Goal: Task Accomplishment & Management: Use online tool/utility

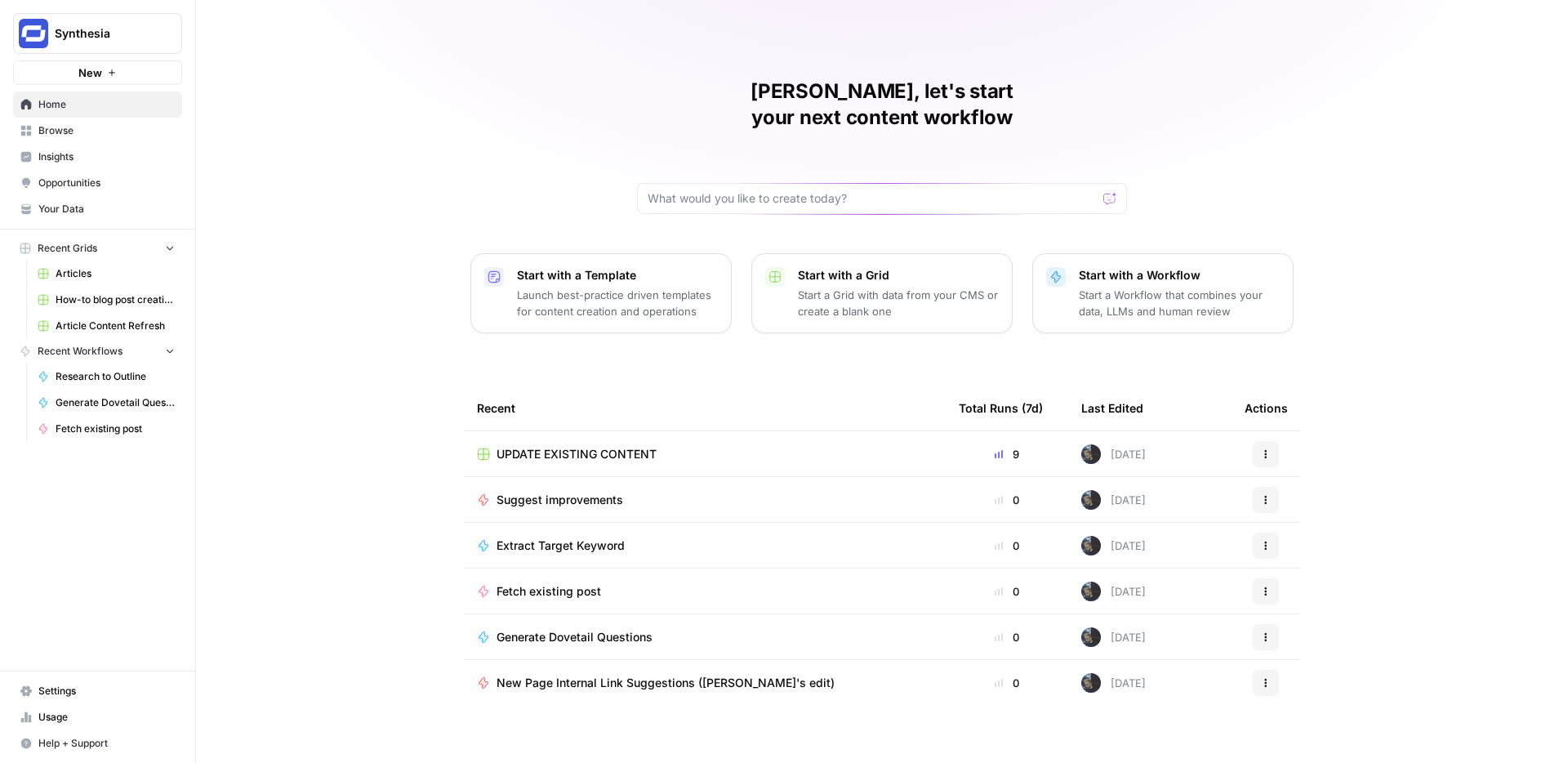
click at [630, 446] on span "UPDATE EXISTING CONTENT" at bounding box center [576, 454] width 160 height 16
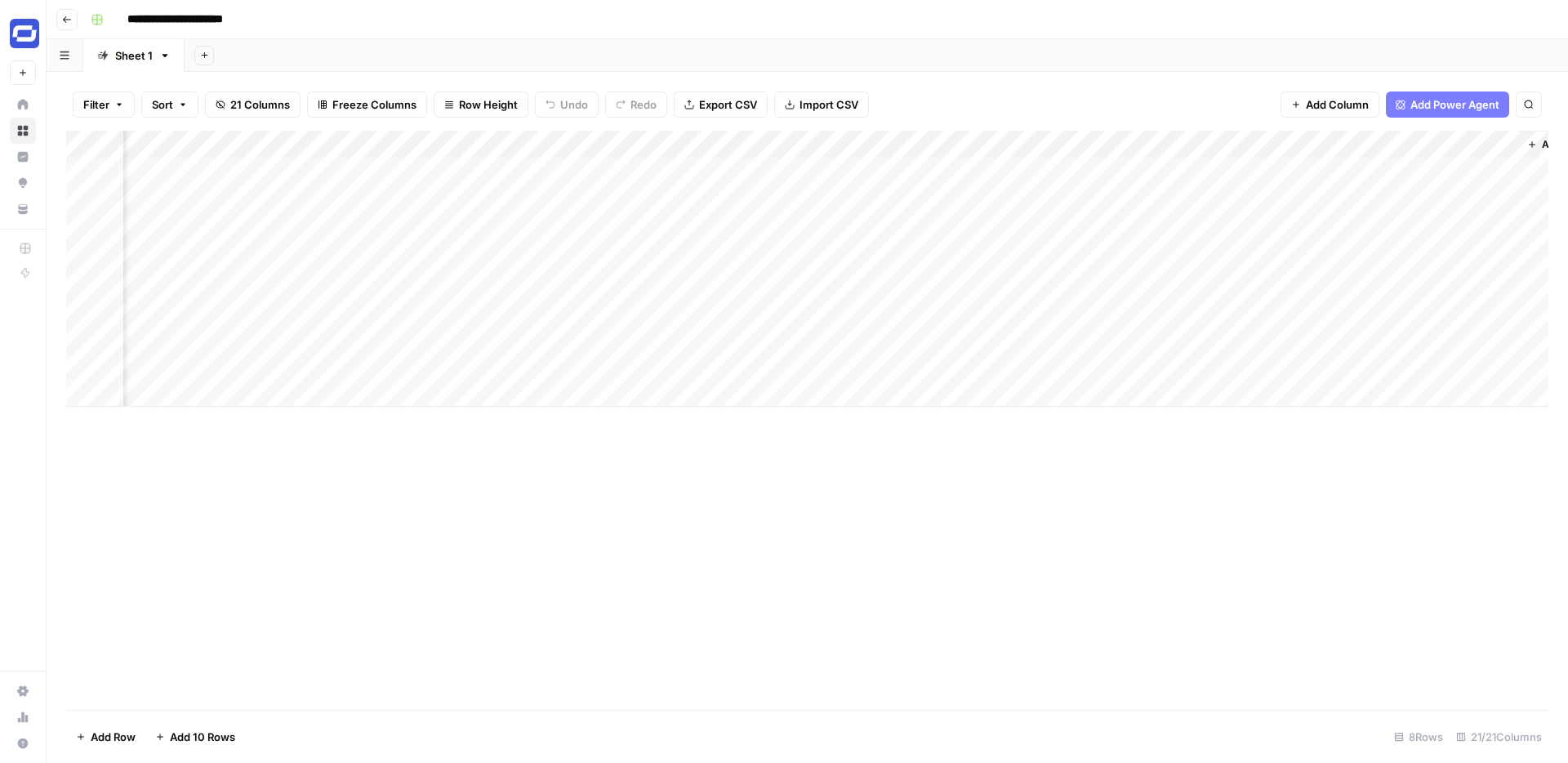
scroll to position [0, 2644]
click at [1150, 142] on div "Add Column" at bounding box center [807, 268] width 1482 height 276
click at [1061, 301] on span "Remove Column" at bounding box center [1119, 305] width 143 height 16
click at [710, 164] on span "Delete" at bounding box center [725, 169] width 35 height 16
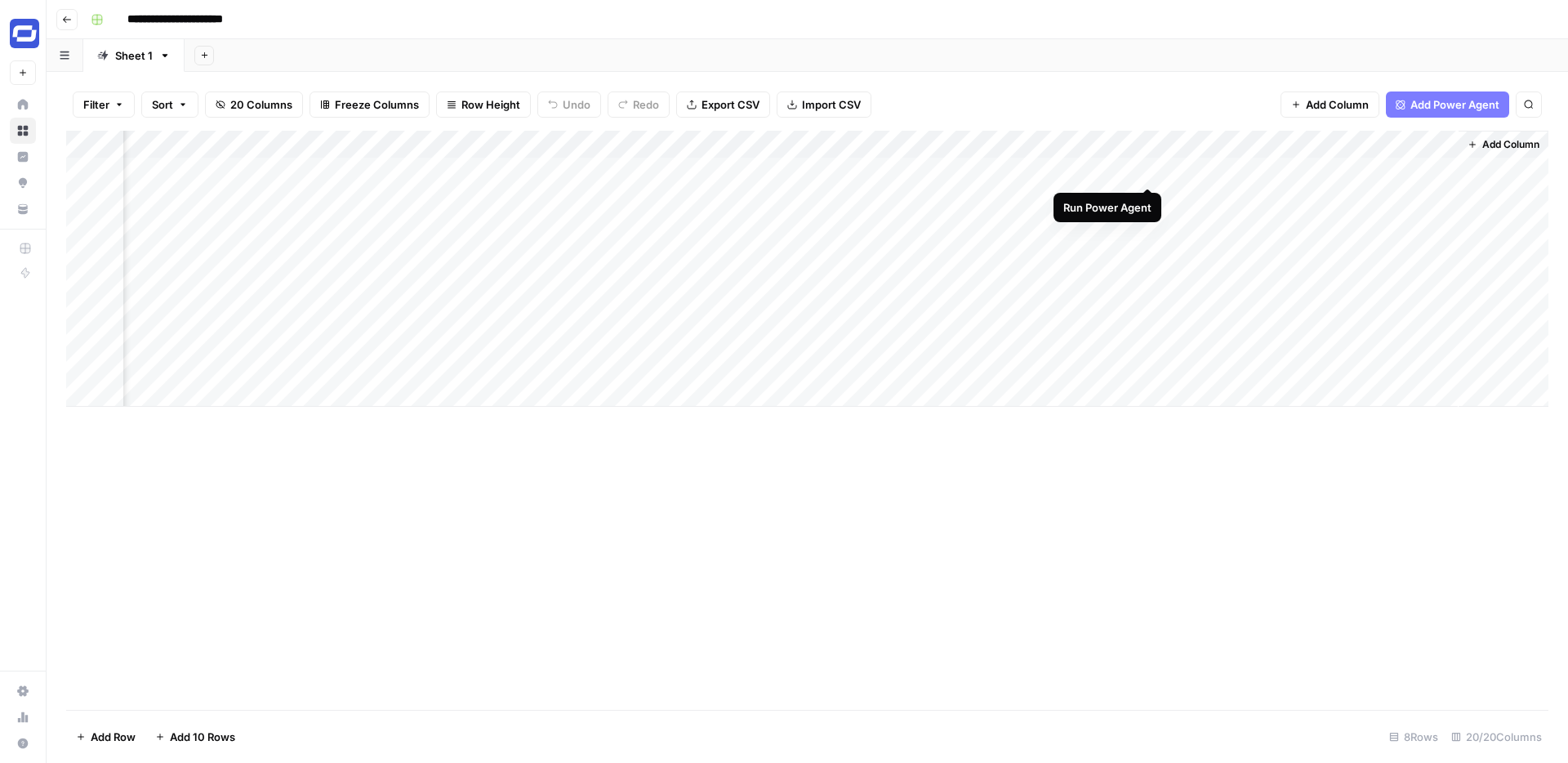
click at [1150, 170] on div "Add Column" at bounding box center [807, 268] width 1482 height 276
click at [1421, 170] on div "Add Column" at bounding box center [807, 268] width 1482 height 276
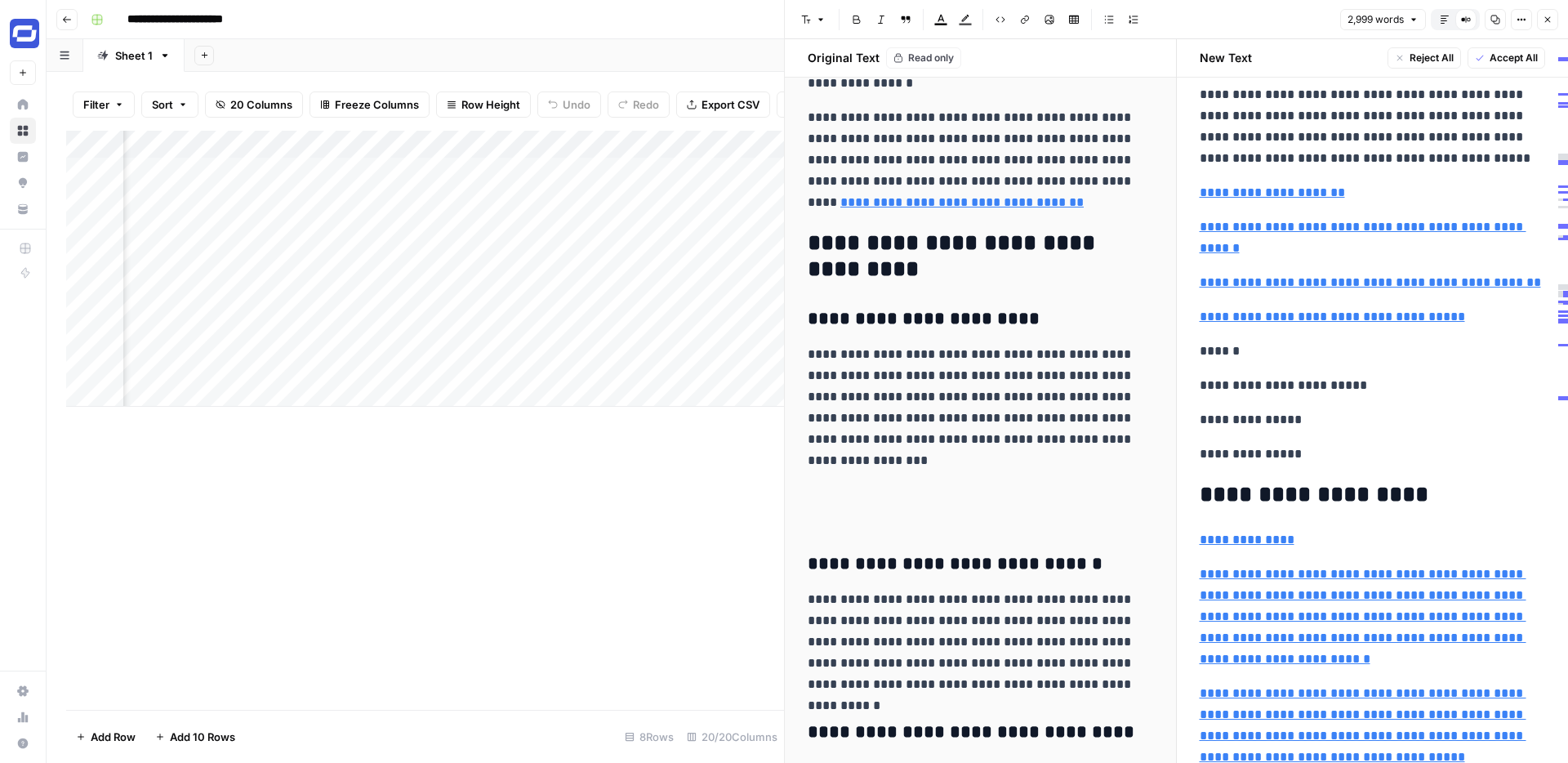
scroll to position [8800, 0]
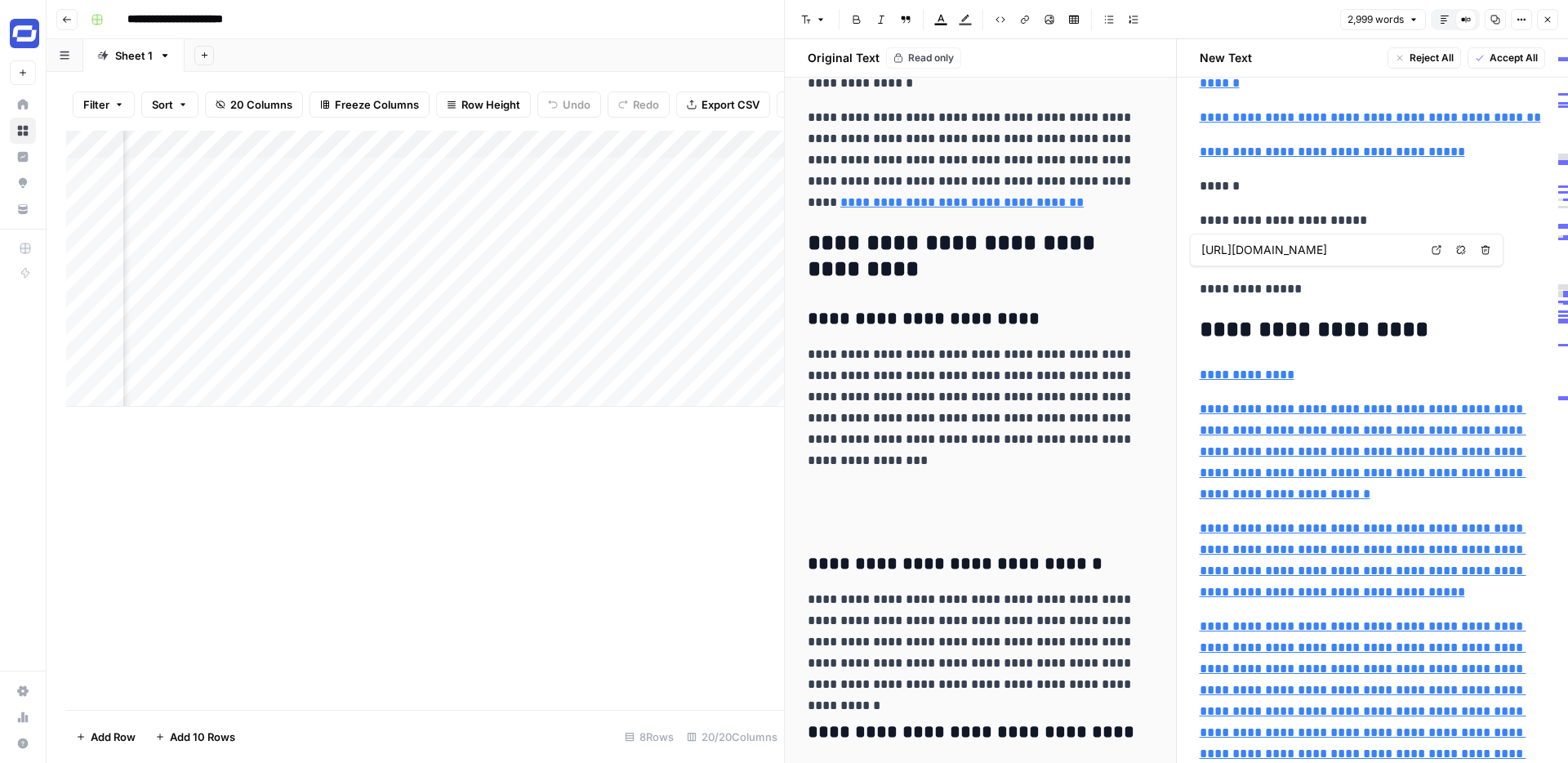
type input "https://www.synthesia.io/post/why-is-video-important"
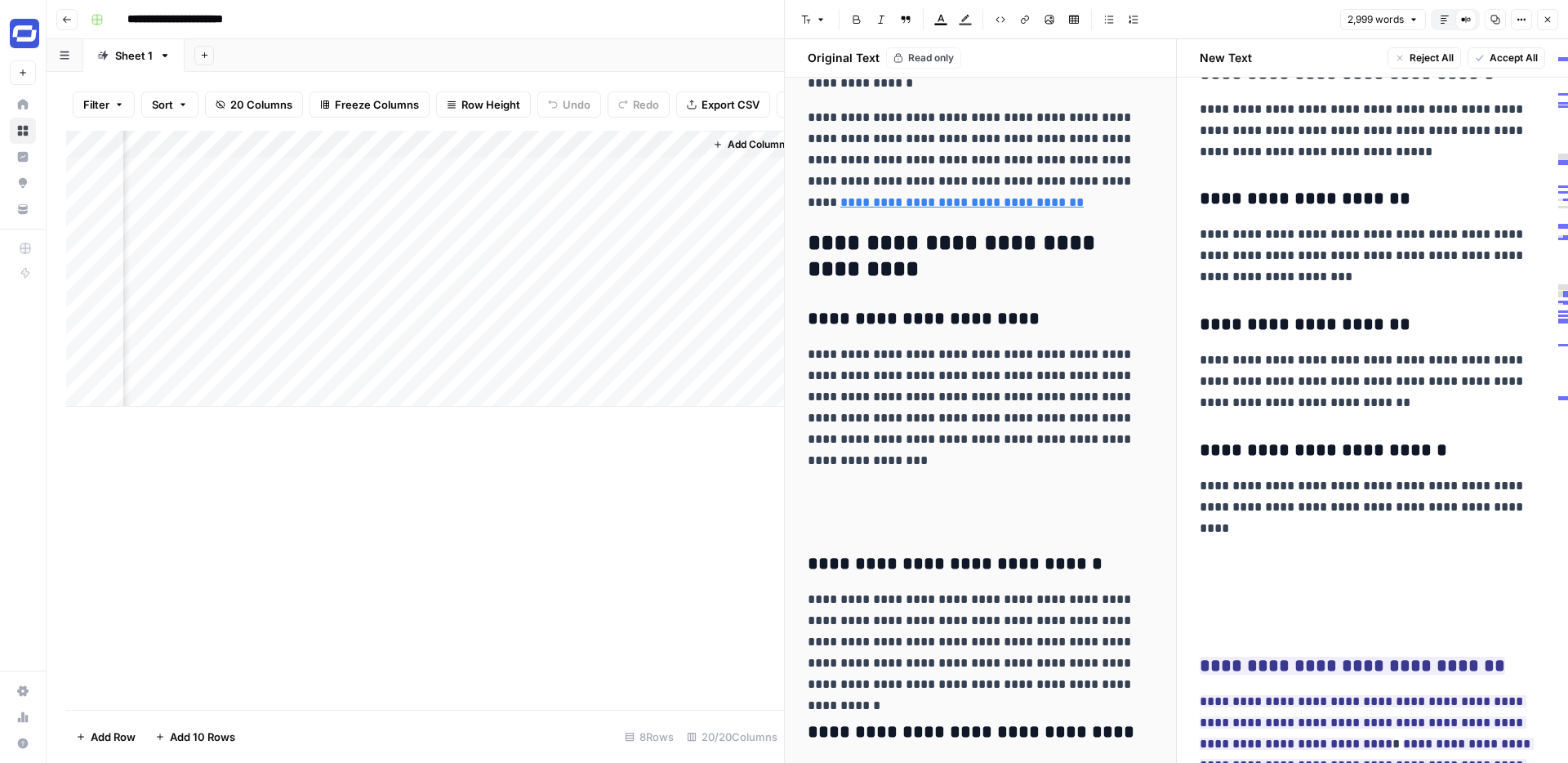
scroll to position [0, 3261]
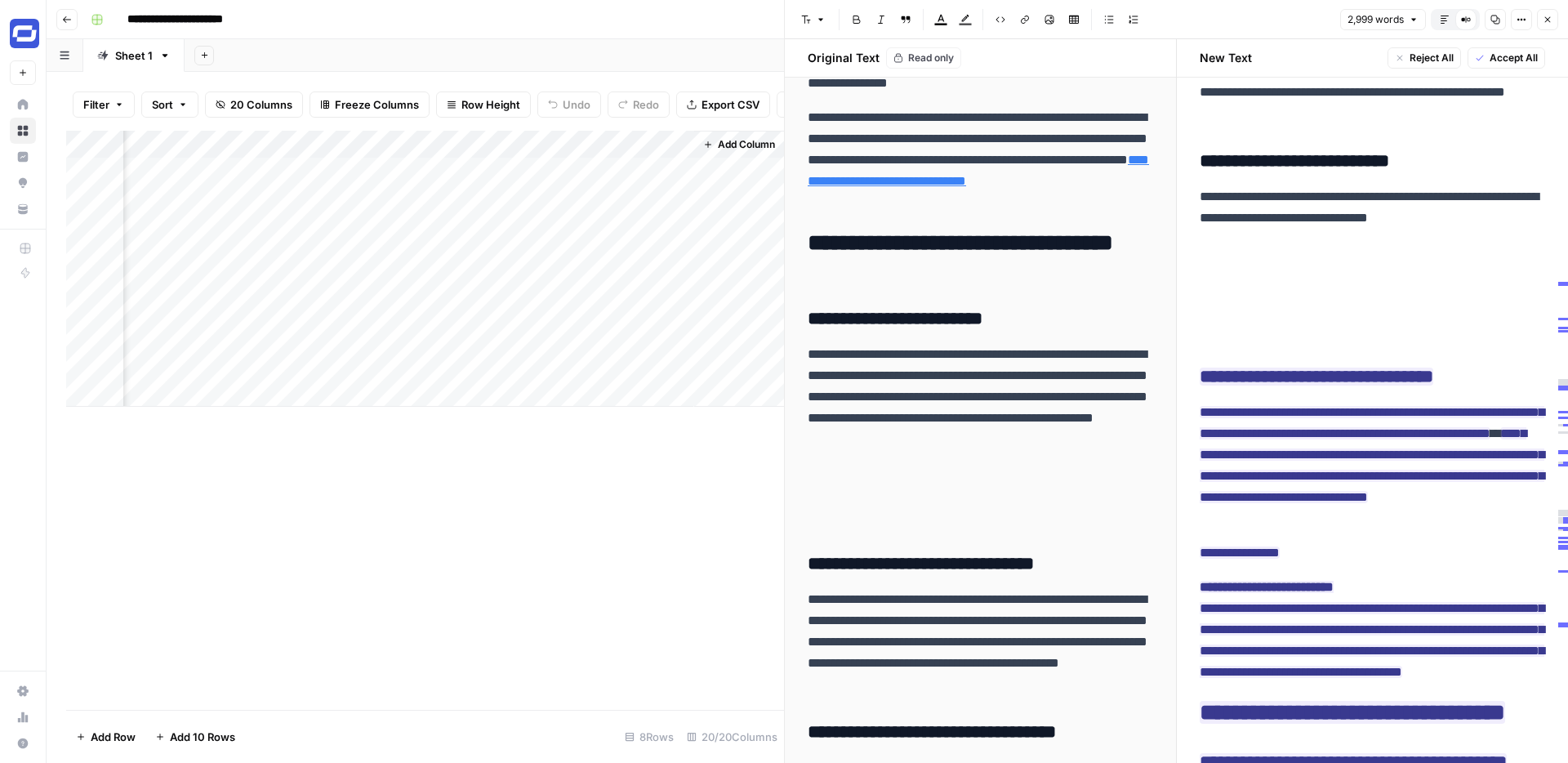
click at [1506, 59] on span "Accept All" at bounding box center [1514, 58] width 49 height 15
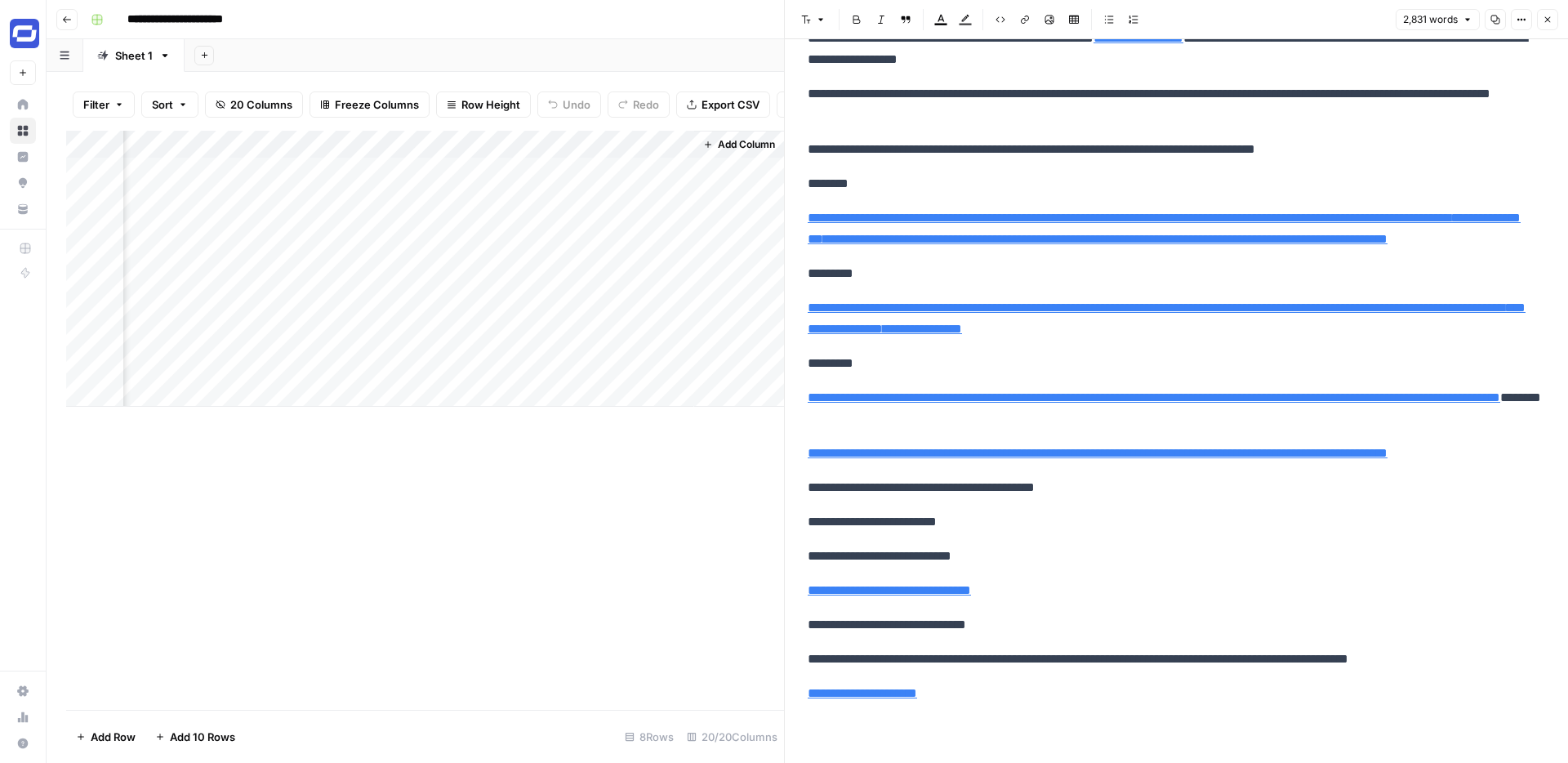
scroll to position [8096, 0]
type input "https://www.synthesia.io/features/ai-voice-cloning"
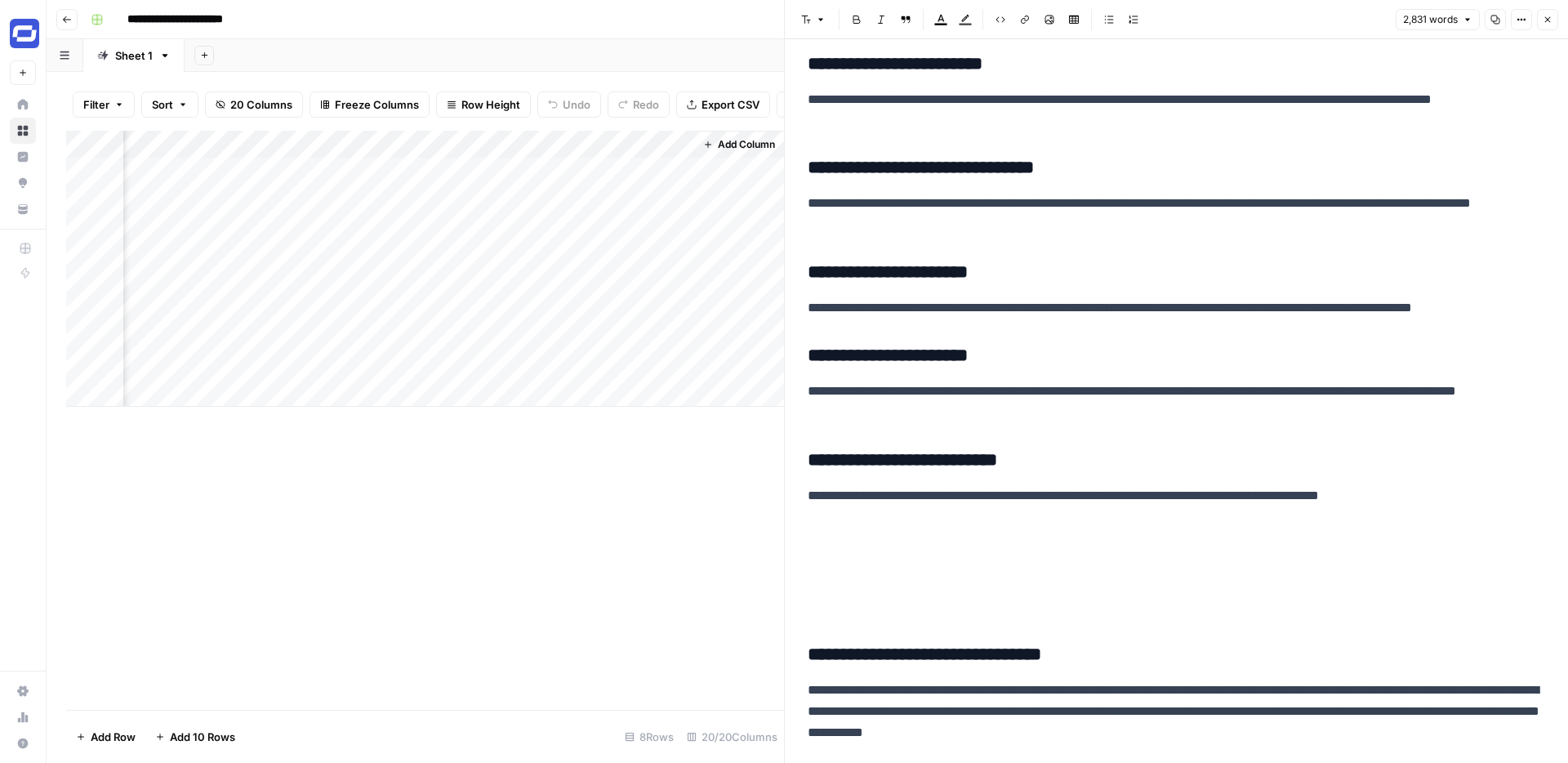
scroll to position [2518, 0]
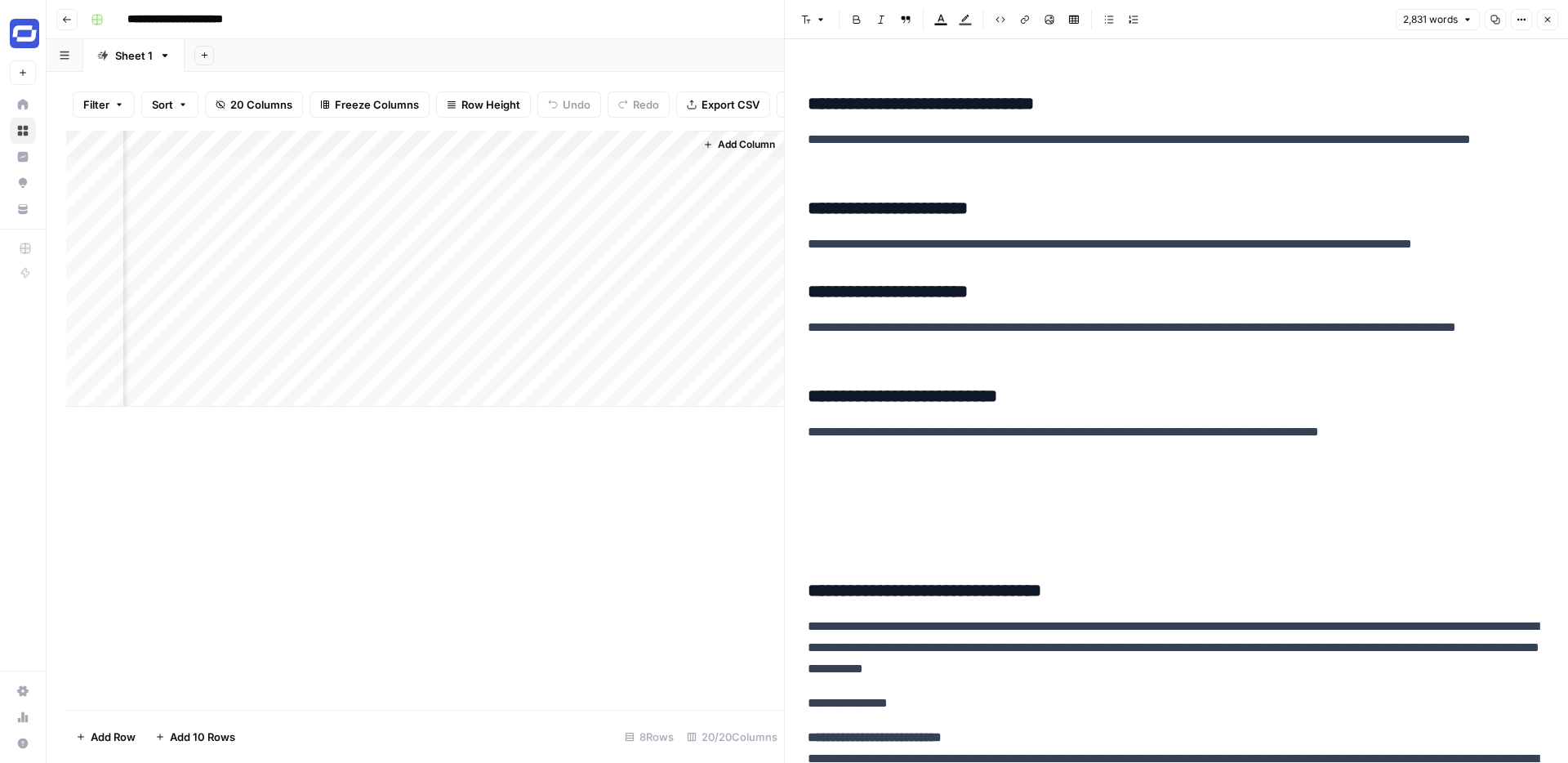
click at [1550, 12] on button "Close" at bounding box center [1548, 20] width 21 height 21
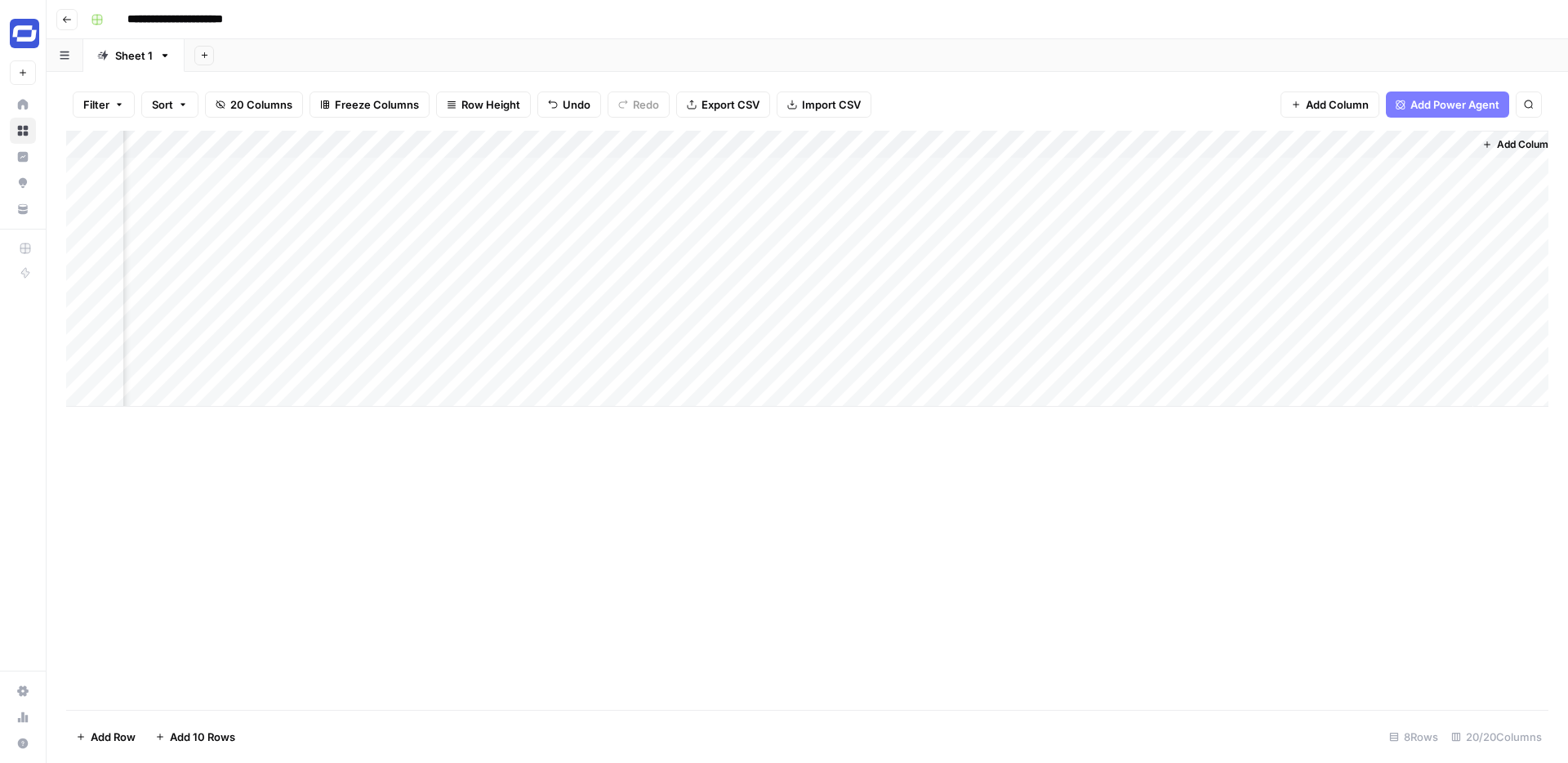
scroll to position [0, 2478]
click at [1392, 144] on div "Add Column" at bounding box center [807, 268] width 1482 height 276
click at [1392, 144] on div at bounding box center [1403, 147] width 148 height 33
click at [1403, 144] on div at bounding box center [1403, 147] width 148 height 33
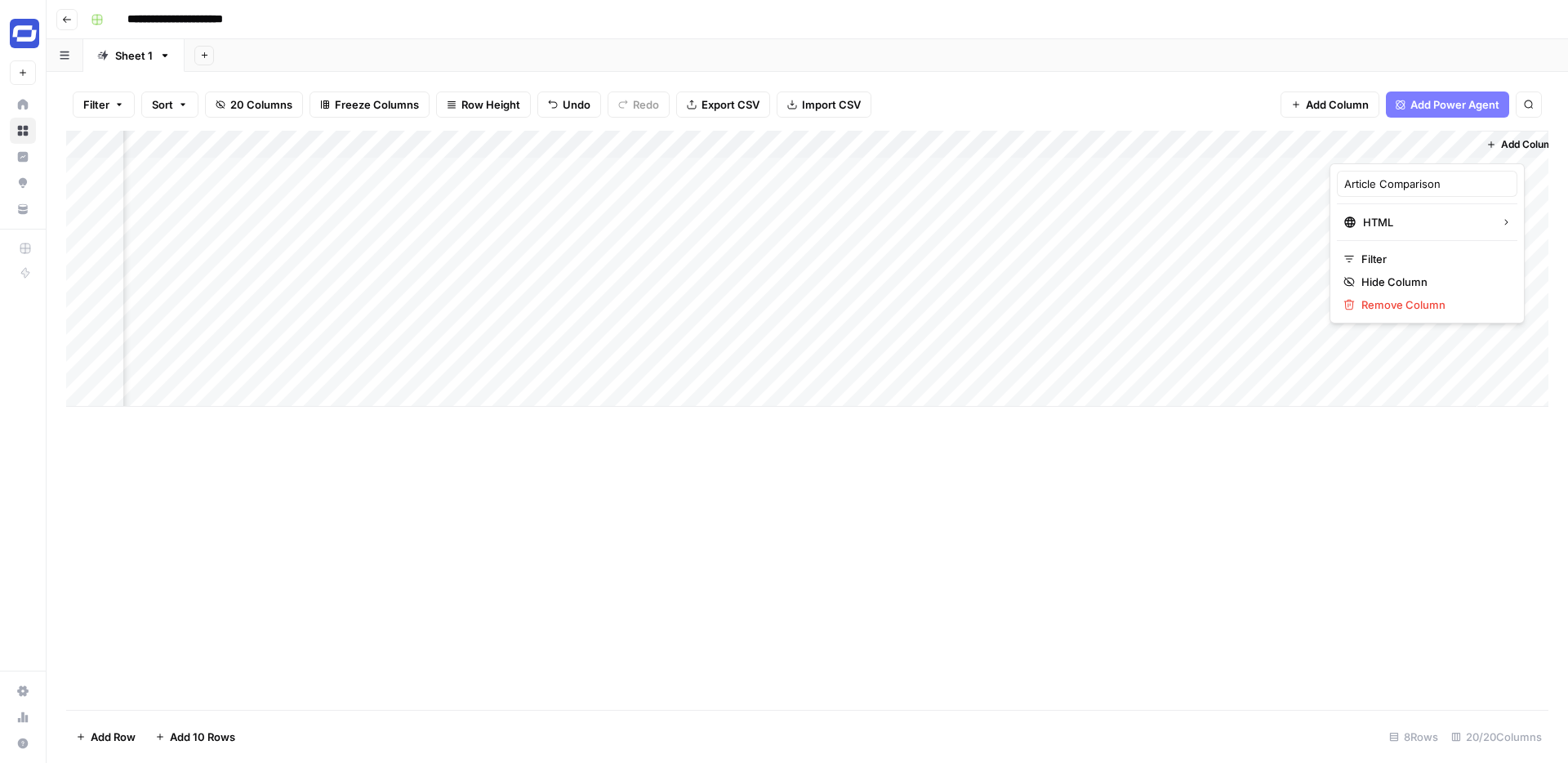
click at [1403, 144] on div at bounding box center [1403, 147] width 148 height 33
click at [1202, 50] on div "Add Sheet" at bounding box center [876, 56] width 1384 height 33
click at [1449, 35] on header "**********" at bounding box center [807, 20] width 1522 height 40
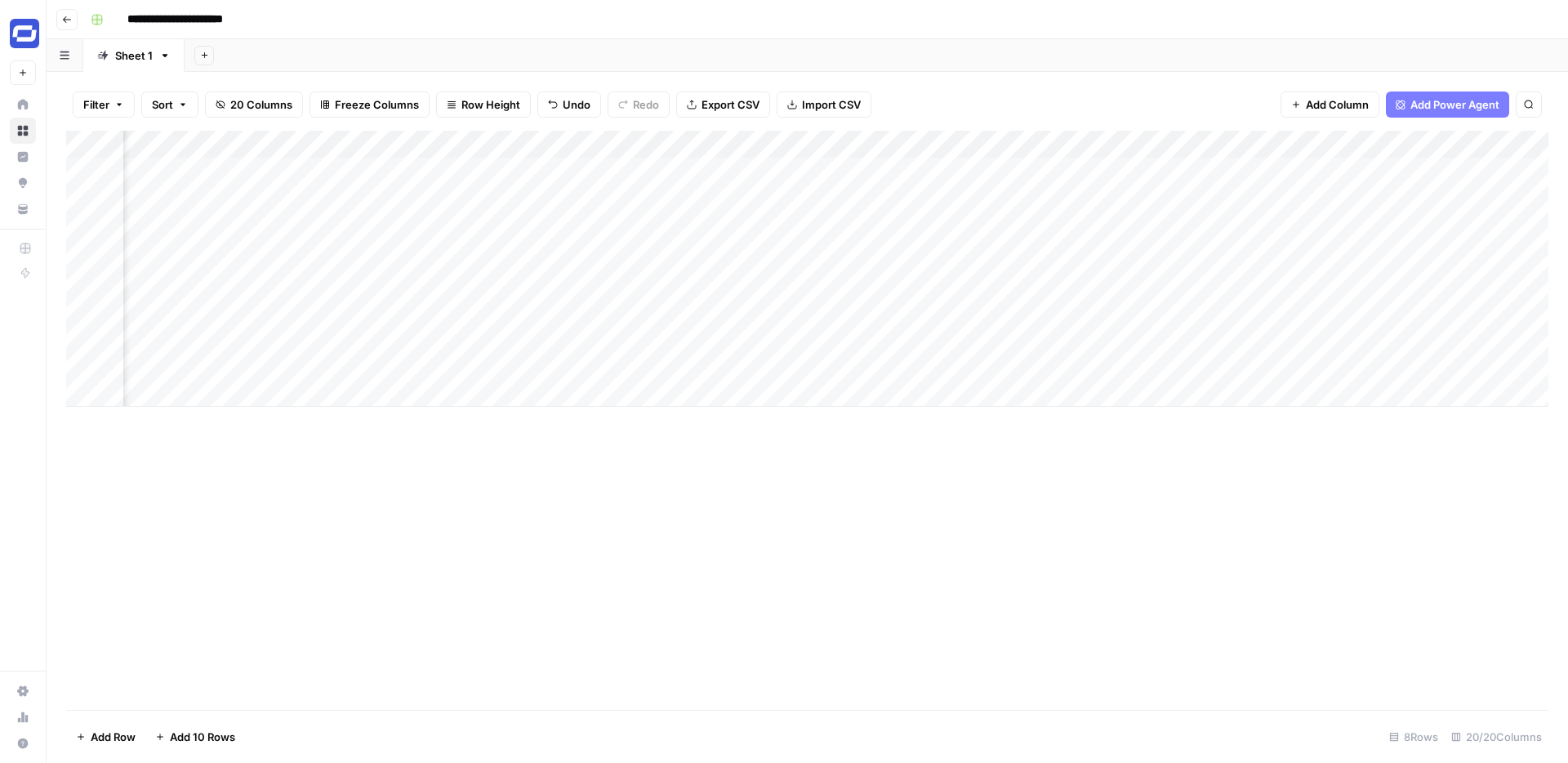
scroll to position [0, 2496]
click at [1356, 97] on span "Add Column" at bounding box center [1338, 105] width 63 height 16
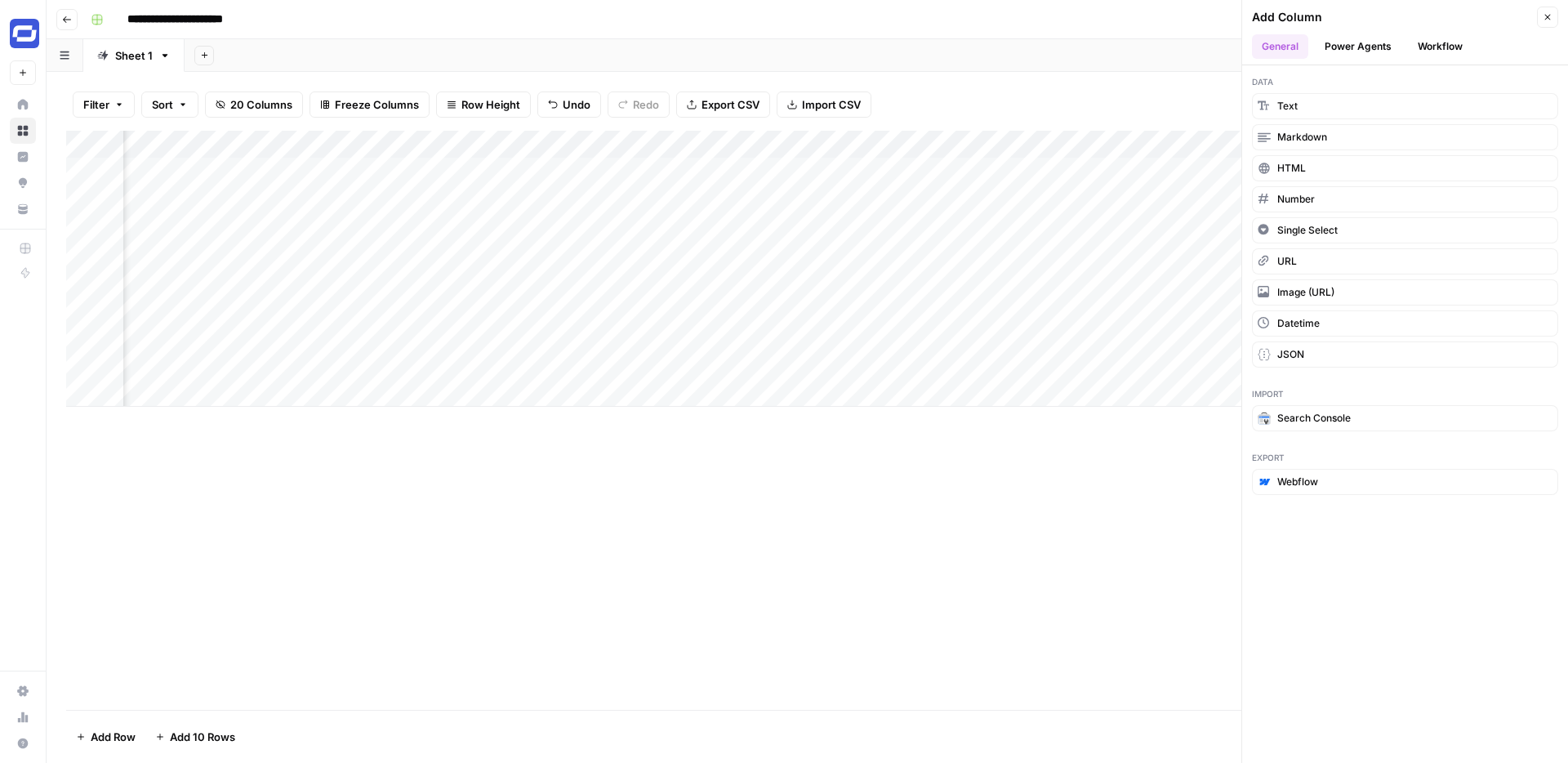
click at [1433, 50] on button "Workflow" at bounding box center [1440, 47] width 64 height 25
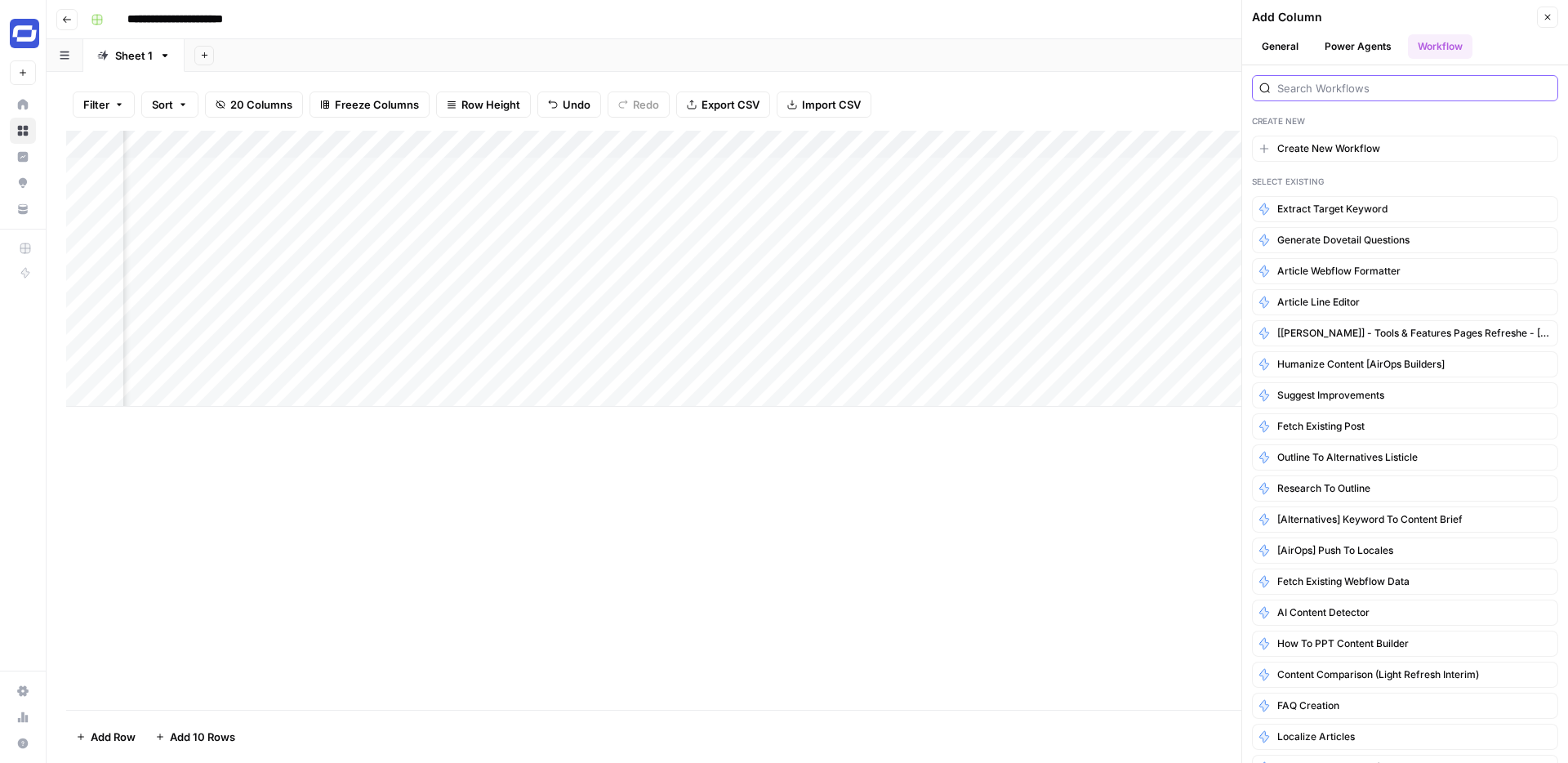
click at [1358, 91] on input "search" at bounding box center [1414, 88] width 273 height 16
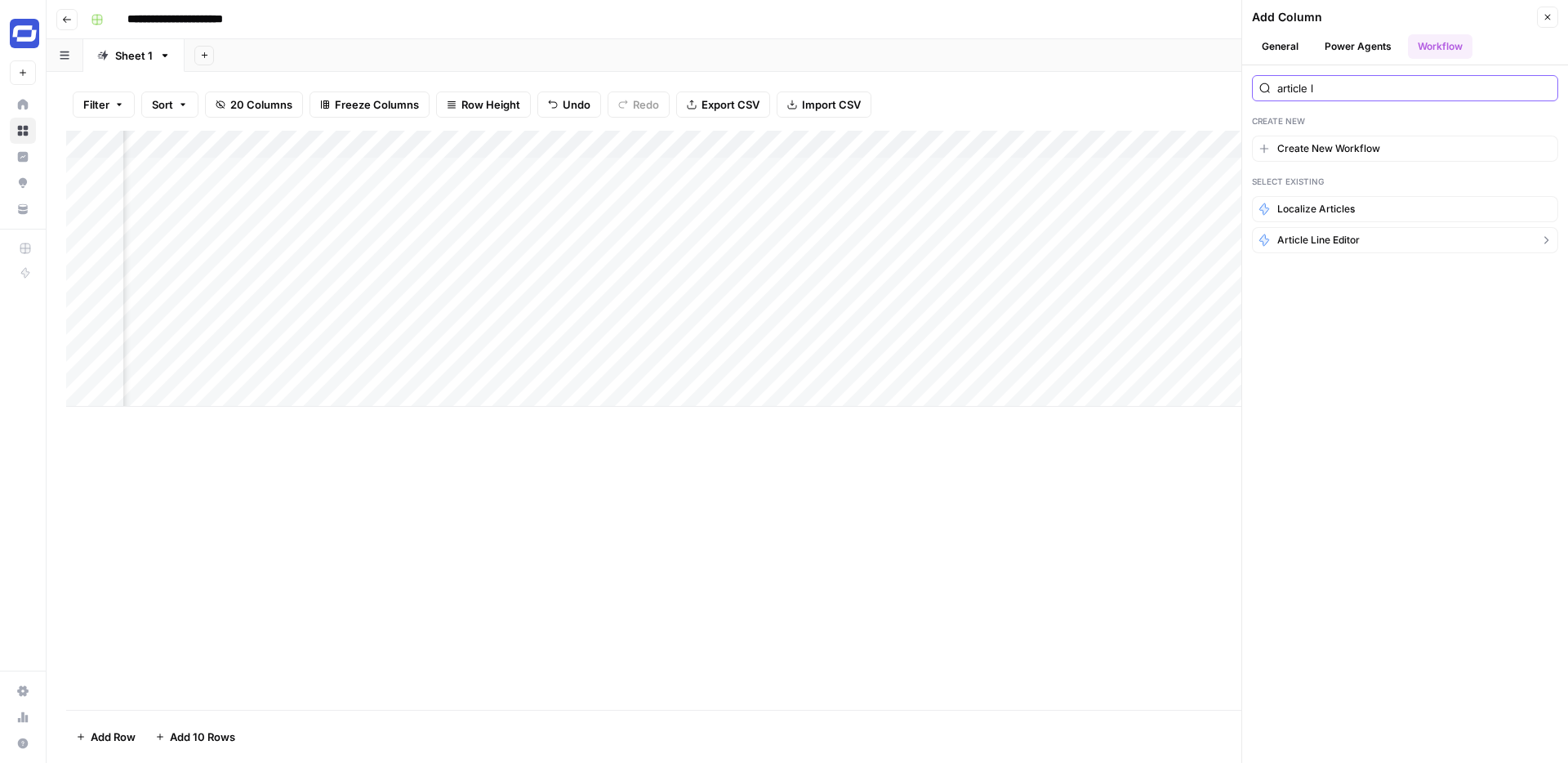
type input "article l"
click at [1334, 236] on span "Article Line Editor" at bounding box center [1319, 240] width 82 height 15
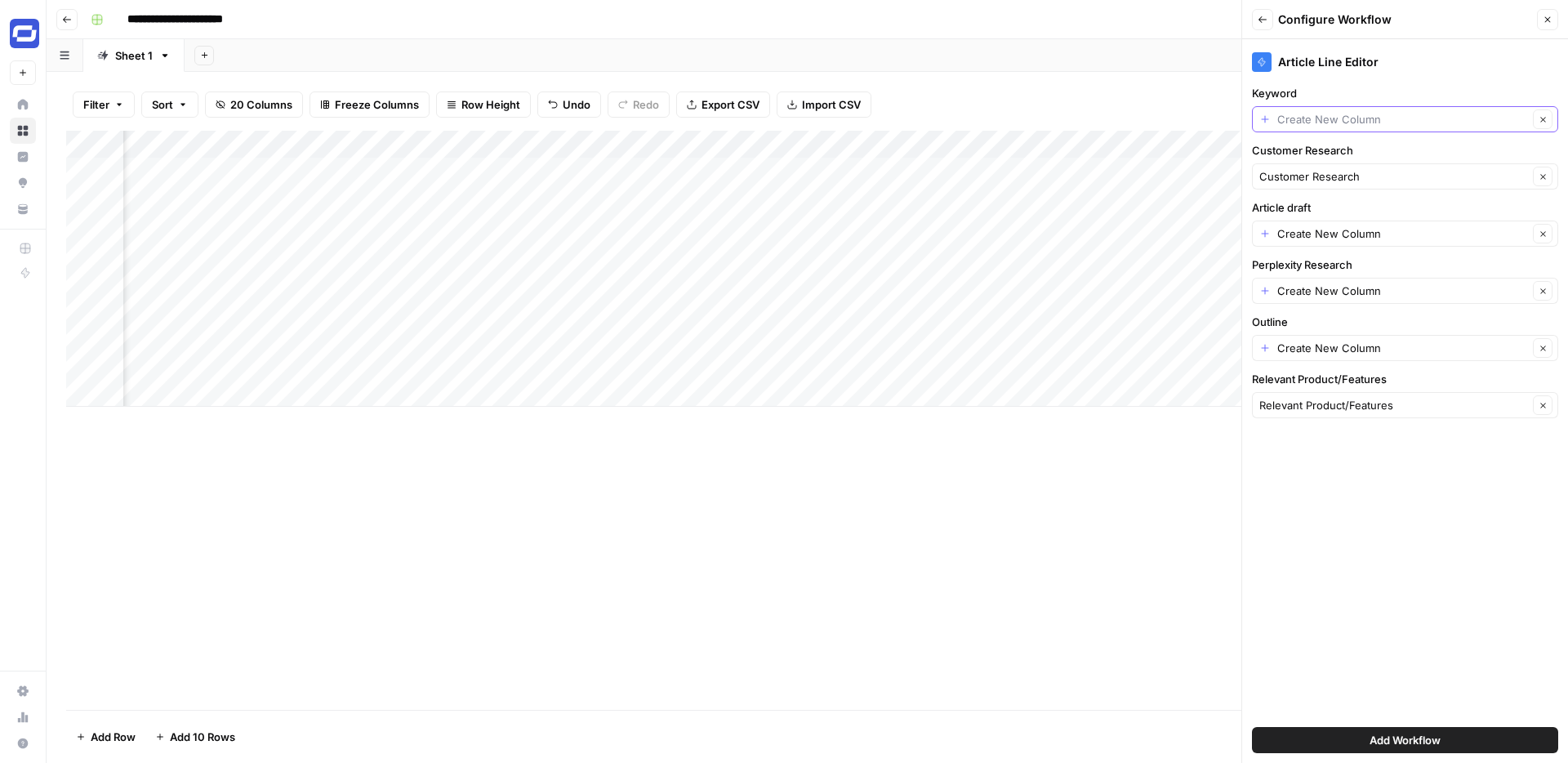
click at [1380, 125] on input "Keyword" at bounding box center [1403, 119] width 251 height 16
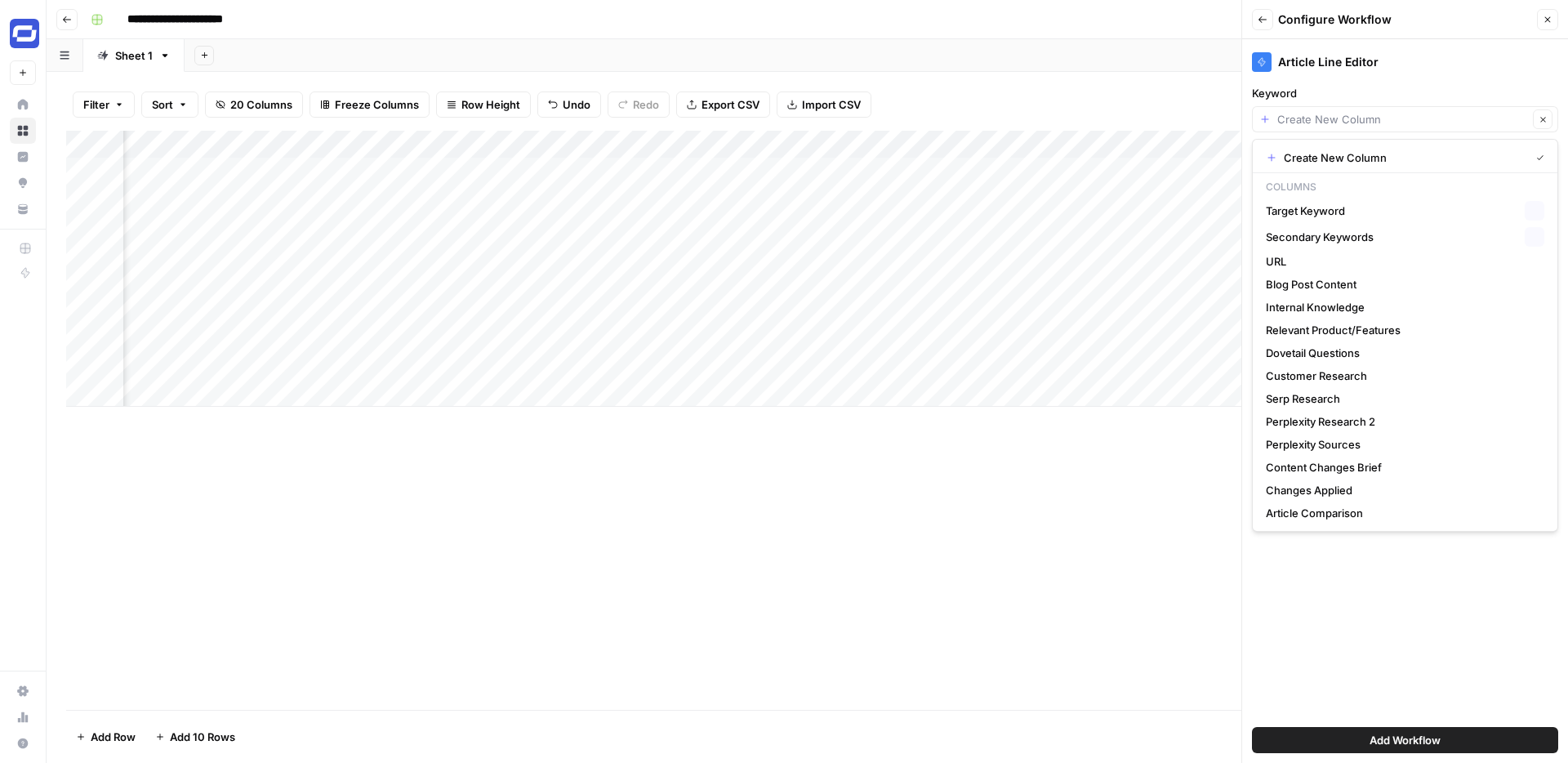
click at [1324, 212] on span "Target Keyword" at bounding box center [1392, 211] width 253 height 16
type input "Target Keyword"
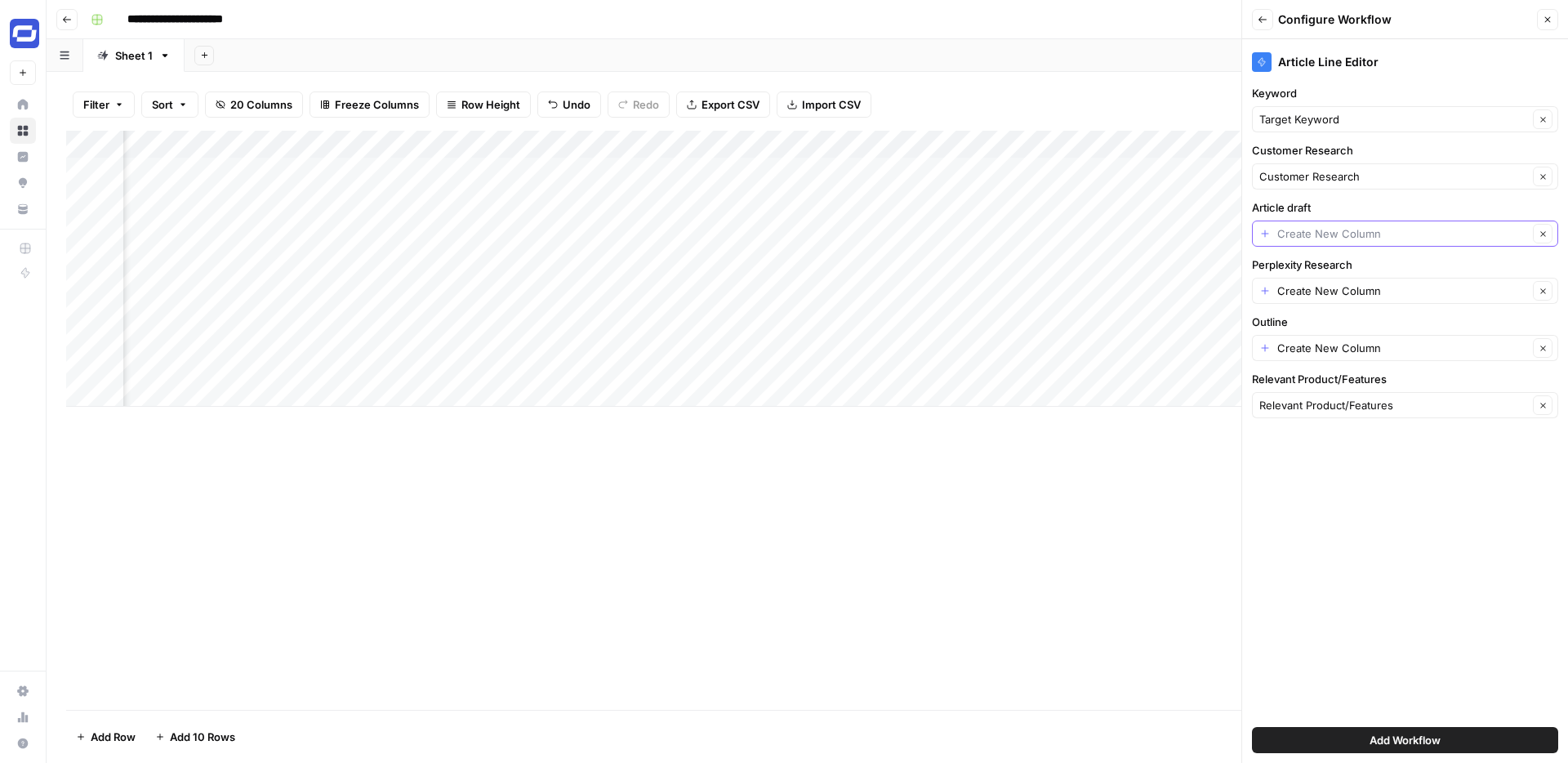
click at [1364, 235] on input "Article draft" at bounding box center [1403, 234] width 251 height 16
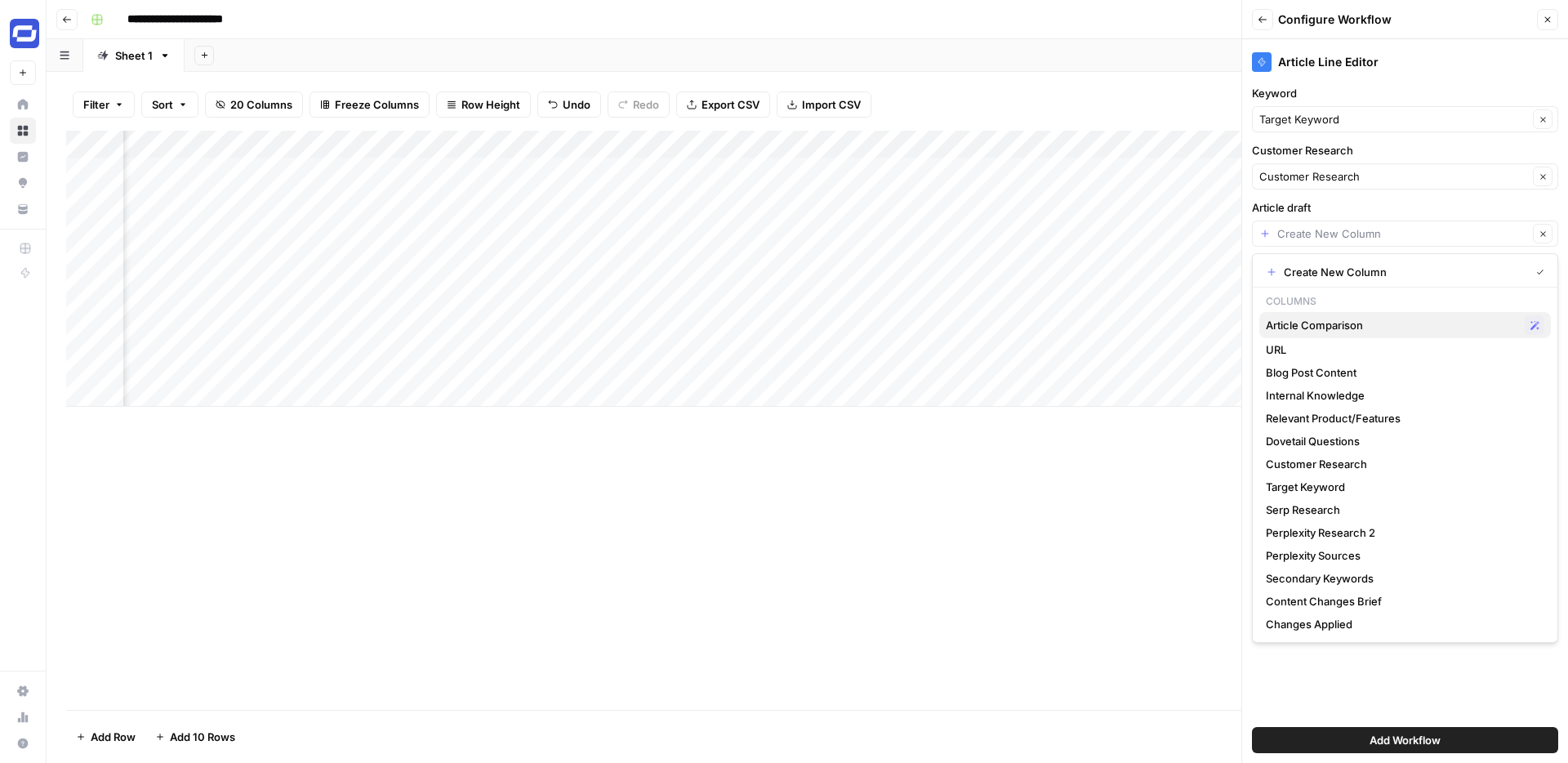
click at [1341, 322] on span "Article Comparison" at bounding box center [1392, 325] width 253 height 16
type input "Article Comparison"
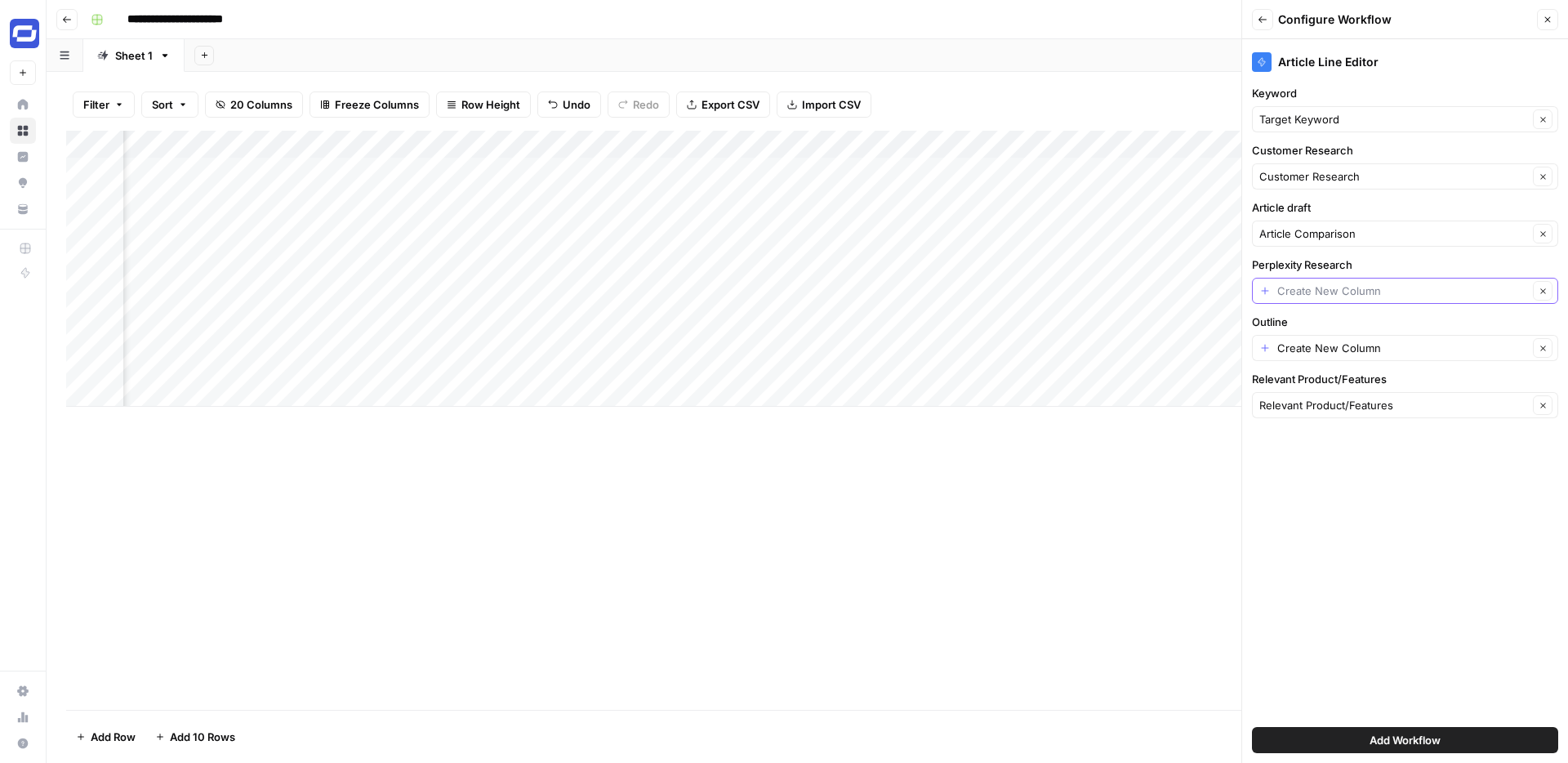
click at [1343, 284] on input "Perplexity Research" at bounding box center [1403, 291] width 251 height 16
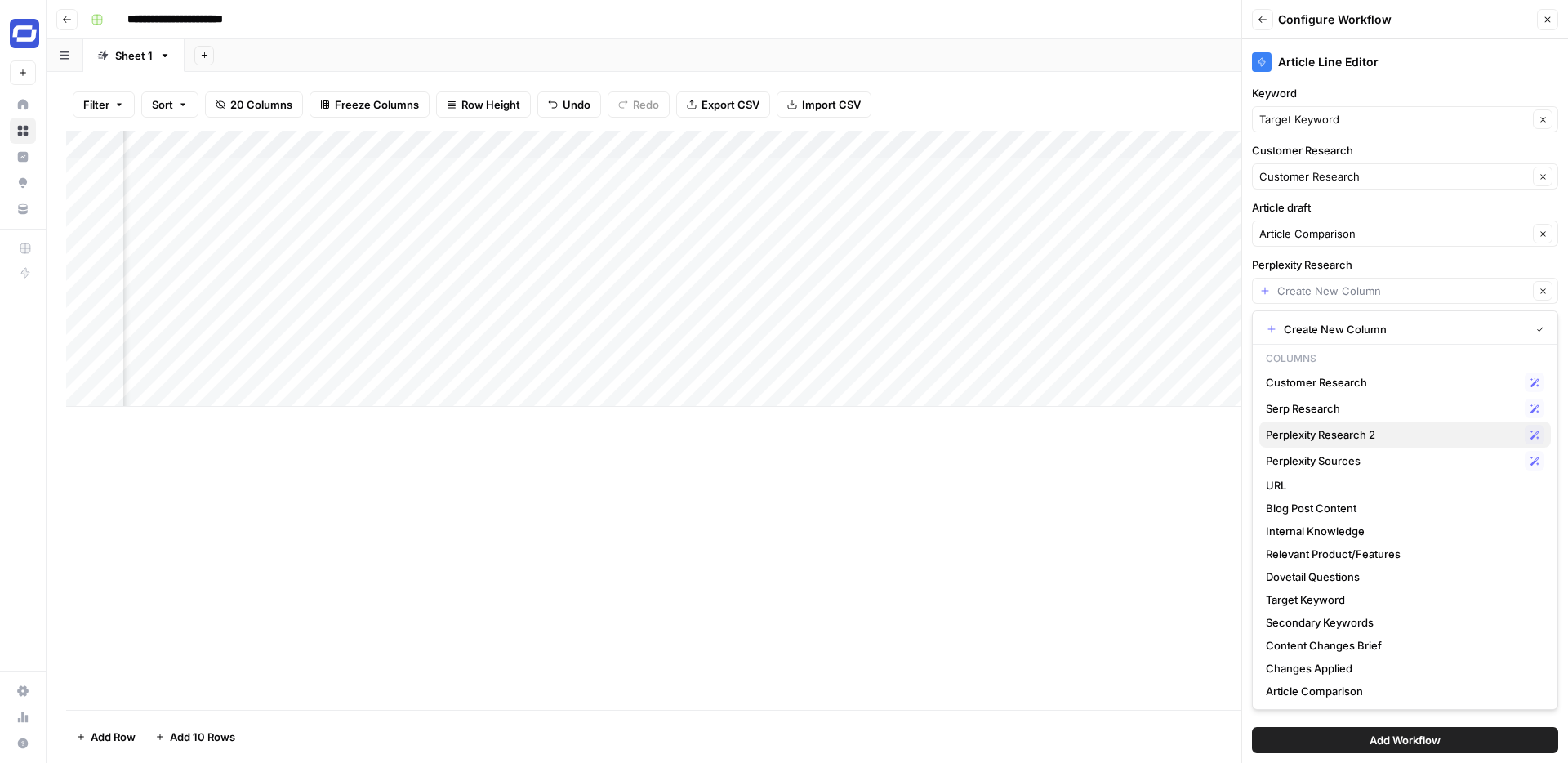
click at [1331, 430] on span "Perplexity Research 2" at bounding box center [1392, 435] width 253 height 16
type input "Perplexity Research 2"
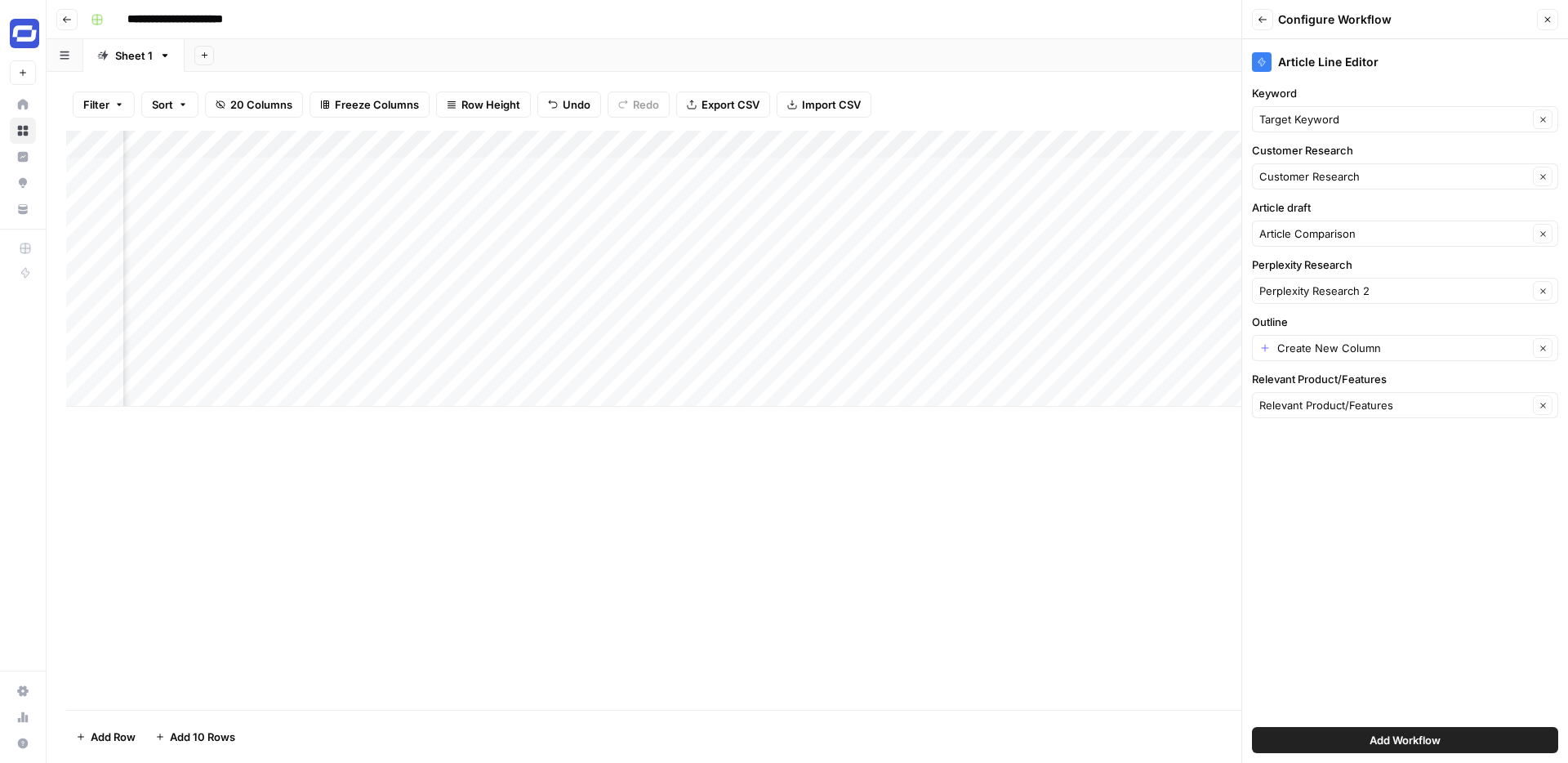
scroll to position [0, 2075]
drag, startPoint x: 693, startPoint y: 142, endPoint x: 805, endPoint y: 147, distance: 112.1
click at [805, 147] on div "Add Column" at bounding box center [807, 268] width 1482 height 276
click at [1354, 344] on input "Outline" at bounding box center [1403, 348] width 251 height 16
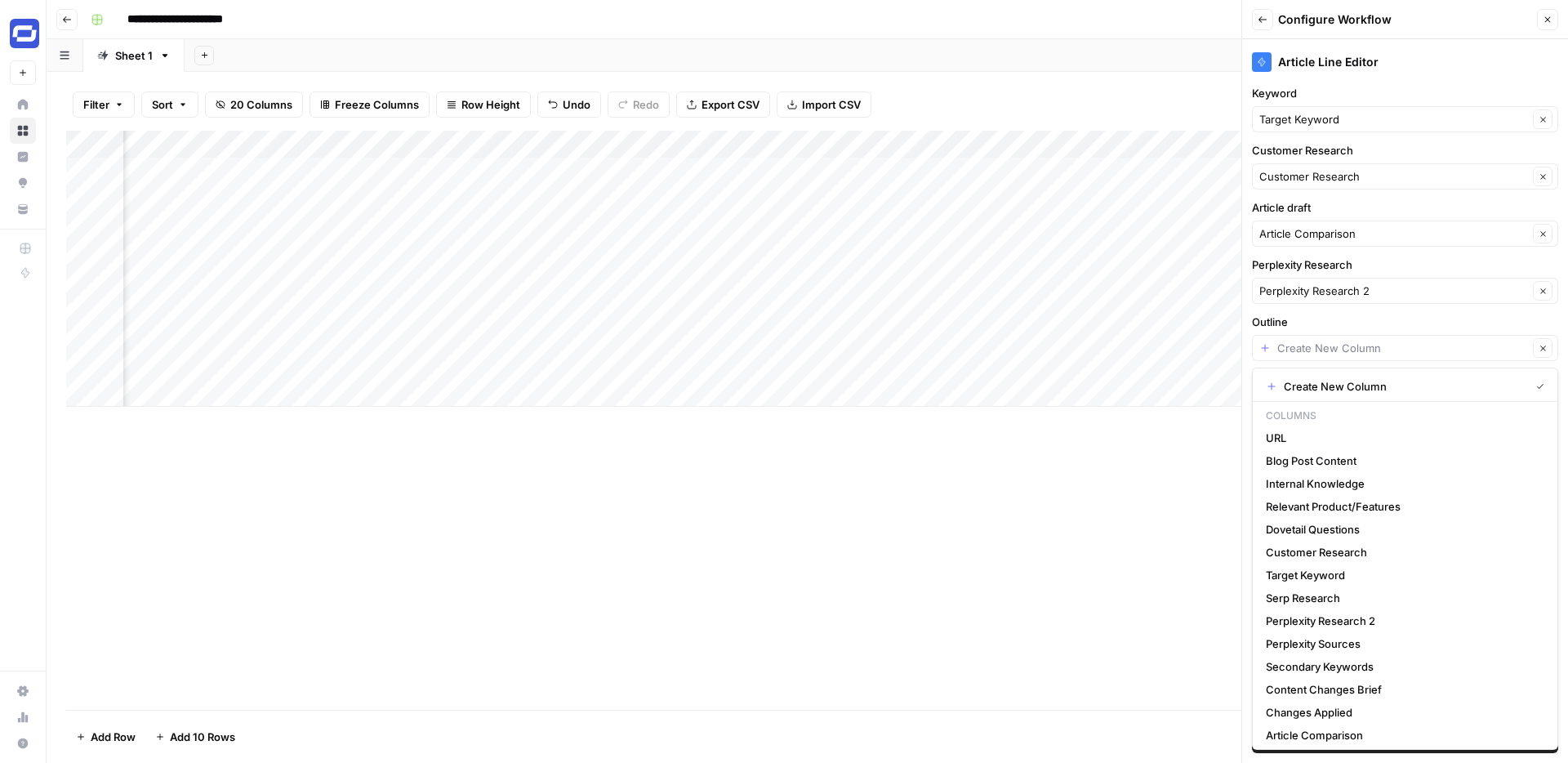
scroll to position [0, 2240]
click at [1370, 355] on input "Outline" at bounding box center [1403, 348] width 251 height 16
type input "Create New Column"
click at [1193, 458] on div "Add Column" at bounding box center [807, 421] width 1482 height 579
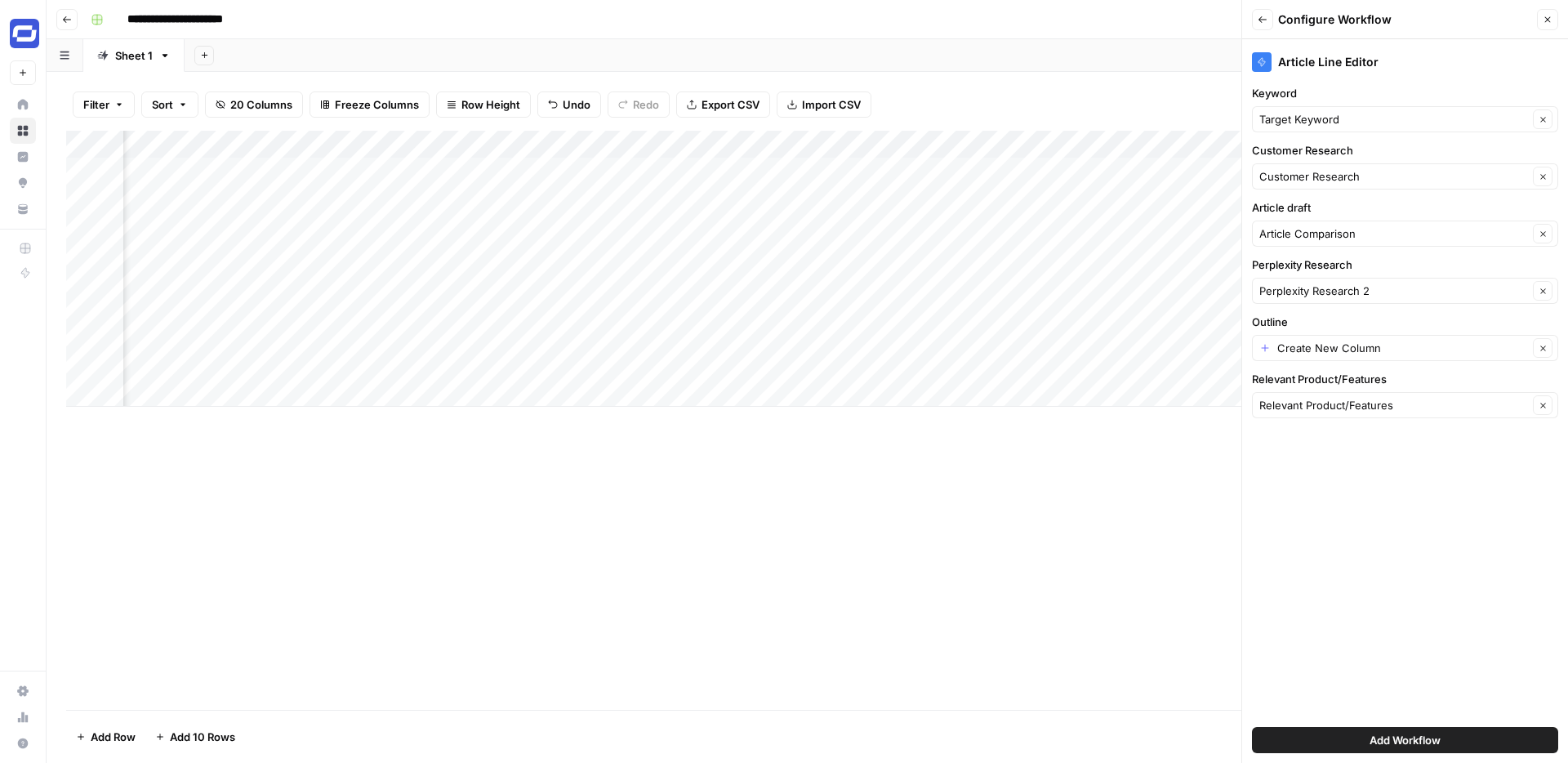
click at [1408, 742] on span "Add Workflow" at bounding box center [1405, 740] width 71 height 16
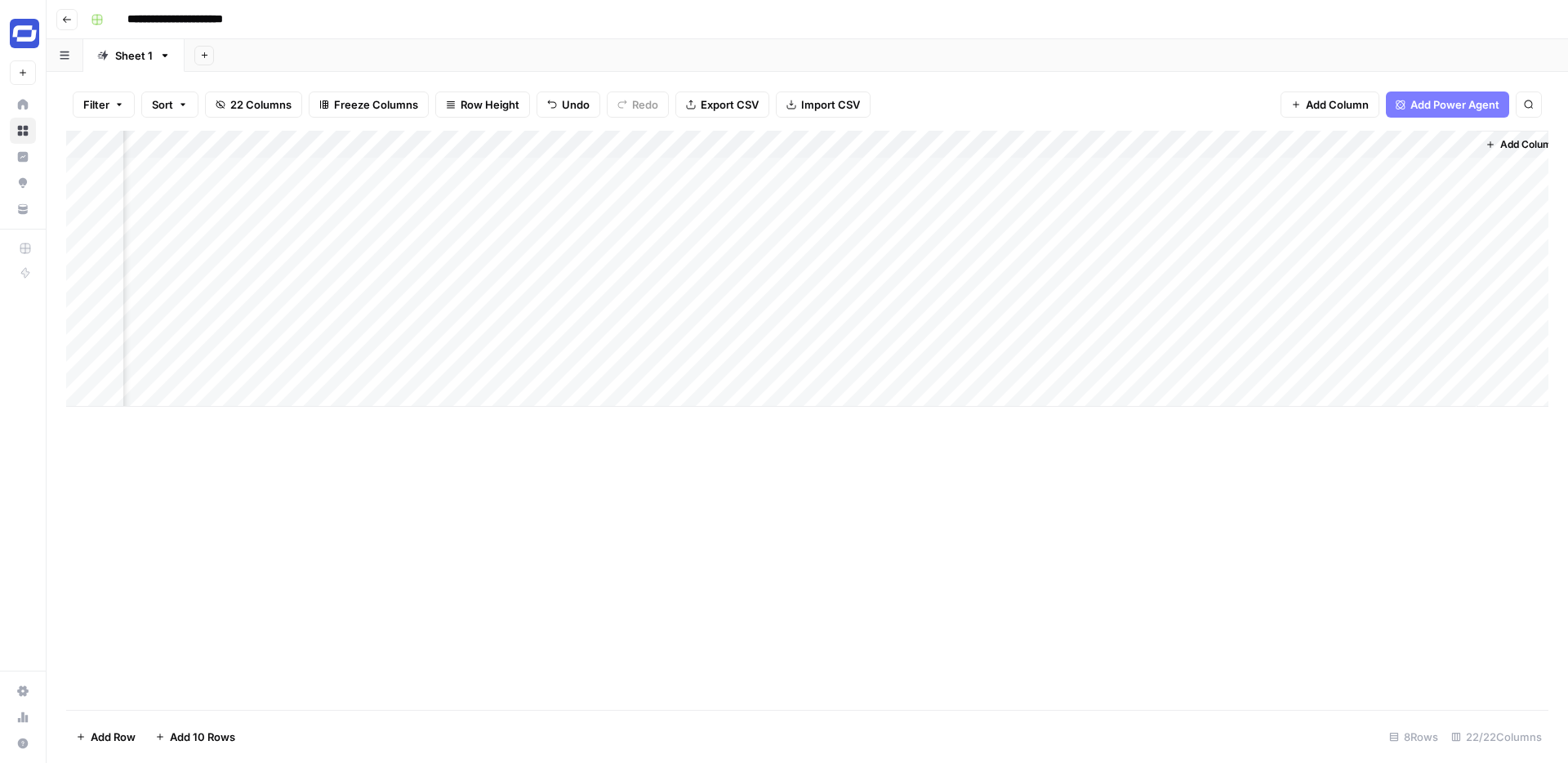
scroll to position [0, 3010]
click at [1420, 143] on div "Add Column" at bounding box center [807, 268] width 1482 height 276
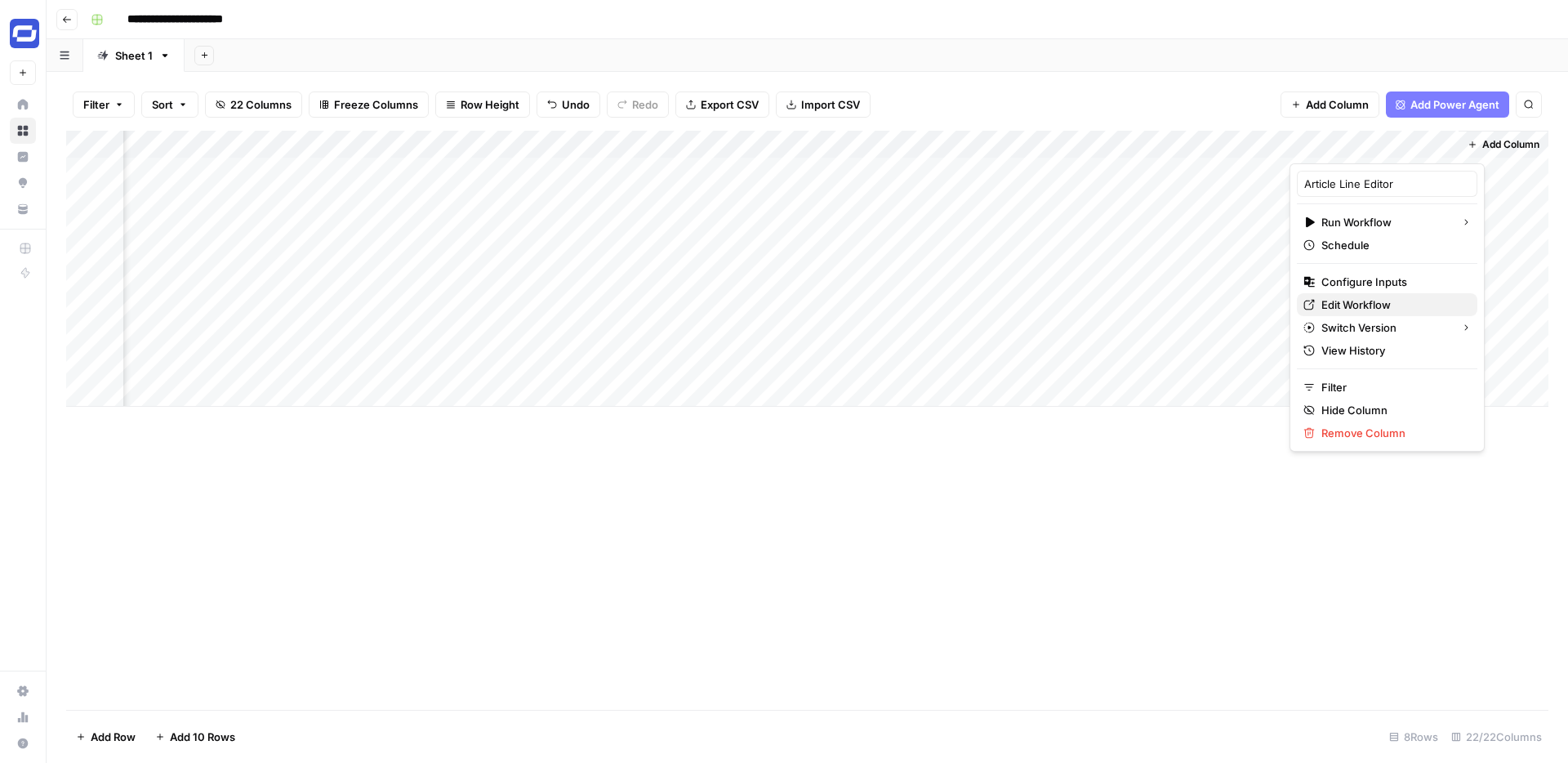
click at [1342, 304] on span "Edit Workflow" at bounding box center [1394, 305] width 143 height 16
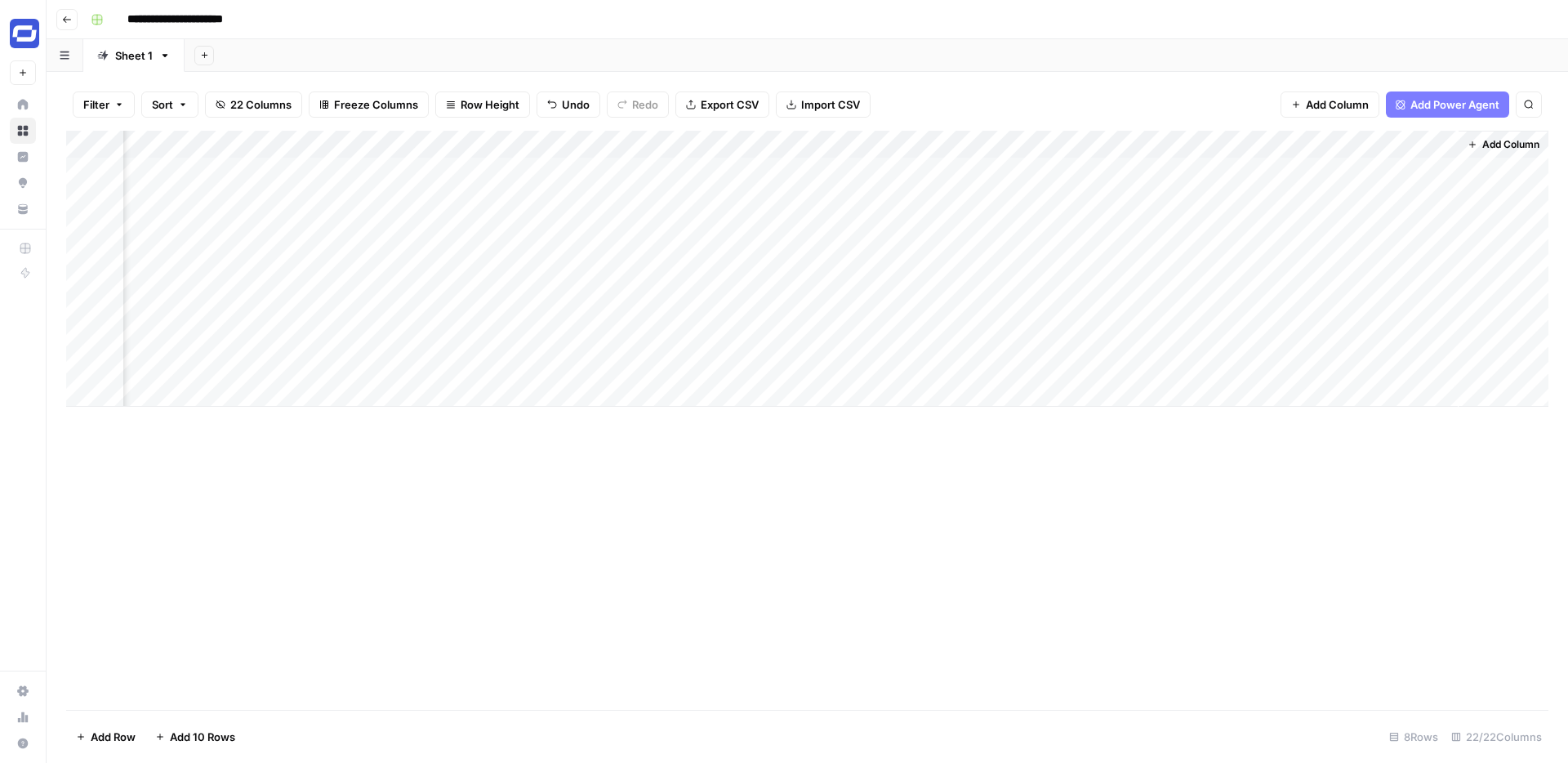
click at [1425, 143] on div "Add Column" at bounding box center [807, 268] width 1482 height 276
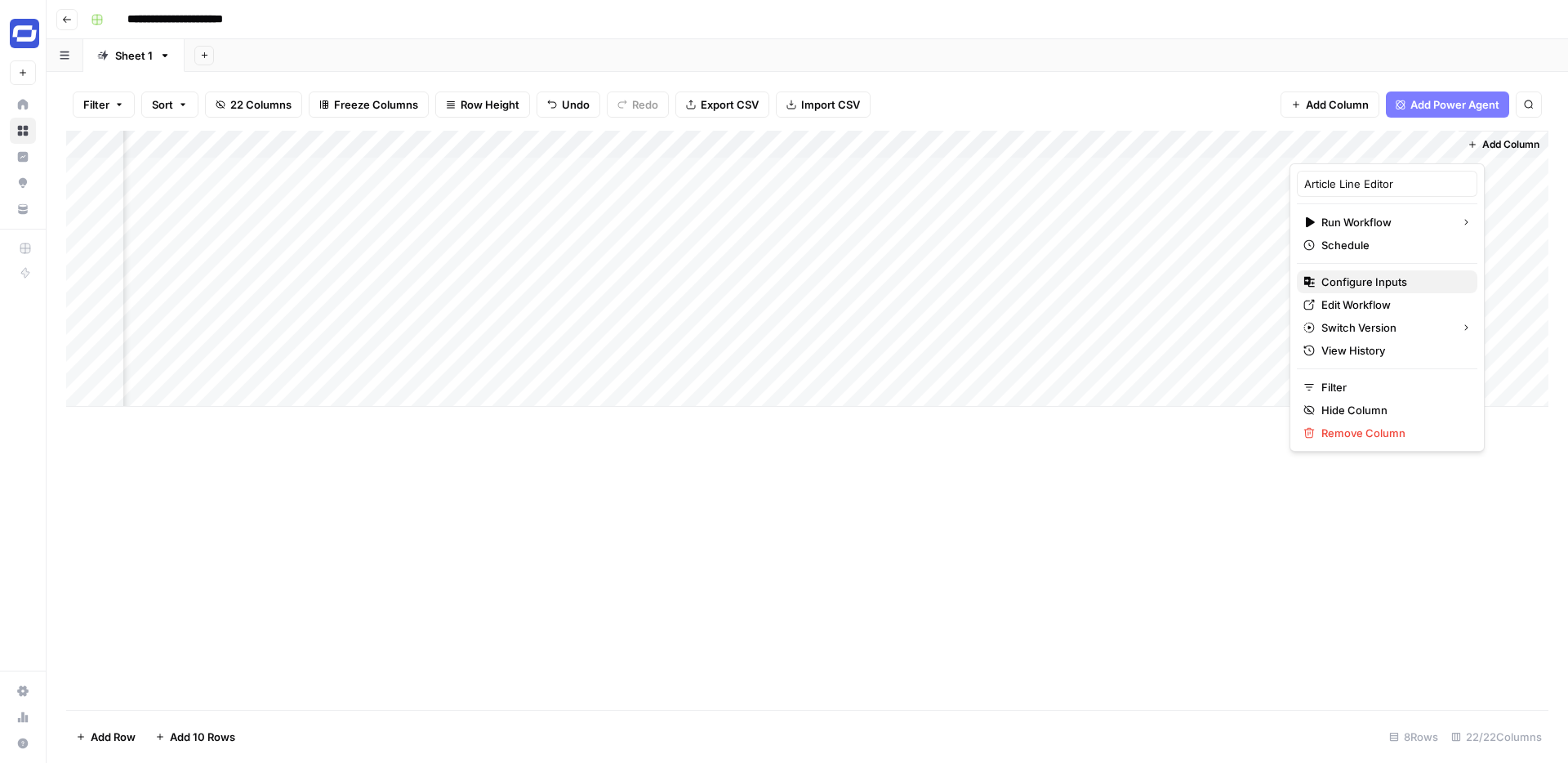
click at [1361, 283] on span "Configure Inputs" at bounding box center [1394, 281] width 143 height 16
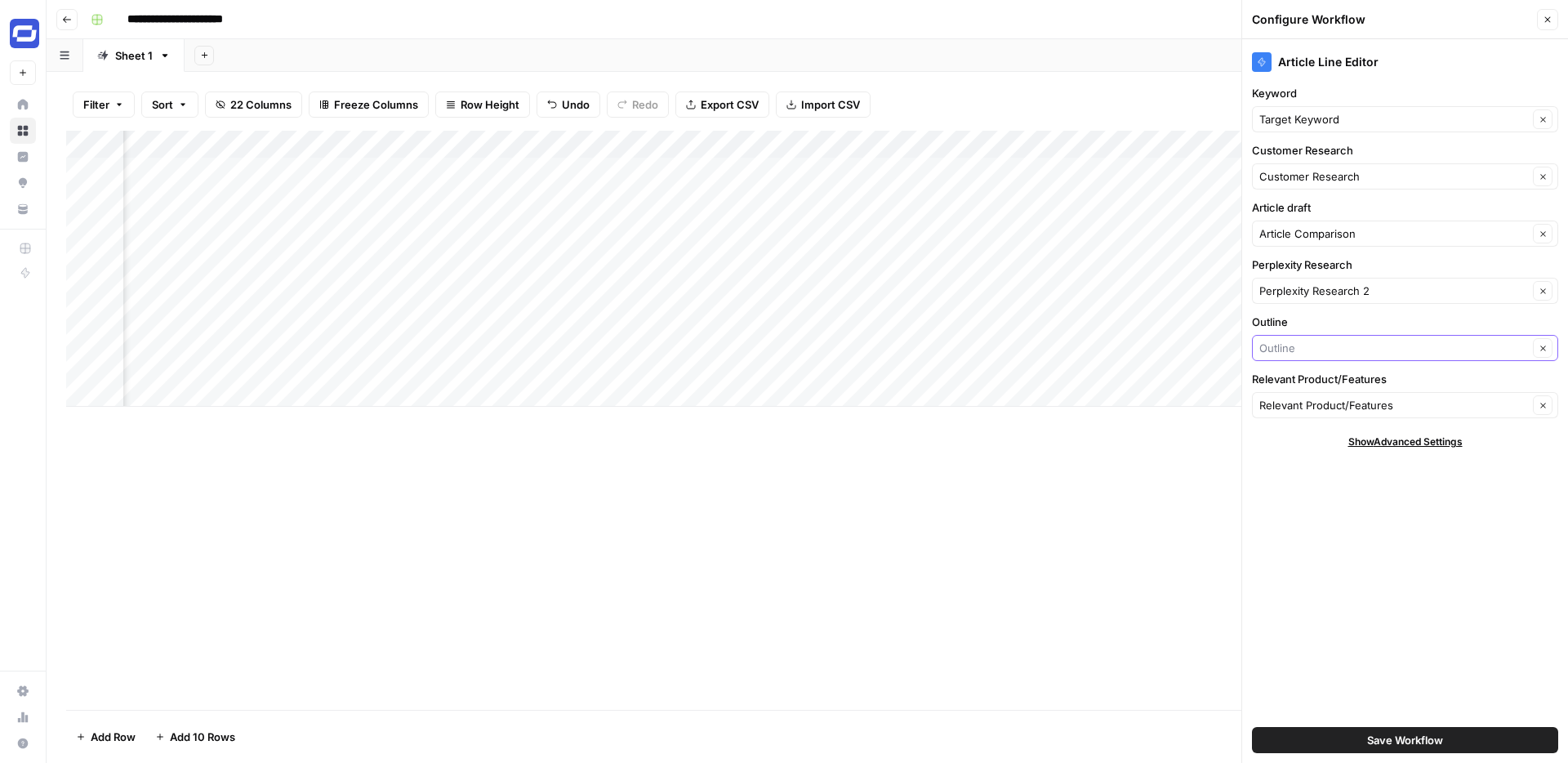
click at [1314, 348] on input "Outline" at bounding box center [1394, 348] width 268 height 16
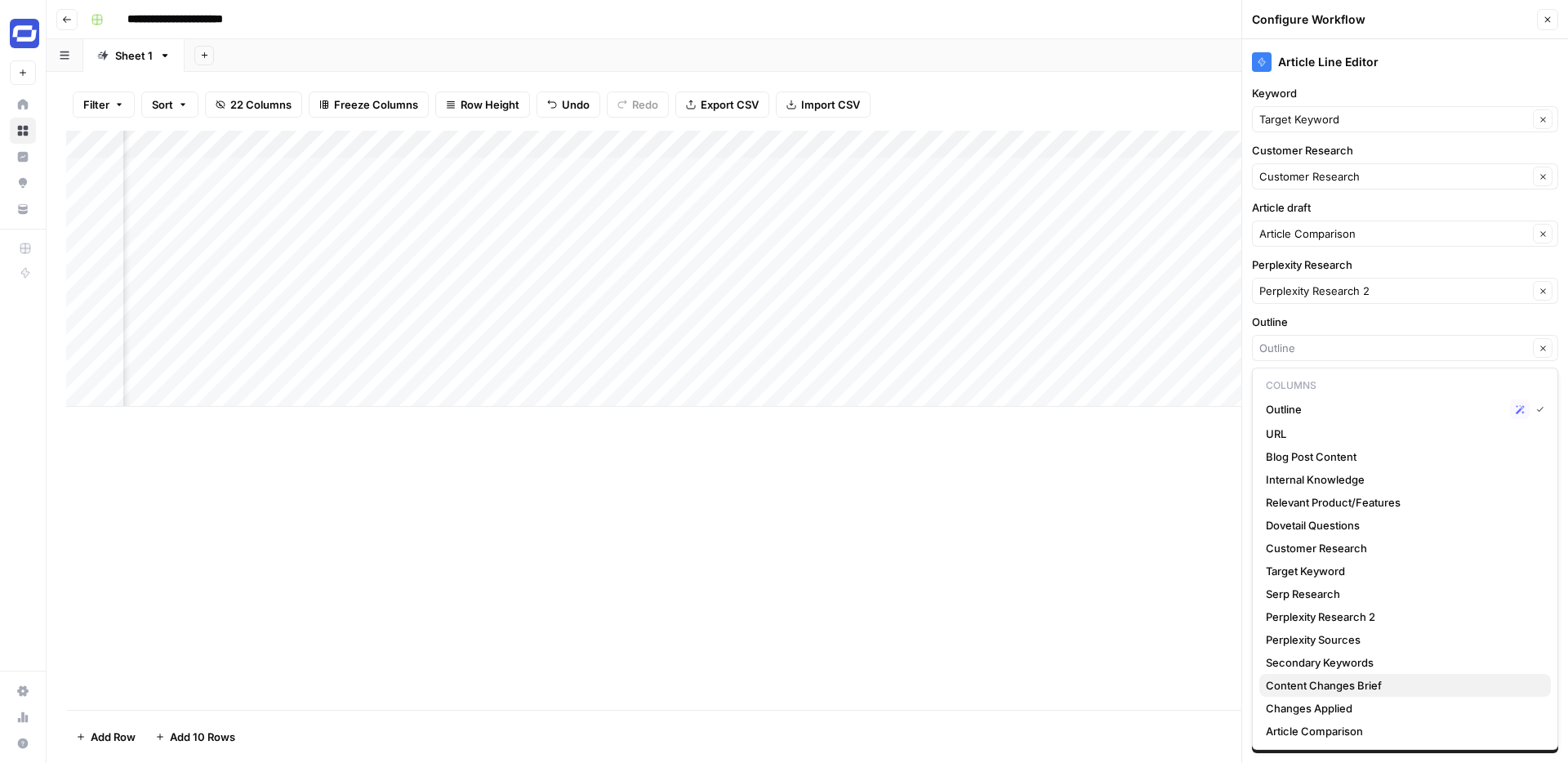
click at [1319, 677] on span "Content Changes Brief" at bounding box center [1402, 686] width 272 height 16
type input "Content Changes Brief"
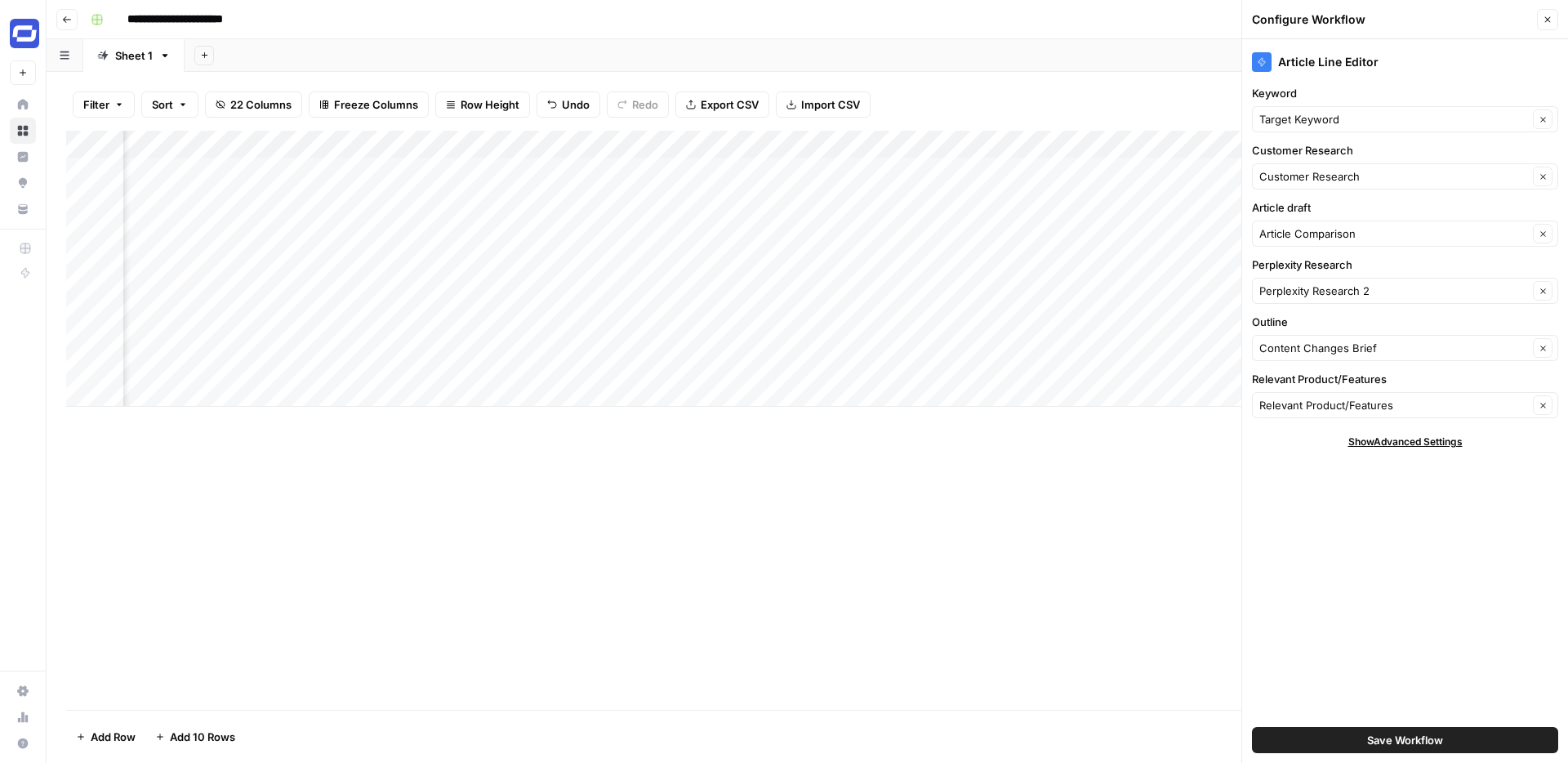
click at [1388, 736] on span "Save Workflow" at bounding box center [1405, 740] width 76 height 16
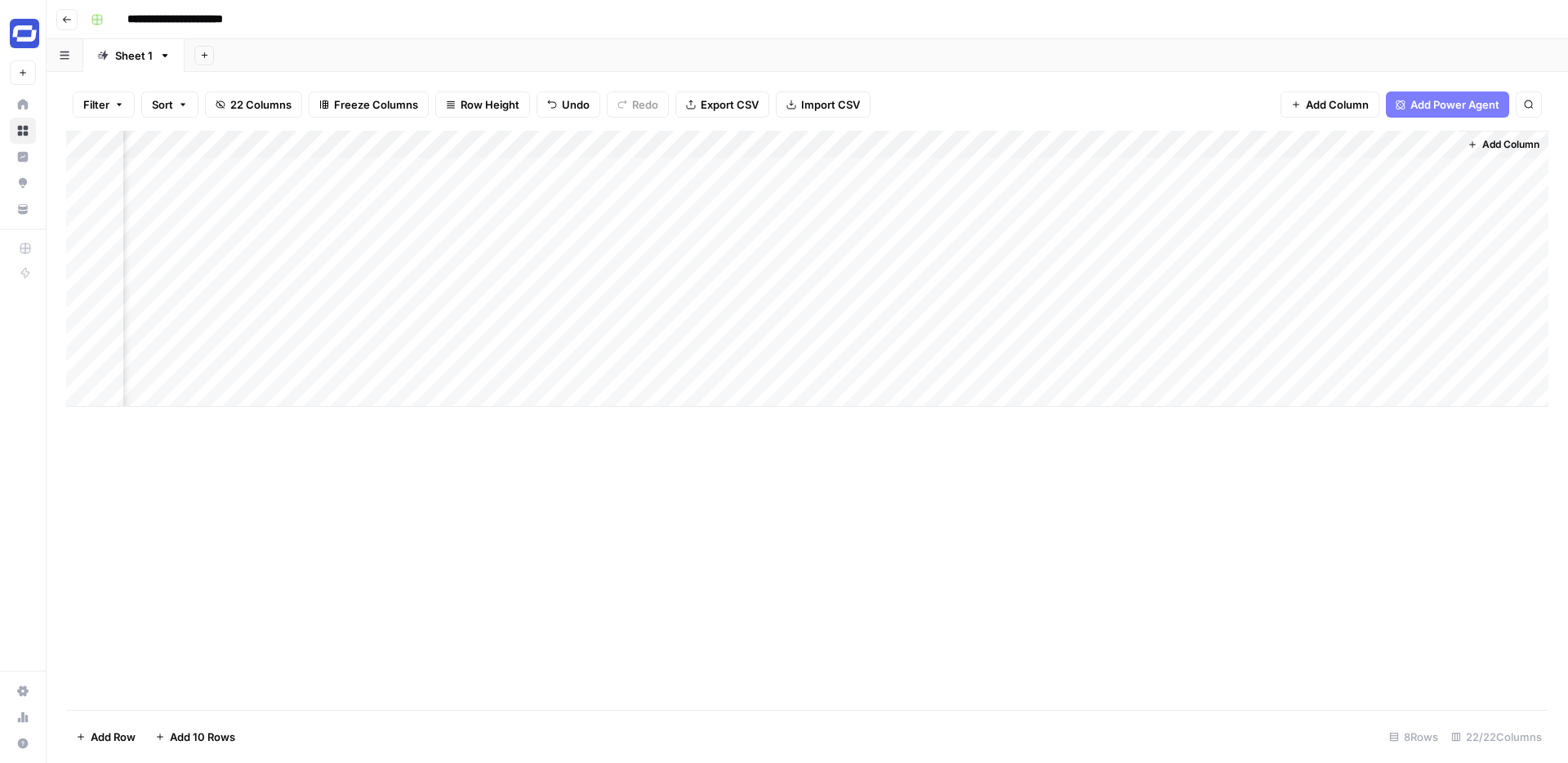
click at [1376, 171] on div "Add Column" at bounding box center [807, 268] width 1482 height 276
click at [1279, 143] on div "Add Column" at bounding box center [807, 268] width 1482 height 276
click at [1100, 366] on span "Remove Column" at bounding box center [1158, 365] width 143 height 16
click at [728, 170] on span "Delete" at bounding box center [725, 169] width 35 height 16
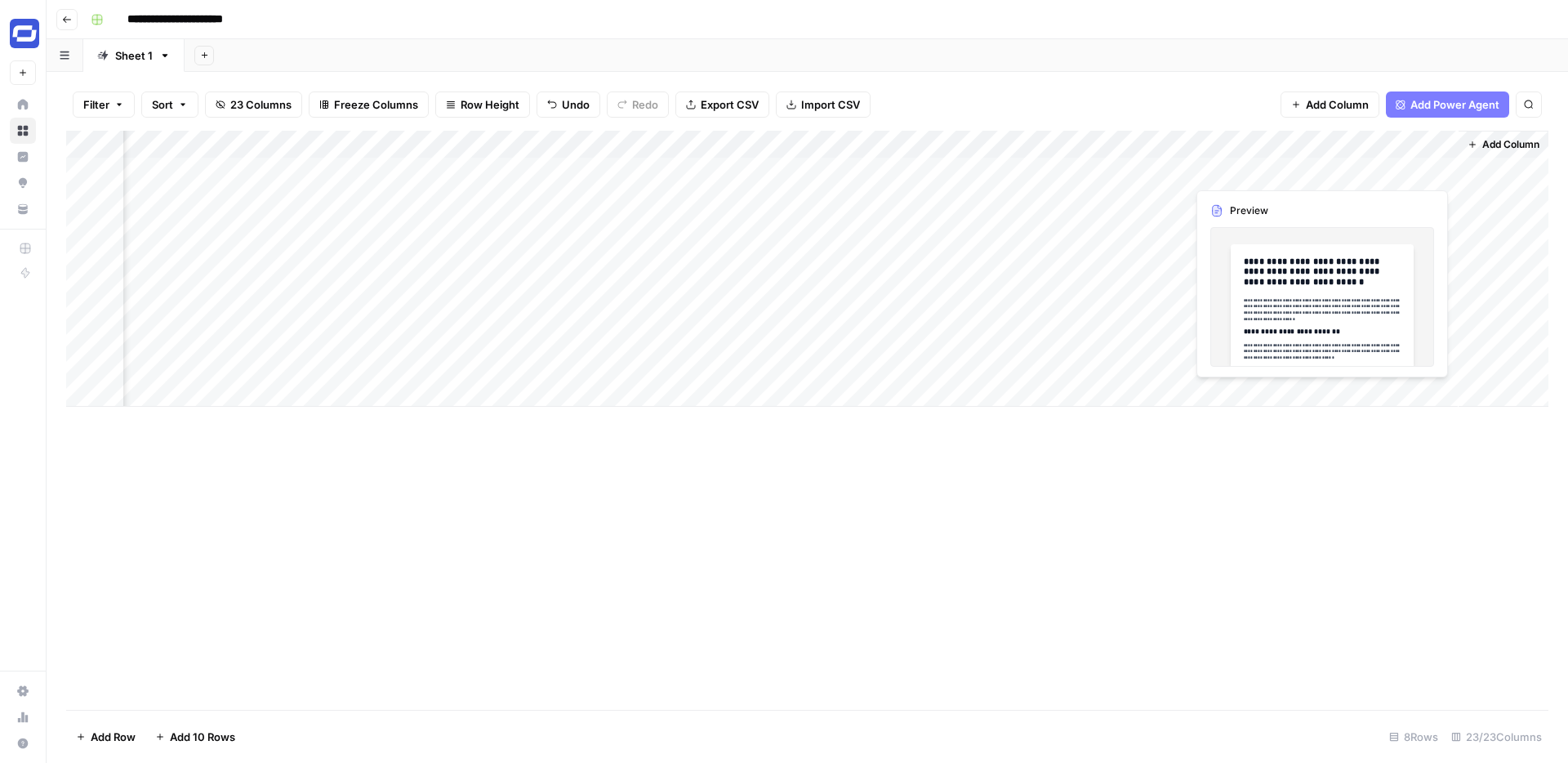
click at [1384, 175] on div "Add Column" at bounding box center [807, 268] width 1482 height 276
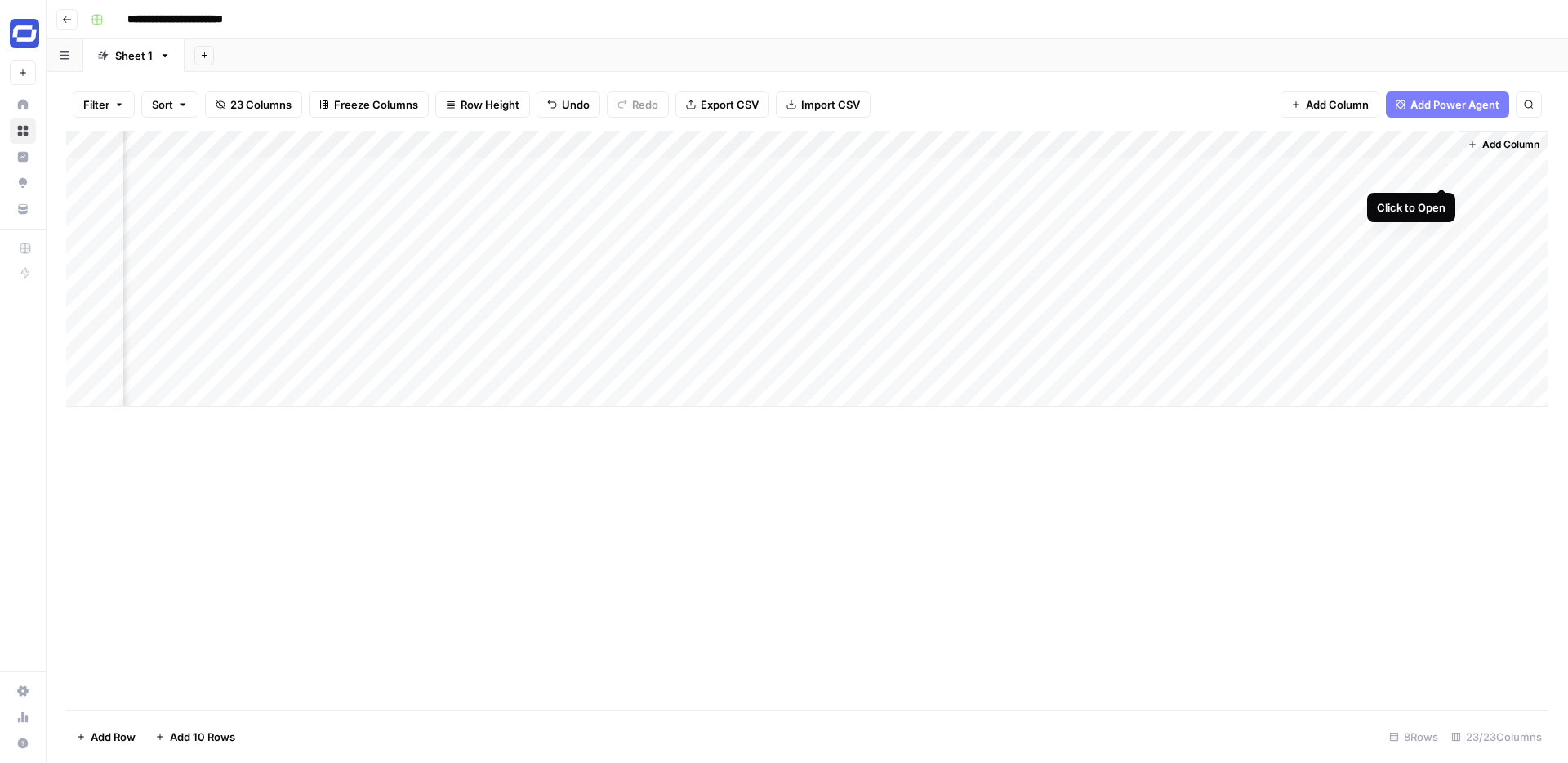
click at [1442, 170] on div "Add Column" at bounding box center [807, 268] width 1482 height 276
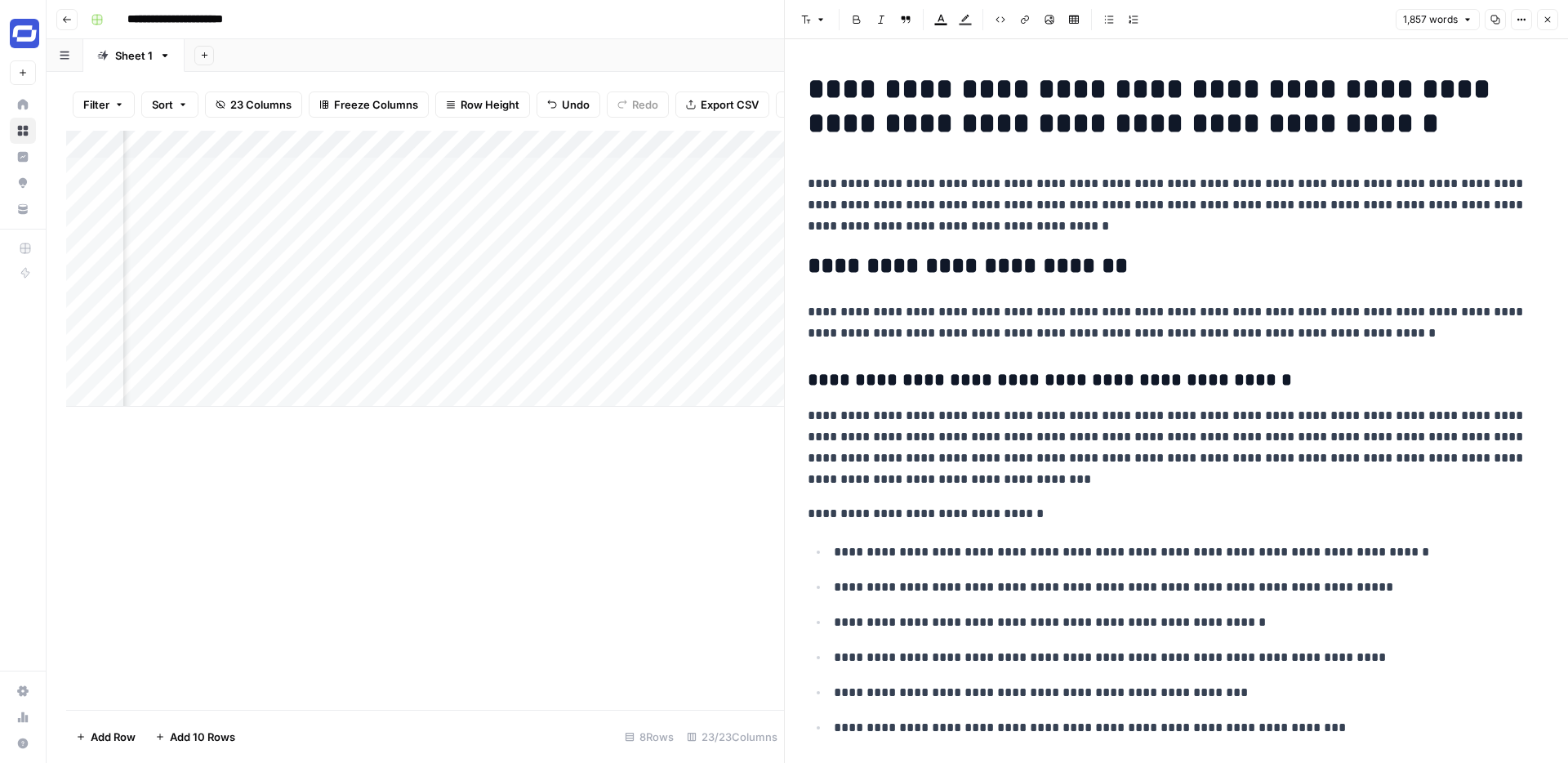
click at [1146, 314] on p "**********" at bounding box center [1176, 323] width 737 height 43
click at [1158, 311] on p "**********" at bounding box center [1176, 323] width 737 height 43
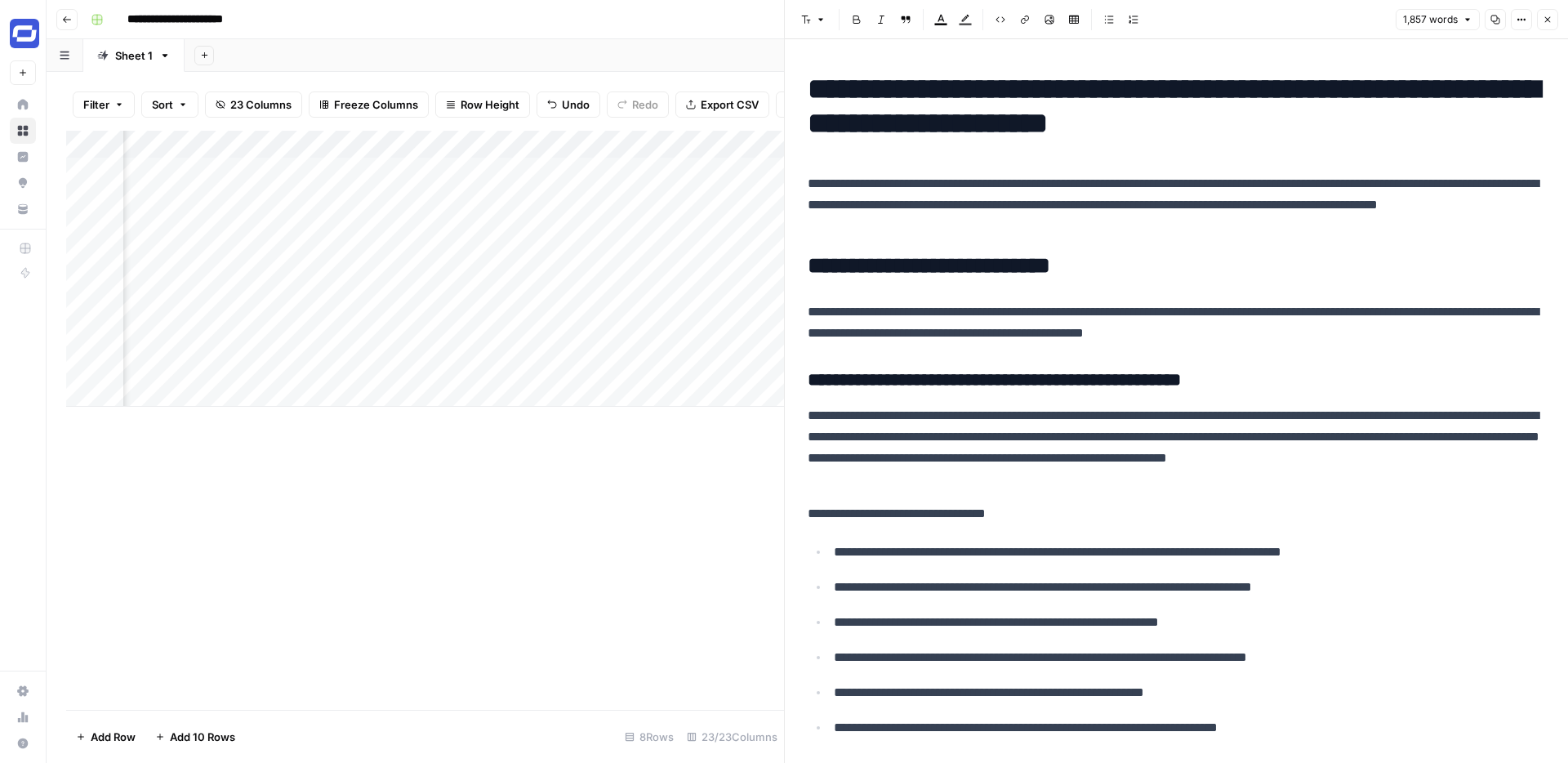
click at [1175, 325] on p "**********" at bounding box center [1176, 323] width 737 height 43
click at [1175, 309] on p "**********" at bounding box center [1176, 323] width 737 height 43
click at [1181, 328] on p "**********" at bounding box center [1176, 323] width 737 height 43
click at [1131, 477] on p "**********" at bounding box center [1176, 447] width 737 height 85
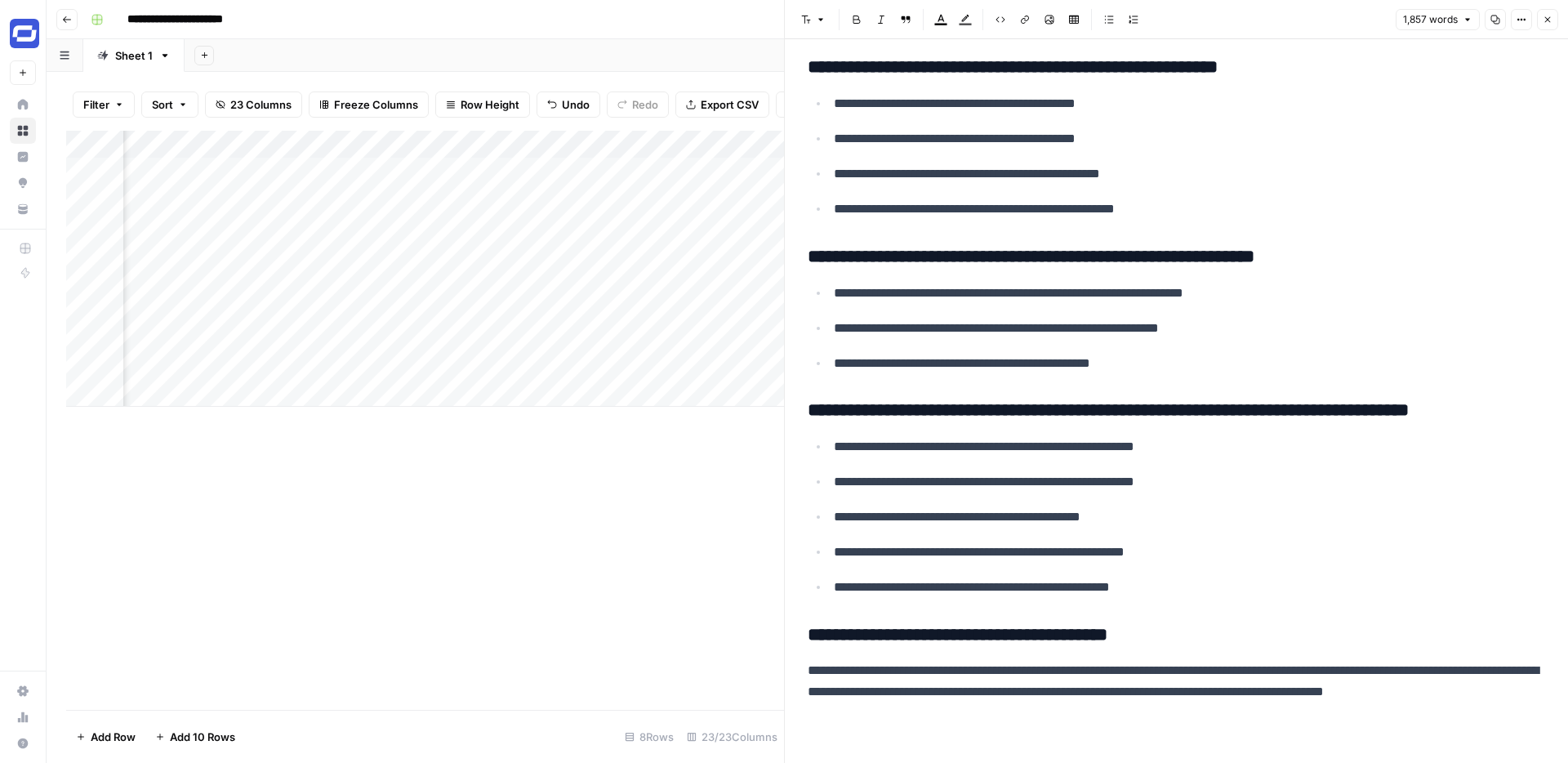
scroll to position [5282, 0]
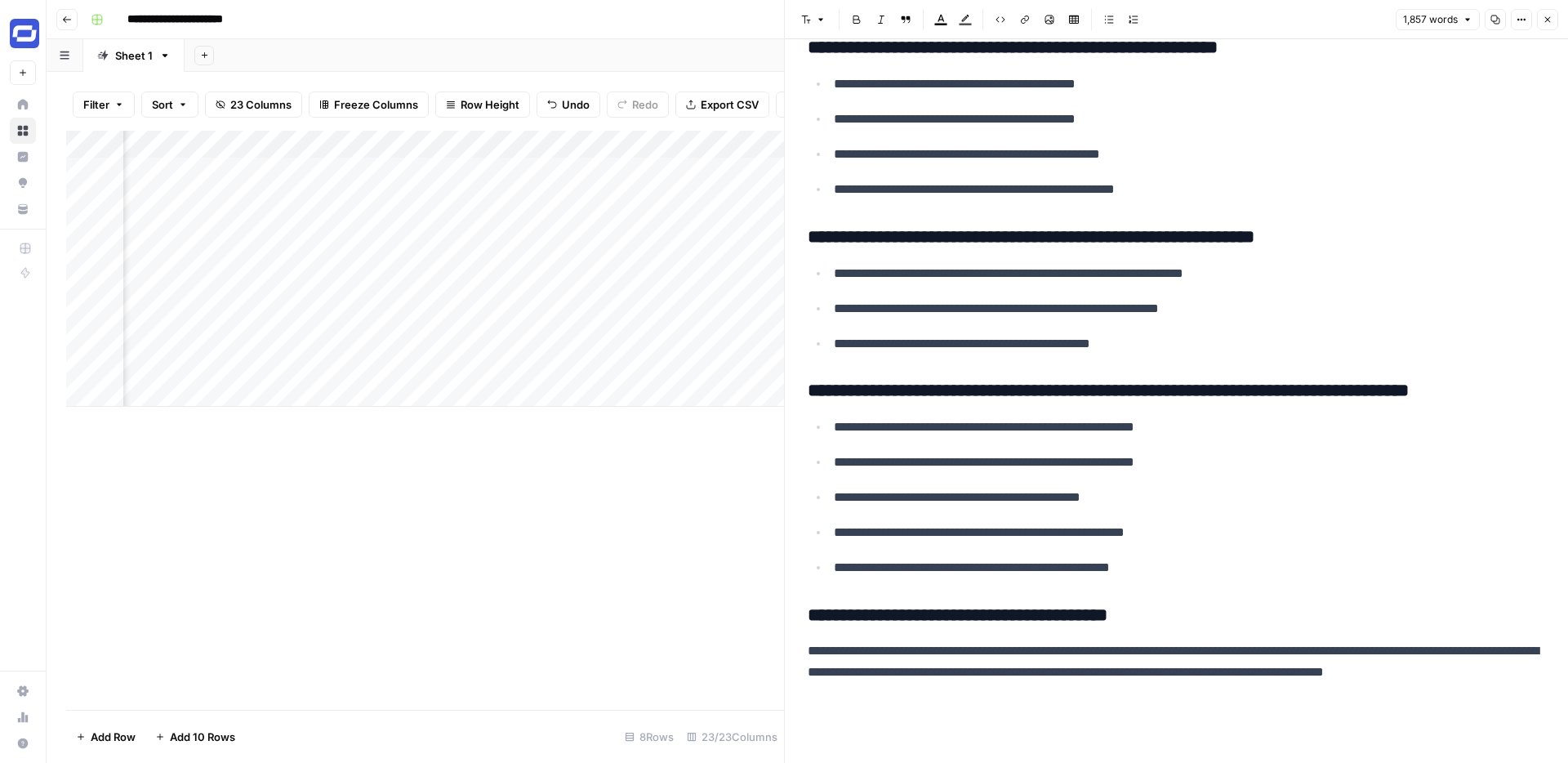
click at [1068, 343] on p "**********" at bounding box center [1189, 344] width 711 height 21
click at [1076, 342] on p "**********" at bounding box center [1189, 344] width 711 height 21
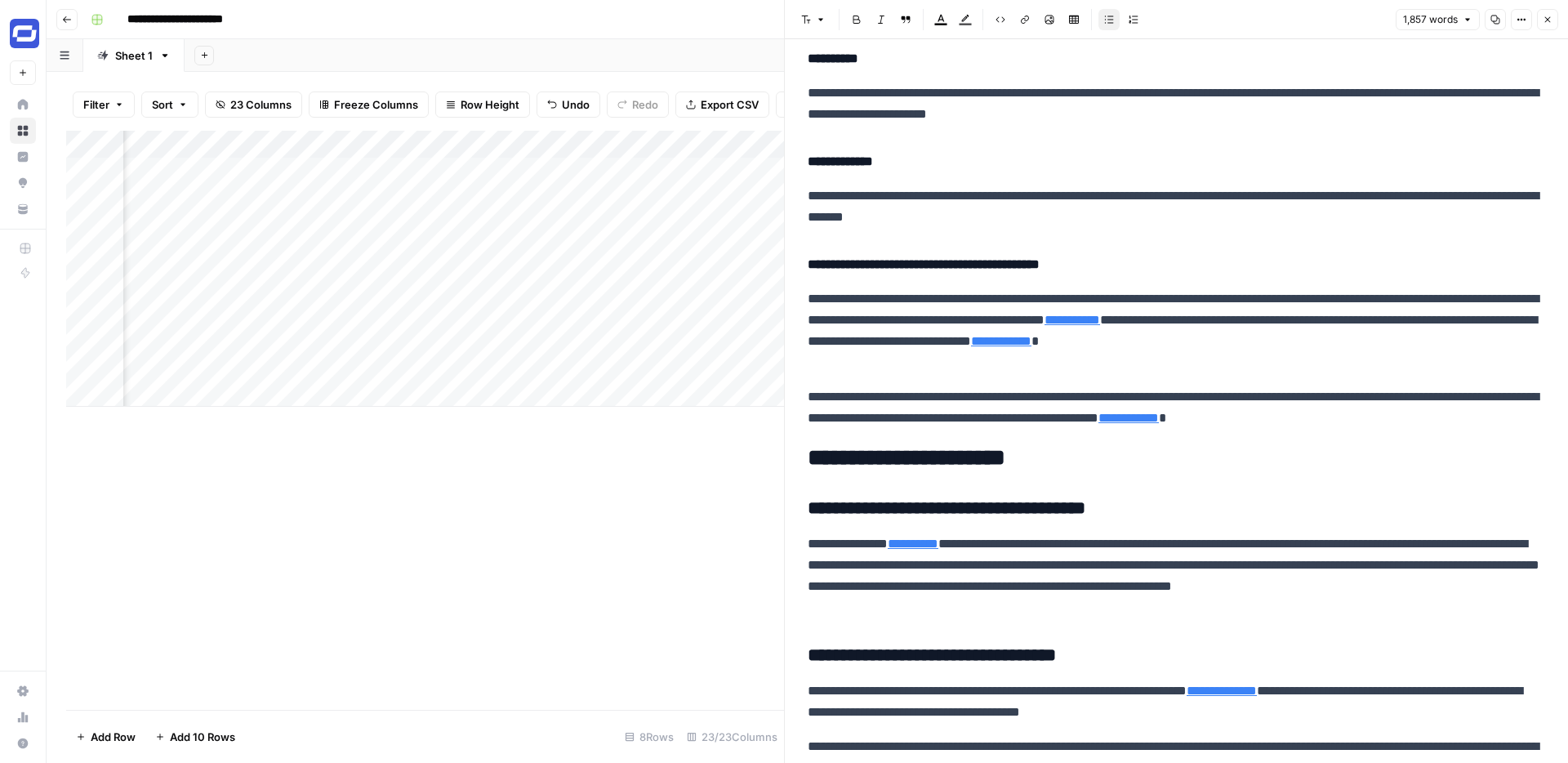
scroll to position [4135, 0]
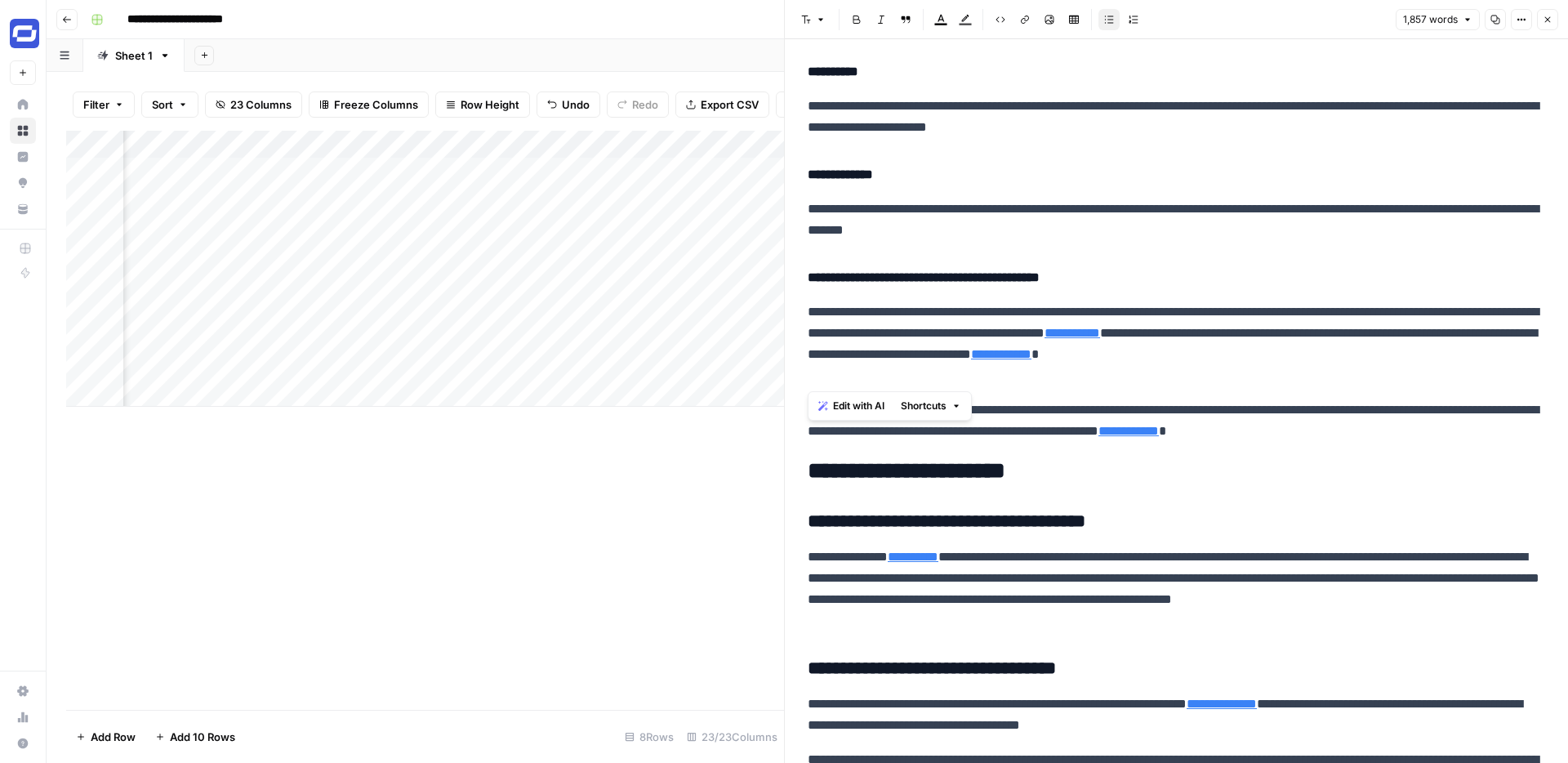
drag, startPoint x: 940, startPoint y: 384, endPoint x: 805, endPoint y: 315, distance: 151.6
click at [963, 364] on p "**********" at bounding box center [1176, 343] width 737 height 85
click at [809, 309] on p "**********" at bounding box center [1176, 343] width 737 height 85
drag, startPoint x: 805, startPoint y: 275, endPoint x: 1508, endPoint y: 448, distance: 724.0
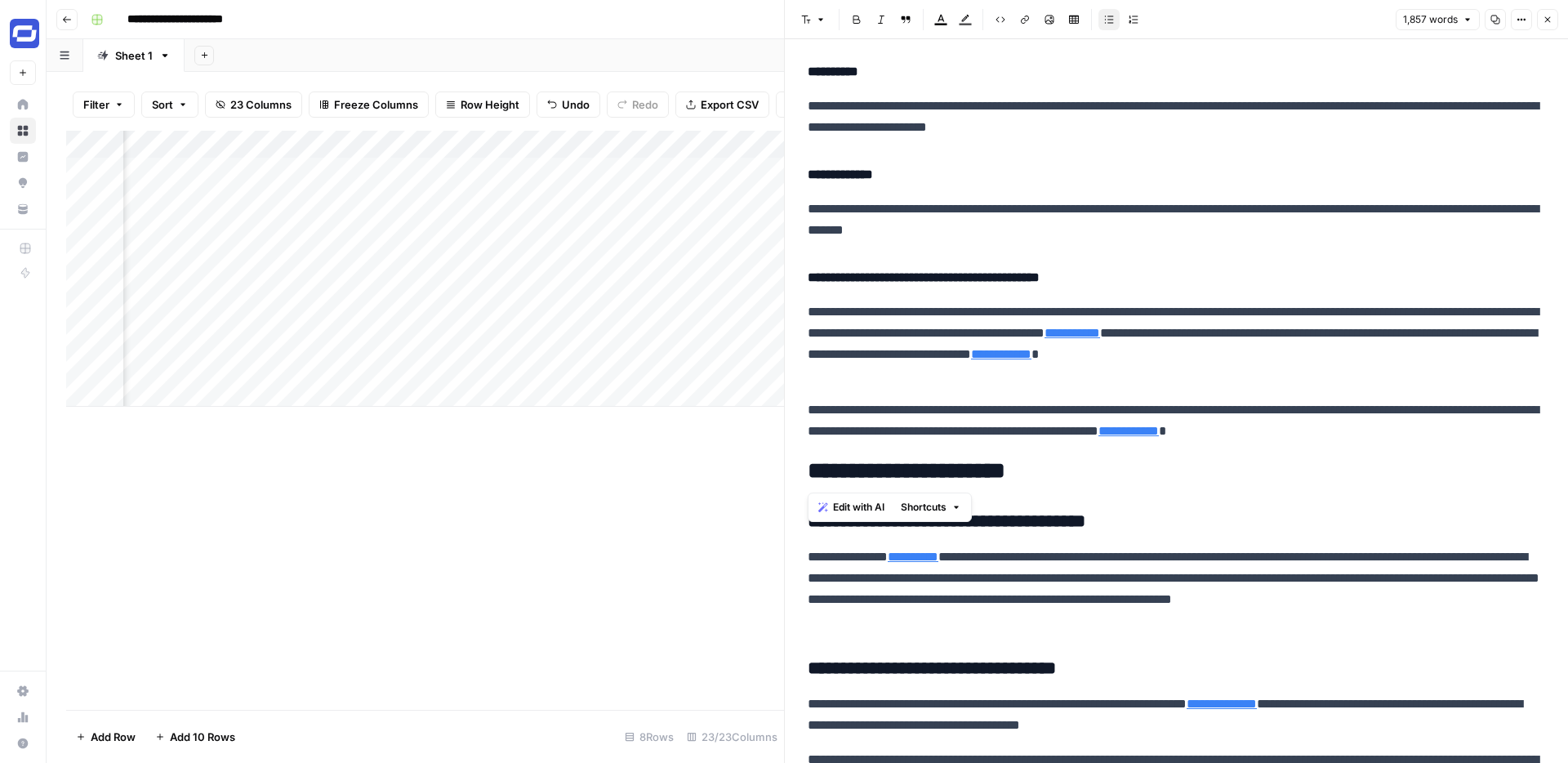
copy div "**********"
click at [1552, 12] on button "Close" at bounding box center [1548, 20] width 21 height 21
click at [1552, 12] on div "Font style Bold Italic Block quote Text color Highlight color Code block Link I…" at bounding box center [1177, 20] width 764 height 21
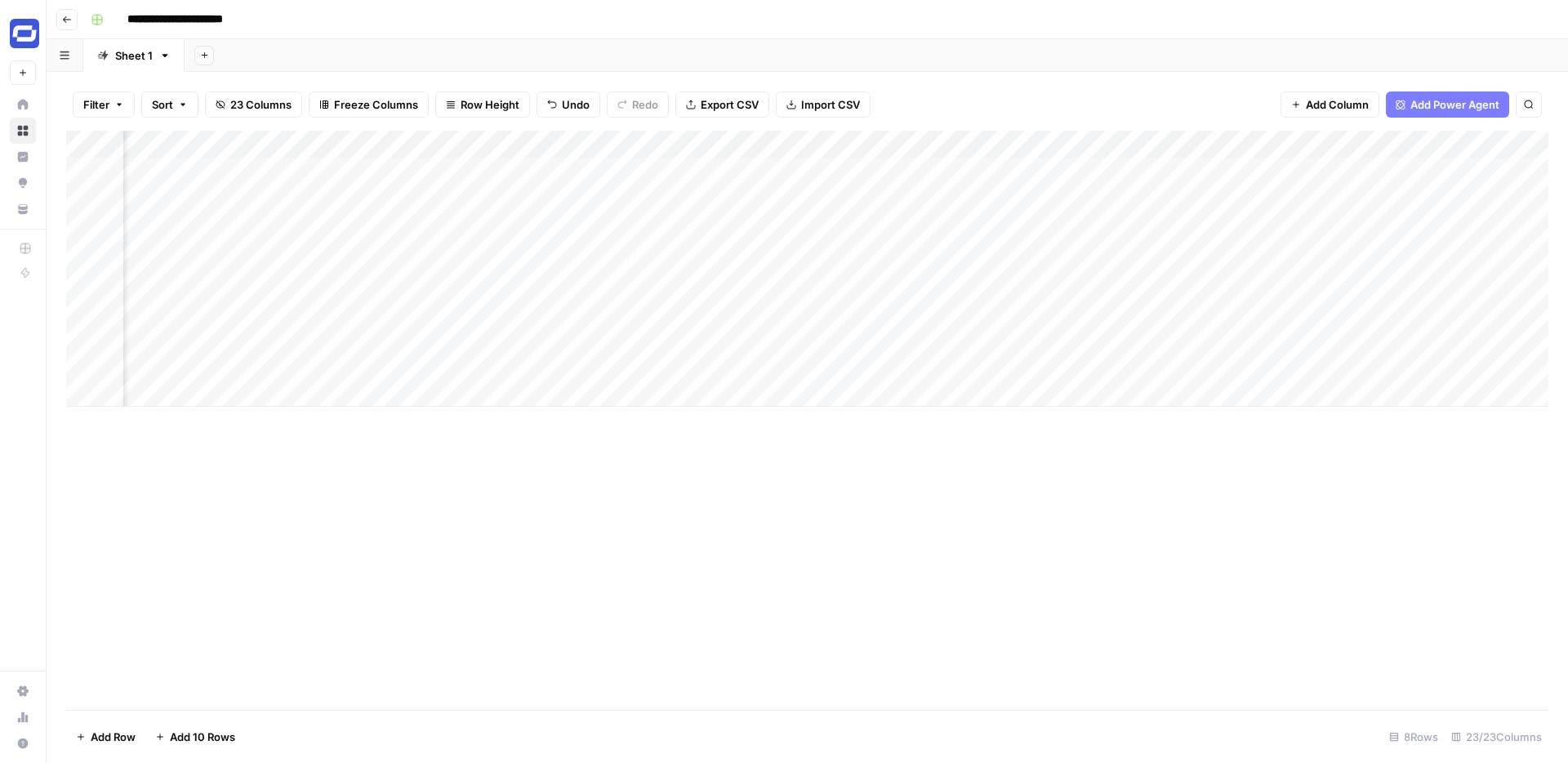
scroll to position [0, 2132]
click at [1207, 142] on div "Add Column" at bounding box center [807, 268] width 1482 height 276
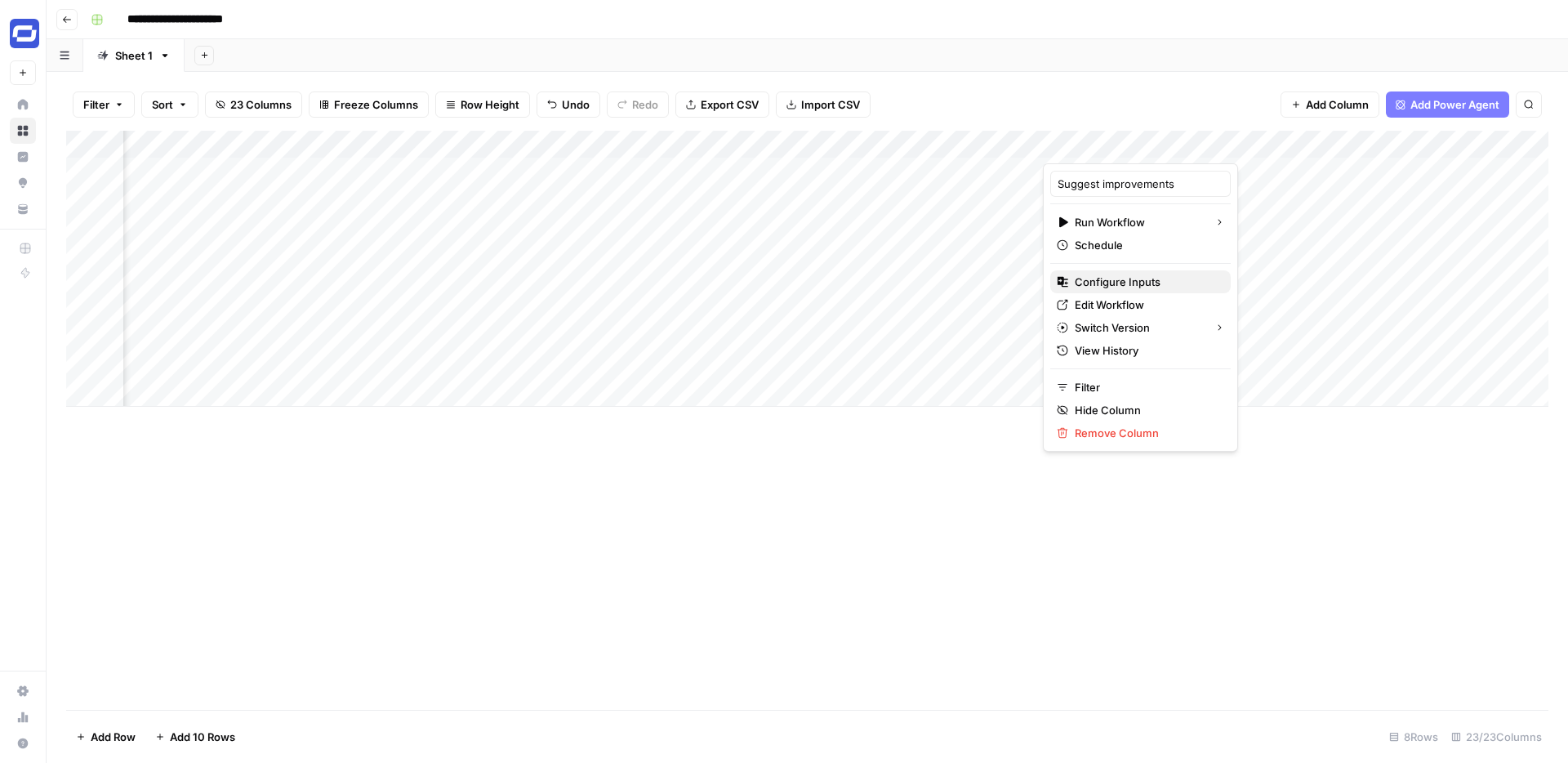
click at [1102, 278] on span "Configure Inputs" at bounding box center [1147, 281] width 143 height 16
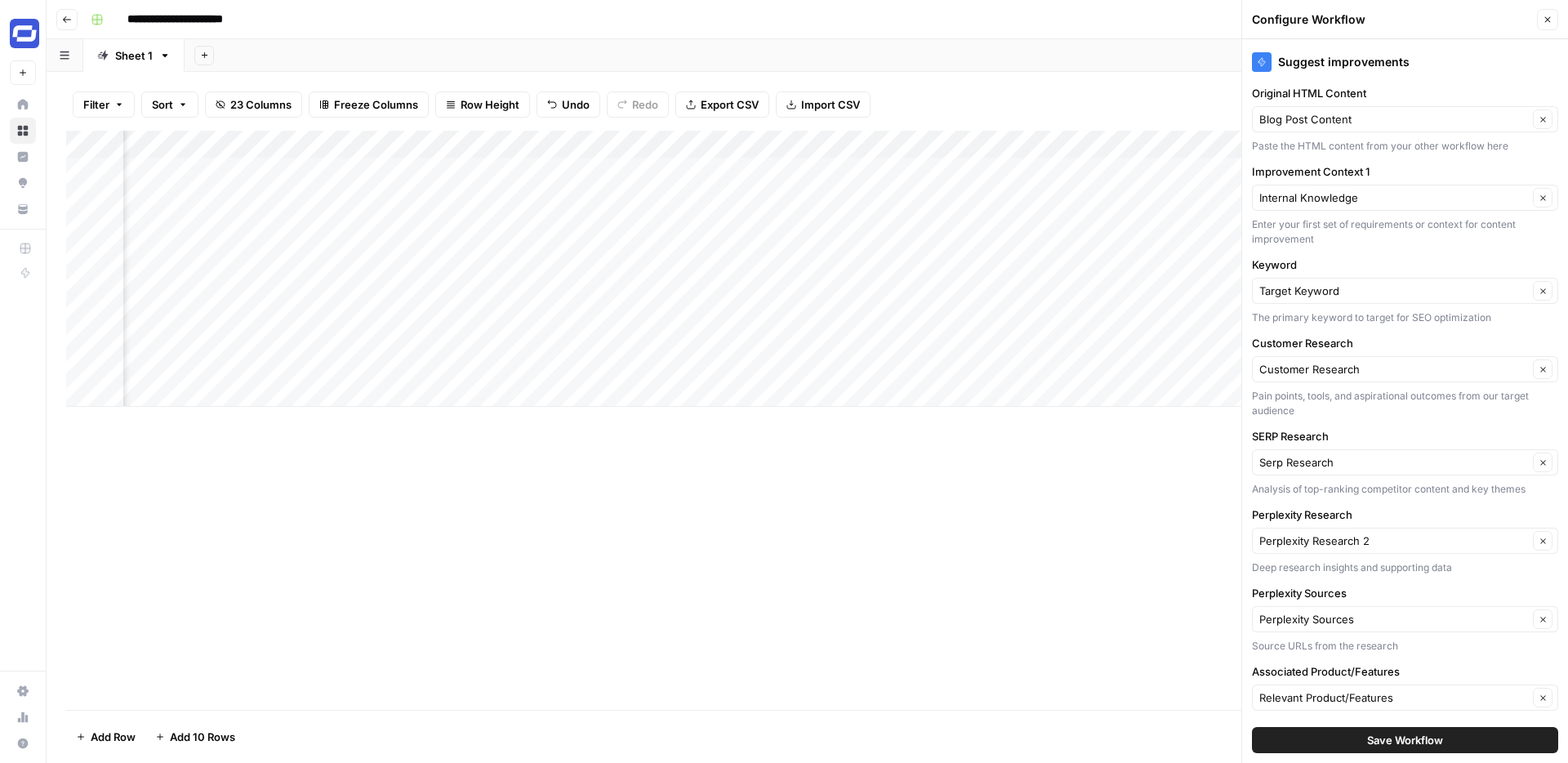
scroll to position [0, 2645]
click at [690, 142] on div "Add Column" at bounding box center [807, 268] width 1482 height 276
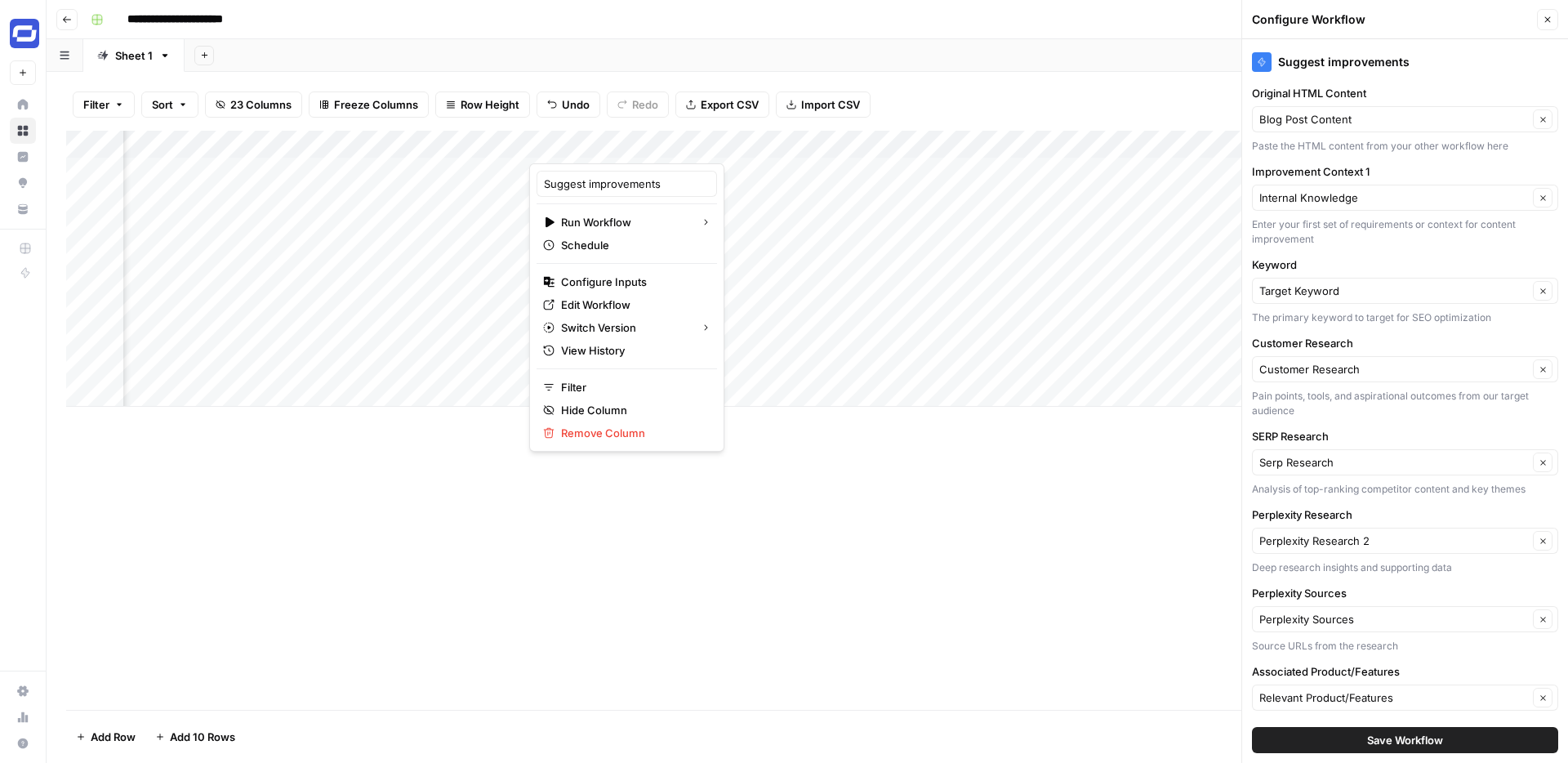
click at [690, 142] on div at bounding box center [626, 147] width 195 height 33
click at [782, 510] on div "Add Column" at bounding box center [807, 421] width 1482 height 579
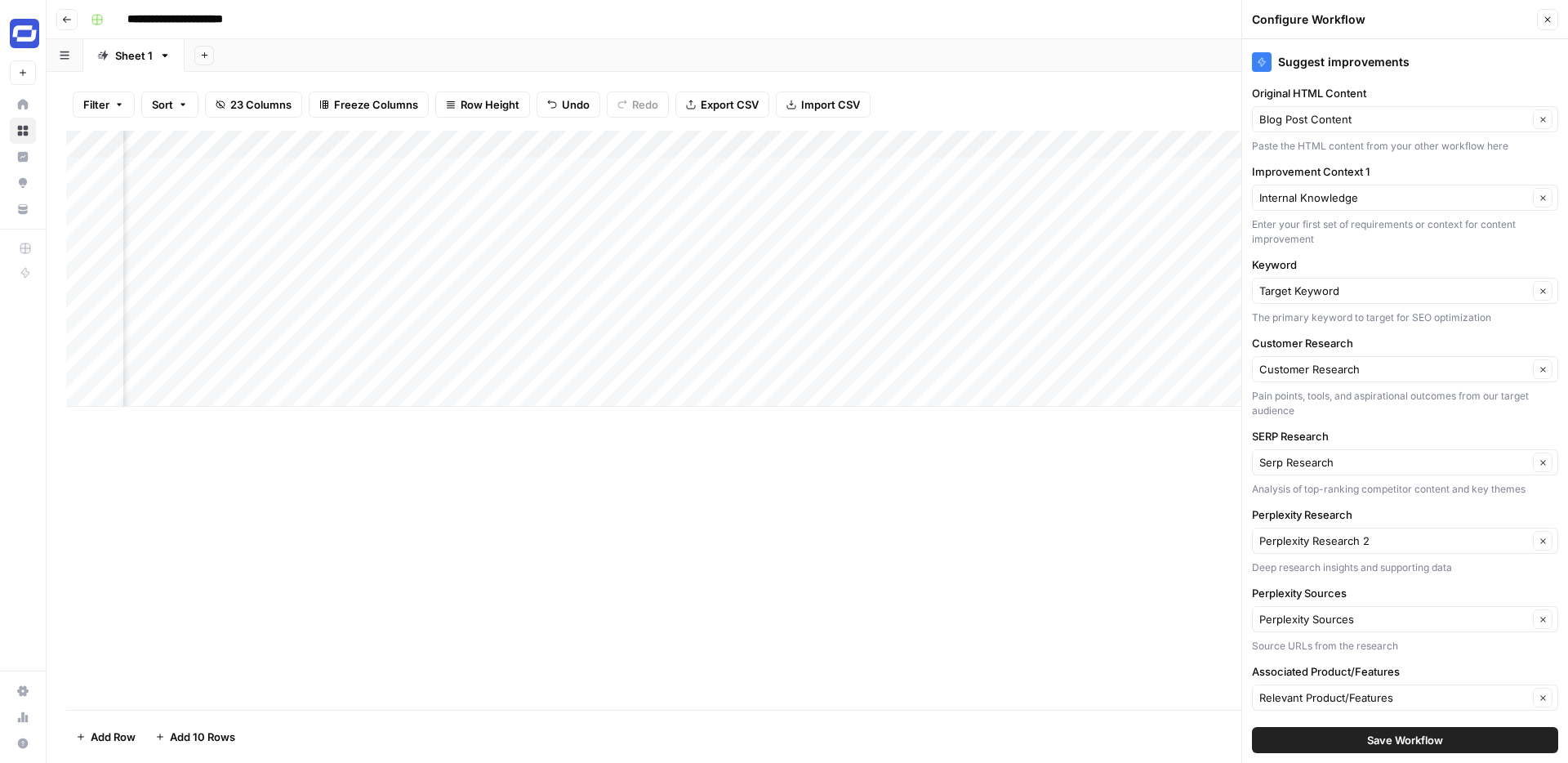
scroll to position [0, 996]
click at [970, 46] on div "Add Sheet" at bounding box center [876, 56] width 1384 height 33
click at [558, 493] on div "Add Column" at bounding box center [807, 421] width 1482 height 579
click at [1550, 16] on icon "button" at bounding box center [1547, 20] width 10 height 10
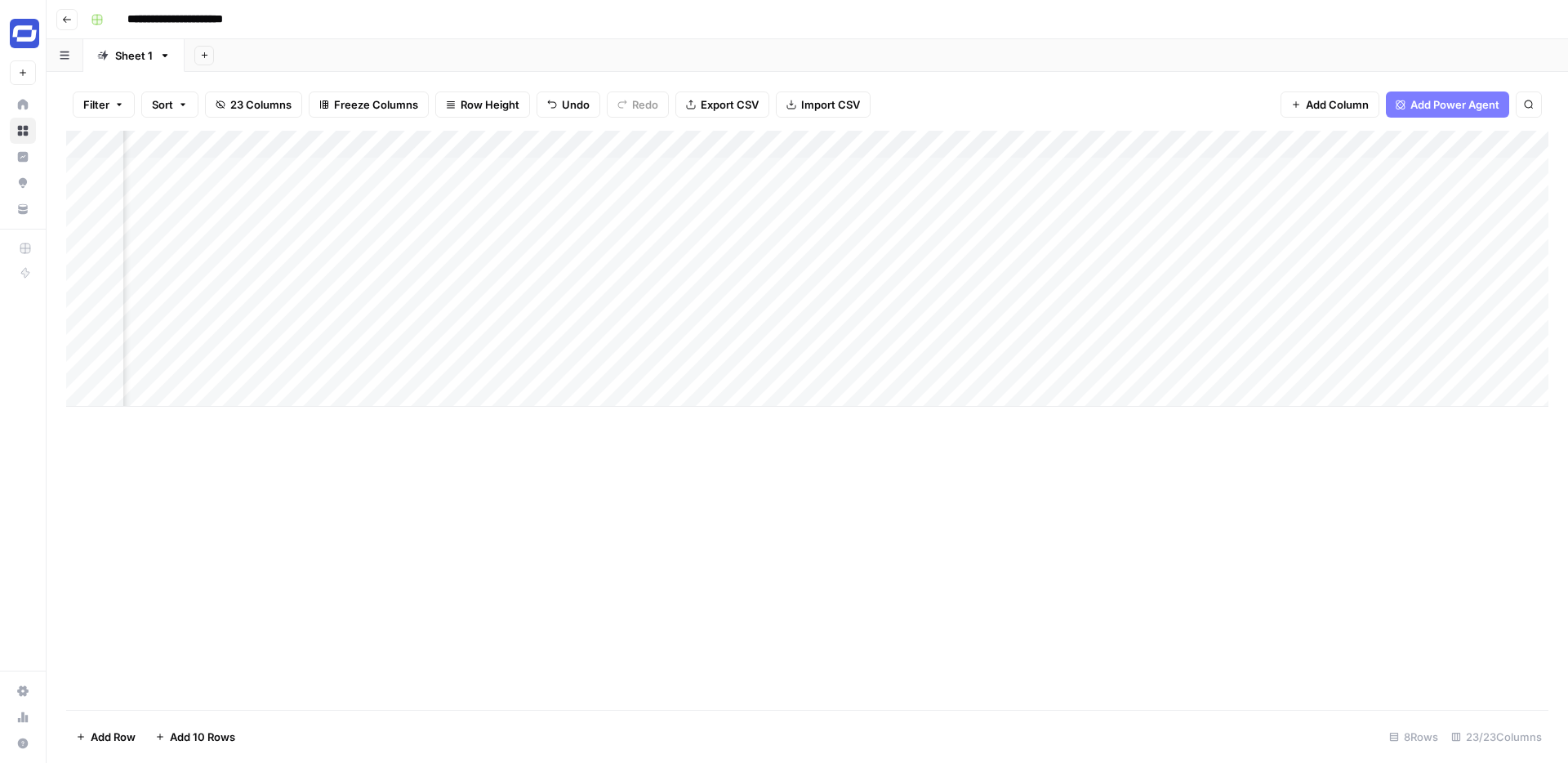
scroll to position [0, 1910]
click at [1426, 142] on div "Add Column" at bounding box center [807, 268] width 1482 height 276
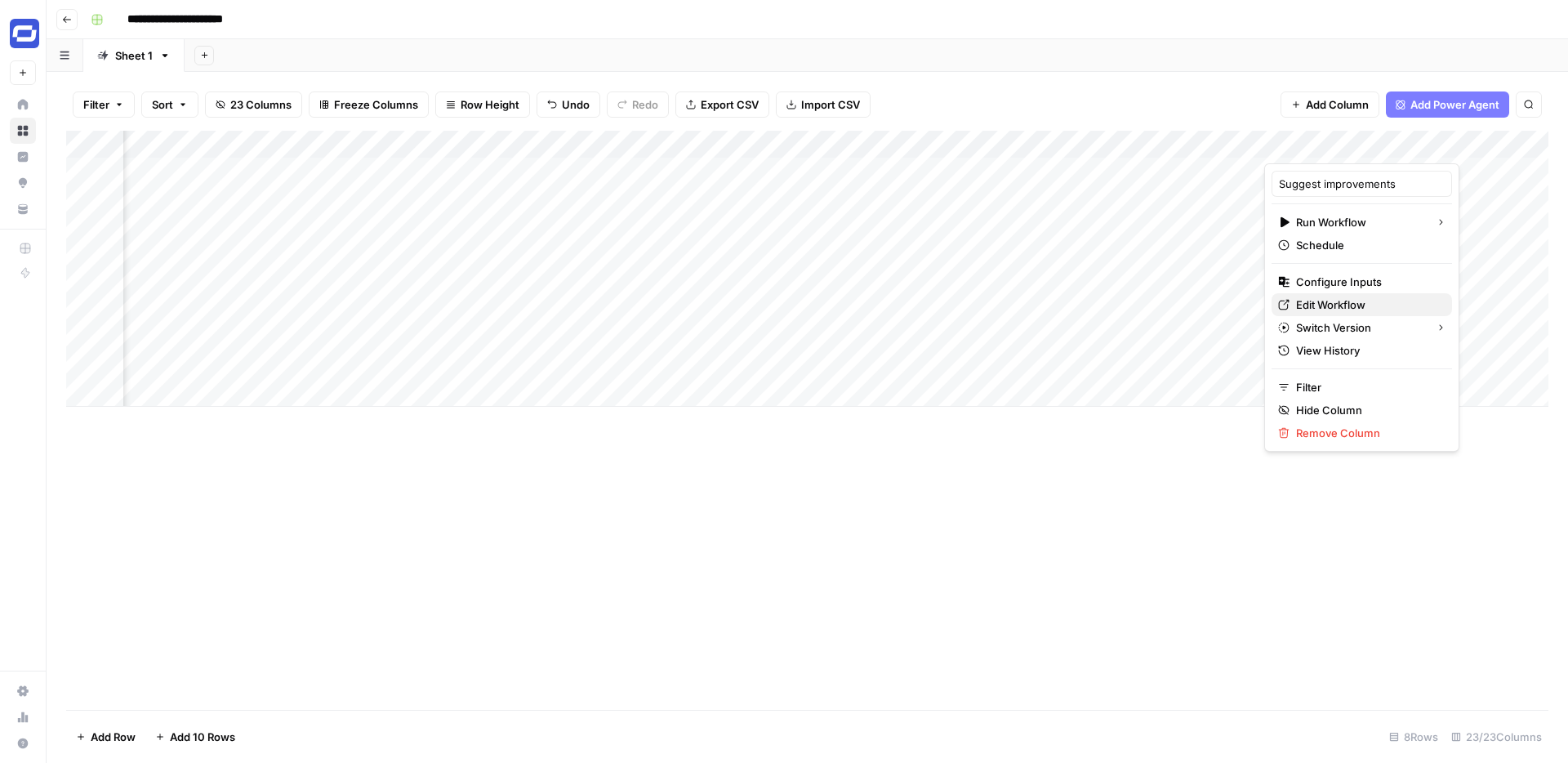
click at [1319, 303] on span "Edit Workflow" at bounding box center [1368, 305] width 143 height 16
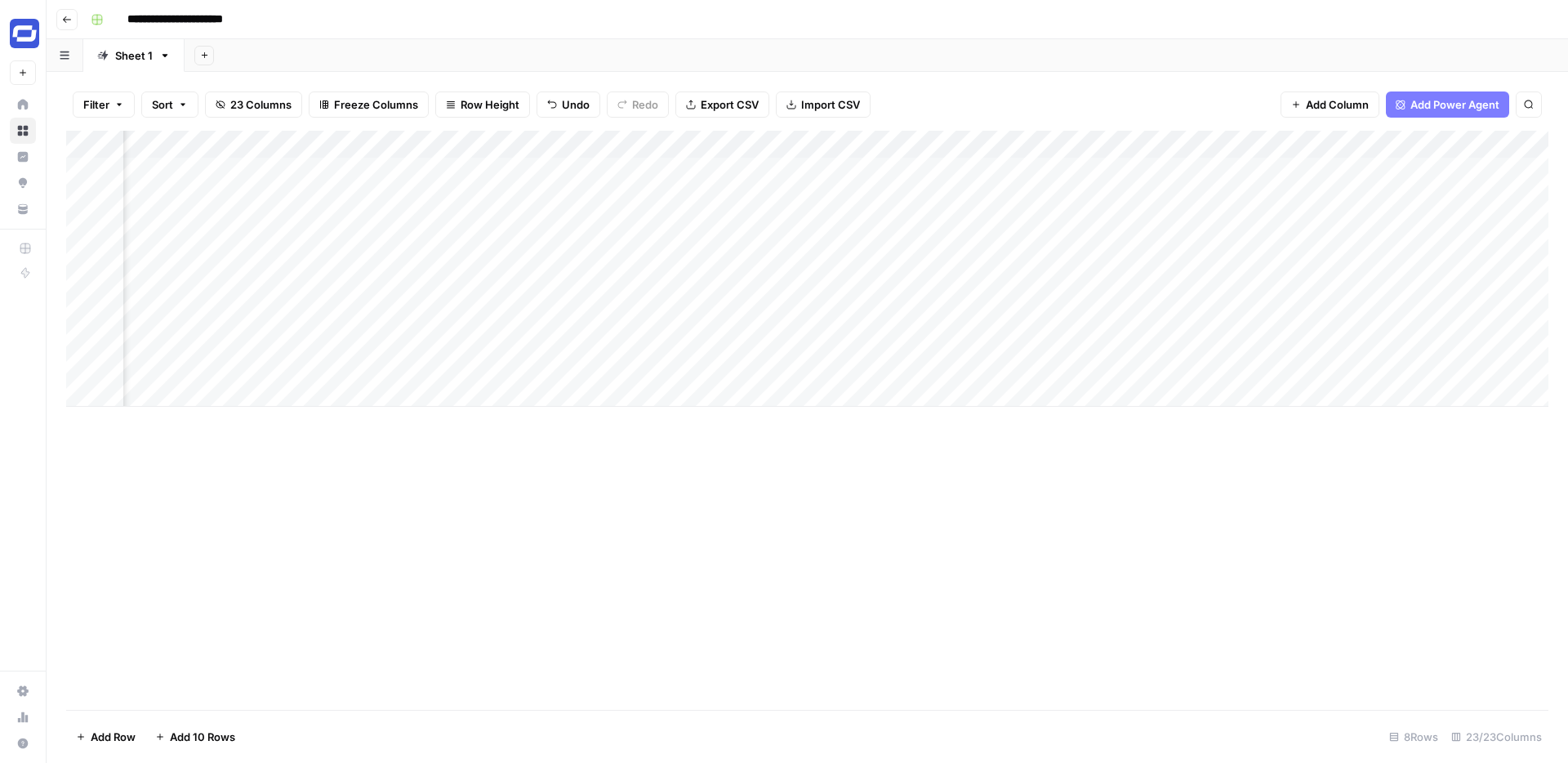
scroll to position [0, 2216]
click at [1215, 533] on div "Add Column" at bounding box center [807, 421] width 1482 height 579
click at [839, 173] on div "Add Column" at bounding box center [807, 268] width 1482 height 276
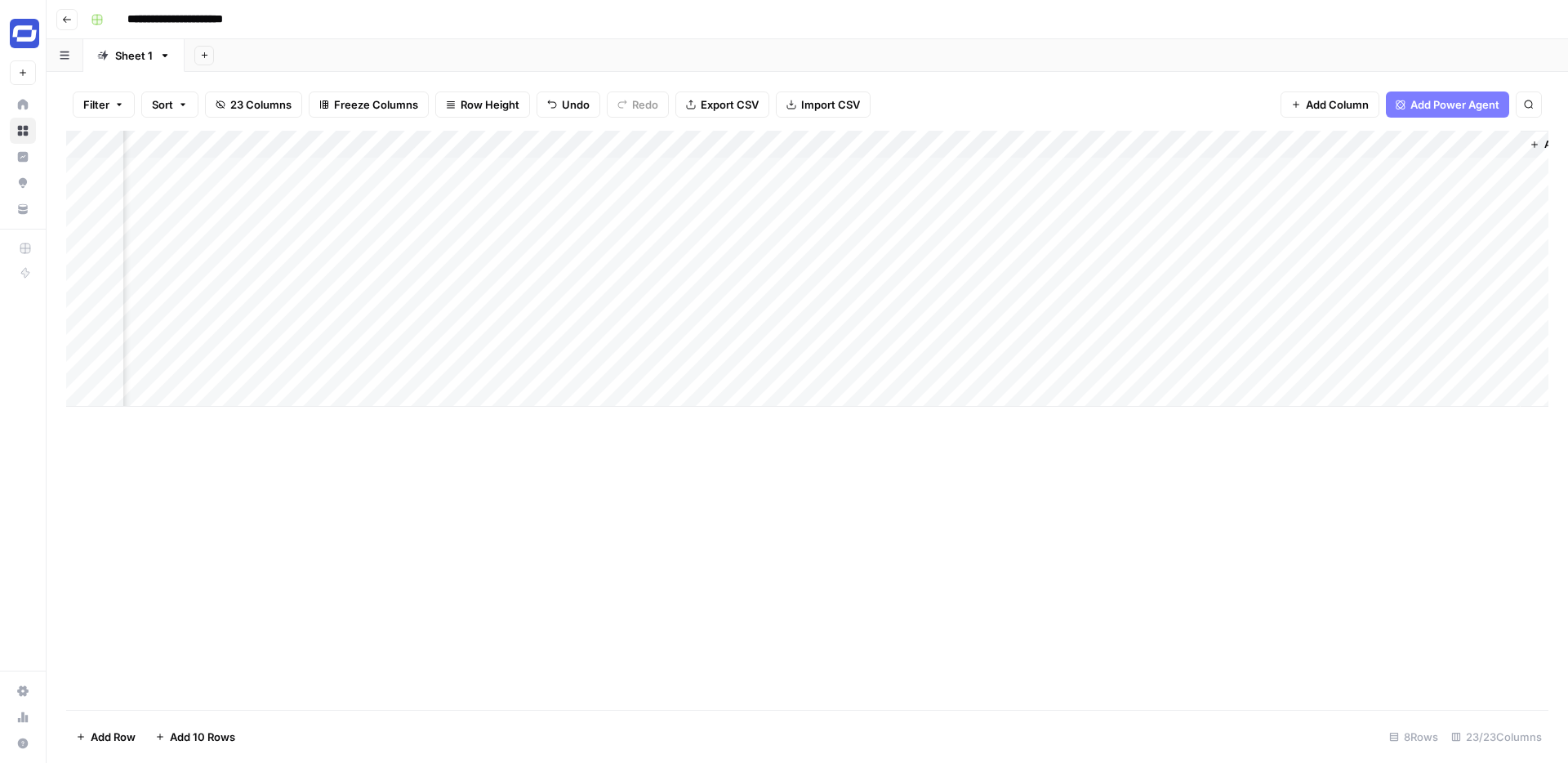
click at [752, 171] on div "Add Column" at bounding box center [807, 268] width 1482 height 276
click at [706, 170] on div "Add Column" at bounding box center [807, 268] width 1482 height 276
click at [1106, 167] on div "Add Column" at bounding box center [807, 268] width 1482 height 276
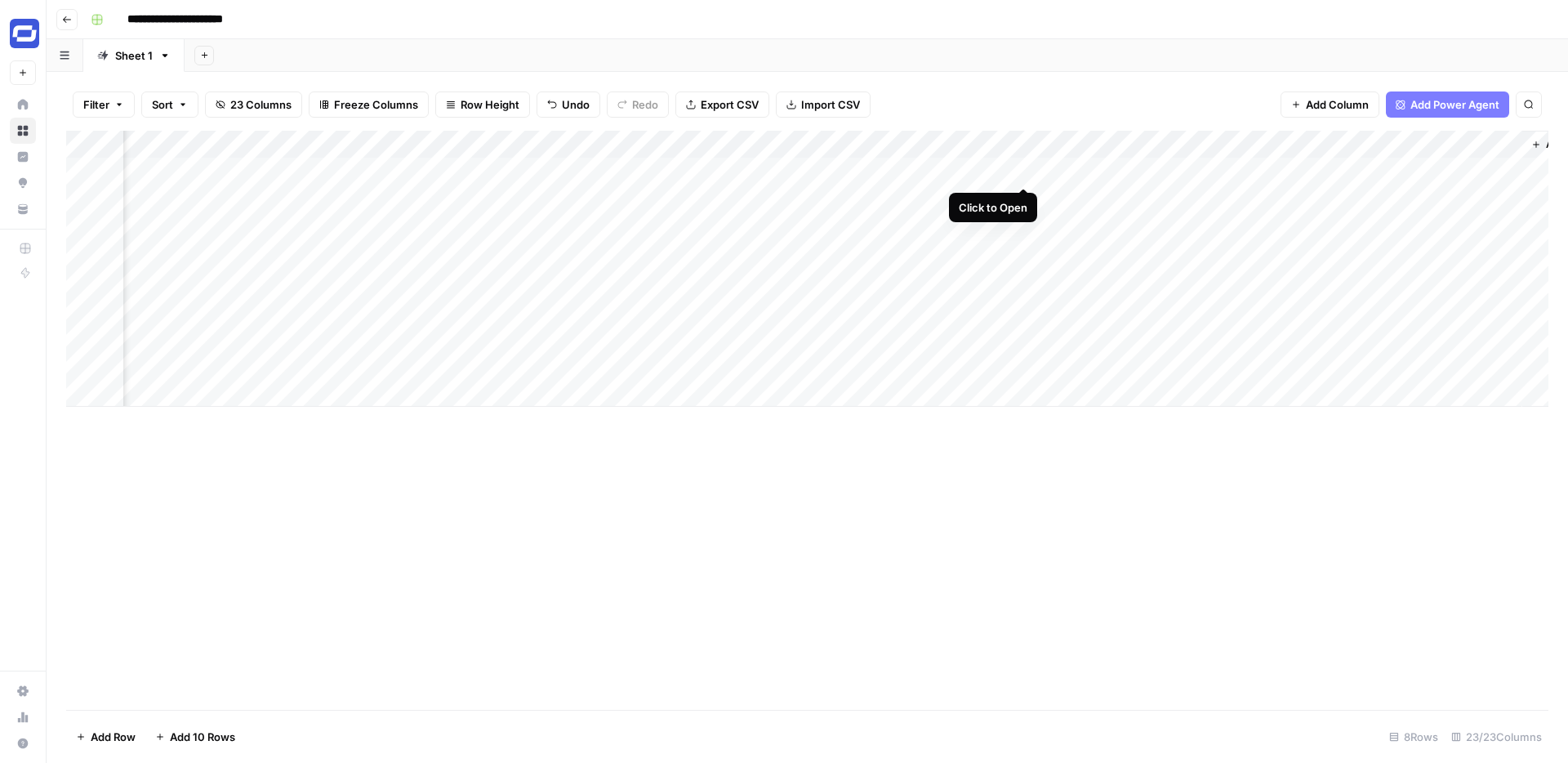
click at [1023, 169] on div "Add Column" at bounding box center [807, 268] width 1482 height 276
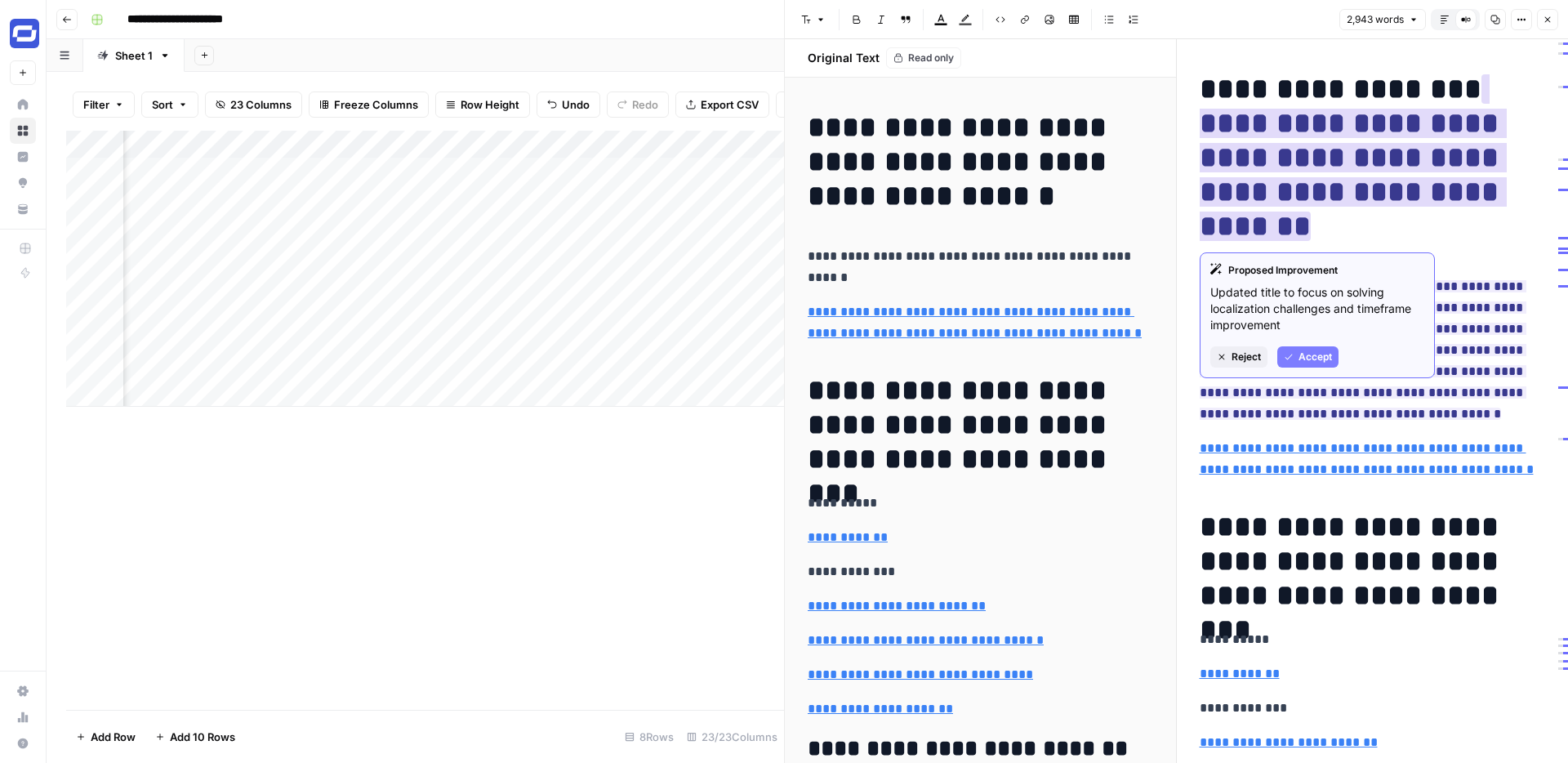
click at [1317, 350] on span "Accept" at bounding box center [1315, 357] width 34 height 15
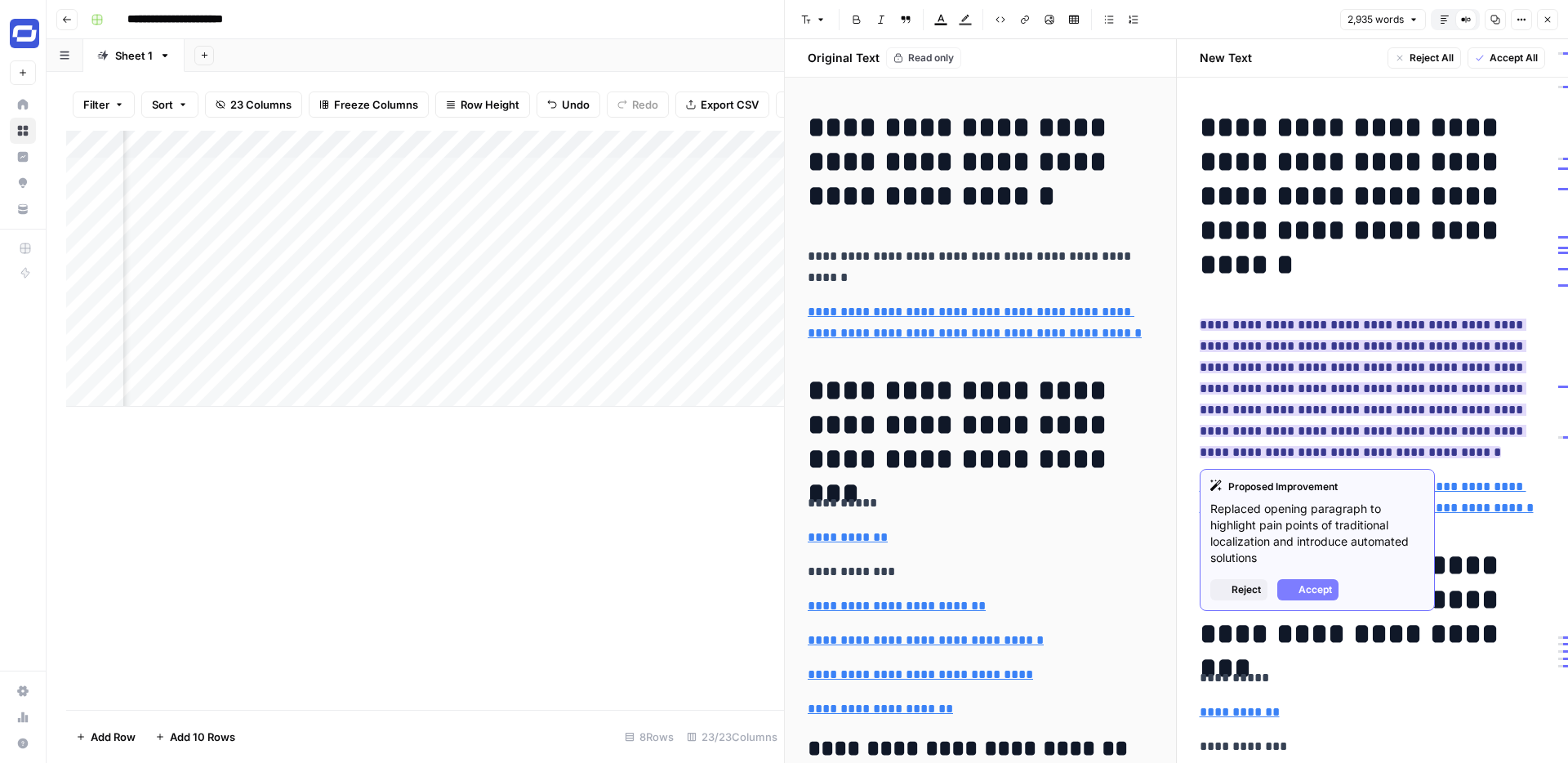
click at [1372, 329] on ins "**********" at bounding box center [1363, 388] width 327 height 140
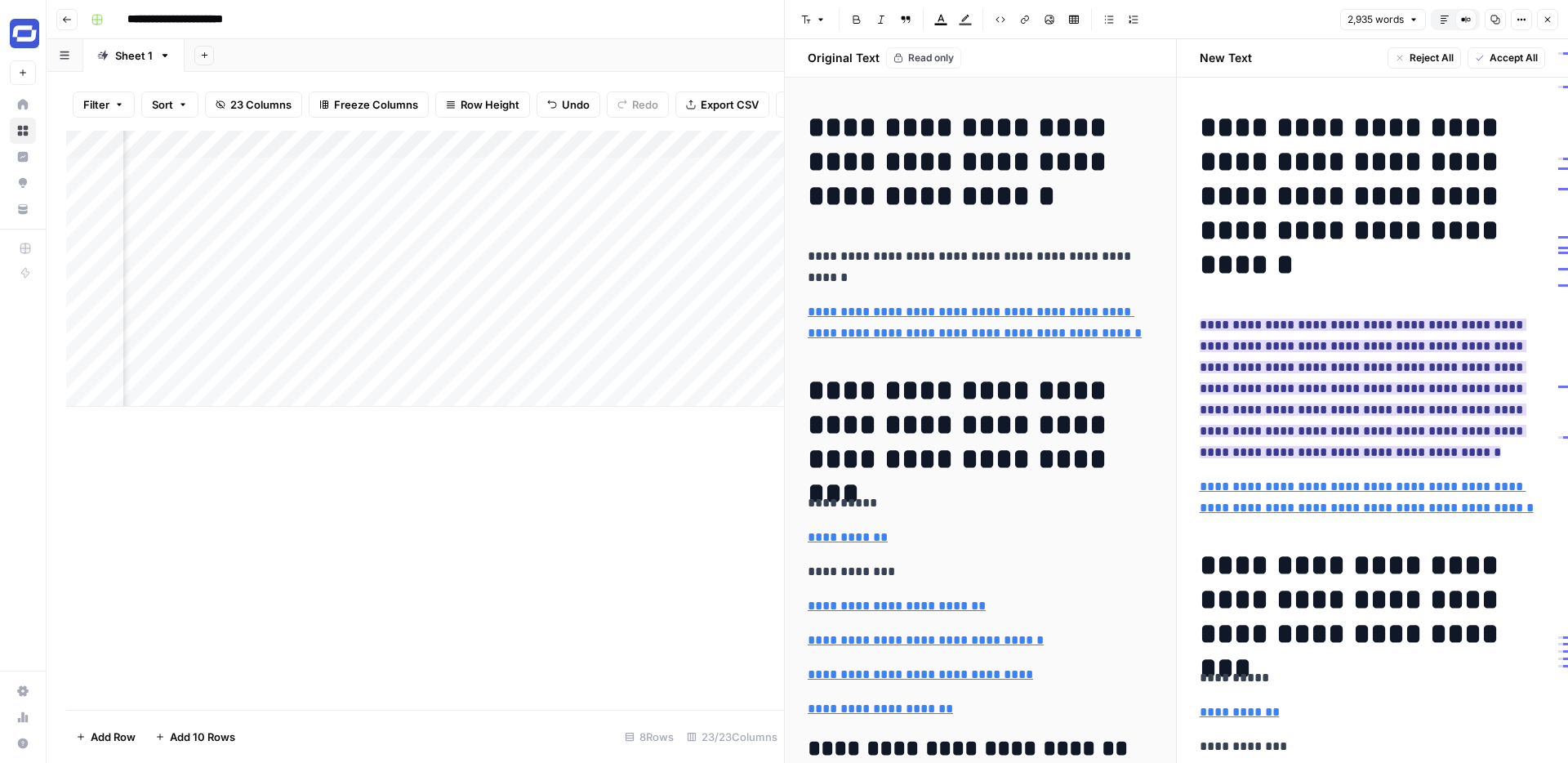
click at [1317, 430] on ins "**********" at bounding box center [1363, 388] width 327 height 140
click at [1302, 391] on ins "**********" at bounding box center [1363, 388] width 327 height 140
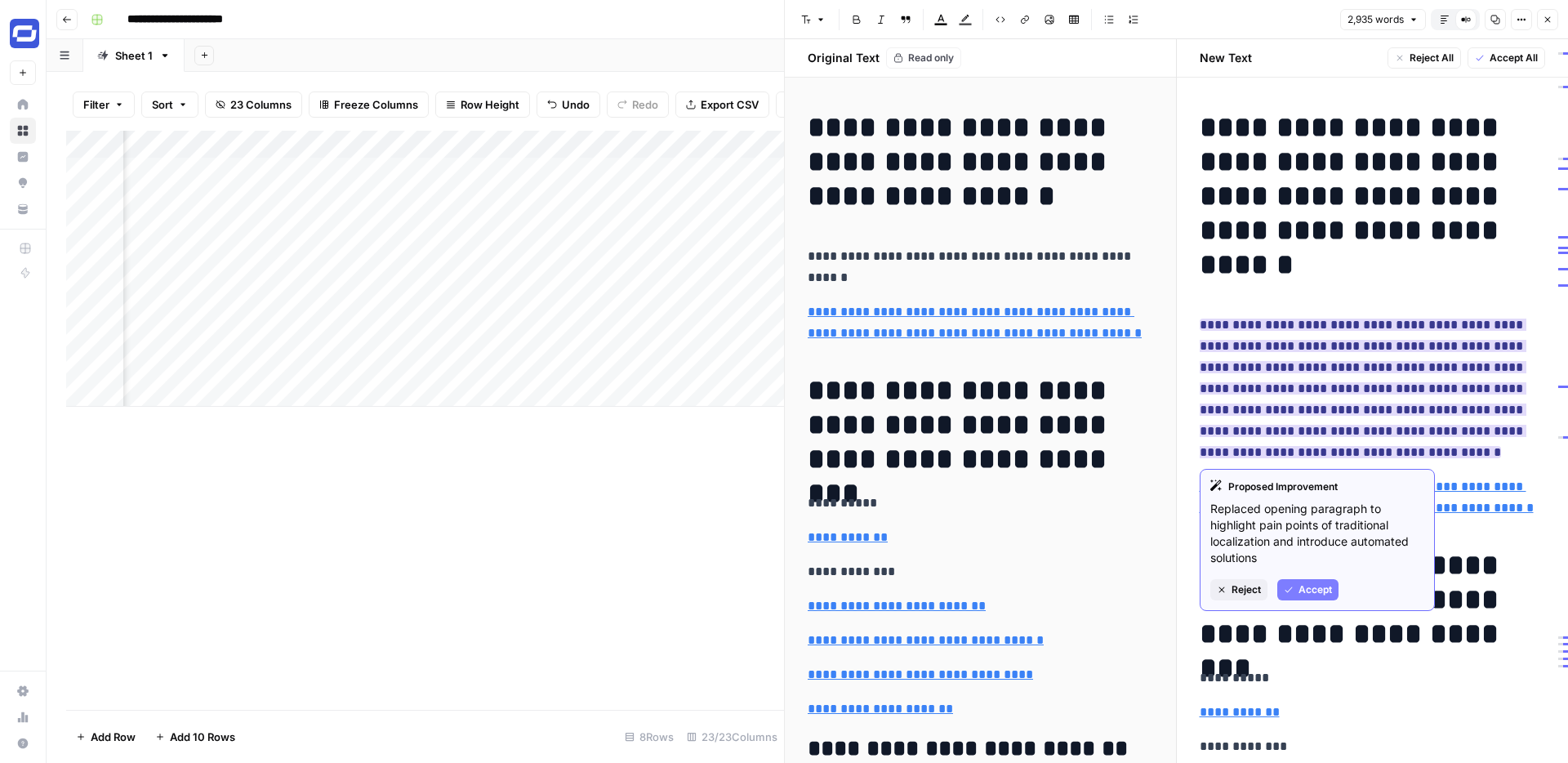
click at [1290, 589] on icon "button" at bounding box center [1288, 589] width 7 height 6
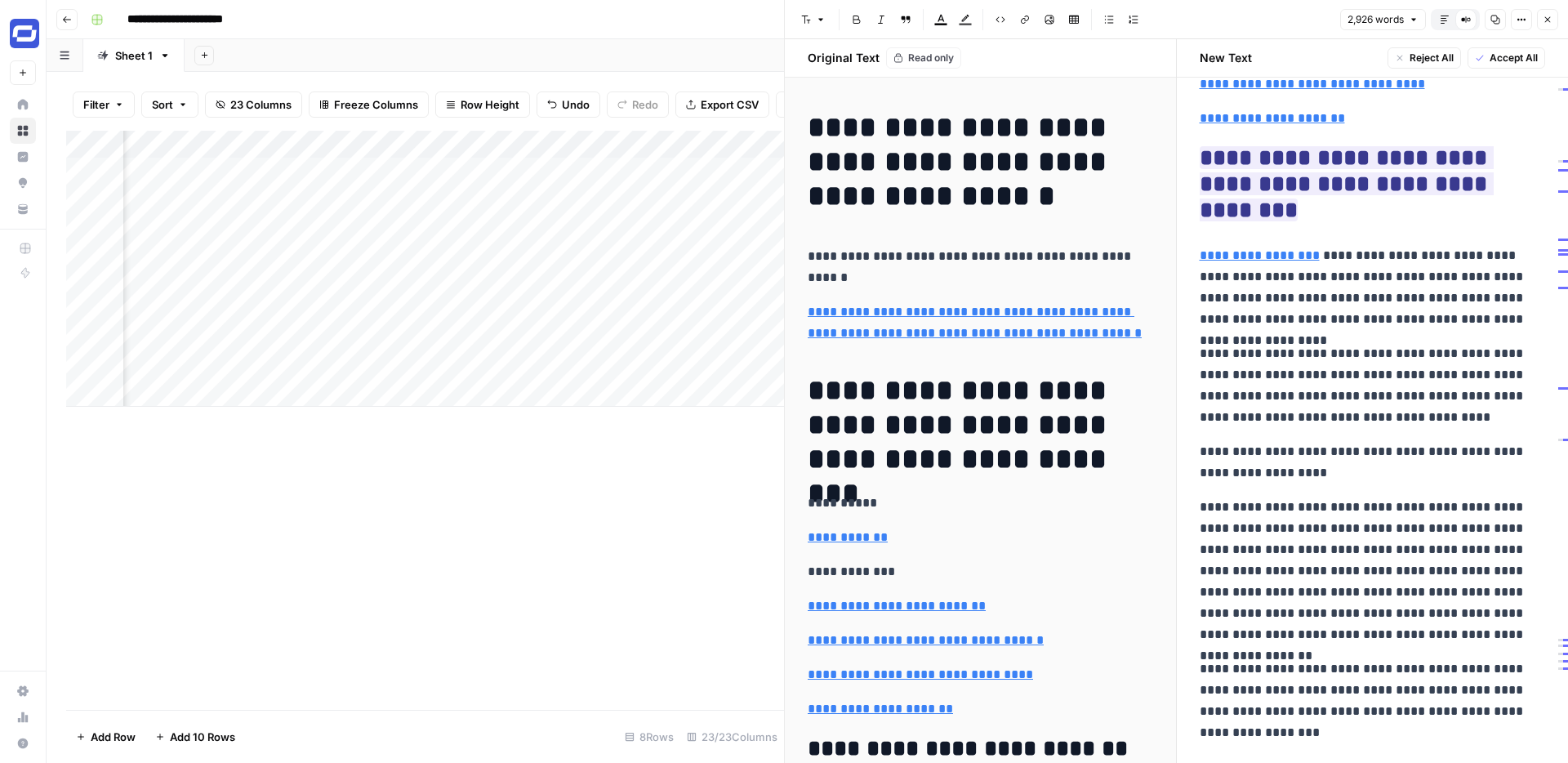
scroll to position [738, 0]
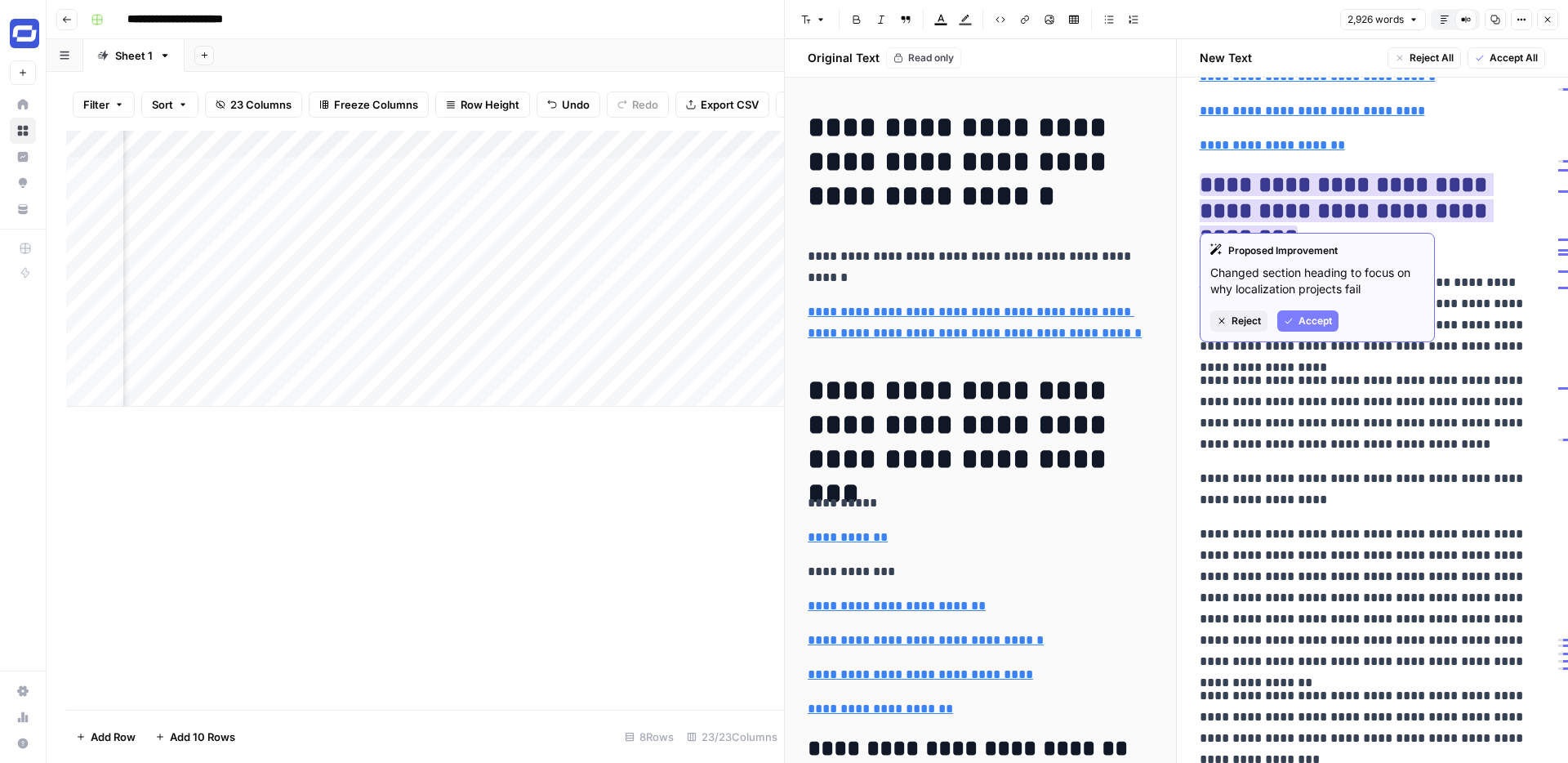
click at [1323, 317] on span "Accept" at bounding box center [1315, 321] width 34 height 15
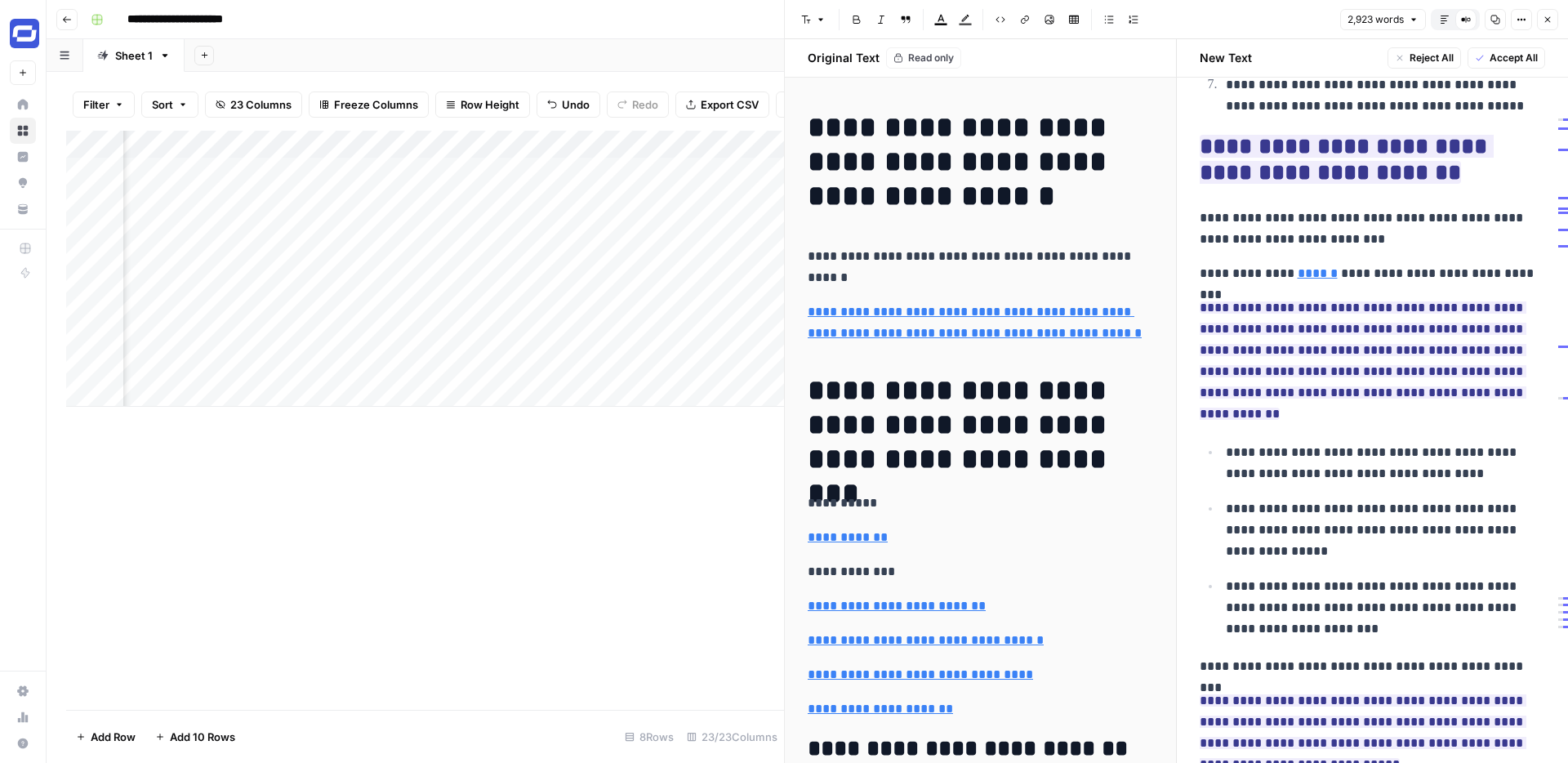
scroll to position [2092, 0]
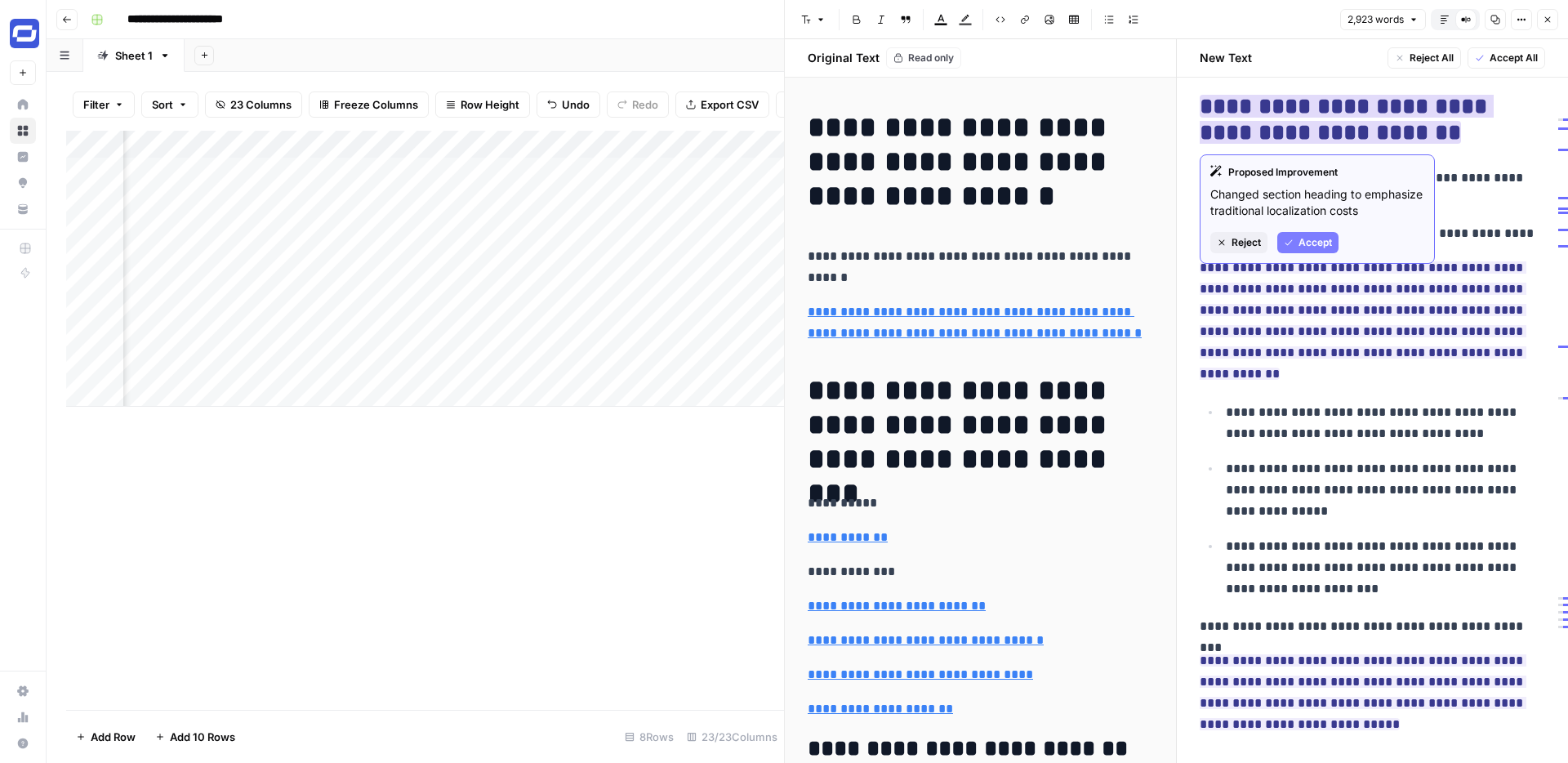
click at [1317, 240] on span "Accept" at bounding box center [1315, 243] width 34 height 15
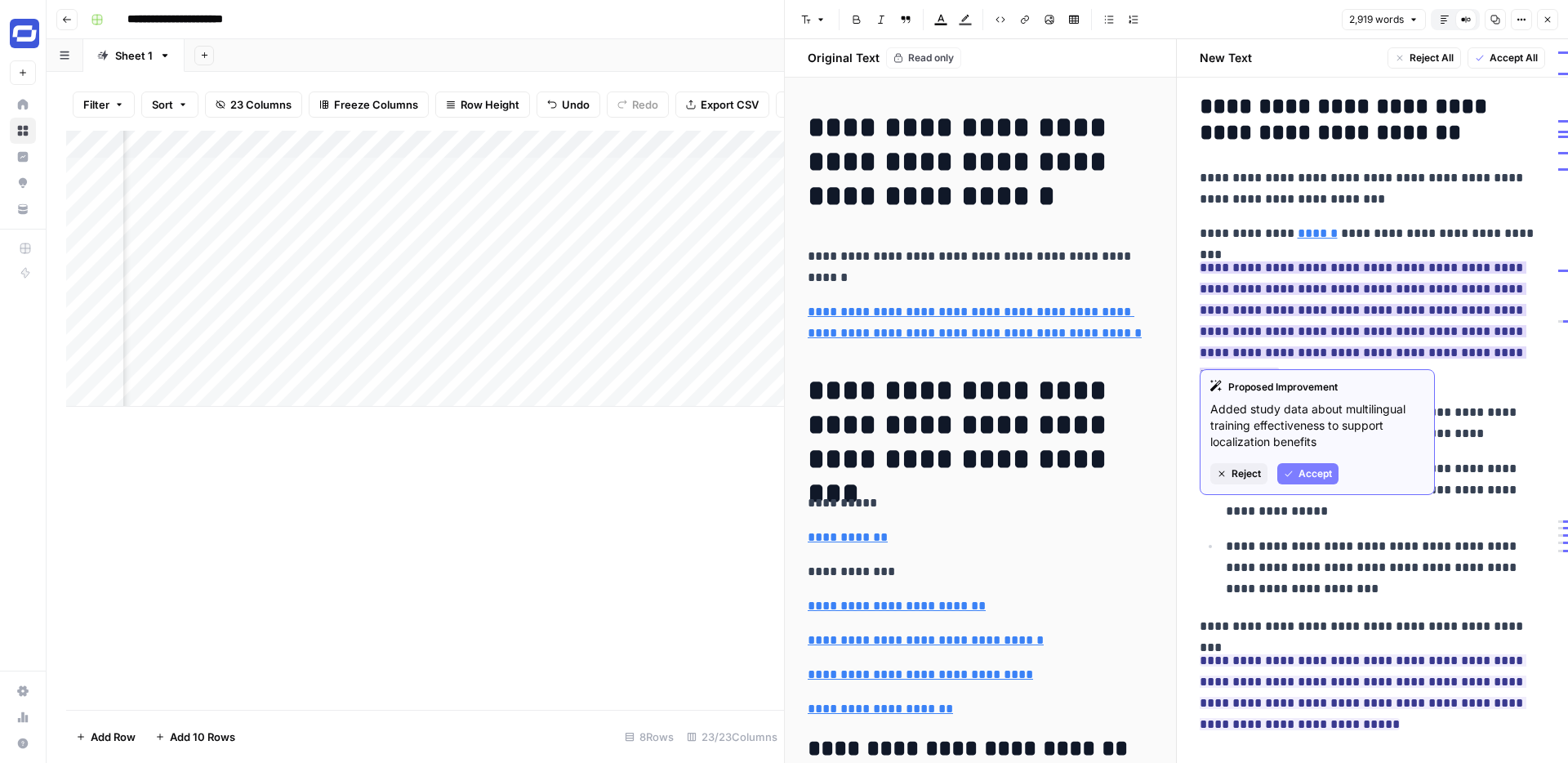
click at [1312, 477] on span "Accept" at bounding box center [1315, 474] width 34 height 15
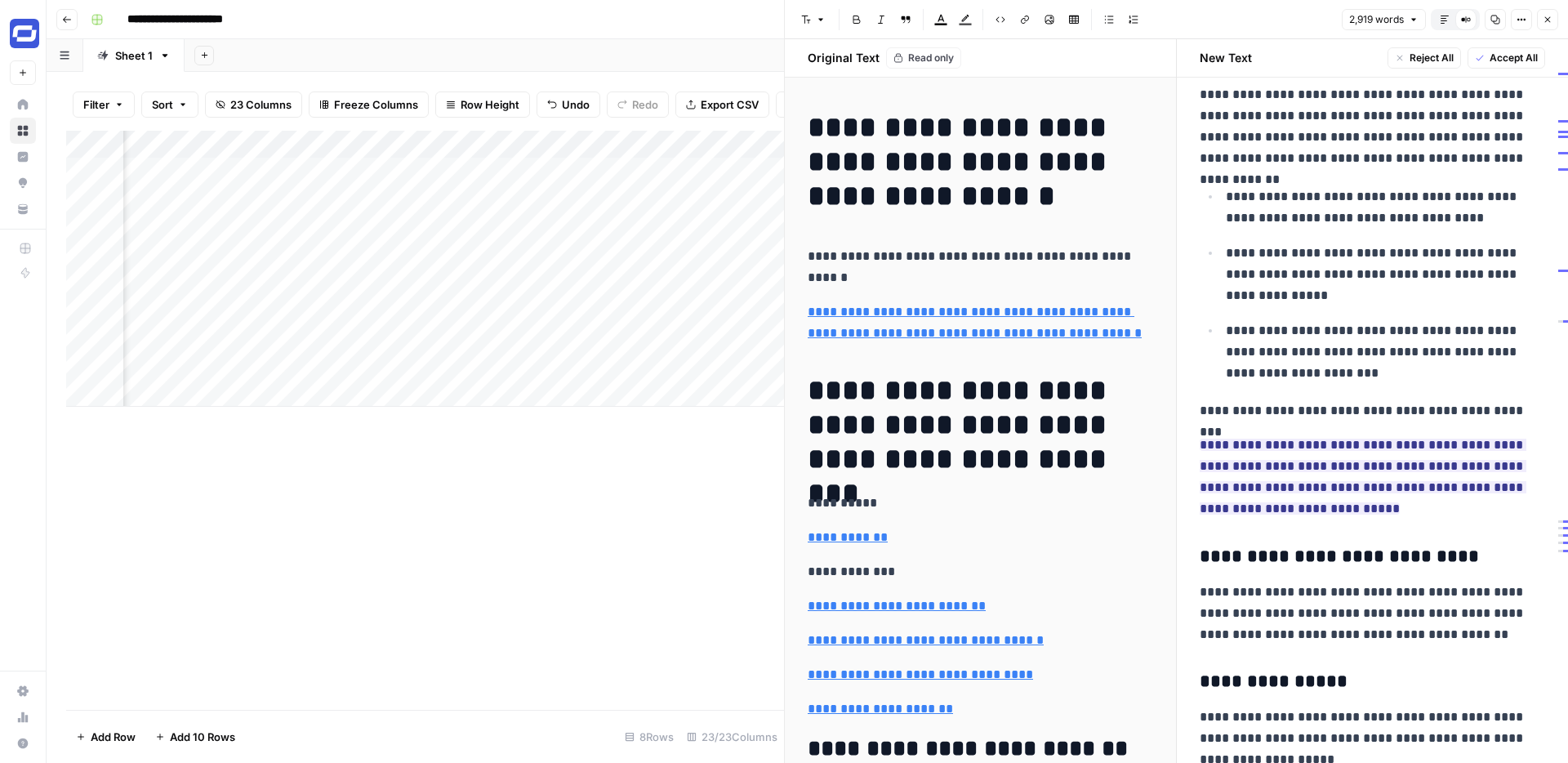
scroll to position [2366, 0]
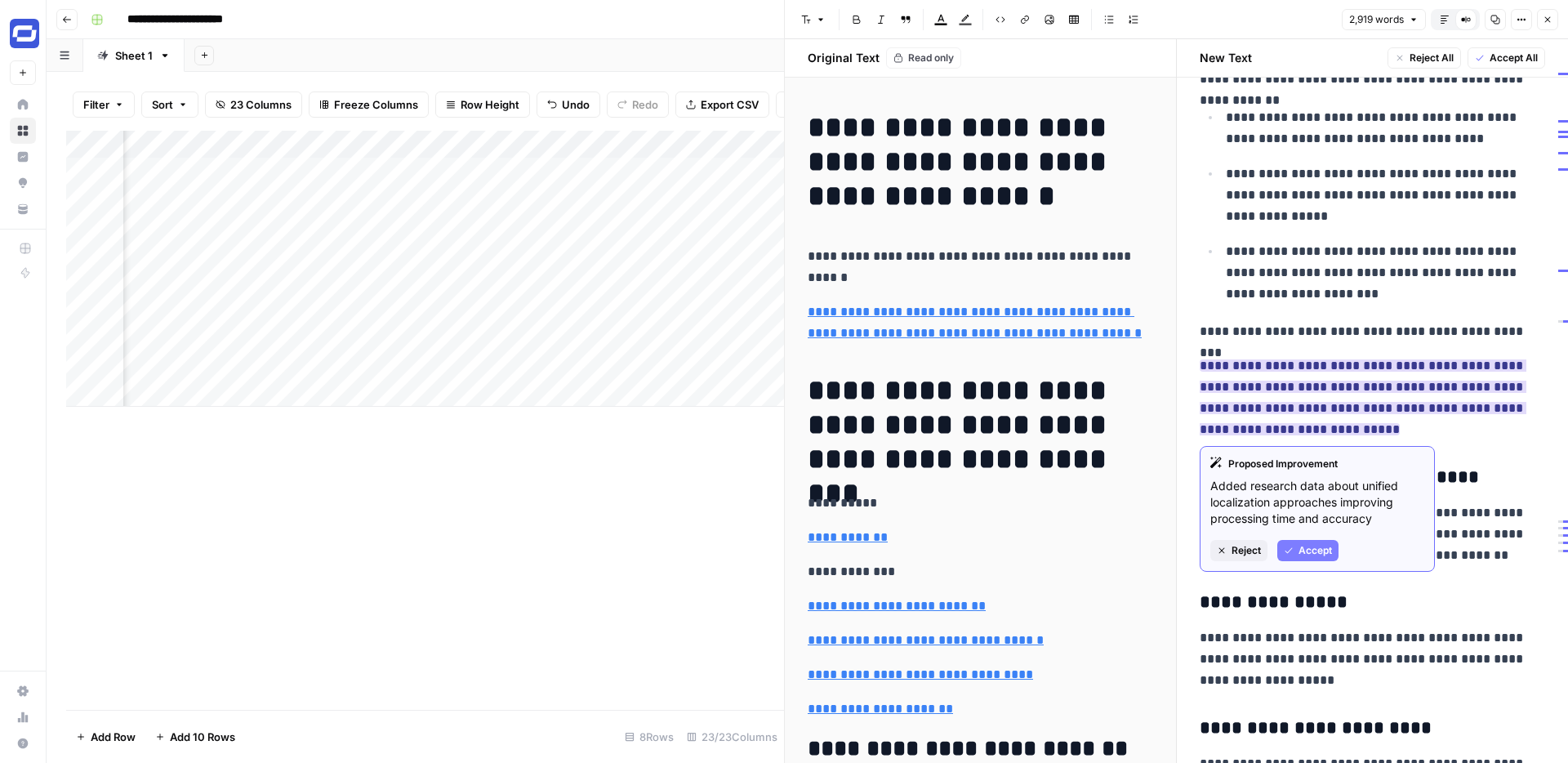
click at [1303, 549] on span "Accept" at bounding box center [1315, 551] width 34 height 15
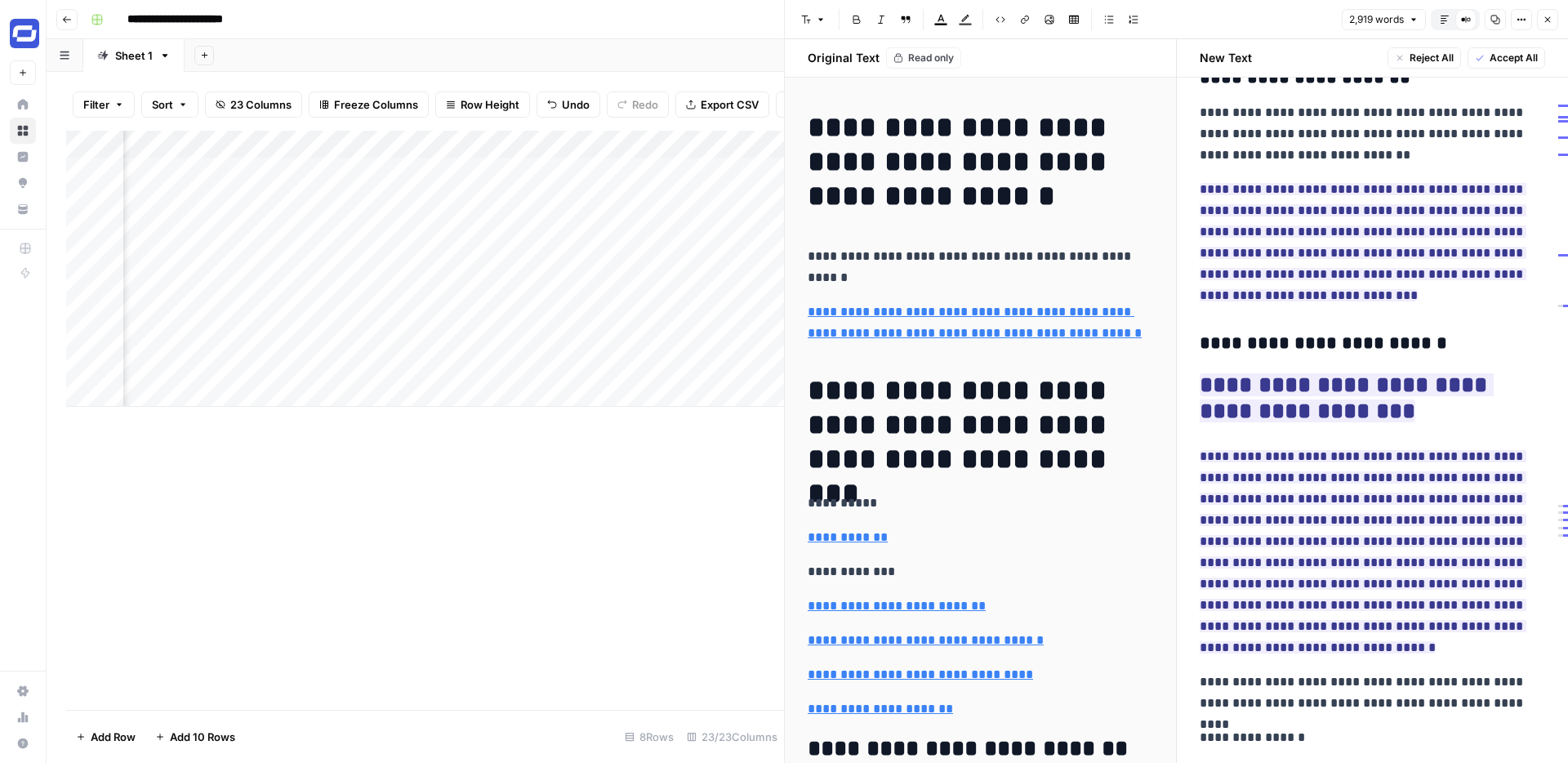
scroll to position [3455, 0]
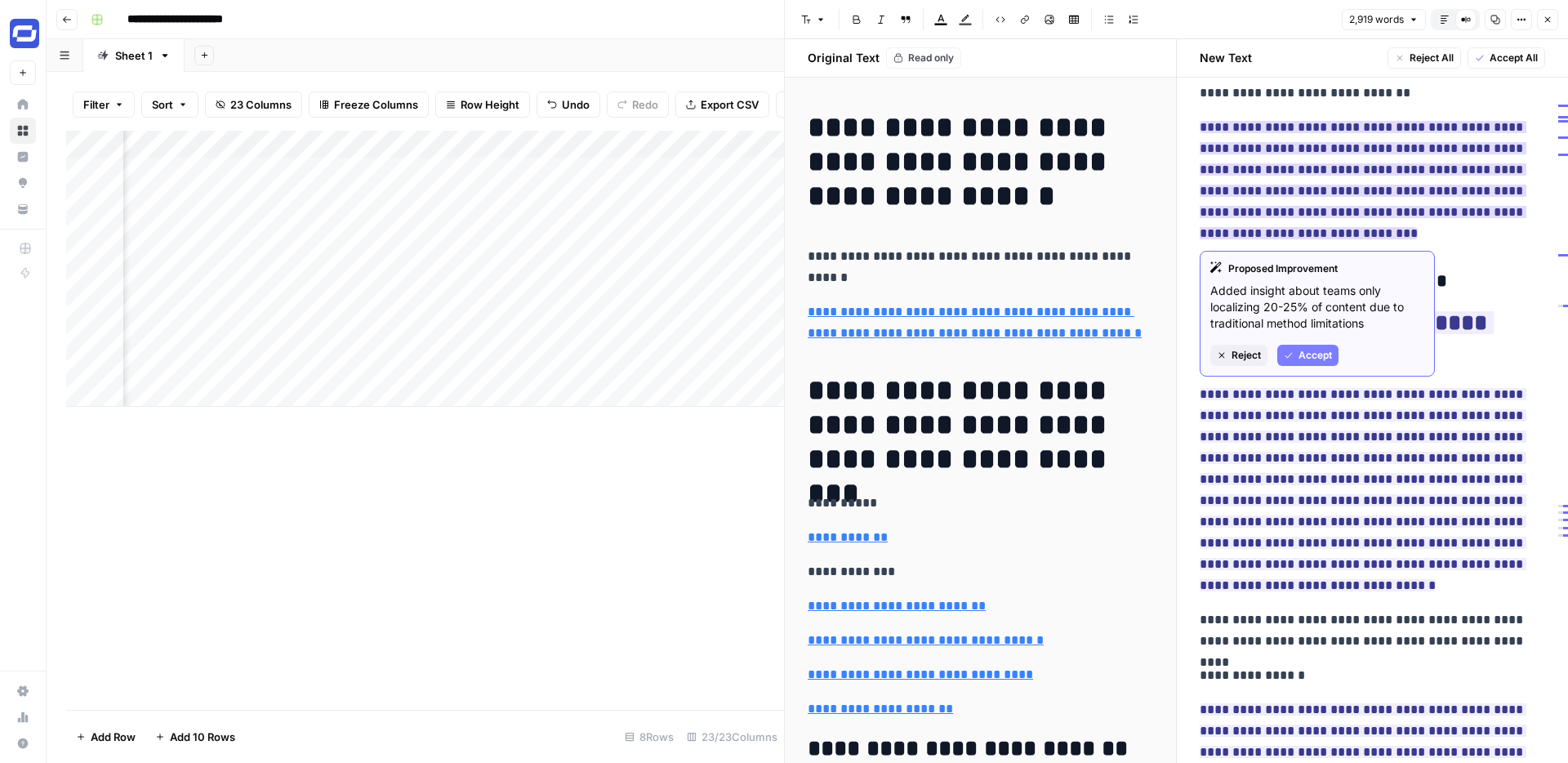
click at [1310, 352] on span "Accept" at bounding box center [1315, 356] width 34 height 15
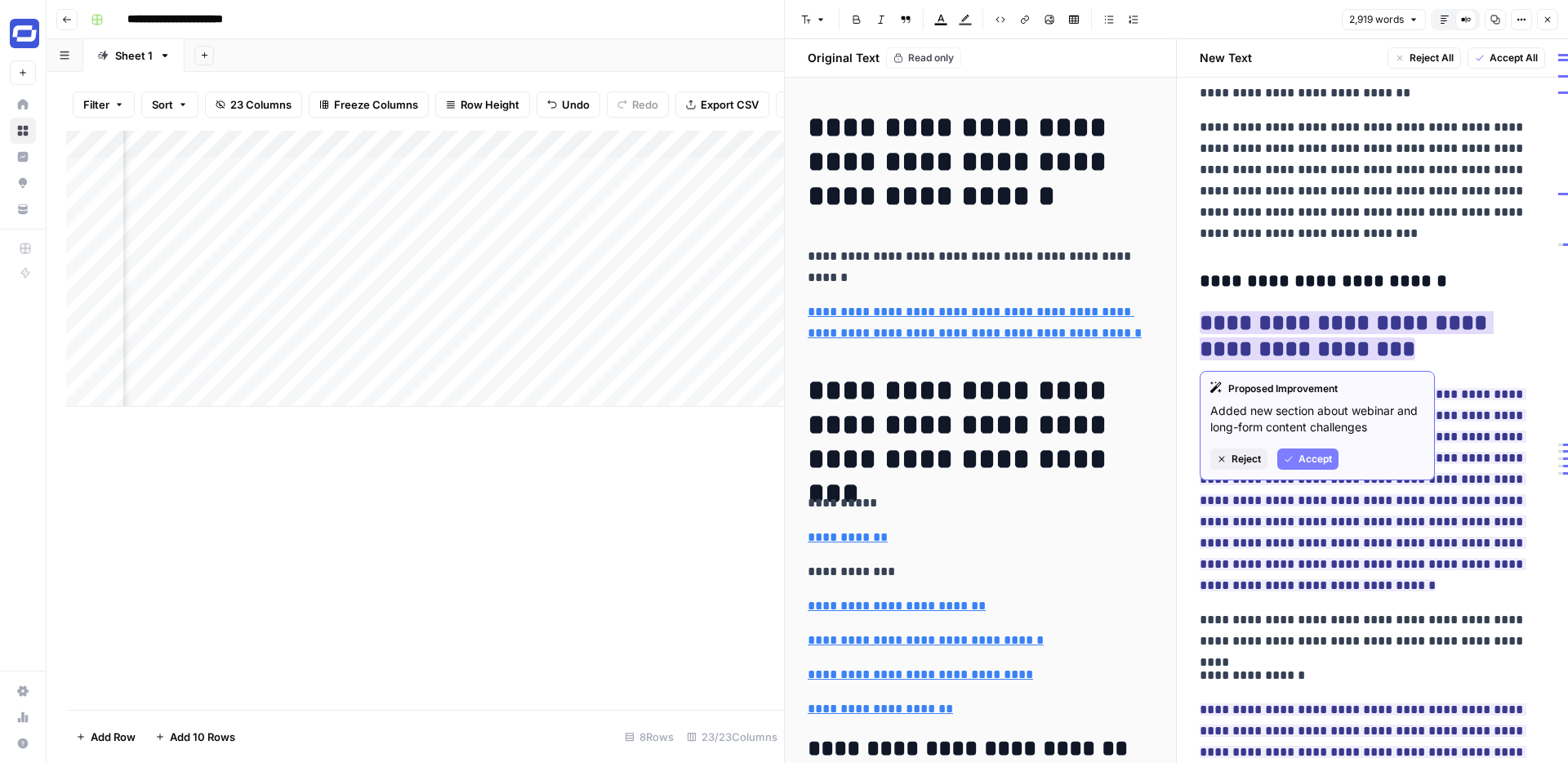
click at [1307, 458] on span "Accept" at bounding box center [1315, 459] width 34 height 15
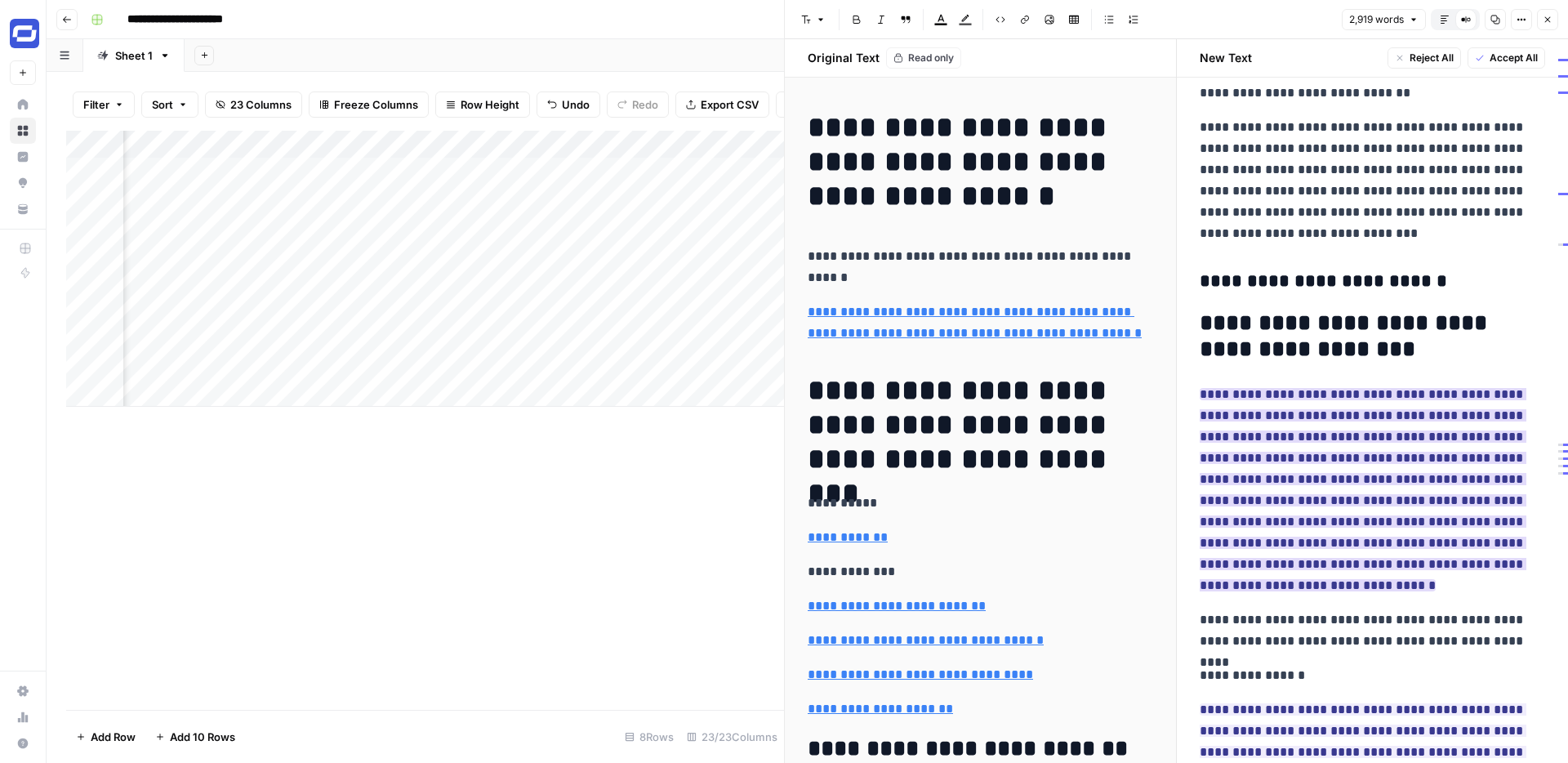
click at [1323, 464] on ins "**********" at bounding box center [1363, 489] width 327 height 203
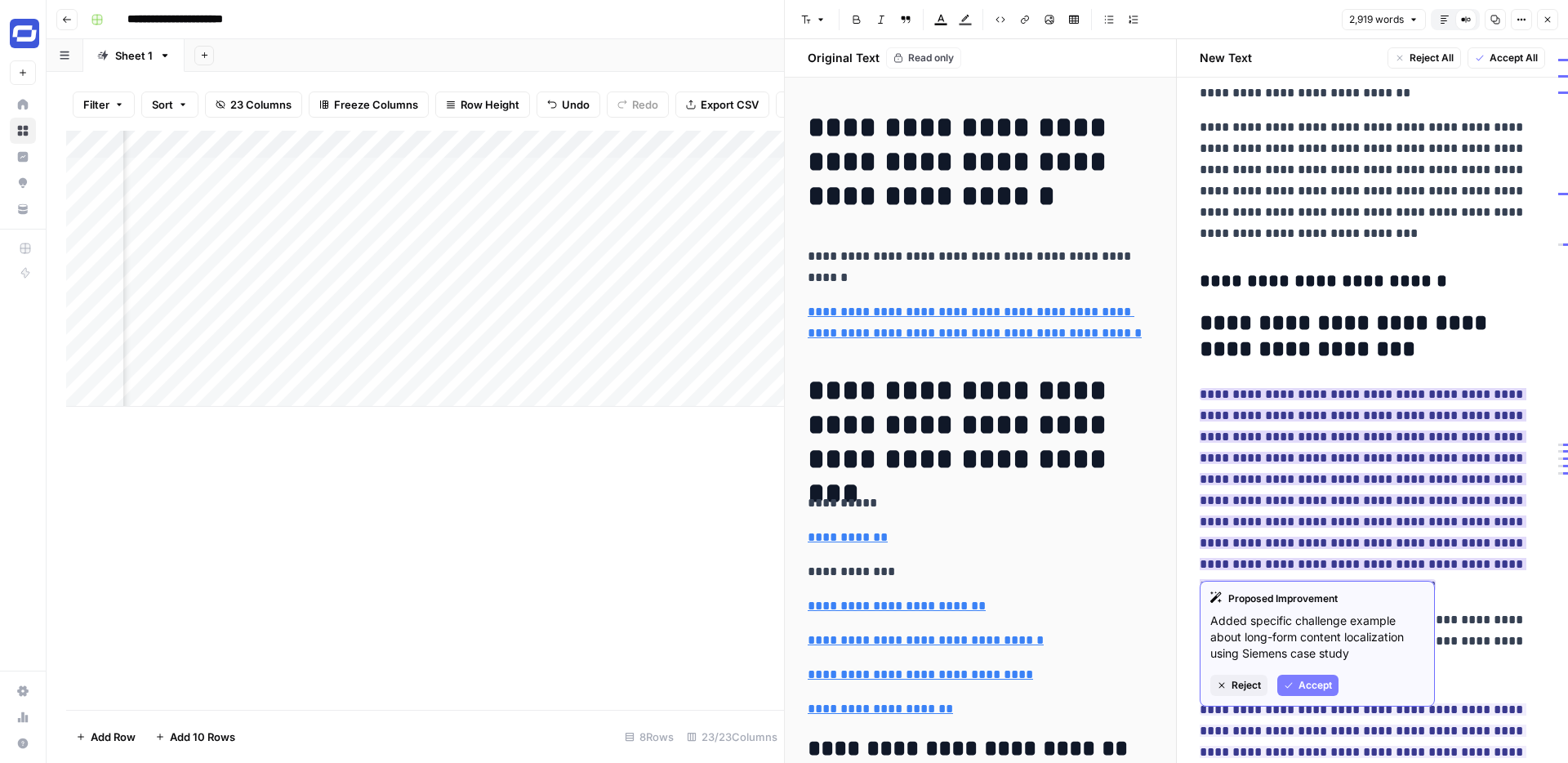
click at [1308, 689] on span "Accept" at bounding box center [1315, 686] width 34 height 15
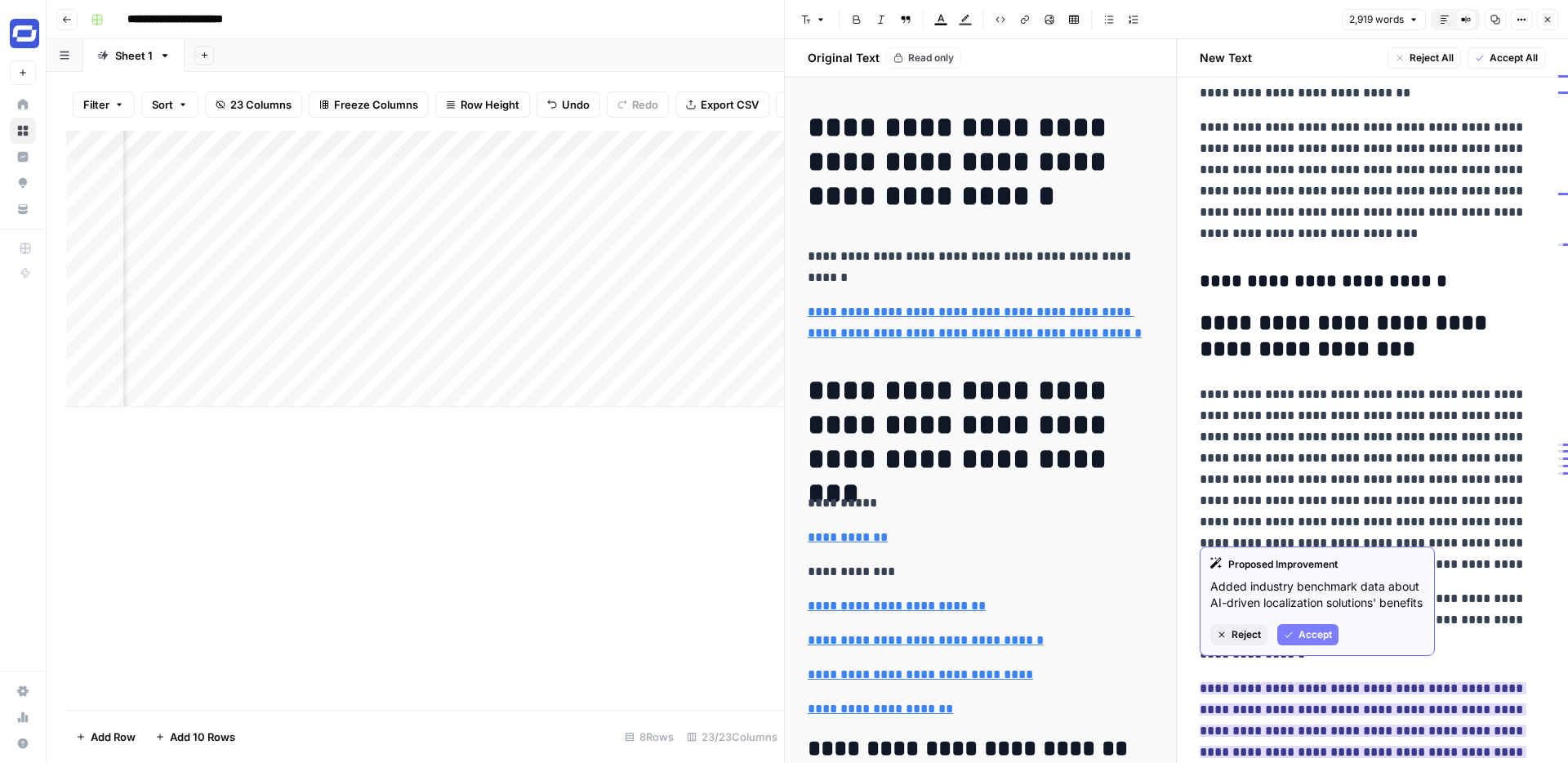
click at [1306, 656] on div "Proposed Improvement Added industry benchmark data about AI-driven localization…" at bounding box center [1318, 601] width 235 height 109
click at [1312, 642] on span "Accept" at bounding box center [1315, 635] width 34 height 15
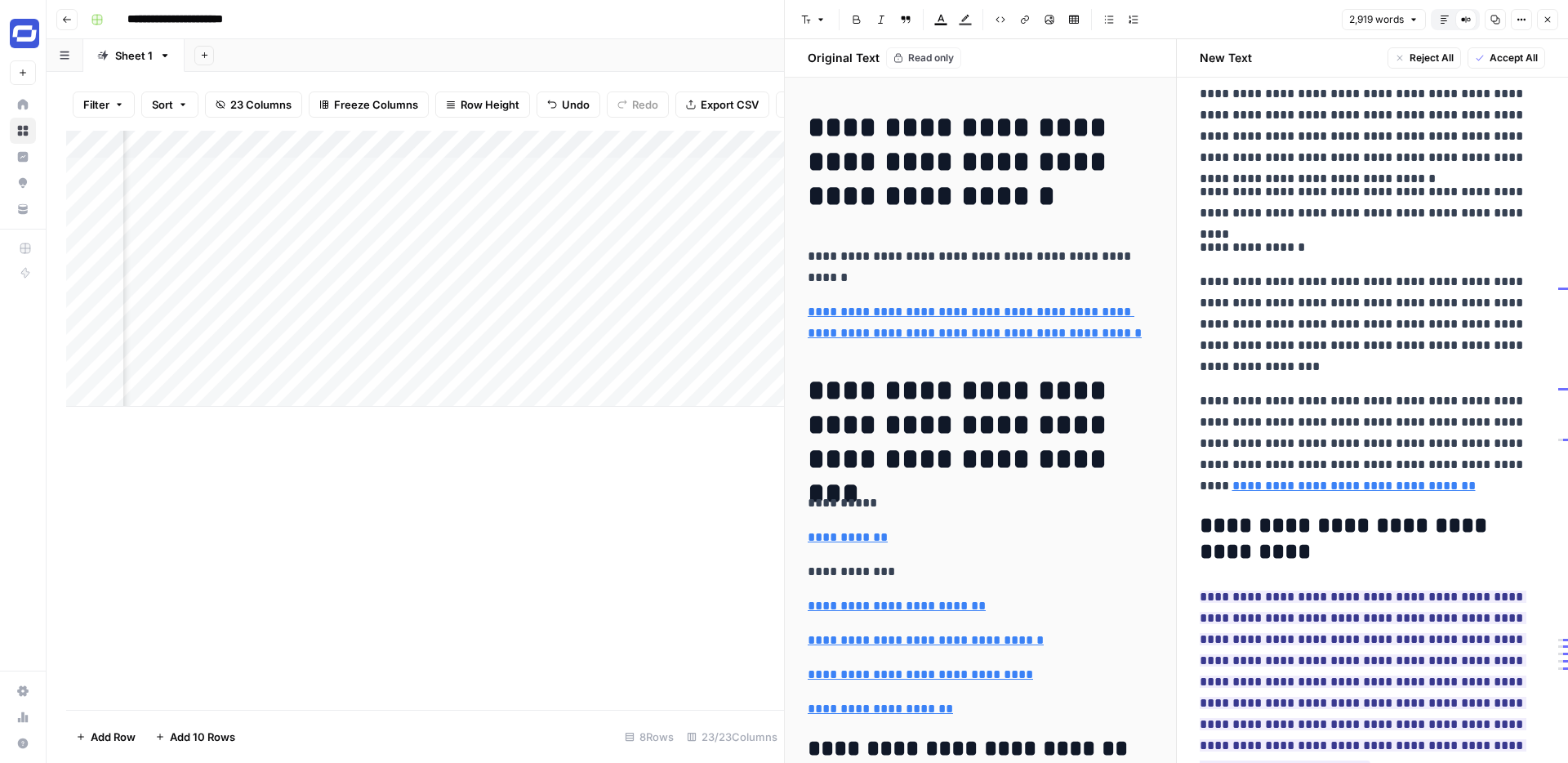
scroll to position [4041, 0]
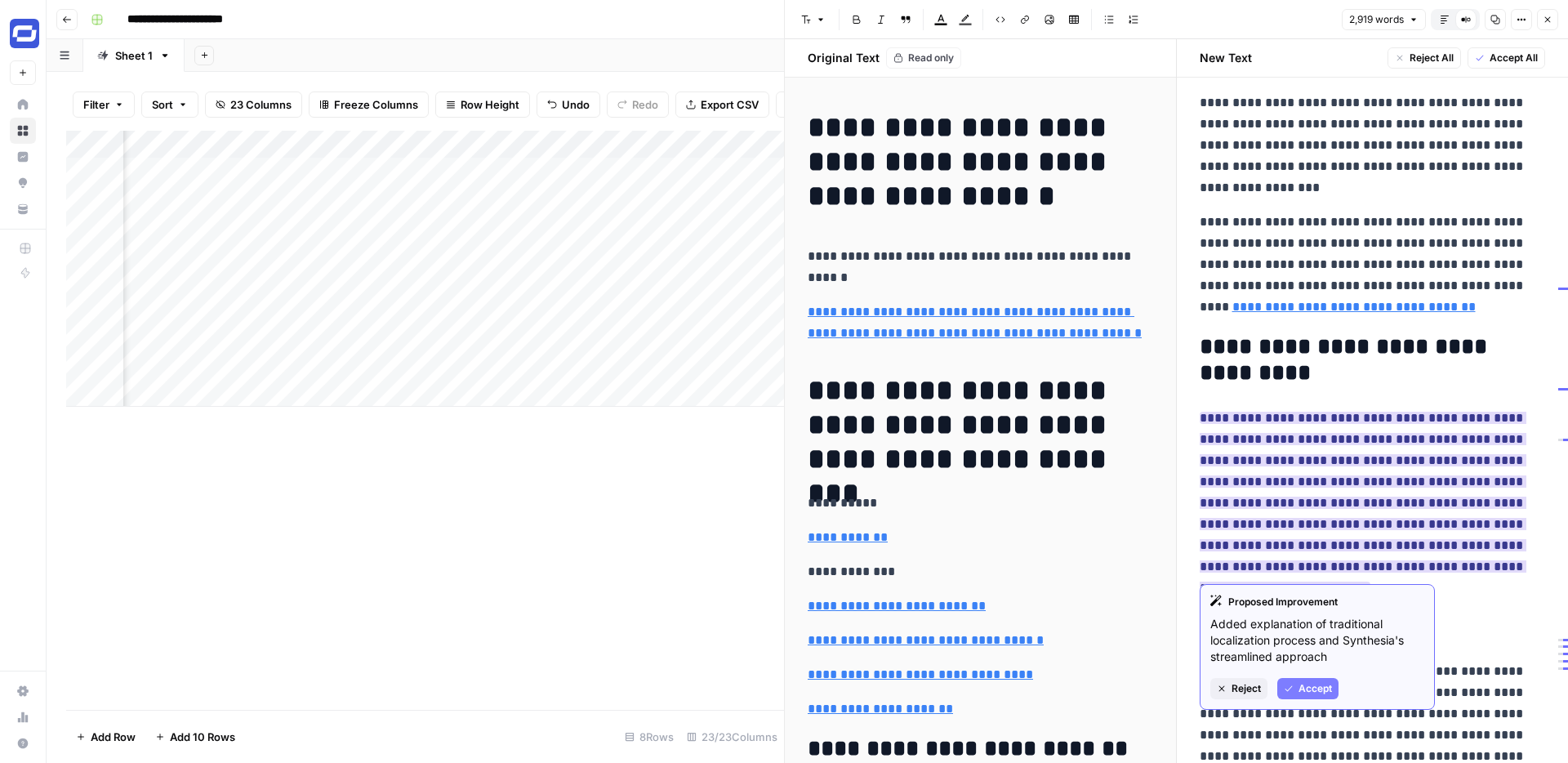
click at [1299, 690] on span "Accept" at bounding box center [1315, 689] width 34 height 15
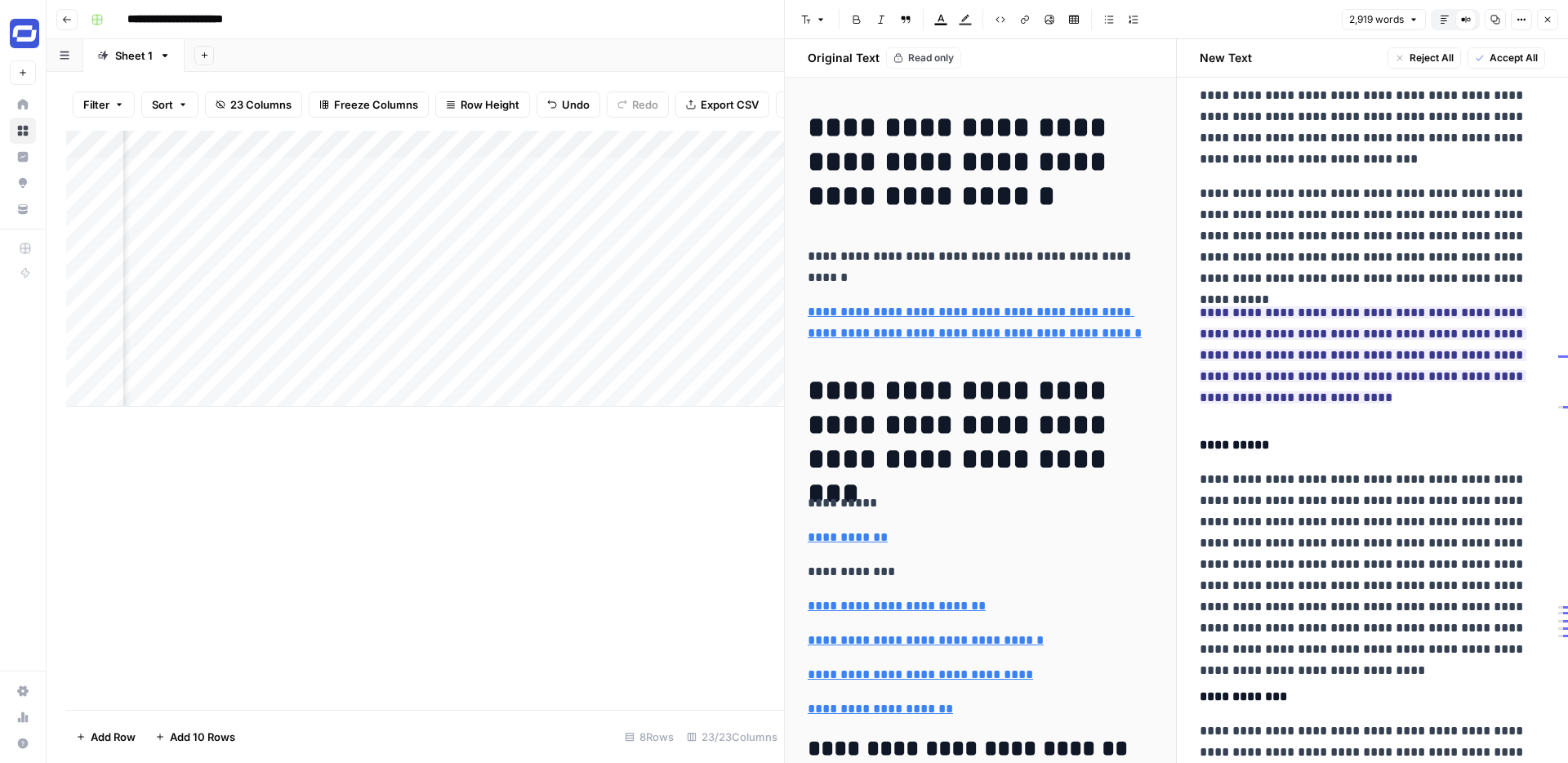
scroll to position [6176, 0]
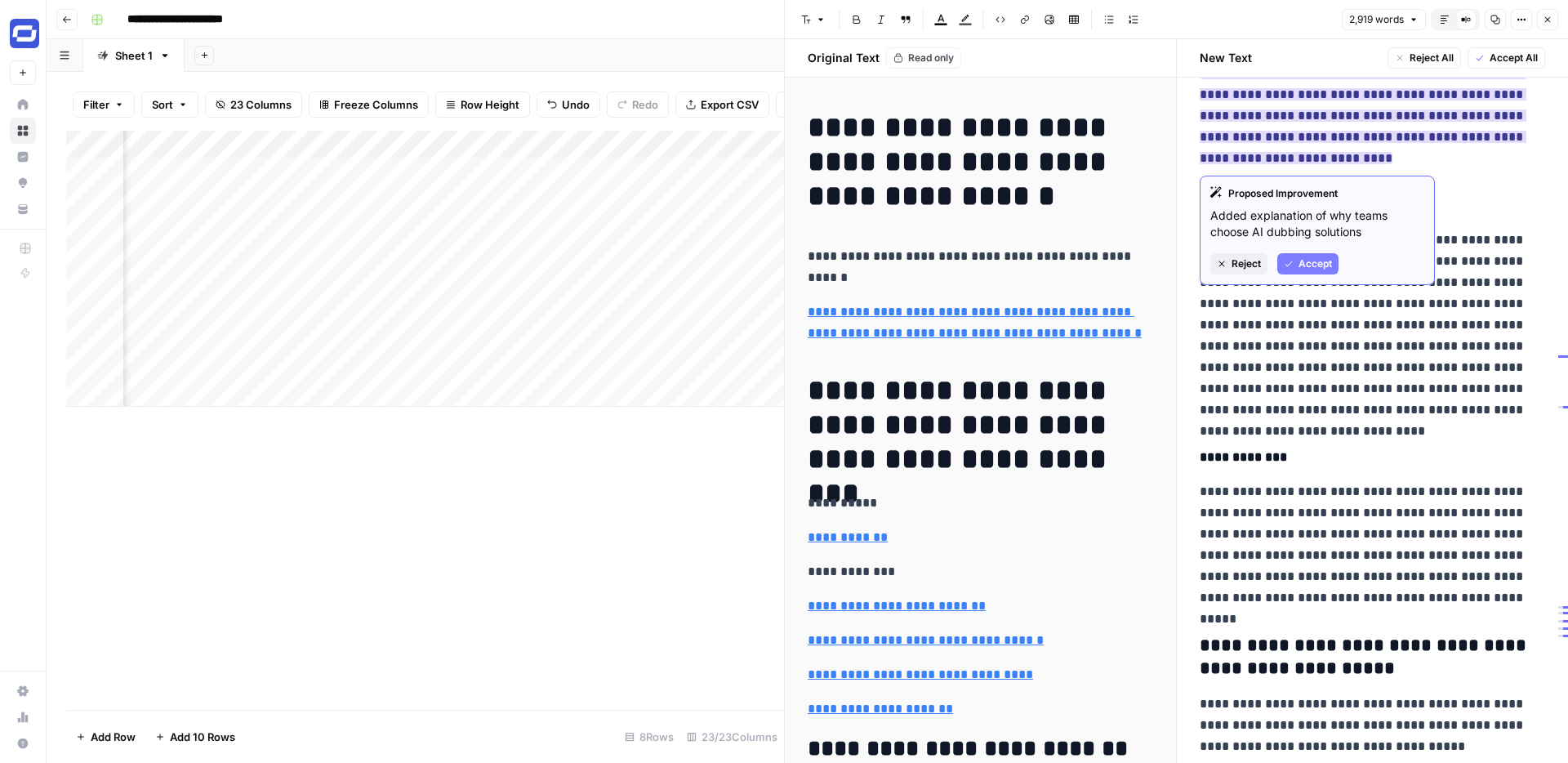
click at [1314, 258] on span "Accept" at bounding box center [1315, 264] width 34 height 15
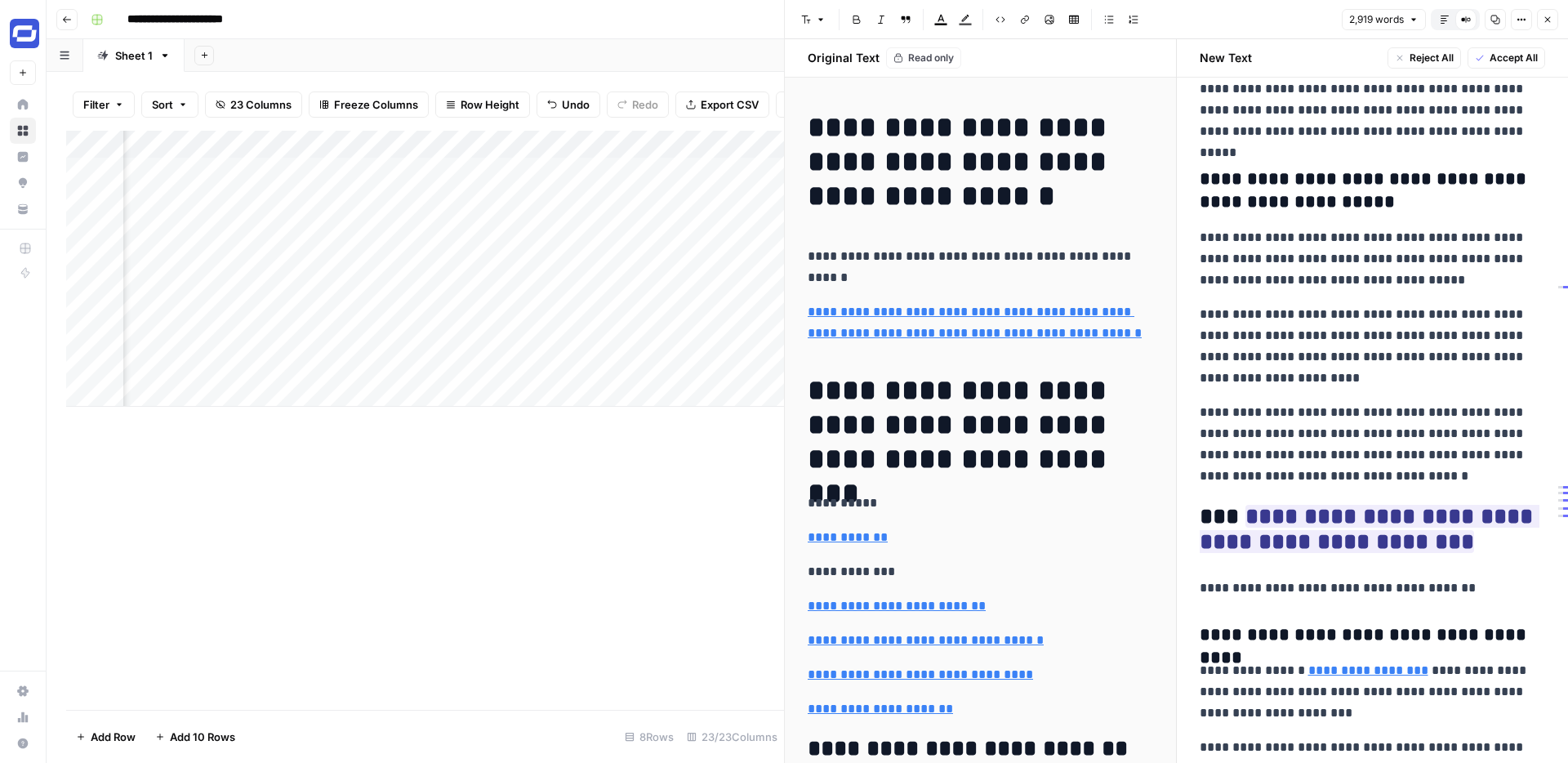
scroll to position [6934, 0]
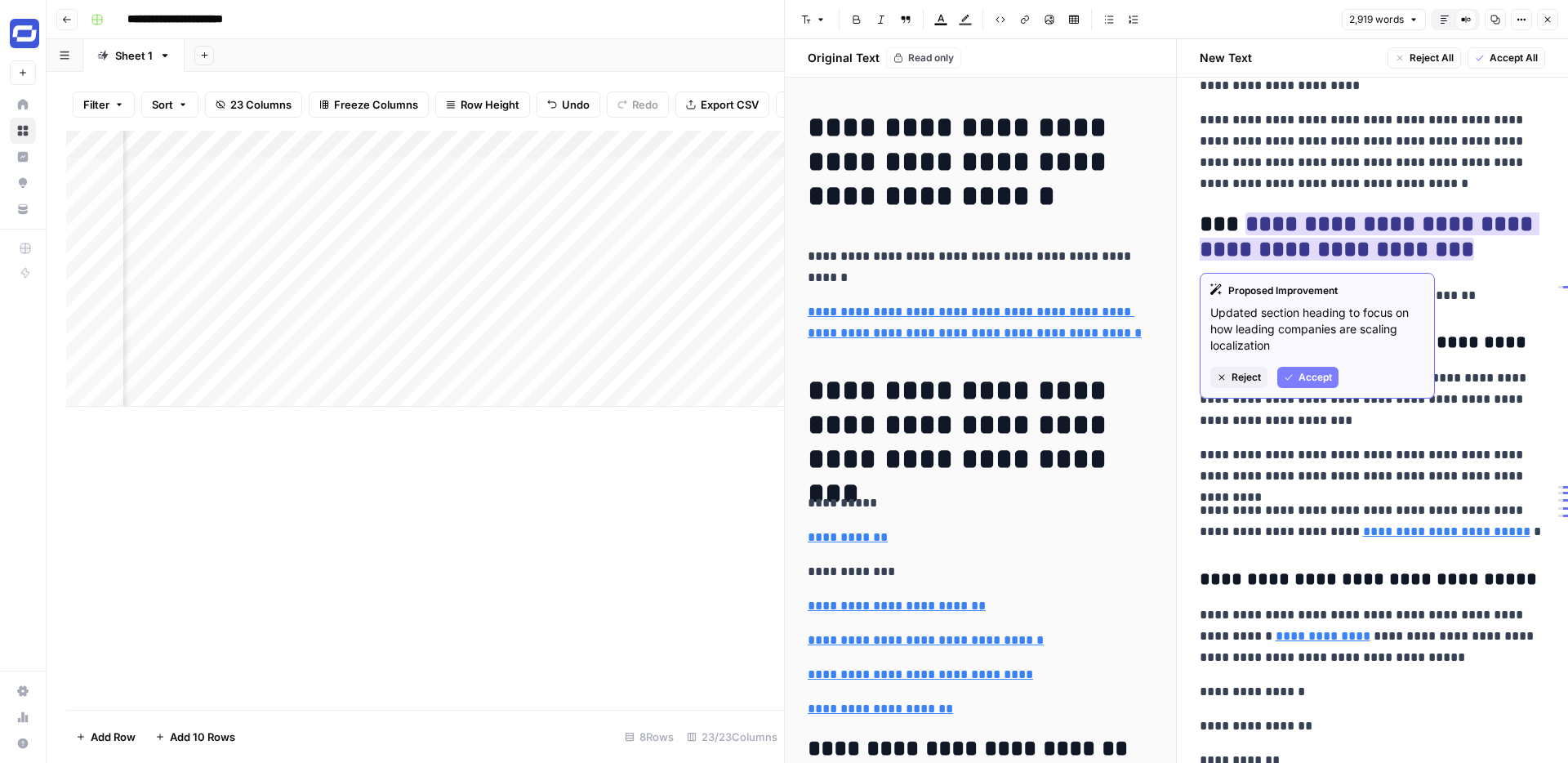
click at [1324, 375] on span "Accept" at bounding box center [1315, 378] width 34 height 15
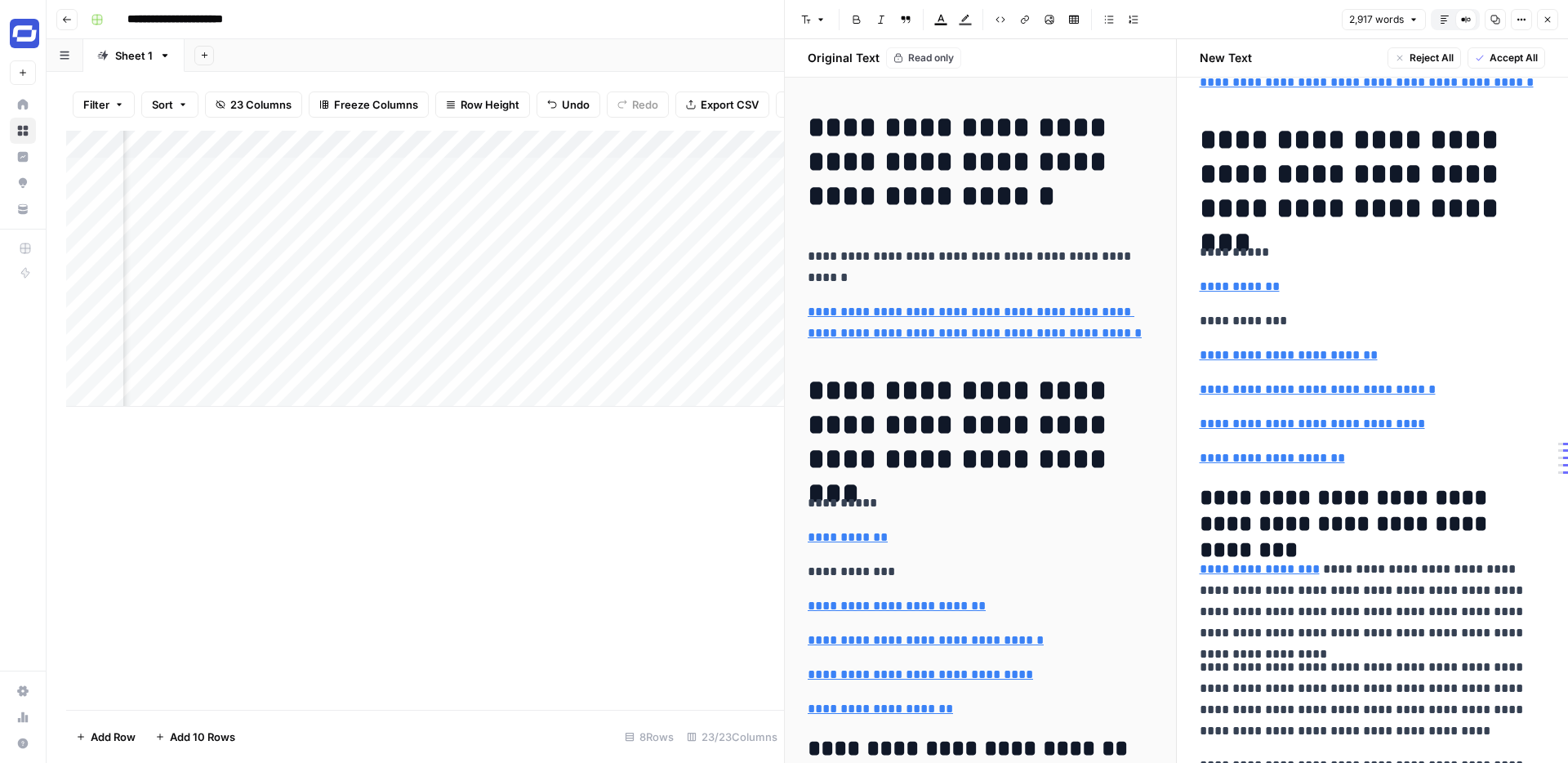
click at [1504, 56] on span "Accept All" at bounding box center [1514, 58] width 49 height 15
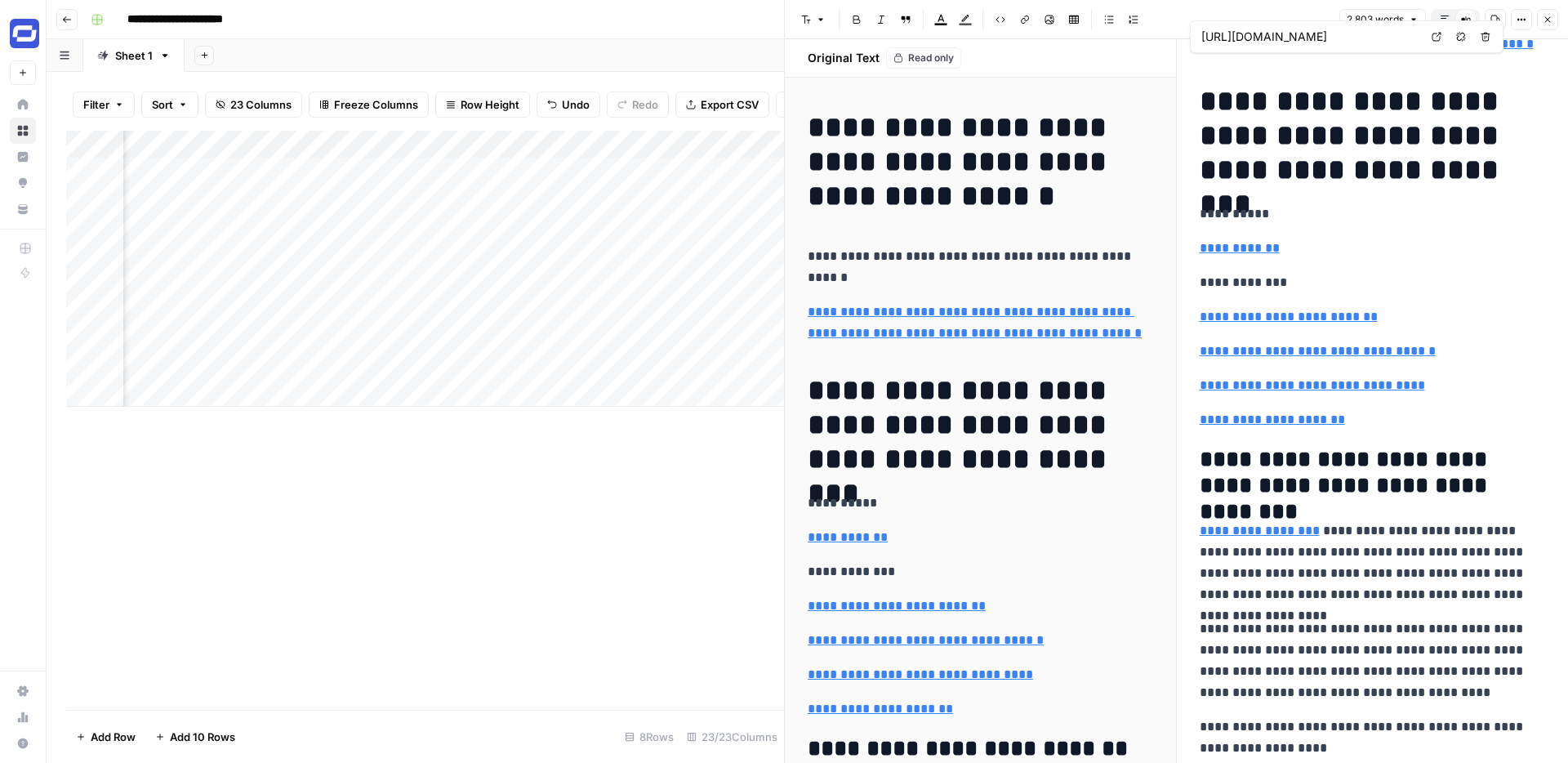
scroll to position [6376, 0]
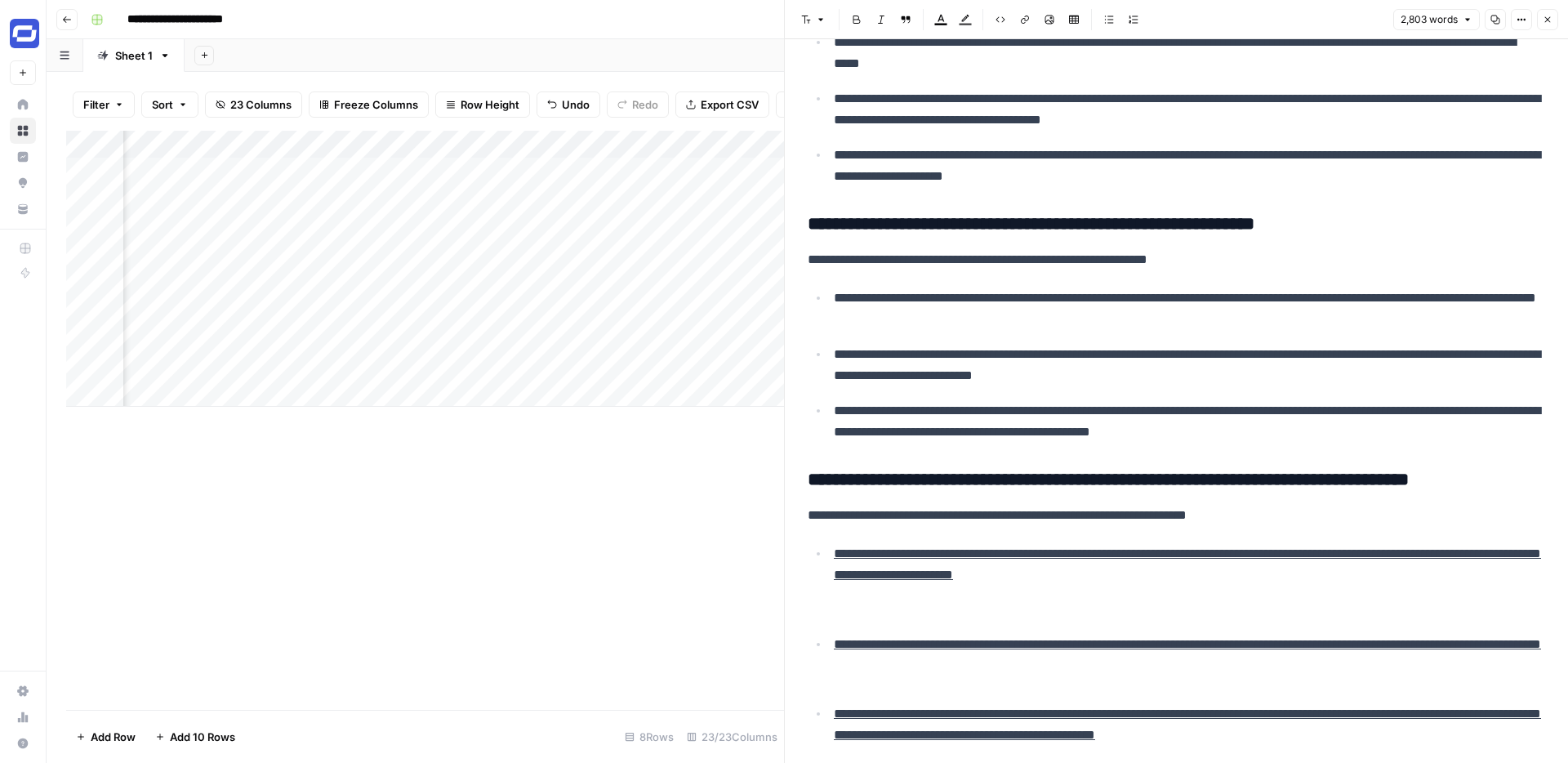
click at [1547, 27] on button "Close" at bounding box center [1548, 20] width 21 height 21
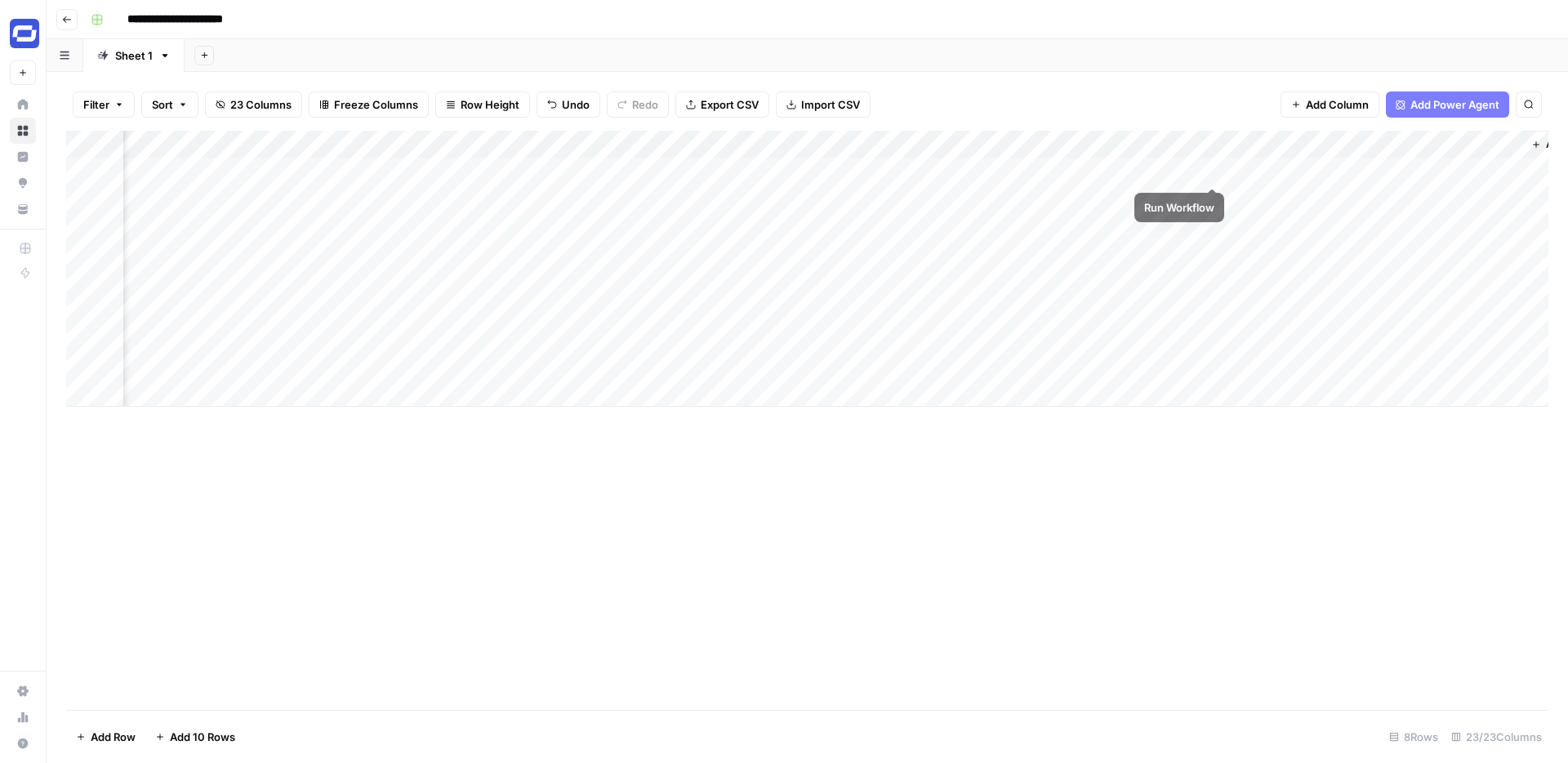
click at [1210, 171] on div "Add Column" at bounding box center [807, 268] width 1482 height 276
click at [271, 221] on div "Add Column" at bounding box center [807, 268] width 1482 height 276
click at [66, 200] on div "Add Column" at bounding box center [807, 268] width 1482 height 276
click at [68, 199] on div "Add Column" at bounding box center [807, 268] width 1482 height 276
drag, startPoint x: 68, startPoint y: 199, endPoint x: 68, endPoint y: 222, distance: 23.0
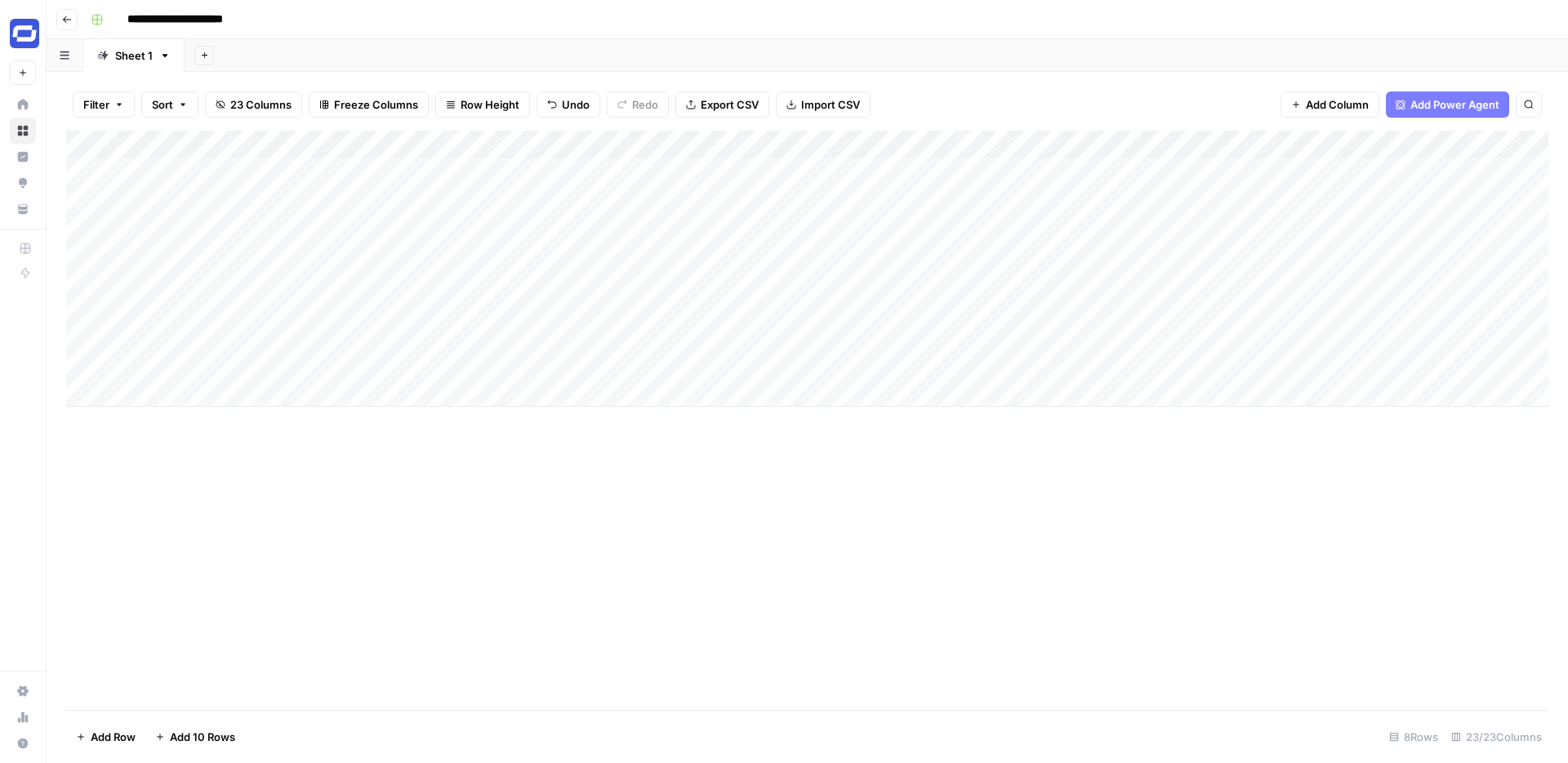
click at [68, 222] on div "Add Column" at bounding box center [807, 268] width 1482 height 276
click at [151, 194] on div "Add Column" at bounding box center [807, 268] width 1482 height 276
click at [174, 194] on div "Add Column" at bounding box center [807, 268] width 1482 height 276
click at [174, 194] on body "**********" at bounding box center [784, 381] width 1568 height 763
click at [174, 194] on textarea at bounding box center [254, 200] width 262 height 23
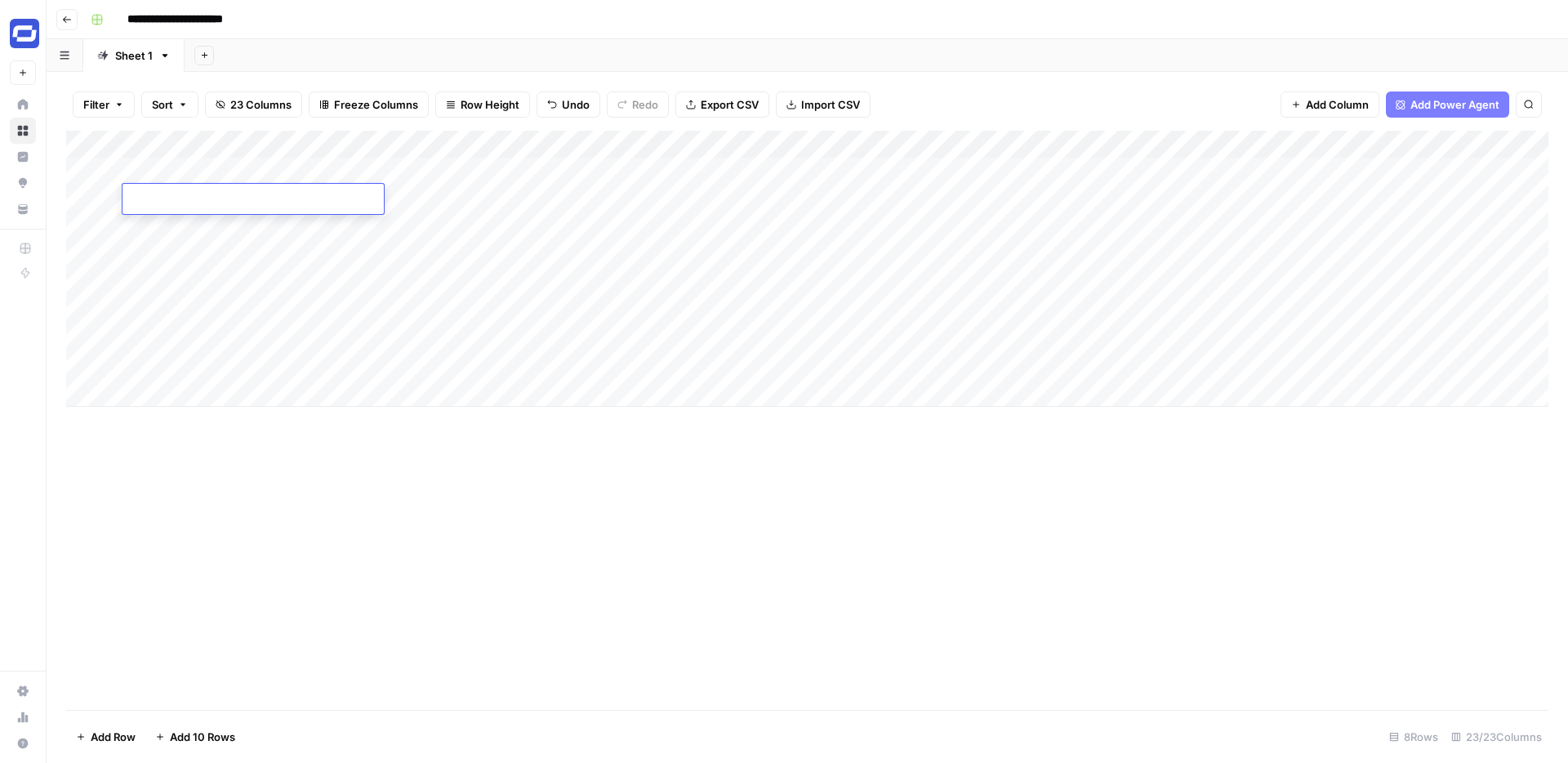
type textarea "**********"
click at [446, 198] on div "Add Column" at bounding box center [807, 268] width 1482 height 276
click at [726, 191] on div "Add Column" at bounding box center [807, 268] width 1482 height 276
click at [765, 195] on div "Add Column" at bounding box center [807, 268] width 1482 height 276
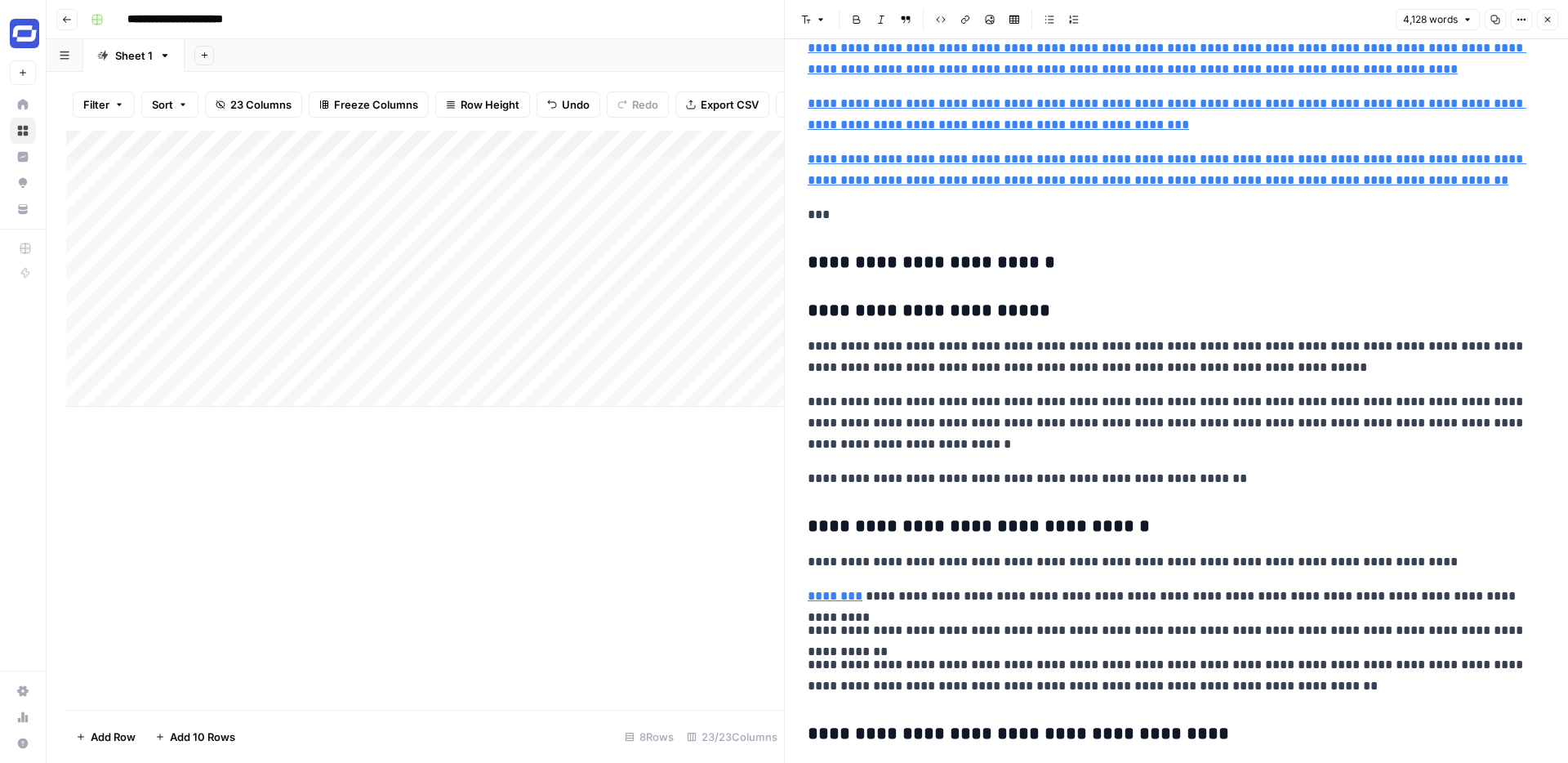
scroll to position [11608, 0]
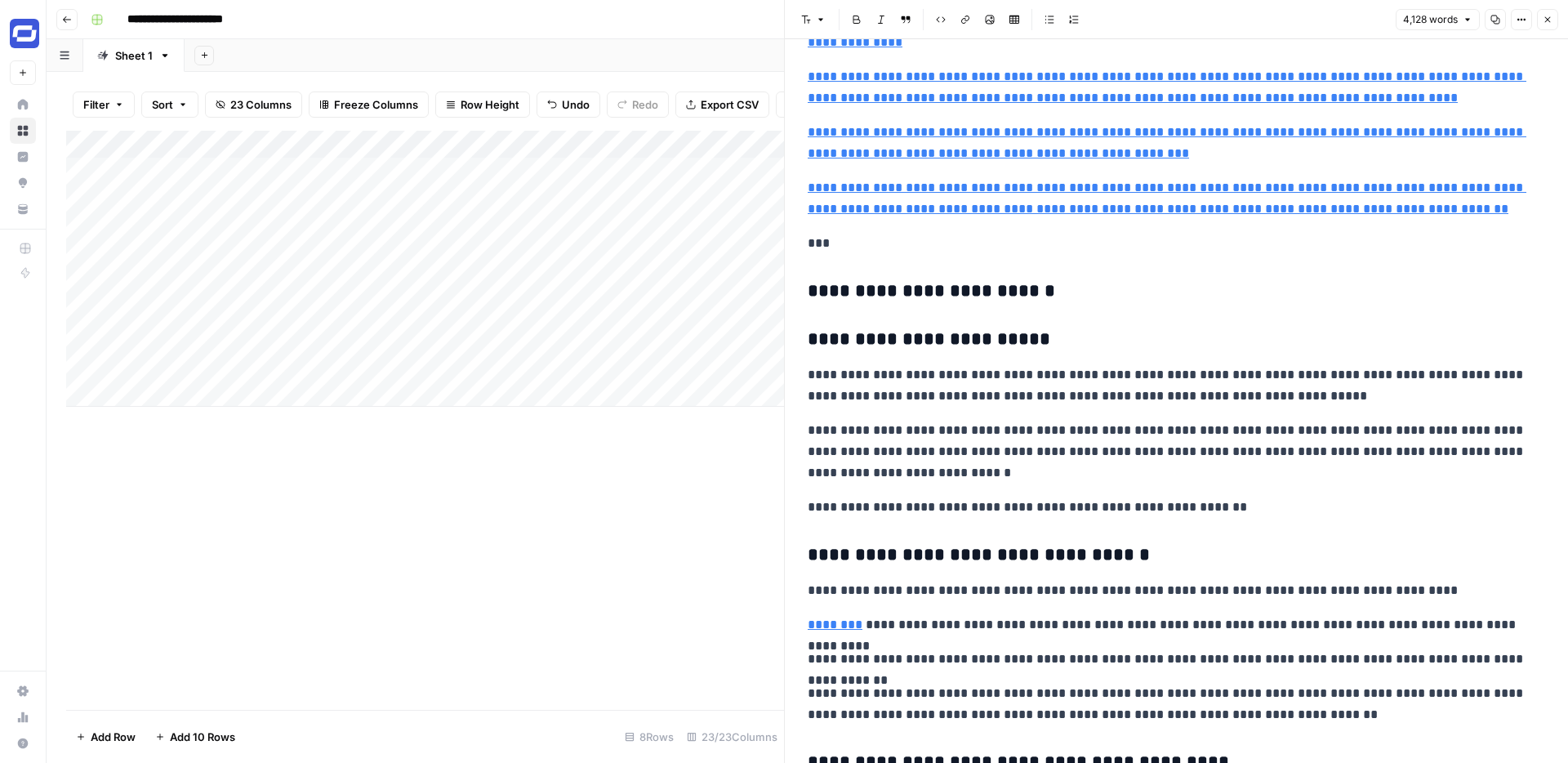
click at [1550, 16] on icon "button" at bounding box center [1547, 20] width 10 height 10
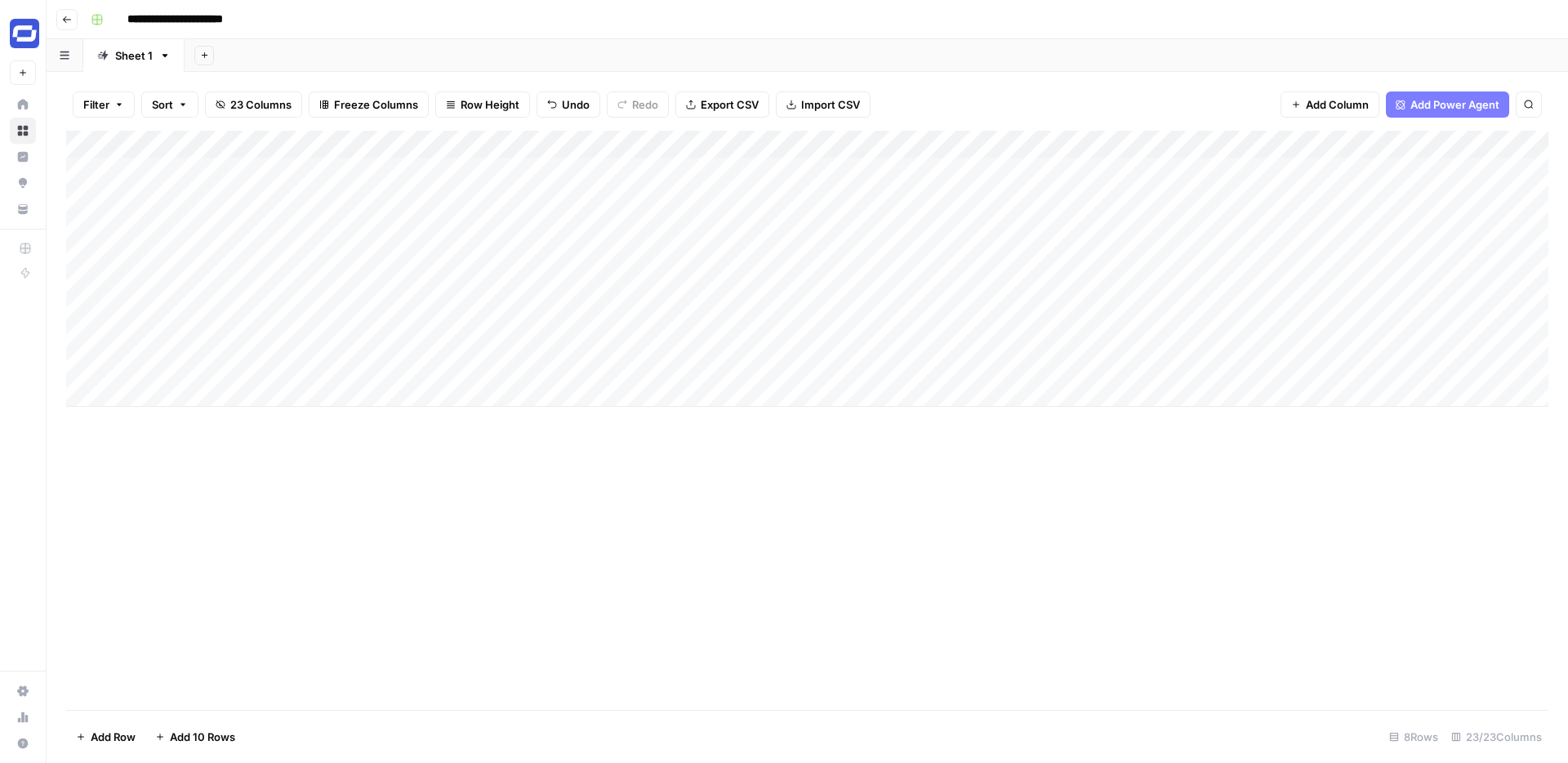
click at [881, 172] on div "Add Column" at bounding box center [807, 268] width 1482 height 276
click at [888, 170] on div "Add Column" at bounding box center [807, 268] width 1482 height 276
click at [1128, 66] on div "Add Sheet" at bounding box center [876, 56] width 1384 height 33
click at [912, 174] on div "Add Column" at bounding box center [807, 268] width 1482 height 276
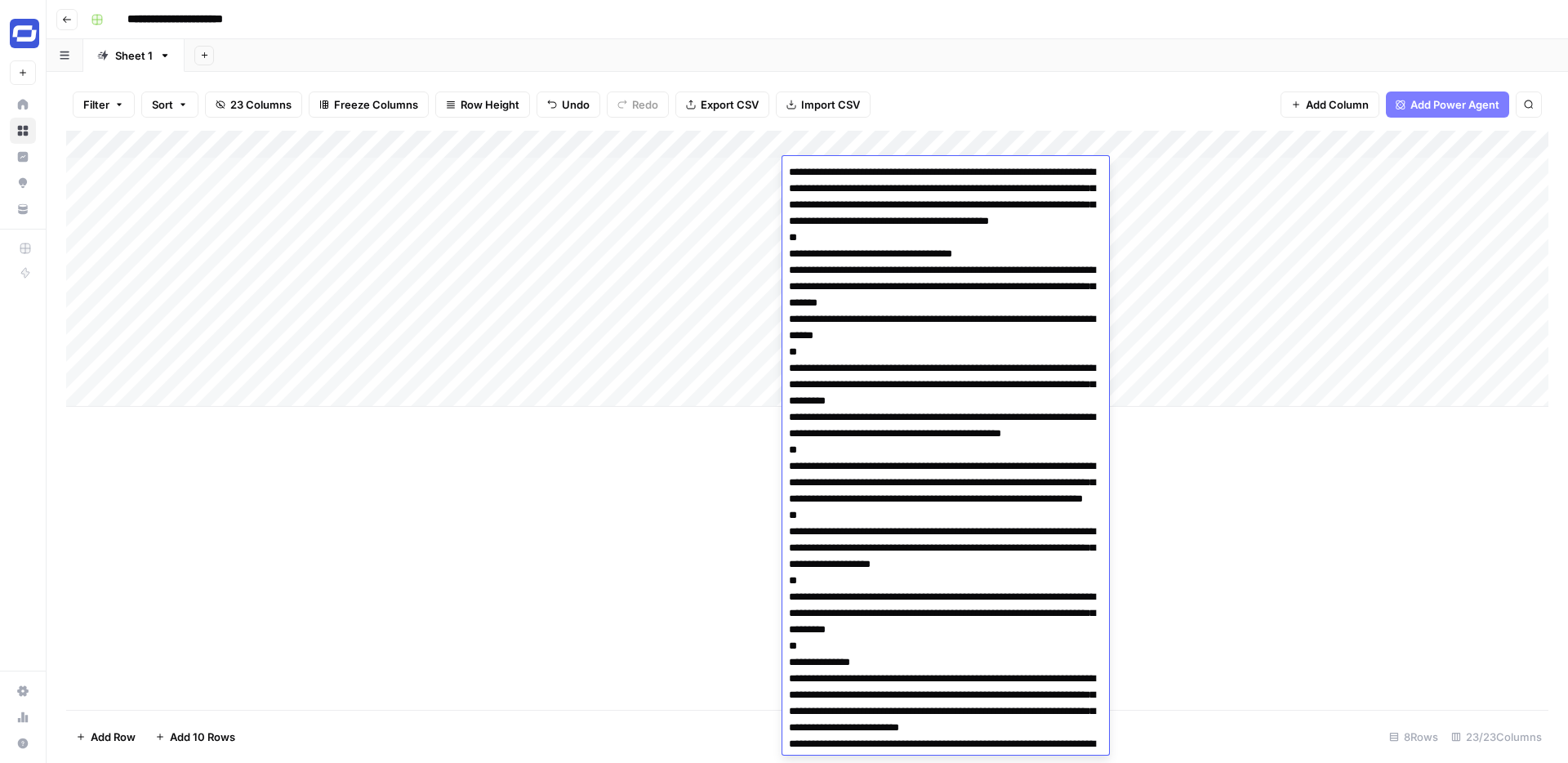
click at [1006, 96] on div "Filter Sort 23 Columns Freeze Columns Row Height Undo Redo Export CSV Import CS…" at bounding box center [807, 105] width 1482 height 53
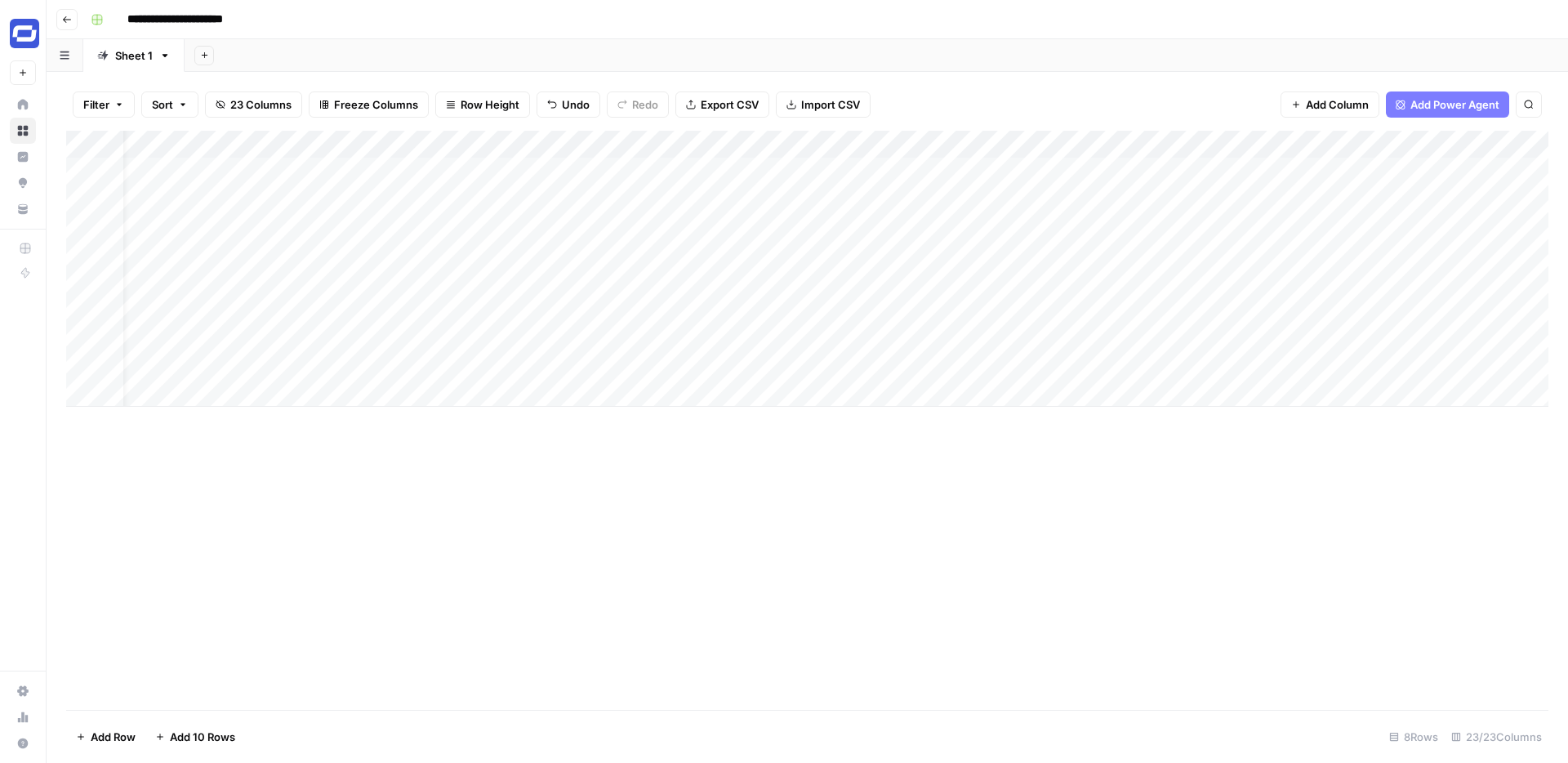
scroll to position [0, 61]
click at [1308, 198] on div "Add Column" at bounding box center [807, 268] width 1482 height 276
click at [424, 168] on div "Add Column" at bounding box center [807, 268] width 1482 height 276
click at [474, 171] on div "Add Column" at bounding box center [807, 268] width 1482 height 276
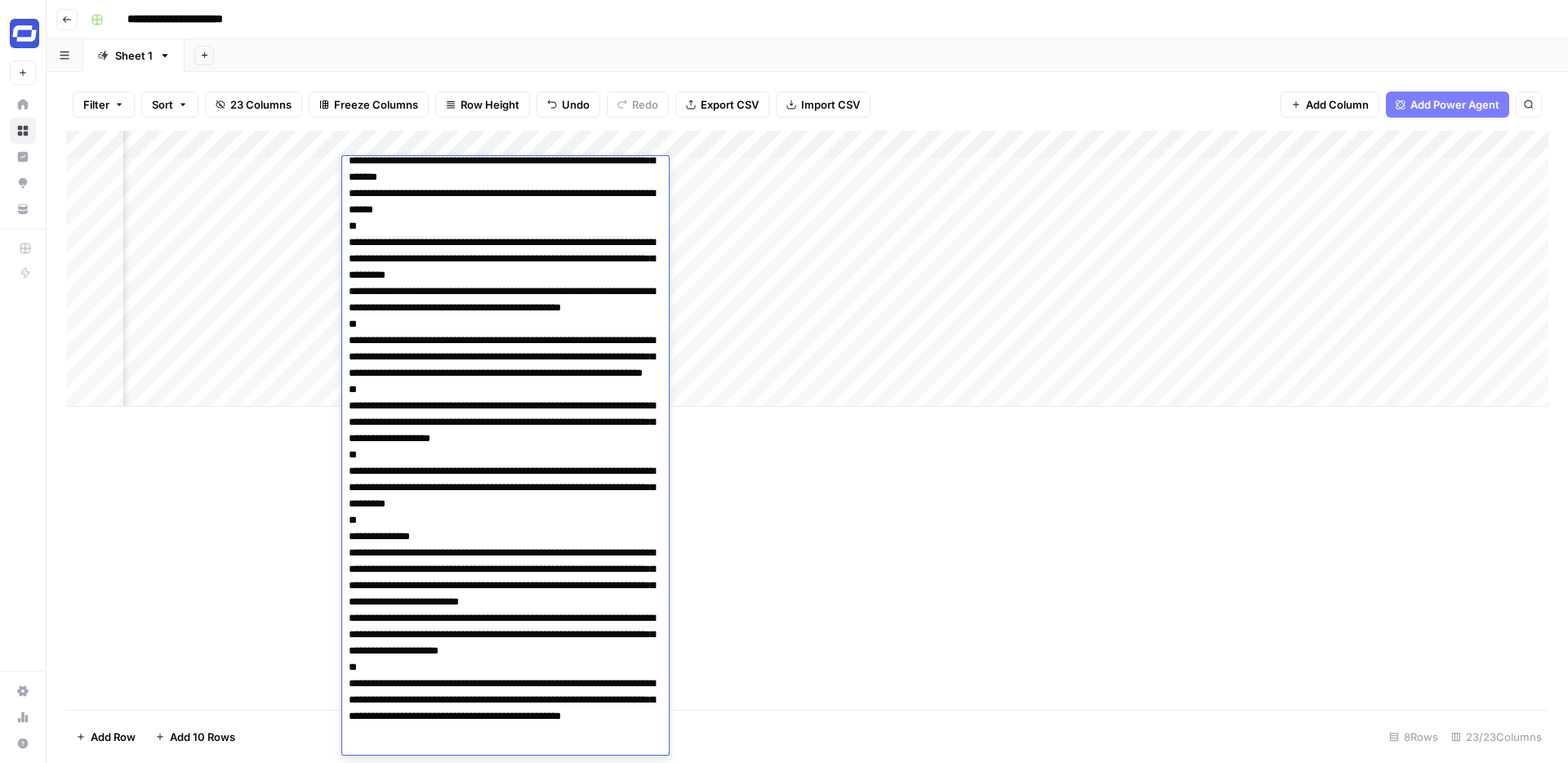
scroll to position [180, 0]
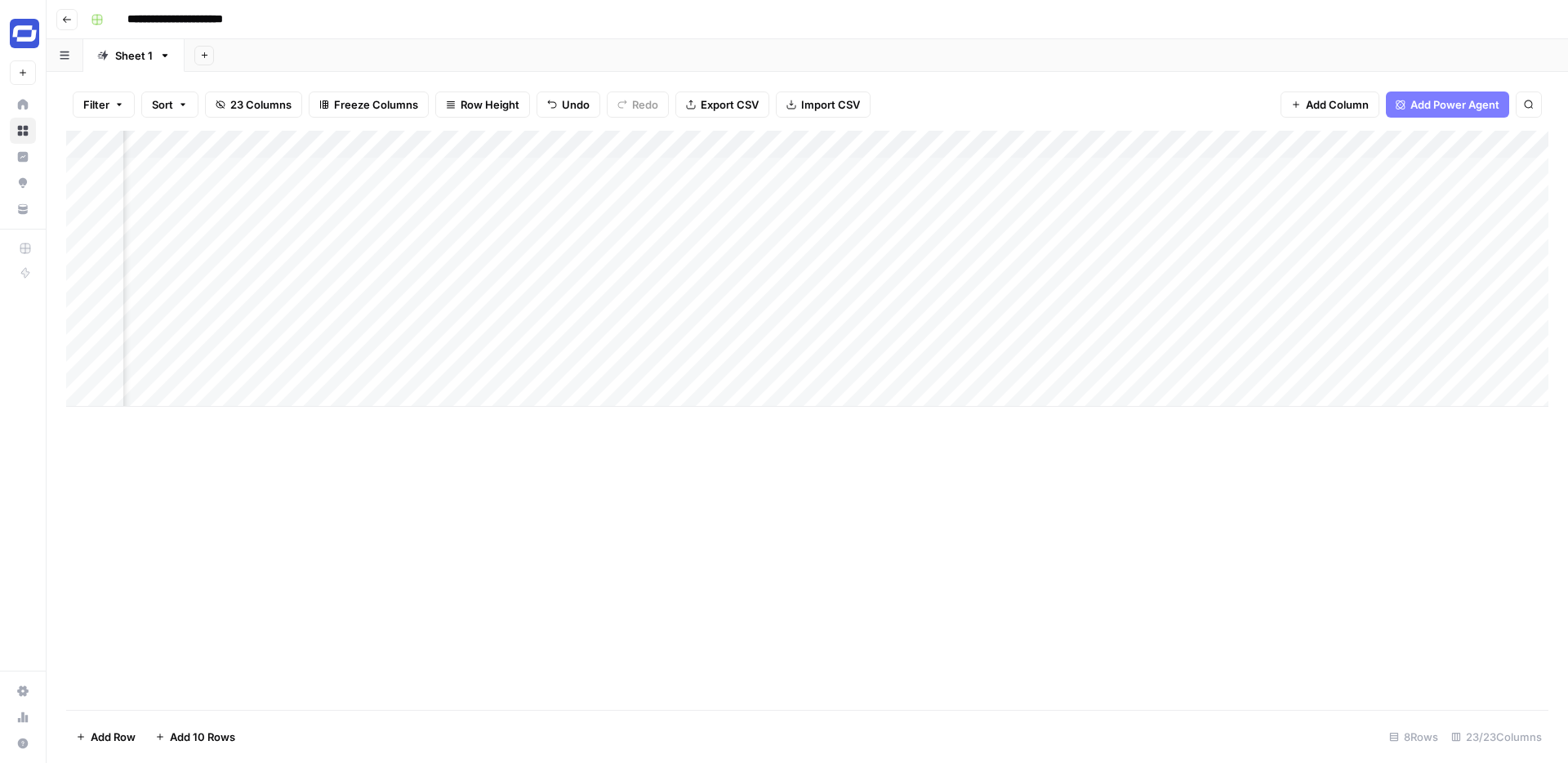
click at [770, 559] on div "Add Column" at bounding box center [807, 421] width 1482 height 579
click at [422, 198] on div "Add Column" at bounding box center [807, 268] width 1482 height 276
click at [426, 198] on div "Add Column" at bounding box center [807, 268] width 1482 height 276
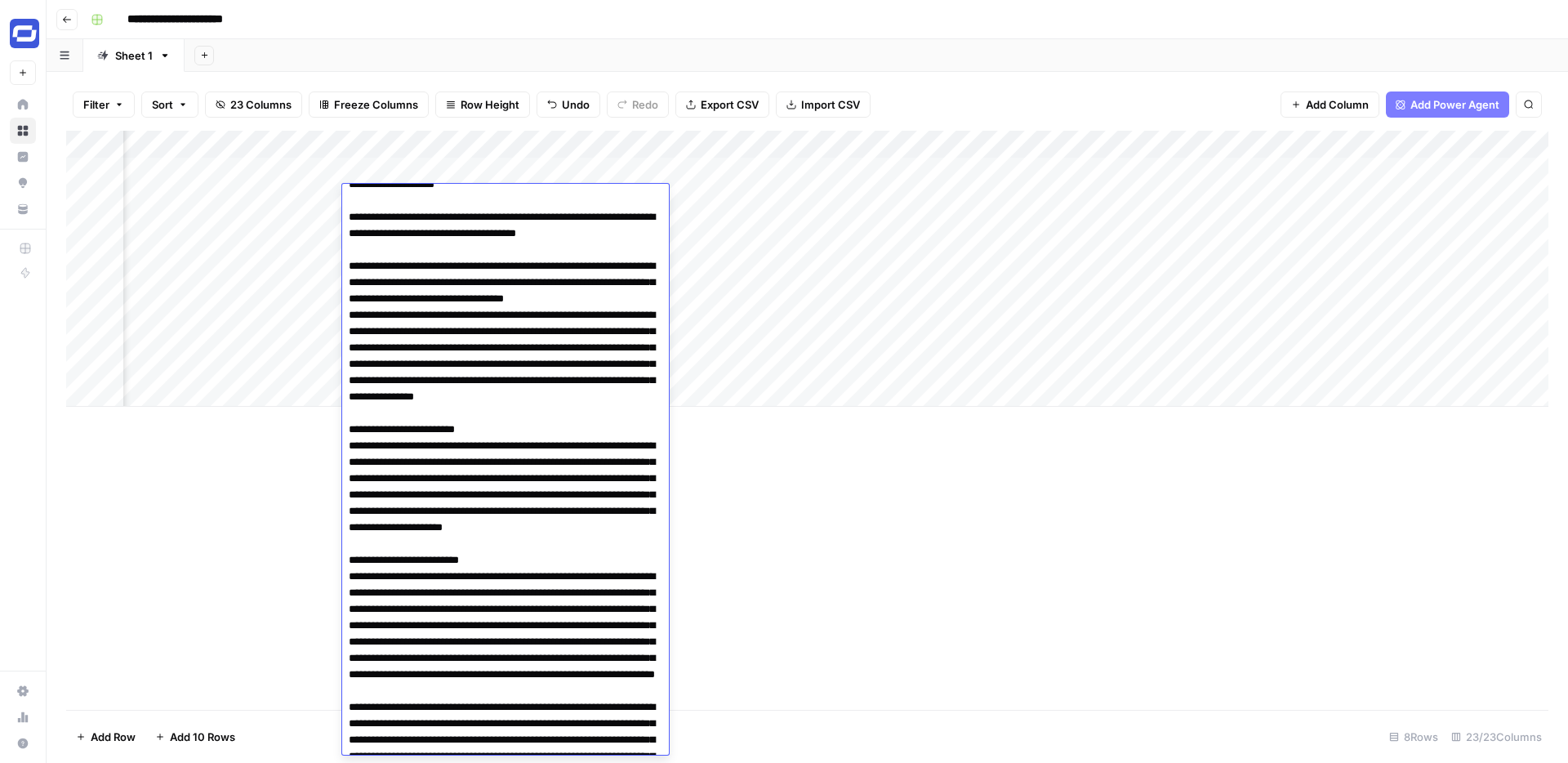
scroll to position [2493, 0]
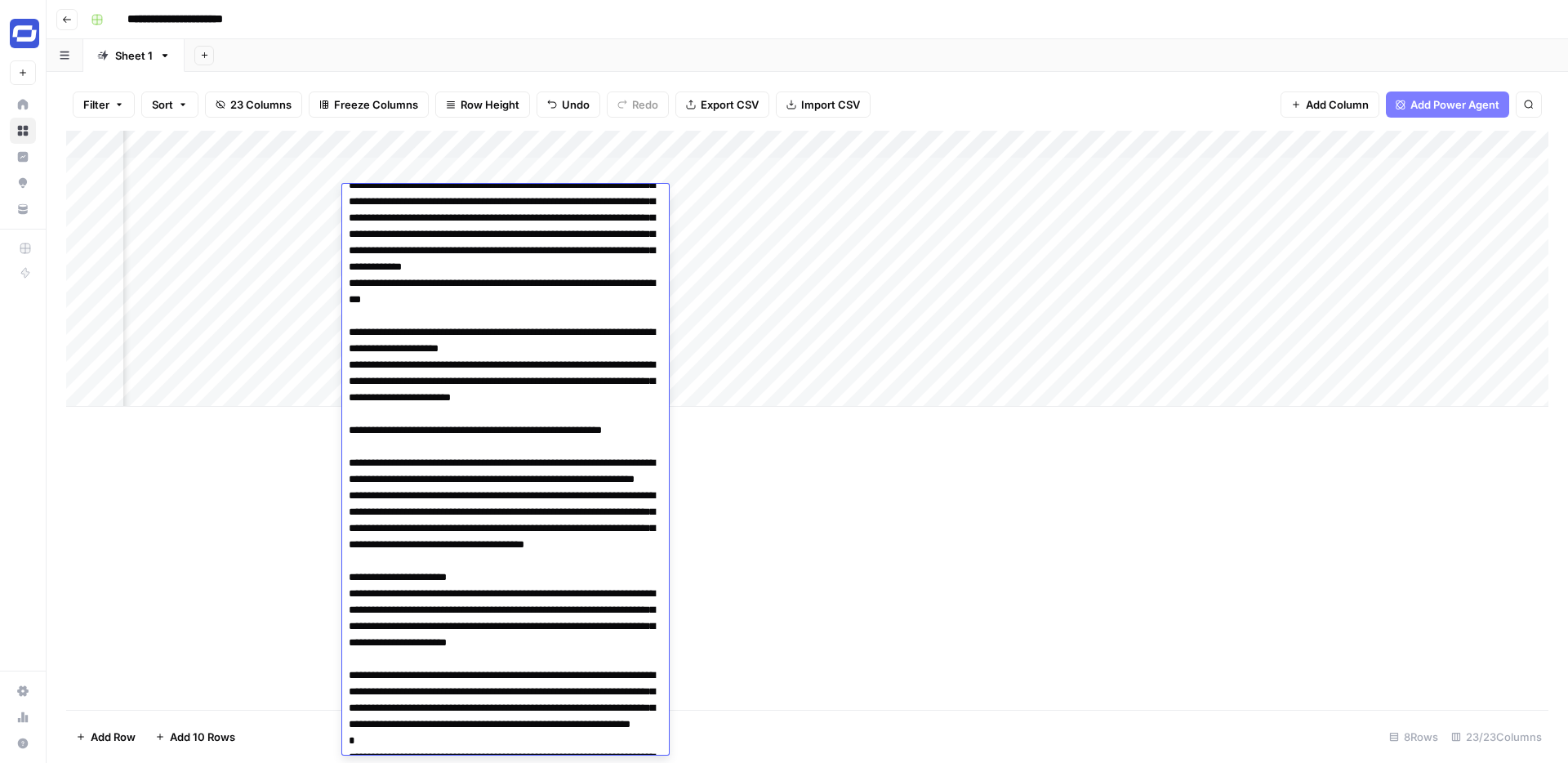
scroll to position [1298, 0]
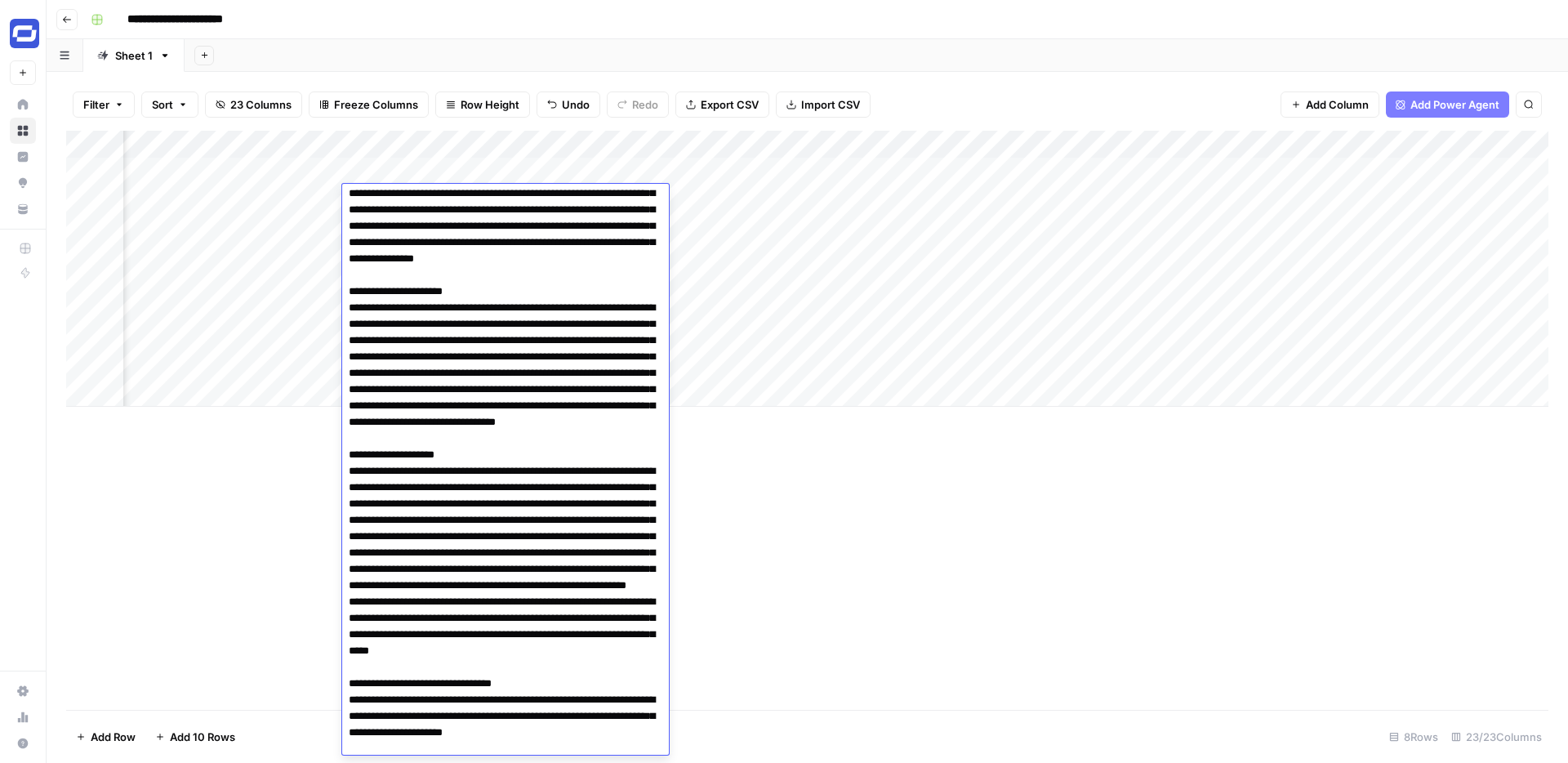
scroll to position [0, 0]
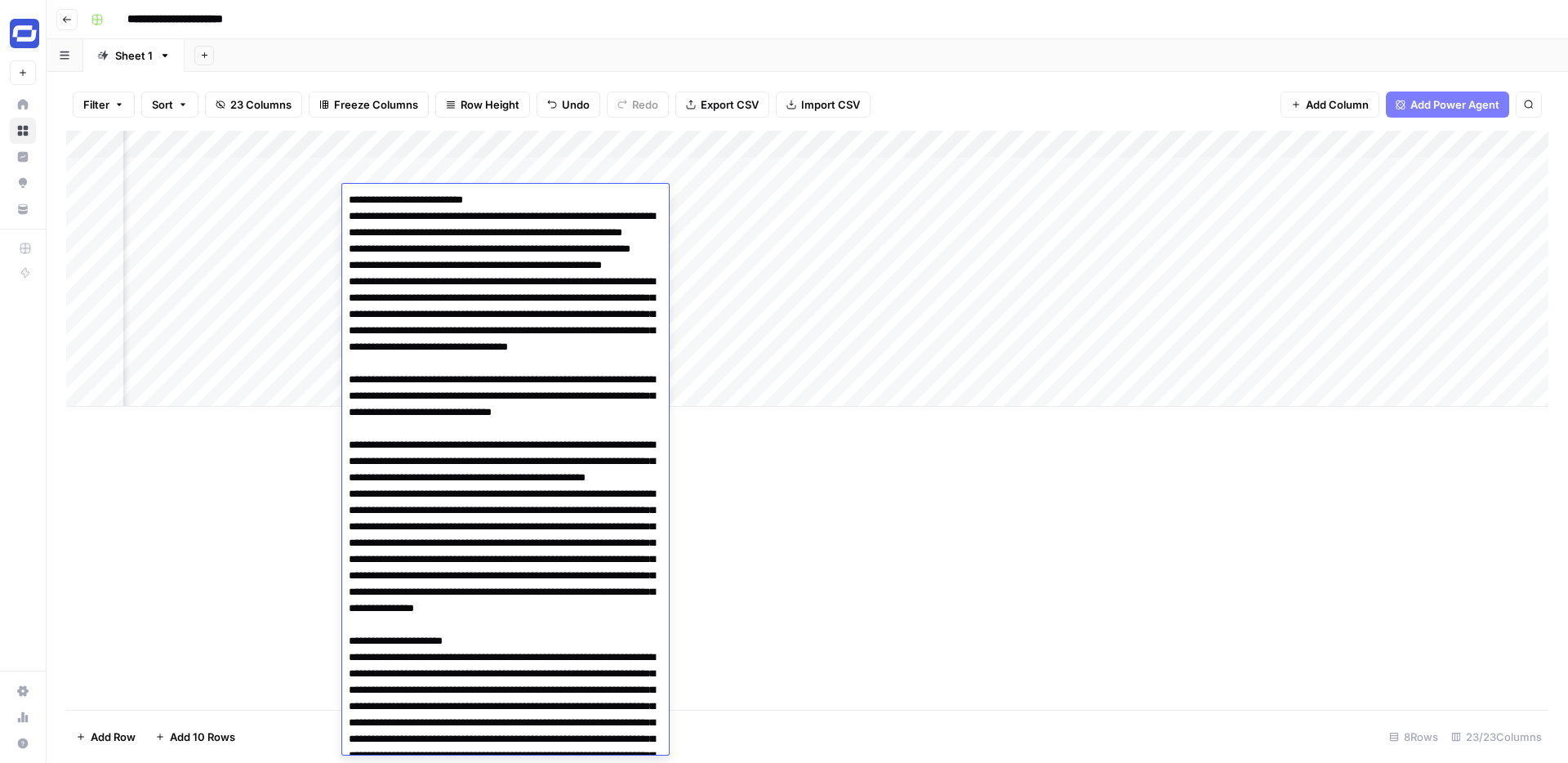
paste textarea "**********"
type textarea "**********"
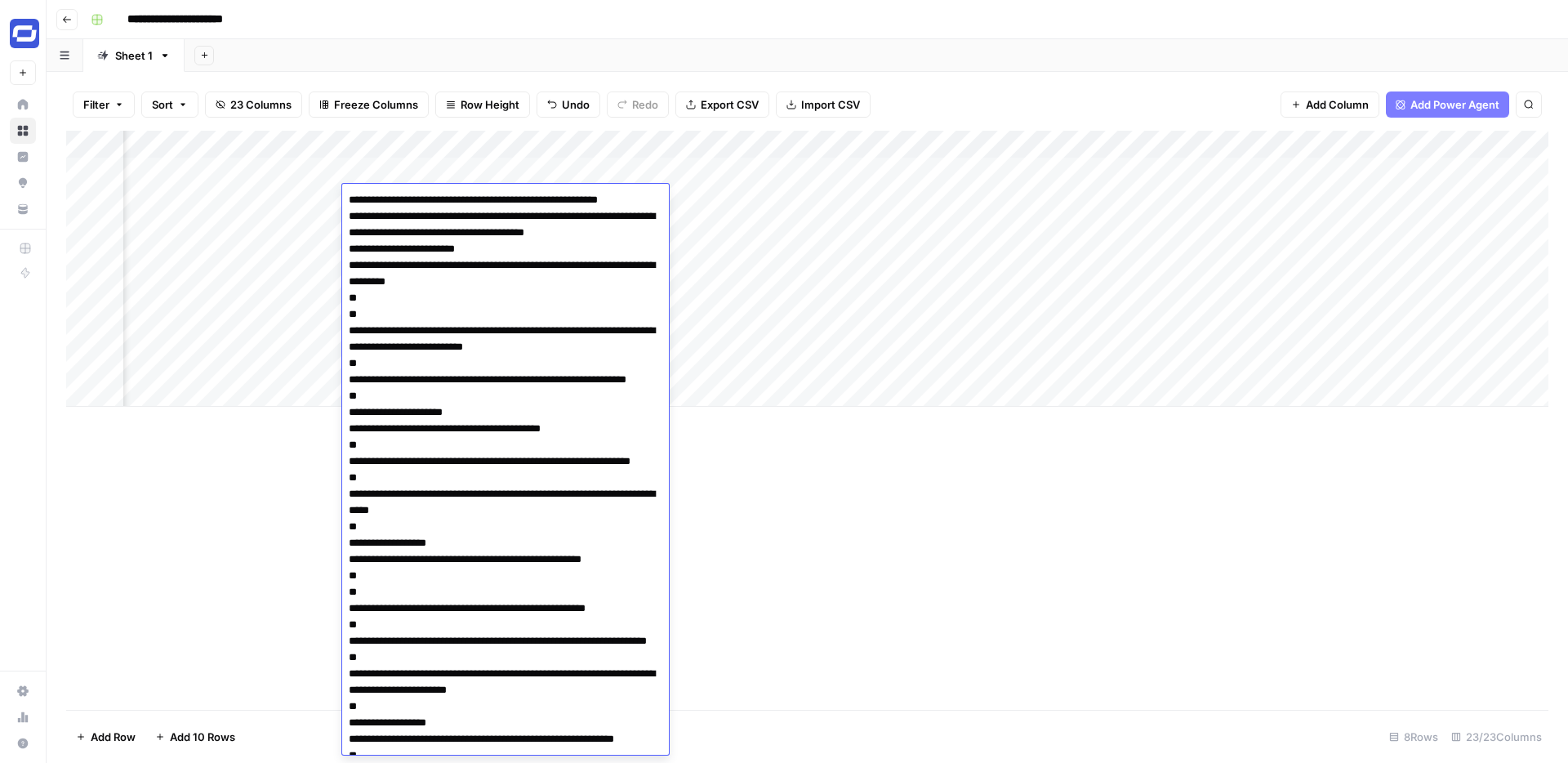
click at [831, 482] on div "Add Column" at bounding box center [807, 421] width 1482 height 579
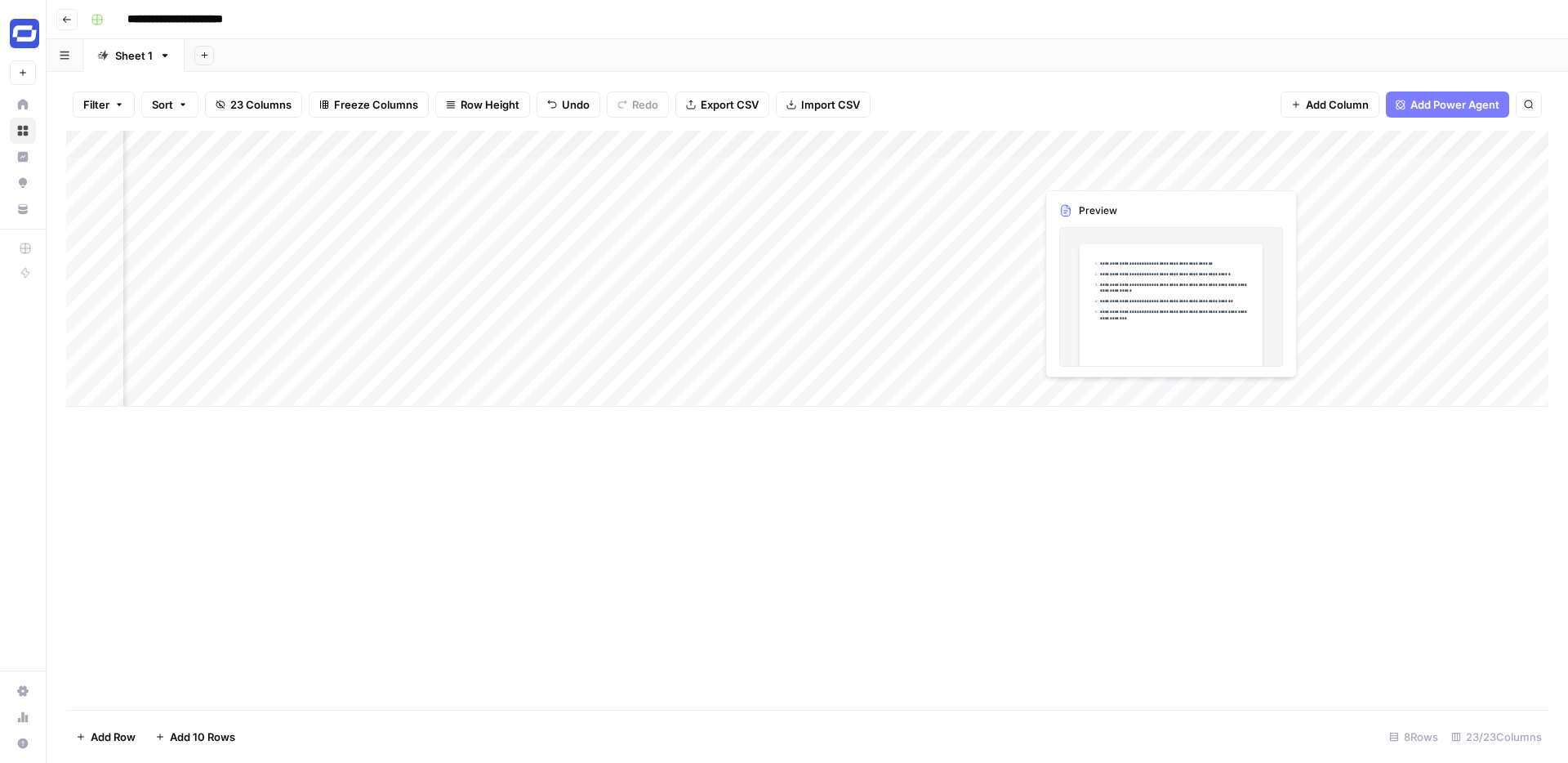
click at [1144, 165] on div "Add Column" at bounding box center [807, 268] width 1482 height 276
click at [1143, 169] on div "Add Column" at bounding box center [807, 268] width 1482 height 276
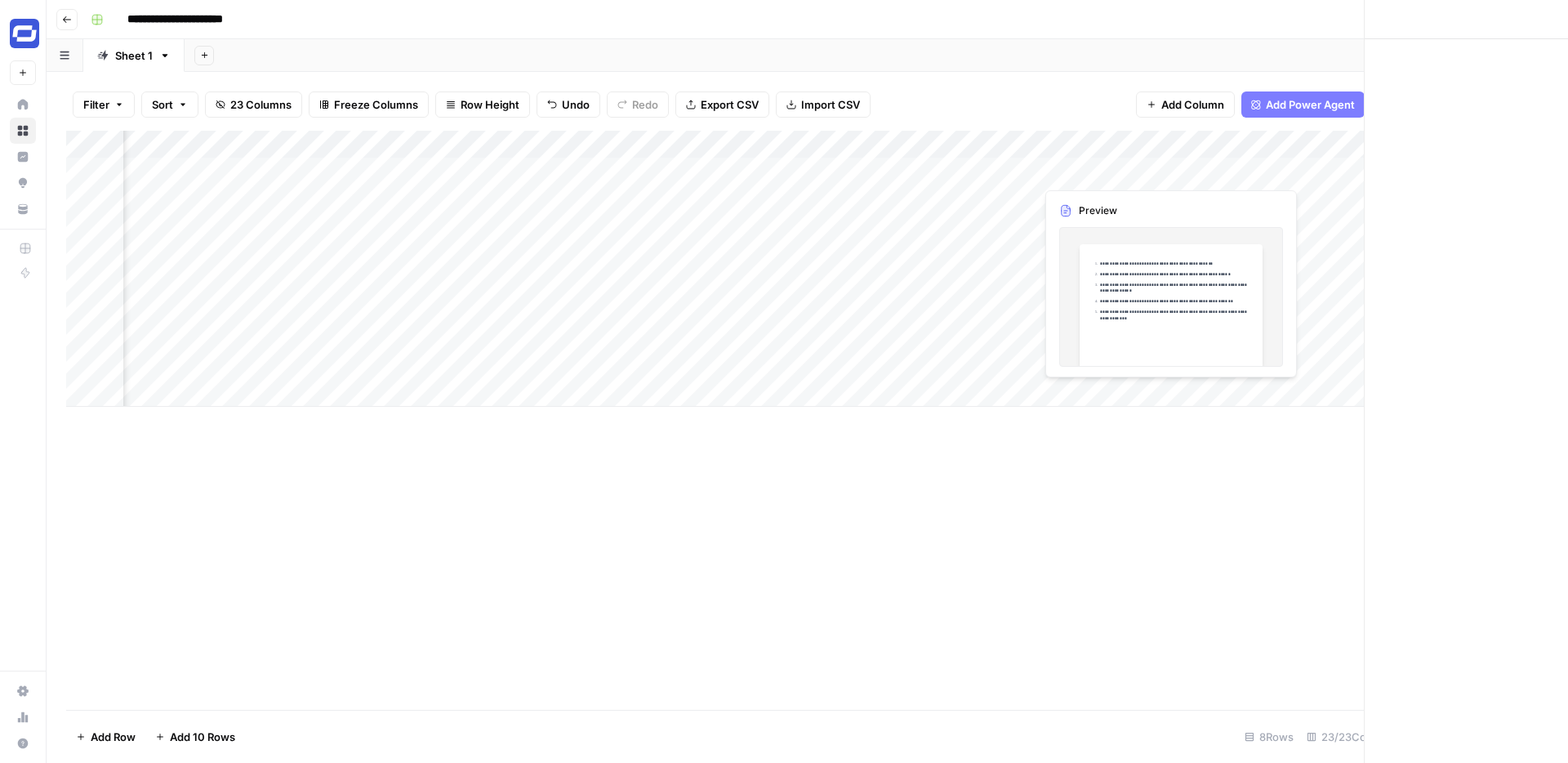
click at [1143, 169] on div at bounding box center [1142, 171] width 214 height 30
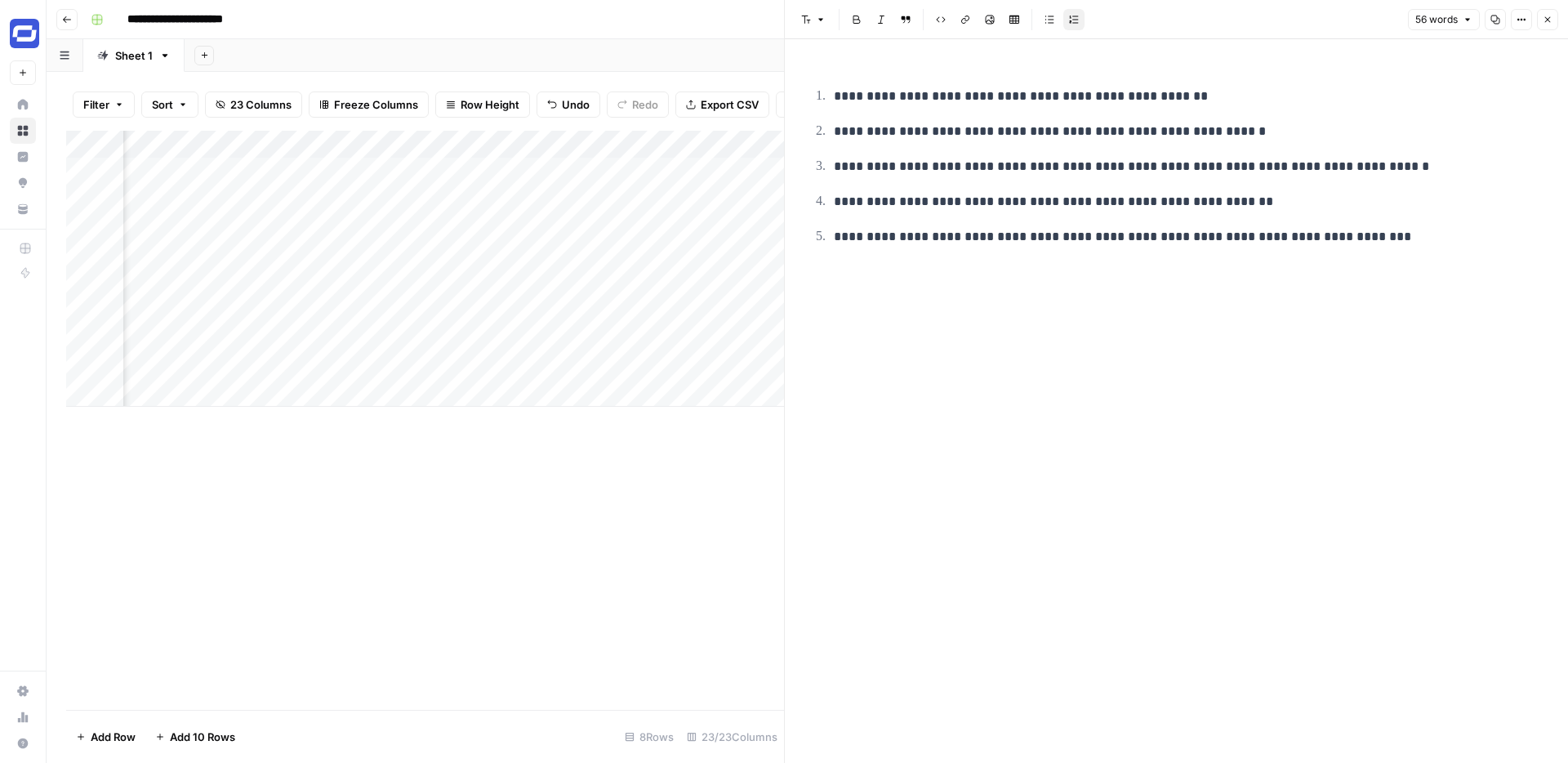
click at [1014, 152] on ol "**********" at bounding box center [1176, 165] width 737 height 162
click at [881, 98] on p "**********" at bounding box center [1189, 96] width 711 height 21
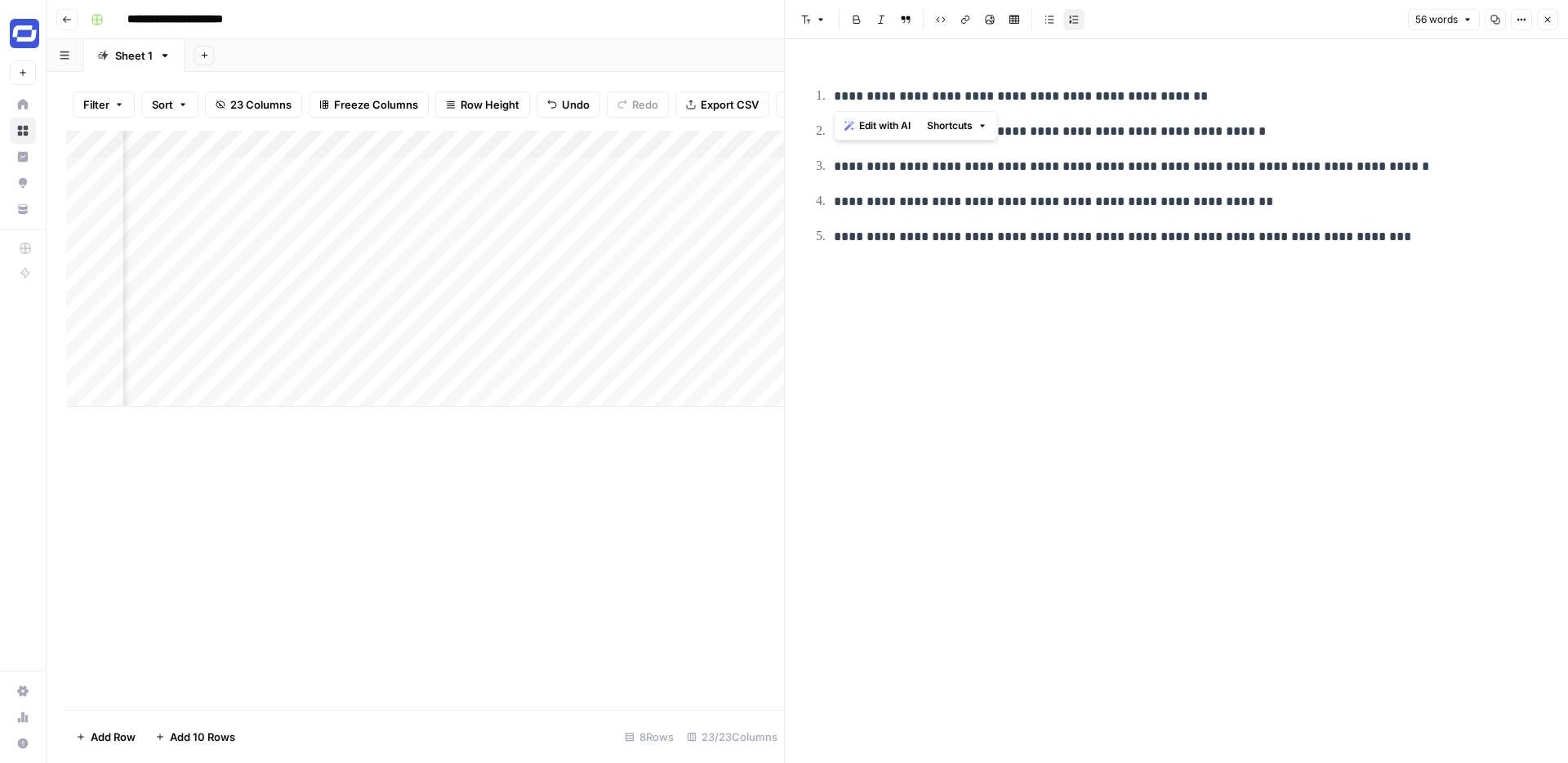
click at [881, 98] on p "**********" at bounding box center [1189, 96] width 711 height 21
copy p "**********"
click at [1542, 13] on button "Close" at bounding box center [1548, 20] width 21 height 21
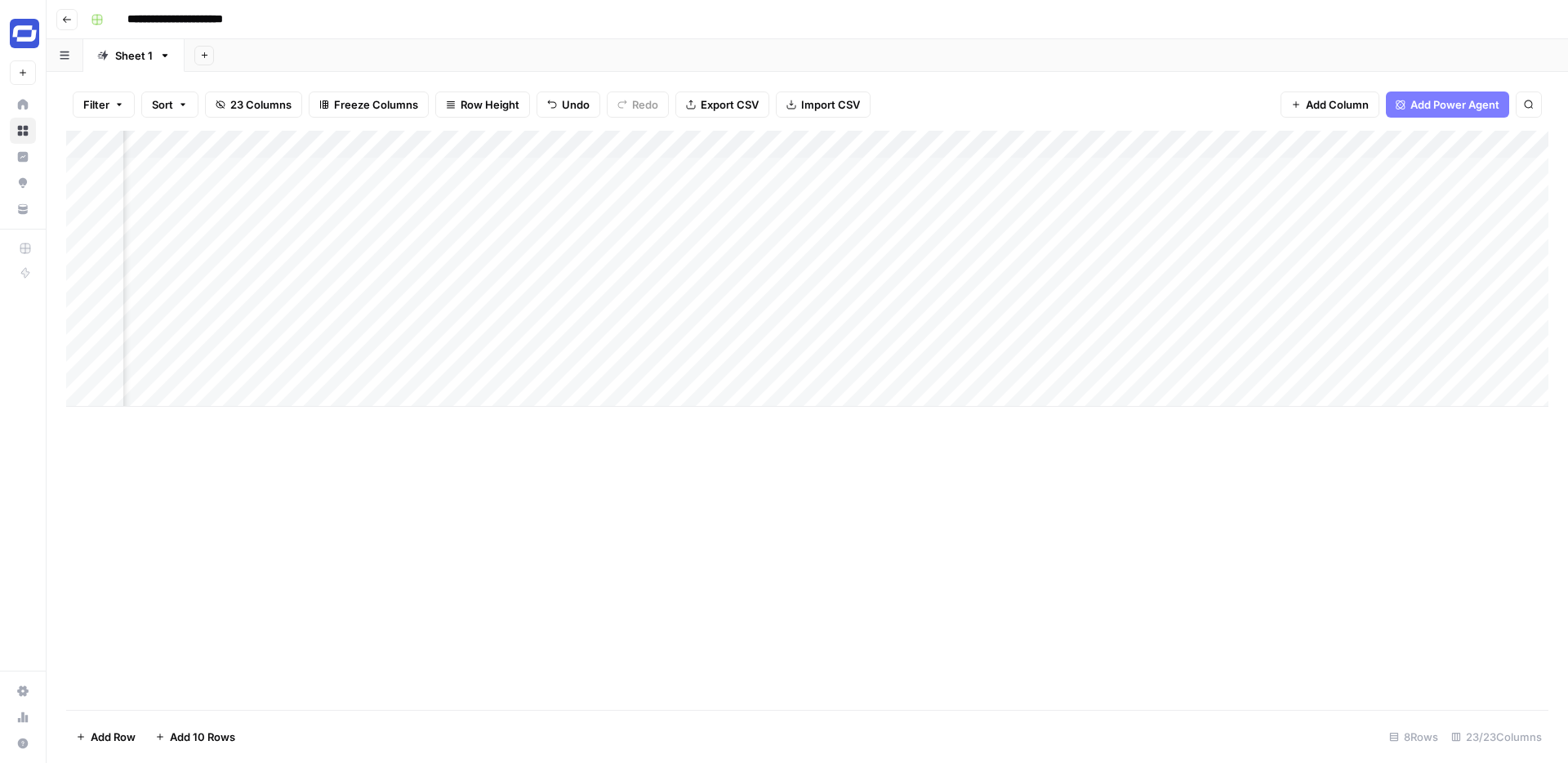
click at [1096, 196] on div "Add Column" at bounding box center [807, 268] width 1482 height 276
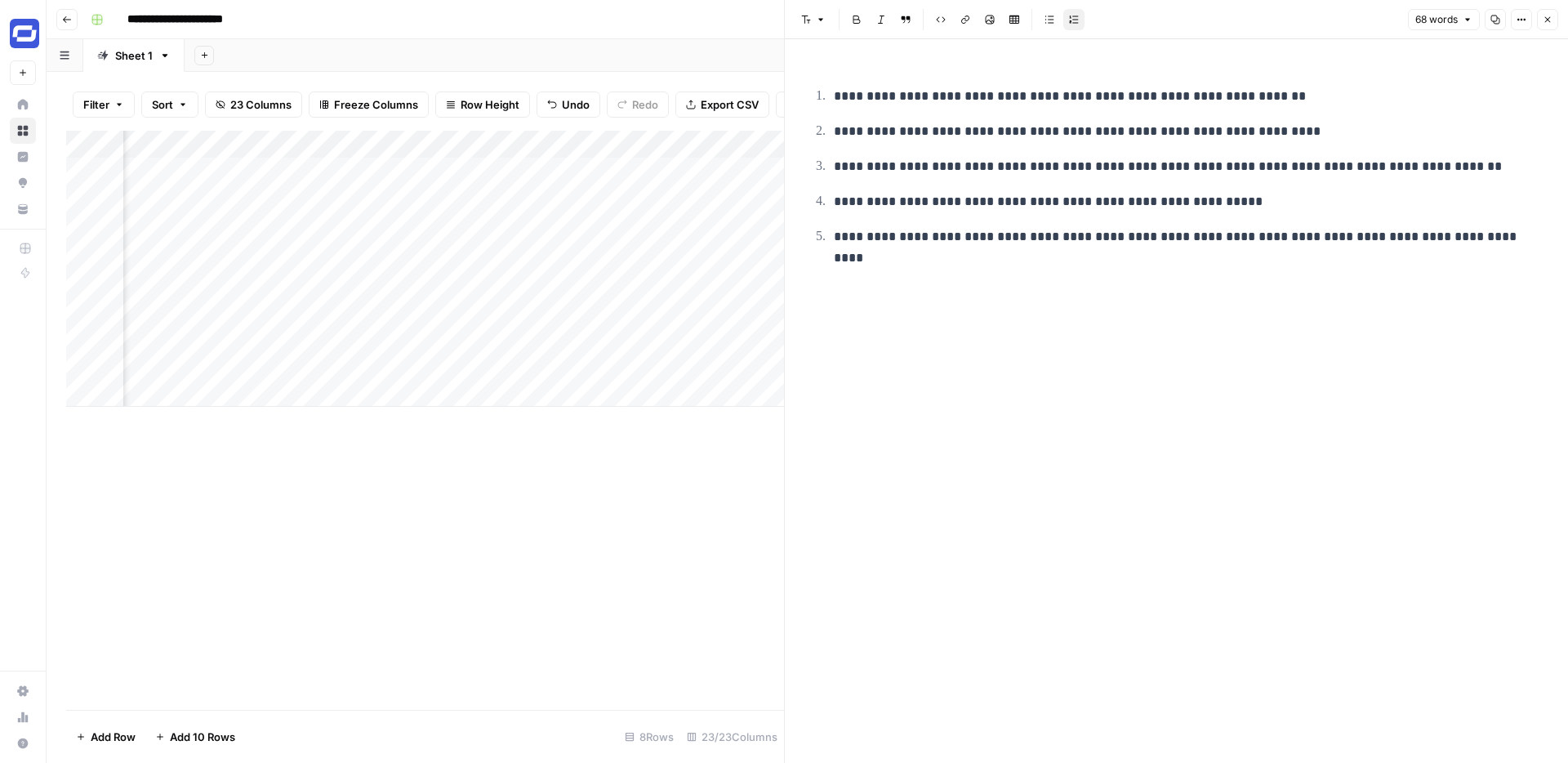
click at [998, 102] on p "**********" at bounding box center [1189, 96] width 711 height 21
copy p "**********"
click at [1553, 15] on button "Close" at bounding box center [1548, 20] width 21 height 21
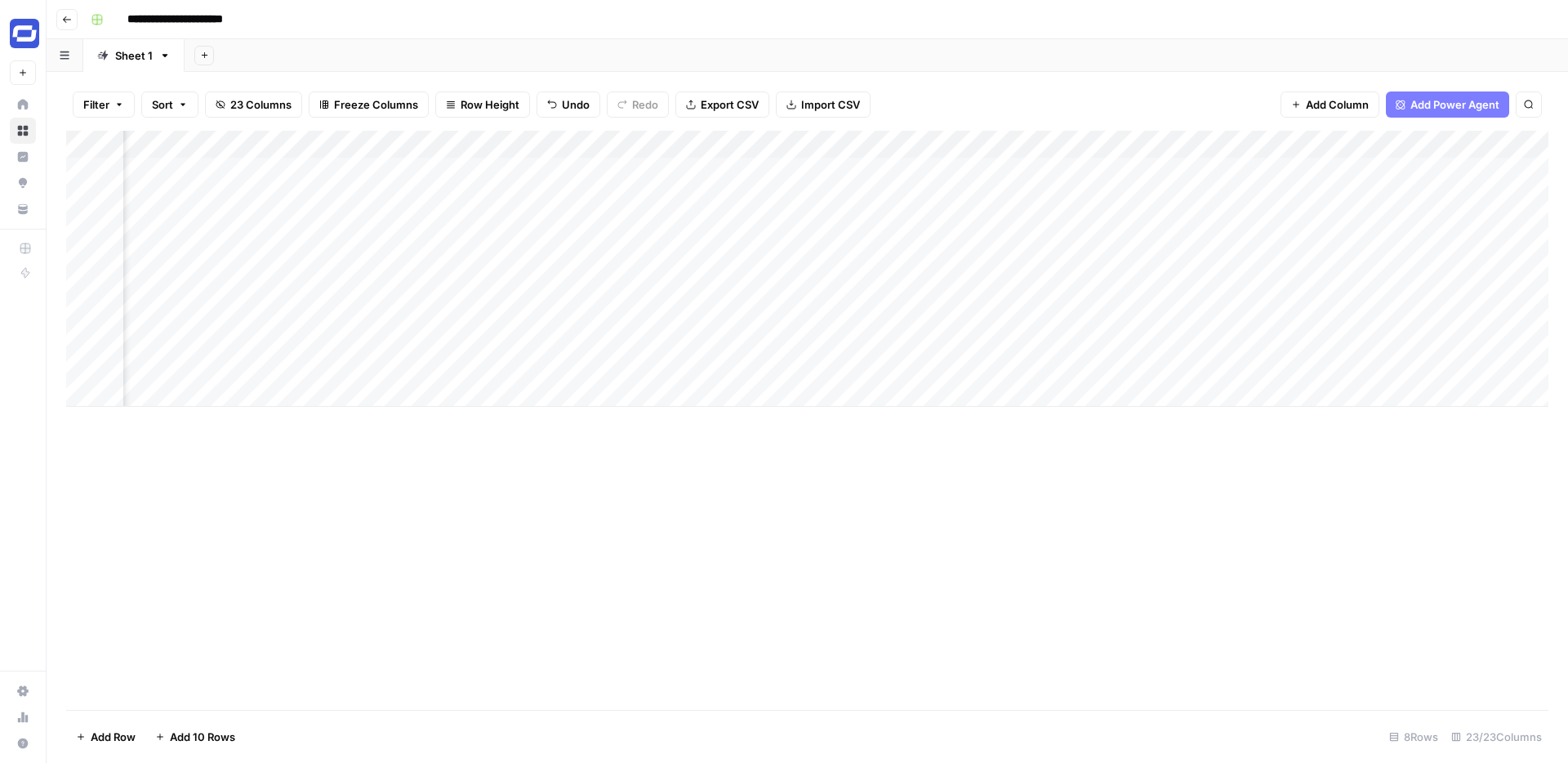
click at [624, 198] on div "Add Column" at bounding box center [807, 268] width 1482 height 276
click at [635, 197] on div "Add Column" at bounding box center [807, 268] width 1482 height 276
type textarea "**********"
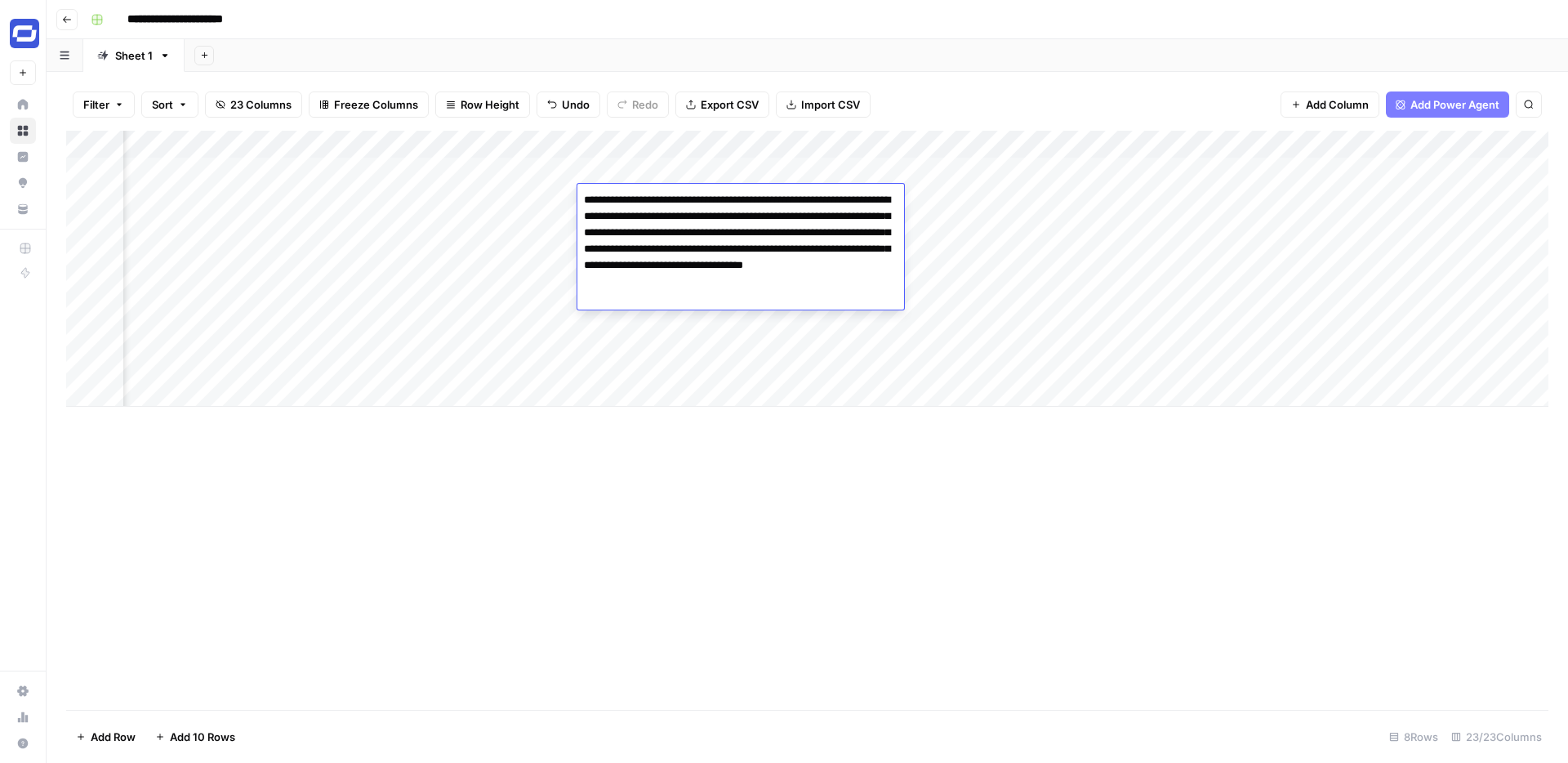
click at [1006, 54] on div "Add Sheet" at bounding box center [876, 56] width 1384 height 33
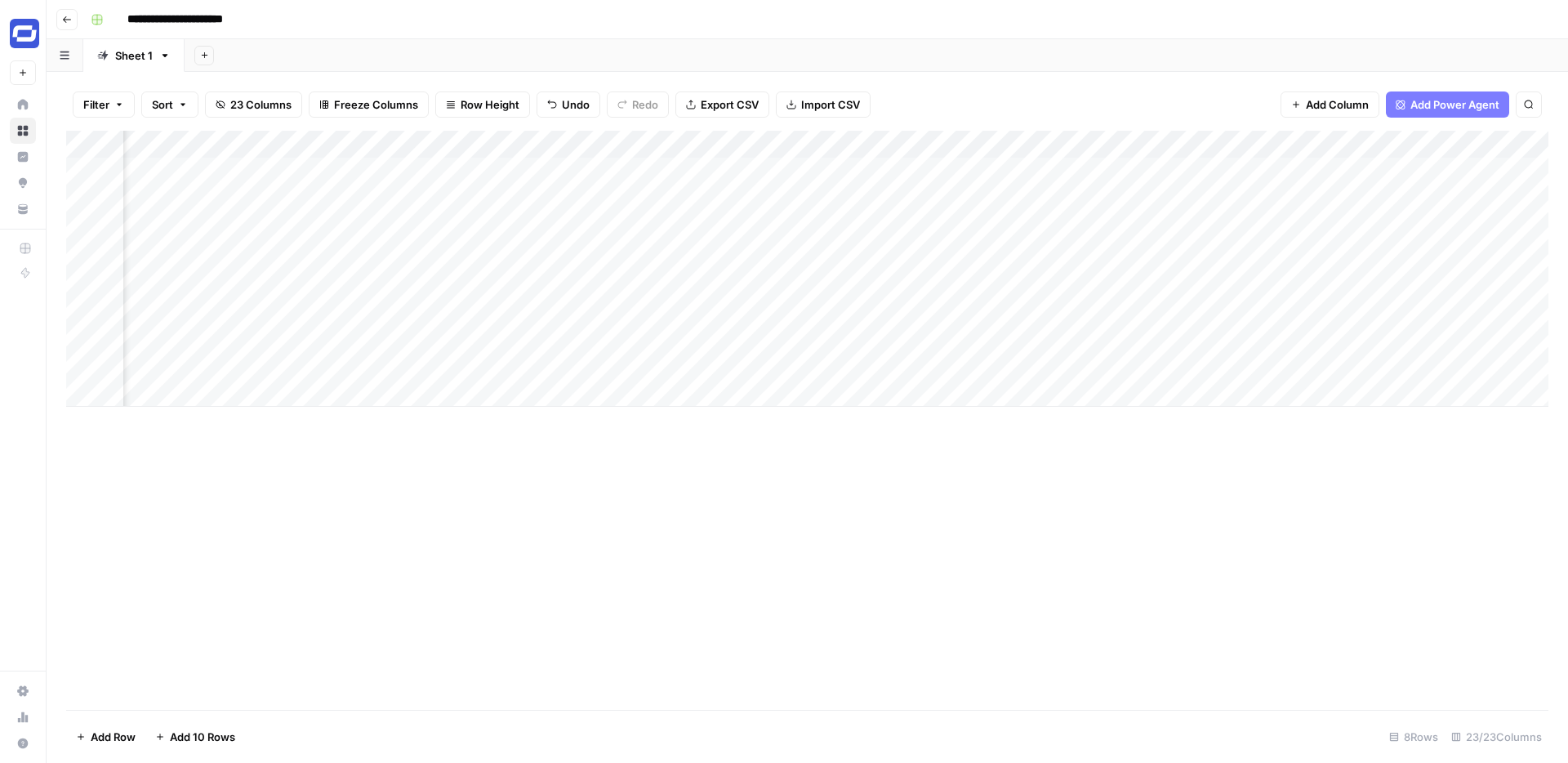
drag, startPoint x: 73, startPoint y: 200, endPoint x: 73, endPoint y: 177, distance: 23.0
click at [73, 177] on div "Add Column" at bounding box center [807, 268] width 1482 height 276
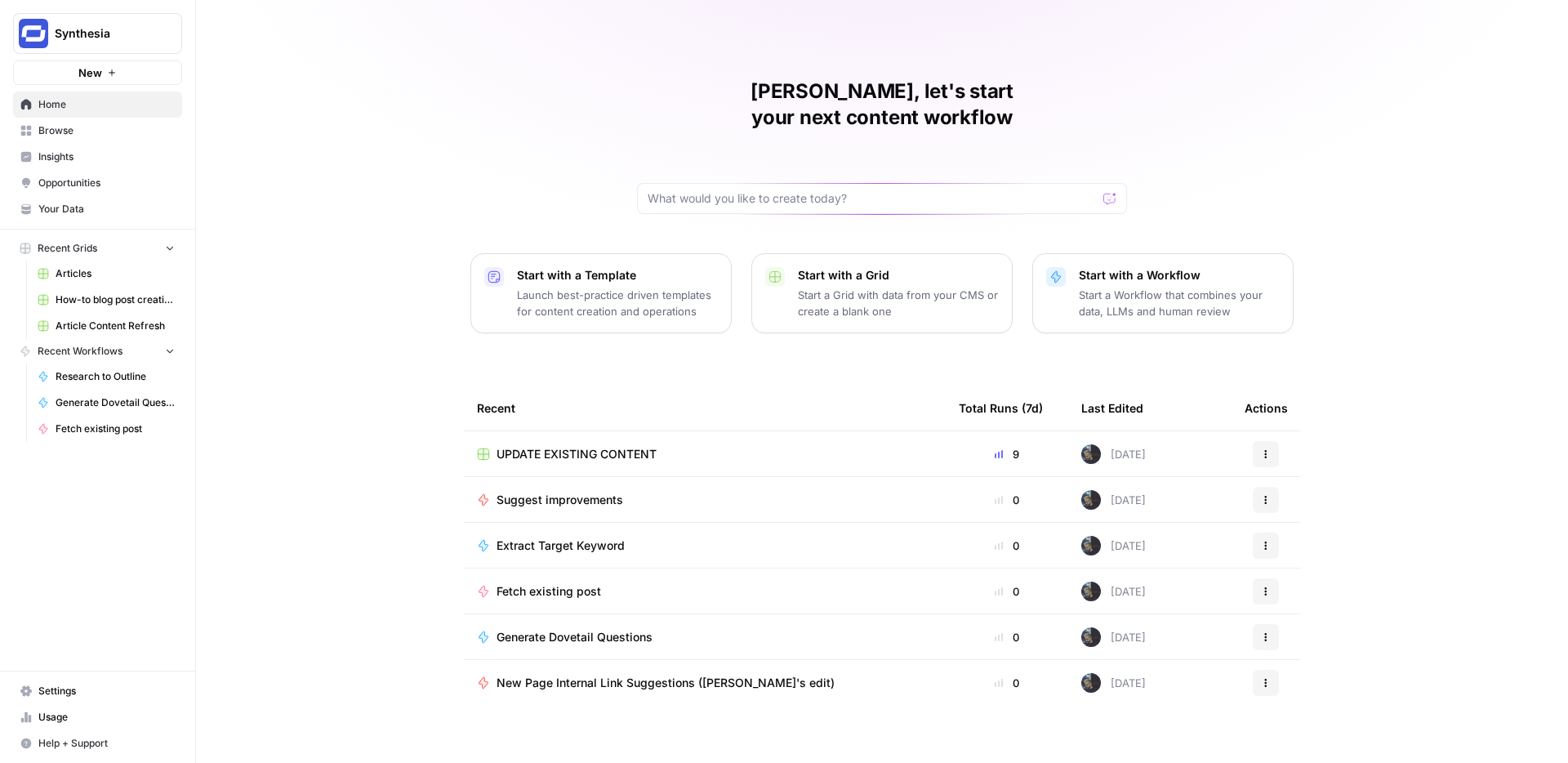
click at [111, 123] on span "Browse" at bounding box center [107, 131] width 137 height 15
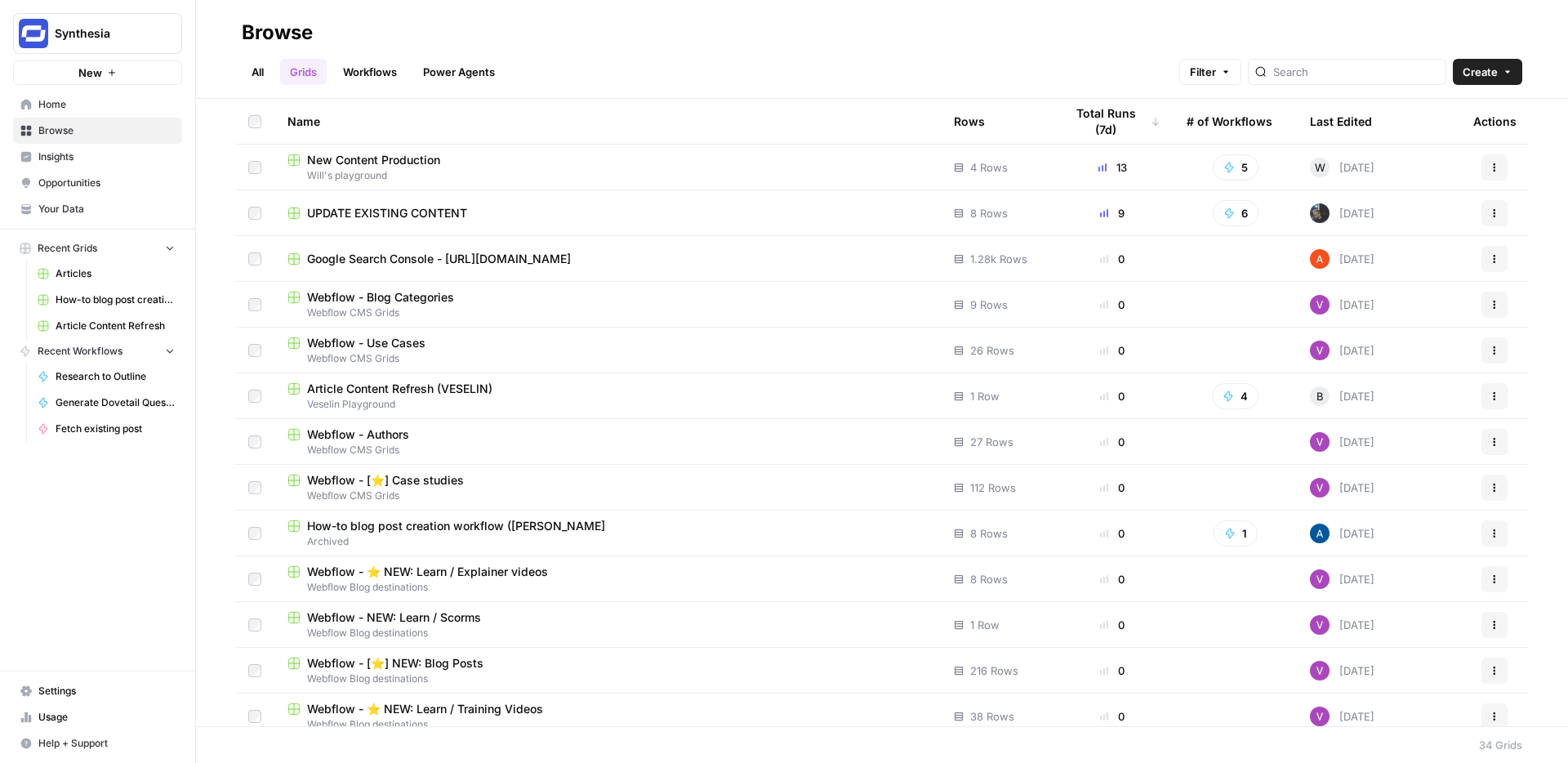
click at [458, 170] on span "Will's playground" at bounding box center [607, 175] width 640 height 15
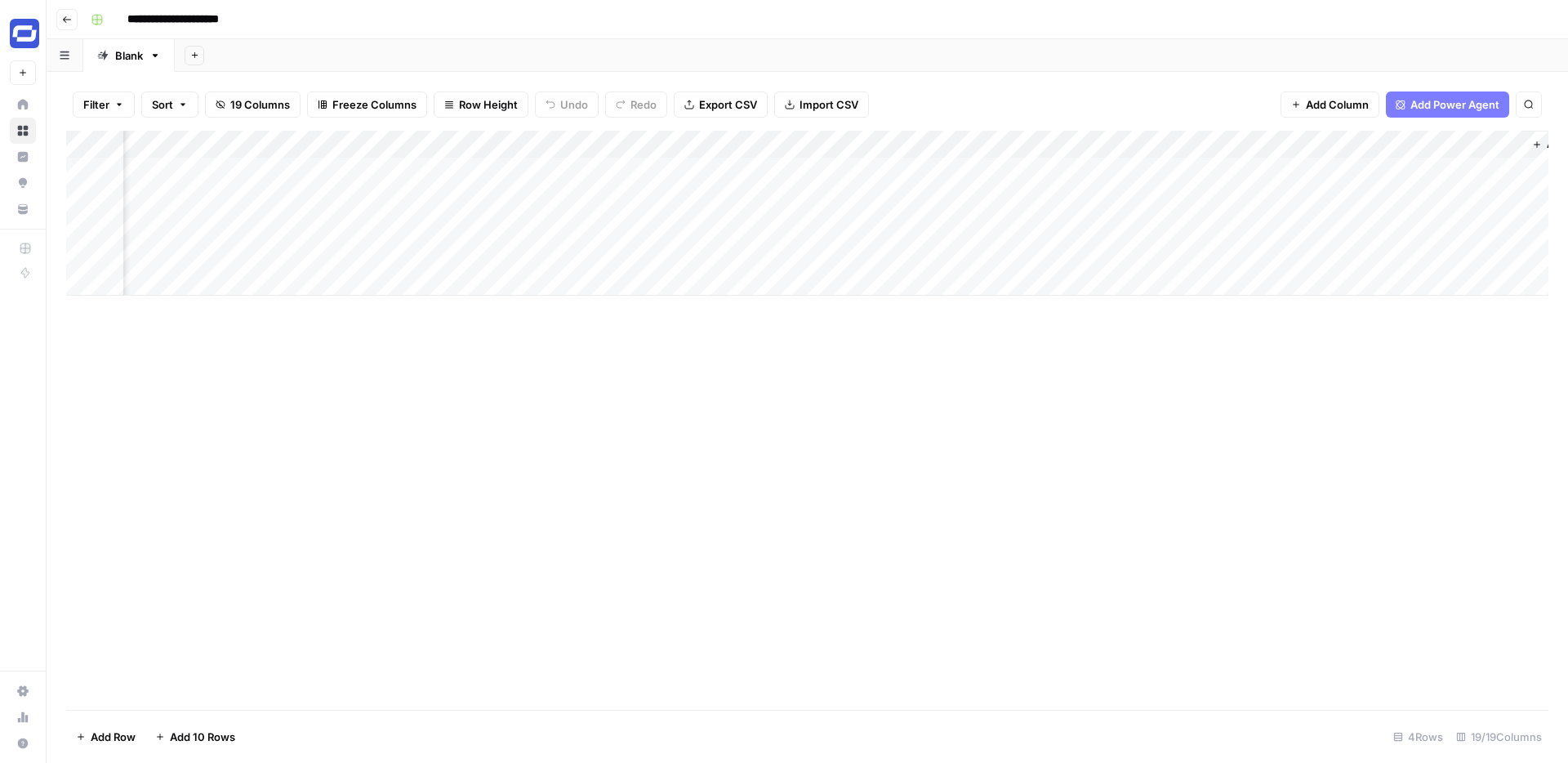
scroll to position [0, 2138]
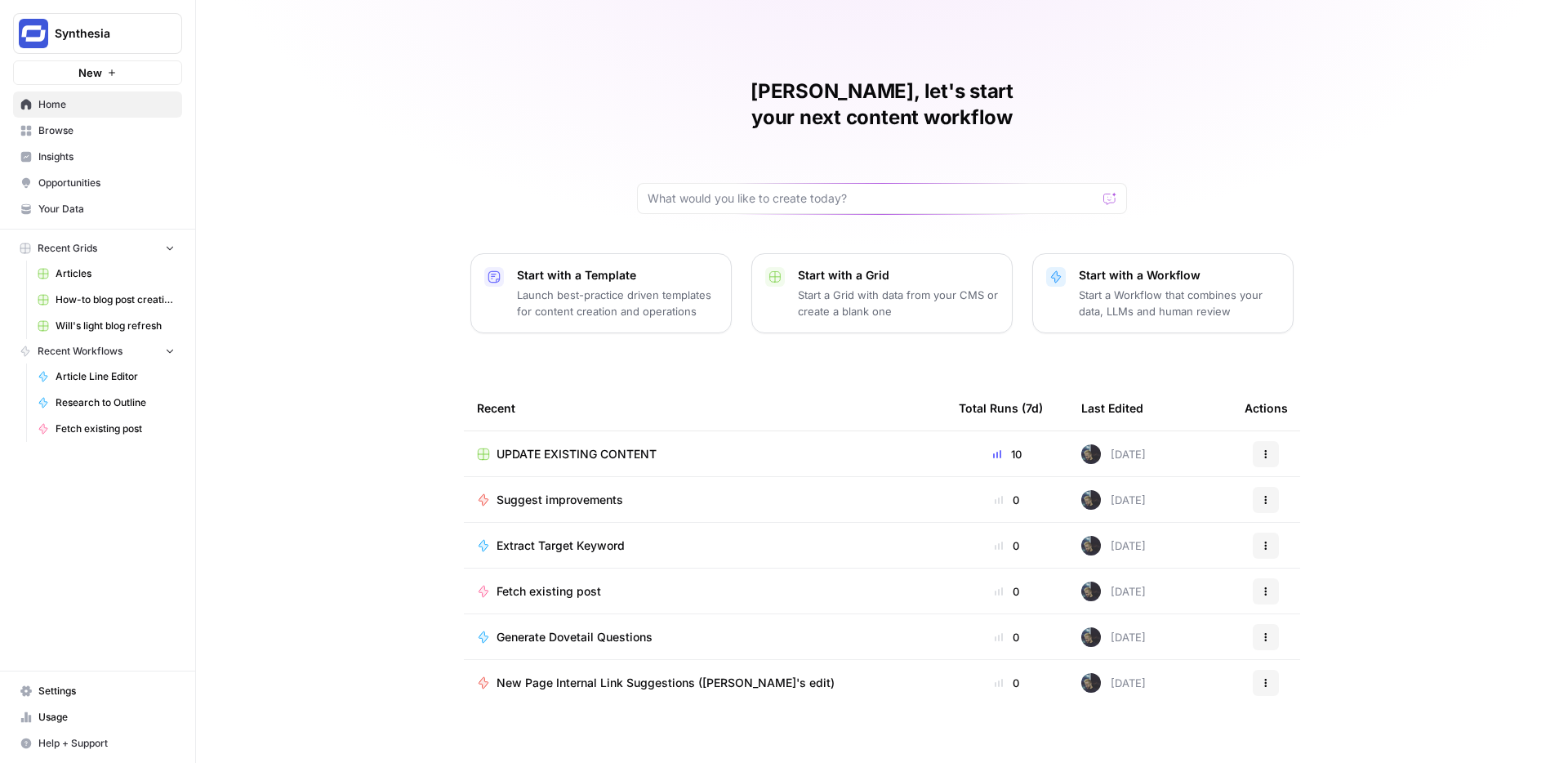
click at [123, 133] on span "Browse" at bounding box center [107, 131] width 137 height 15
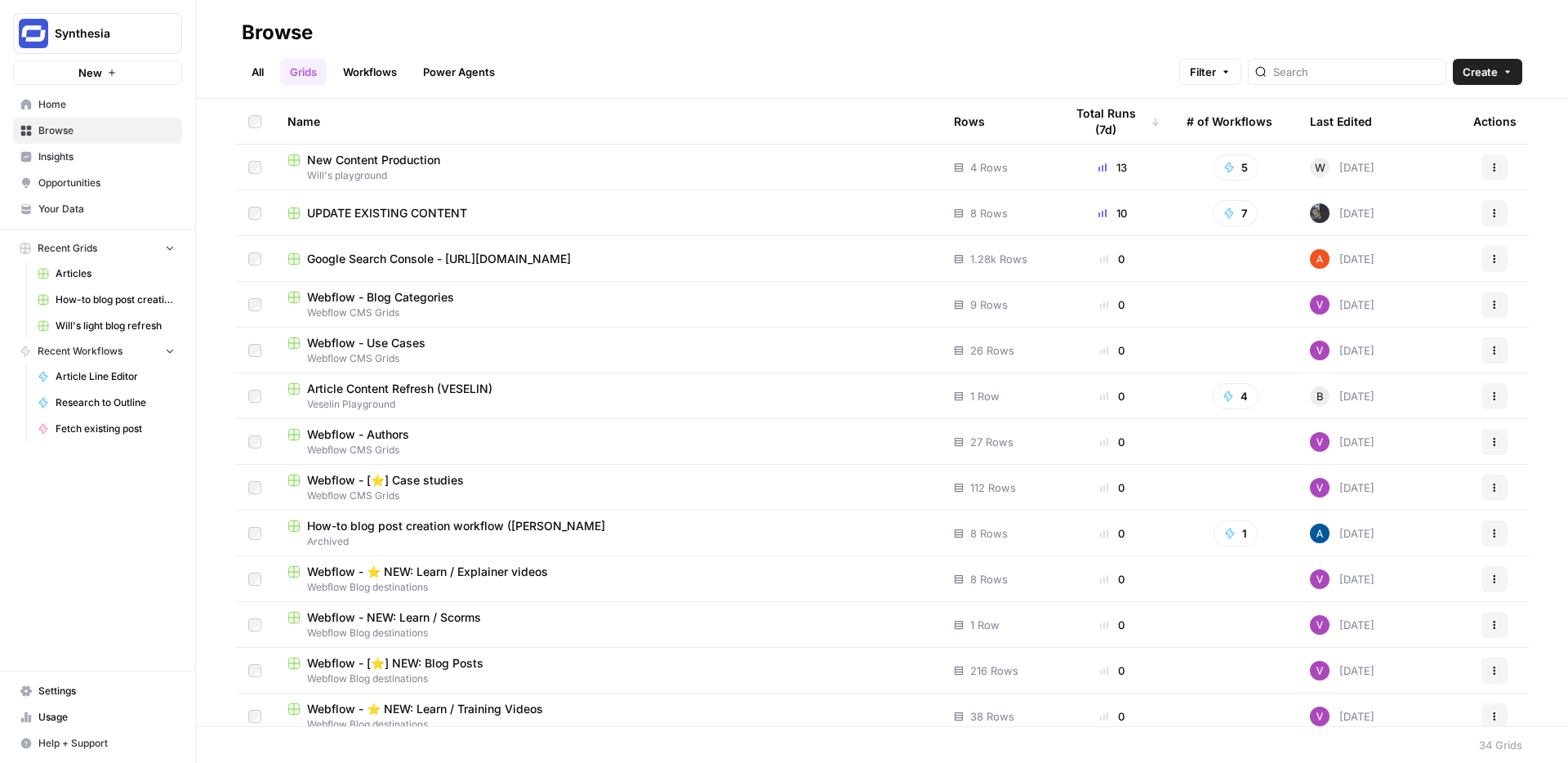
click at [430, 168] on span "Will's playground" at bounding box center [607, 175] width 640 height 15
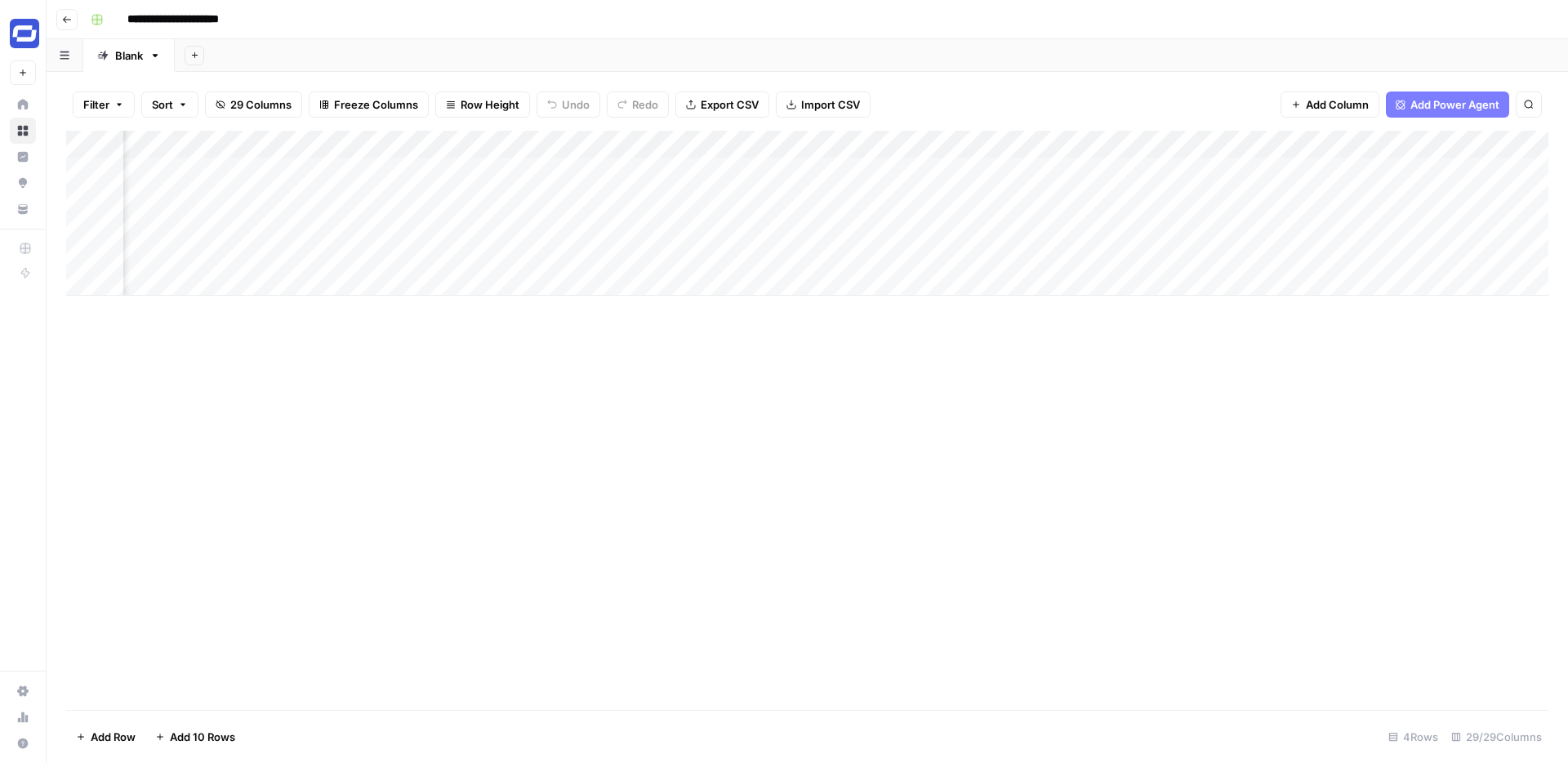
scroll to position [0, 3529]
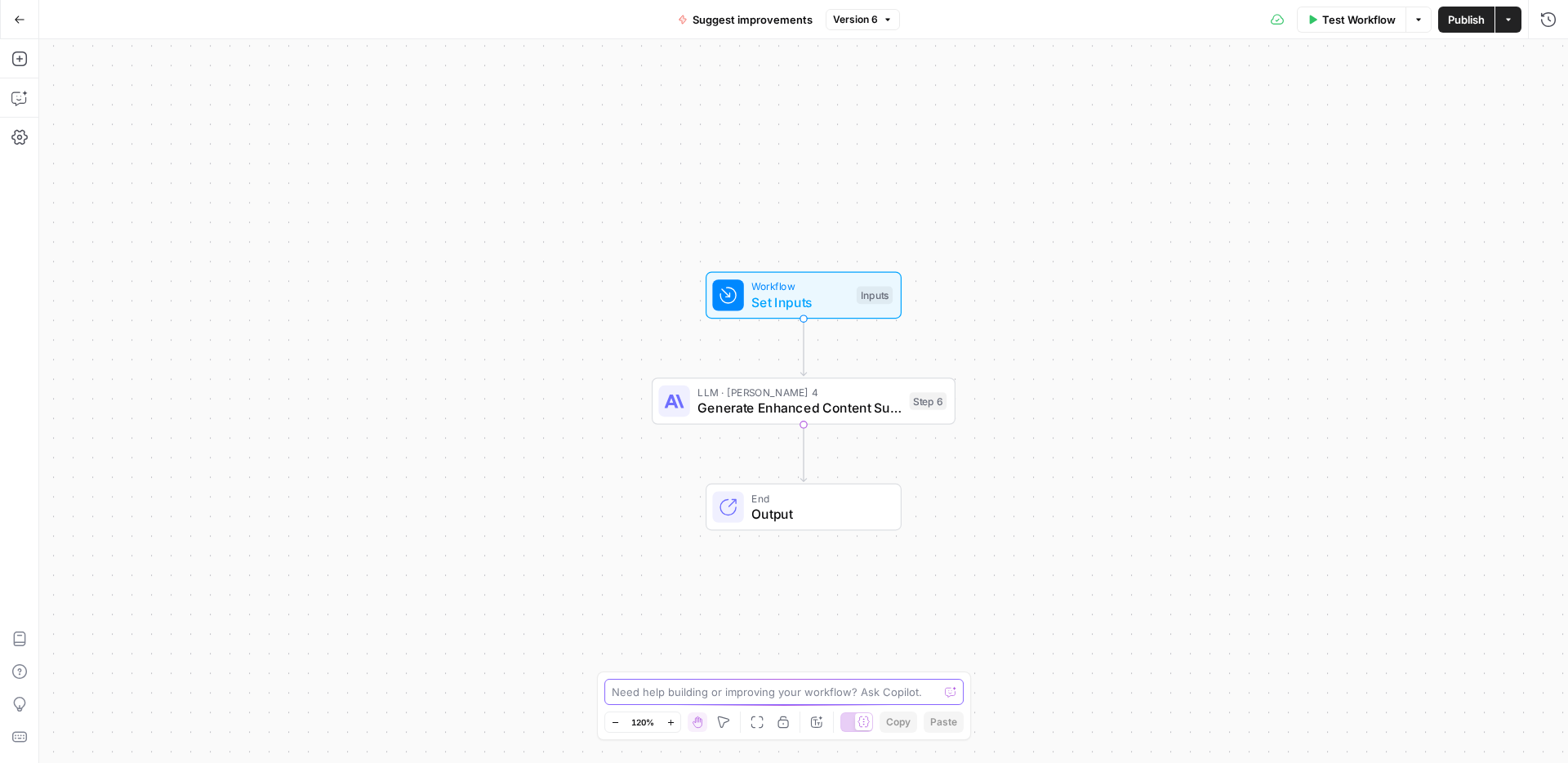
click at [682, 691] on textarea at bounding box center [775, 692] width 327 height 16
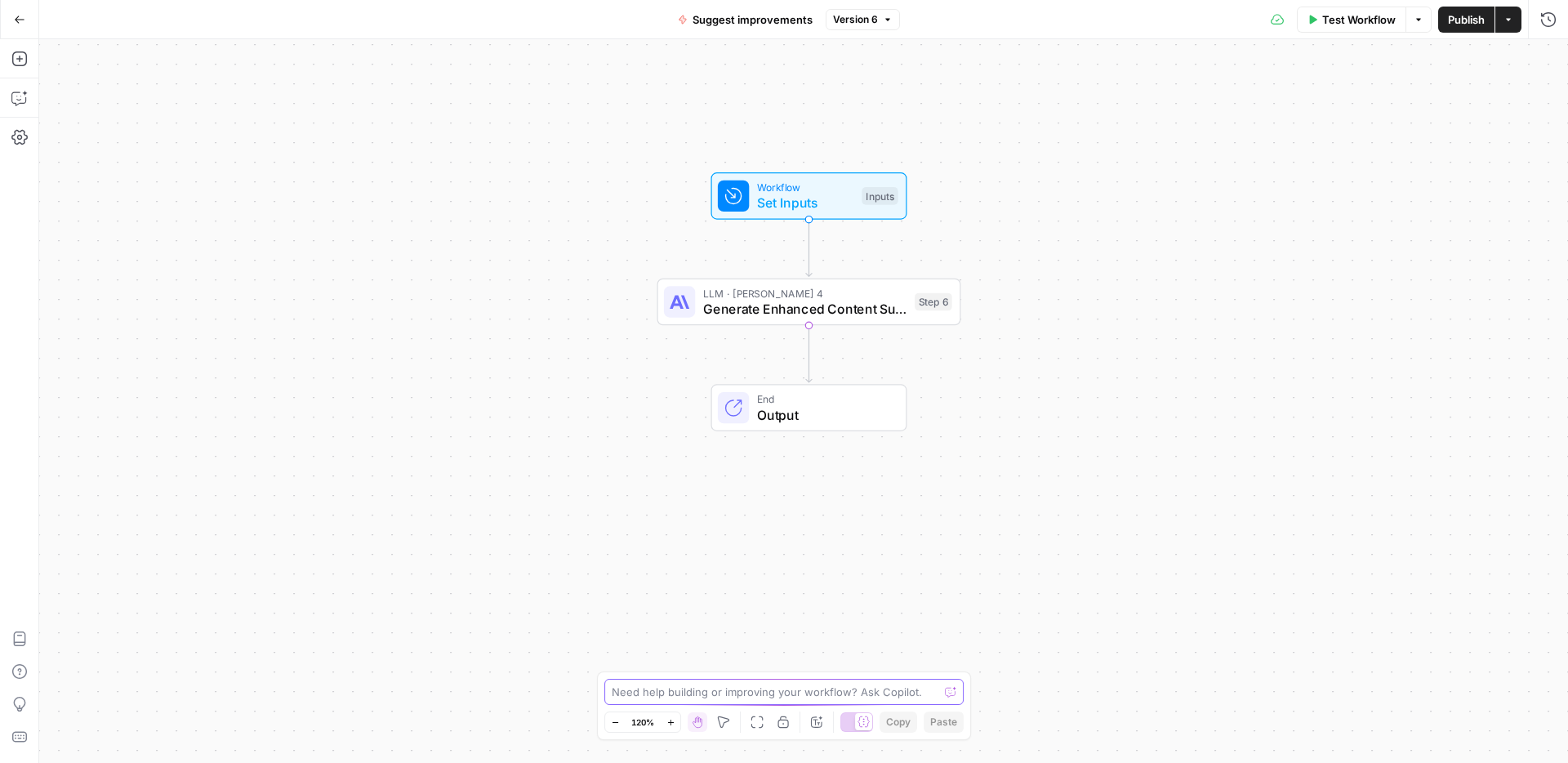
click at [679, 694] on textarea at bounding box center [775, 692] width 327 height 16
click at [720, 694] on textarea at bounding box center [775, 692] width 327 height 16
type textarea "tell me about the inputs to this workflow"
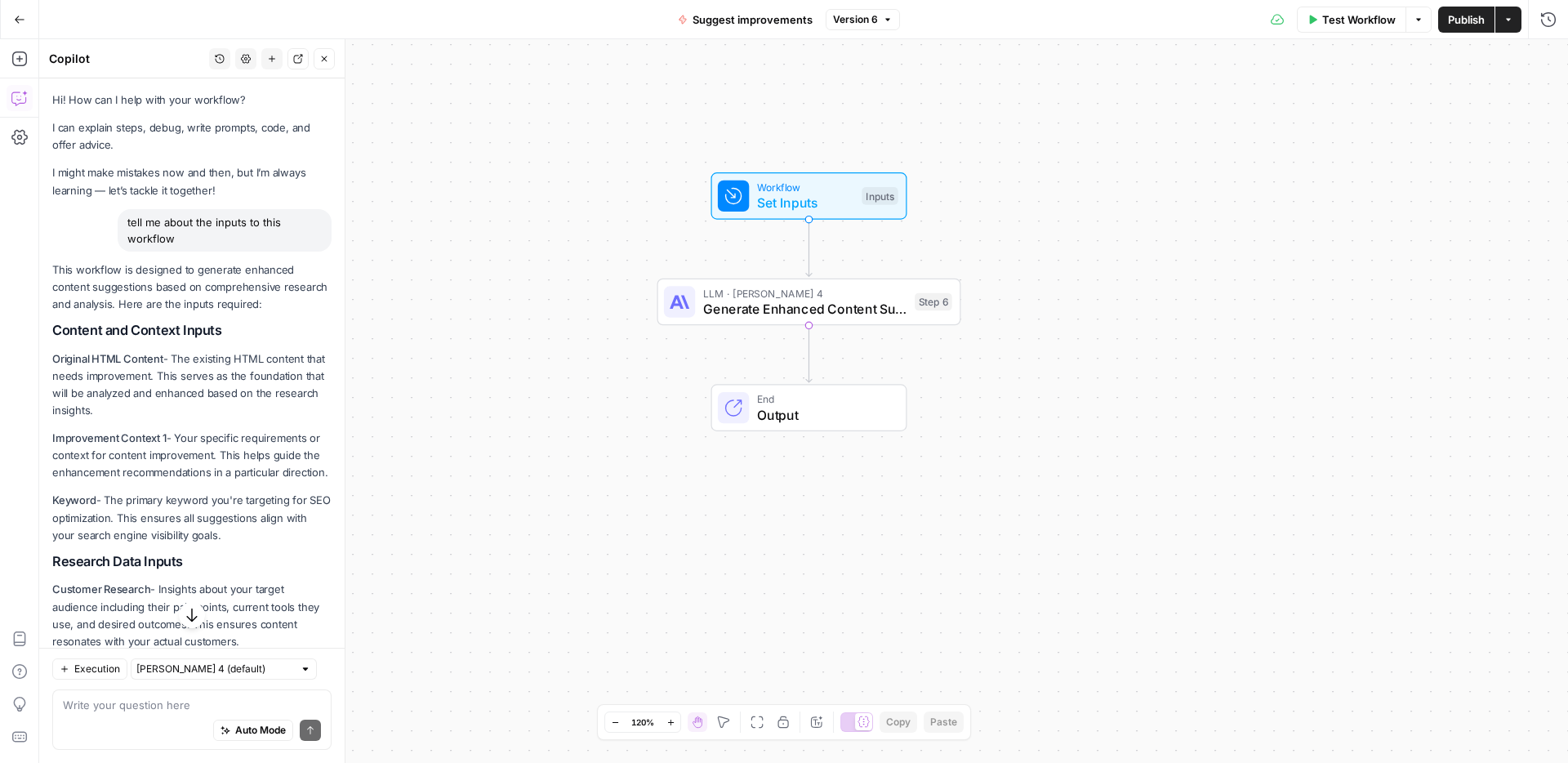
scroll to position [81, 0]
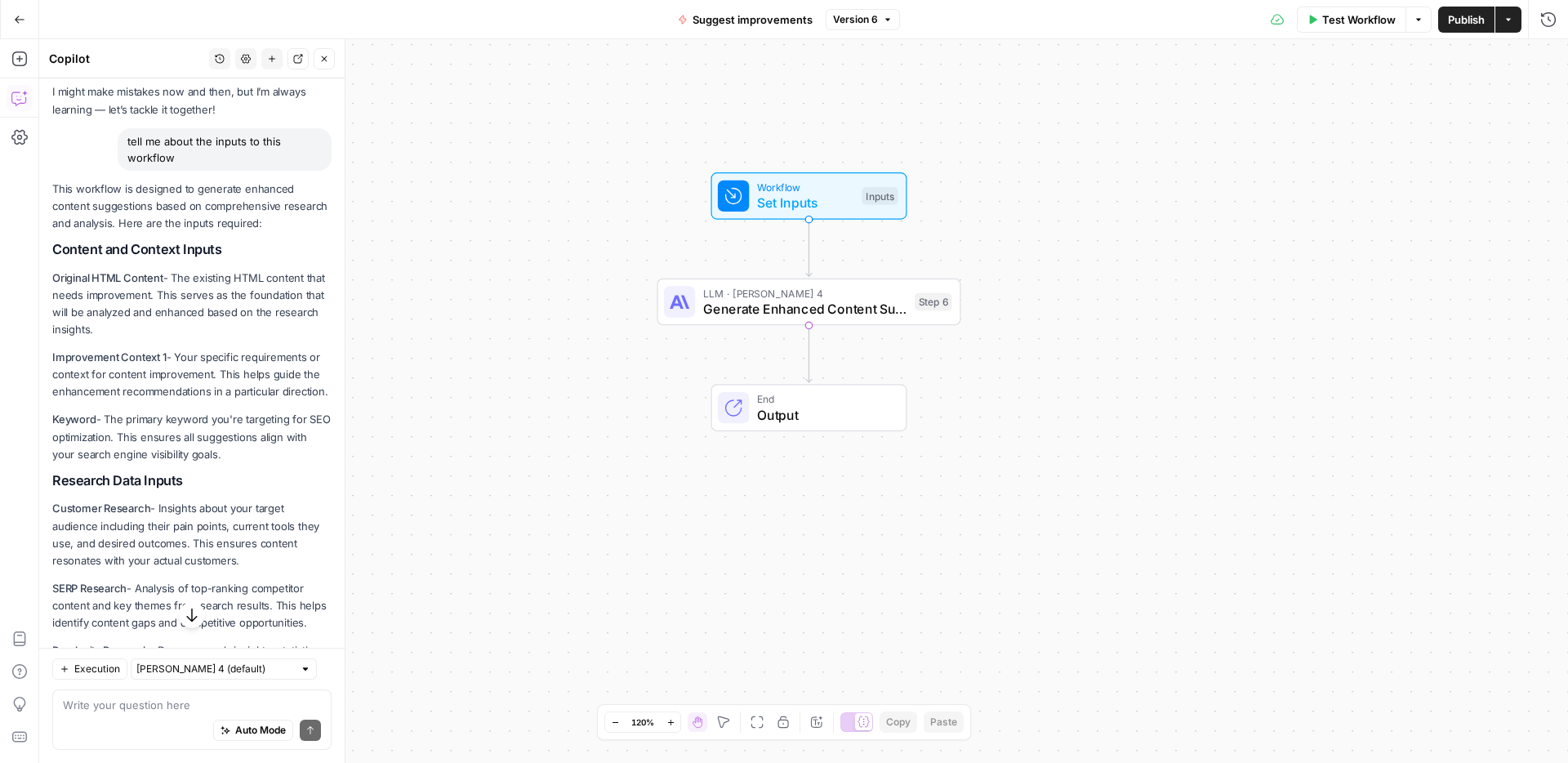
click at [190, 303] on p "Original HTML Content - The existing HTML content that needs improvement. This …" at bounding box center [192, 304] width 279 height 69
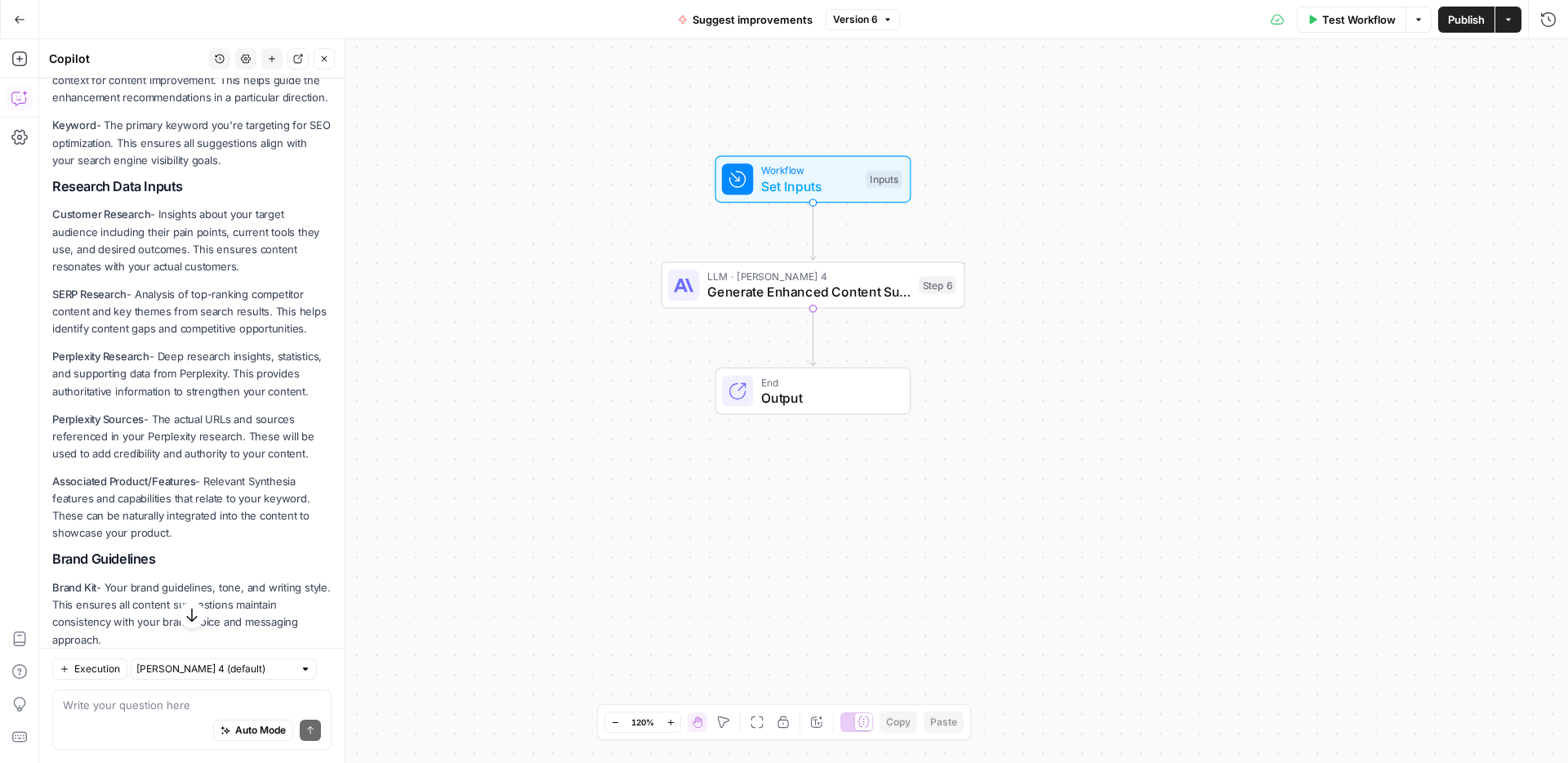
scroll to position [438, 0]
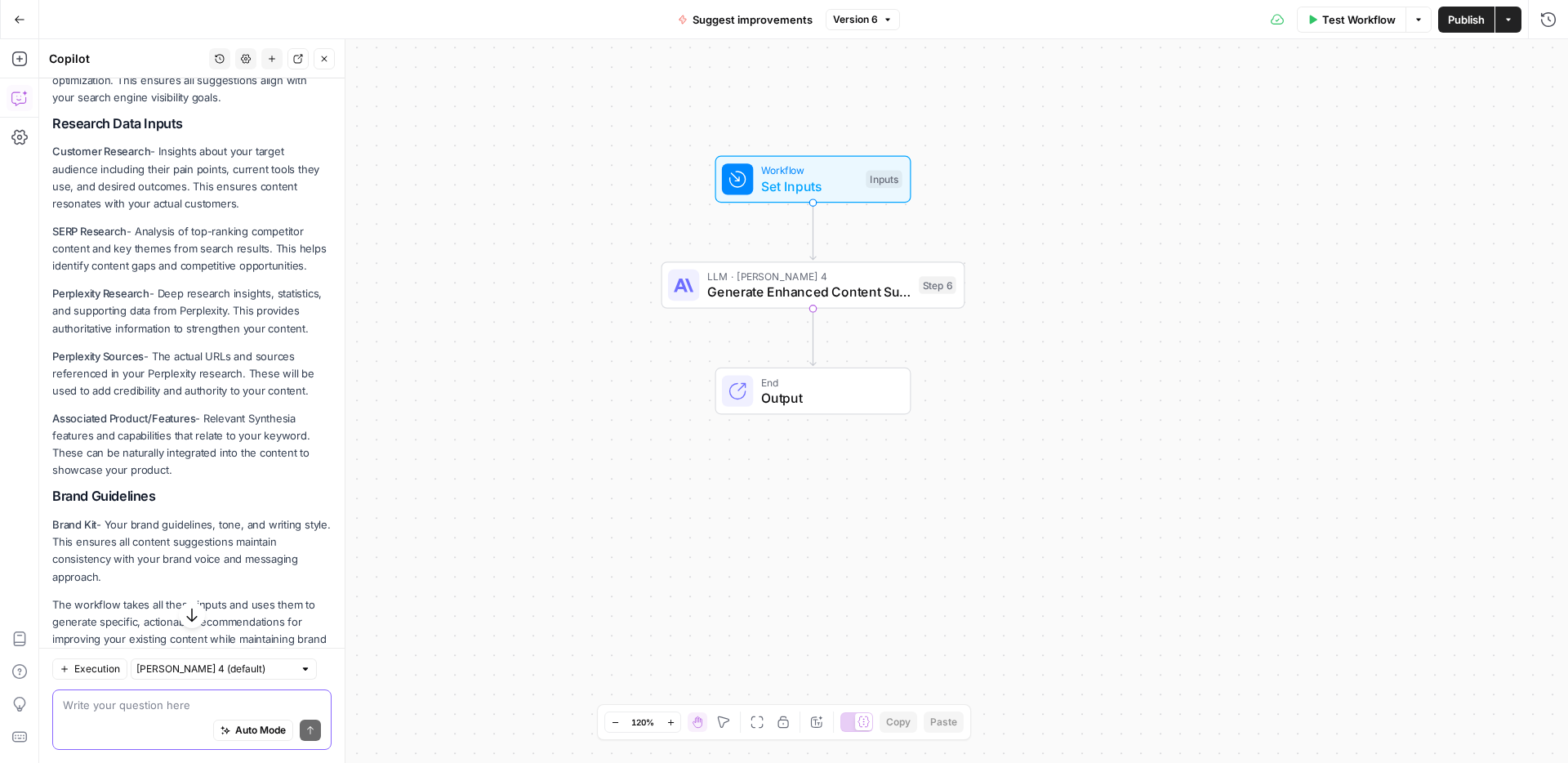
click at [193, 700] on textarea at bounding box center [192, 705] width 258 height 16
type textarea "Can you"
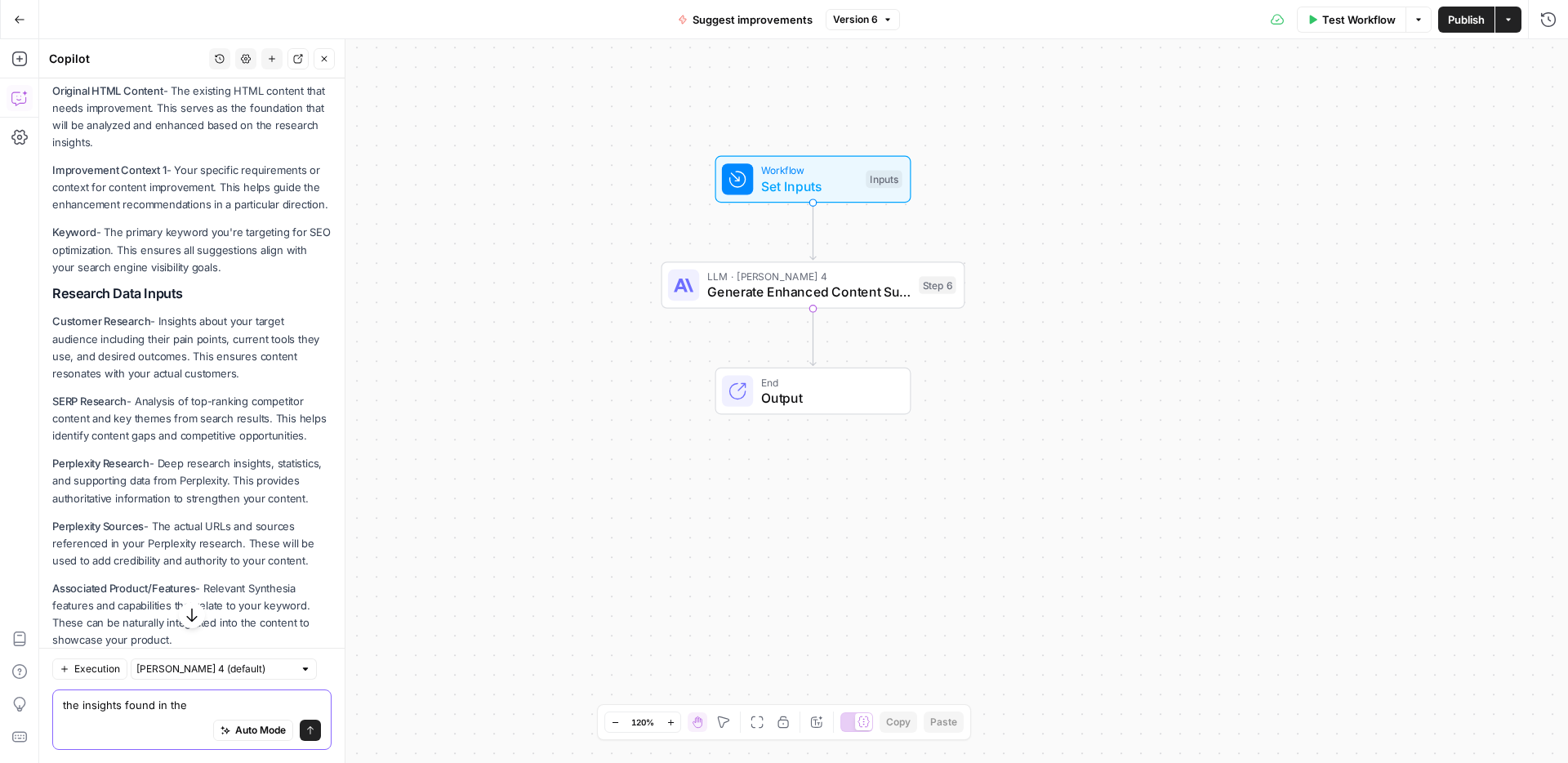
scroll to position [265, 0]
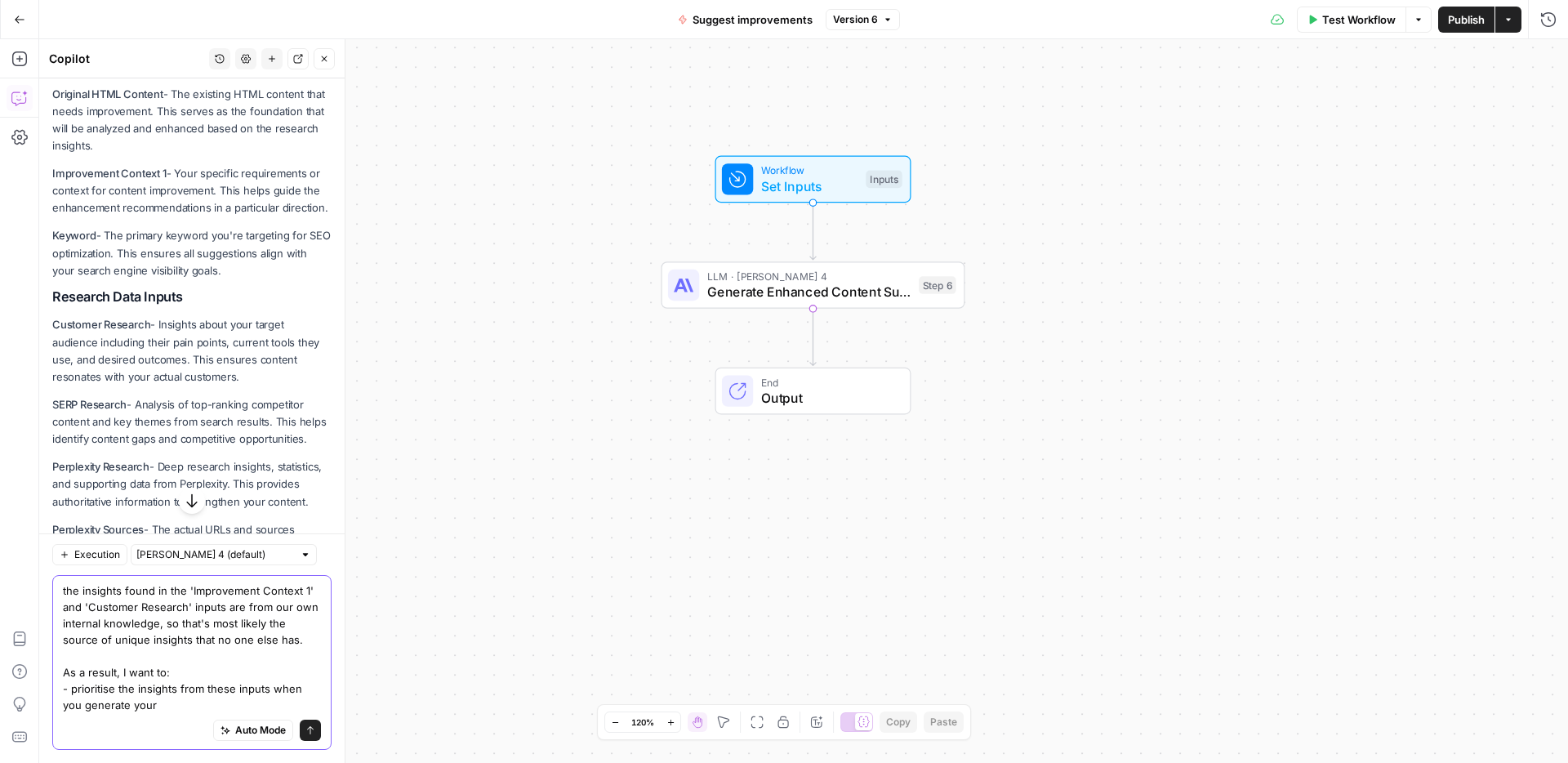
click at [152, 671] on textarea "the insights found in the 'Improvement Context 1' and 'Customer Research' input…" at bounding box center [192, 648] width 258 height 131
click at [63, 705] on textarea "the insights found in the 'Improvement Context 1' and 'Customer Research' input…" at bounding box center [192, 648] width 258 height 131
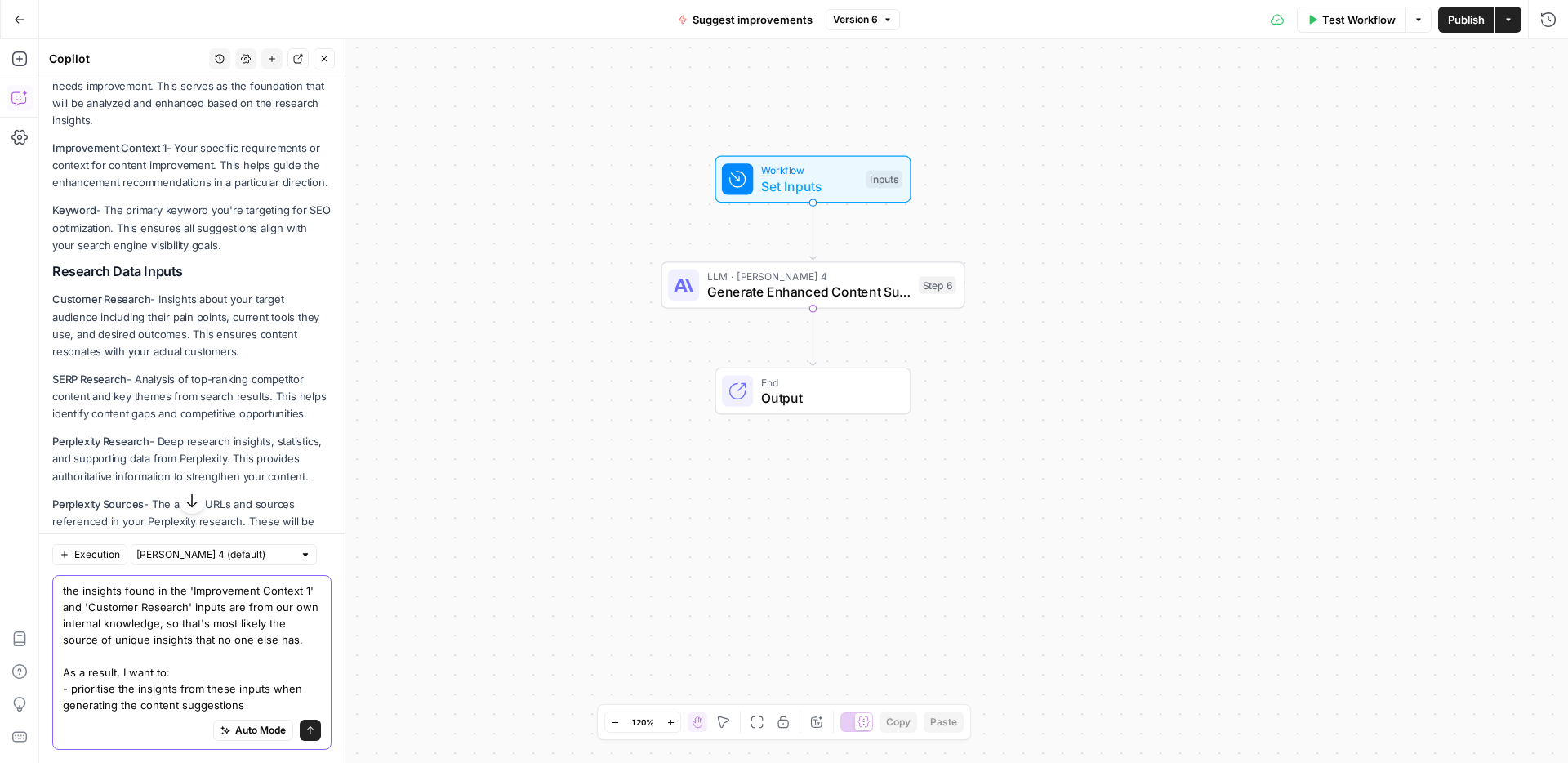
scroll to position [292, 0]
click at [114, 716] on div "Auto Mode Send" at bounding box center [192, 731] width 258 height 36
click at [267, 700] on textarea "the insights found in the 'Improvement Context 1' and 'Customer Research' input…" at bounding box center [192, 648] width 258 height 131
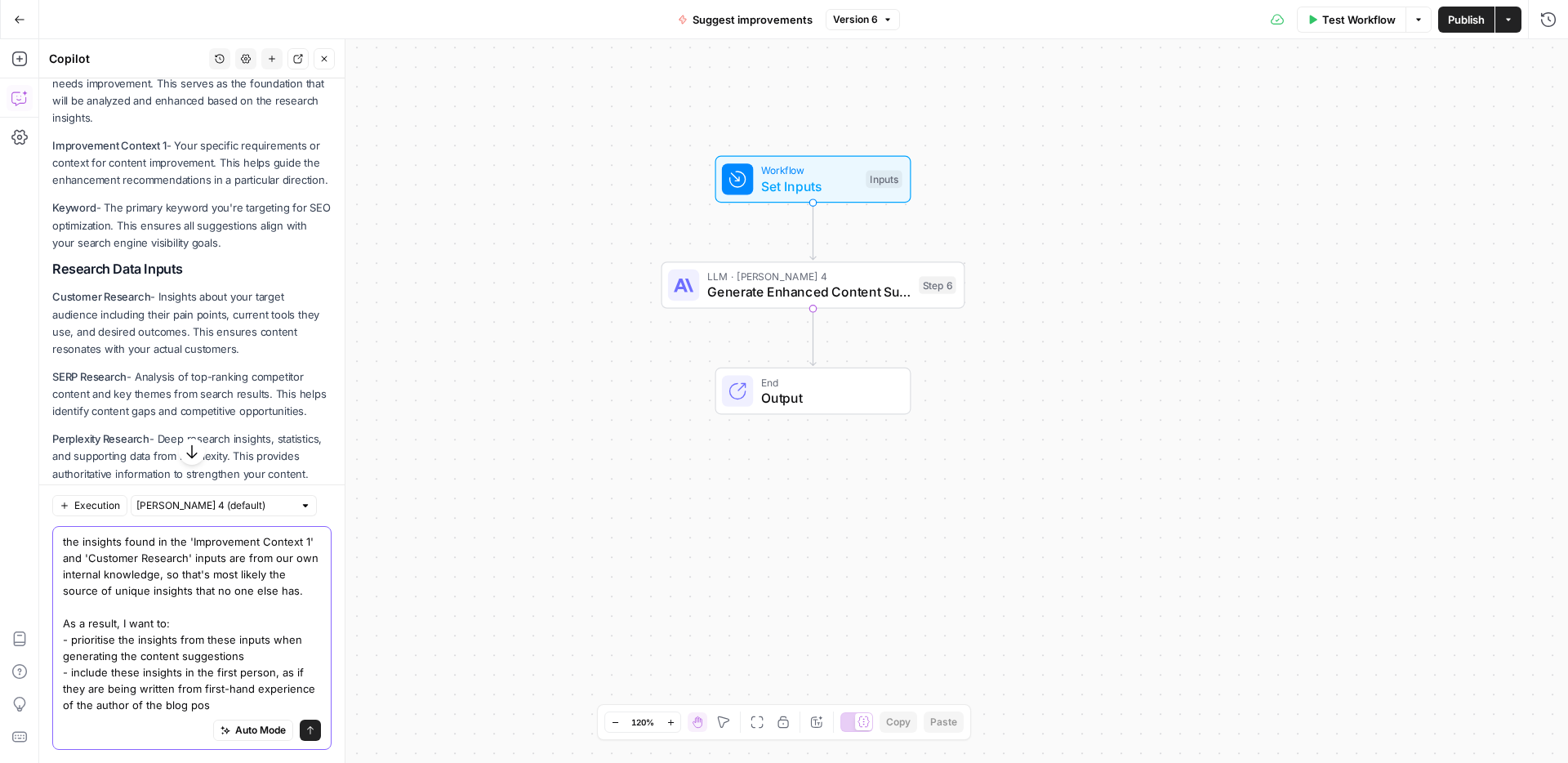
type textarea "the insights found in the 'Improvement Context 1' and 'Customer Research' input…"
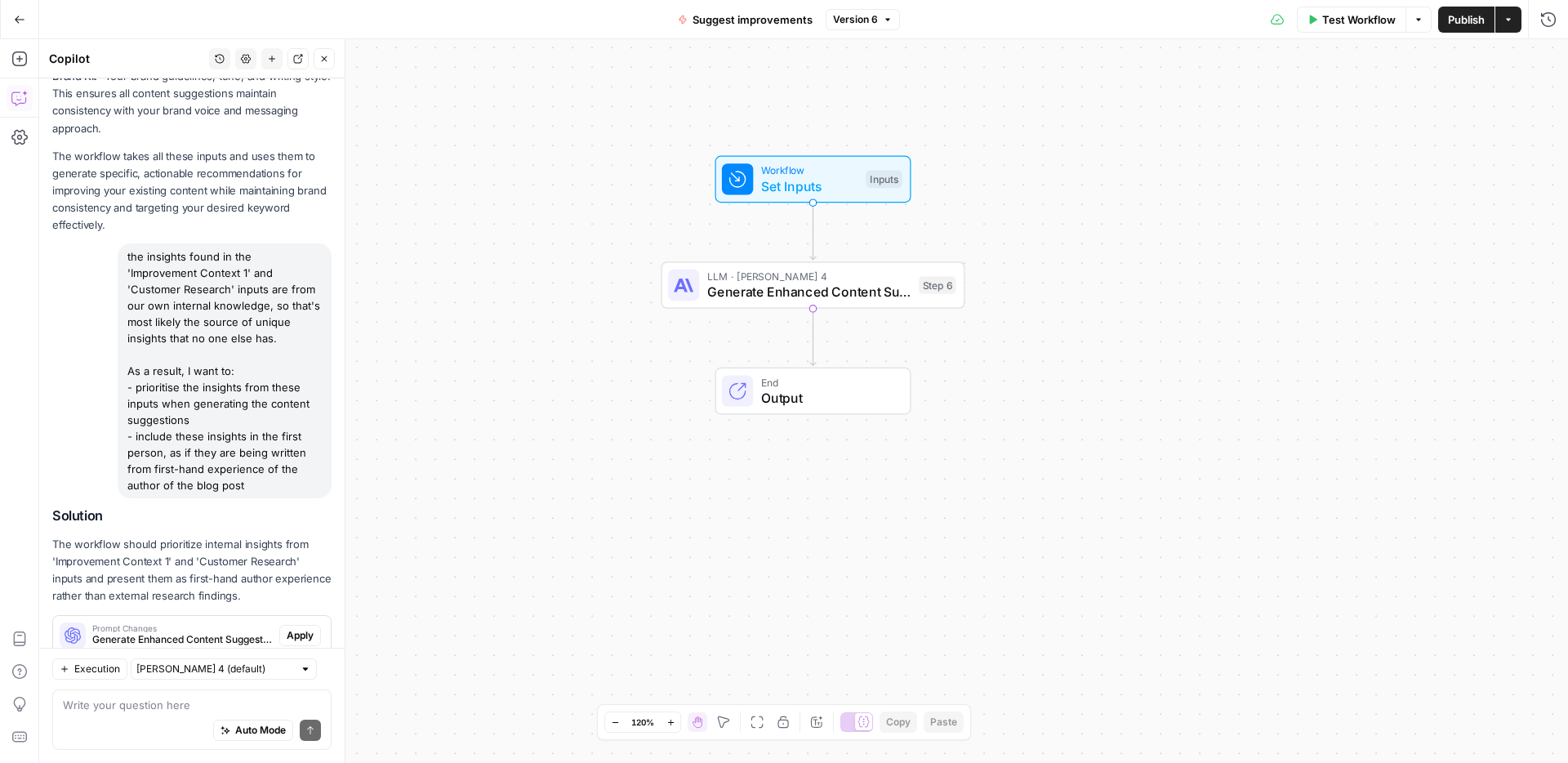
scroll to position [933, 0]
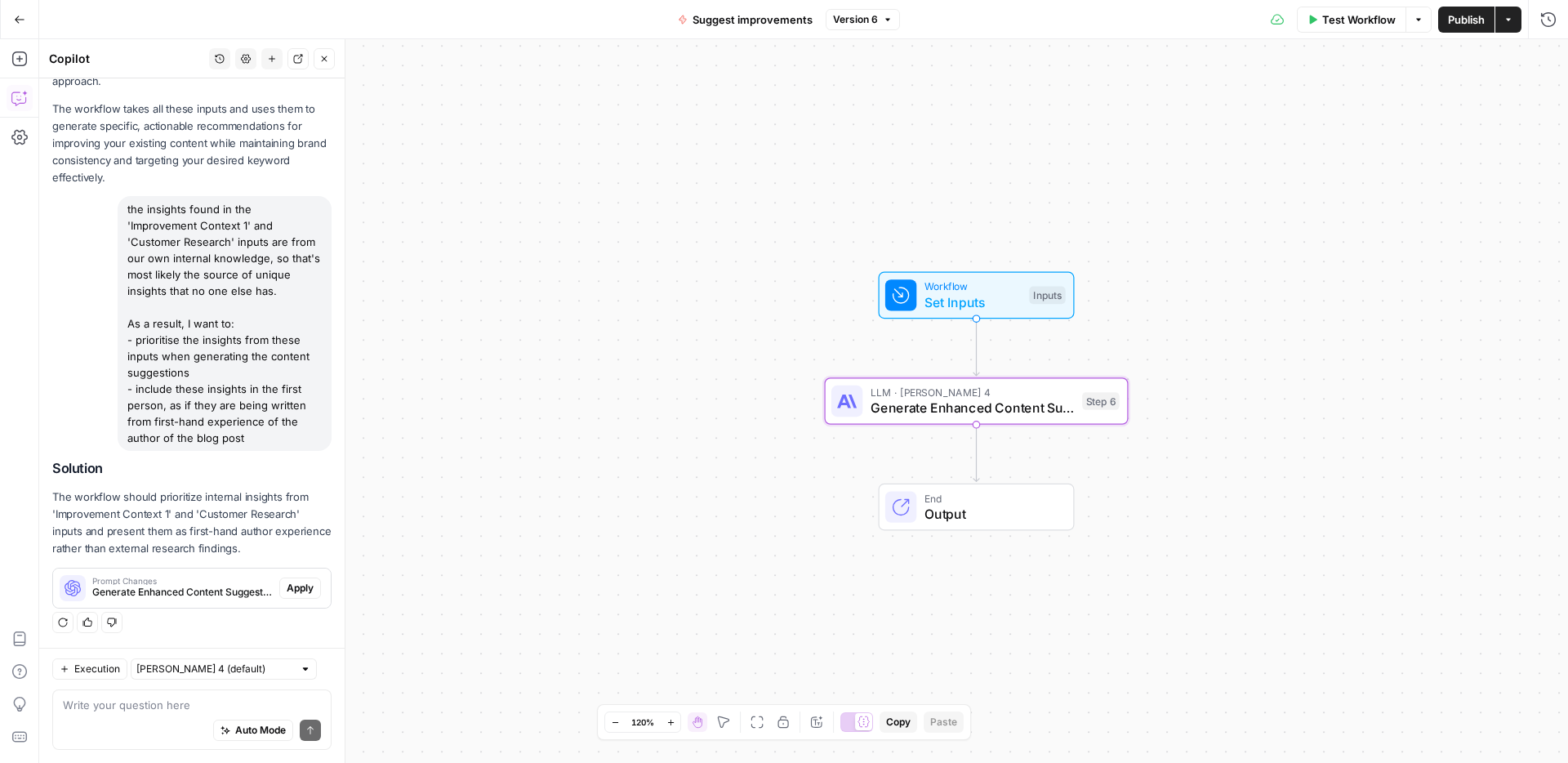
click at [305, 587] on span "Apply" at bounding box center [300, 589] width 27 height 15
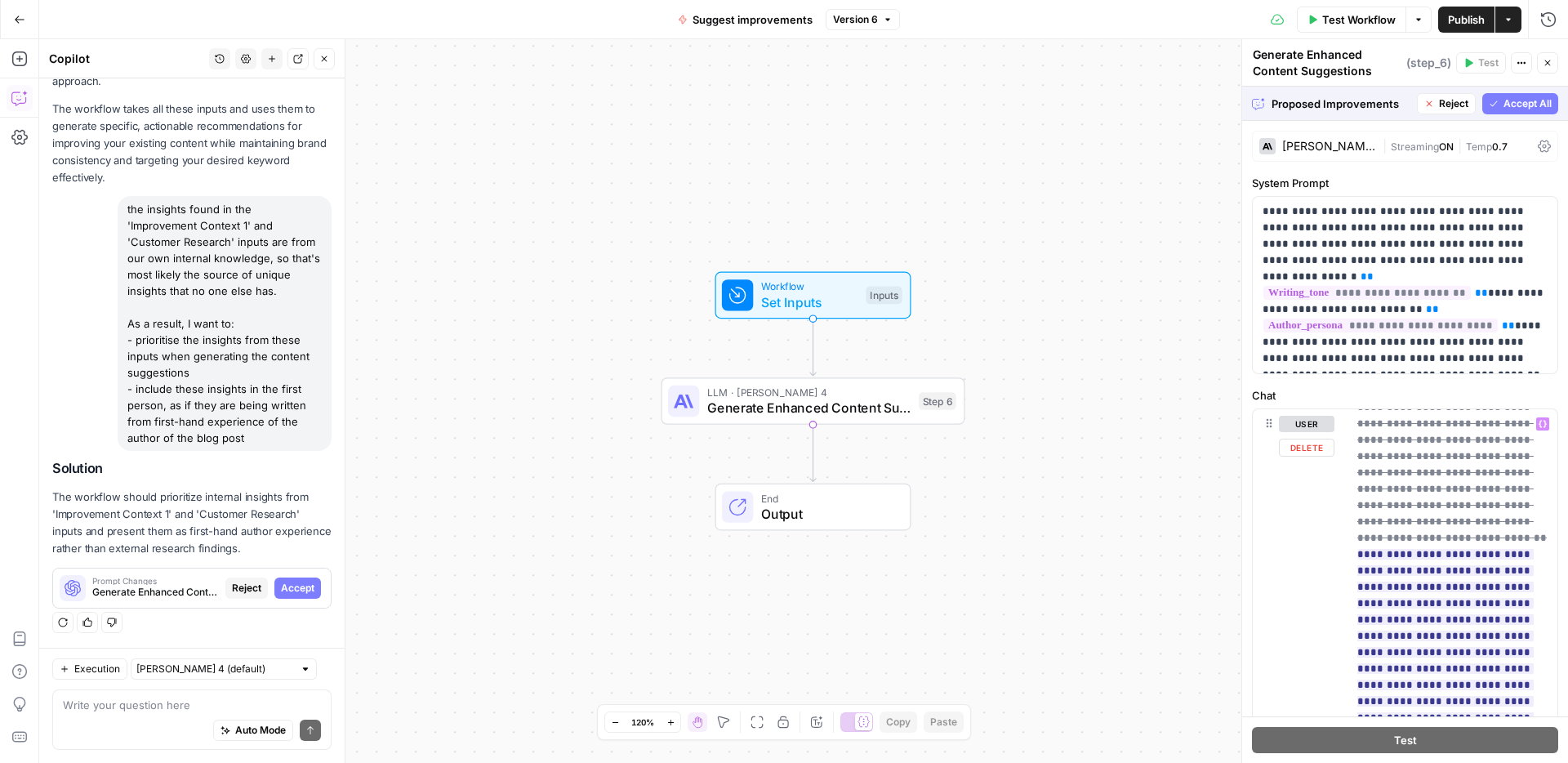
scroll to position [0, 0]
click at [1520, 101] on span "Accept All" at bounding box center [1528, 104] width 49 height 15
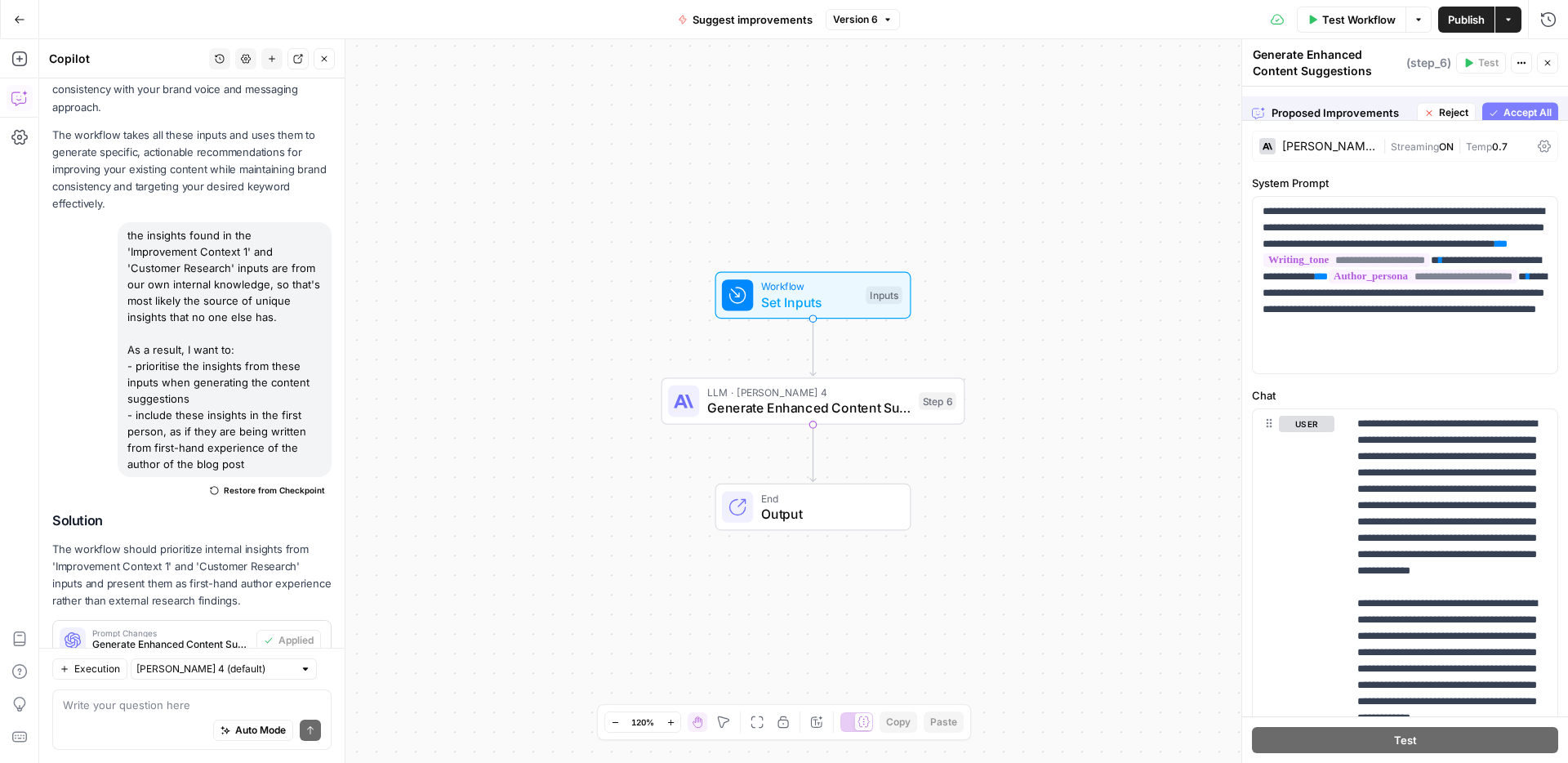
scroll to position [986, 0]
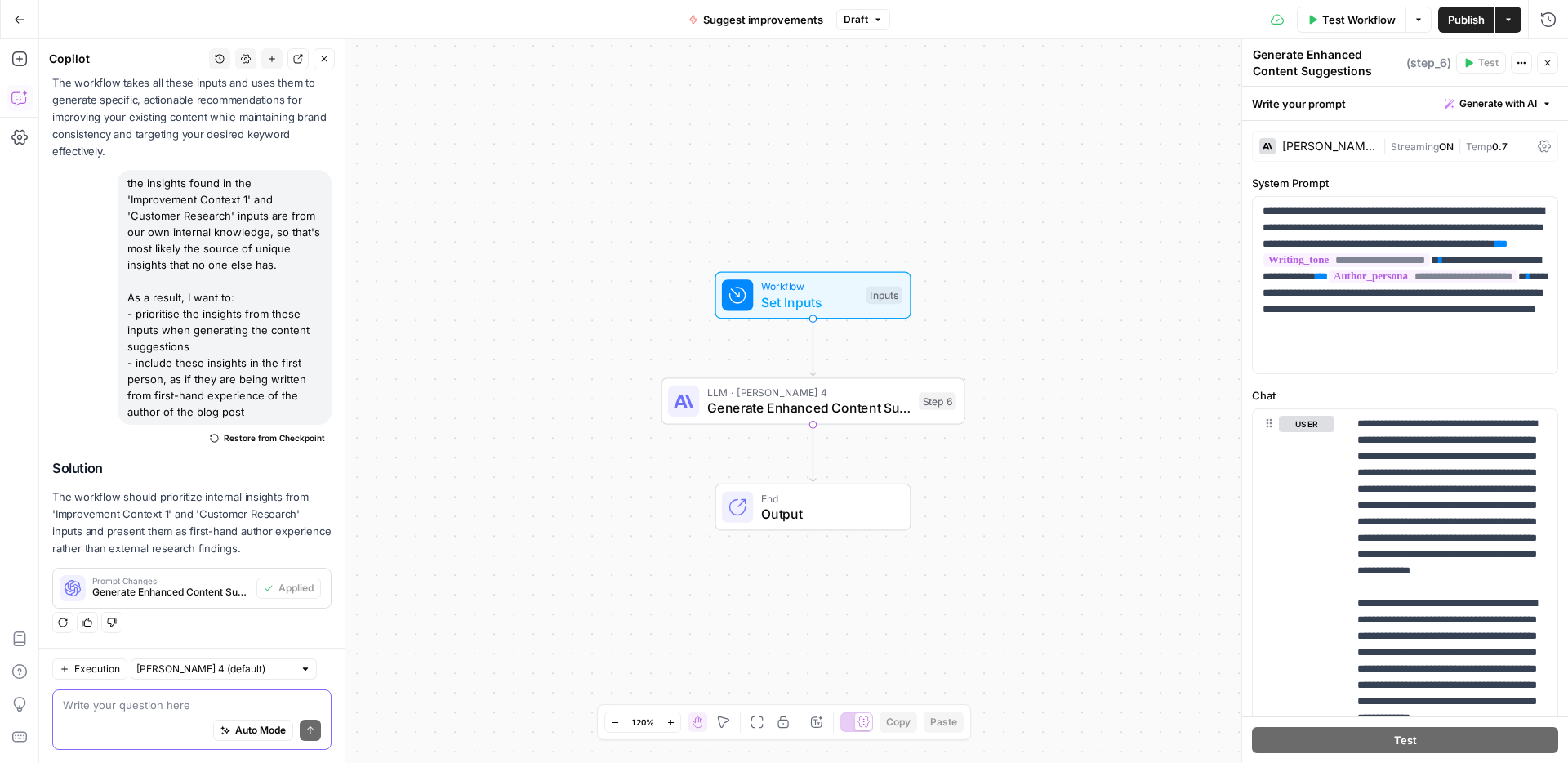
click at [172, 710] on textarea at bounding box center [192, 705] width 258 height 16
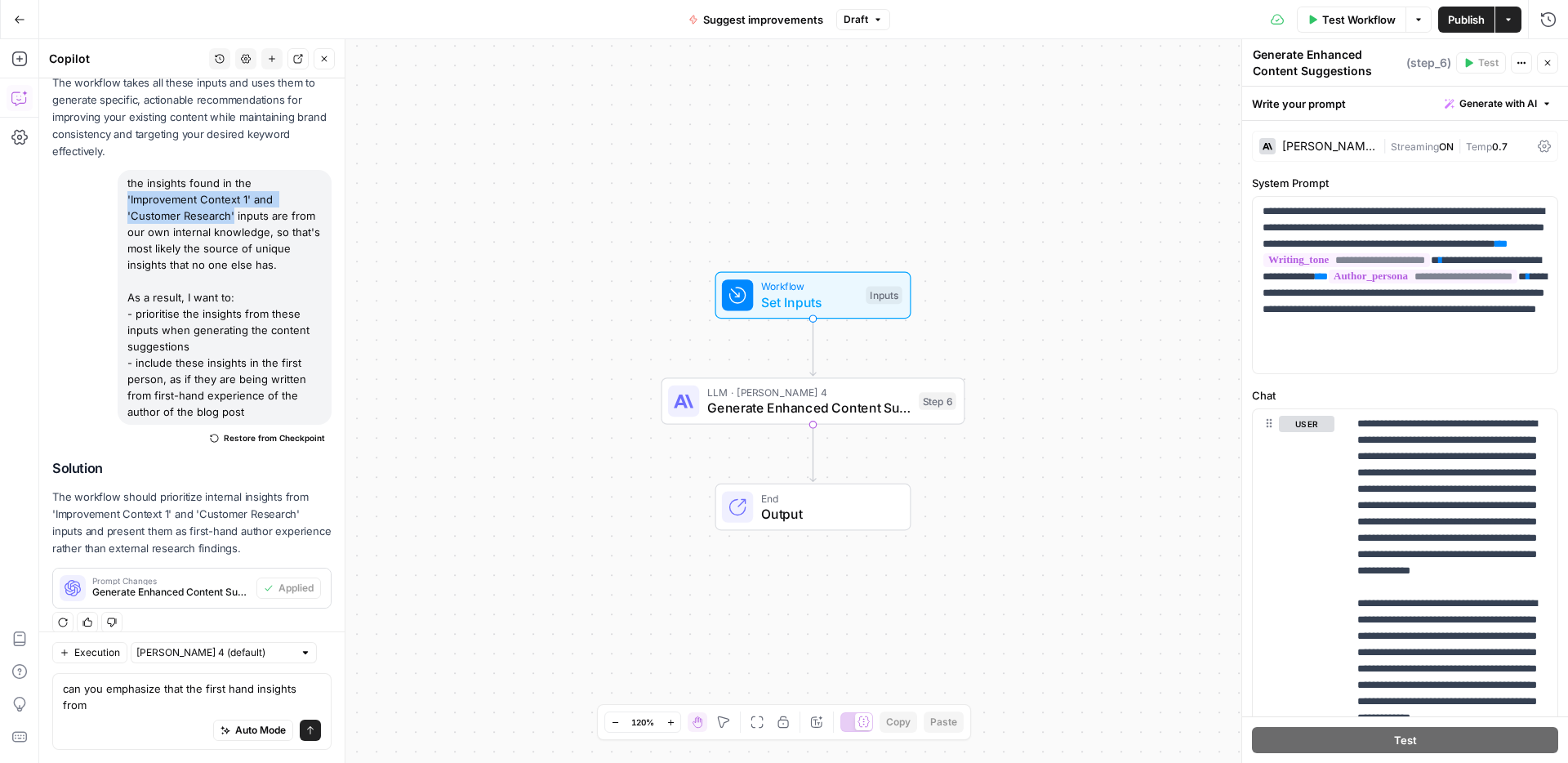
drag, startPoint x: 307, startPoint y: 198, endPoint x: 251, endPoint y: 184, distance: 57.7
click at [251, 184] on div "the insights found in the 'Improvement Context 1' and 'Customer Research' input…" at bounding box center [225, 297] width 214 height 255
copy div "'Improvement Context 1' and 'Customer Research'"
click at [284, 699] on textarea "can you emphasize that the first hand insights from" at bounding box center [192, 697] width 258 height 33
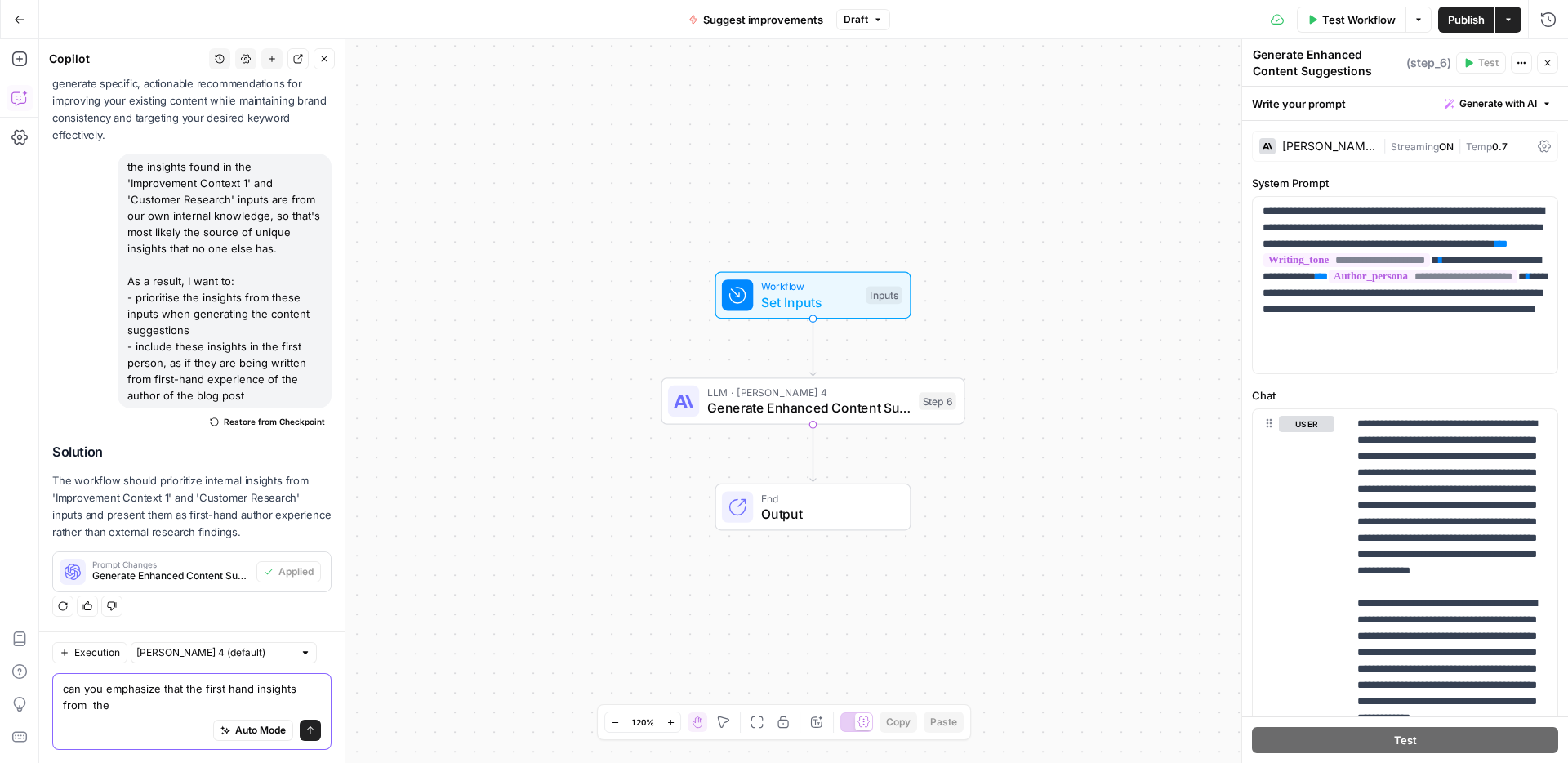
paste textarea "'Improvement Context 1' and 'Customer Research'"
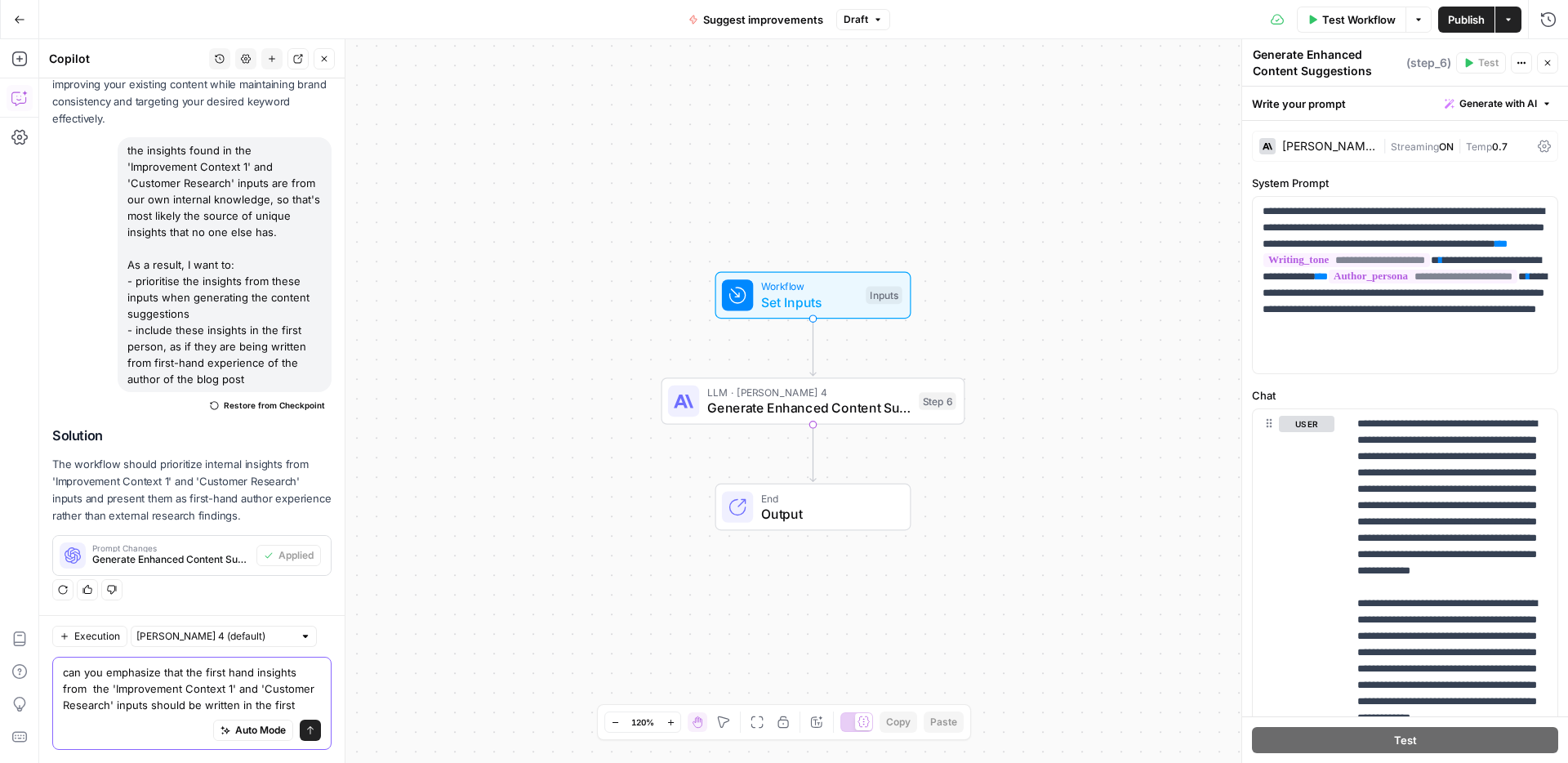
scroll to position [1035, 0]
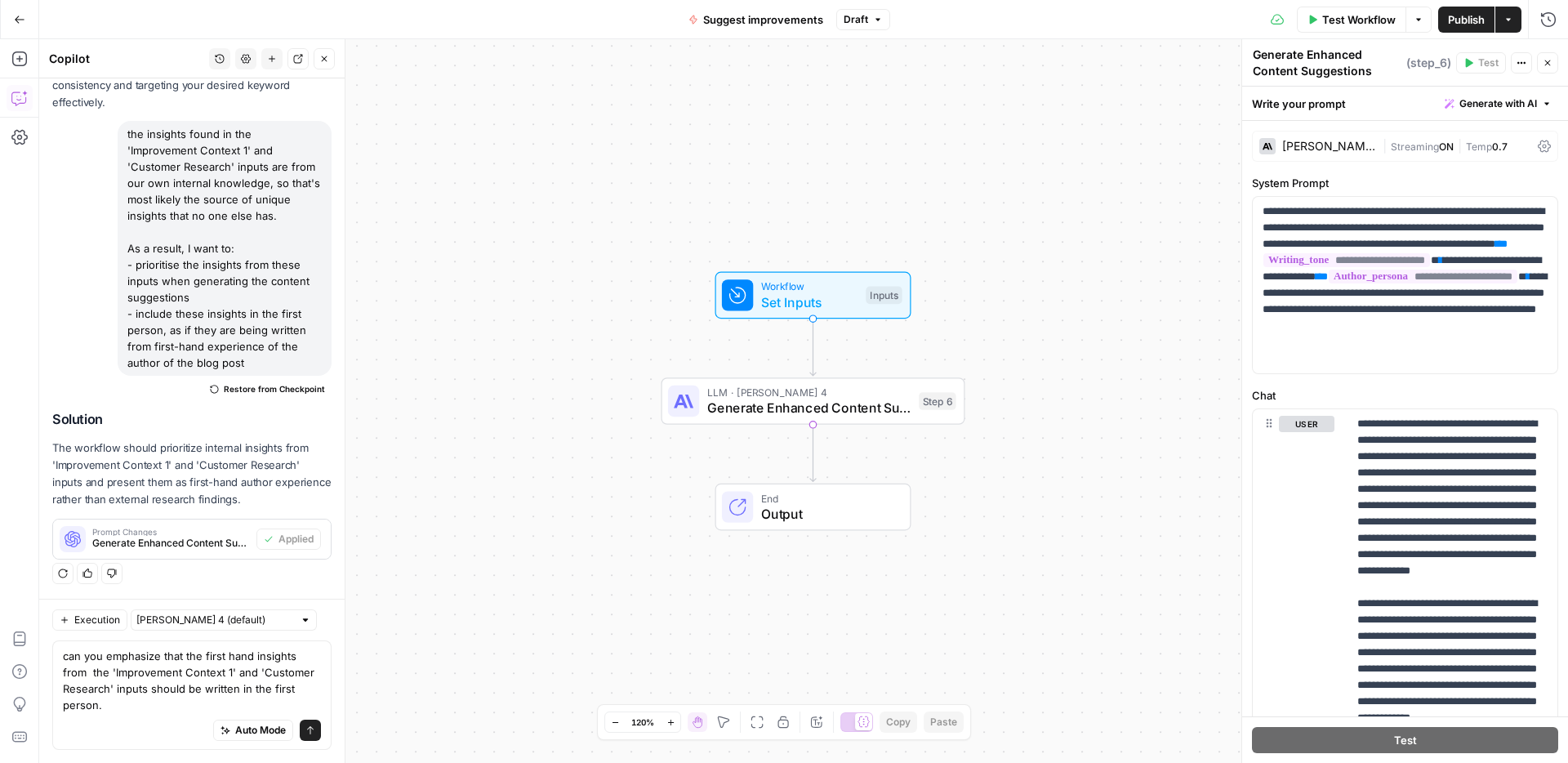
click at [128, 713] on div "Auto Mode Send" at bounding box center [192, 731] width 258 height 36
type textarea "can you emphasize that the first hand insights from the 'Improvement Context 1'…"
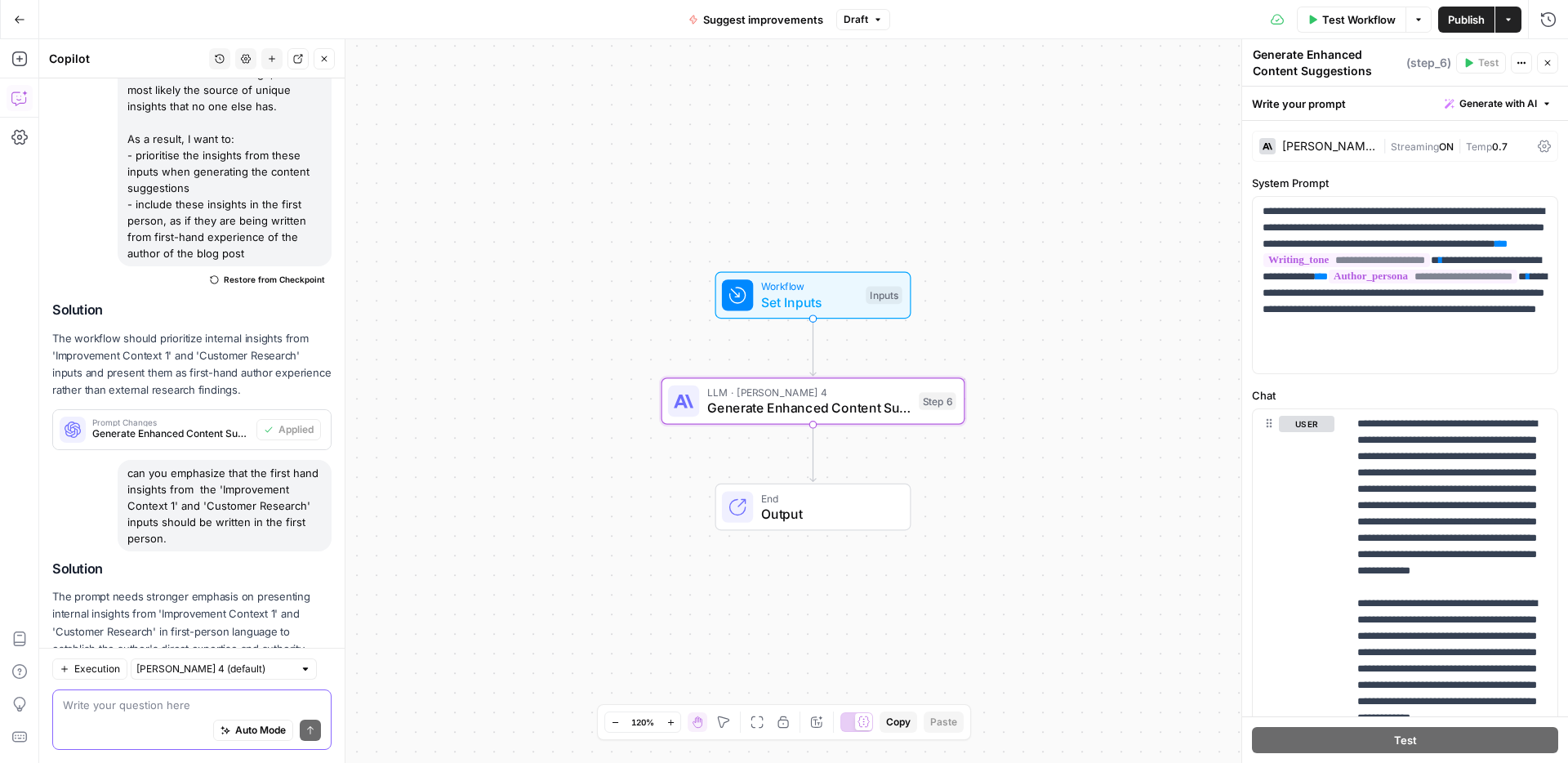
scroll to position [1244, 0]
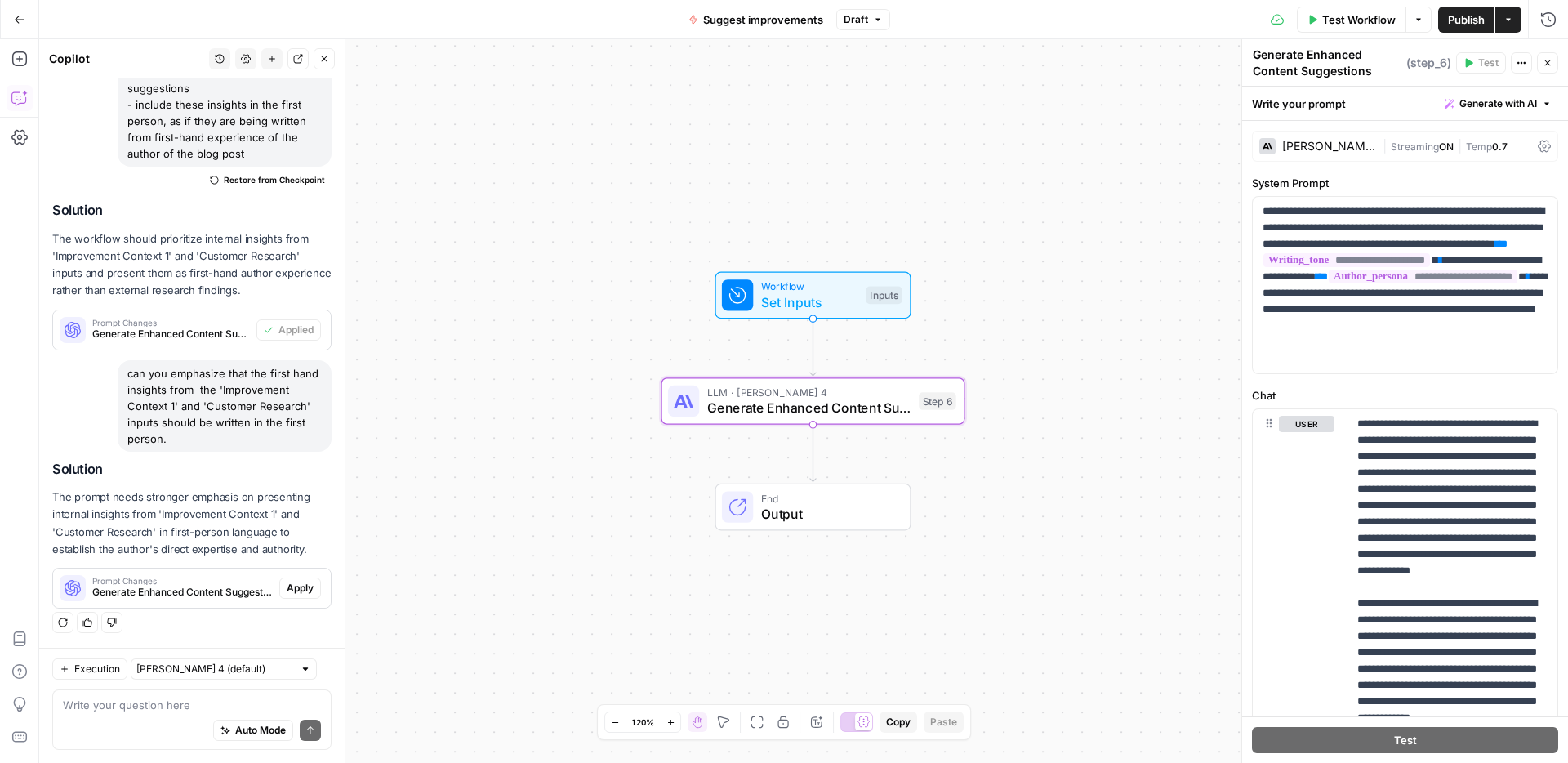
click at [298, 588] on span "Apply" at bounding box center [300, 589] width 27 height 15
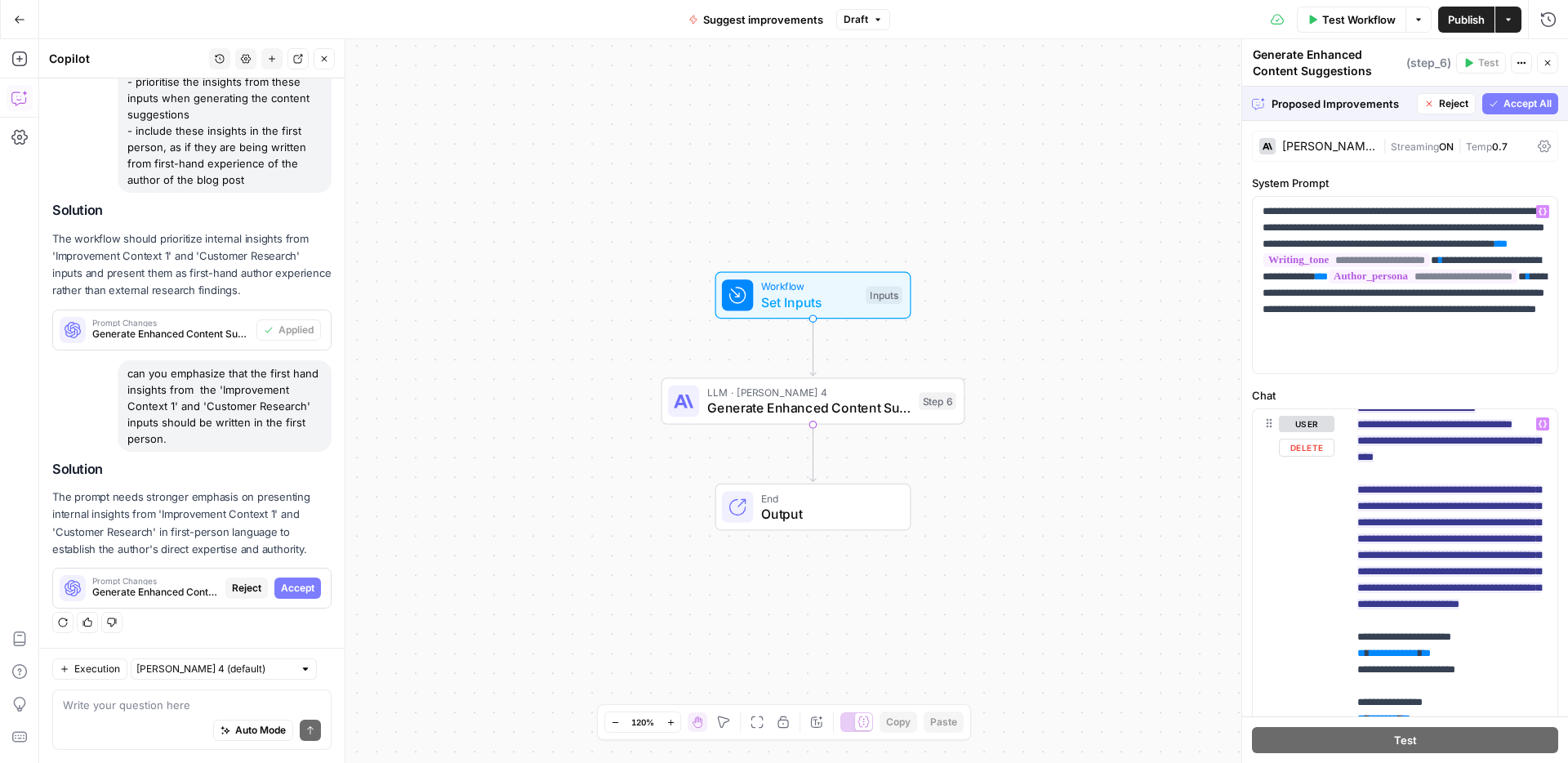
scroll to position [462, 0]
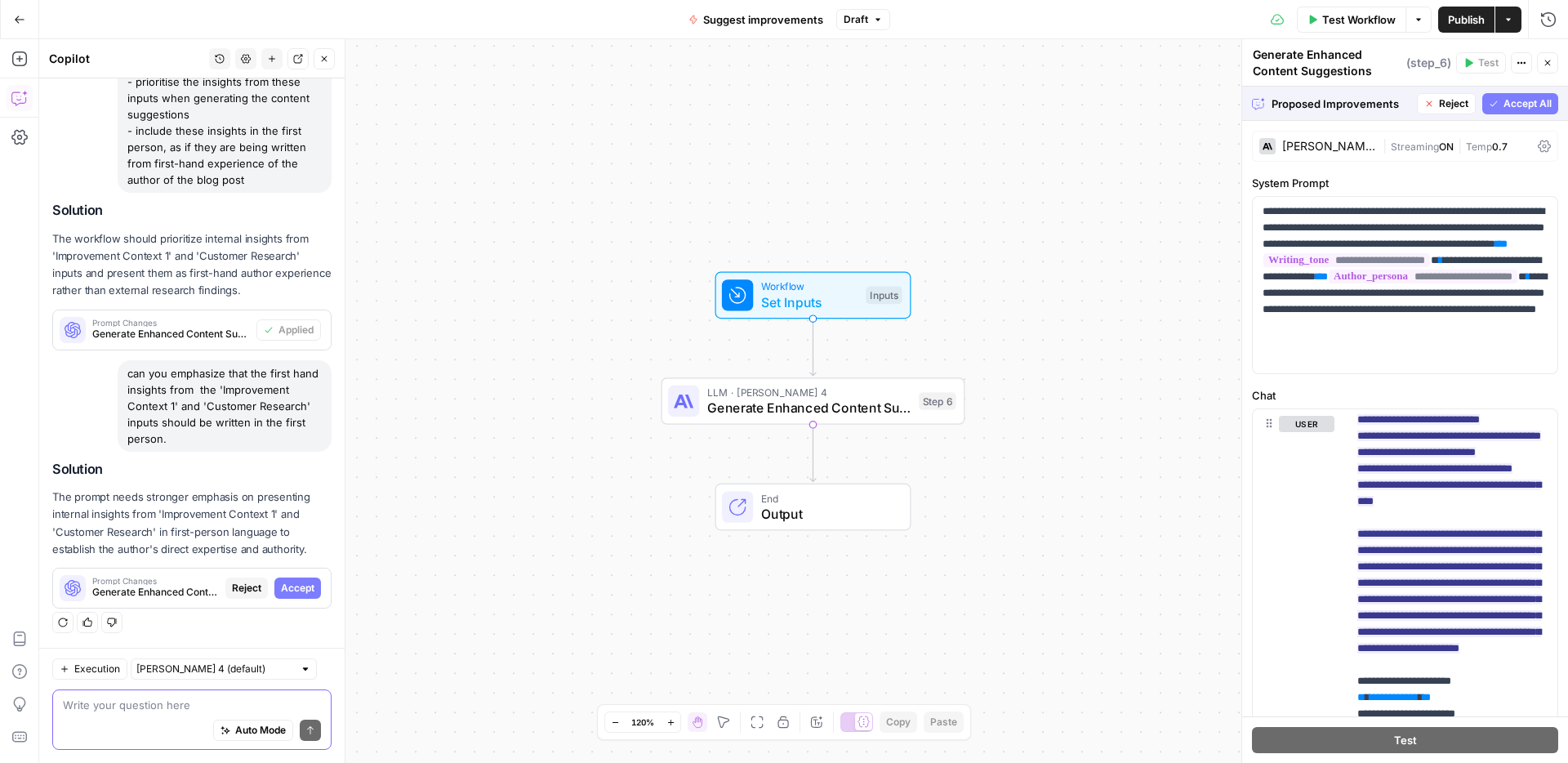
click at [183, 696] on textarea at bounding box center [192, 705] width 258 height 16
click at [247, 588] on span "Reject" at bounding box center [247, 589] width 30 height 15
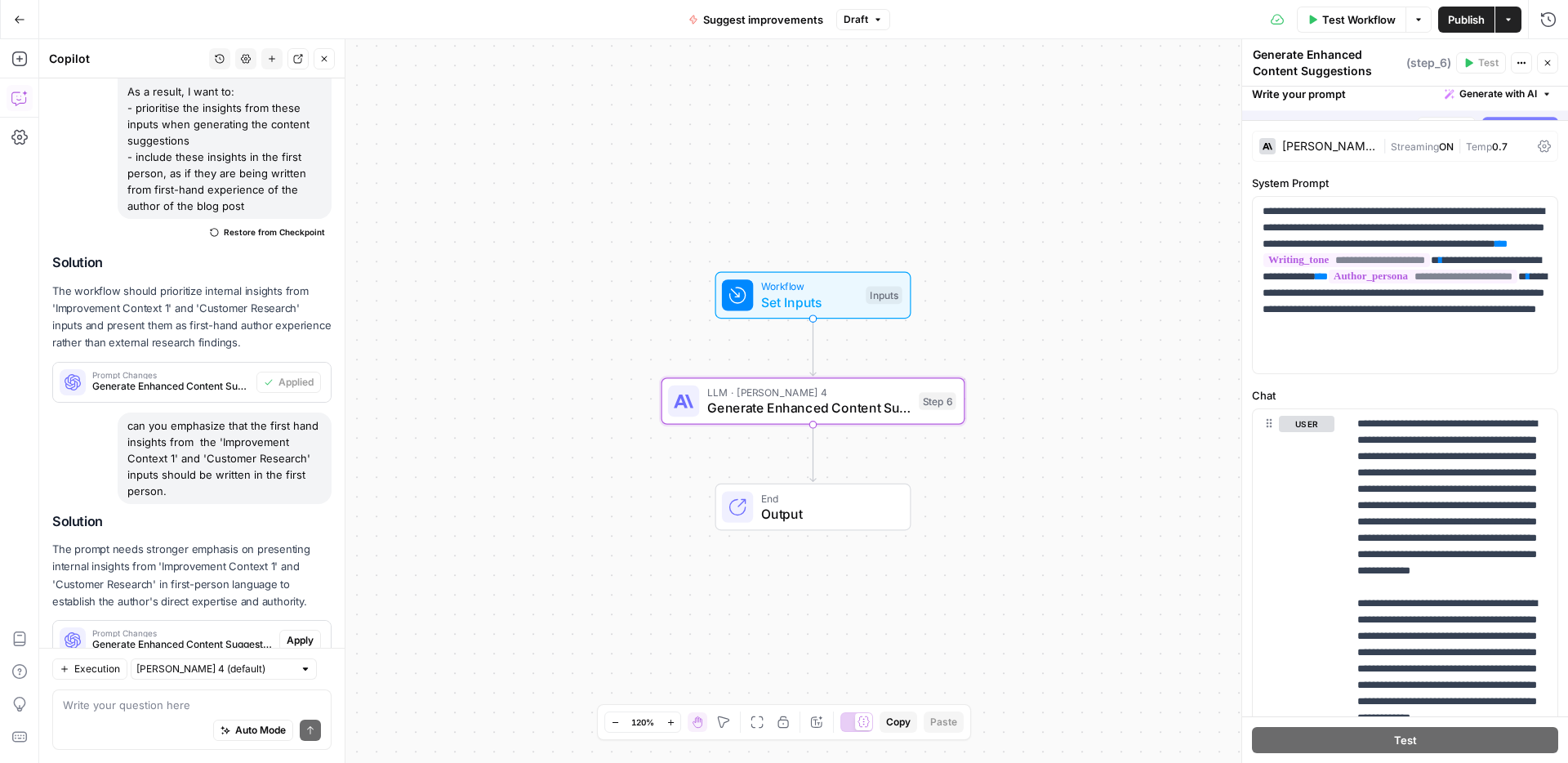
scroll to position [1244, 0]
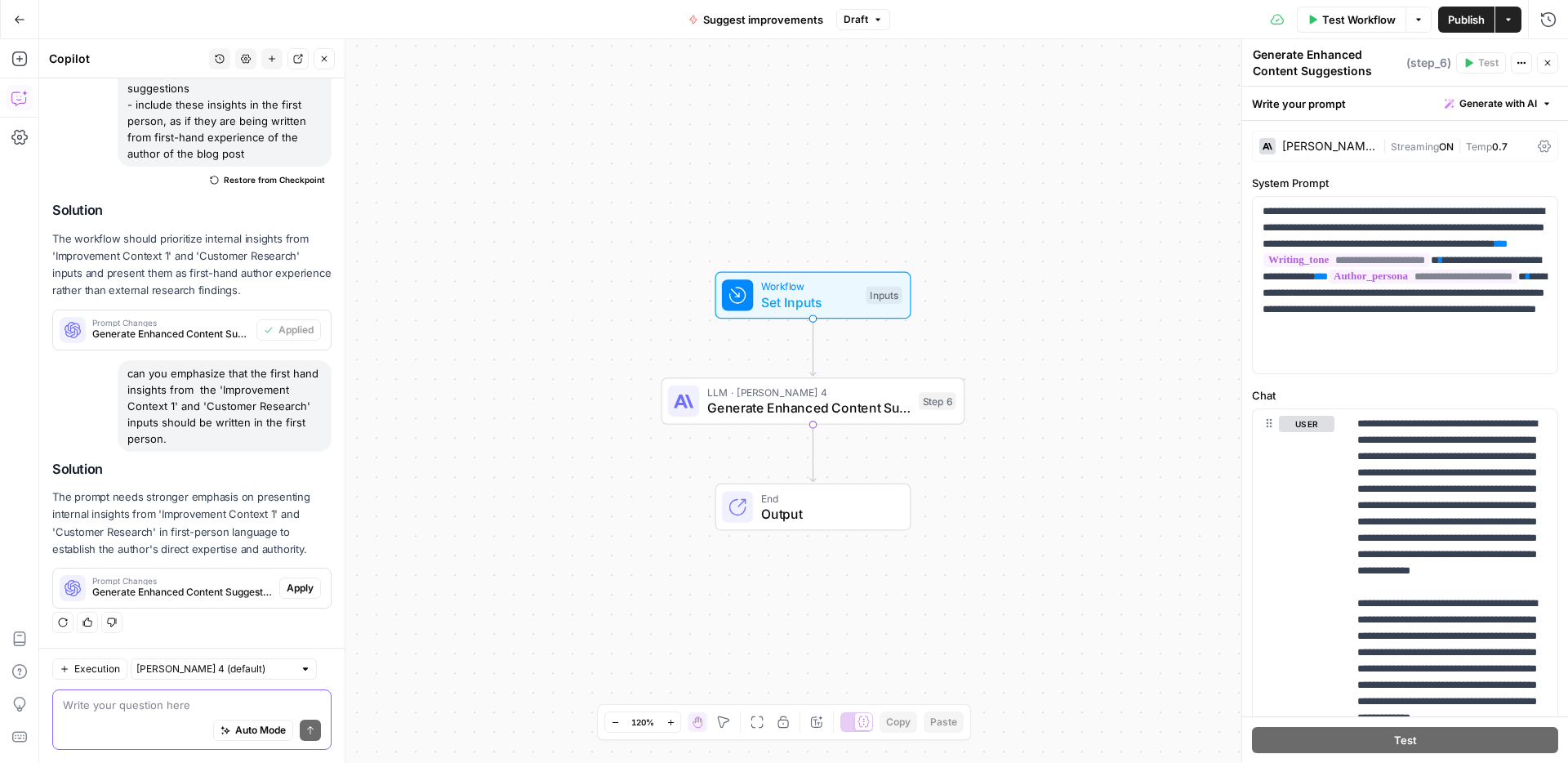
click at [182, 706] on textarea at bounding box center [192, 705] width 258 height 16
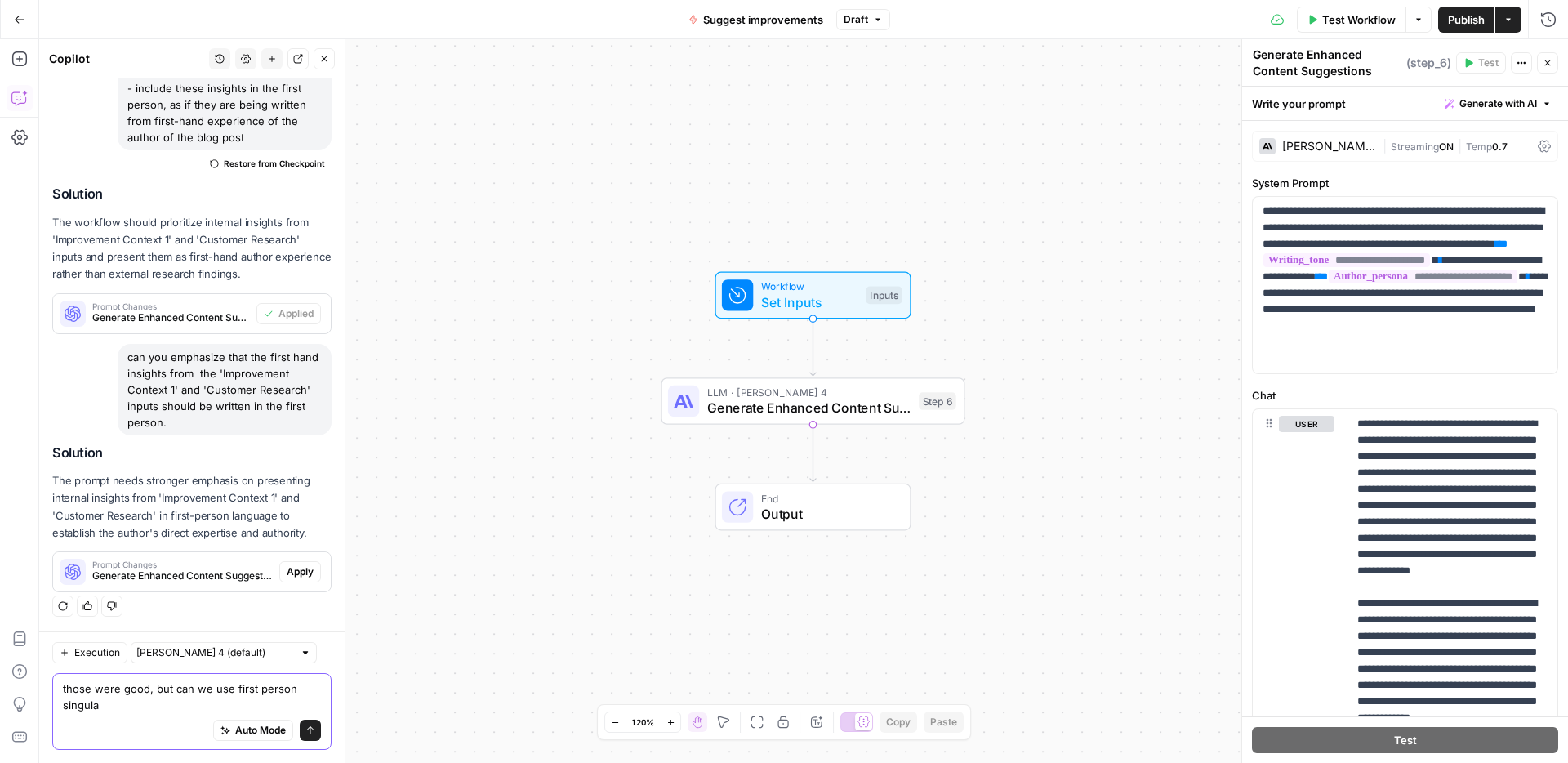
type textarea "those were good, but can we use first person singular"
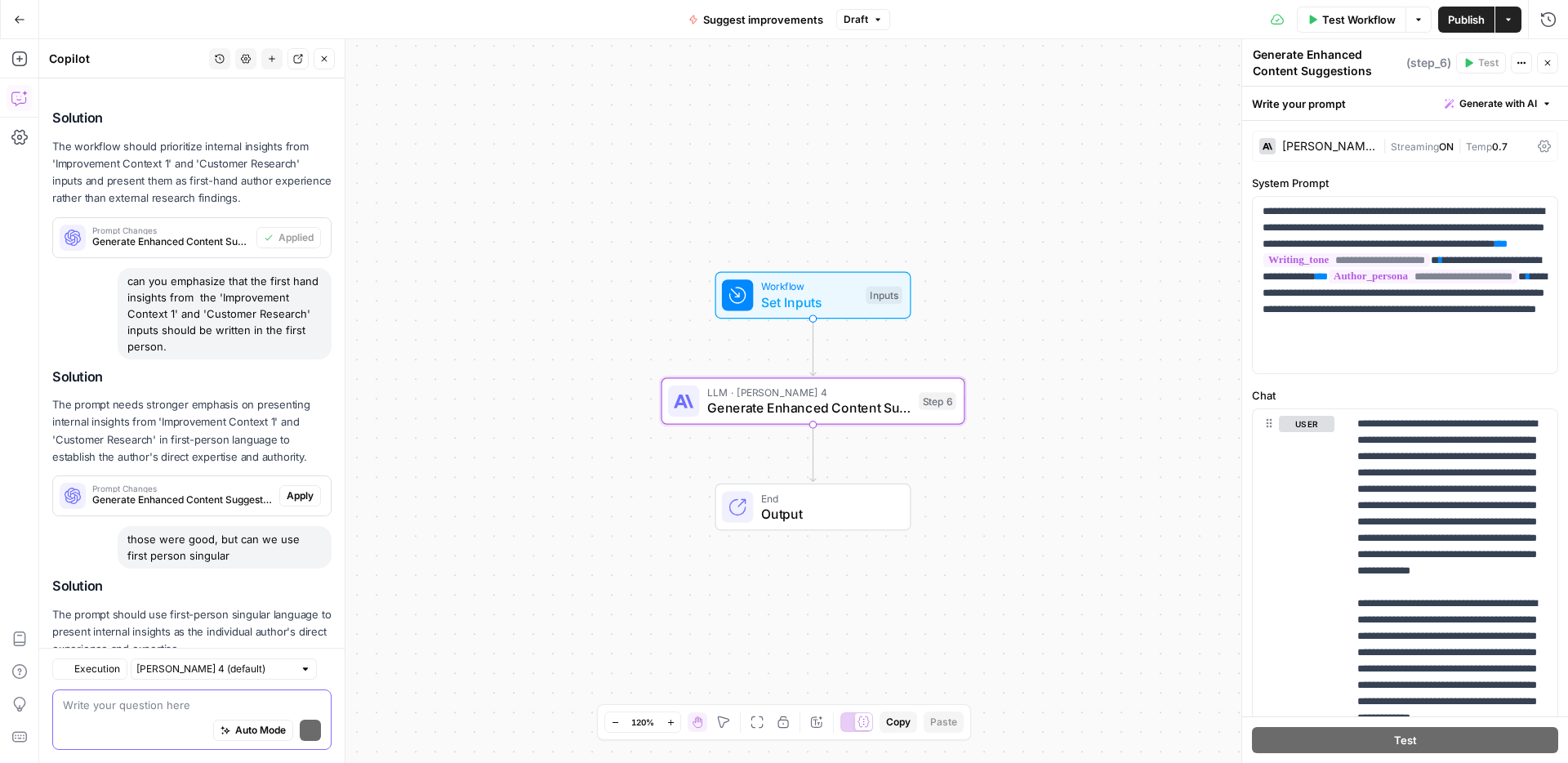
scroll to position [1435, 0]
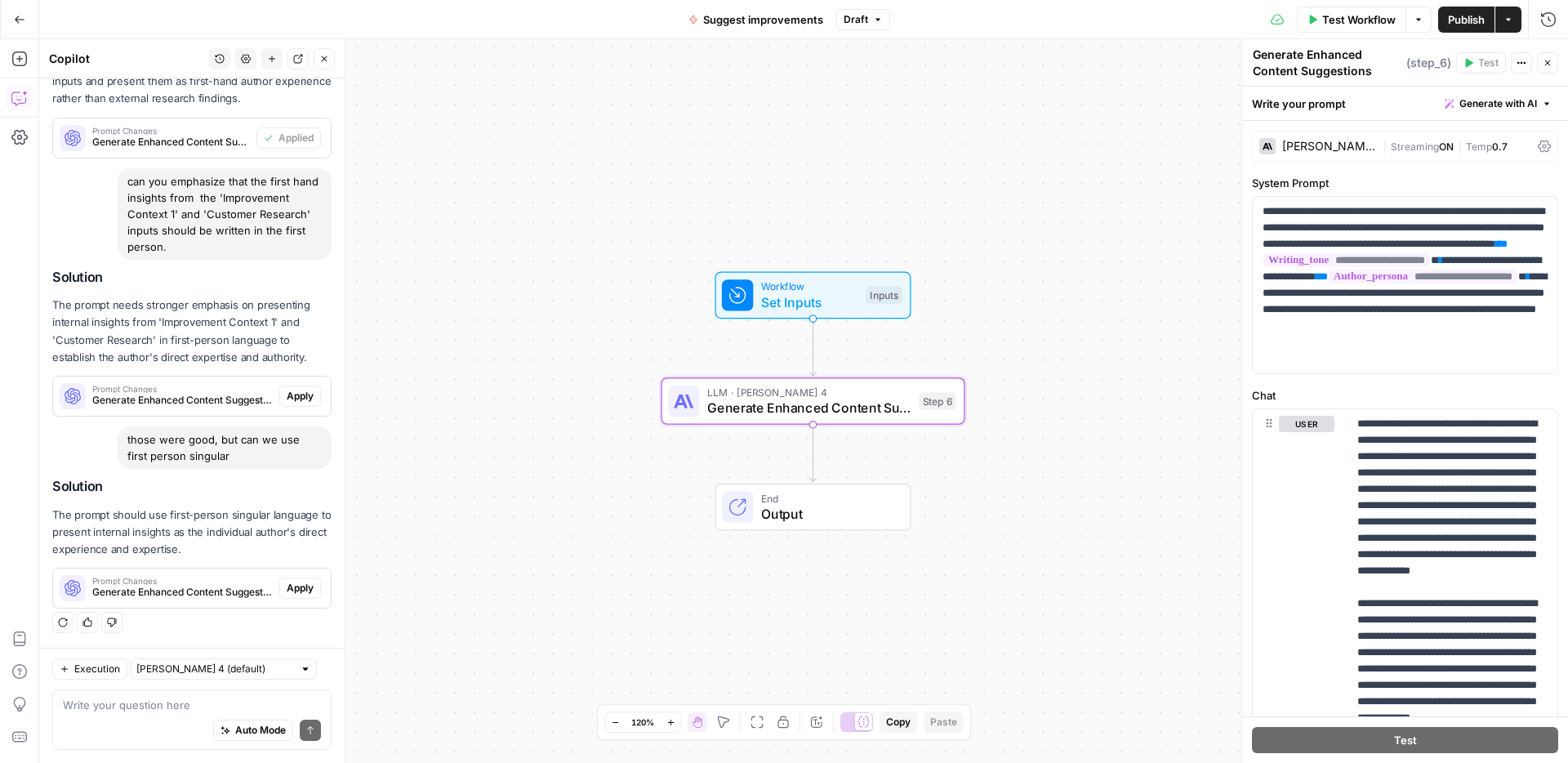
click at [292, 589] on span "Apply" at bounding box center [300, 589] width 27 height 15
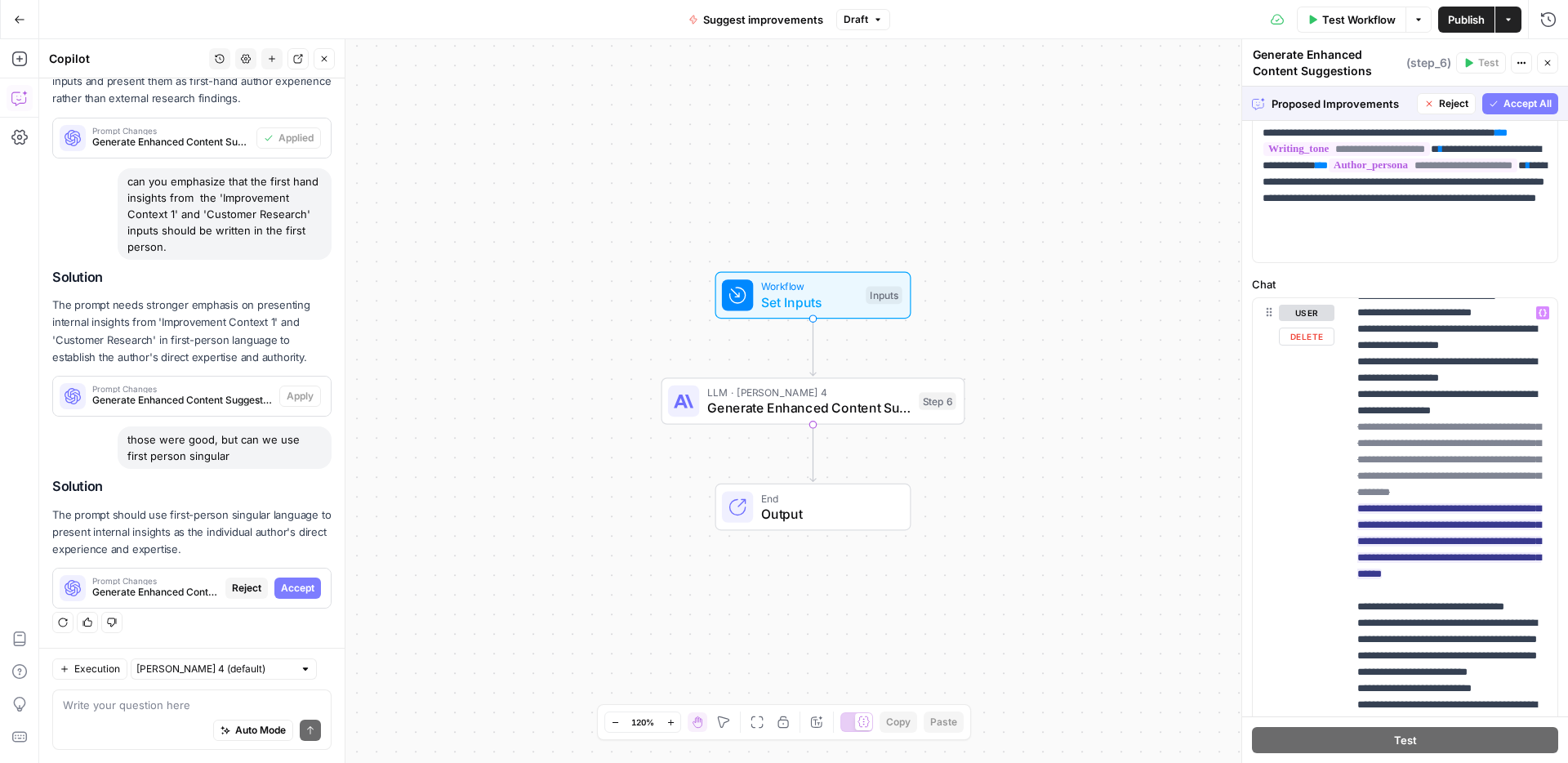
scroll to position [2583, 0]
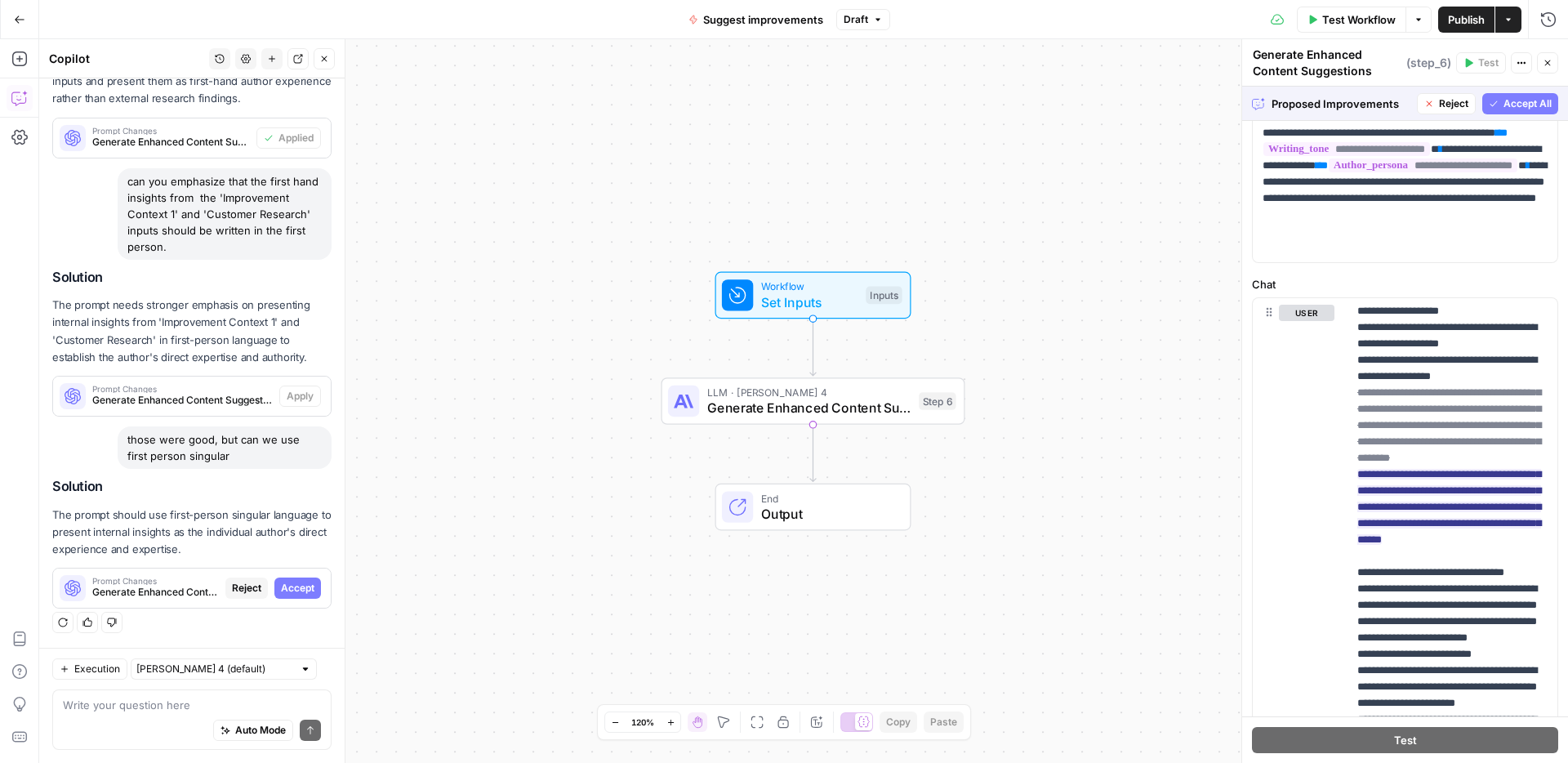
click at [1519, 101] on span "Accept All" at bounding box center [1528, 104] width 49 height 15
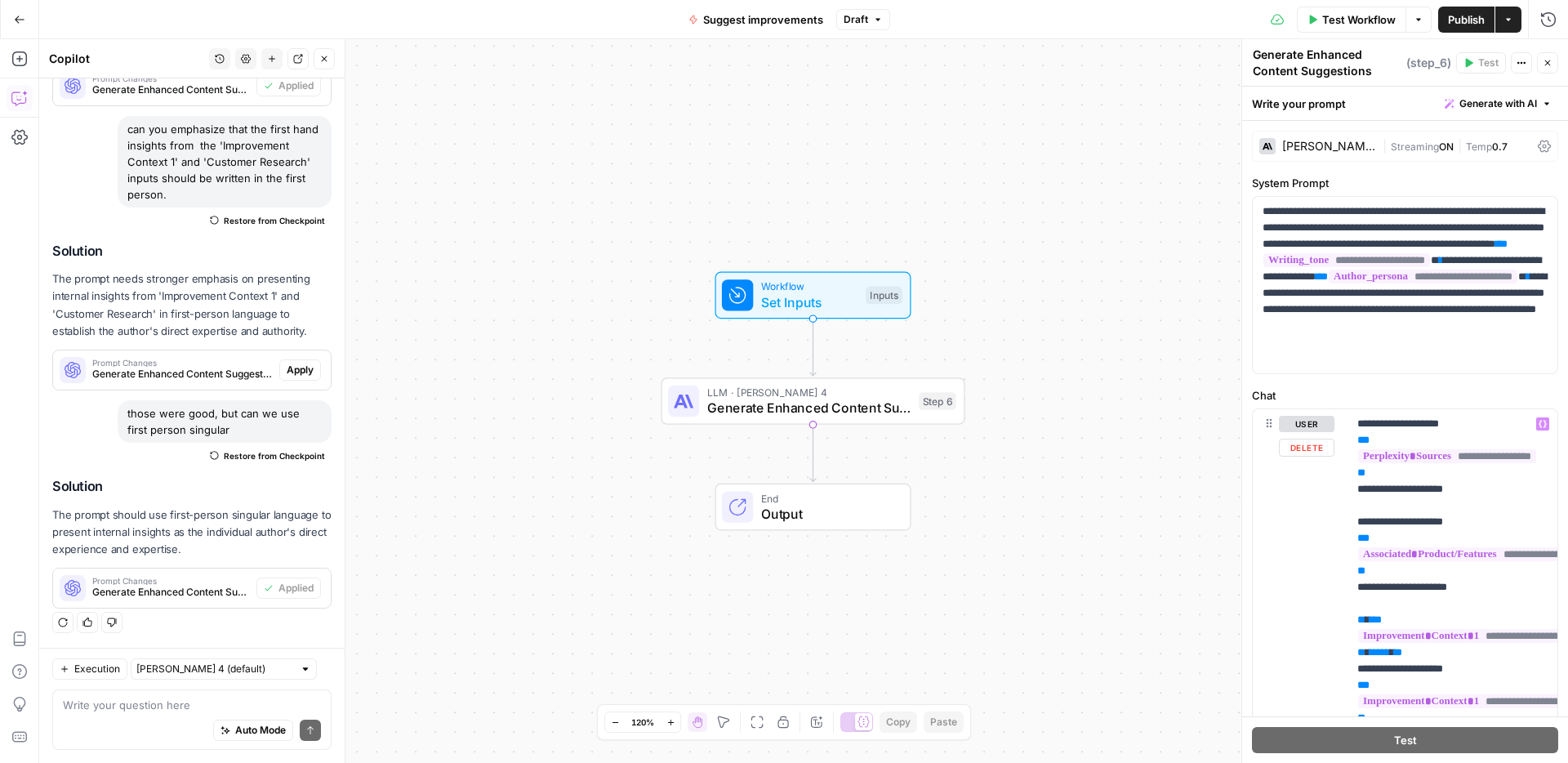
scroll to position [0, 0]
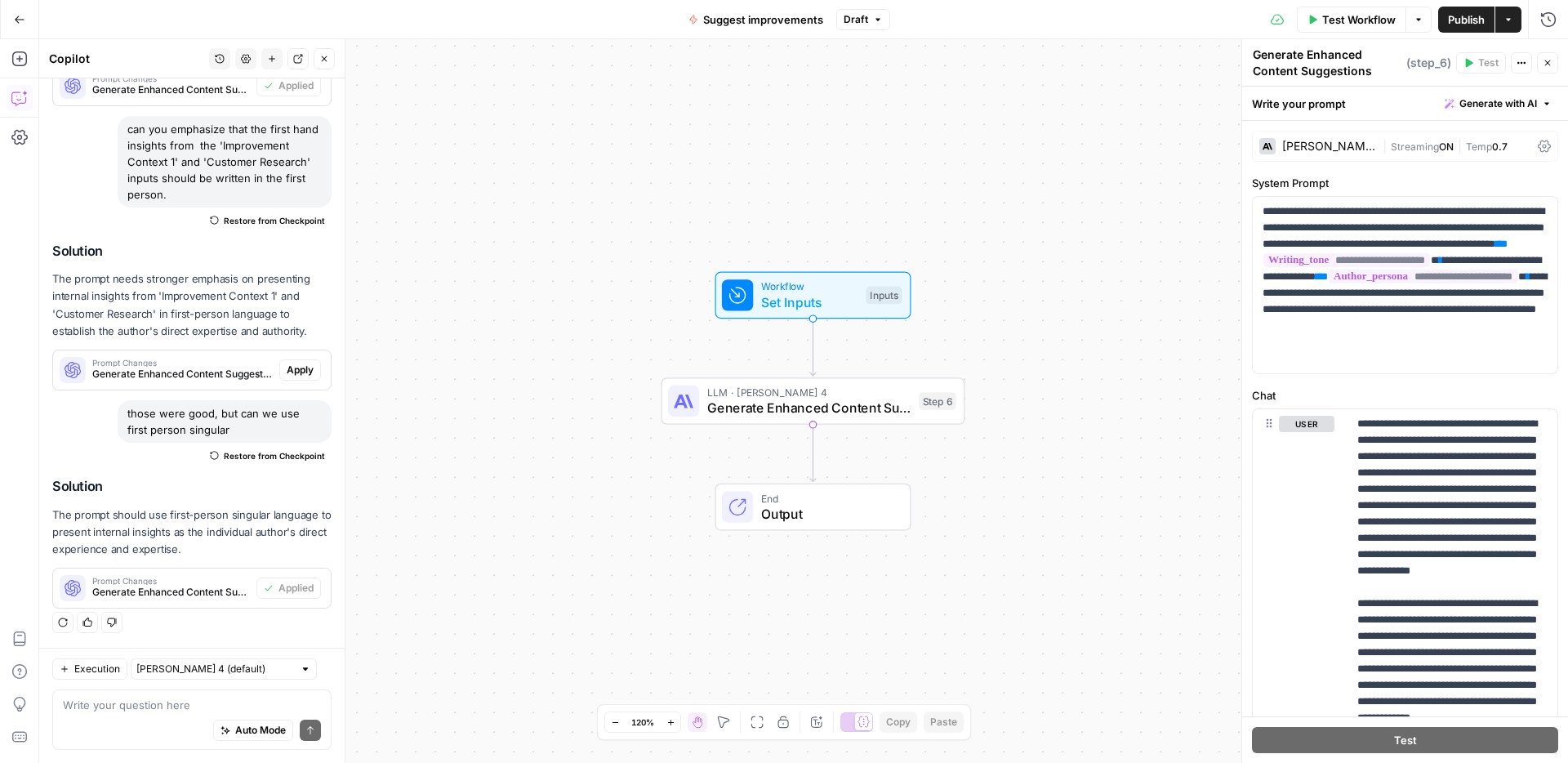
click at [1459, 20] on span "Publish" at bounding box center [1466, 20] width 37 height 16
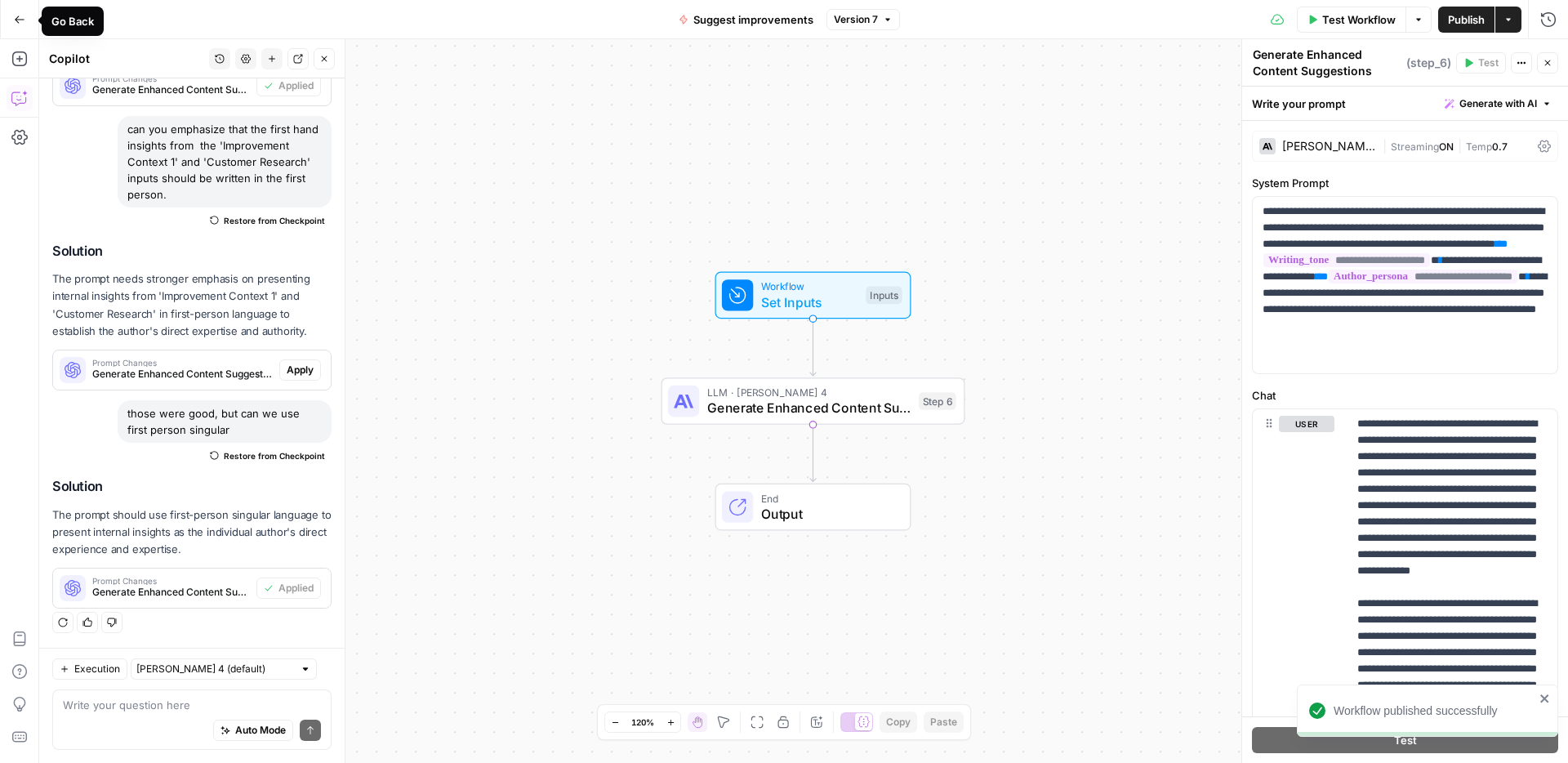
click at [20, 18] on icon "button" at bounding box center [20, 20] width 12 height 12
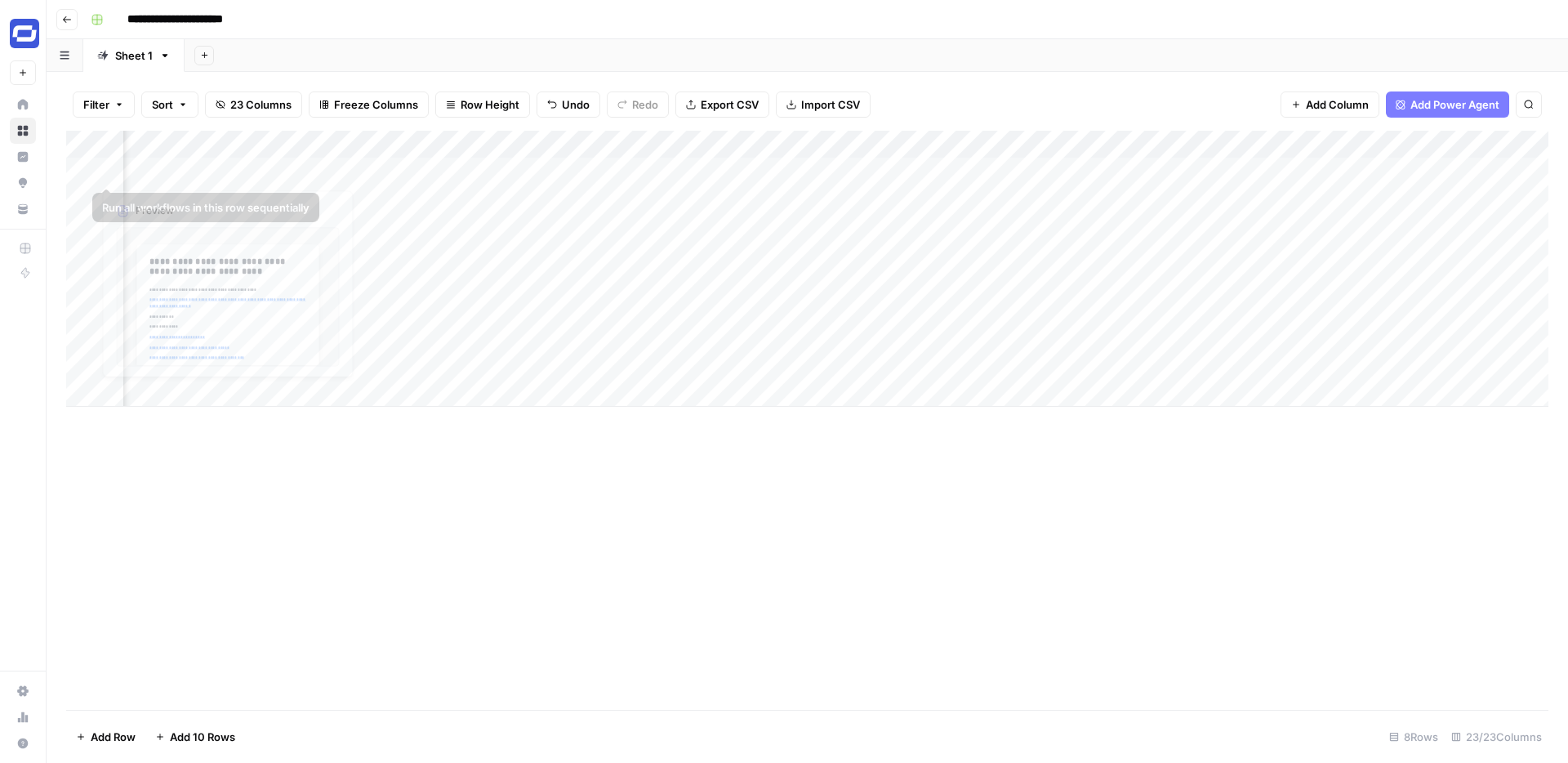
scroll to position [0, 440]
click at [1292, 169] on div "Add Column" at bounding box center [807, 268] width 1482 height 276
click at [1309, 172] on div "Add Column" at bounding box center [807, 268] width 1482 height 276
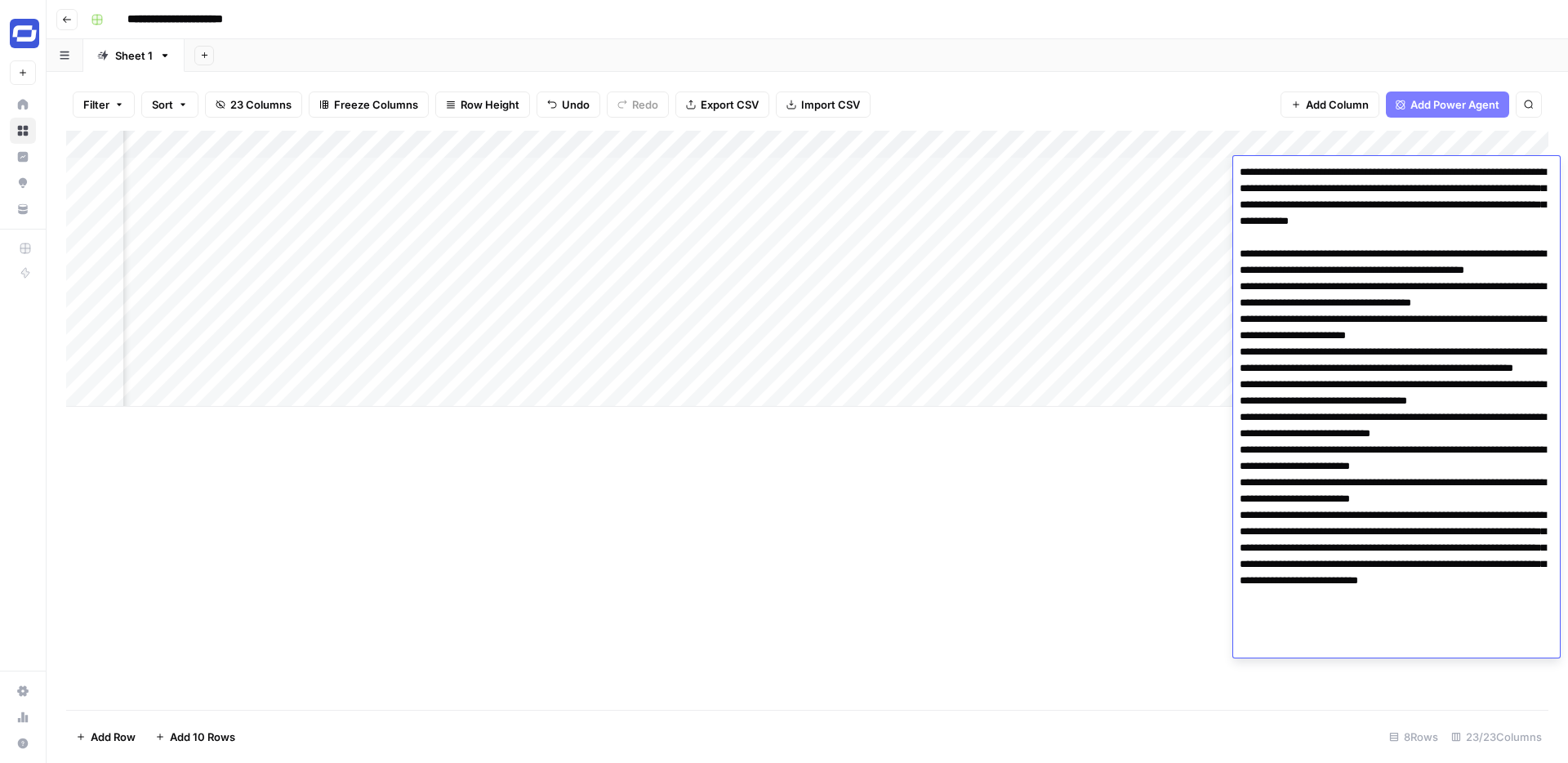
type textarea "**********"
click at [1152, 169] on div "Add Column" at bounding box center [807, 268] width 1482 height 276
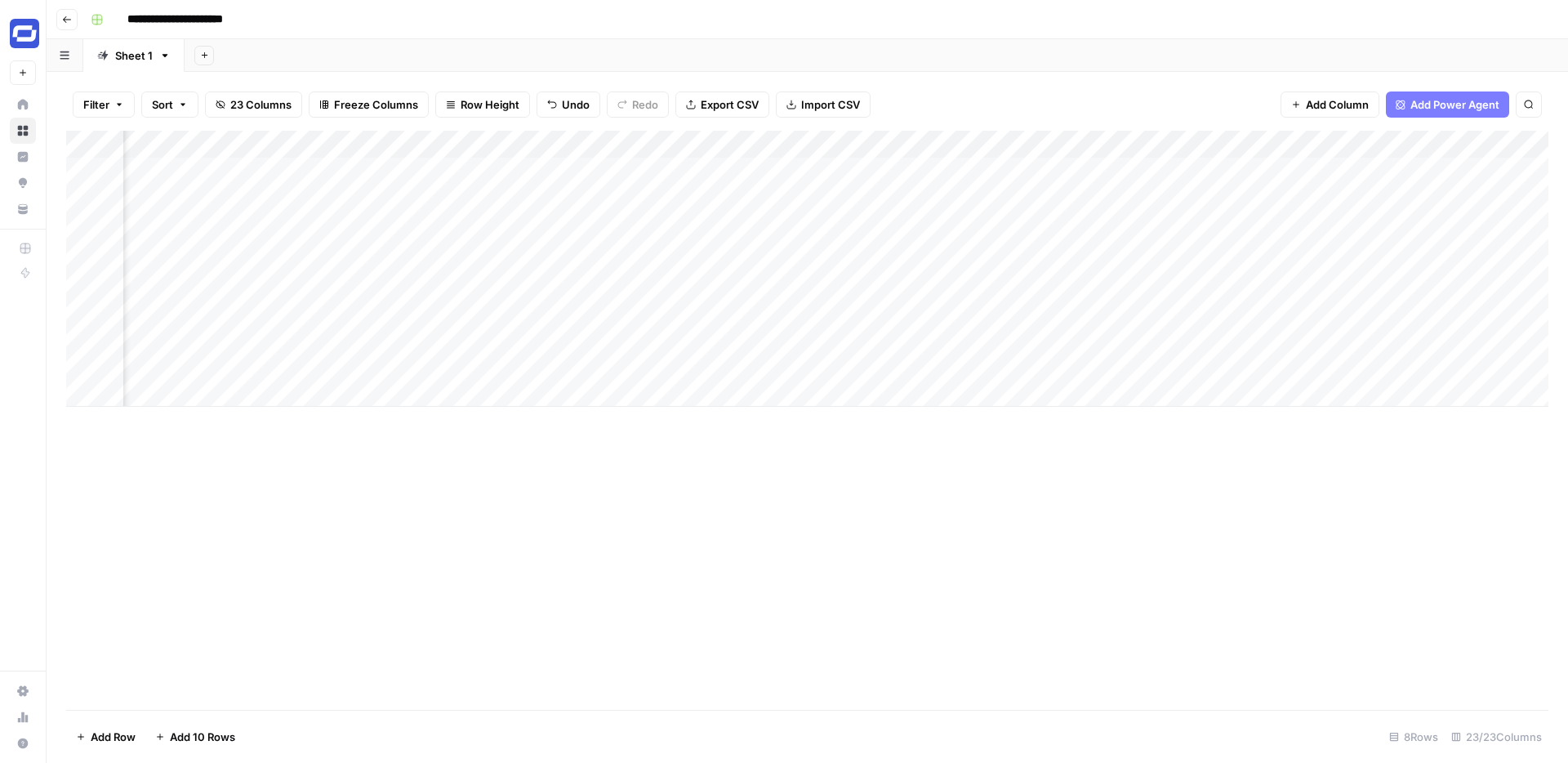
click at [1152, 169] on div "Add Column" at bounding box center [807, 268] width 1482 height 276
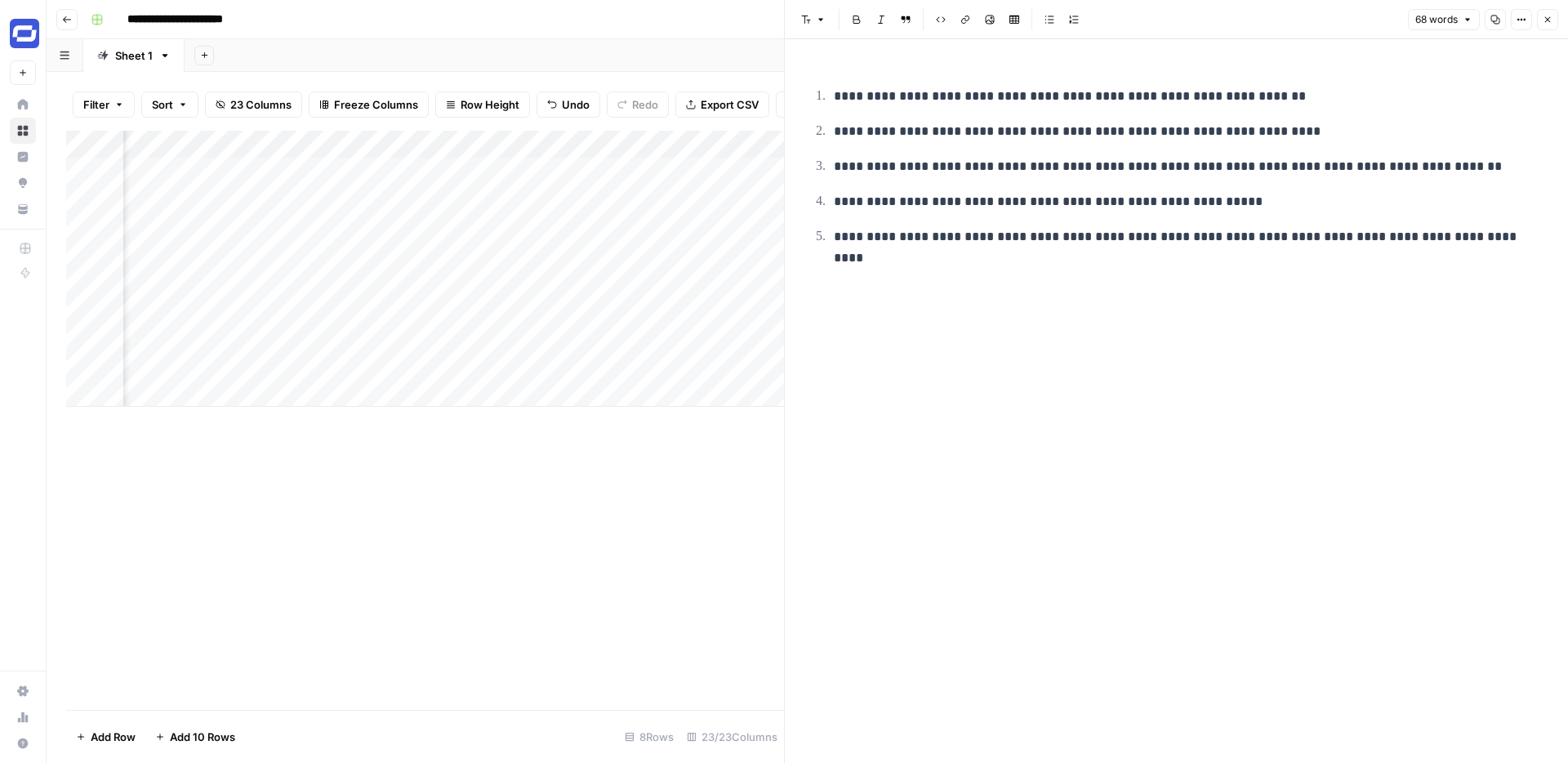
click at [956, 131] on p "**********" at bounding box center [1189, 132] width 711 height 21
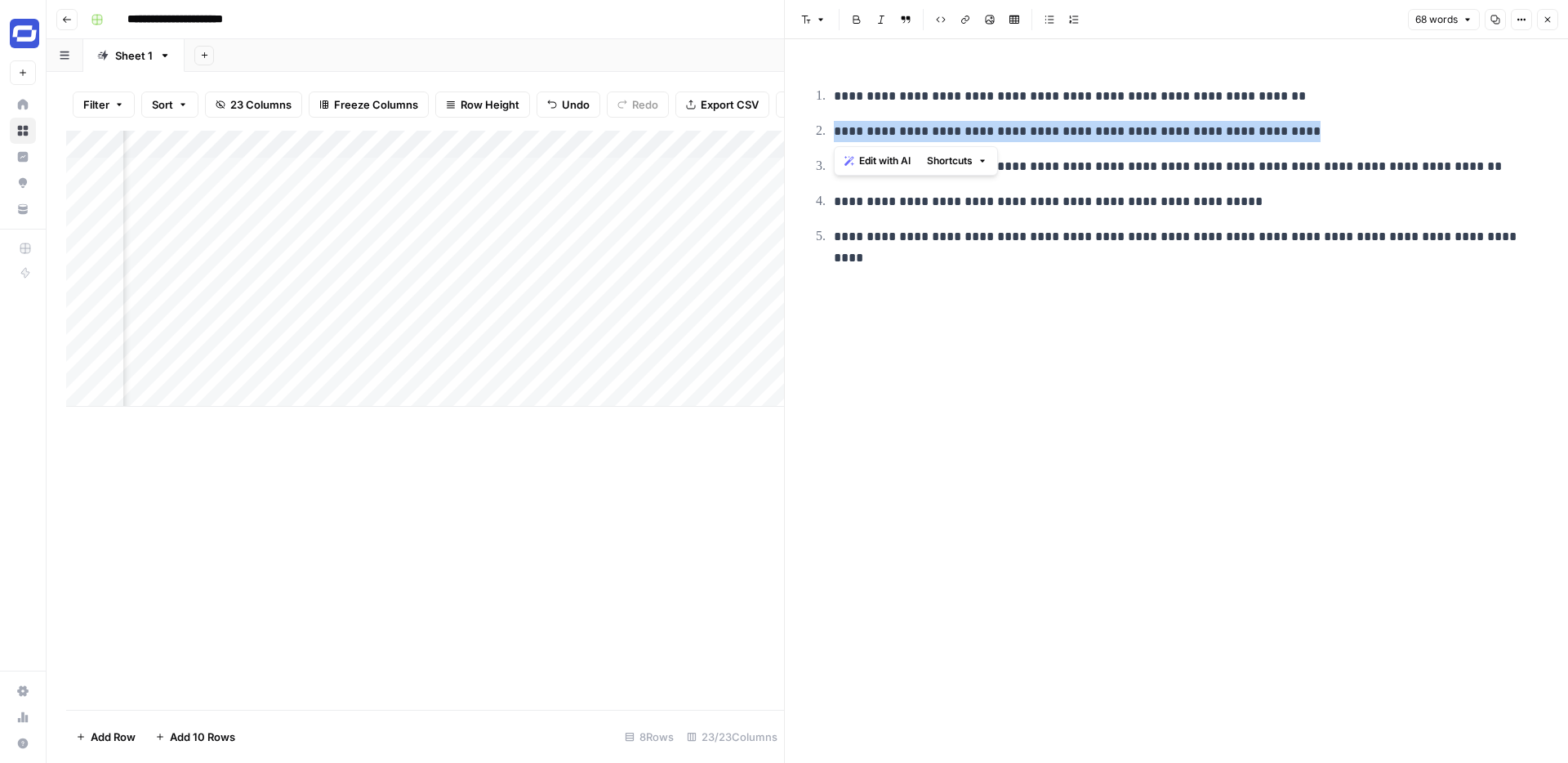
copy p "**********"
click at [750, 25] on div "**********" at bounding box center [817, 20] width 1468 height 26
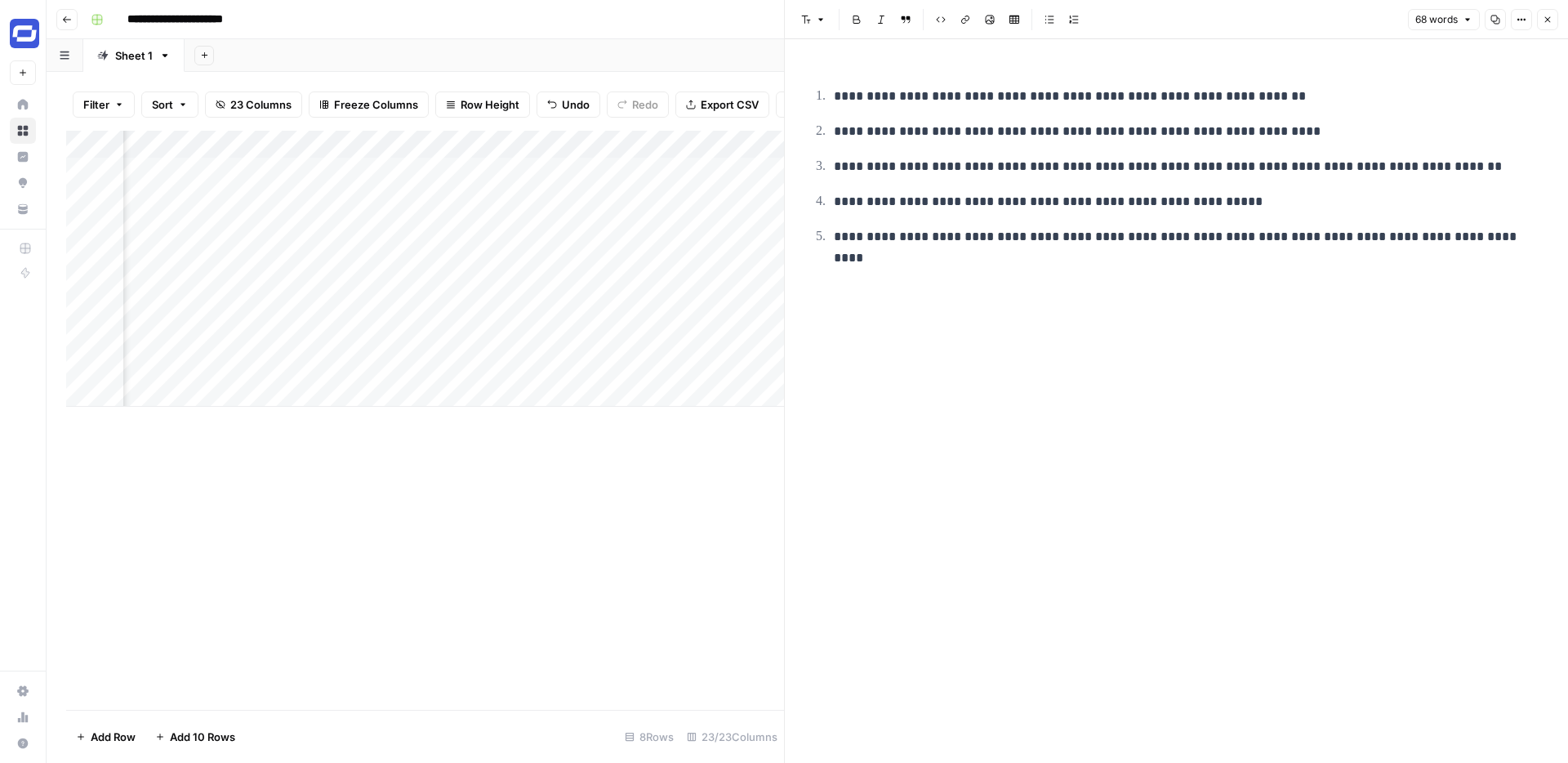
click at [1552, 22] on icon "button" at bounding box center [1547, 20] width 10 height 10
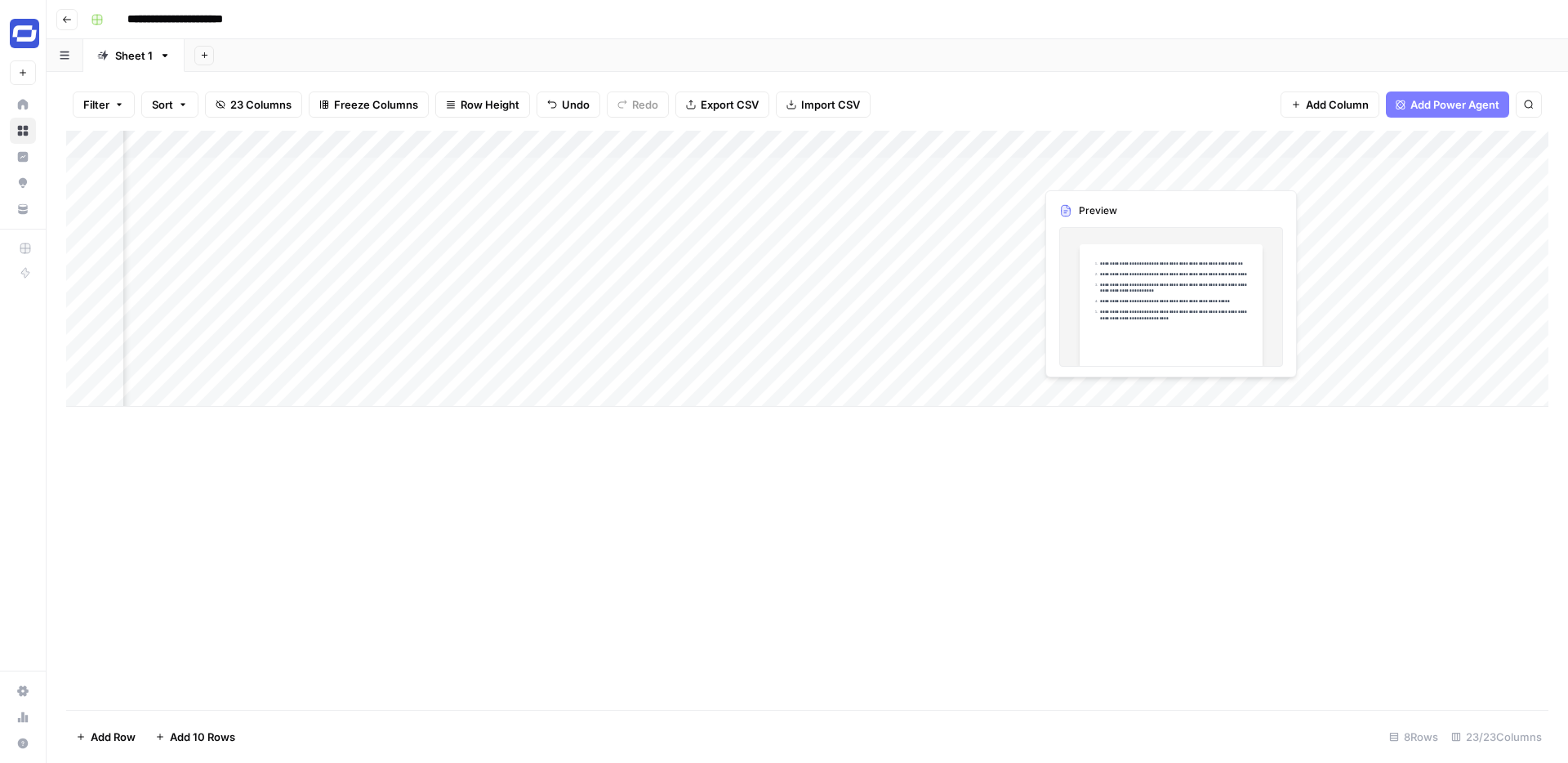
click at [1143, 171] on div "Add Column" at bounding box center [807, 268] width 1482 height 276
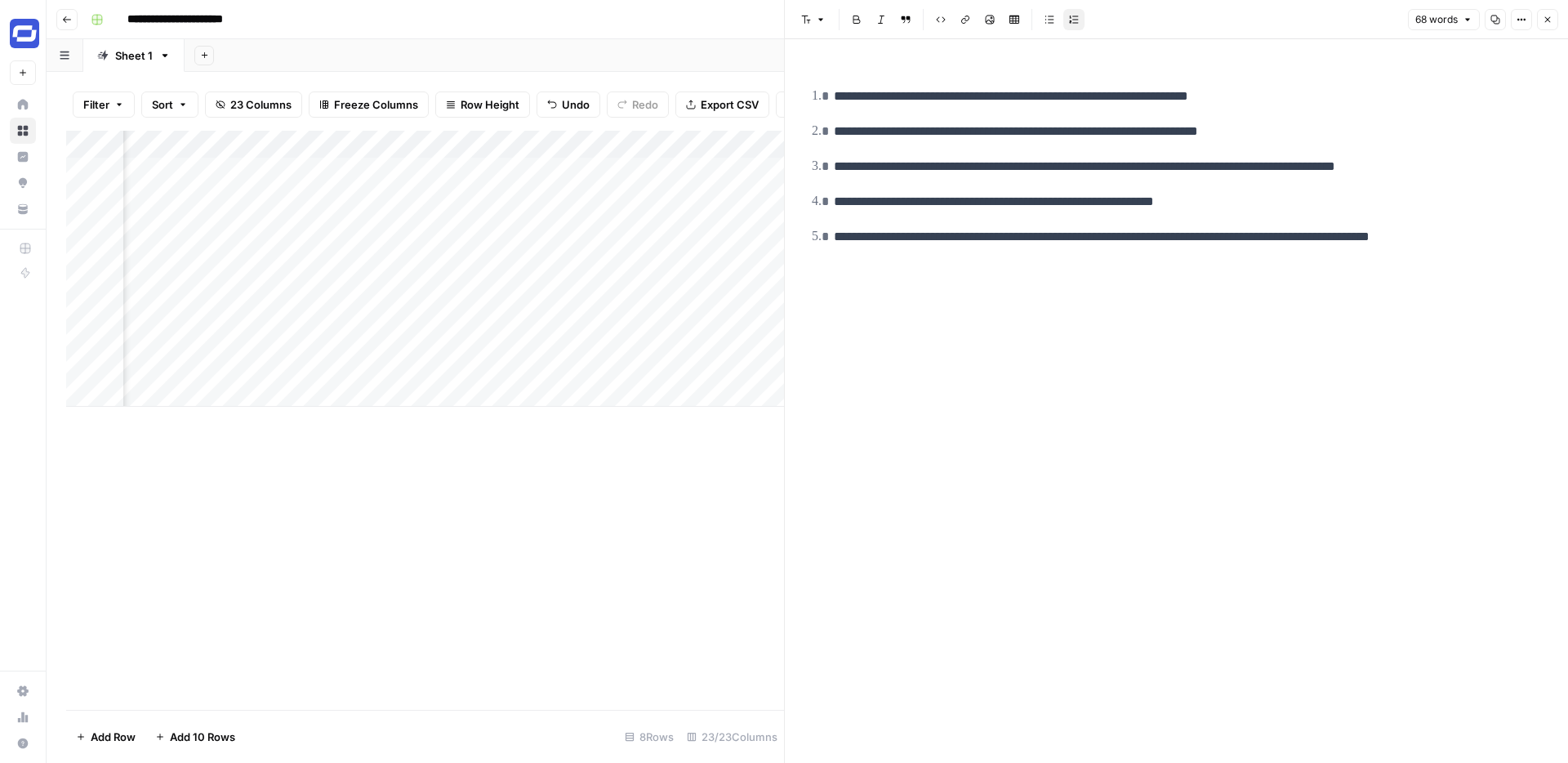
click at [1538, 17] on button "Close" at bounding box center [1548, 20] width 21 height 21
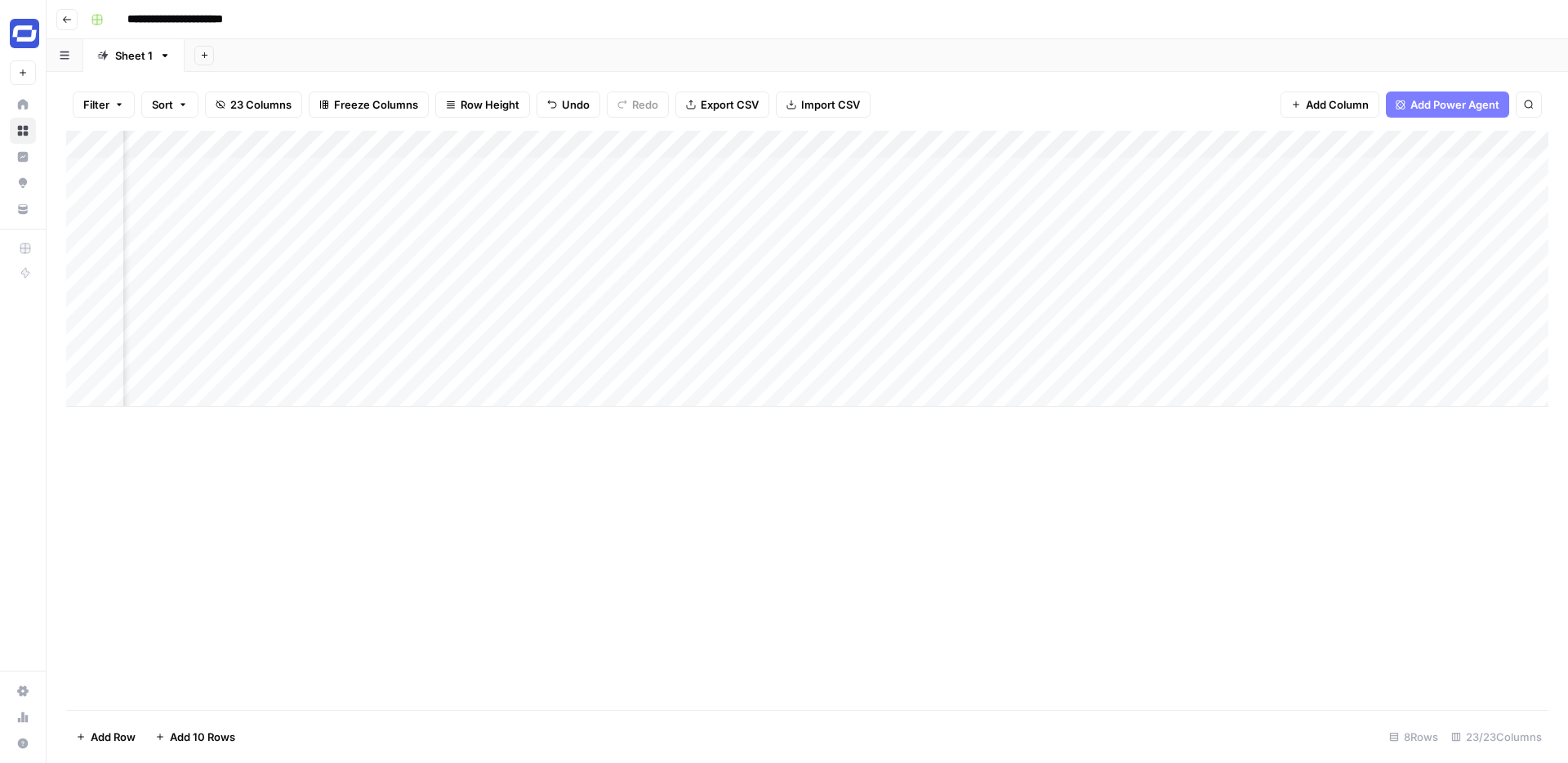
click at [1310, 169] on div "Add Column" at bounding box center [807, 268] width 1482 height 276
click at [1298, 174] on div "Add Column" at bounding box center [807, 268] width 1482 height 276
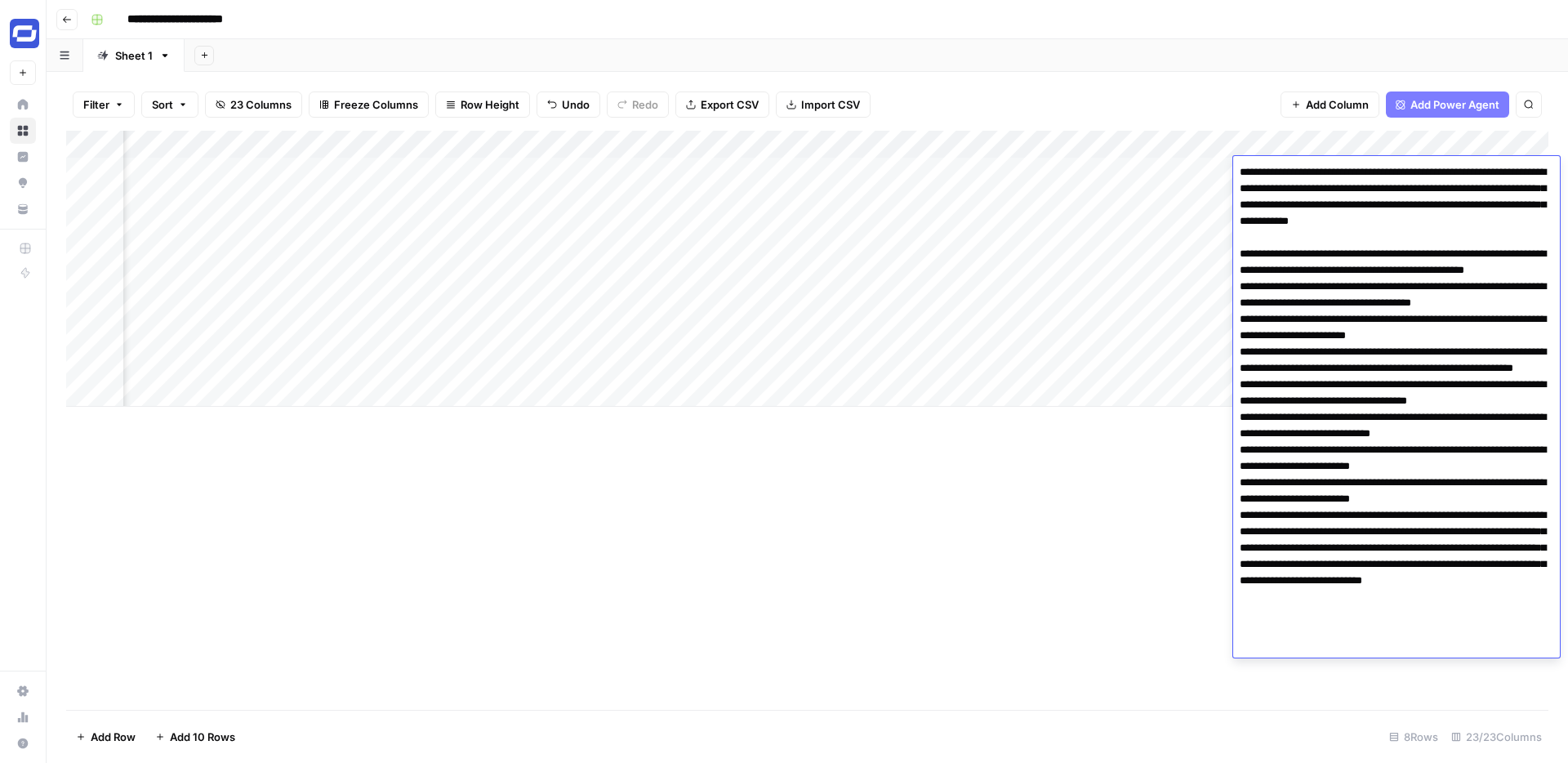
click at [1360, 673] on textarea at bounding box center [1396, 433] width 327 height 546
click at [1341, 686] on textarea at bounding box center [1396, 433] width 327 height 546
type textarea "**********"
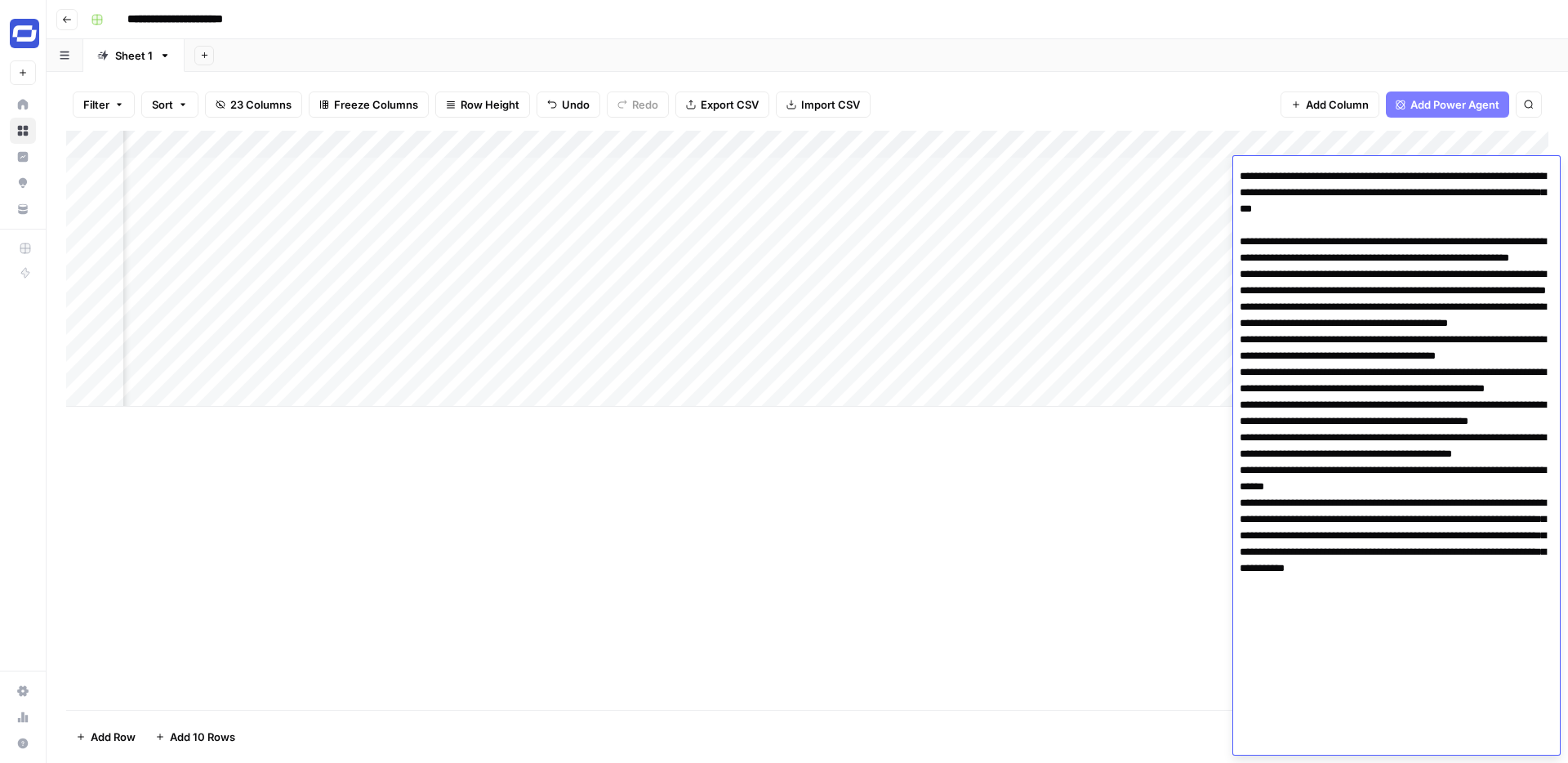
click at [1151, 95] on div "Filter Sort 23 Columns Freeze Columns Row Height Undo Redo Export CSV Import CS…" at bounding box center [807, 105] width 1482 height 53
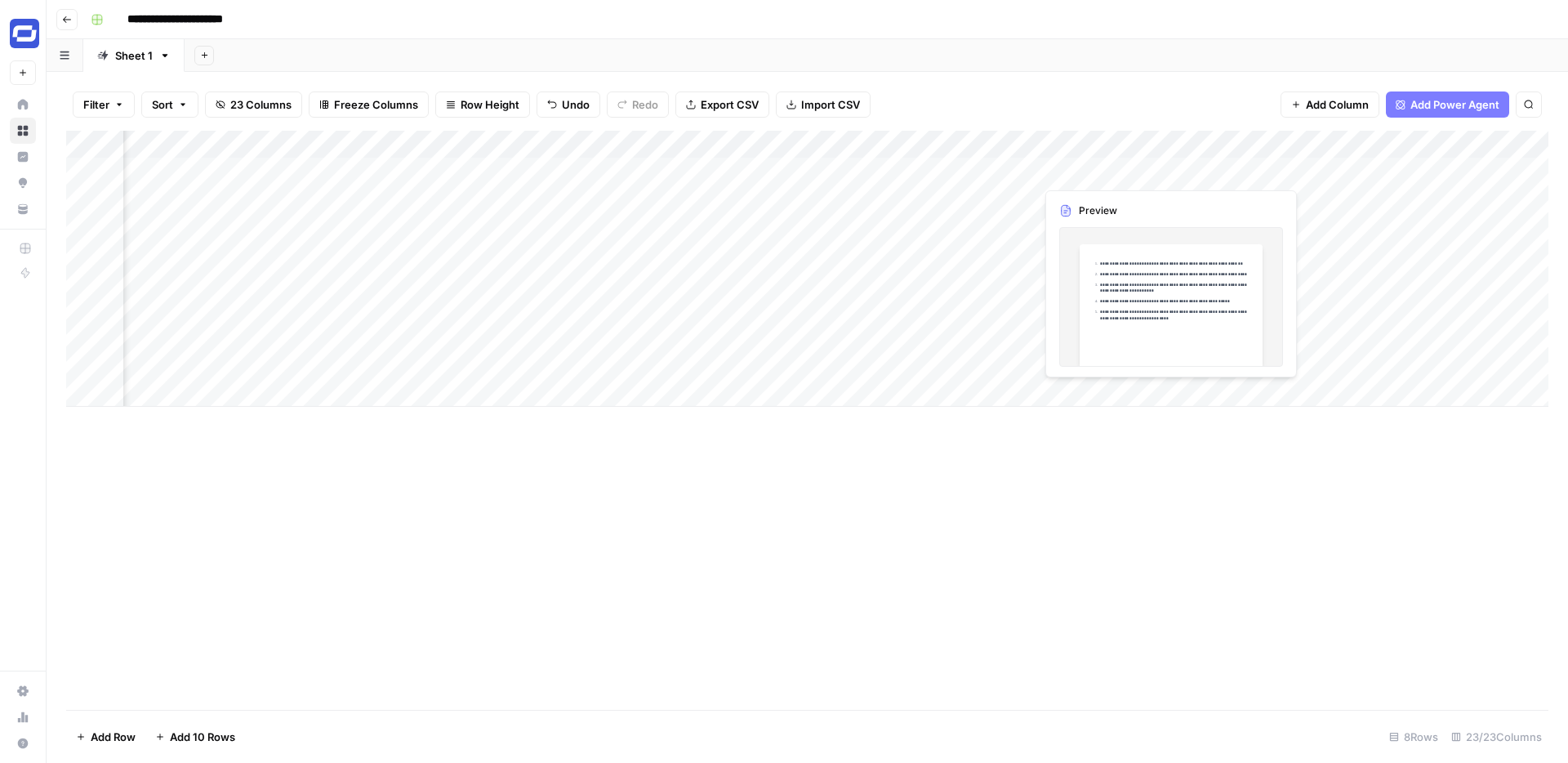
click at [1139, 165] on div "Add Column" at bounding box center [807, 268] width 1482 height 276
click at [1152, 167] on div "Add Column" at bounding box center [807, 268] width 1482 height 276
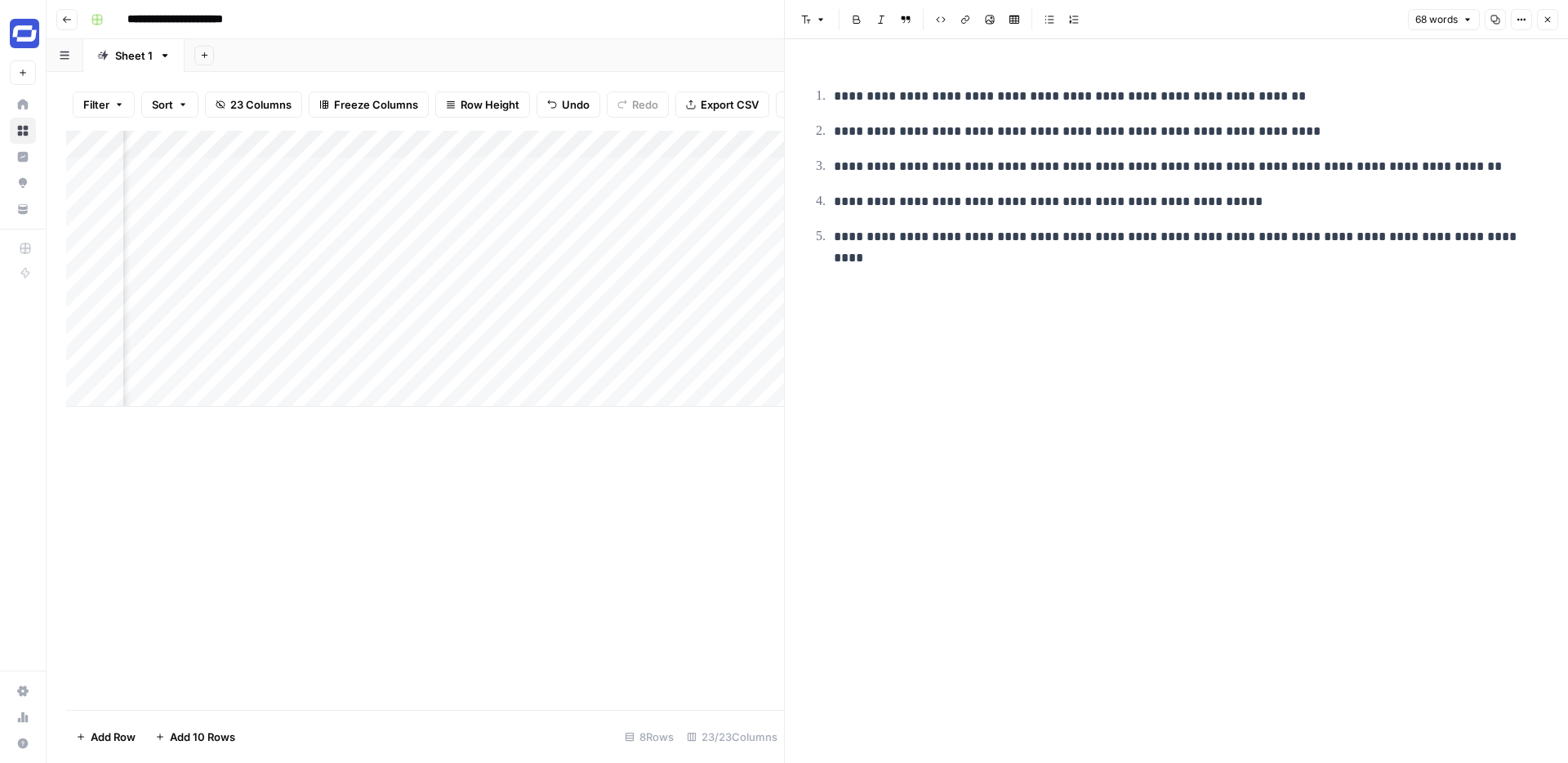
click at [1054, 170] on div at bounding box center [1142, 171] width 214 height 30
click at [1051, 209] on p "**********" at bounding box center [1189, 202] width 711 height 21
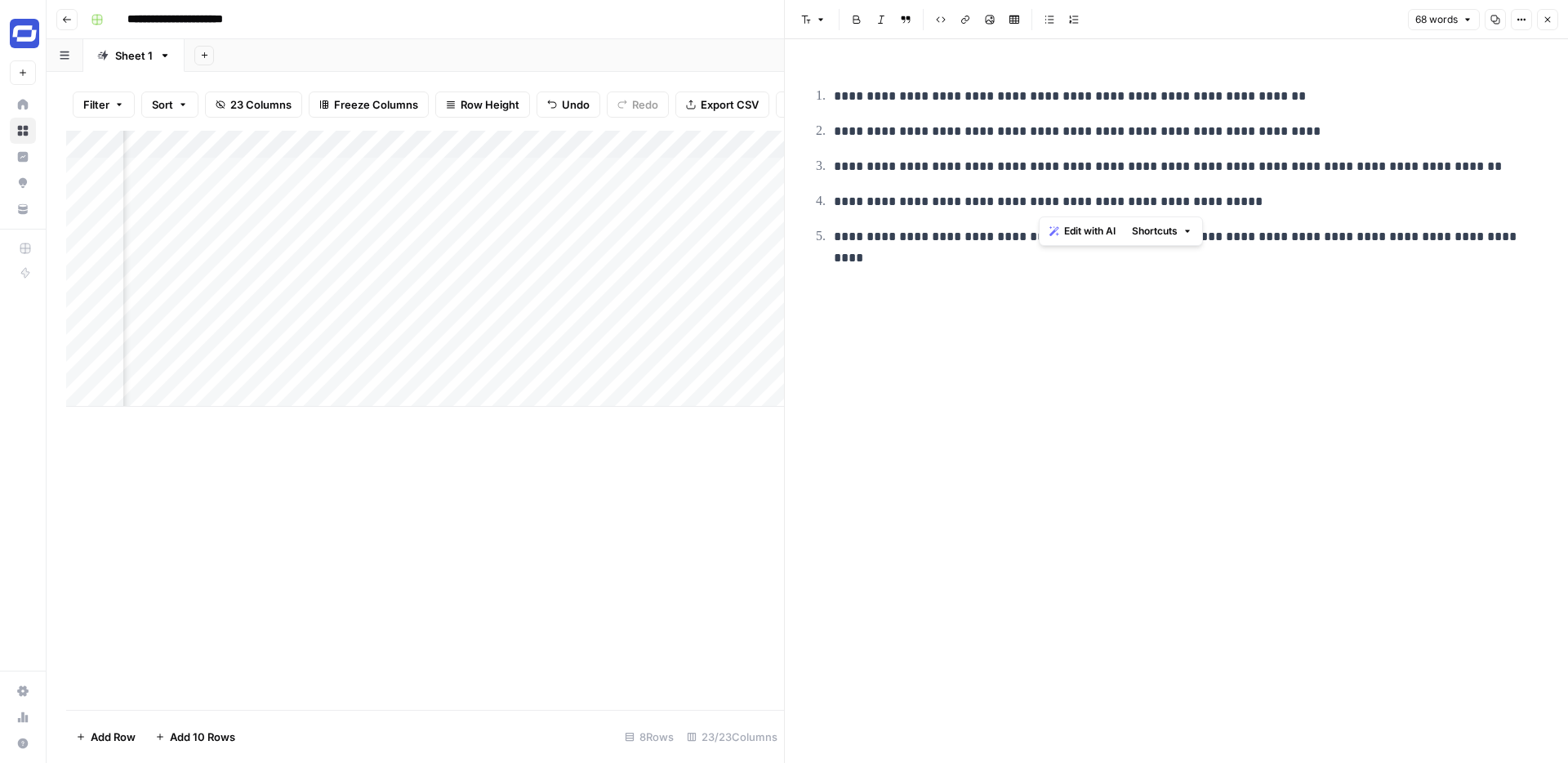
click at [1051, 209] on p "**********" at bounding box center [1189, 202] width 711 height 21
click at [1052, 170] on p "**********" at bounding box center [1189, 167] width 711 height 21
copy p "**********"
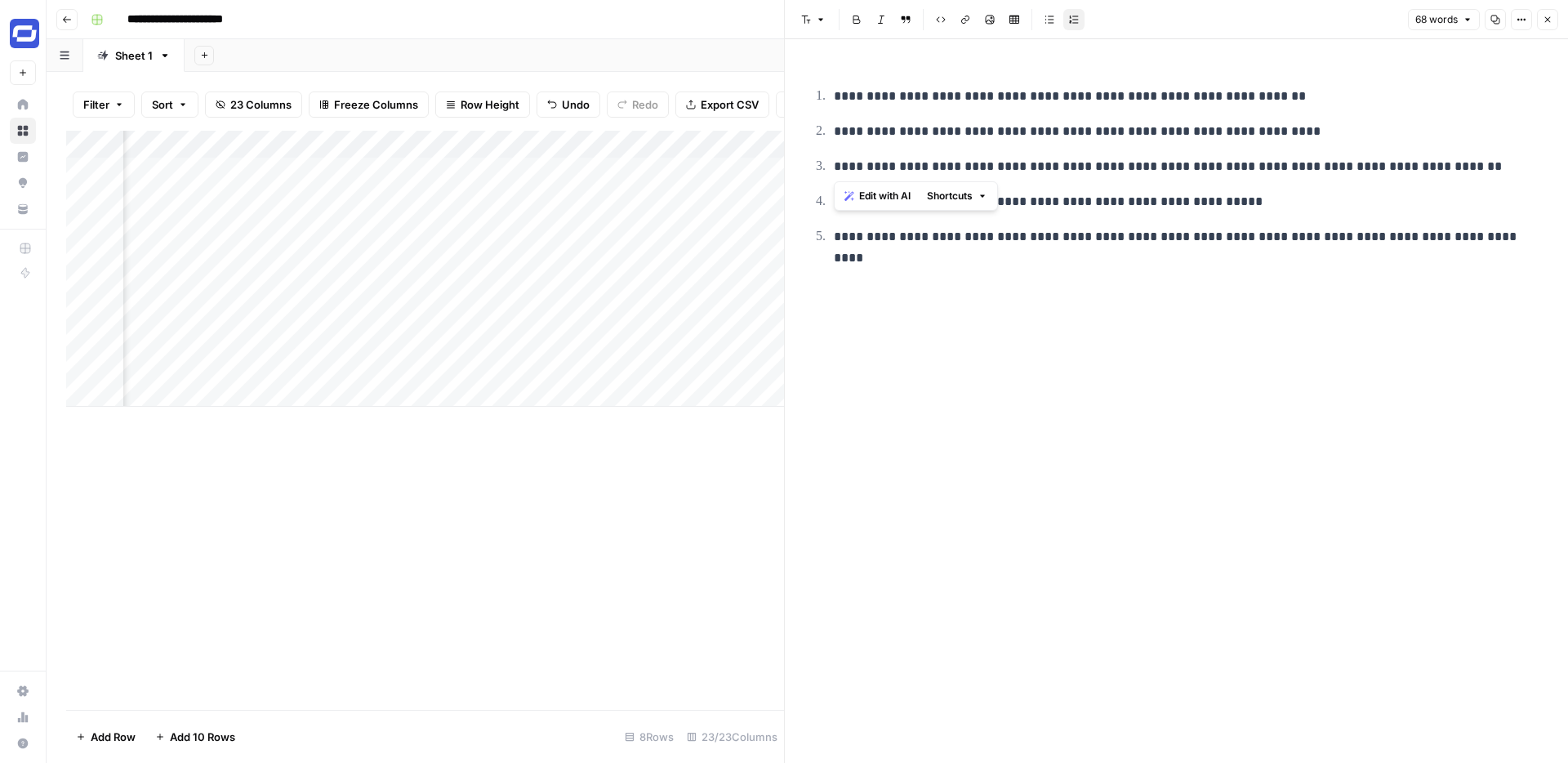
click at [1545, 19] on icon "button" at bounding box center [1547, 20] width 10 height 10
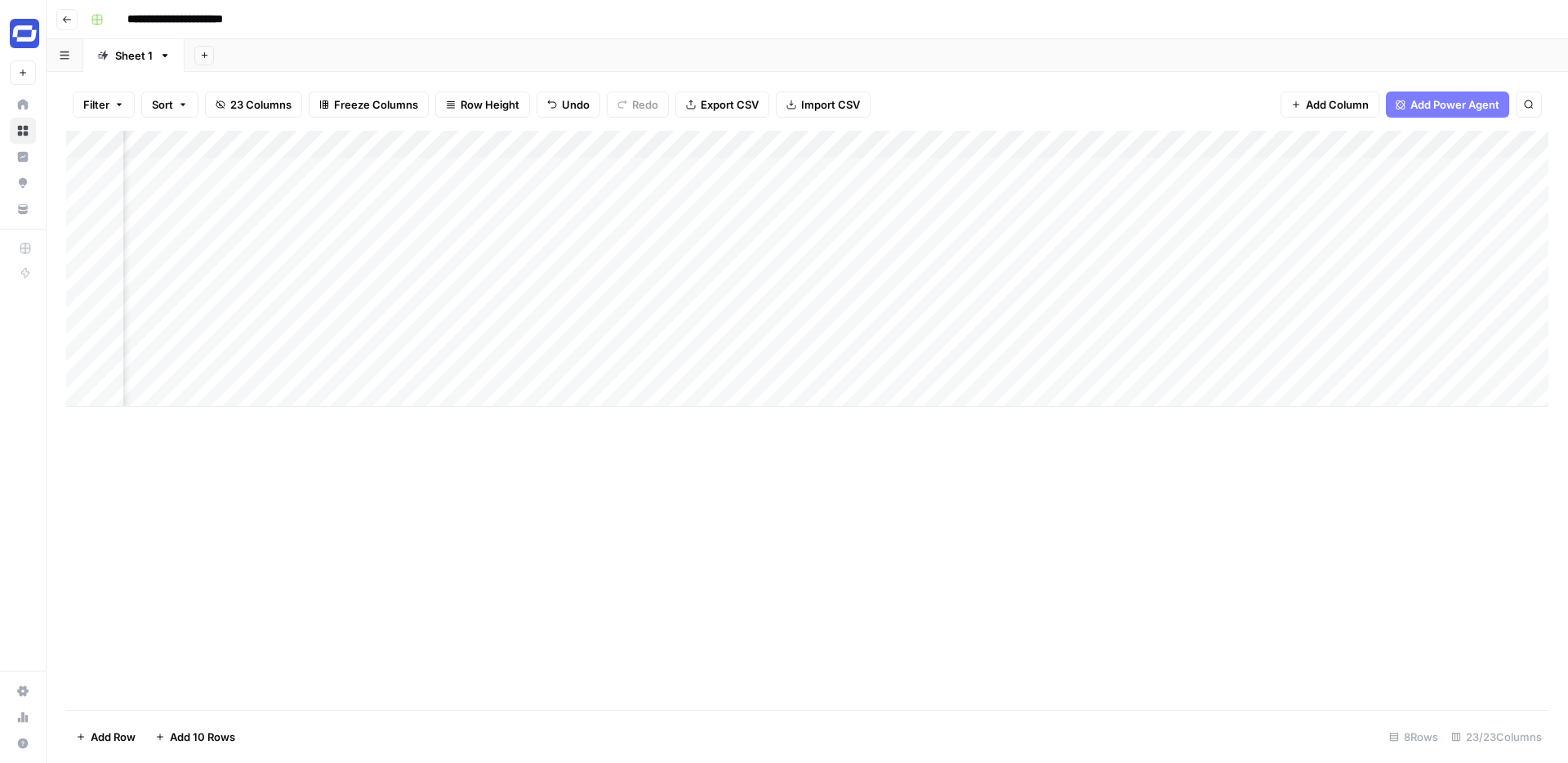
click at [1305, 171] on div "Add Column" at bounding box center [807, 268] width 1482 height 276
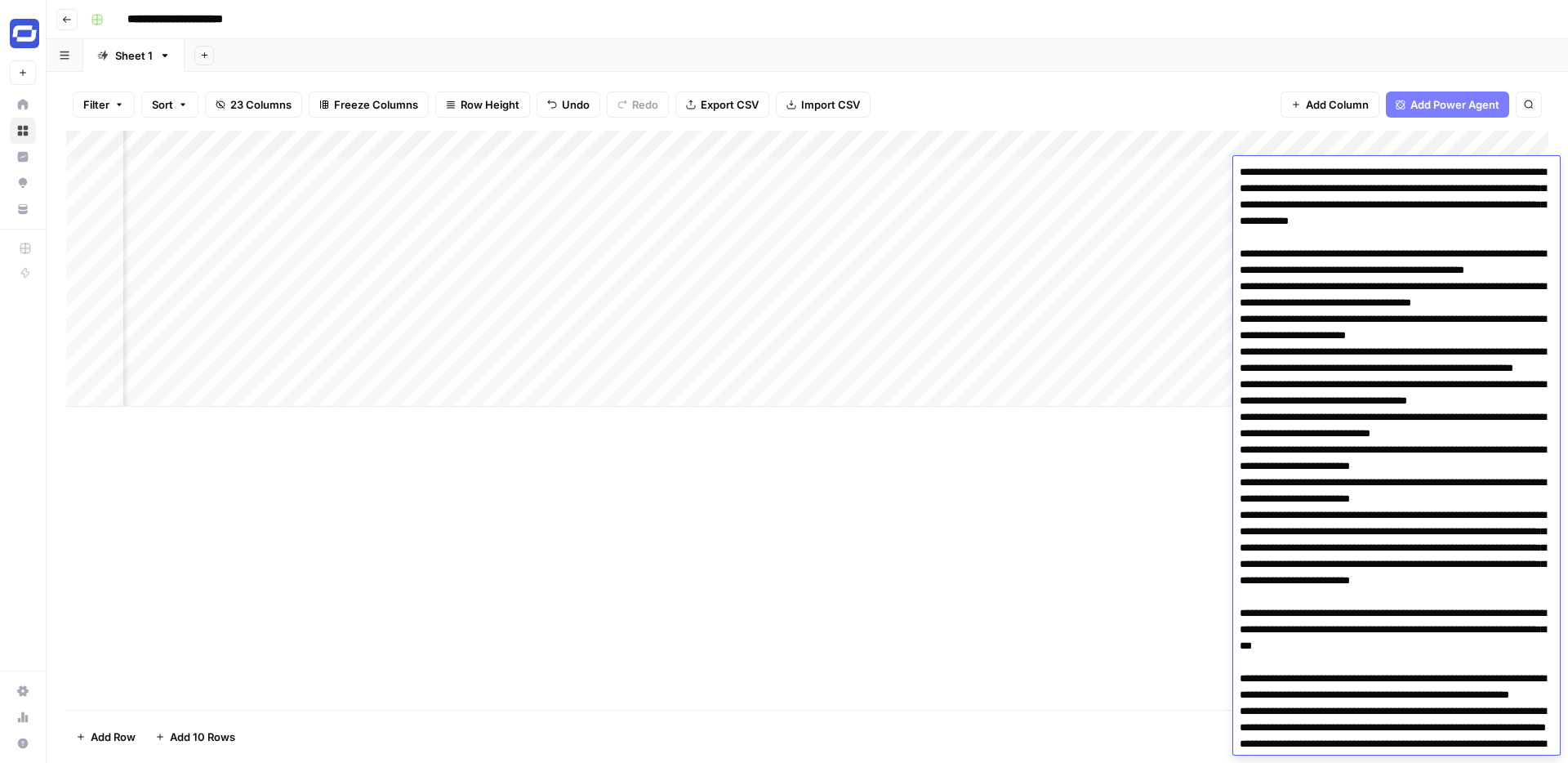
scroll to position [458, 0]
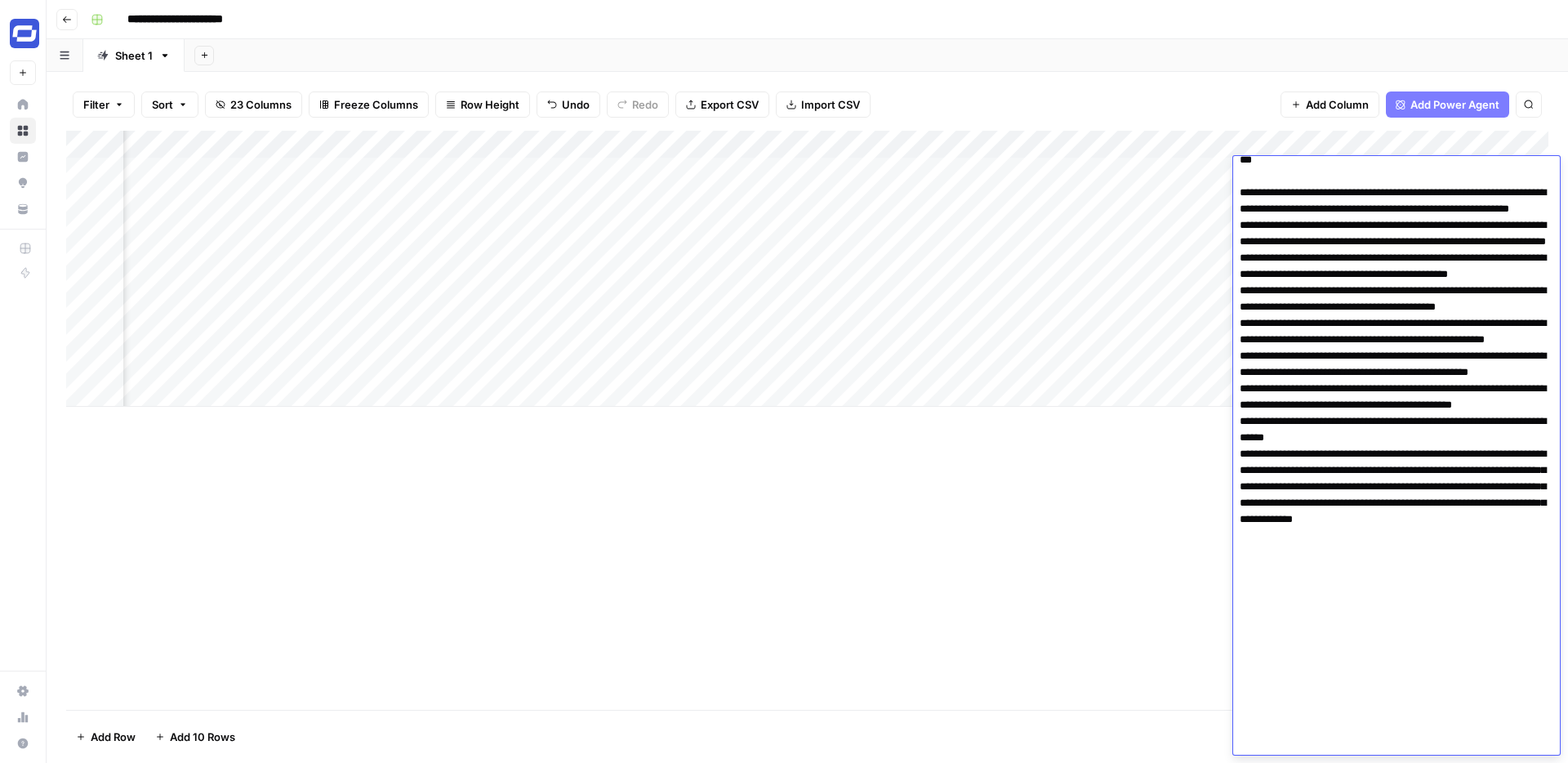
type textarea "**********"
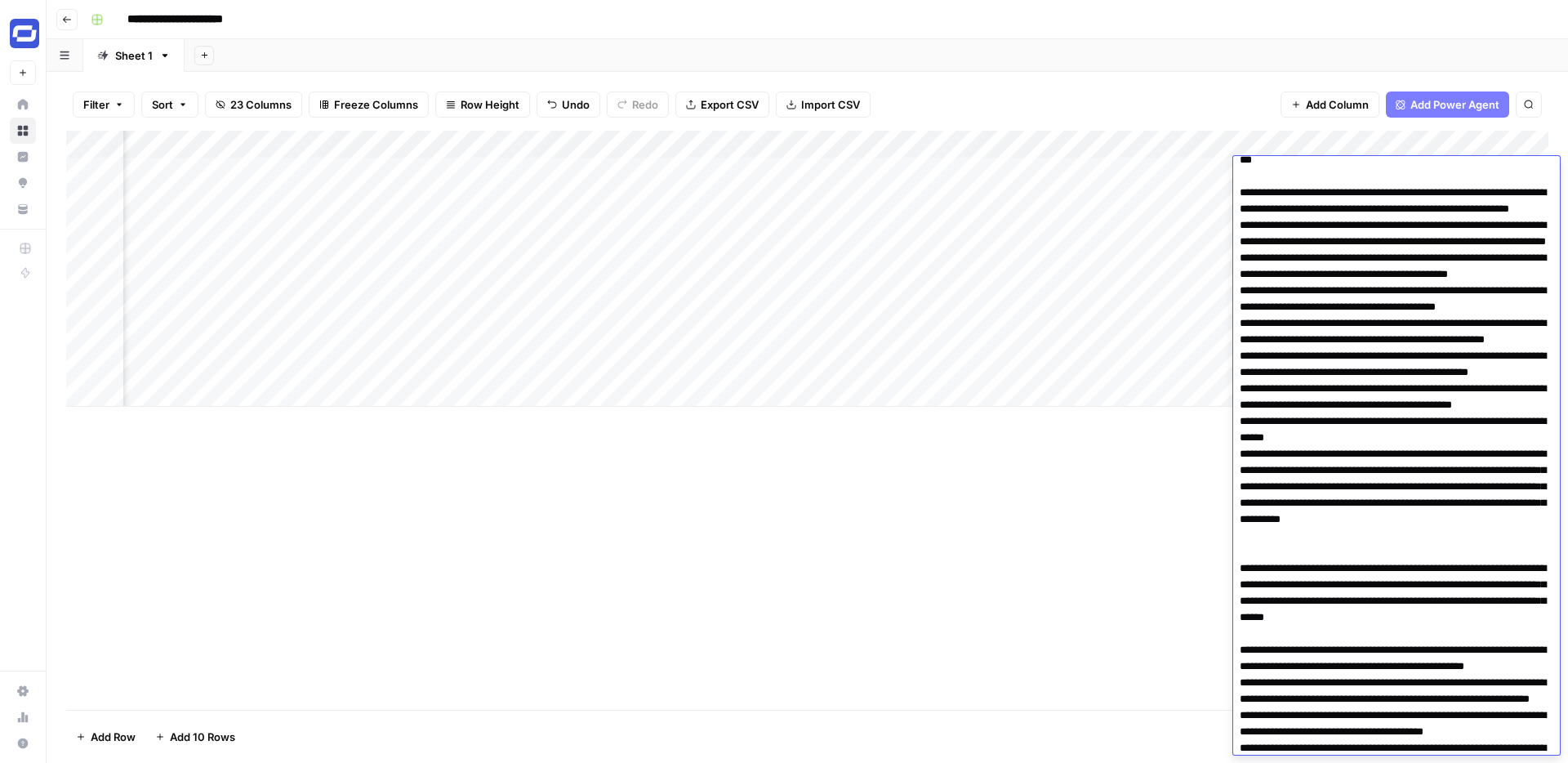
scroll to position [1008, 0]
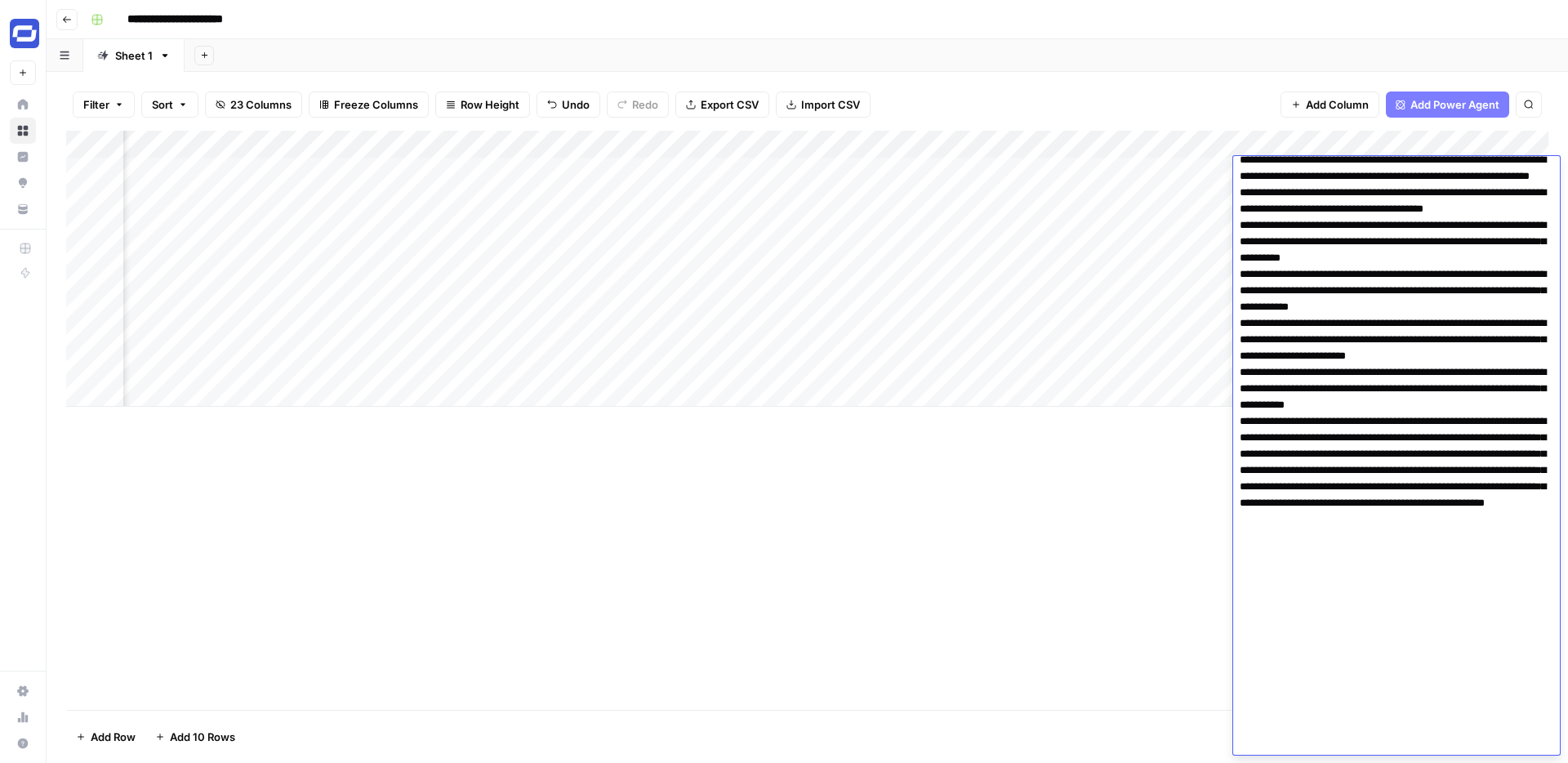
click at [1128, 178] on div "Add Column" at bounding box center [807, 268] width 1482 height 276
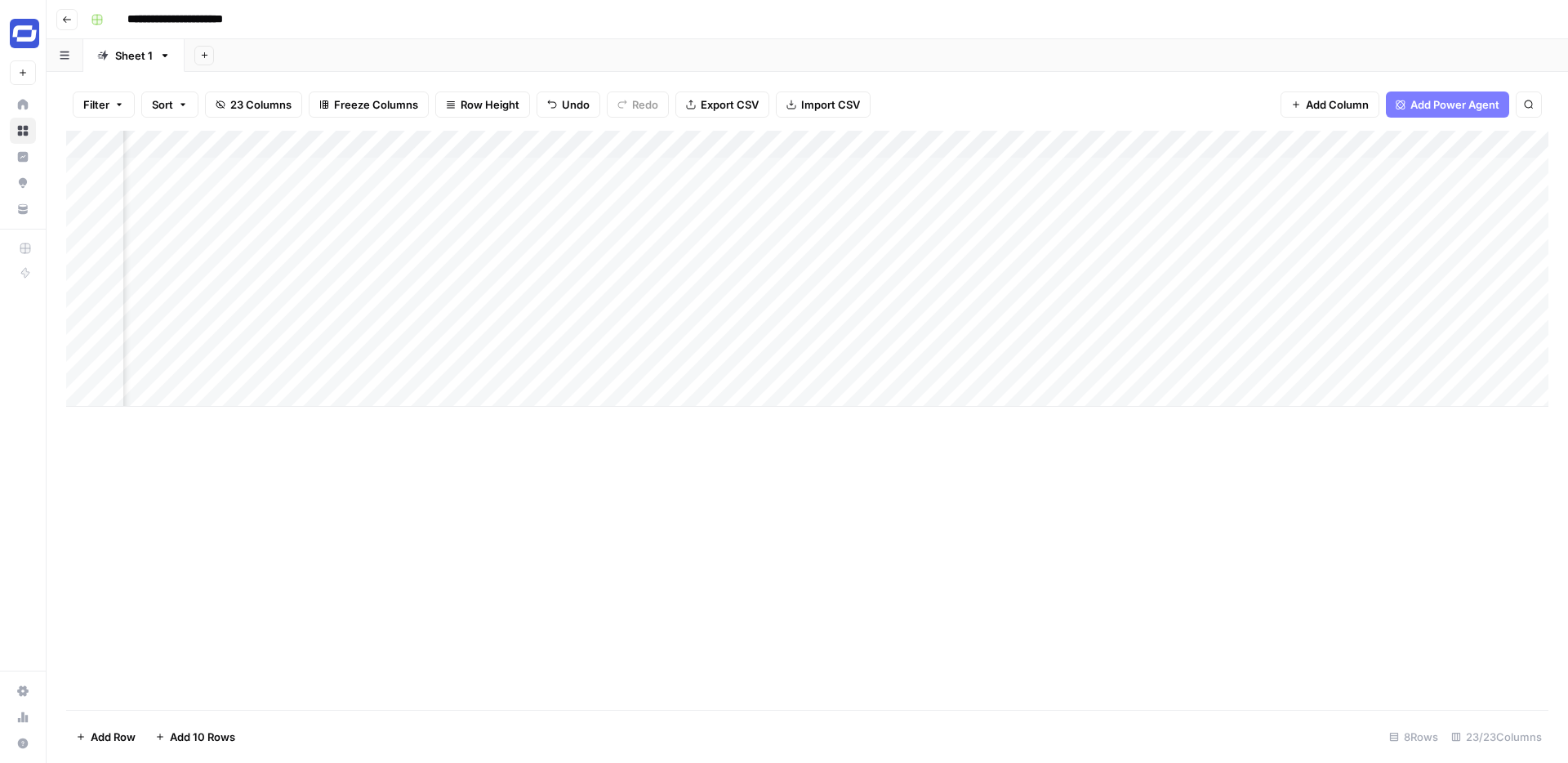
click at [1118, 170] on div "Add Column" at bounding box center [807, 268] width 1482 height 276
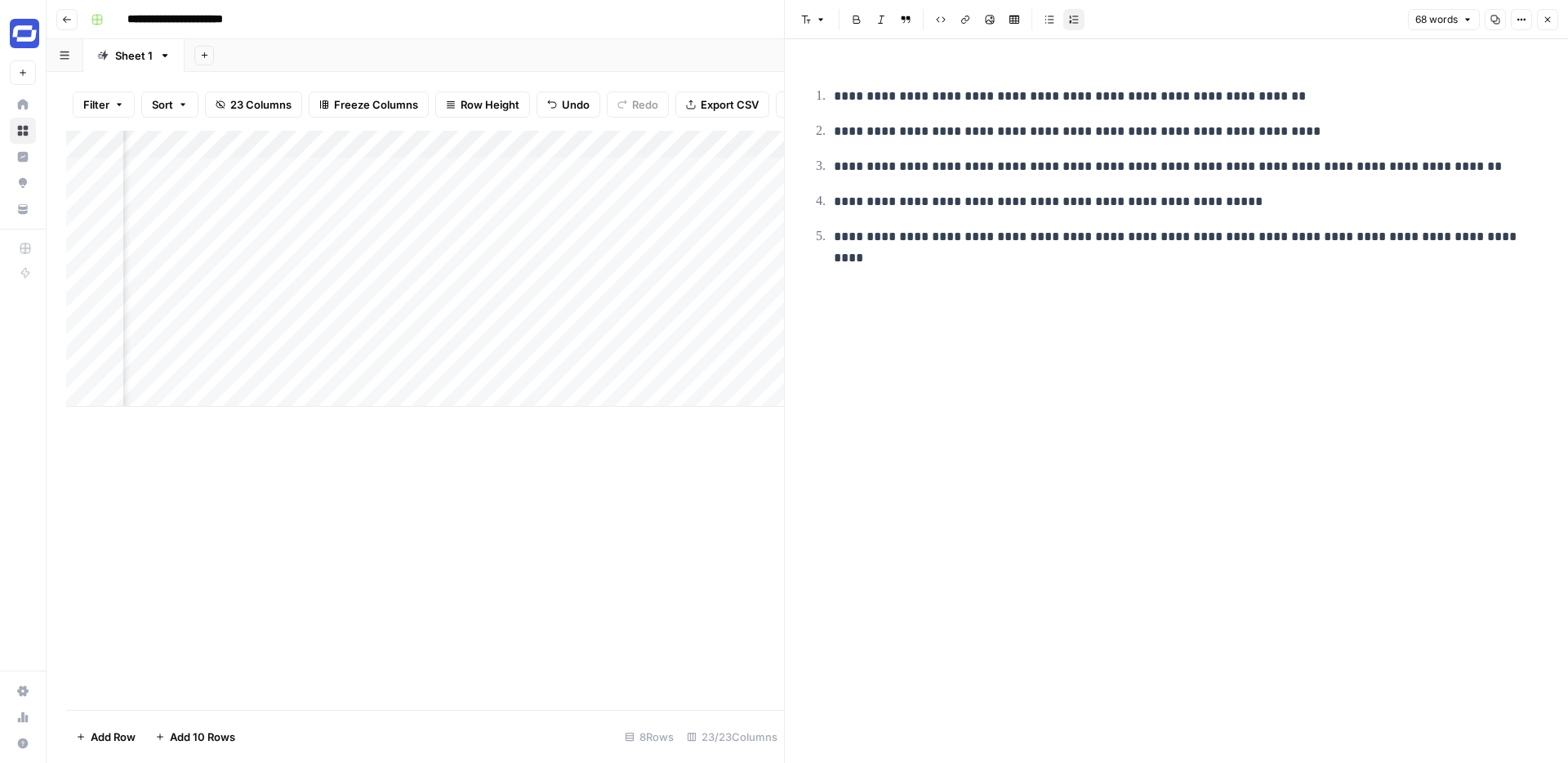
click at [1069, 202] on p "**********" at bounding box center [1189, 202] width 711 height 21
copy p "**********"
click at [677, 521] on div "Add Column" at bounding box center [425, 421] width 718 height 579
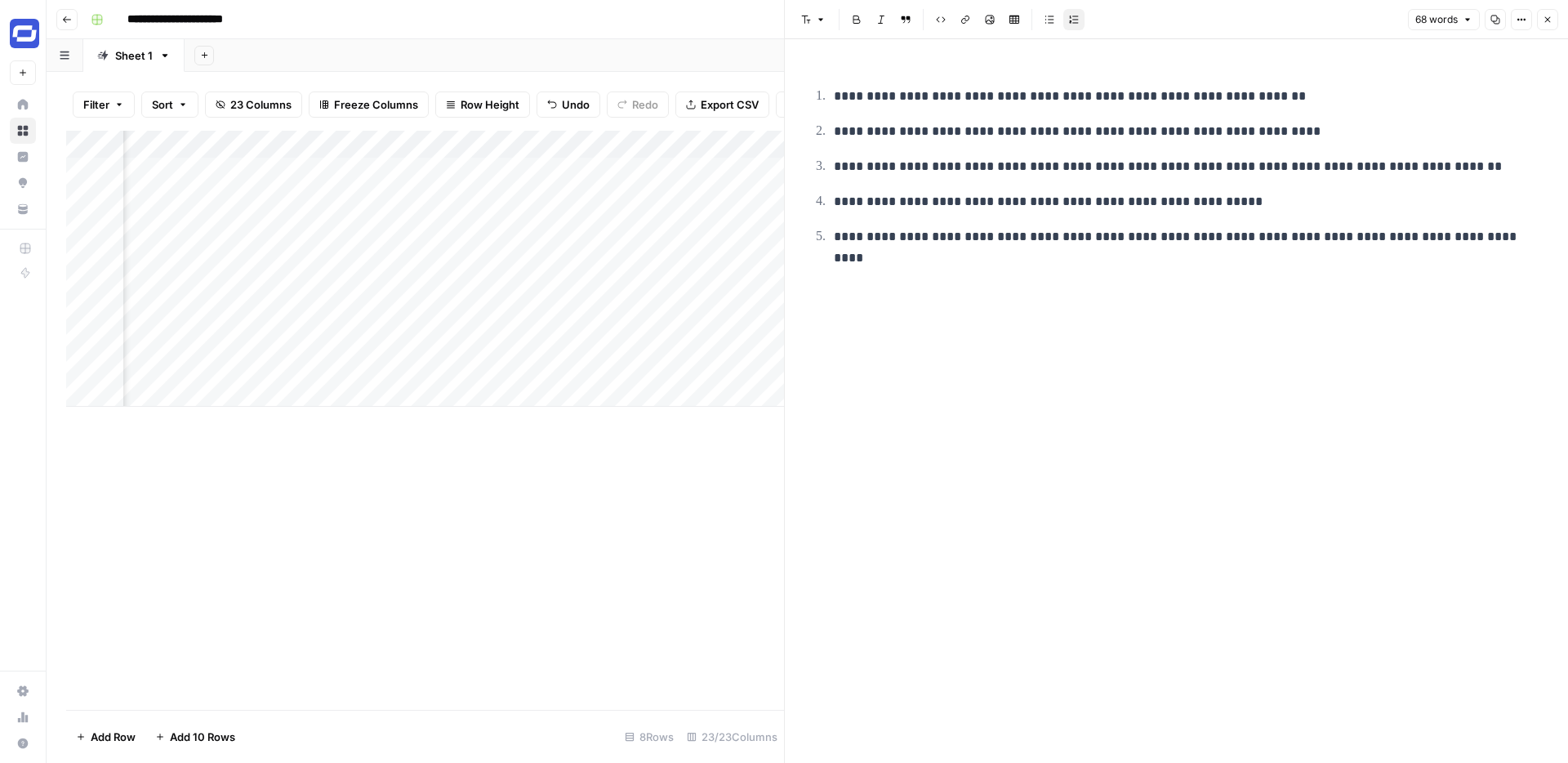
click at [1556, 20] on button "Close" at bounding box center [1548, 20] width 21 height 21
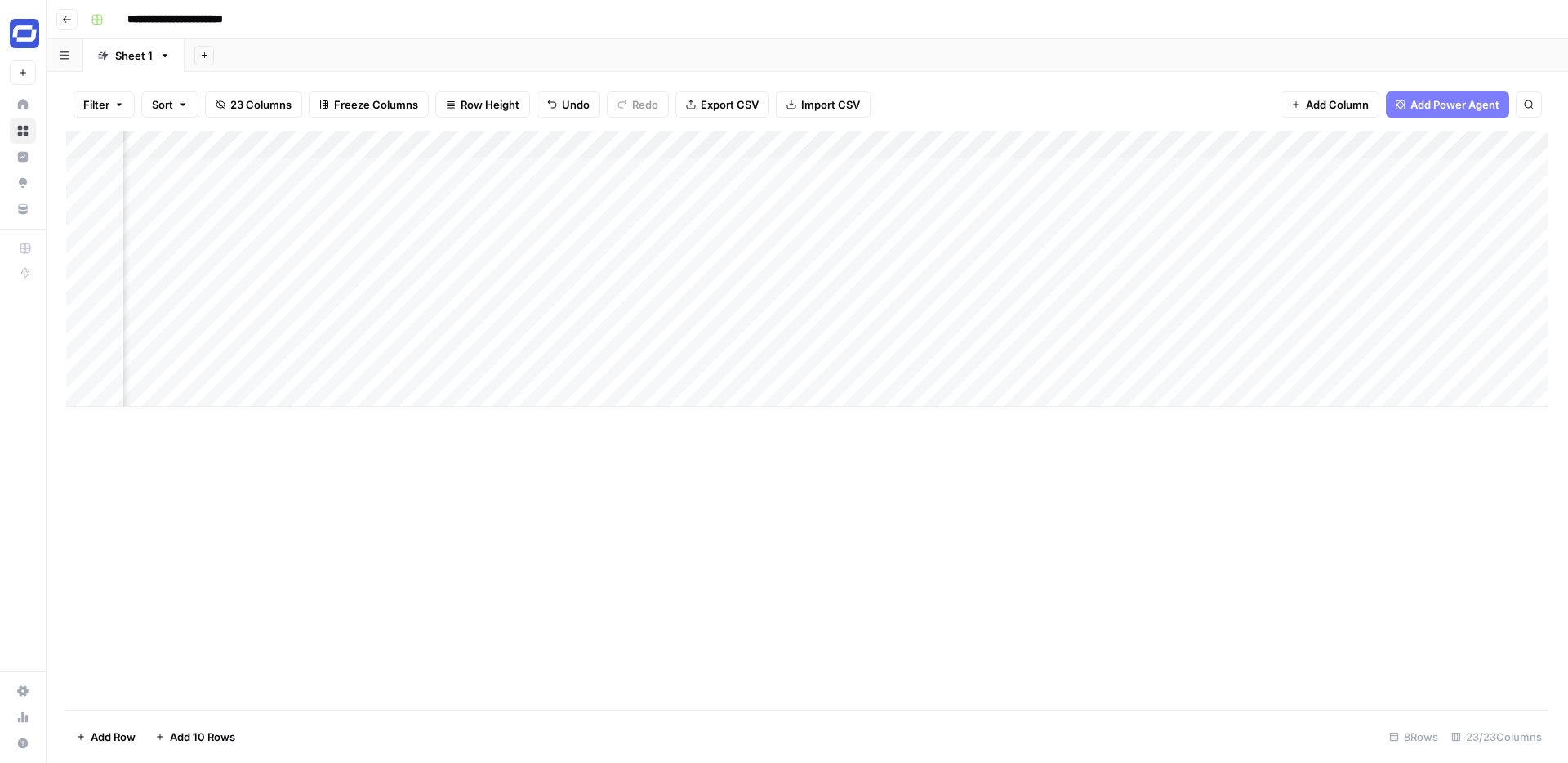
click at [1314, 194] on div "Add Column" at bounding box center [807, 268] width 1482 height 276
click at [1325, 155] on div "Add Column" at bounding box center [807, 268] width 1482 height 276
click at [1407, 176] on div "Add Column" at bounding box center [807, 268] width 1482 height 276
click at [1407, 173] on div "Add Column" at bounding box center [807, 268] width 1482 height 276
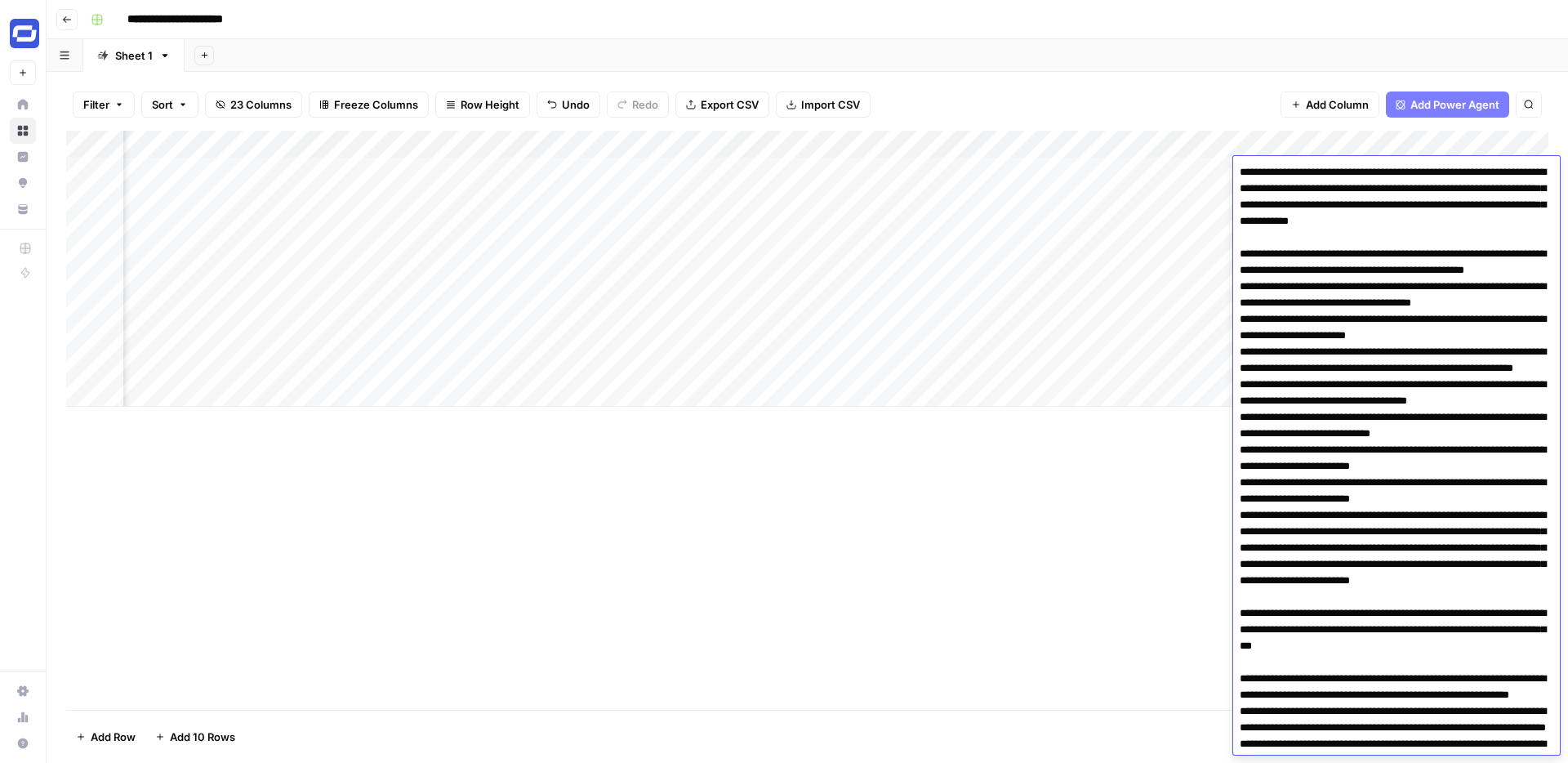
scroll to position [1013, 0]
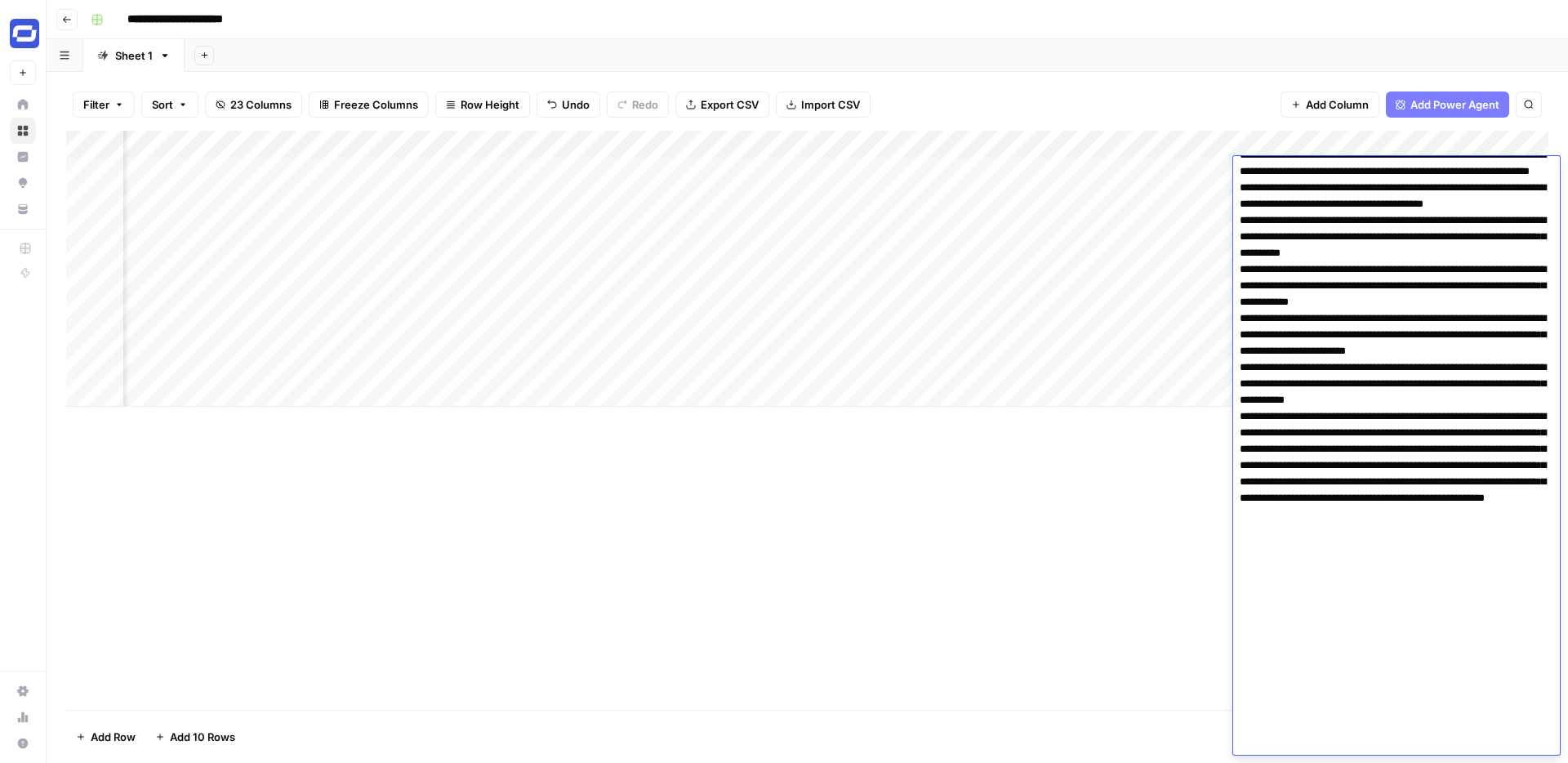
click at [1166, 203] on div "Add Column" at bounding box center [807, 268] width 1482 height 276
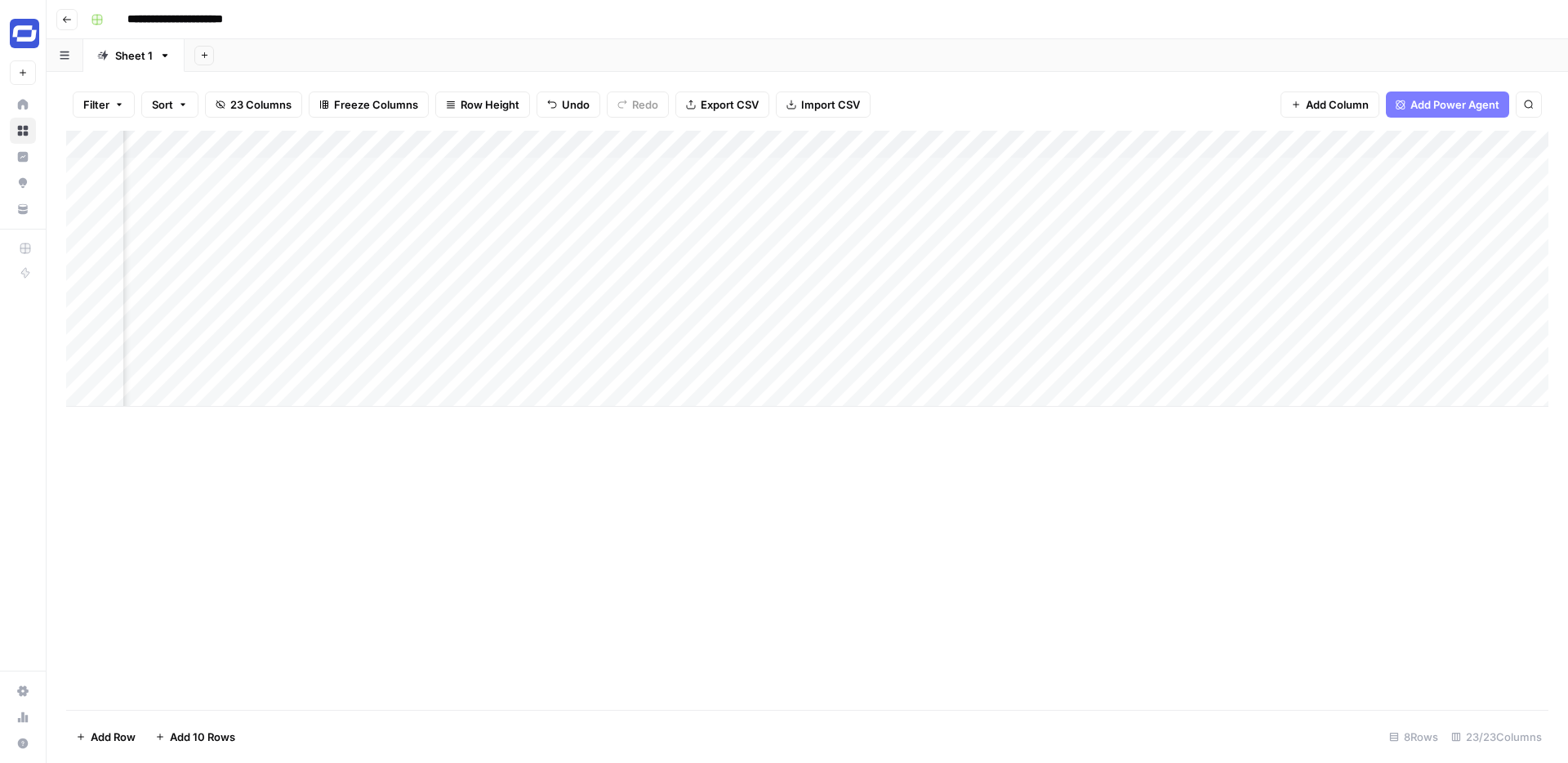
click at [1285, 194] on div "Add Column" at bounding box center [807, 268] width 1482 height 276
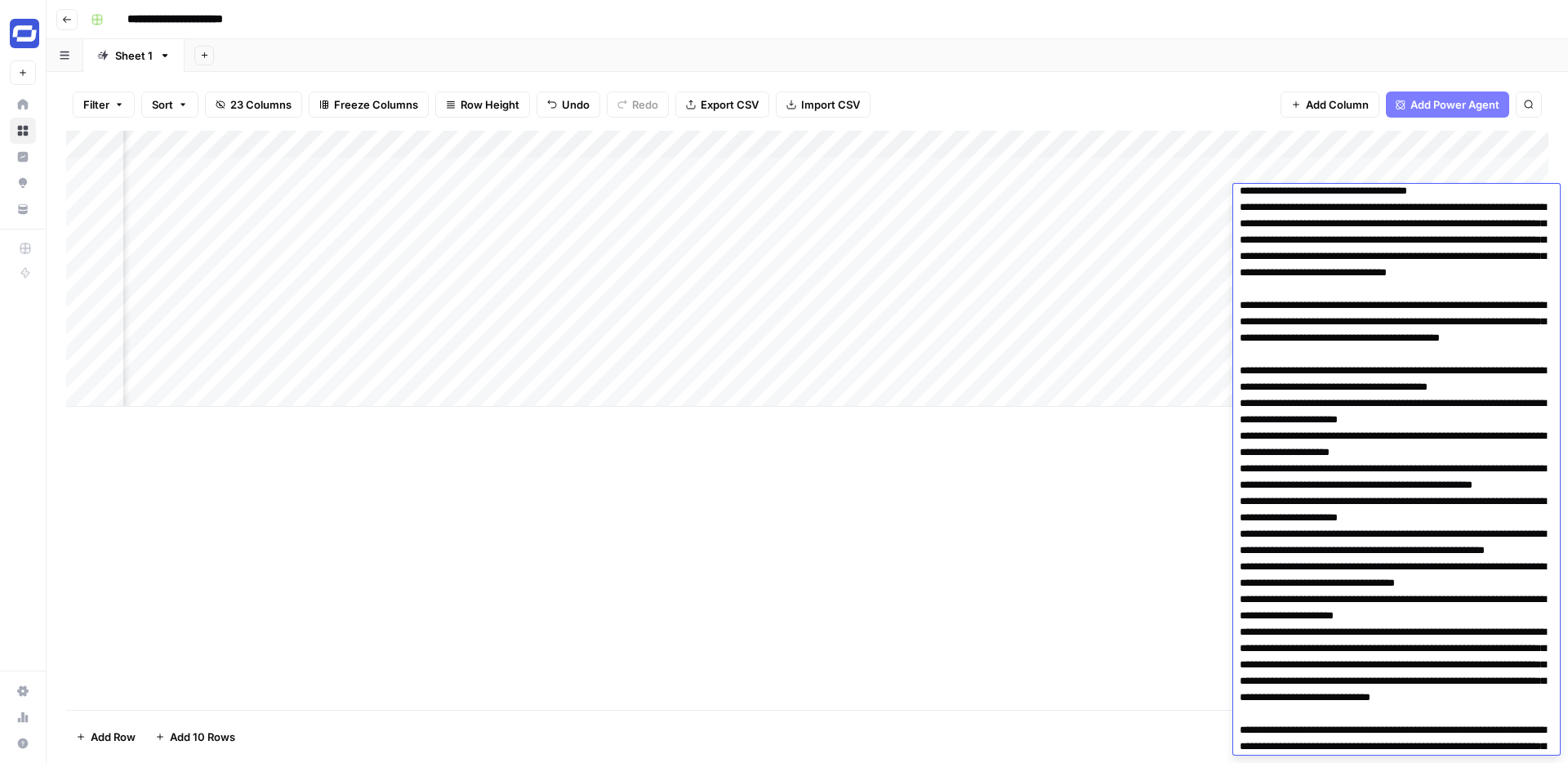
scroll to position [0, 0]
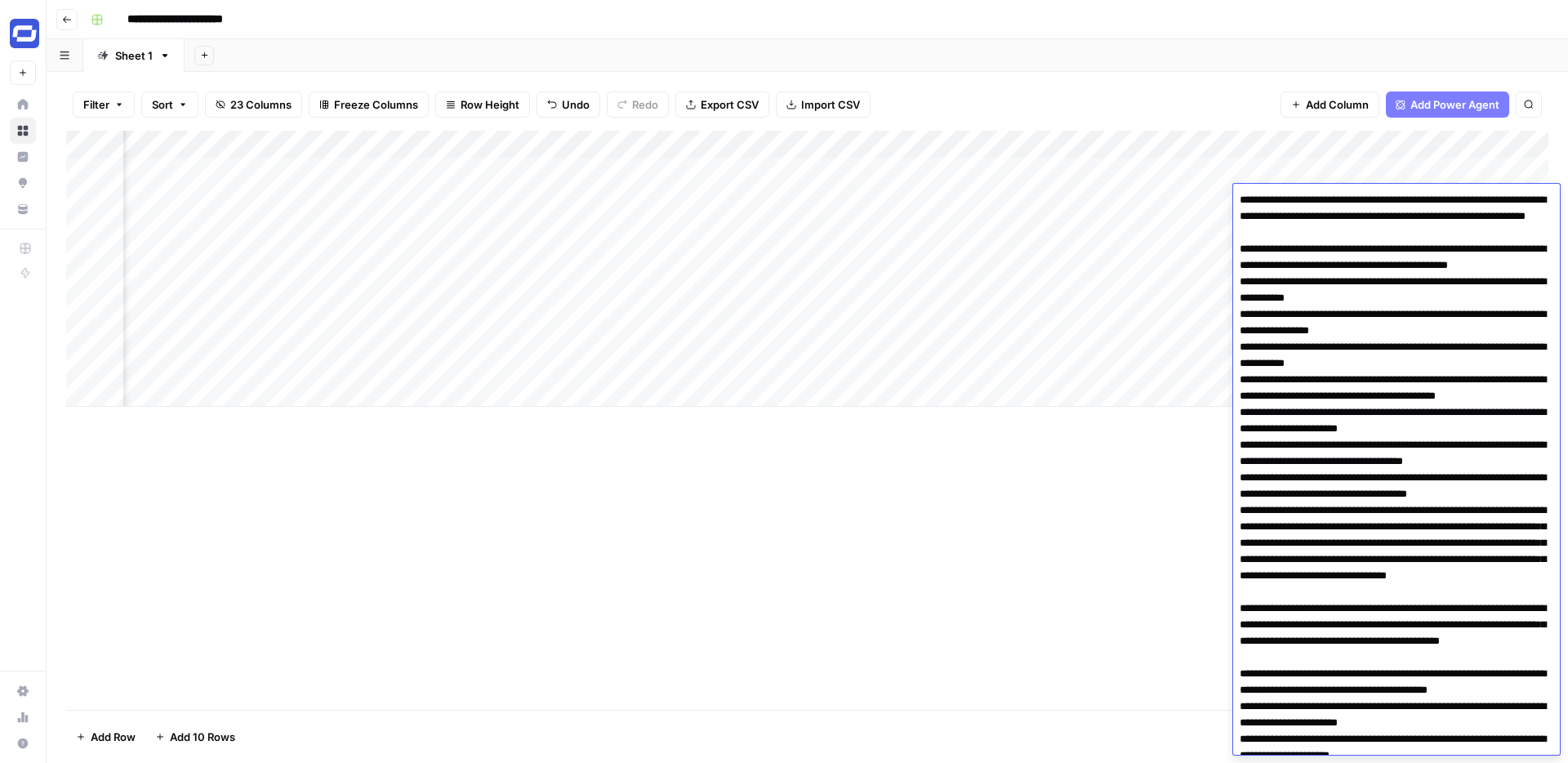
click at [1320, 171] on div "Add Column" at bounding box center [807, 268] width 1482 height 276
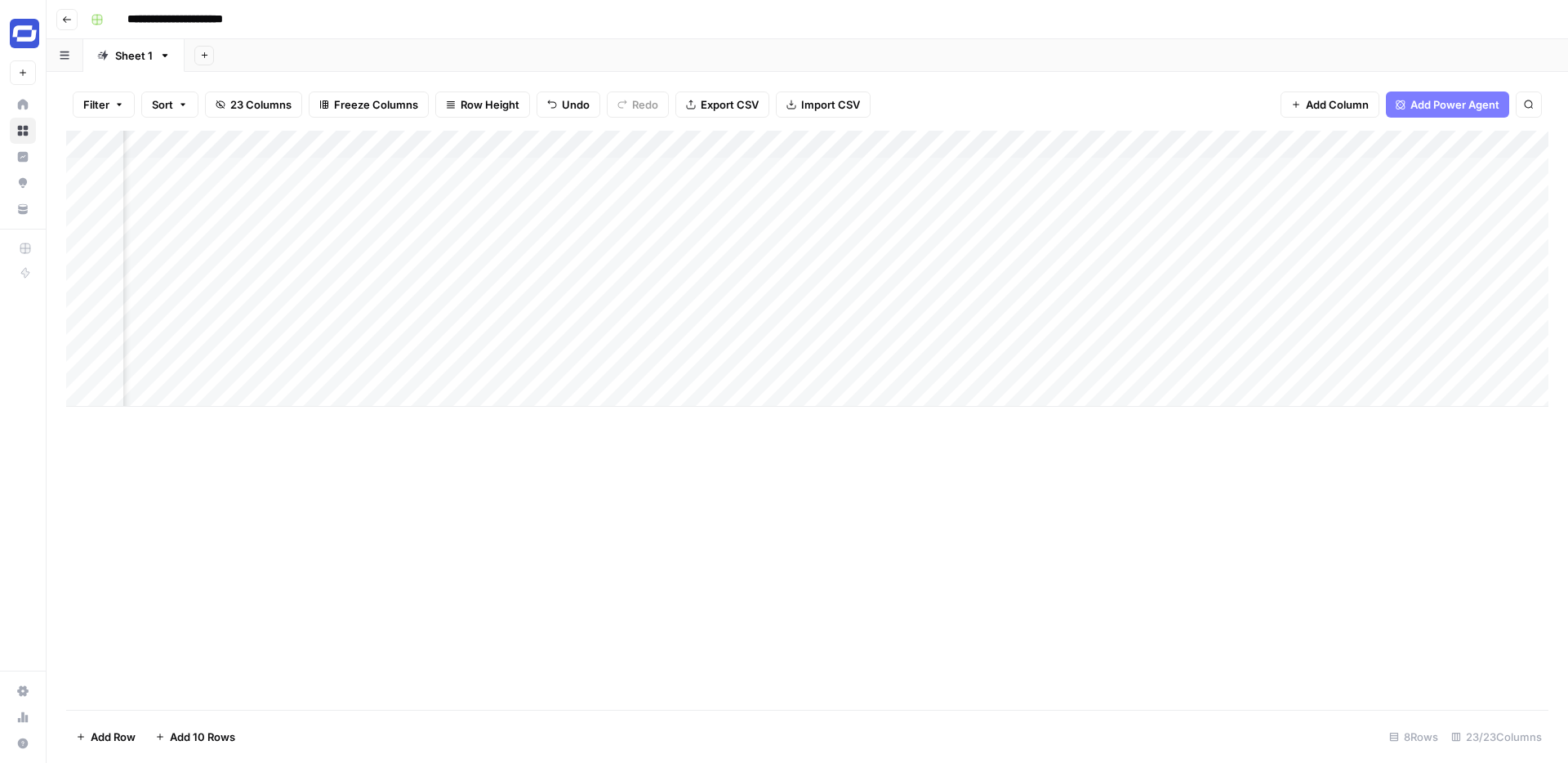
click at [1320, 171] on div "Add Column" at bounding box center [807, 268] width 1482 height 276
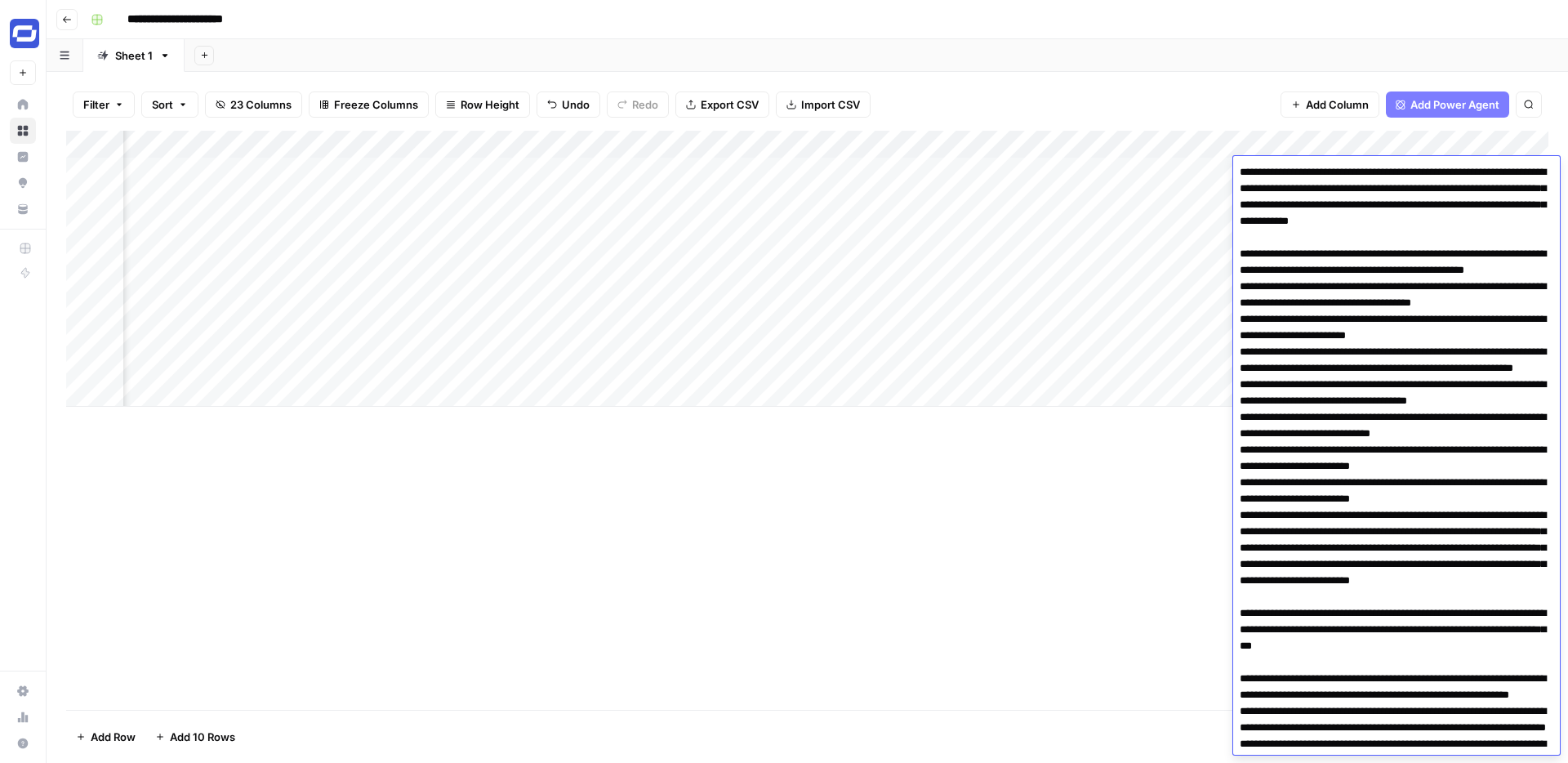
scroll to position [1013, 0]
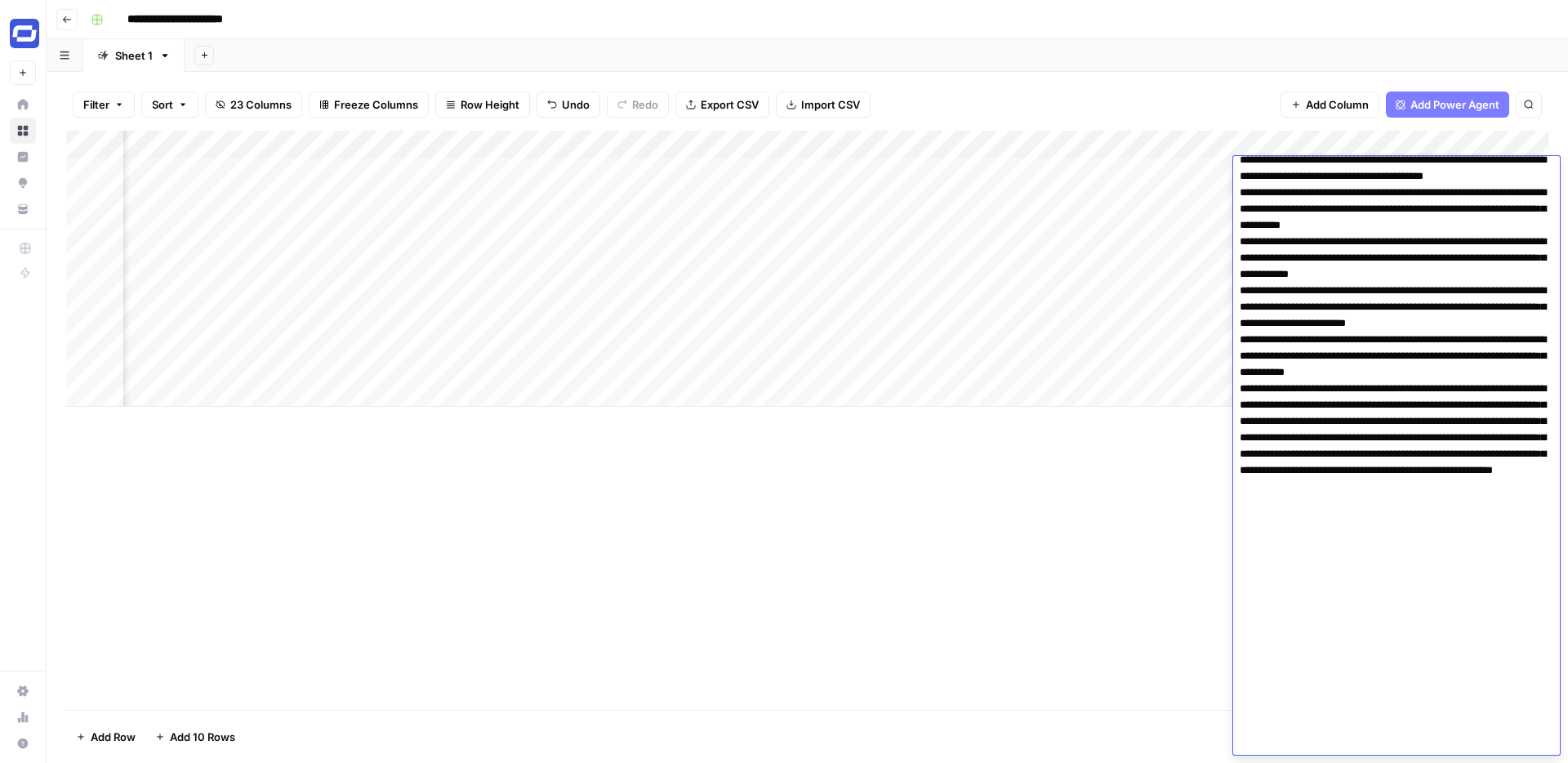
type textarea "**********"
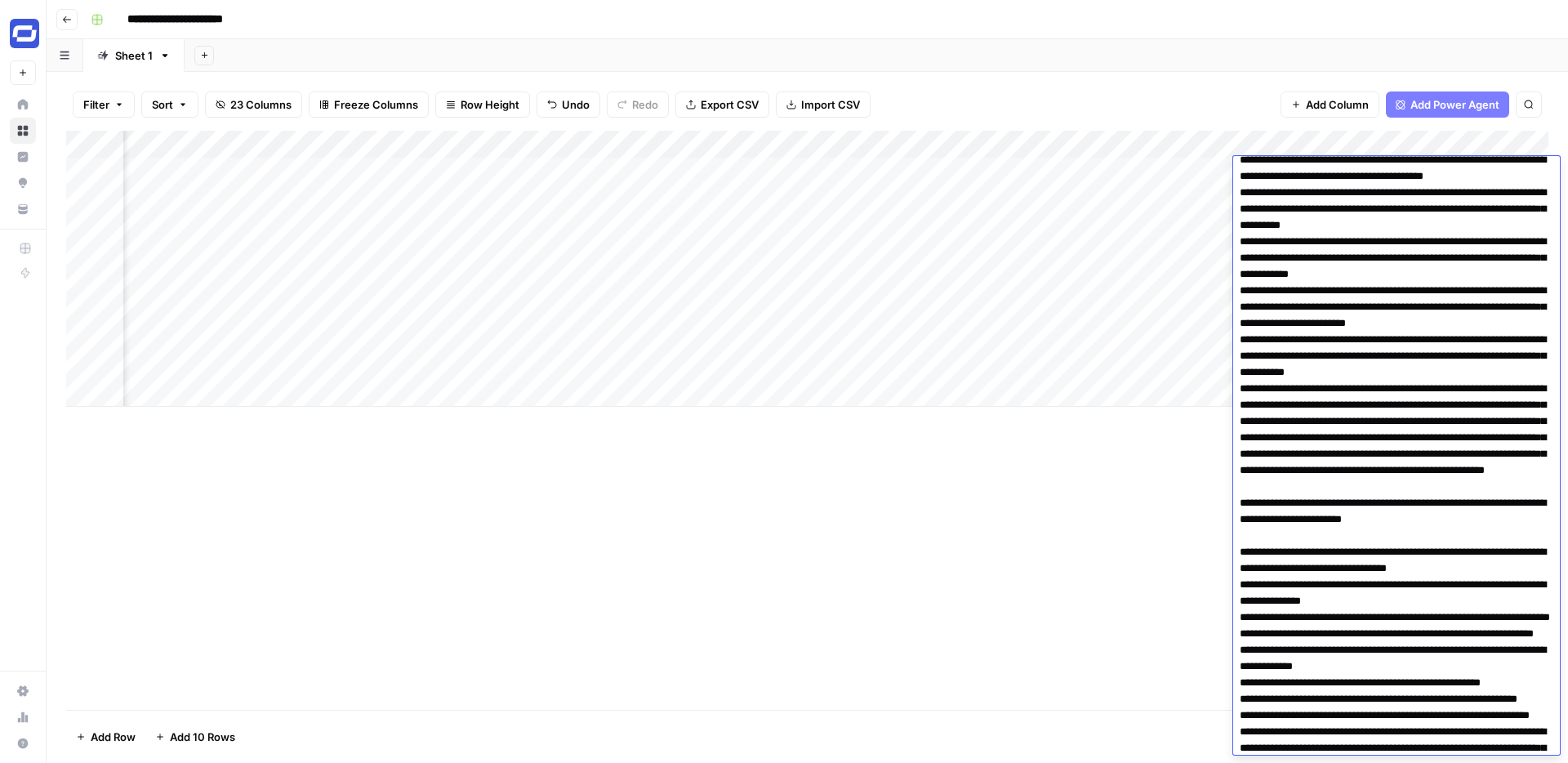
scroll to position [1433, 0]
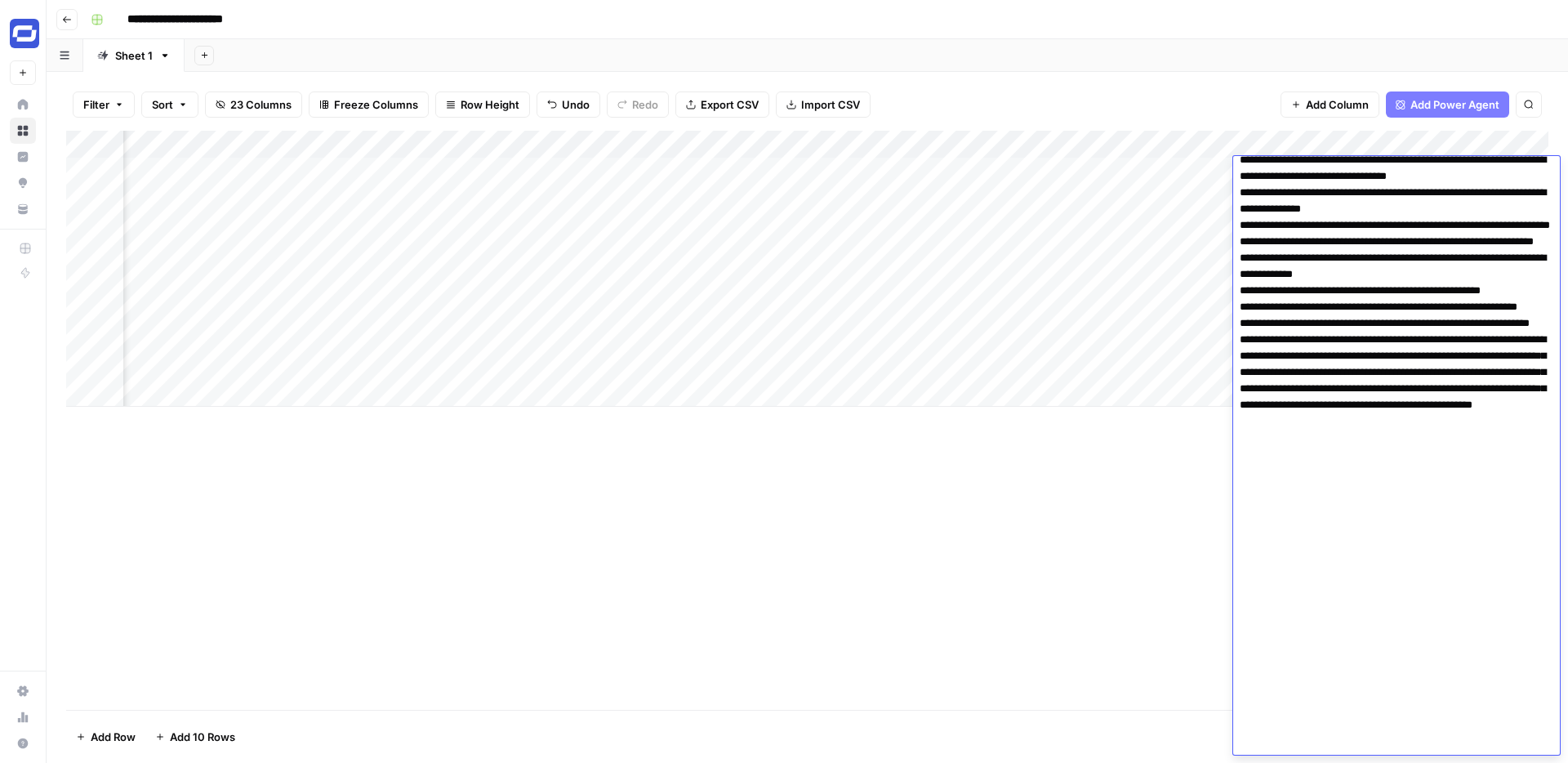
click at [1121, 177] on div "Add Column" at bounding box center [807, 268] width 1482 height 276
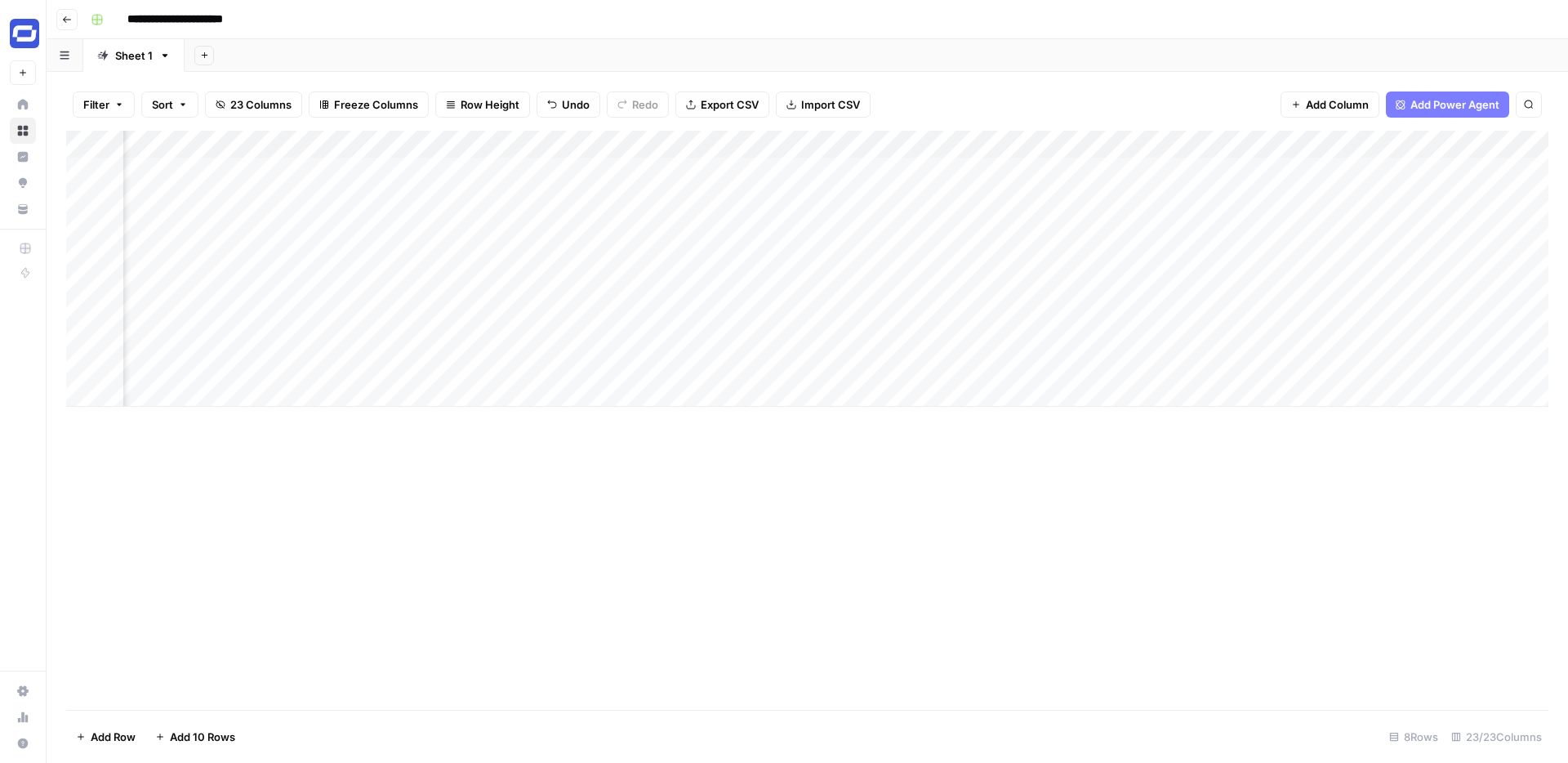
click at [1121, 177] on div "Add Column" at bounding box center [807, 268] width 1482 height 276
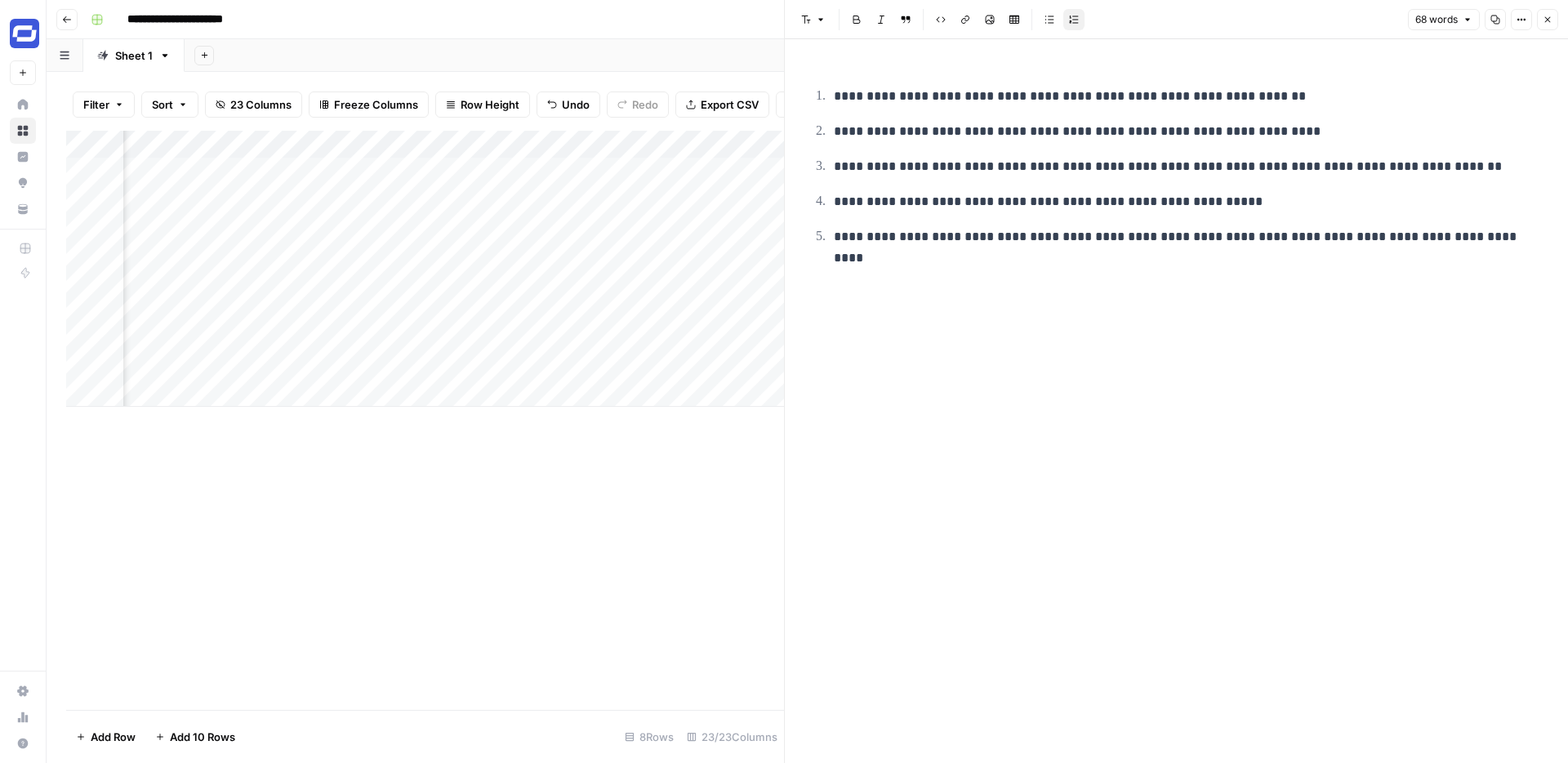
click at [1112, 236] on p "**********" at bounding box center [1189, 237] width 711 height 21
copy p "**********"
click at [1180, 164] on p "**********" at bounding box center [1189, 167] width 711 height 21
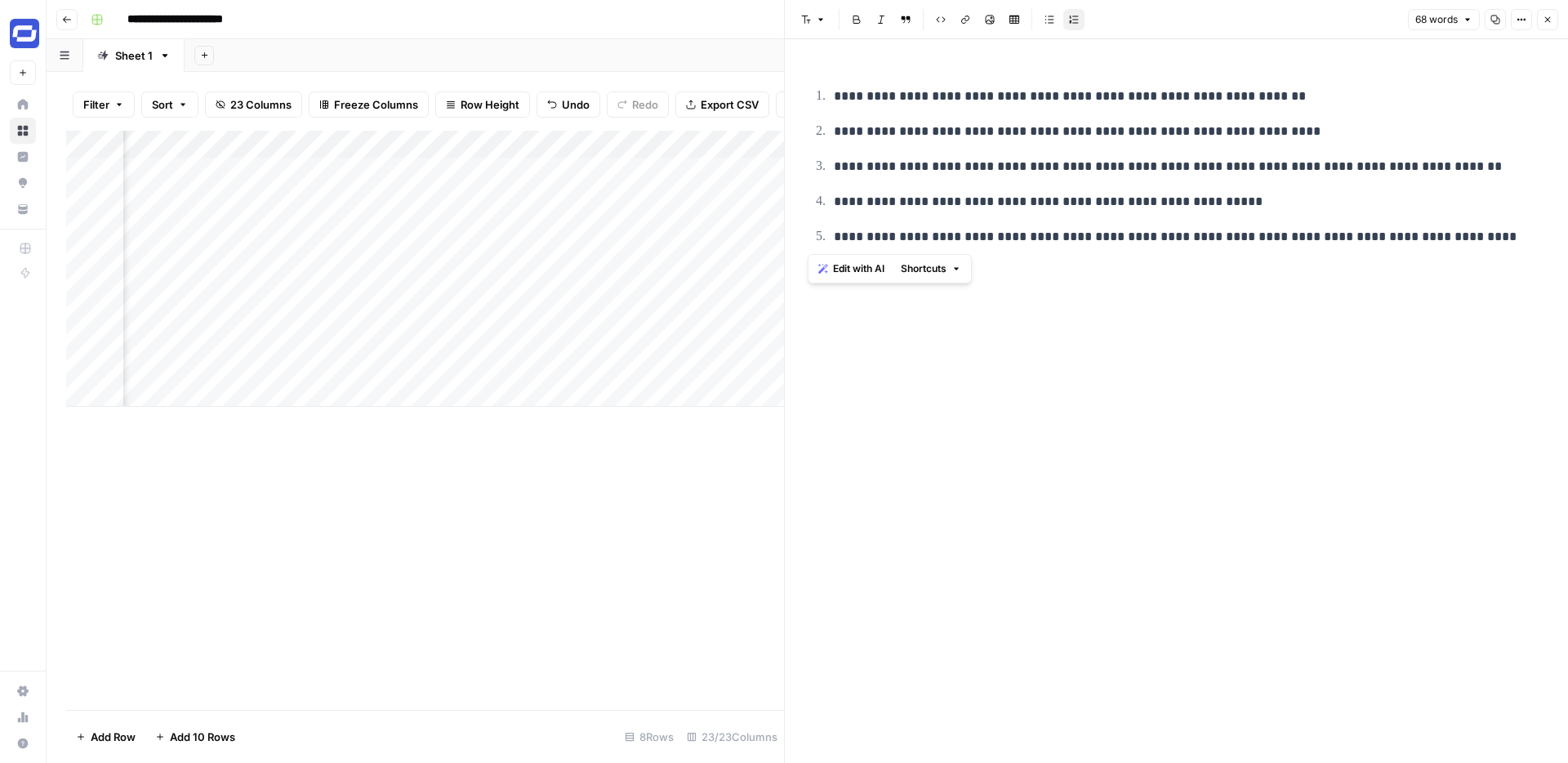
click at [1543, 18] on icon "button" at bounding box center [1547, 20] width 10 height 10
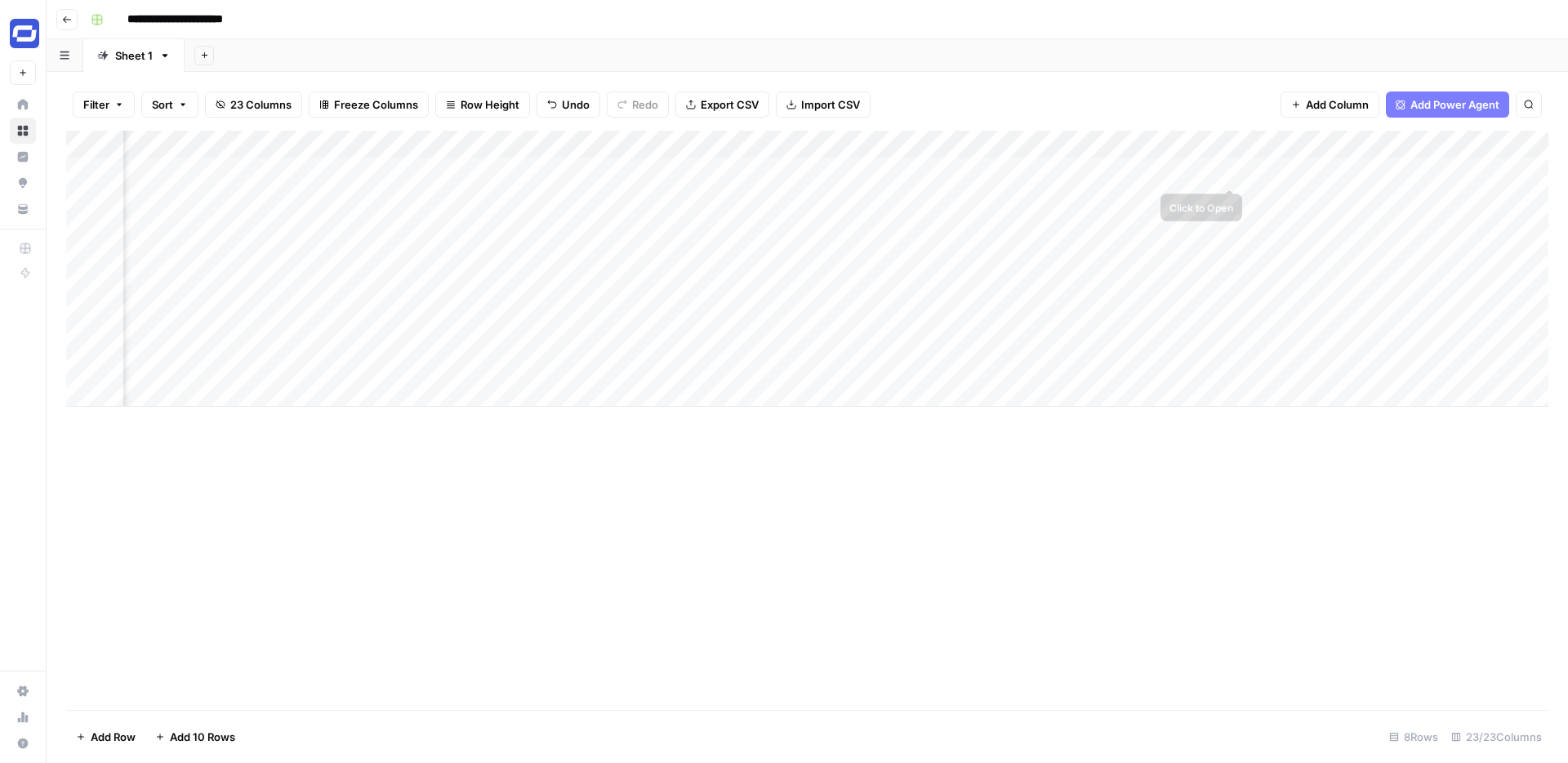
click at [1291, 165] on div "Add Column" at bounding box center [807, 268] width 1482 height 276
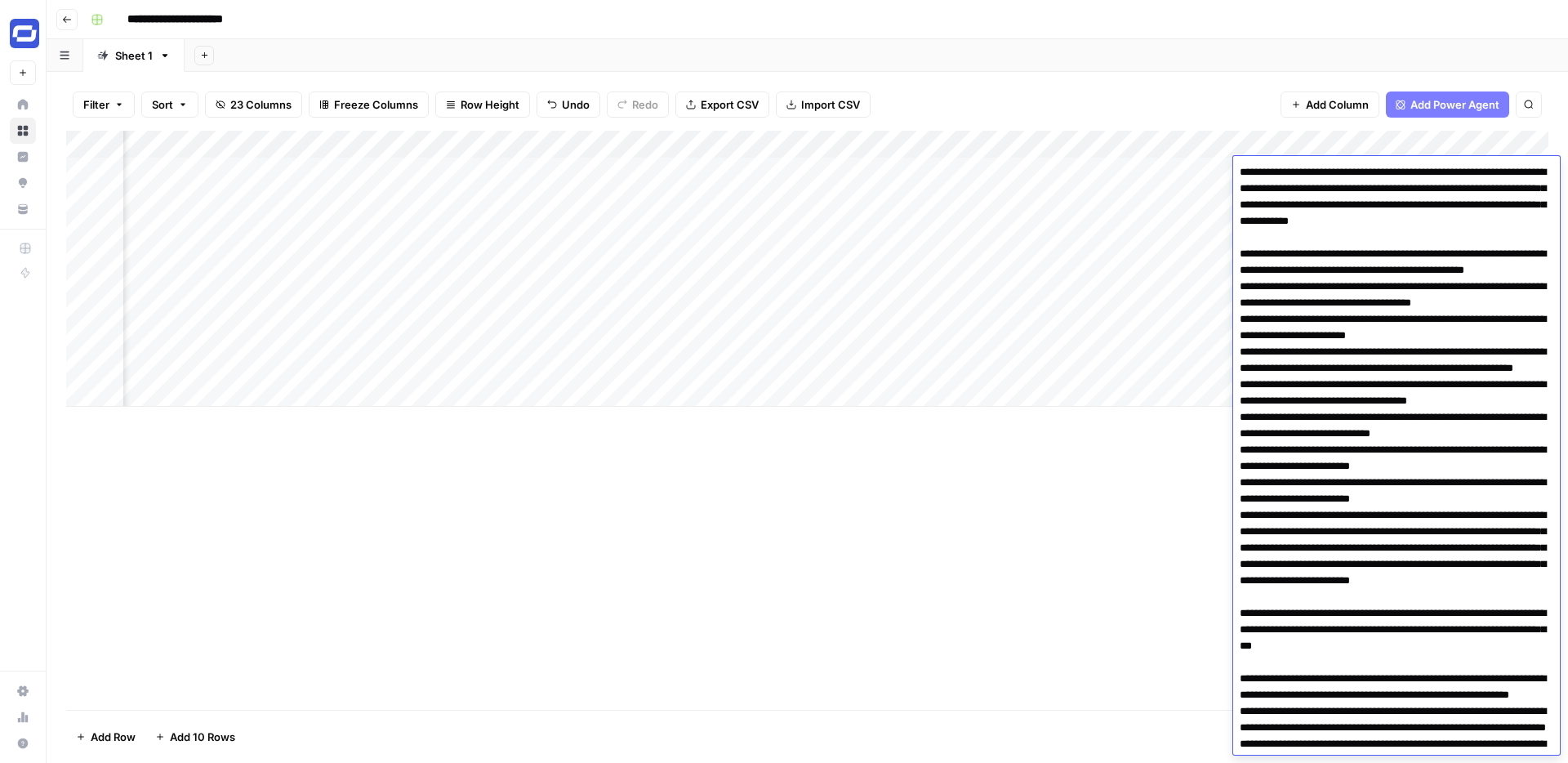
scroll to position [1438, 0]
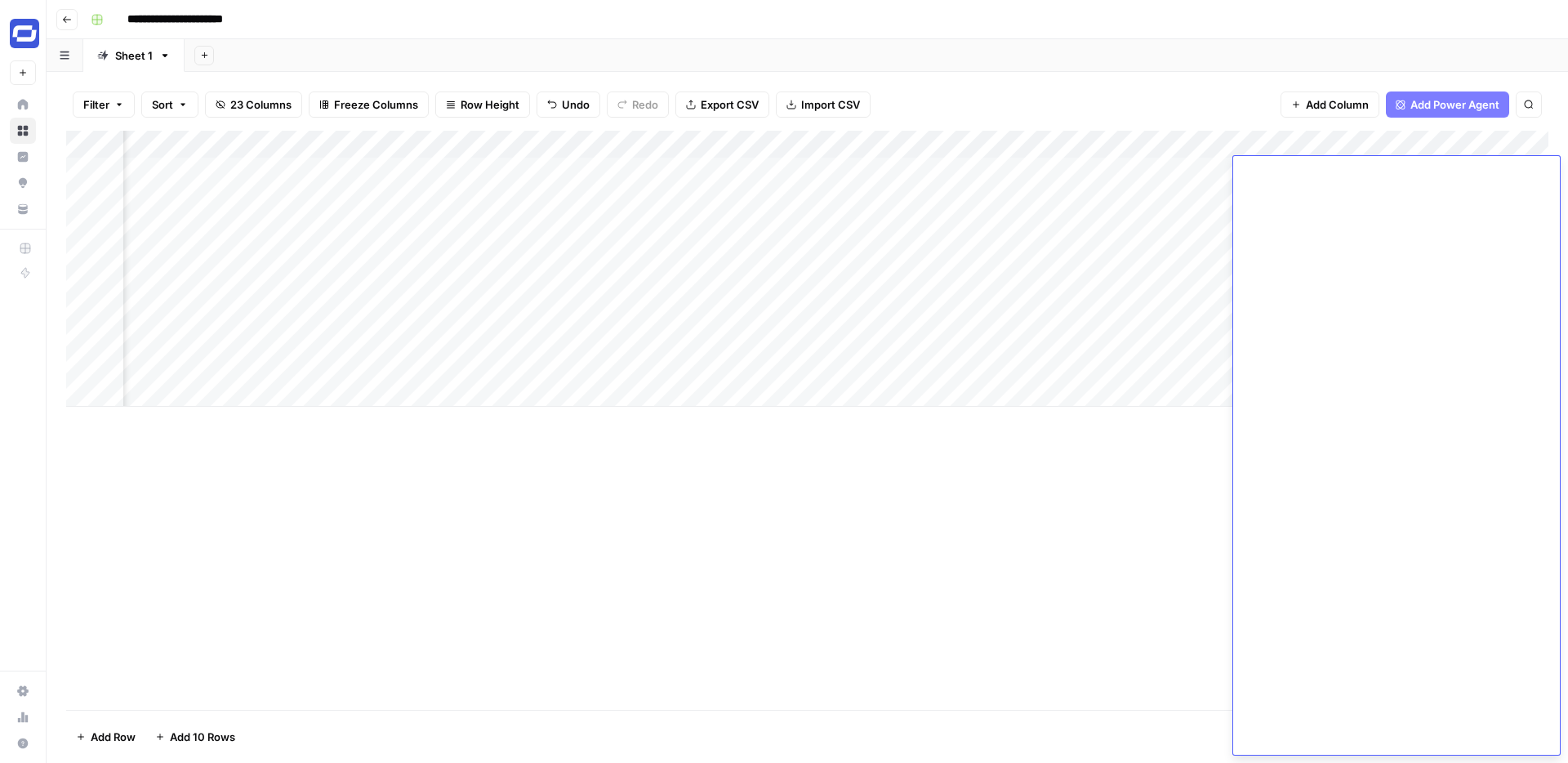
scroll to position [0, 0]
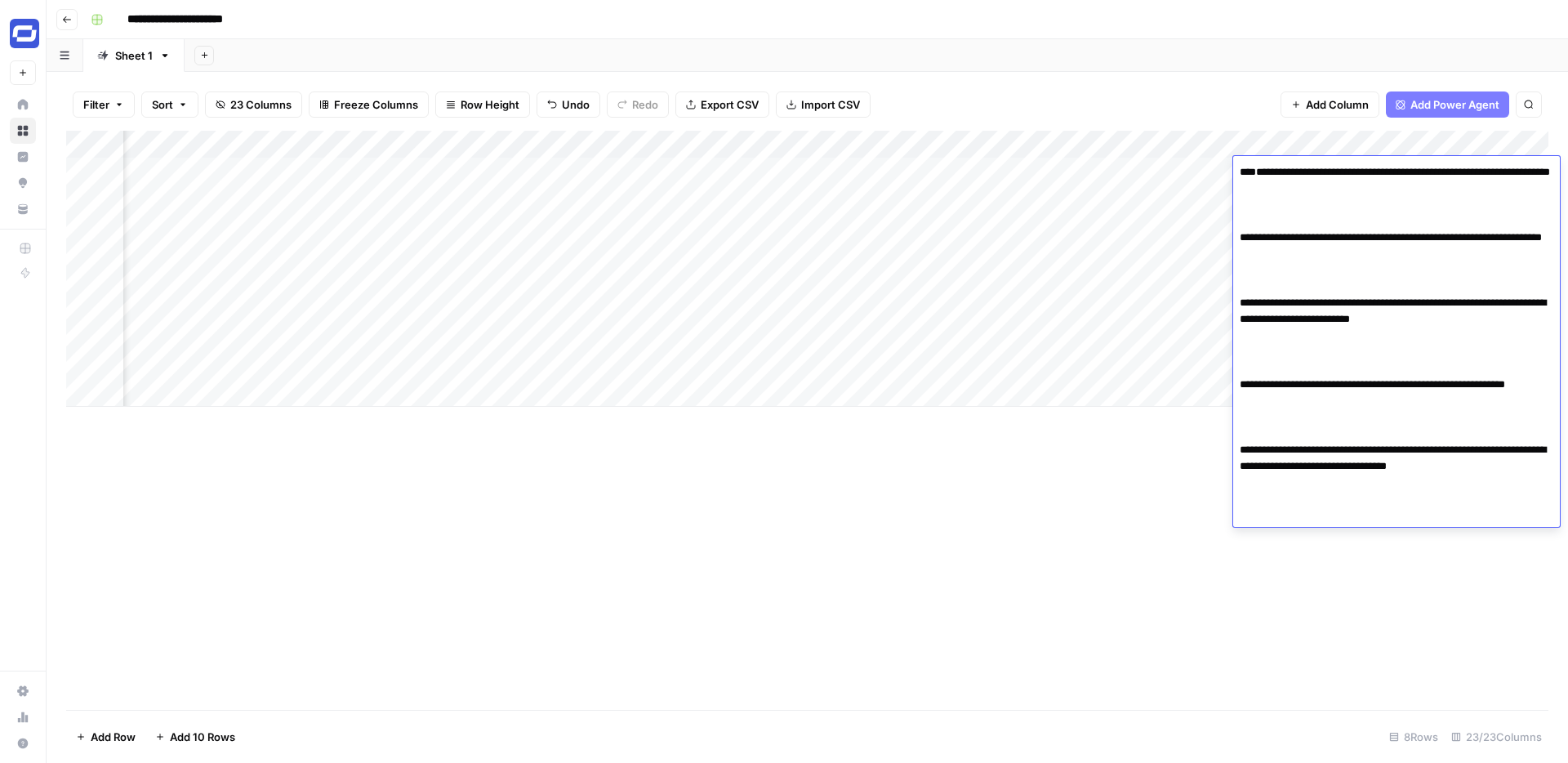
paste textarea "**********"
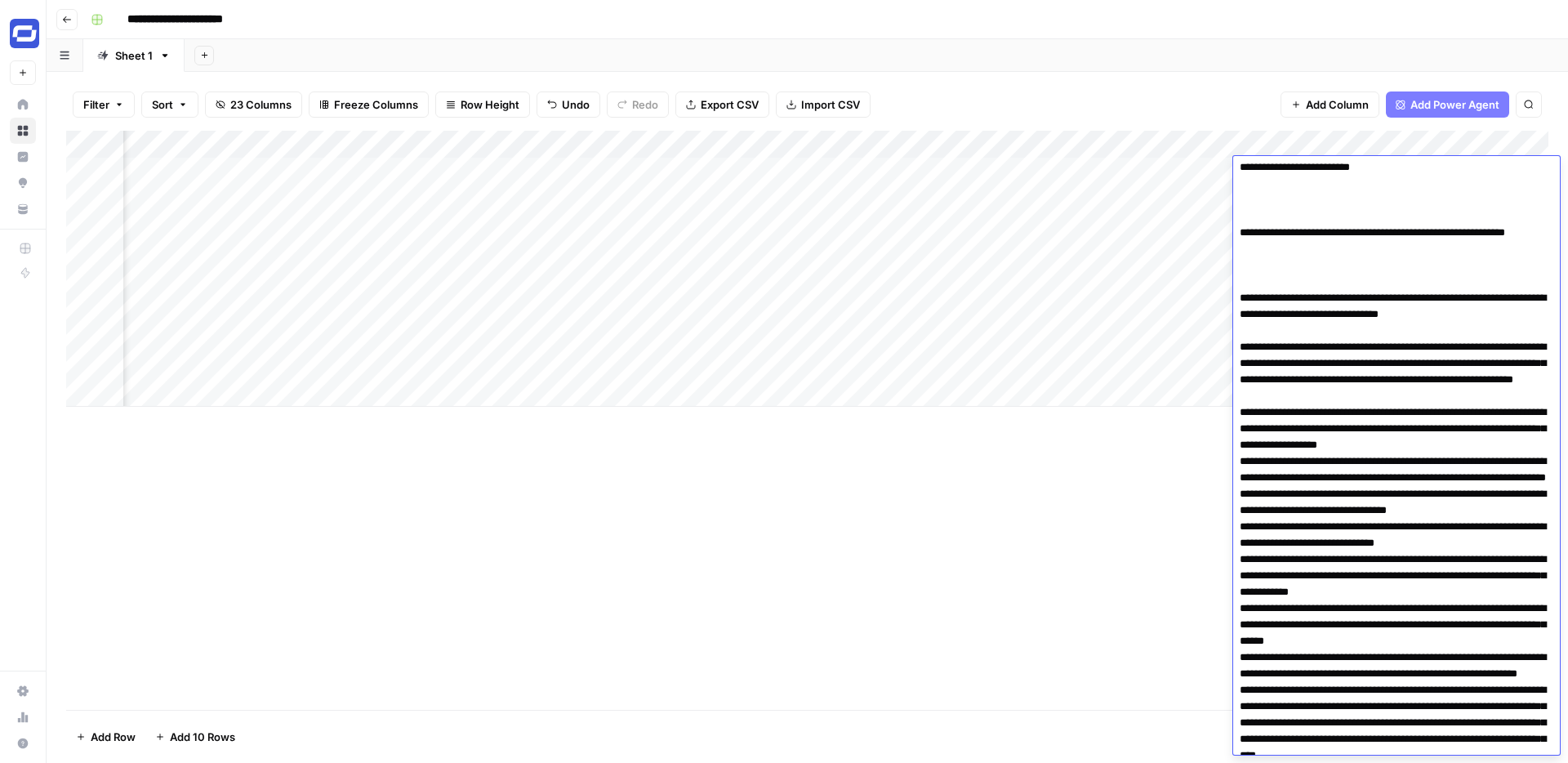
scroll to position [84, 0]
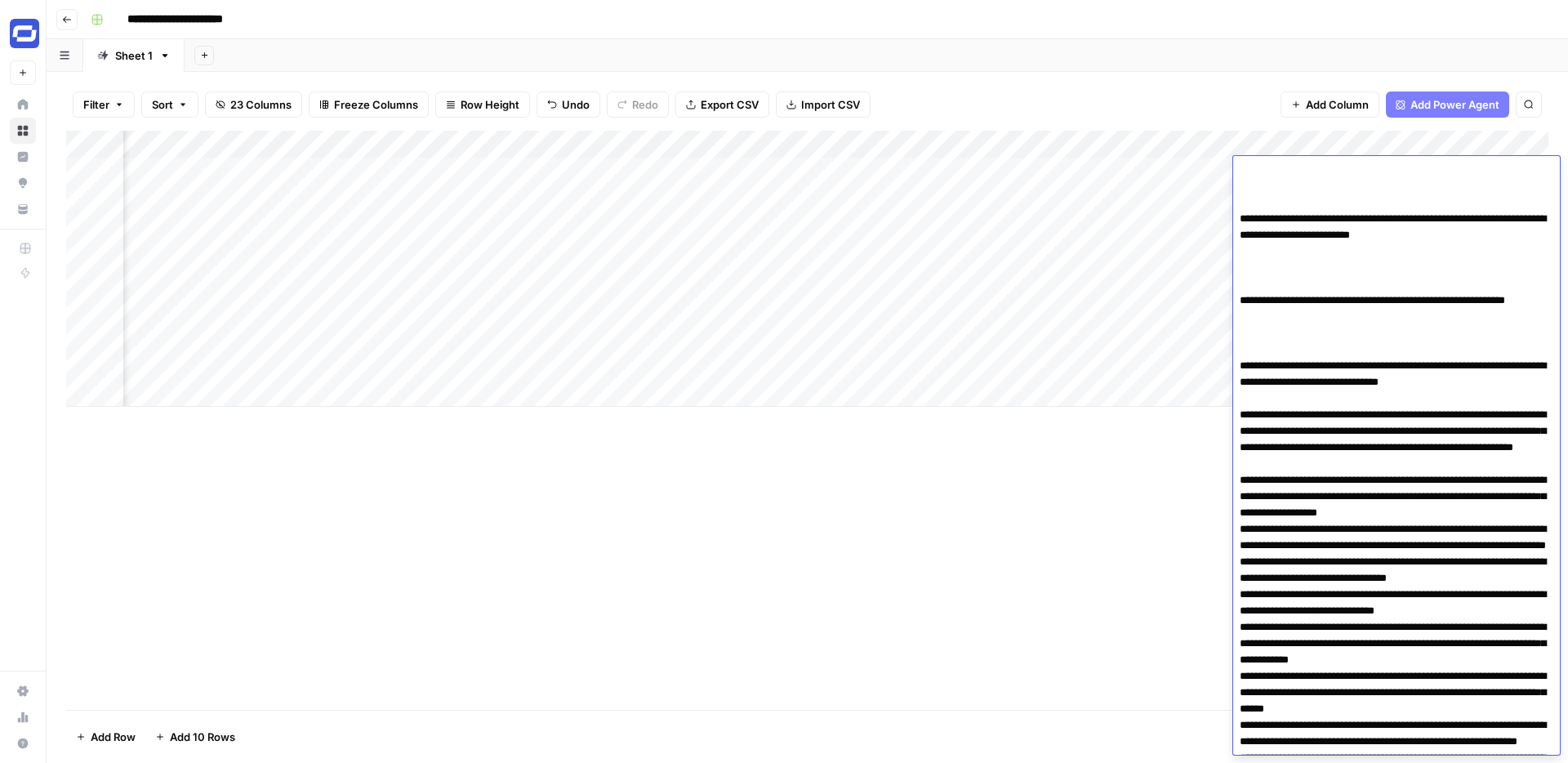
click at [1294, 407] on textarea at bounding box center [1396, 553] width 327 height 954
drag, startPoint x: 1303, startPoint y: 412, endPoint x: 1240, endPoint y: 395, distance: 65.3
click at [1240, 395] on textarea at bounding box center [1396, 553] width 327 height 954
click at [1270, 433] on textarea at bounding box center [1396, 553] width 327 height 954
paste textarea "**********"
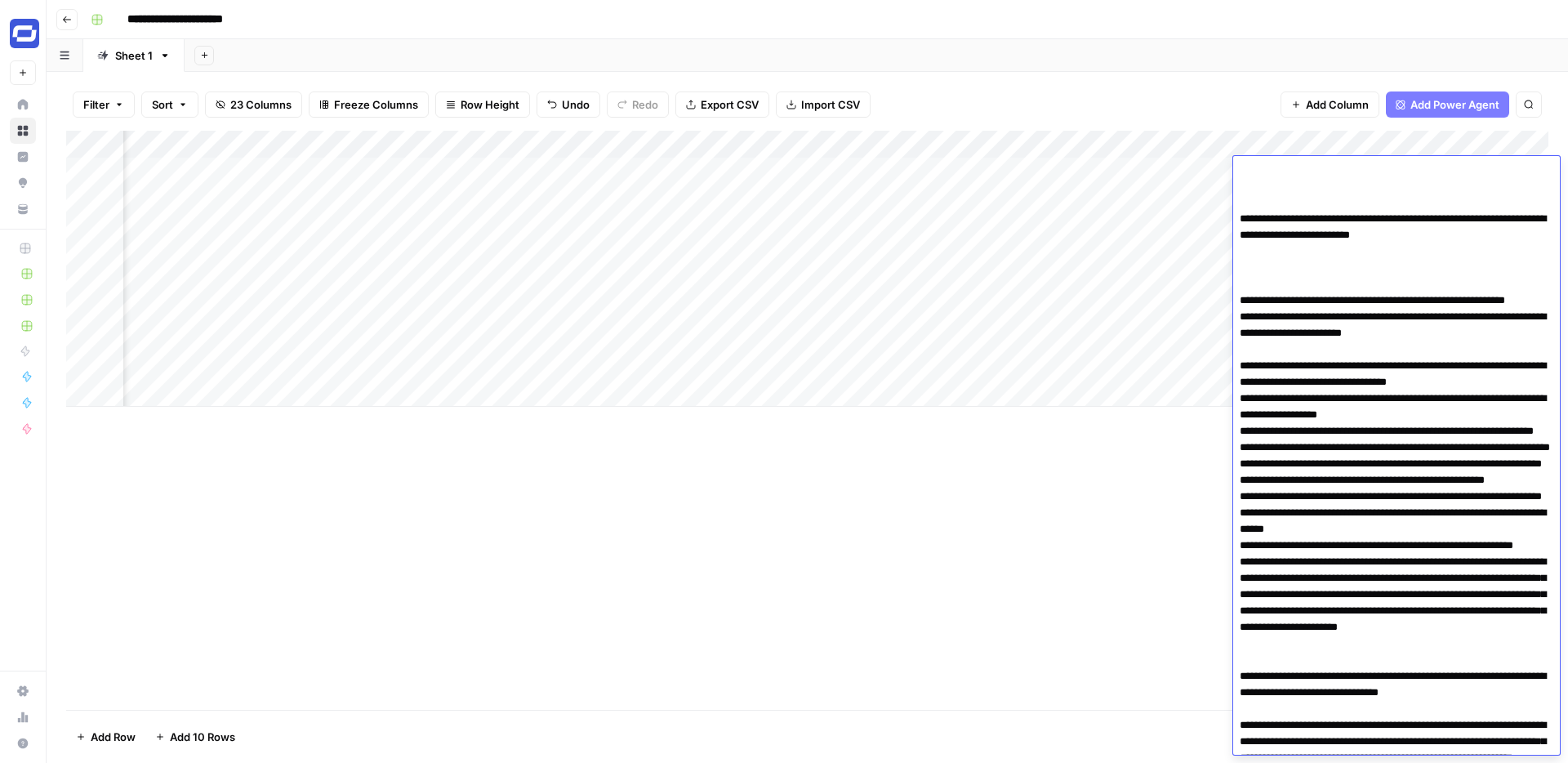
scroll to position [192, 0]
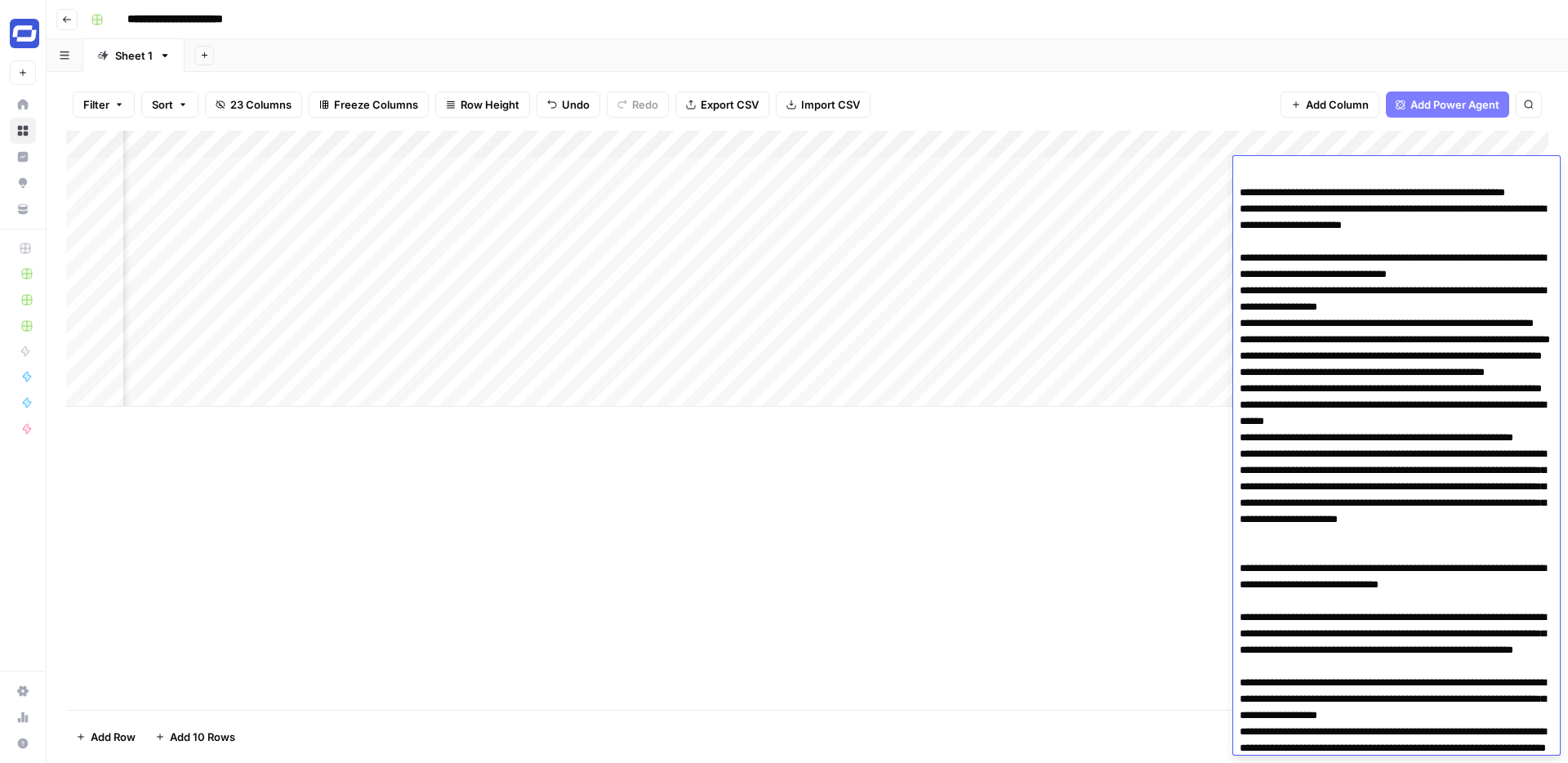
click at [1267, 252] on textarea at bounding box center [1396, 658] width 327 height 1379
click at [1300, 218] on textarea at bounding box center [1396, 658] width 327 height 1379
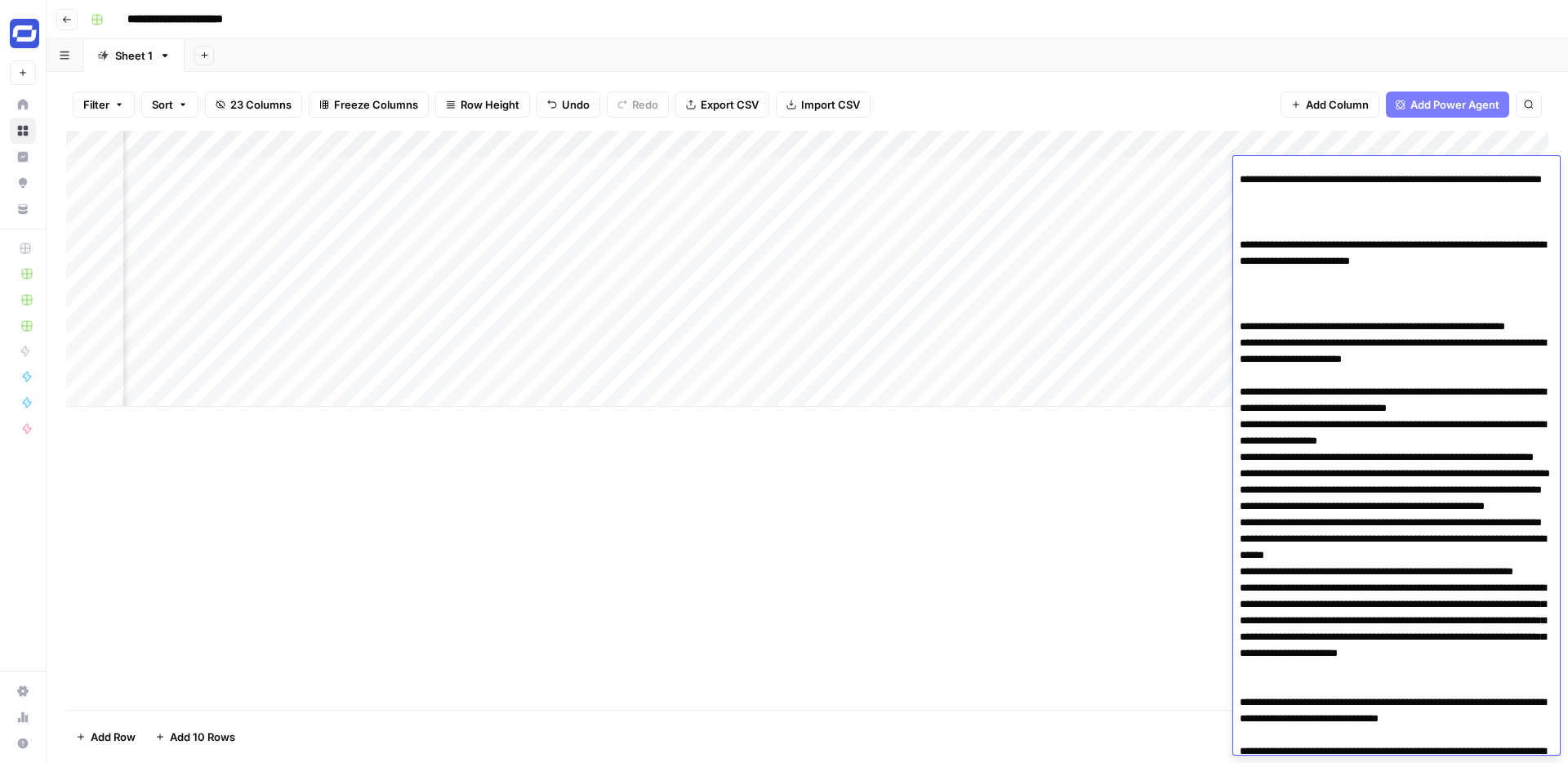
scroll to position [0, 0]
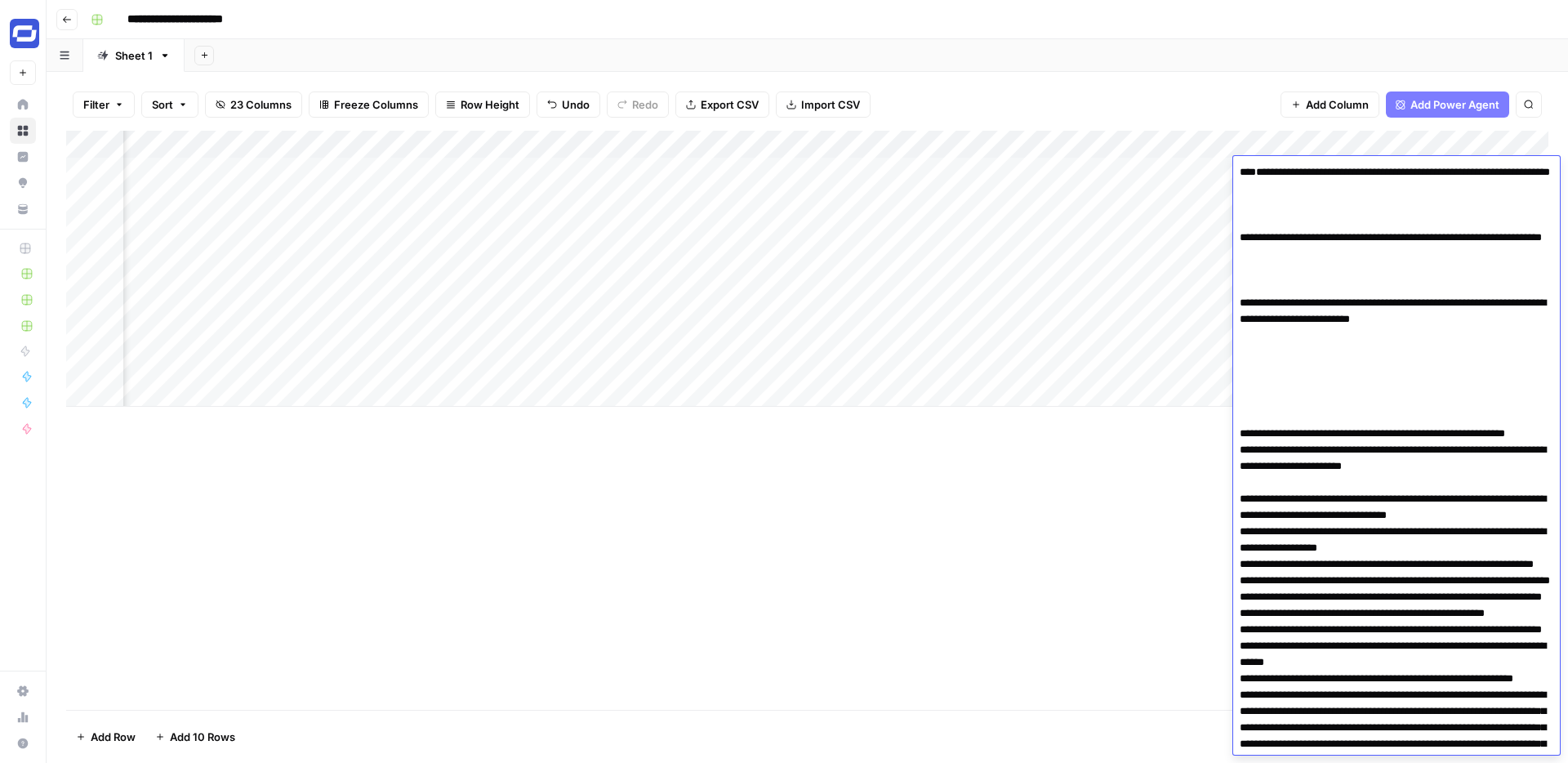
paste textarea "**********"
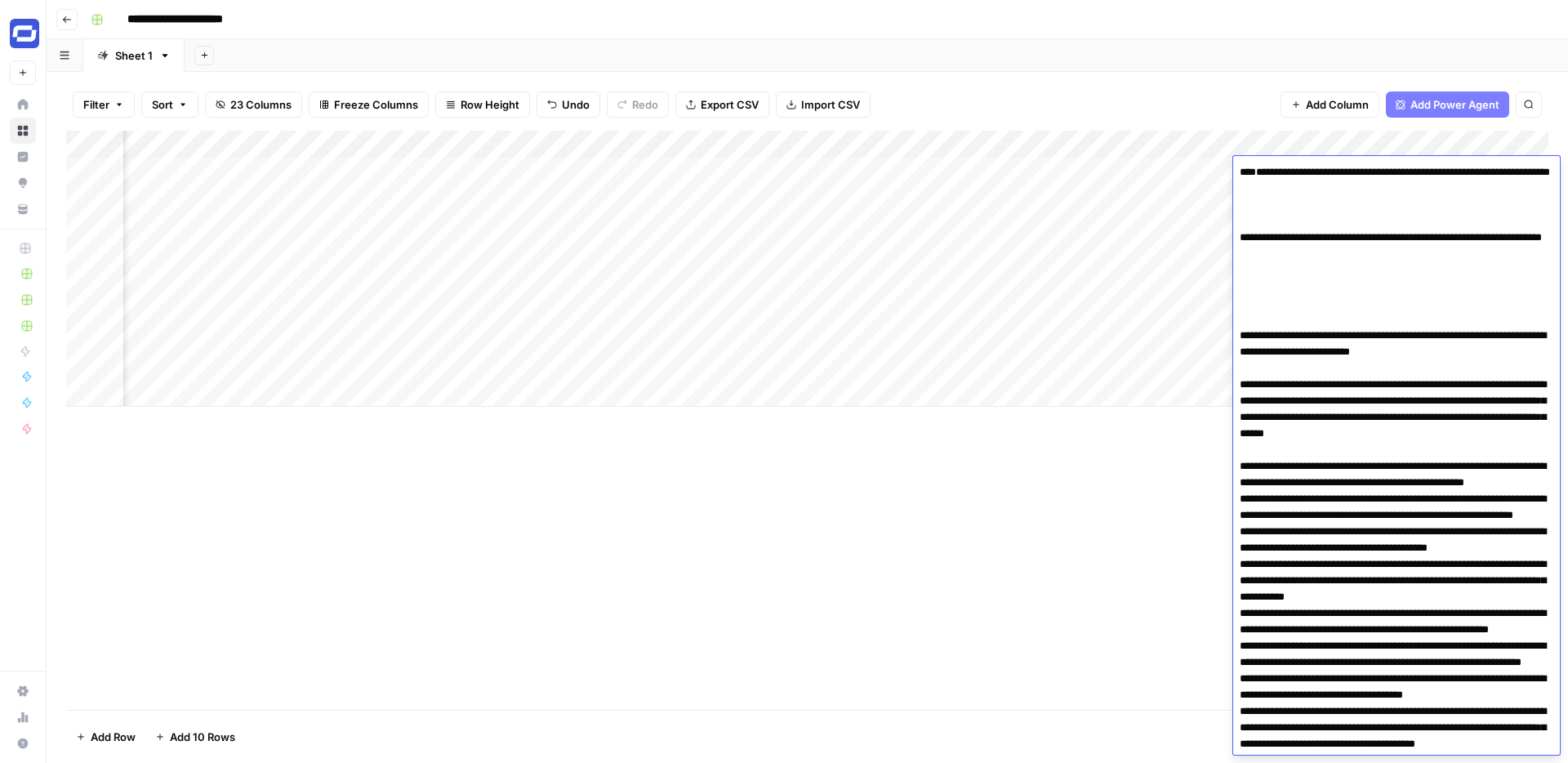
paste textarea "**********"
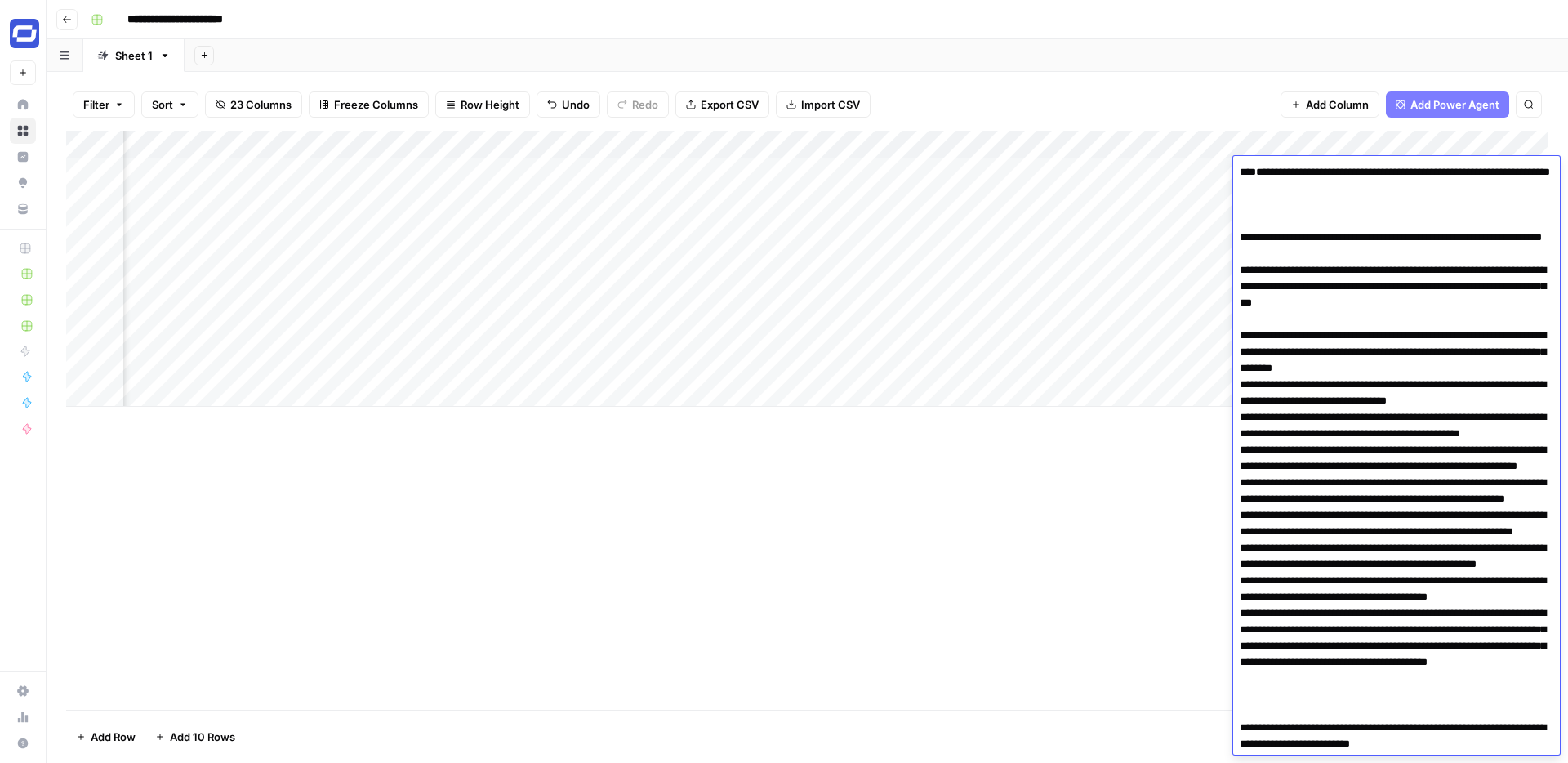
paste textarea "**********"
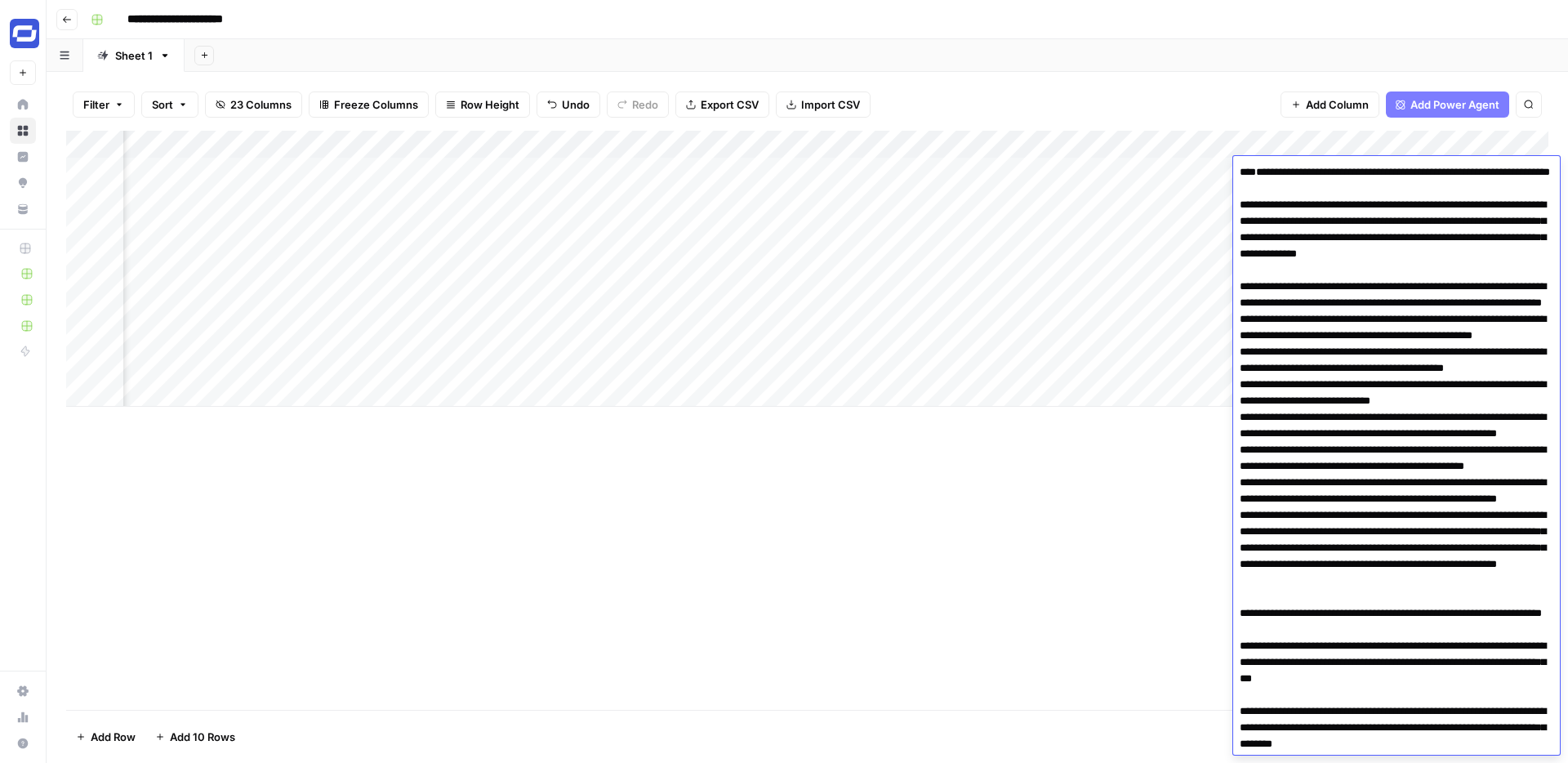
type textarea "**********"
click at [1140, 534] on div "Add Column" at bounding box center [807, 421] width 1482 height 579
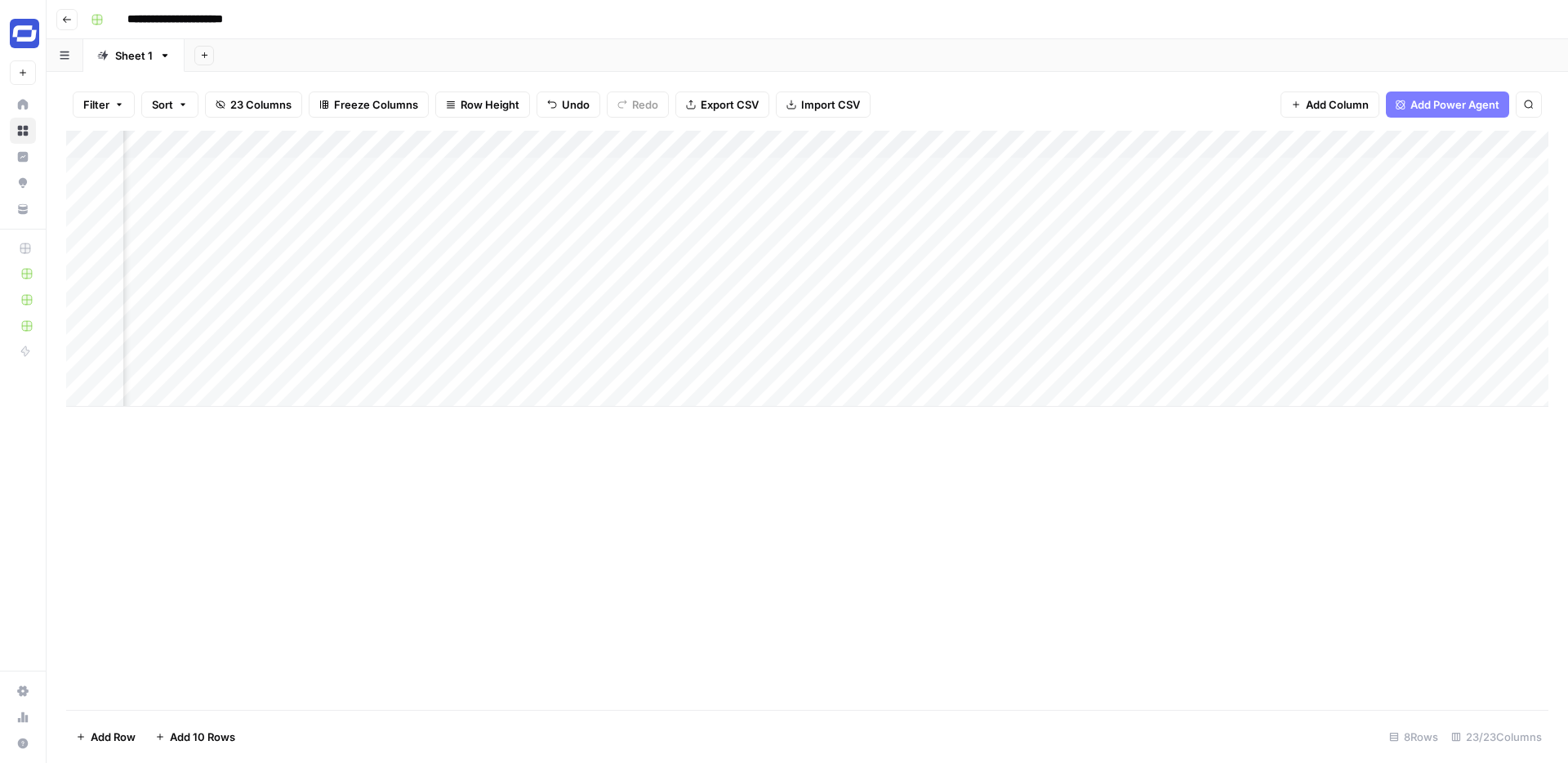
scroll to position [0, 712]
click at [1290, 168] on div "Add Column" at bounding box center [807, 268] width 1482 height 276
click at [1291, 169] on div "Add Column" at bounding box center [807, 268] width 1482 height 276
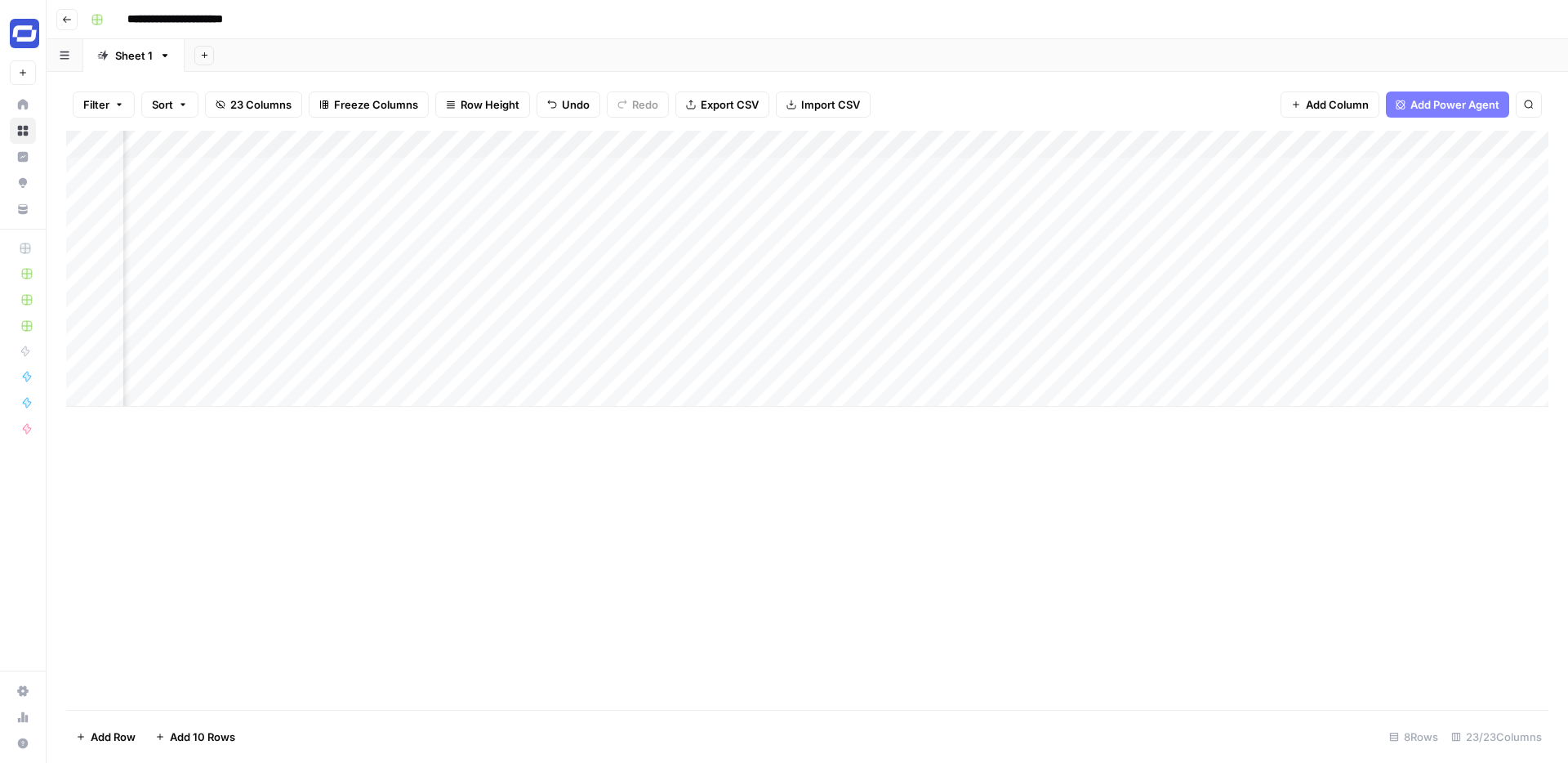
click at [921, 169] on div "Add Column" at bounding box center [807, 268] width 1482 height 276
click at [751, 168] on div "Add Column" at bounding box center [807, 268] width 1482 height 276
click at [1189, 146] on div "Add Column" at bounding box center [807, 268] width 1482 height 276
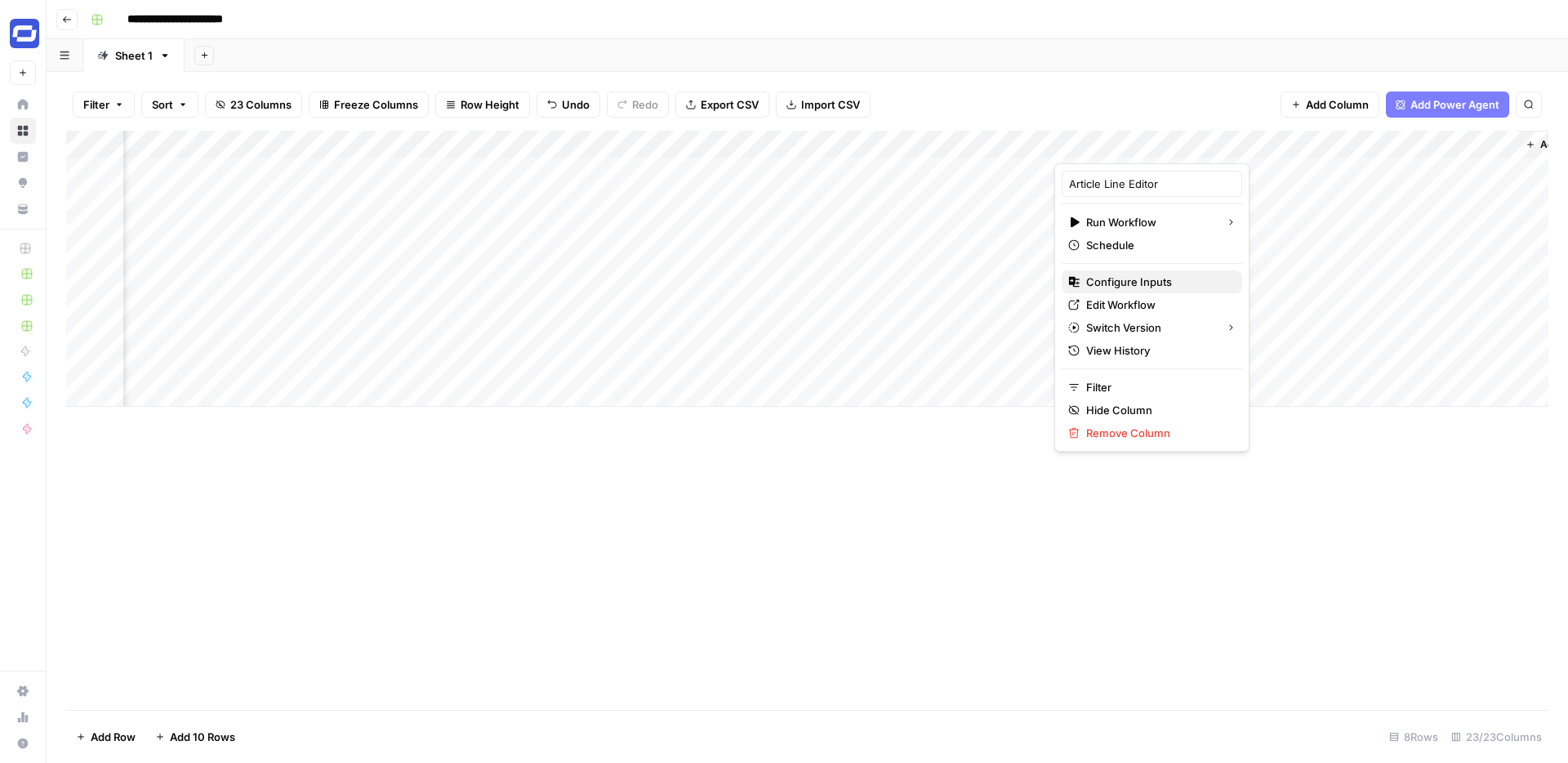
click at [1140, 282] on span "Configure Inputs" at bounding box center [1158, 281] width 143 height 16
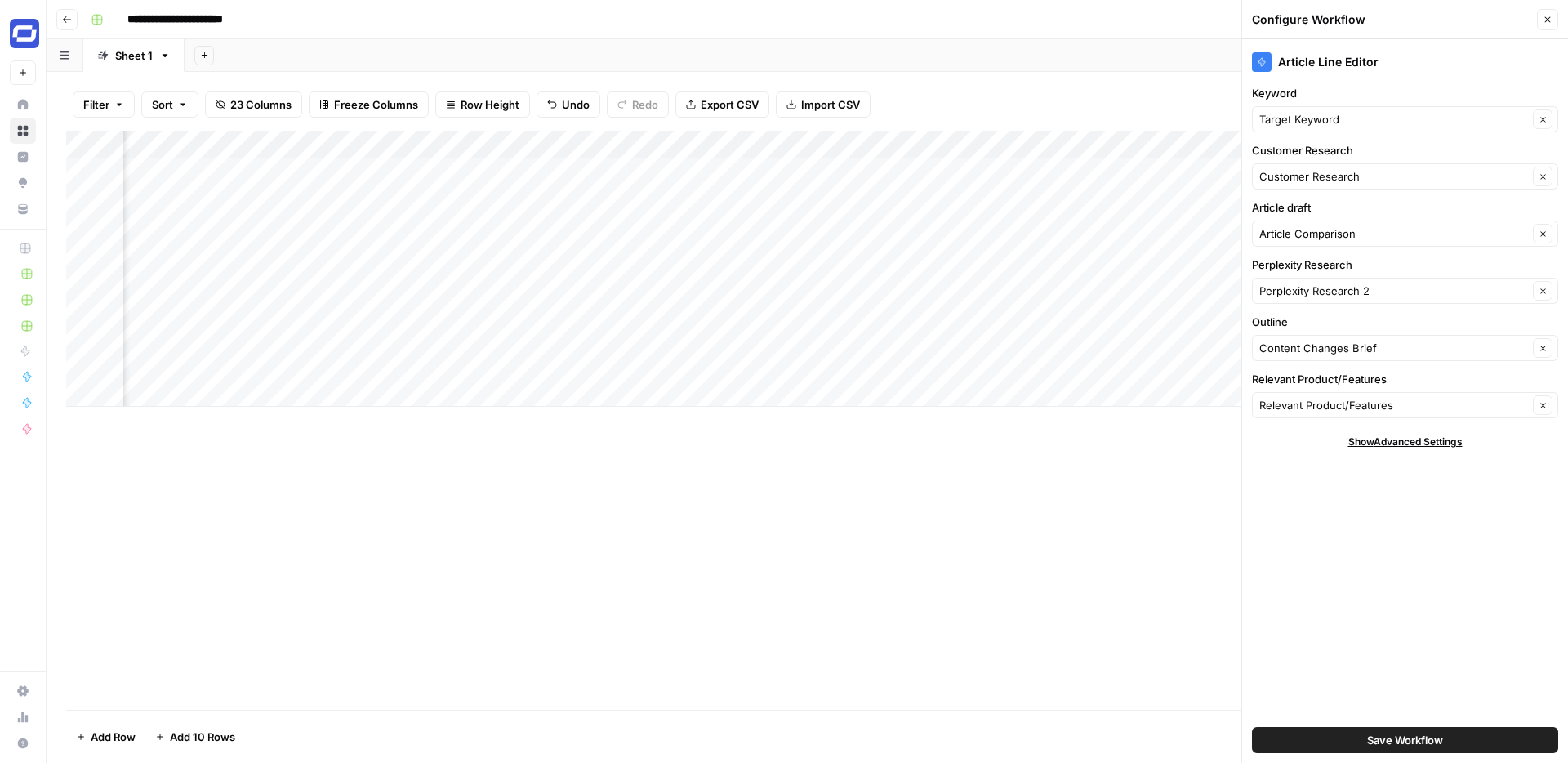
click at [1550, 24] on icon "button" at bounding box center [1547, 20] width 10 height 10
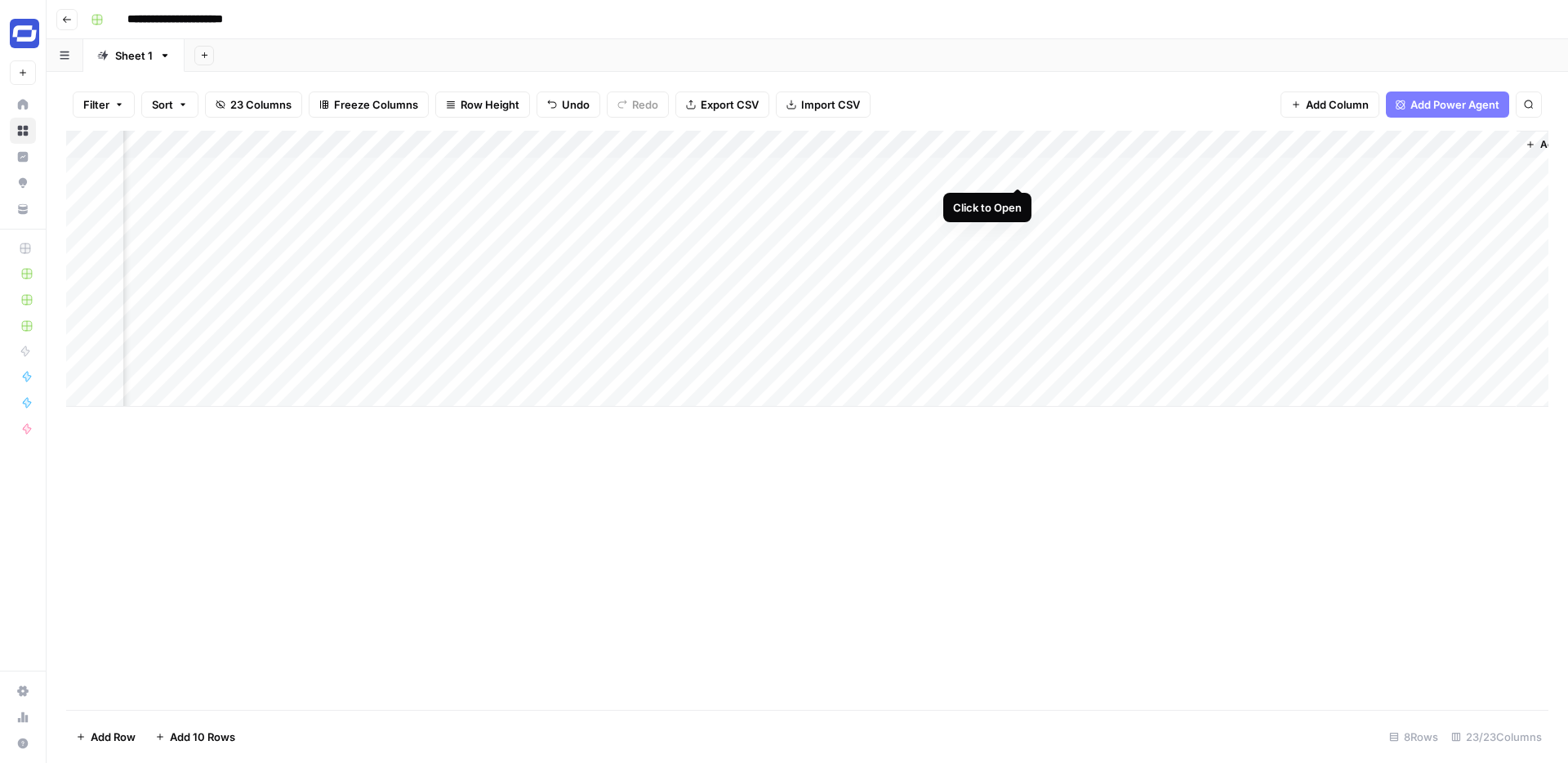
click at [1016, 171] on div "Add Column" at bounding box center [807, 268] width 1482 height 276
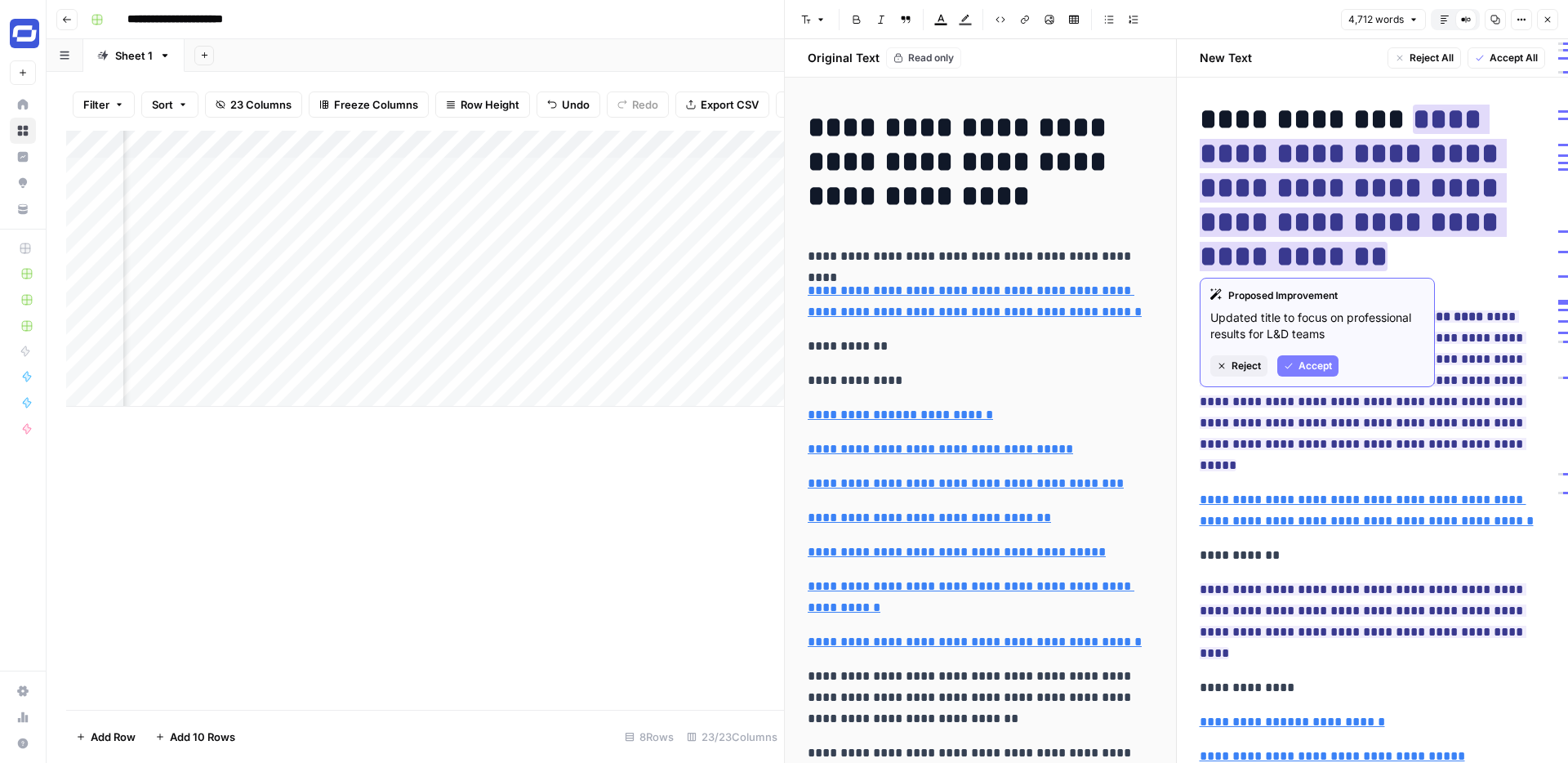
scroll to position [16, 0]
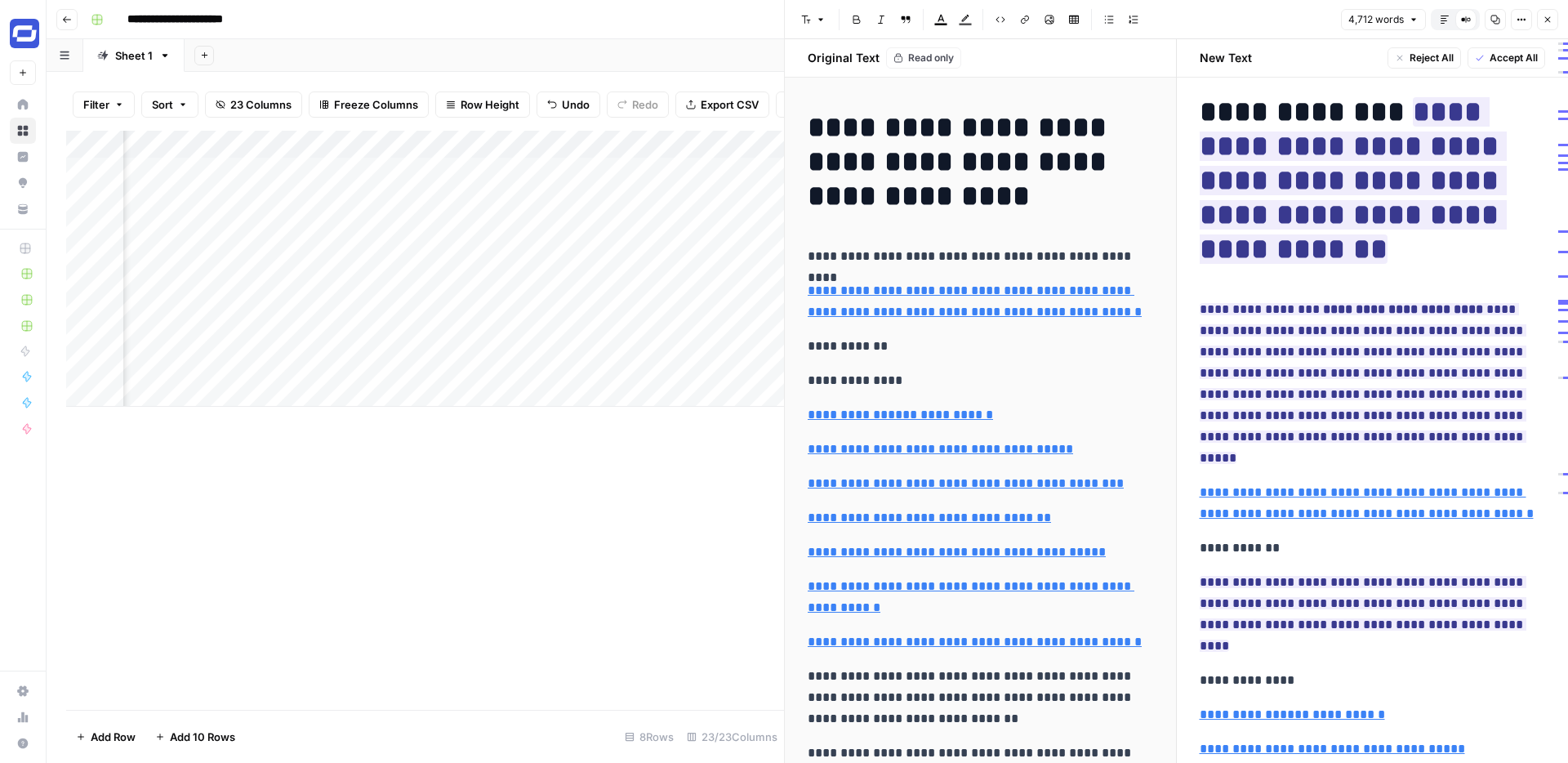
click at [1428, 250] on h1 "**********" at bounding box center [1373, 180] width 347 height 171
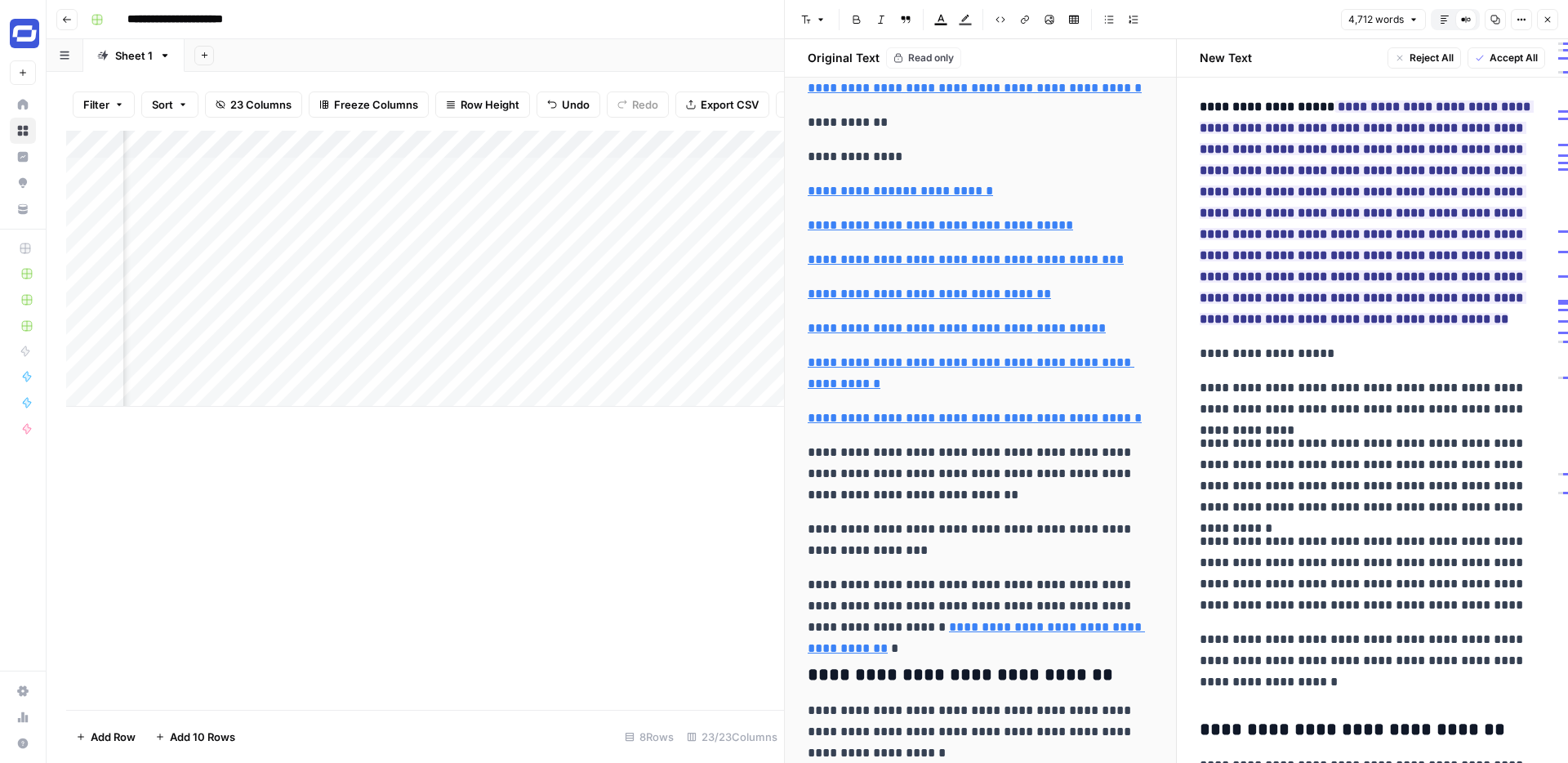
scroll to position [6105, 0]
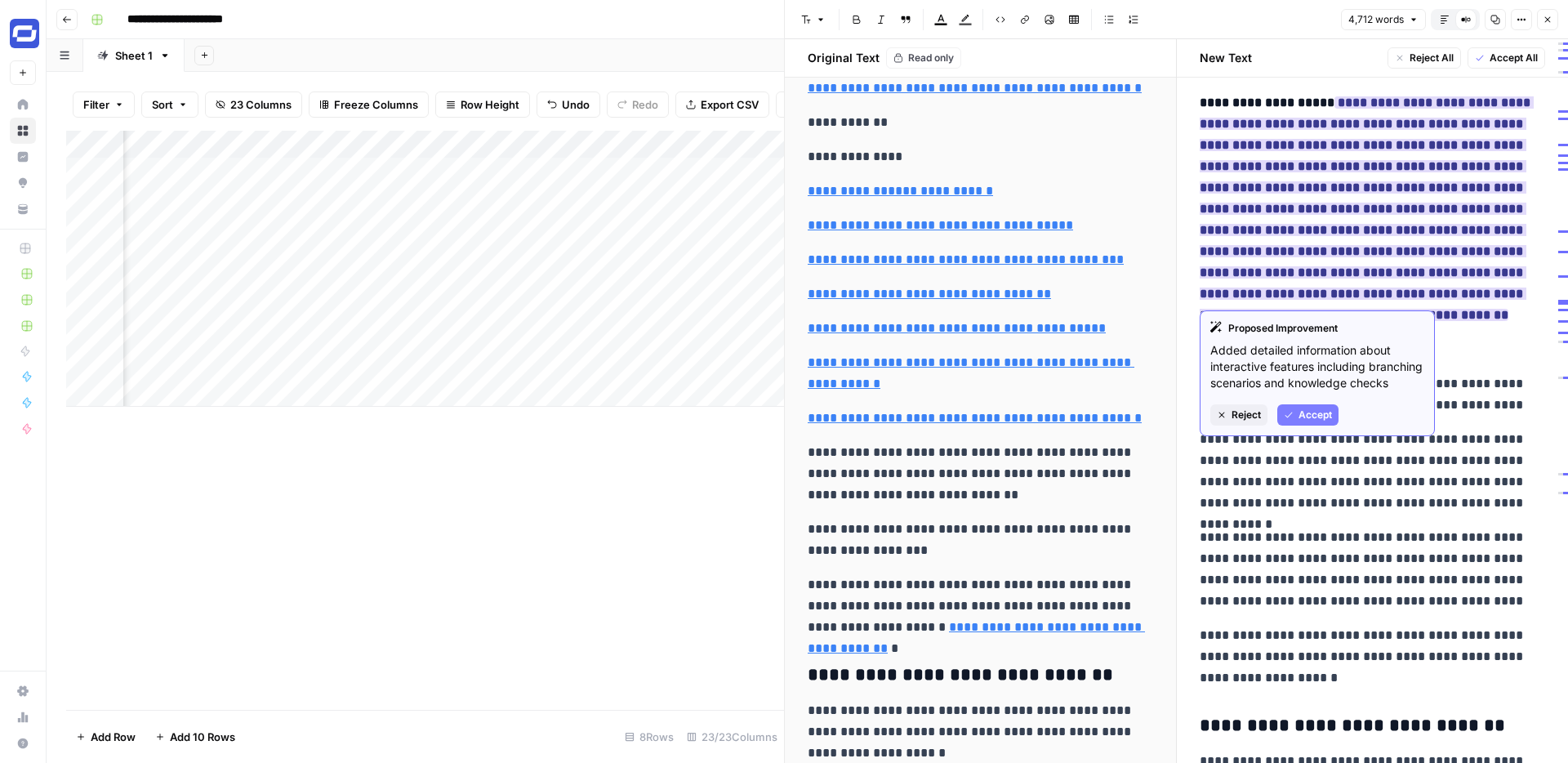
click at [1320, 413] on span "Accept" at bounding box center [1315, 415] width 34 height 15
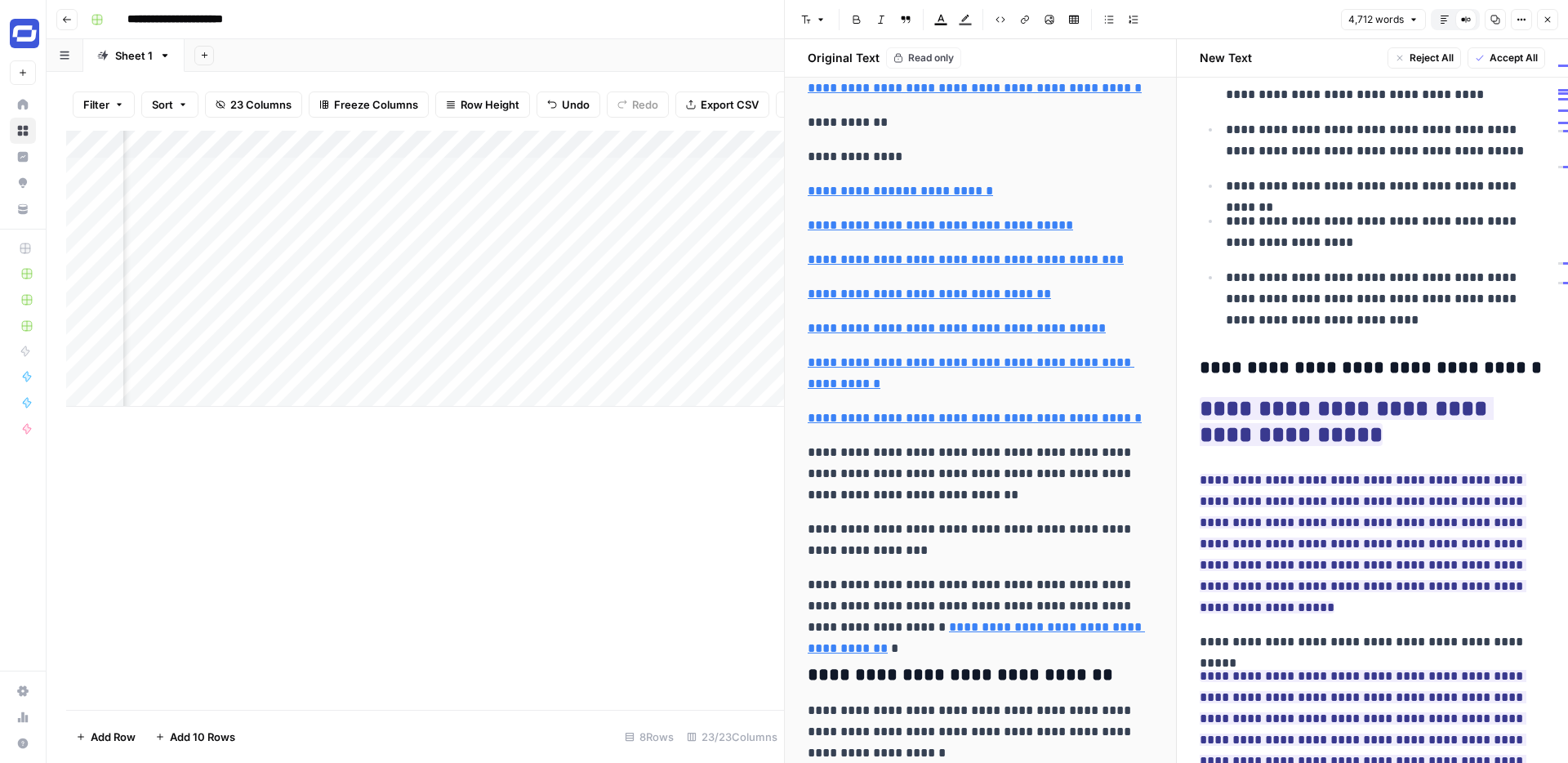
scroll to position [7311, 0]
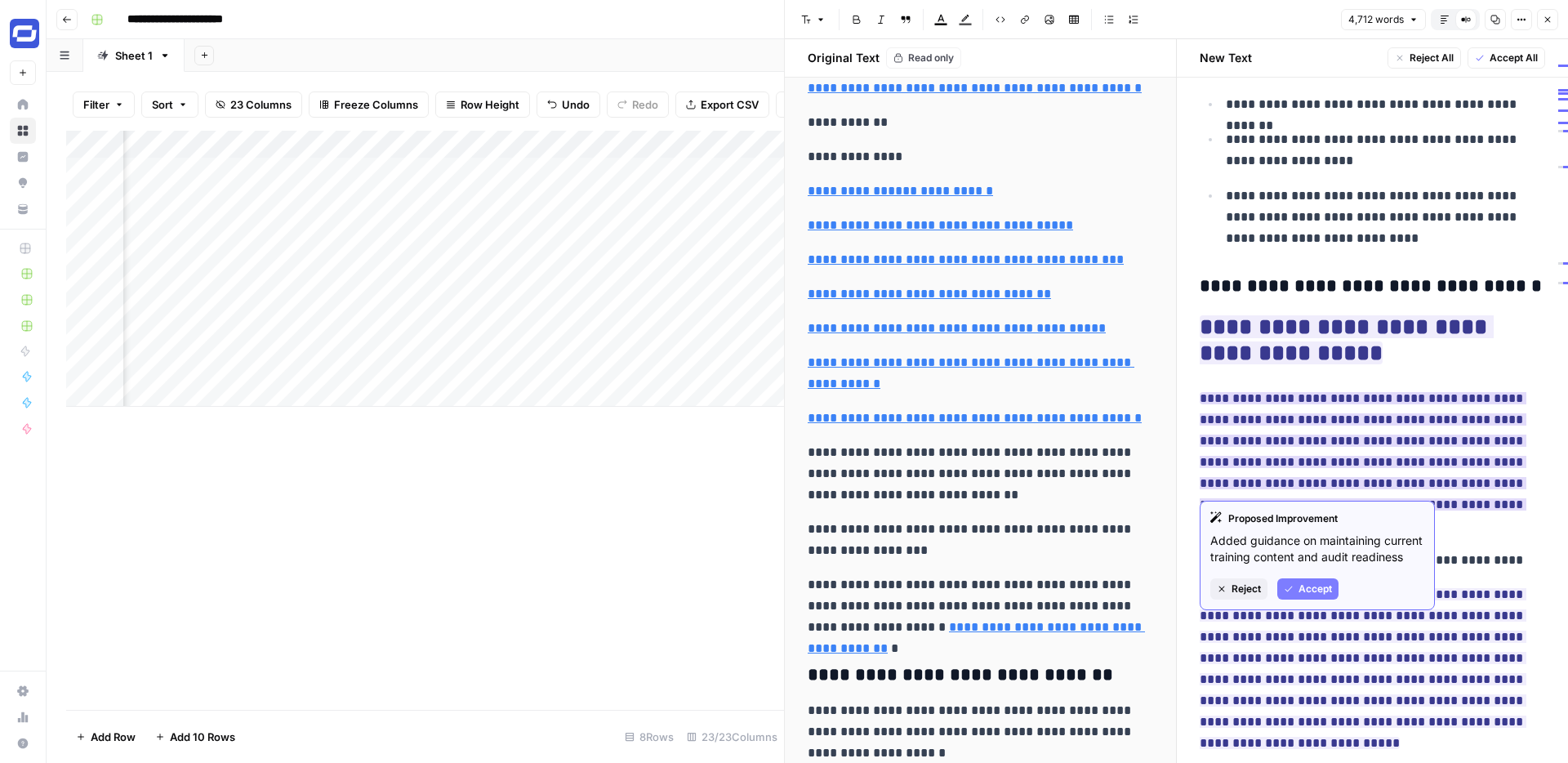
click at [1300, 583] on span "Accept" at bounding box center [1315, 589] width 34 height 15
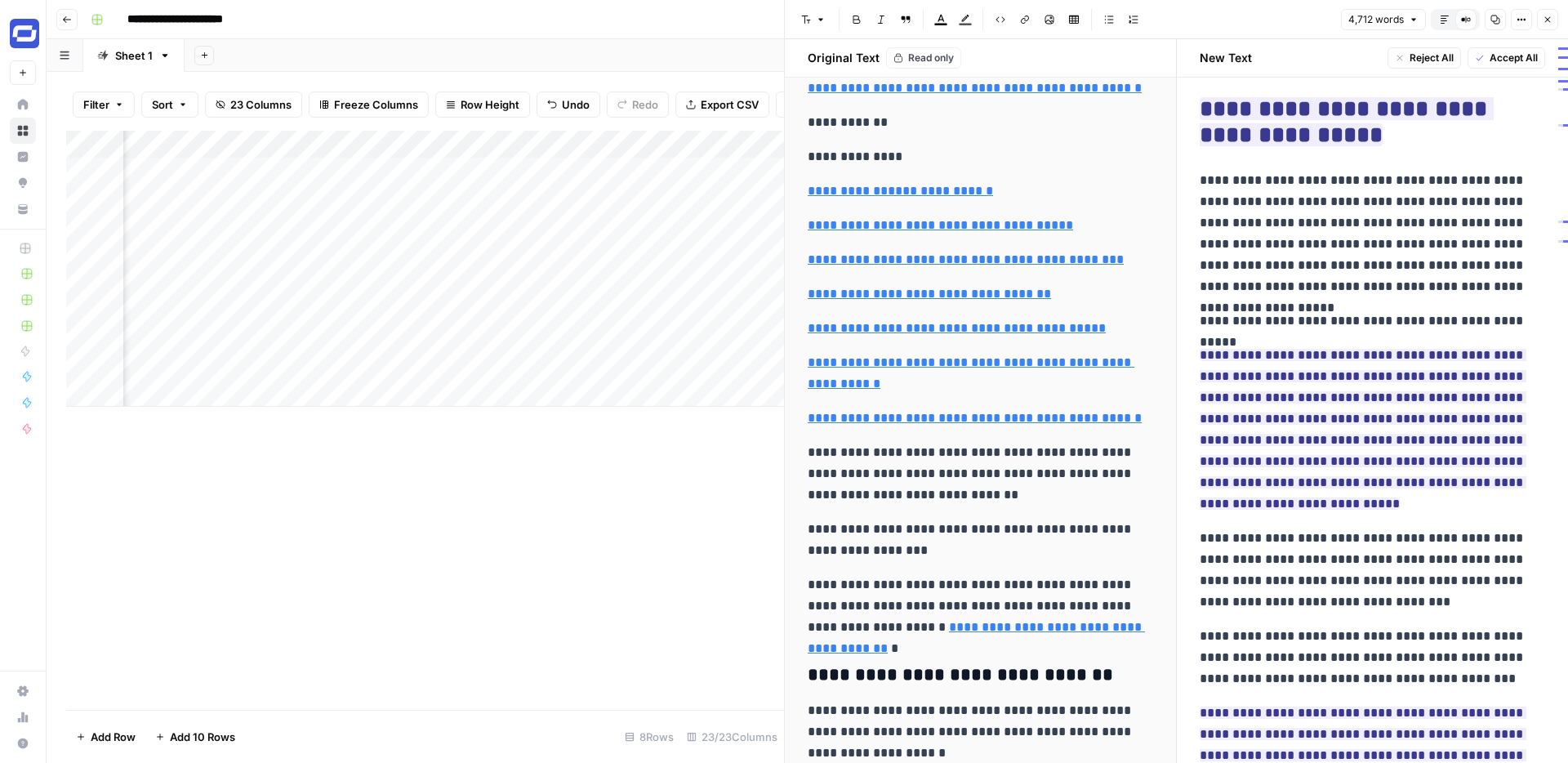
scroll to position [7530, 0]
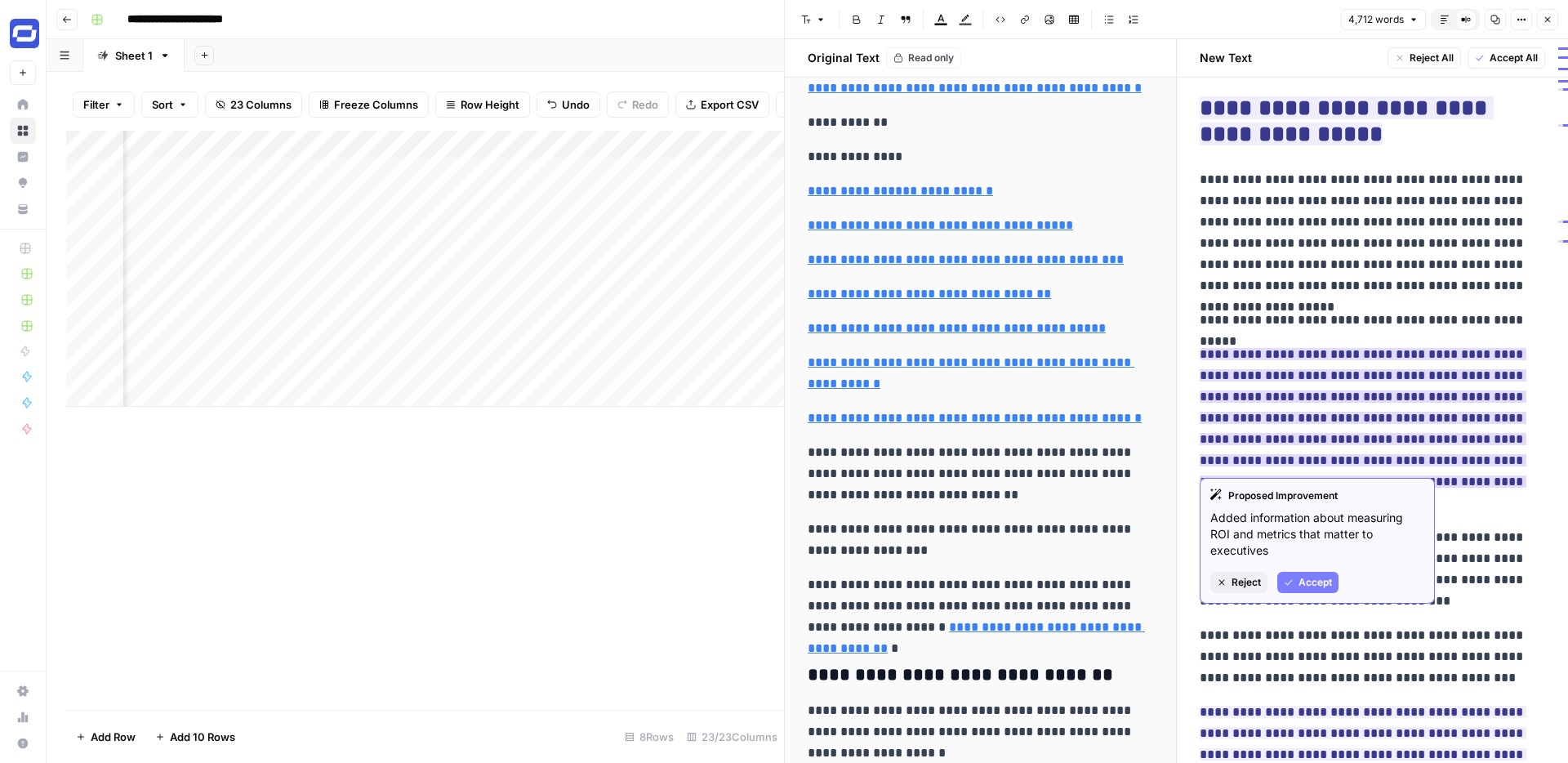
click at [1315, 584] on span "Accept" at bounding box center [1315, 583] width 34 height 15
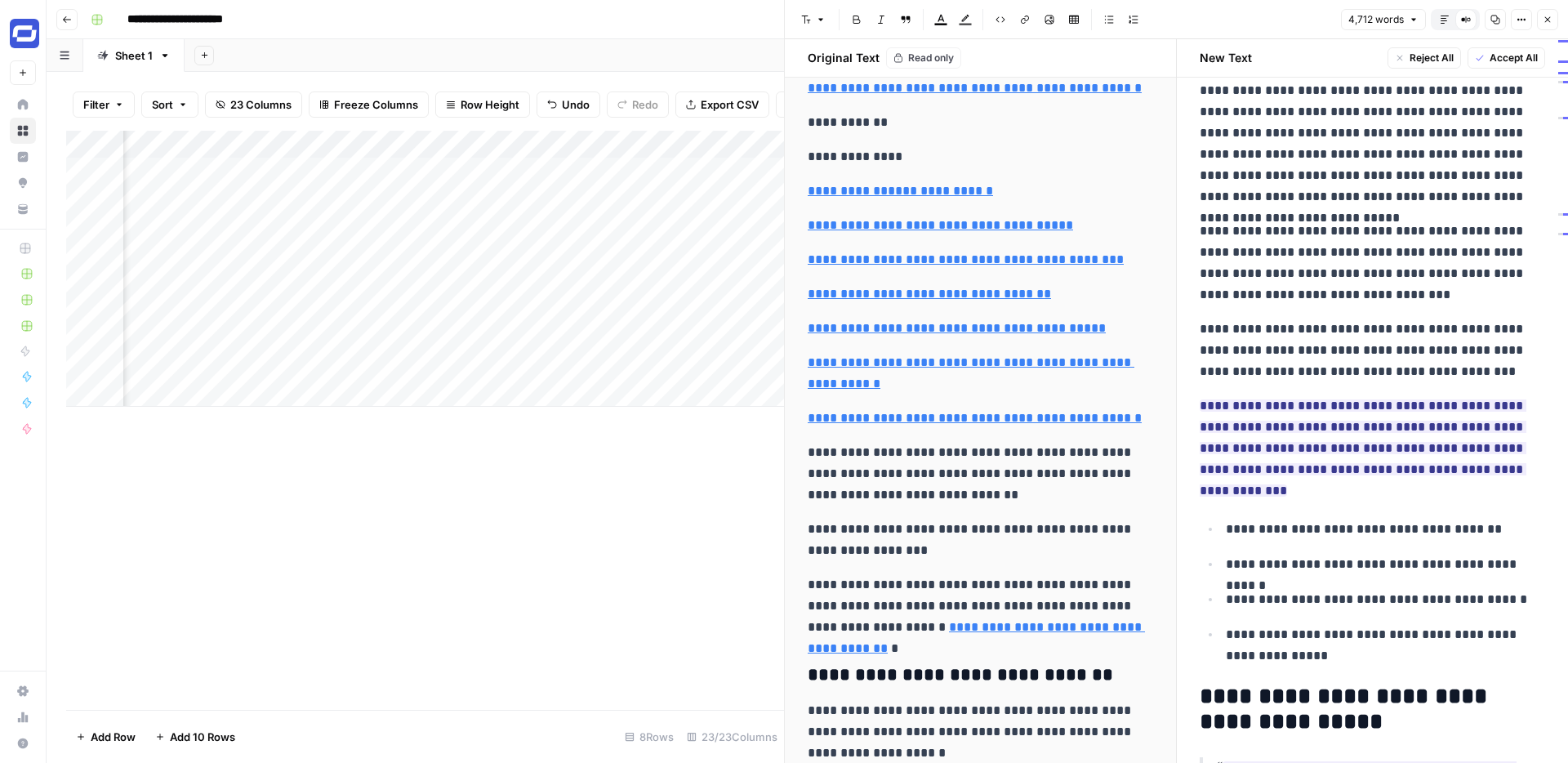
scroll to position [7915, 0]
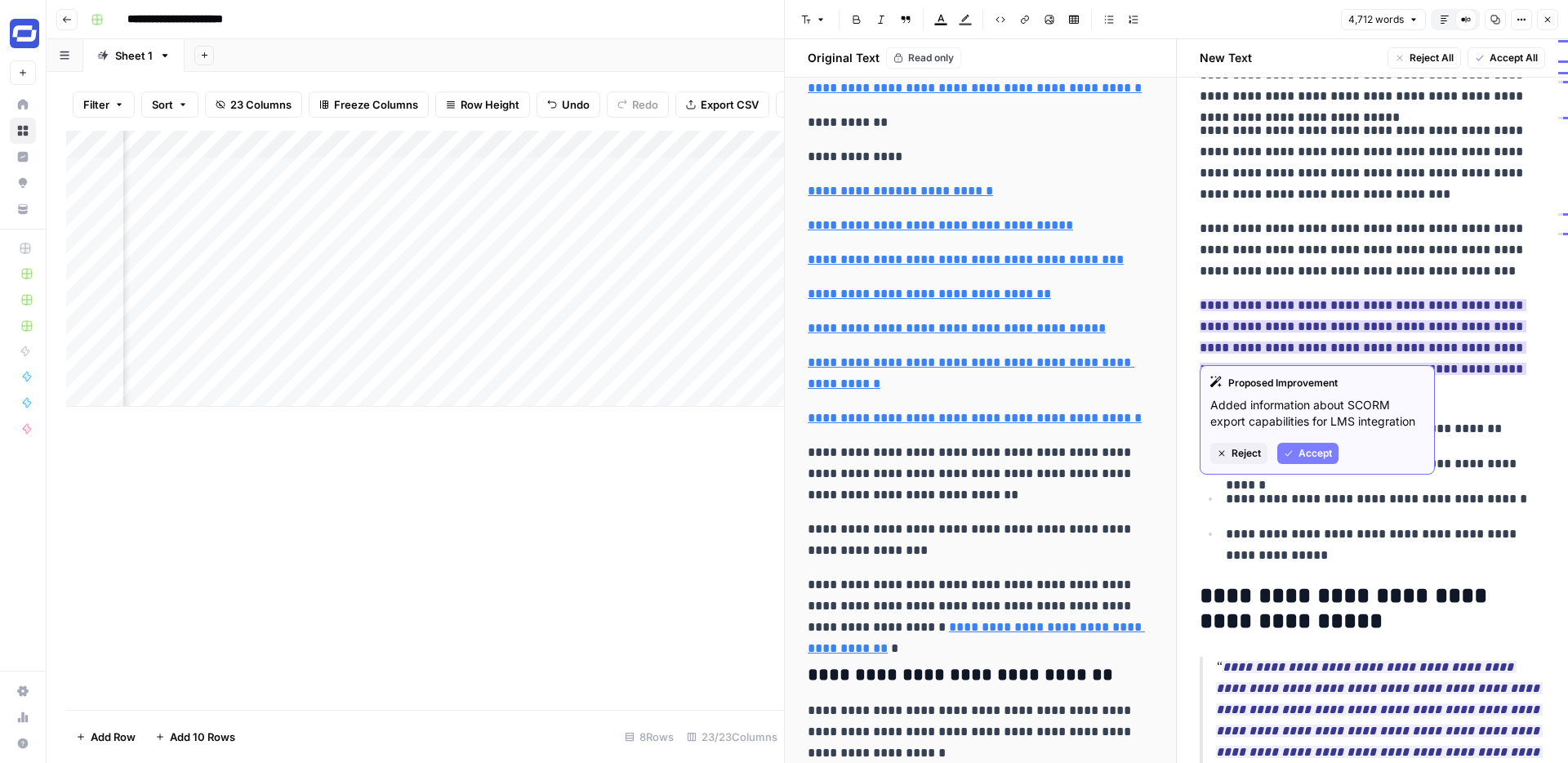
click at [1296, 455] on button "Accept" at bounding box center [1308, 454] width 61 height 21
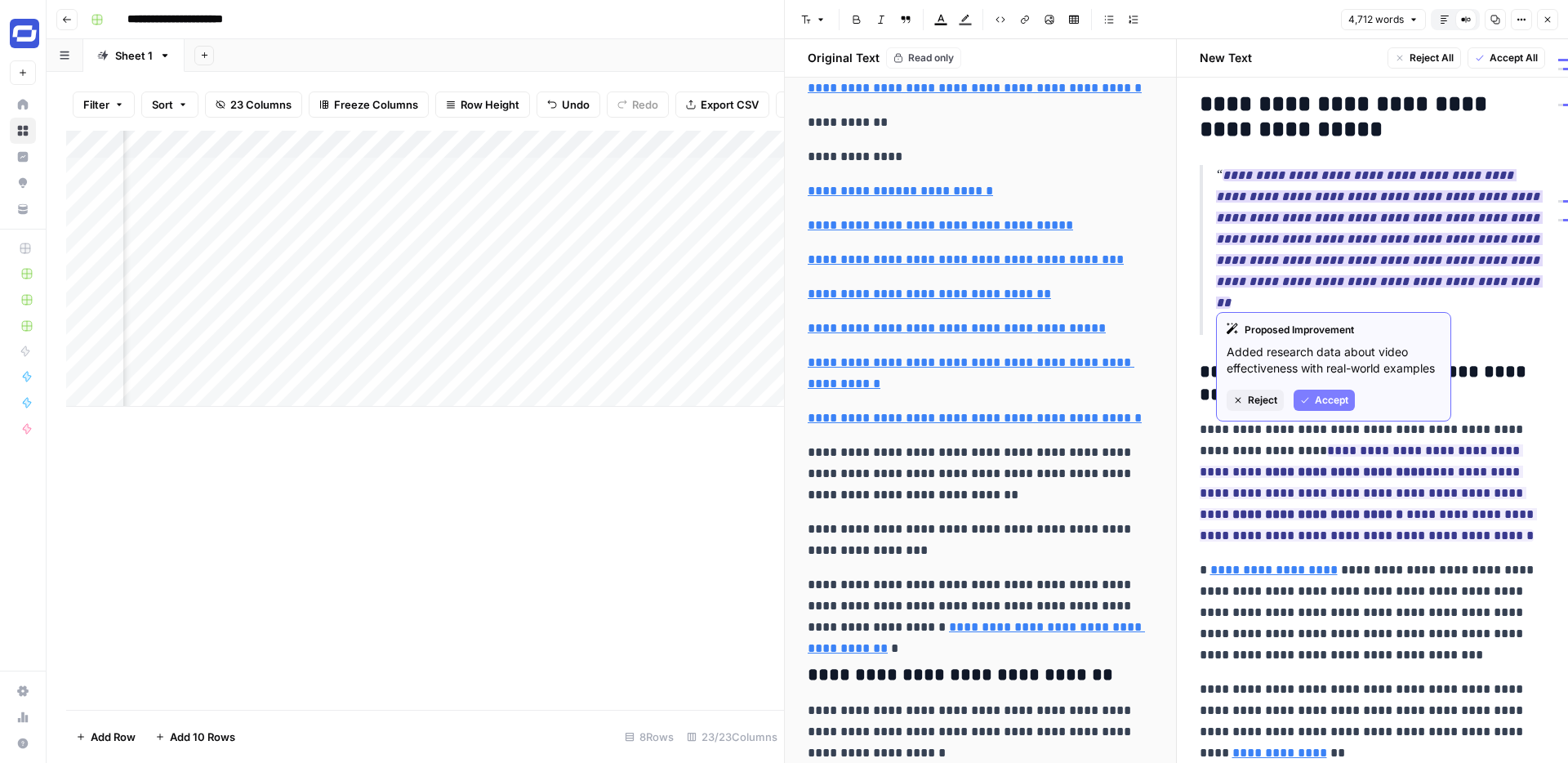
scroll to position [8387, 0]
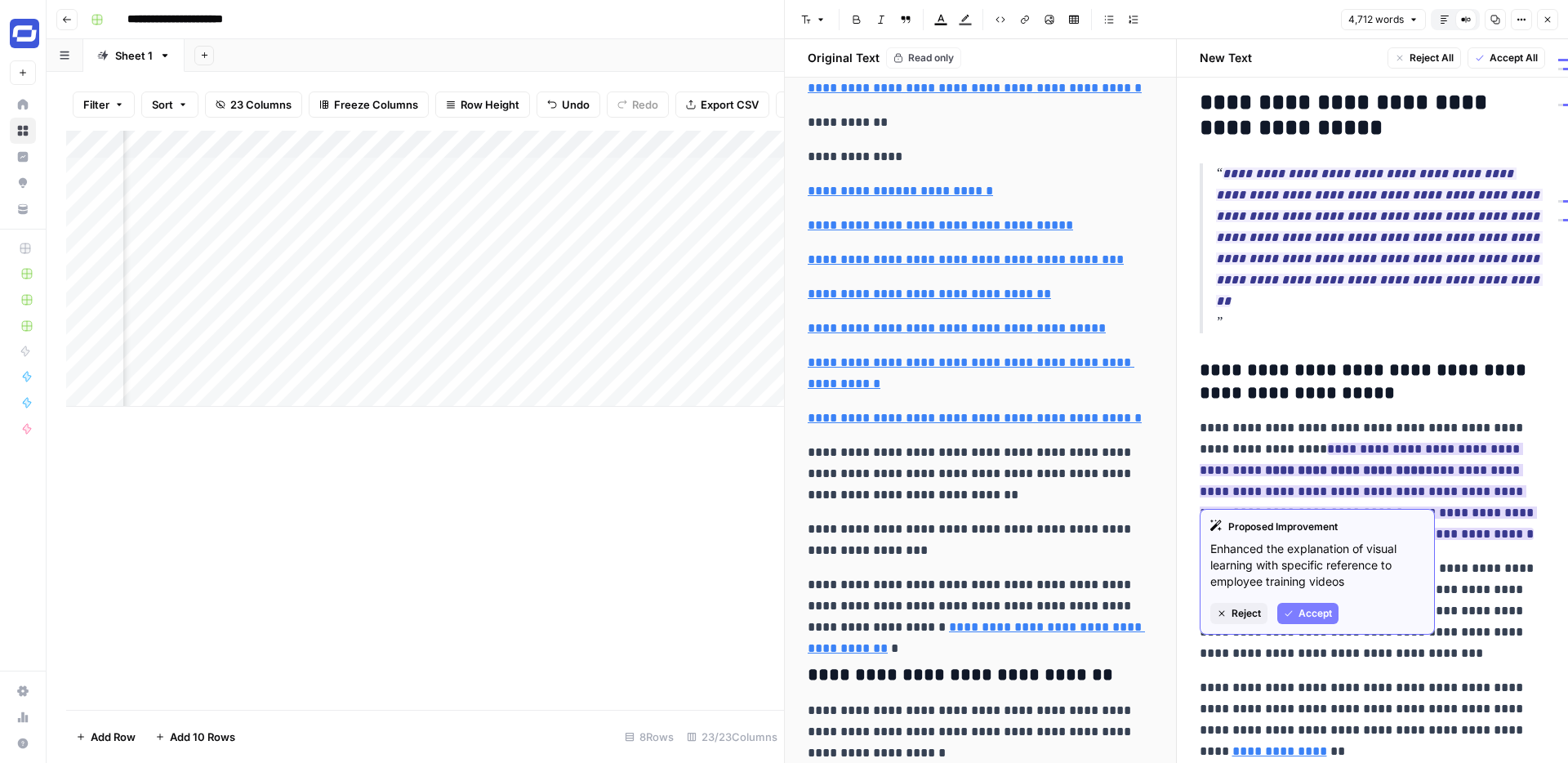
click at [1308, 616] on span "Accept" at bounding box center [1315, 613] width 34 height 15
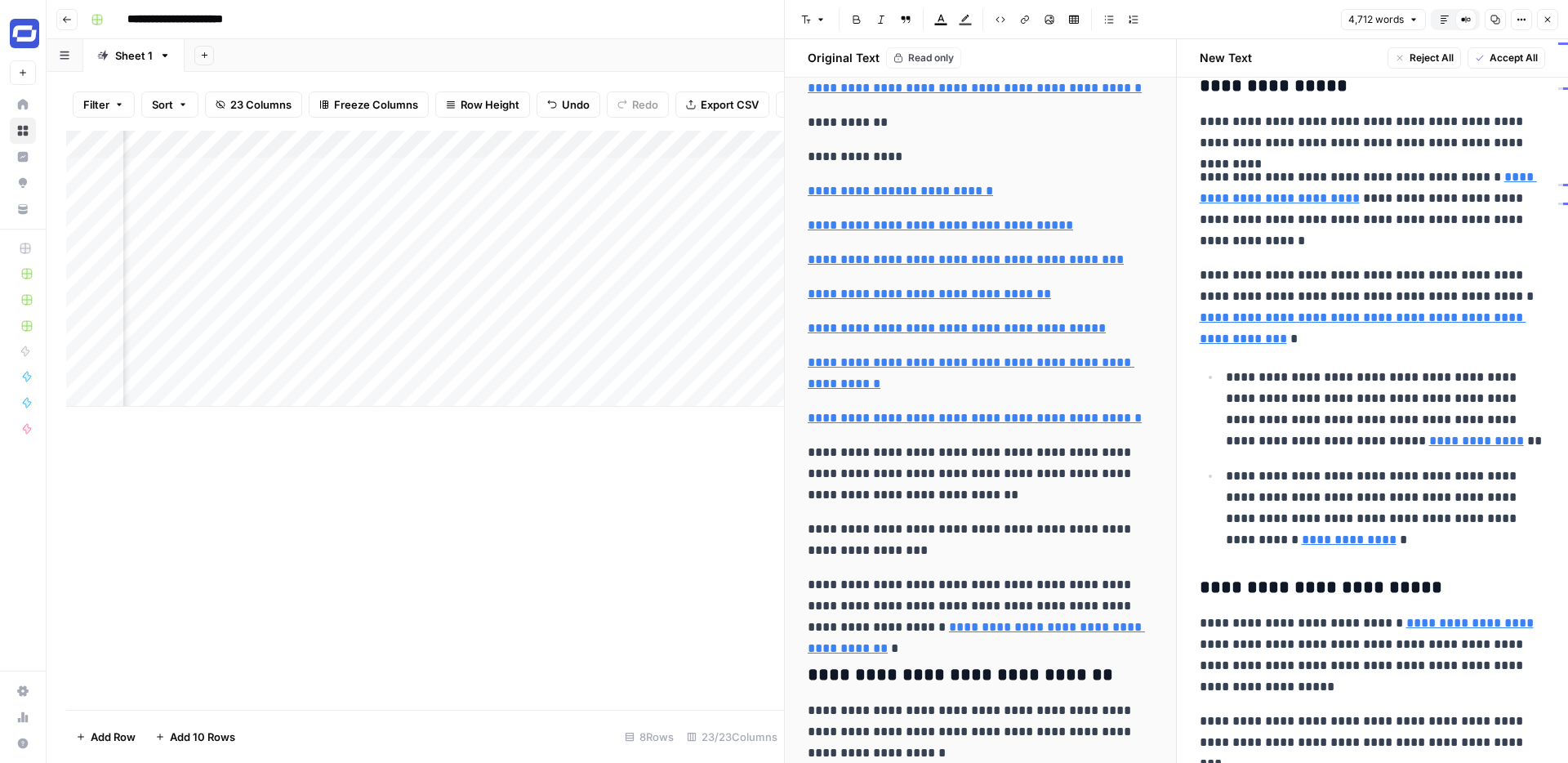
scroll to position [9438, 0]
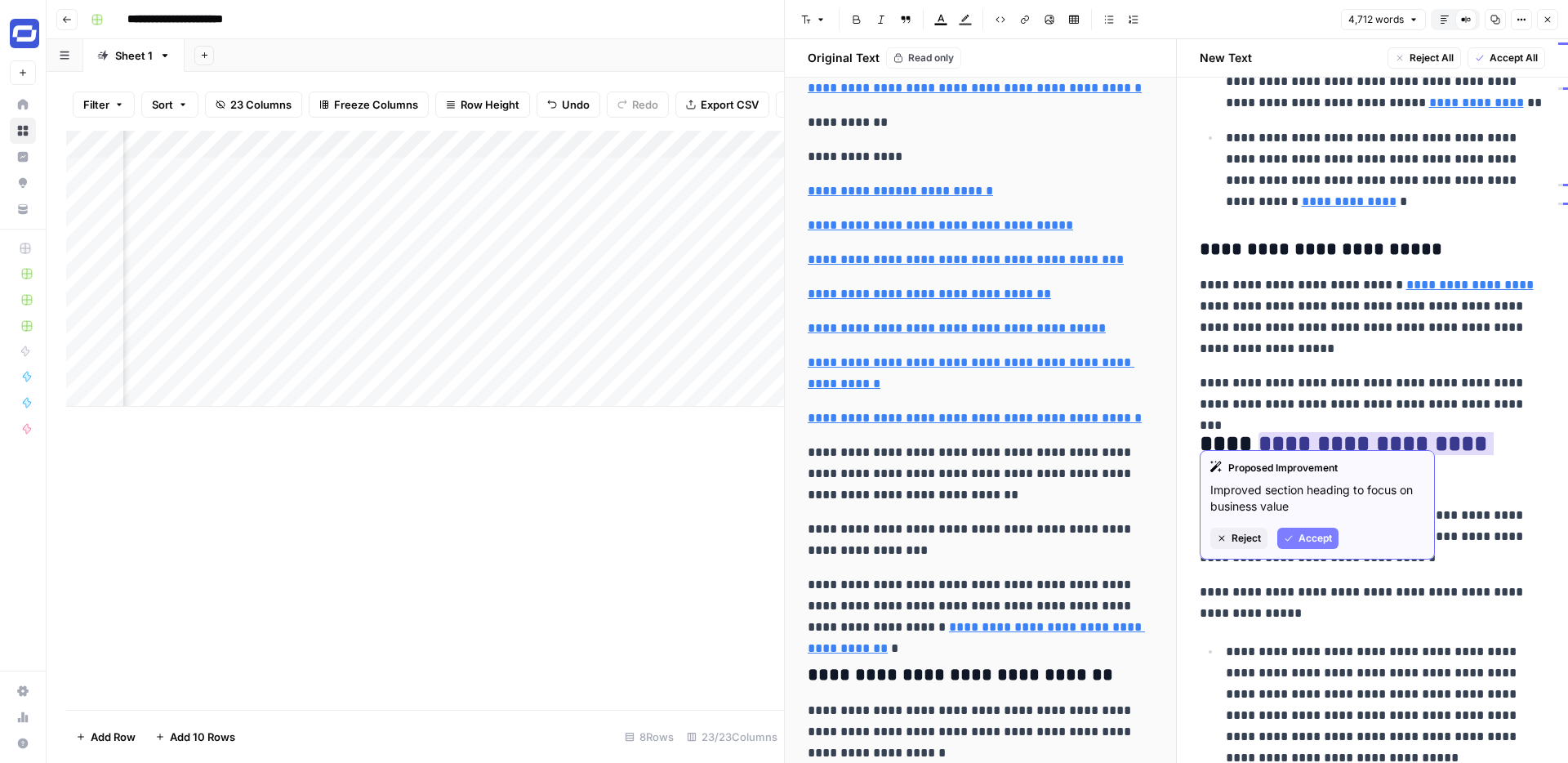
click at [1304, 538] on span "Accept" at bounding box center [1315, 538] width 34 height 15
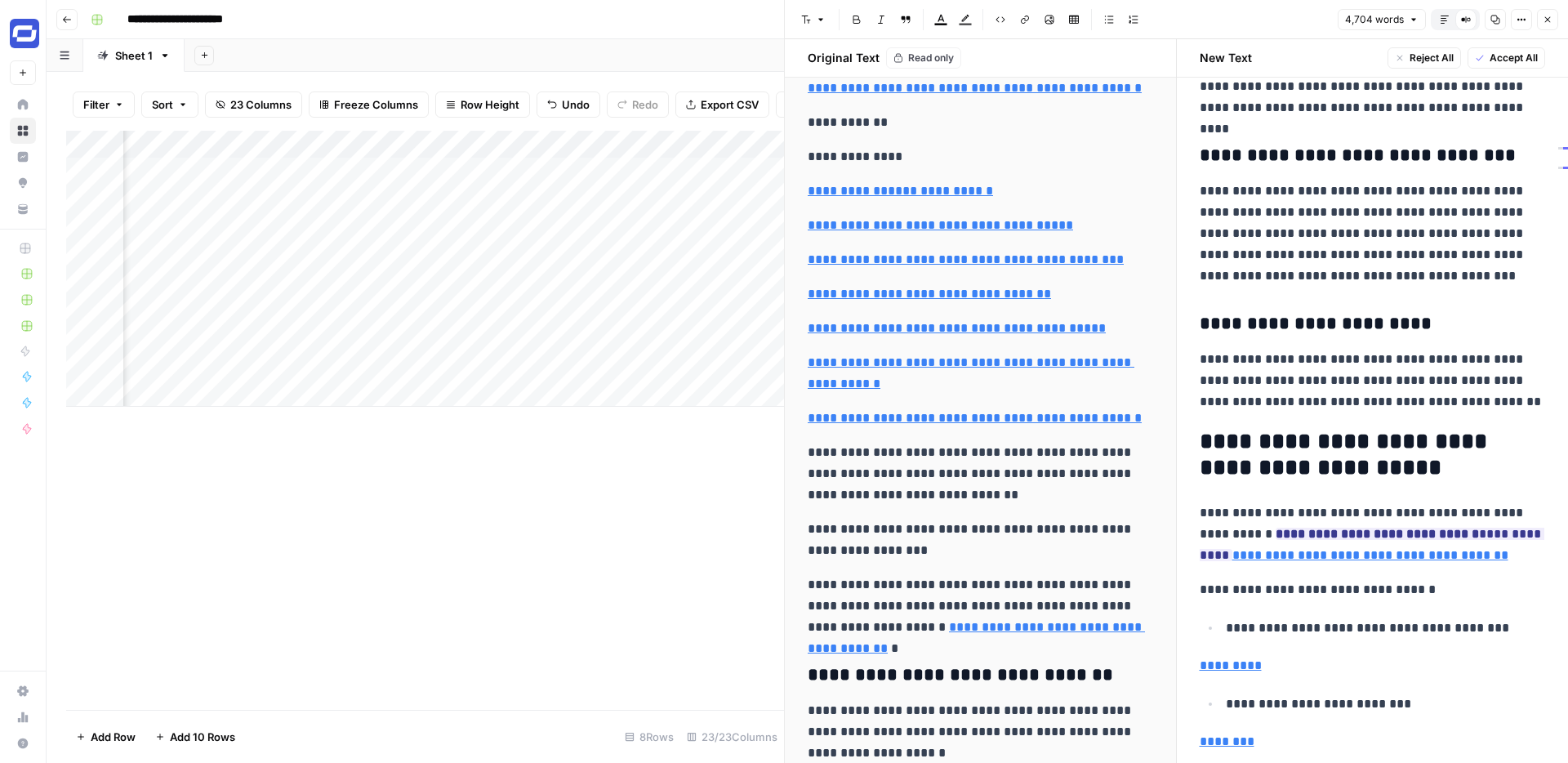
scroll to position [12139, 0]
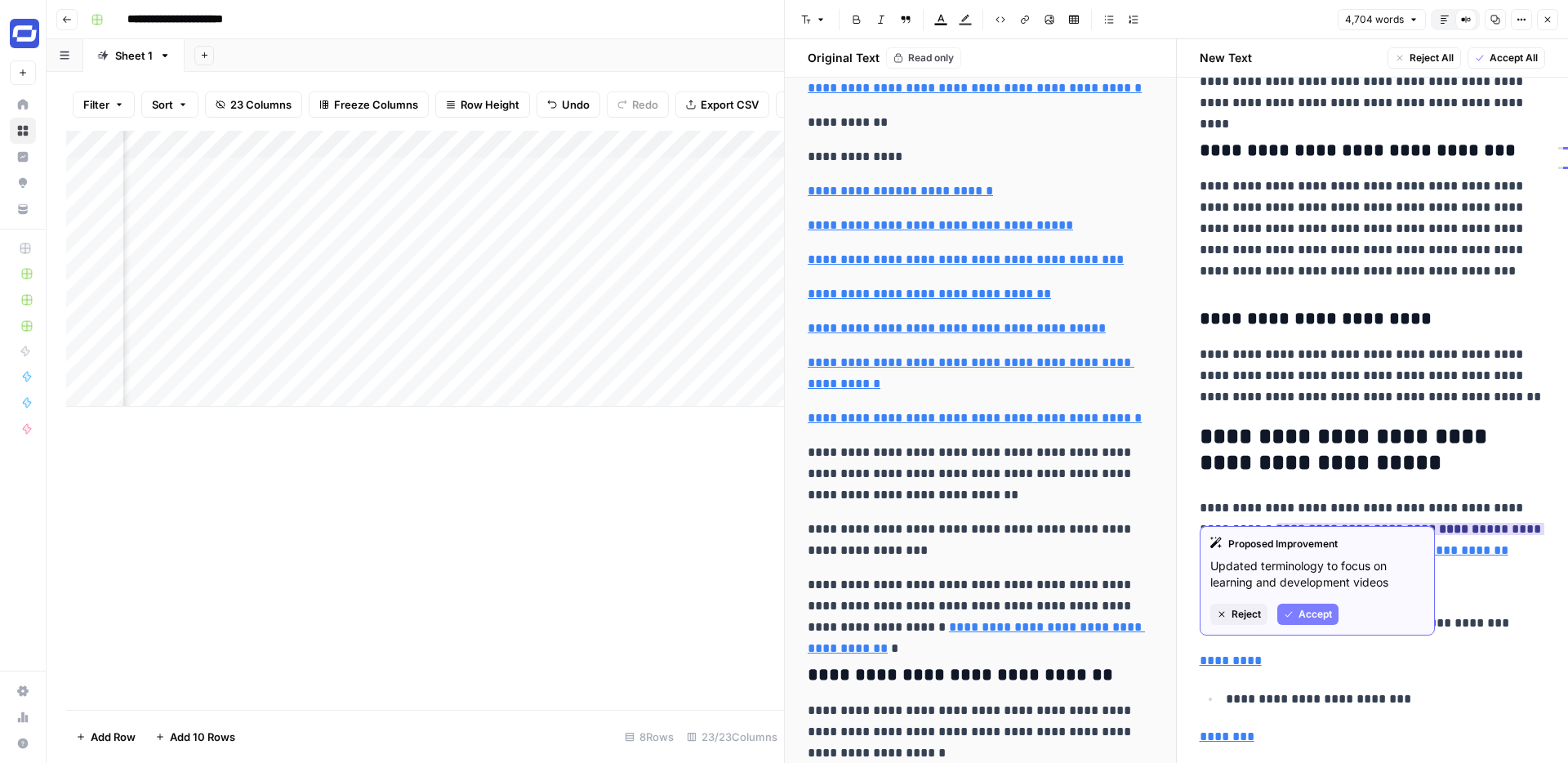
click at [1314, 611] on span "Accept" at bounding box center [1315, 614] width 34 height 15
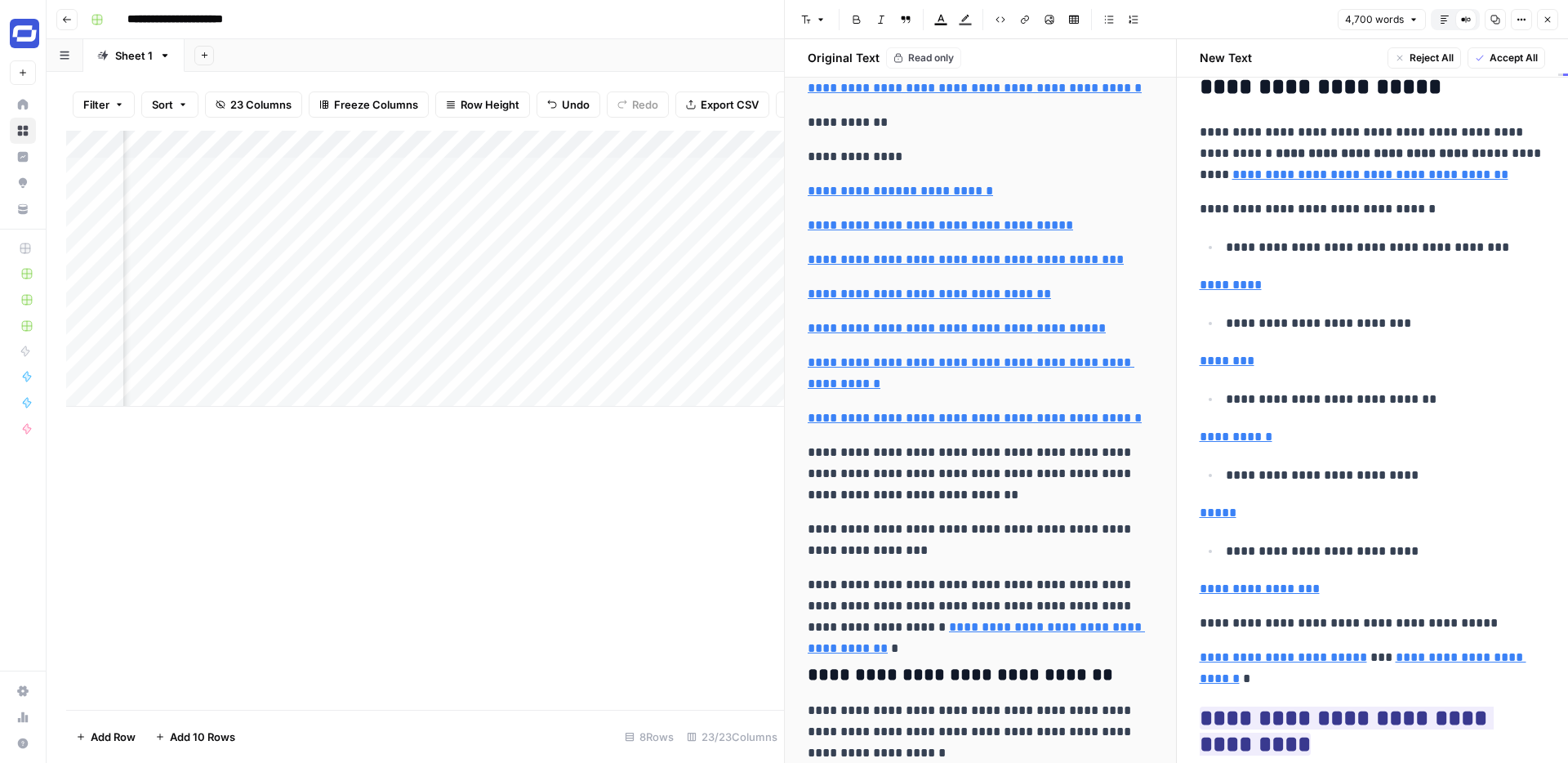
scroll to position [12830, 0]
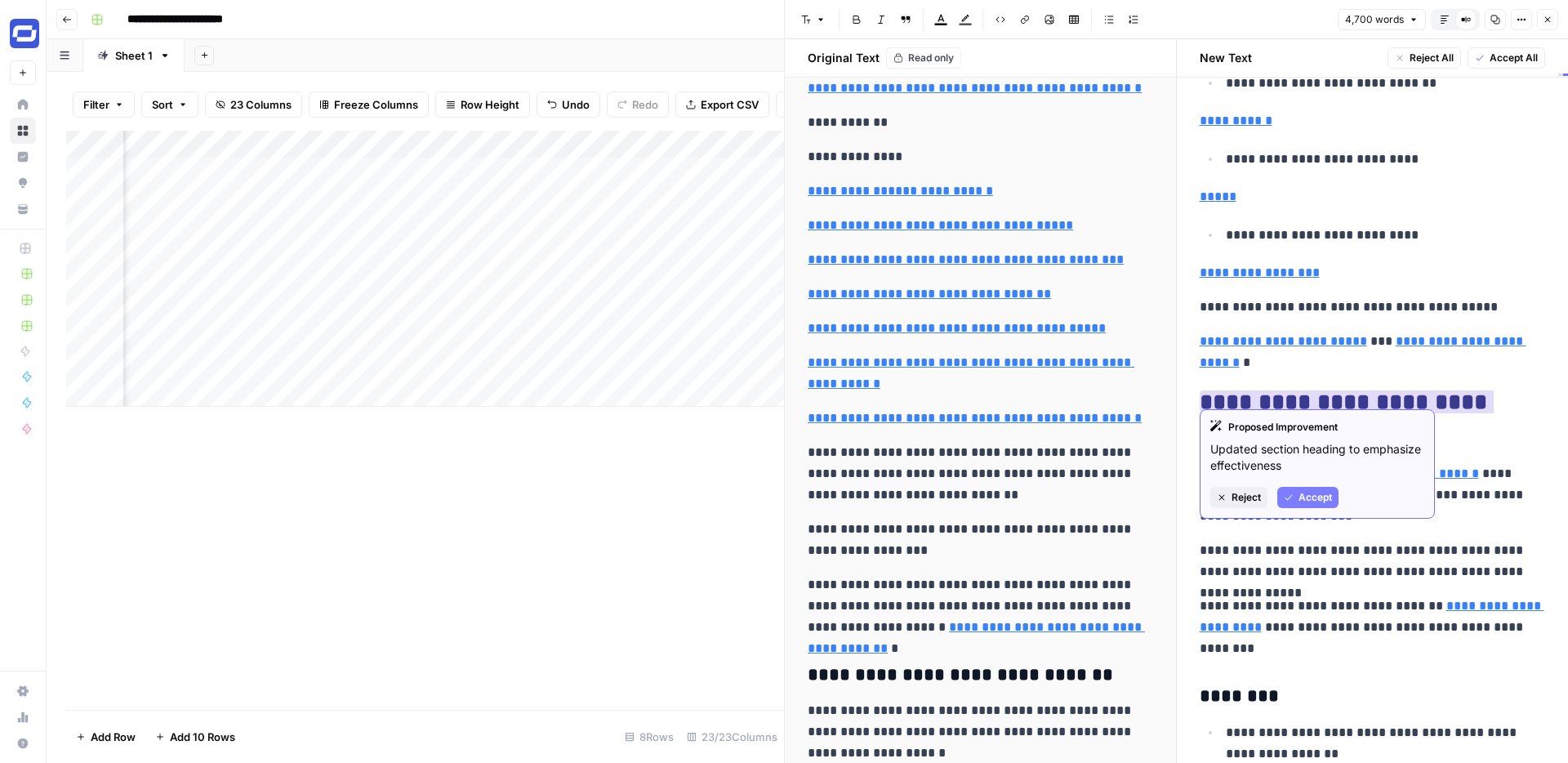
click at [1314, 495] on span "Accept" at bounding box center [1315, 497] width 34 height 15
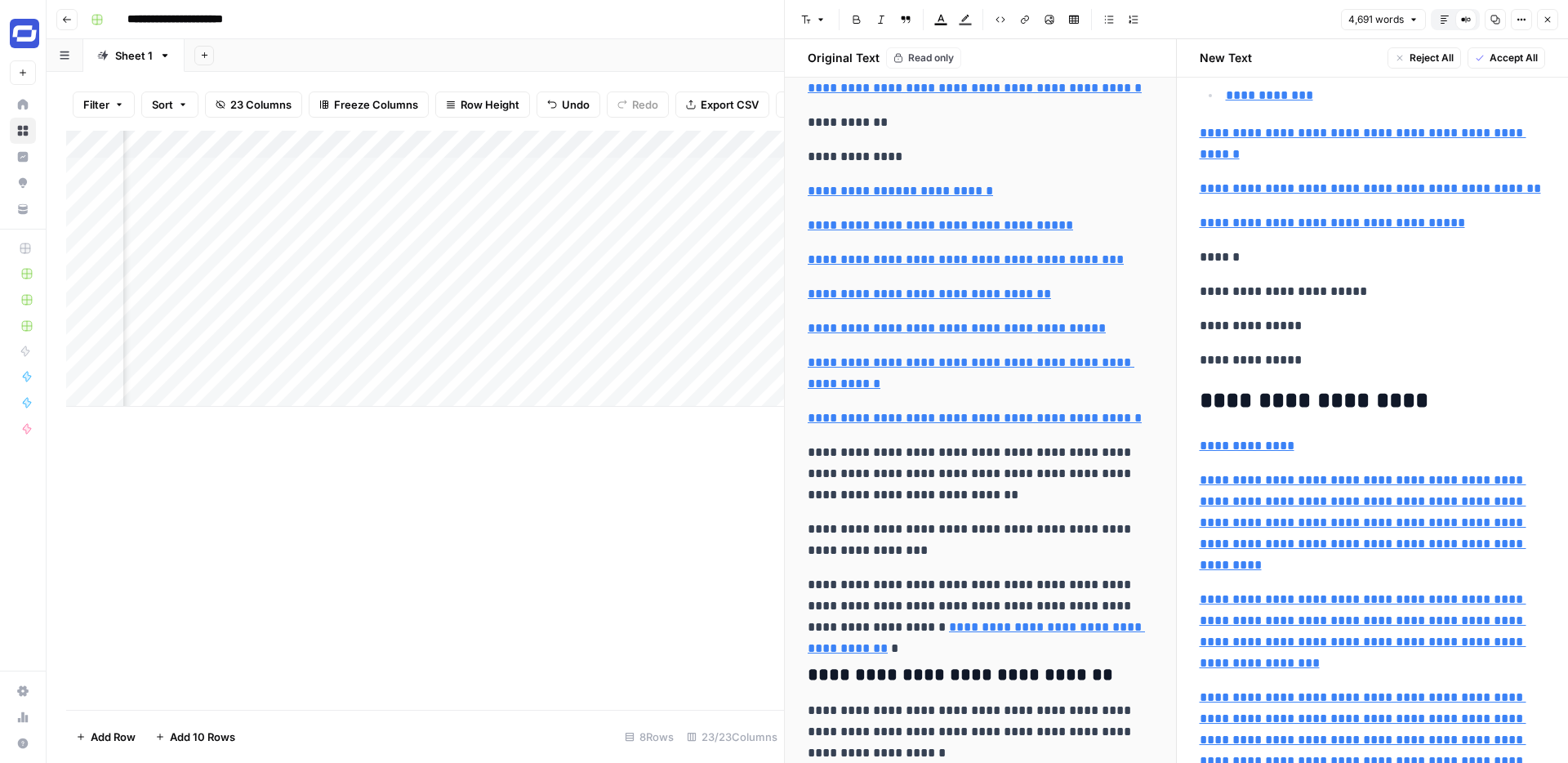
type input "https://www.synthesia.io/learn/training-videos/educational-video"
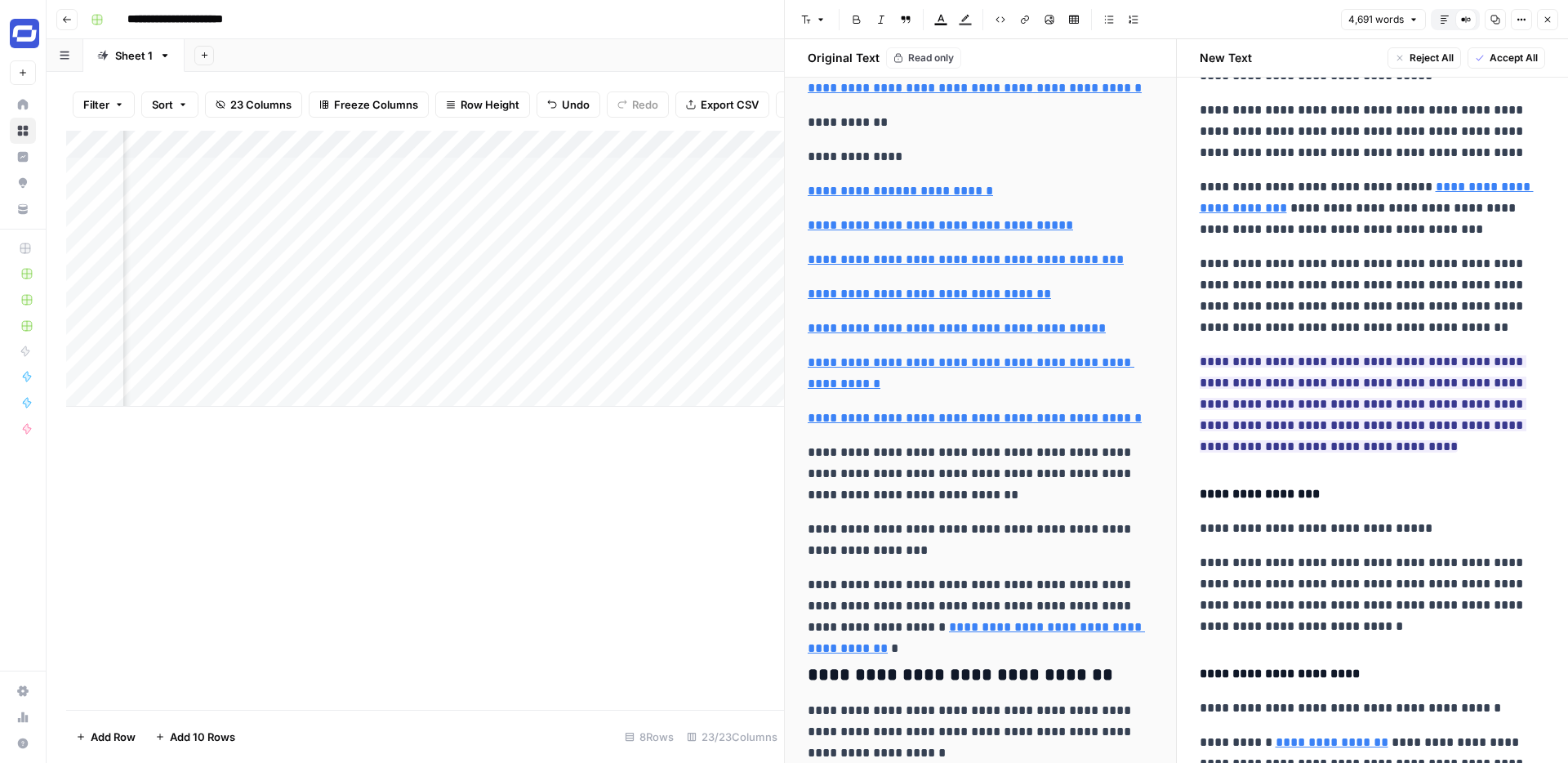
scroll to position [5254, 0]
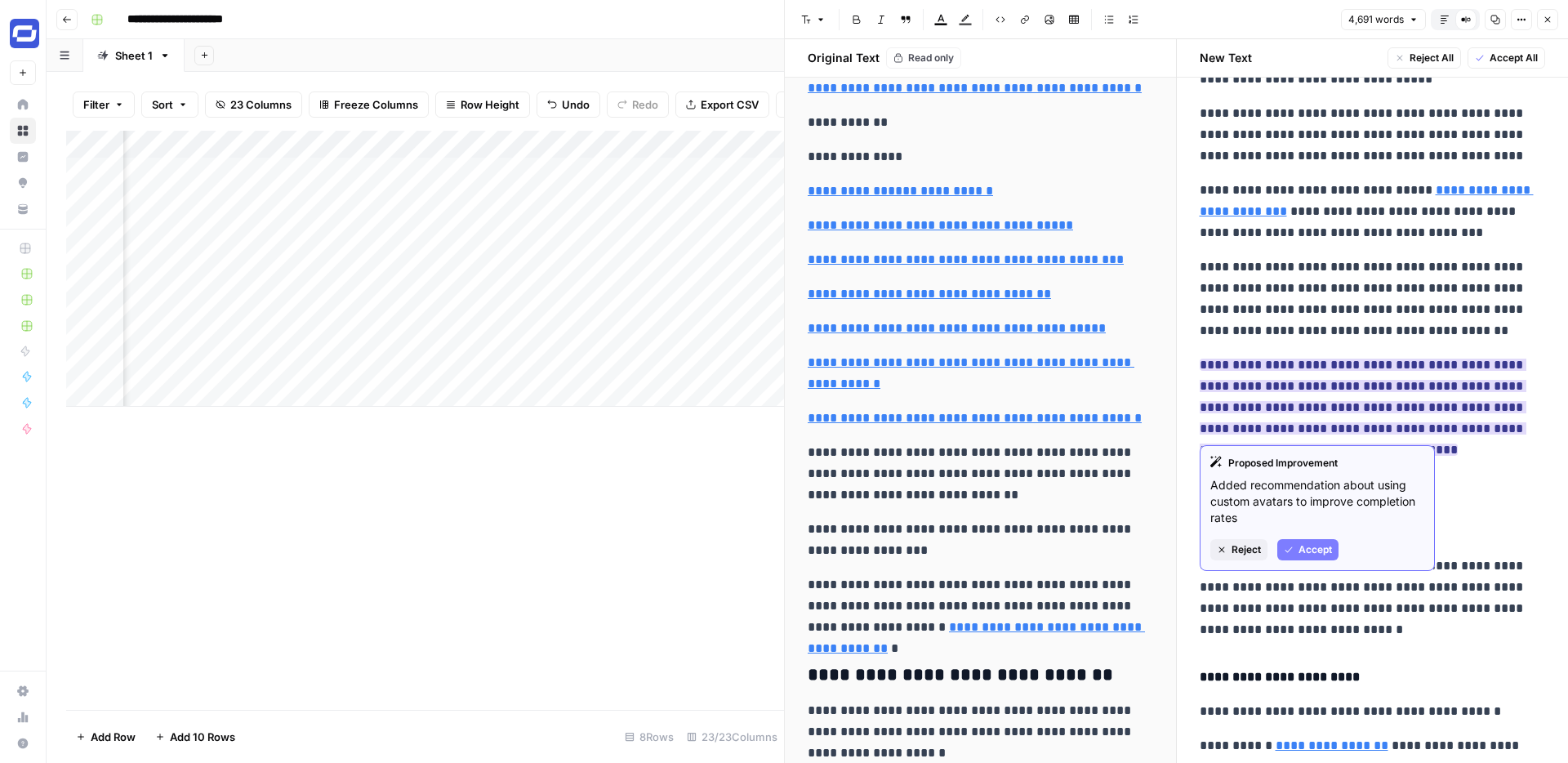
click at [1308, 548] on span "Accept" at bounding box center [1315, 550] width 34 height 15
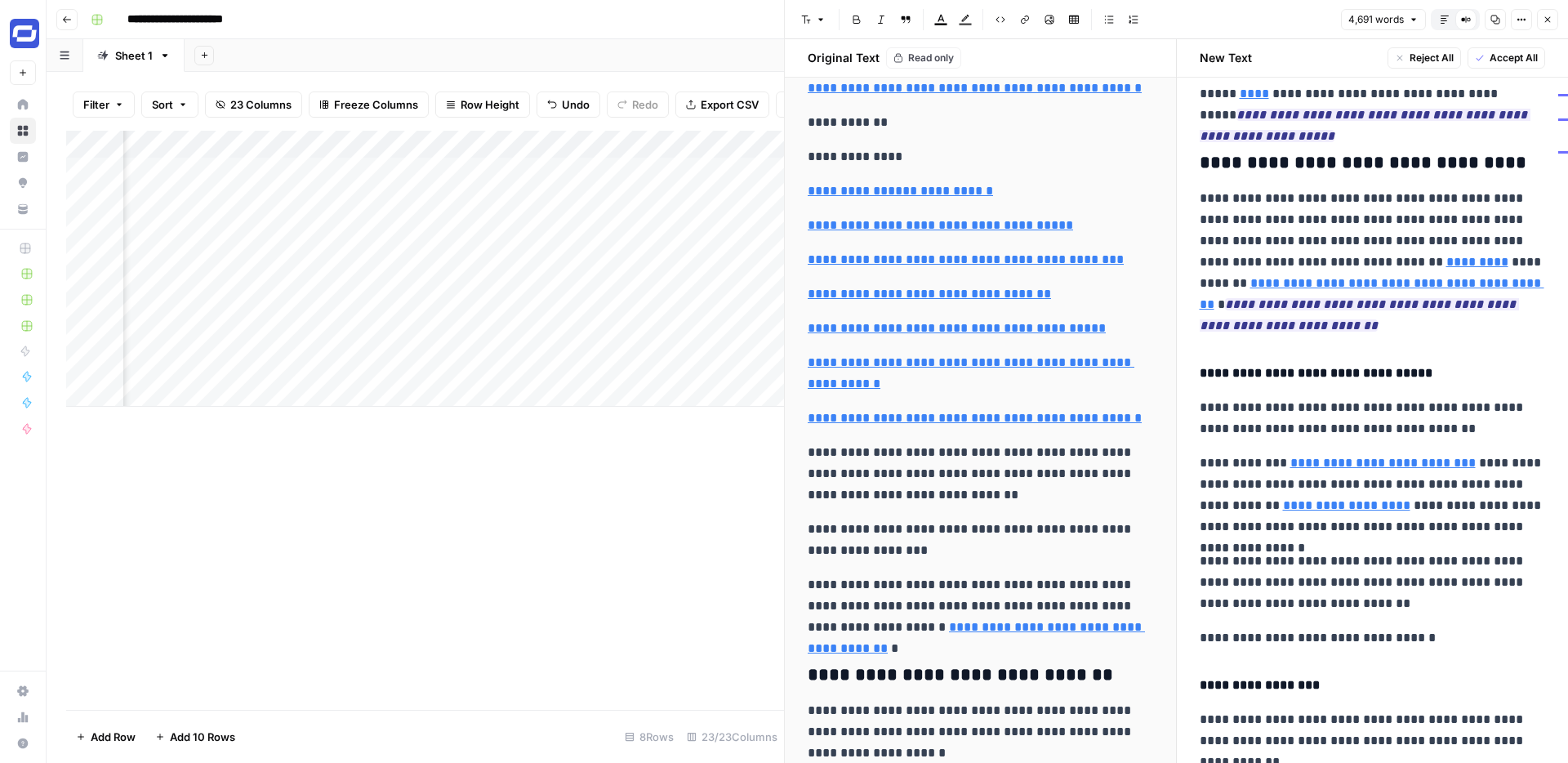
scroll to position [3526, 0]
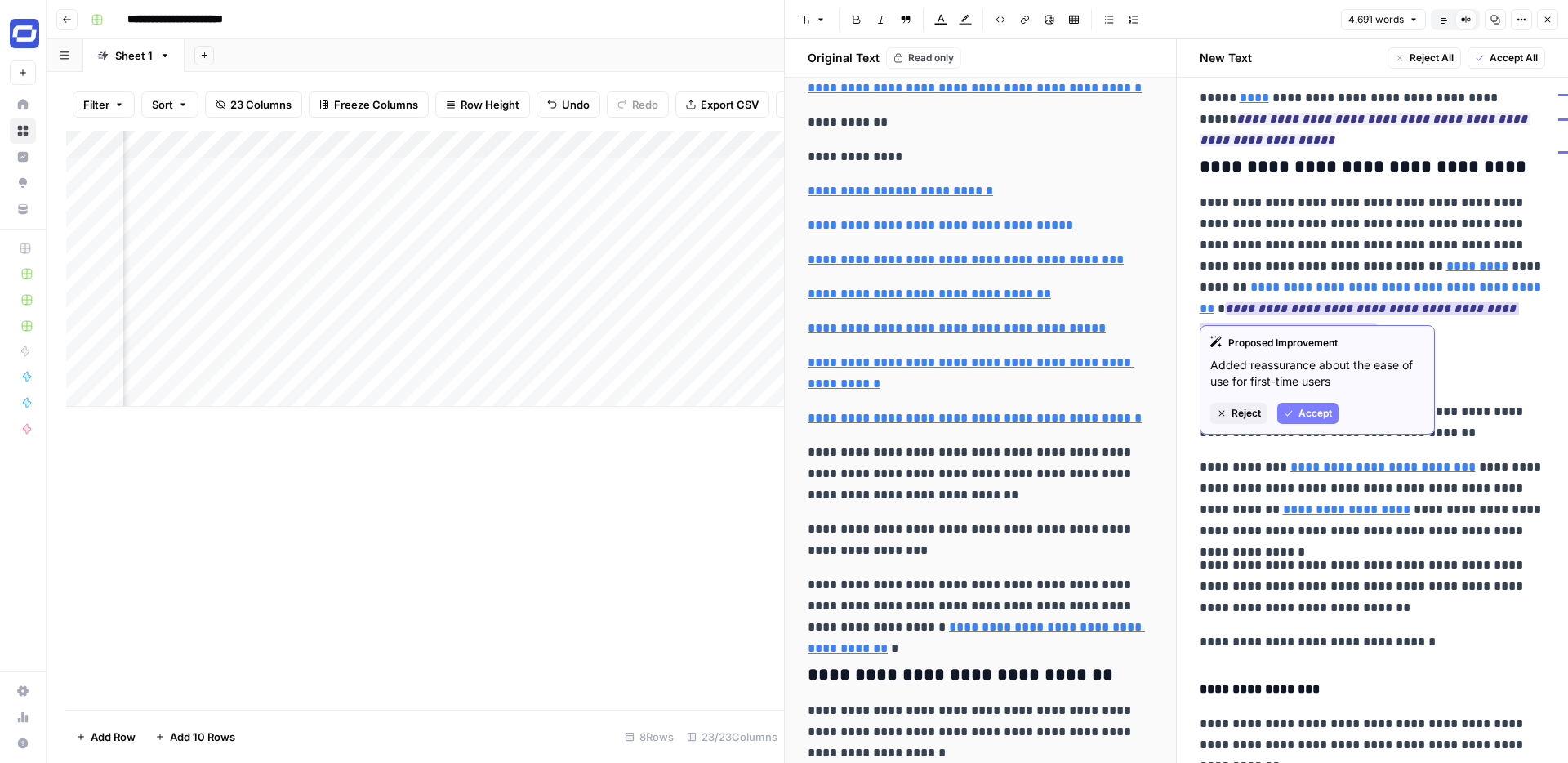
click at [1246, 413] on span "Reject" at bounding box center [1246, 413] width 30 height 15
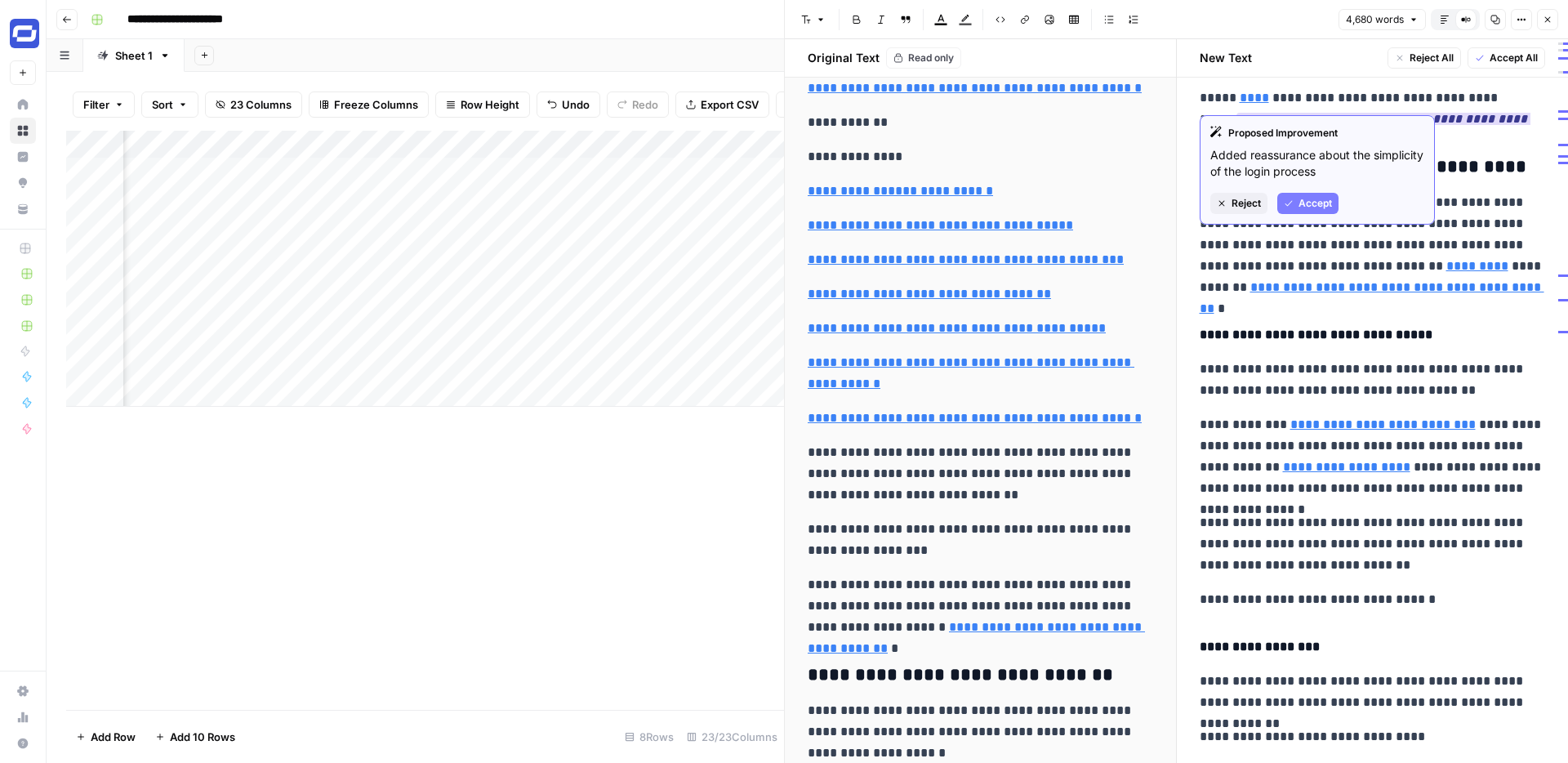
click at [1247, 198] on span "Reject" at bounding box center [1246, 203] width 30 height 15
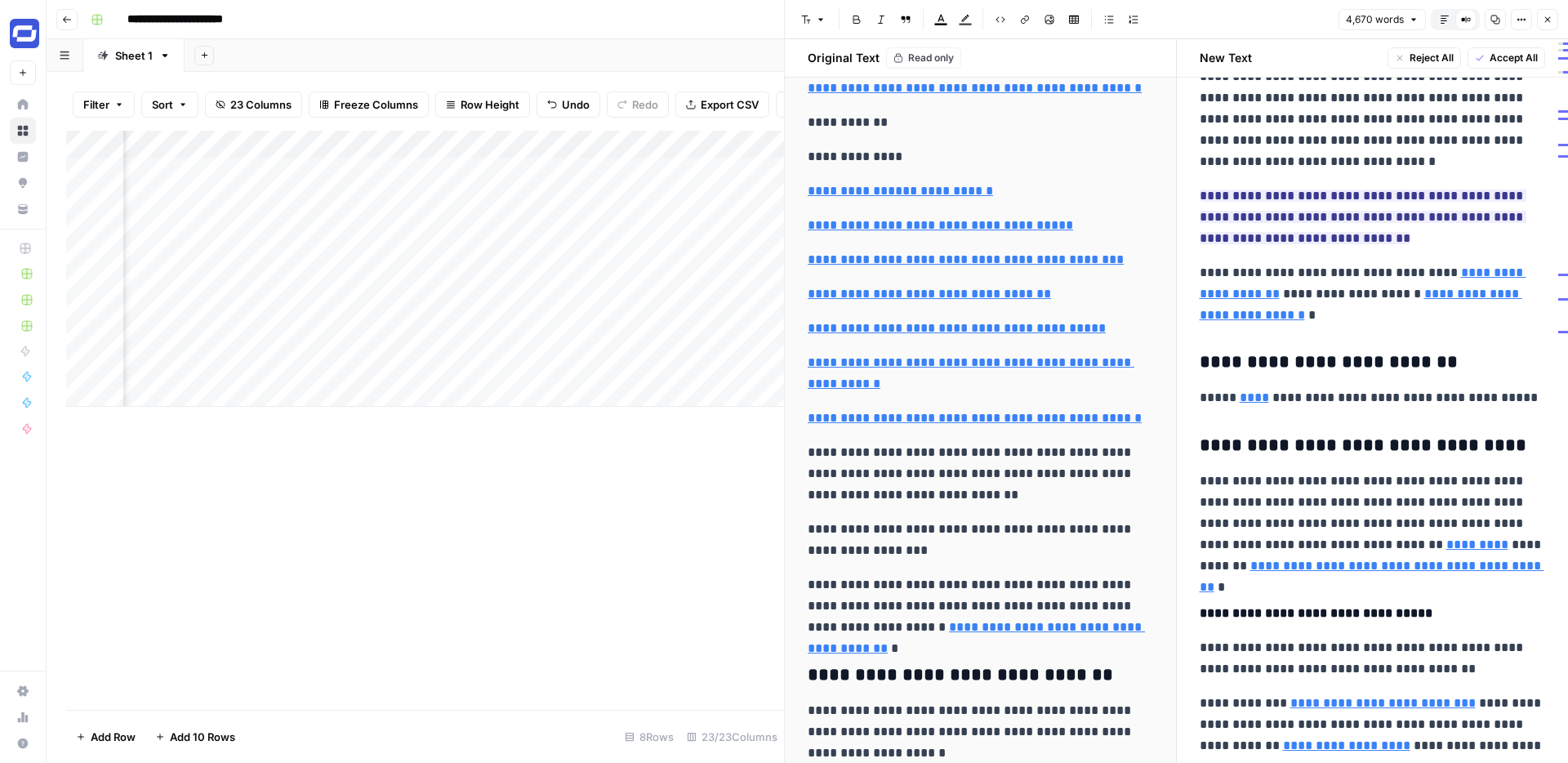
scroll to position [3087, 0]
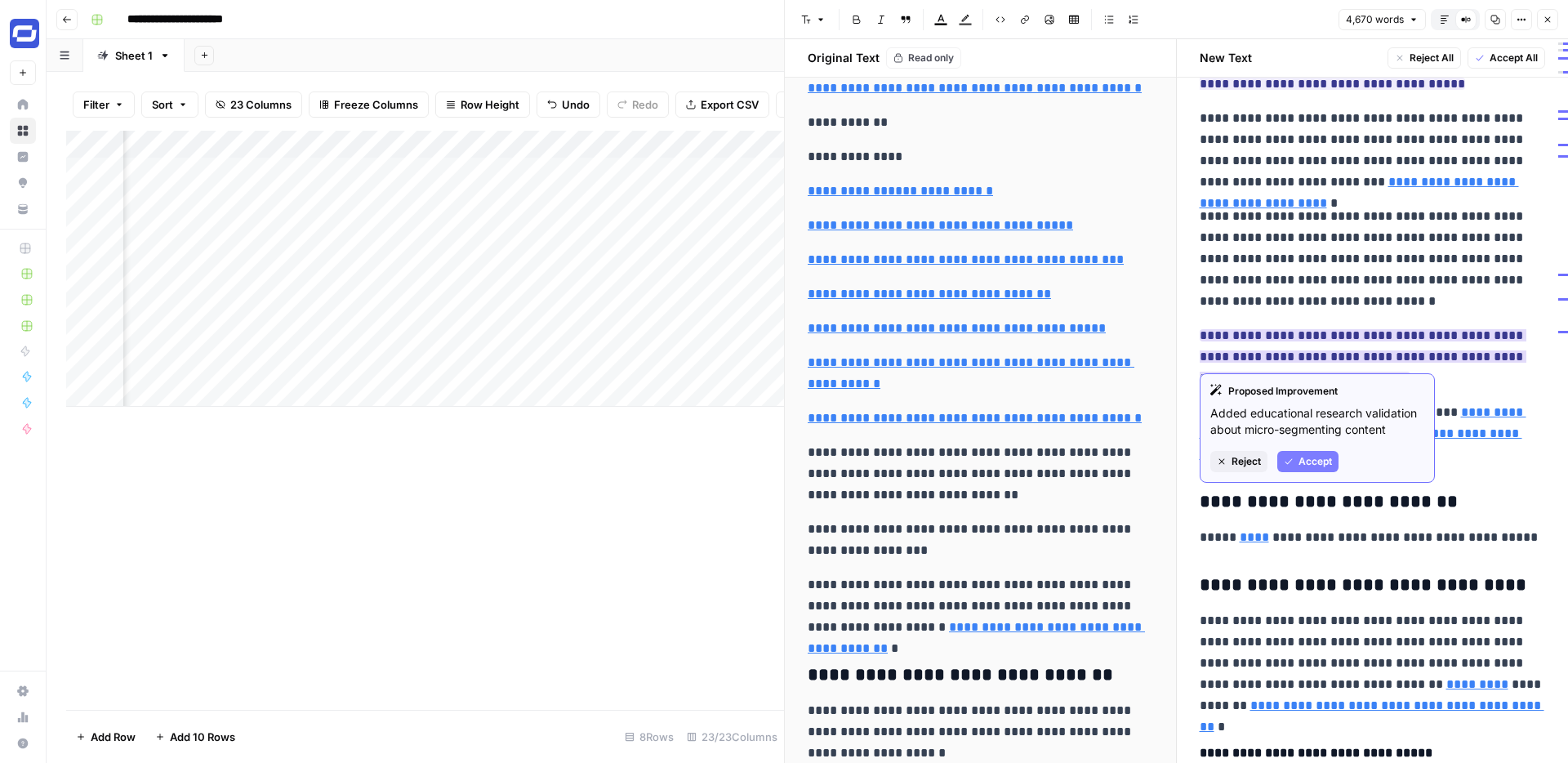
click at [1297, 458] on button "Accept" at bounding box center [1308, 462] width 61 height 21
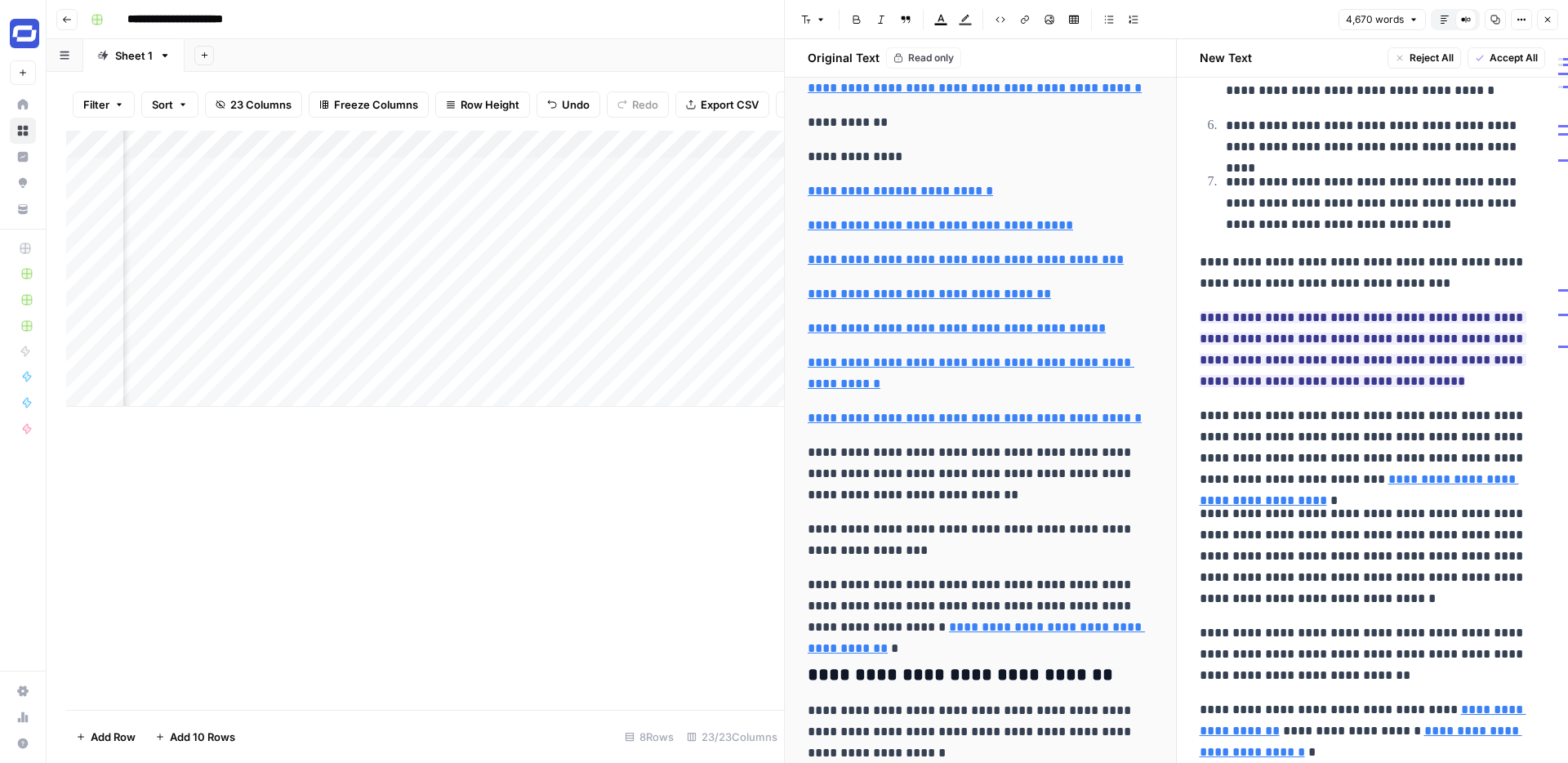
scroll to position [2719, 0]
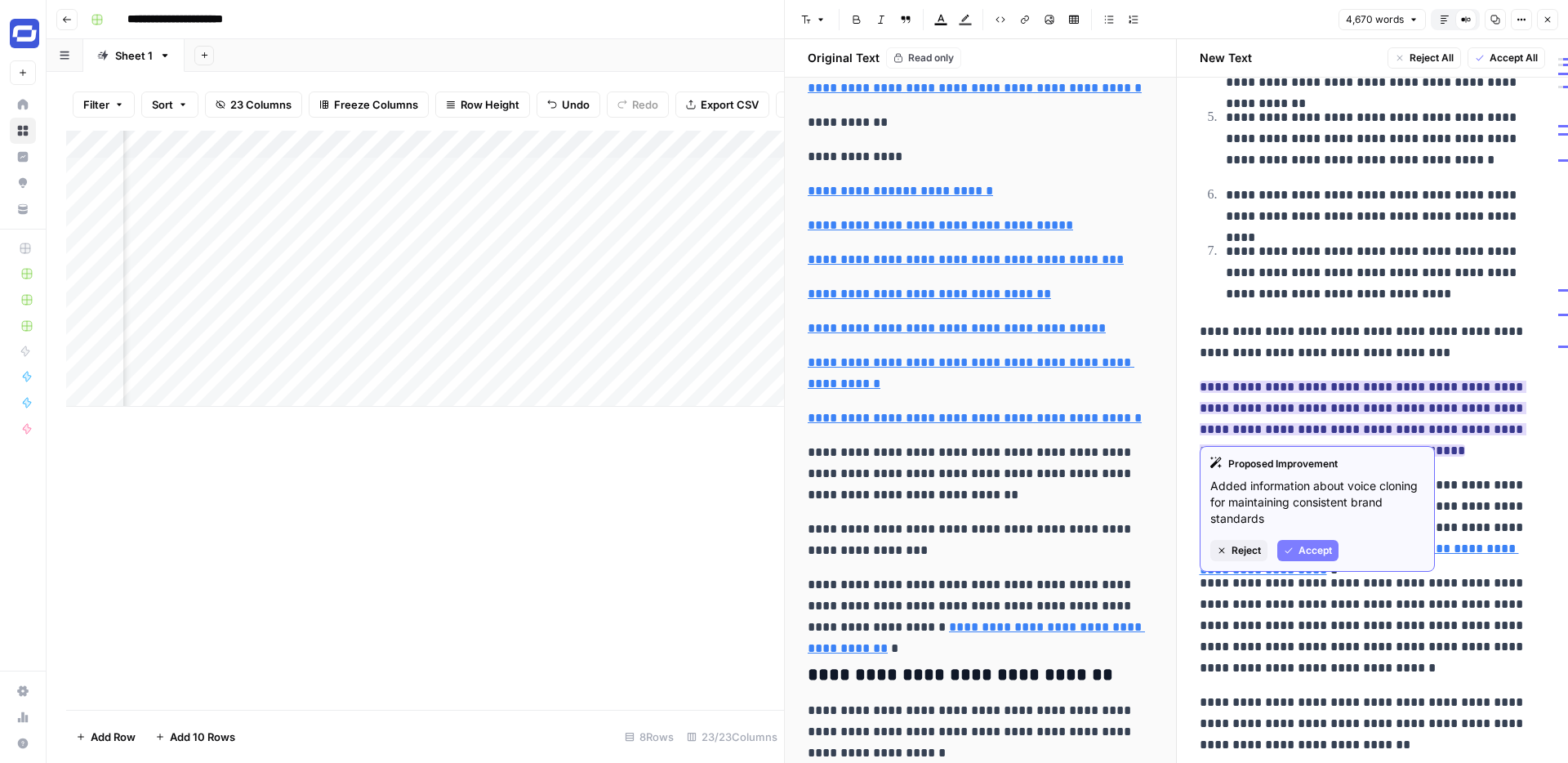
click at [1303, 549] on span "Accept" at bounding box center [1315, 551] width 34 height 15
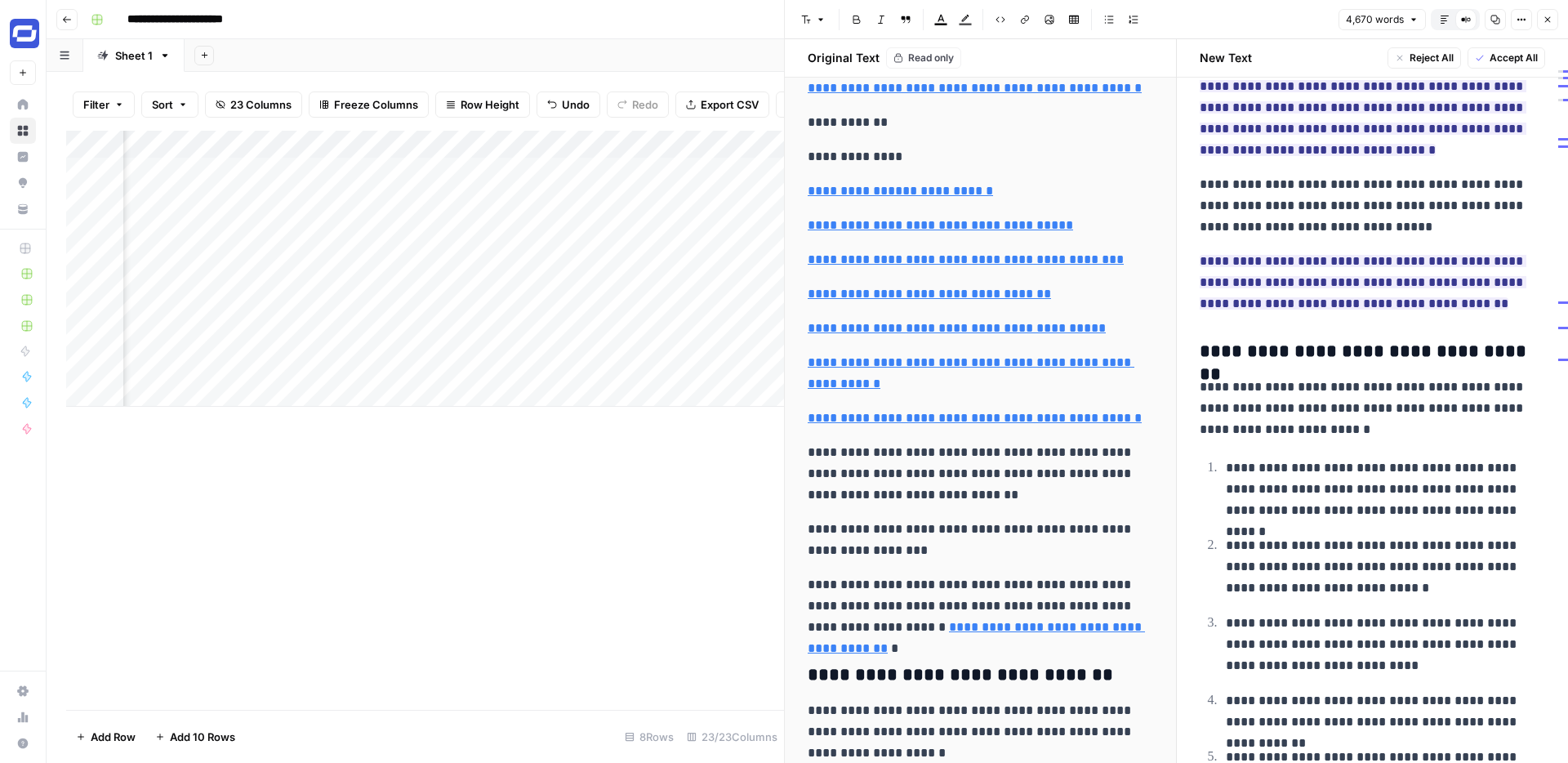
scroll to position [2019, 0]
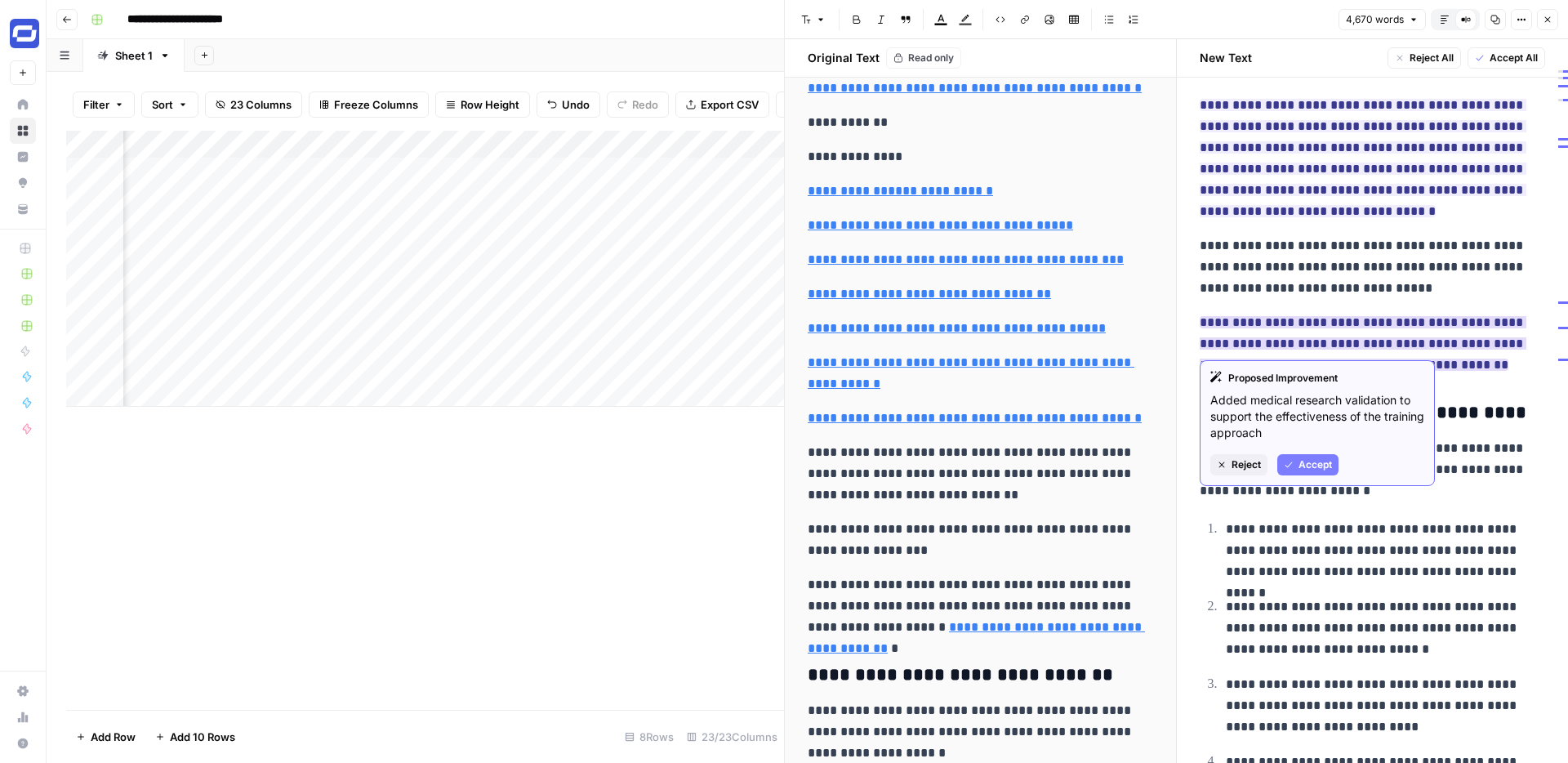
click at [1253, 464] on span "Reject" at bounding box center [1246, 465] width 30 height 15
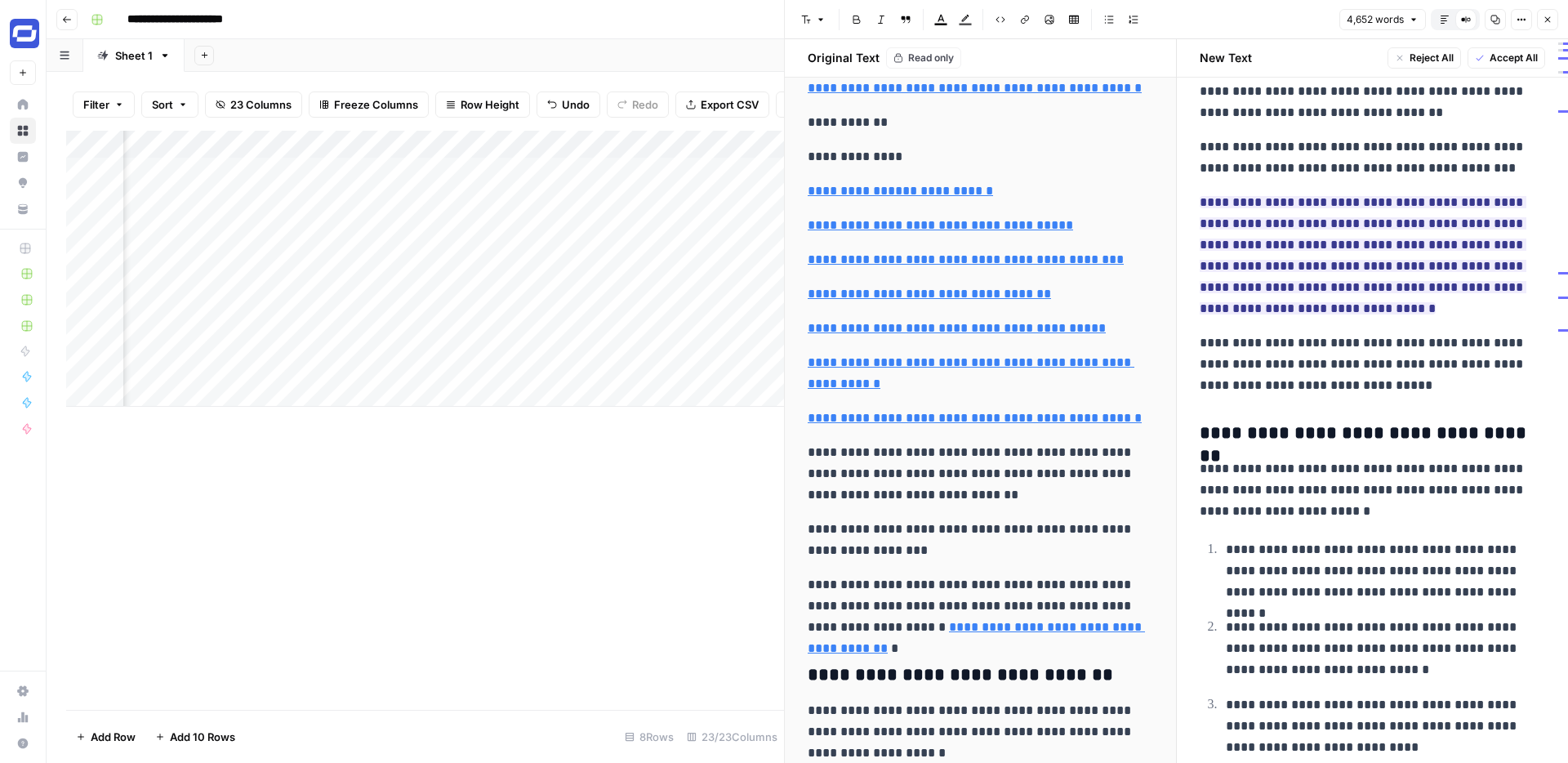
scroll to position [1914, 0]
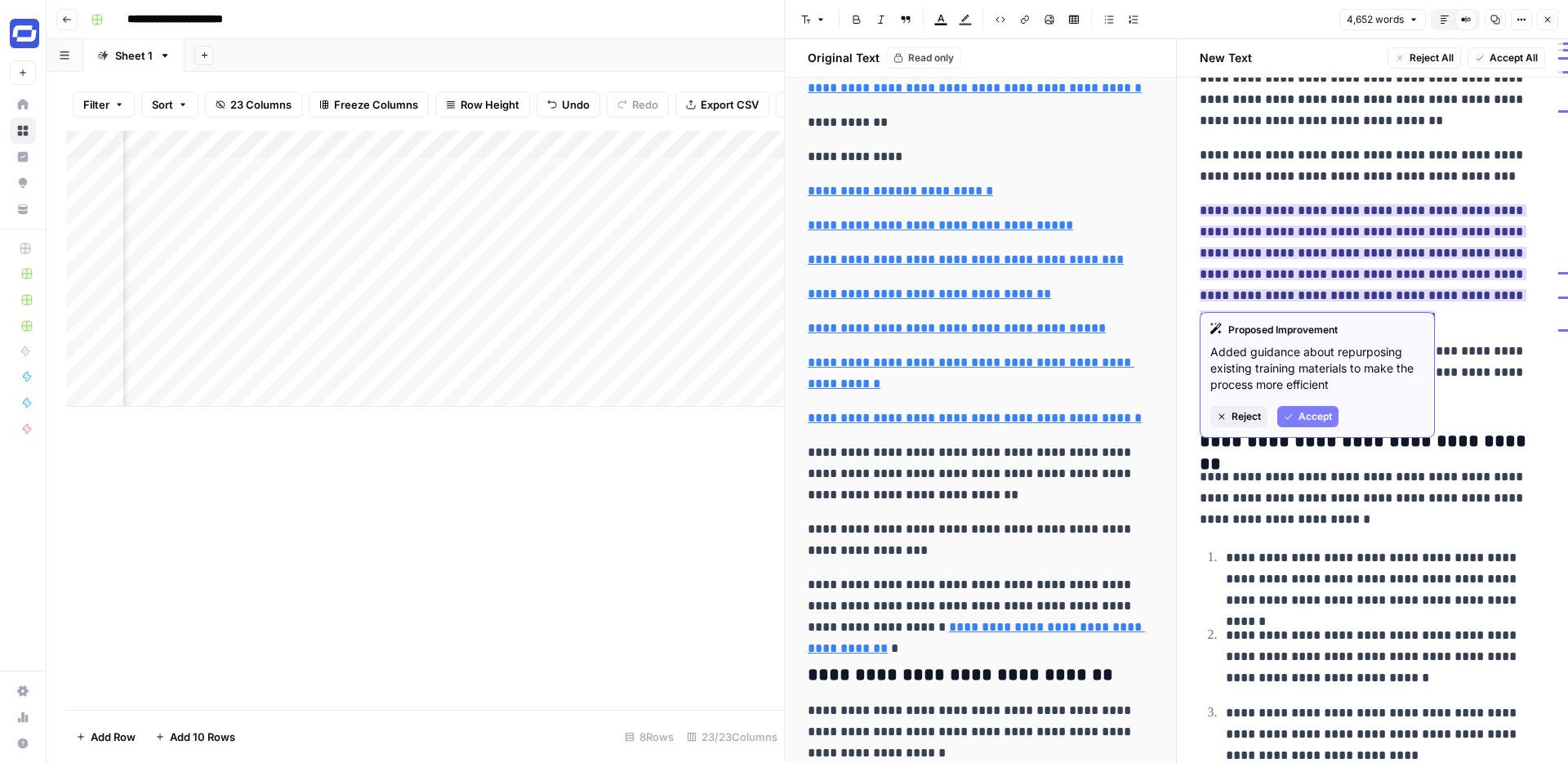
click at [1299, 418] on span "Accept" at bounding box center [1315, 416] width 34 height 15
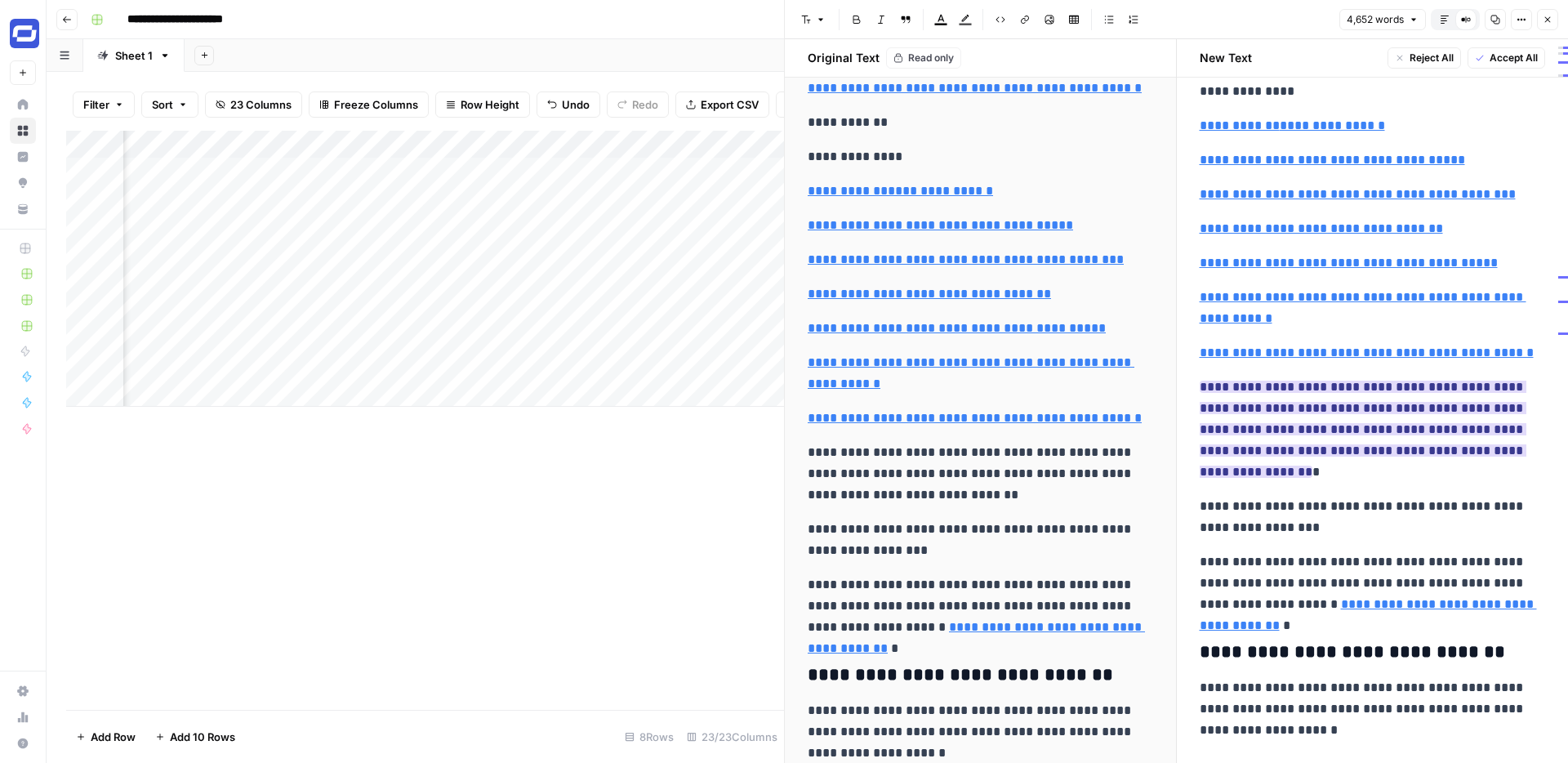
scroll to position [605, 0]
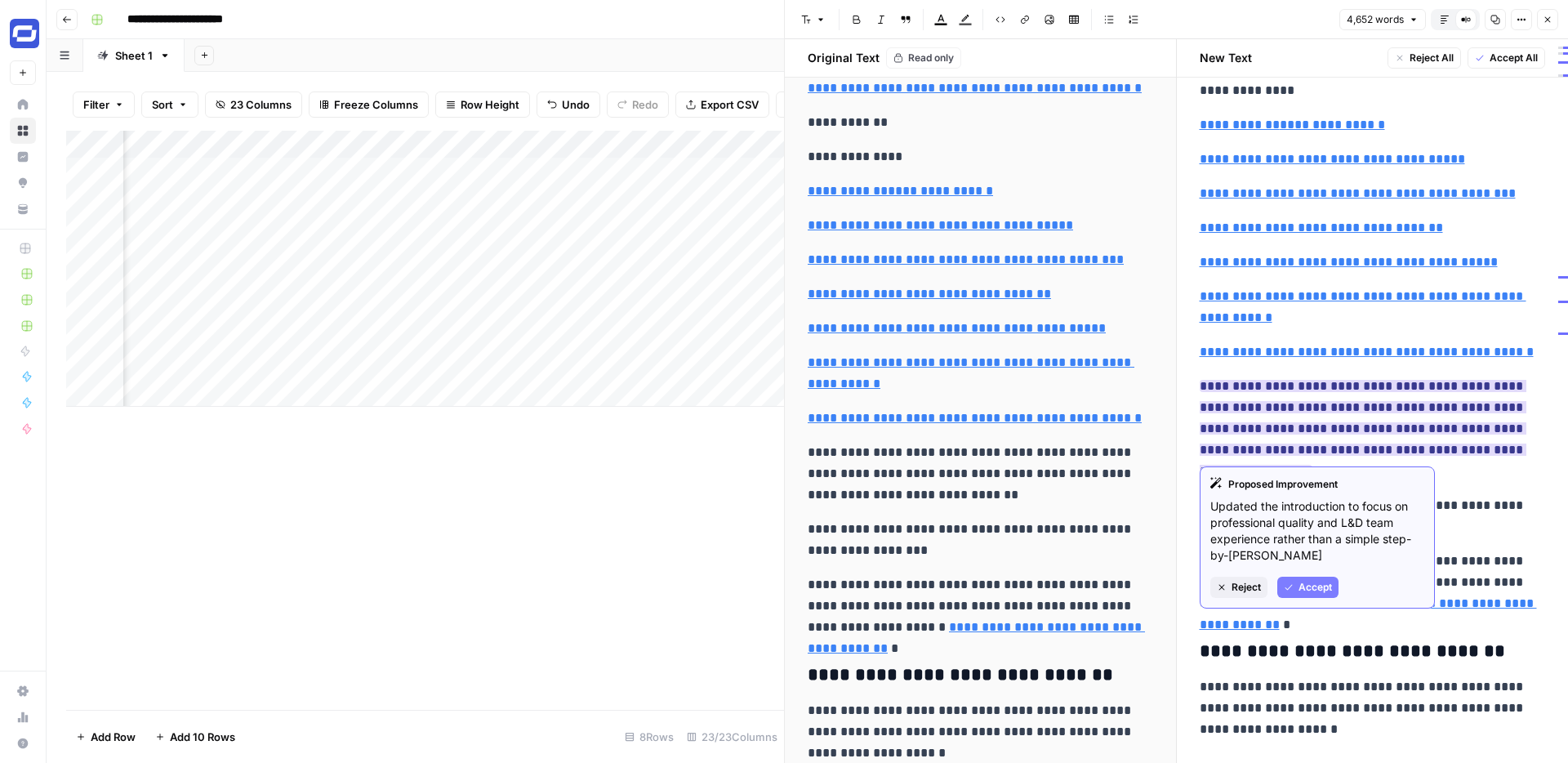
click at [1313, 589] on span "Accept" at bounding box center [1315, 588] width 34 height 15
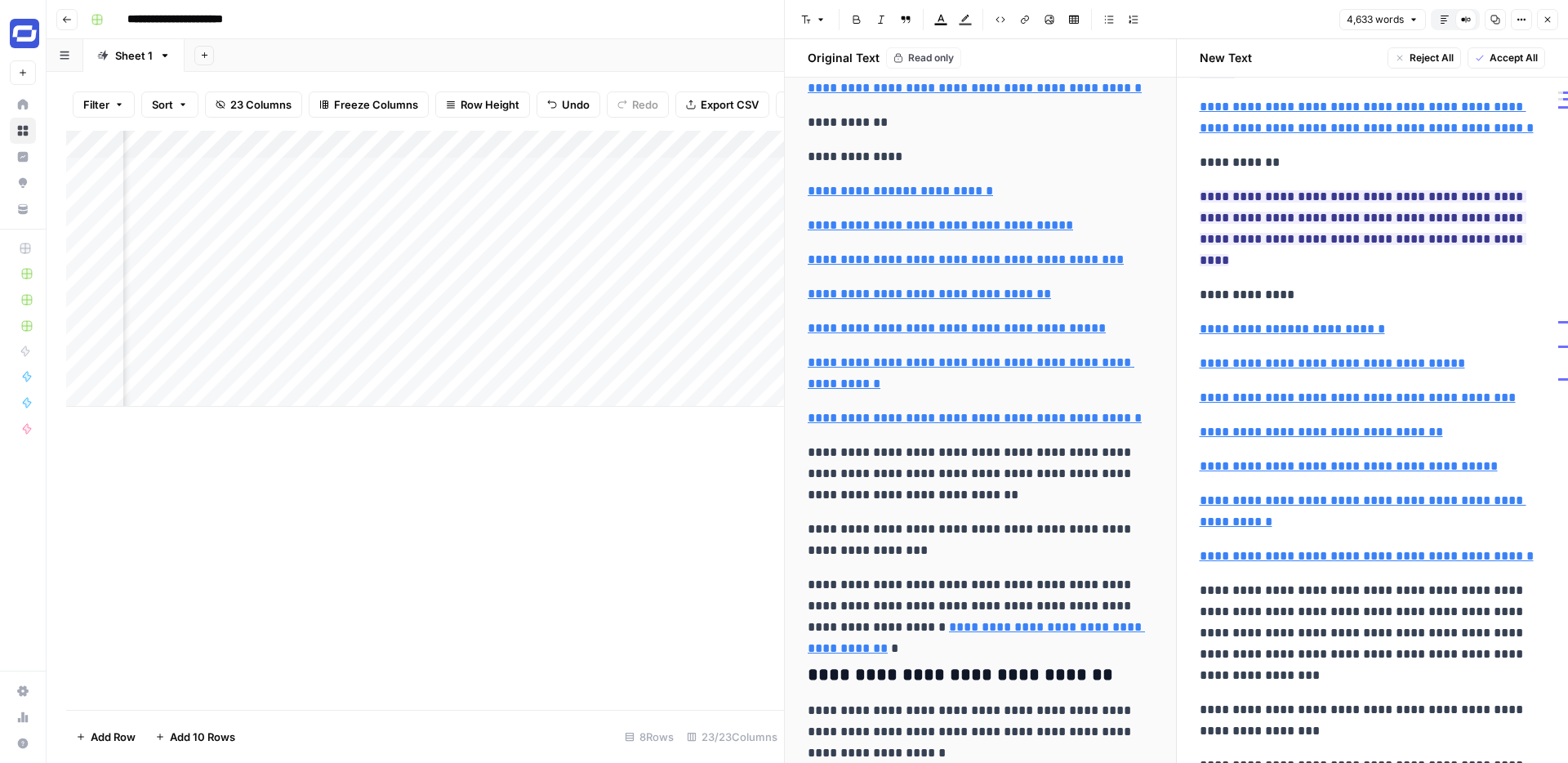
scroll to position [290, 0]
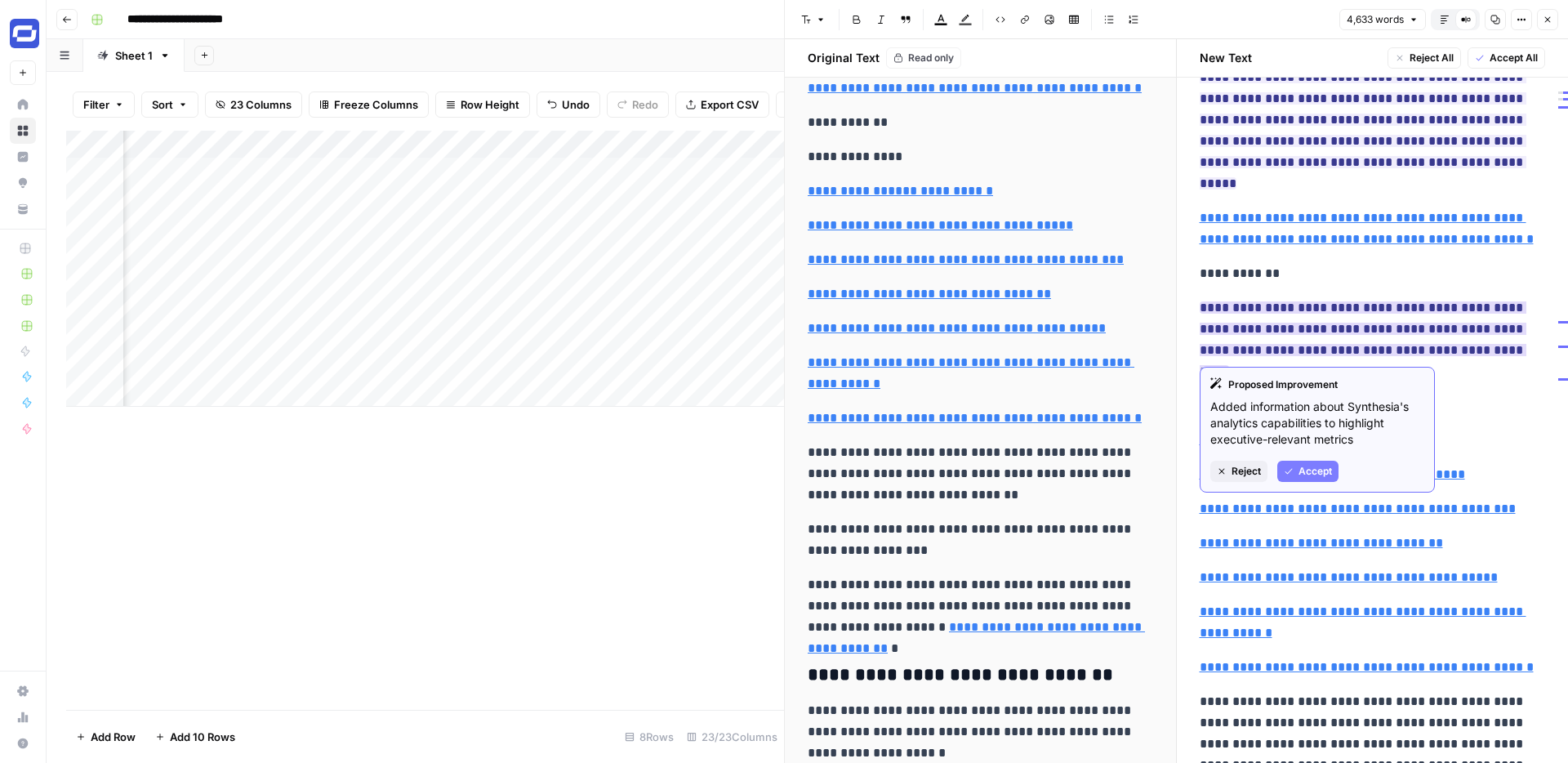
click at [1242, 471] on span "Reject" at bounding box center [1246, 472] width 30 height 15
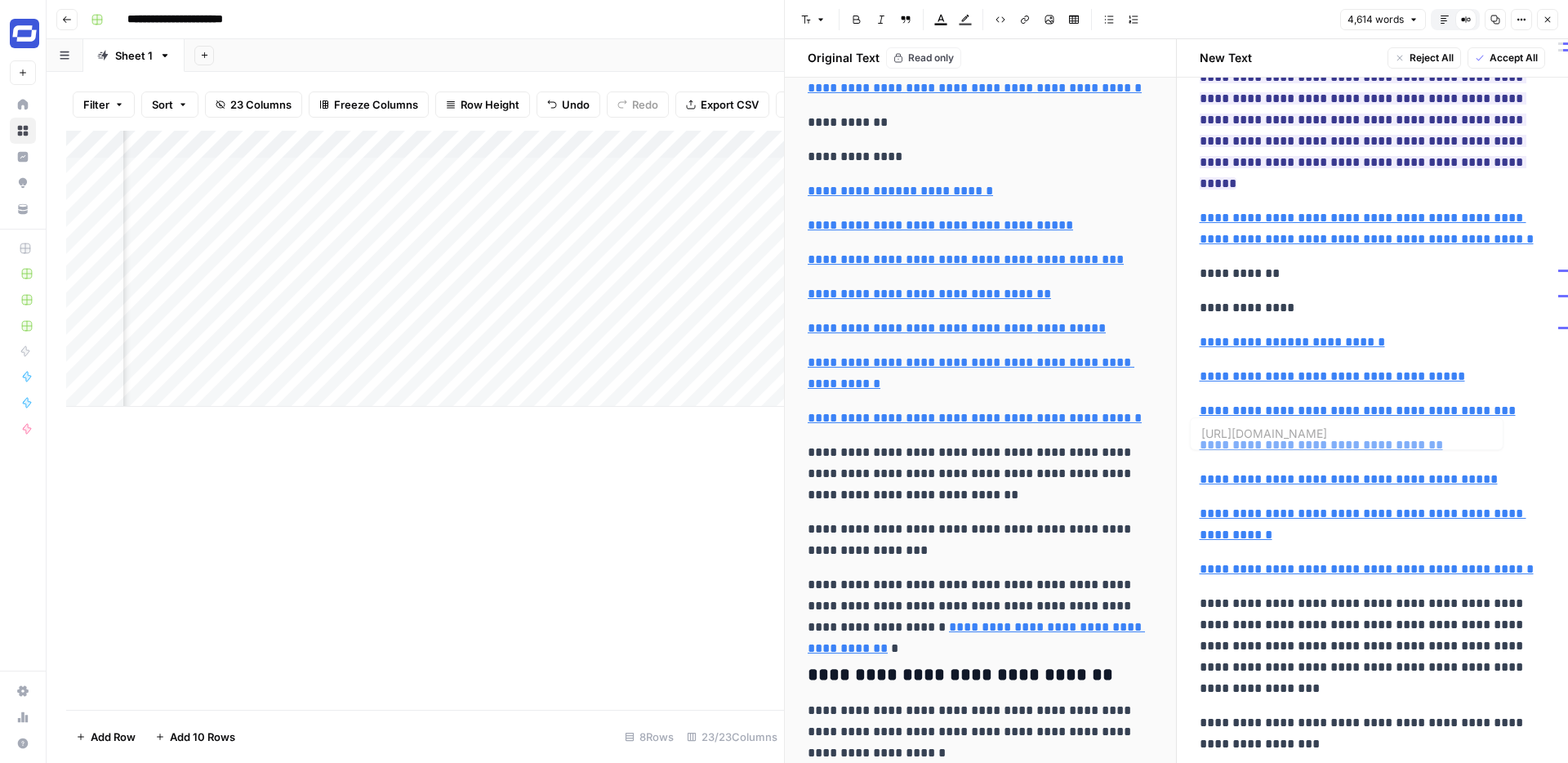
type input "https://www.synthesia.io/pricing-options"
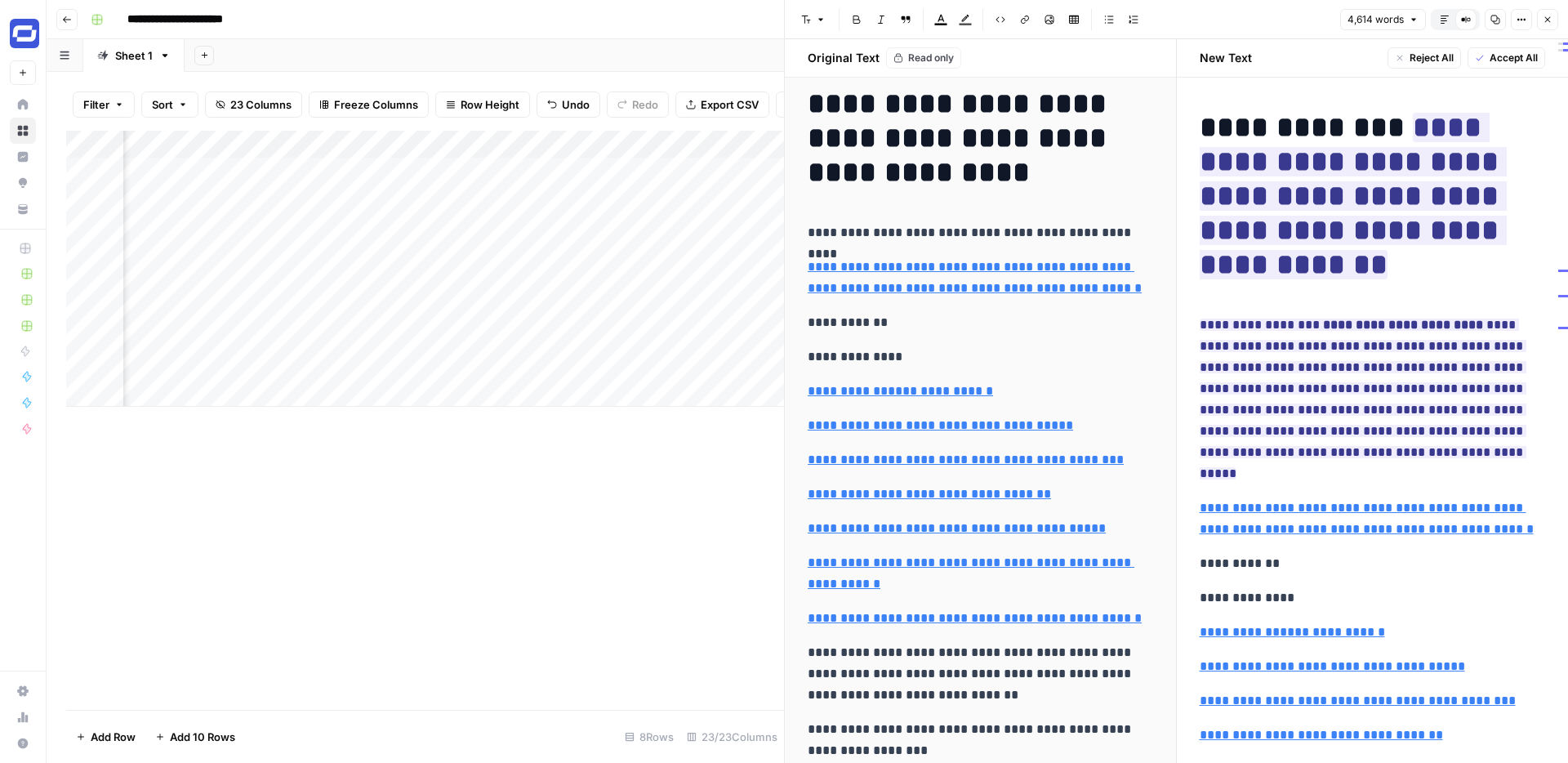
scroll to position [0, 0]
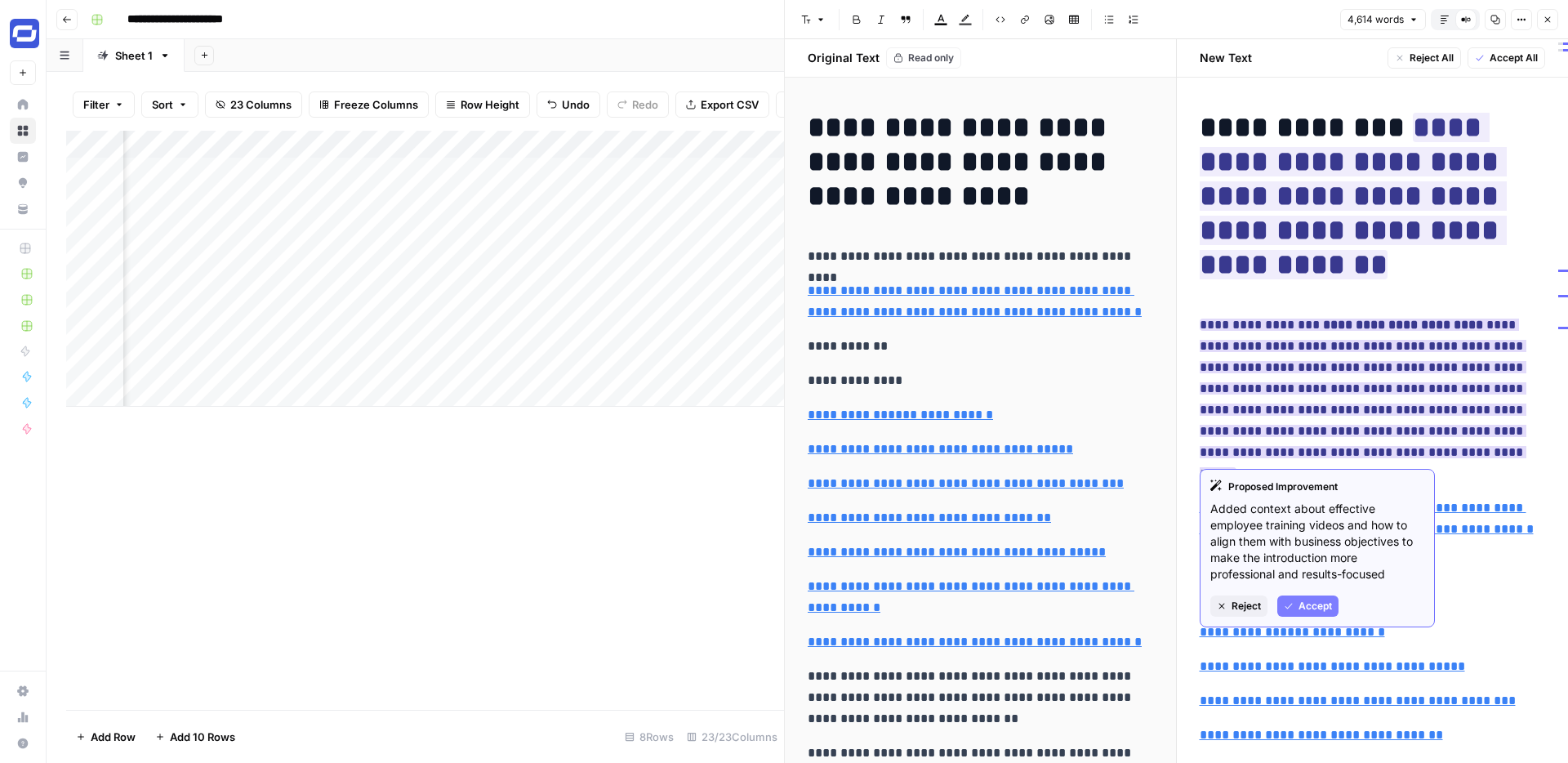
click at [1250, 602] on span "Reject" at bounding box center [1246, 606] width 30 height 15
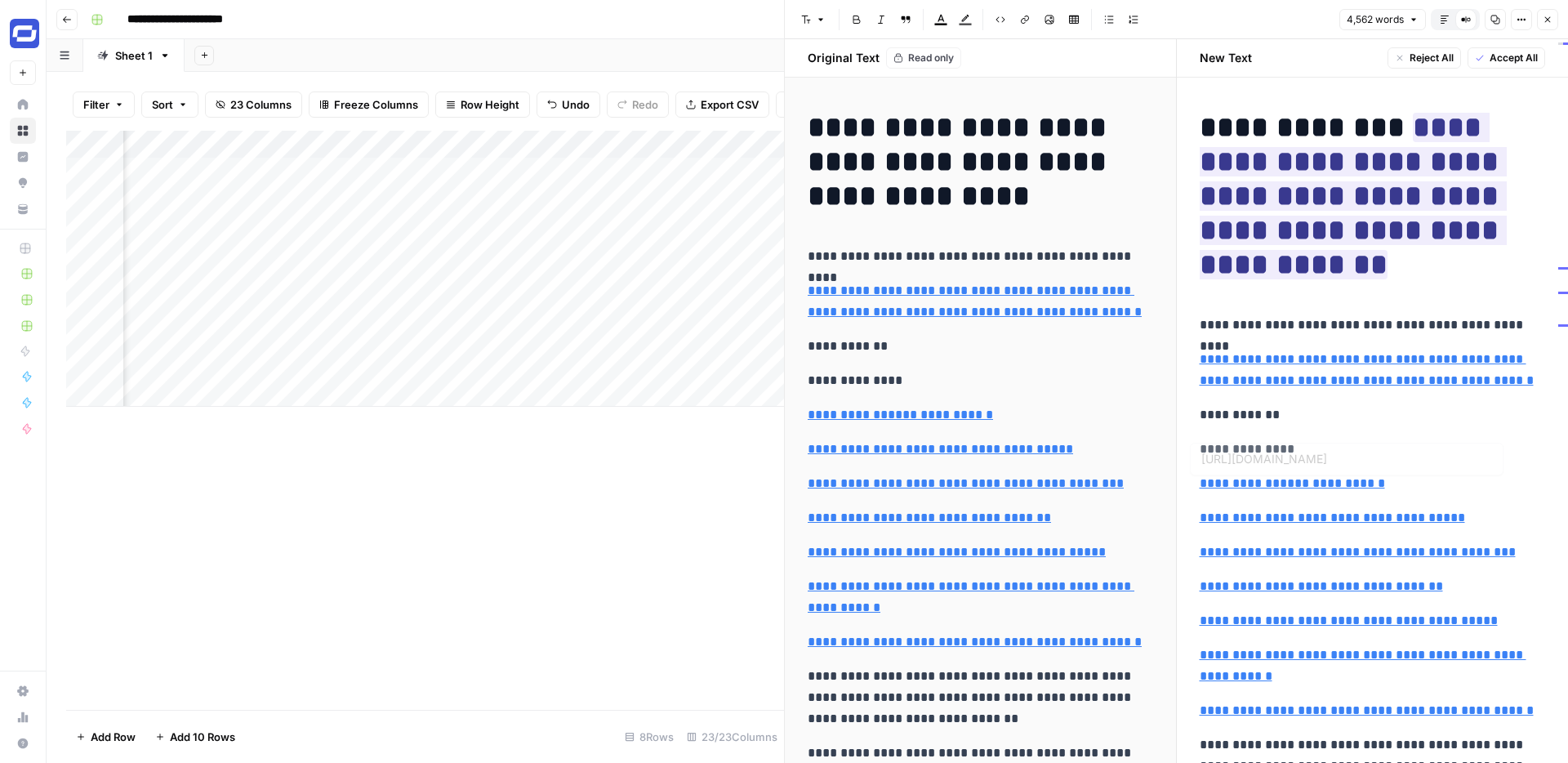
type input "https://www.synthesia.io/learn/"
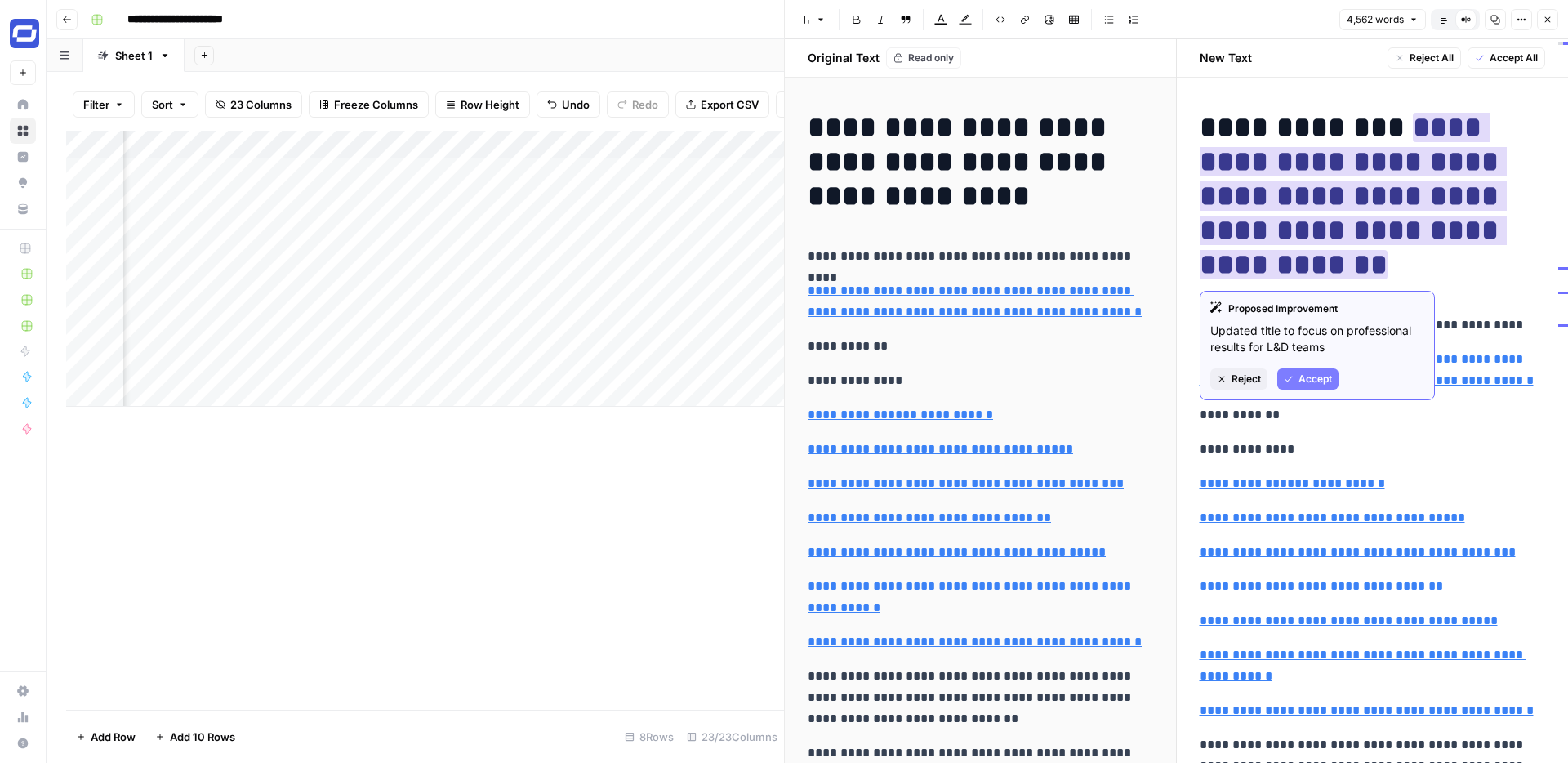
click at [1240, 376] on span "Reject" at bounding box center [1246, 379] width 30 height 15
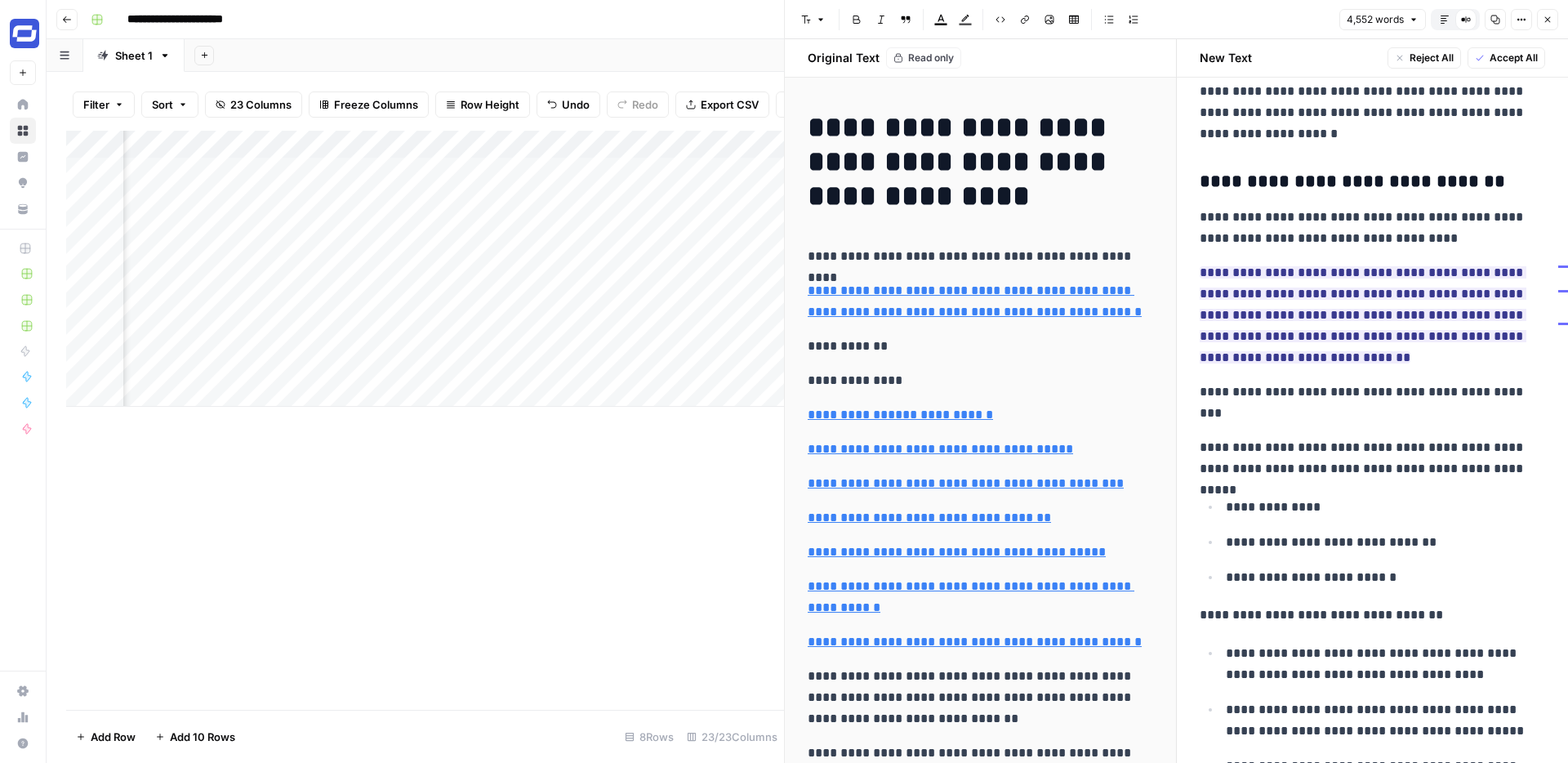
scroll to position [6199, 0]
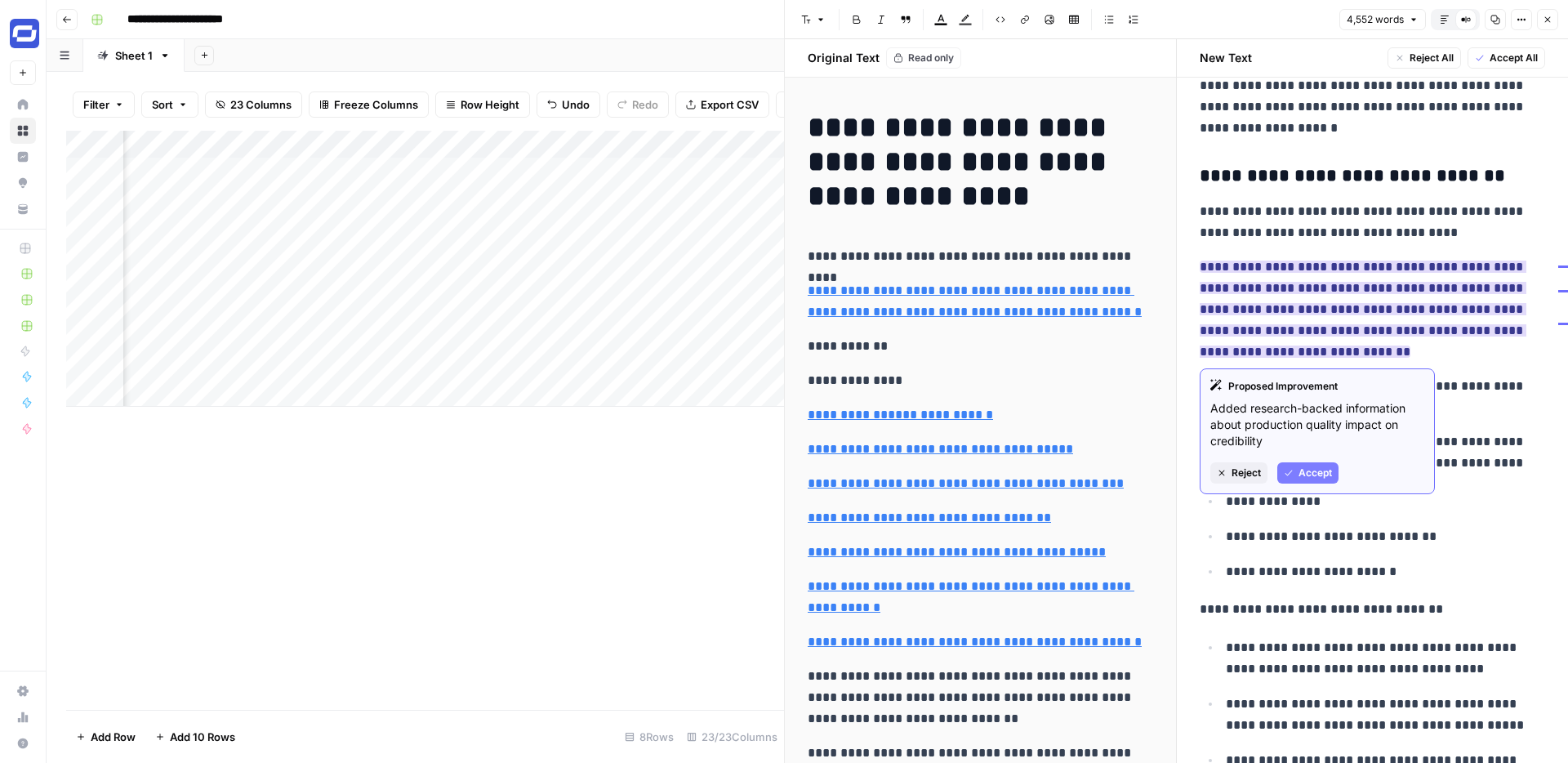
click at [1314, 470] on span "Accept" at bounding box center [1315, 473] width 34 height 15
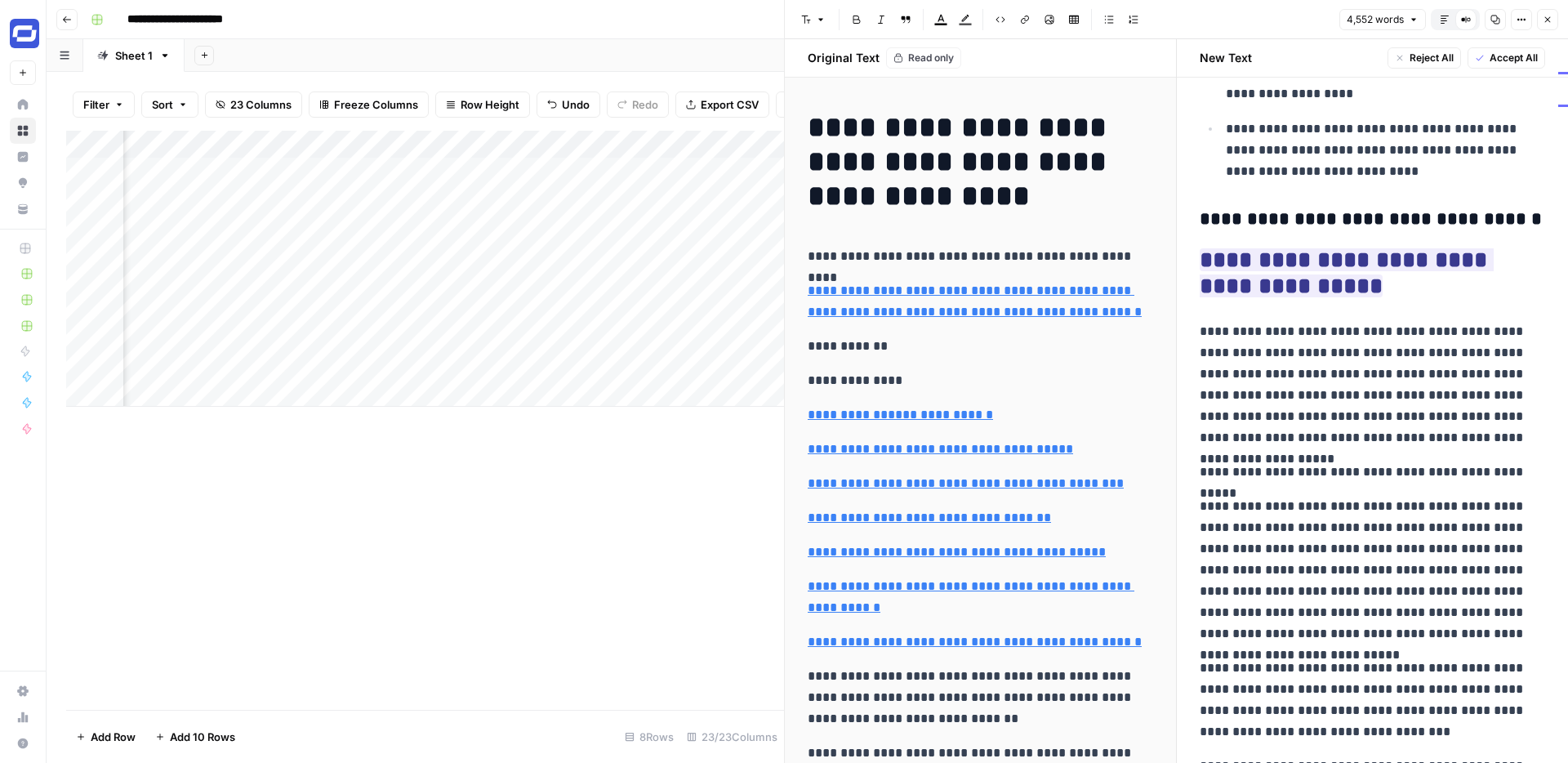
scroll to position [6896, 0]
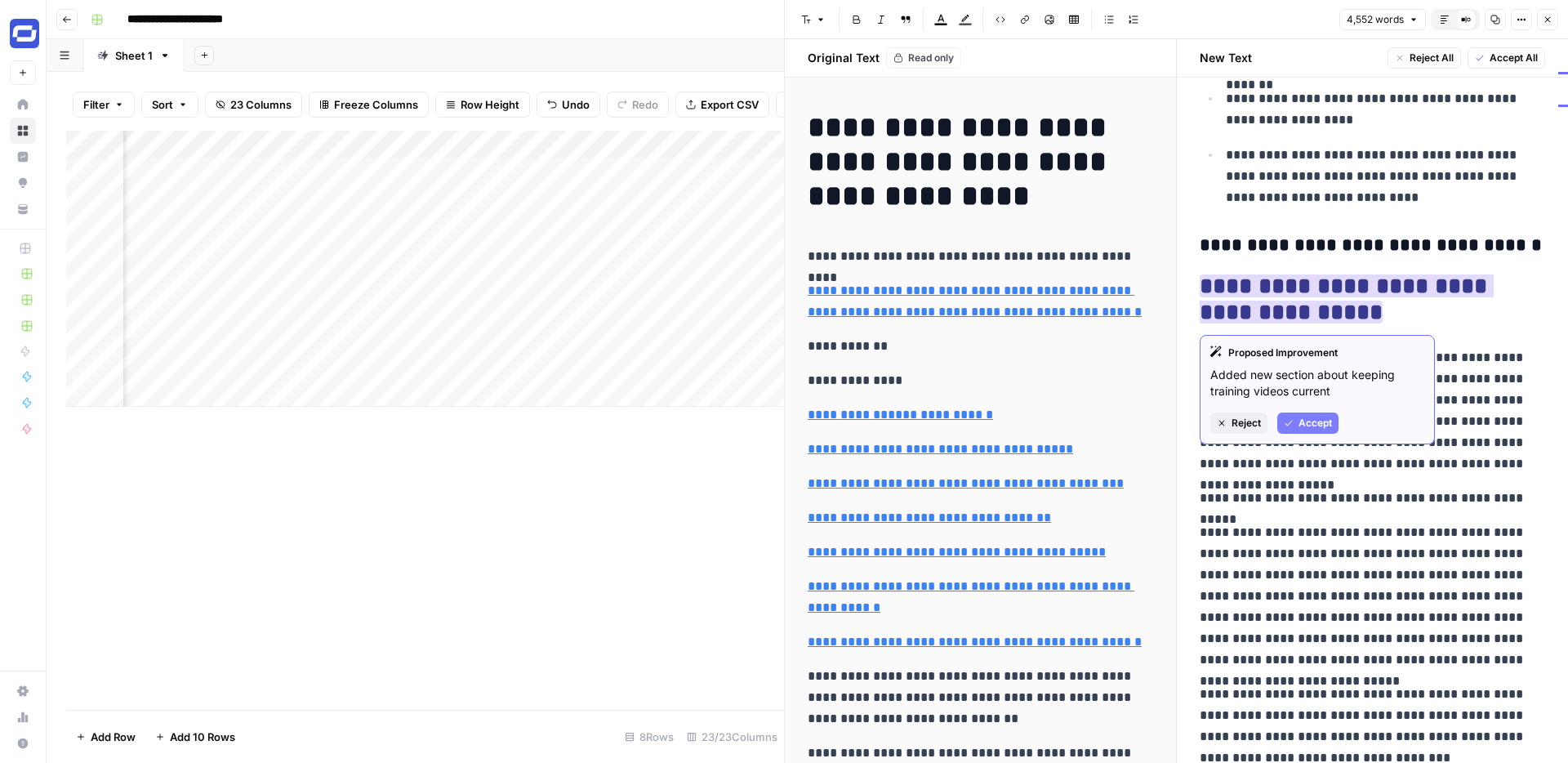
click at [1318, 423] on span "Accept" at bounding box center [1315, 423] width 34 height 15
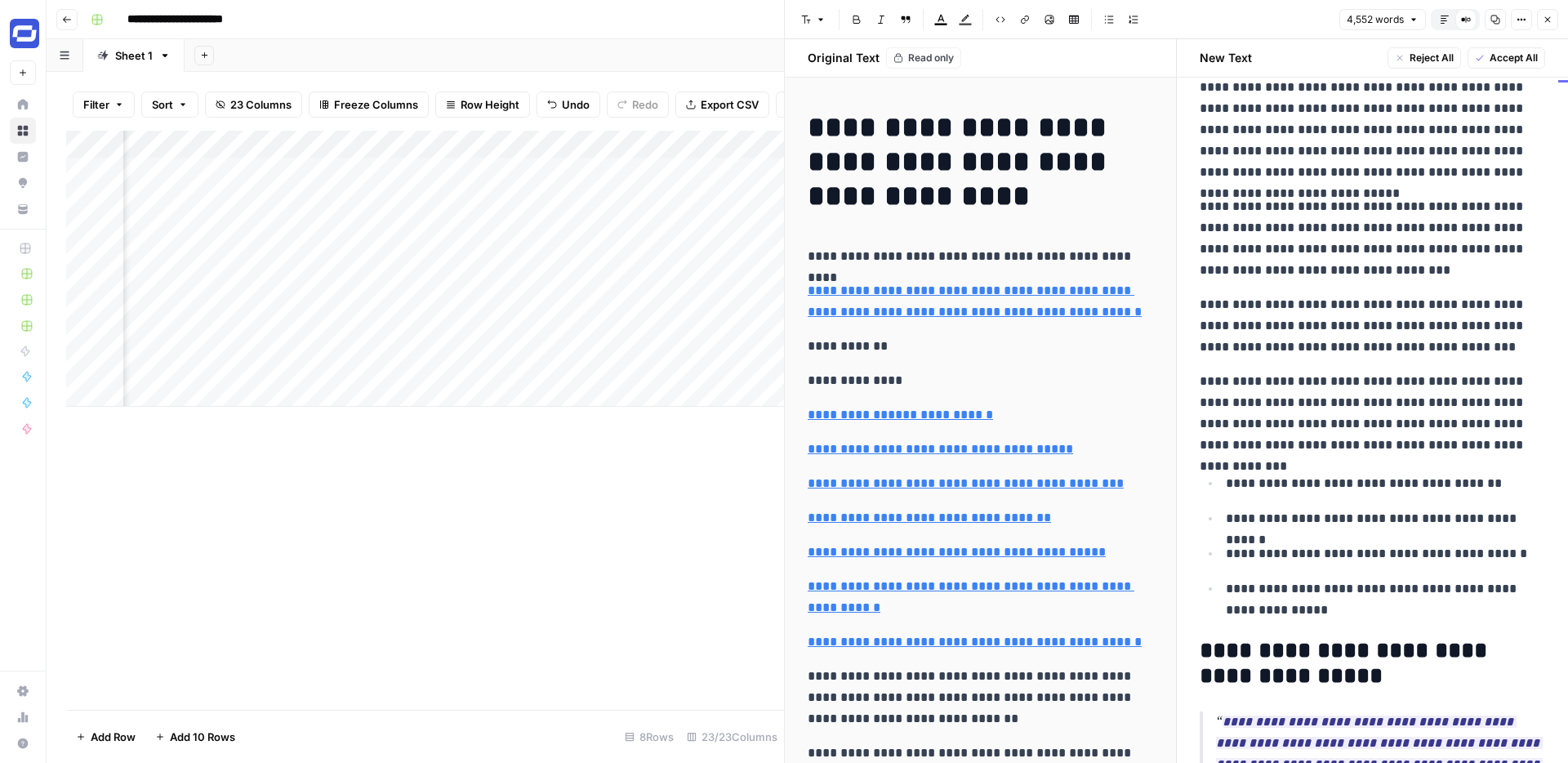
scroll to position [7918, 0]
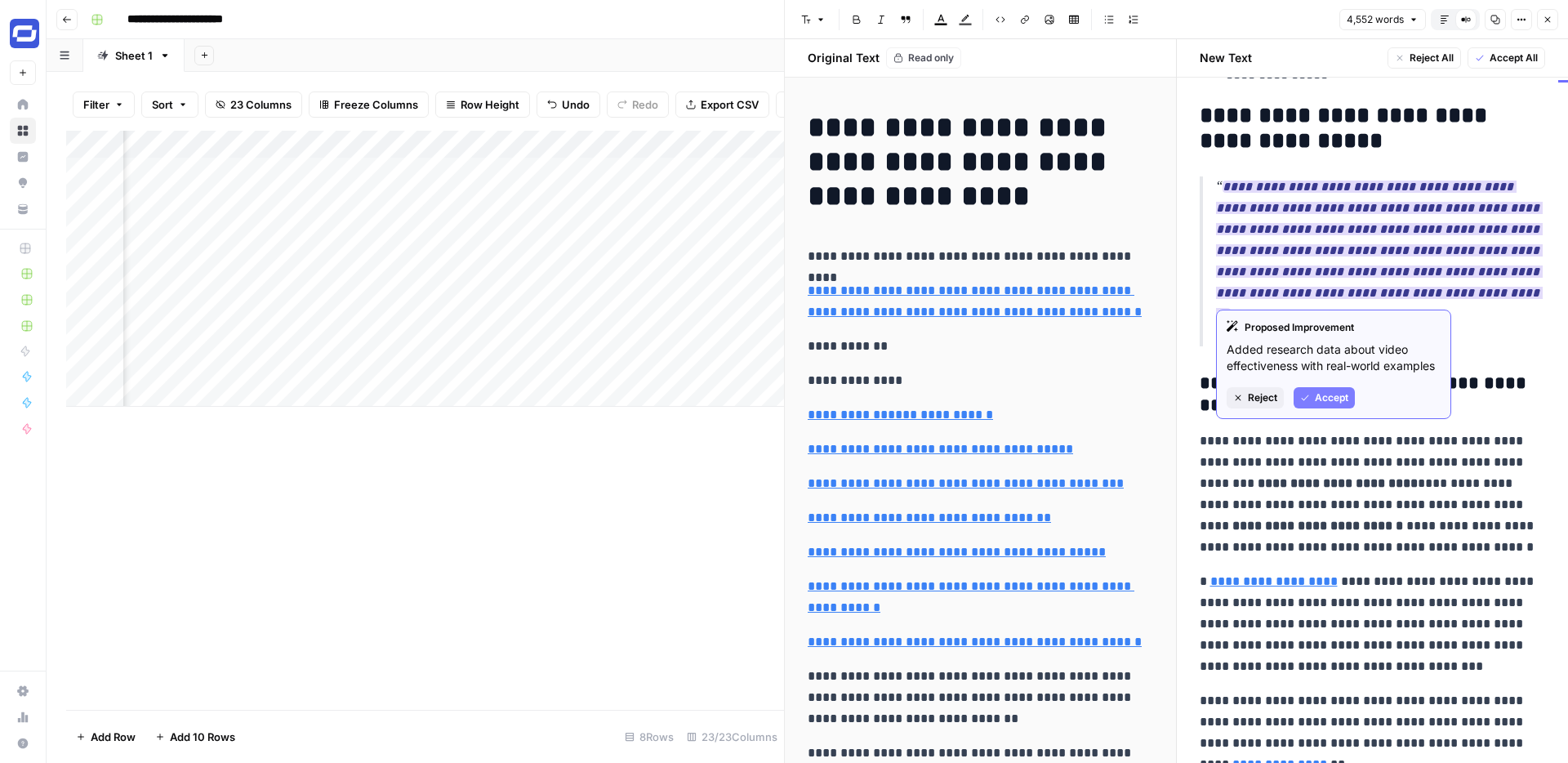
click at [1320, 403] on span "Accept" at bounding box center [1332, 398] width 34 height 15
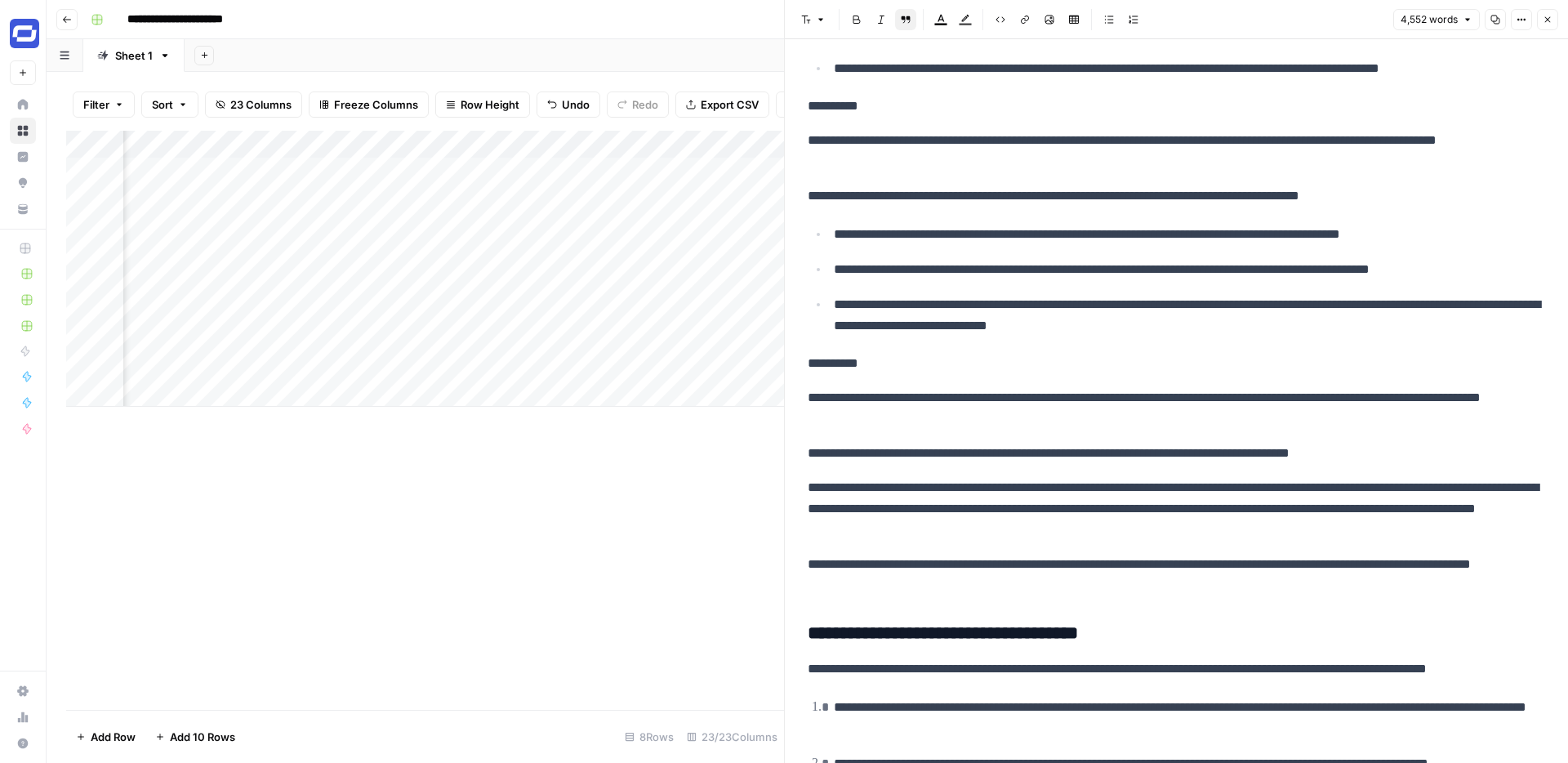
scroll to position [0, 0]
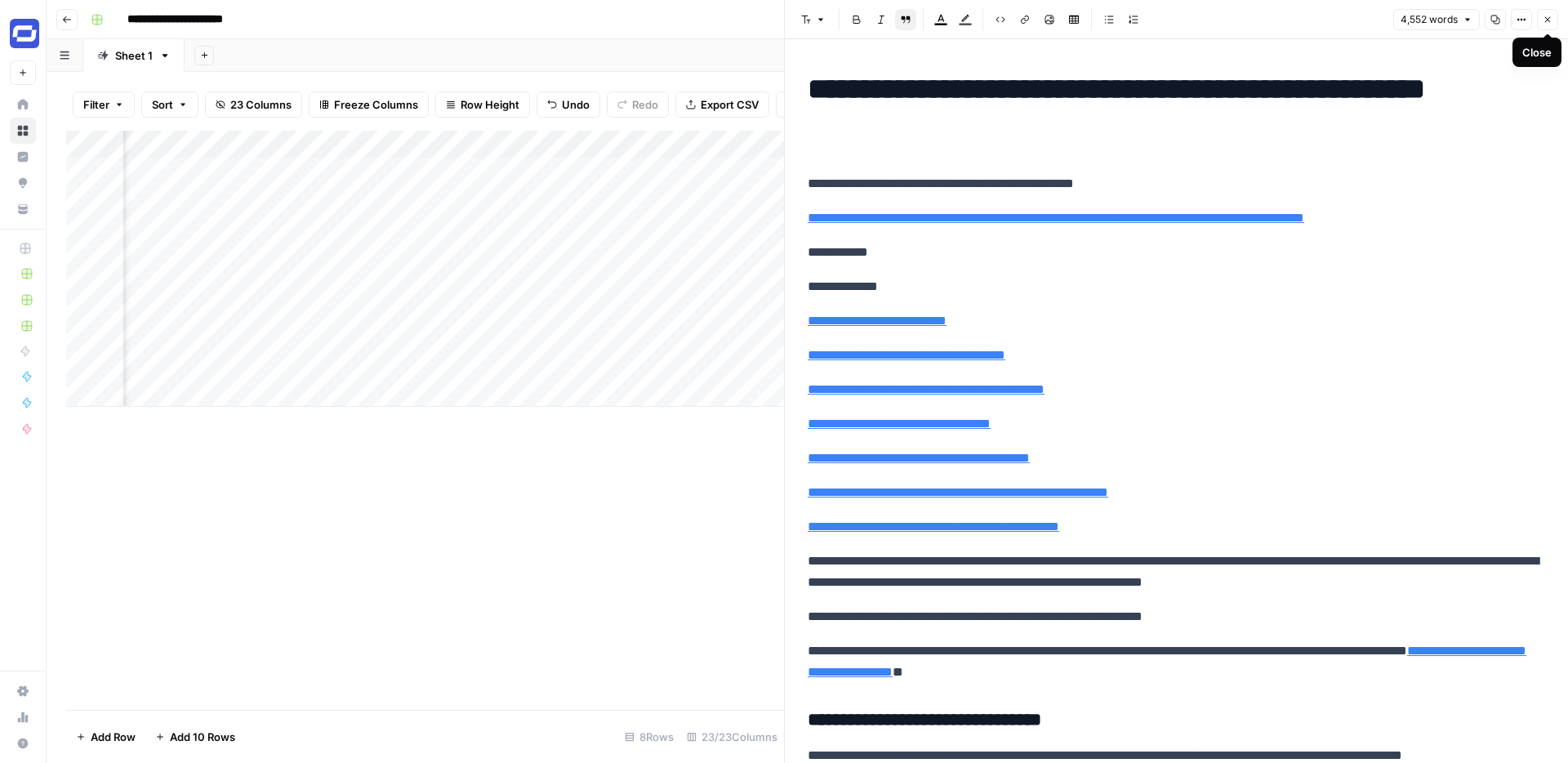
click at [1550, 16] on icon "button" at bounding box center [1547, 20] width 10 height 10
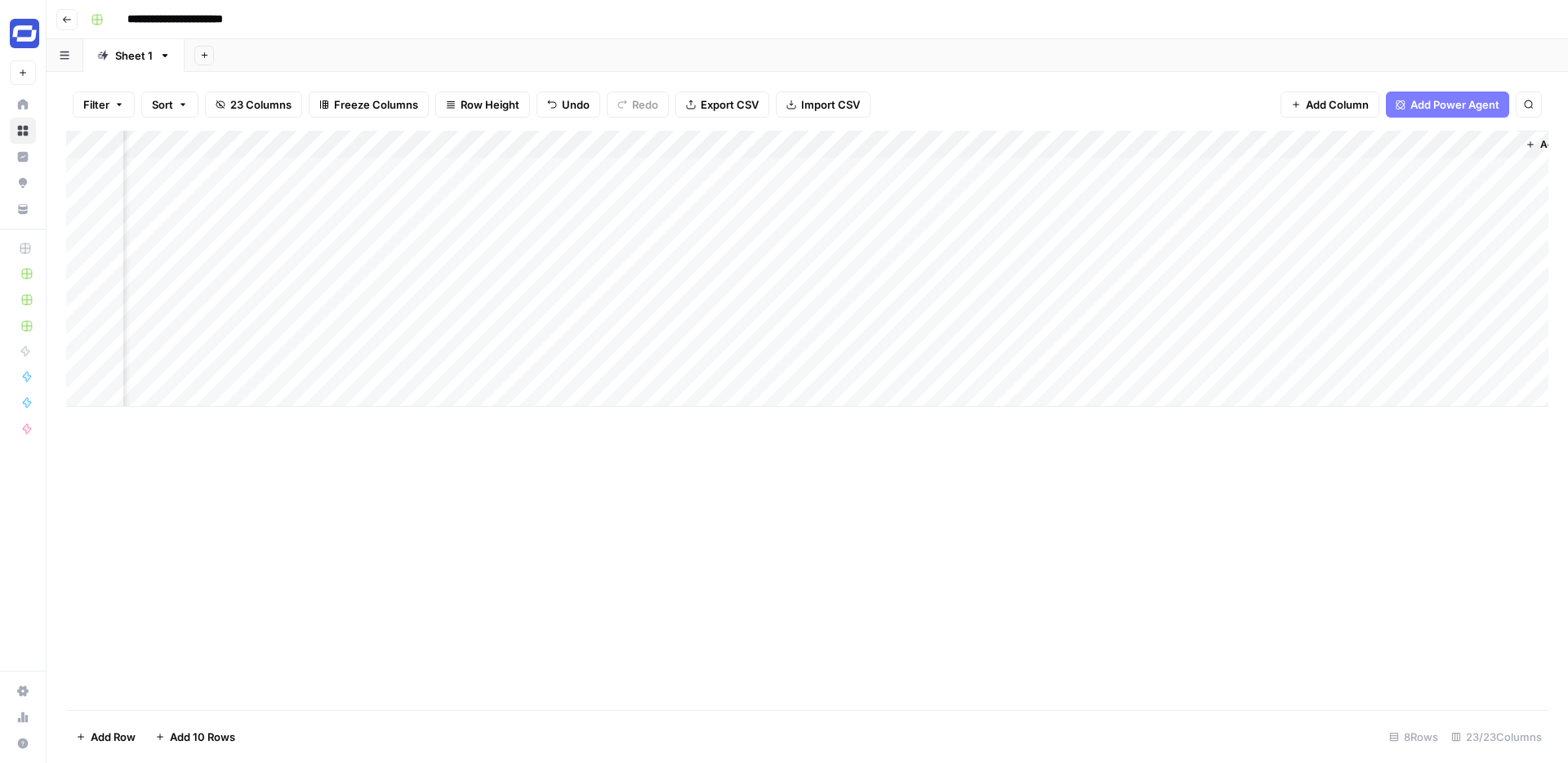
click at [1139, 168] on div "Add Column" at bounding box center [807, 268] width 1482 height 276
click at [1286, 168] on div "Add Column" at bounding box center [807, 268] width 1482 height 276
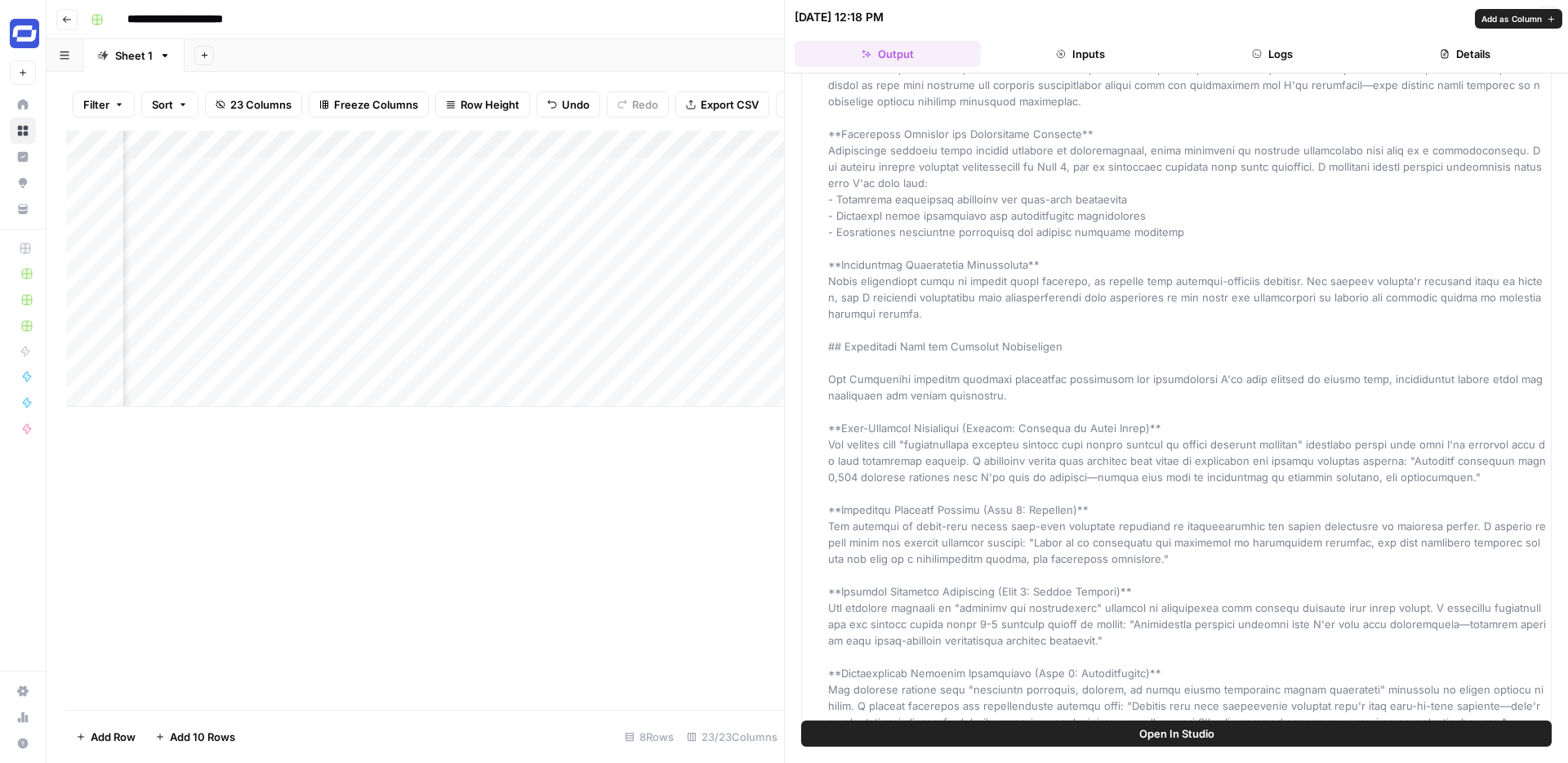
scroll to position [714, 0]
click at [1547, 21] on icon "button" at bounding box center [1547, 17] width 10 height 10
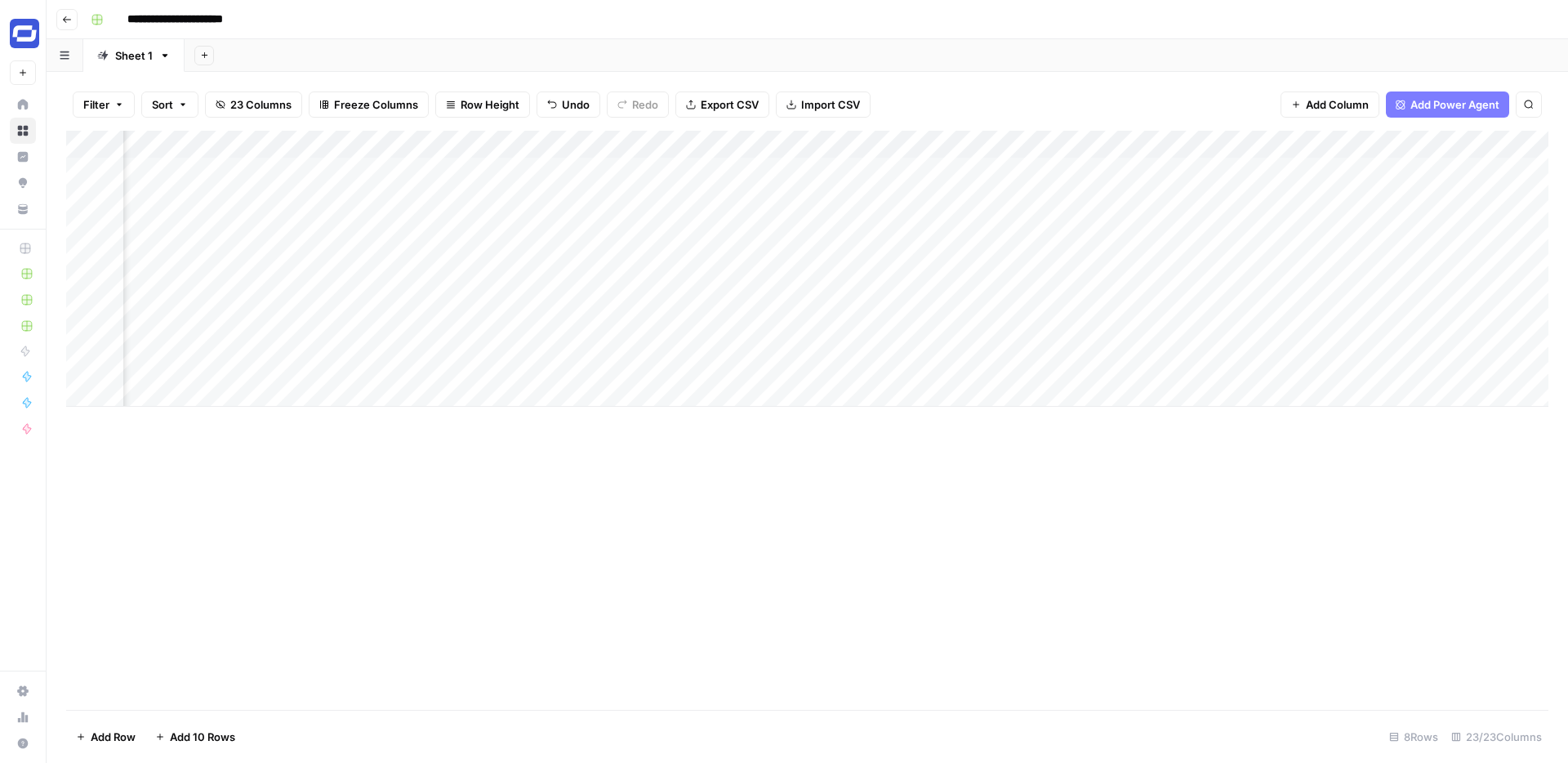
scroll to position [0, 2315]
click at [1183, 171] on div "Add Column" at bounding box center [807, 268] width 1482 height 276
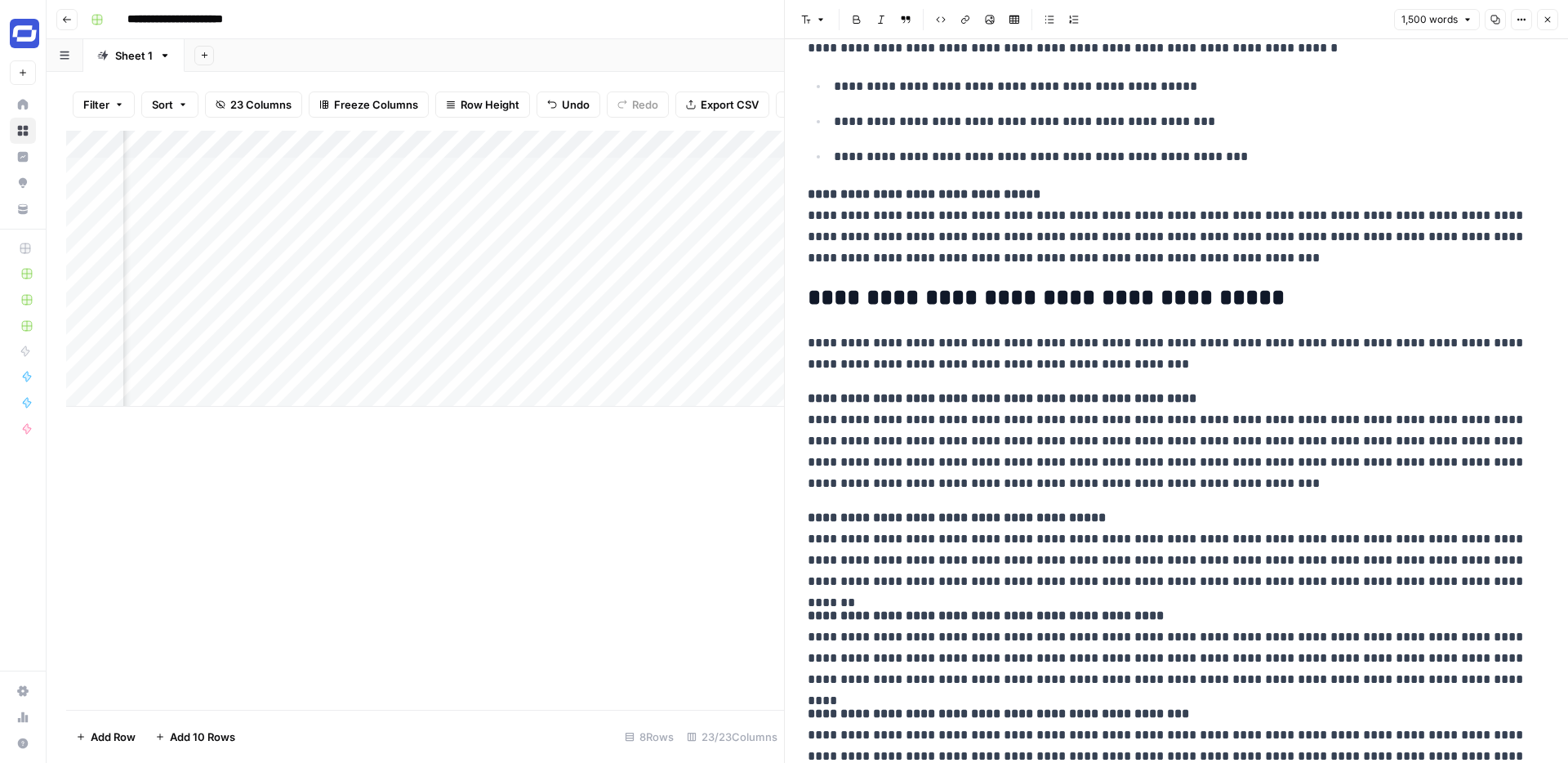
scroll to position [1104, 0]
click at [1547, 21] on icon "button" at bounding box center [1547, 20] width 10 height 10
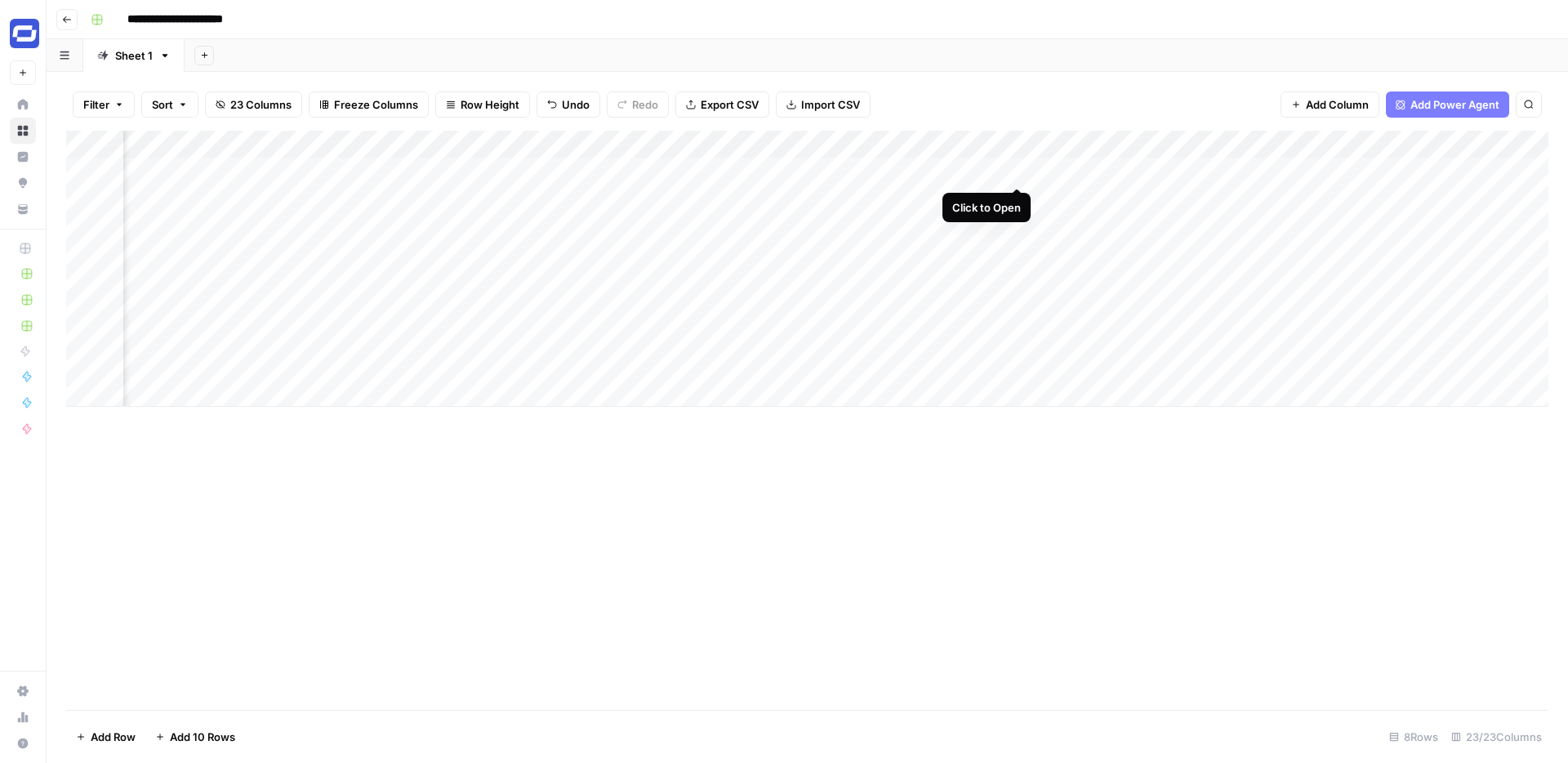
click at [1017, 171] on div "Add Column" at bounding box center [807, 268] width 1482 height 276
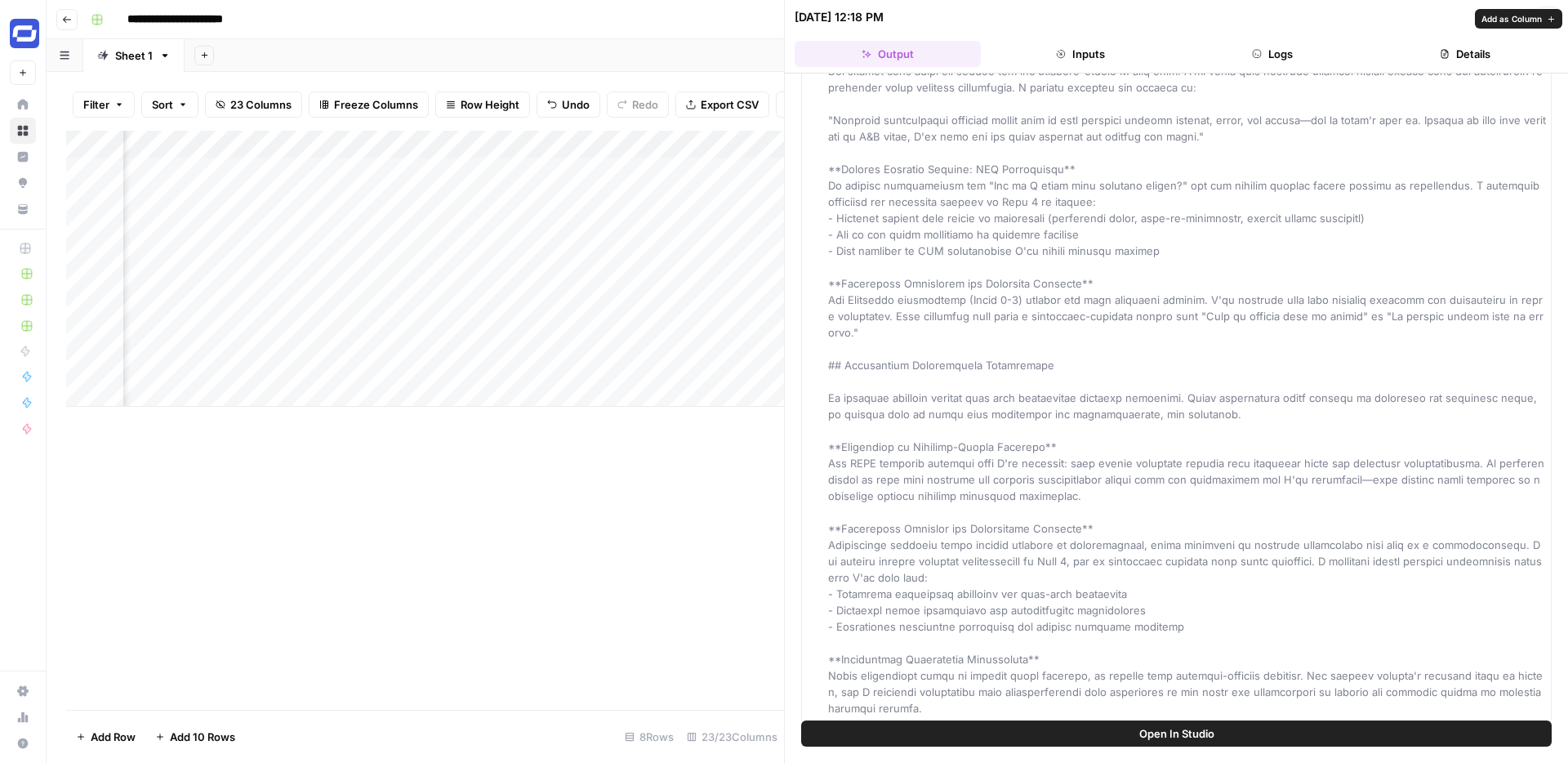
scroll to position [430, 0]
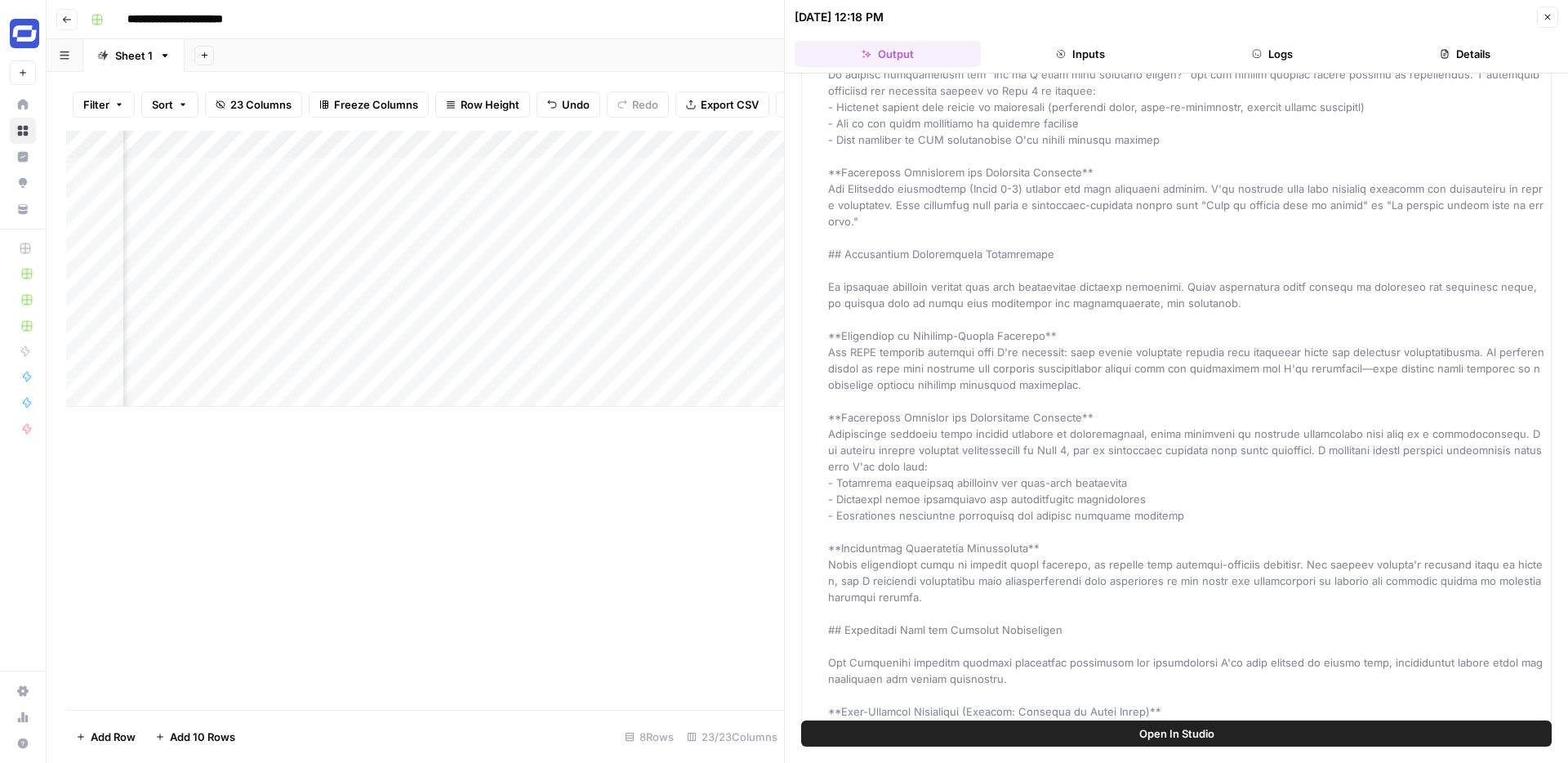
click at [1541, 13] on button "Close" at bounding box center [1548, 17] width 21 height 21
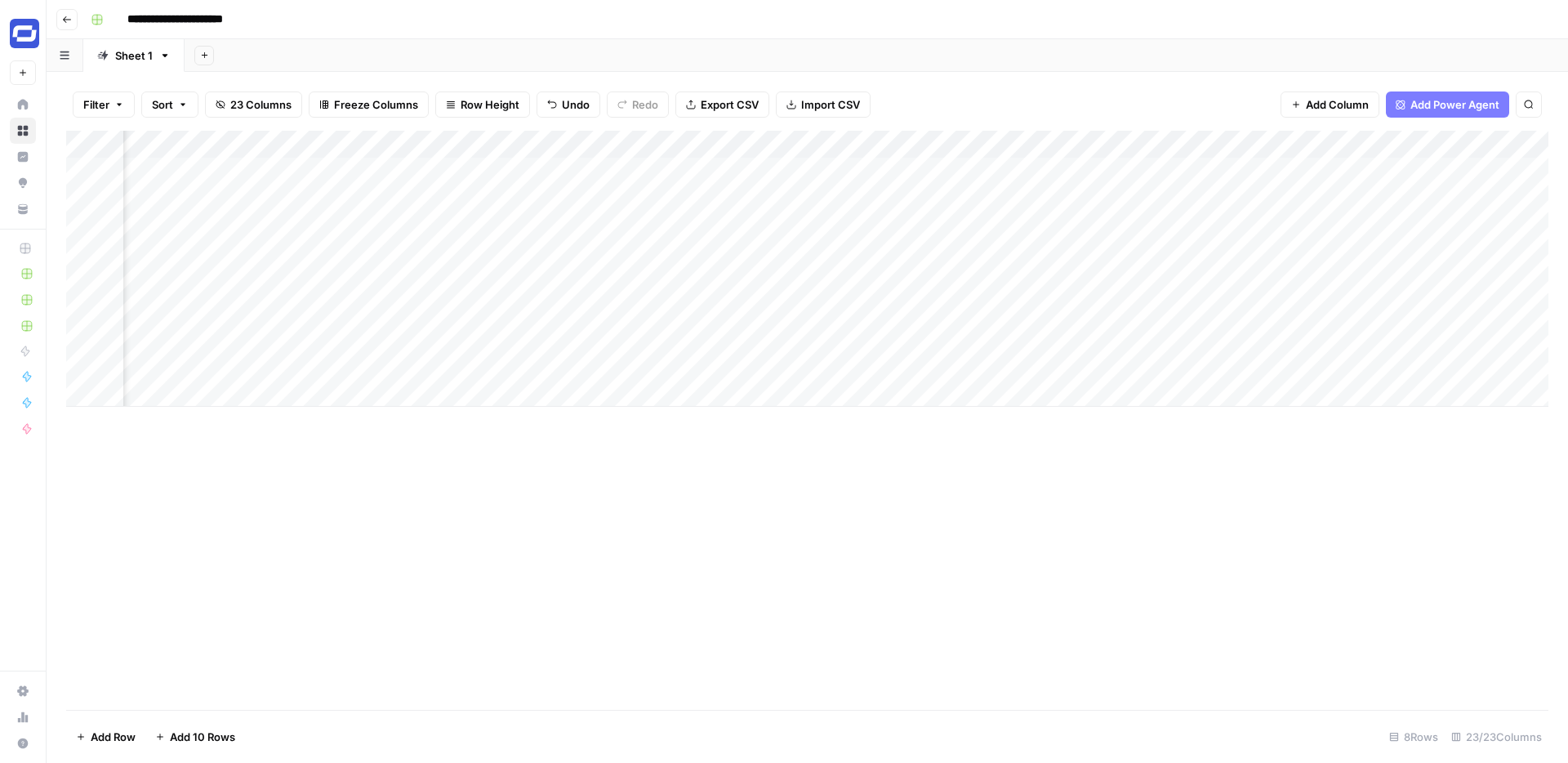
click at [1020, 146] on div "Add Column" at bounding box center [807, 268] width 1482 height 276
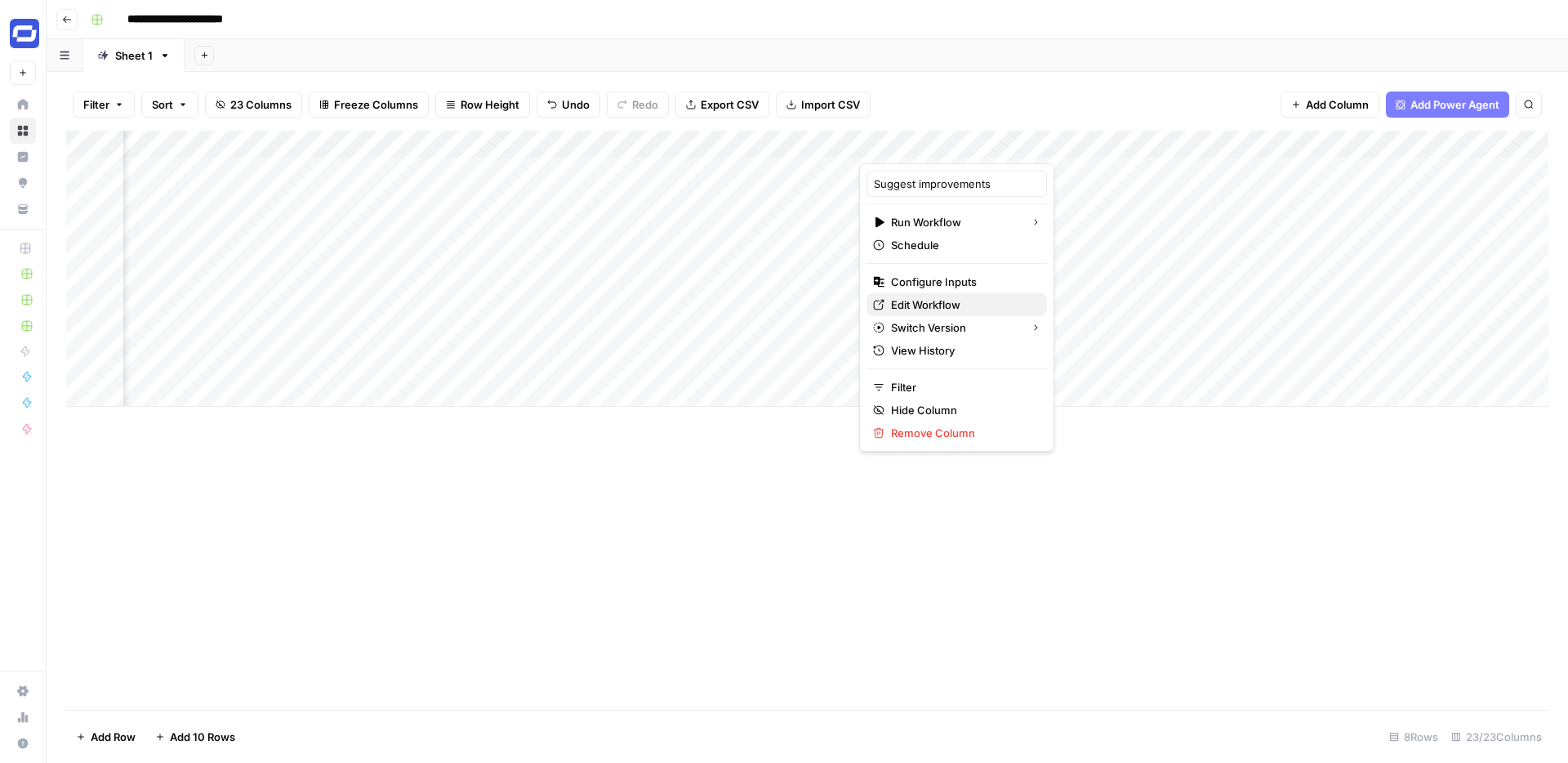
click at [904, 303] on span "Edit Workflow" at bounding box center [963, 305] width 143 height 16
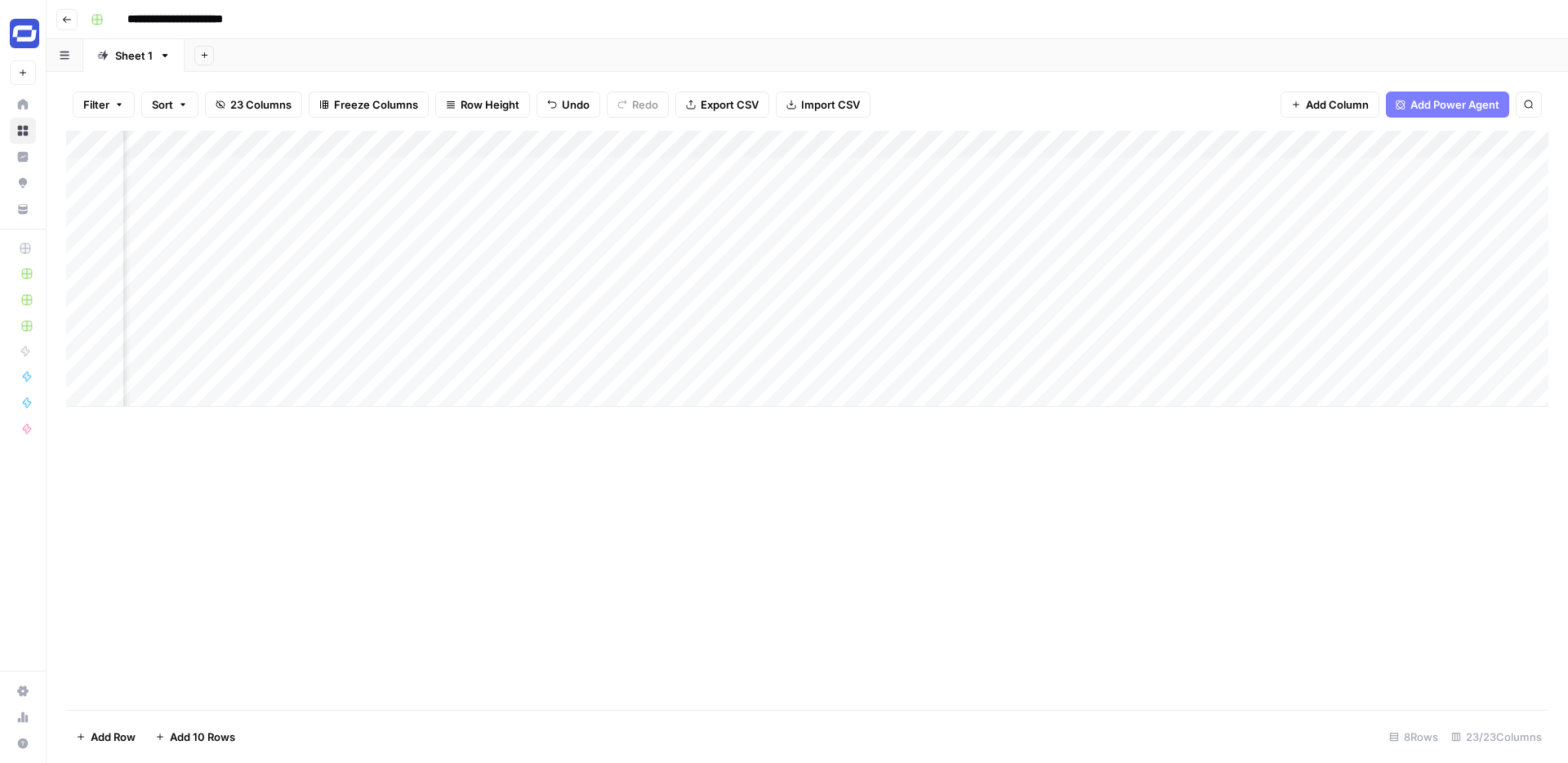
click at [1021, 144] on div "Add Column" at bounding box center [807, 268] width 1482 height 276
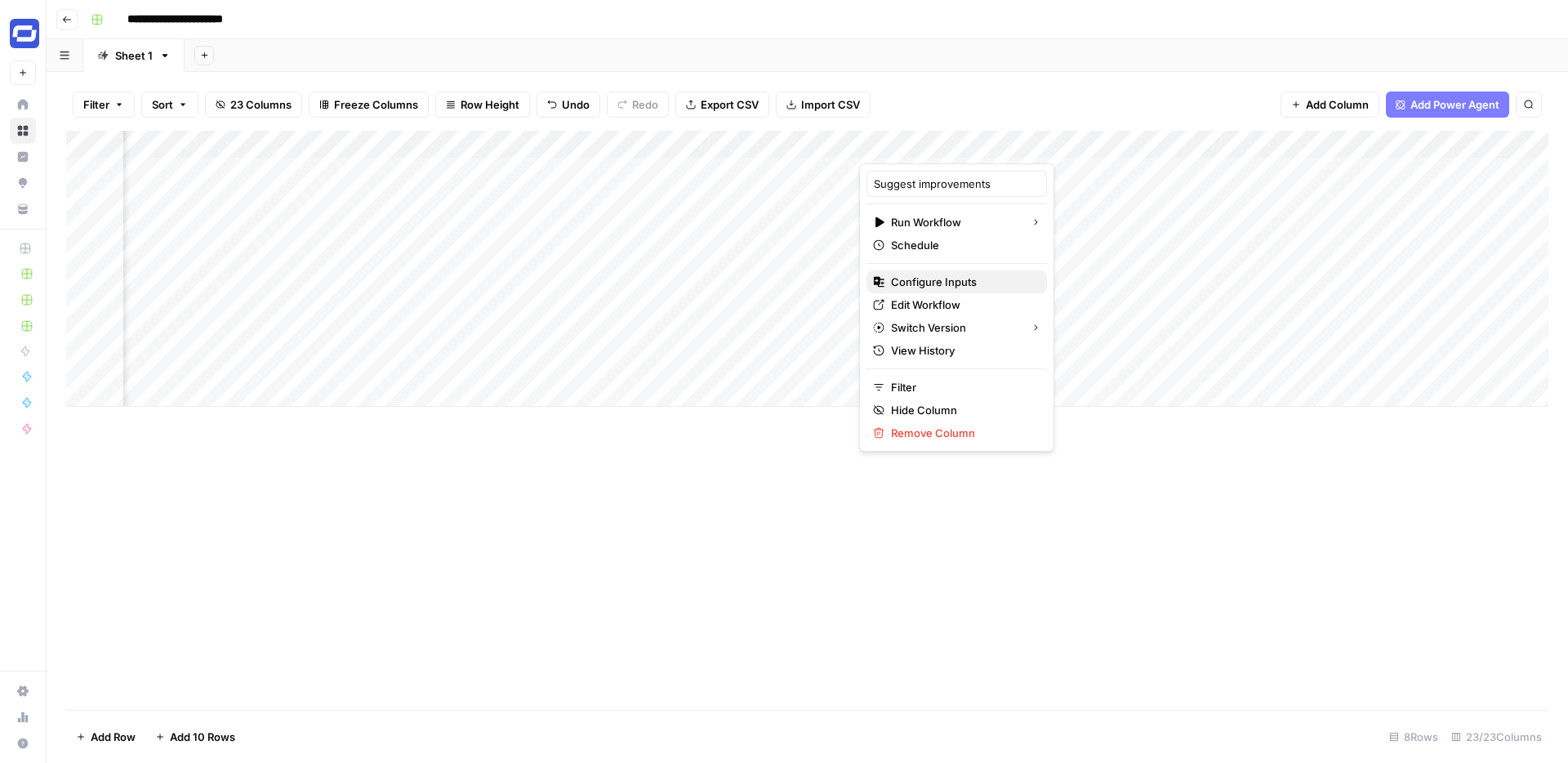
click at [928, 284] on span "Configure Inputs" at bounding box center [963, 281] width 143 height 16
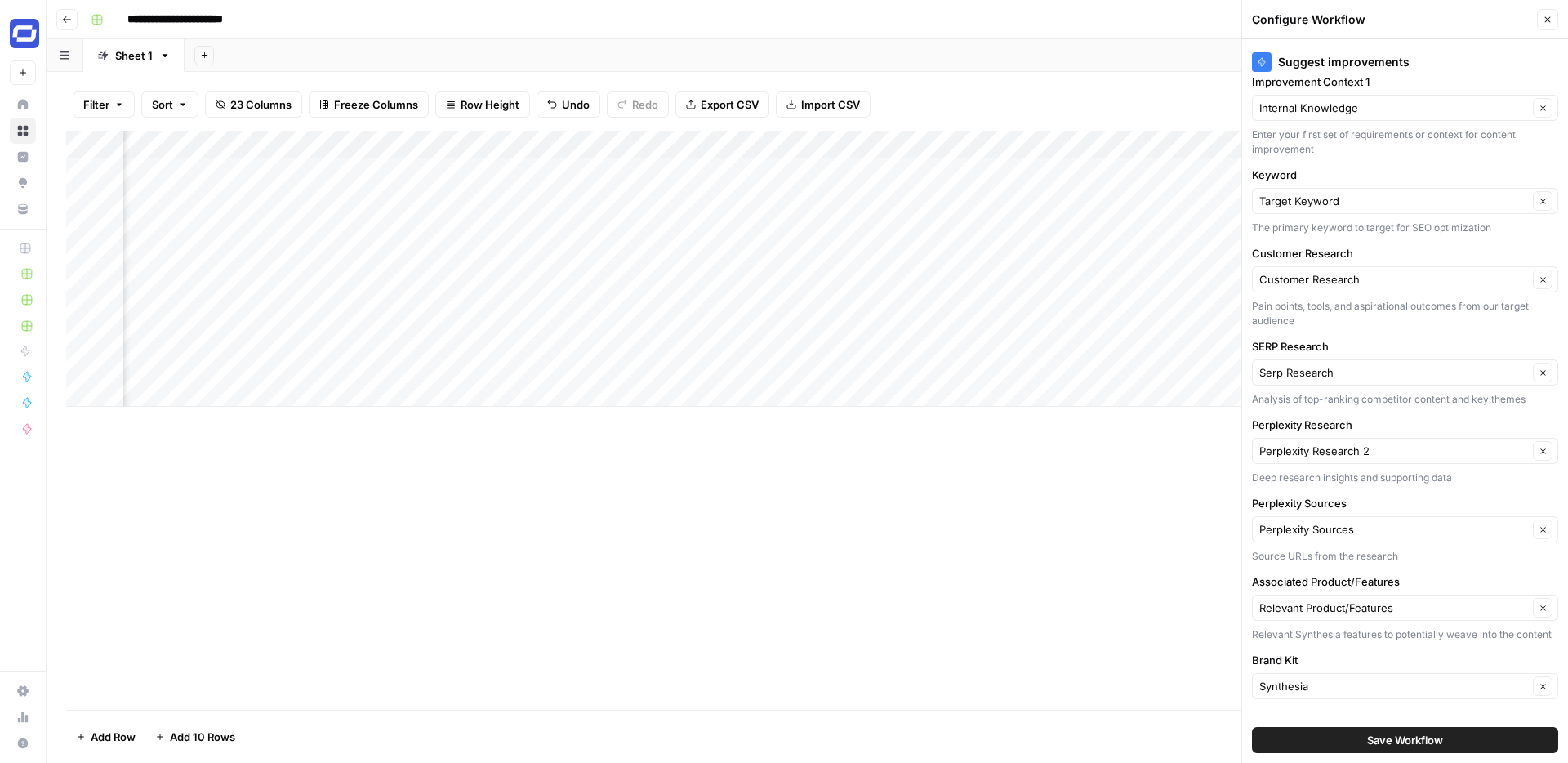
scroll to position [109, 0]
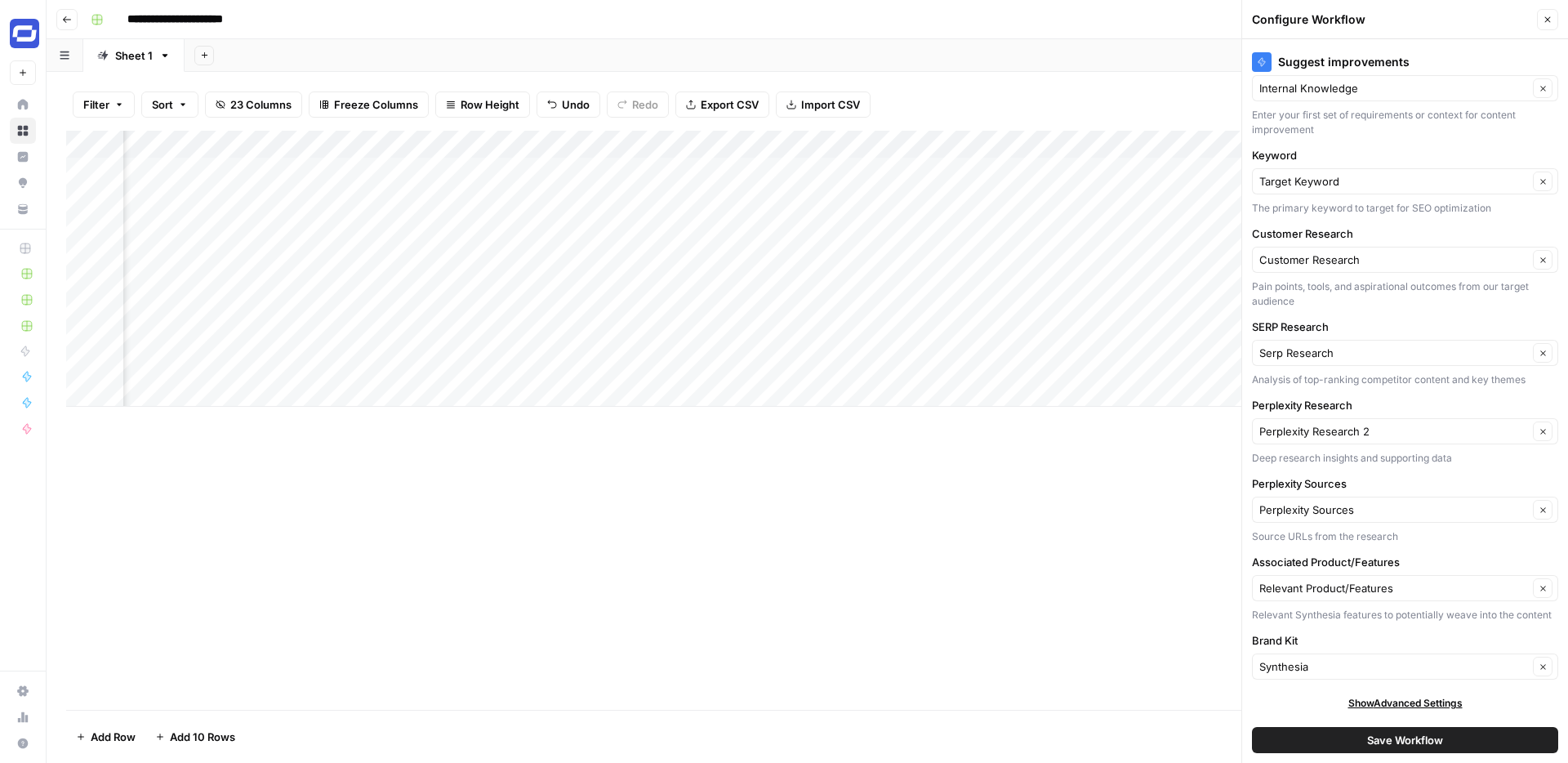
click at [1545, 18] on icon "button" at bounding box center [1547, 20] width 10 height 10
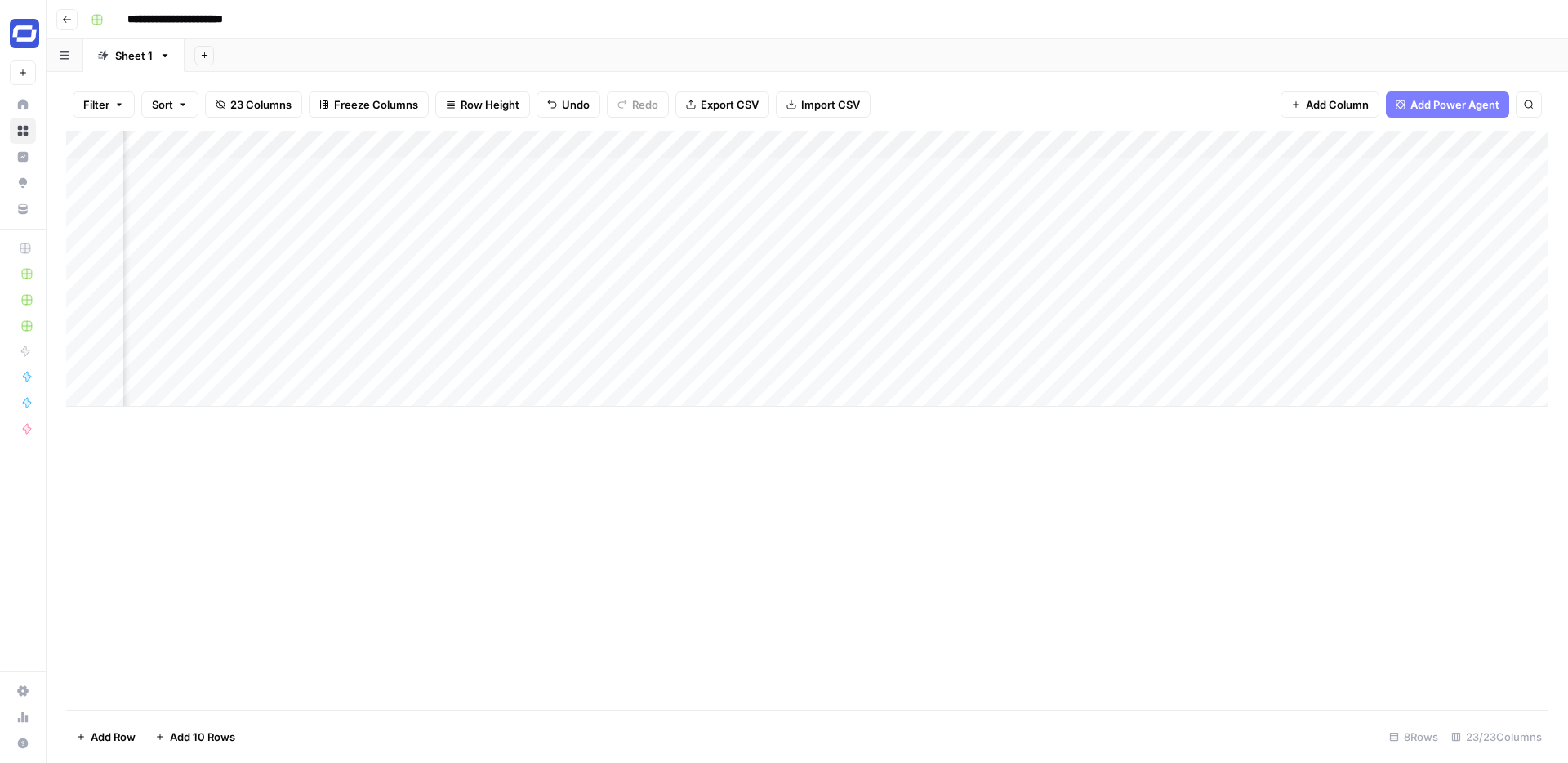
scroll to position [0, 2751]
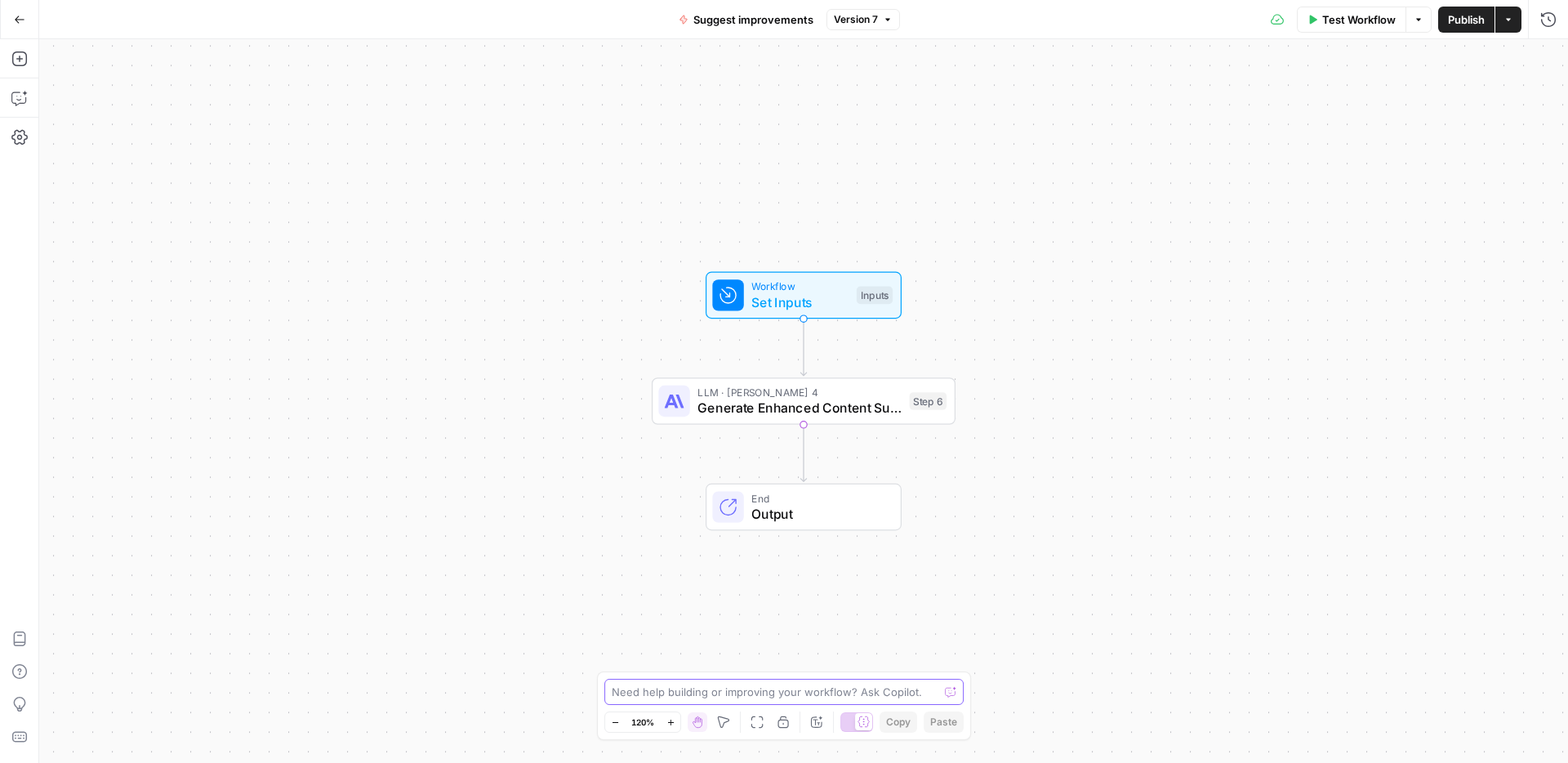
click at [686, 688] on textarea at bounding box center [775, 692] width 327 height 16
type textarea "I want to avoid saying"
drag, startPoint x: 772, startPoint y: 692, endPoint x: 626, endPoint y: 677, distance: 146.8
click at [626, 677] on textarea "When referring to research found in the perplexity research input, I want to: -…" at bounding box center [767, 667] width 314 height 65
click at [623, 700] on div "When referring to research found in the perplexity research input, I want to: -…" at bounding box center [784, 667] width 361 height 75
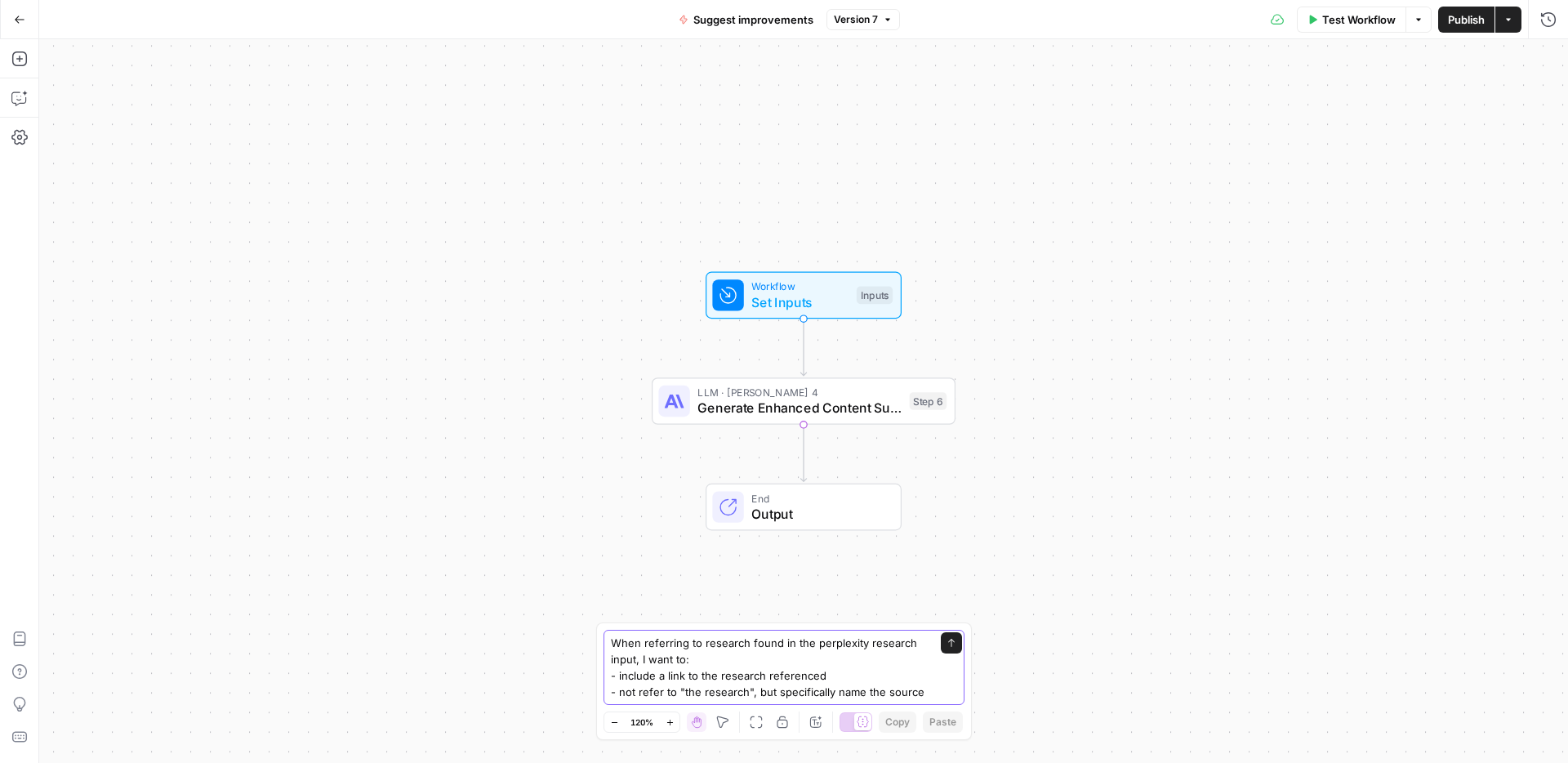
click at [779, 690] on textarea "When referring to research found in the perplexity research input, I want to: -…" at bounding box center [767, 667] width 314 height 65
drag, startPoint x: 775, startPoint y: 691, endPoint x: 624, endPoint y: 689, distance: 151.0
click at [624, 689] on textarea "When referring to research found in the perplexity research input, I want to: -…" at bounding box center [767, 667] width 314 height 65
click at [777, 687] on textarea "When referring to research found in the perplexity research input, I want to: -…" at bounding box center [767, 667] width 314 height 65
type textarea "When referring to research found in the perplexity research input, I want to: -…"
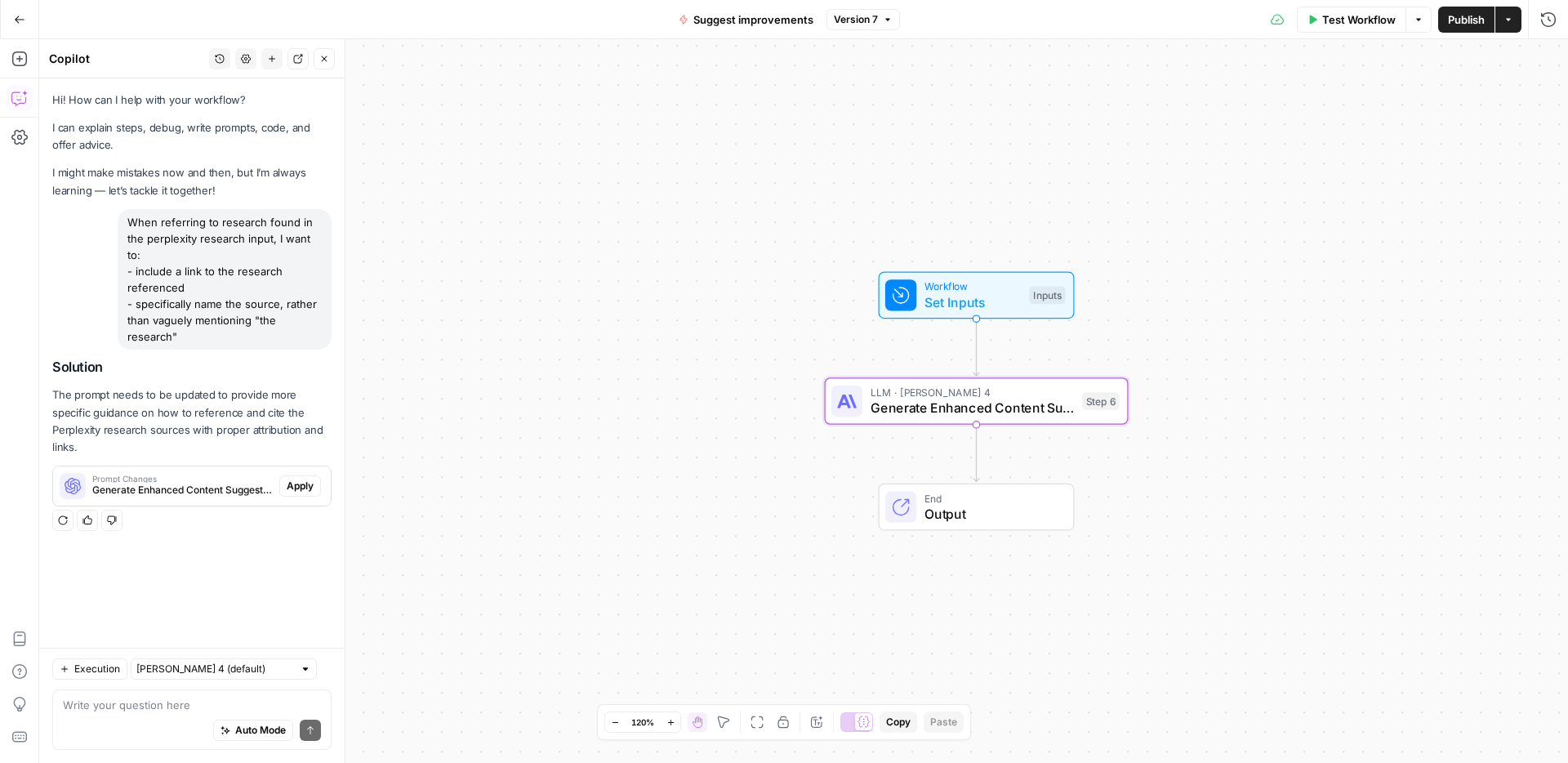
click at [311, 486] on span "Apply" at bounding box center [300, 486] width 27 height 15
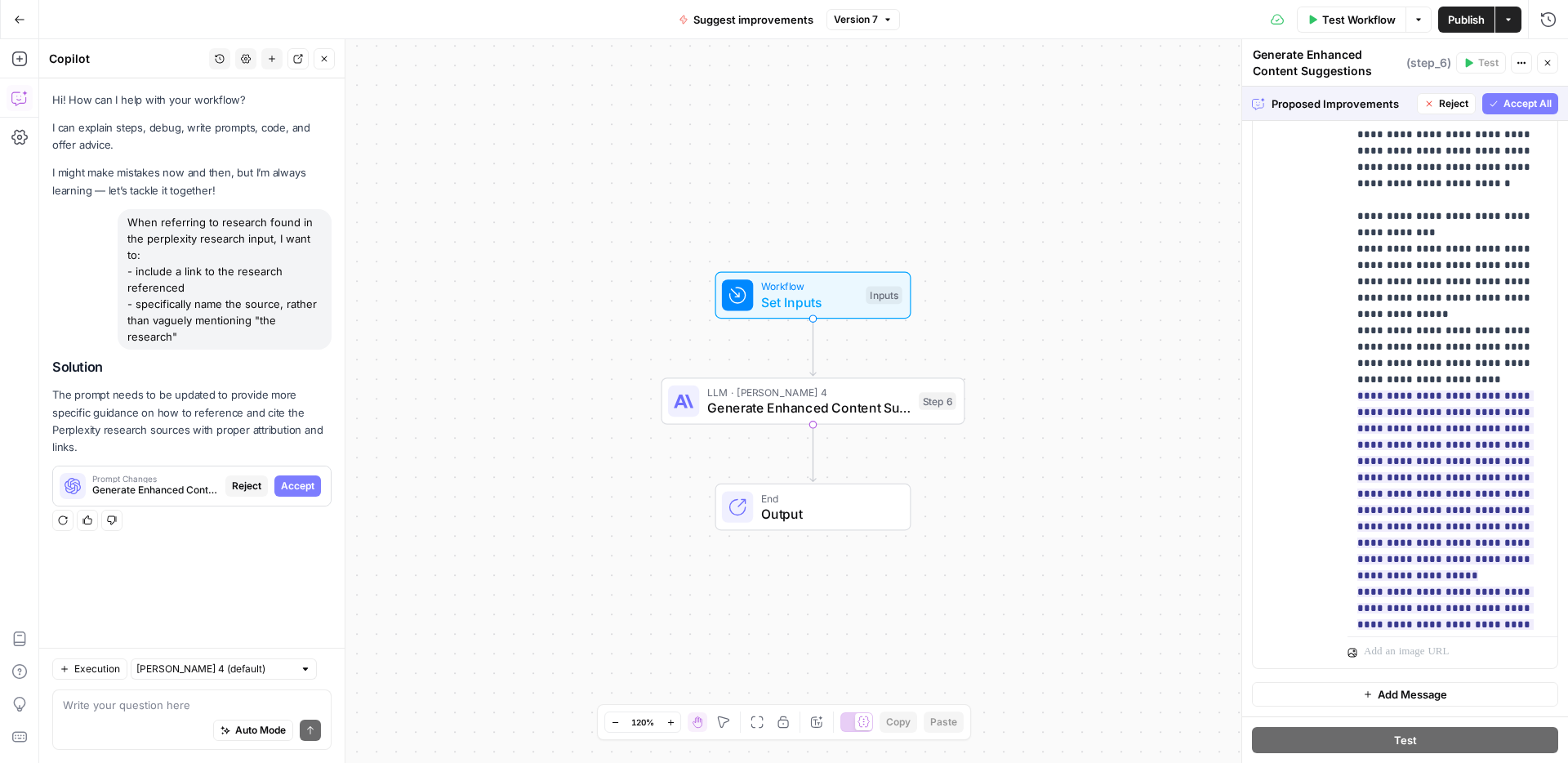
scroll to position [2155, 0]
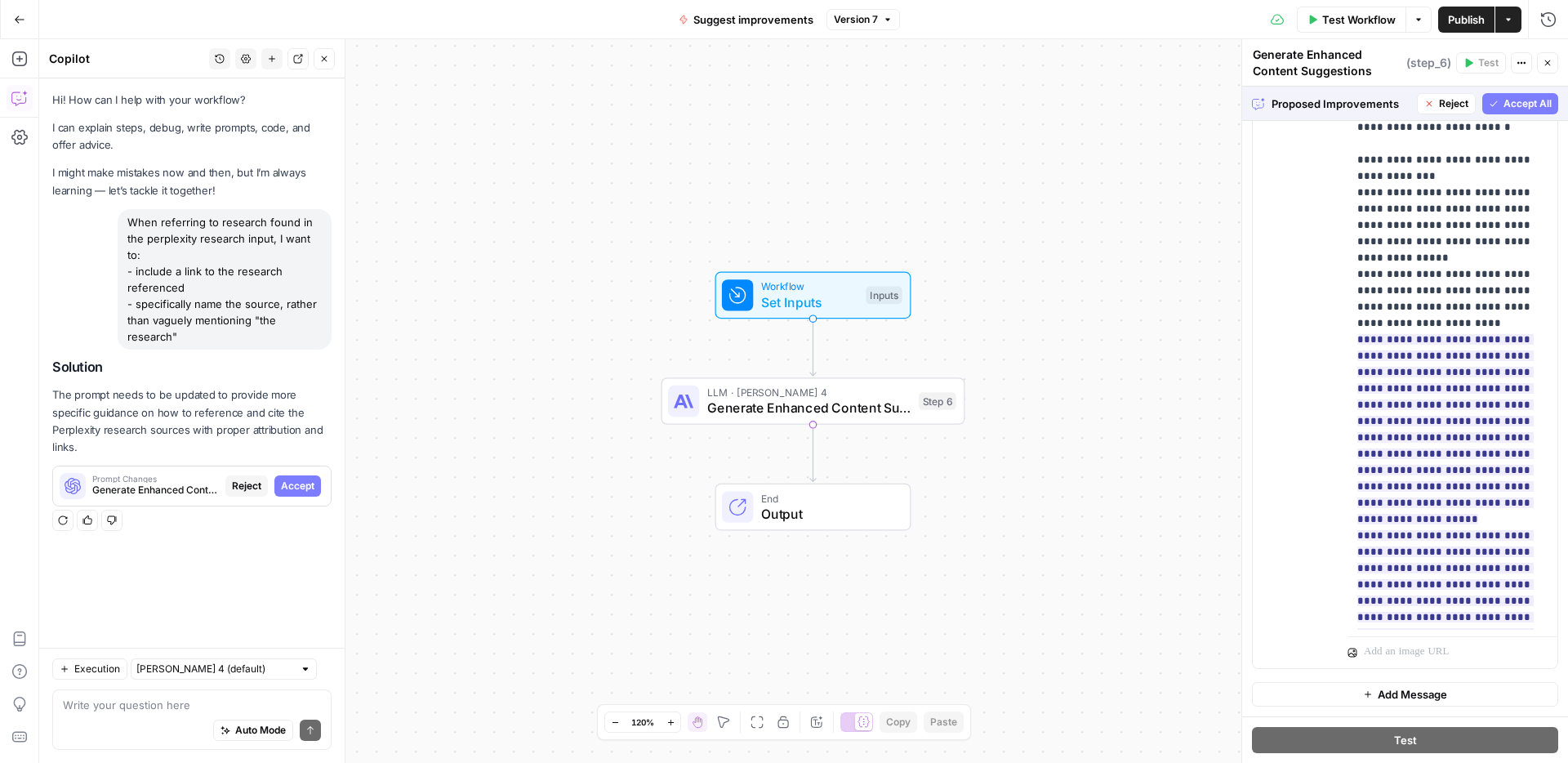
click at [1533, 104] on span "Accept All" at bounding box center [1528, 104] width 49 height 15
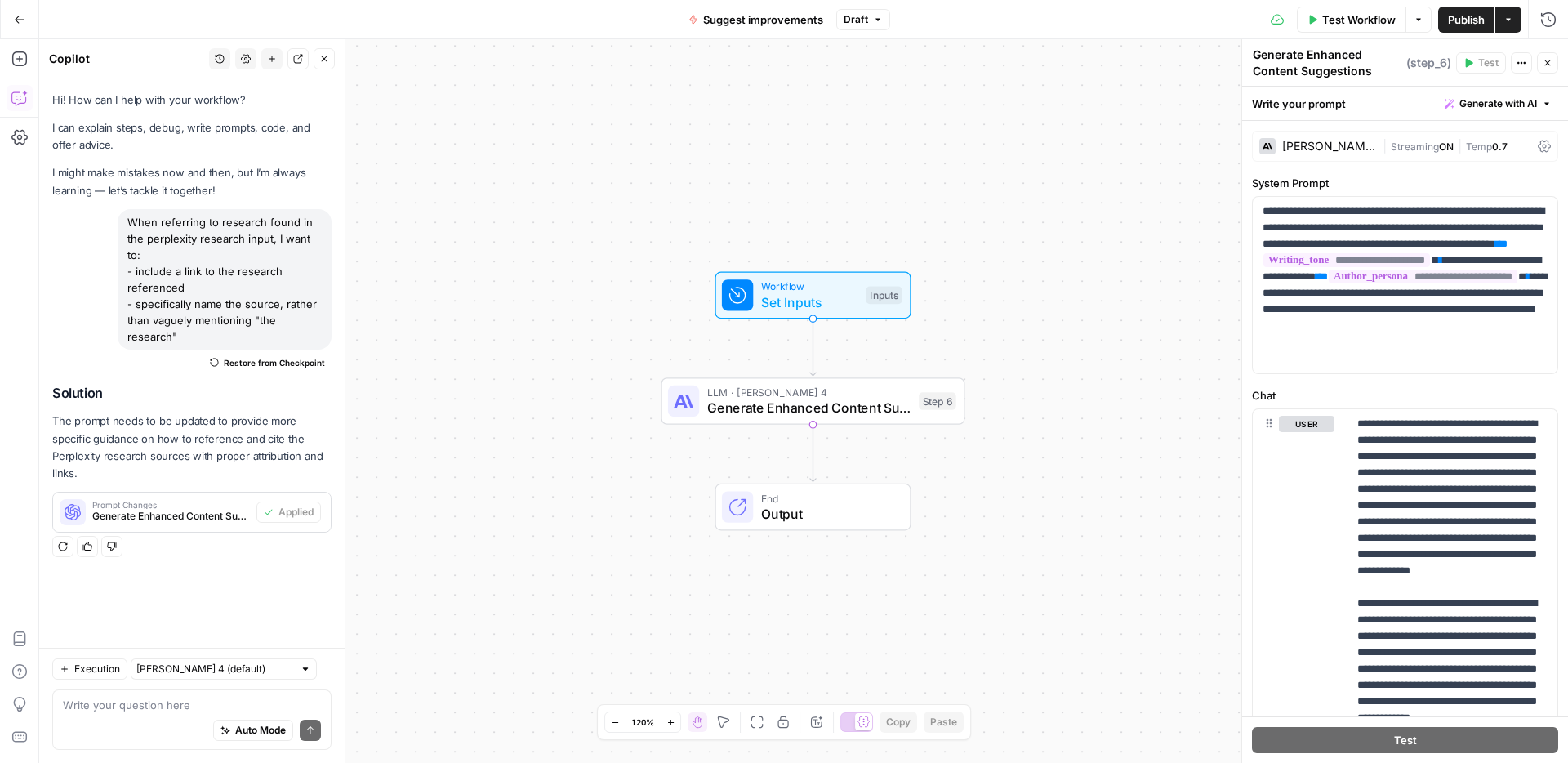
click at [1463, 20] on span "Publish" at bounding box center [1466, 20] width 37 height 16
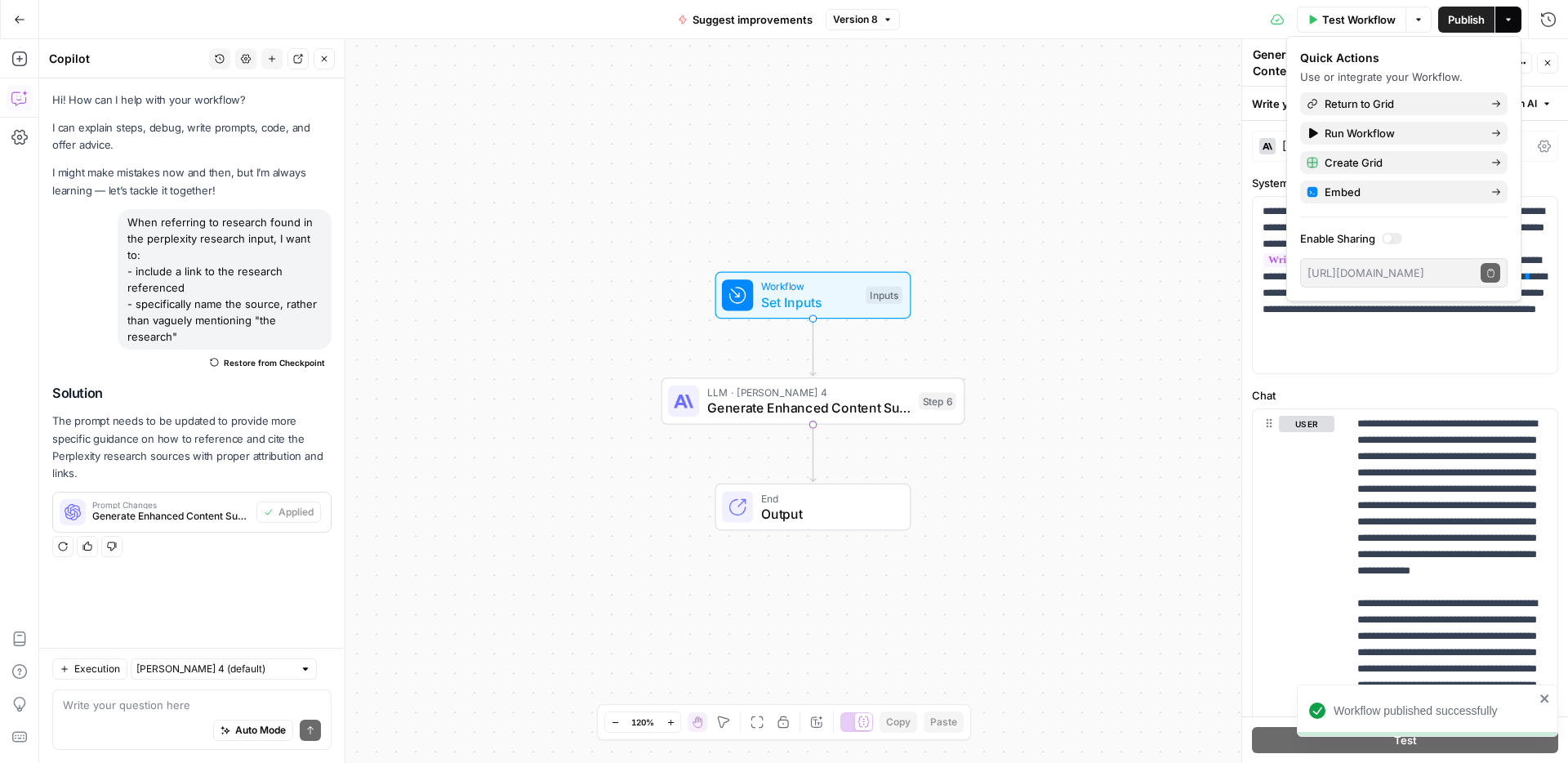
click at [17, 14] on icon "button" at bounding box center [20, 20] width 12 height 12
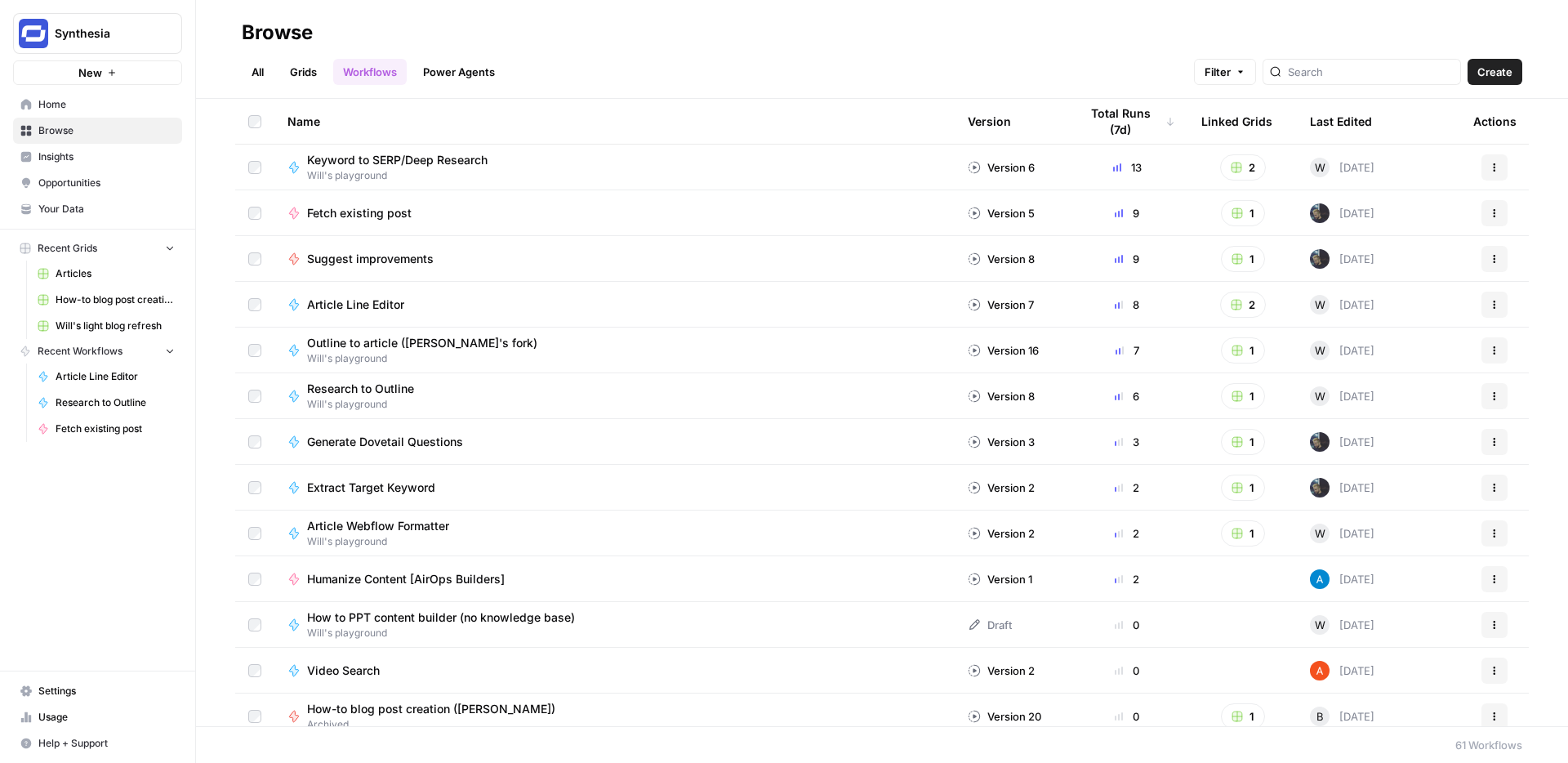
click at [307, 69] on link "Grids" at bounding box center [303, 72] width 47 height 26
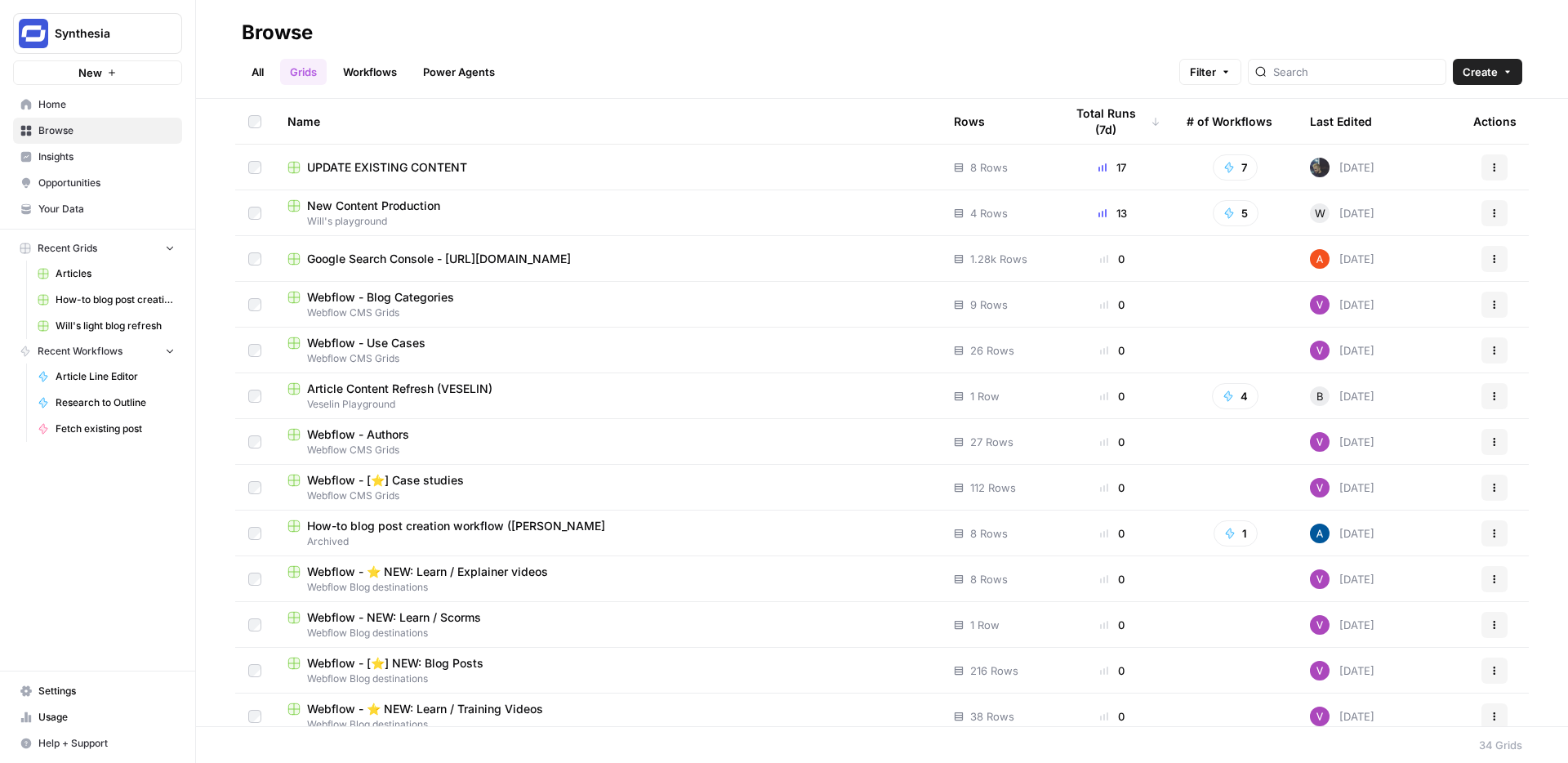
click at [457, 169] on span "UPDATE EXISTING CONTENT" at bounding box center [387, 167] width 160 height 16
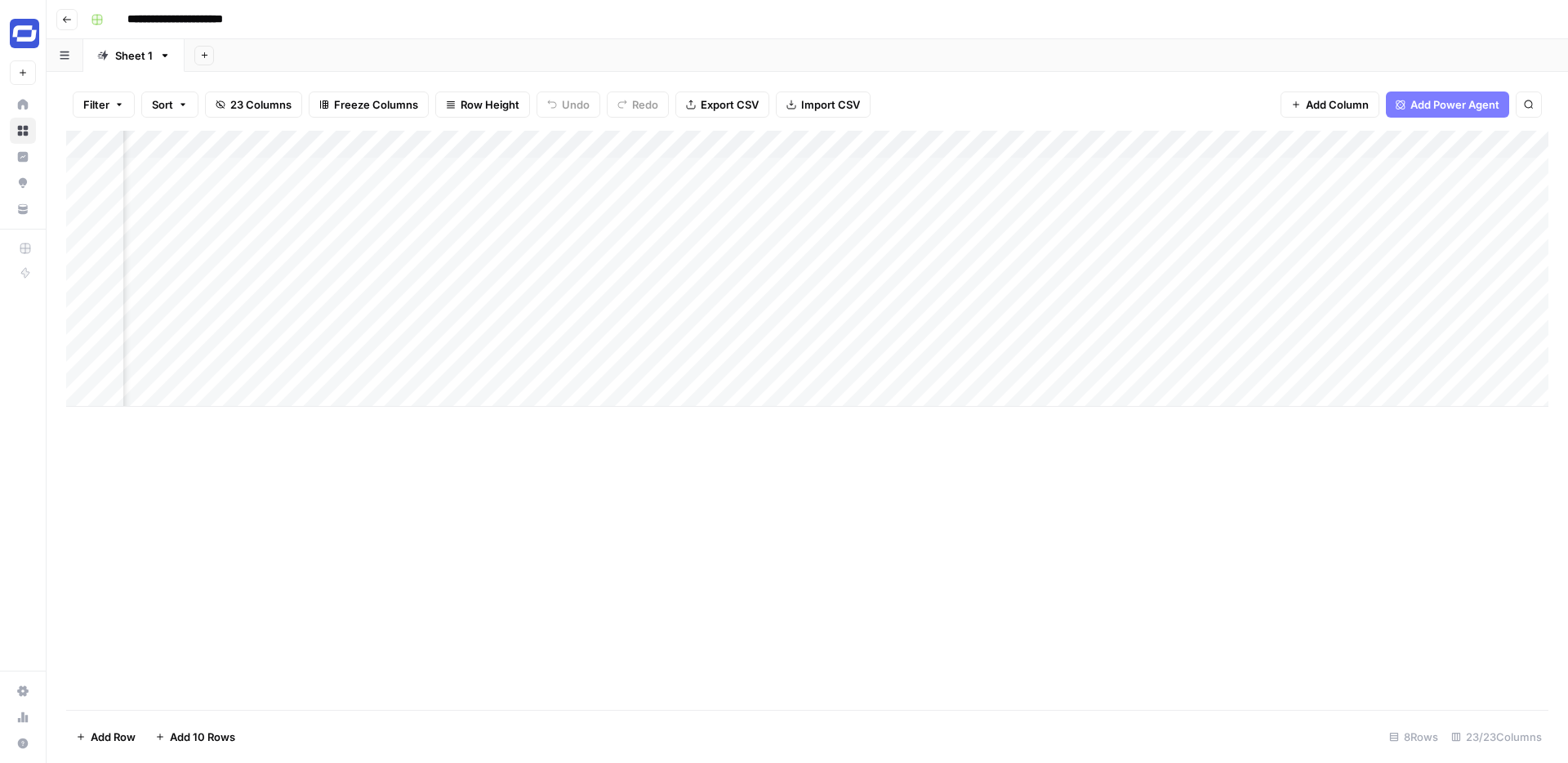
scroll to position [0, 3069]
click at [1147, 167] on div "Add Column" at bounding box center [807, 268] width 1482 height 276
click at [1148, 173] on div "Add Column" at bounding box center [807, 268] width 1482 height 276
click at [845, 167] on div "Add Column" at bounding box center [807, 268] width 1482 height 276
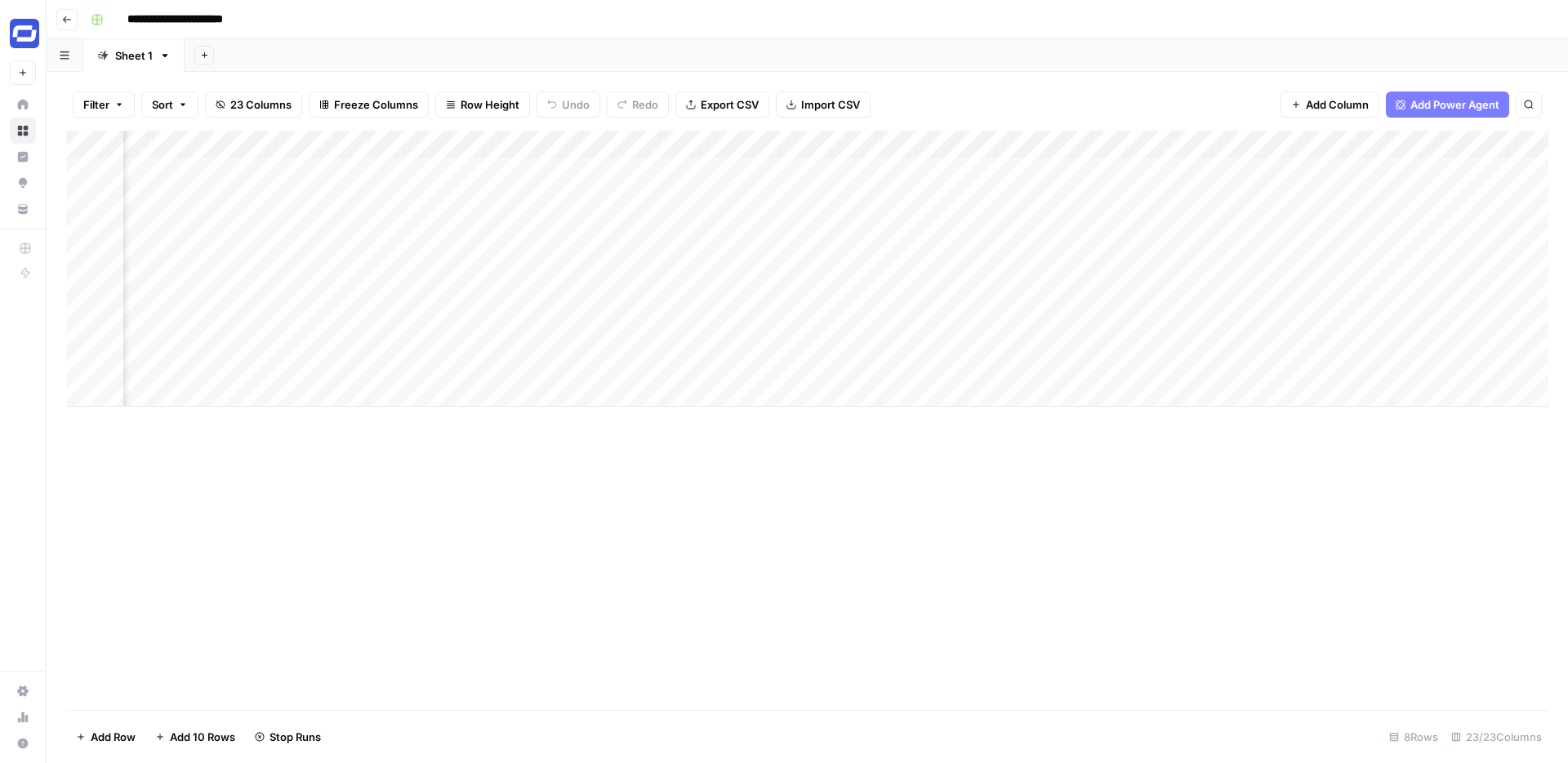
scroll to position [0, 2558]
click at [1194, 170] on div "Add Column" at bounding box center [807, 268] width 1482 height 276
click at [69, 224] on div "Add Column" at bounding box center [807, 268] width 1482 height 276
drag, startPoint x: 70, startPoint y: 225, endPoint x: 69, endPoint y: 248, distance: 23.0
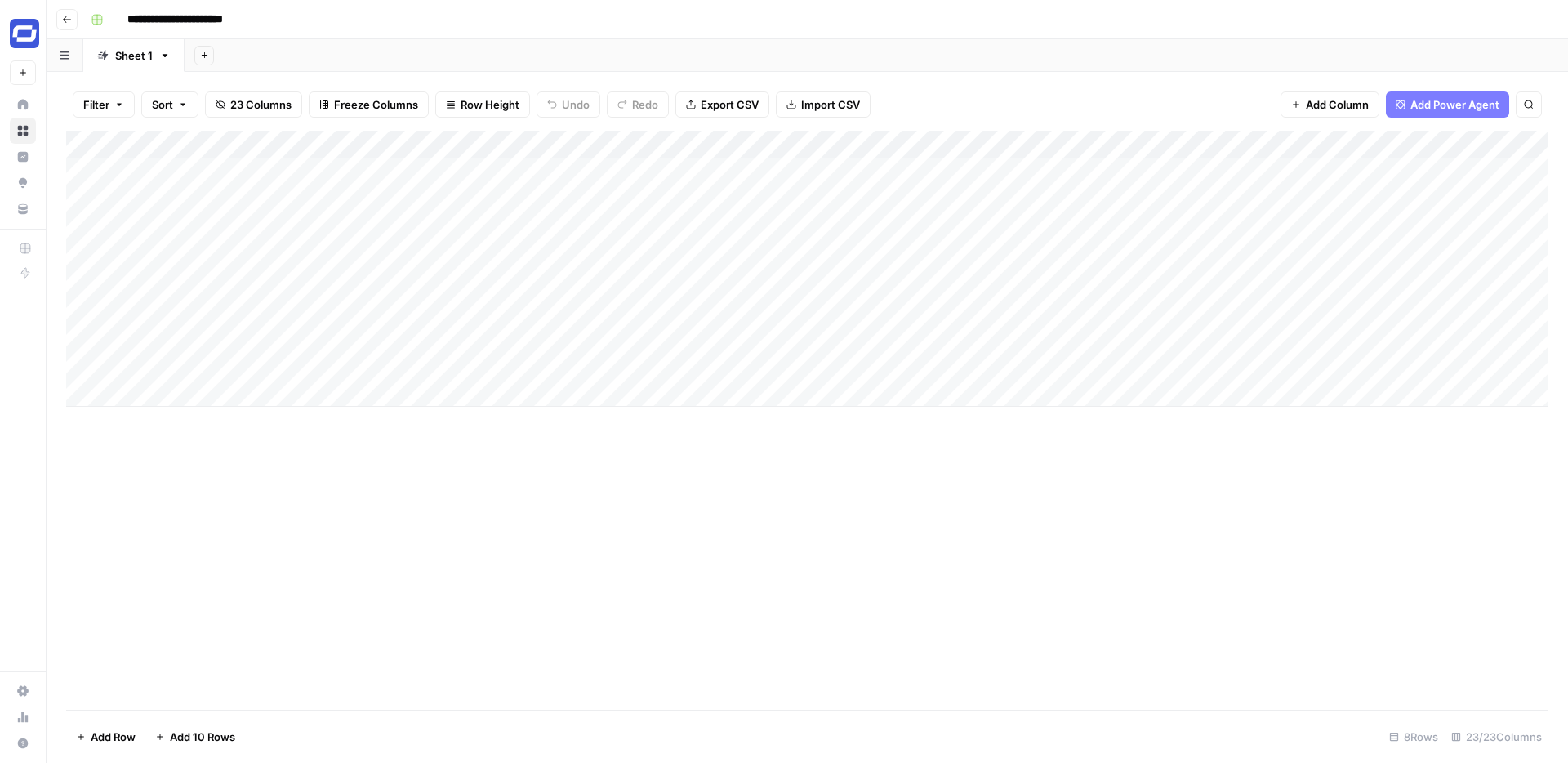
click at [69, 248] on div "Add Column" at bounding box center [807, 268] width 1482 height 276
click at [198, 232] on div "Add Column" at bounding box center [807, 268] width 1482 height 276
click at [208, 230] on textarea at bounding box center [254, 228] width 262 height 23
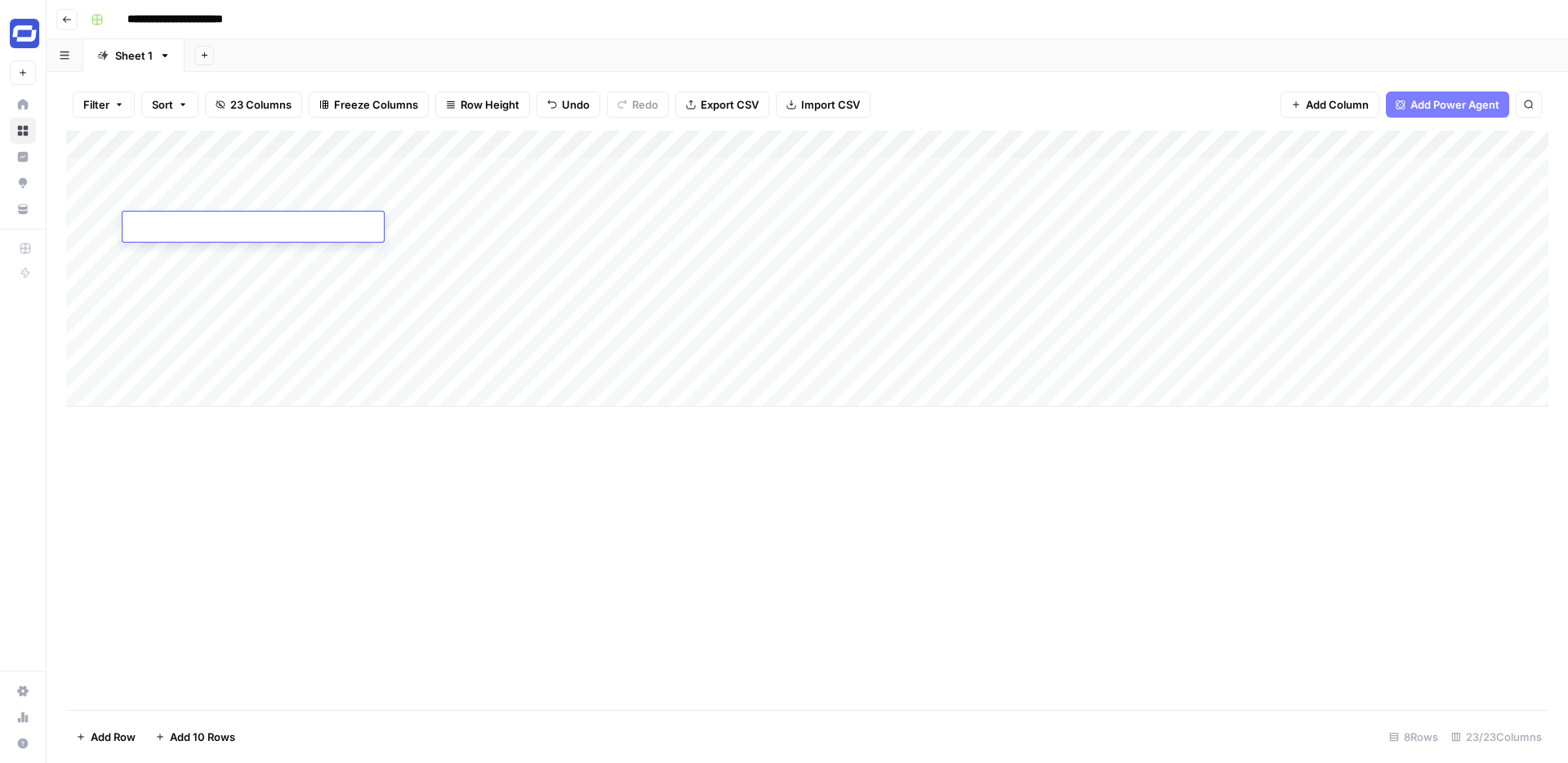
click at [208, 230] on textarea at bounding box center [254, 228] width 262 height 23
type textarea "**********"
click at [449, 225] on div "Add Column" at bounding box center [807, 268] width 1482 height 276
click at [1149, 170] on div "Add Column" at bounding box center [807, 268] width 1482 height 276
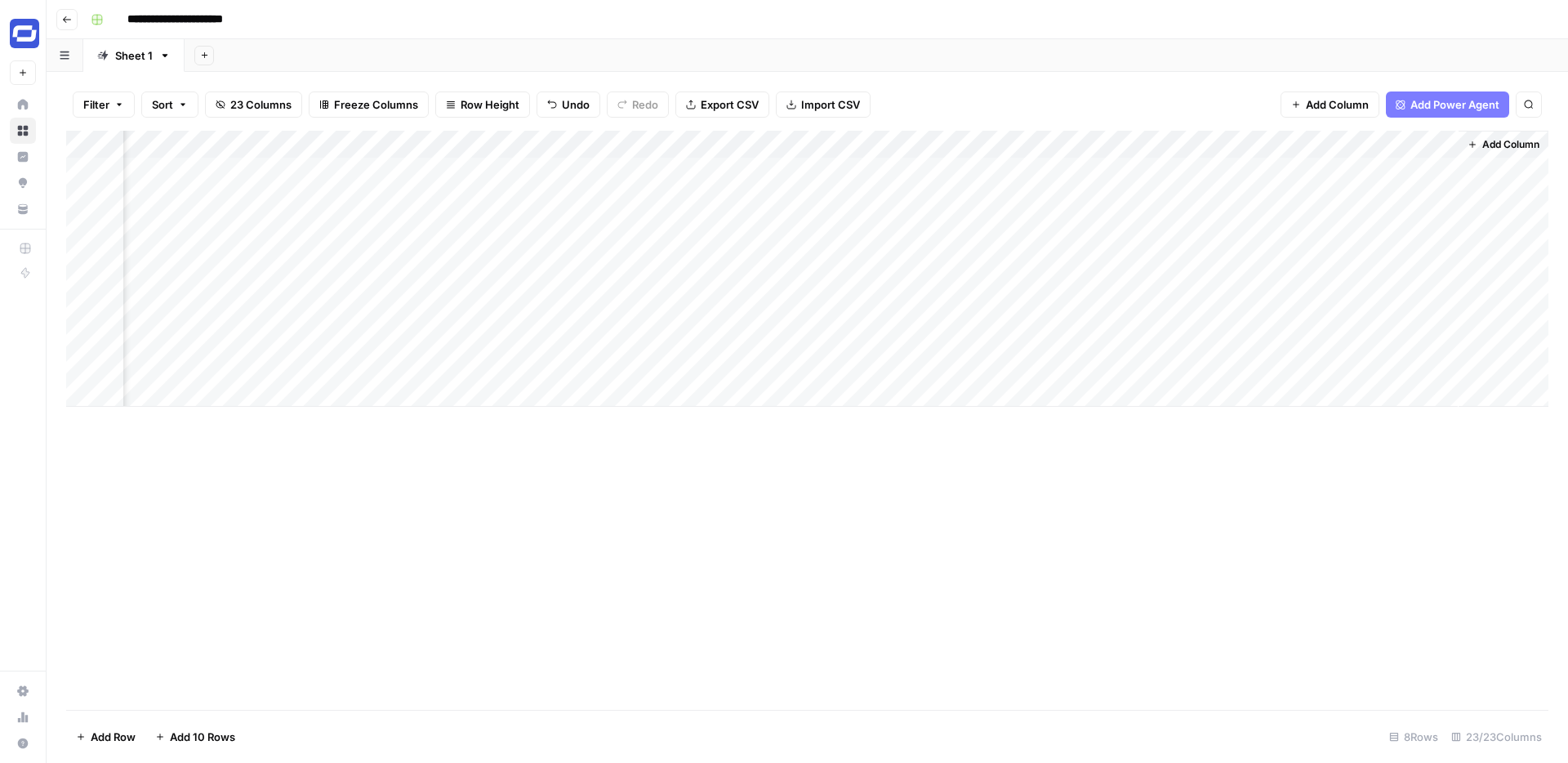
click at [1029, 169] on div "Add Column" at bounding box center [807, 268] width 1482 height 276
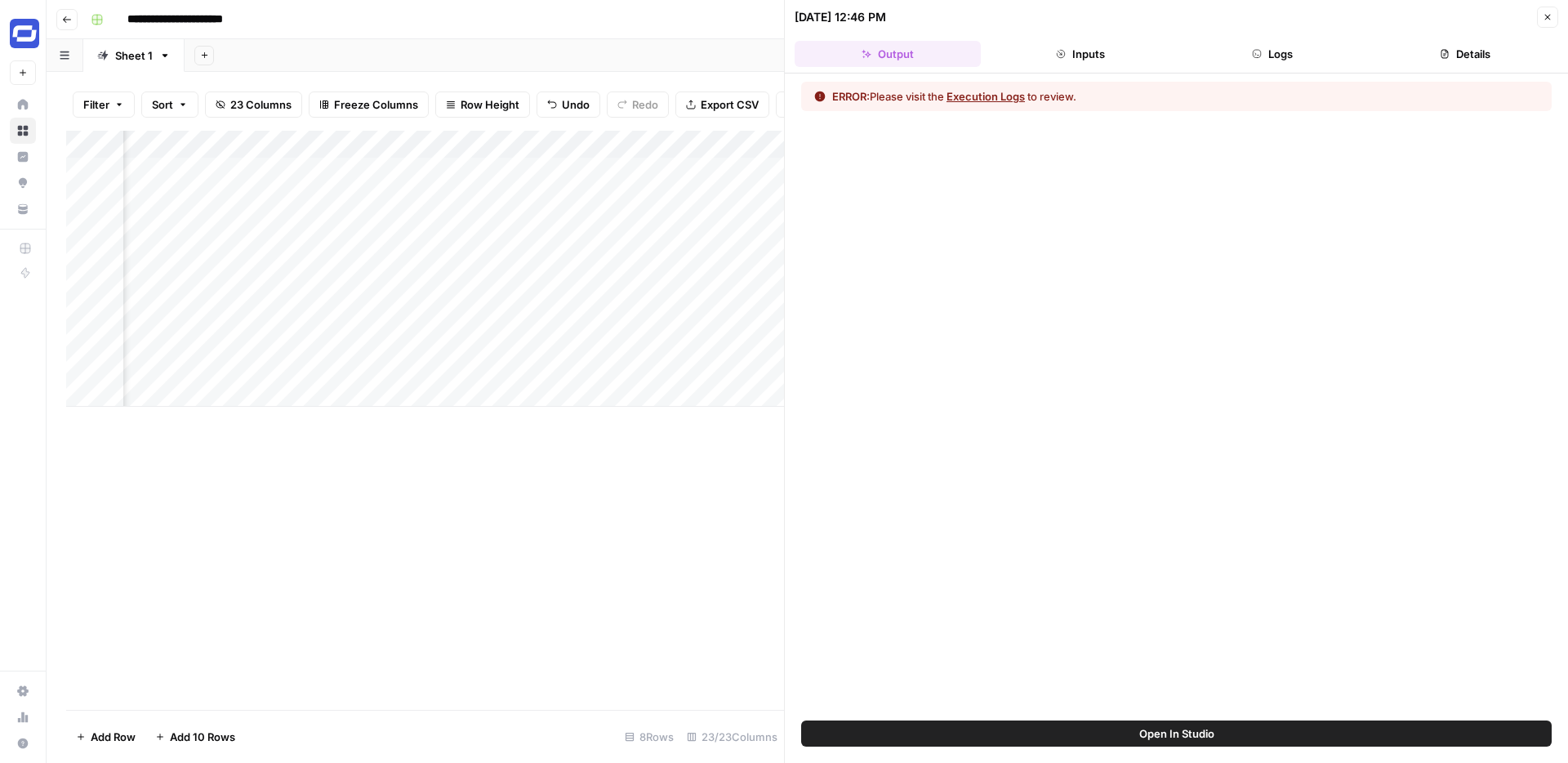
click at [1011, 94] on button "Execution Logs" at bounding box center [985, 96] width 78 height 16
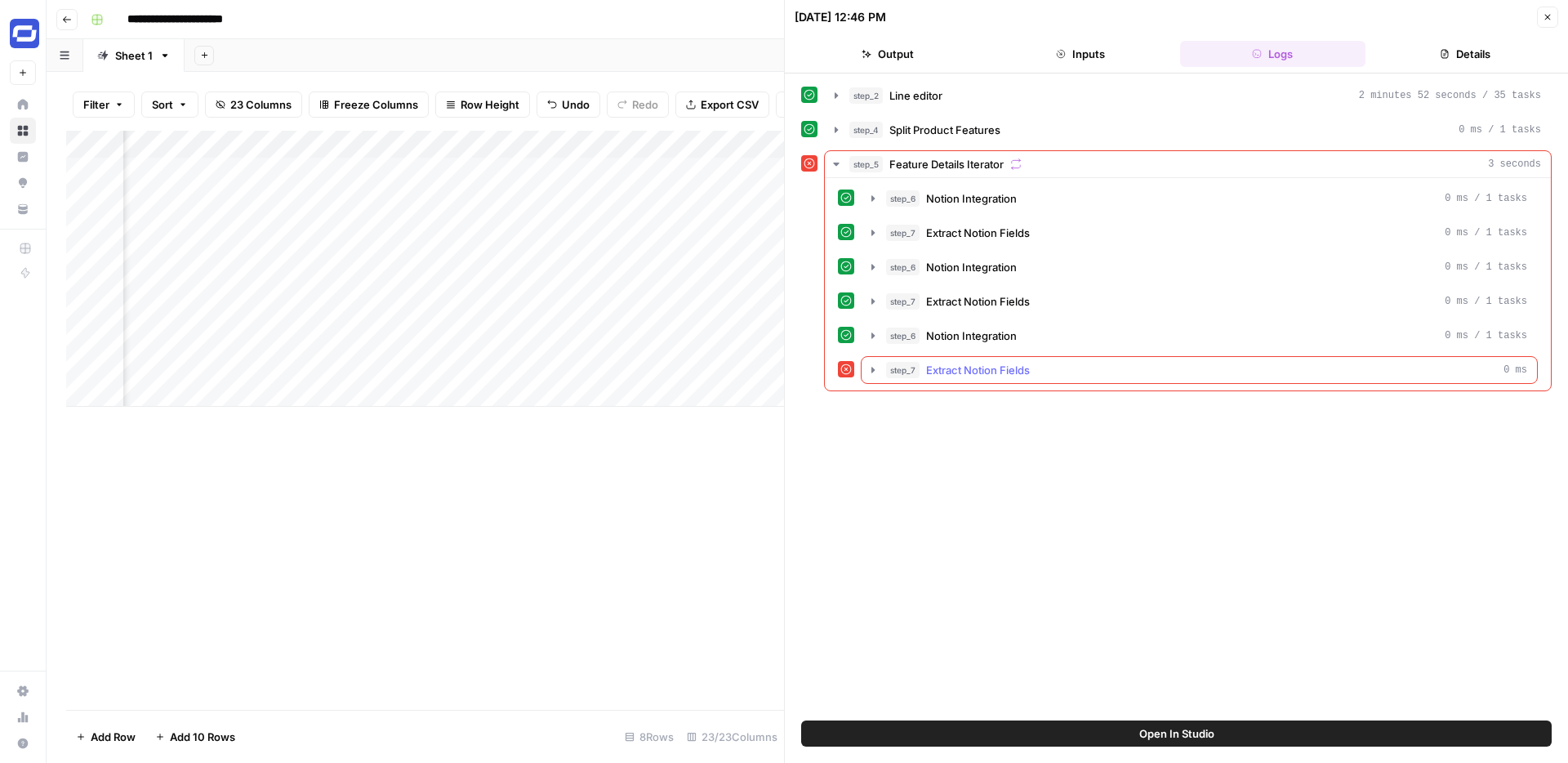
click at [1019, 372] on span "Extract Notion Fields" at bounding box center [978, 370] width 104 height 16
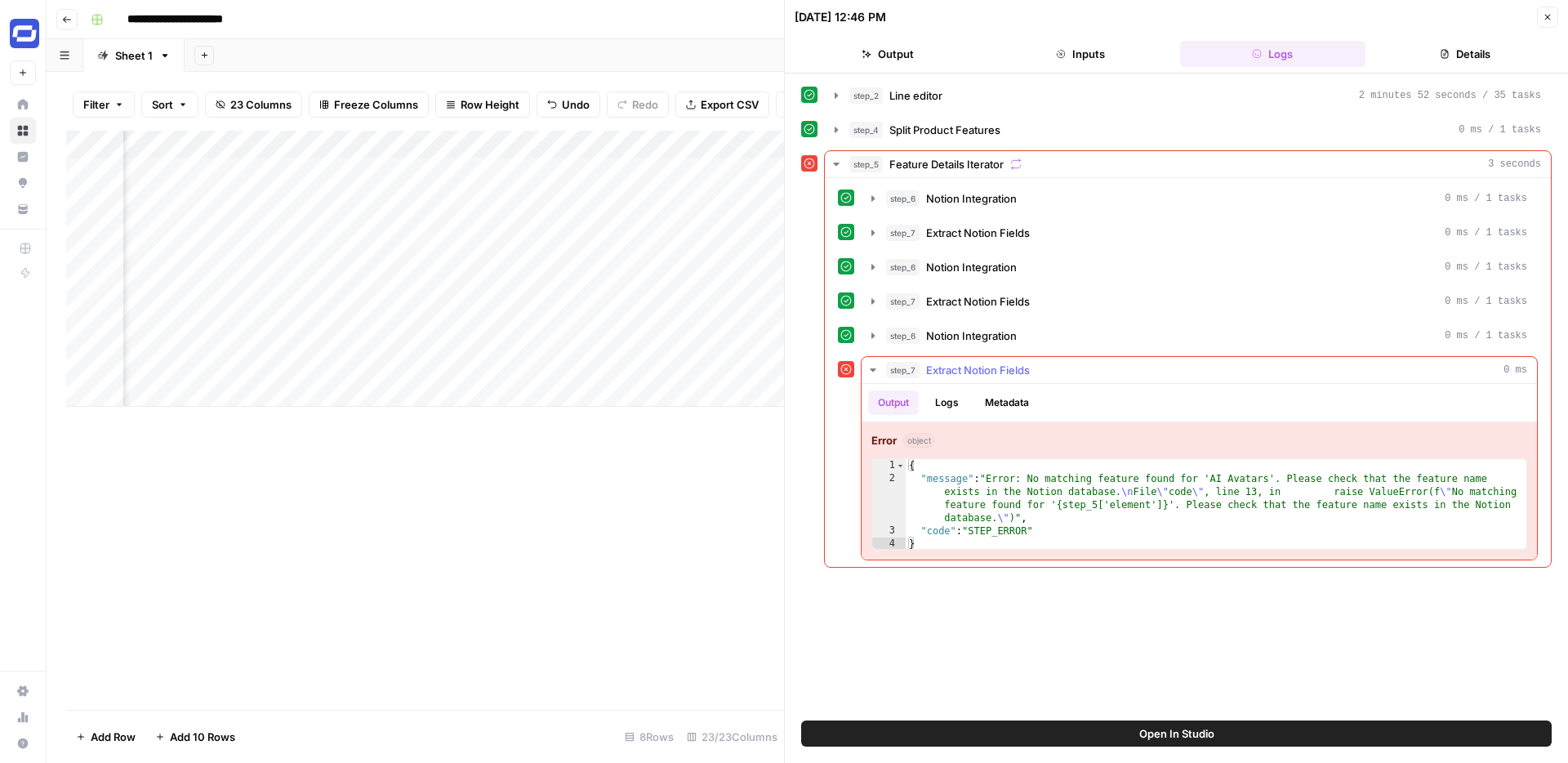
click at [1007, 371] on span "Extract Notion Fields" at bounding box center [978, 370] width 104 height 16
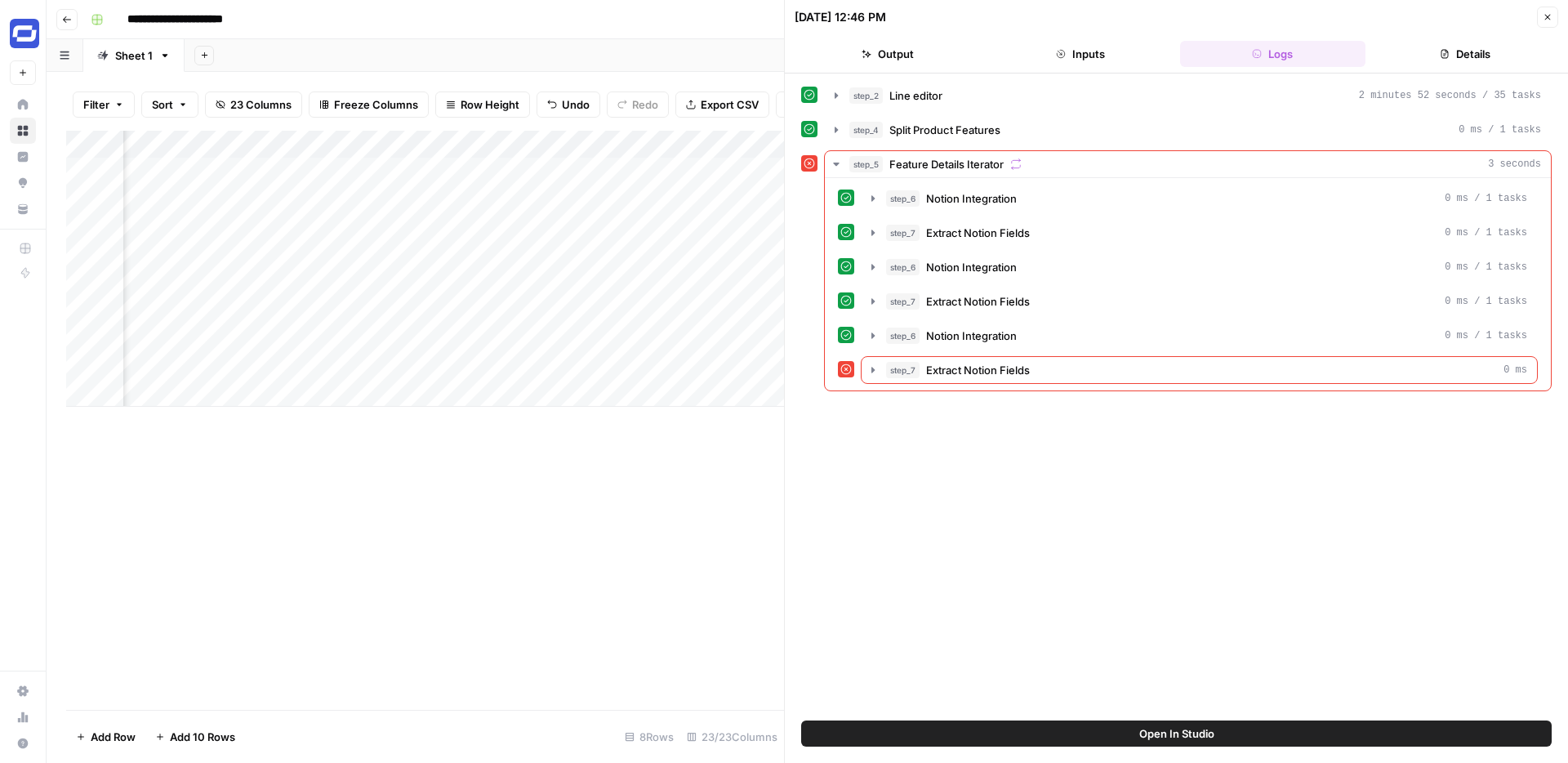
click at [1552, 16] on button "Close" at bounding box center [1548, 17] width 21 height 21
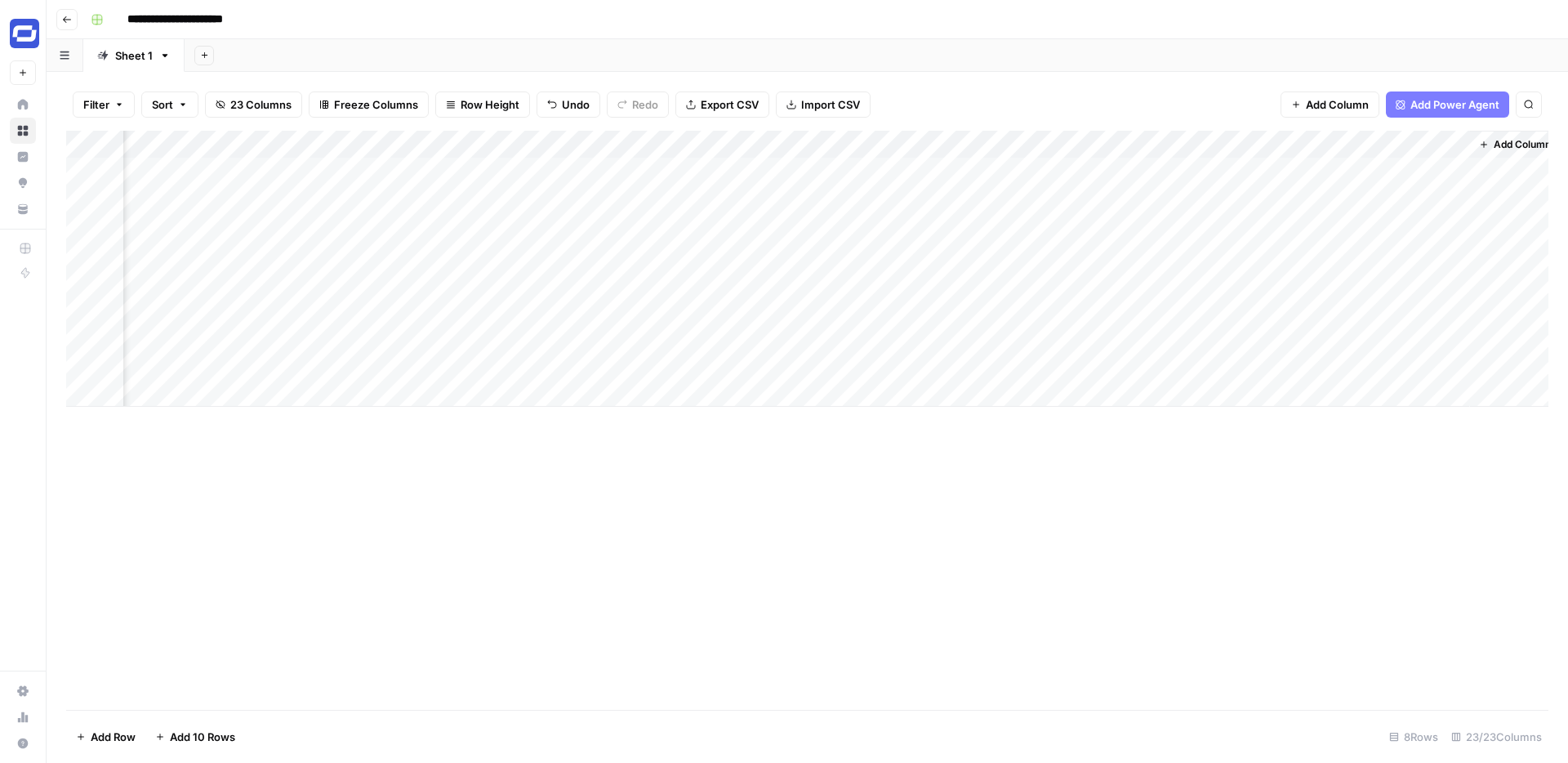
scroll to position [0, 3049]
click at [1150, 144] on div "Add Column" at bounding box center [807, 268] width 1482 height 276
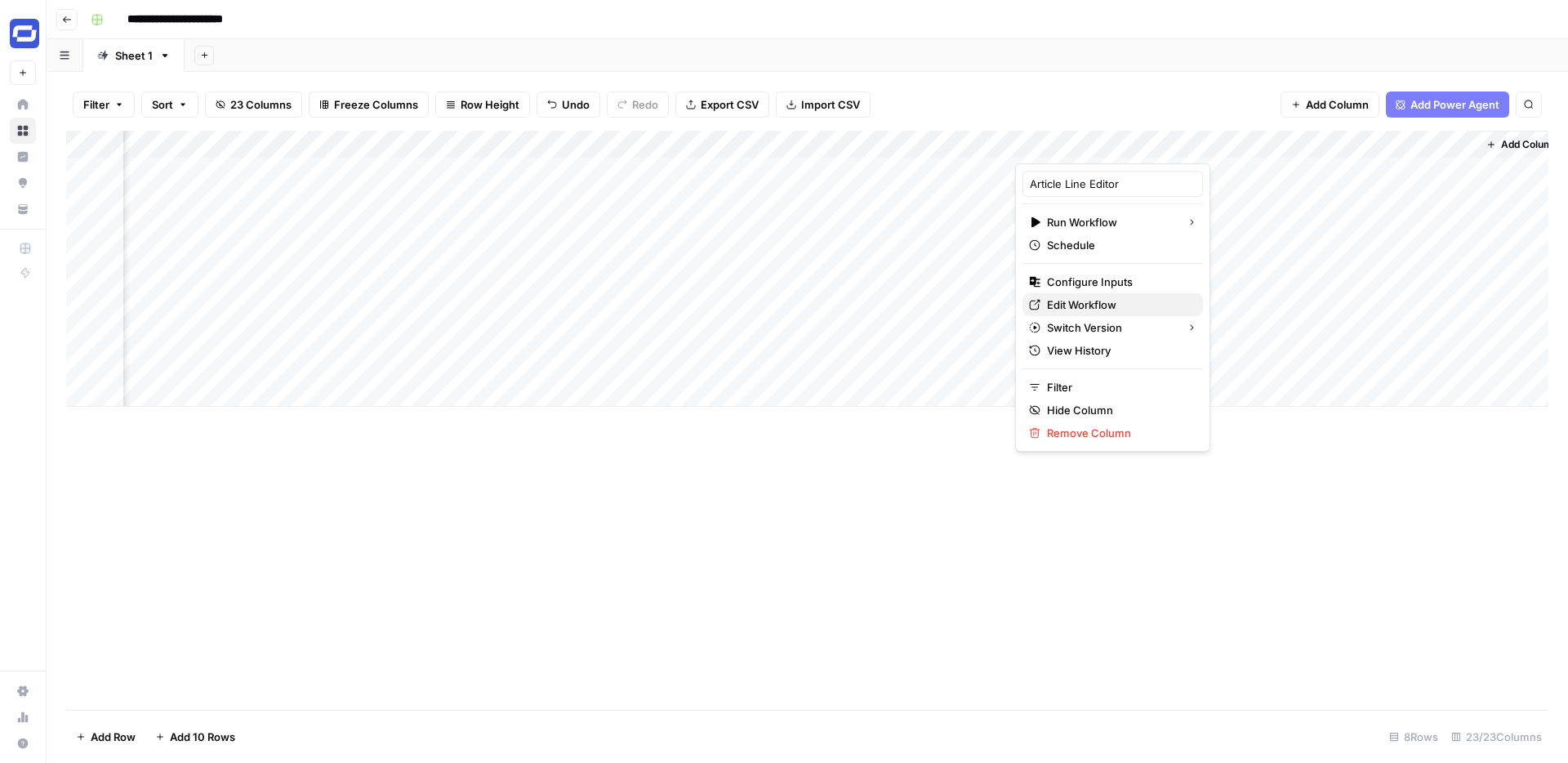
click at [1072, 305] on span "Edit Workflow" at bounding box center [1119, 305] width 143 height 16
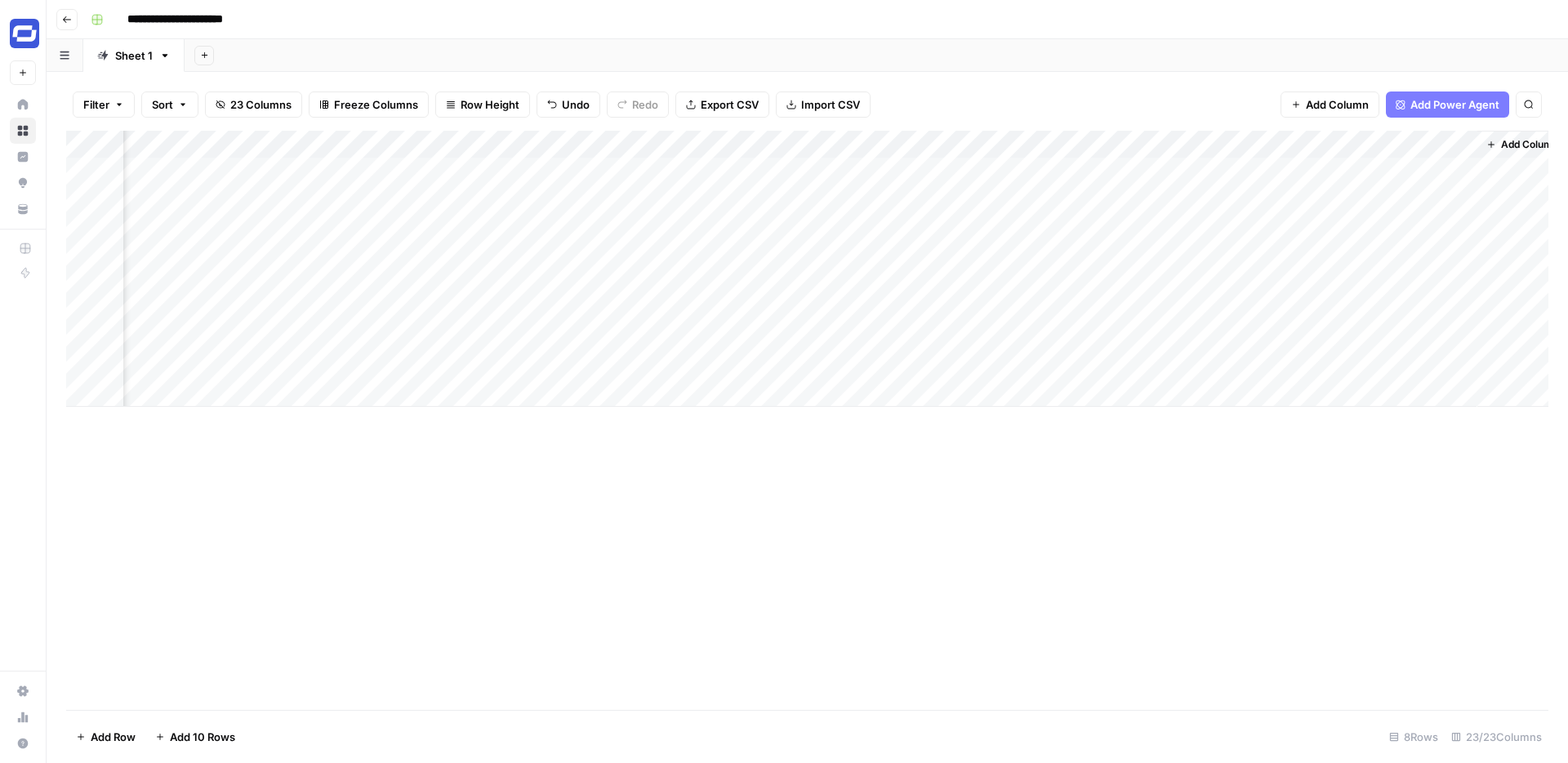
click at [1059, 168] on div "Add Column" at bounding box center [807, 268] width 1482 height 276
click at [1062, 168] on div "Add Column" at bounding box center [807, 268] width 1482 height 276
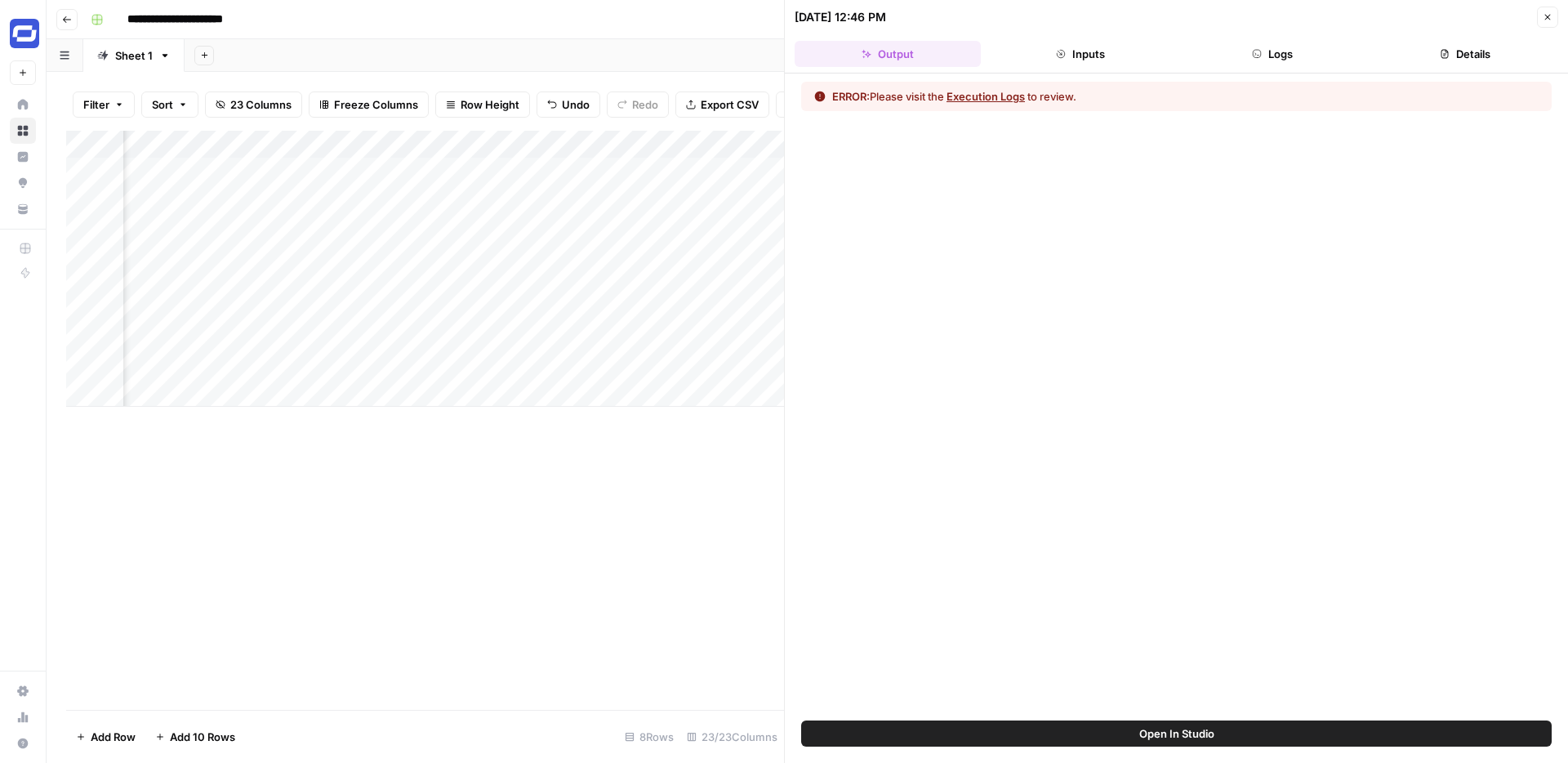
click at [1549, 13] on icon "button" at bounding box center [1547, 17] width 10 height 10
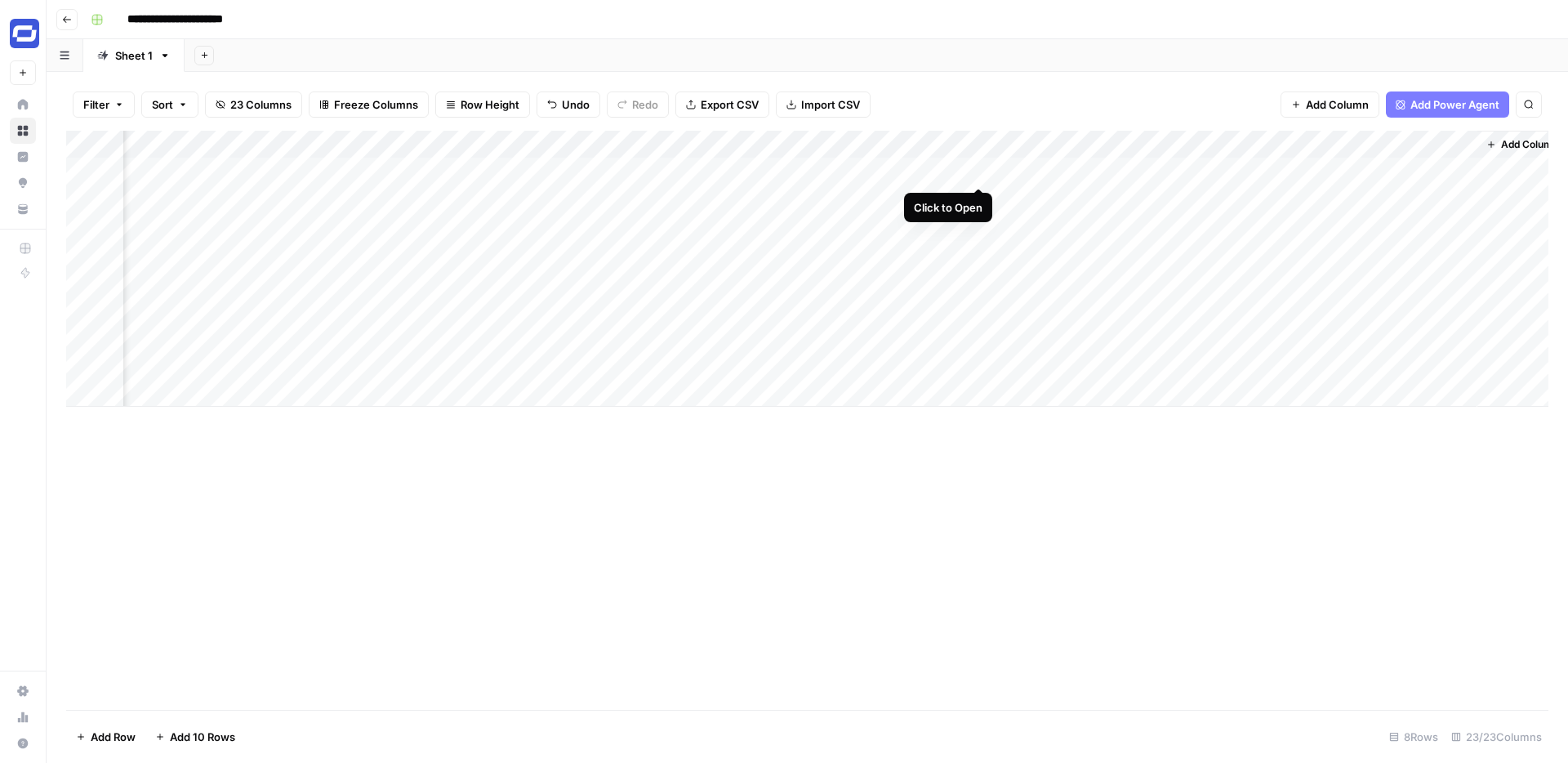
click at [975, 168] on div "Add Column" at bounding box center [807, 268] width 1482 height 276
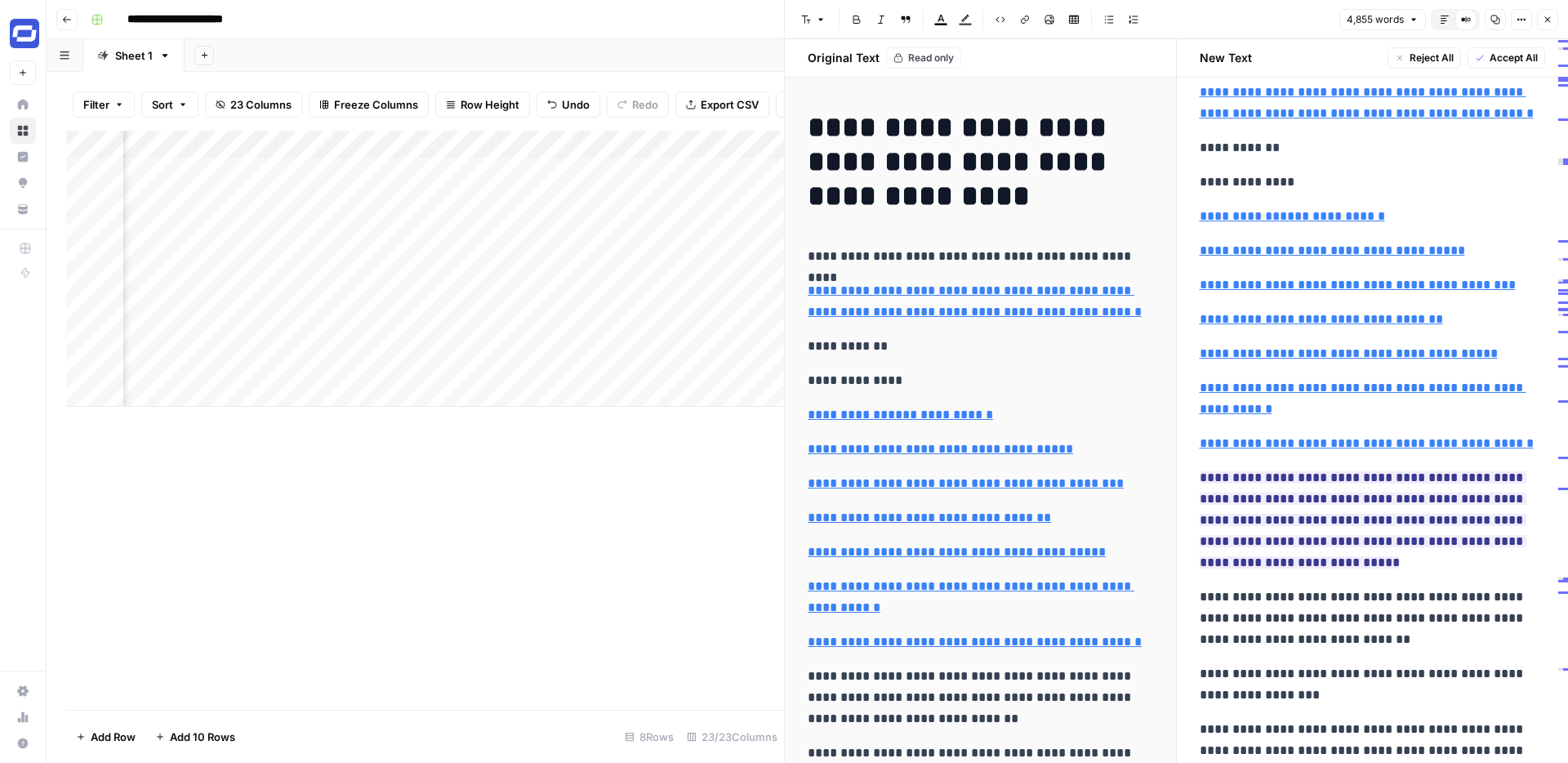
scroll to position [618, 0]
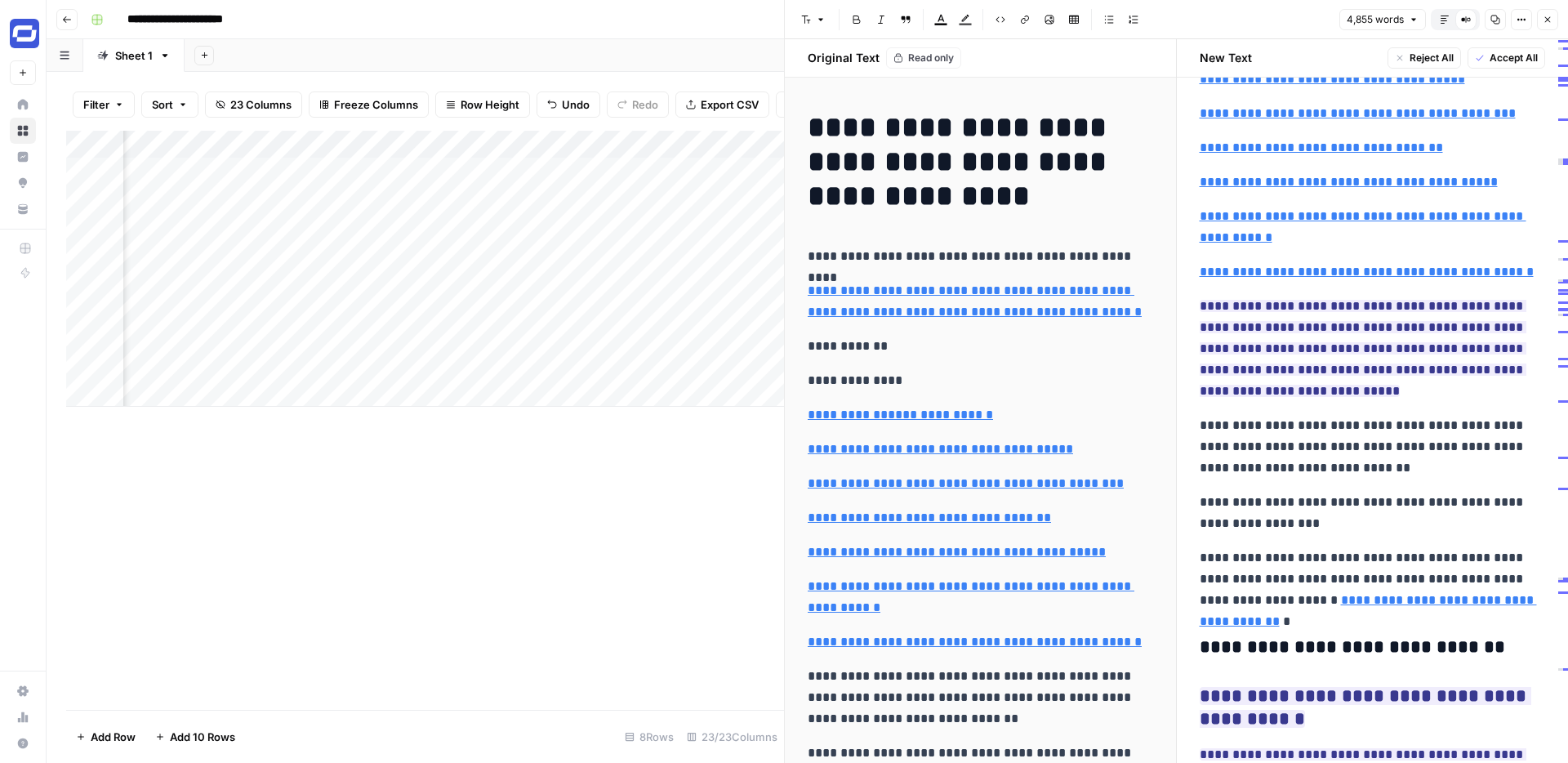
type input "[URL][DOMAIN_NAME]"
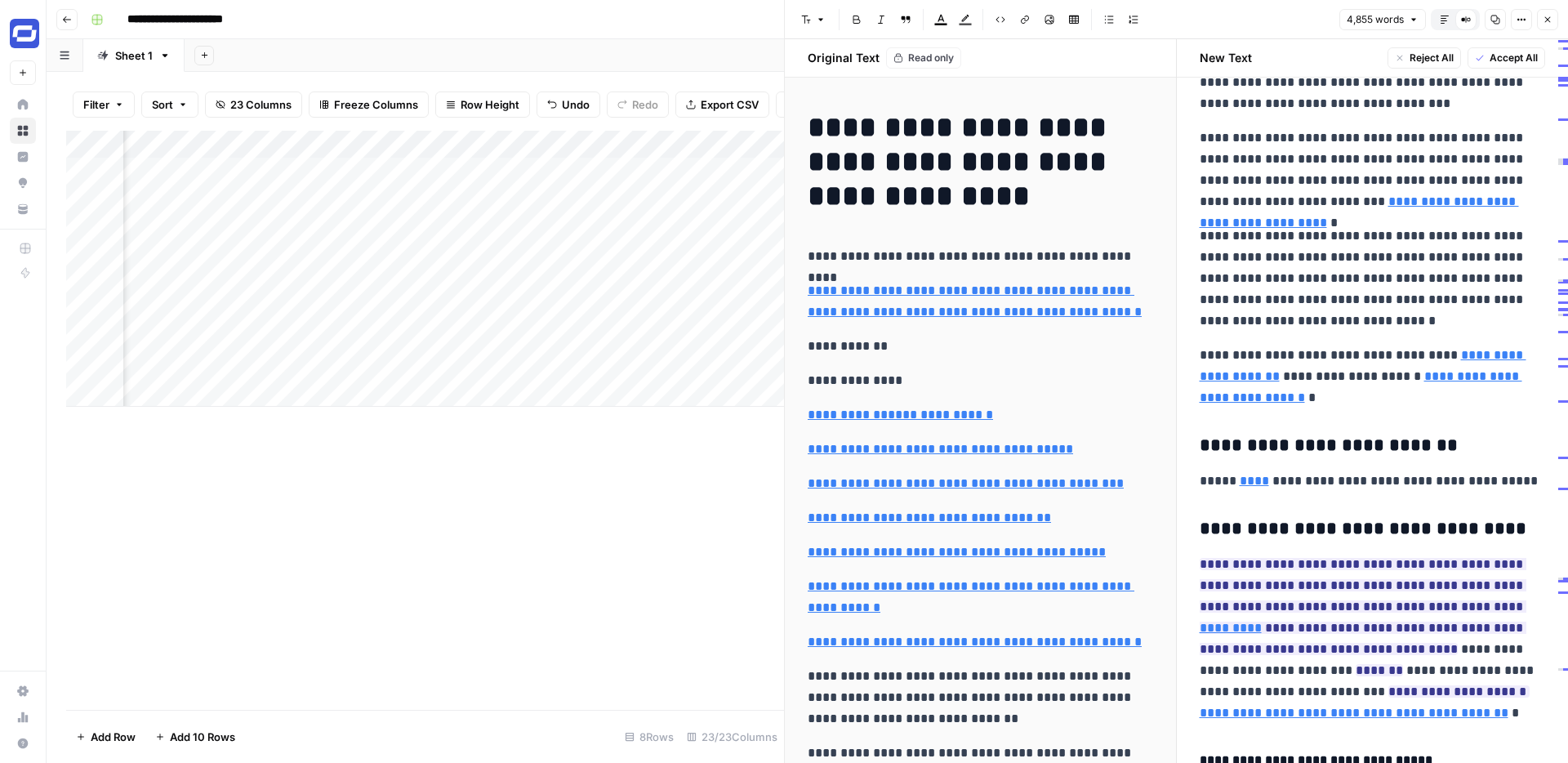
scroll to position [3380, 0]
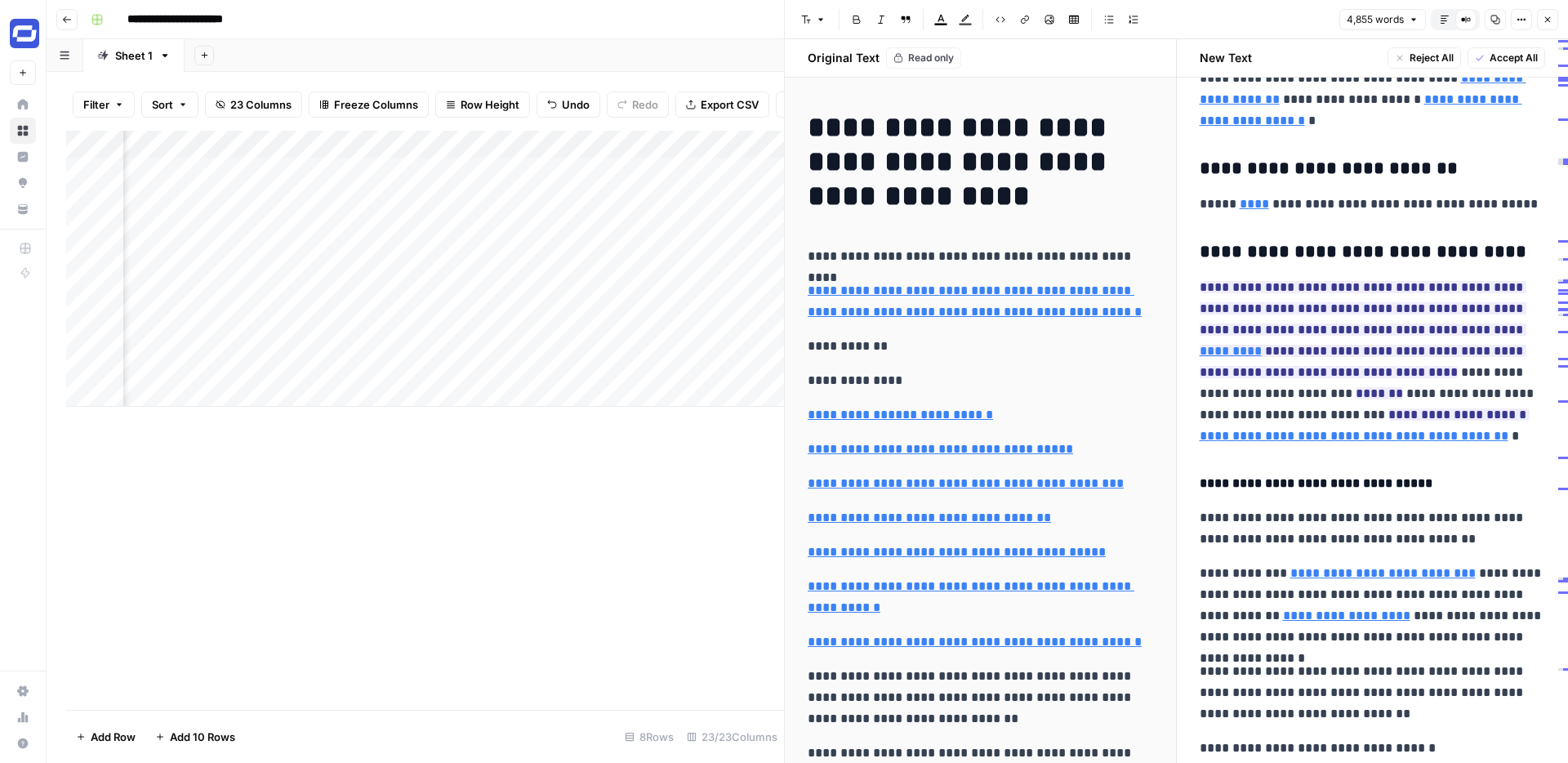
click at [1512, 56] on span "Accept All" at bounding box center [1514, 58] width 49 height 15
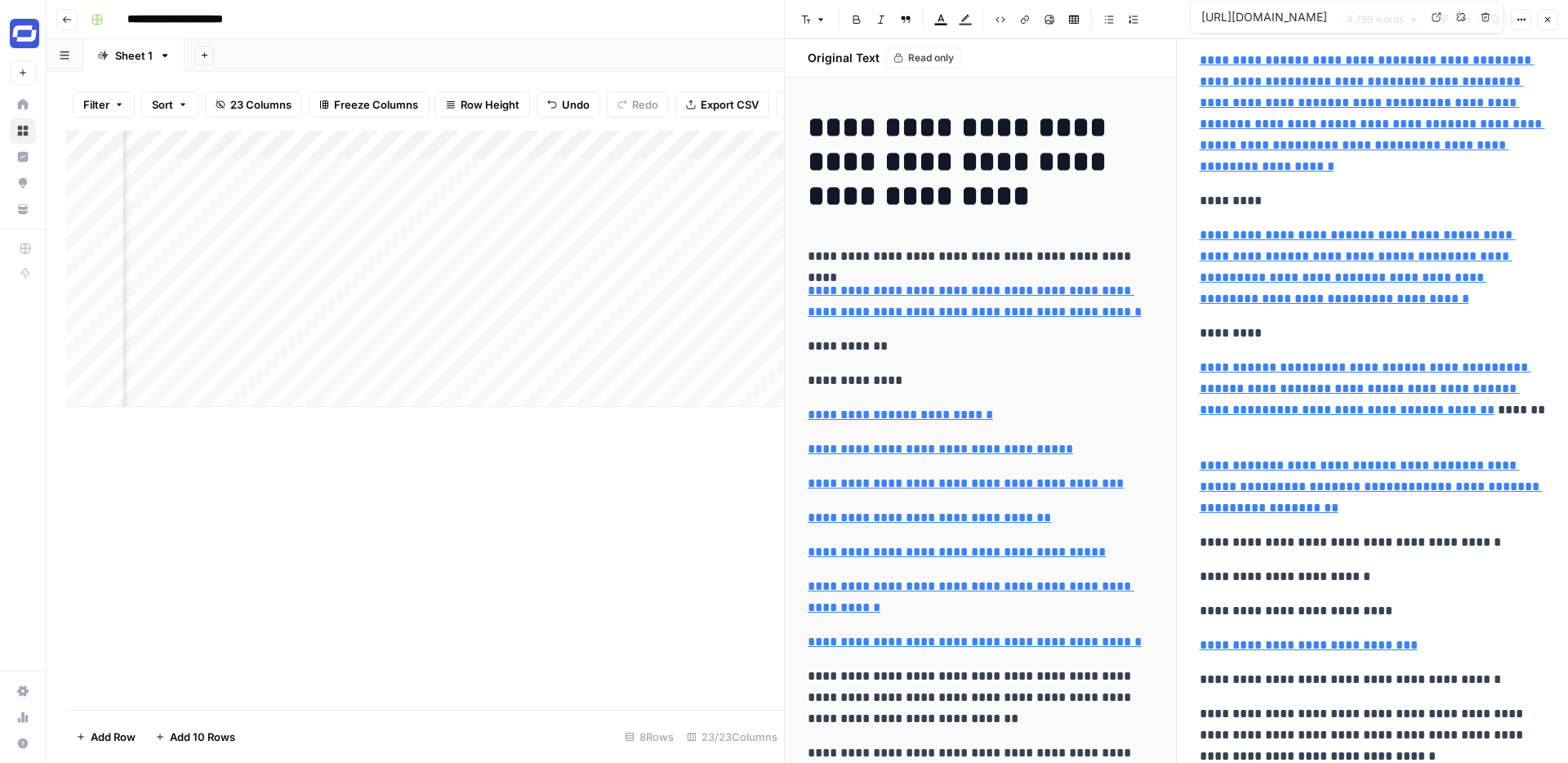
scroll to position [14141, 0]
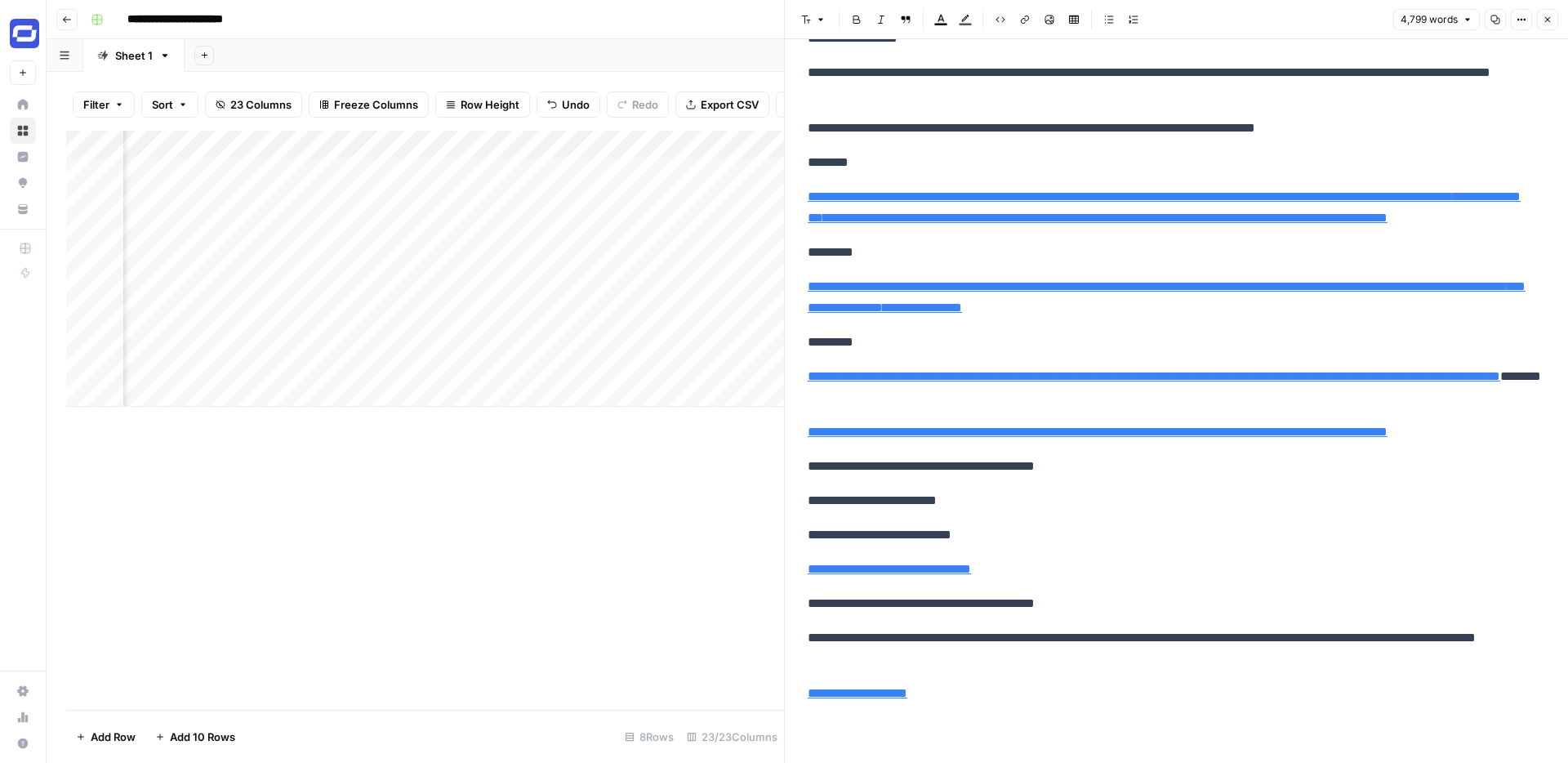
click at [1549, 22] on icon "button" at bounding box center [1547, 20] width 10 height 10
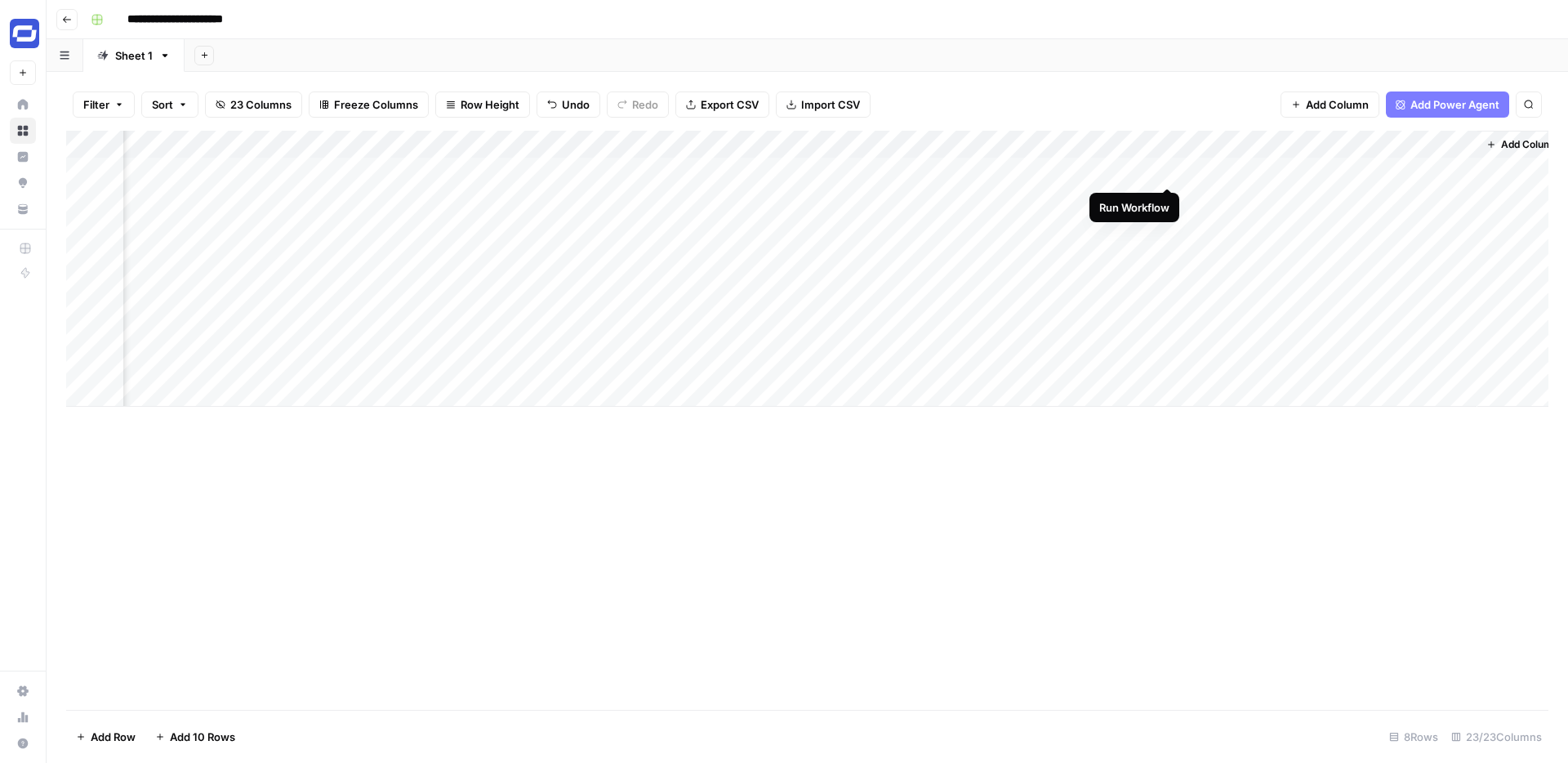
click at [1168, 170] on div "Add Column" at bounding box center [807, 268] width 1482 height 276
click at [1045, 169] on div "Add Column" at bounding box center [807, 268] width 1482 height 276
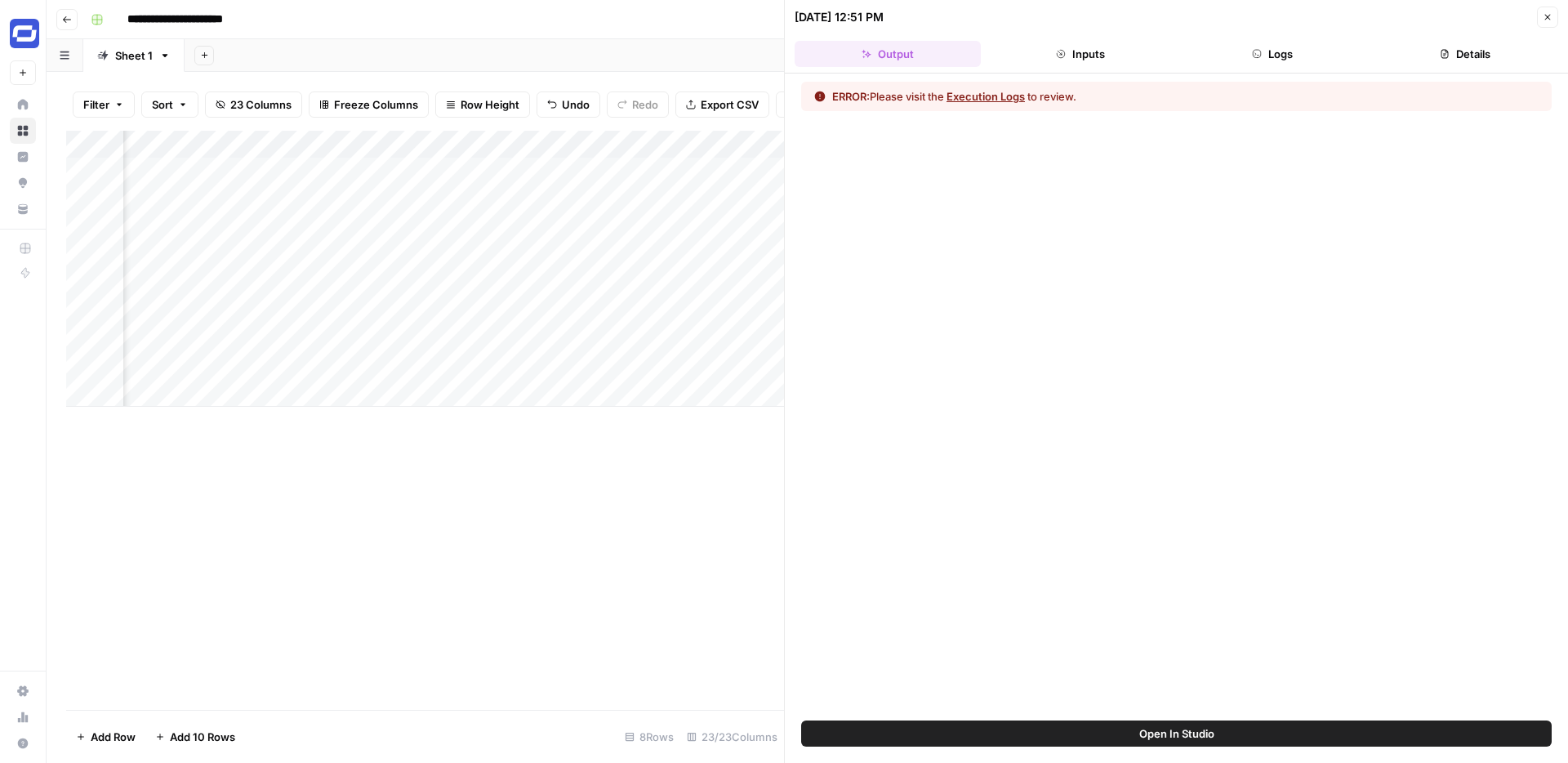
click at [1012, 101] on button "Execution Logs" at bounding box center [985, 96] width 78 height 16
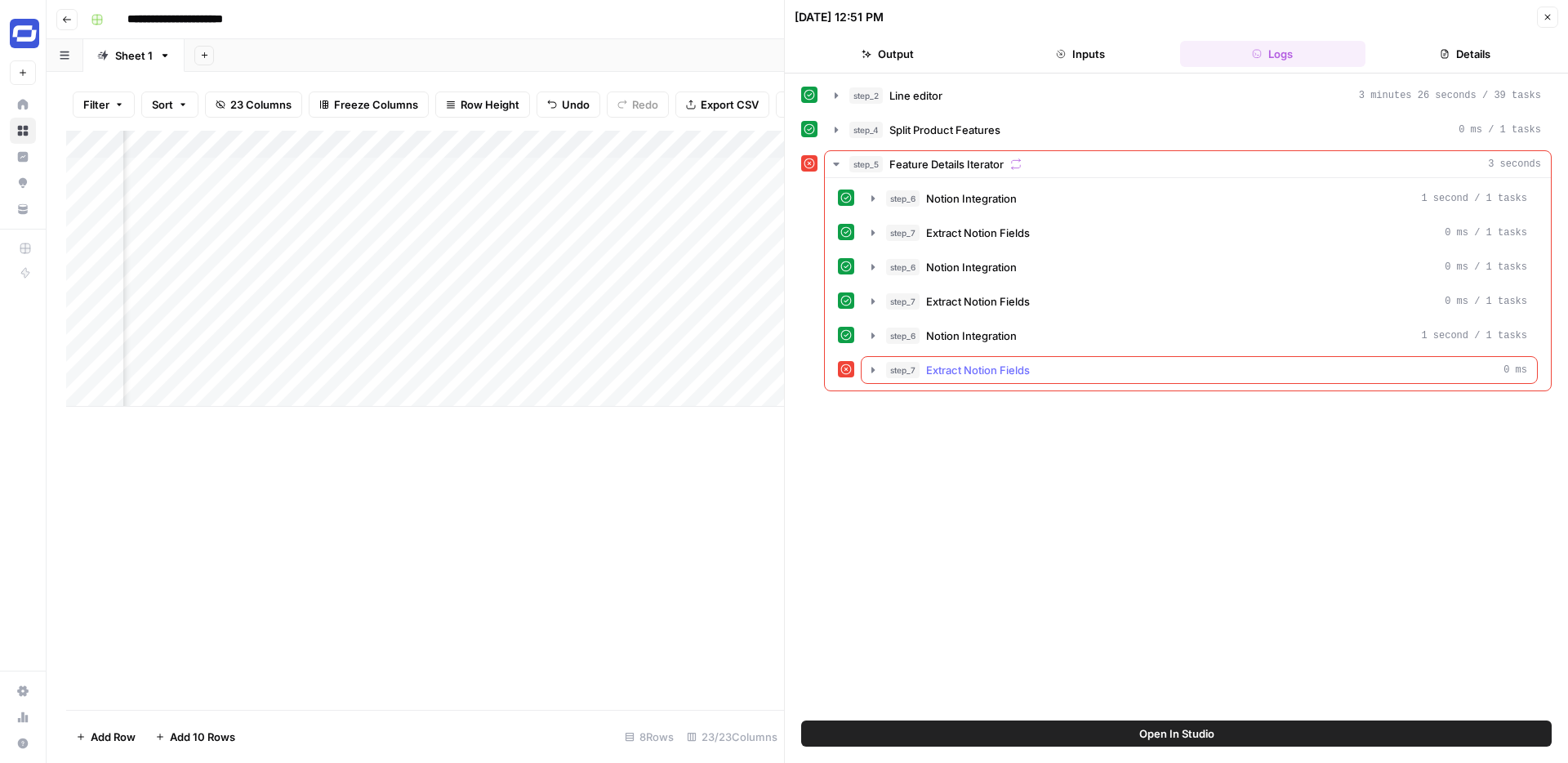
click at [974, 365] on span "Extract Notion Fields" at bounding box center [978, 370] width 104 height 16
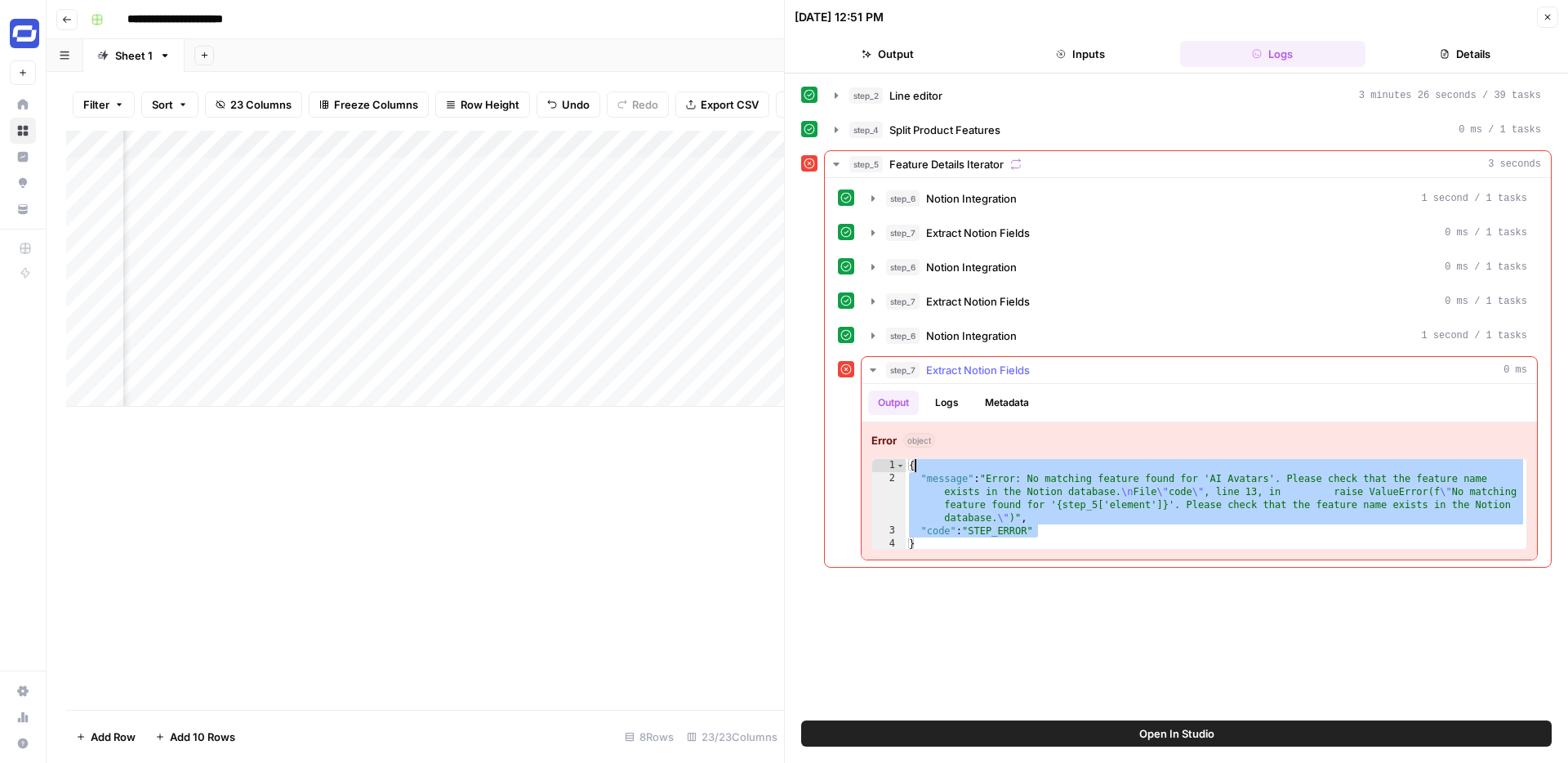
drag, startPoint x: 1081, startPoint y: 534, endPoint x: 915, endPoint y: 470, distance: 177.9
click at [915, 470] on div "{ "message" : "Error: No matching feature found for 'AI Avatars'. Please check …" at bounding box center [1216, 518] width 621 height 118
click at [1012, 545] on div "{ "message" : "Error: No matching feature found for 'AI Avatars'. Please check …" at bounding box center [1216, 518] width 621 height 118
drag, startPoint x: 997, startPoint y: 544, endPoint x: 899, endPoint y: 467, distance: 124.6
click at [899, 467] on div "* 1 2 3 4 { "message" : "Error: No matching feature found for 'AI Avatars'. Ple…" at bounding box center [1199, 504] width 656 height 91
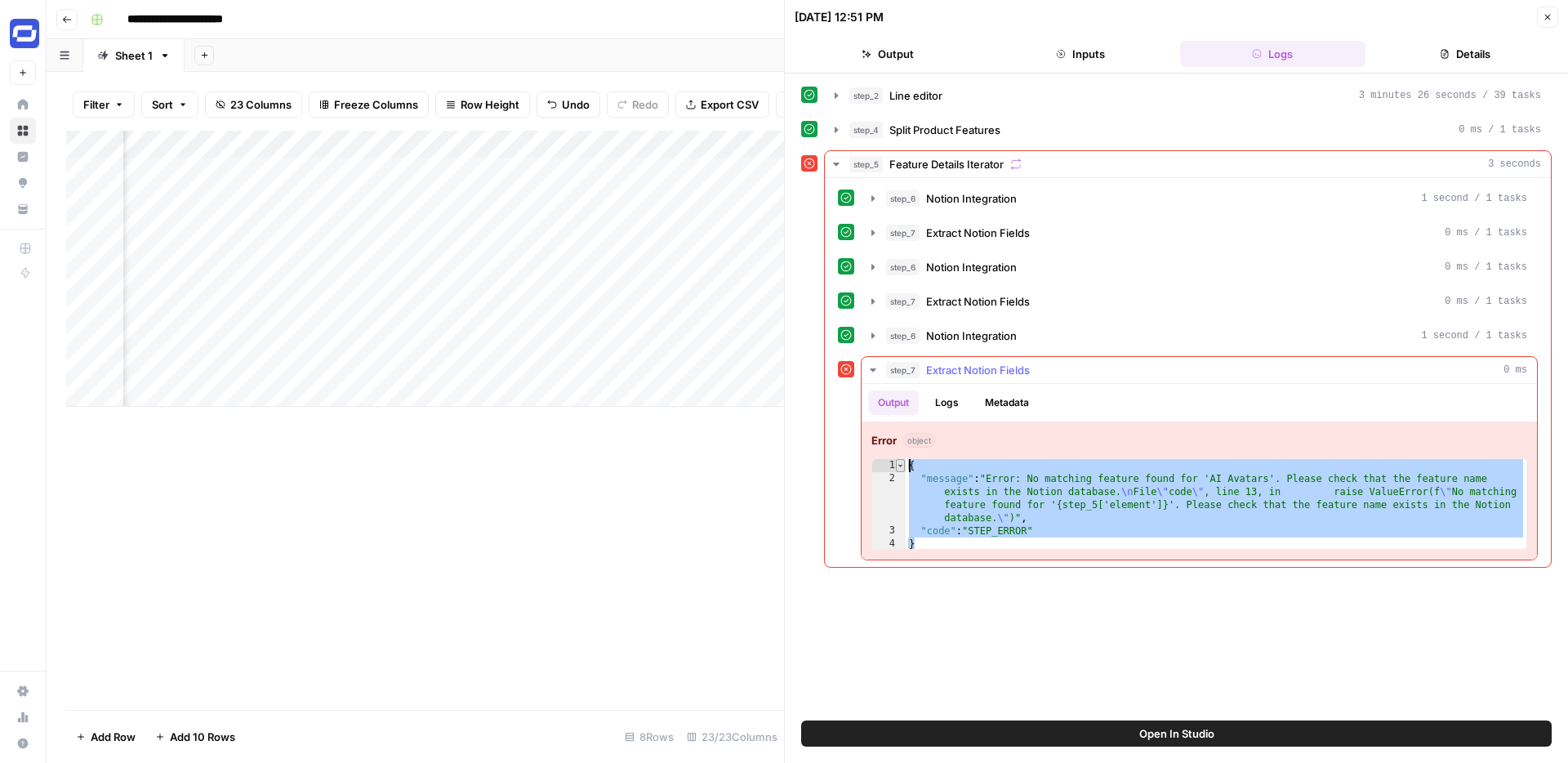
type textarea "**********"
click at [1539, 14] on button "Close" at bounding box center [1548, 17] width 21 height 21
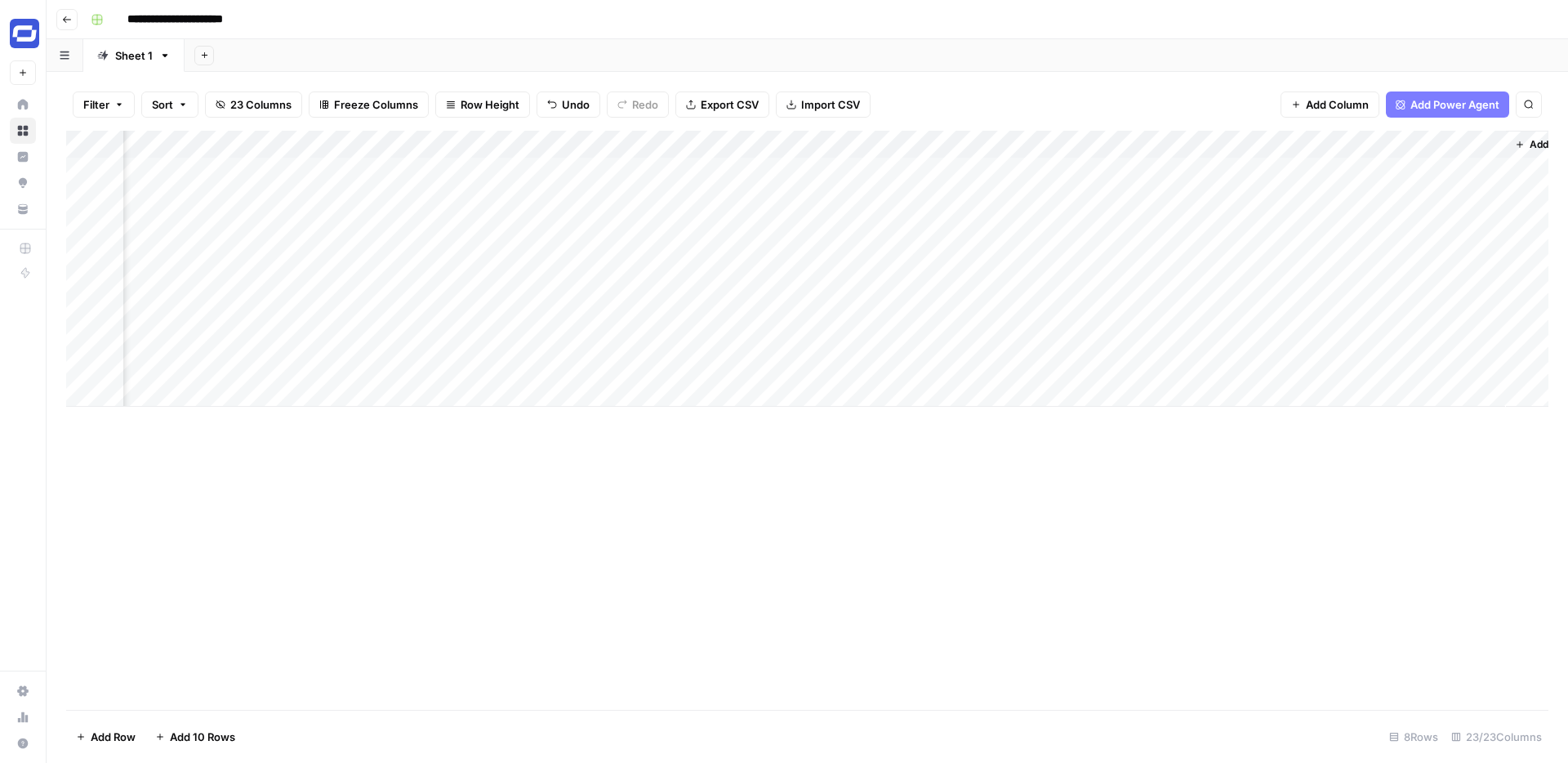
scroll to position [0, 3069]
click at [1131, 142] on div "Add Column" at bounding box center [807, 268] width 1482 height 276
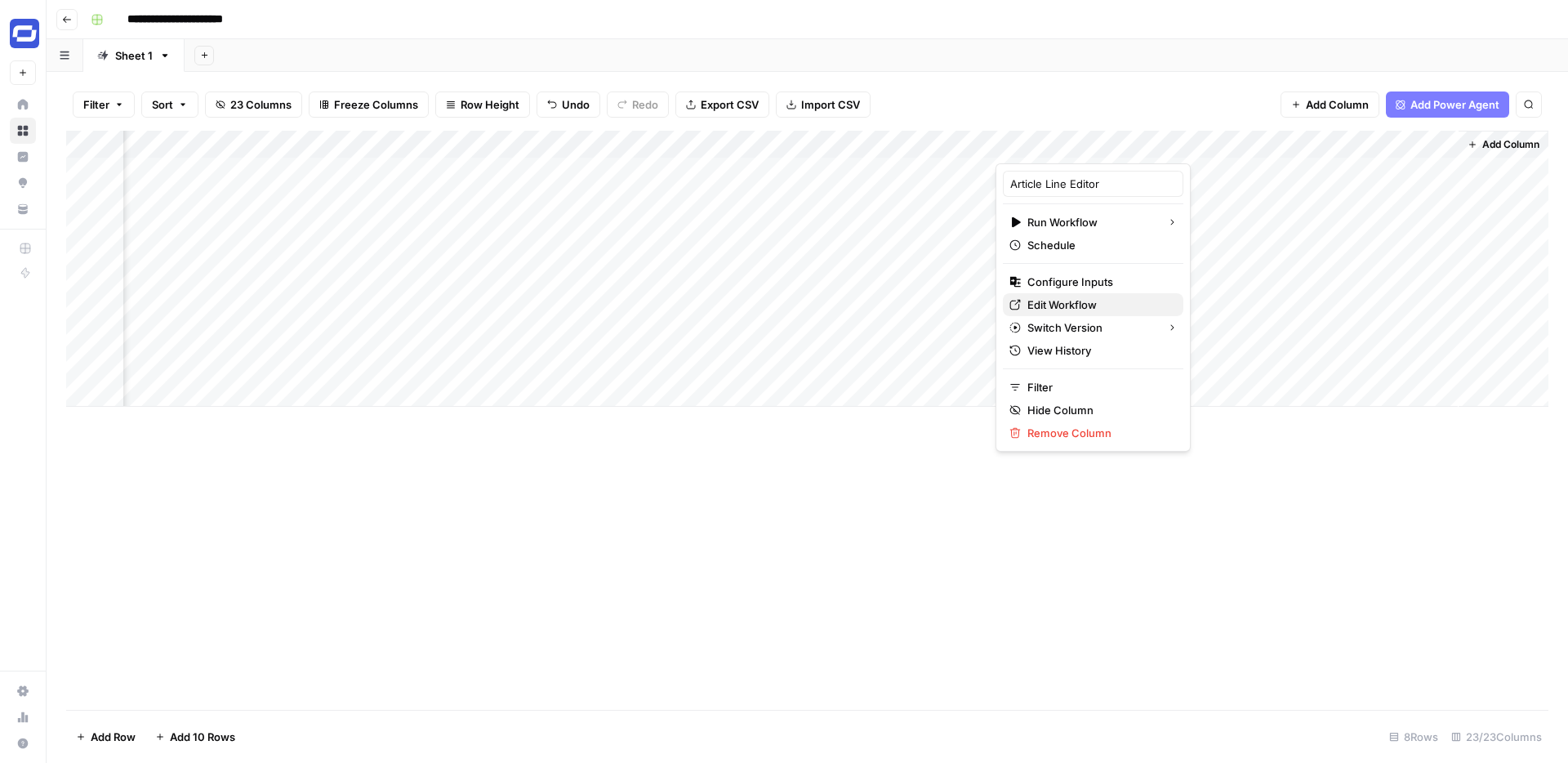
click at [1044, 299] on span "Edit Workflow" at bounding box center [1099, 305] width 143 height 16
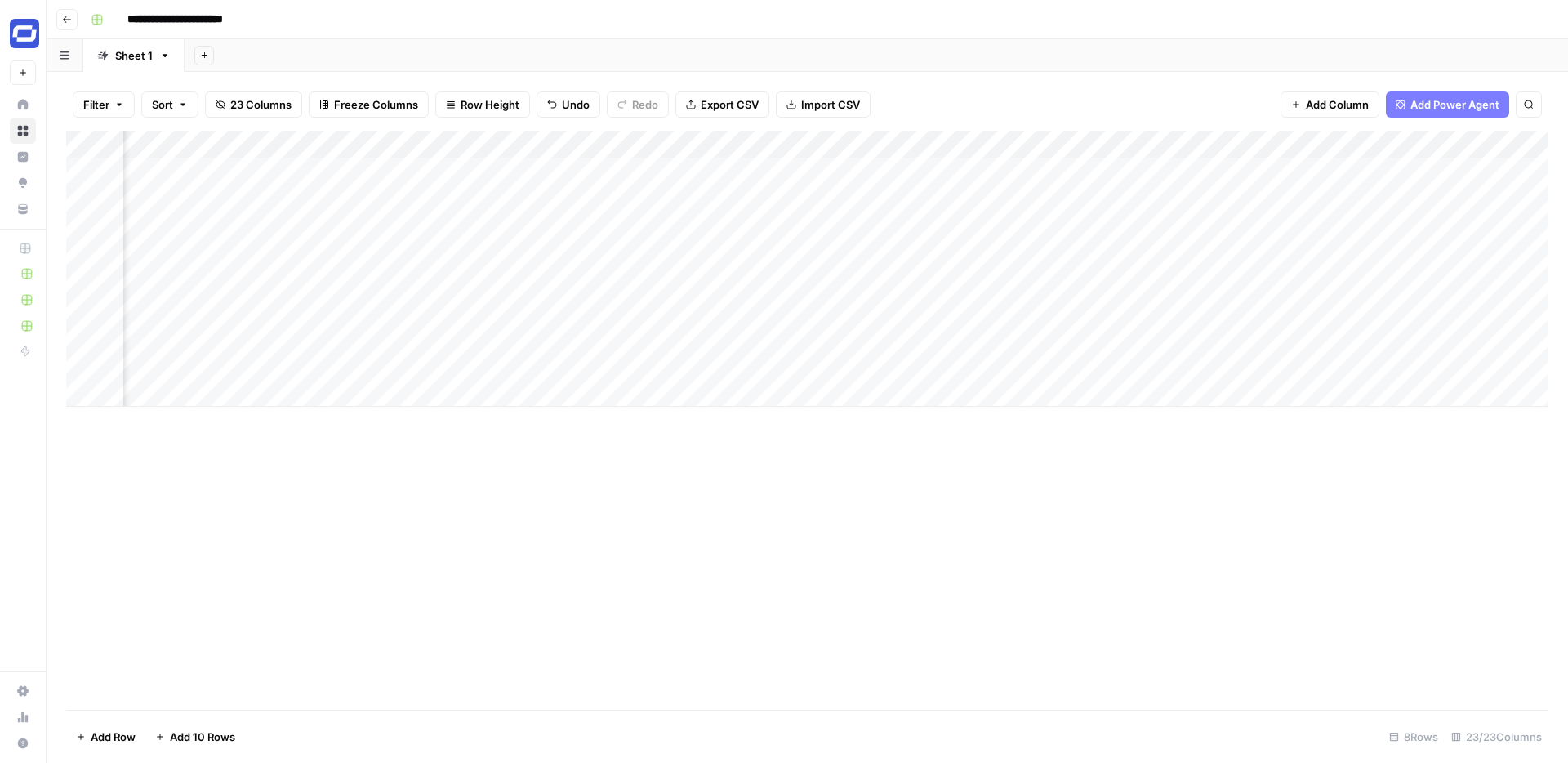
scroll to position [0, 213]
click at [870, 146] on div "Add Column" at bounding box center [807, 268] width 1482 height 276
click at [870, 146] on div at bounding box center [923, 147] width 236 height 33
click at [915, 181] on input "Relevant Product/Features" at bounding box center [902, 184] width 165 height 16
paste input "https://www.notion.so/152c16d22bf1800c9f43cd3e411342c9?v=6b62712f6c7747d99b4389…"
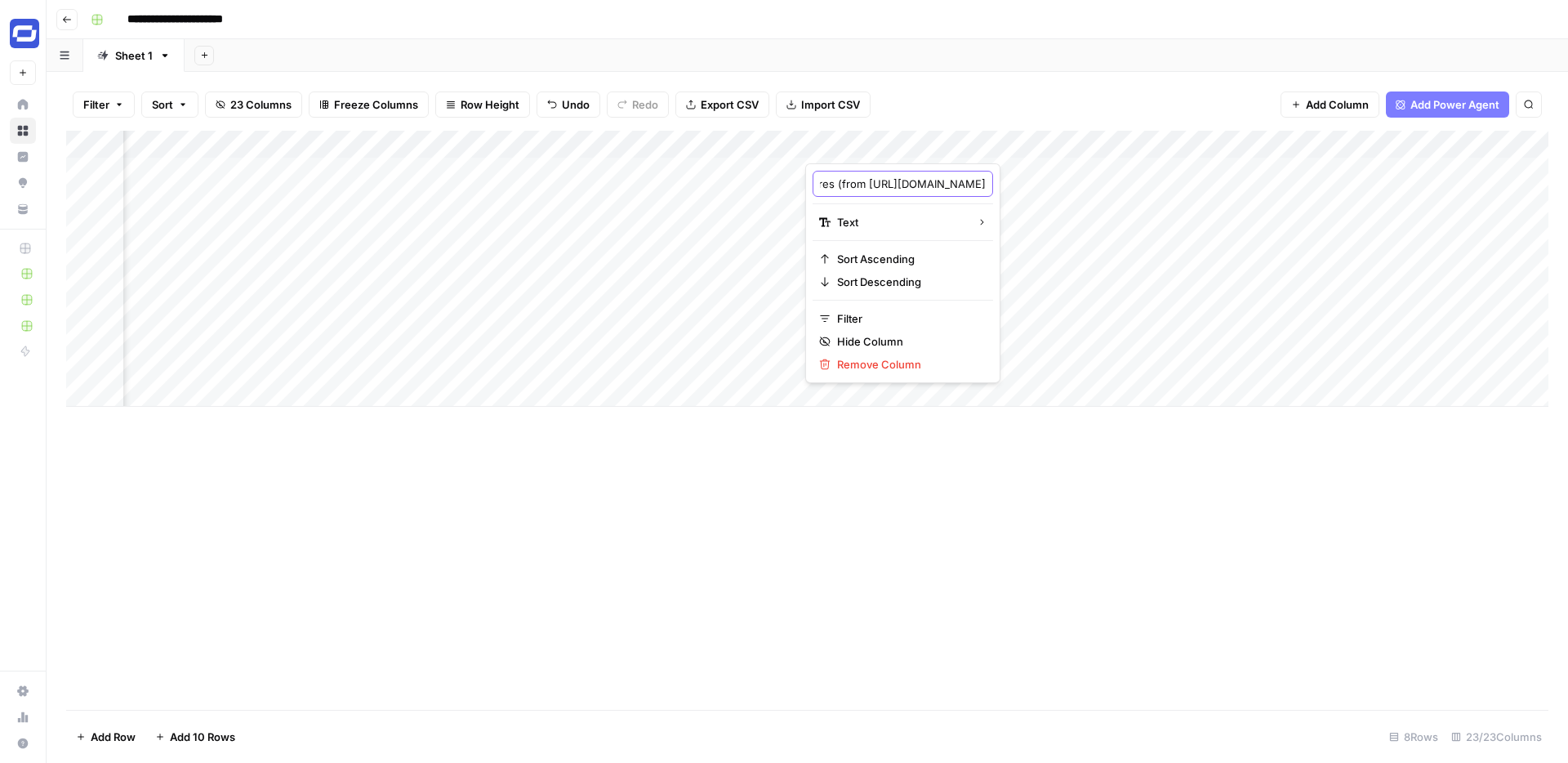
type input "Relevant Product/Features (from https://www.notion.so/152c16d22bf1800c9f43cd3e4…"
click at [956, 144] on div "Add Column" at bounding box center [807, 268] width 1482 height 276
click at [956, 144] on div at bounding box center [923, 147] width 236 height 33
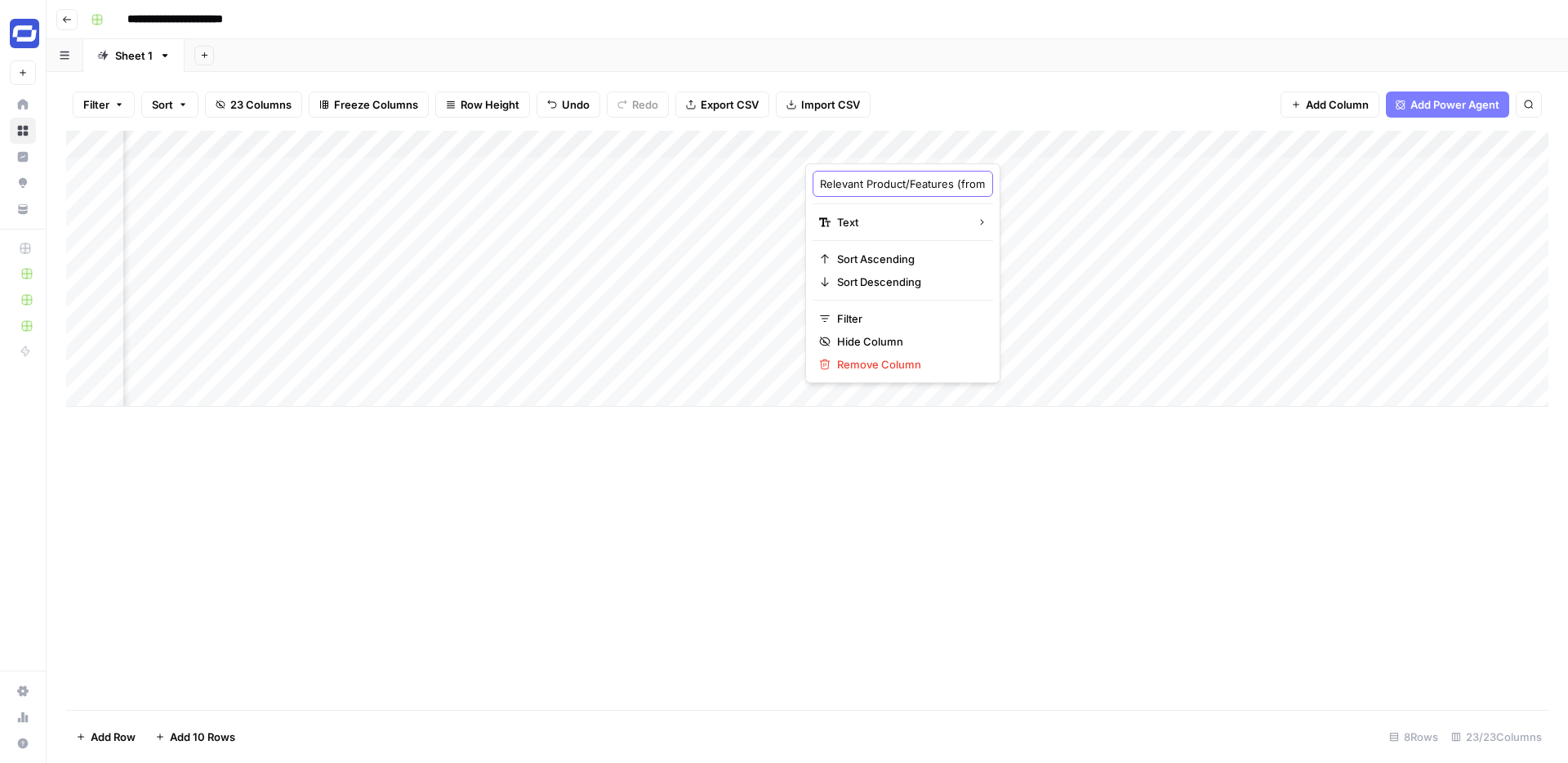
click at [913, 190] on input "Relevant Product/Features (from https://www.notion.so/152c16d22bf1800c9f43cd3e4…" at bounding box center [902, 184] width 165 height 16
click at [896, 172] on div "Add Column" at bounding box center [807, 268] width 1482 height 276
click at [917, 167] on div "Add Column" at bounding box center [807, 268] width 1482 height 276
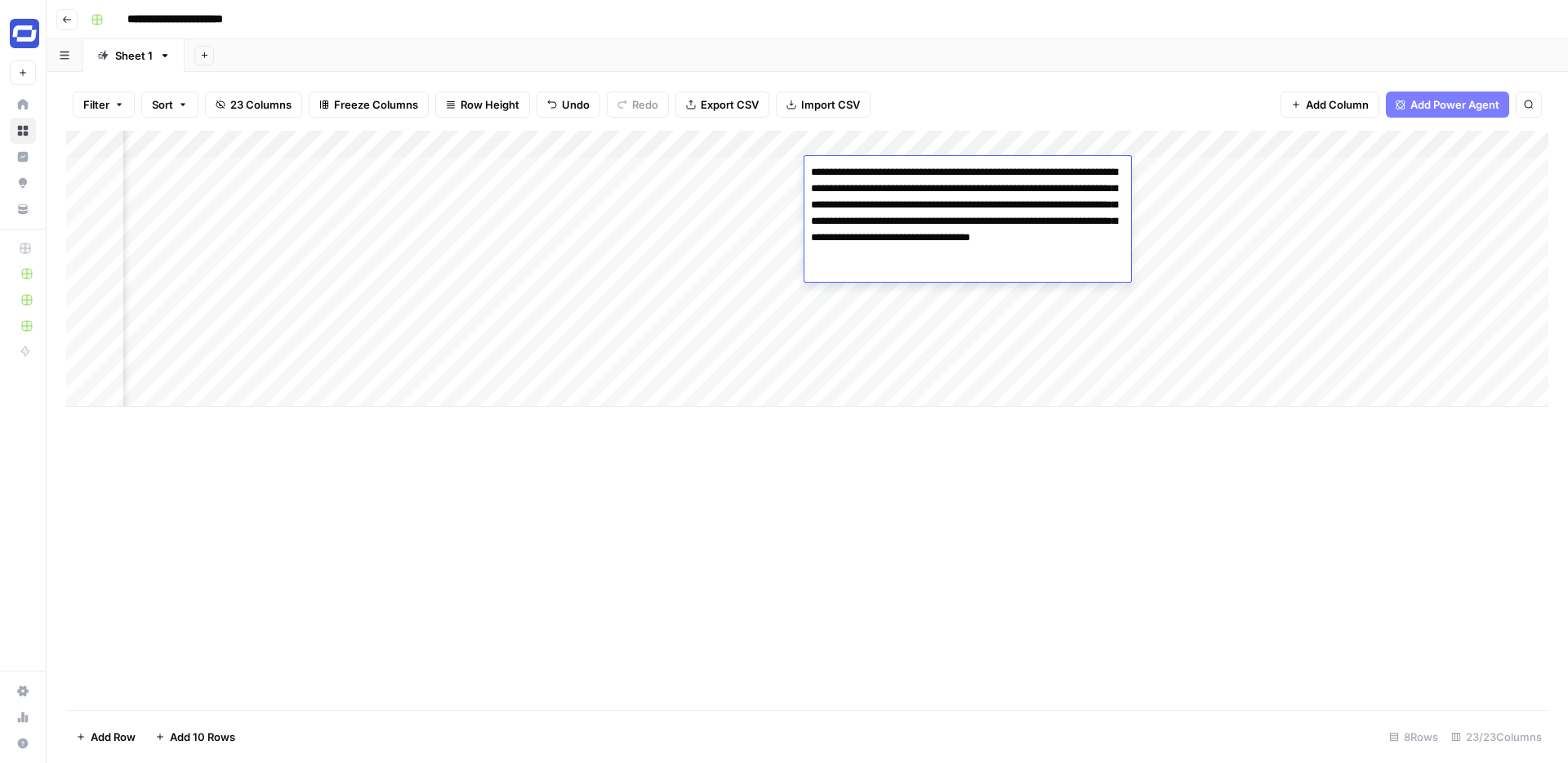
click at [917, 167] on textarea "**********" at bounding box center [967, 221] width 327 height 121
click at [1008, 170] on textarea "**********" at bounding box center [967, 221] width 327 height 121
click at [871, 172] on textarea "**********" at bounding box center [967, 221] width 327 height 121
click at [910, 222] on textarea "**********" at bounding box center [967, 221] width 327 height 121
paste textarea "**********"
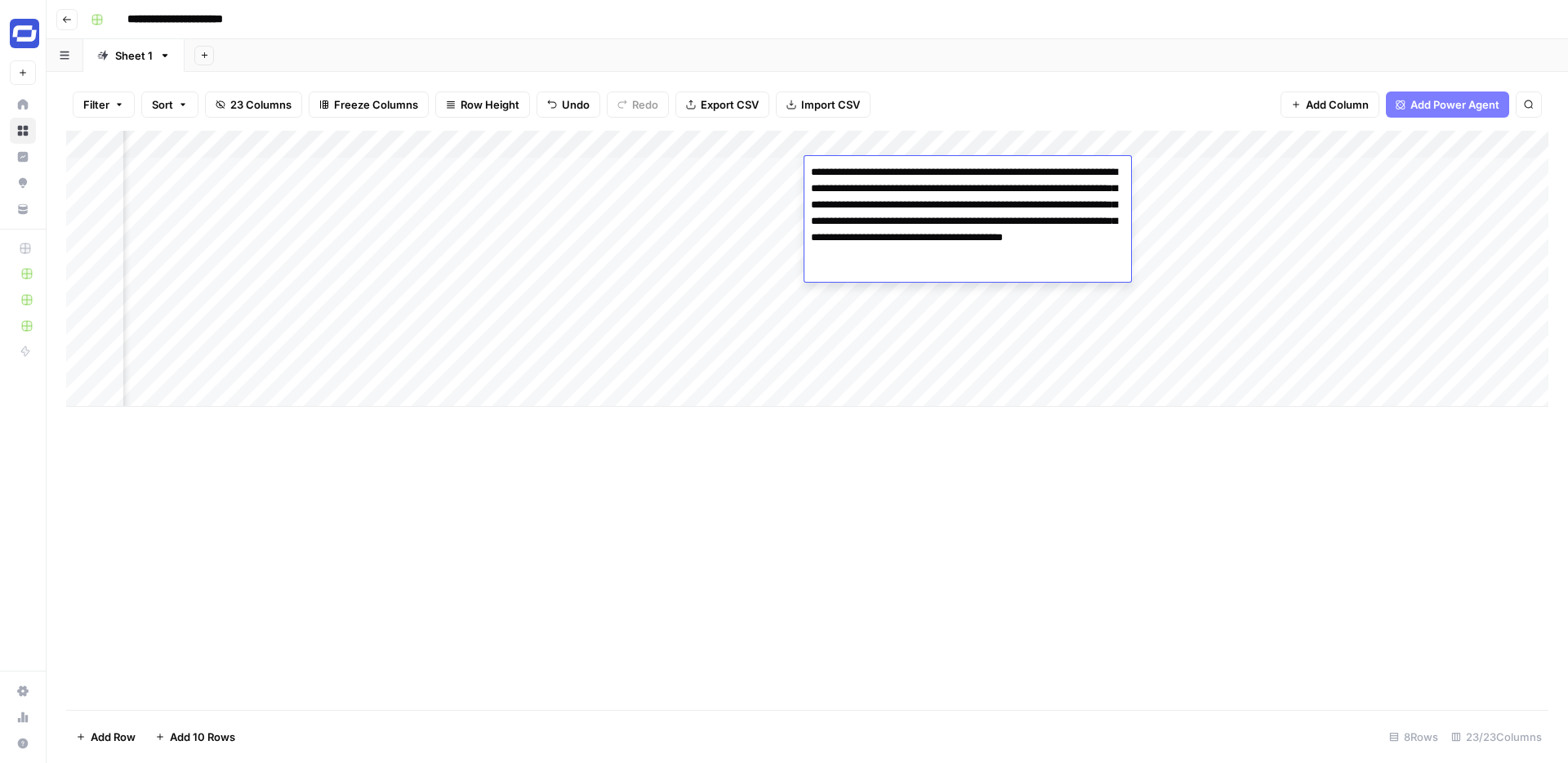
type textarea "**********"
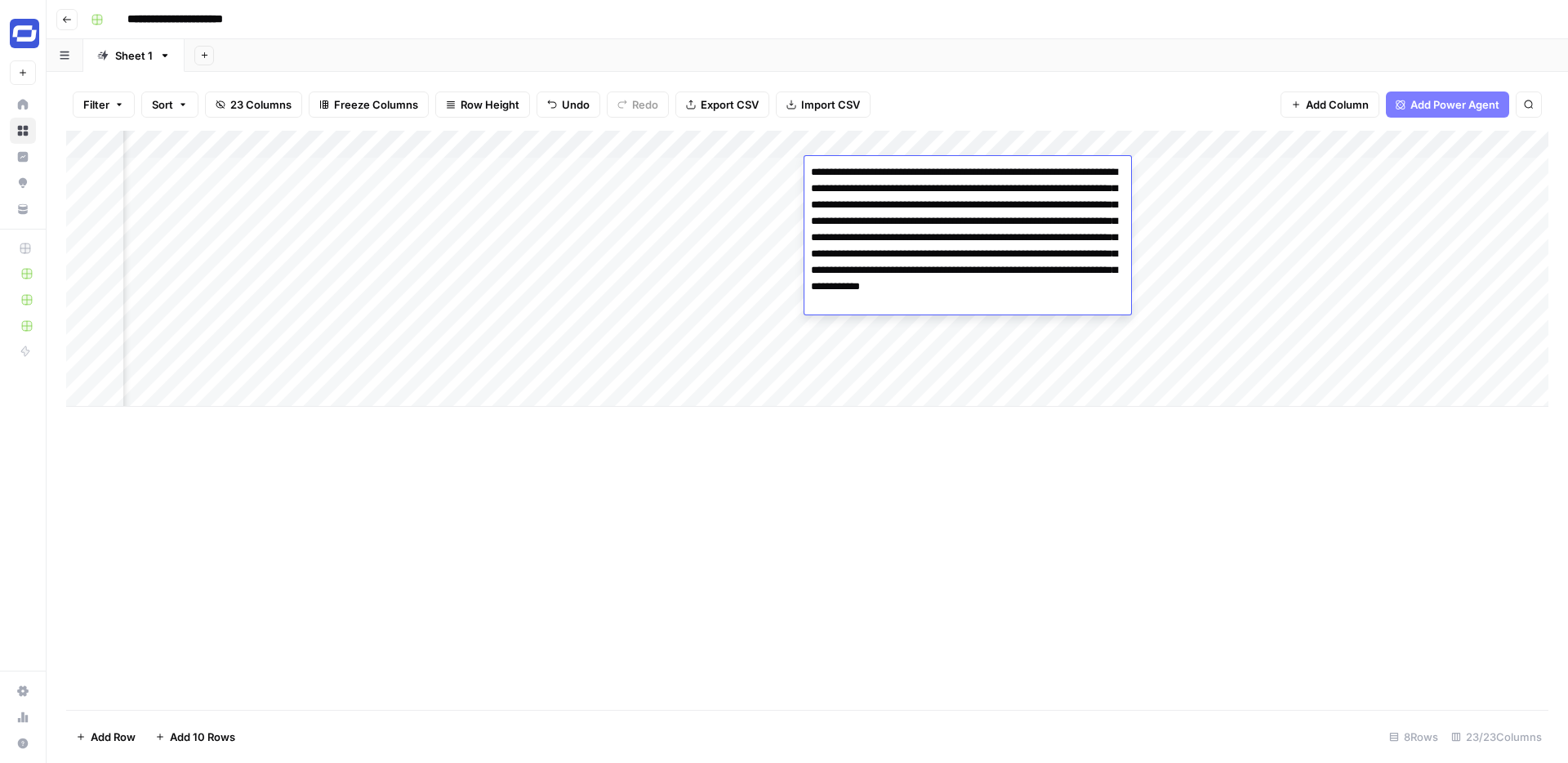
click at [1300, 66] on div "Add Sheet" at bounding box center [876, 56] width 1384 height 33
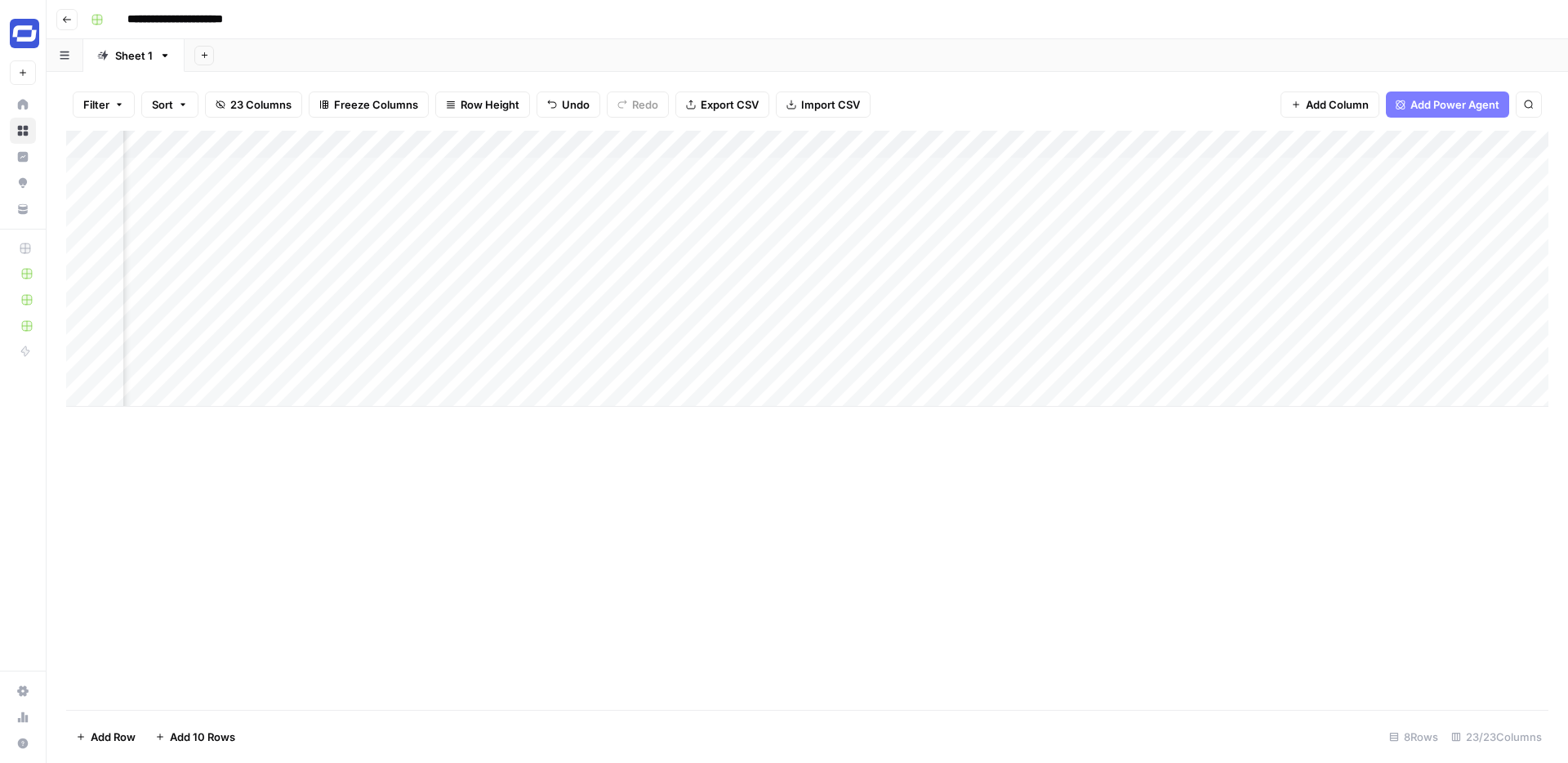
scroll to position [0, 3069]
click at [1150, 171] on div "Add Column" at bounding box center [807, 268] width 1482 height 276
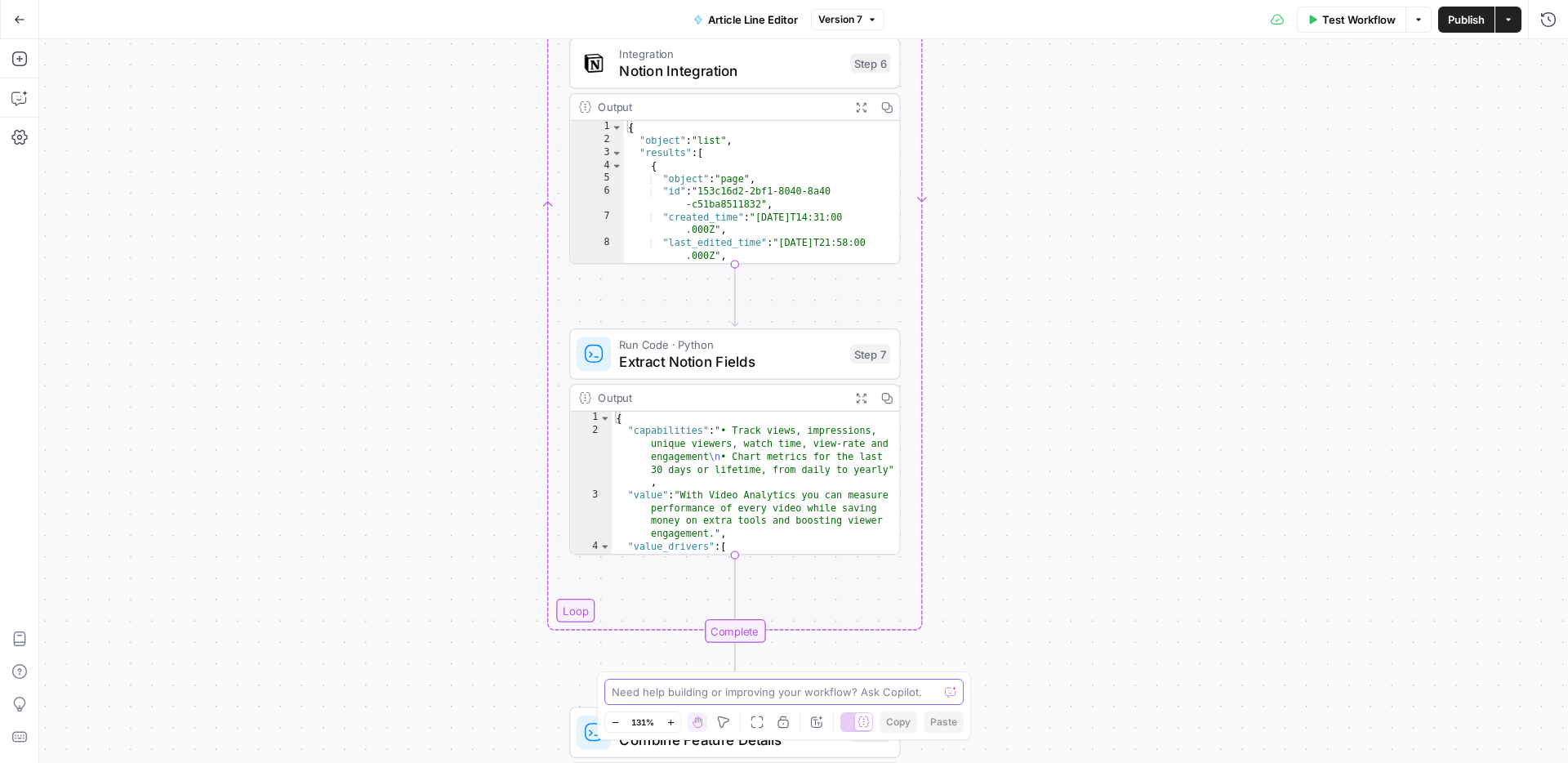
click at [646, 693] on textarea at bounding box center [775, 692] width 327 height 16
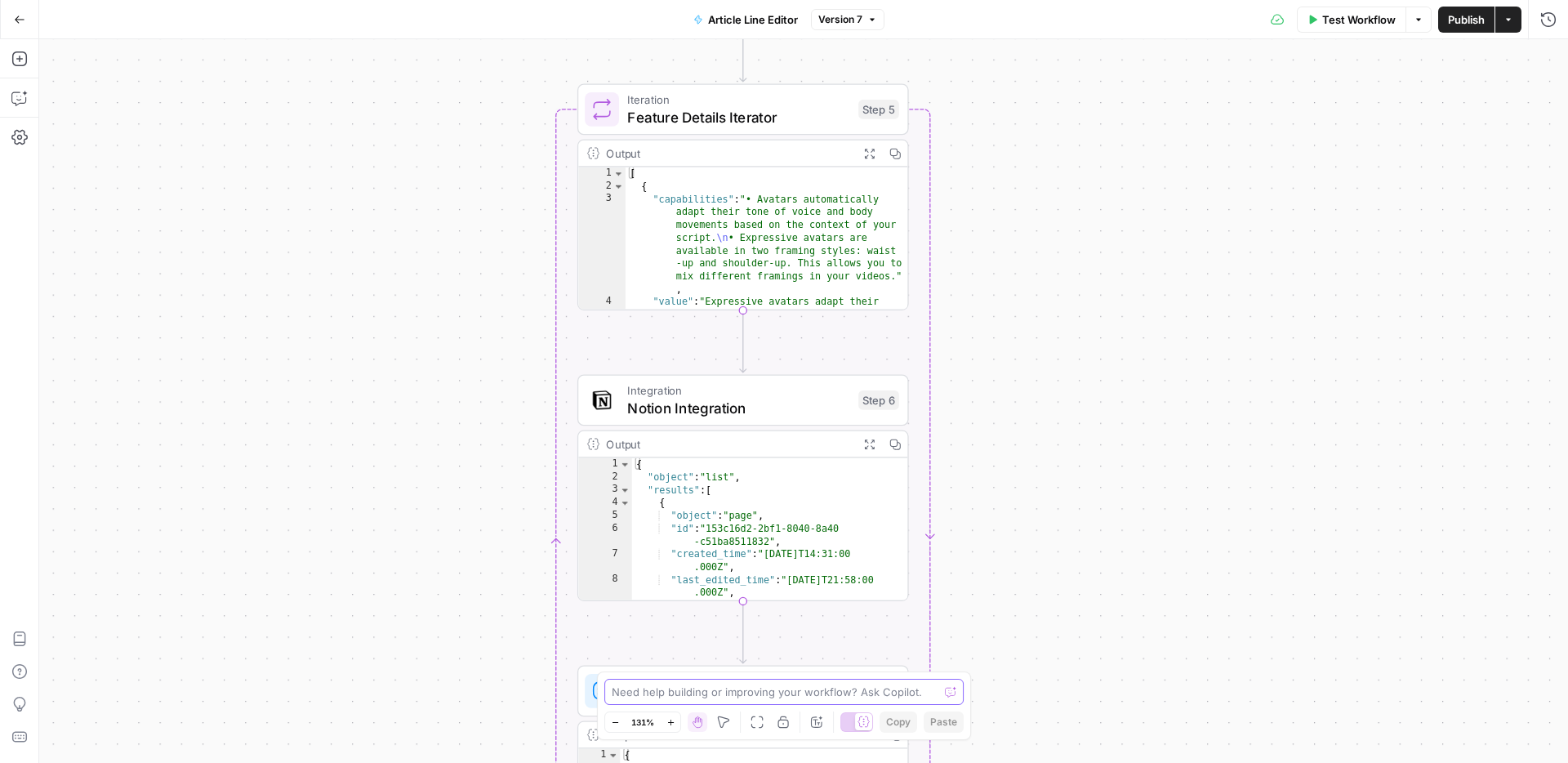
type textarea "d"
click at [714, 692] on textarea at bounding box center [775, 692] width 327 height 16
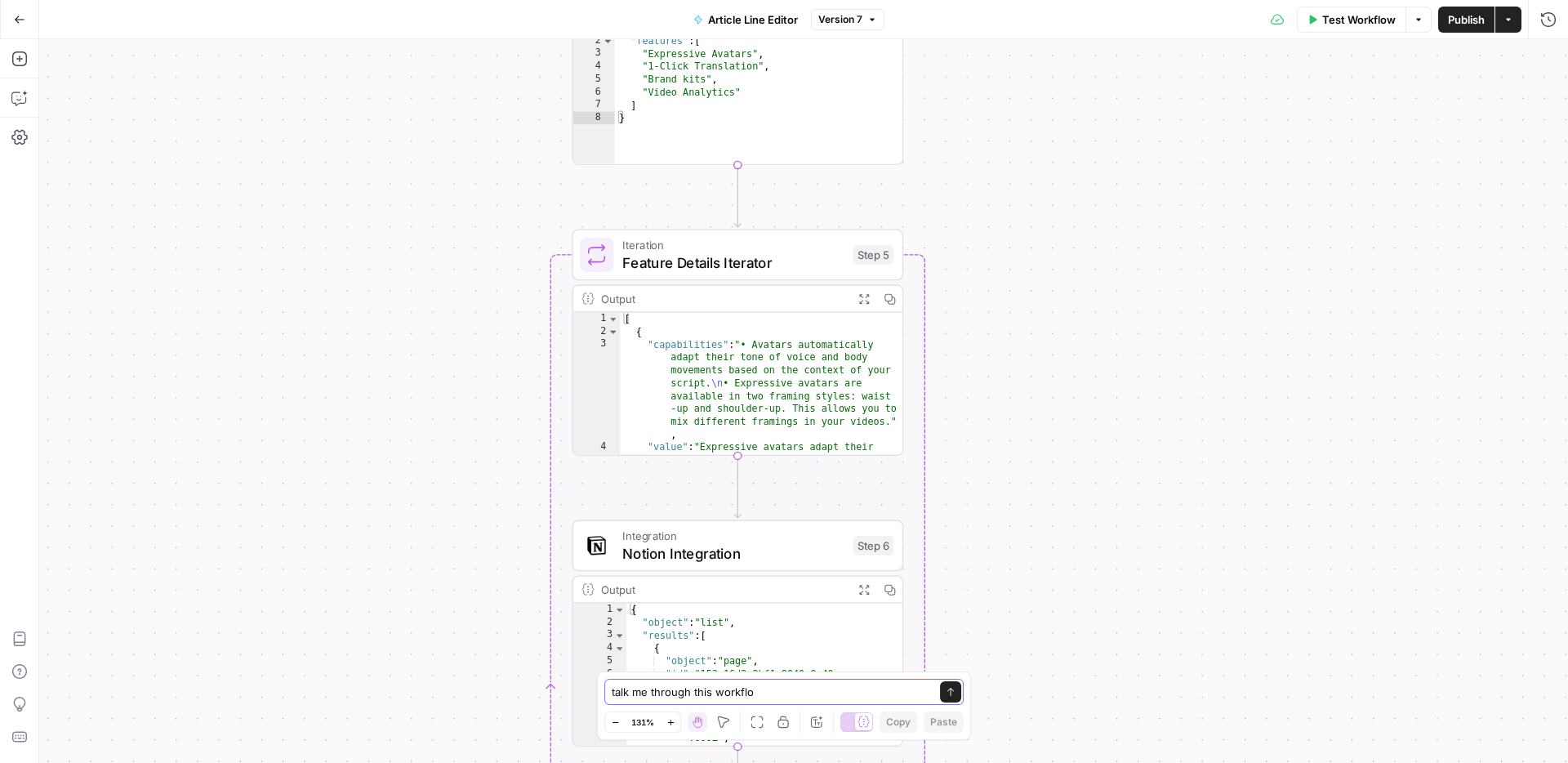
type textarea "talk me through this workflow"
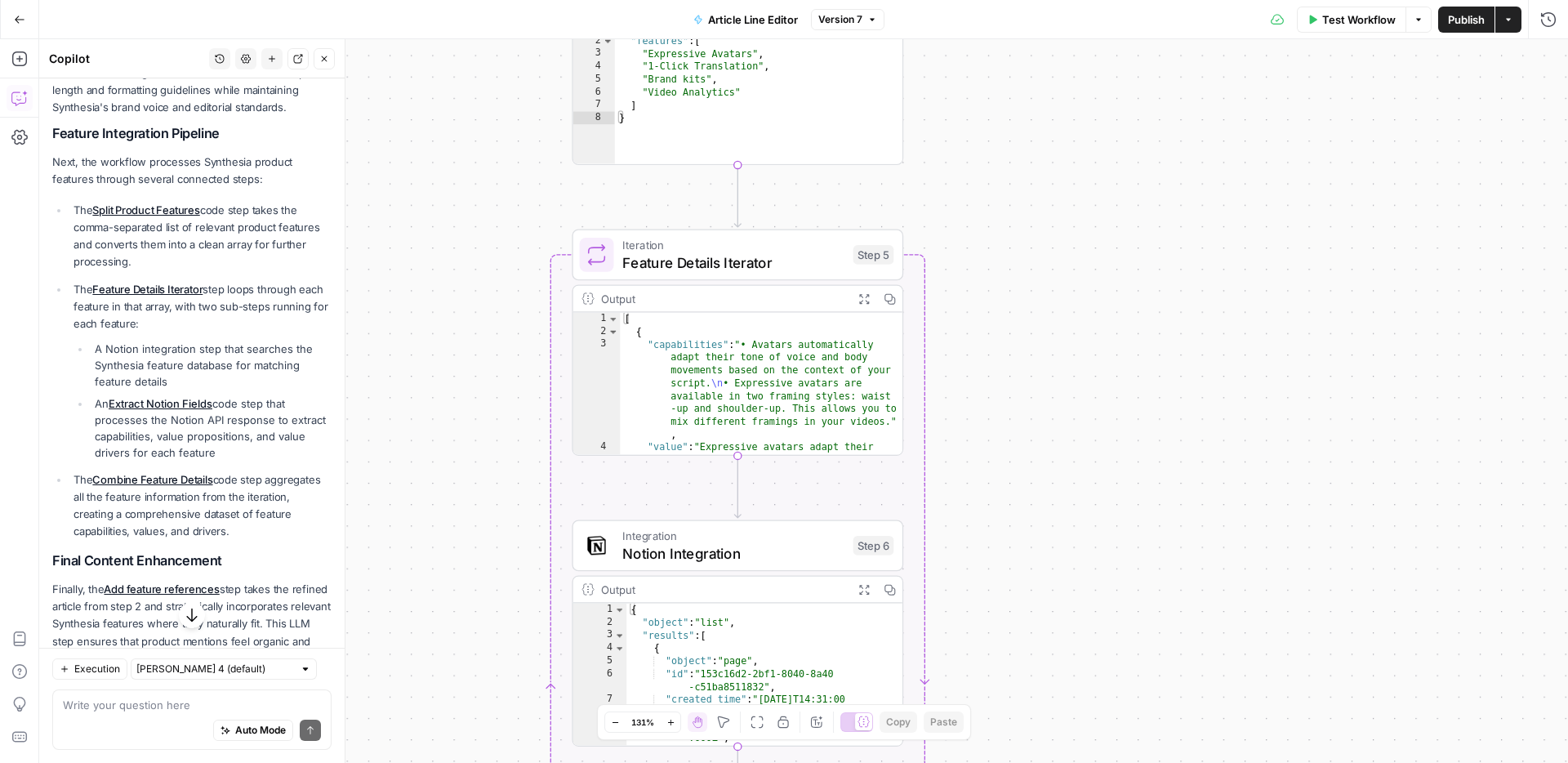
scroll to position [342, 0]
click at [98, 346] on li "A Notion integration step that searches the Synthesia feature database for matc…" at bounding box center [211, 362] width 241 height 49
drag, startPoint x: 98, startPoint y: 346, endPoint x: 114, endPoint y: 347, distance: 16.0
click at [114, 347] on li "A Notion integration step that searches the Synthesia feature database for matc…" at bounding box center [211, 362] width 241 height 49
click at [102, 342] on li "A Notion integration step that searches the Synthesia feature database for matc…" at bounding box center [211, 362] width 241 height 49
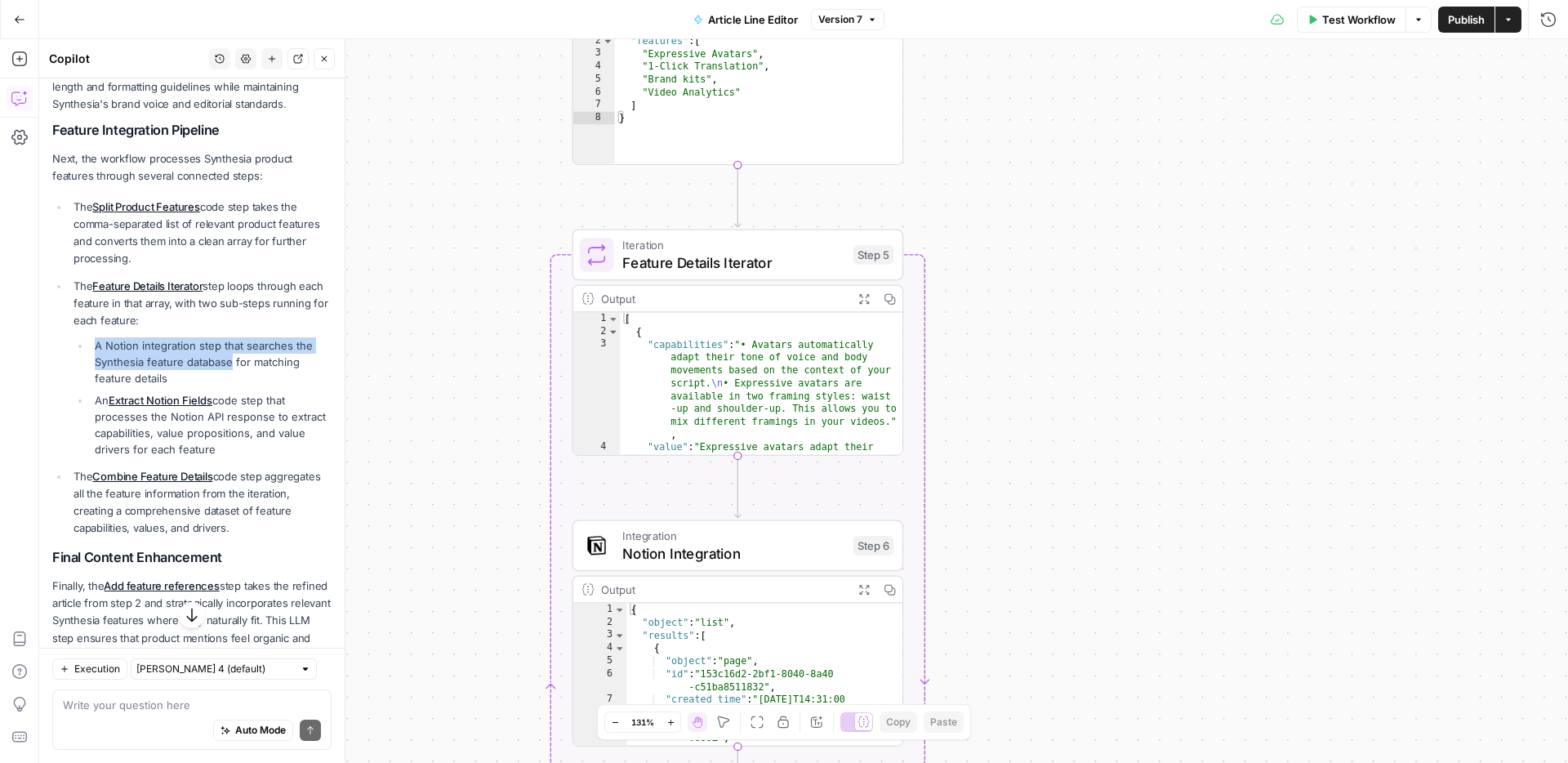
drag, startPoint x: 95, startPoint y: 342, endPoint x: 231, endPoint y: 357, distance: 136.8
click at [231, 357] on li "A Notion integration step that searches the Synthesia feature database for matc…" at bounding box center [211, 362] width 241 height 49
copy li "A Notion integration step that searches the Synthesia feature database"
click at [184, 375] on li "A Notion integration step that searches the Synthesia feature database for matc…" at bounding box center [211, 362] width 241 height 49
drag, startPoint x: 174, startPoint y: 375, endPoint x: 85, endPoint y: 349, distance: 92.7
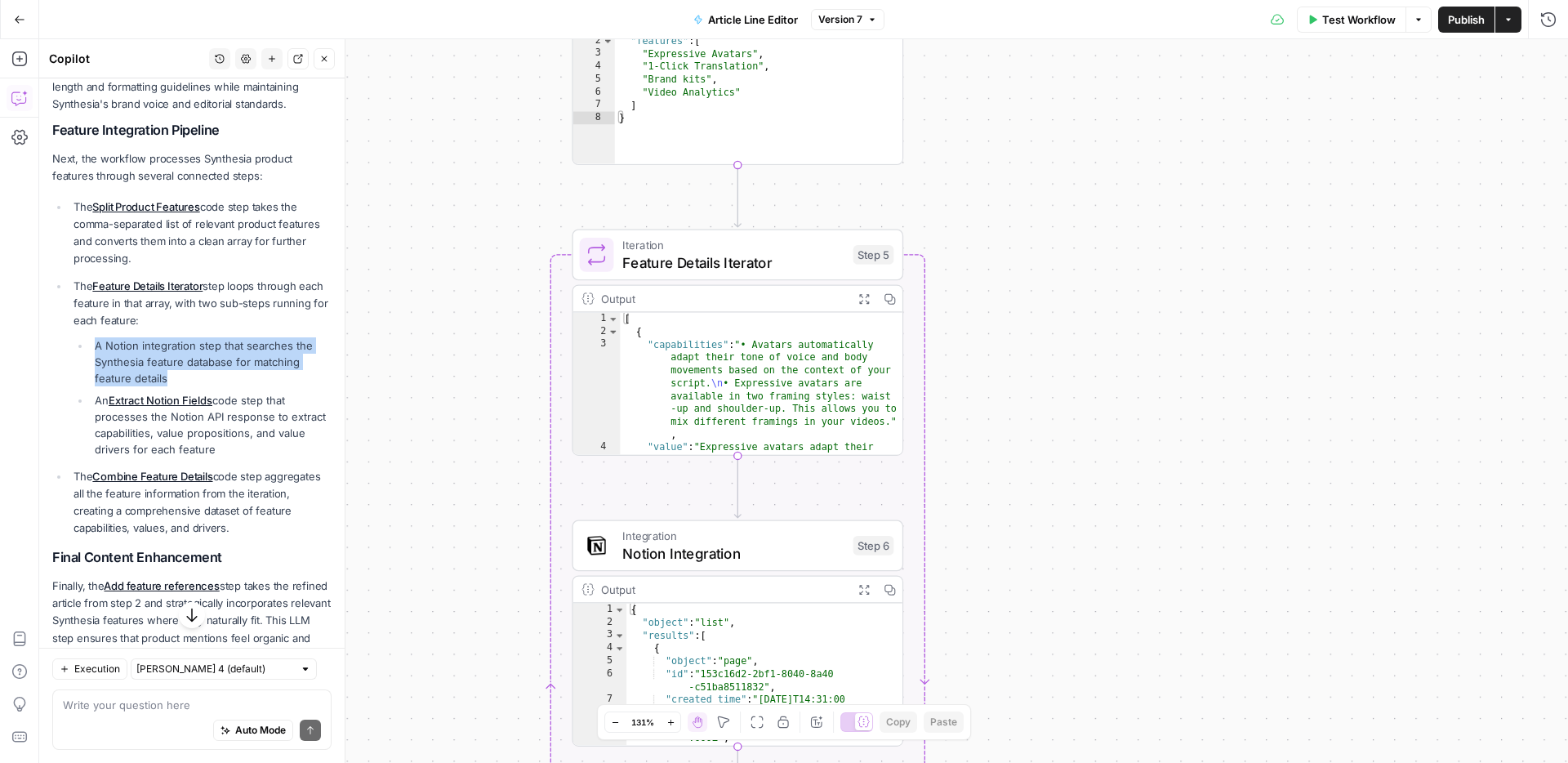
click at [85, 349] on ul "A Notion integration step that searches the Synthesia feature database for matc…" at bounding box center [202, 398] width 258 height 120
copy li "A Notion integration step that searches the Synthesia feature database for matc…"
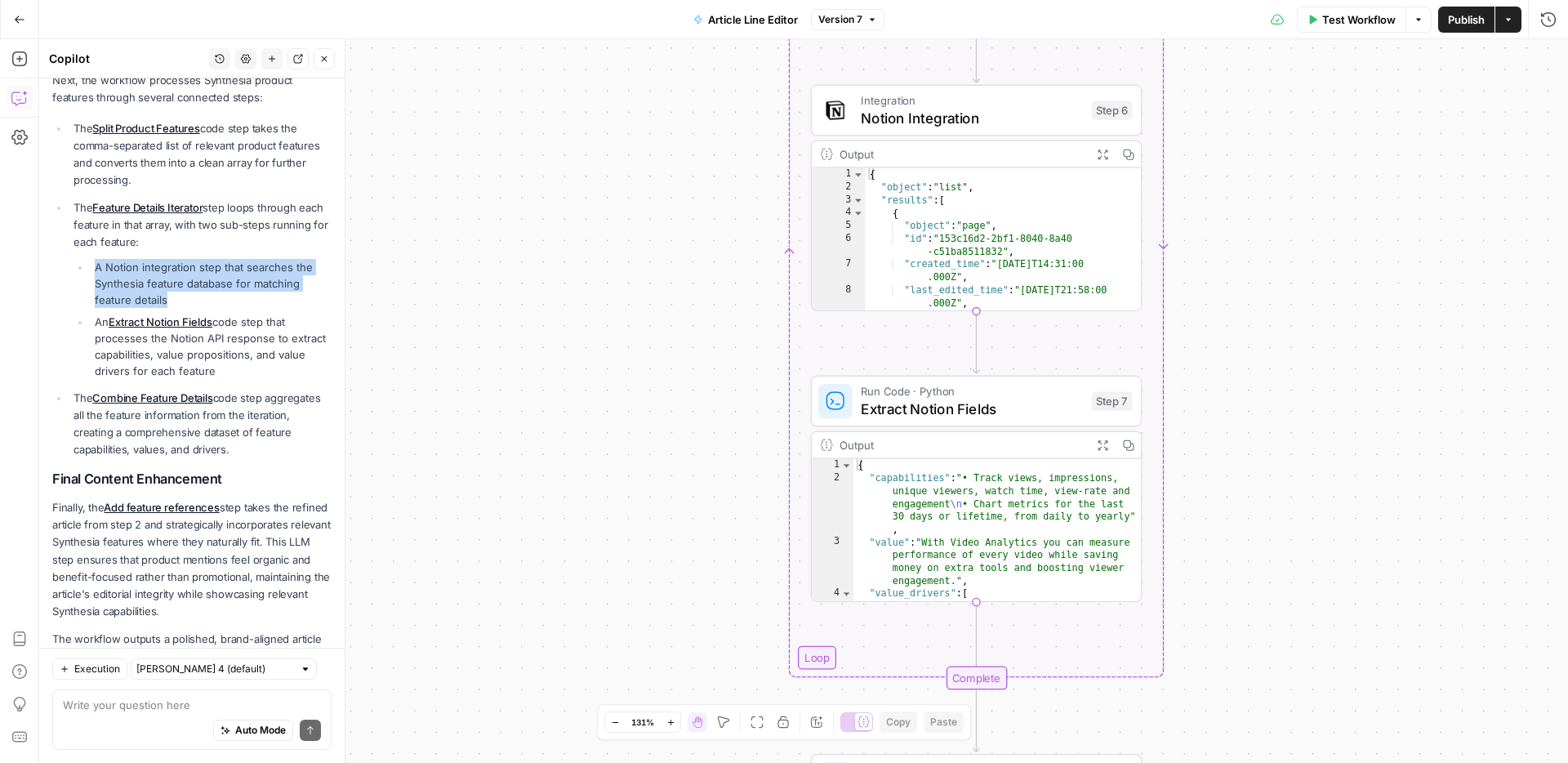
scroll to position [511, 0]
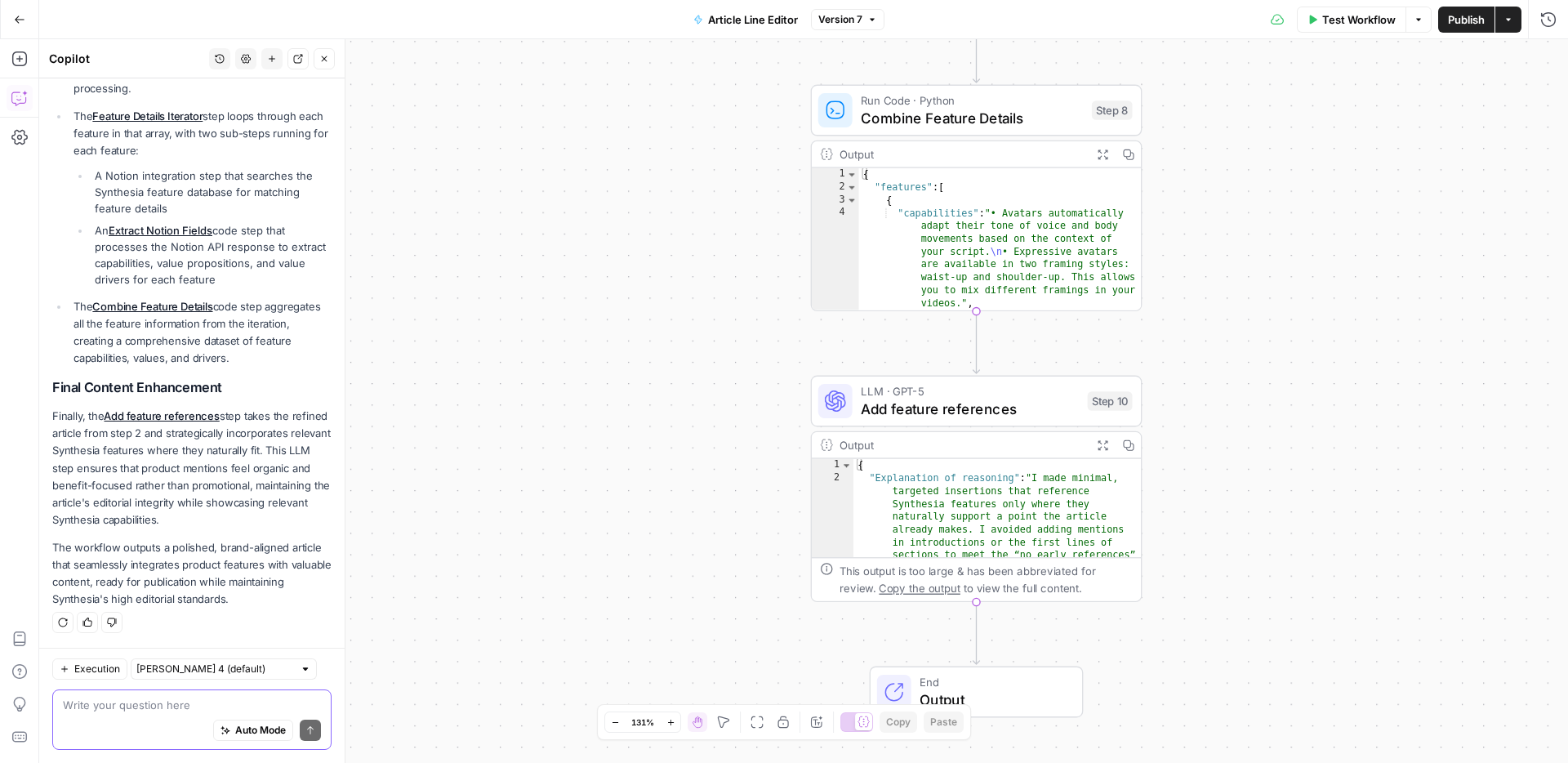
click at [166, 705] on textarea at bounding box center [192, 705] width 258 height 16
paste textarea "A Notion integration step that searches the Synthesia feature database for matc…"
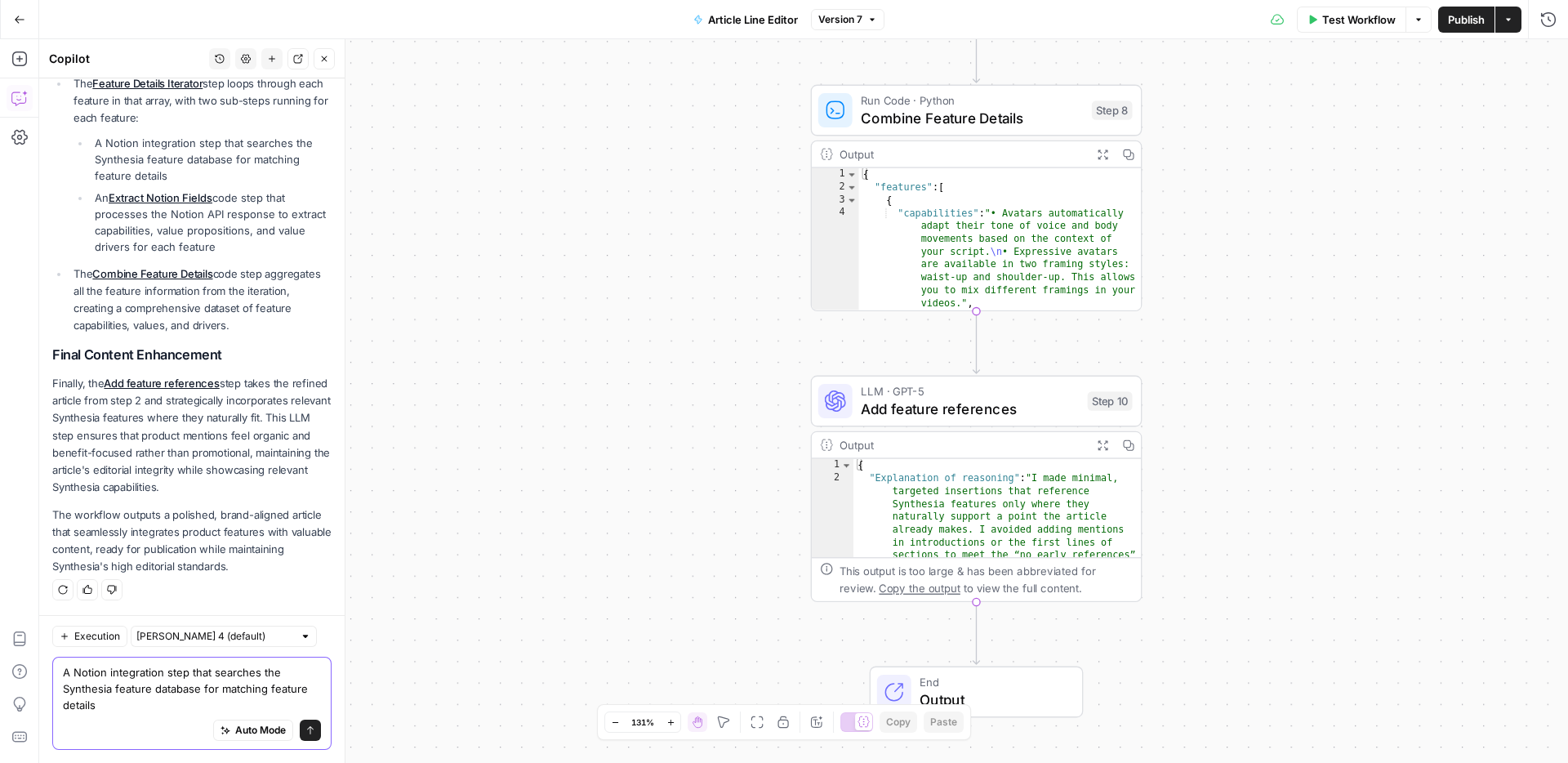
scroll to position [577, 0]
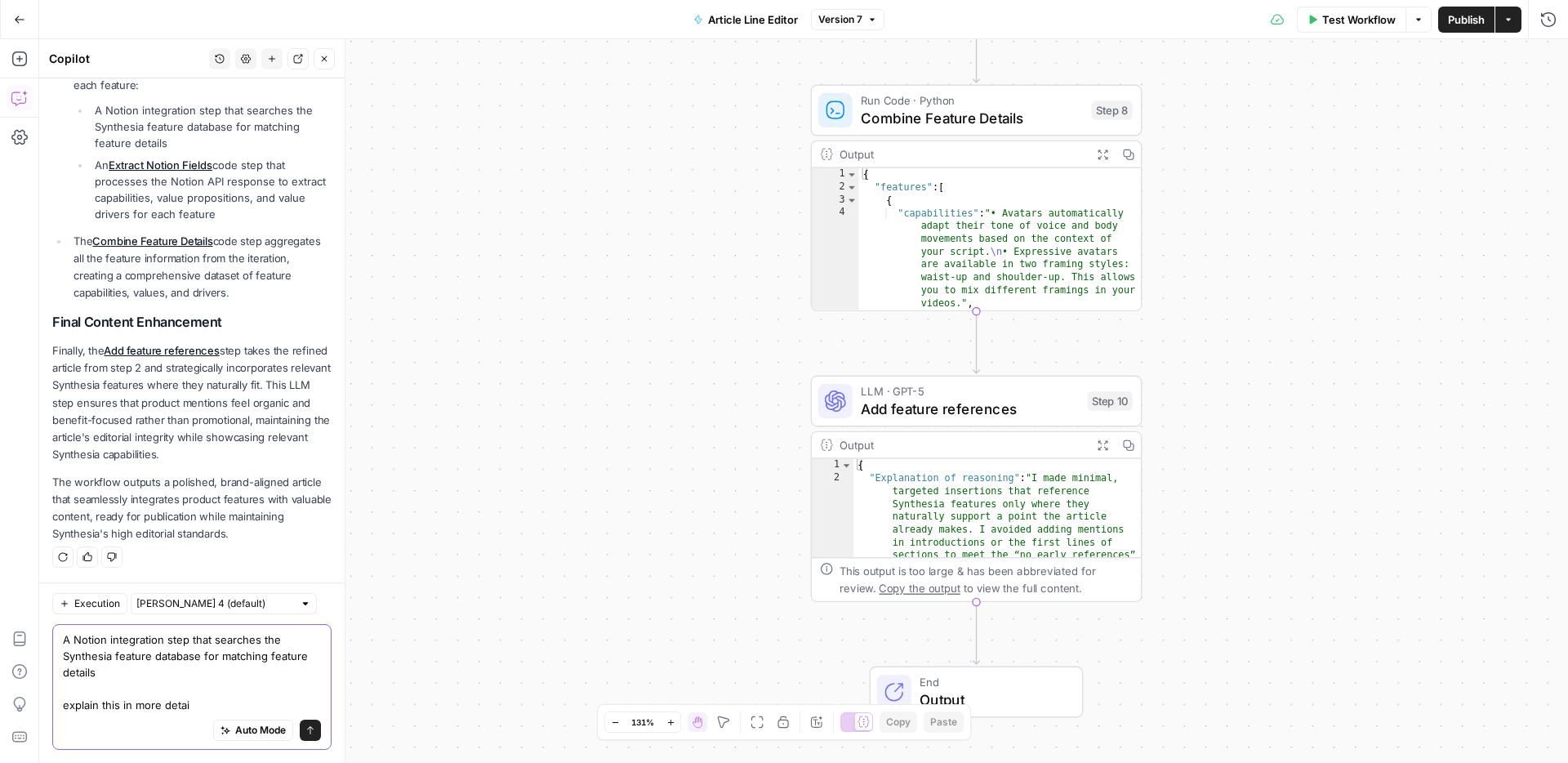
type textarea "A Notion integration step that searches the Synthesia feature database for matc…"
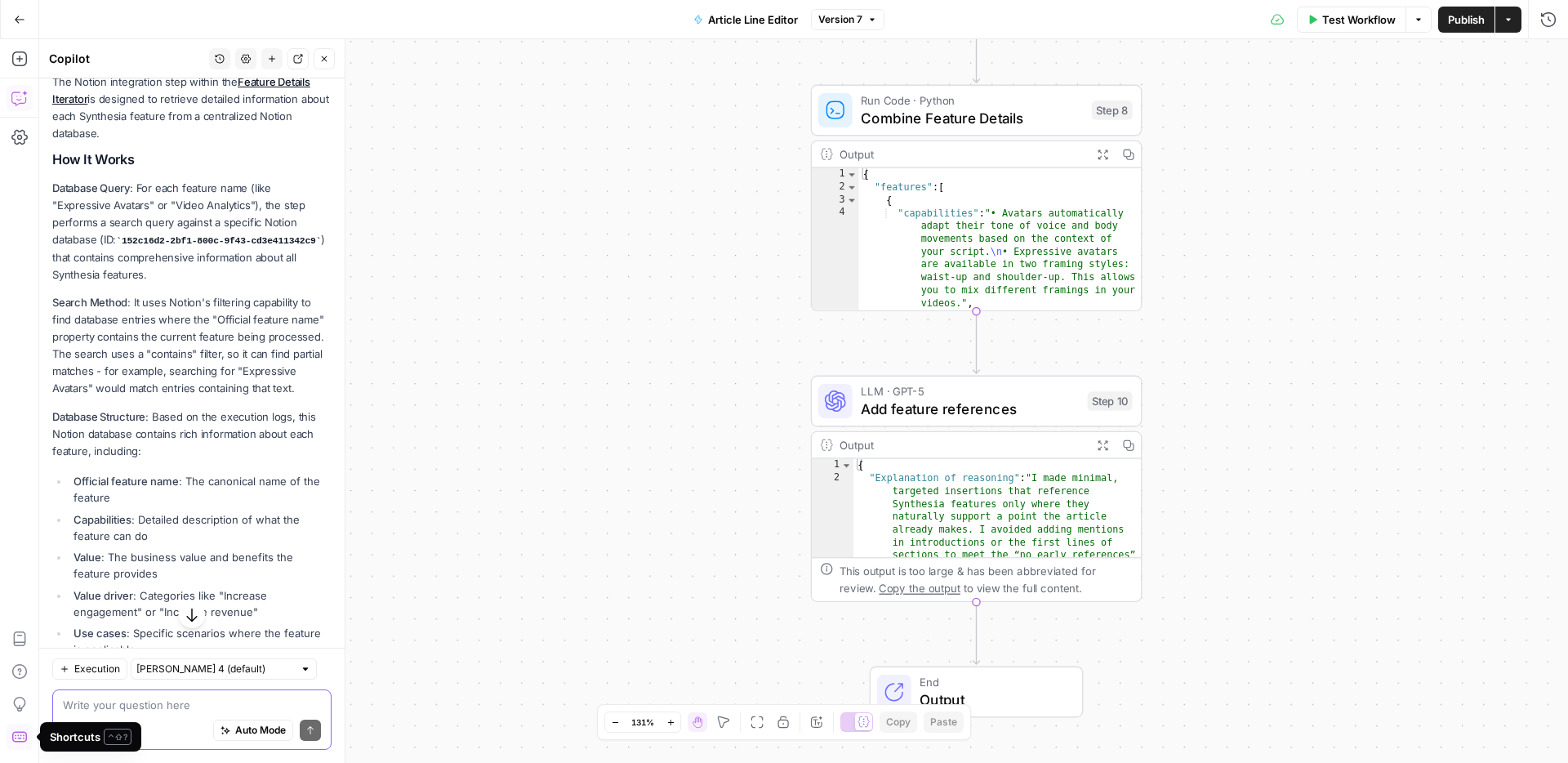
scroll to position [1159, 0]
drag, startPoint x: 251, startPoint y: 235, endPoint x: 58, endPoint y: 237, distance: 193.0
click at [116, 237] on code "152c16d2-2bf1-800c-9f43-cd3e411342c9" at bounding box center [218, 240] width 205 height 10
click at [533, 283] on div "Workflow Set Inputs Inputs LLM · GPT-5 Line editor Step 2 Output Expand Output …" at bounding box center [804, 401] width 1529 height 723
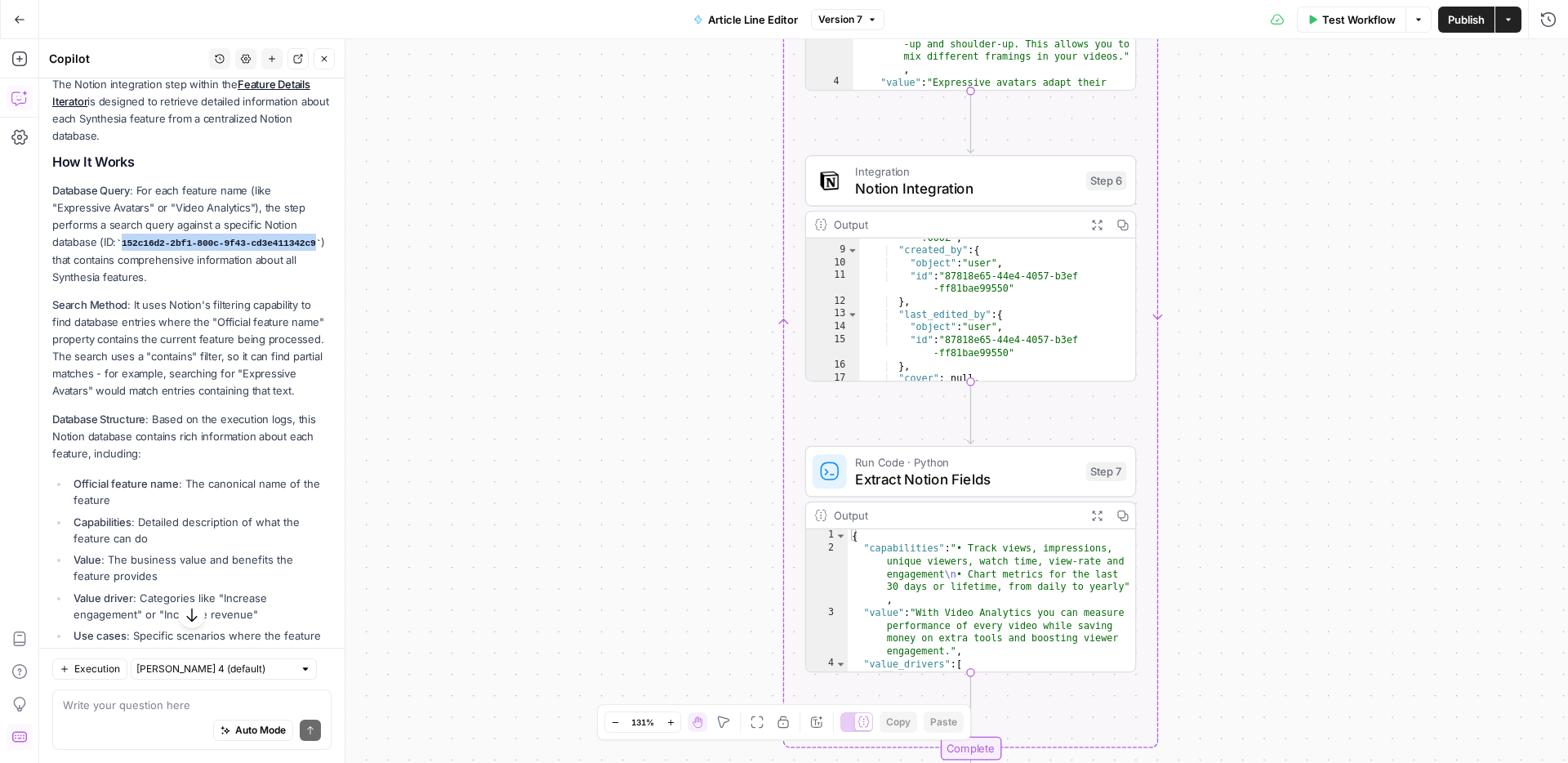
scroll to position [104, 0]
click at [1027, 190] on span "Notion Integration" at bounding box center [966, 188] width 222 height 21
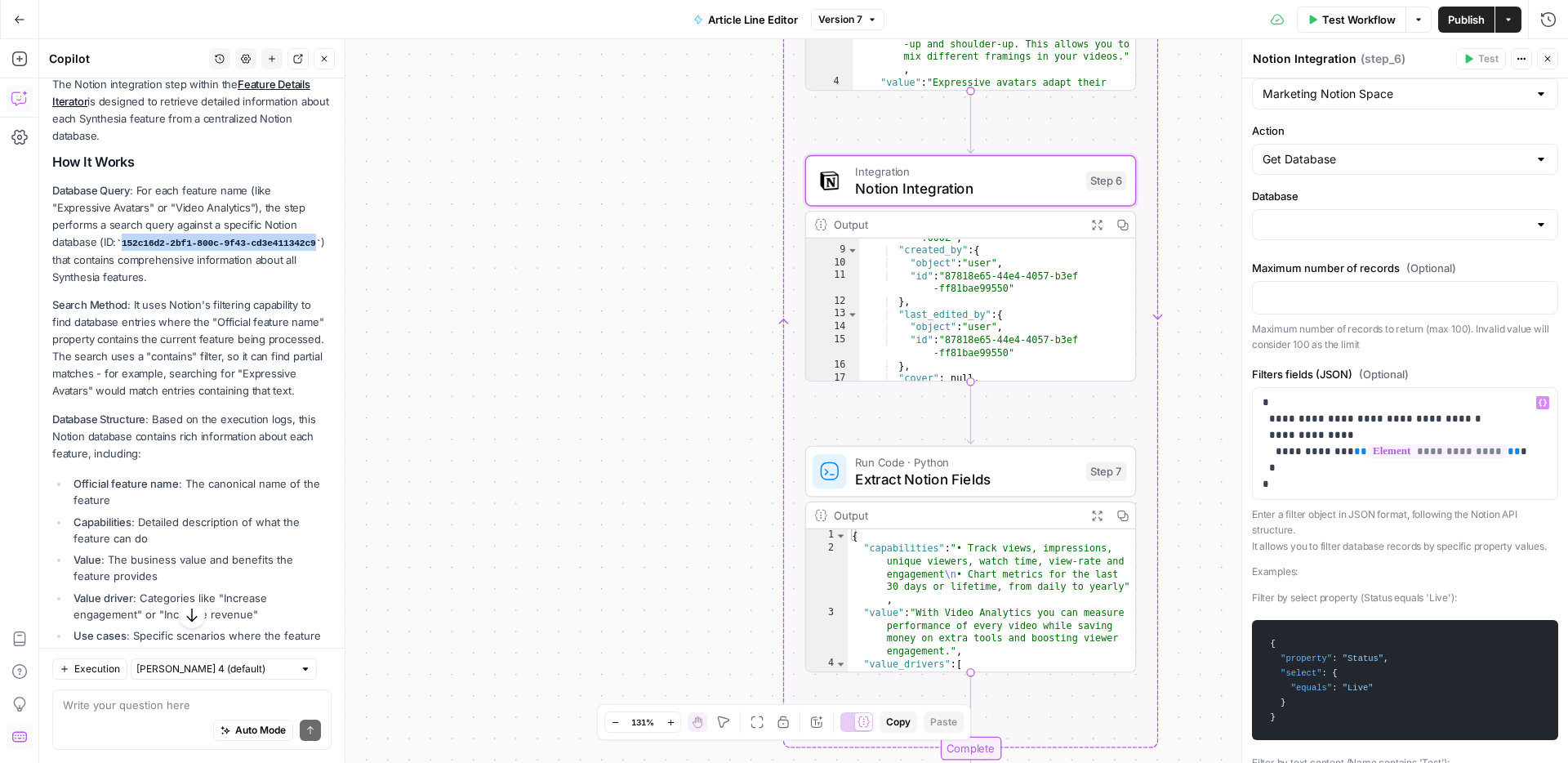
scroll to position [34, 0]
click at [1302, 434] on p "**********" at bounding box center [1405, 440] width 285 height 98
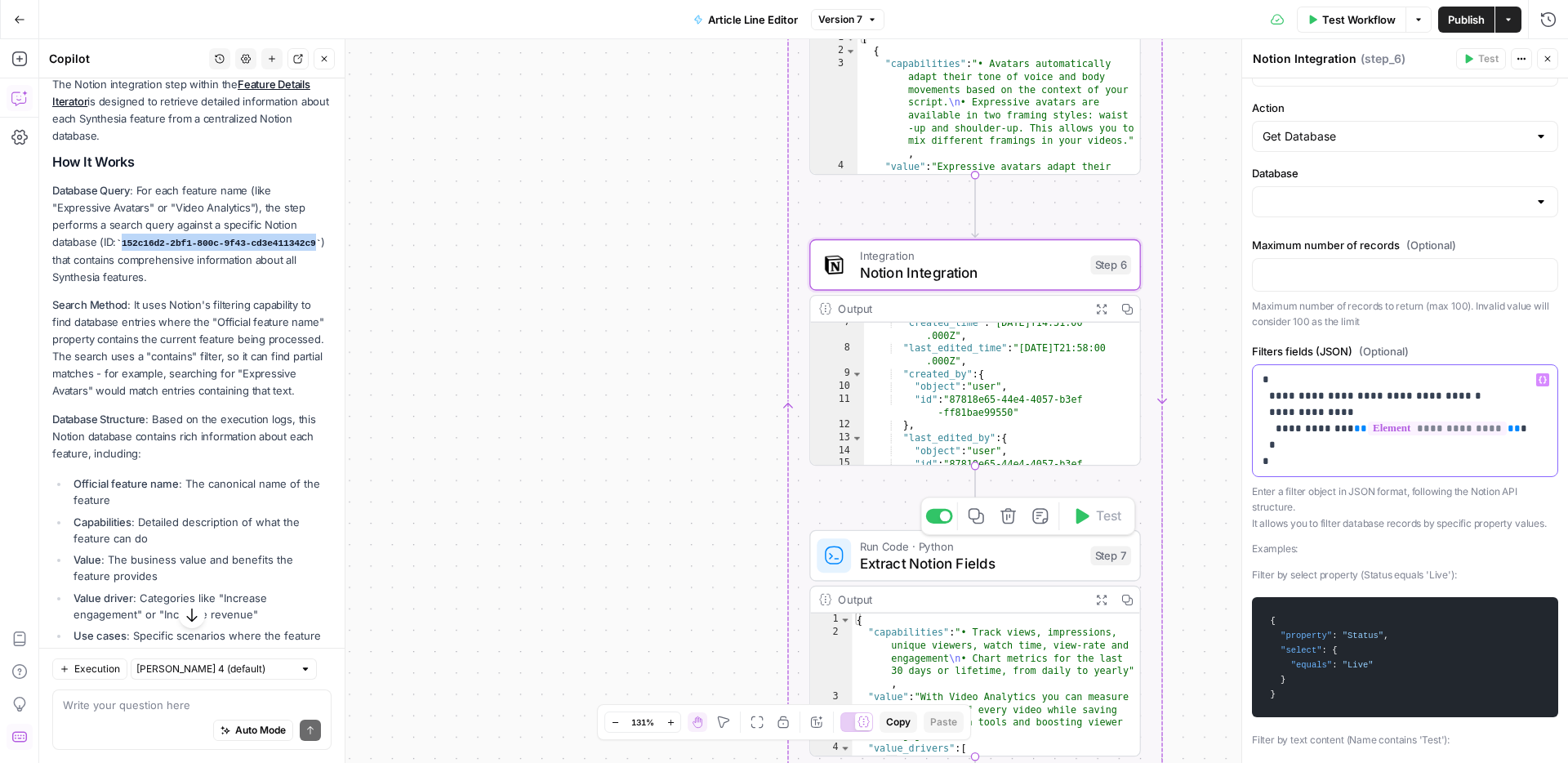
scroll to position [0, 0]
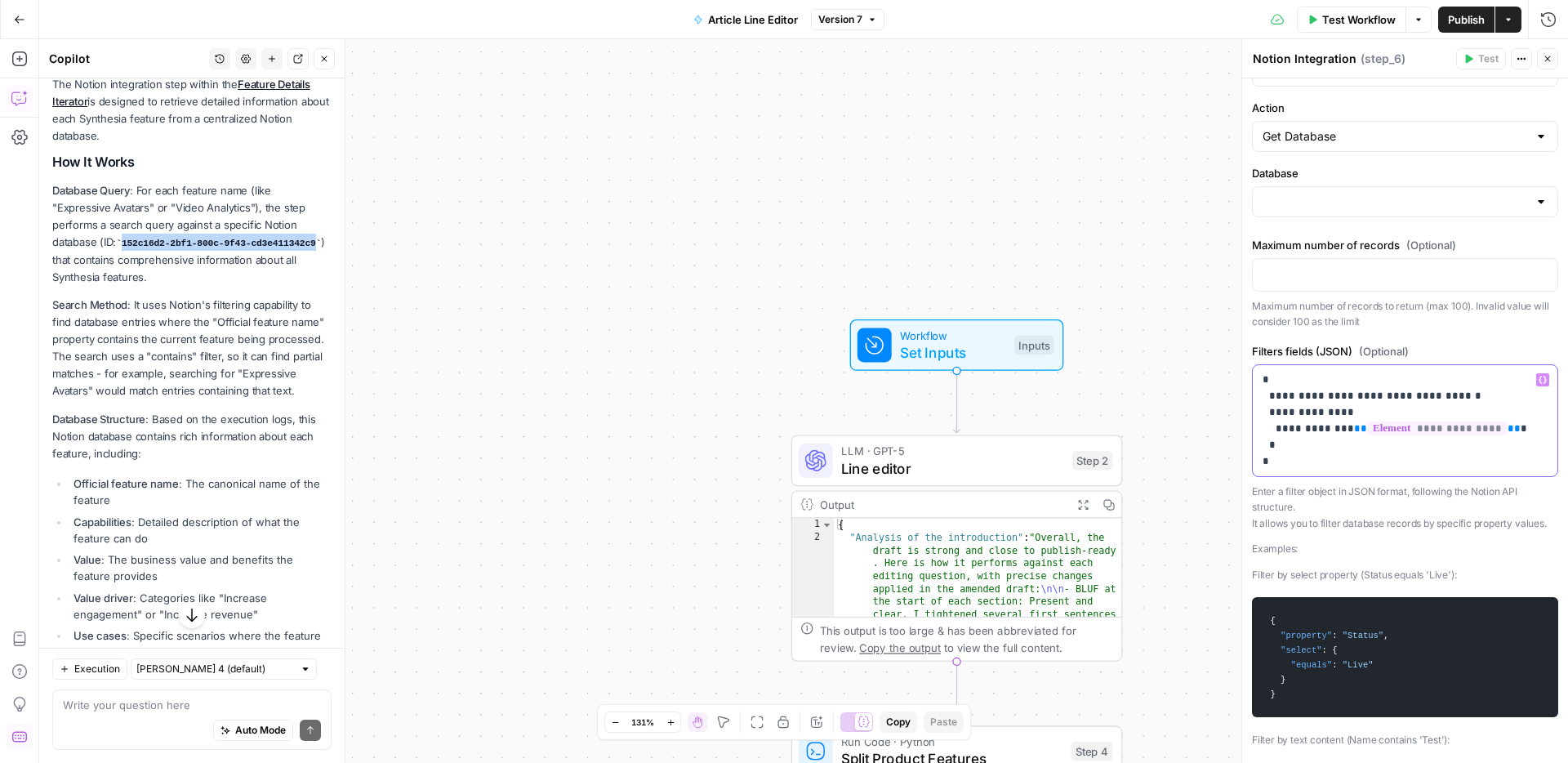
type input "Feature & CI Library"
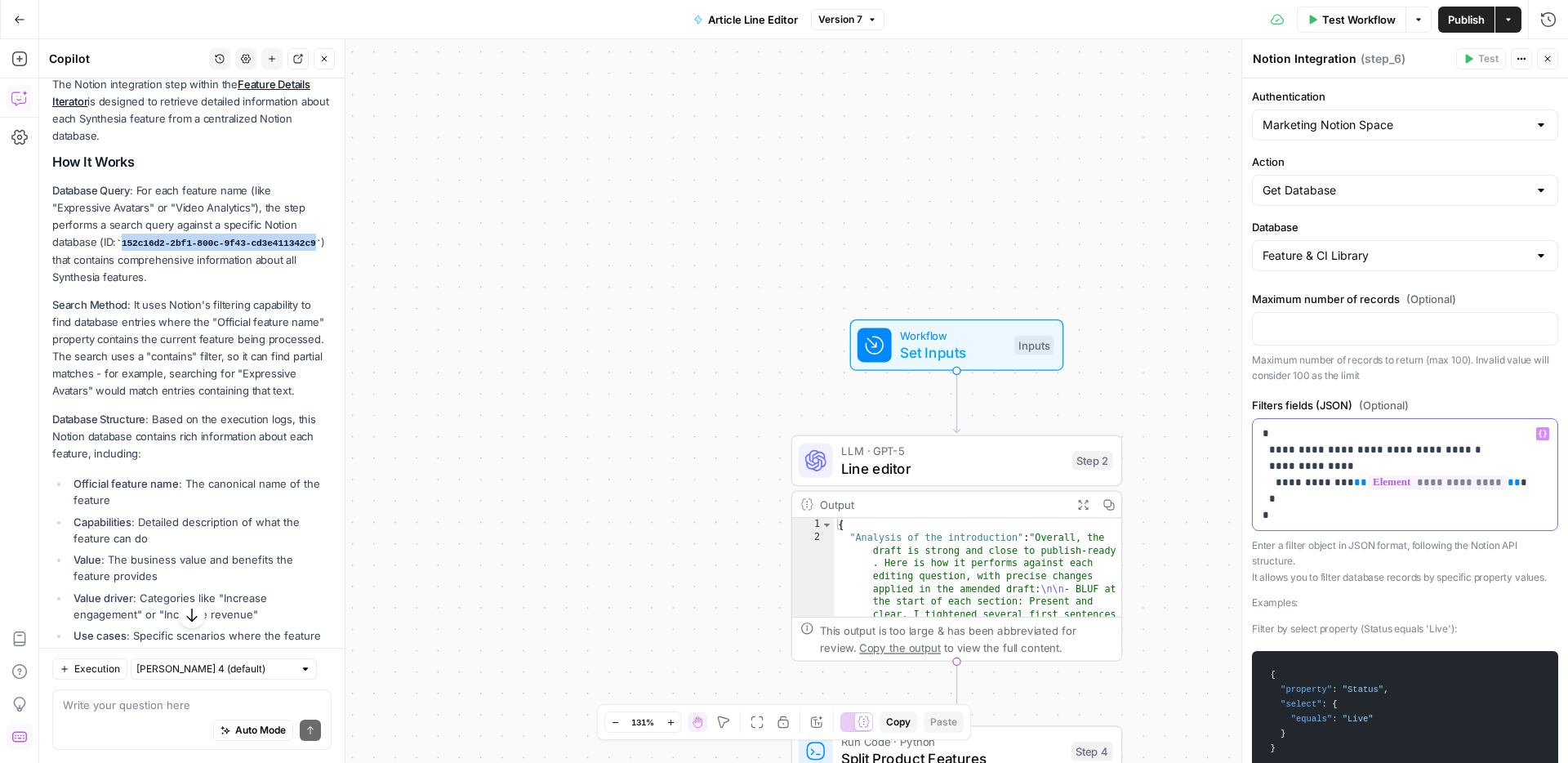
click at [1319, 436] on p "**********" at bounding box center [1405, 474] width 285 height 98
click at [15, 19] on icon "button" at bounding box center [20, 19] width 10 height 7
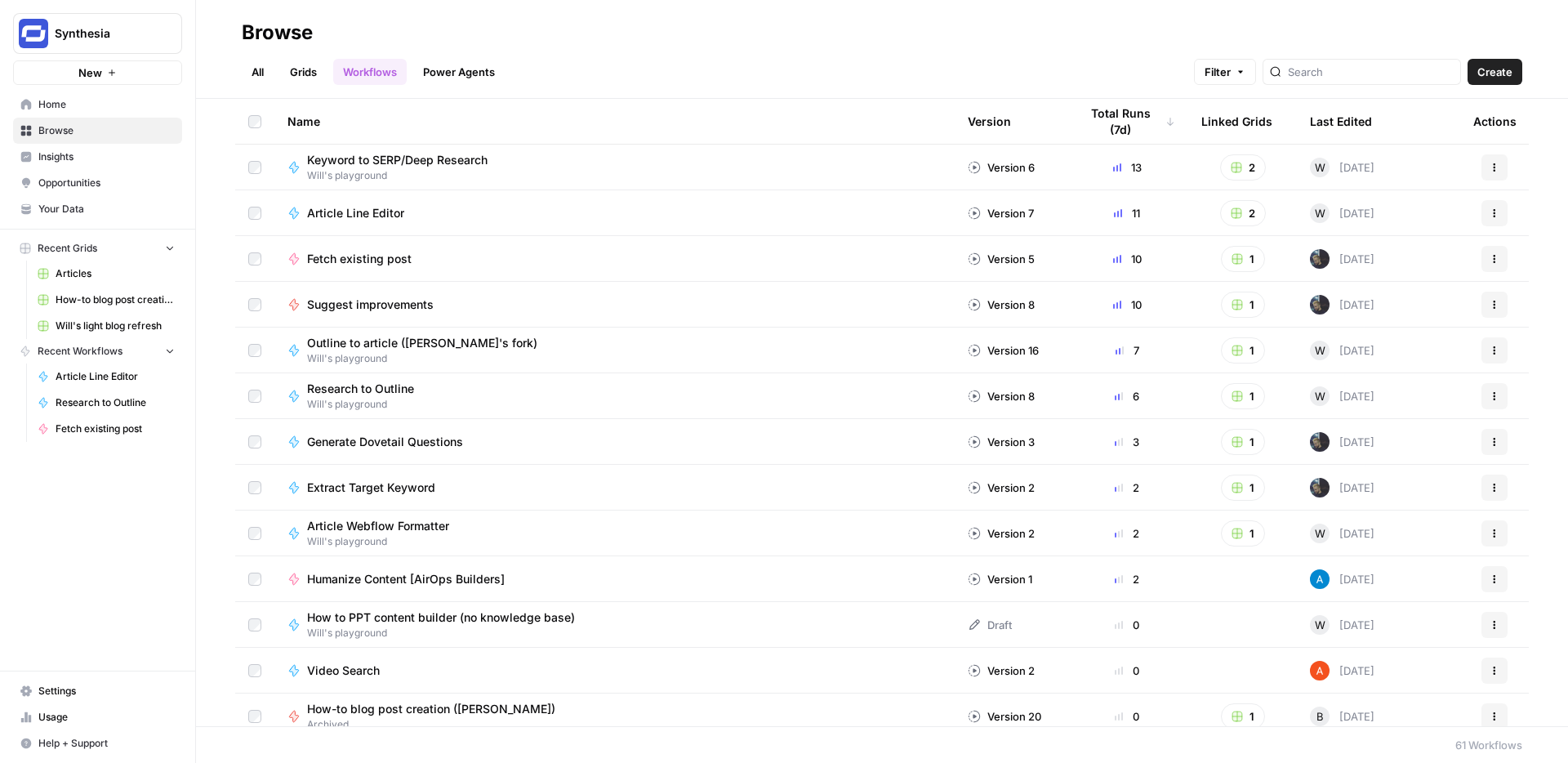
click at [119, 104] on span "Home" at bounding box center [107, 105] width 137 height 15
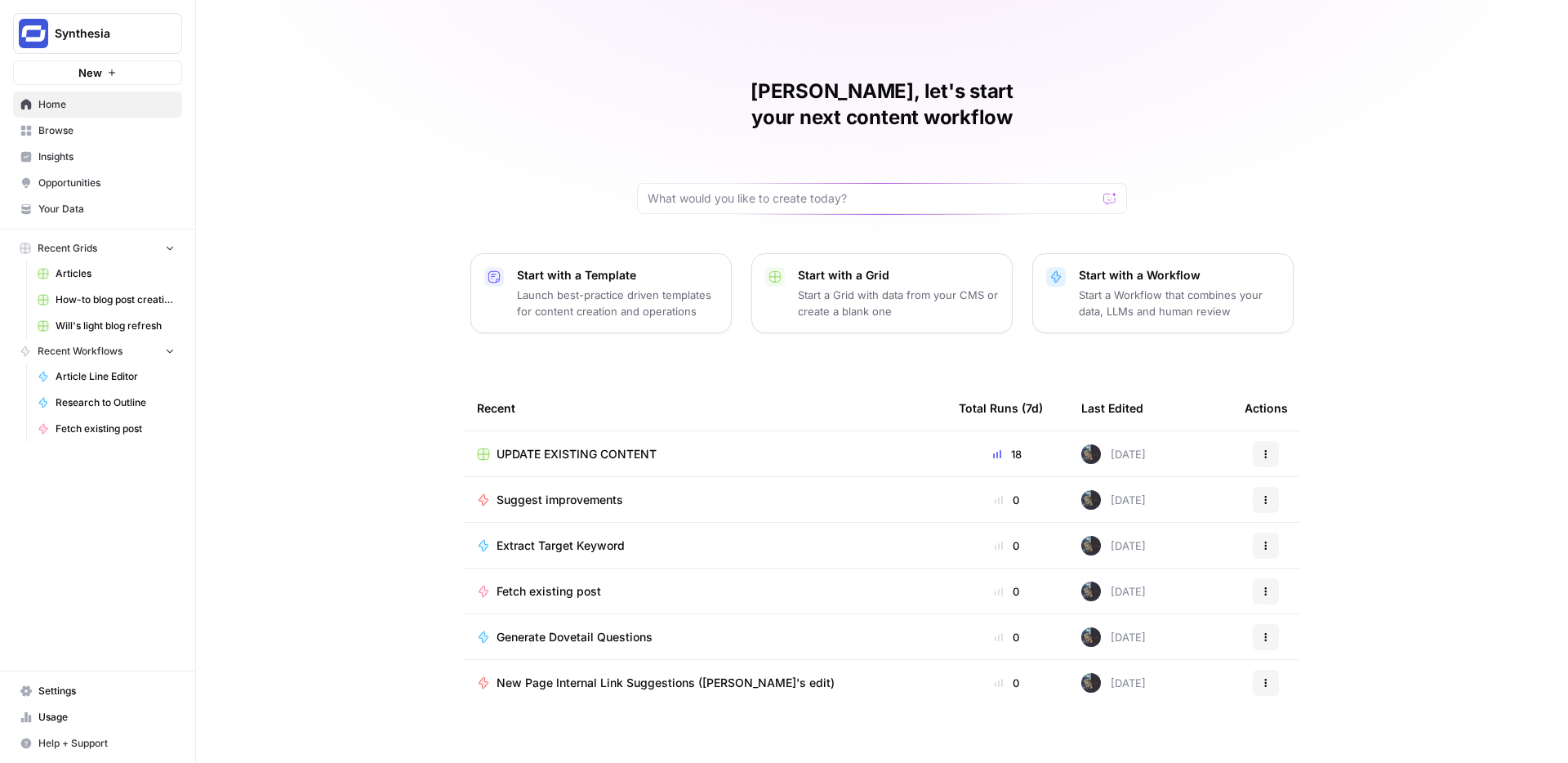
click at [87, 127] on span "Browse" at bounding box center [107, 131] width 137 height 15
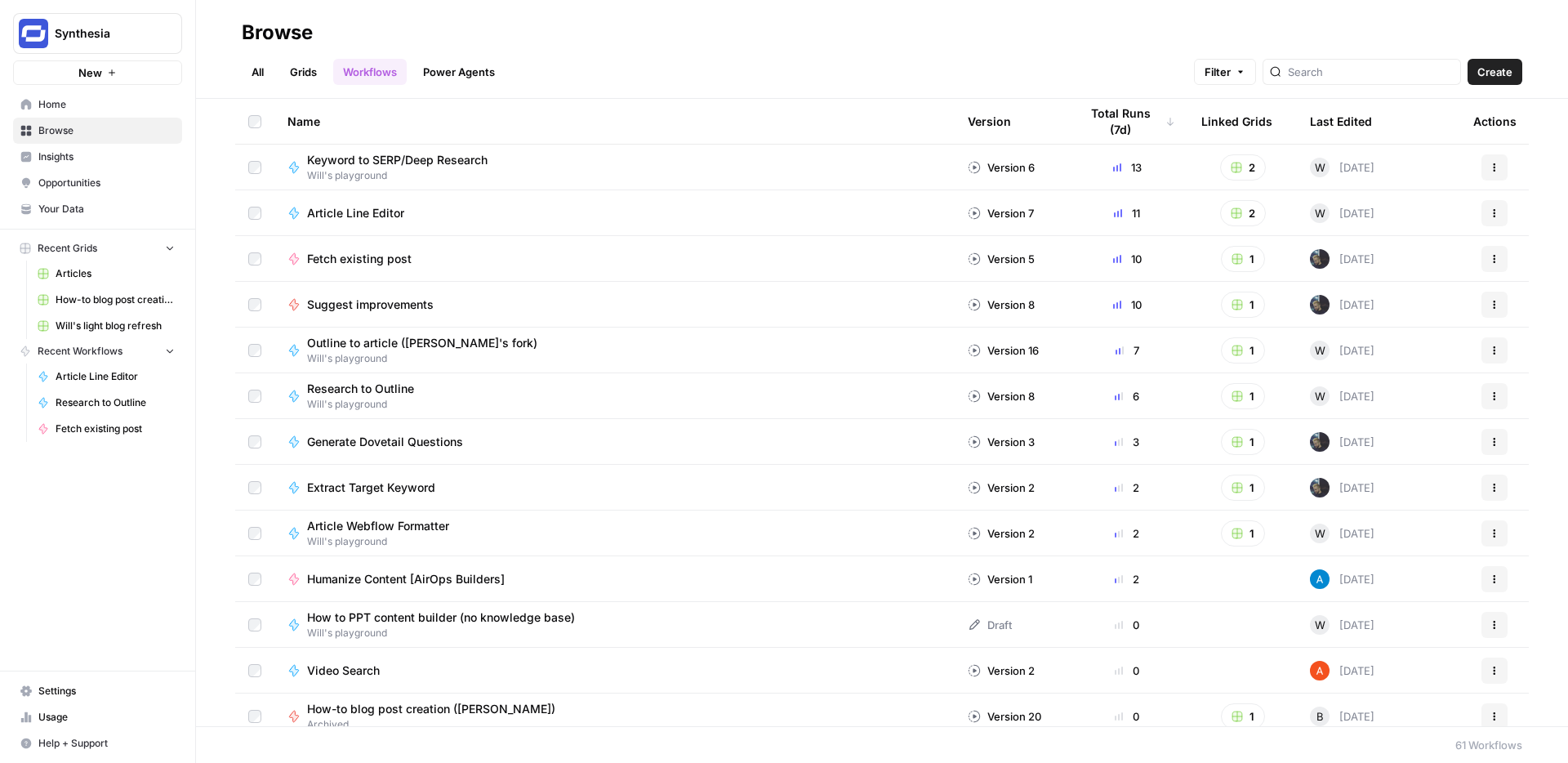
click at [308, 72] on link "Grids" at bounding box center [303, 72] width 47 height 26
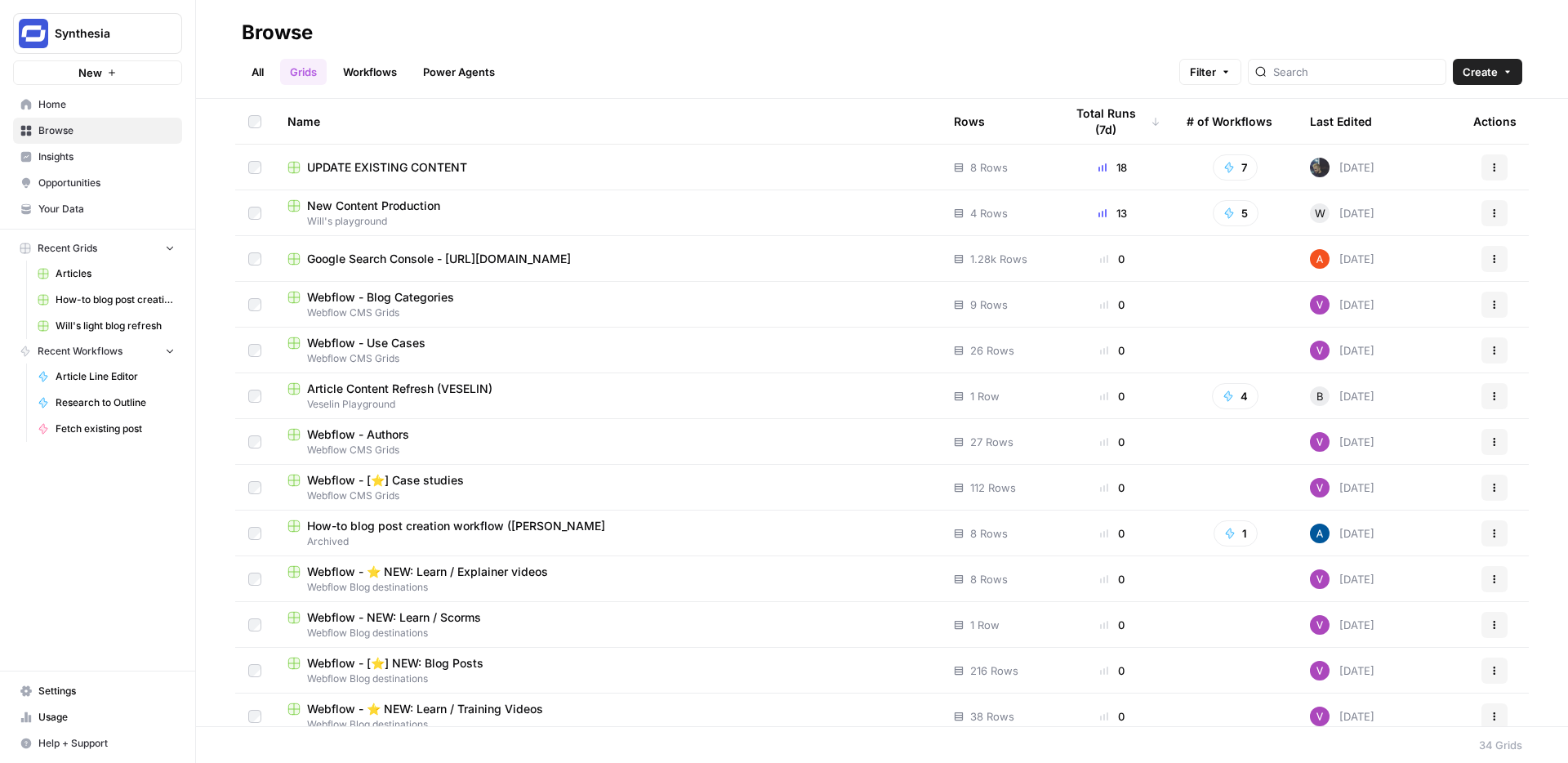
click at [418, 203] on span "New Content Production" at bounding box center [374, 206] width 133 height 16
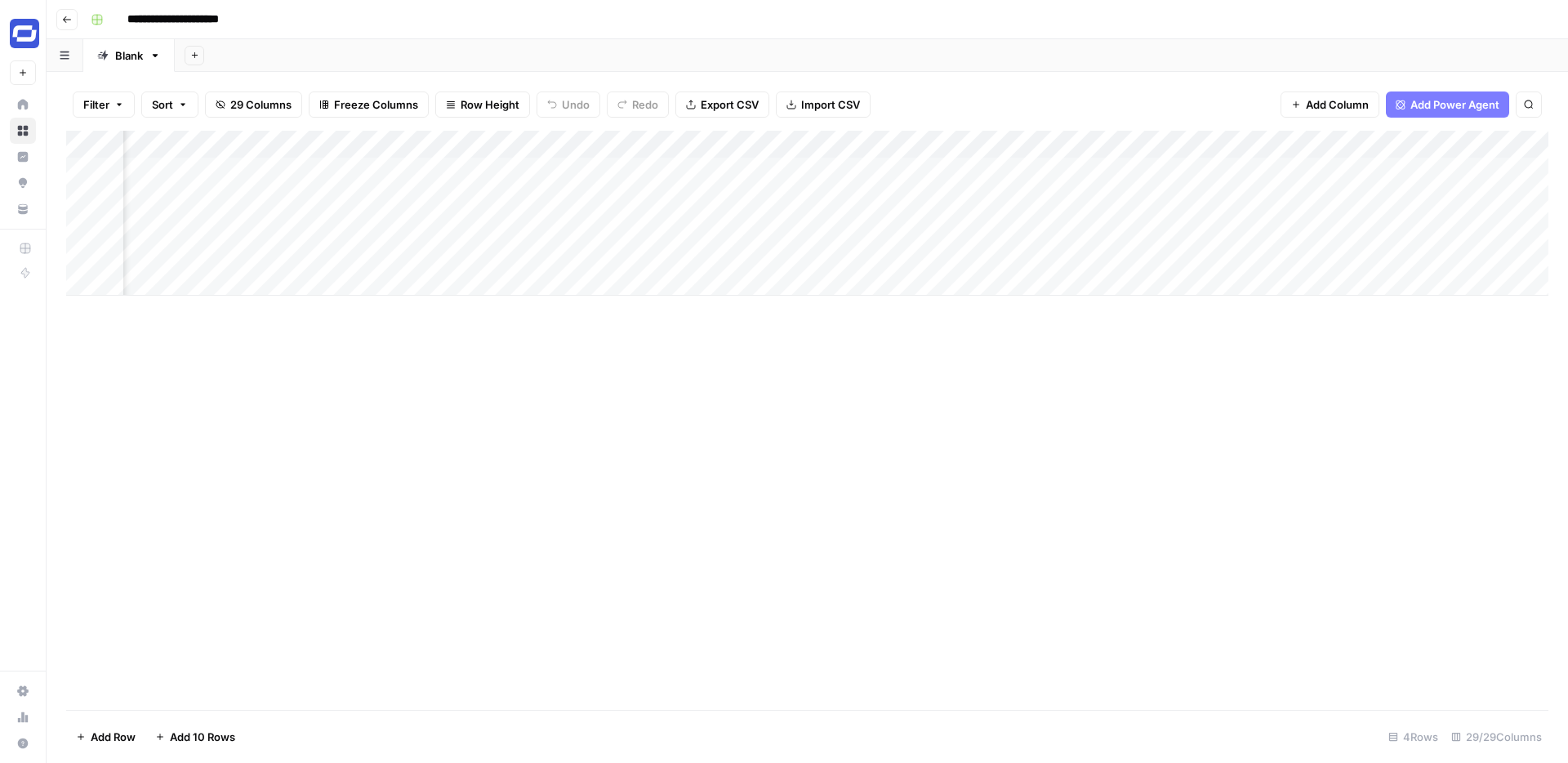
scroll to position [0, 384]
click at [462, 168] on div "Add Column" at bounding box center [807, 213] width 1482 height 165
click at [498, 366] on div "Add Column" at bounding box center [807, 421] width 1482 height 579
click at [506, 173] on div "Add Column" at bounding box center [807, 213] width 1482 height 165
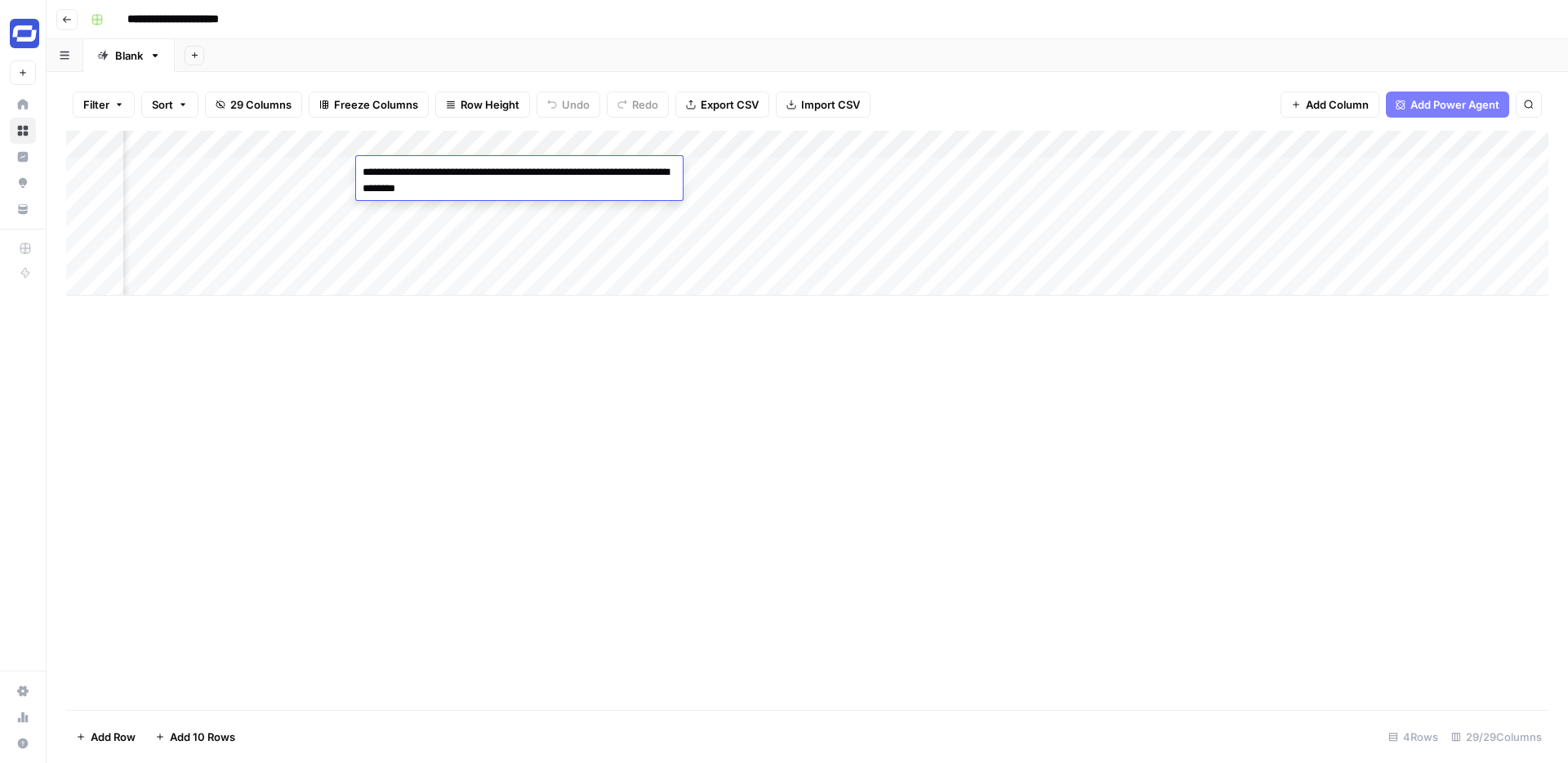
click at [514, 329] on div "Add Column" at bounding box center [807, 421] width 1482 height 579
click at [60, 19] on button "Go back" at bounding box center [67, 20] width 21 height 21
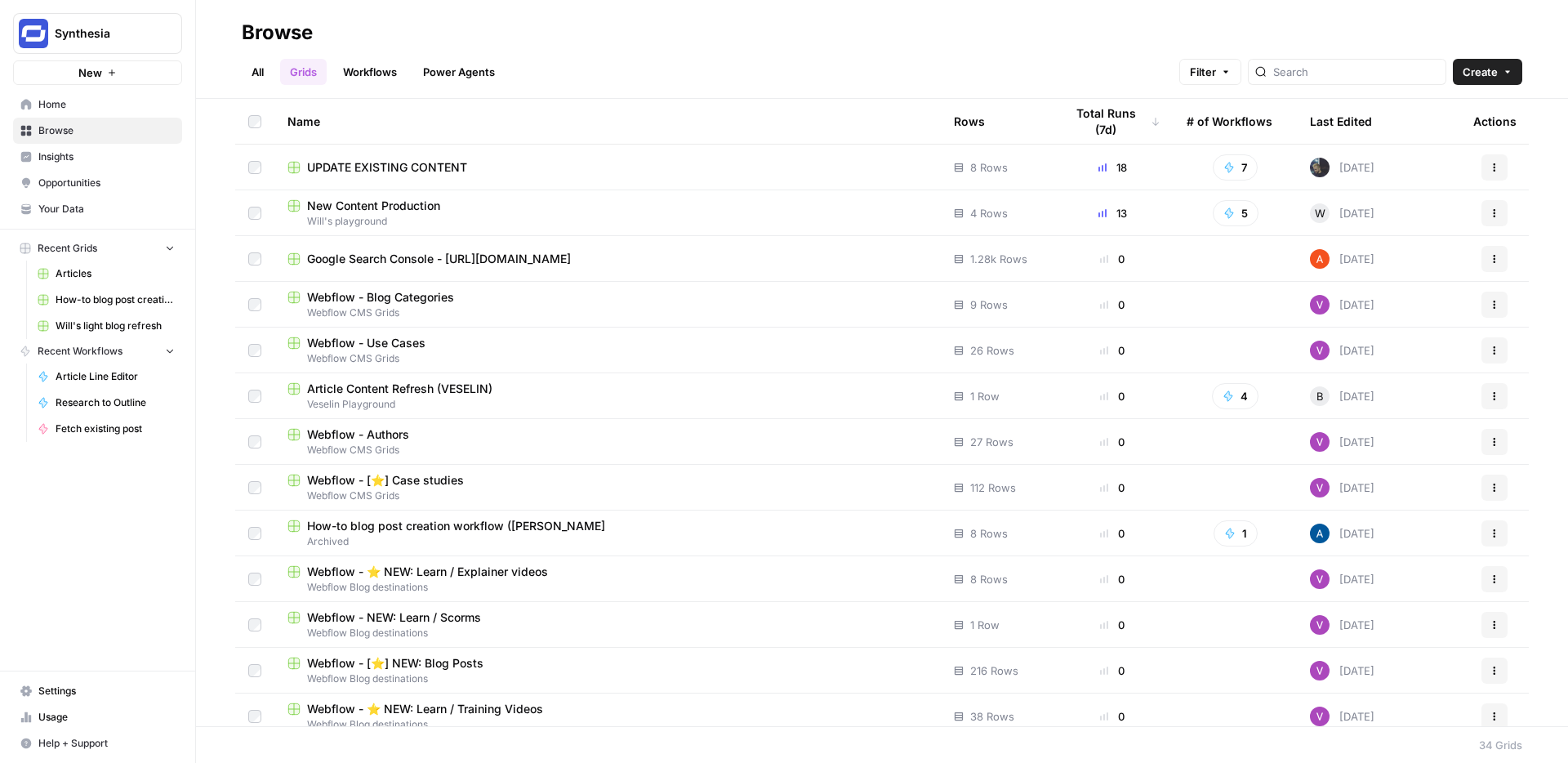
click at [407, 168] on span "UPDATE EXISTING CONTENT" at bounding box center [387, 167] width 160 height 16
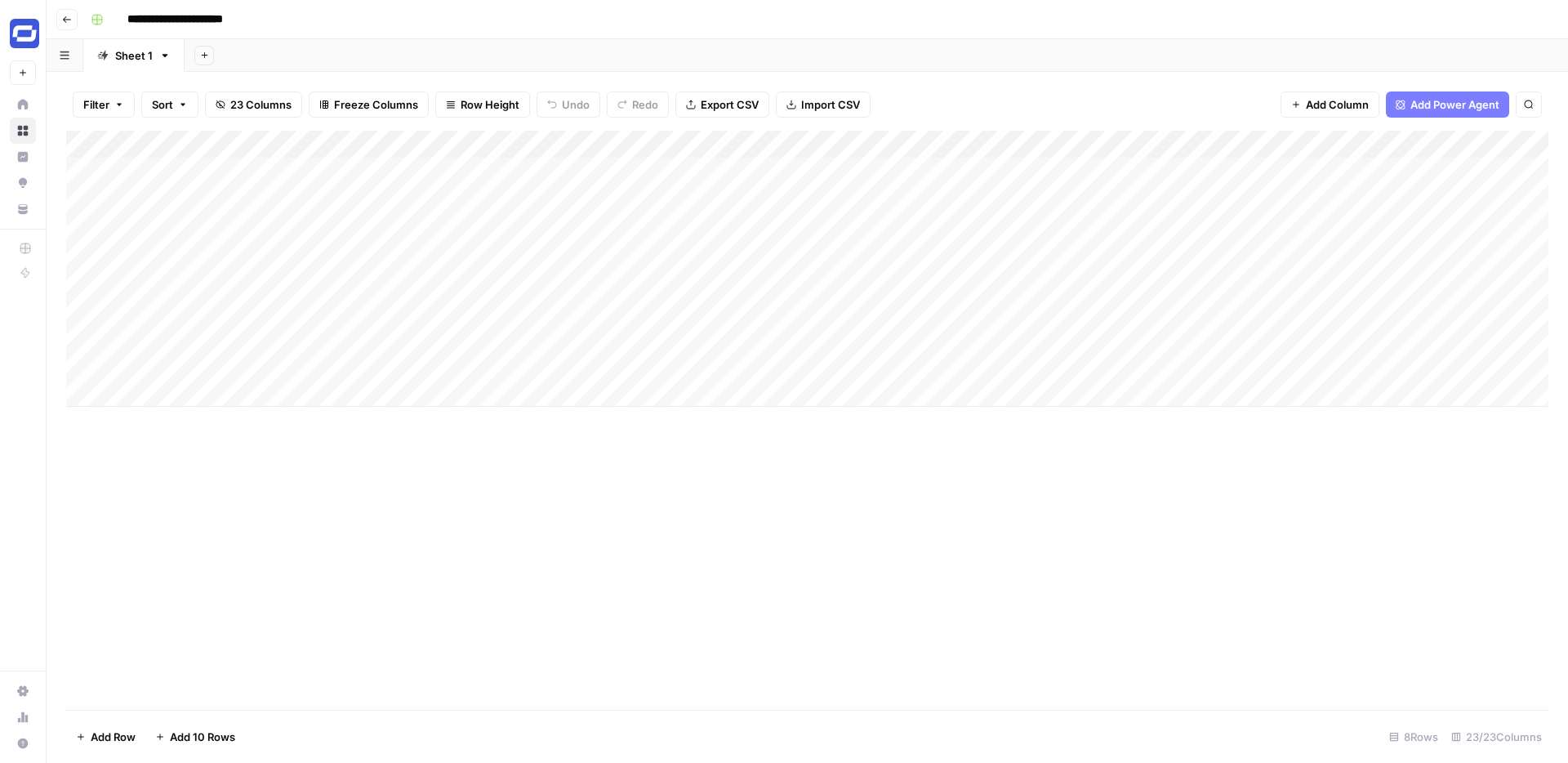
click at [1075, 166] on div "Add Column" at bounding box center [807, 268] width 1482 height 276
click at [65, 21] on icon "button" at bounding box center [67, 20] width 8 height 7
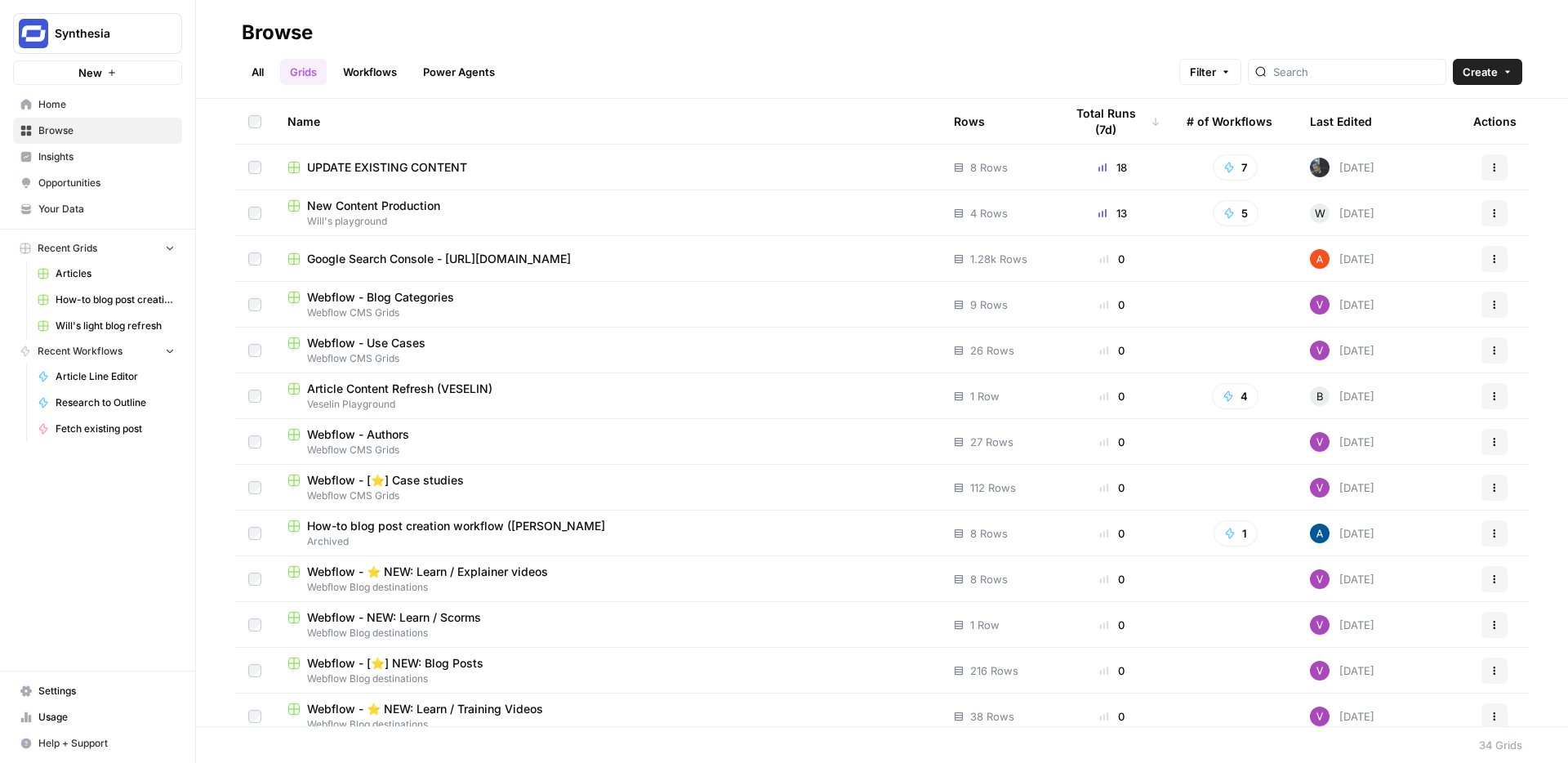
click at [91, 109] on span "Home" at bounding box center [107, 105] width 137 height 15
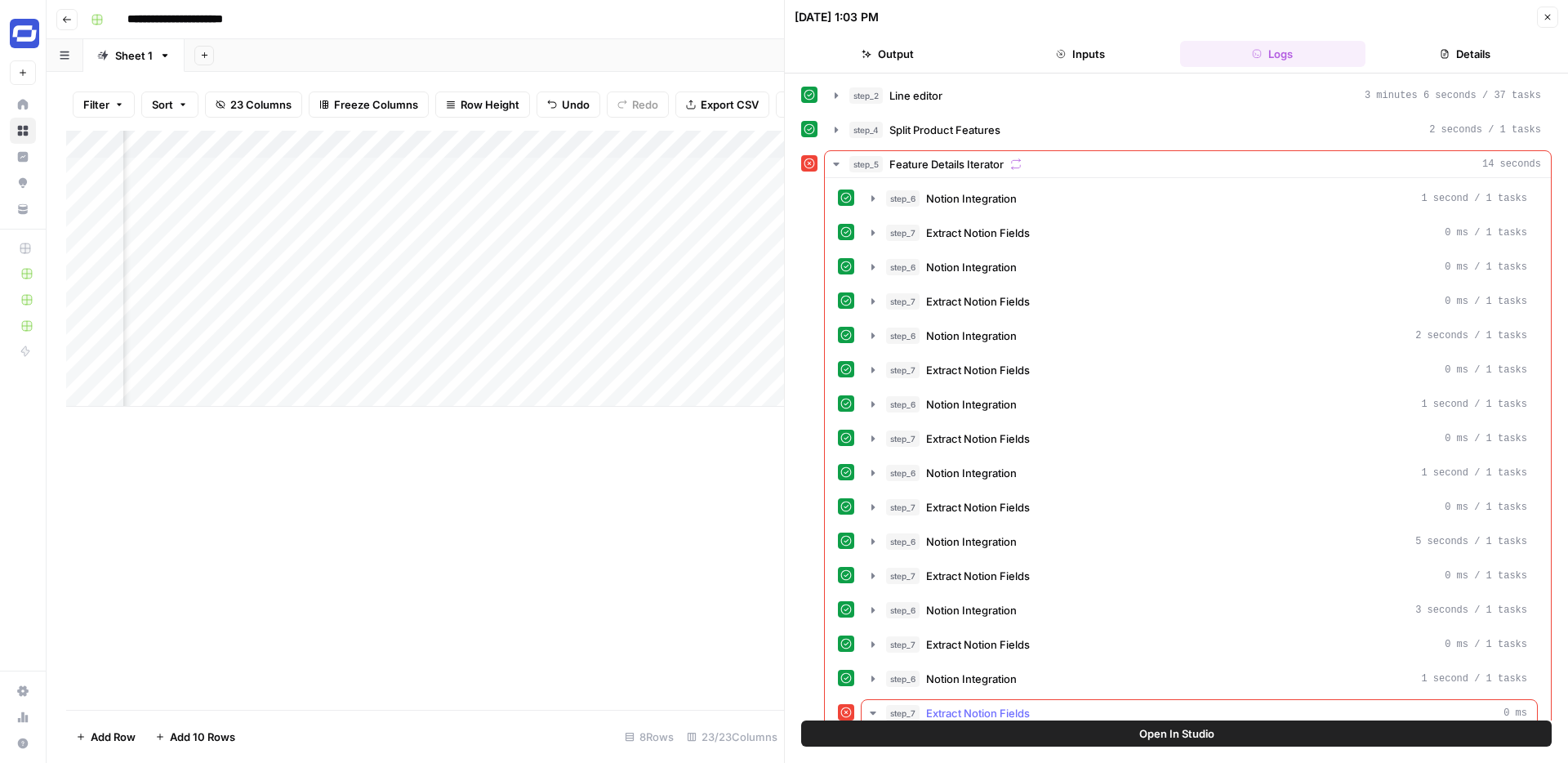
scroll to position [198, 0]
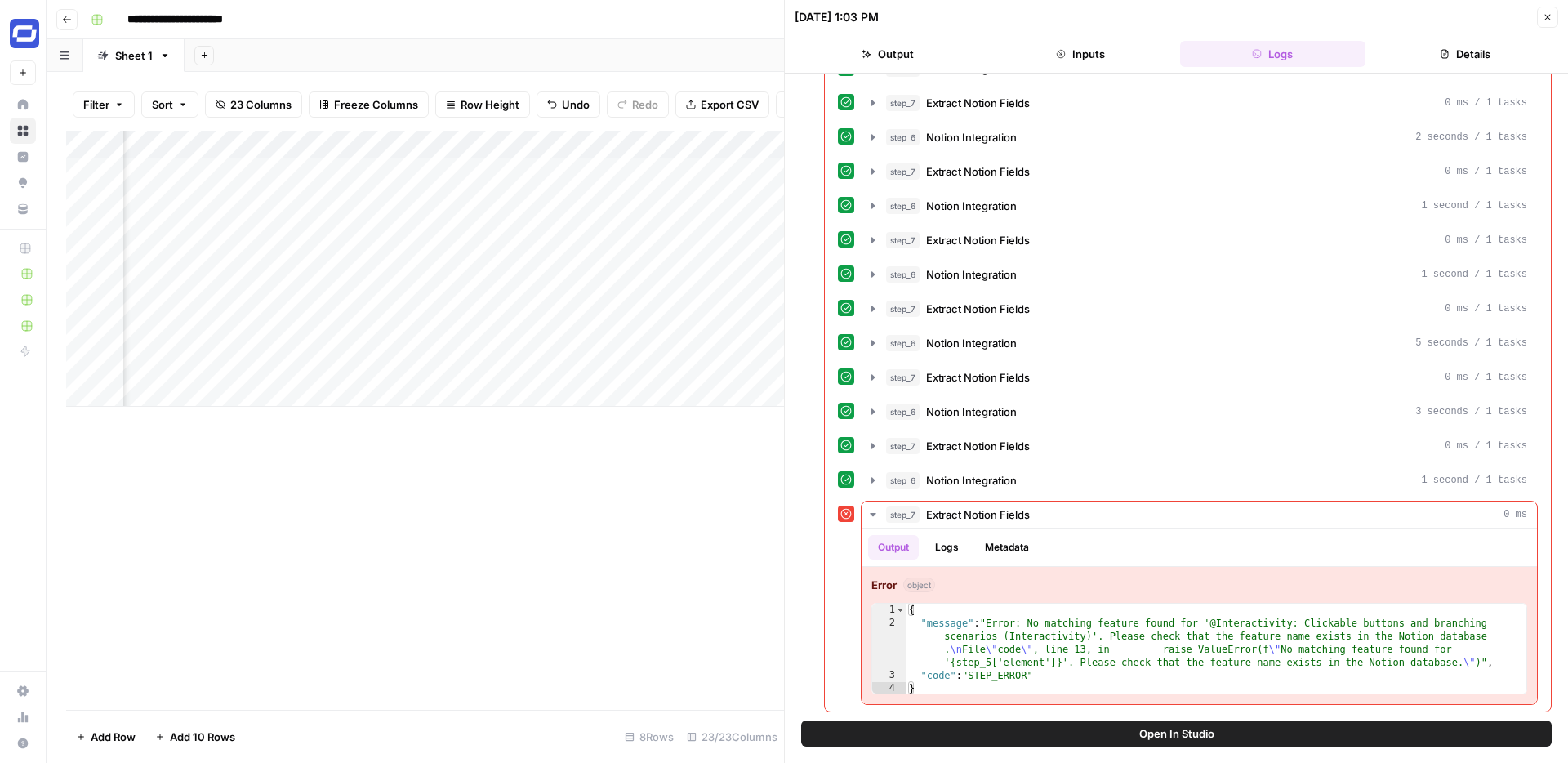
click at [1550, 11] on button "Close" at bounding box center [1548, 17] width 21 height 21
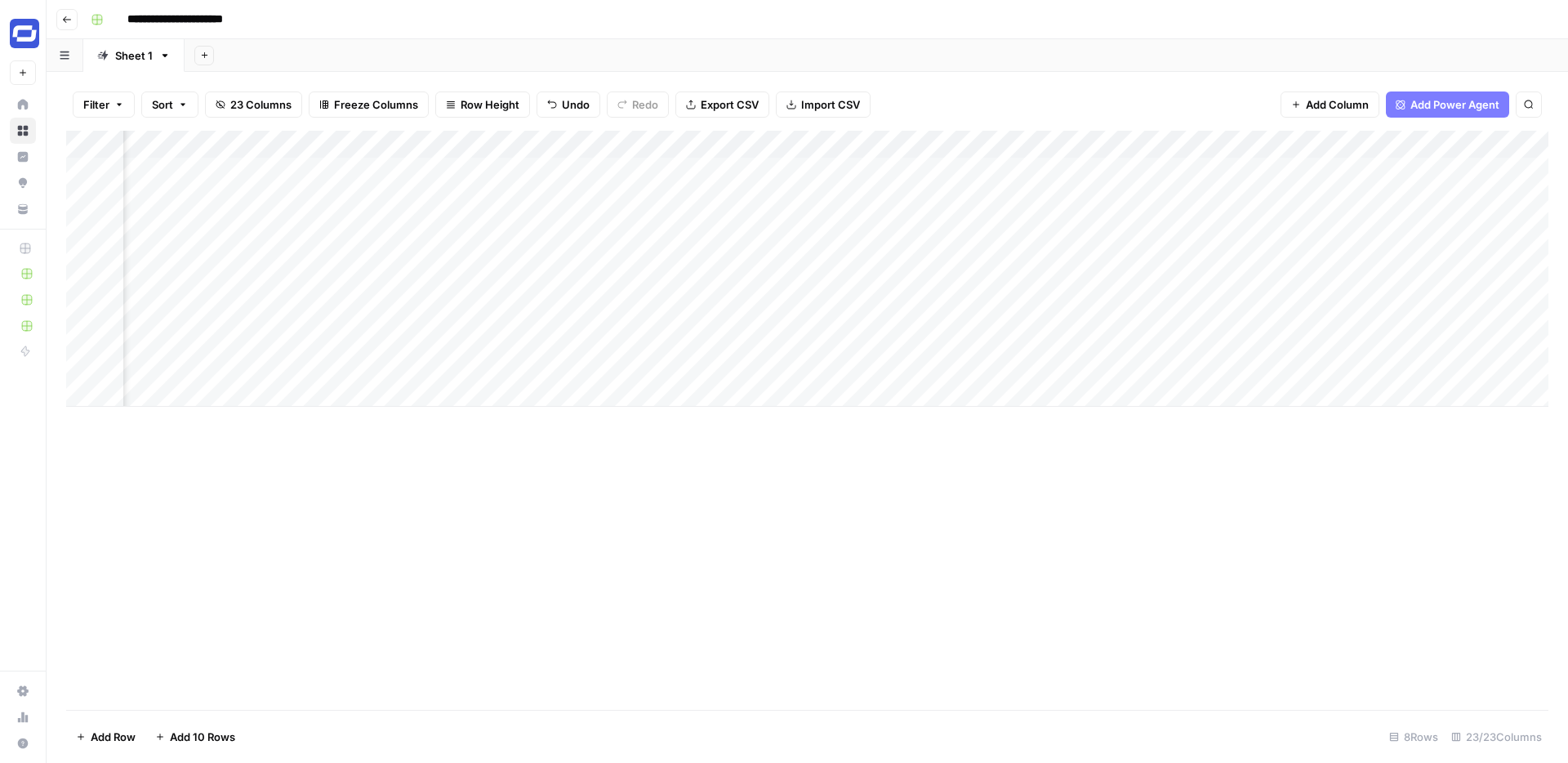
scroll to position [0, 16]
click at [1048, 165] on div "Add Column" at bounding box center [807, 268] width 1482 height 276
click at [1059, 181] on div "Add Column" at bounding box center [807, 268] width 1482 height 276
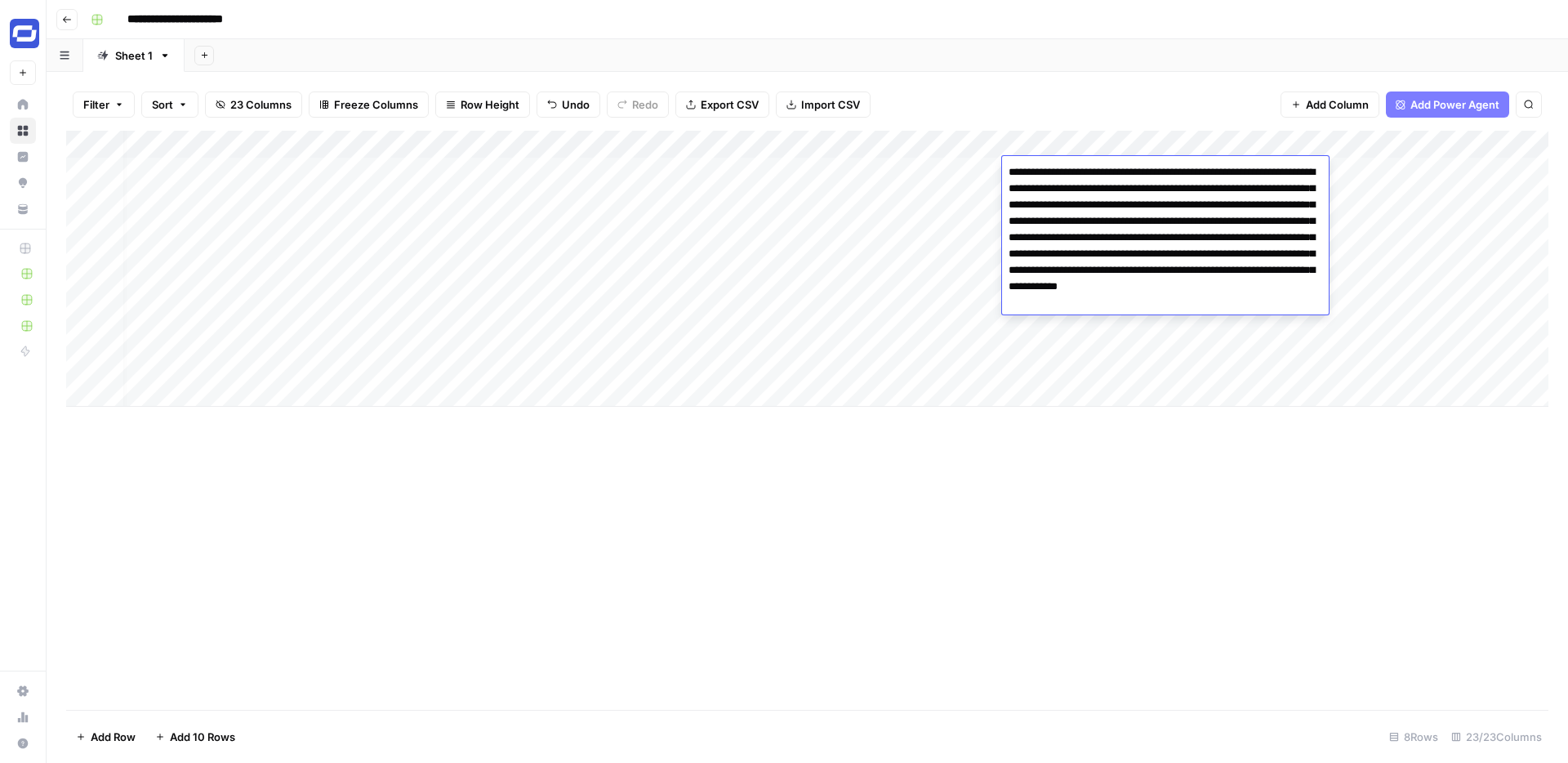
click at [1015, 254] on textarea "**********" at bounding box center [1166, 237] width 327 height 154
click at [1013, 200] on textarea "**********" at bounding box center [1166, 237] width 327 height 154
click at [1018, 256] on textarea "**********" at bounding box center [1166, 237] width 327 height 154
type textarea "**********"
click at [1235, 520] on div "Add Column" at bounding box center [807, 421] width 1482 height 579
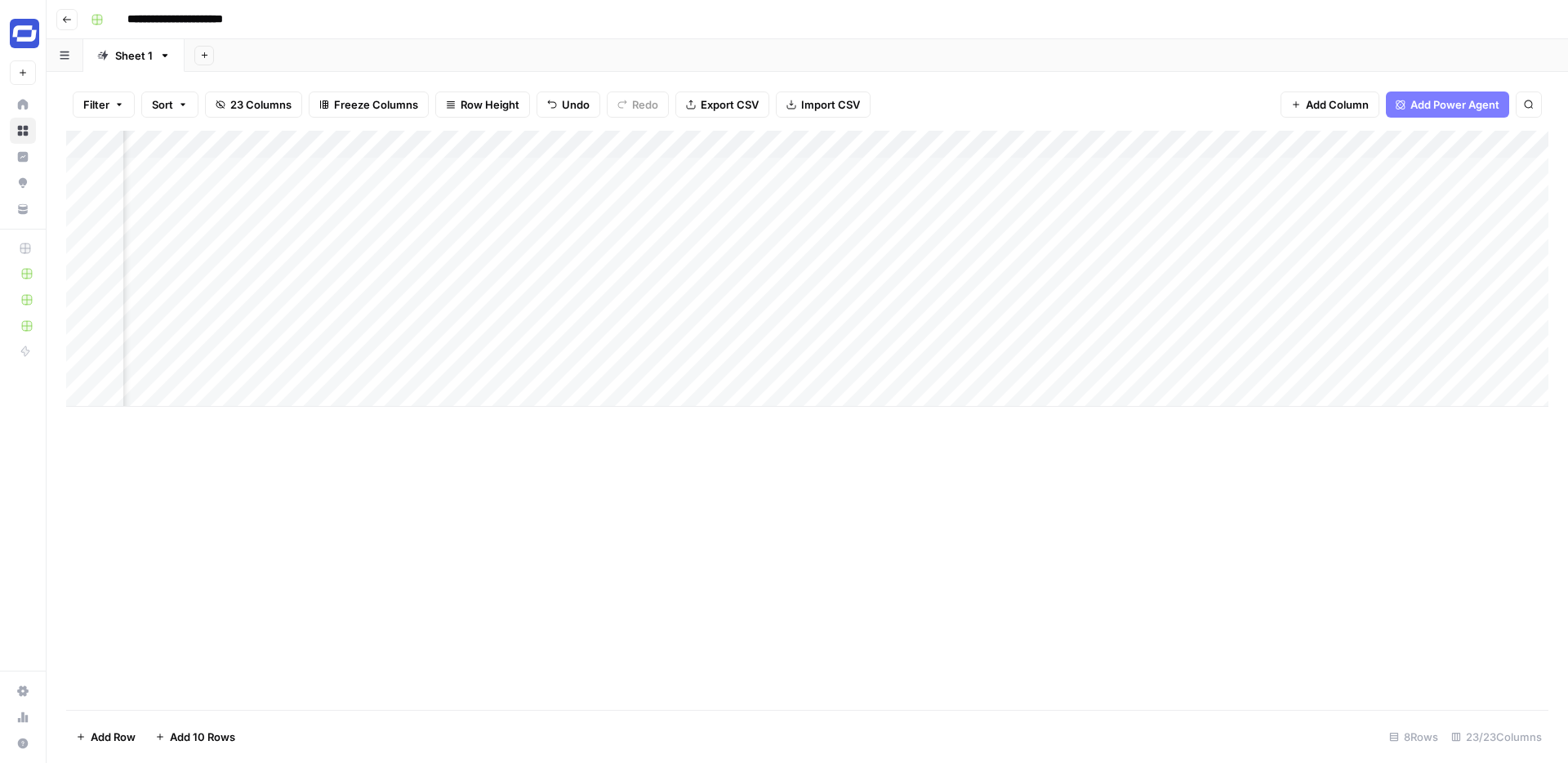
scroll to position [0, 3069]
click at [1147, 170] on div "Add Column" at bounding box center [807, 268] width 1482 height 276
click at [1053, 166] on div "Add Column" at bounding box center [807, 268] width 1482 height 276
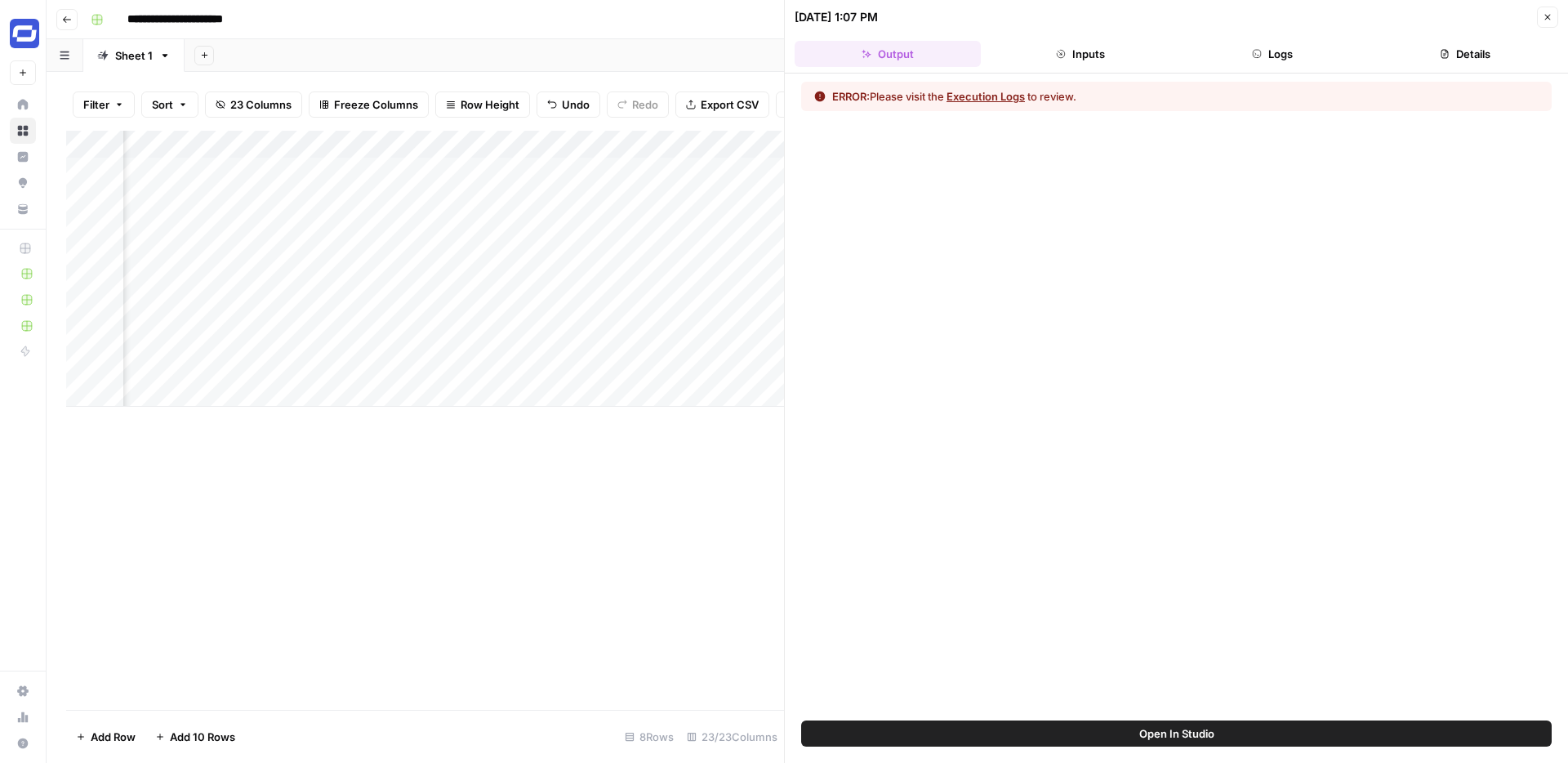
click at [1000, 103] on button "Execution Logs" at bounding box center [985, 96] width 78 height 16
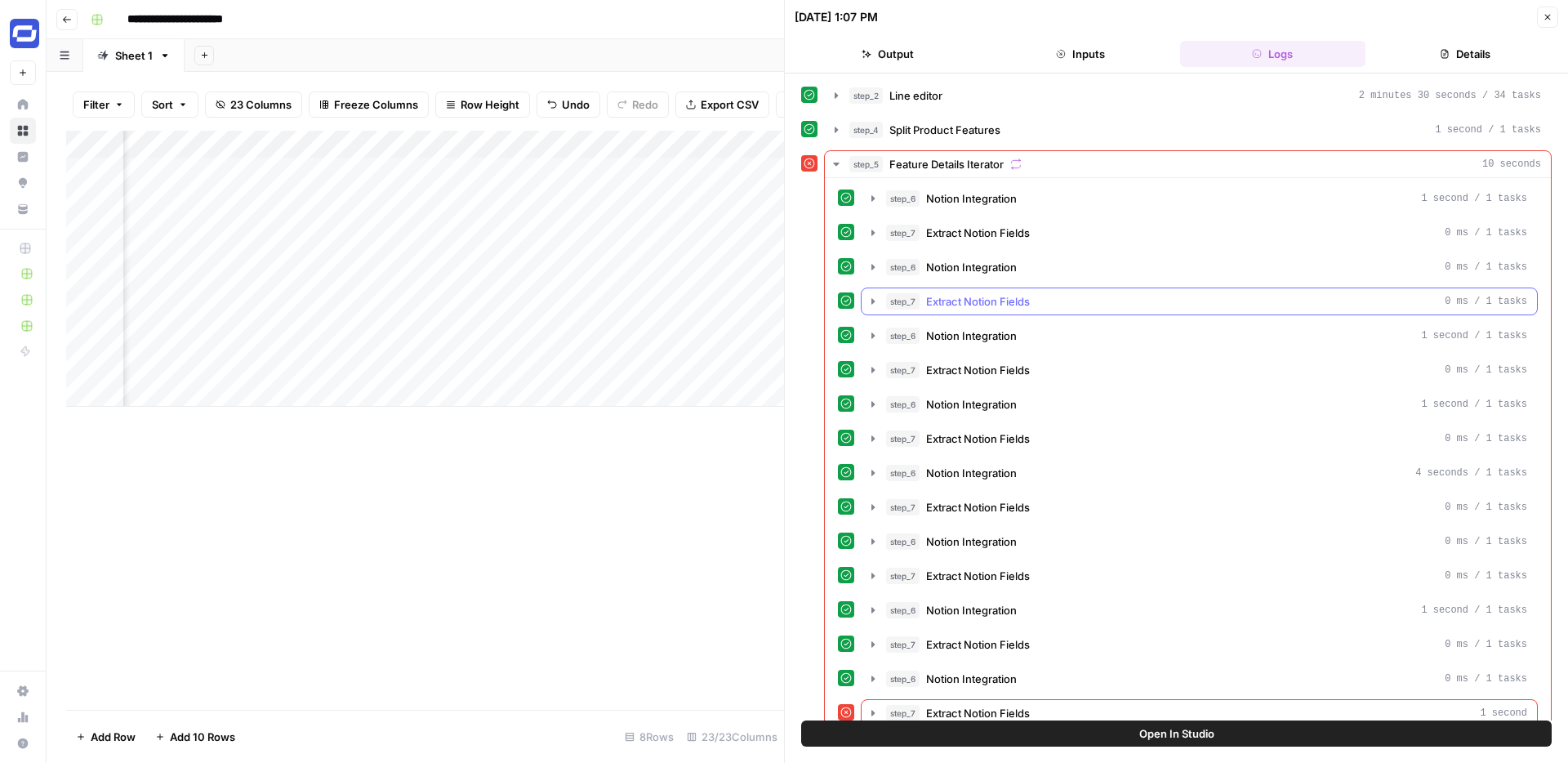
scroll to position [22, 0]
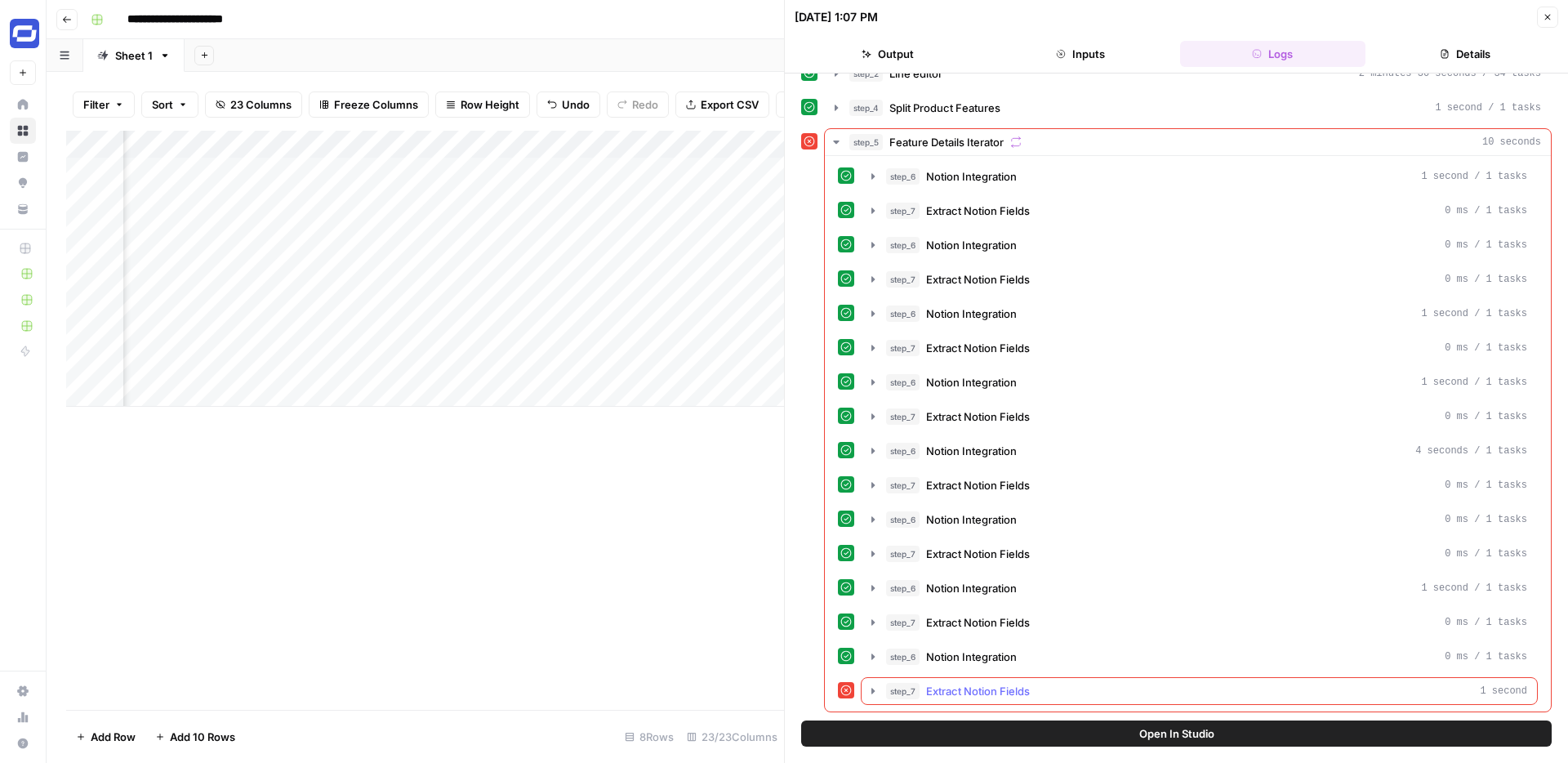
click at [965, 699] on button "step_7 Extract Notion Fields 1 second" at bounding box center [1199, 691] width 676 height 26
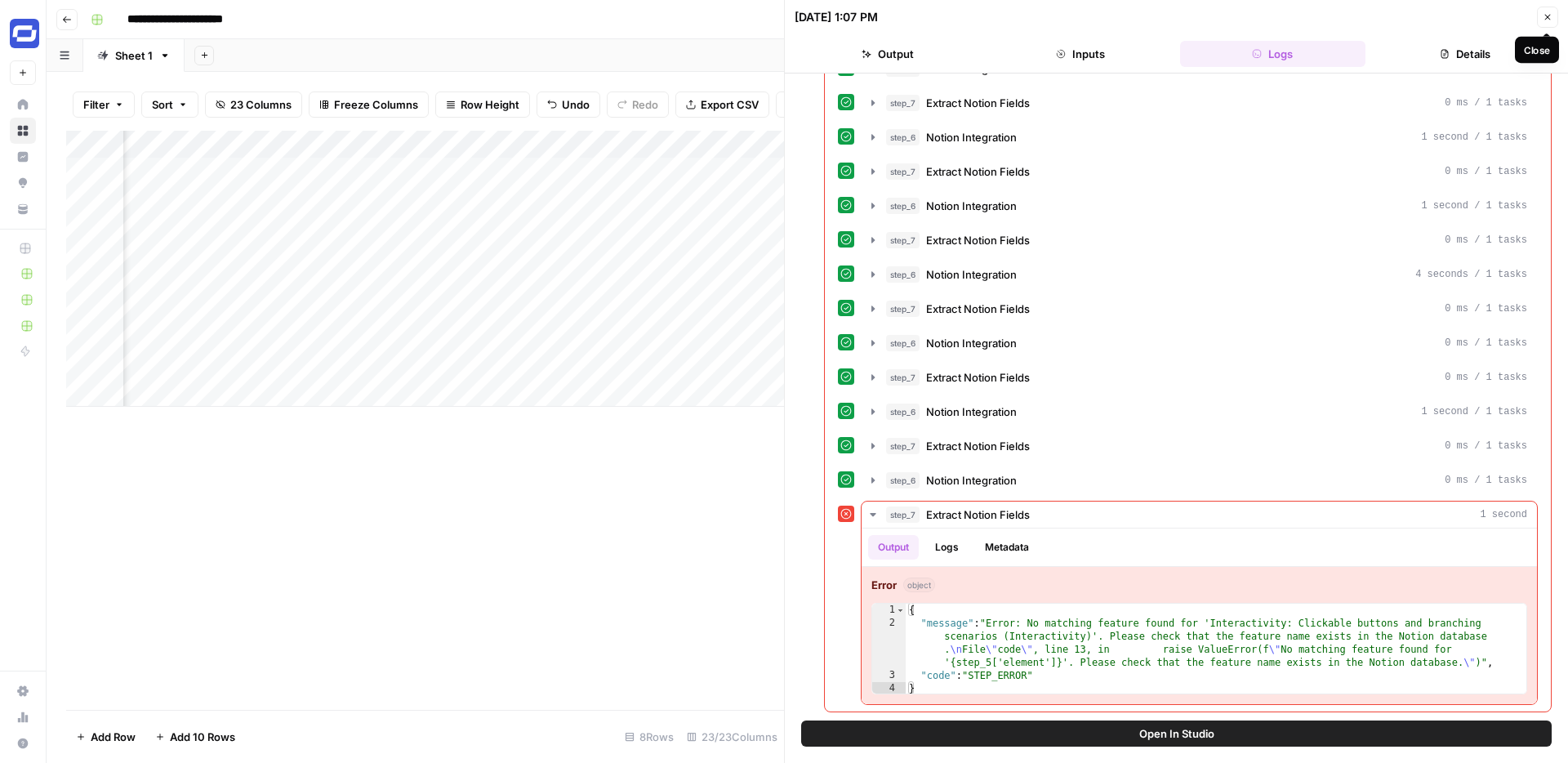
click at [1545, 18] on icon "button" at bounding box center [1547, 17] width 6 height 6
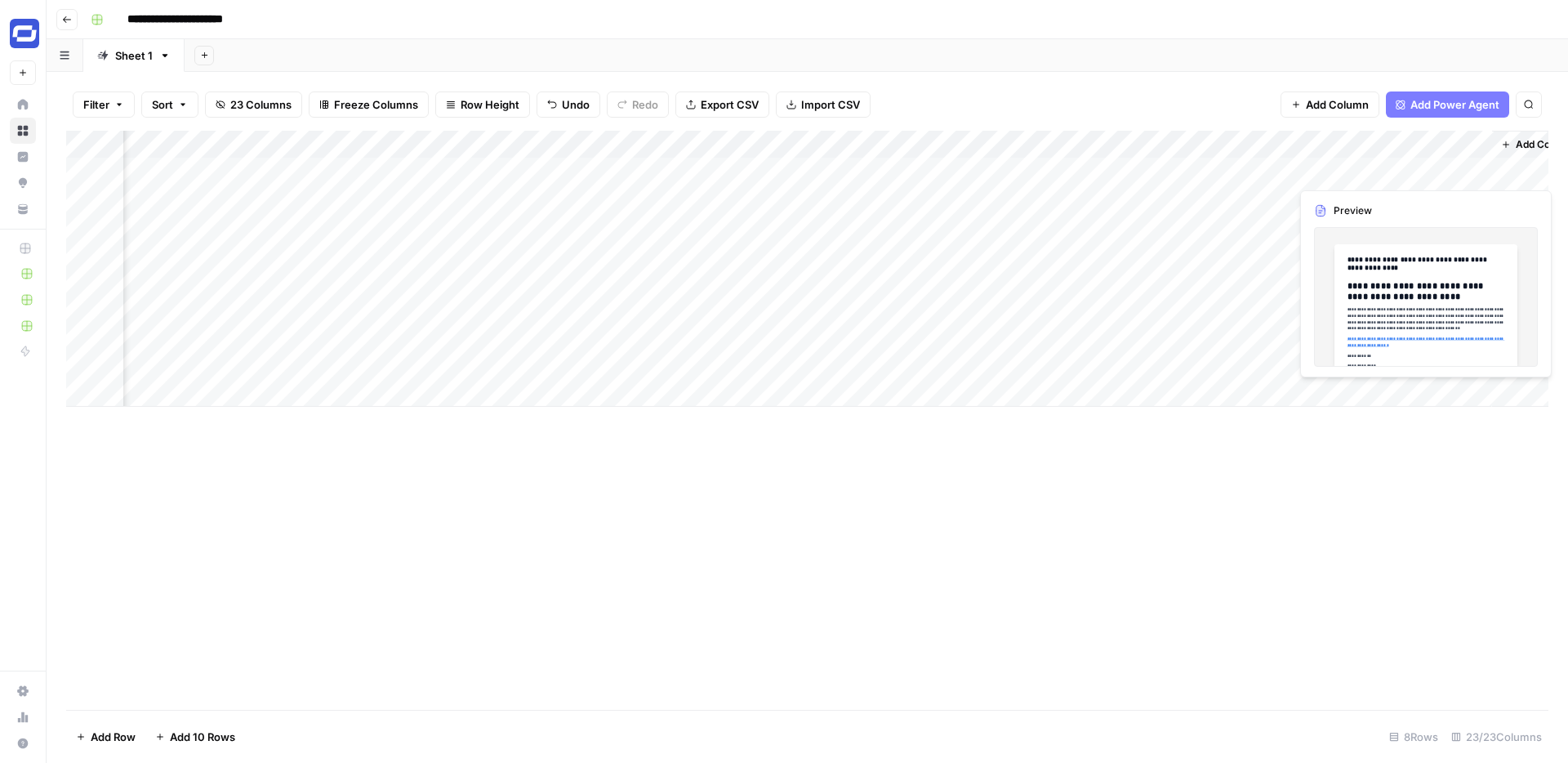
scroll to position [0, 3069]
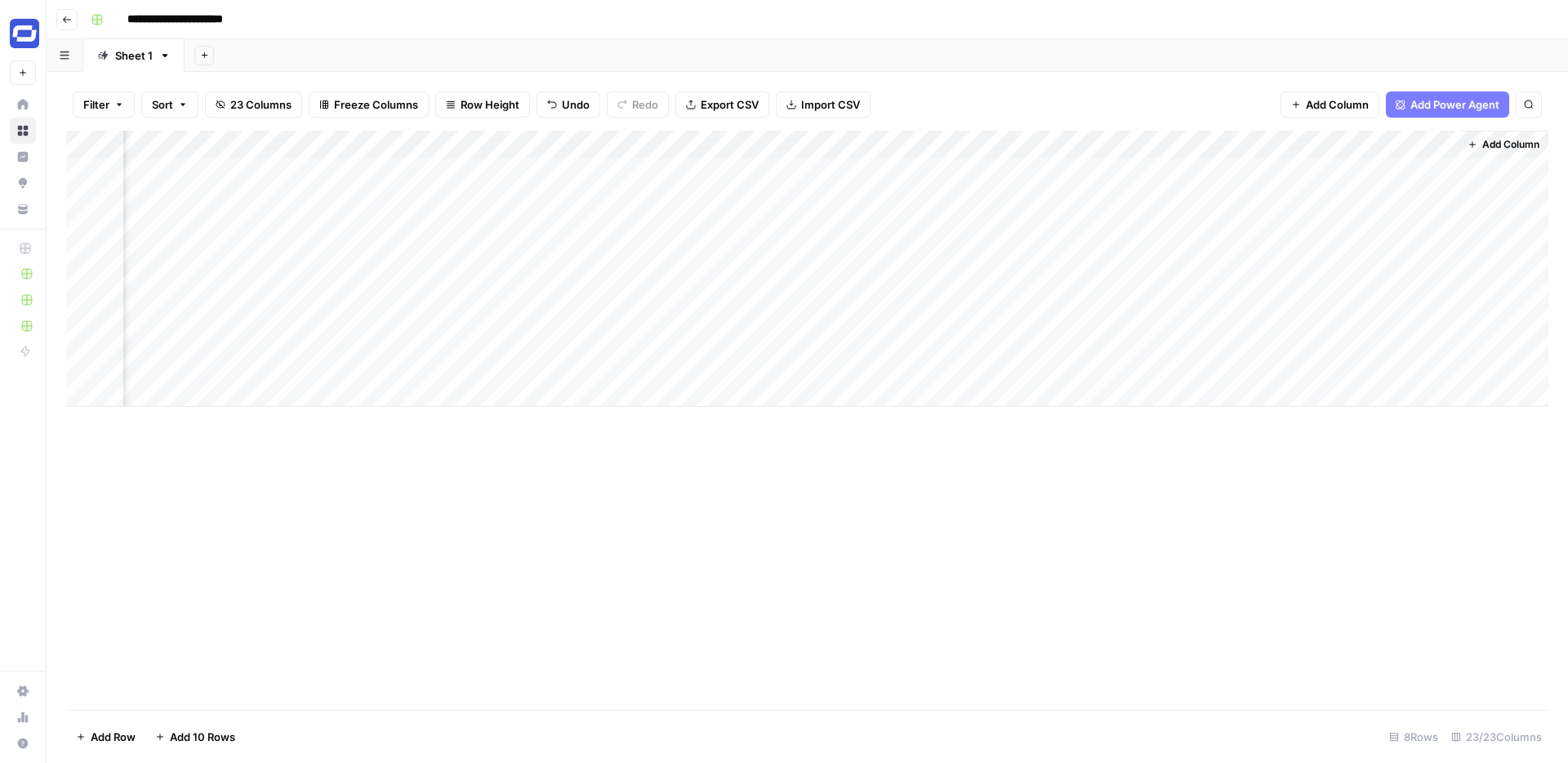
click at [1130, 146] on div "Add Column" at bounding box center [807, 268] width 1482 height 276
click at [1124, 105] on div "Filter Sort 23 Columns Freeze Columns Row Height Undo Redo Export CSV Import CS…" at bounding box center [807, 105] width 1482 height 53
click at [1130, 143] on div "Add Column" at bounding box center [807, 268] width 1482 height 276
click at [1125, 100] on div "Filter Sort 23 Columns Freeze Columns Row Height Undo Redo Export CSV Import CS…" at bounding box center [807, 105] width 1482 height 53
click at [1099, 172] on div "Add Column" at bounding box center [807, 268] width 1482 height 276
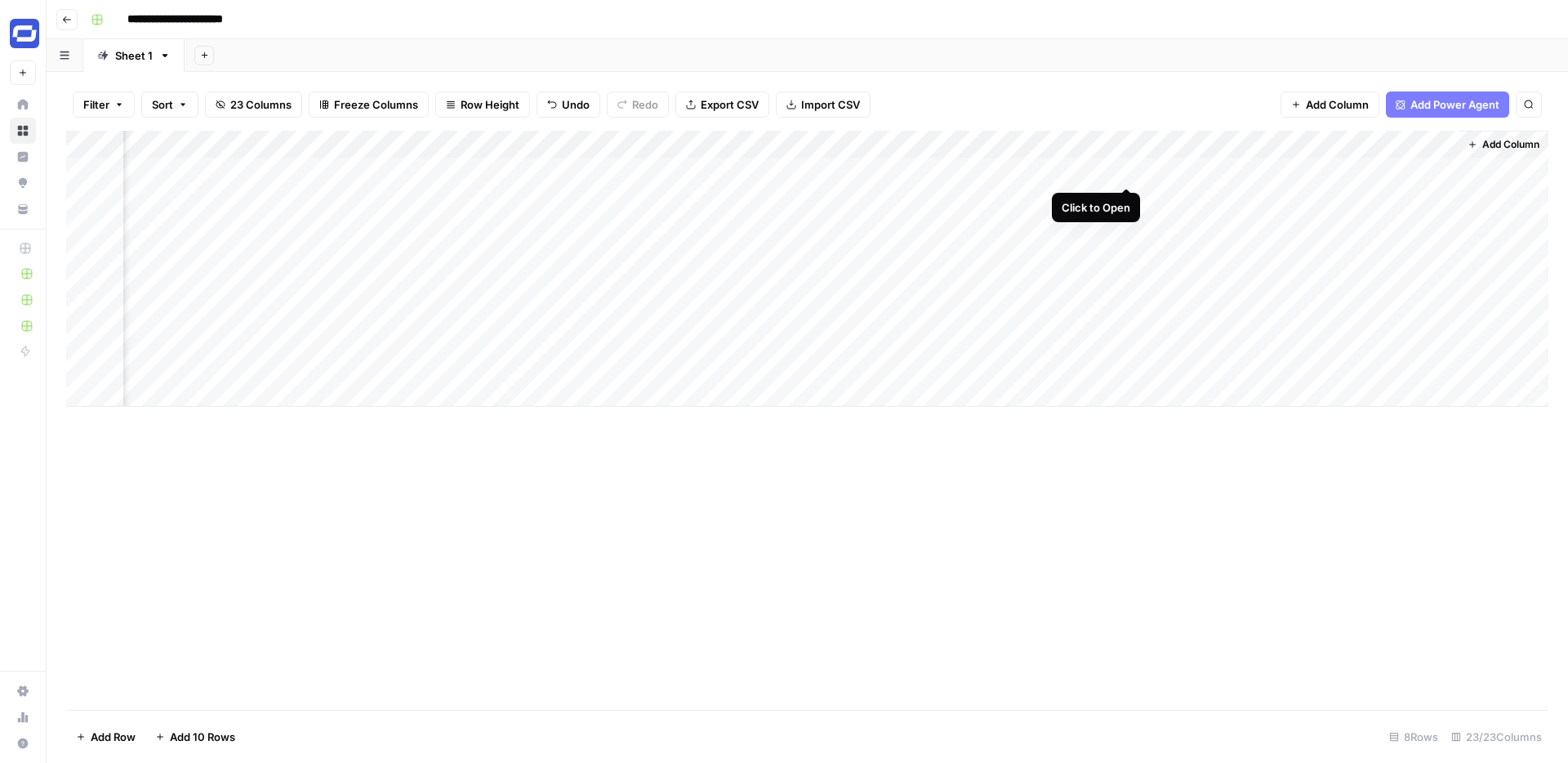
click at [1127, 168] on div "Add Column" at bounding box center [807, 268] width 1482 height 276
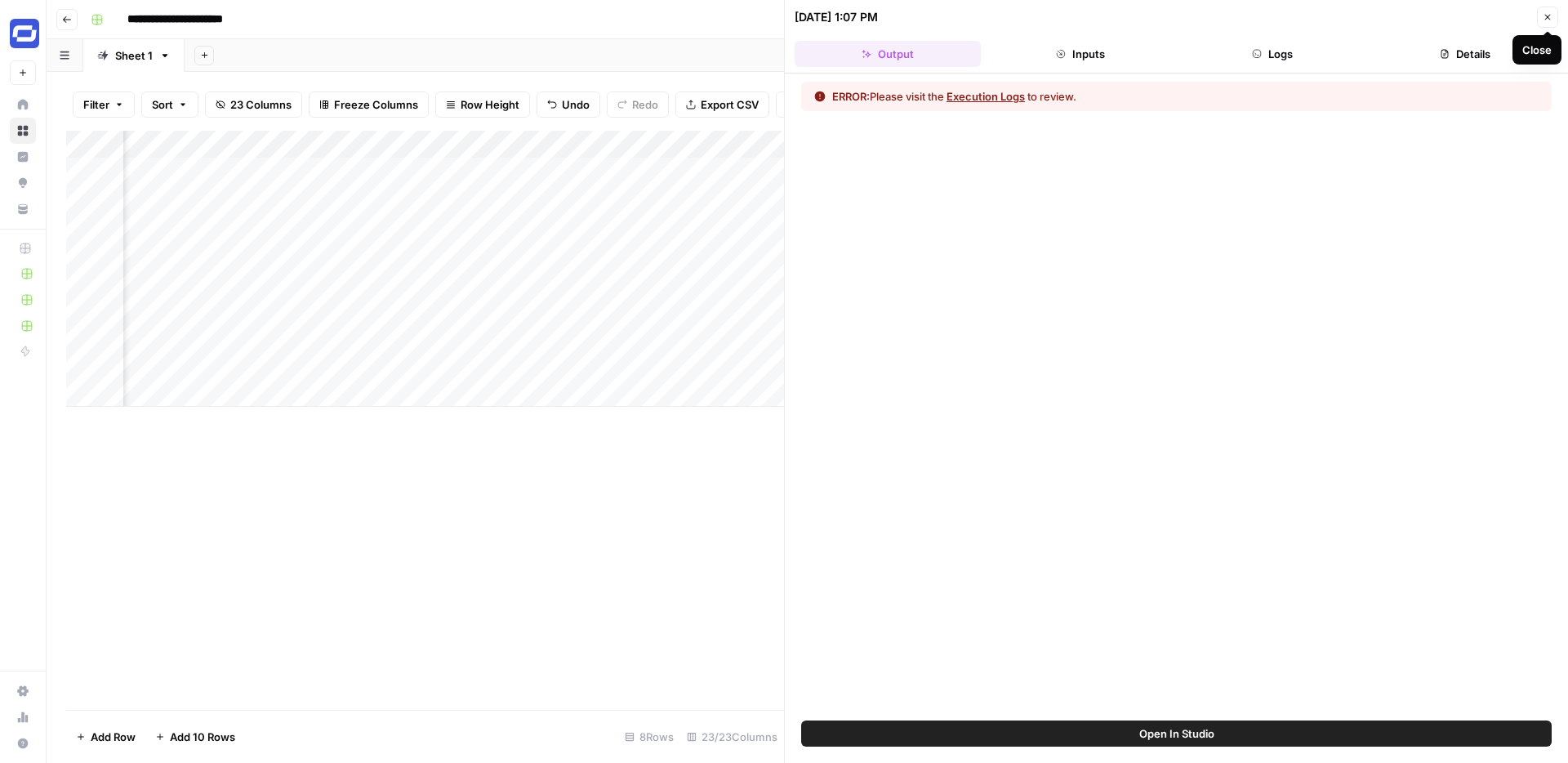
click at [1546, 16] on icon "button" at bounding box center [1547, 17] width 10 height 10
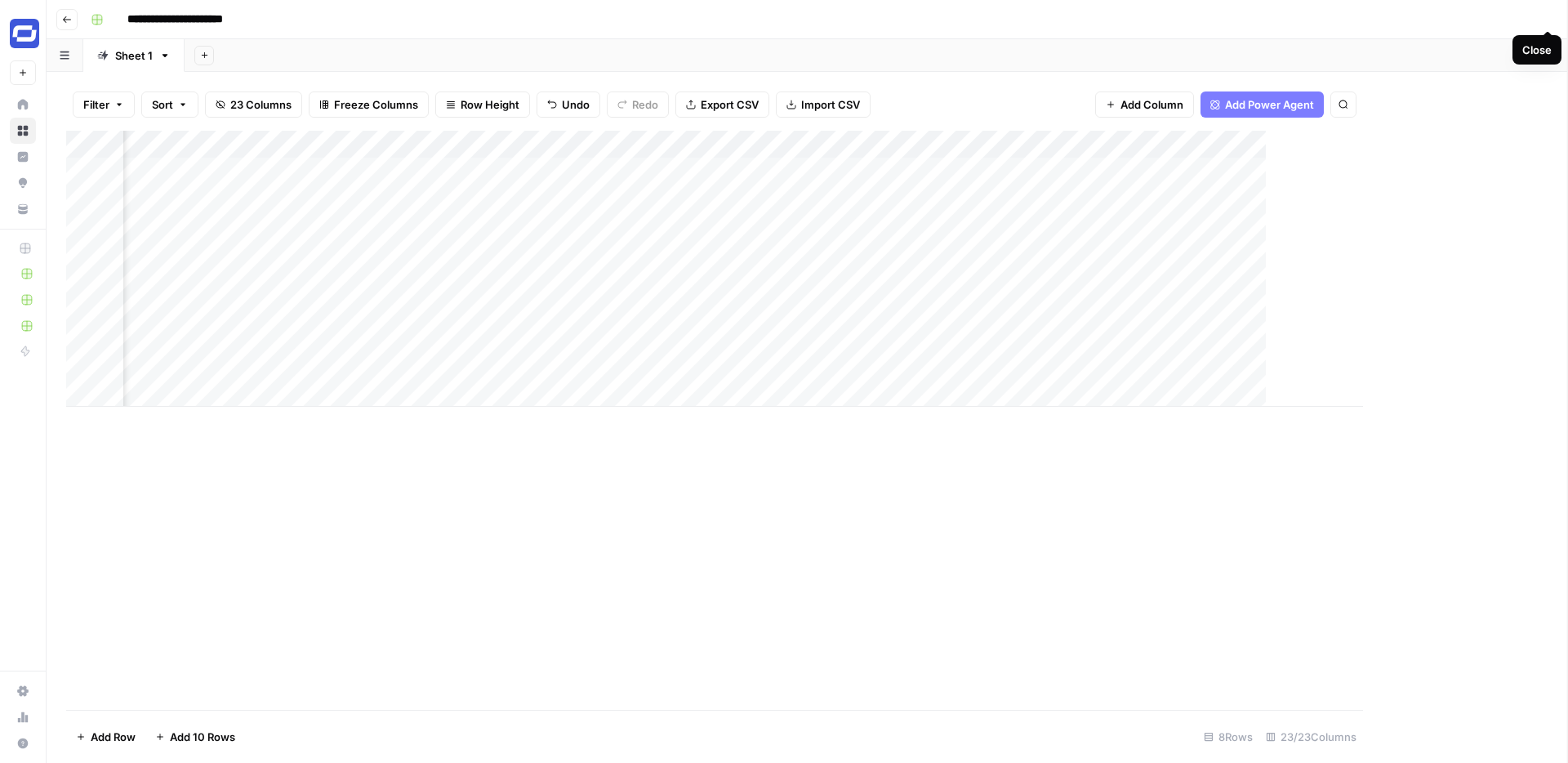
scroll to position [0, 3049]
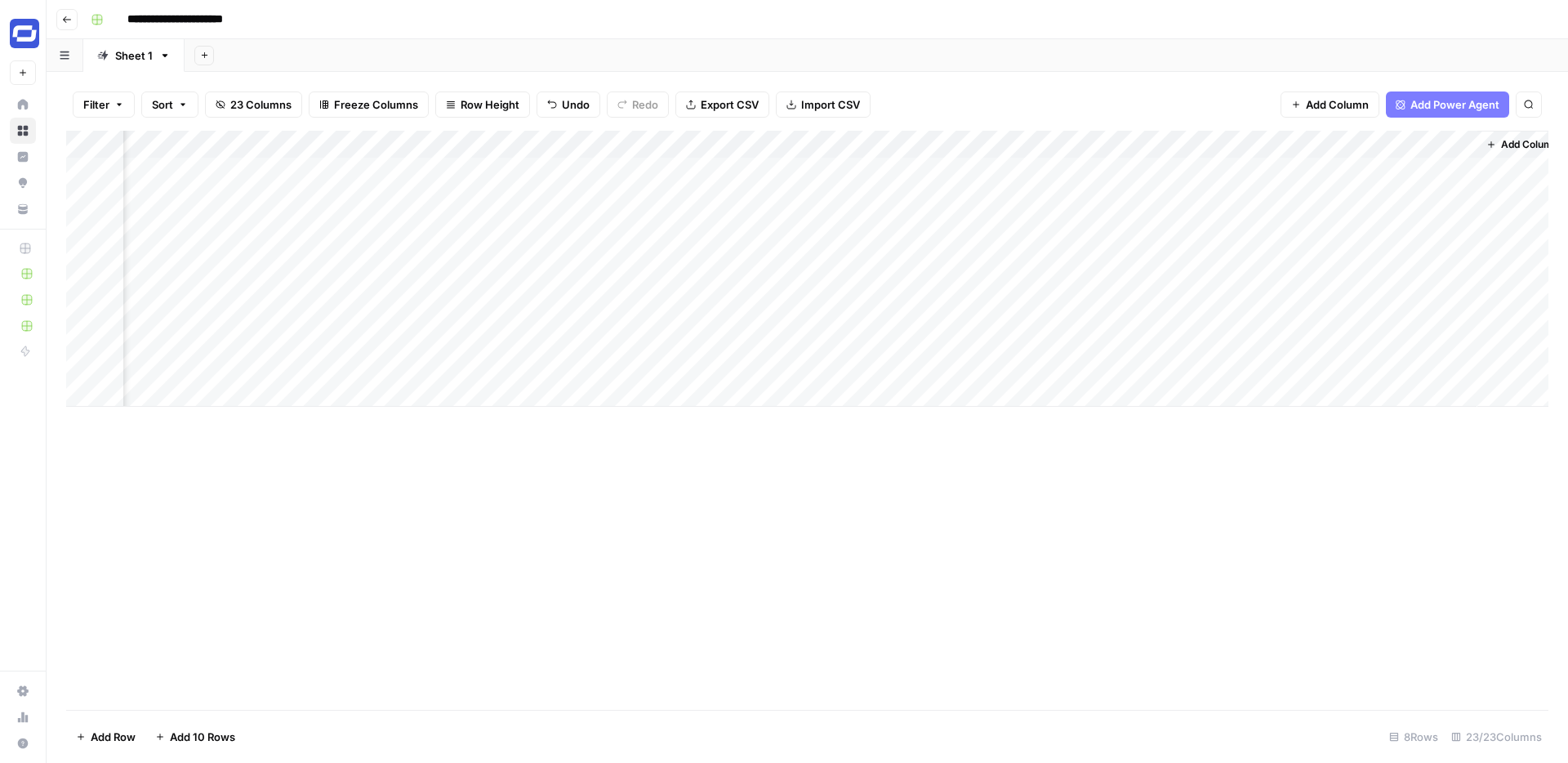
click at [1151, 147] on div "Add Column" at bounding box center [807, 268] width 1482 height 276
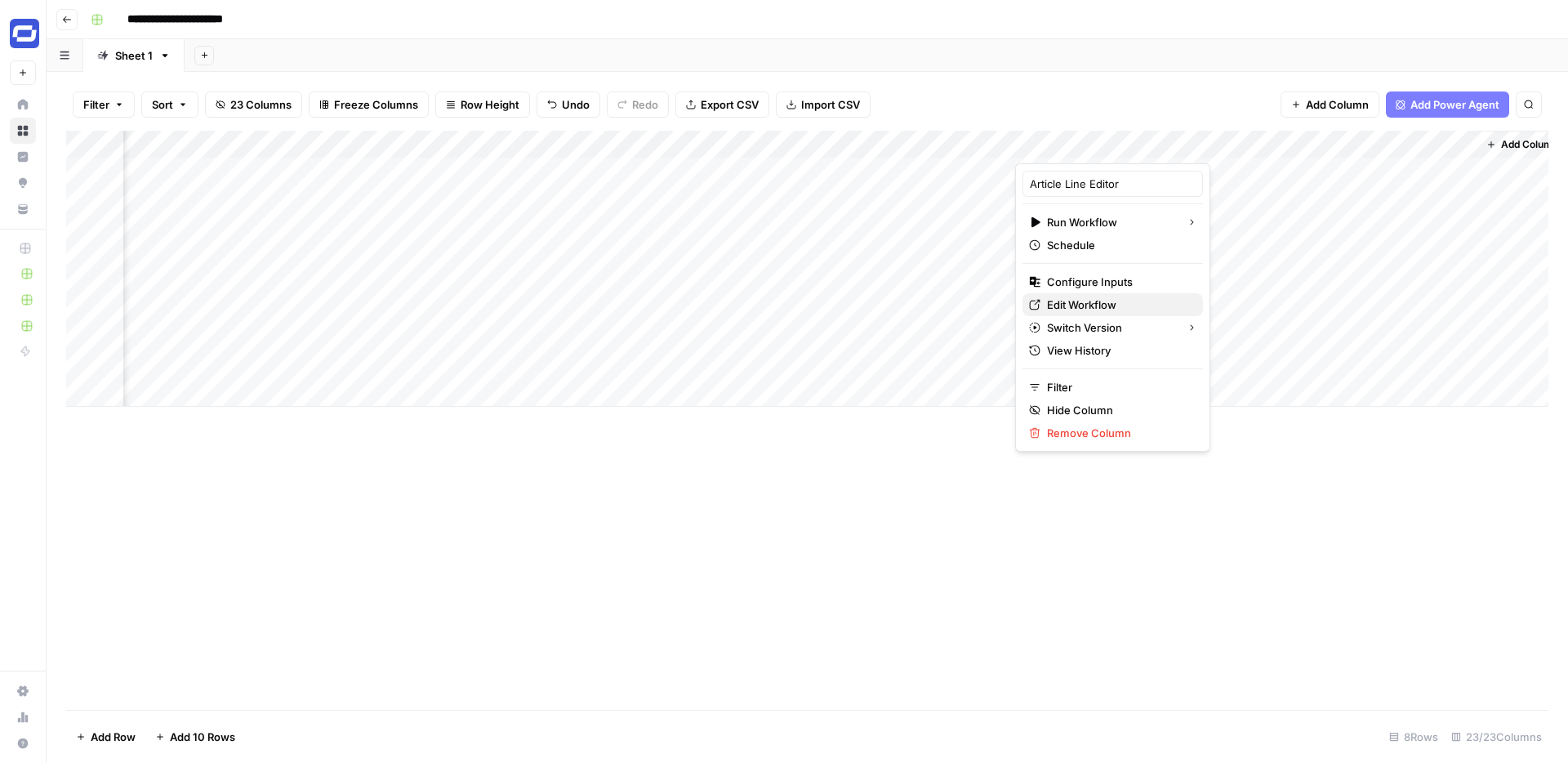
click at [1090, 300] on span "Edit Workflow" at bounding box center [1119, 305] width 143 height 16
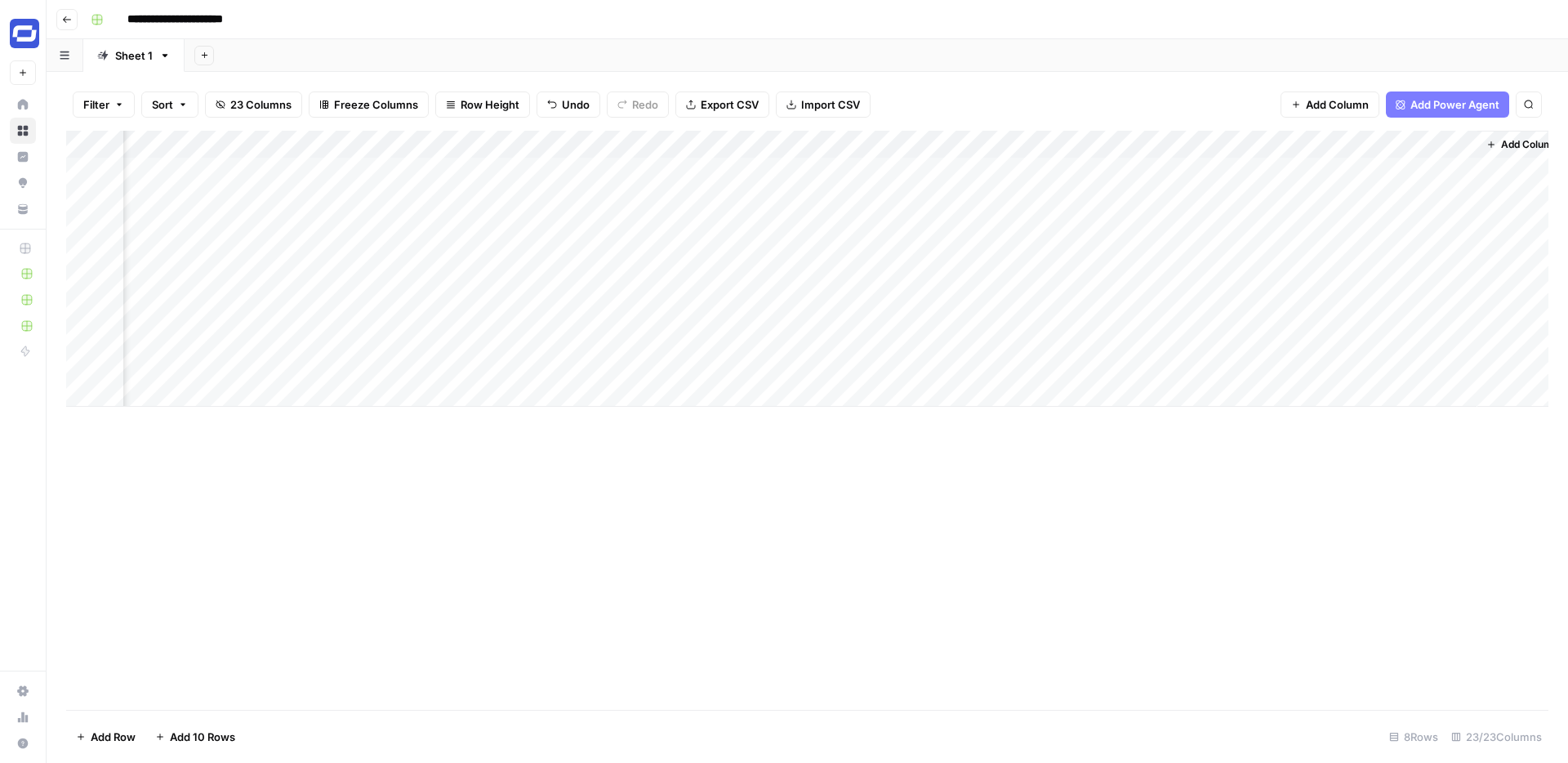
click at [762, 468] on div "Add Column" at bounding box center [807, 421] width 1482 height 579
click at [559, 147] on div "Add Column" at bounding box center [807, 268] width 1482 height 276
click at [878, 527] on div "Add Column" at bounding box center [807, 421] width 1482 height 579
click at [1348, 104] on span "Add Column" at bounding box center [1338, 105] width 63 height 16
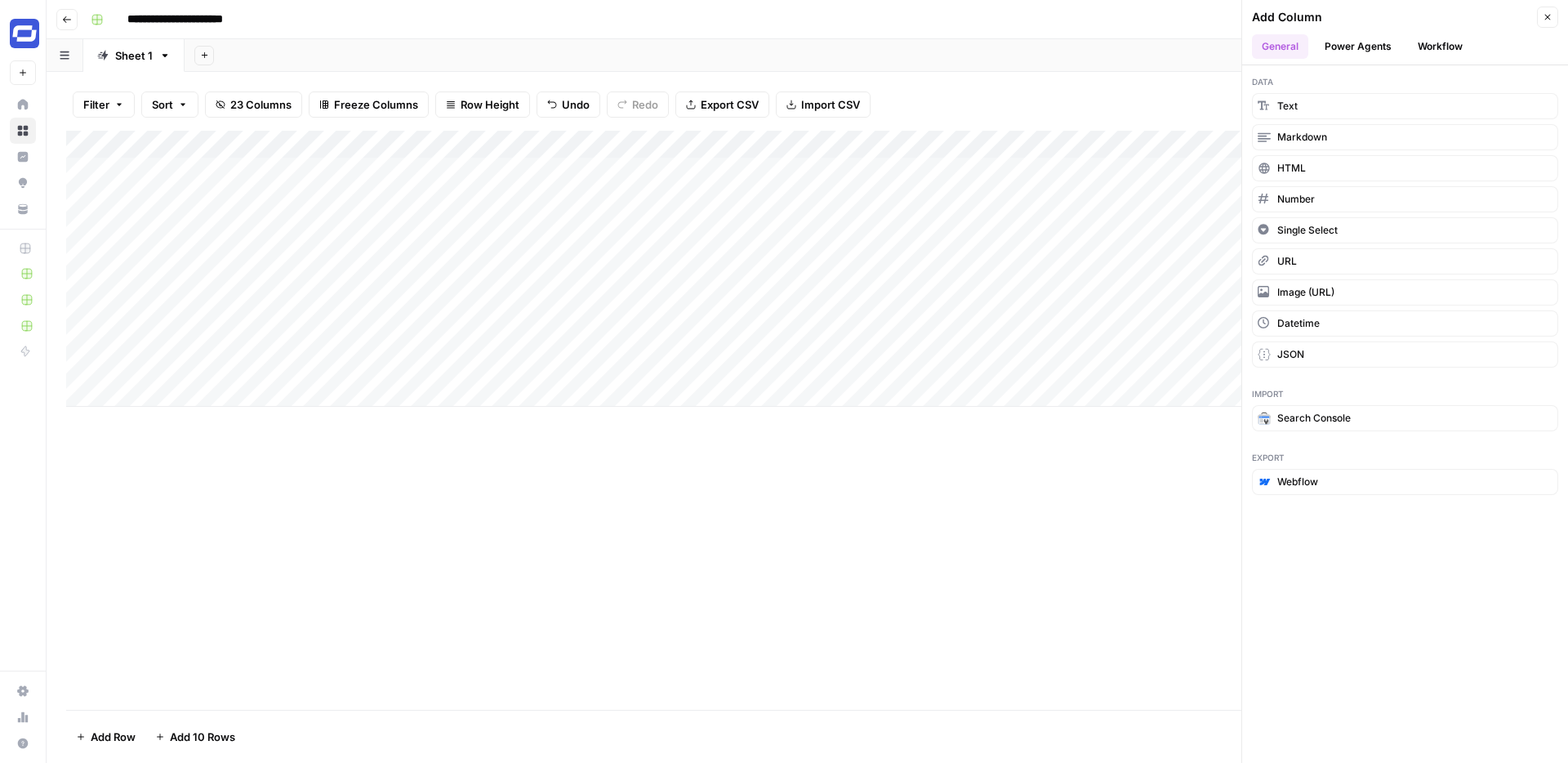
click at [1420, 40] on button "Workflow" at bounding box center [1440, 47] width 64 height 25
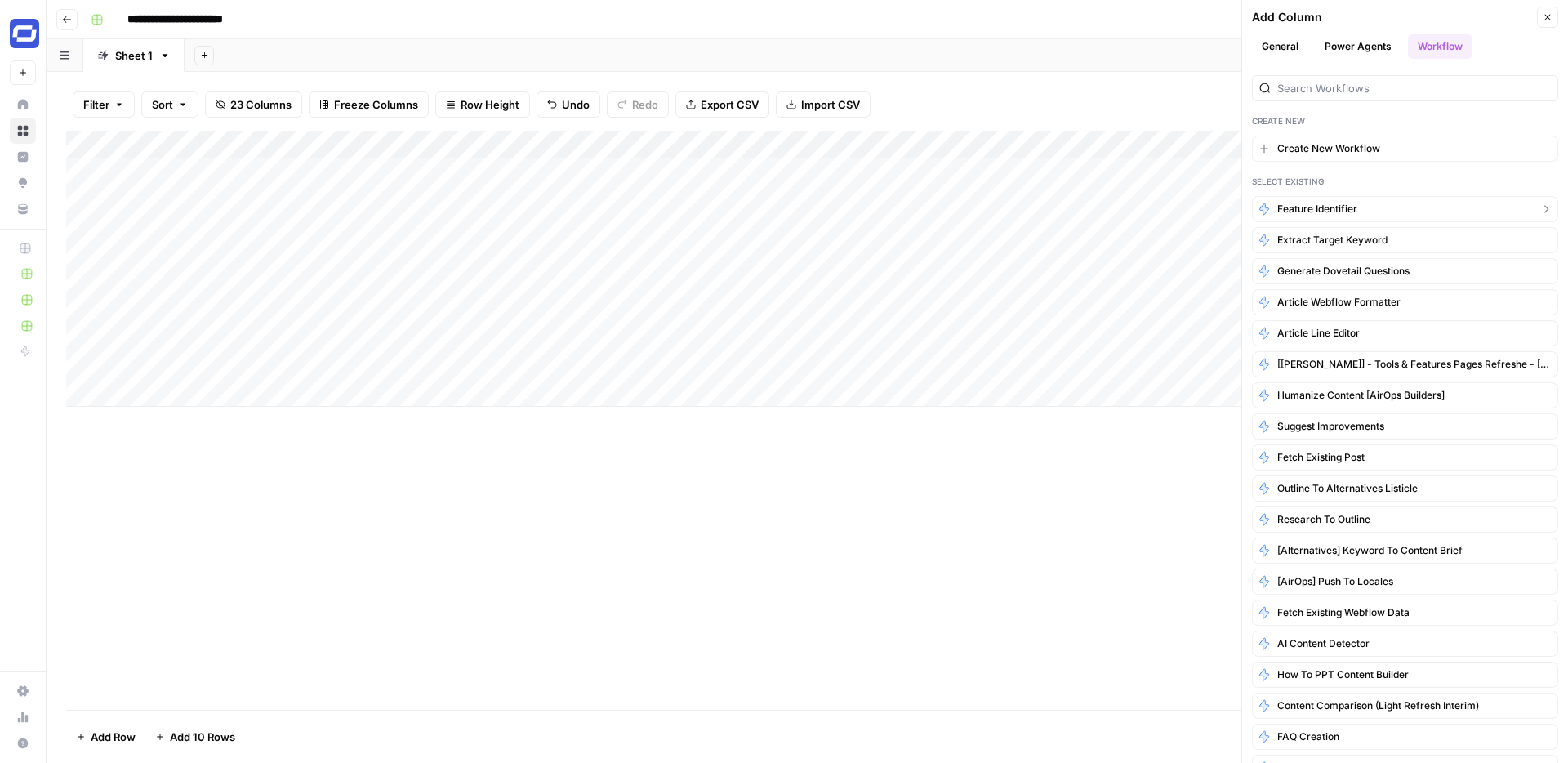
click at [1307, 212] on span "Feature Identifier" at bounding box center [1317, 209] width 80 height 15
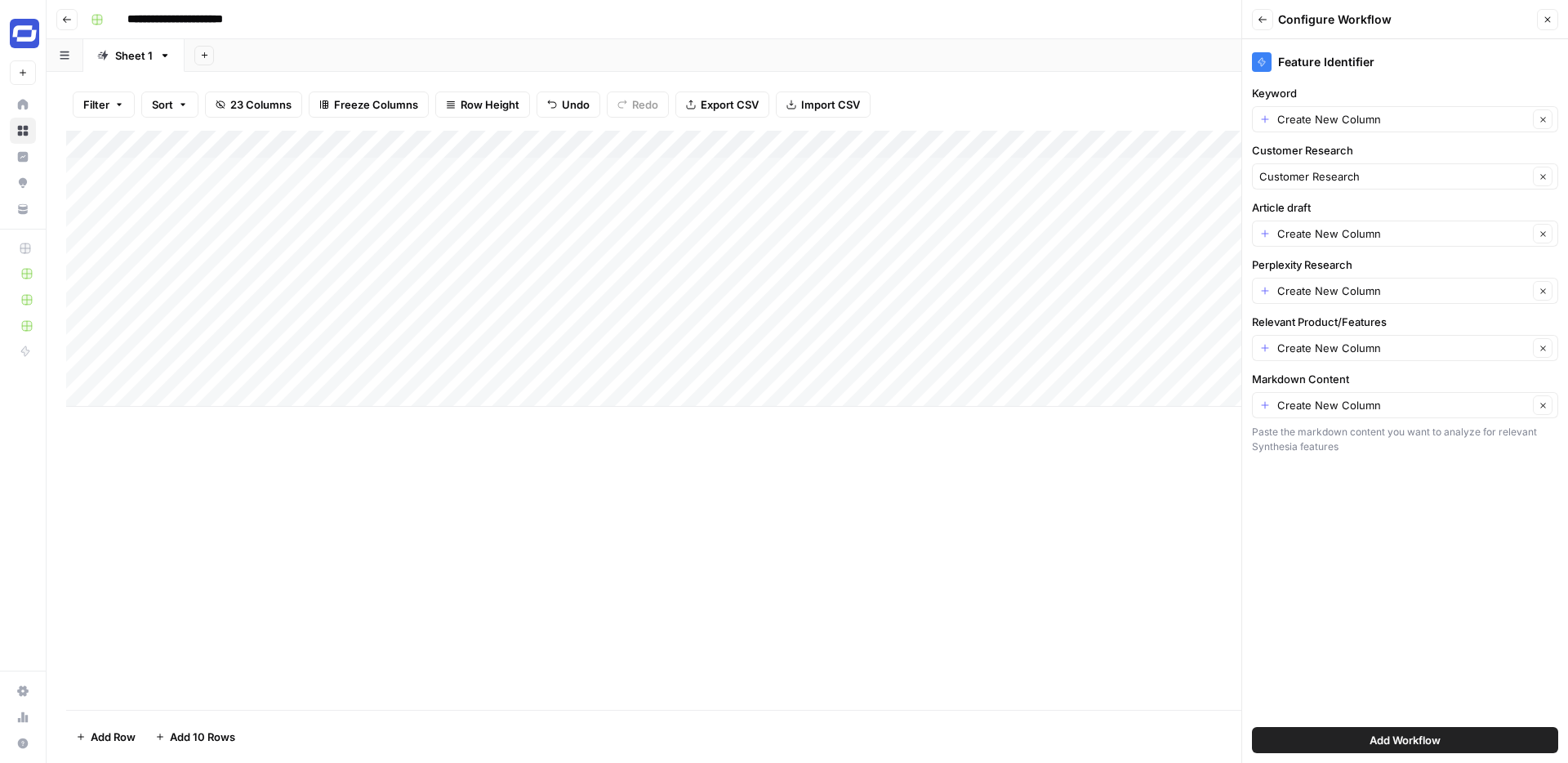
click at [1000, 551] on div "Add Column" at bounding box center [807, 421] width 1482 height 579
click at [1543, 19] on icon "button" at bounding box center [1547, 20] width 10 height 10
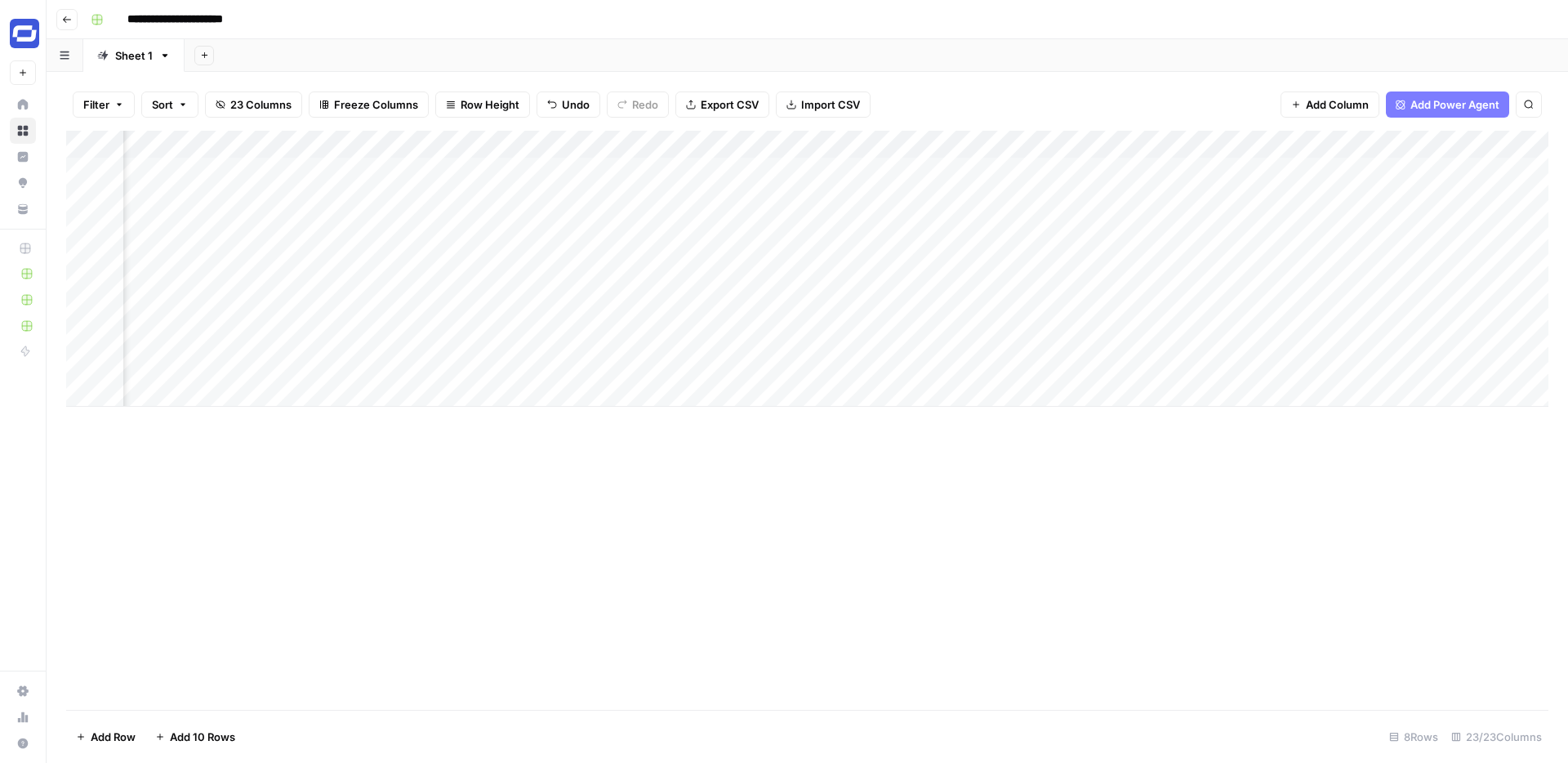
scroll to position [0, 3069]
click at [1352, 101] on span "Add Column" at bounding box center [1338, 105] width 63 height 16
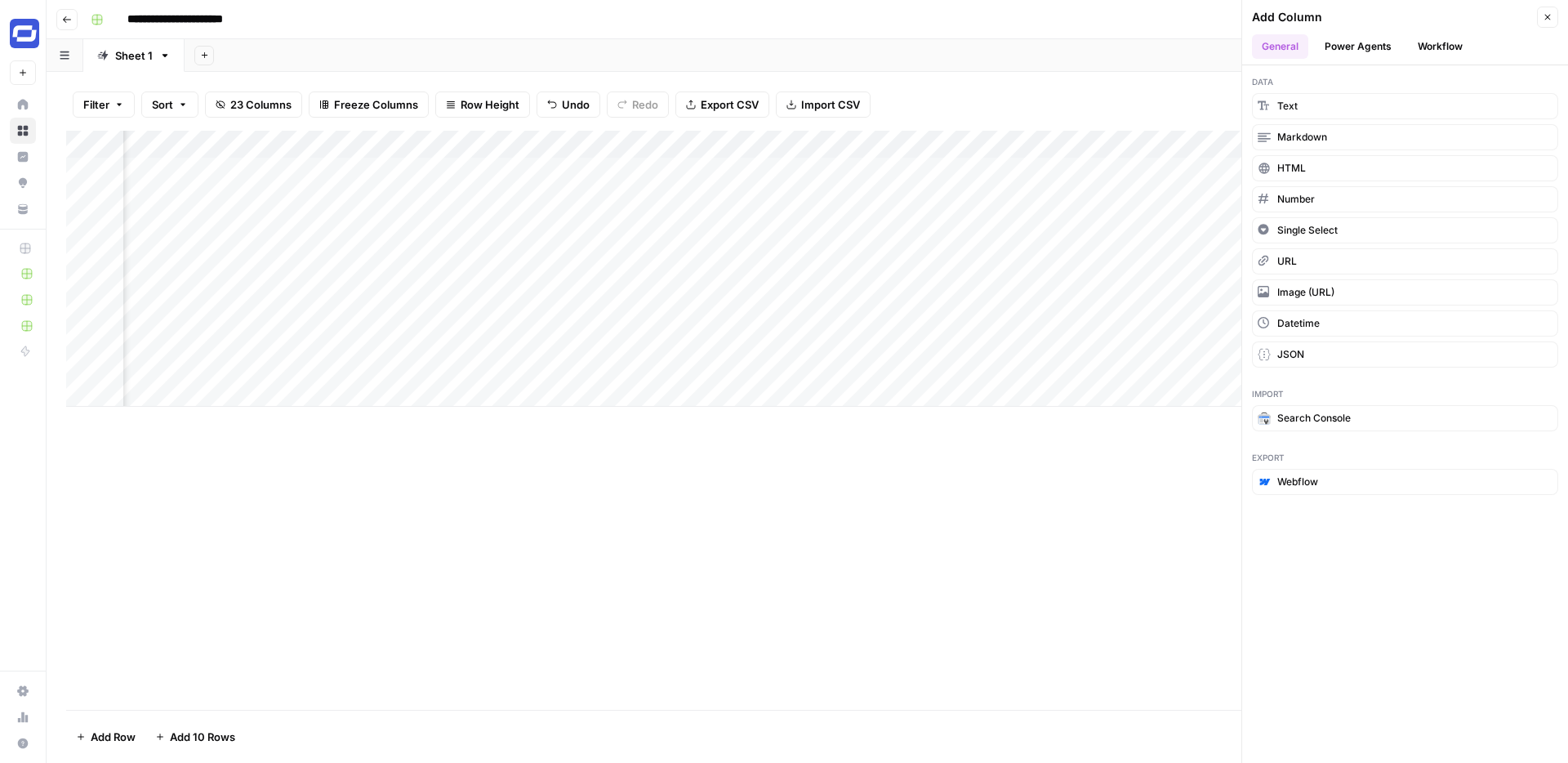
click at [1427, 49] on button "Workflow" at bounding box center [1440, 47] width 64 height 25
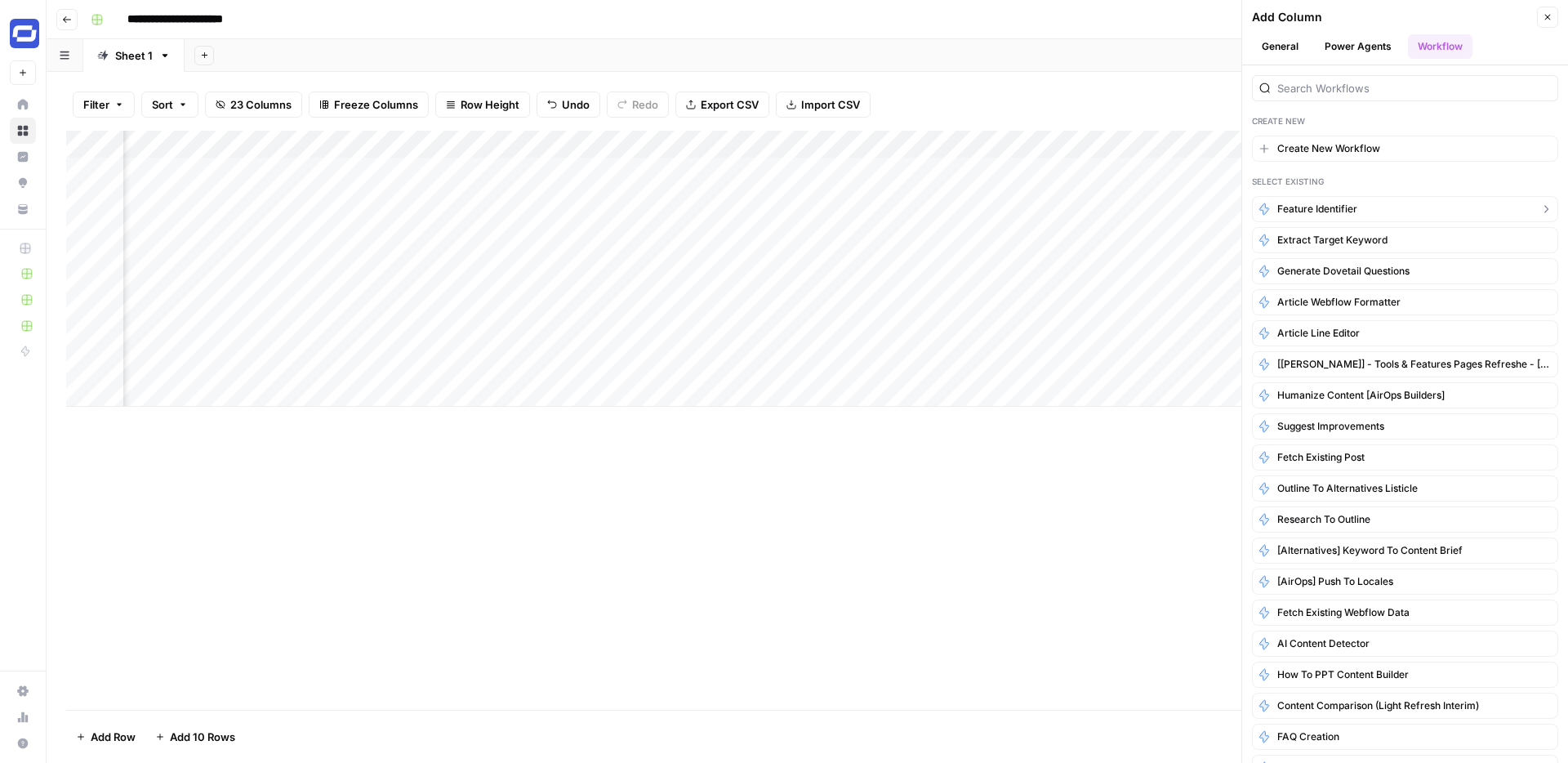
click at [1319, 212] on span "Feature Identifier" at bounding box center [1317, 209] width 80 height 15
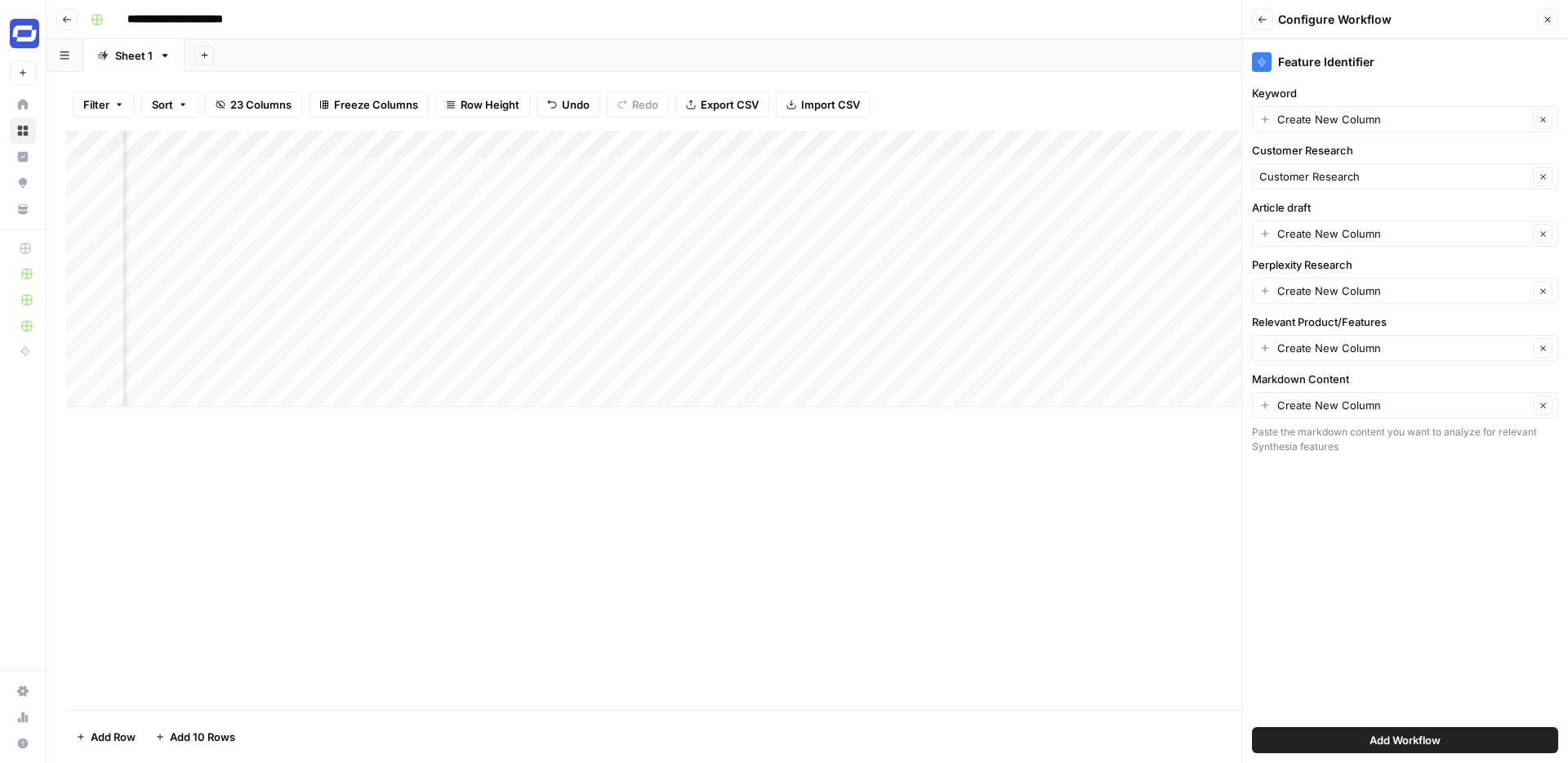
click at [1381, 737] on span "Add Workflow" at bounding box center [1405, 740] width 71 height 16
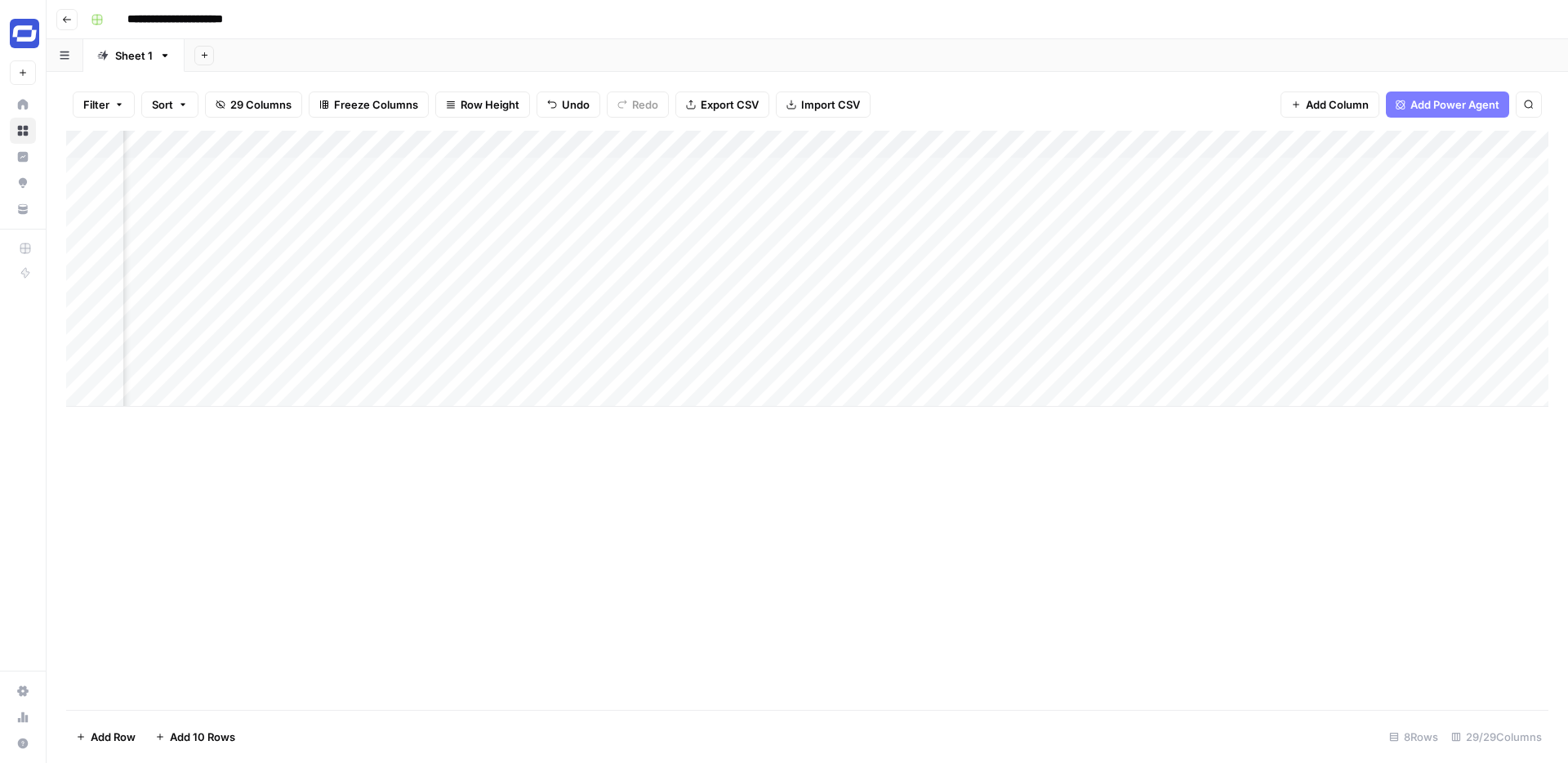
scroll to position [0, 675]
drag, startPoint x: 1375, startPoint y: 146, endPoint x: 474, endPoint y: 226, distance: 904.5
click at [474, 226] on div "Add Column" at bounding box center [807, 268] width 1482 height 276
click at [756, 144] on div "Add Column" at bounding box center [807, 268] width 1482 height 276
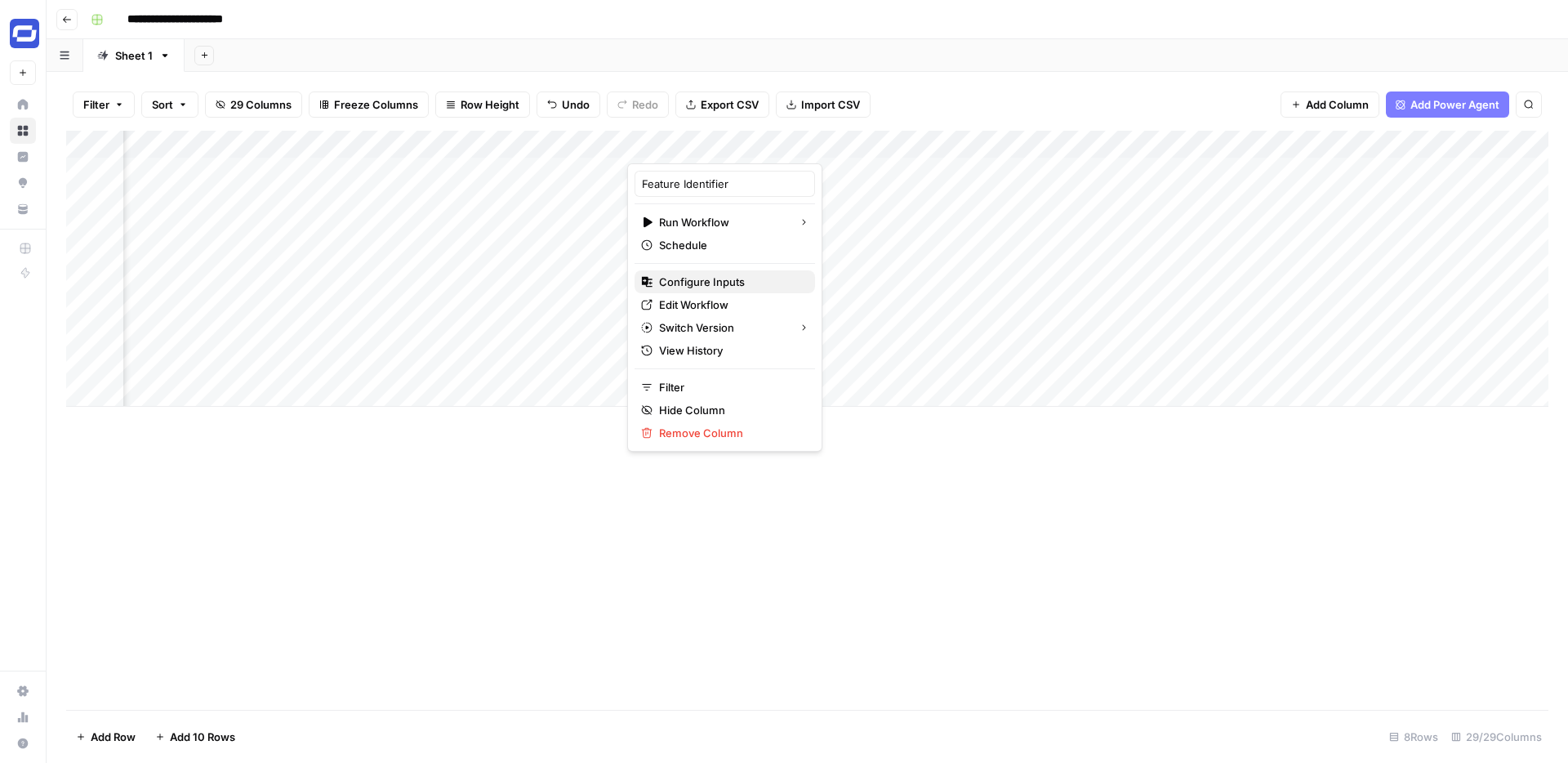
click at [704, 273] on span "Configure Inputs" at bounding box center [731, 281] width 143 height 16
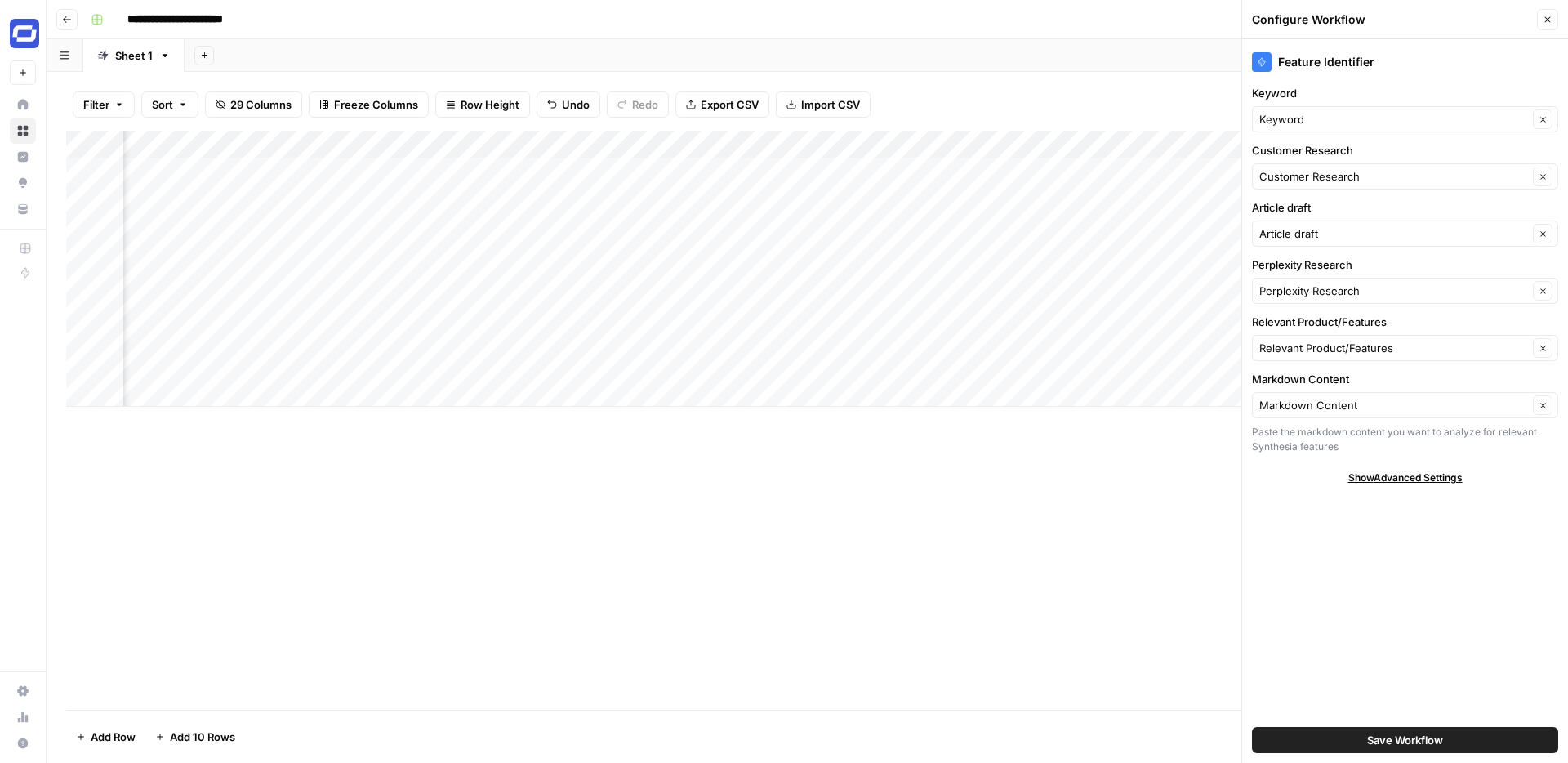
click at [848, 478] on div "Add Column" at bounding box center [807, 421] width 1482 height 579
click at [770, 589] on div "Add Column" at bounding box center [807, 421] width 1482 height 579
click at [1542, 16] on button "Close" at bounding box center [1548, 20] width 21 height 21
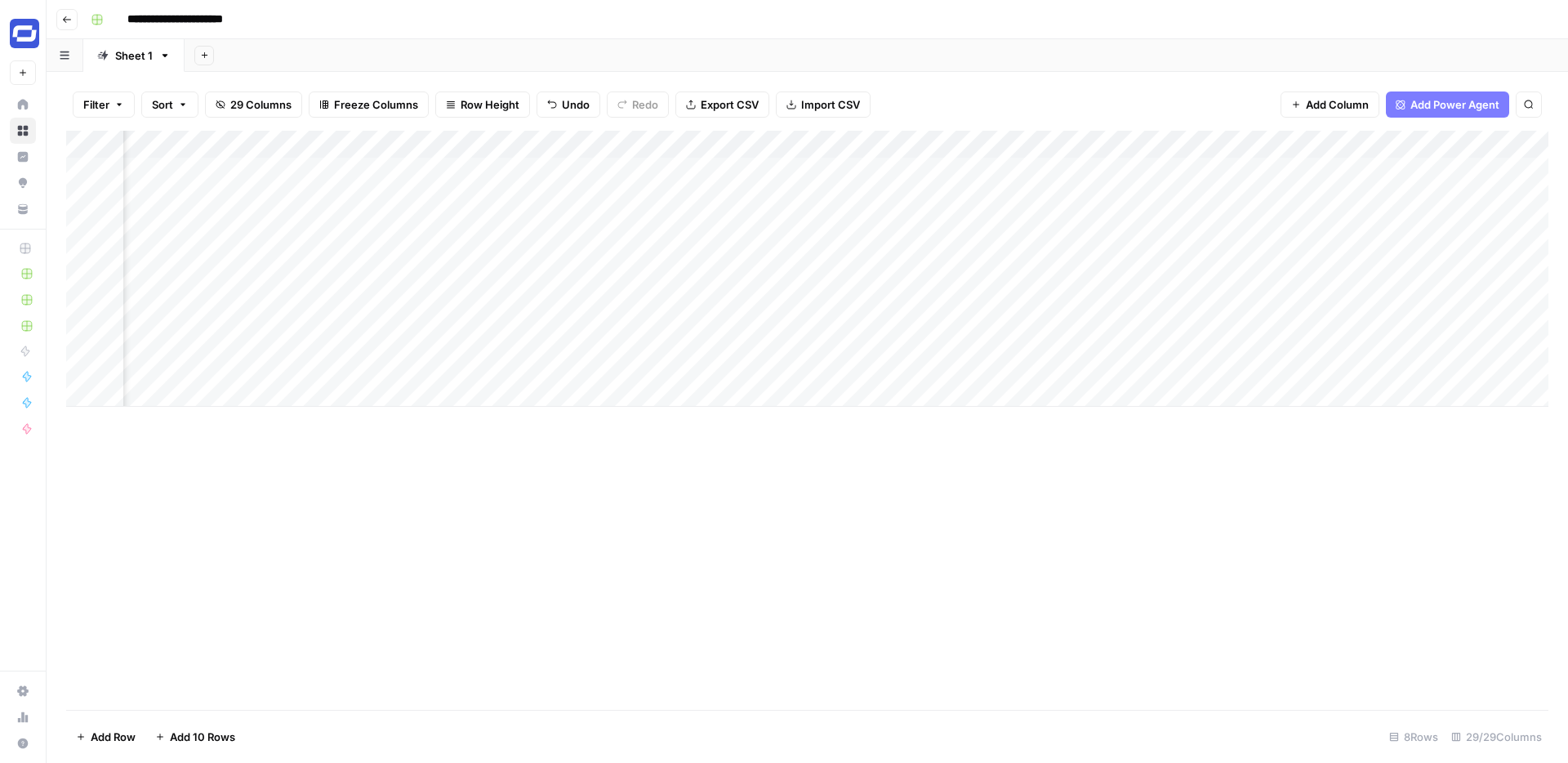
click at [758, 145] on div "Add Column" at bounding box center [807, 268] width 1482 height 276
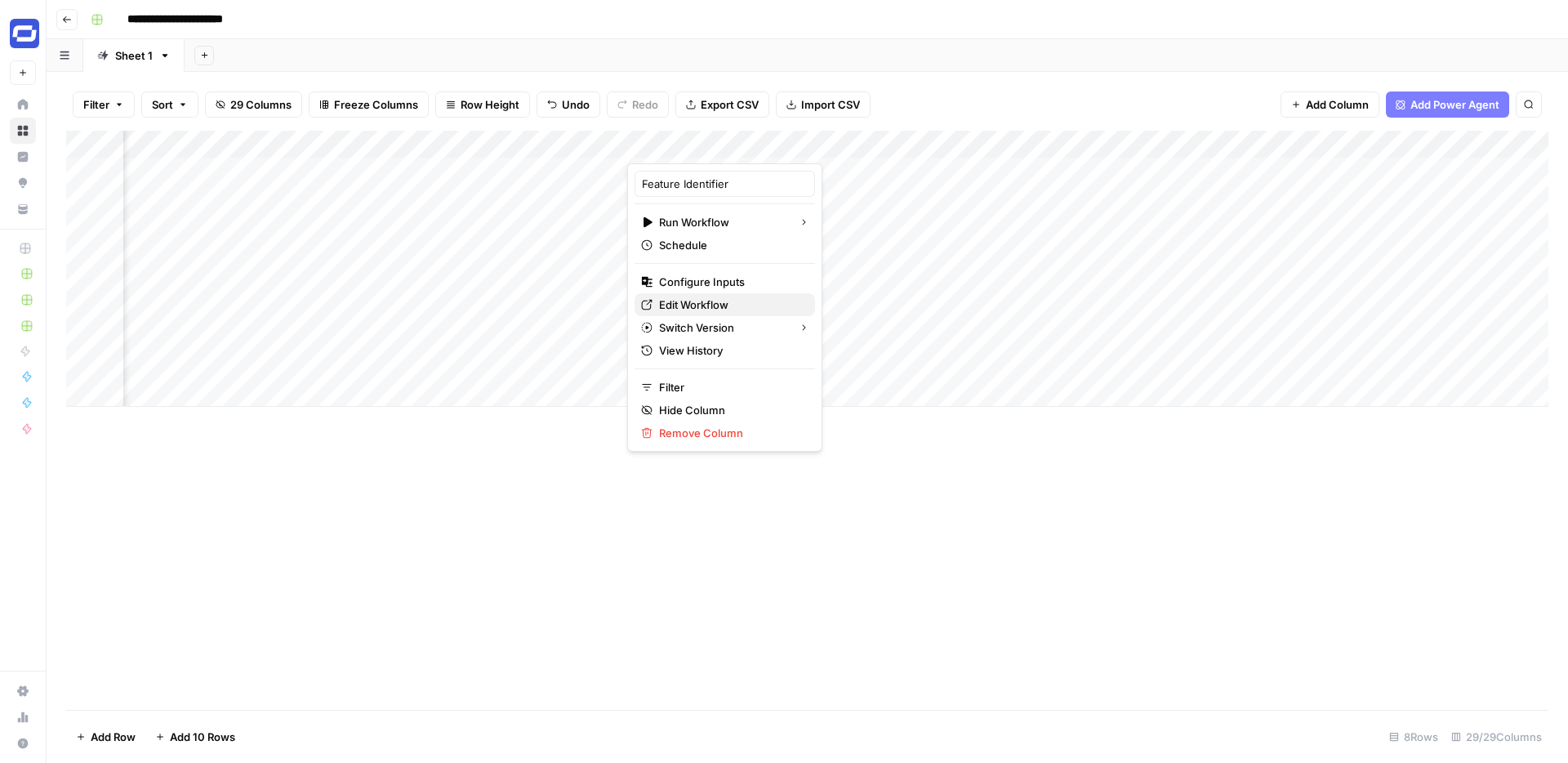
click at [683, 300] on span "Edit Workflow" at bounding box center [731, 305] width 143 height 16
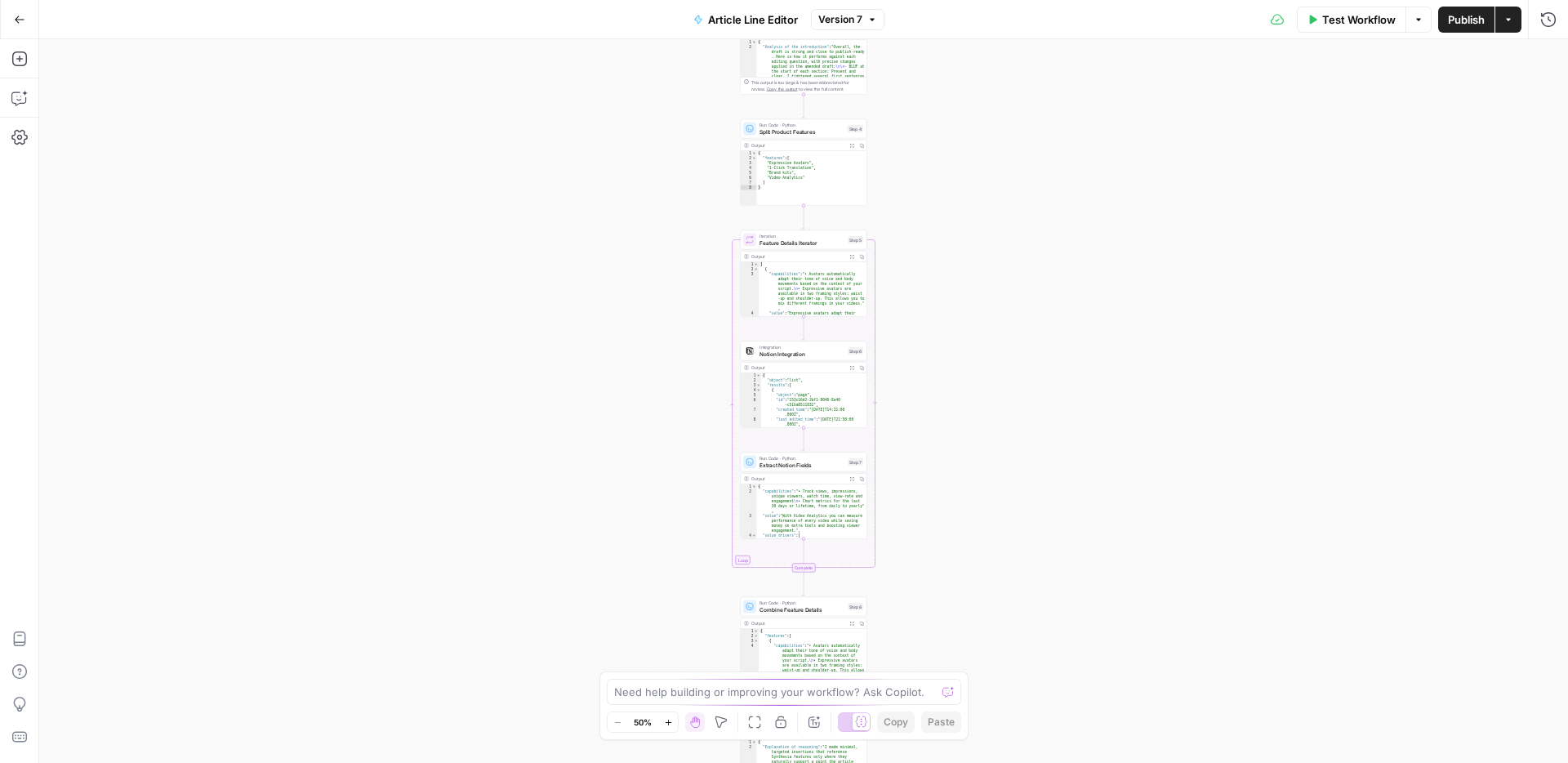
click at [1422, 15] on icon "button" at bounding box center [1419, 20] width 10 height 10
click at [1512, 22] on icon "button" at bounding box center [1509, 20] width 10 height 10
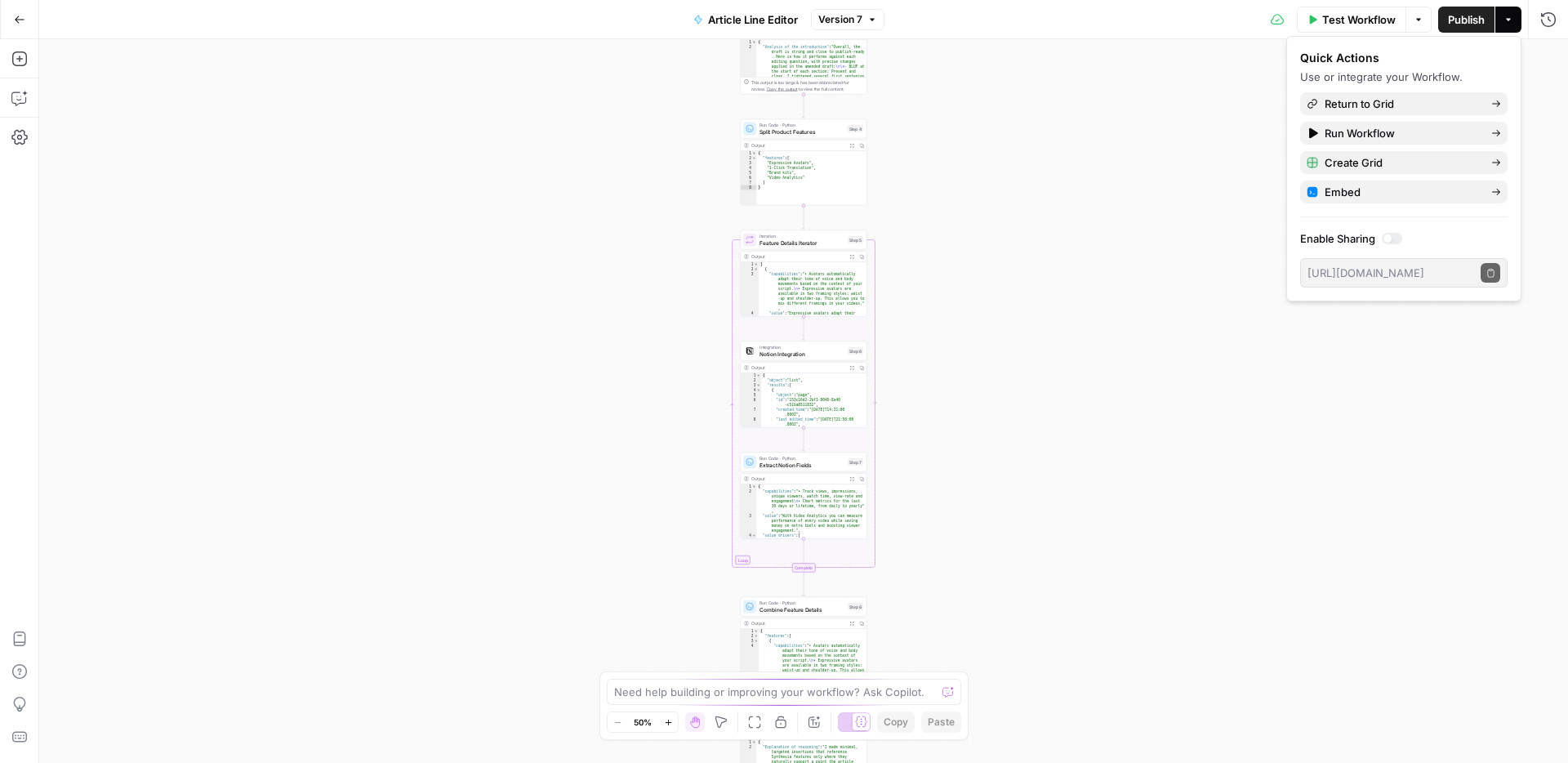
click at [1189, 211] on div "Workflow Set Inputs Inputs LLM · GPT-5 Line editor Step 2 Output Expand Output …" at bounding box center [804, 401] width 1529 height 723
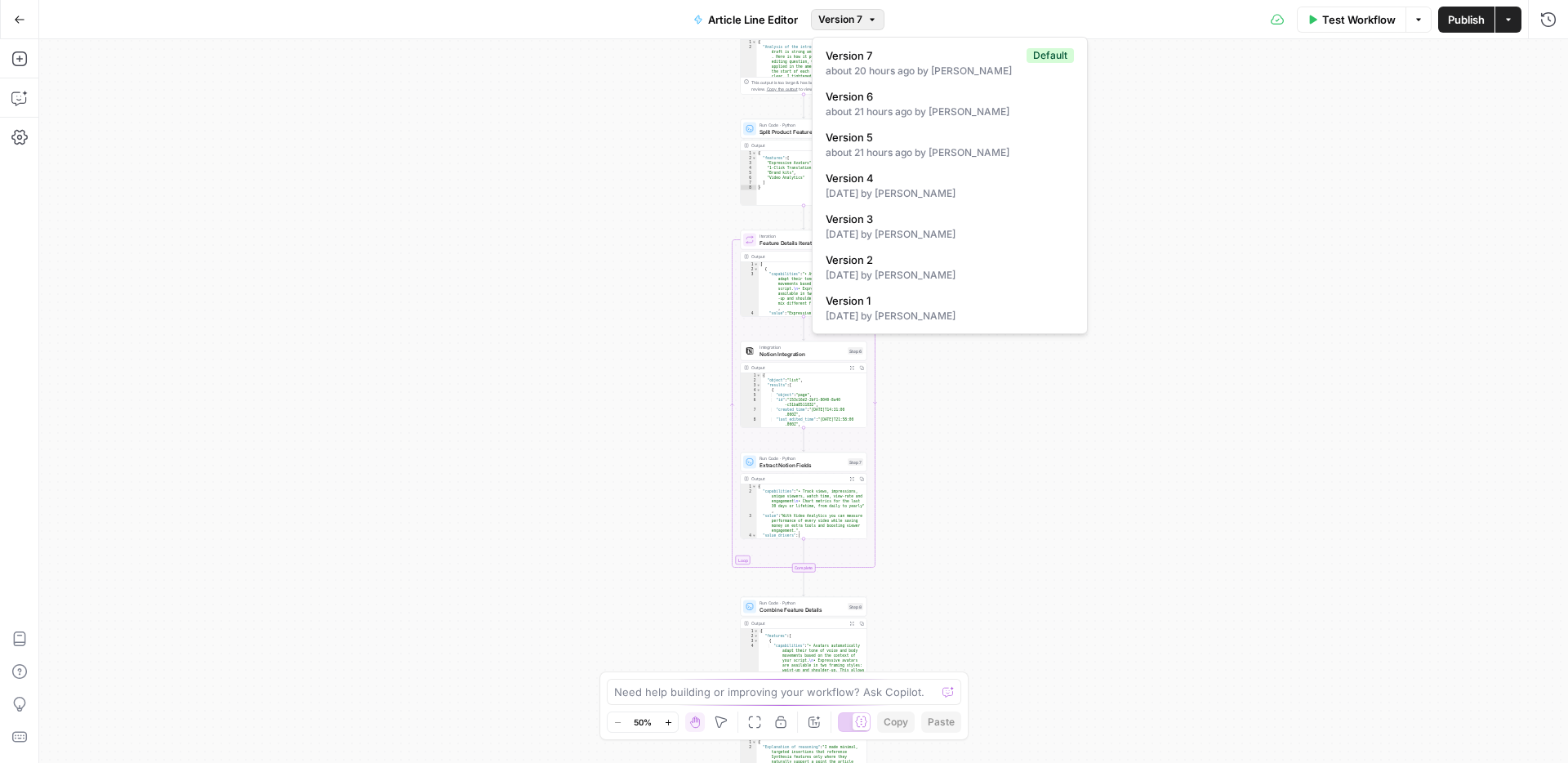
click at [831, 16] on span "Version 7" at bounding box center [840, 20] width 44 height 15
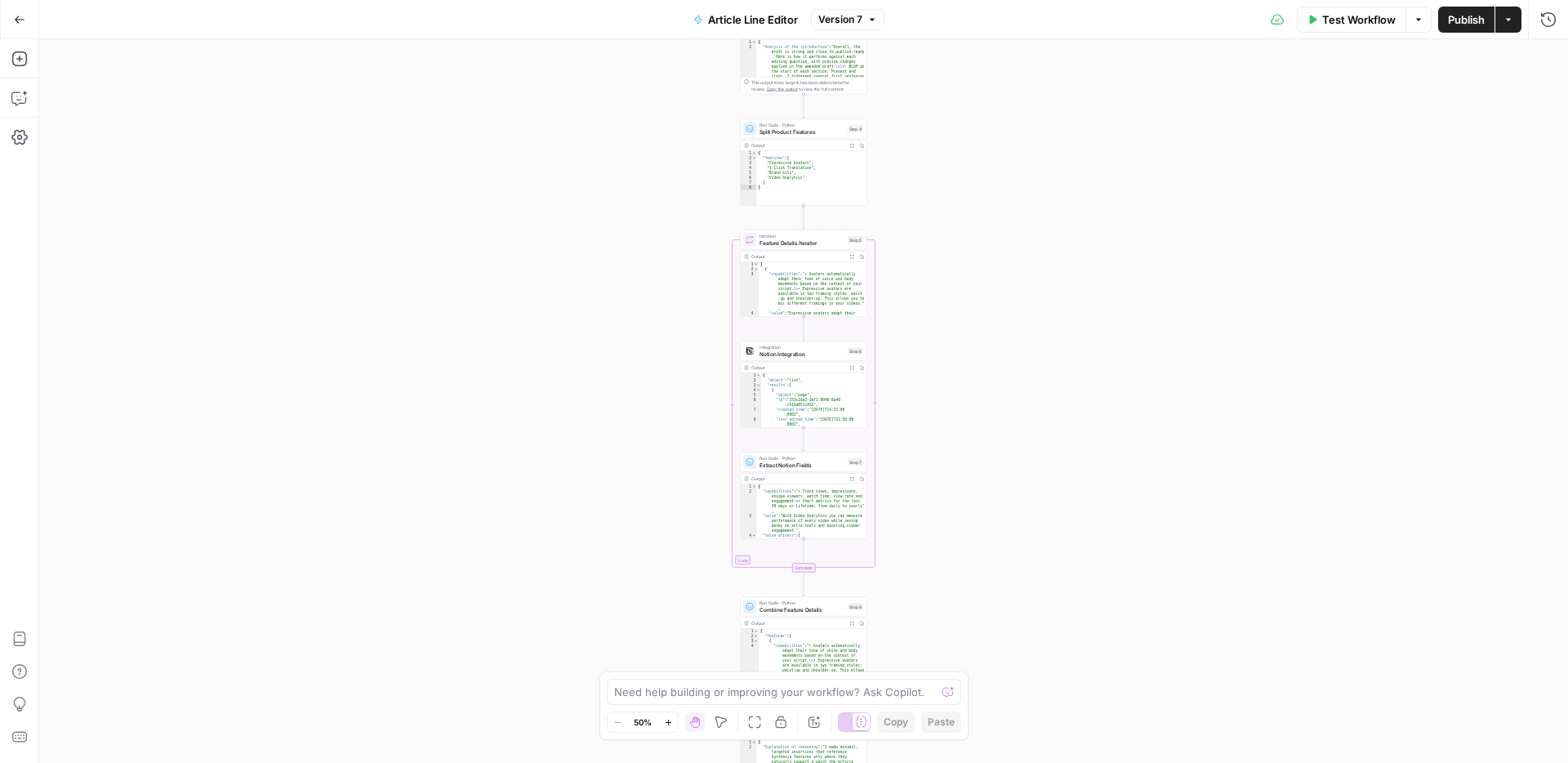
click at [21, 21] on icon "button" at bounding box center [20, 20] width 12 height 12
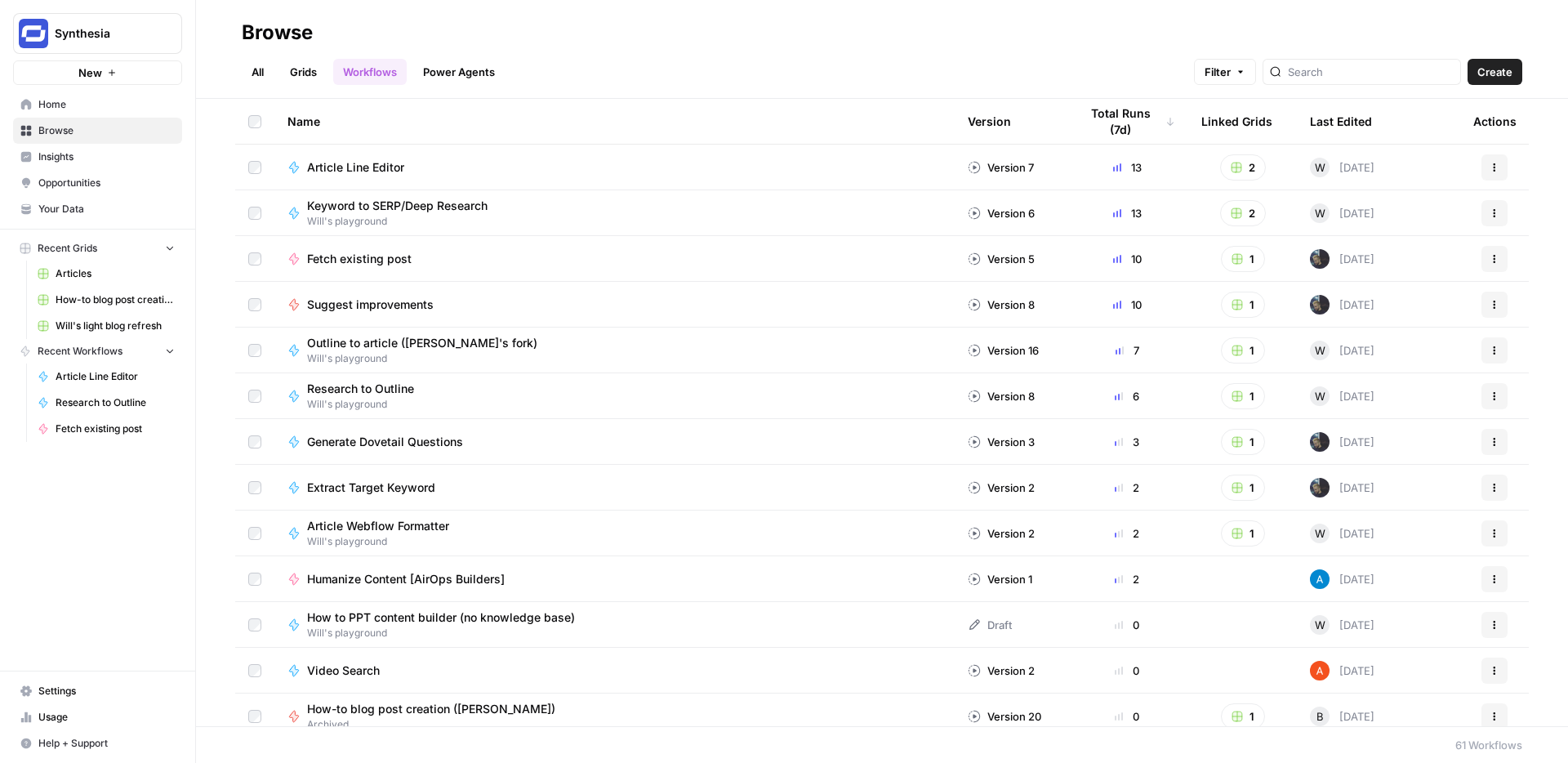
click at [1377, 60] on div at bounding box center [1361, 72] width 198 height 26
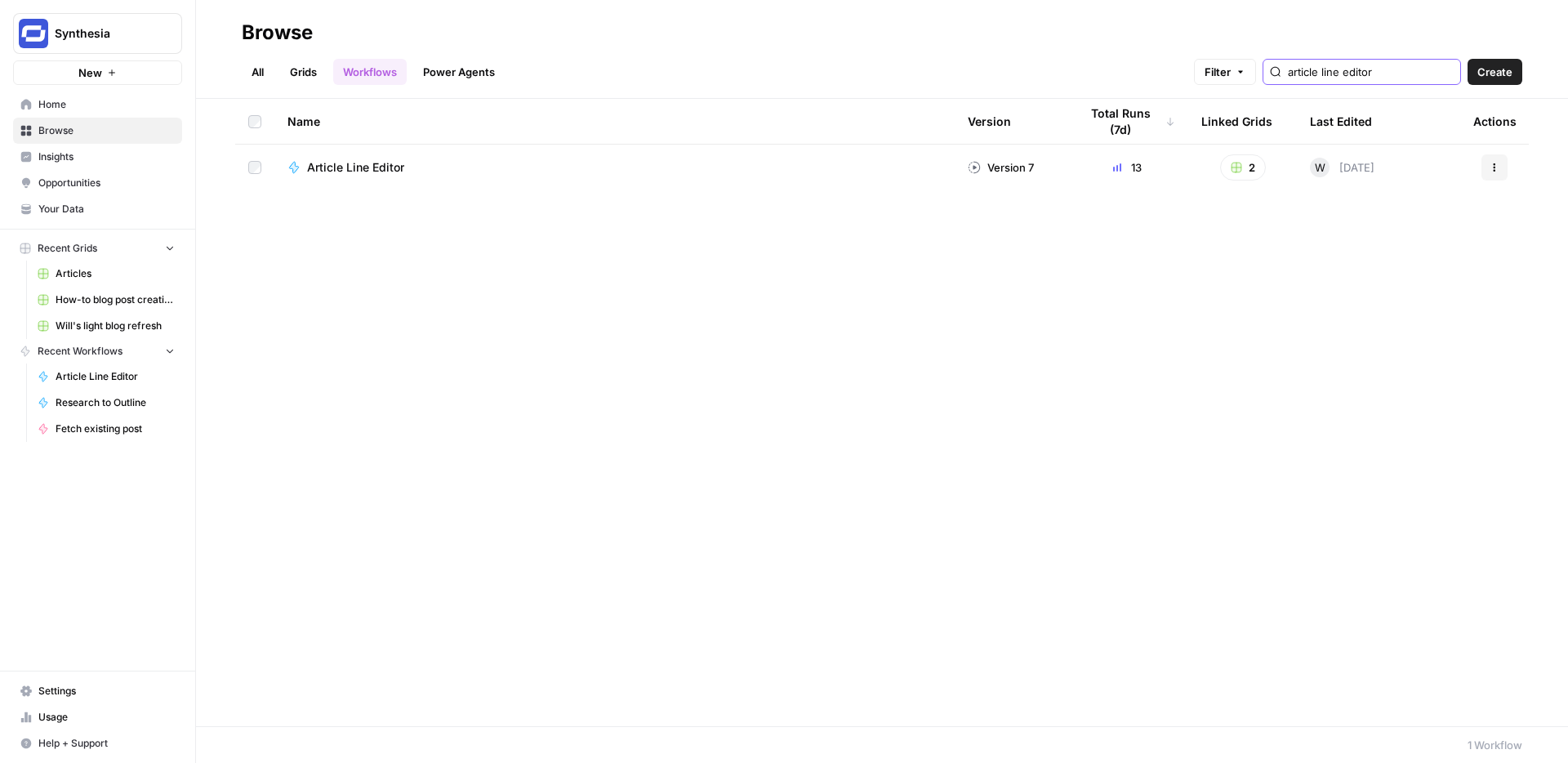
type input "article line editor"
click at [1501, 165] on button "Actions" at bounding box center [1495, 168] width 26 height 26
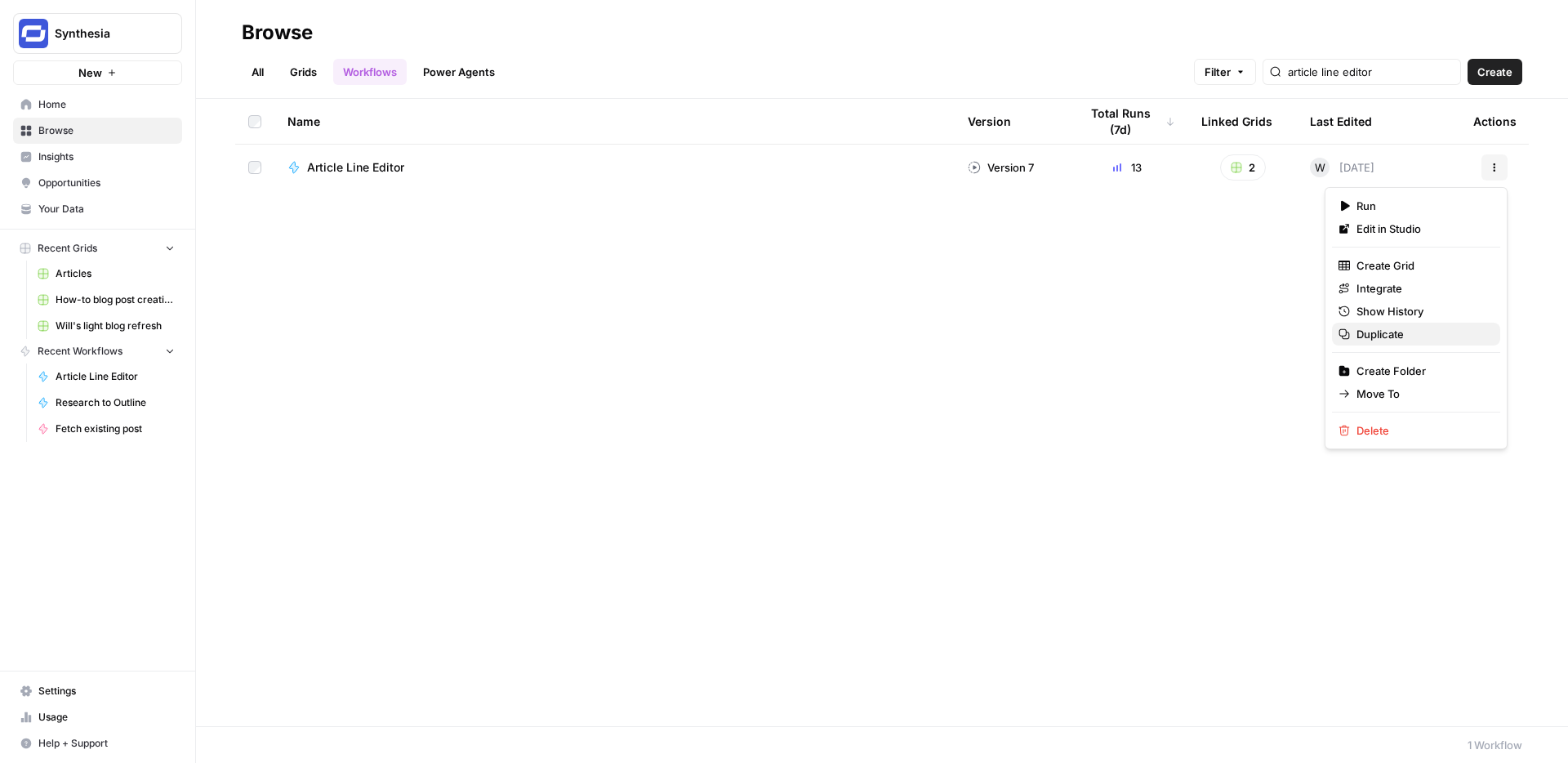
click at [1375, 330] on span "Duplicate" at bounding box center [1421, 334] width 131 height 16
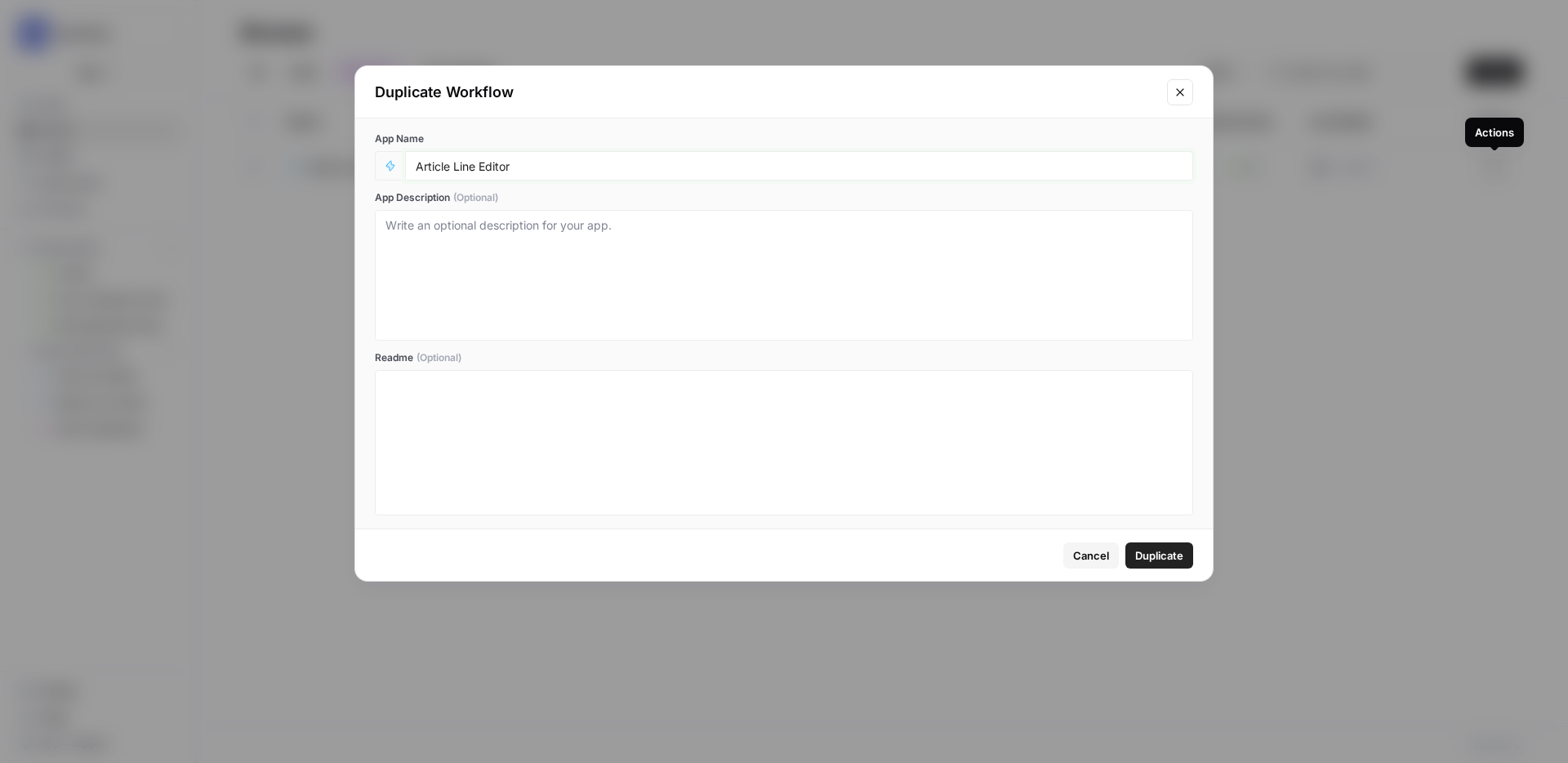
click at [552, 171] on input "Article Line Editor" at bounding box center [799, 166] width 767 height 15
type input "Feature Identifier"
click at [570, 244] on textarea "App Description (Optional)" at bounding box center [784, 275] width 797 height 116
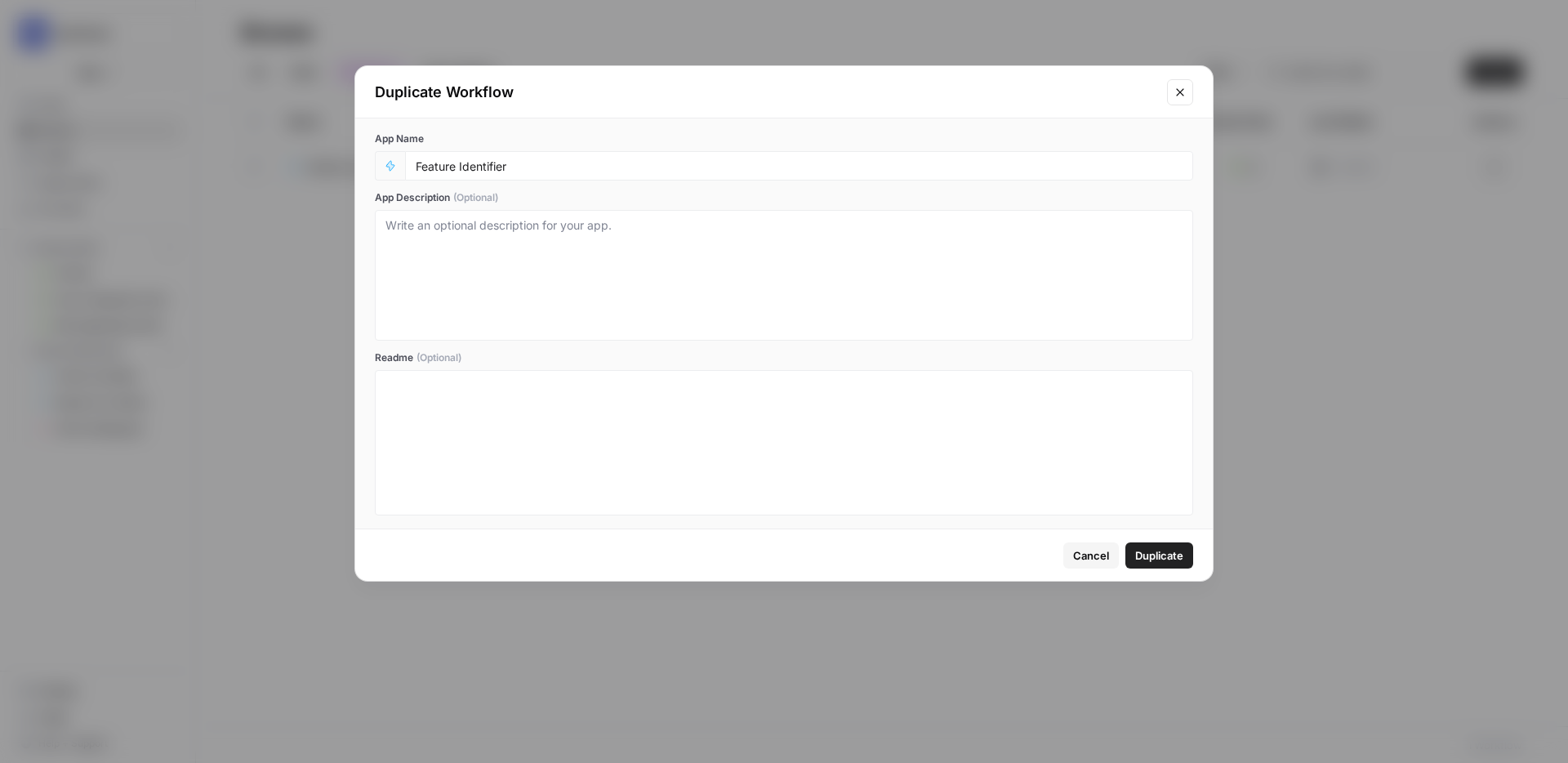
click at [1168, 556] on span "Duplicate" at bounding box center [1159, 556] width 49 height 16
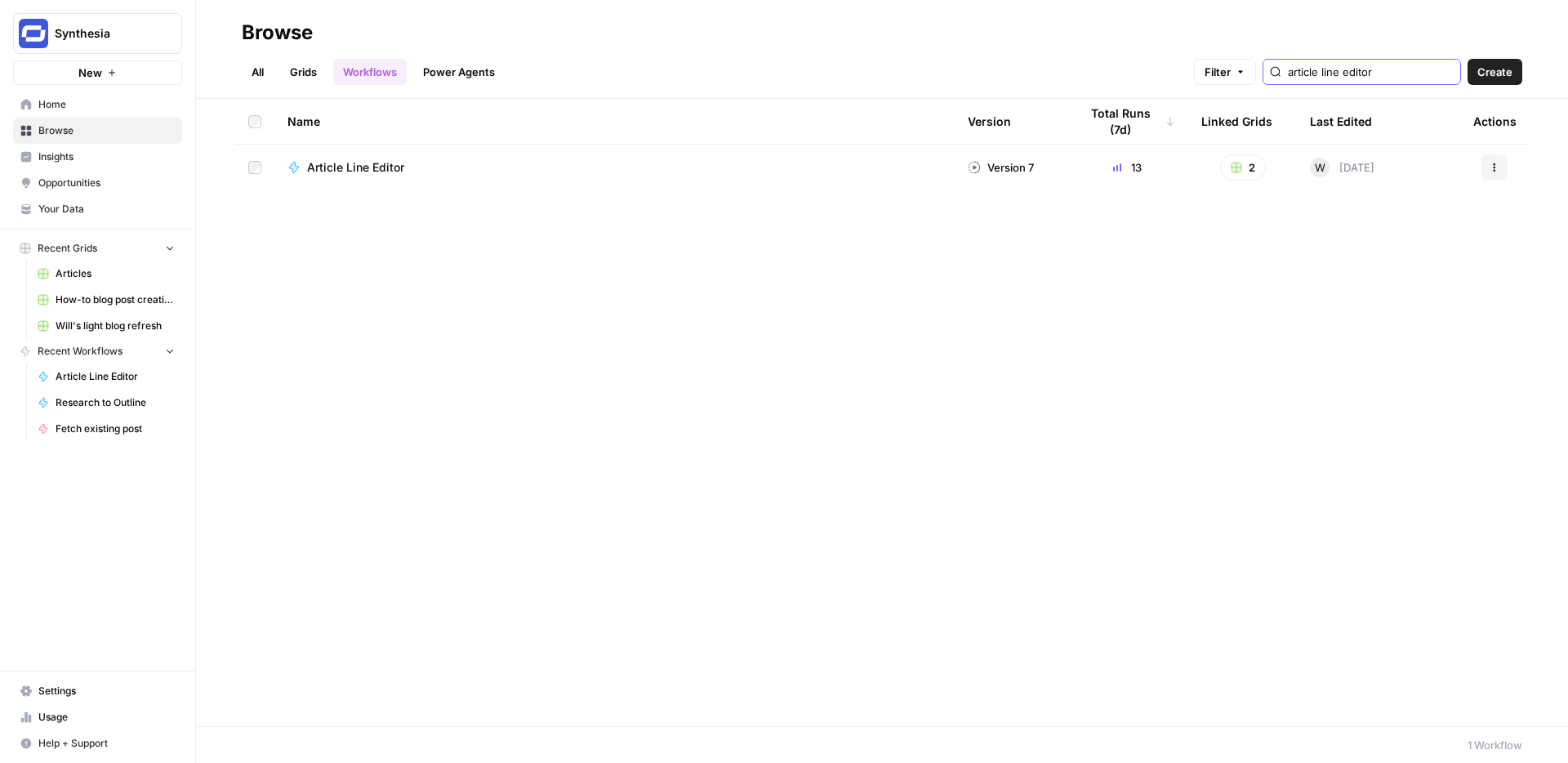
click at [1371, 76] on input "article line editor" at bounding box center [1370, 72] width 165 height 16
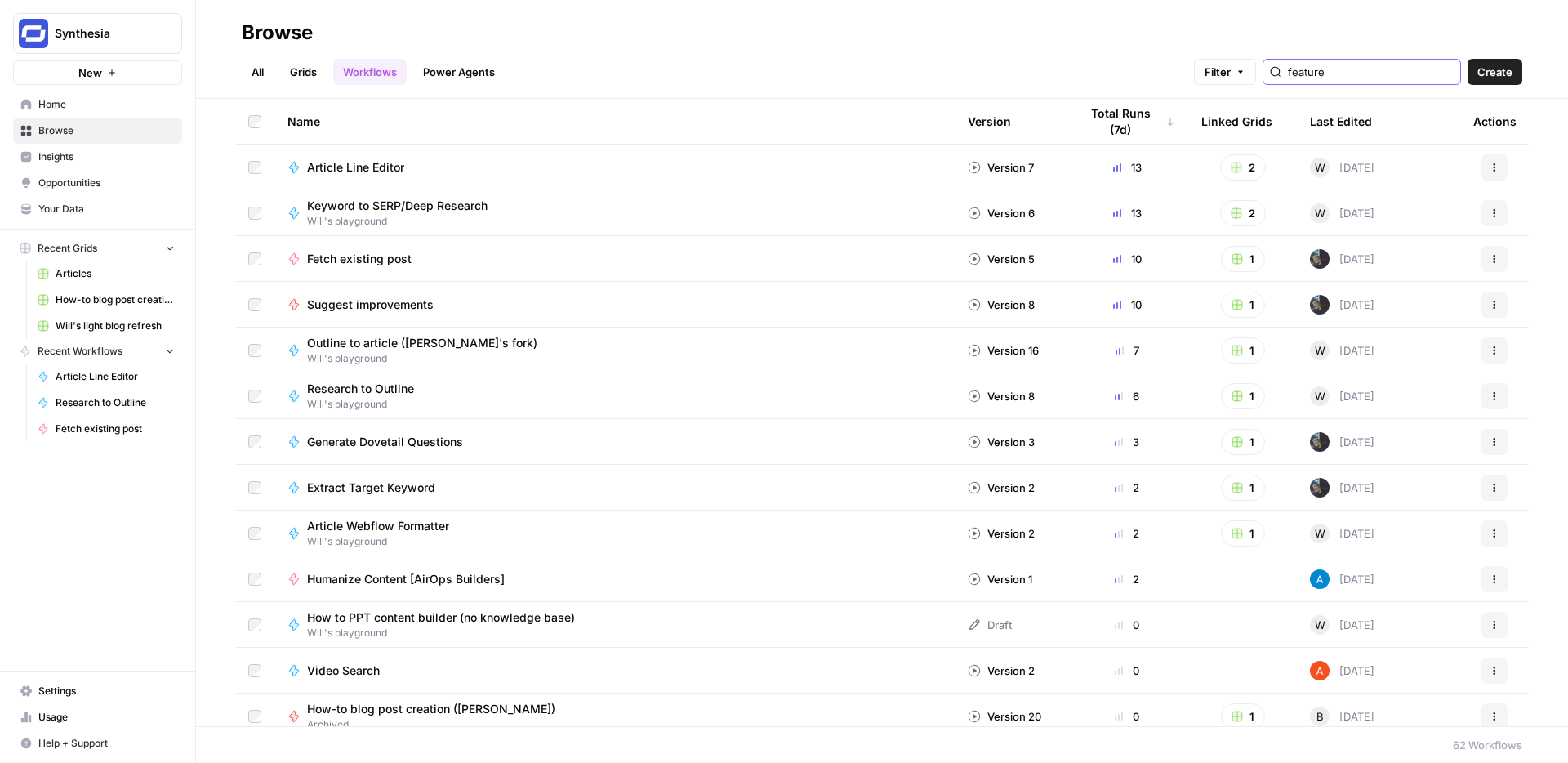
type input "feature"
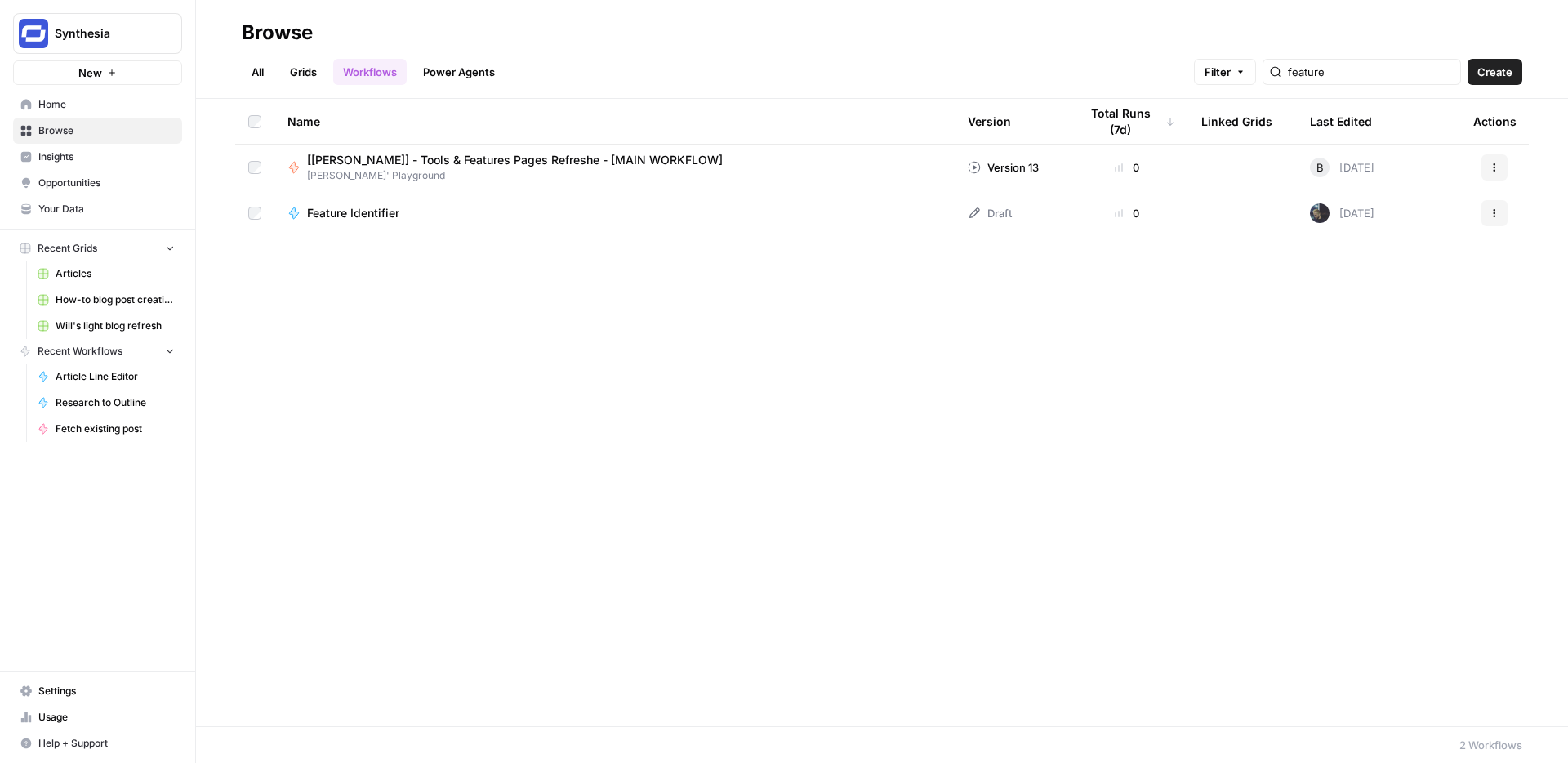
click at [365, 212] on span "Feature Identifier" at bounding box center [353, 213] width 92 height 16
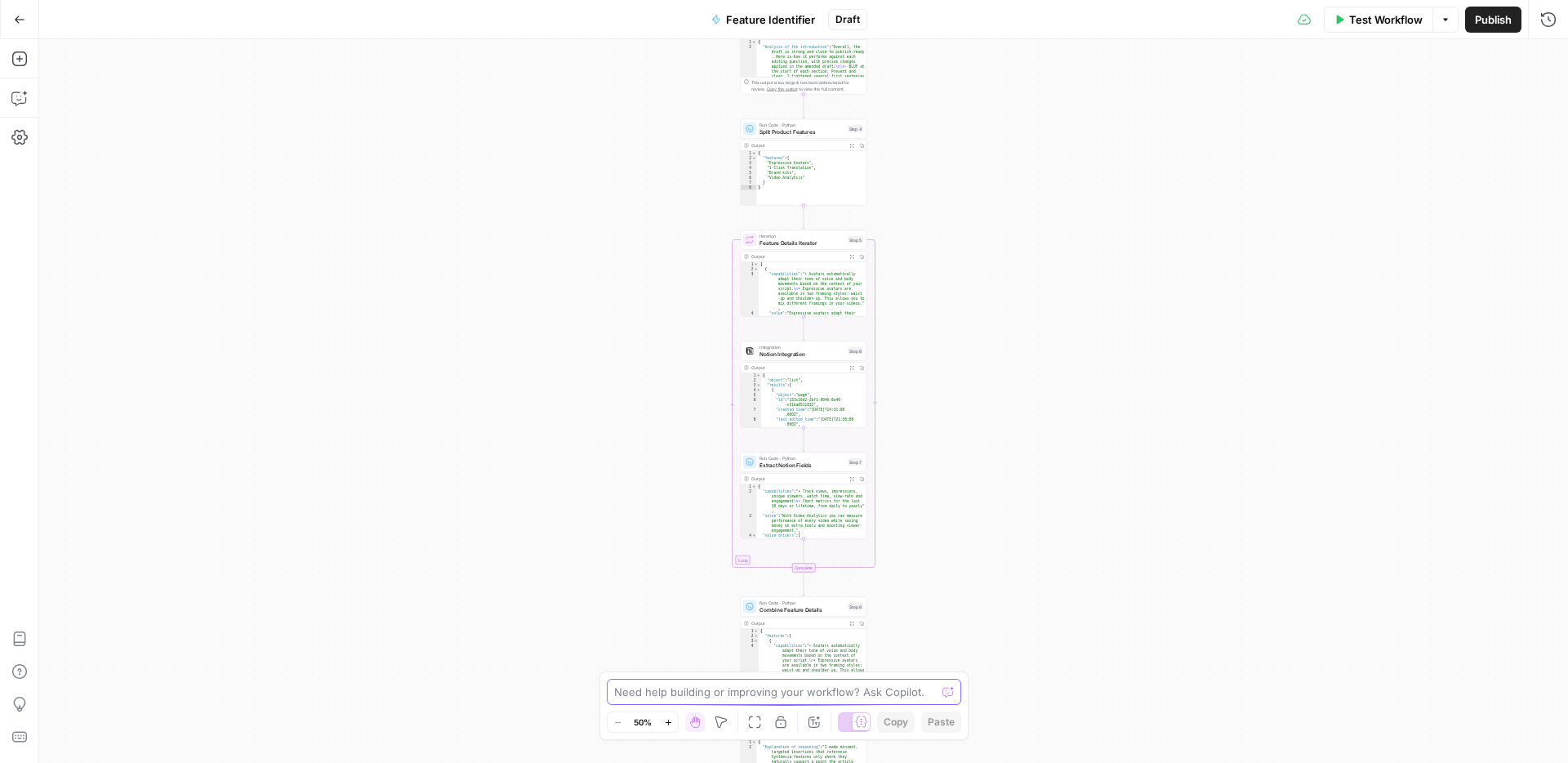
click at [672, 696] on textarea at bounding box center [775, 692] width 322 height 16
click at [887, 690] on textarea "I want to change this workflow so that it looks at a text input" at bounding box center [767, 692] width 307 height 16
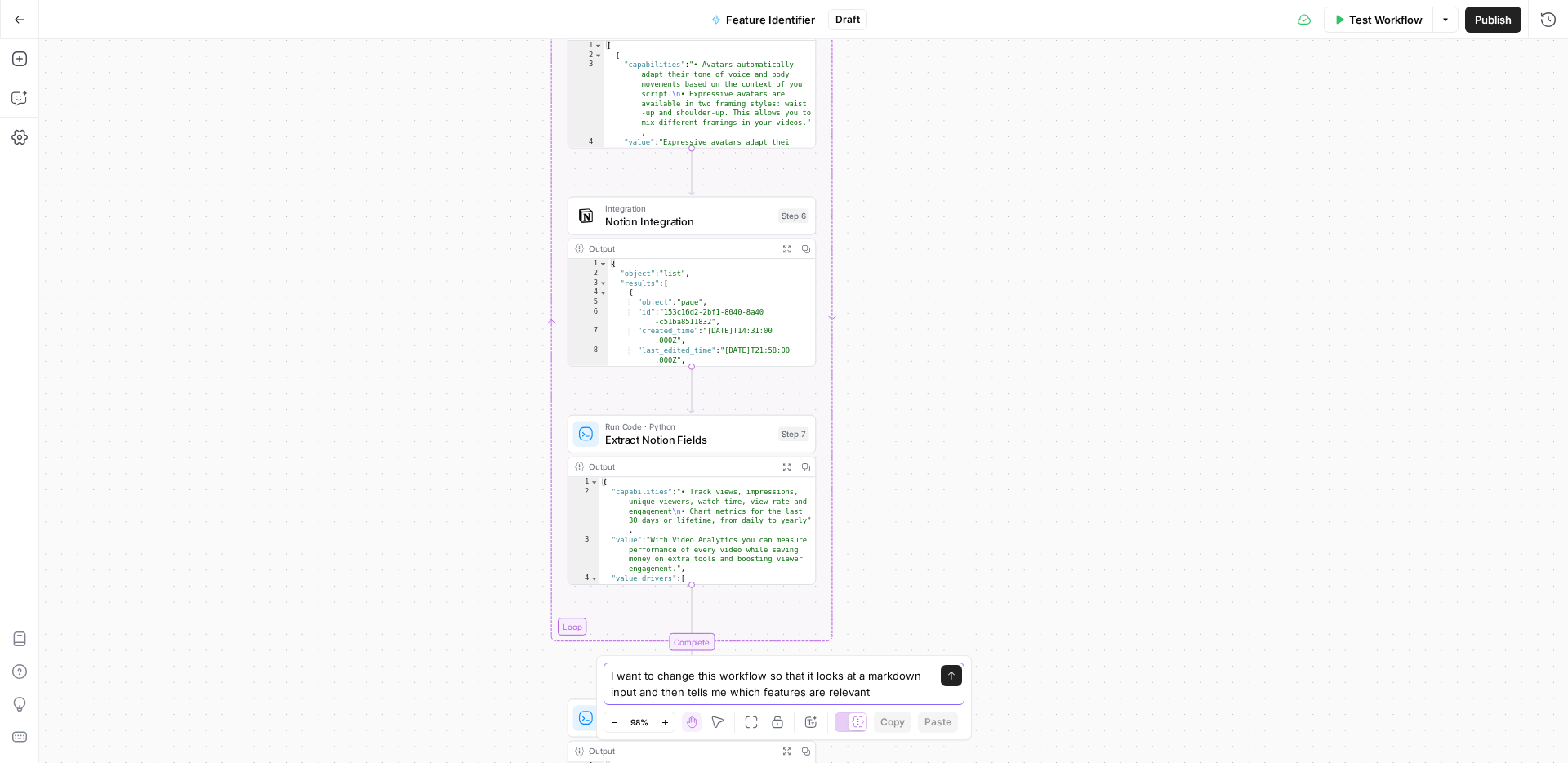
click at [758, 690] on textarea "I want to change this workflow so that it looks at a markdown input and then te…" at bounding box center [767, 684] width 314 height 33
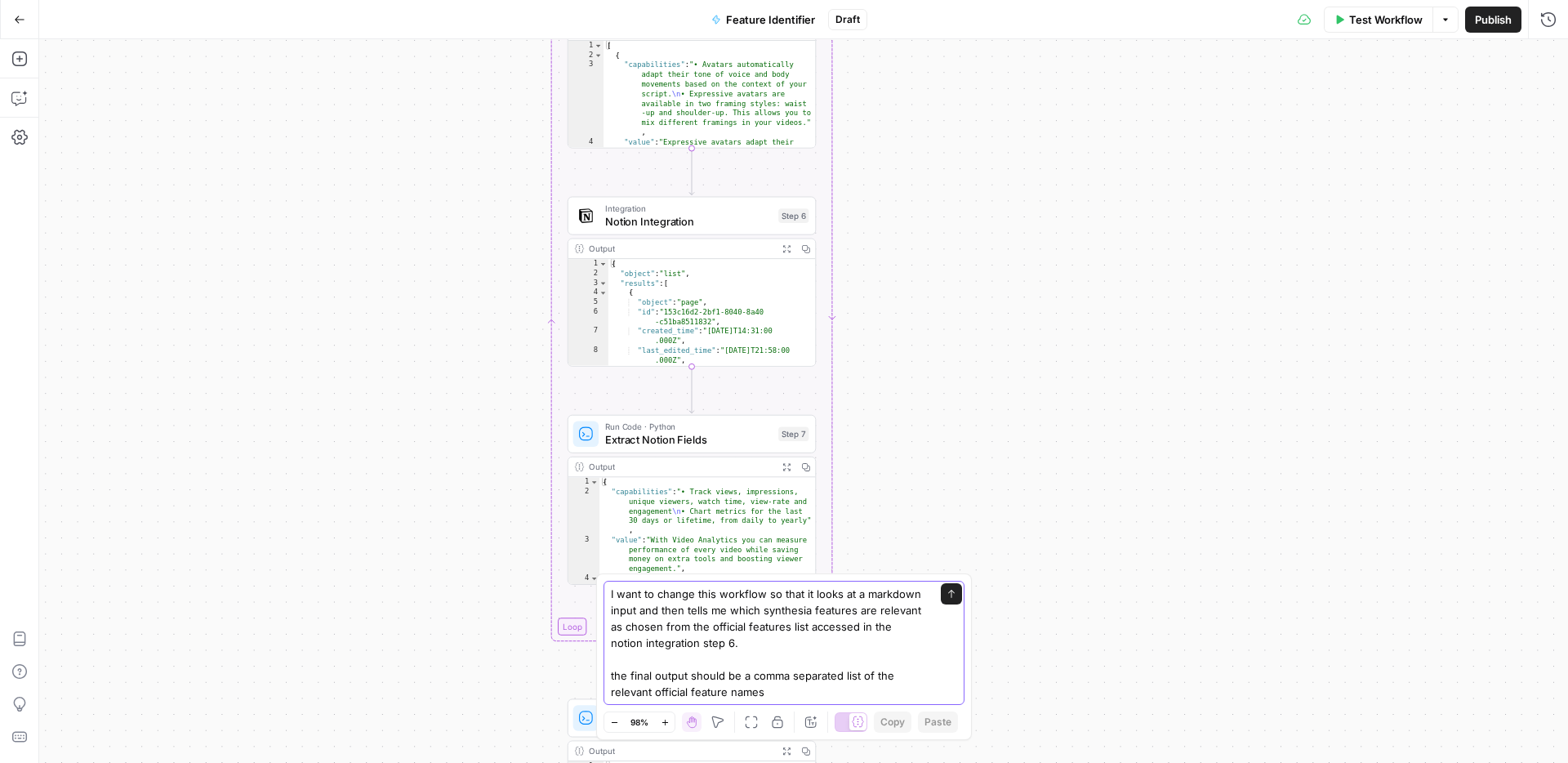
click at [655, 691] on textarea "I want to change this workflow so that it looks at a markdown input and then te…" at bounding box center [767, 642] width 314 height 114
type textarea "I want to change this workflow so that it looks at a markdown input and then te…"
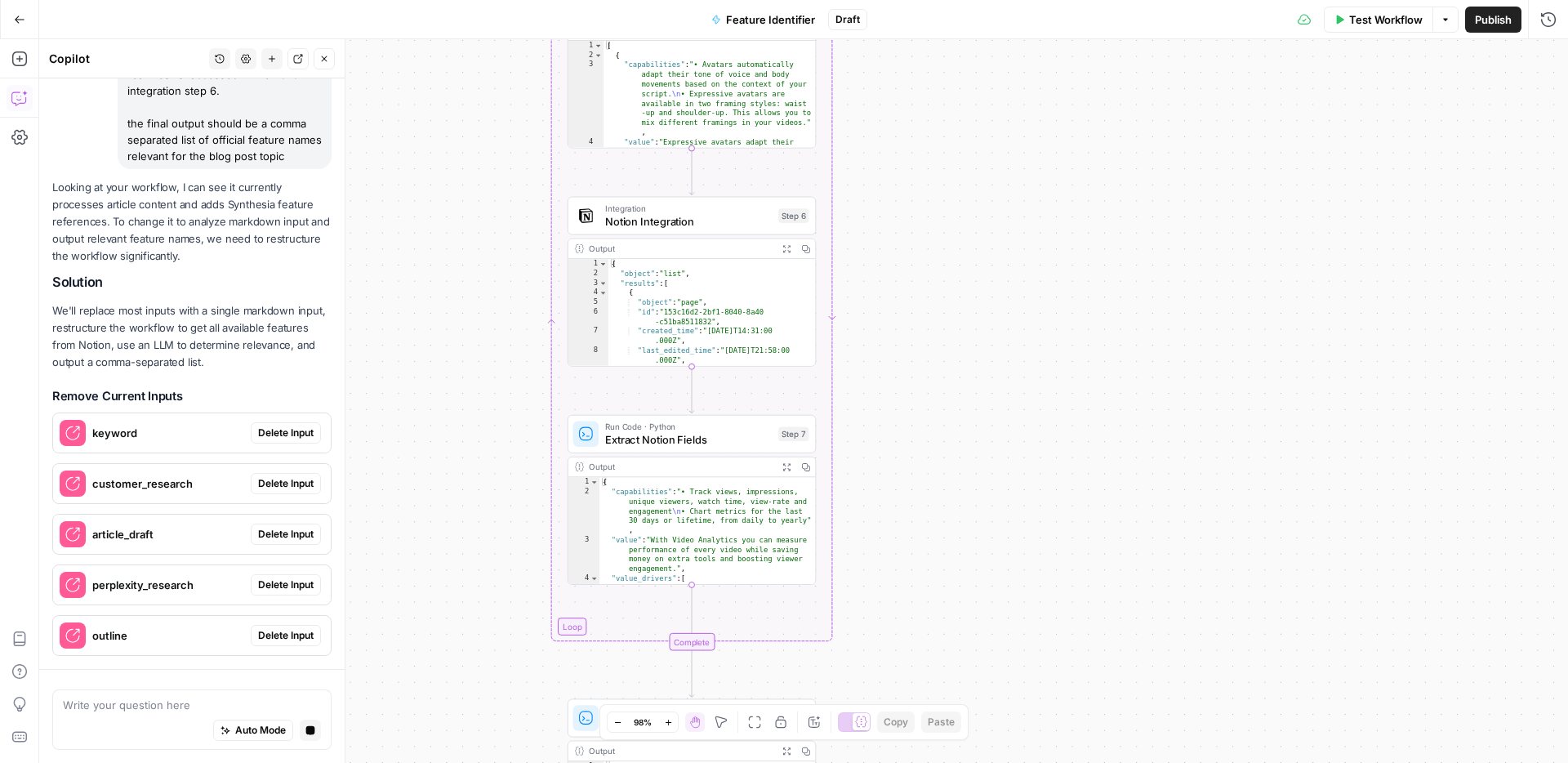
click at [1006, 542] on div "Workflow Set Inputs Inputs LLM · GPT-5 Line editor Step 2 Output Expand Output …" at bounding box center [804, 401] width 1529 height 723
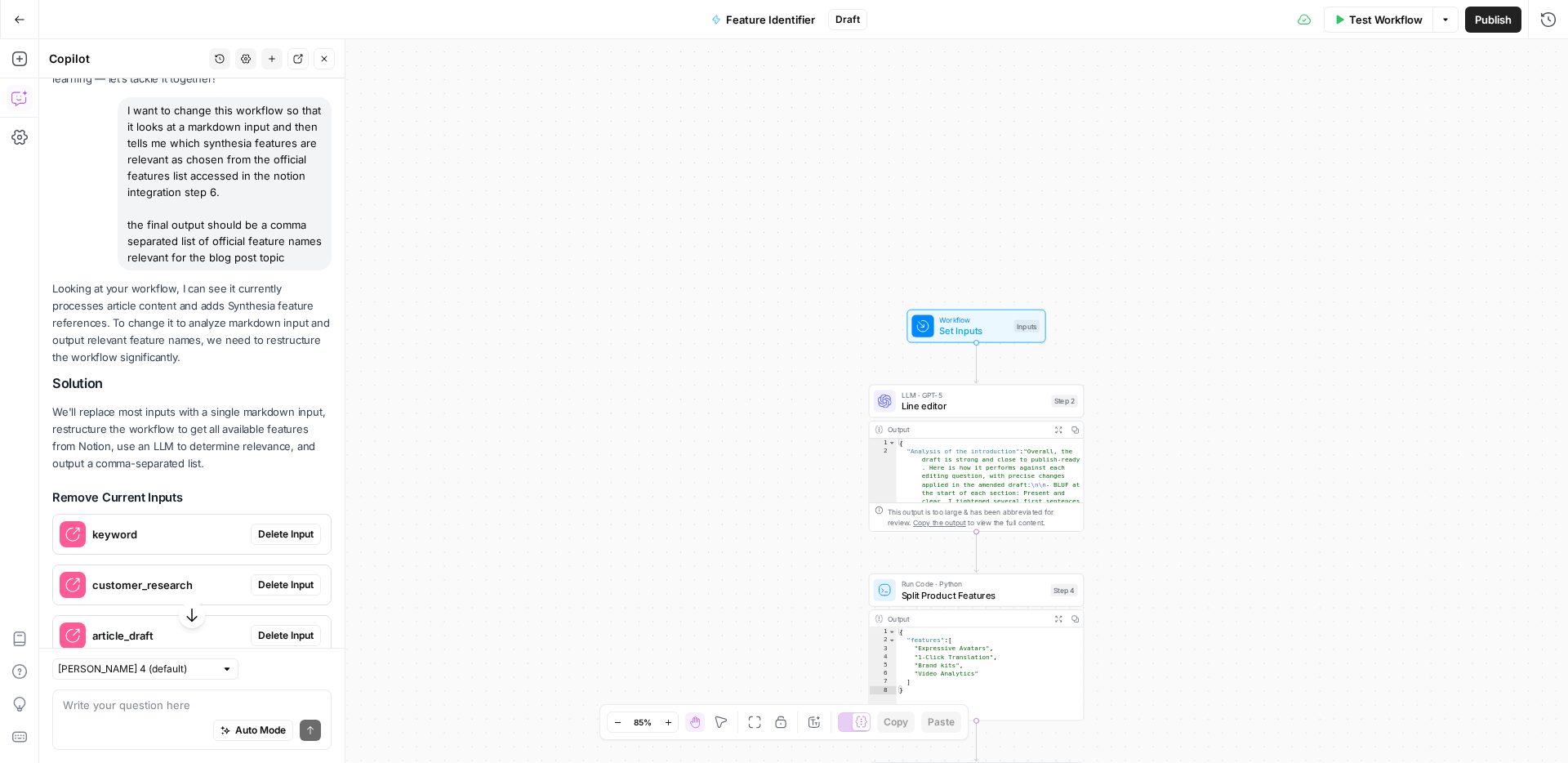
scroll to position [309, 0]
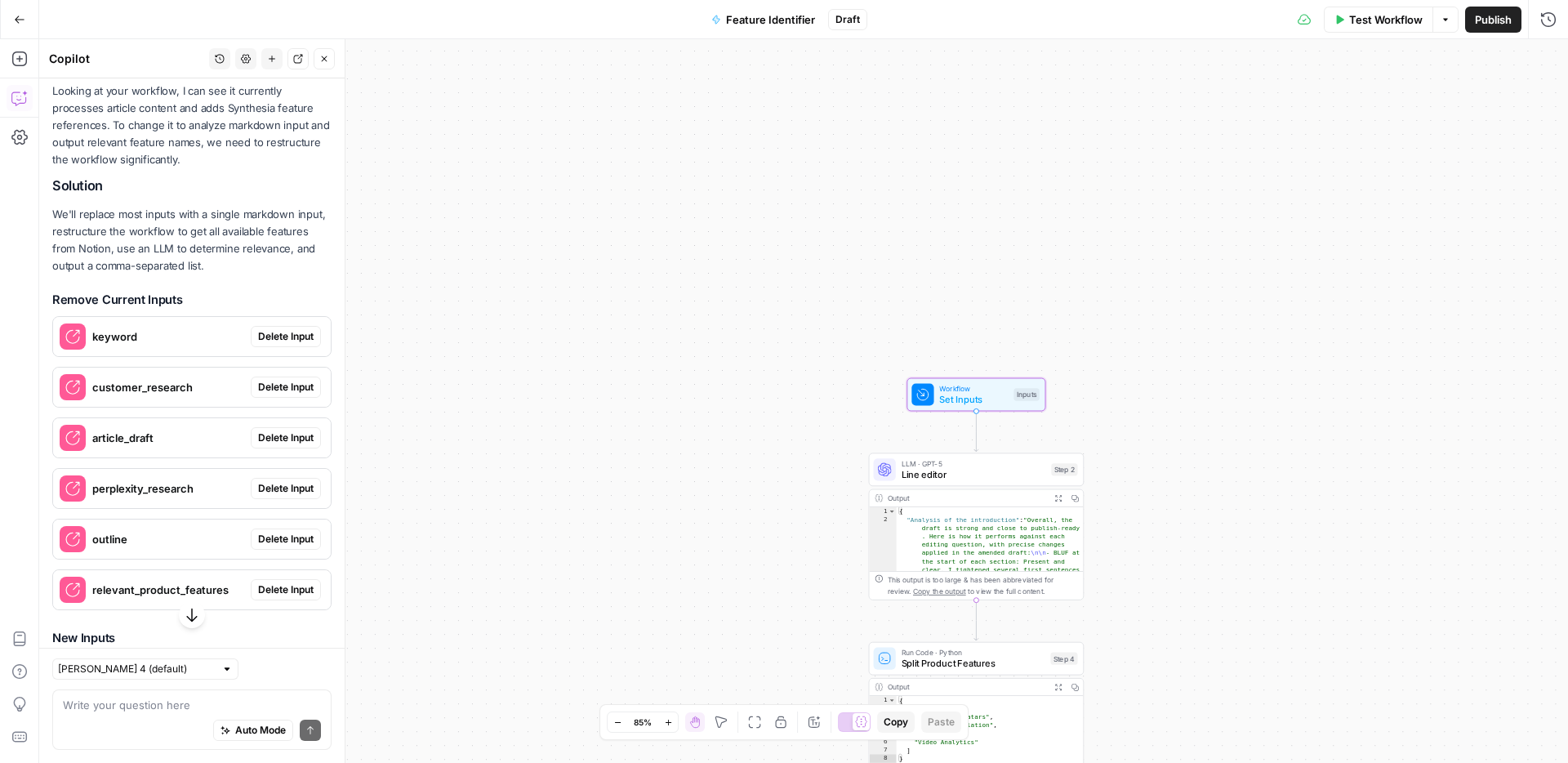
click at [294, 335] on span "Delete Input" at bounding box center [286, 337] width 55 height 15
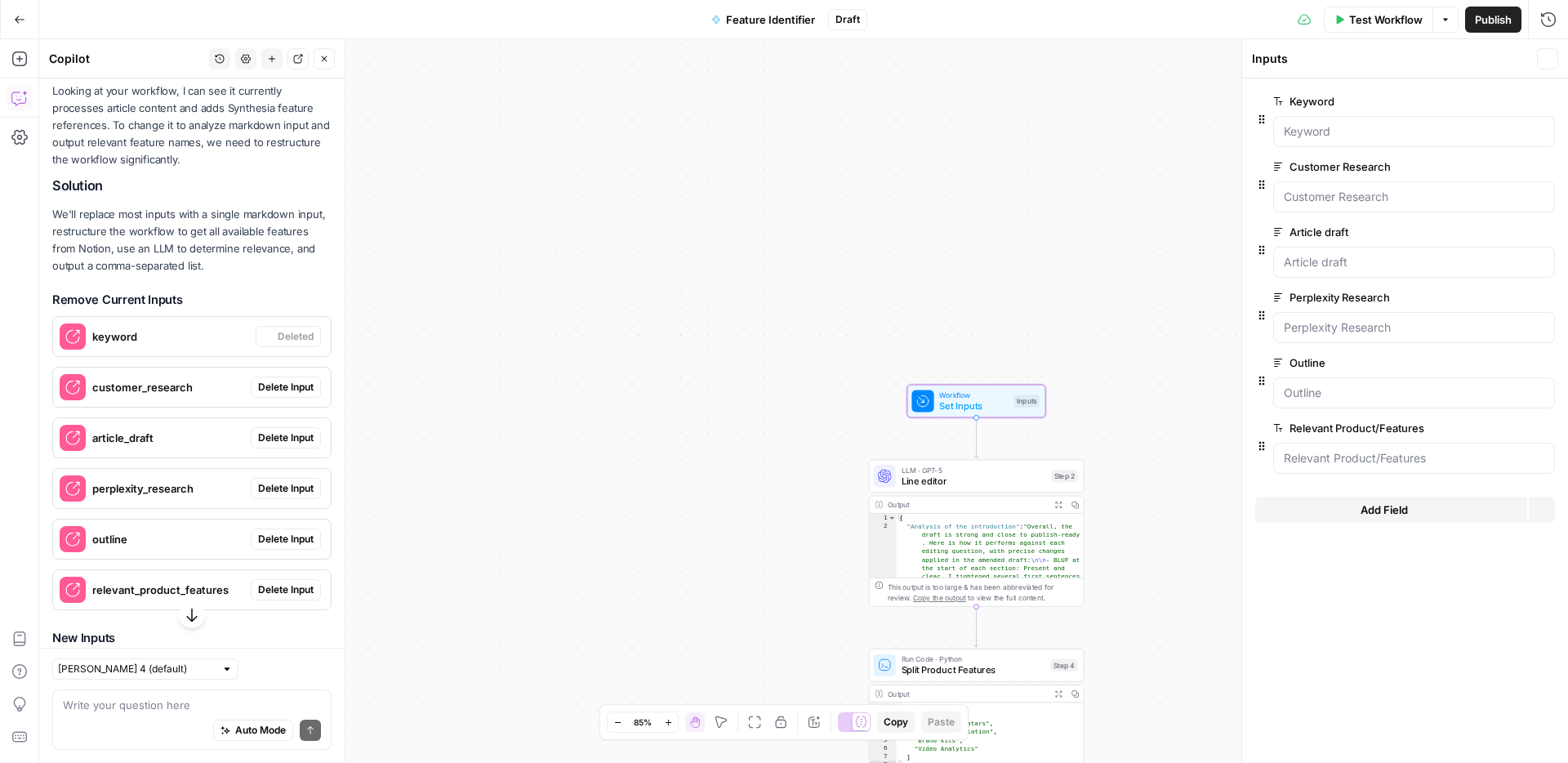
scroll to position [336, 0]
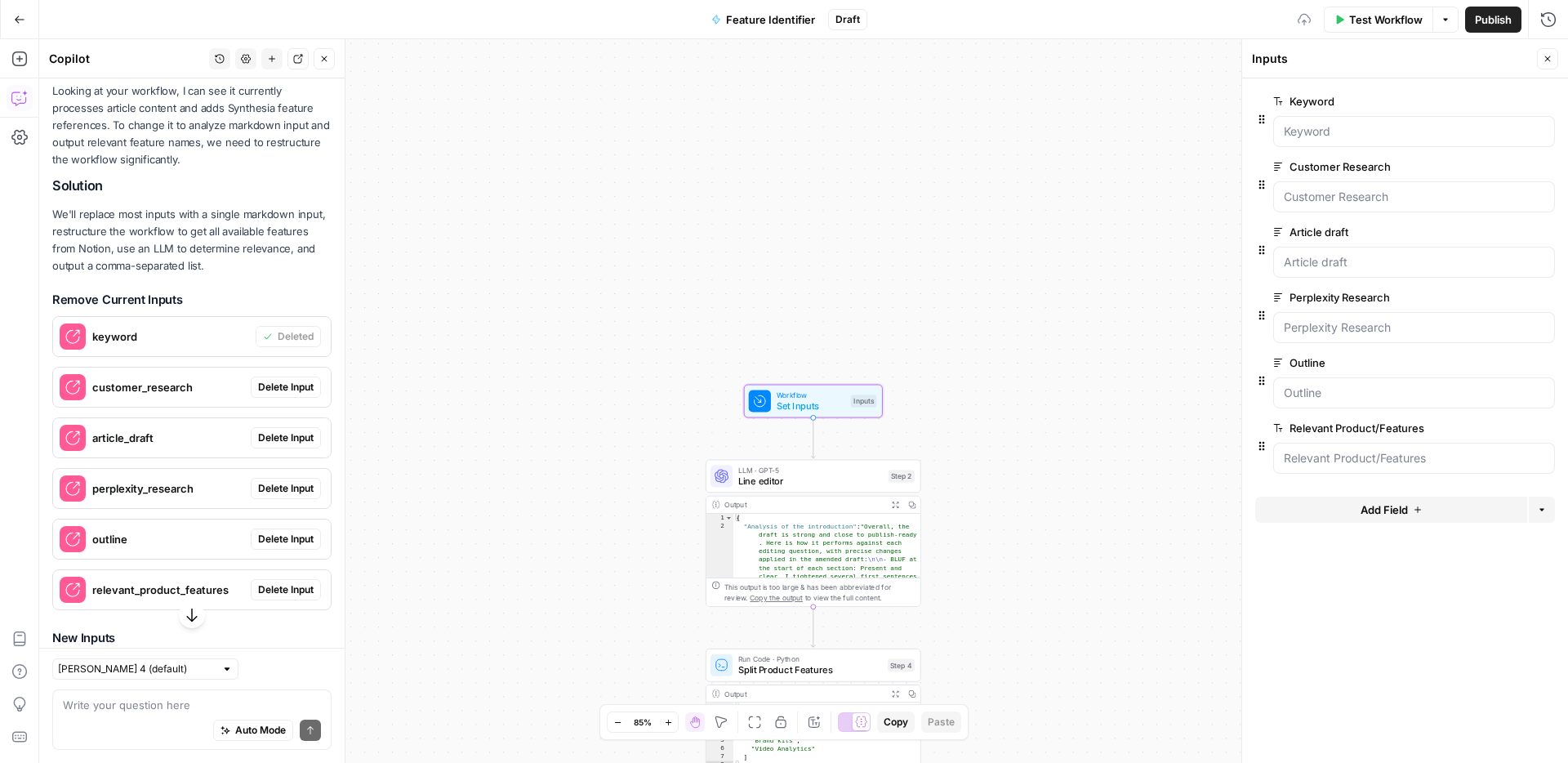
click at [281, 386] on span "Delete Input" at bounding box center [286, 387] width 55 height 15
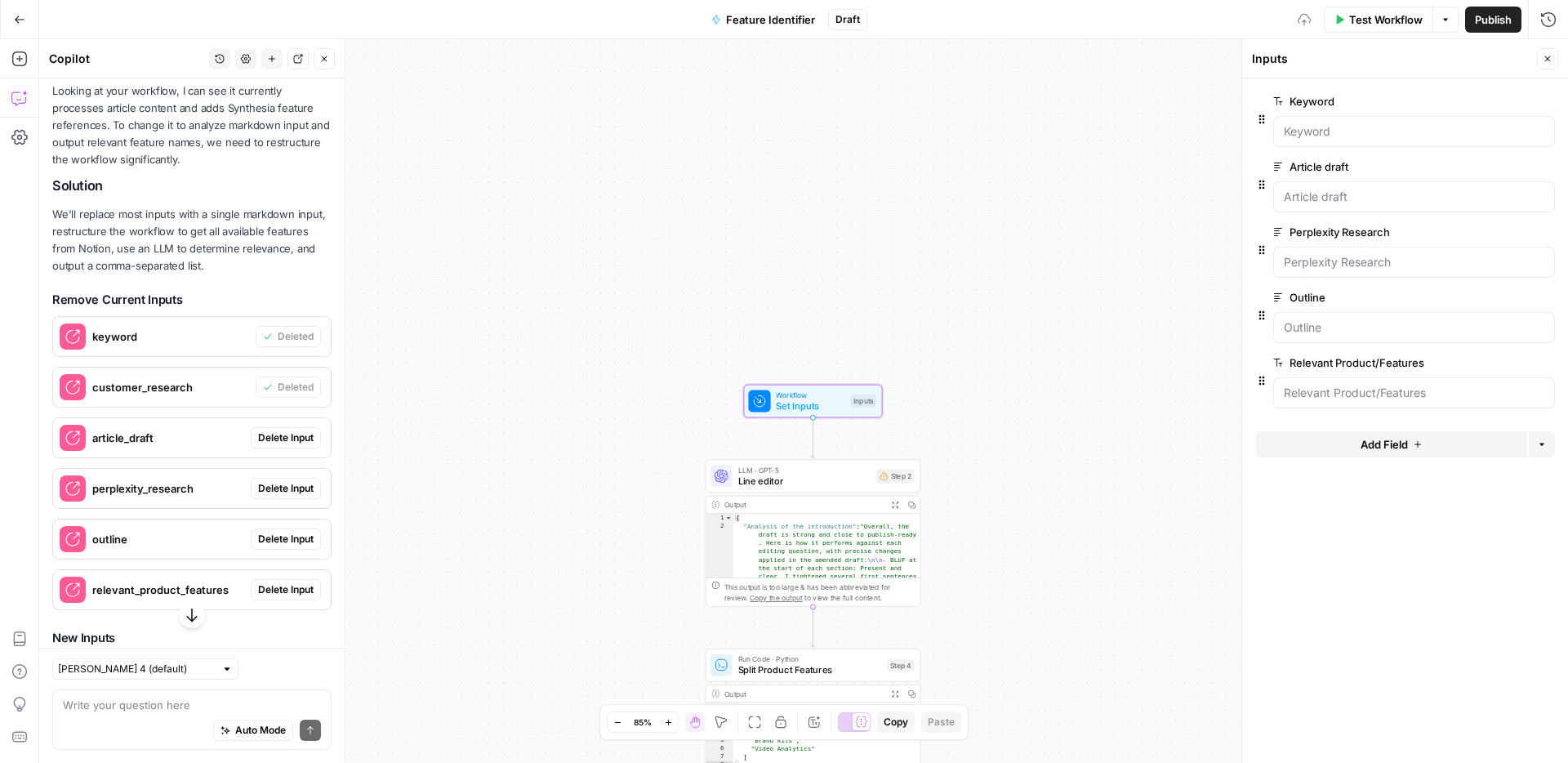
click at [279, 433] on span "Delete Input" at bounding box center [286, 438] width 55 height 15
click at [279, 487] on span "Delete Input" at bounding box center [286, 488] width 55 height 15
click at [278, 539] on span "Delete Input" at bounding box center [286, 539] width 55 height 15
click at [281, 584] on span "Delete Input" at bounding box center [286, 590] width 55 height 15
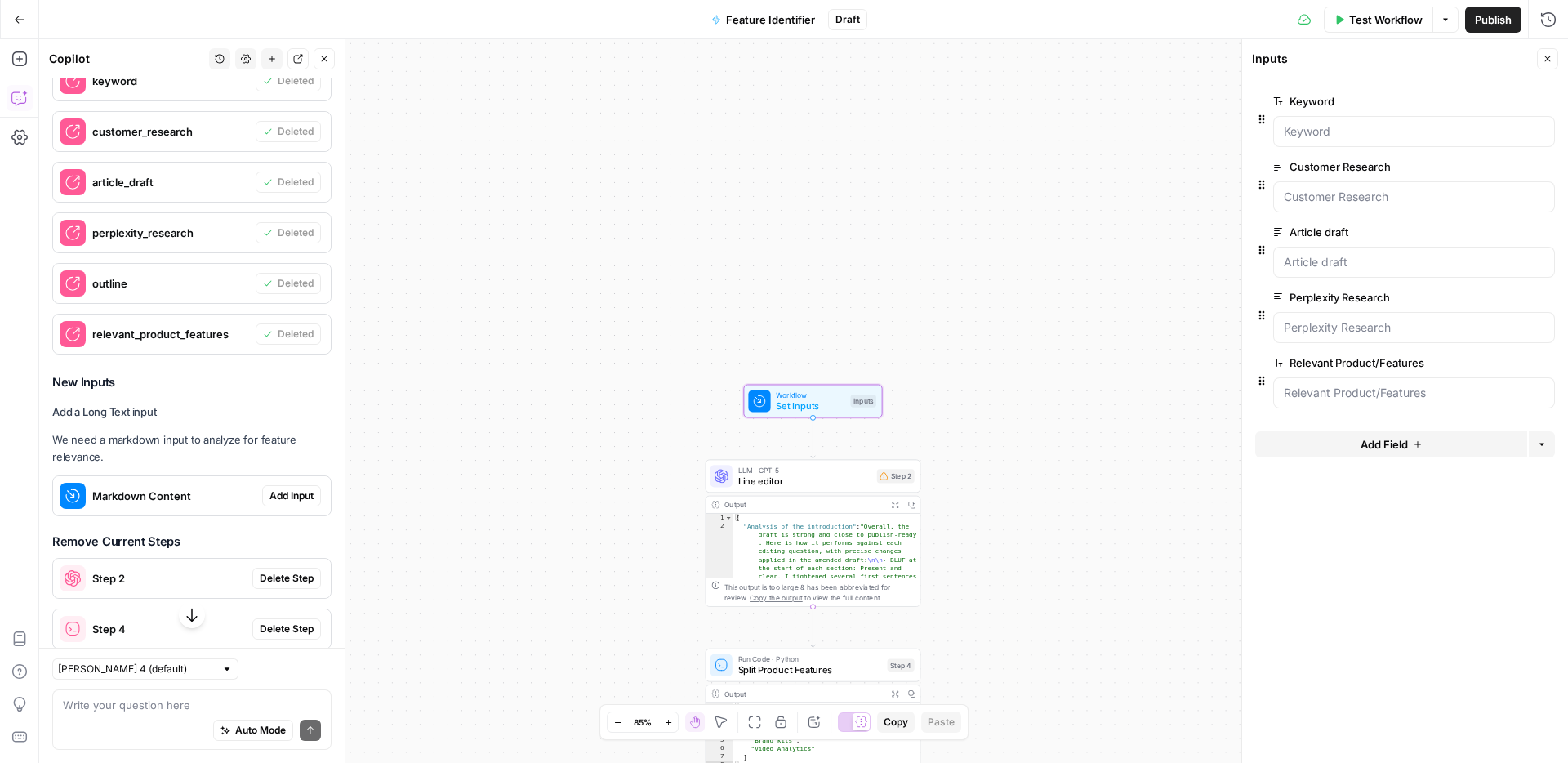
click at [289, 493] on span "Add Input" at bounding box center [291, 495] width 44 height 15
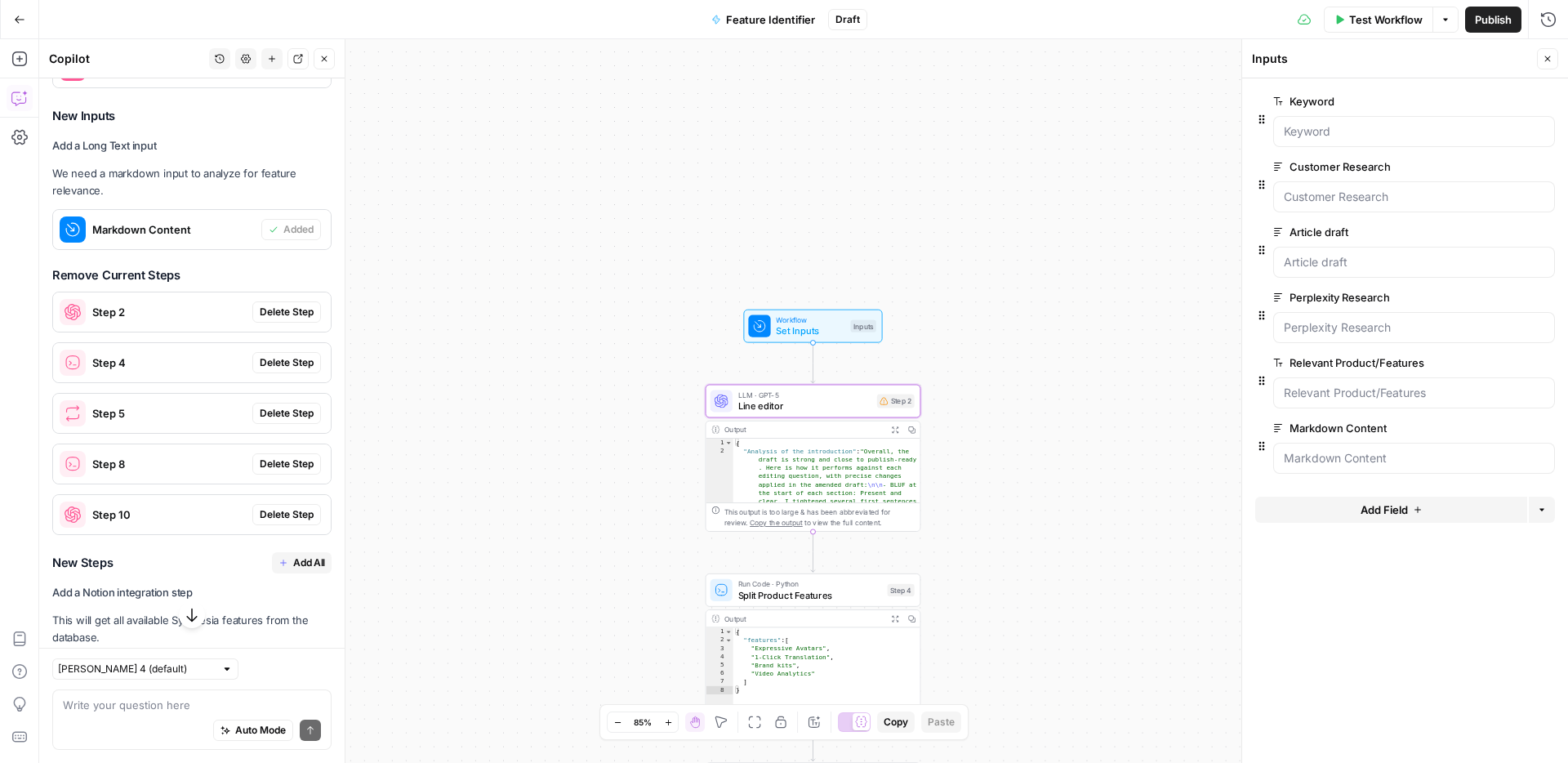
scroll to position [859, 0]
click at [292, 314] on span "Delete Step" at bounding box center [286, 310] width 54 height 15
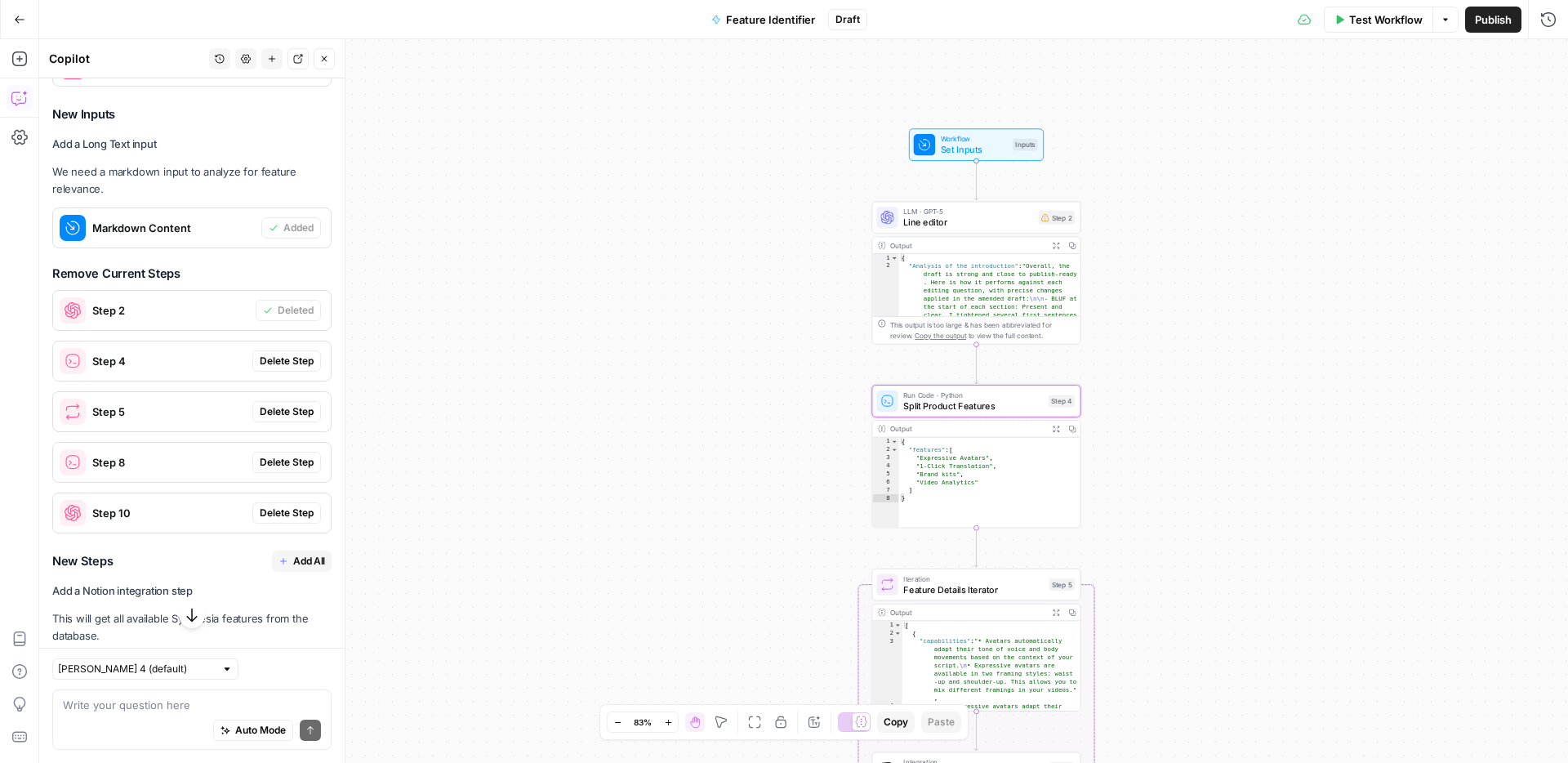
click at [288, 361] on span "Delete Step" at bounding box center [286, 361] width 54 height 15
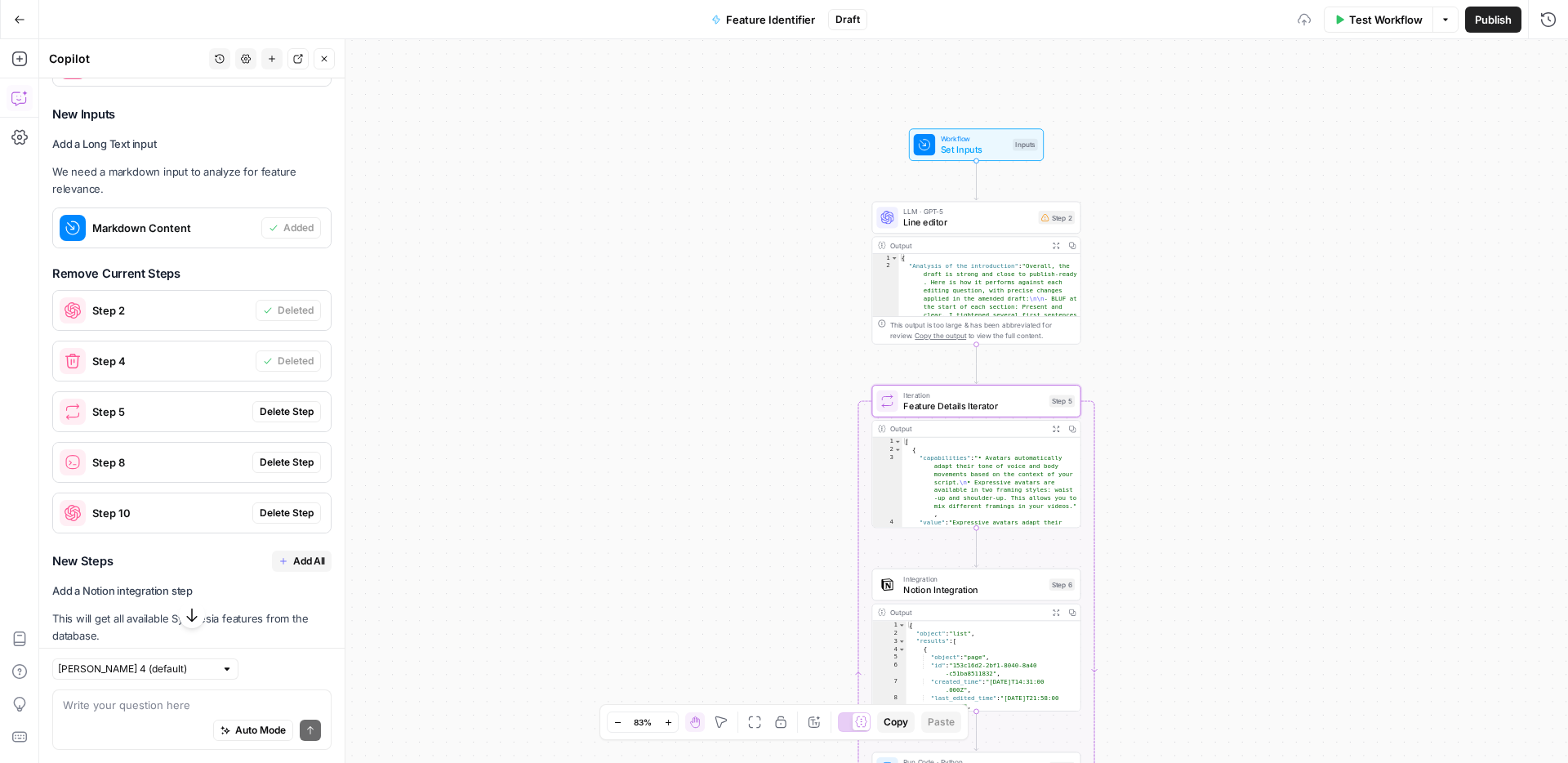
click at [286, 410] on span "Delete Step" at bounding box center [286, 412] width 54 height 15
click at [283, 464] on span "Delete Step" at bounding box center [286, 463] width 54 height 15
click at [279, 510] on span "Delete Step" at bounding box center [286, 513] width 54 height 15
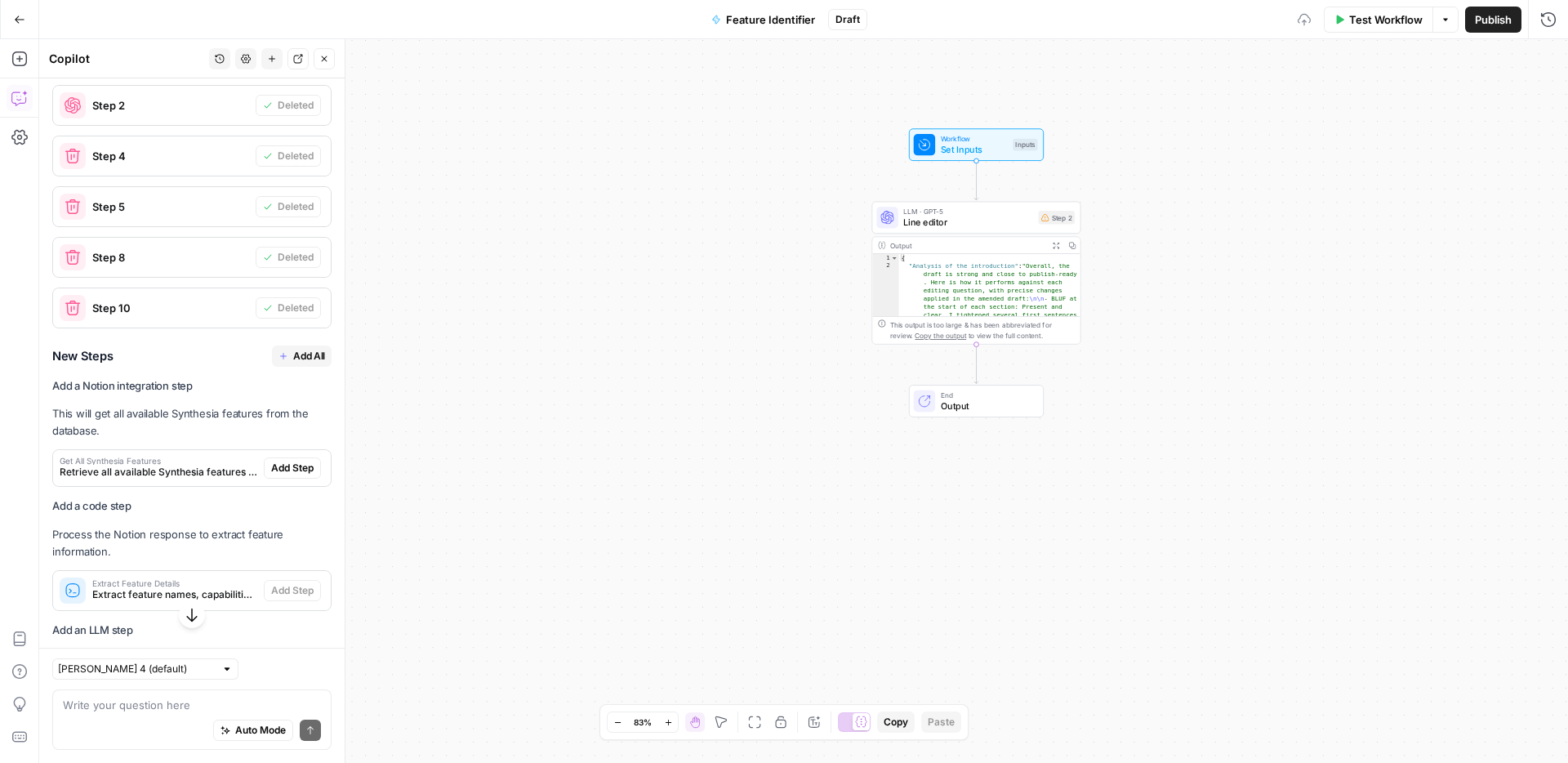
scroll to position [1070, 0]
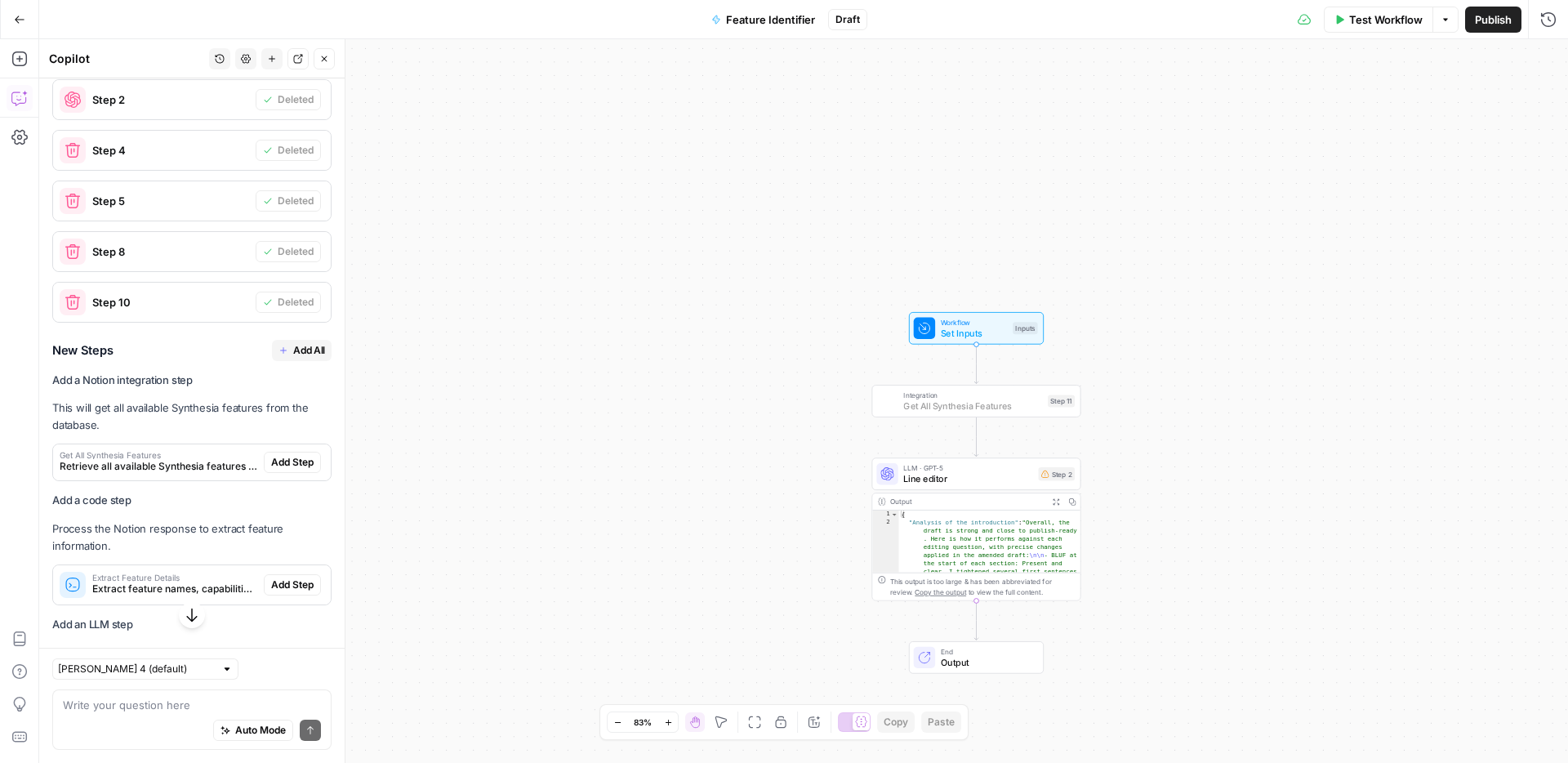
click at [295, 463] on span "Add Step" at bounding box center [292, 463] width 43 height 15
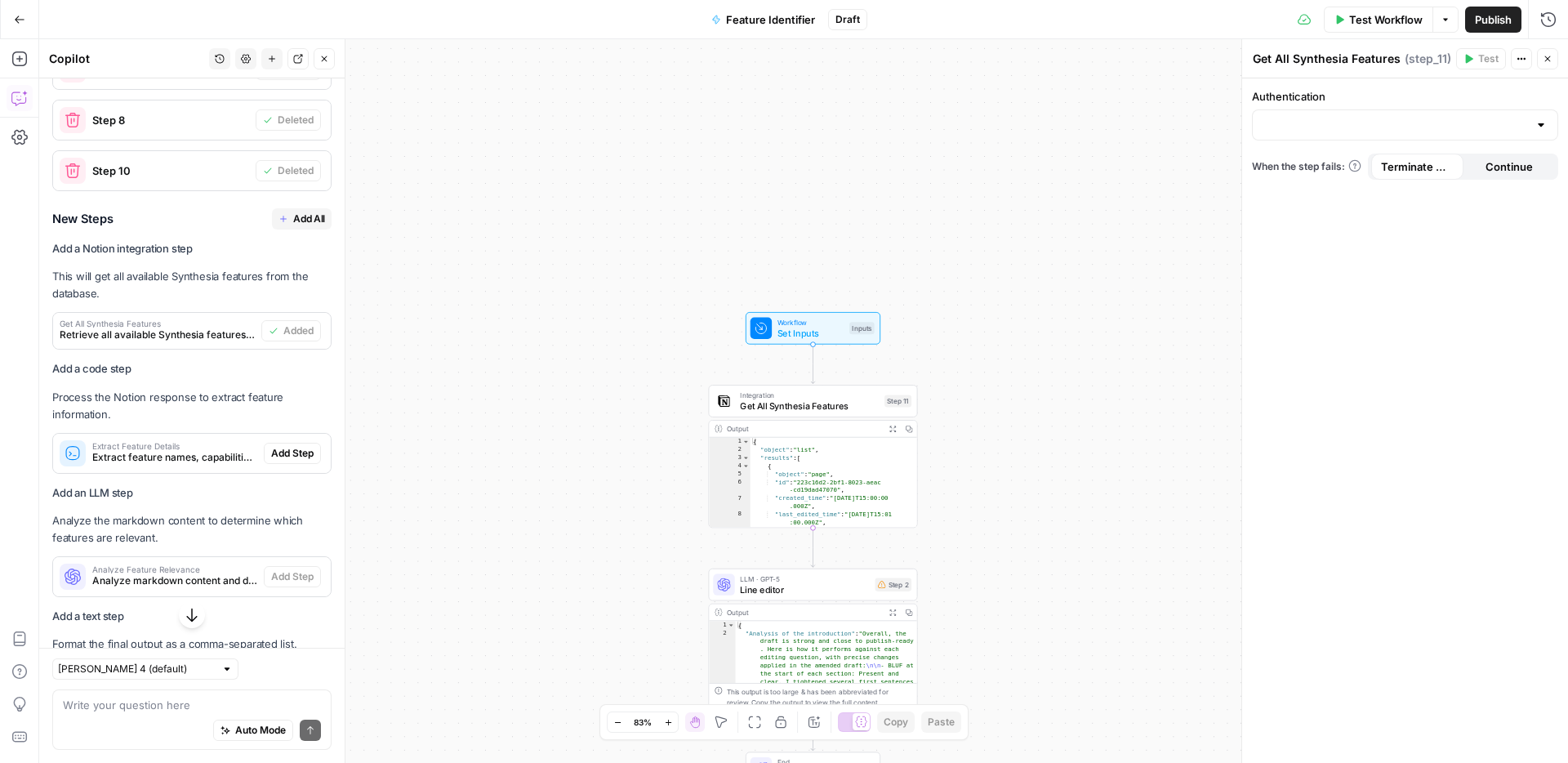
scroll to position [1205, 0]
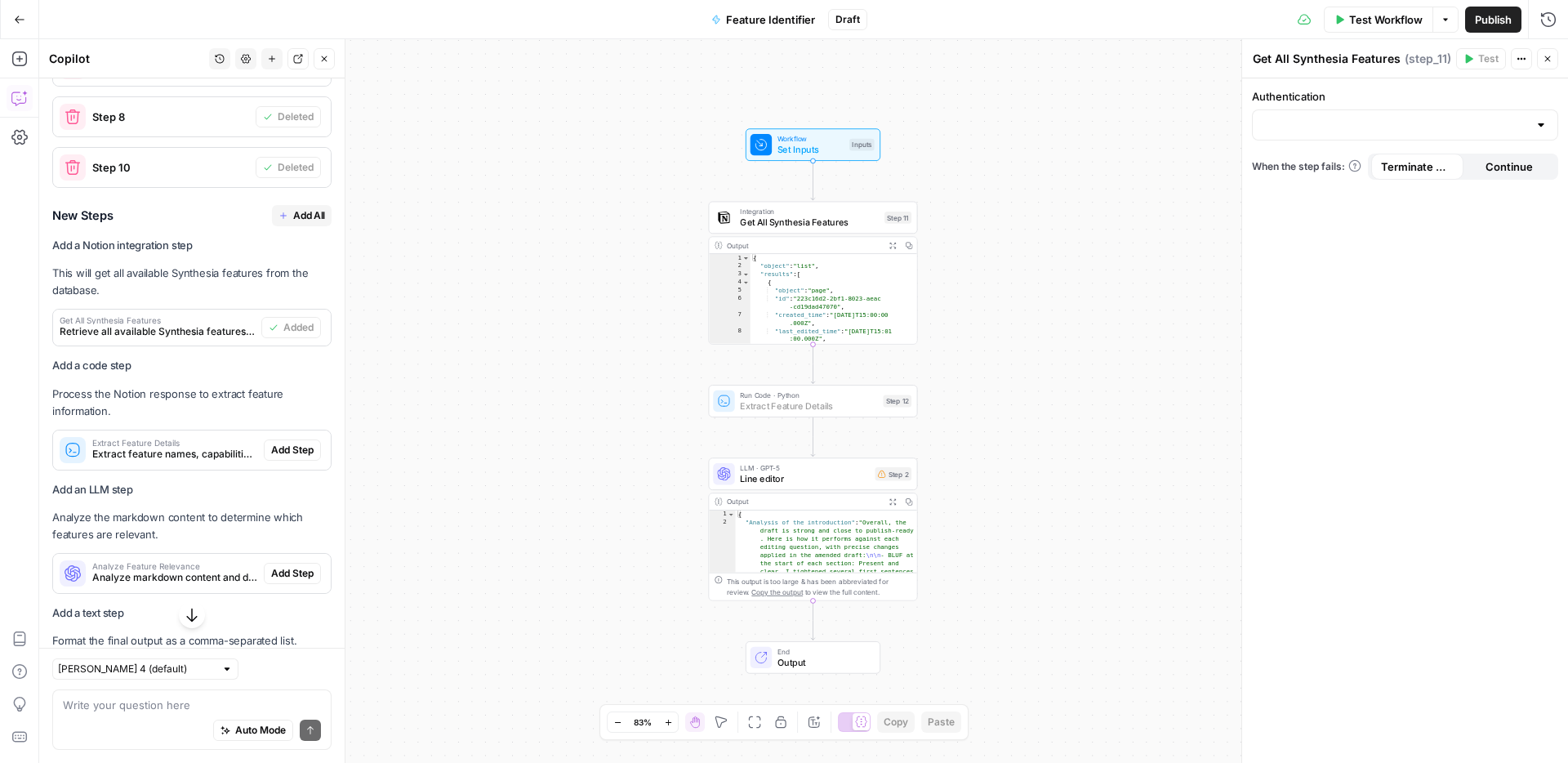
click at [294, 446] on span "Add Step" at bounding box center [292, 450] width 43 height 15
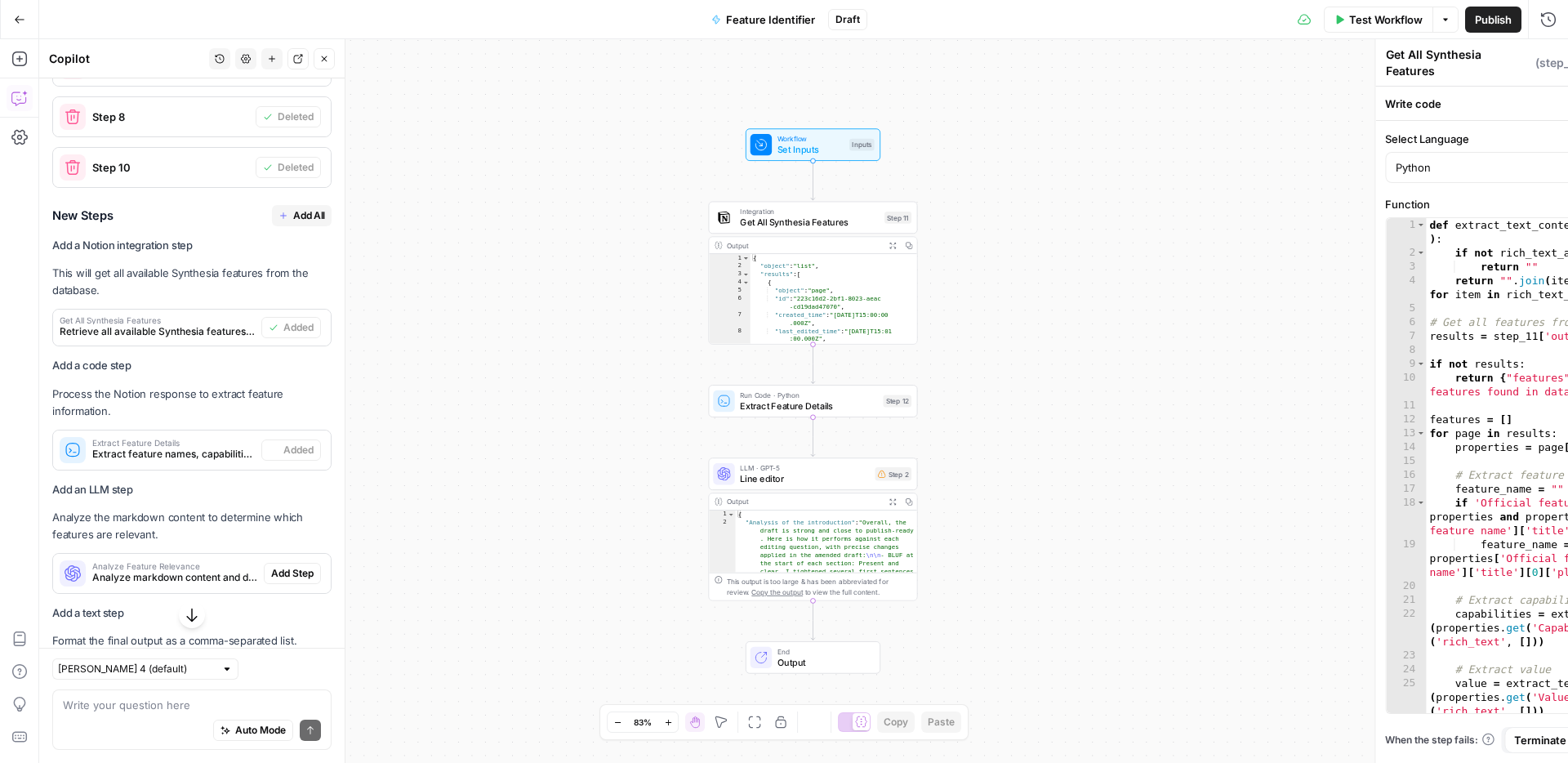
type textarea "Extract Feature Details"
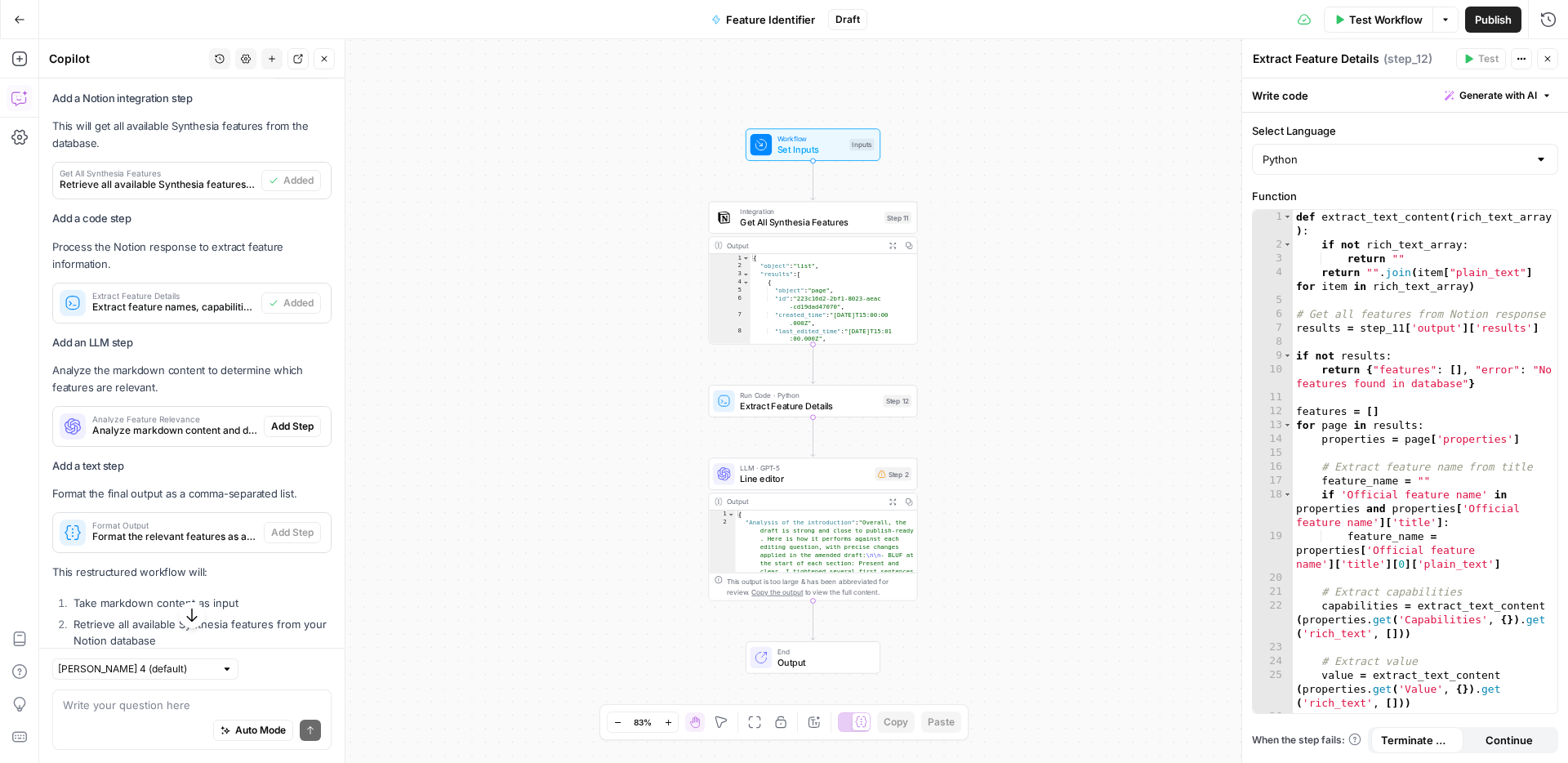
scroll to position [1353, 0]
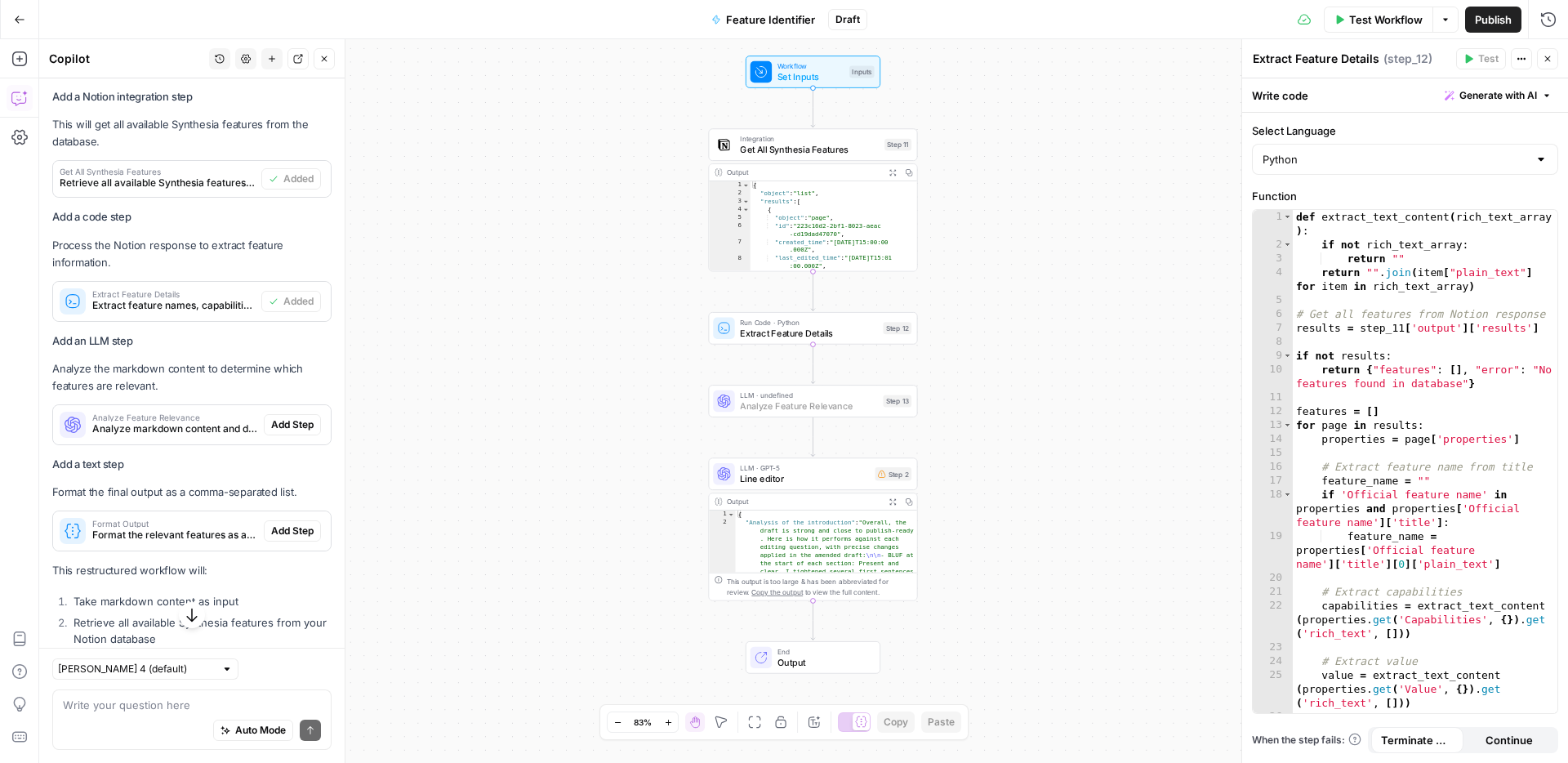
click at [288, 422] on span "Add Step" at bounding box center [292, 425] width 43 height 15
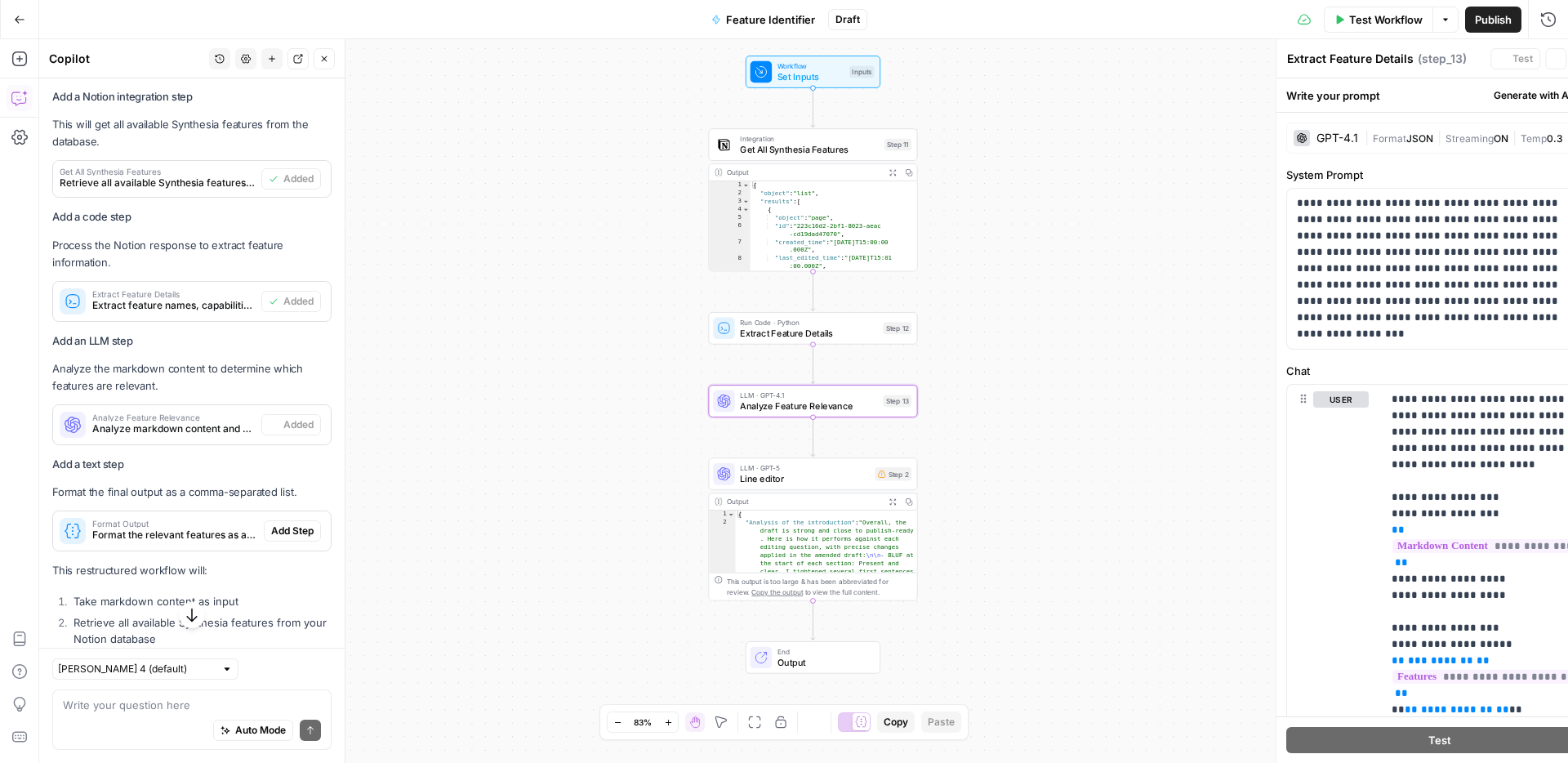
type textarea "Analyze Feature Relevance"
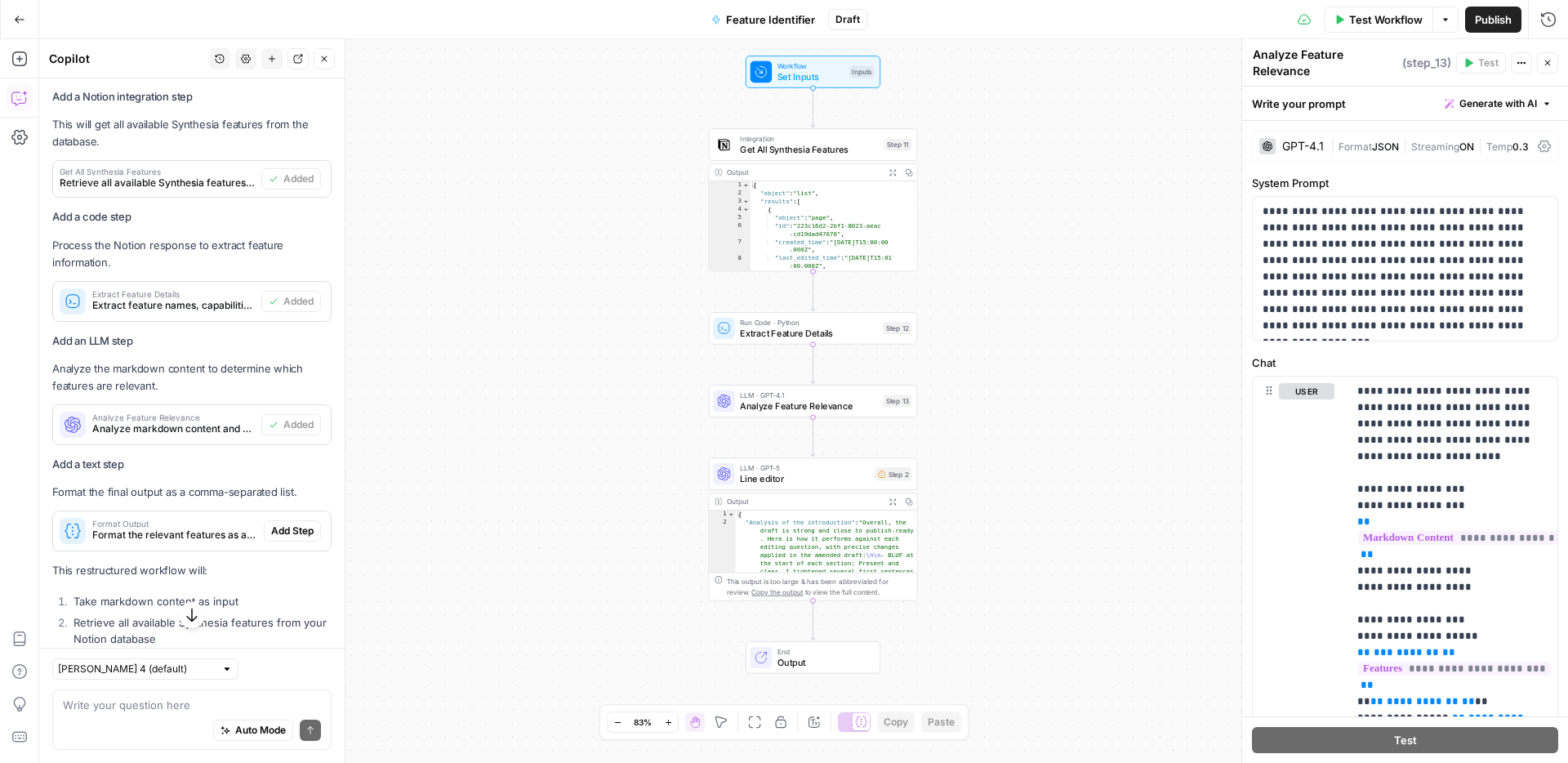
scroll to position [1473, 0]
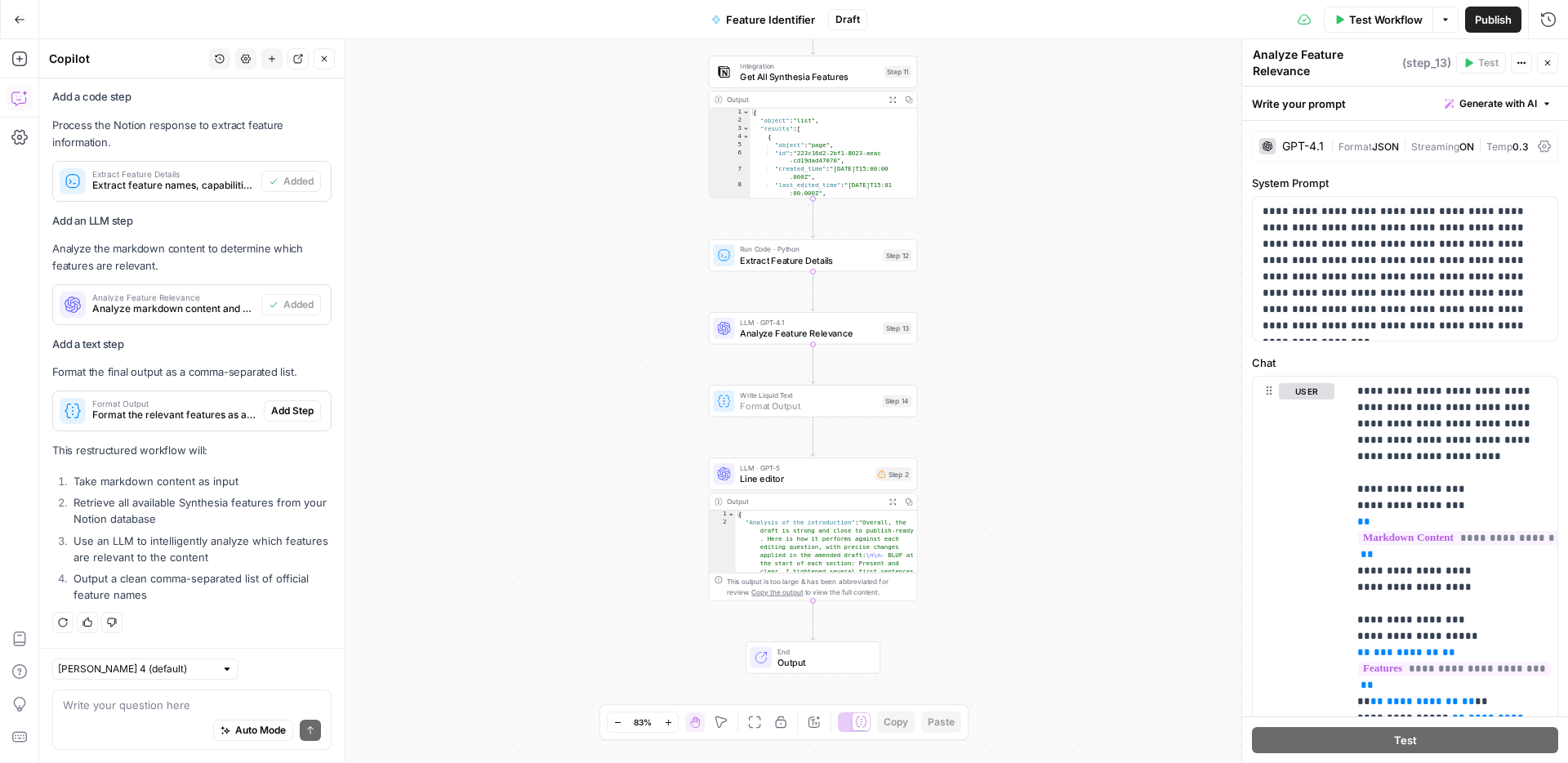
click at [299, 410] on span "Add Step" at bounding box center [292, 411] width 43 height 15
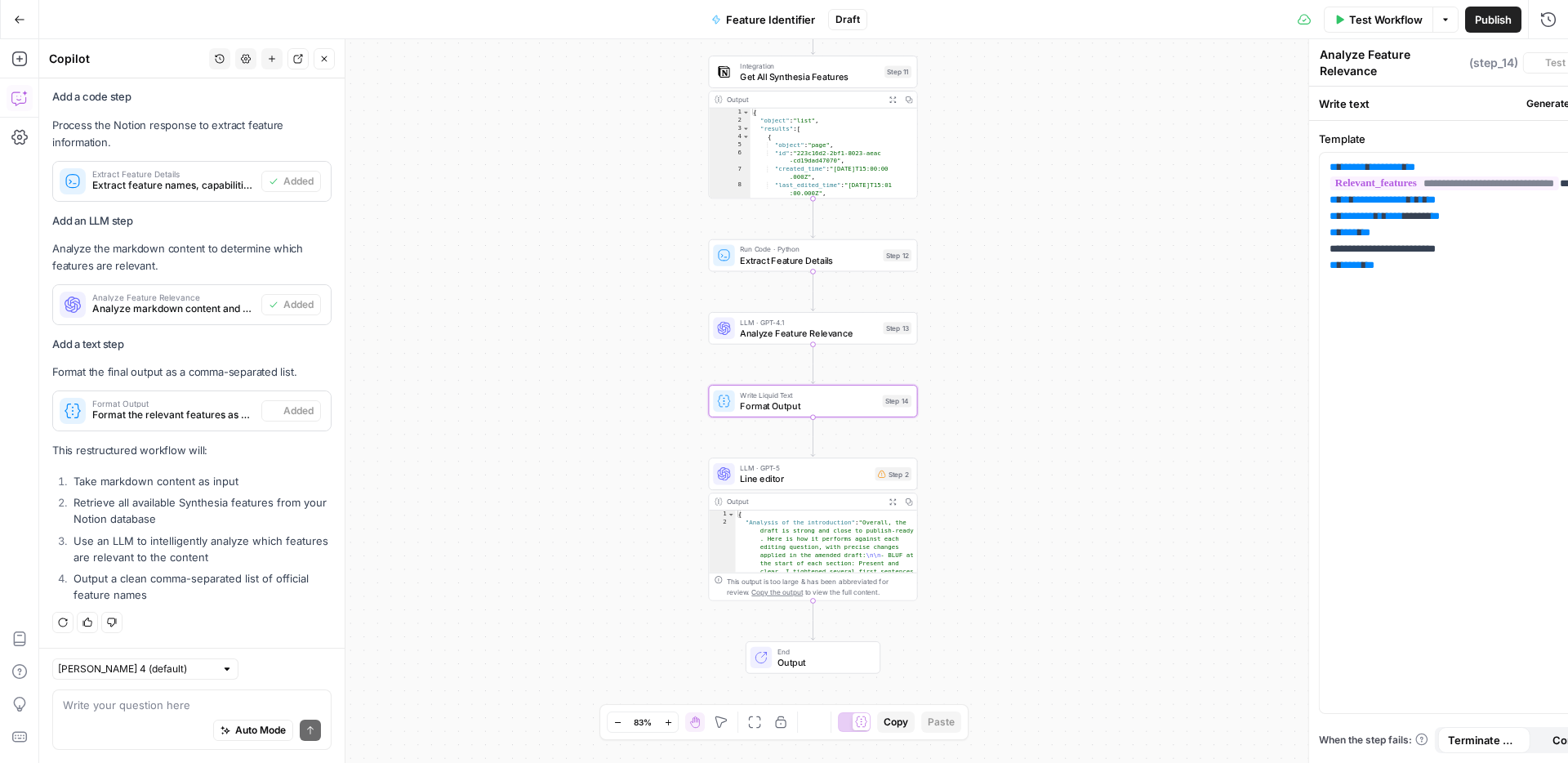
type textarea "Format Output"
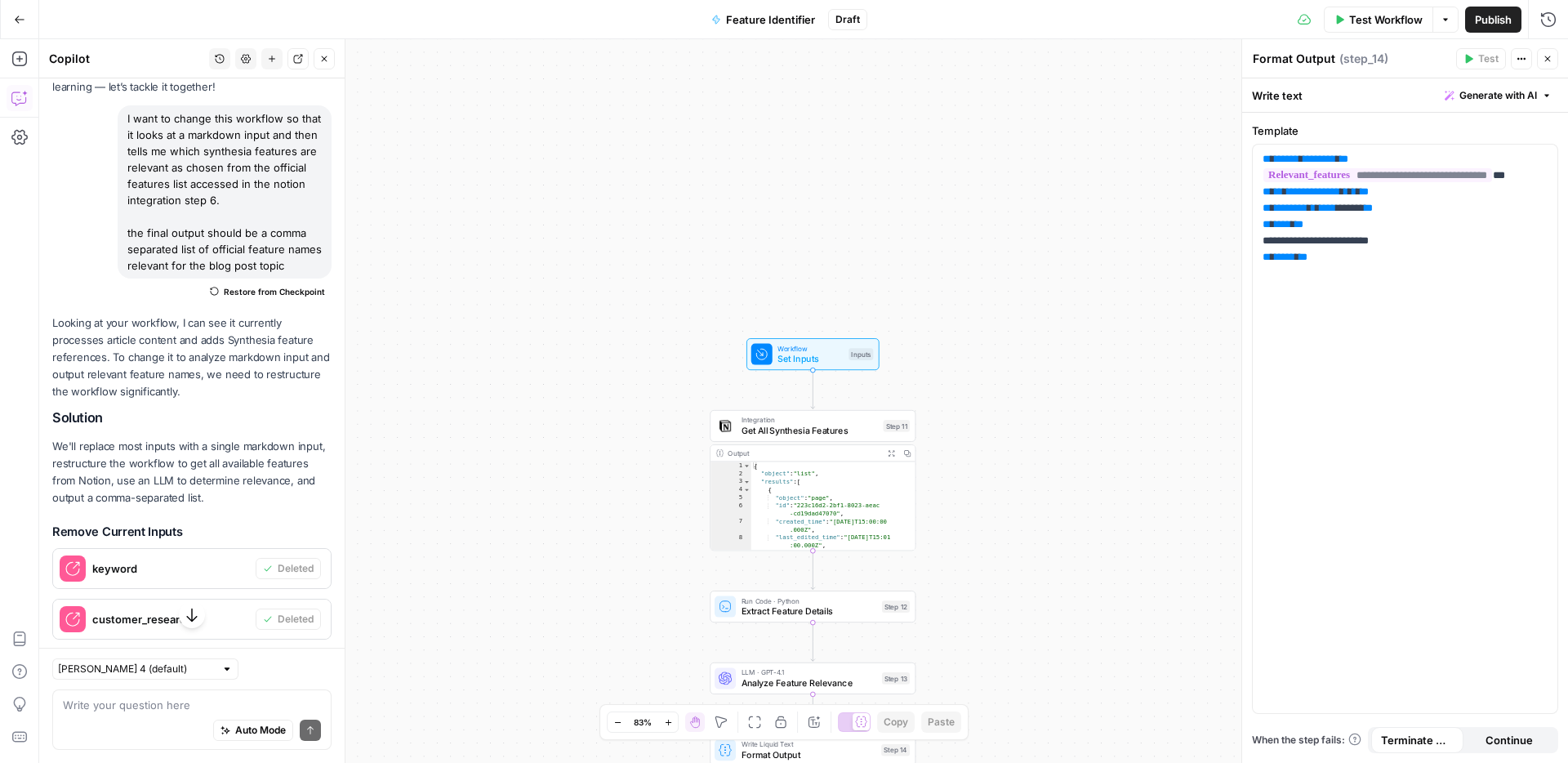
scroll to position [0, 0]
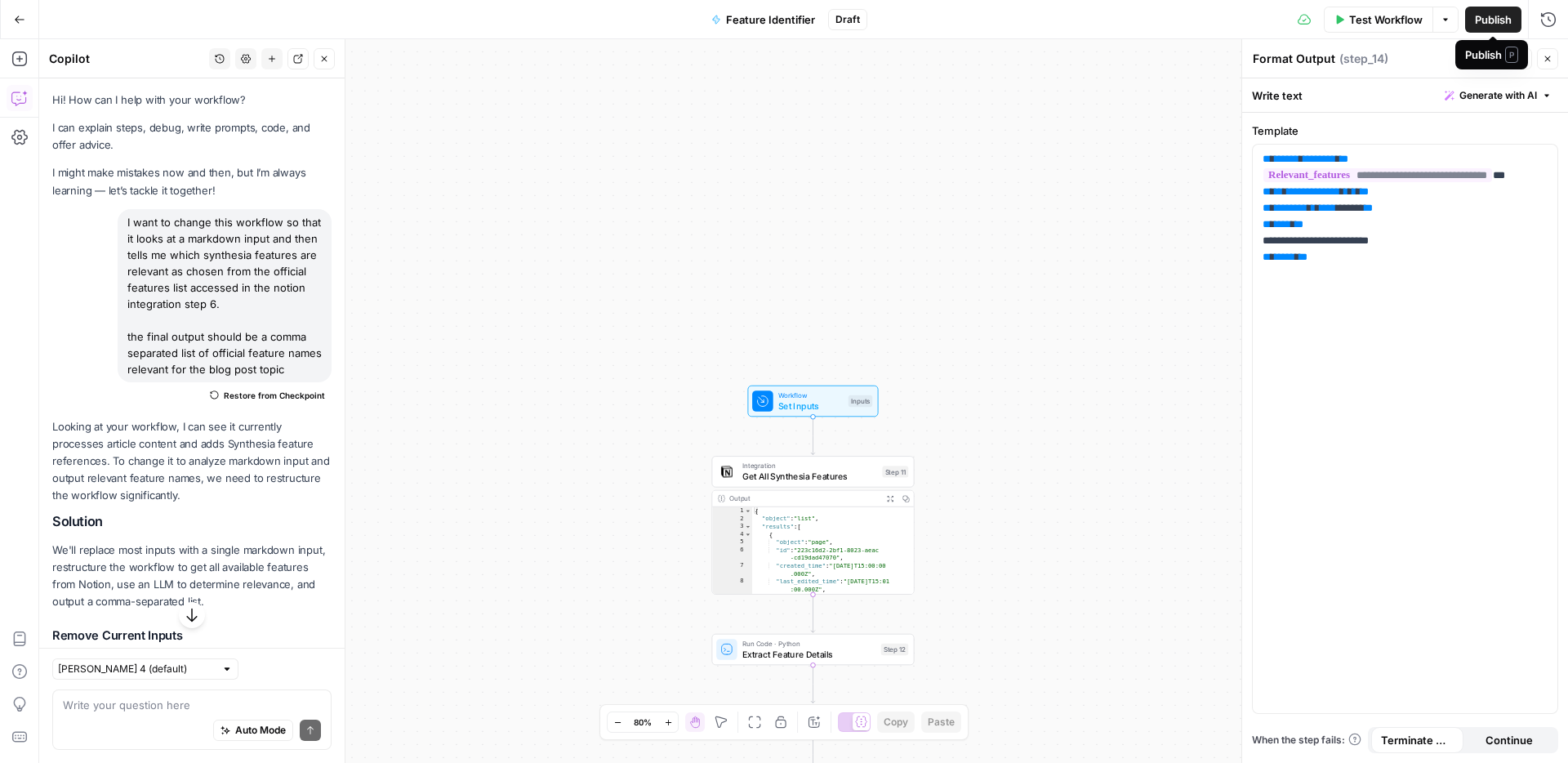
click at [1482, 18] on span "Publish" at bounding box center [1493, 20] width 37 height 16
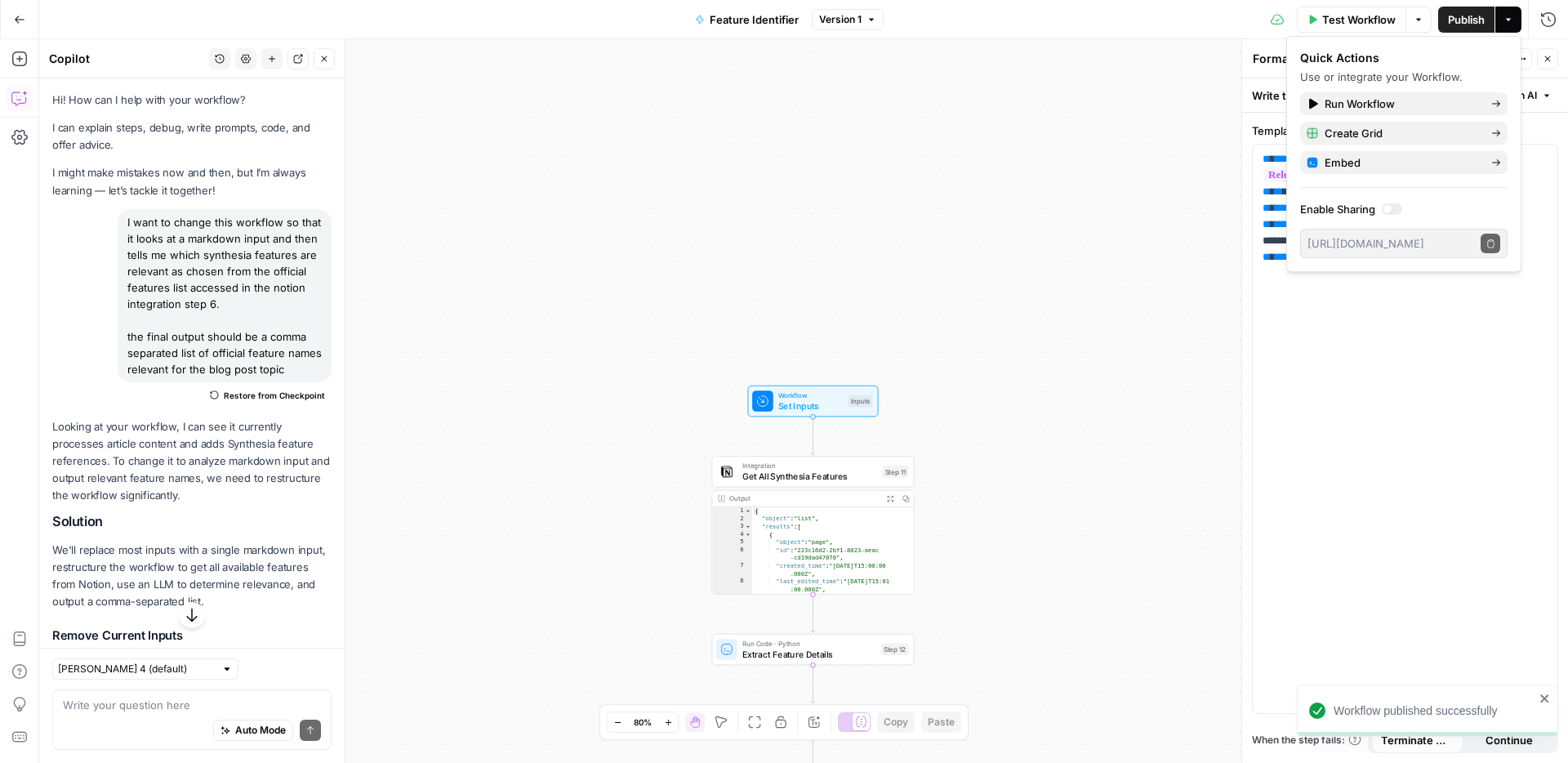
click at [1544, 56] on icon "button" at bounding box center [1547, 58] width 10 height 10
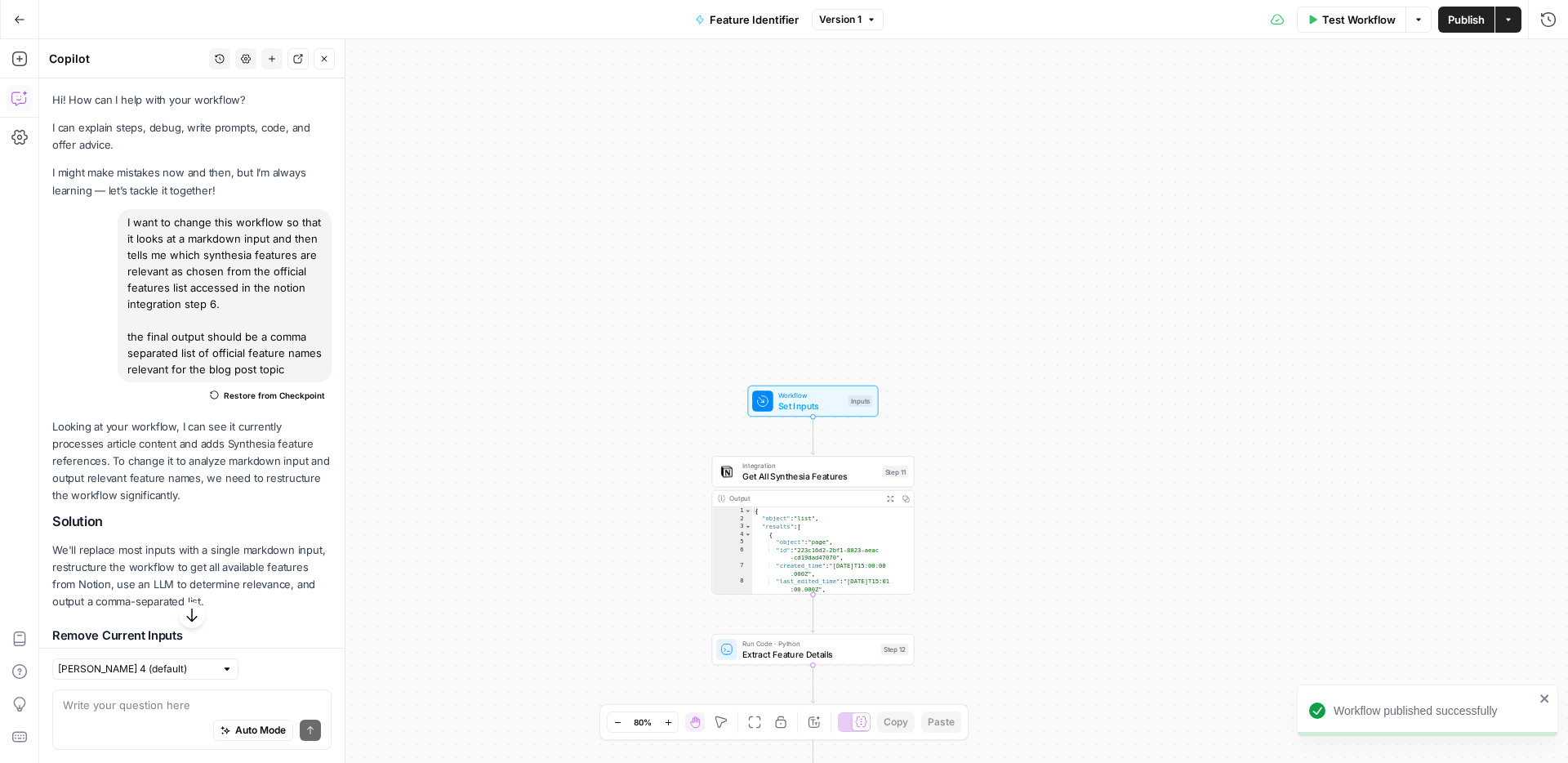
click at [156, 714] on div "Auto Mode Send" at bounding box center [192, 731] width 258 height 36
type textarea "what are the inputs to this workflow now?"
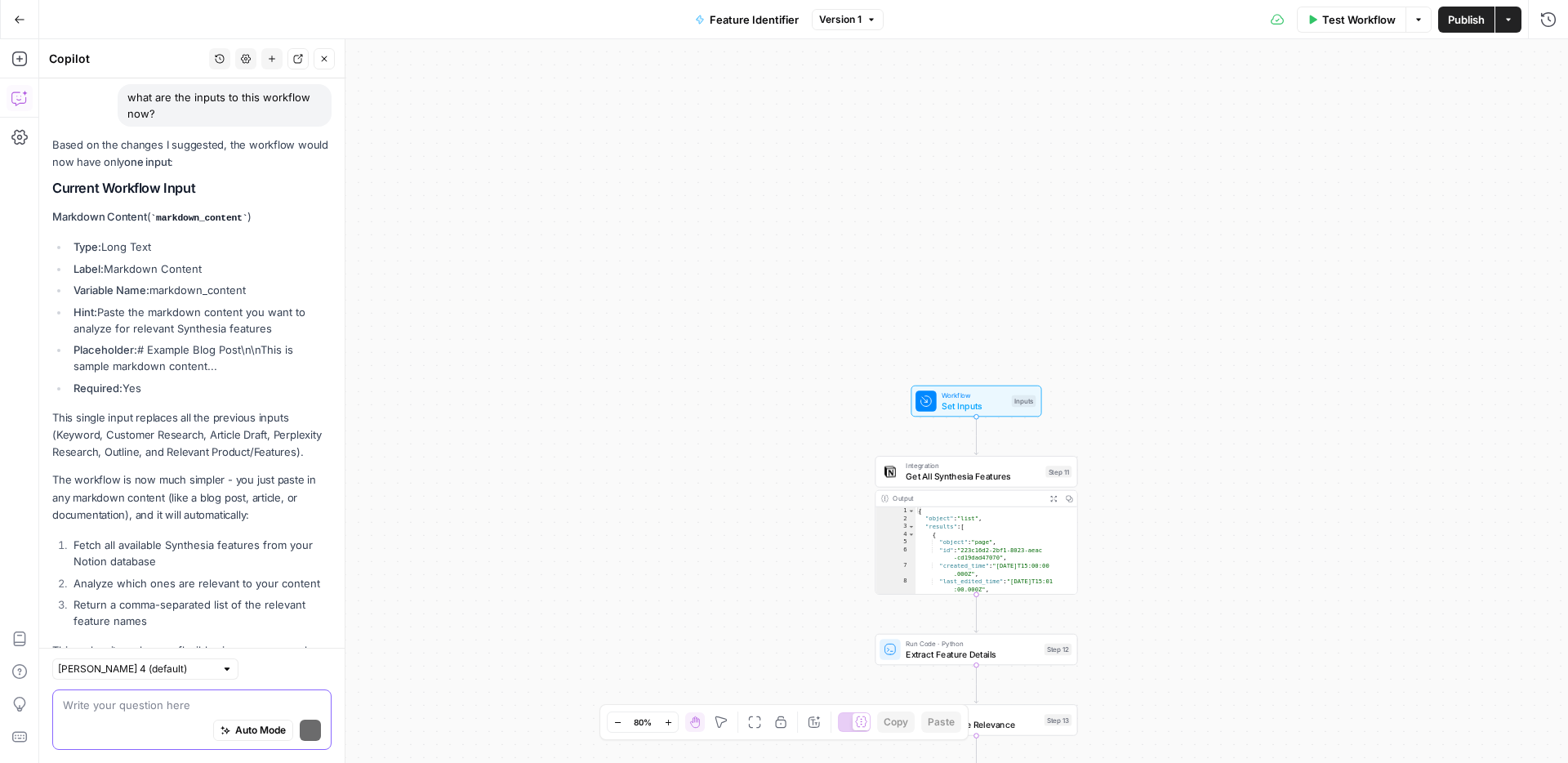
scroll to position [2092, 0]
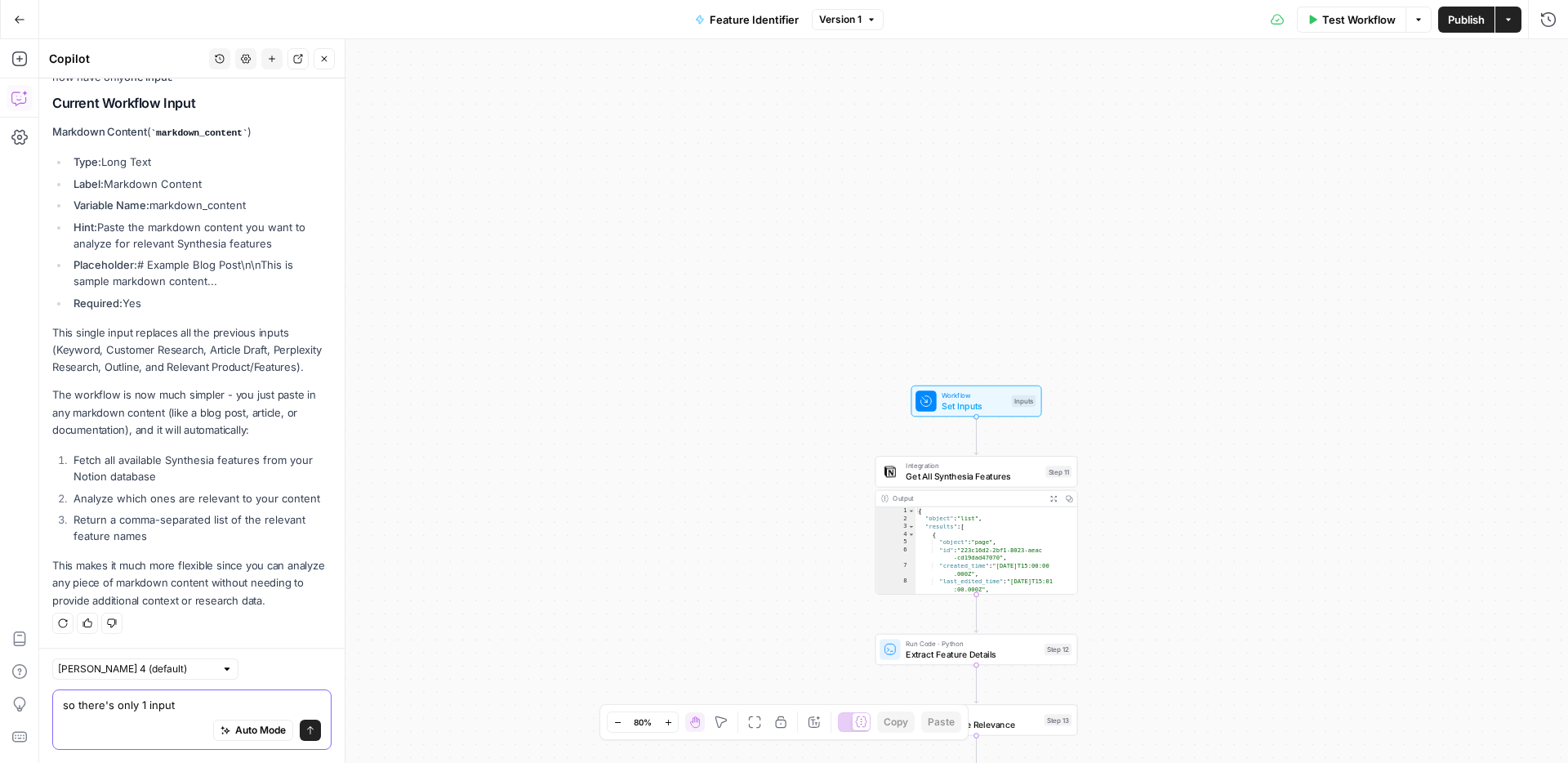
type textarea "so there's only 1 input?"
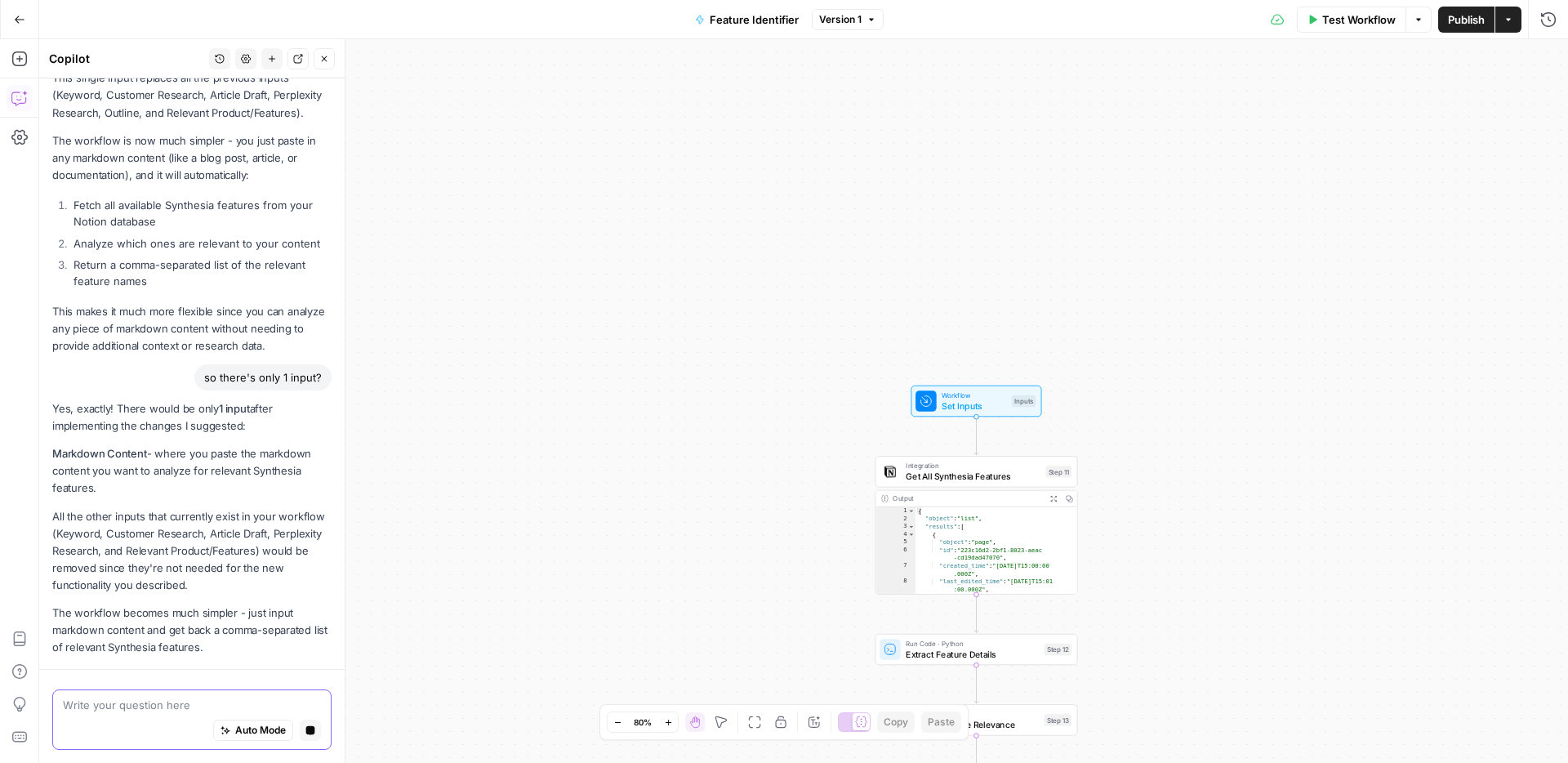
scroll to position [2394, 0]
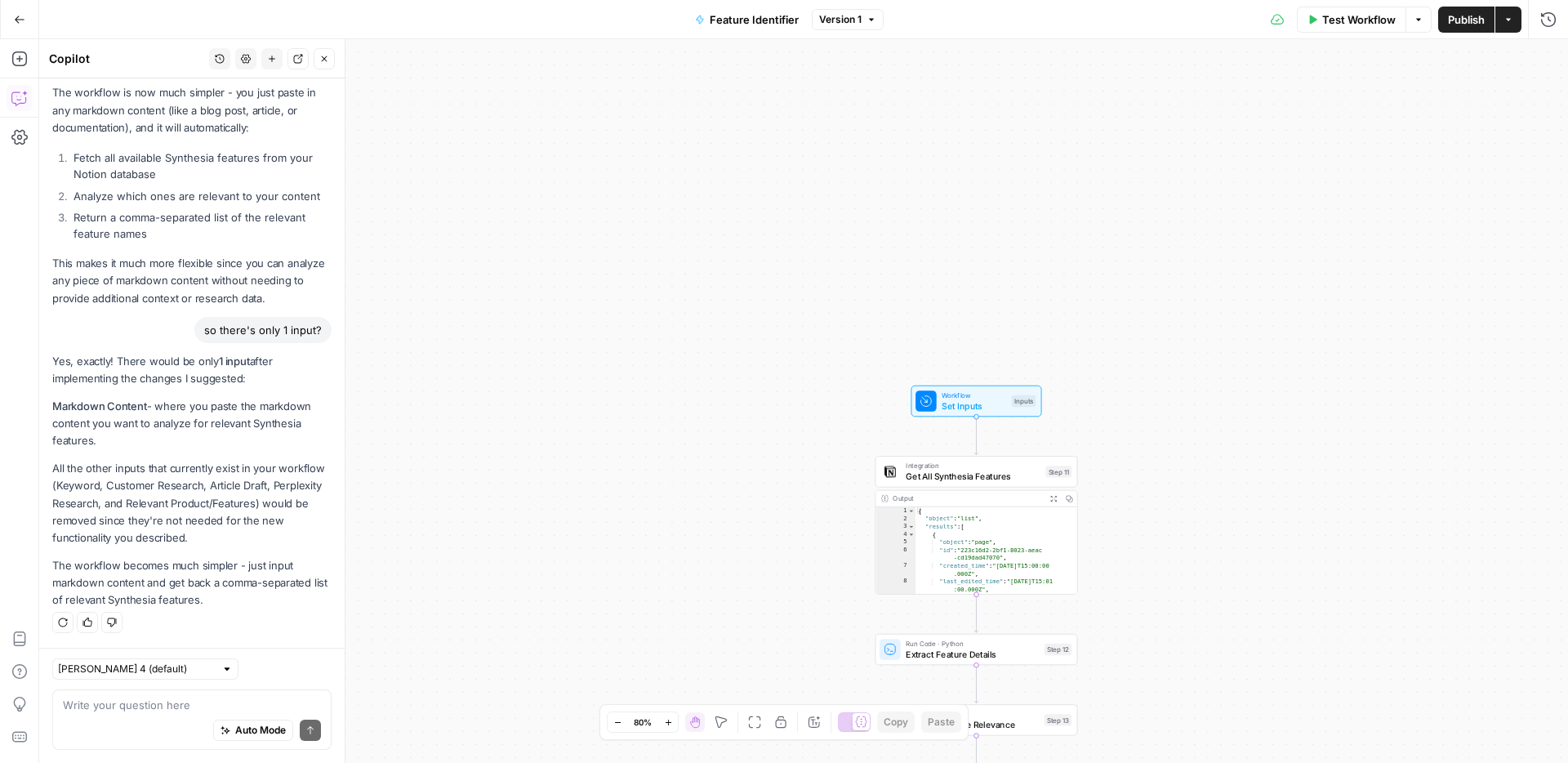
click at [1469, 16] on span "Publish" at bounding box center [1466, 20] width 37 height 16
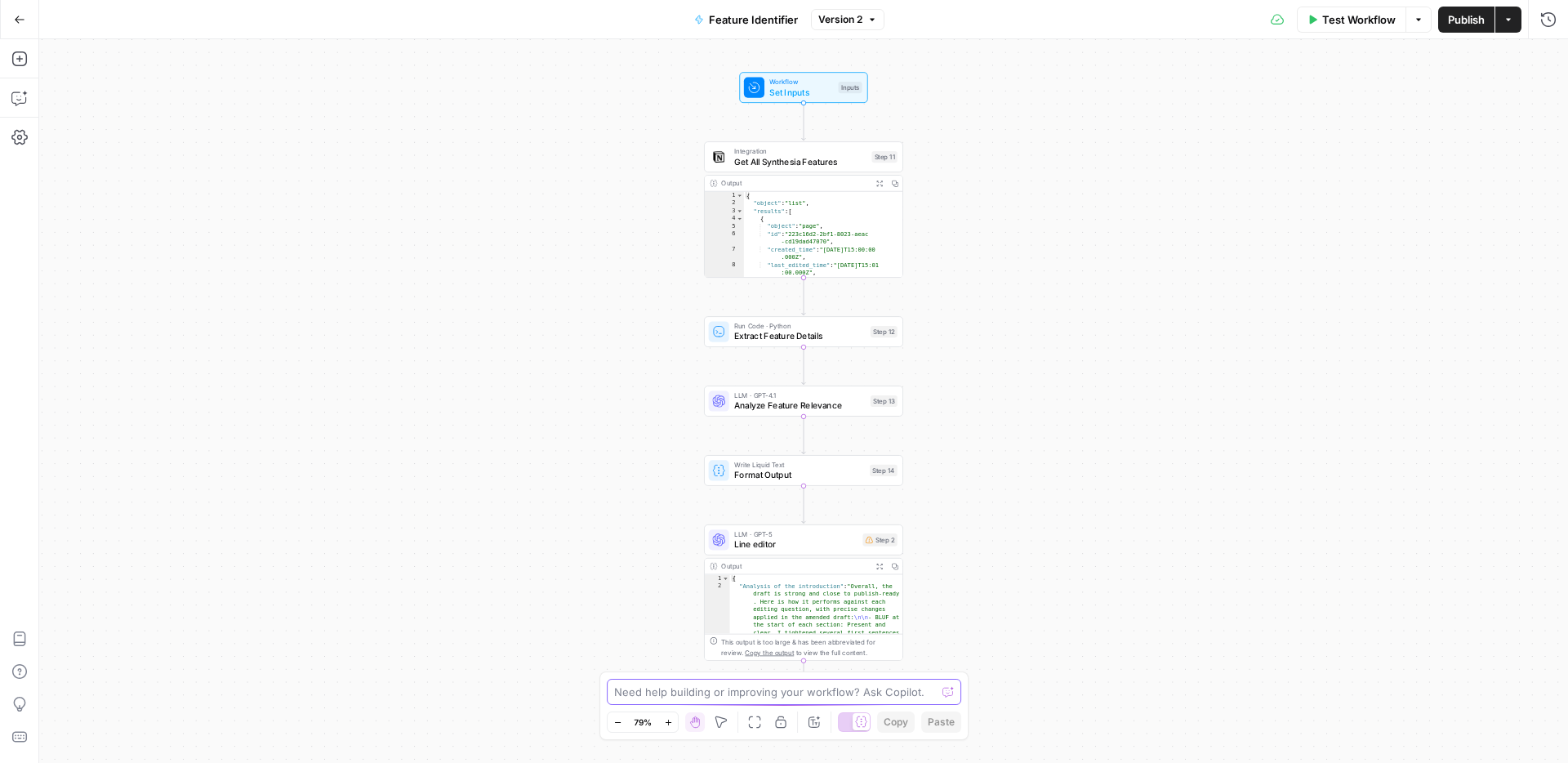
click at [649, 693] on textarea at bounding box center [775, 692] width 322 height 16
type textarea "what are the inputs to this workflow"
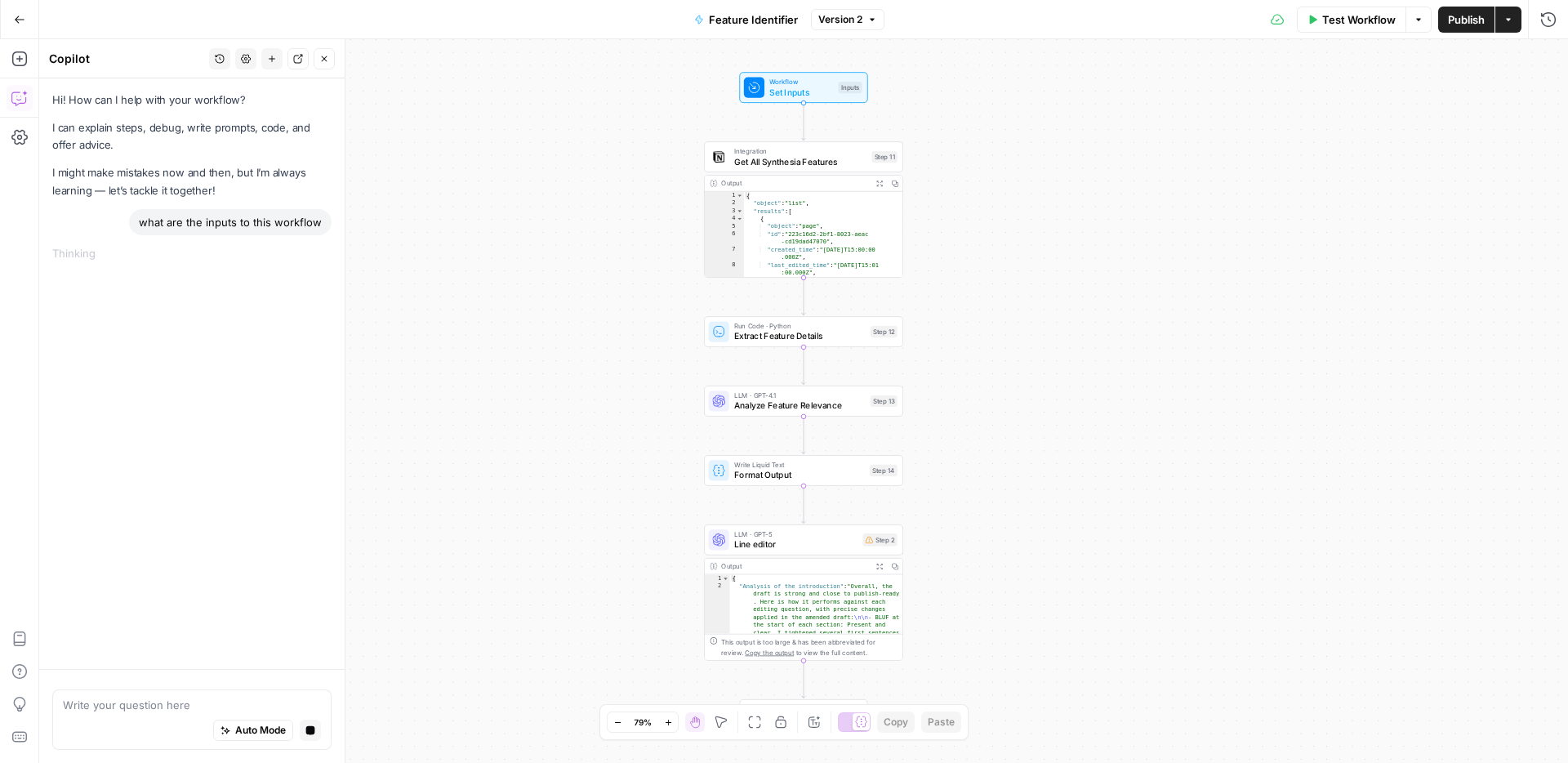
click at [800, 95] on span "Set Inputs" at bounding box center [801, 92] width 63 height 13
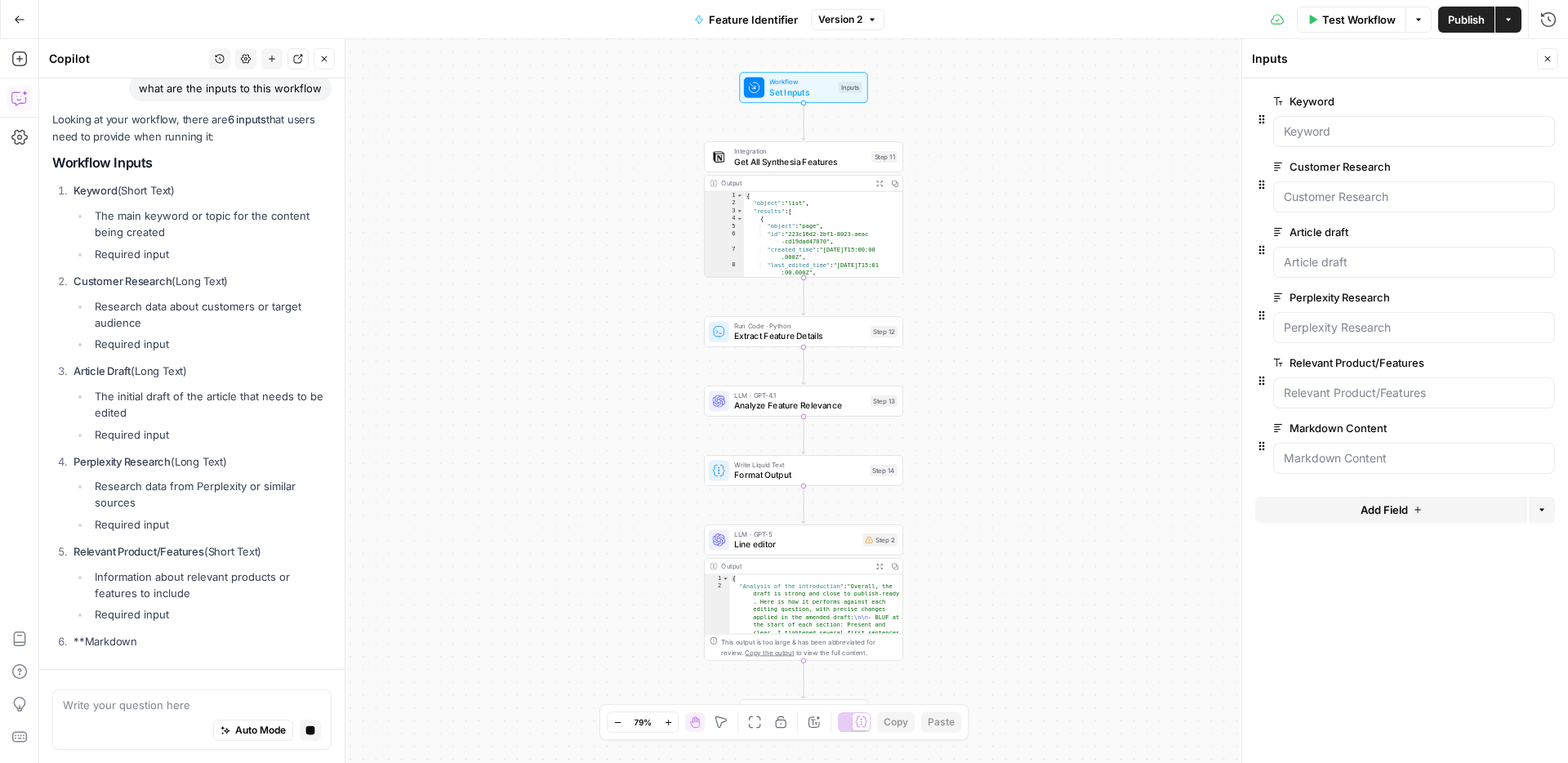
click at [214, 691] on div "Write your question here Auto Mode Stop generating" at bounding box center [192, 719] width 279 height 60
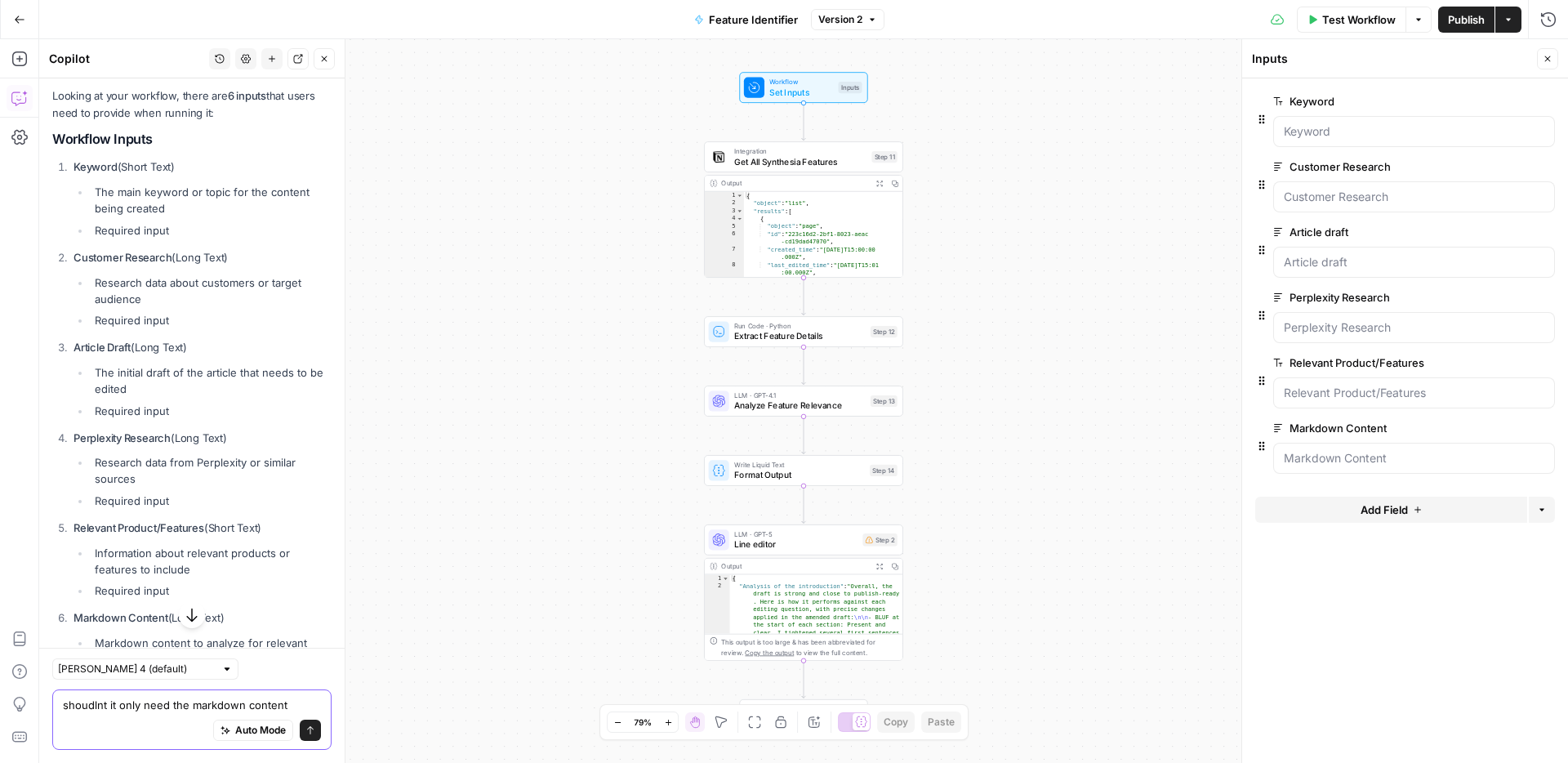
type textarea "shoudlnt it only need the markdown content?"
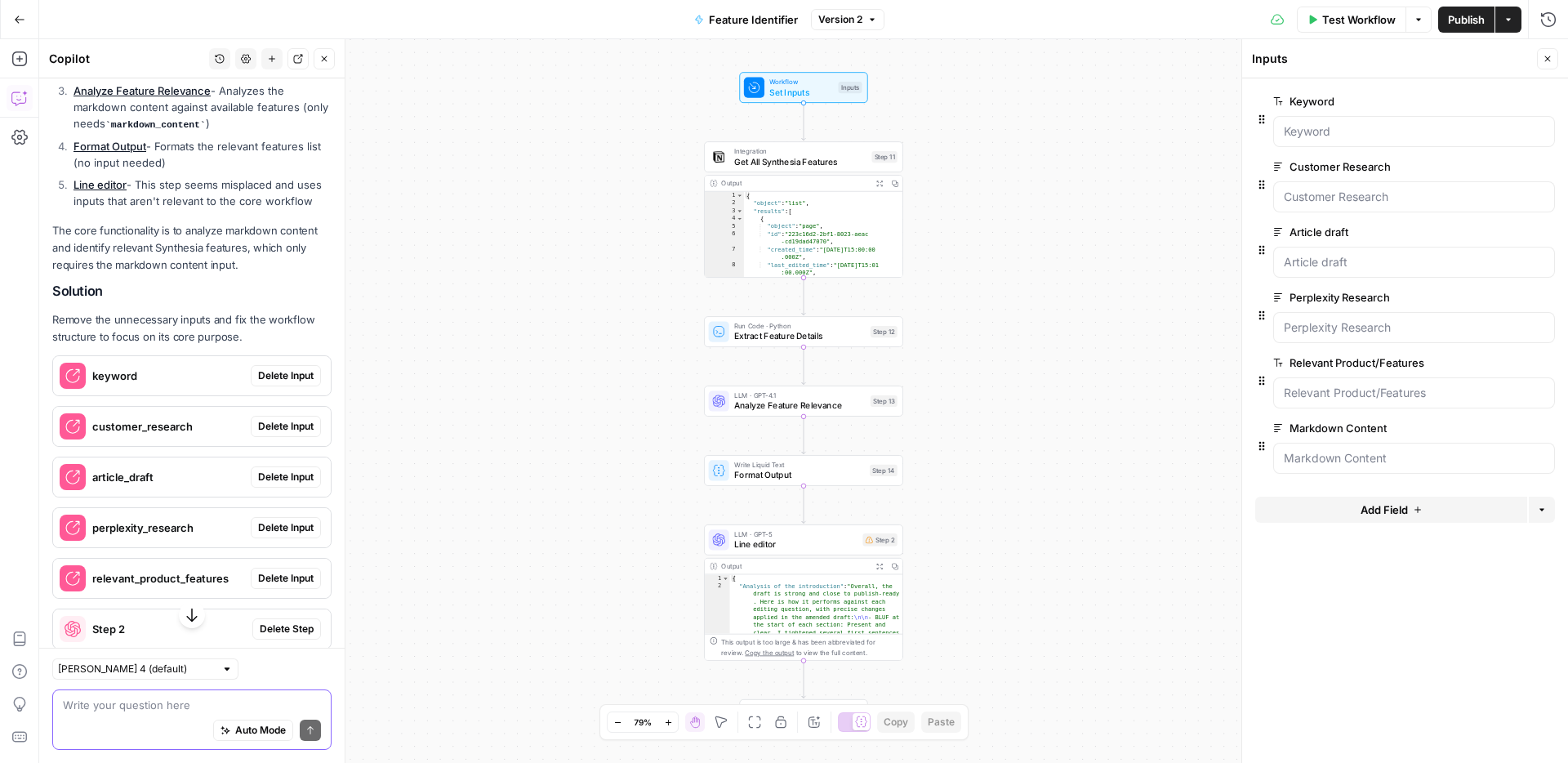
scroll to position [1168, 0]
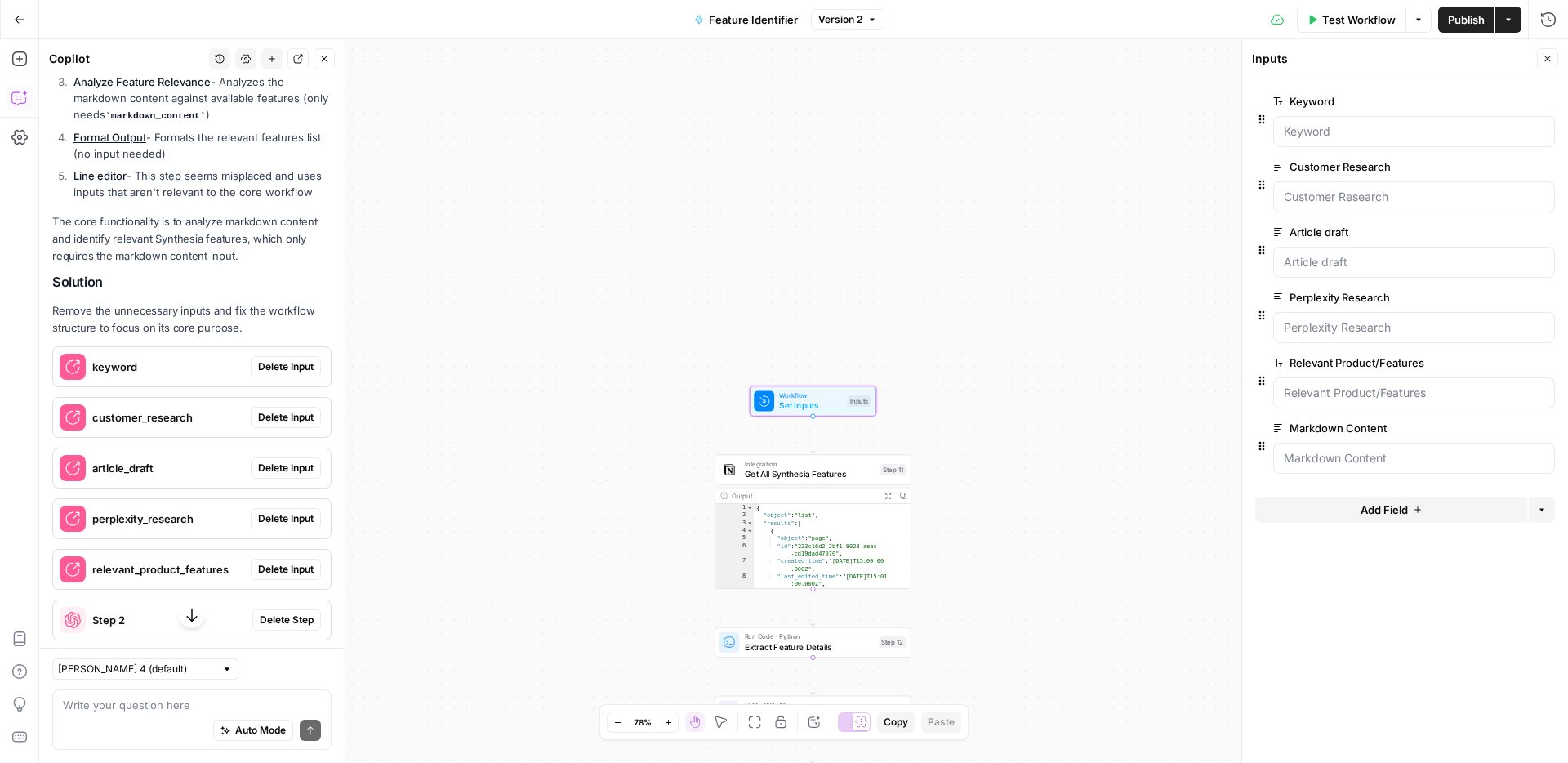
click at [274, 360] on span "Delete Input" at bounding box center [286, 367] width 55 height 15
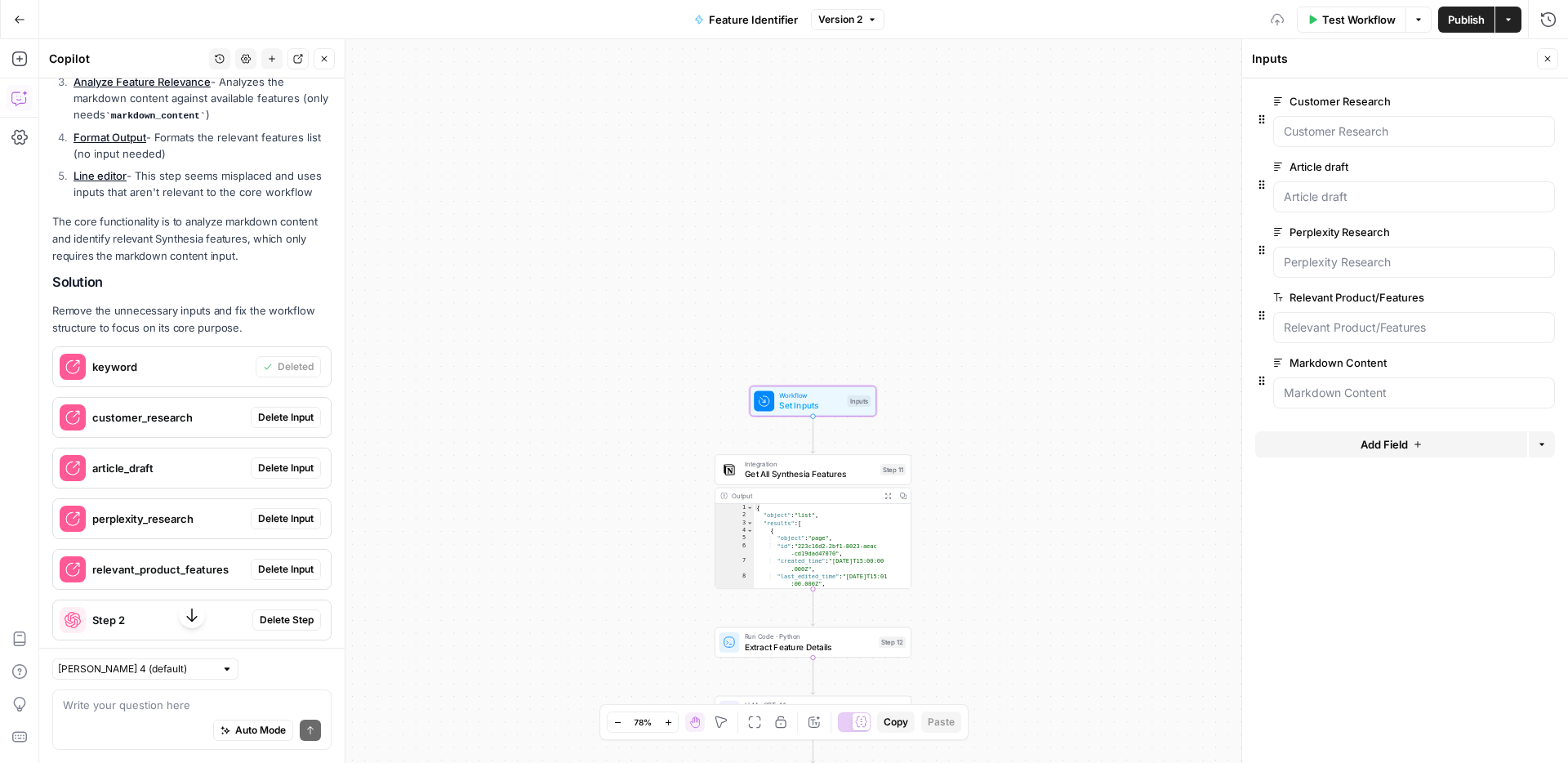
click at [280, 410] on span "Delete Input" at bounding box center [286, 417] width 55 height 15
click at [277, 461] on span "Delete Input" at bounding box center [286, 468] width 55 height 15
click at [277, 511] on span "Delete Input" at bounding box center [286, 519] width 55 height 15
click at [281, 562] on span "Delete Input" at bounding box center [286, 570] width 55 height 15
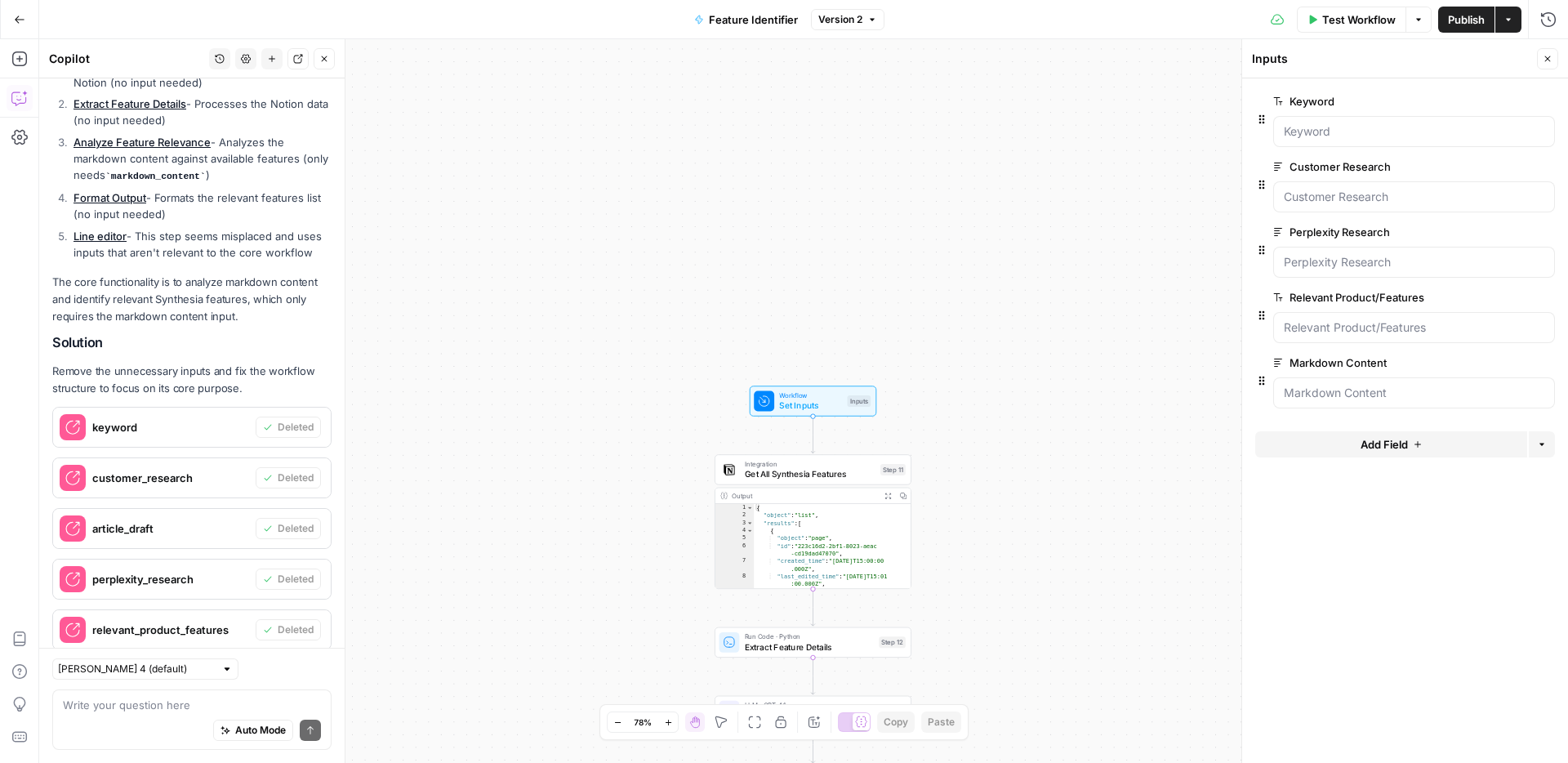
scroll to position [1271, 0]
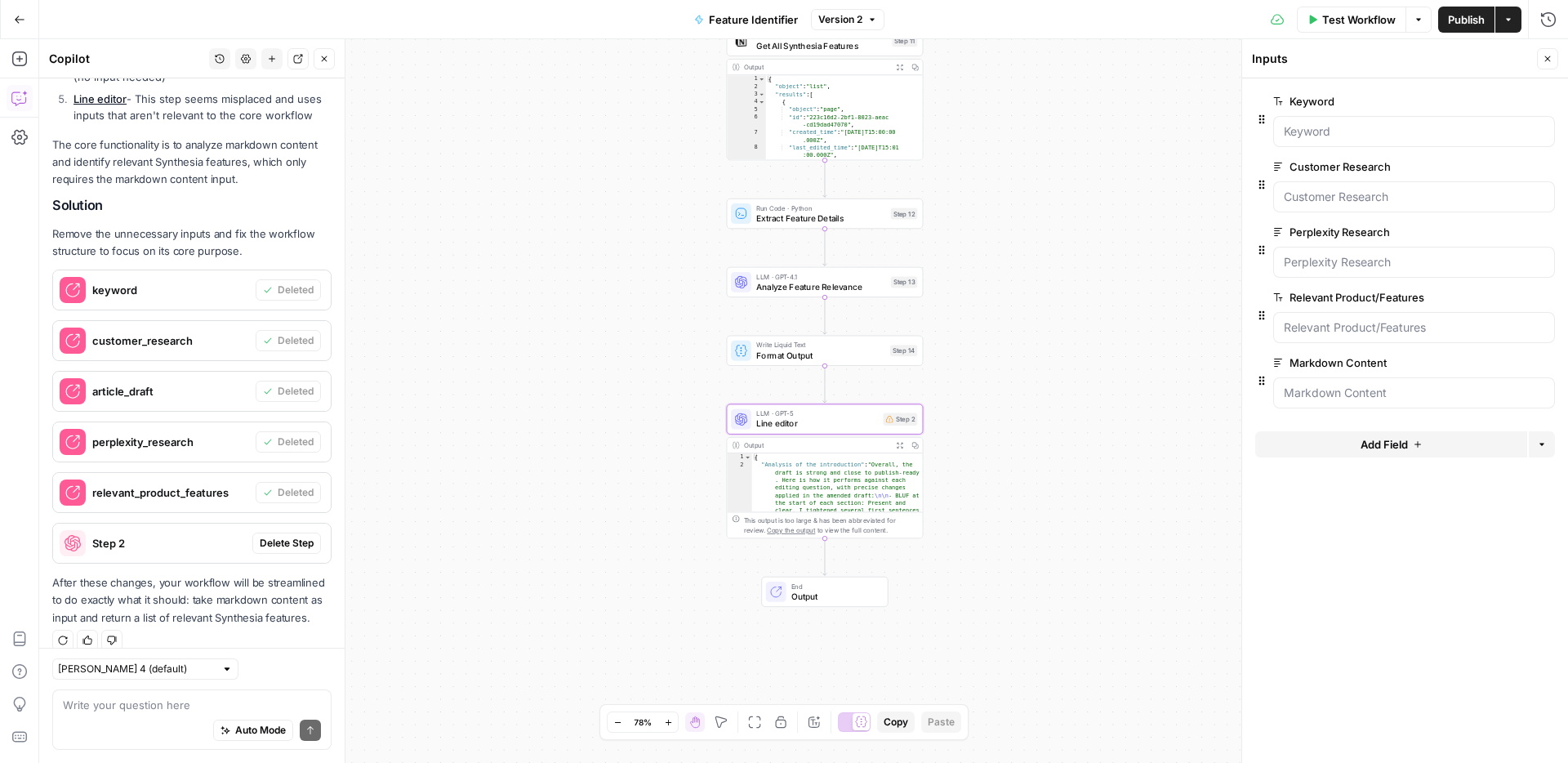
click at [300, 536] on span "Delete Step" at bounding box center [286, 543] width 54 height 15
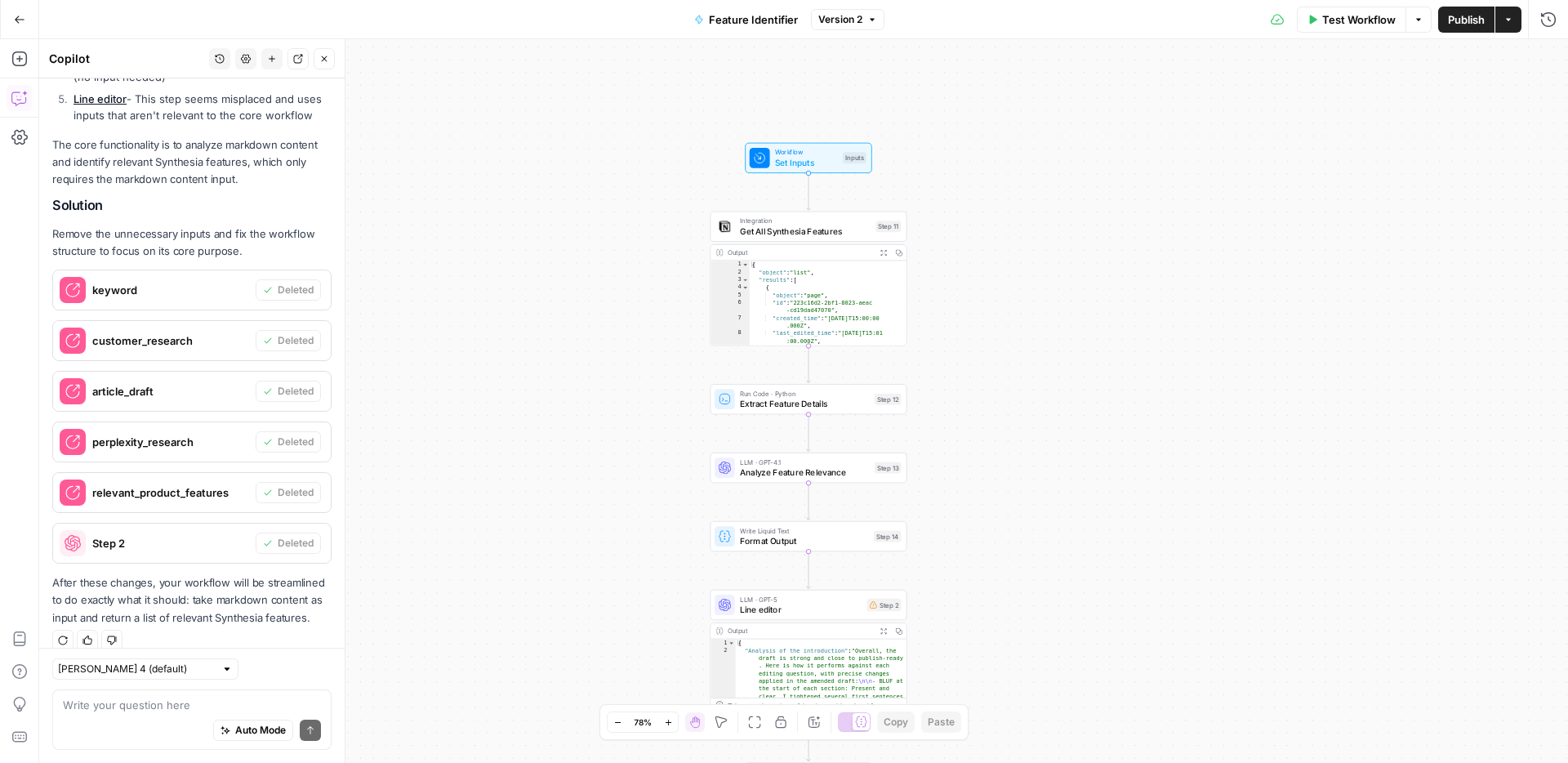
click at [1462, 26] on span "Publish" at bounding box center [1466, 20] width 37 height 16
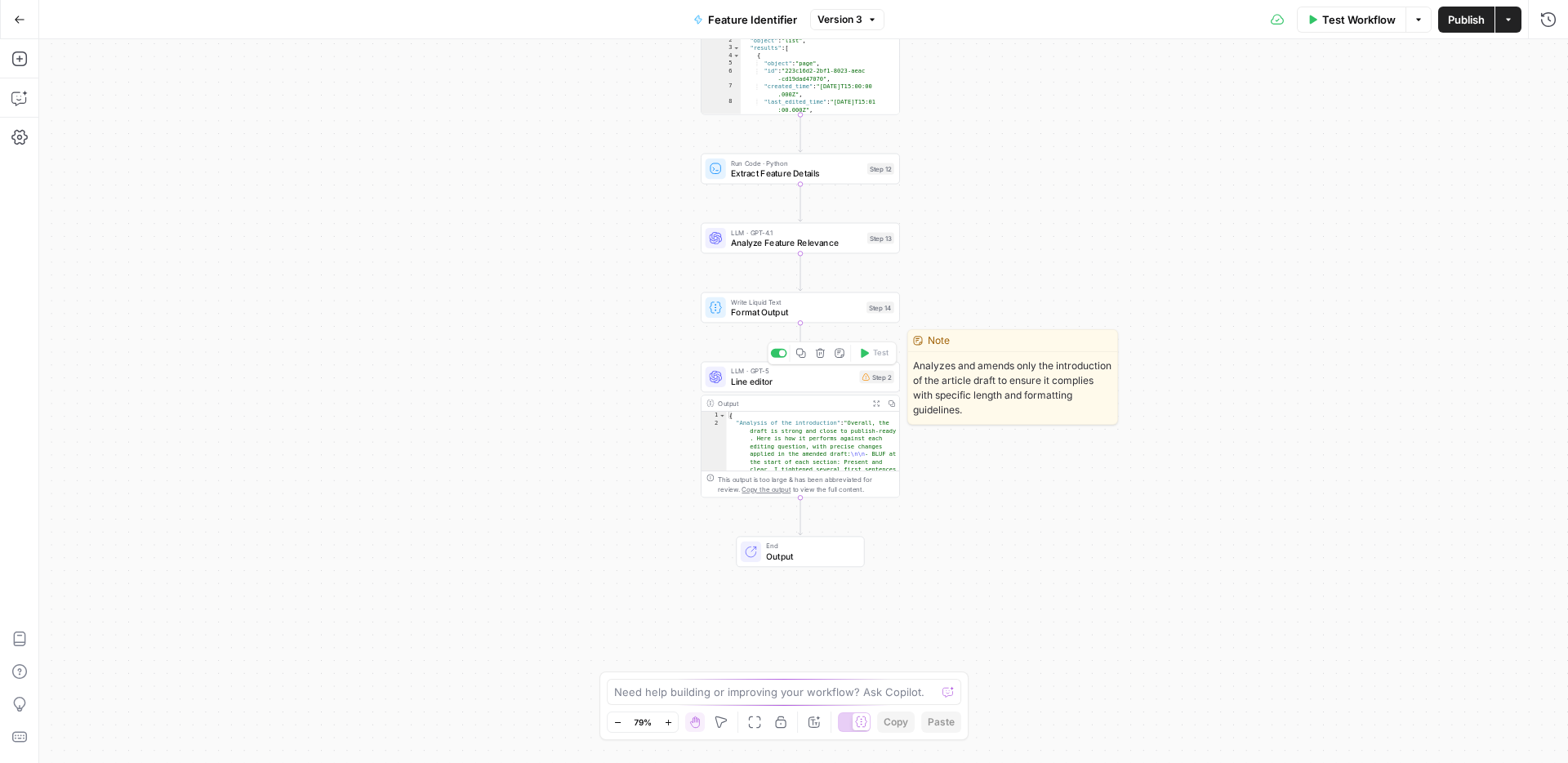
click at [821, 358] on icon "button" at bounding box center [820, 353] width 11 height 11
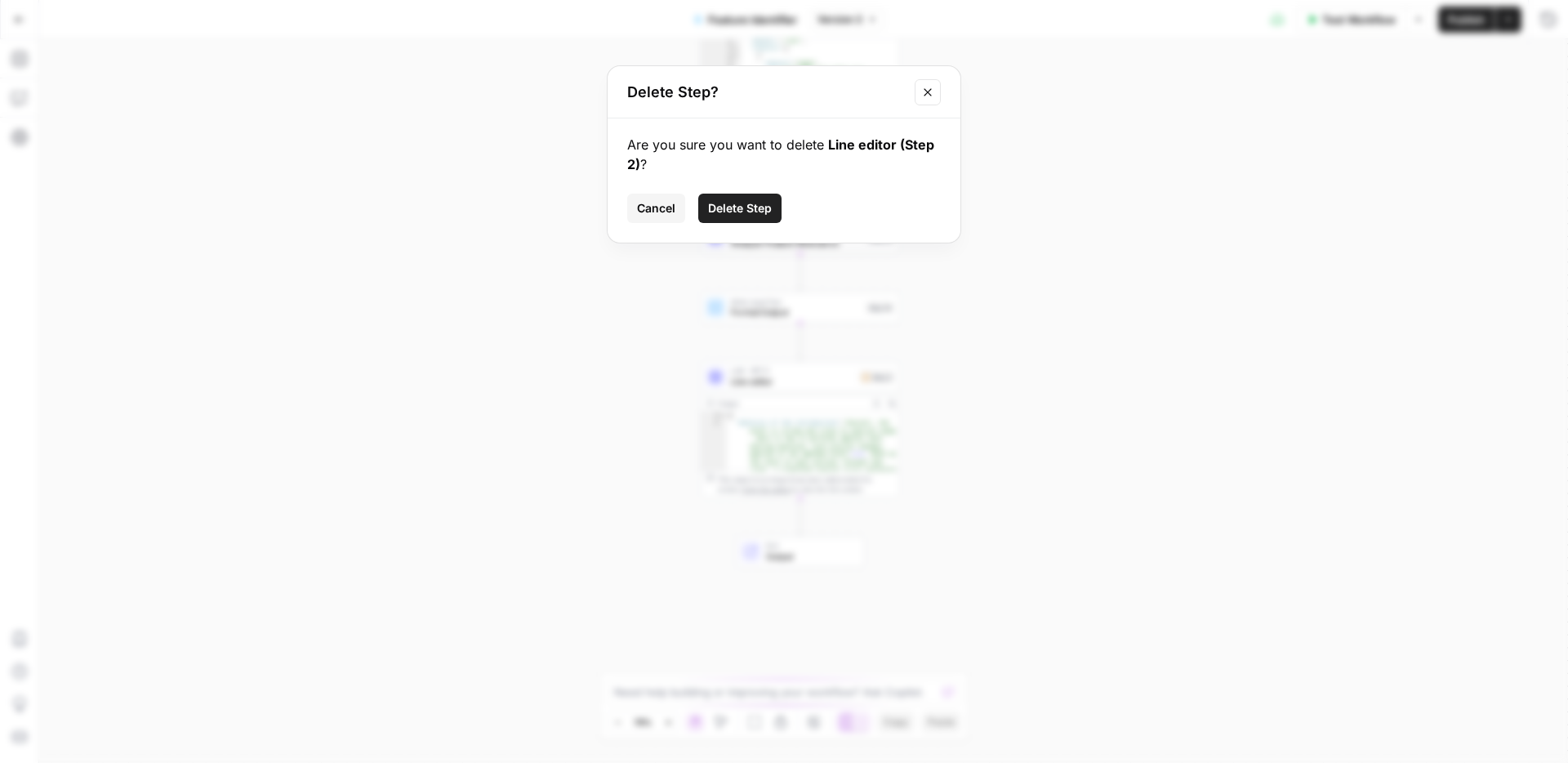
click at [737, 207] on span "Delete Step" at bounding box center [739, 208] width 63 height 16
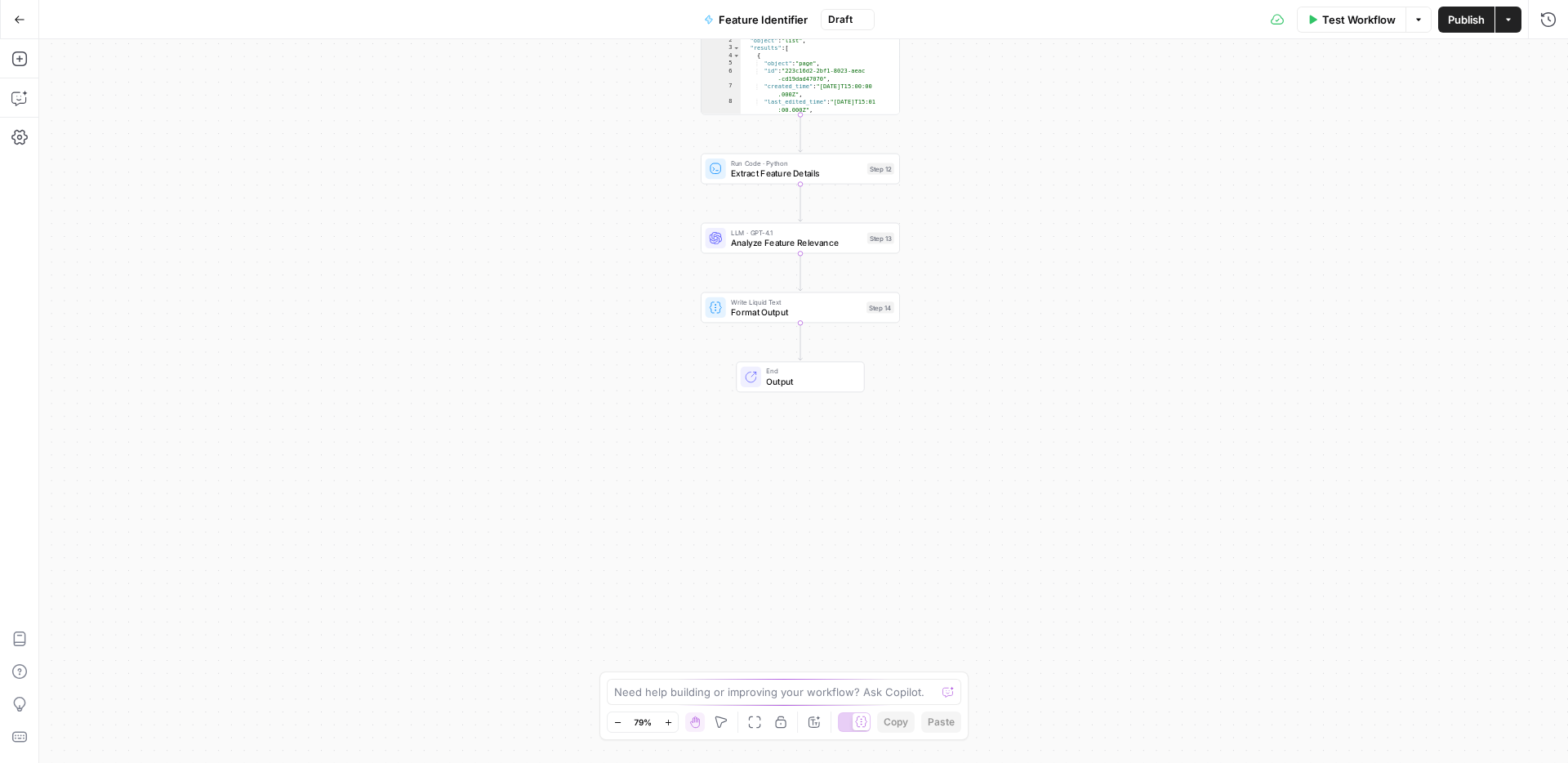
click at [1463, 14] on span "Publish" at bounding box center [1466, 20] width 37 height 16
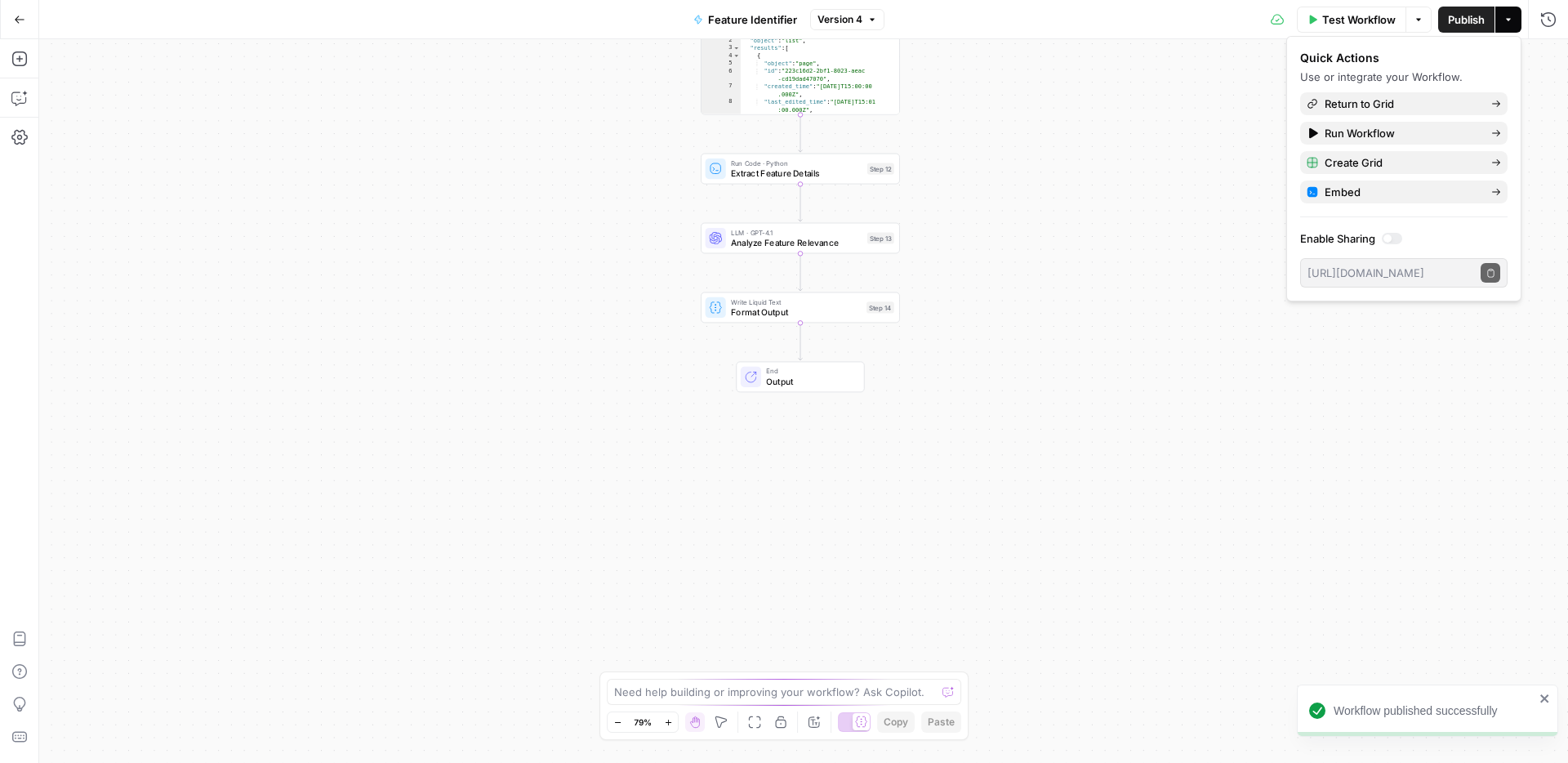
click at [1124, 227] on div "Workflow Set Inputs Inputs Integration Get All Synthesia Features Step 11 Outpu…" at bounding box center [804, 401] width 1529 height 723
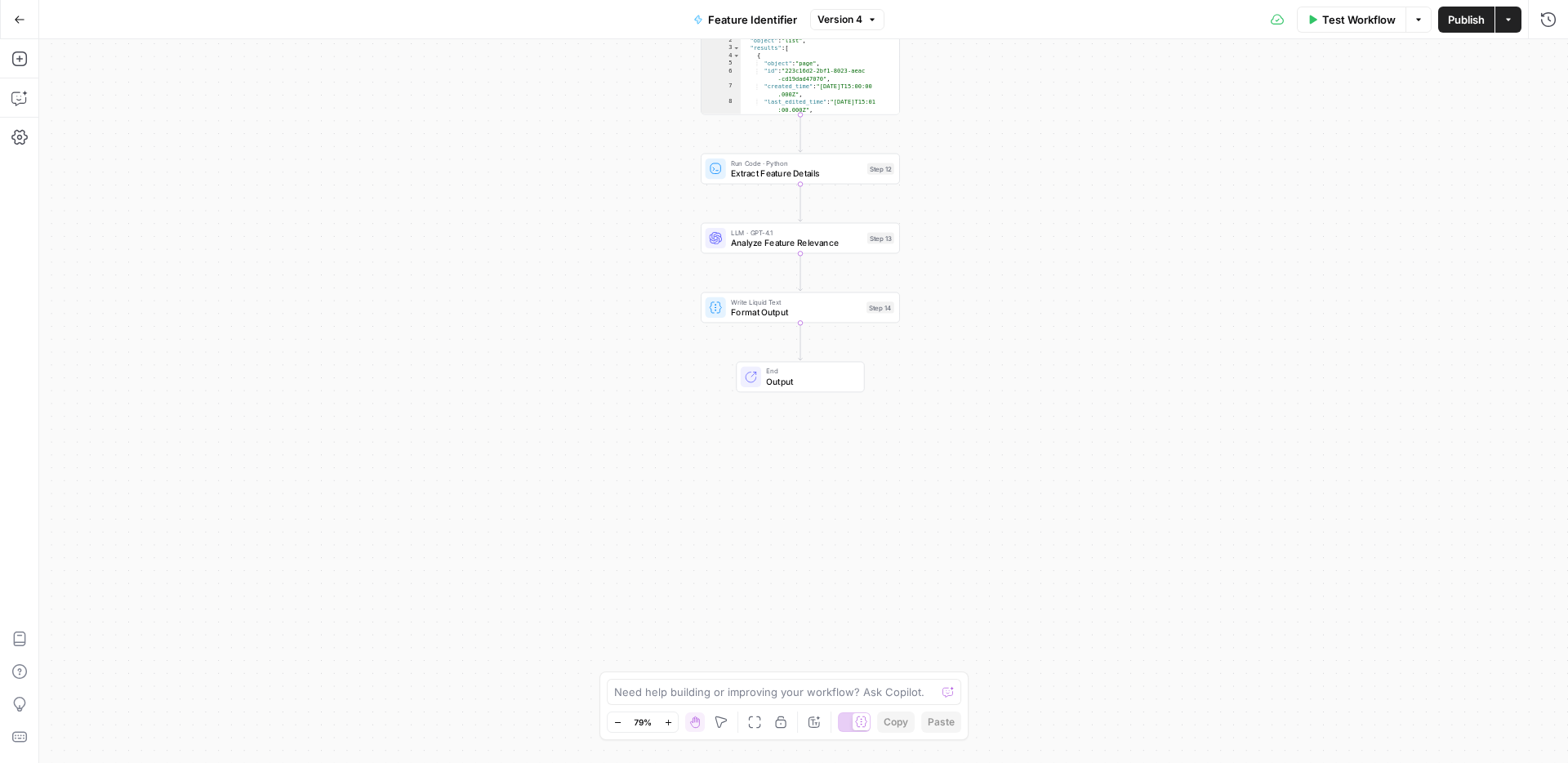
click at [1468, 22] on span "Publish" at bounding box center [1466, 20] width 37 height 16
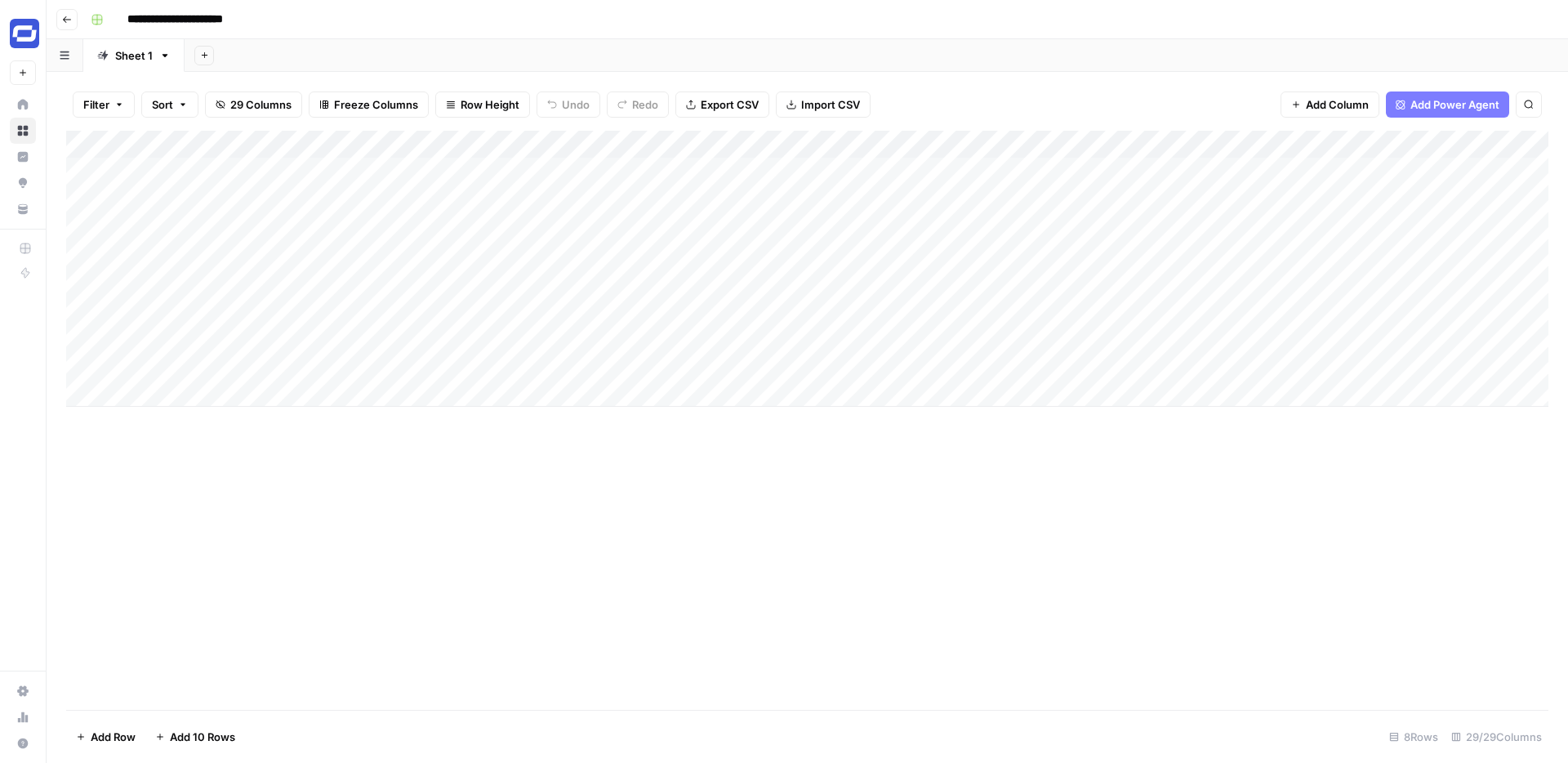
click at [1146, 146] on div "Add Column" at bounding box center [807, 268] width 1482 height 276
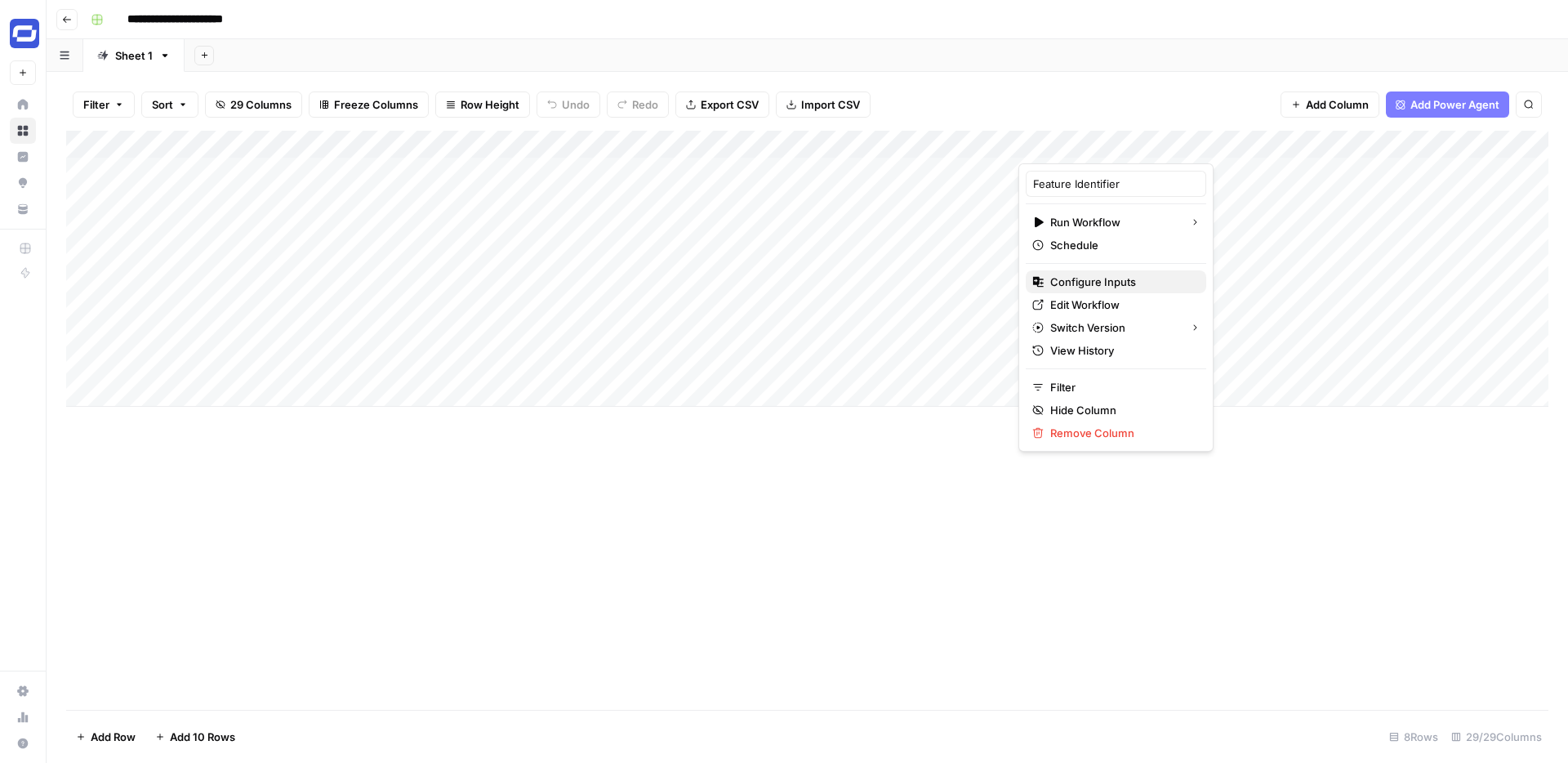
click at [1077, 281] on span "Configure Inputs" at bounding box center [1122, 281] width 143 height 16
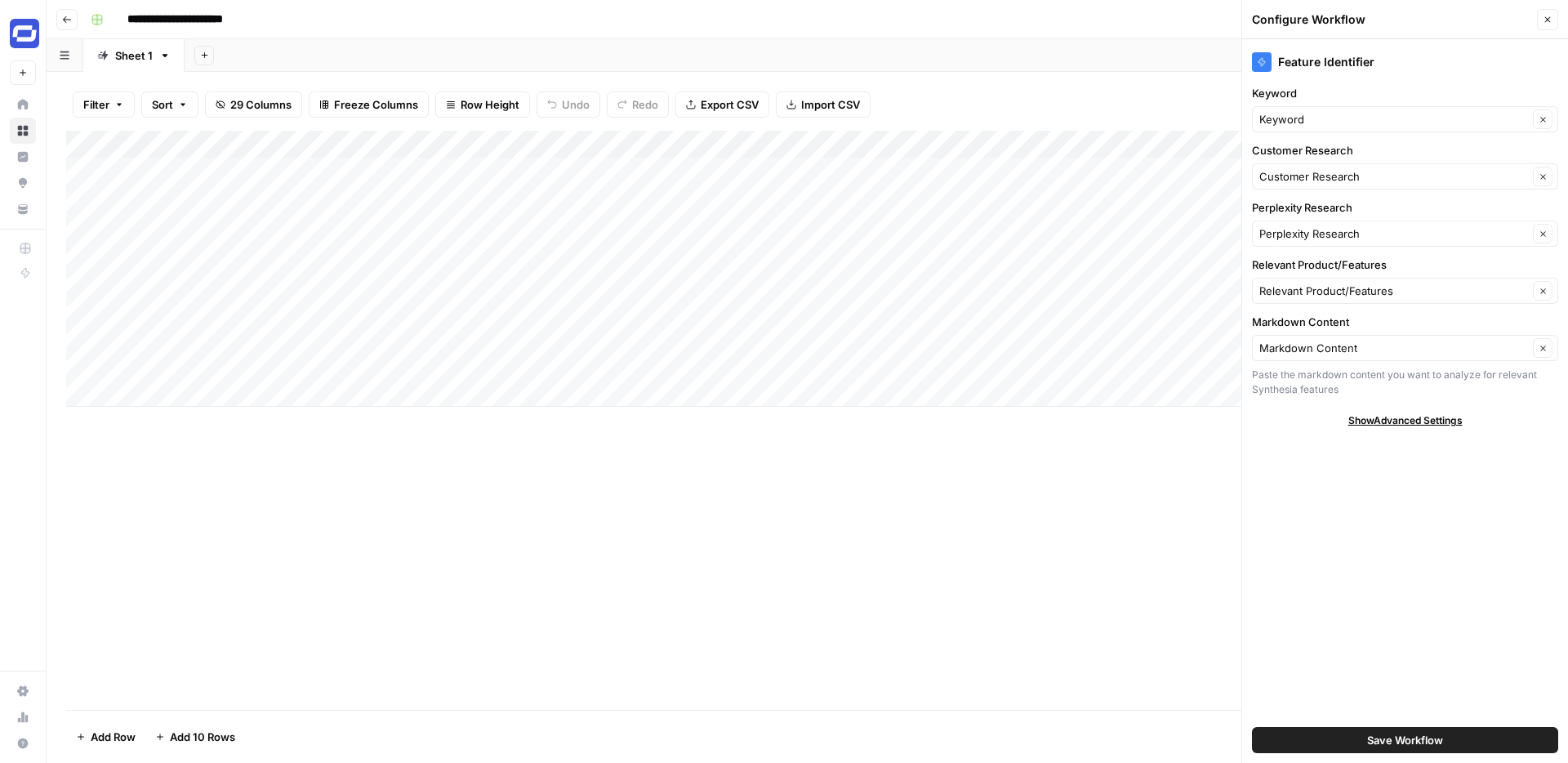
click at [1552, 16] on icon "button" at bounding box center [1547, 20] width 10 height 10
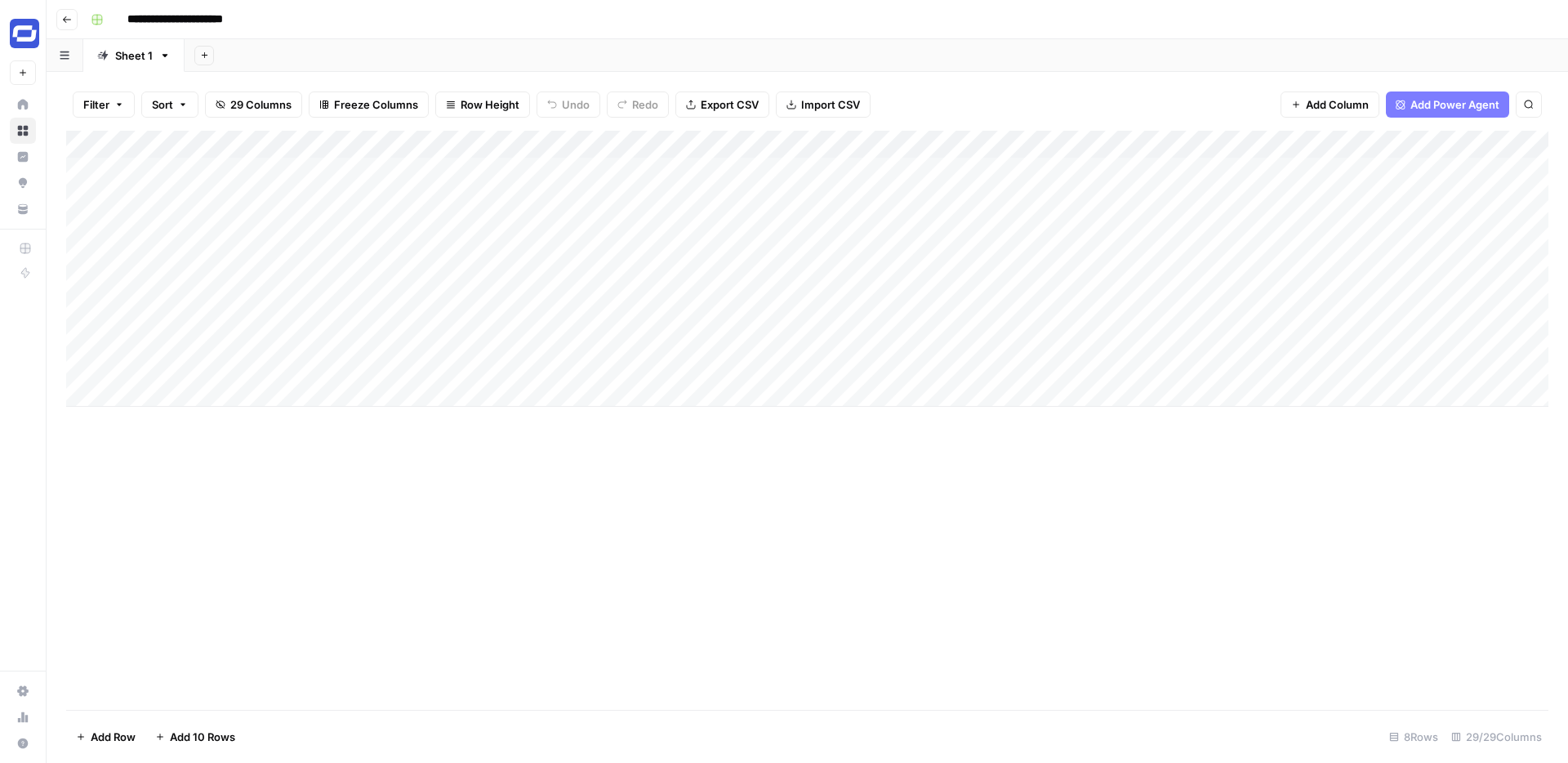
click at [1149, 142] on div "Add Column" at bounding box center [807, 268] width 1482 height 276
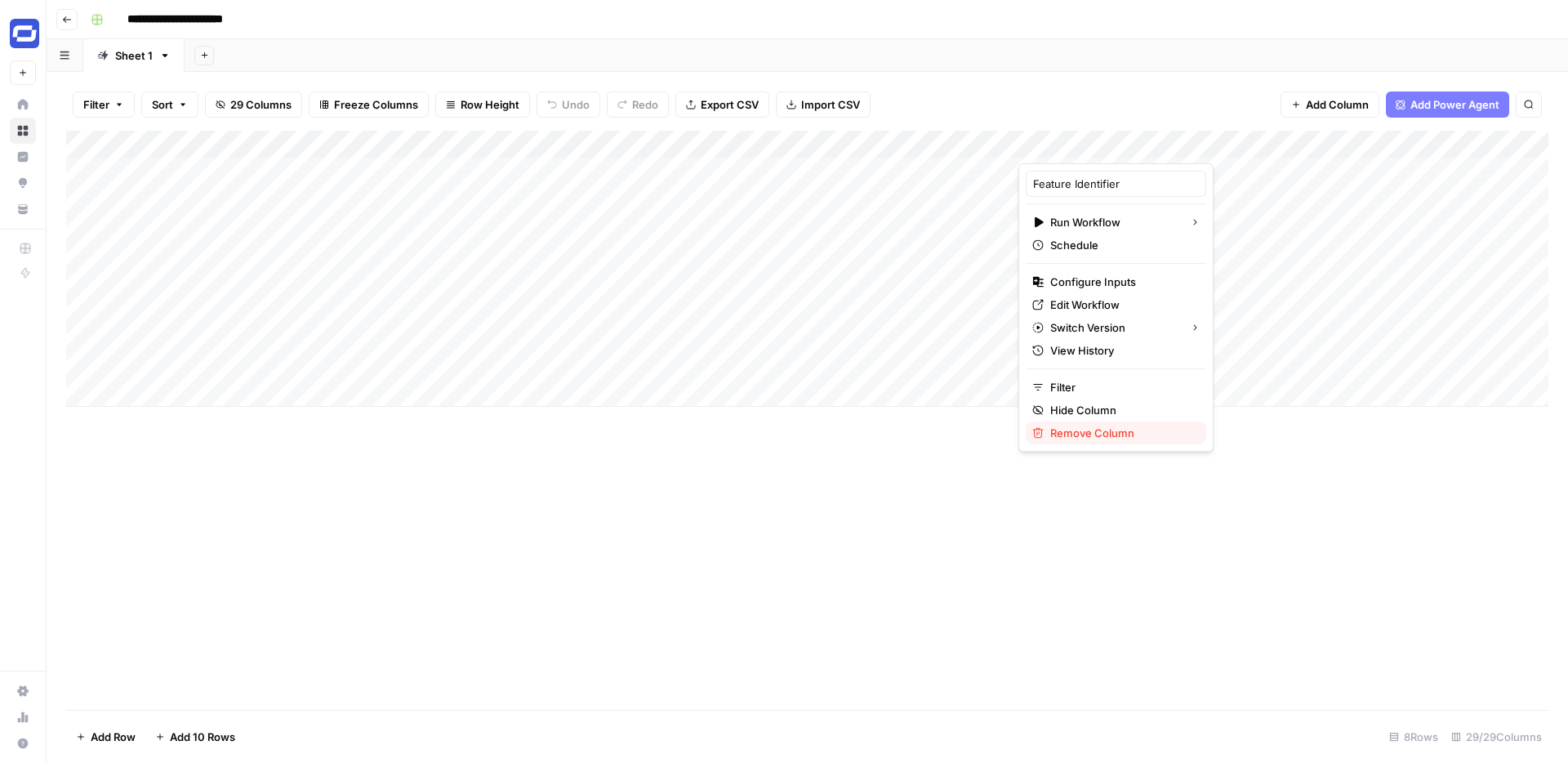
click at [1067, 429] on span "Remove Column" at bounding box center [1122, 433] width 143 height 16
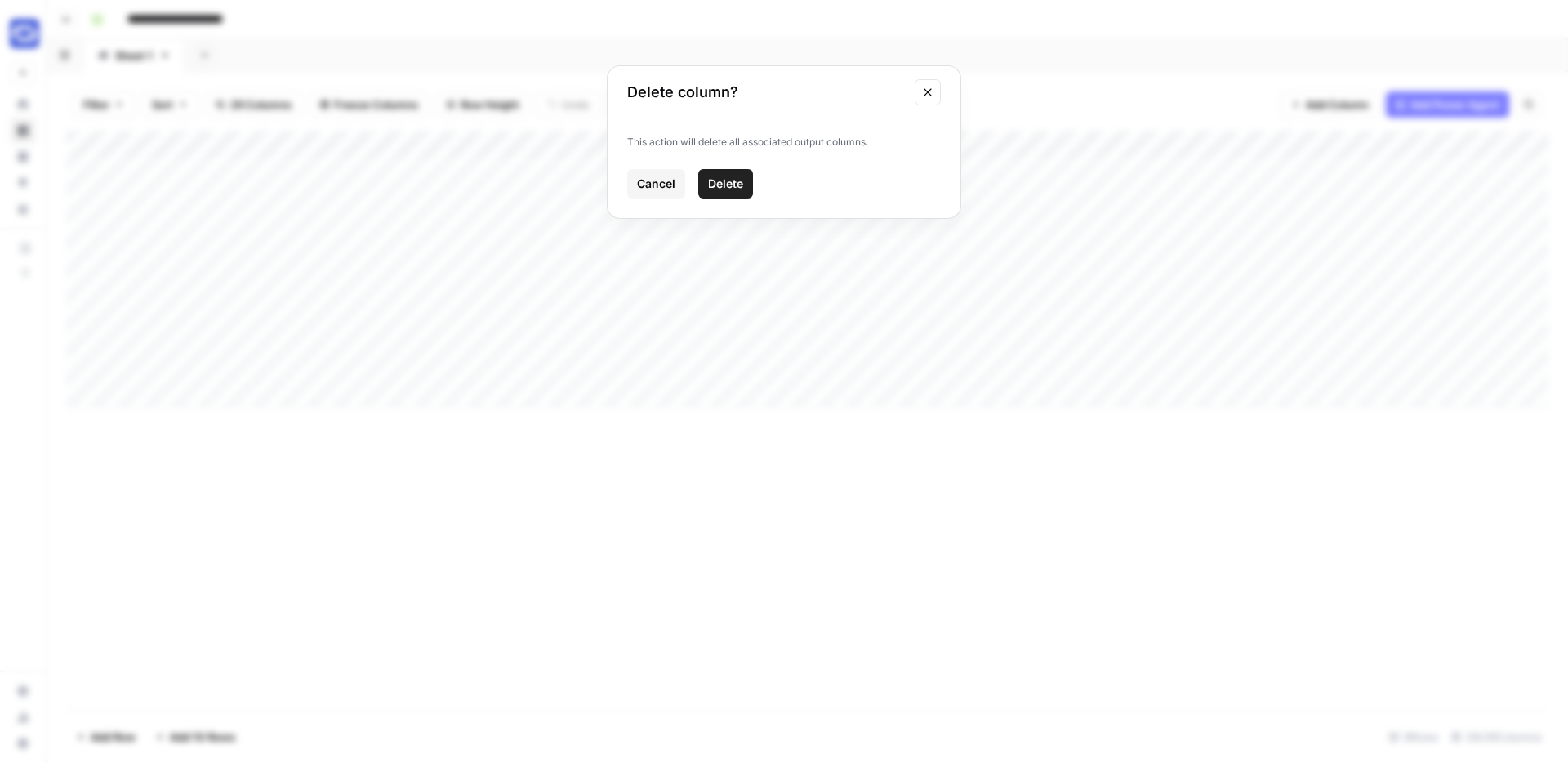
click at [721, 174] on button "Delete" at bounding box center [725, 184] width 54 height 30
click at [1314, 94] on button "Add Column" at bounding box center [1330, 105] width 99 height 26
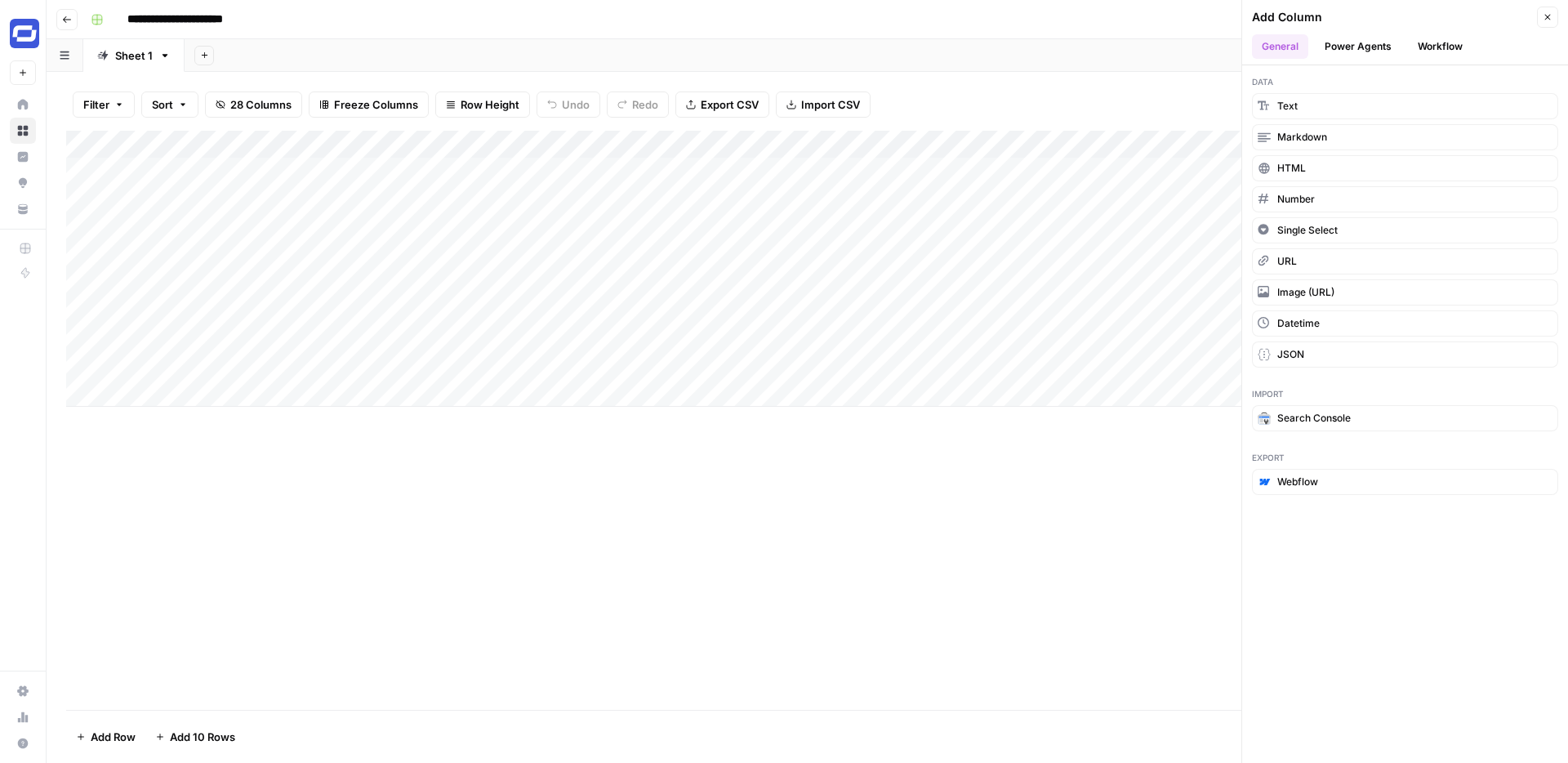
click at [1433, 45] on button "Workflow" at bounding box center [1440, 47] width 64 height 25
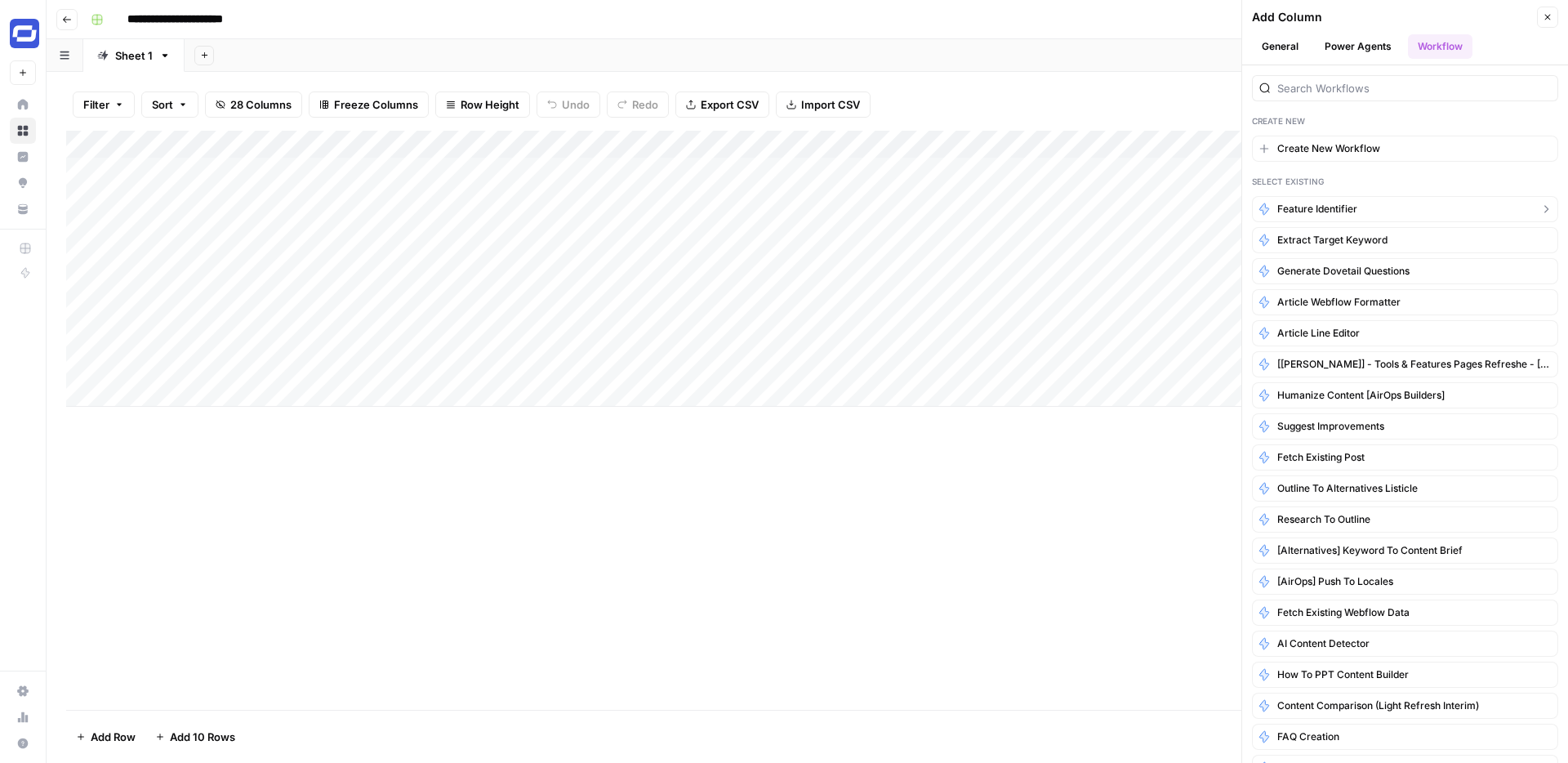
click at [1326, 210] on span "Feature Identifier" at bounding box center [1317, 209] width 80 height 15
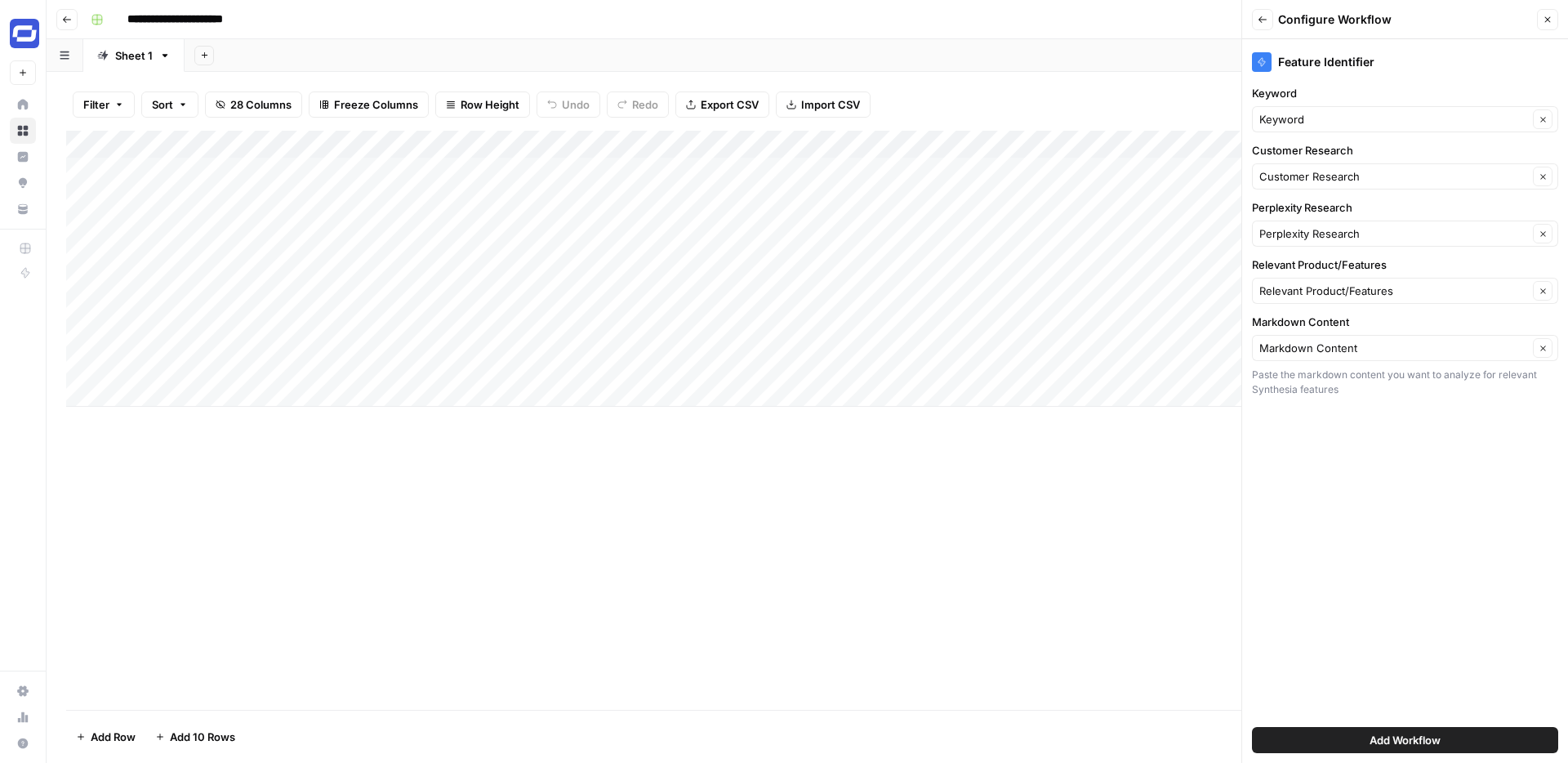
click at [1420, 737] on span "Add Workflow" at bounding box center [1405, 740] width 71 height 16
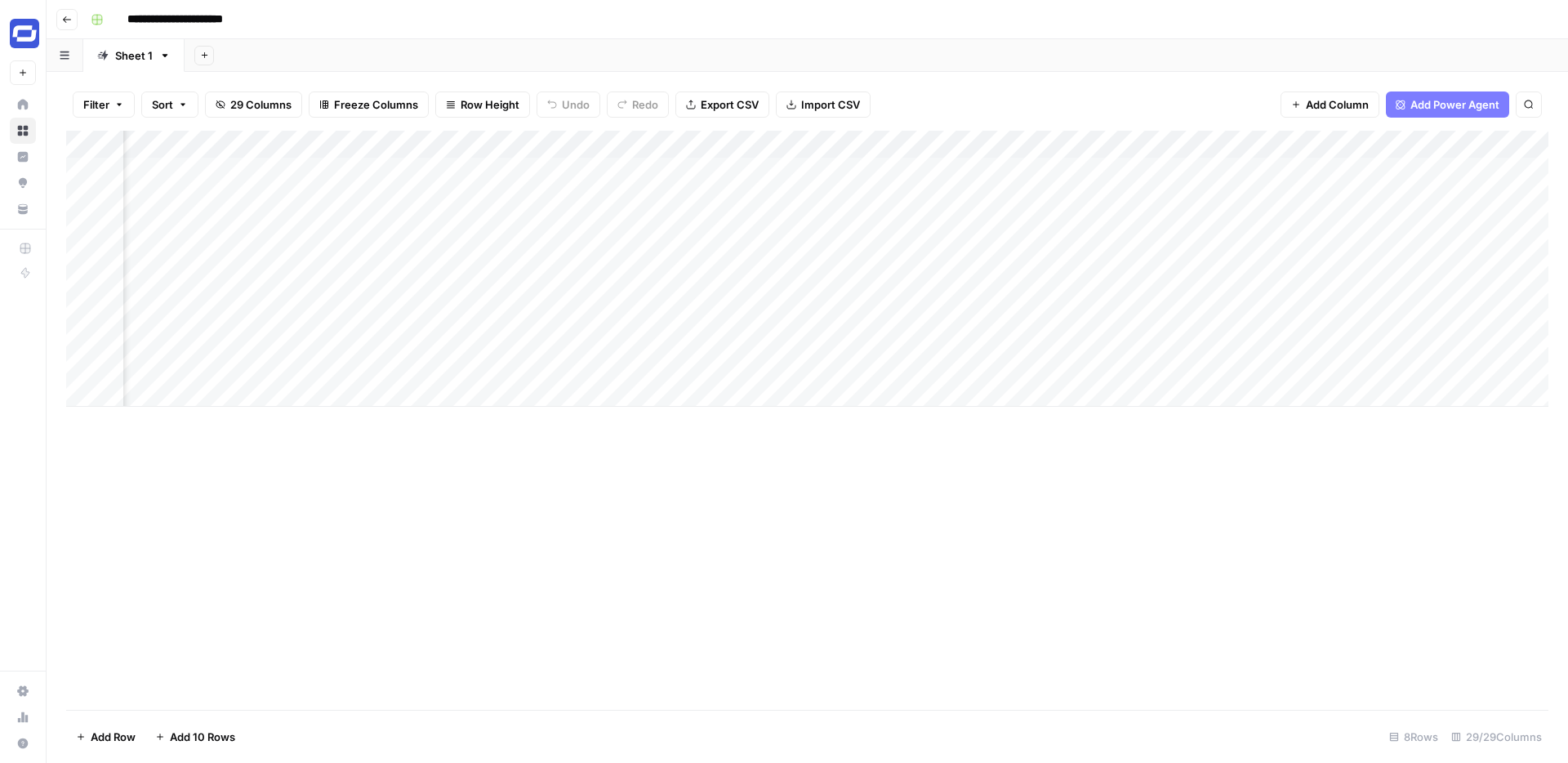
scroll to position [0, 3782]
click at [964, 142] on div "Add Column" at bounding box center [807, 268] width 1482 height 276
click at [821, 361] on span "Remove Column" at bounding box center [847, 365] width 143 height 16
click at [738, 195] on span "Delete" at bounding box center [725, 198] width 35 height 16
click at [970, 142] on div "Add Column" at bounding box center [807, 268] width 1482 height 276
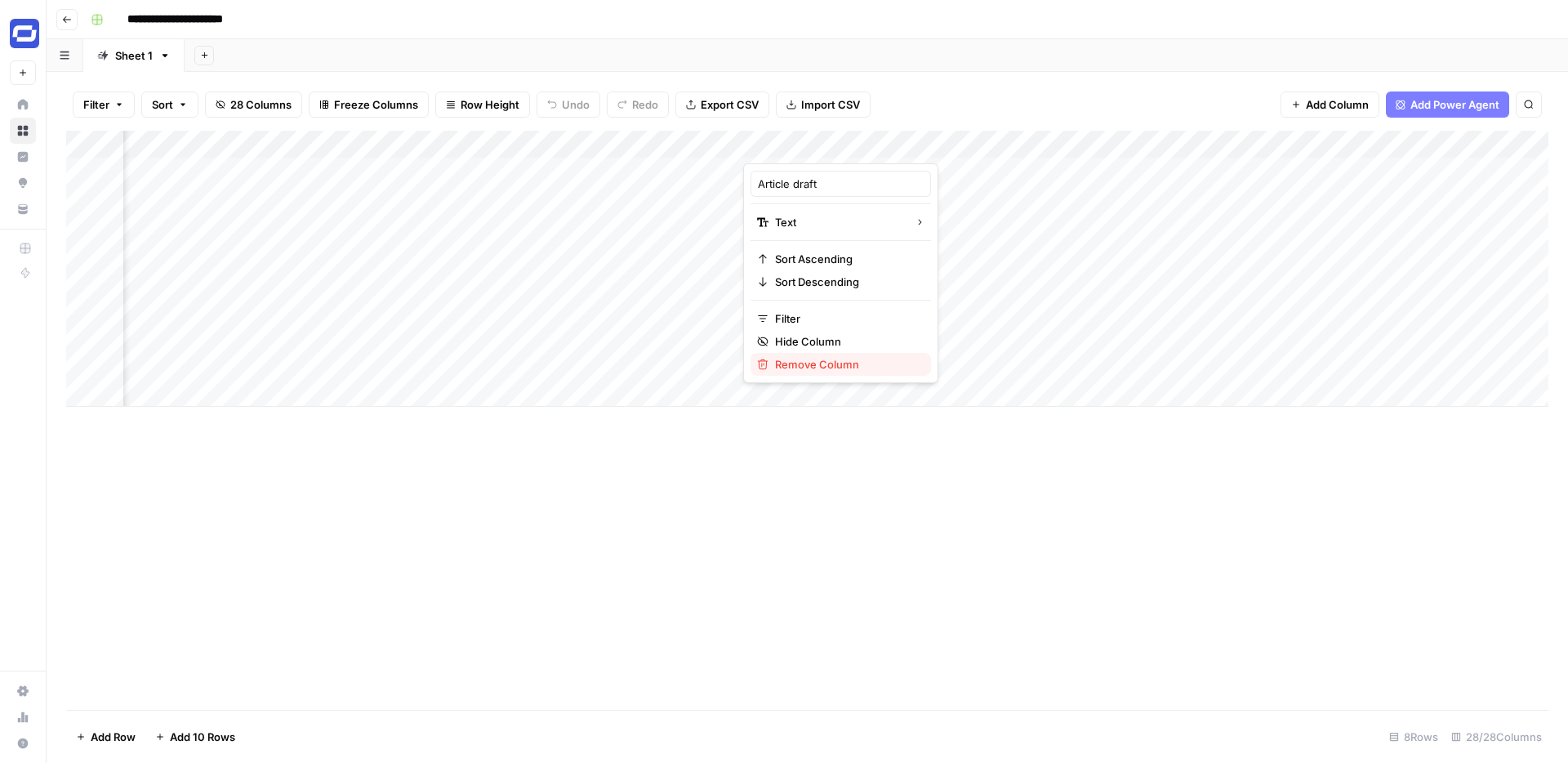
click at [834, 366] on span "Remove Column" at bounding box center [847, 365] width 143 height 16
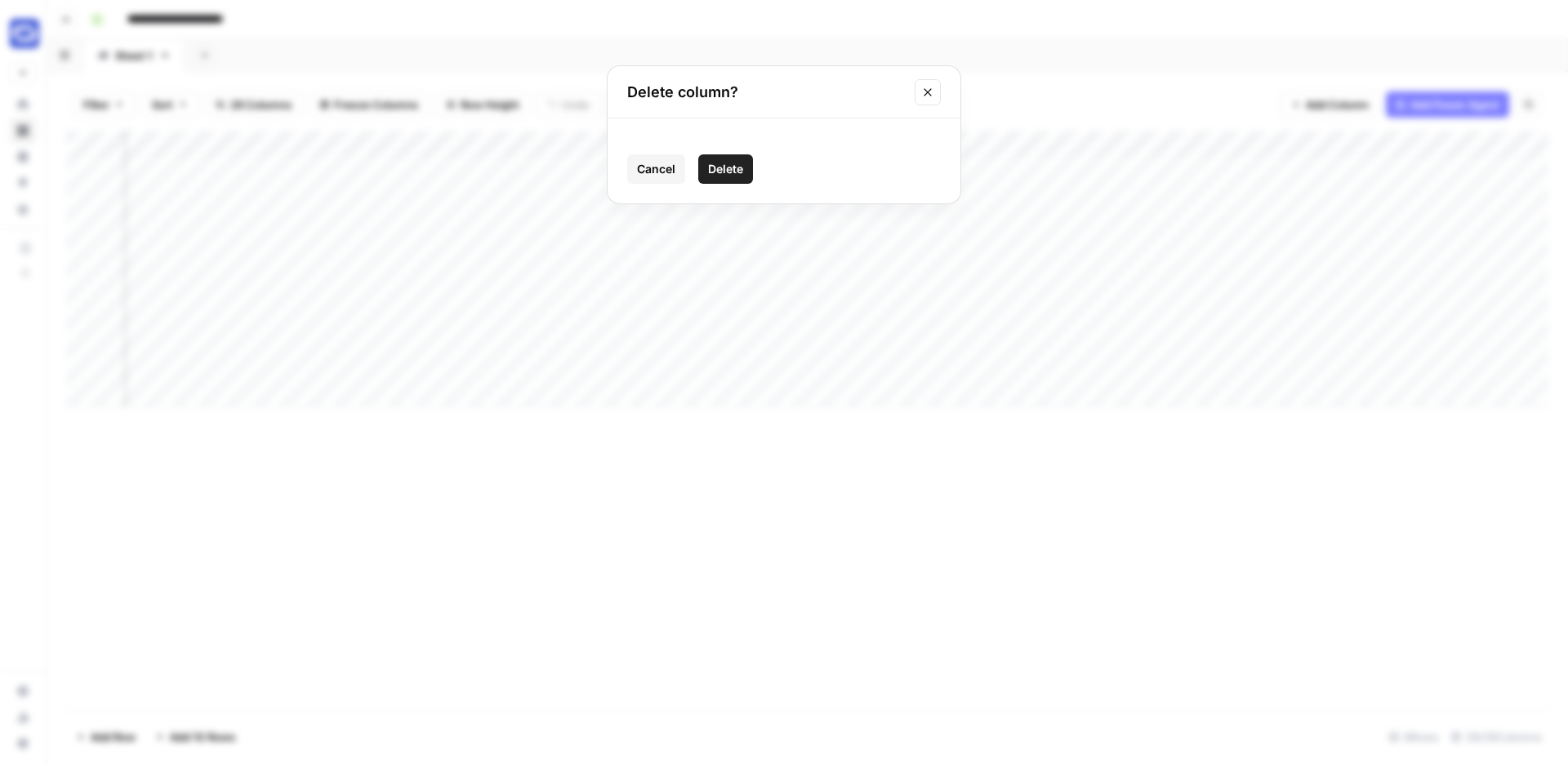
click at [732, 169] on span "Delete" at bounding box center [725, 169] width 35 height 16
click at [963, 145] on div "Add Column" at bounding box center [807, 268] width 1482 height 276
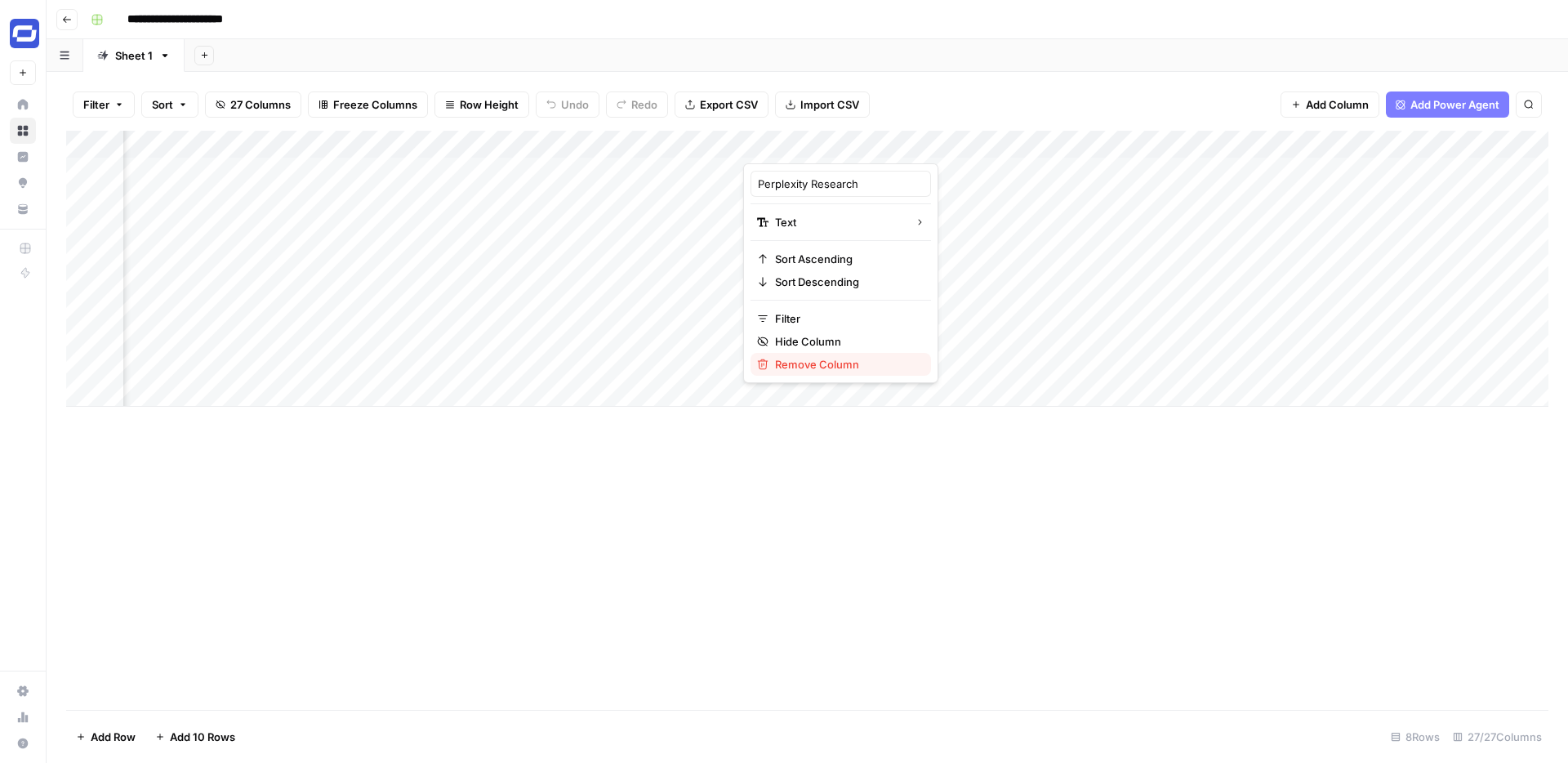
click at [821, 374] on button "Remove Column" at bounding box center [840, 365] width 180 height 23
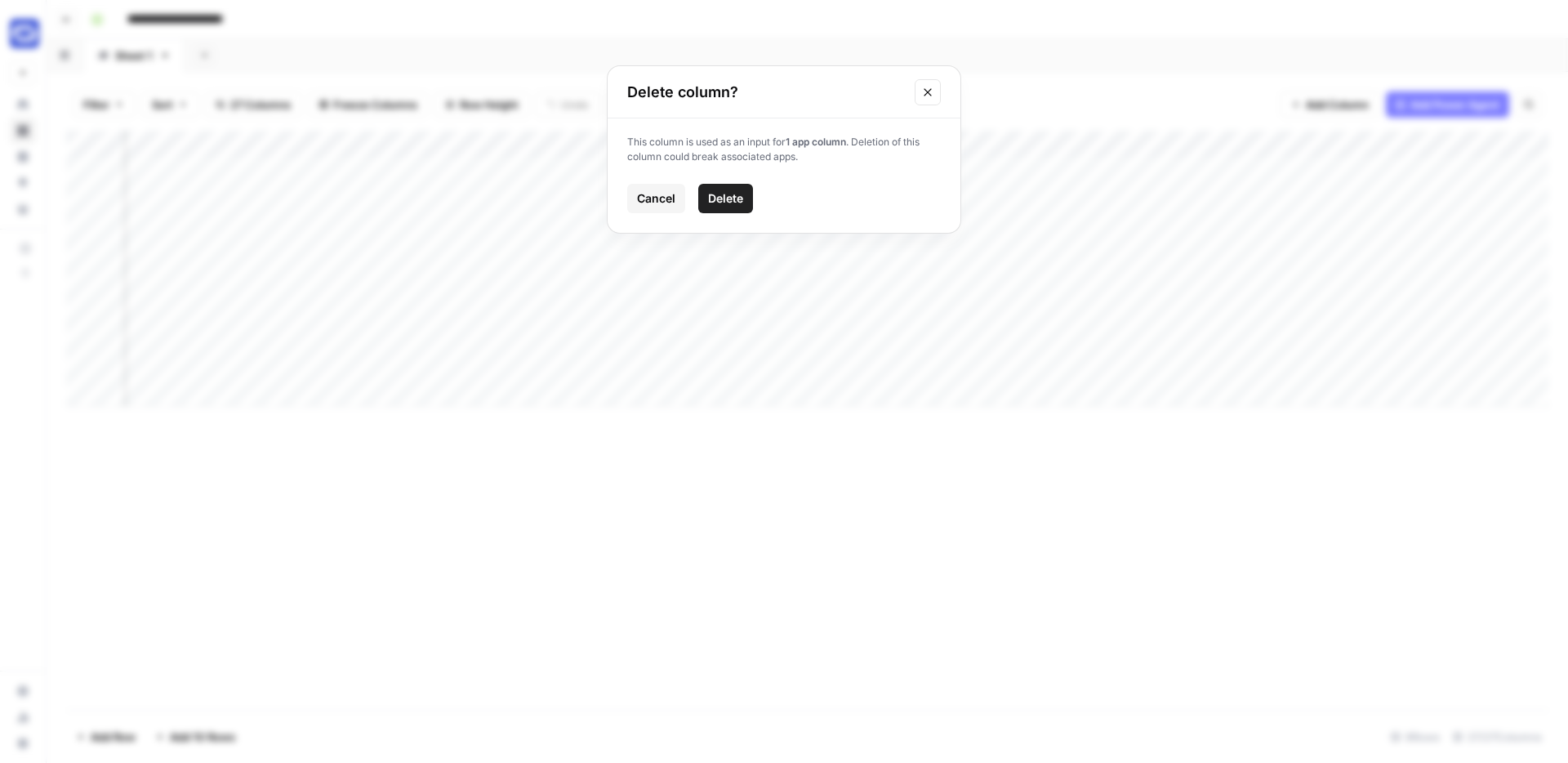
click at [712, 211] on button "Delete" at bounding box center [725, 198] width 54 height 30
click at [1043, 142] on div "Add Column" at bounding box center [807, 268] width 1482 height 276
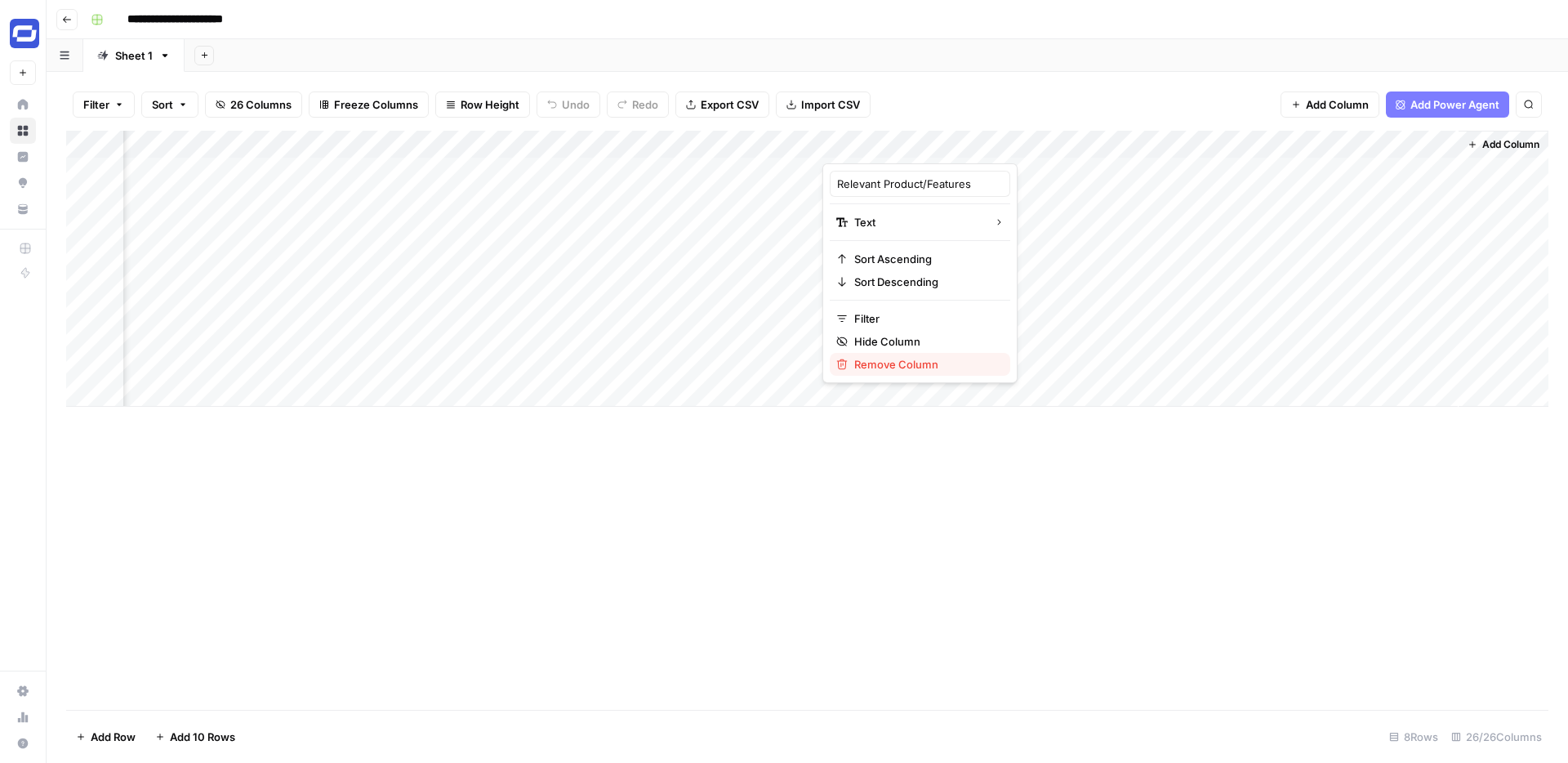
click at [903, 368] on span "Remove Column" at bounding box center [926, 365] width 143 height 16
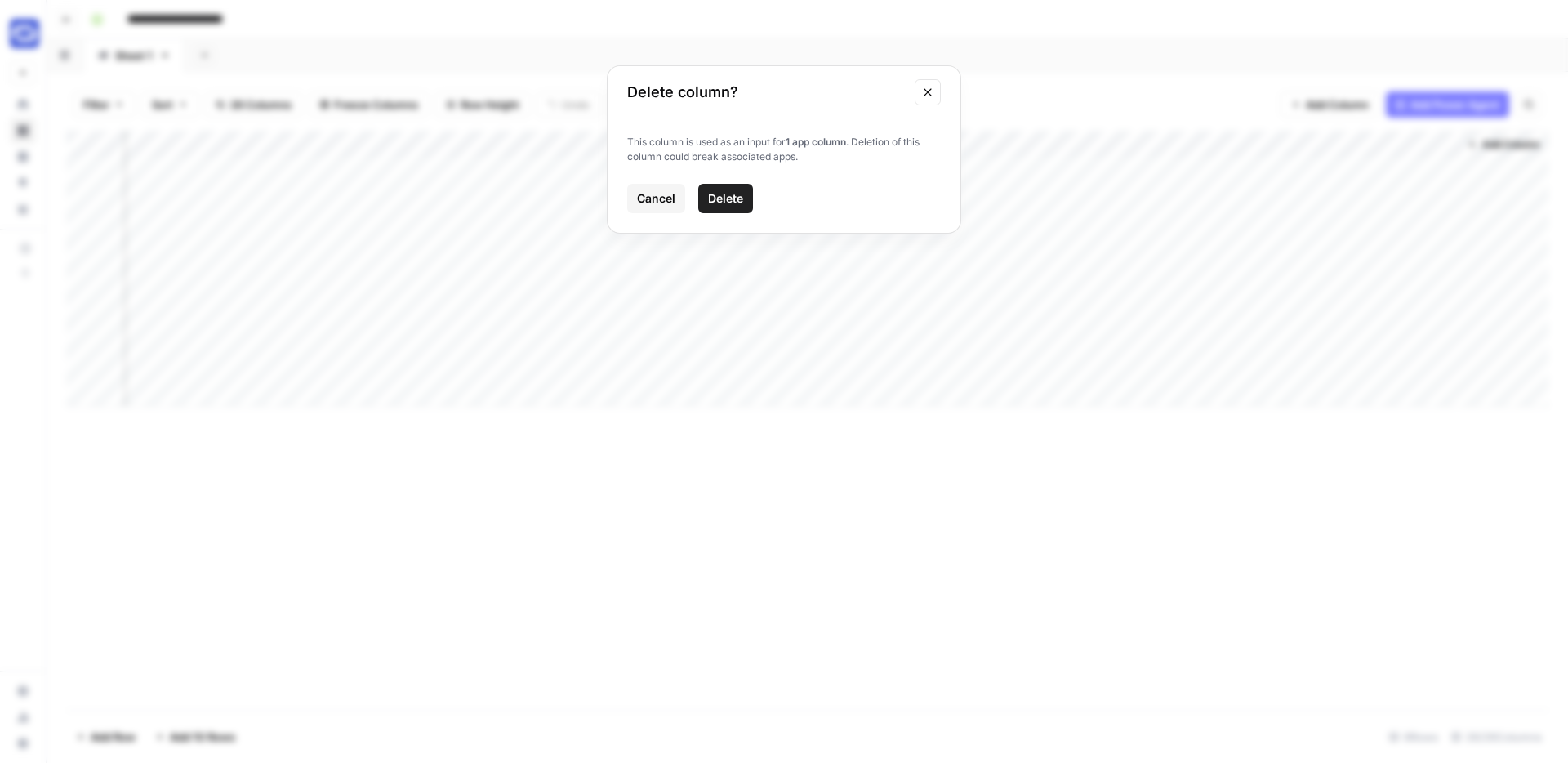
click at [727, 206] on span "Delete" at bounding box center [725, 198] width 35 height 16
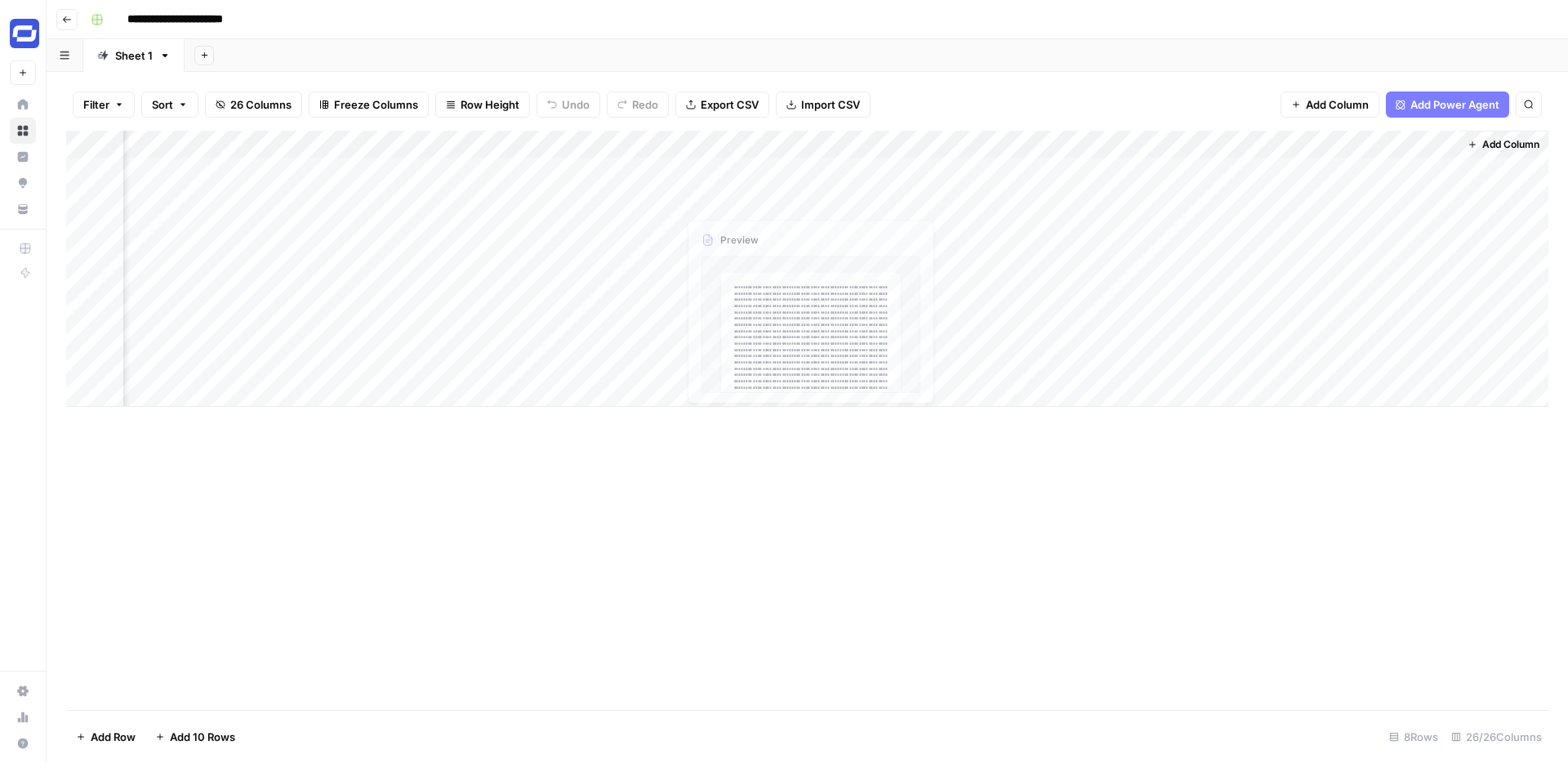
scroll to position [0, 3468]
click at [1277, 141] on div "Add Column" at bounding box center [807, 268] width 1482 height 276
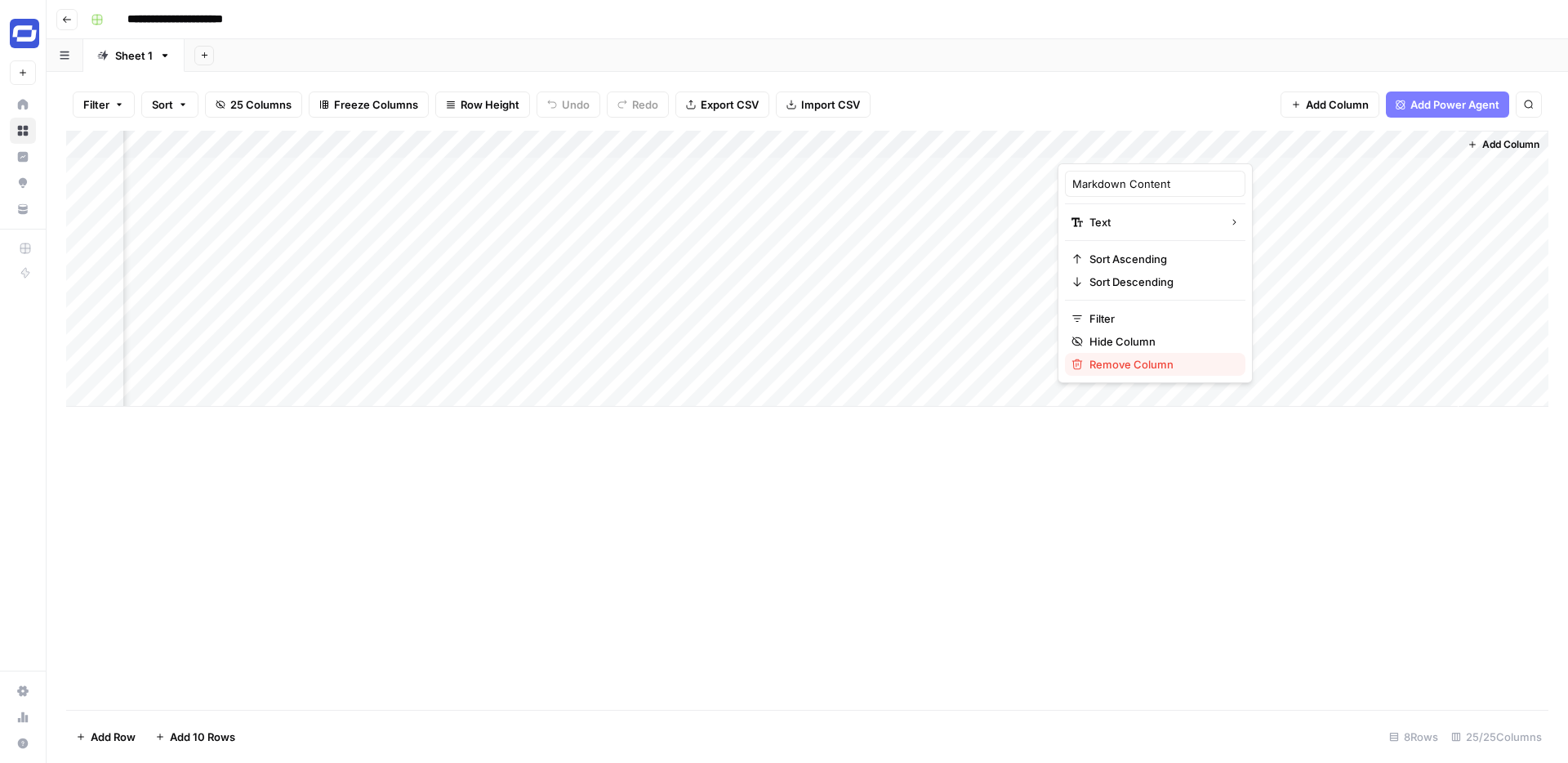
click at [1141, 368] on span "Remove Column" at bounding box center [1161, 365] width 143 height 16
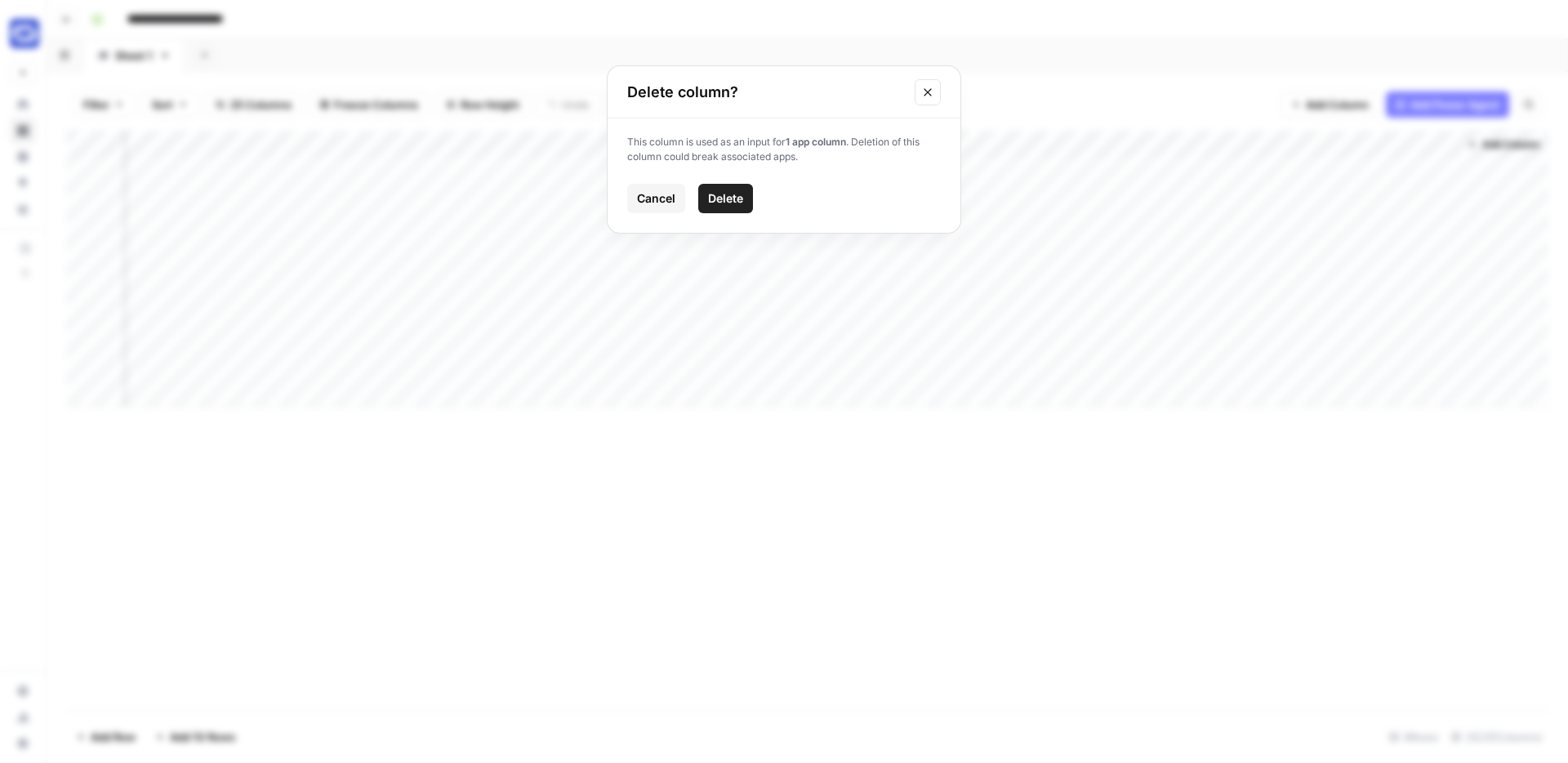
click at [740, 197] on span "Delete" at bounding box center [725, 198] width 35 height 16
click at [1425, 142] on div "Add Column" at bounding box center [807, 268] width 1482 height 276
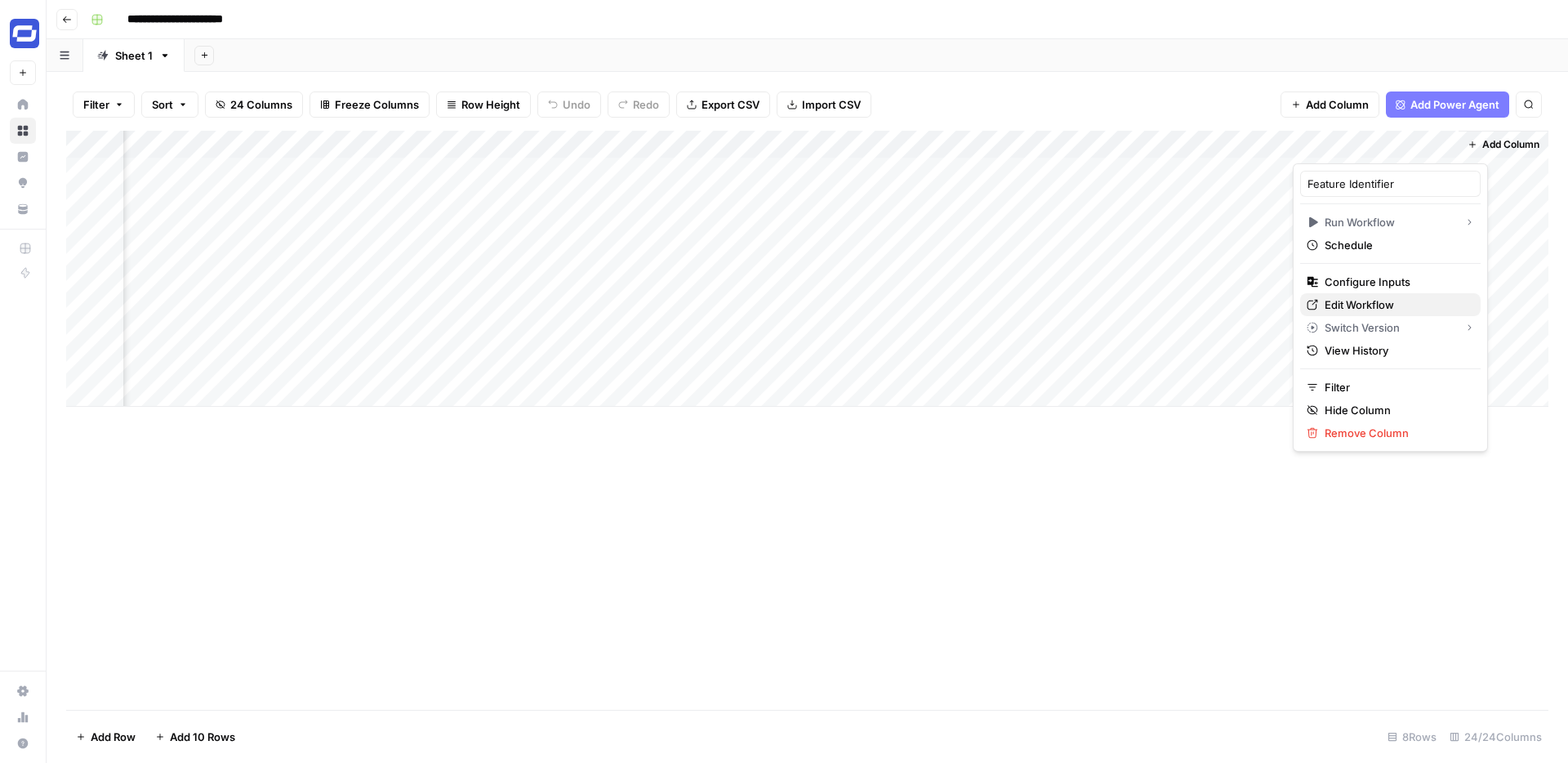
click at [1352, 305] on span "Edit Workflow" at bounding box center [1397, 305] width 143 height 16
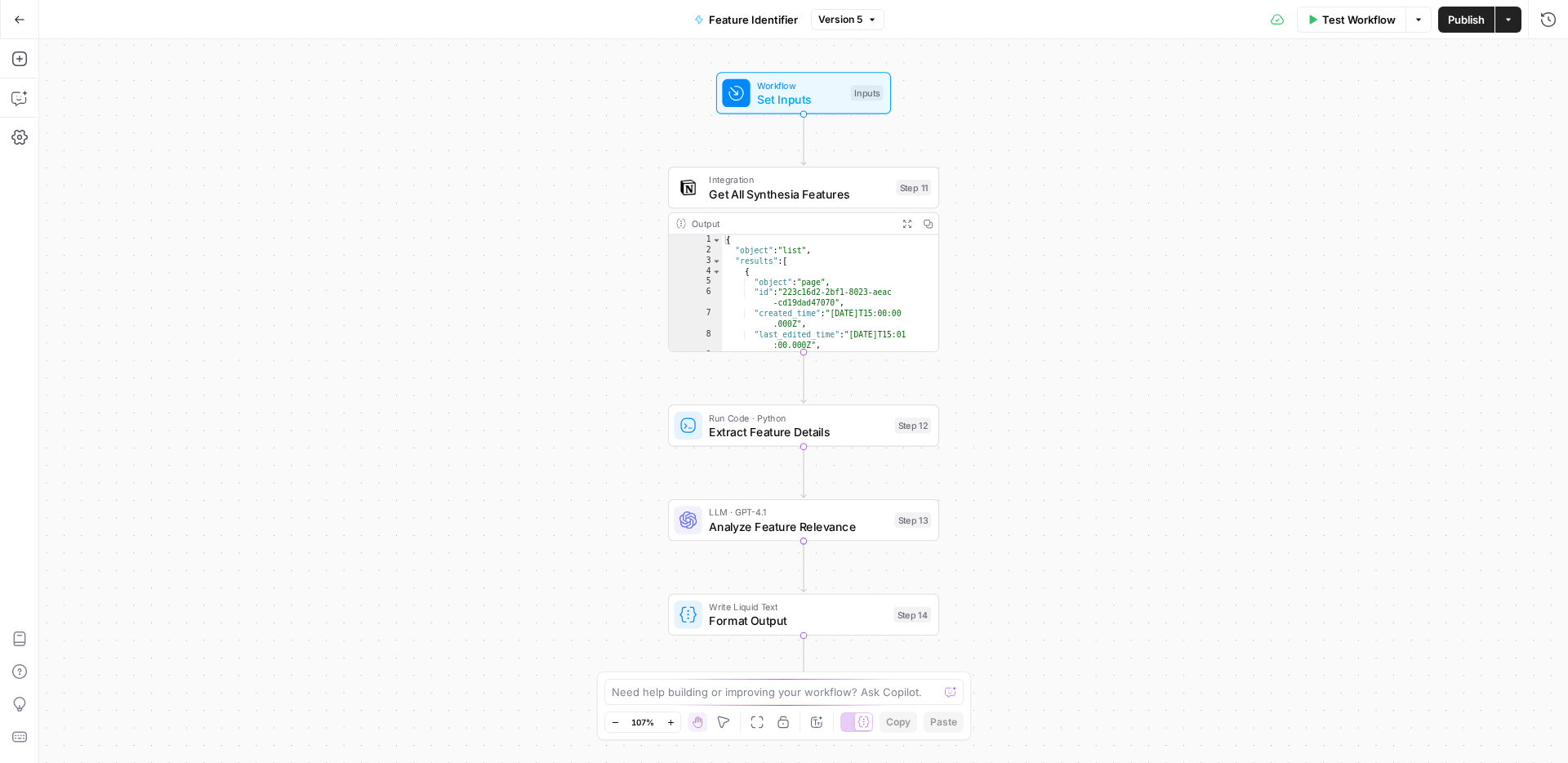
click at [799, 113] on div "Workflow Set Inputs Inputs" at bounding box center [803, 92] width 174 height 42
click at [1543, 165] on icon "button" at bounding box center [1545, 166] width 9 height 9
click at [1545, 99] on icon "button" at bounding box center [1545, 101] width 9 height 9
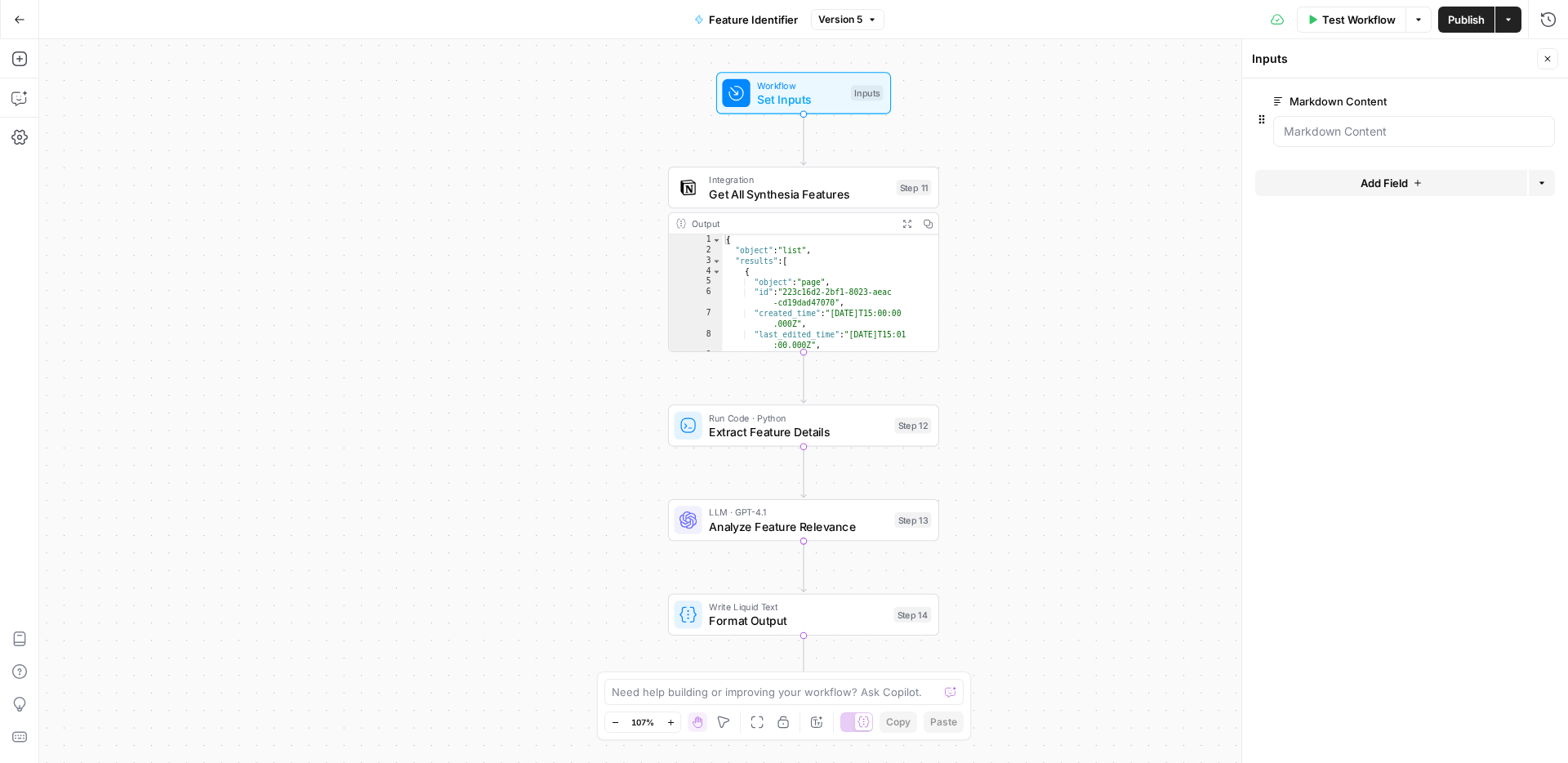
click at [1463, 15] on span "Publish" at bounding box center [1466, 20] width 37 height 16
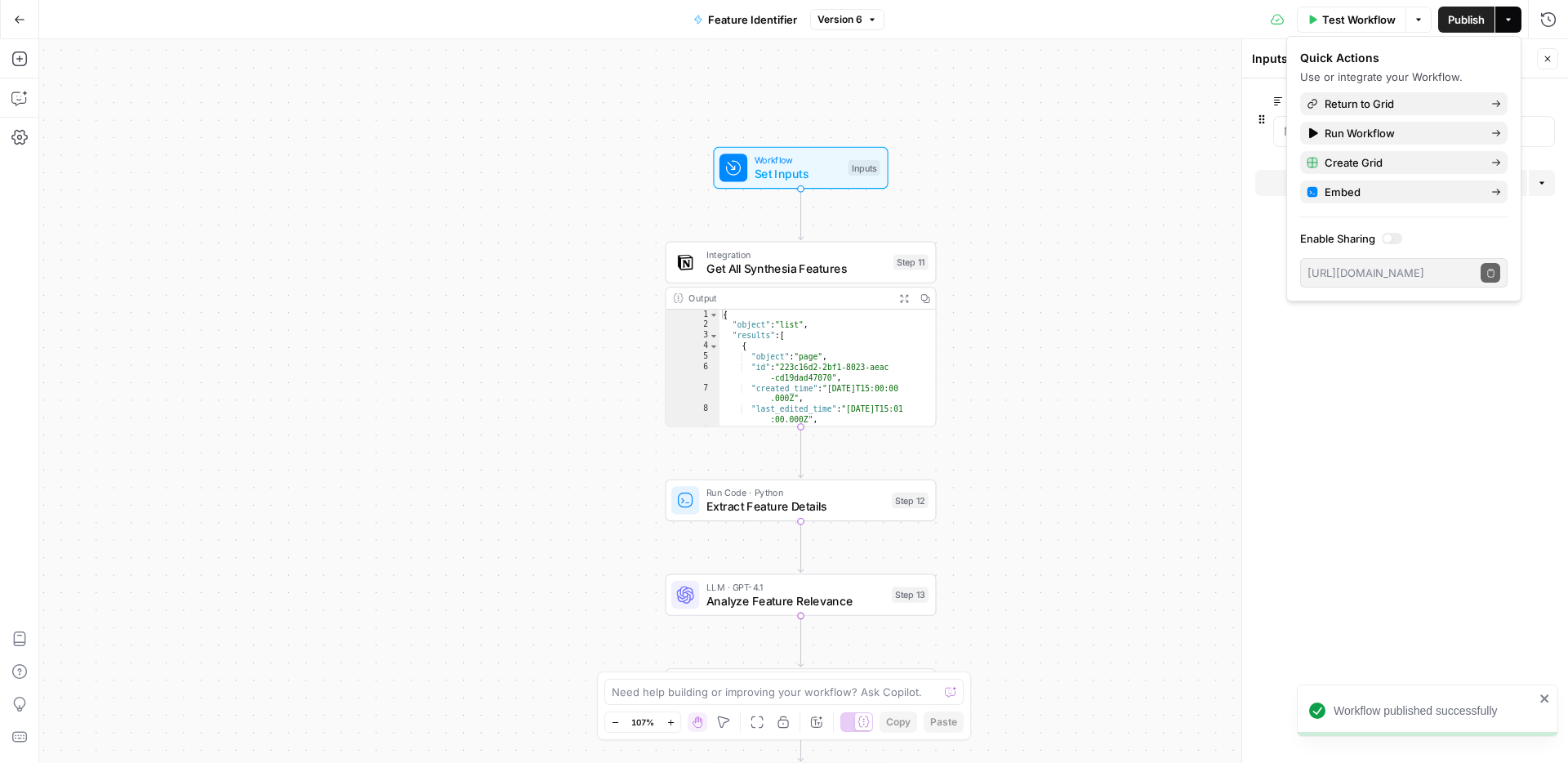
click at [1166, 148] on div "Workflow Set Inputs Inputs Integration Get All Synthesia Features Step 11 Outpu…" at bounding box center [804, 401] width 1529 height 723
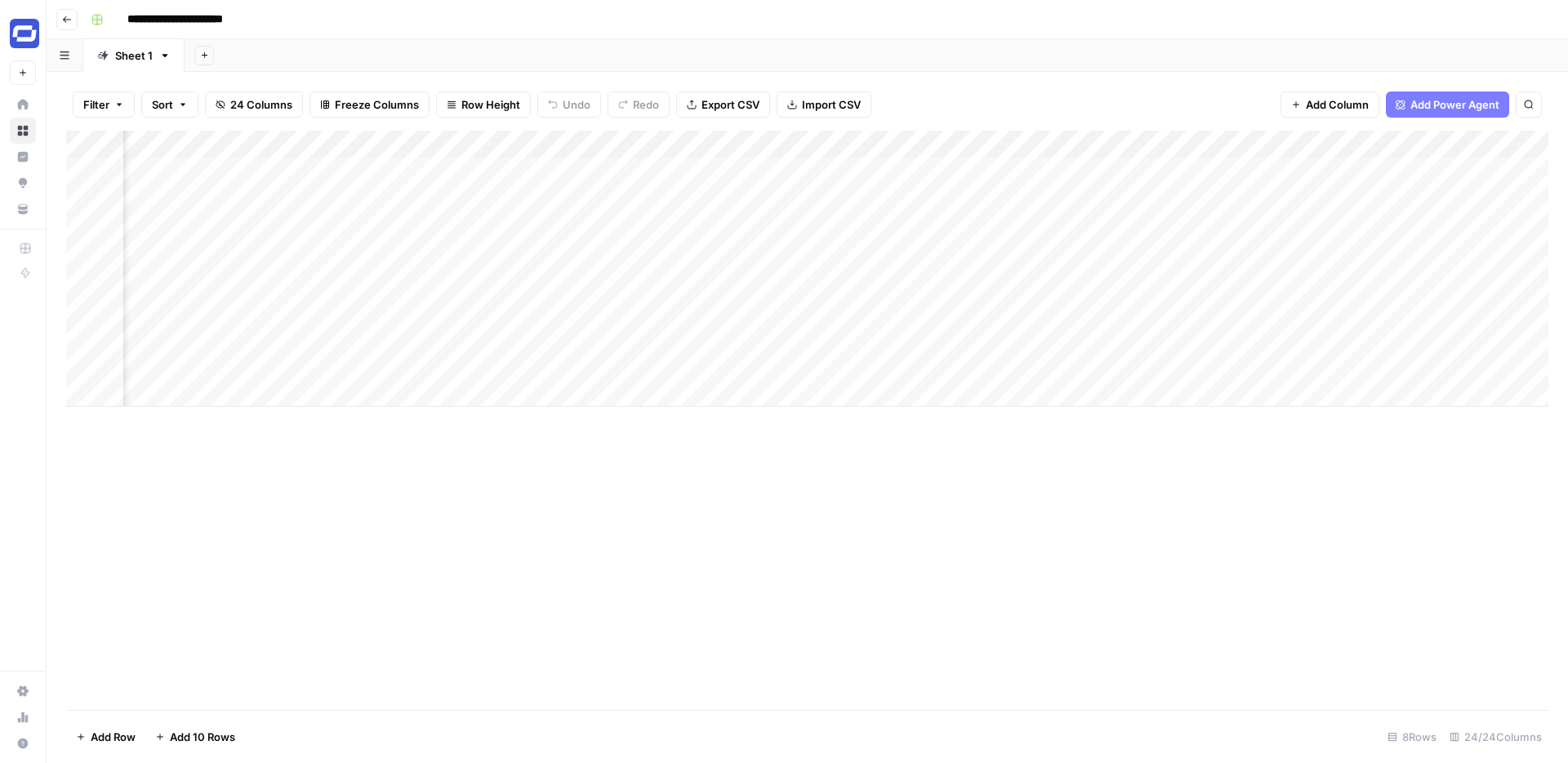
scroll to position [0, 3233]
click at [1426, 143] on div "Add Column" at bounding box center [807, 268] width 1482 height 276
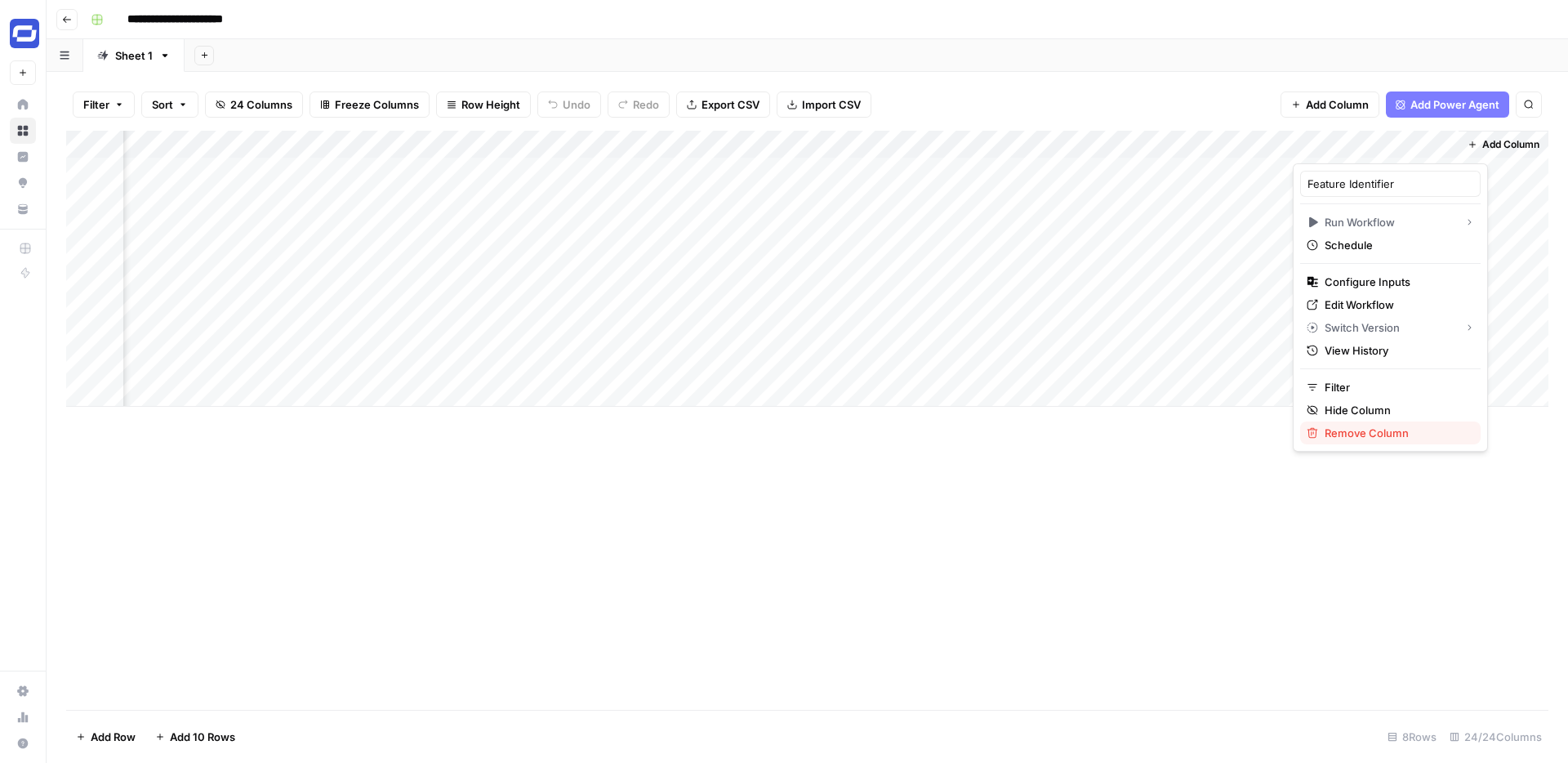
click at [1335, 430] on span "Remove Column" at bounding box center [1397, 433] width 143 height 16
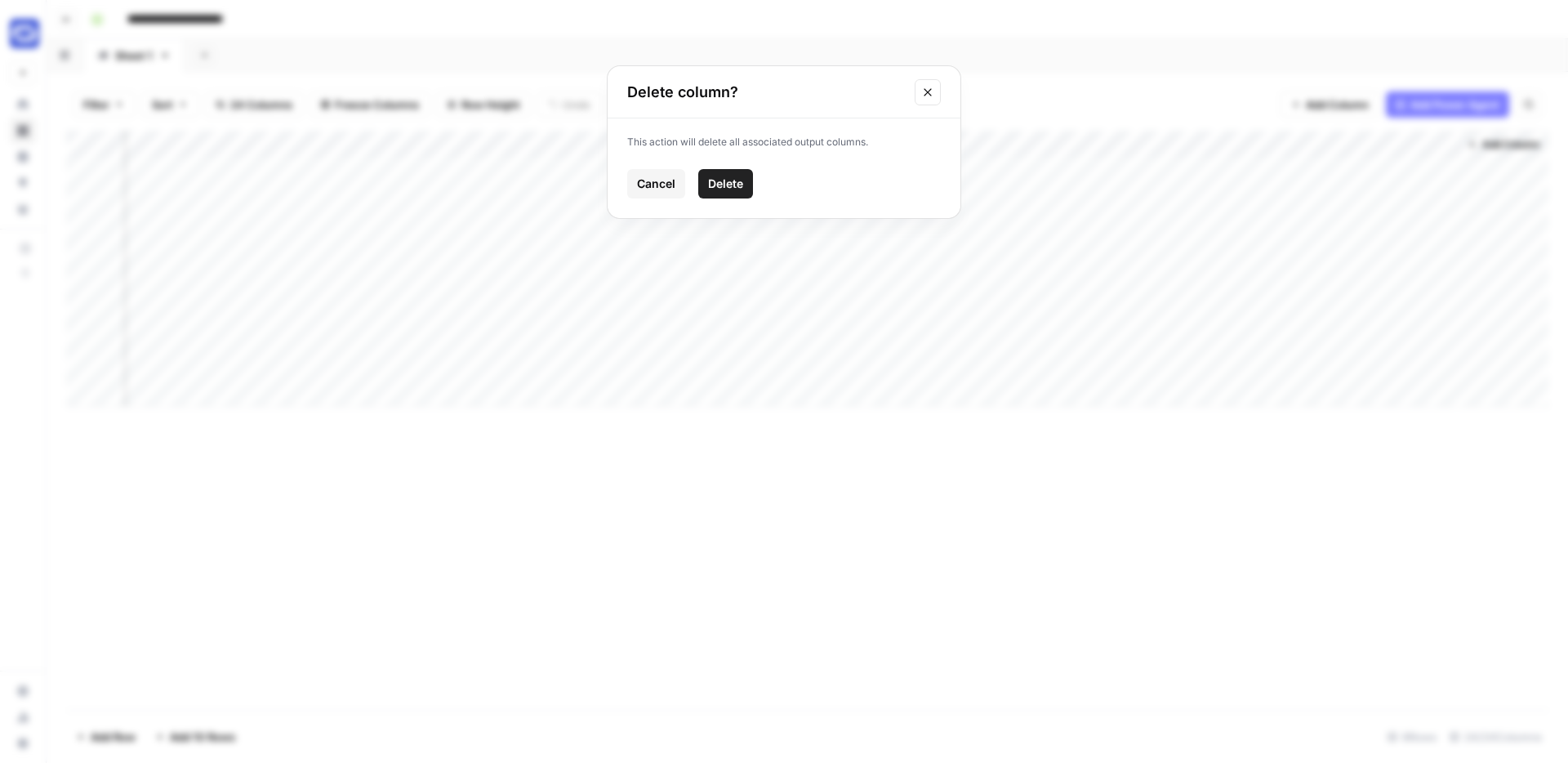
click at [733, 184] on span "Delete" at bounding box center [725, 184] width 35 height 16
click at [1323, 100] on span "Add Column" at bounding box center [1338, 105] width 63 height 16
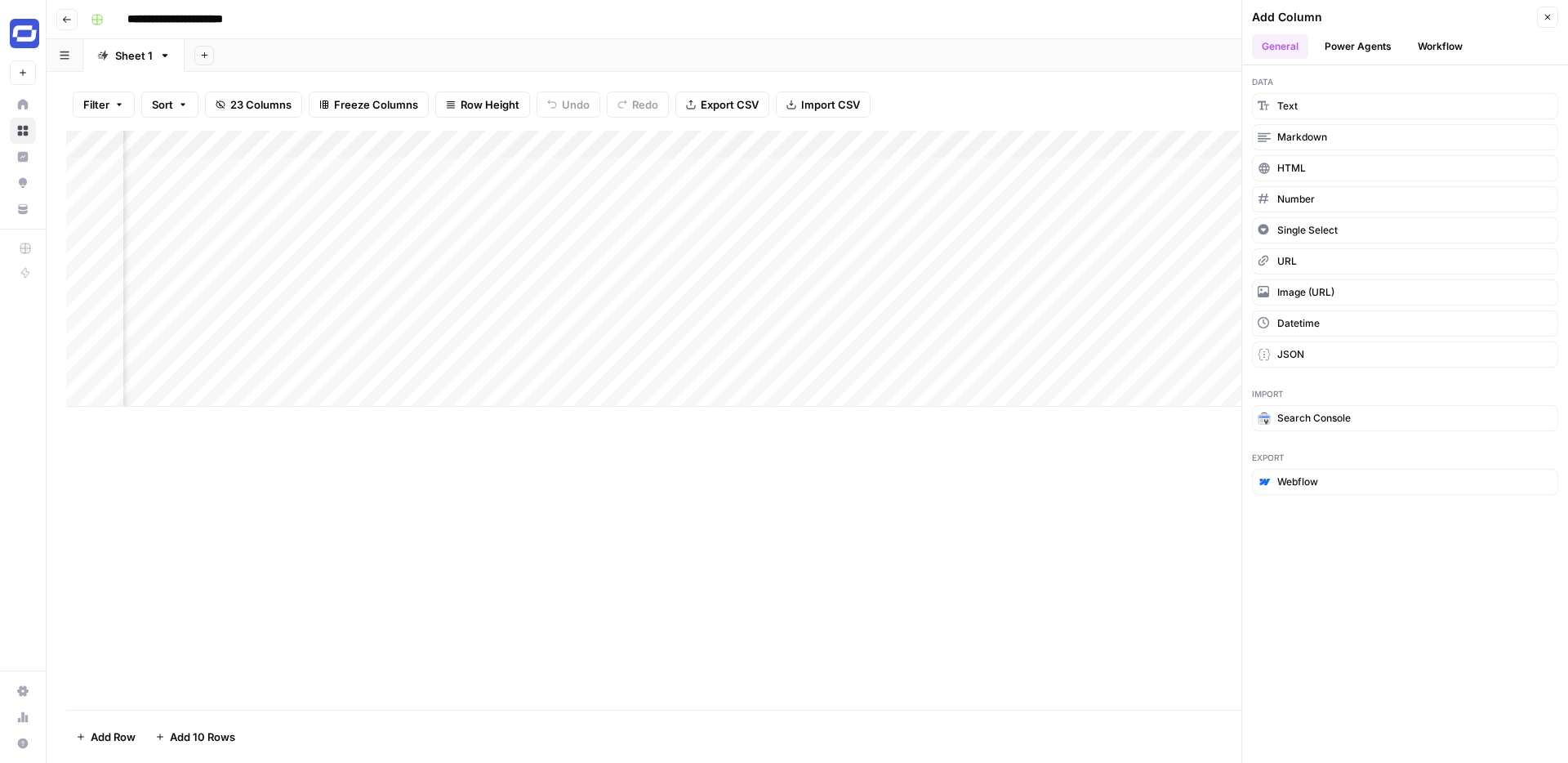
click at [1425, 47] on button "Workflow" at bounding box center [1440, 47] width 64 height 25
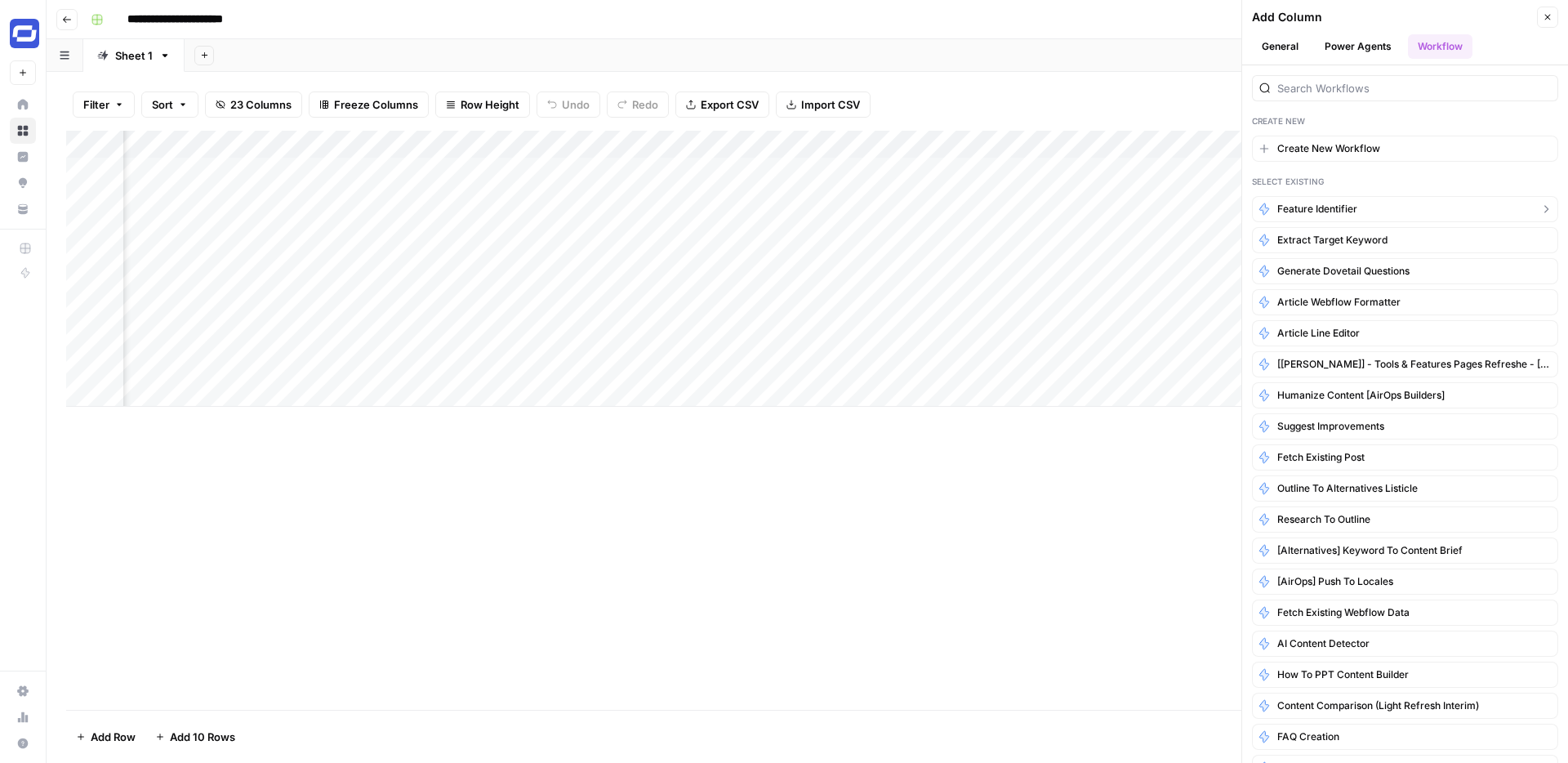
click at [1316, 211] on span "Feature Identifier" at bounding box center [1317, 209] width 80 height 15
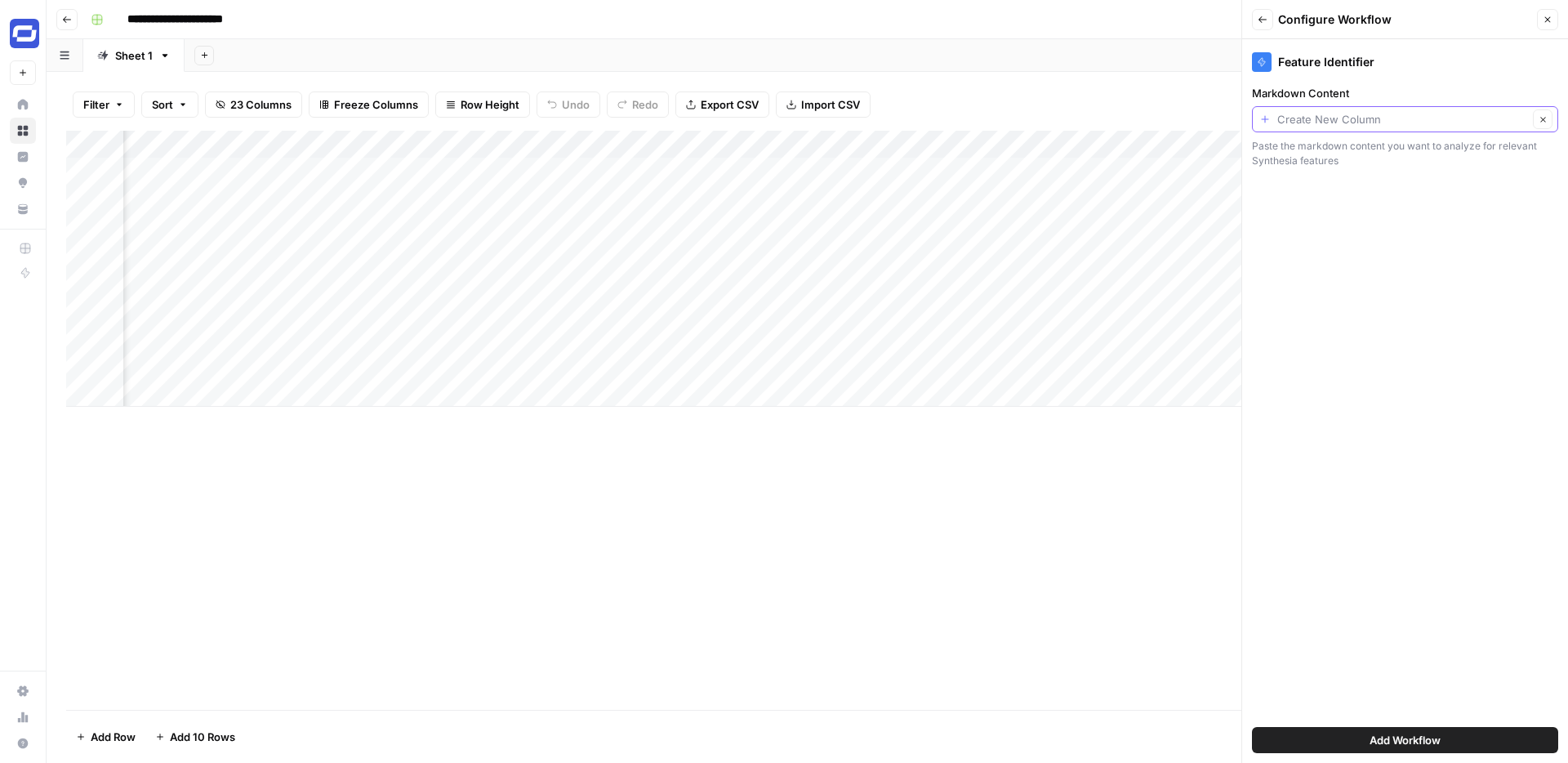
click at [1390, 117] on input "Markdown Content" at bounding box center [1403, 119] width 251 height 16
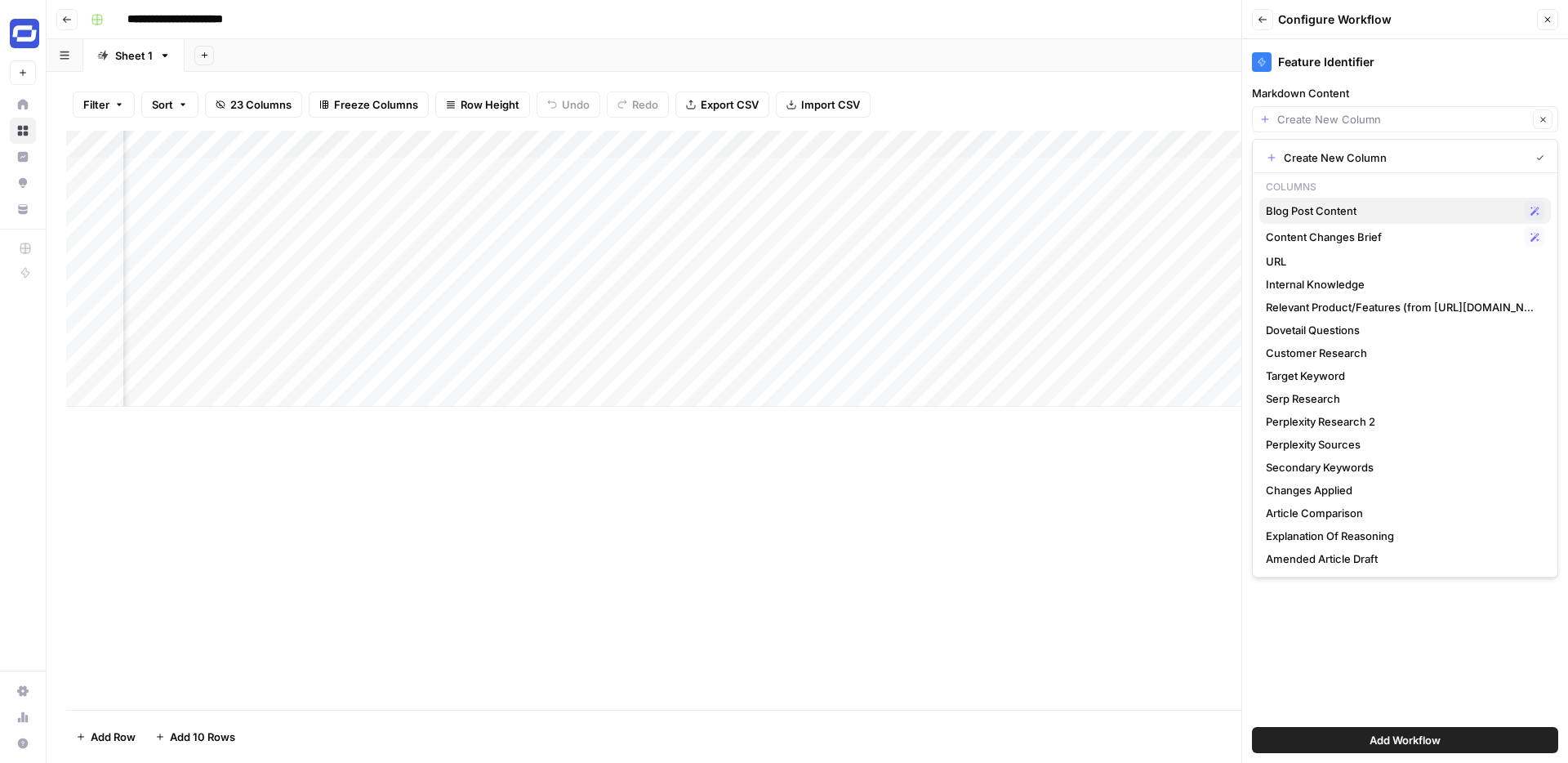
click at [1340, 211] on span "Blog Post Content" at bounding box center [1392, 211] width 253 height 16
type input "Blog Post Content"
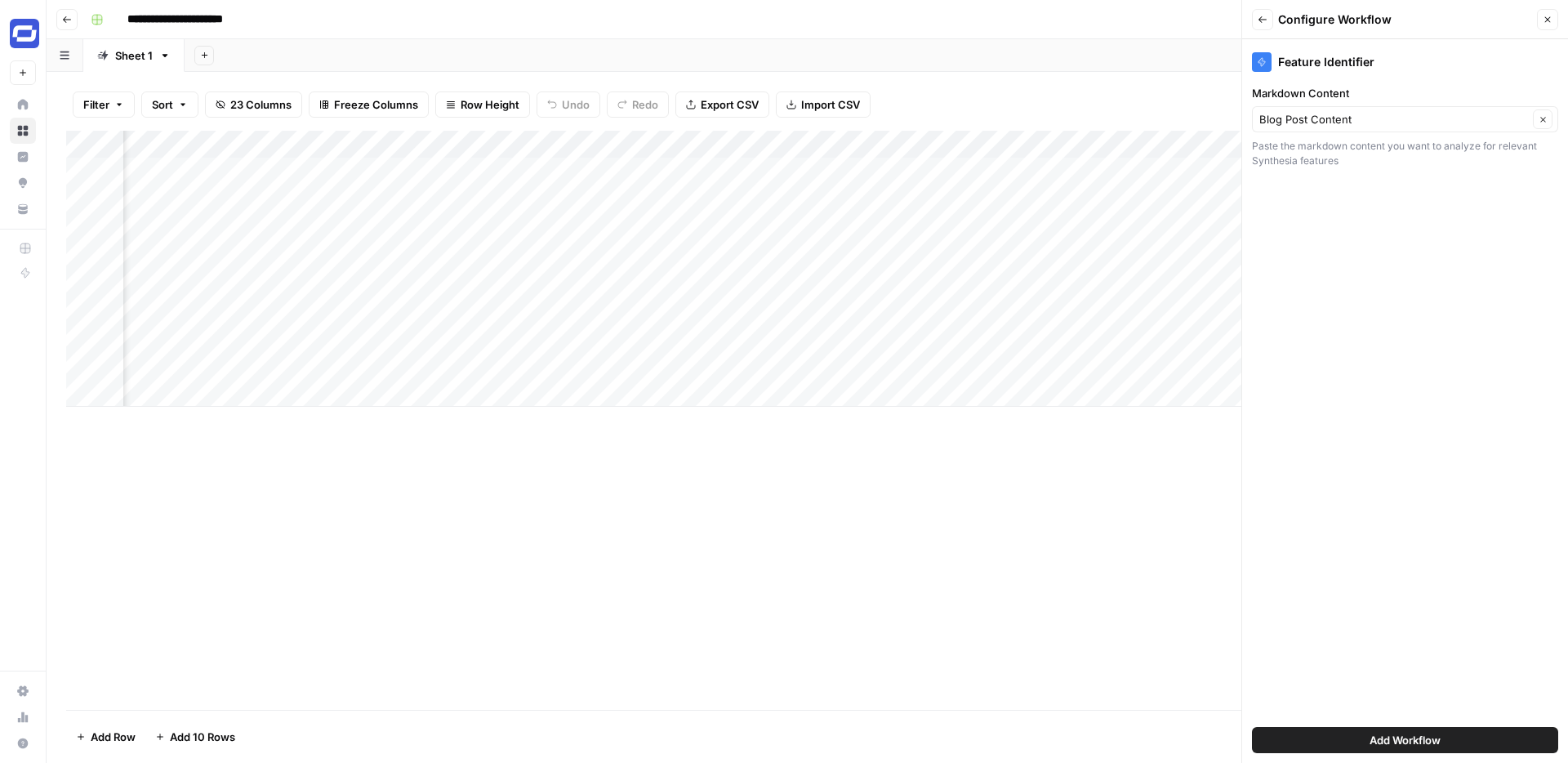
click at [1374, 733] on span "Add Workflow" at bounding box center [1405, 740] width 71 height 16
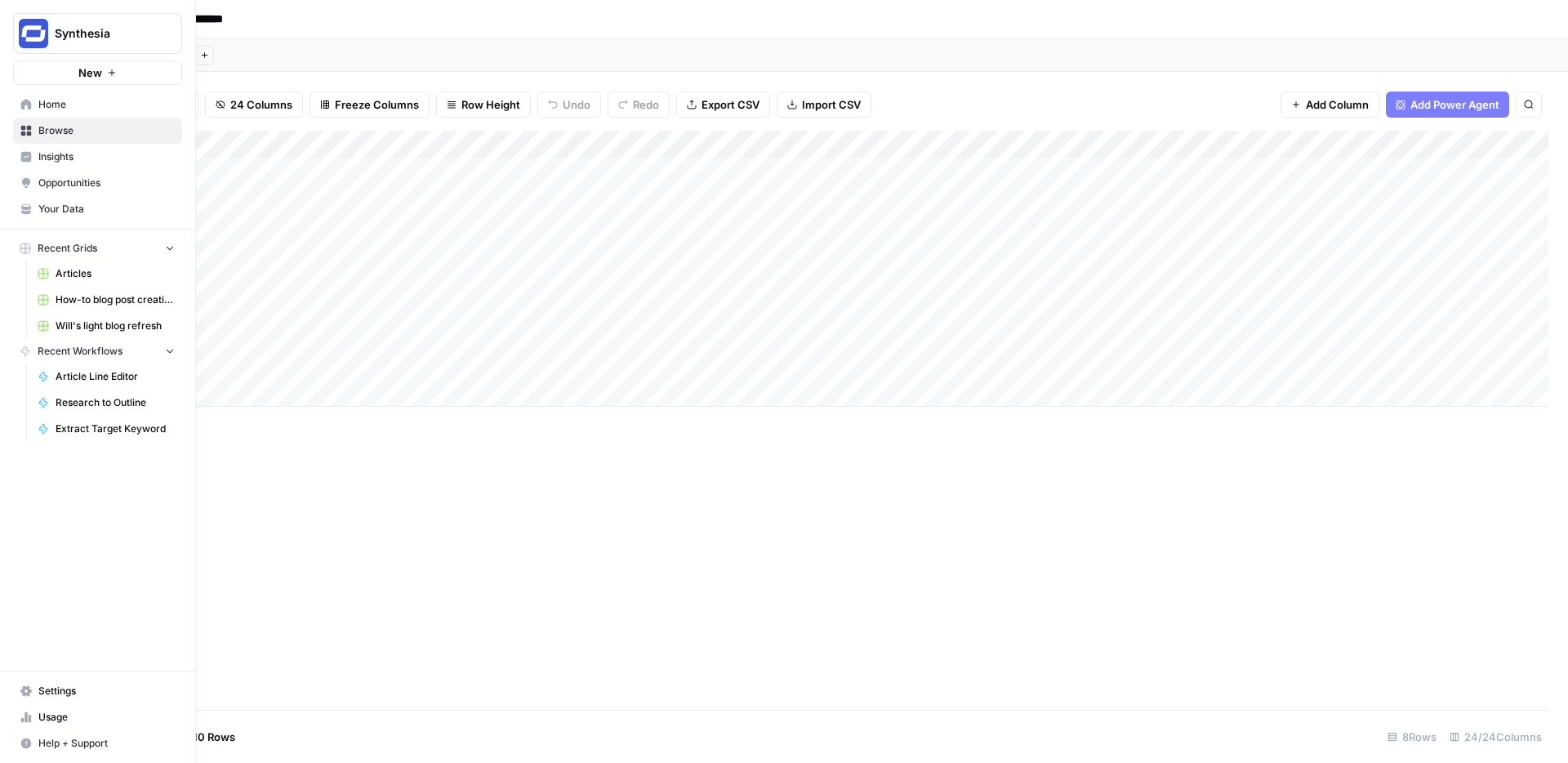
scroll to position [0, 0]
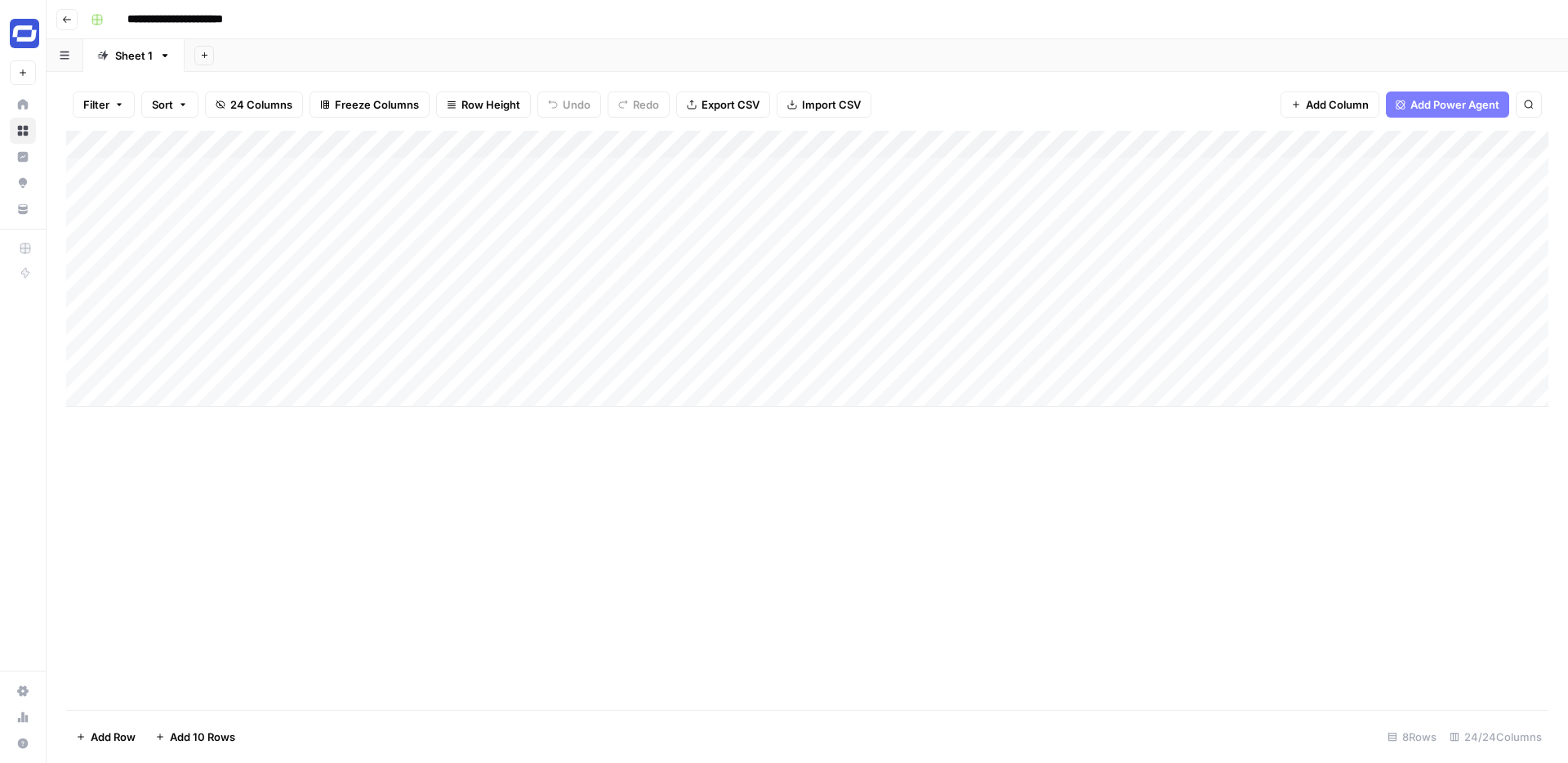
drag, startPoint x: 1378, startPoint y: 144, endPoint x: 1211, endPoint y: 162, distance: 168.0
click at [1211, 162] on div "Add Column" at bounding box center [807, 268] width 1482 height 276
click at [1101, 168] on div "Add Column" at bounding box center [807, 268] width 1482 height 276
click at [1078, 168] on div "Add Column" at bounding box center [807, 268] width 1482 height 276
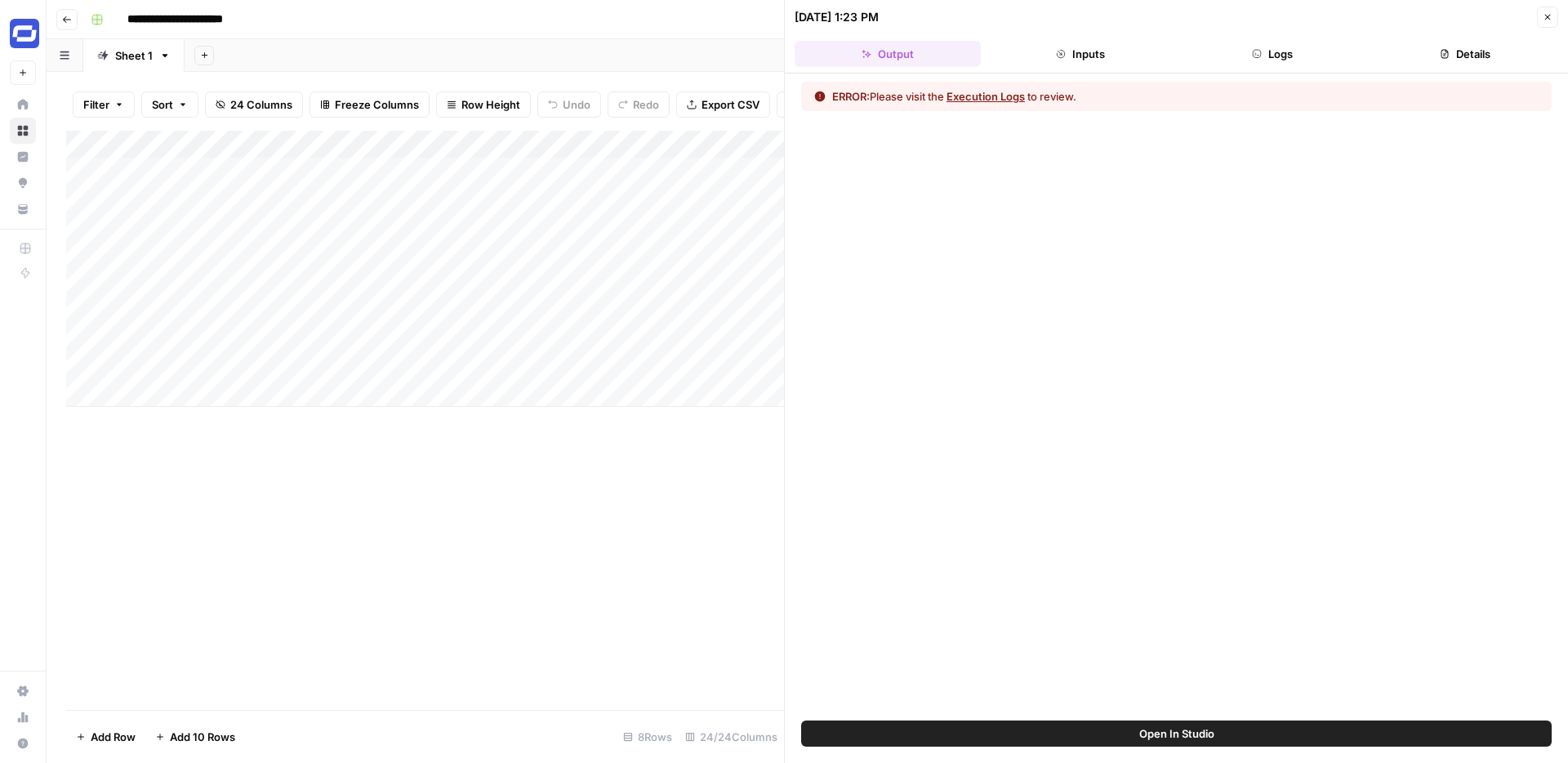
click at [1007, 96] on button "Execution Logs" at bounding box center [985, 96] width 78 height 16
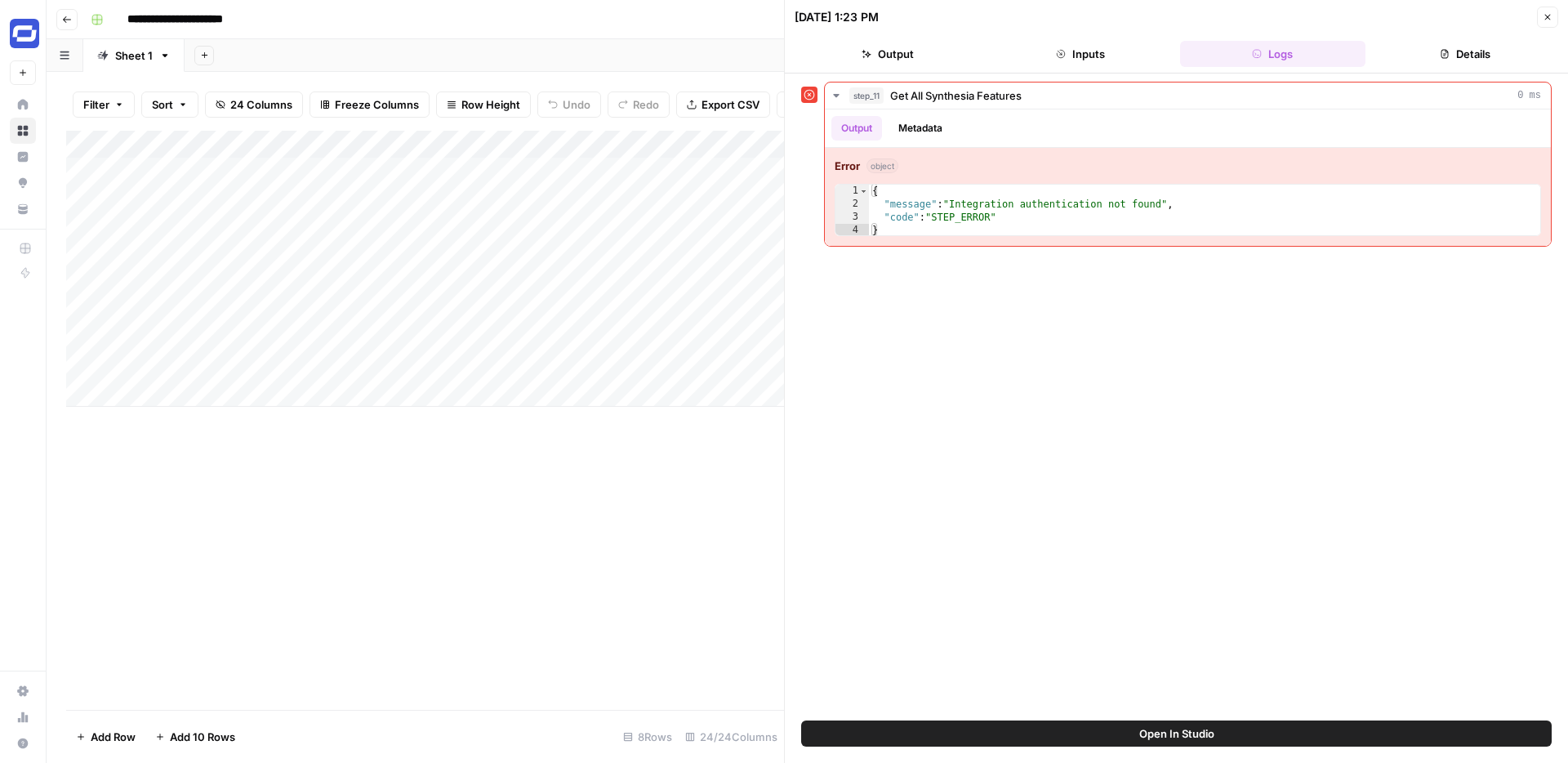
click at [1547, 12] on icon "button" at bounding box center [1547, 17] width 10 height 10
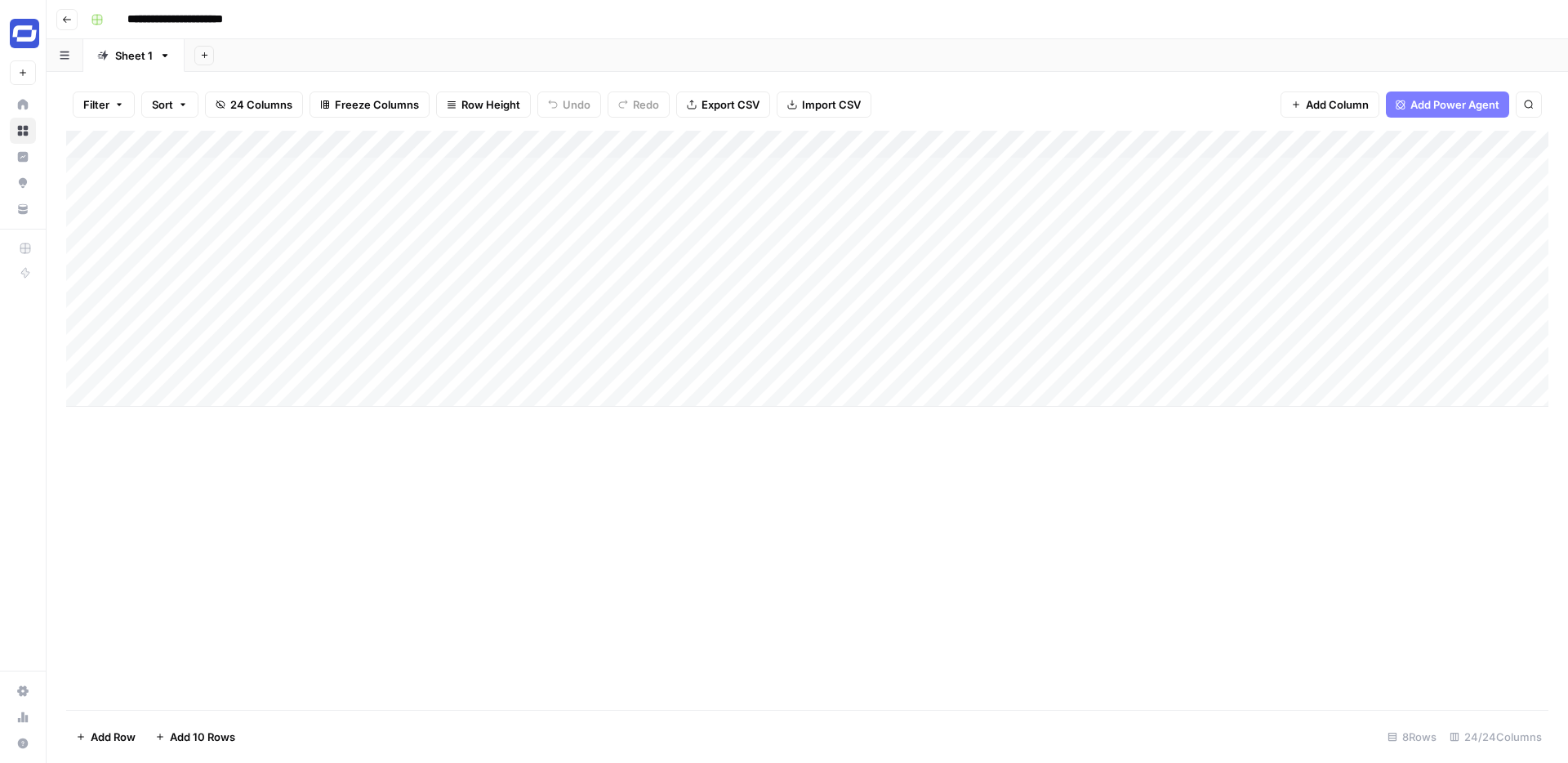
click at [1266, 167] on div "Add Column" at bounding box center [807, 268] width 1482 height 276
click at [1407, 142] on div "Add Column" at bounding box center [807, 268] width 1482 height 276
click at [1188, 86] on div "Filter Sort 24 Columns Freeze Columns Row Height Undo Redo Export CSV Import CS…" at bounding box center [807, 105] width 1482 height 53
click at [1076, 170] on div "Add Column" at bounding box center [807, 268] width 1482 height 276
click at [1152, 139] on div "Add Column" at bounding box center [807, 268] width 1482 height 276
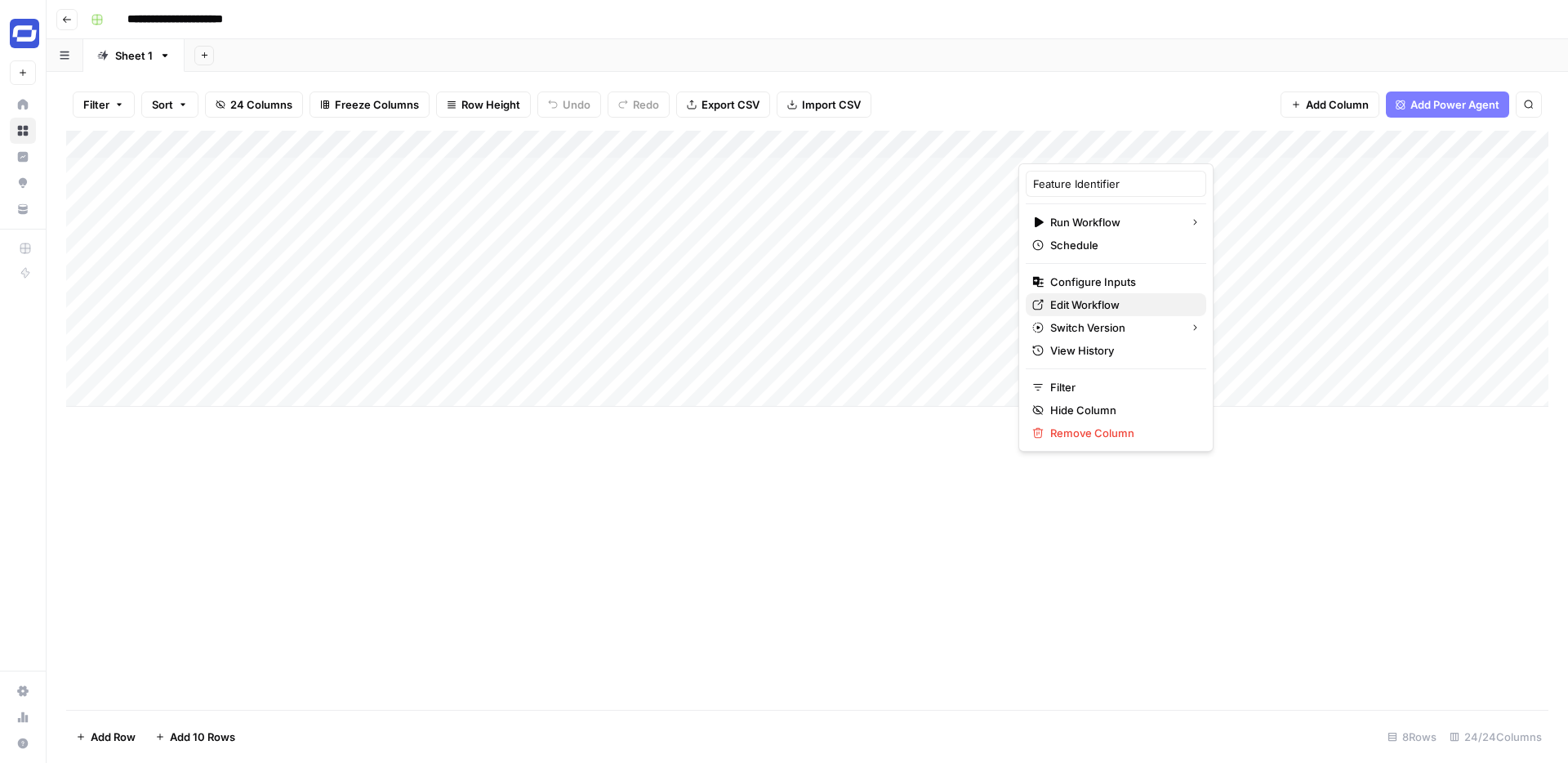
click at [1072, 299] on span "Edit Workflow" at bounding box center [1122, 305] width 143 height 16
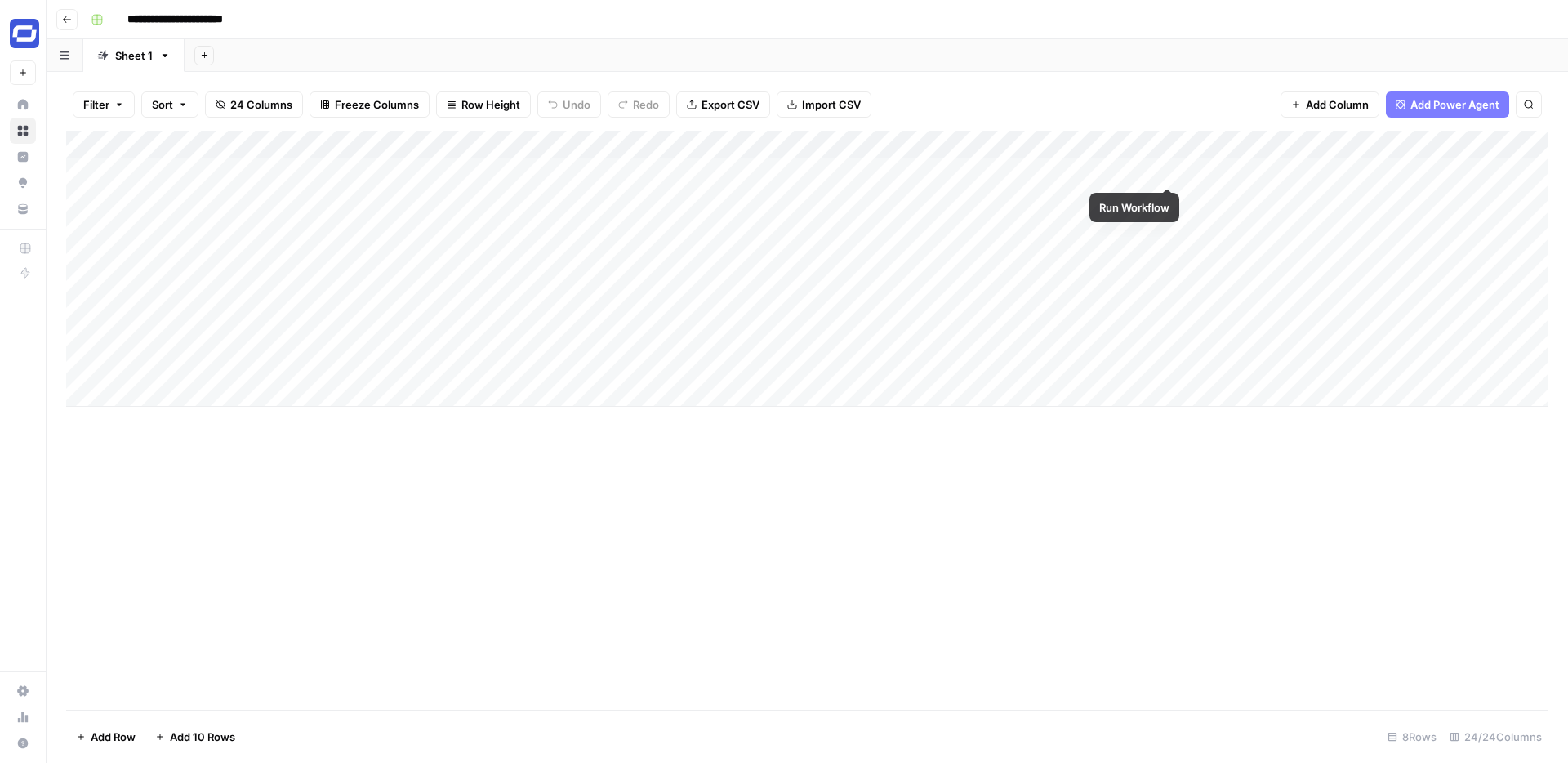
click at [1167, 168] on div "Add Column" at bounding box center [807, 268] width 1482 height 276
click at [1077, 170] on div "Add Column" at bounding box center [807, 268] width 1482 height 276
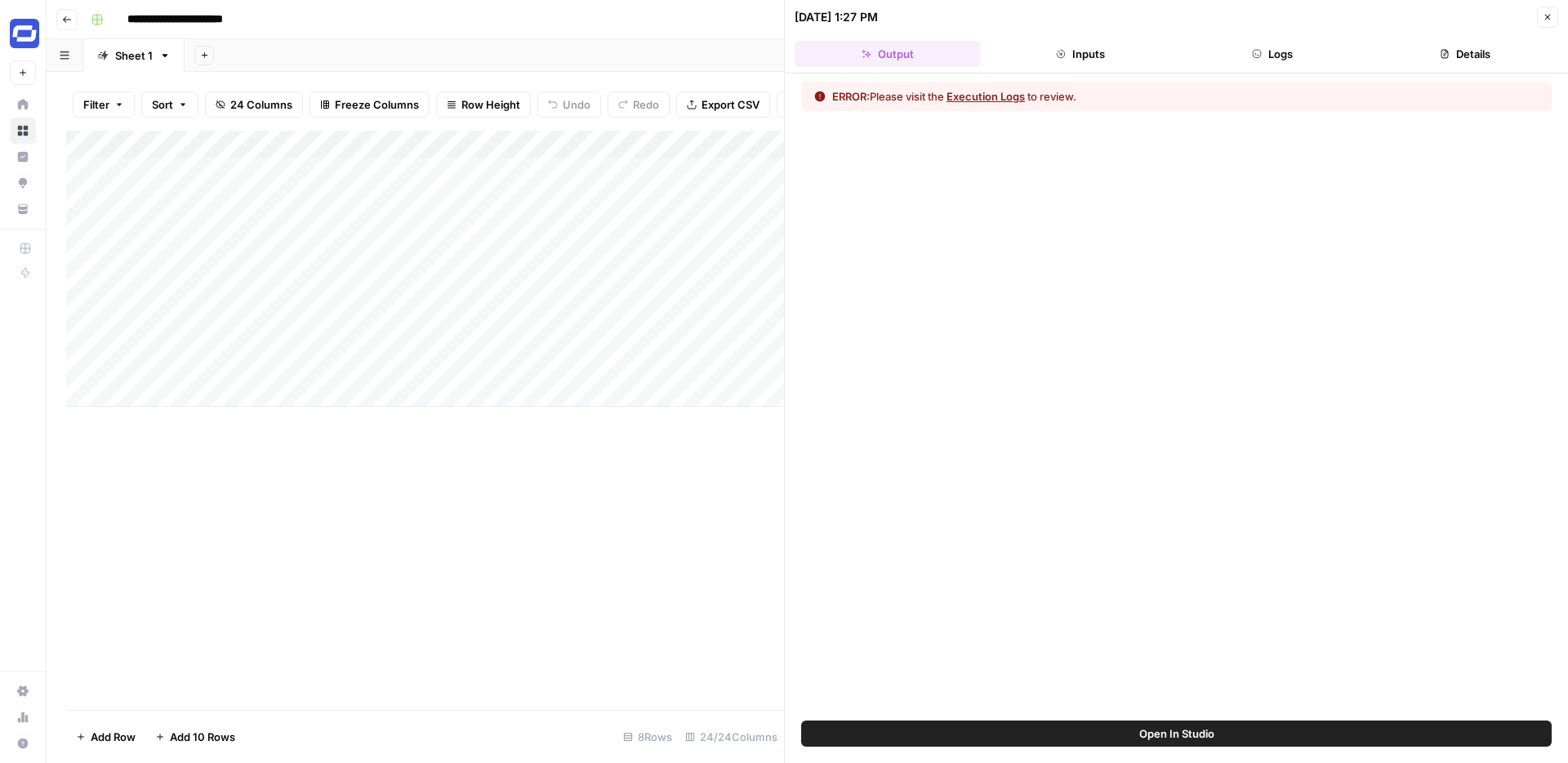
click at [1003, 95] on button "Execution Logs" at bounding box center [985, 96] width 78 height 16
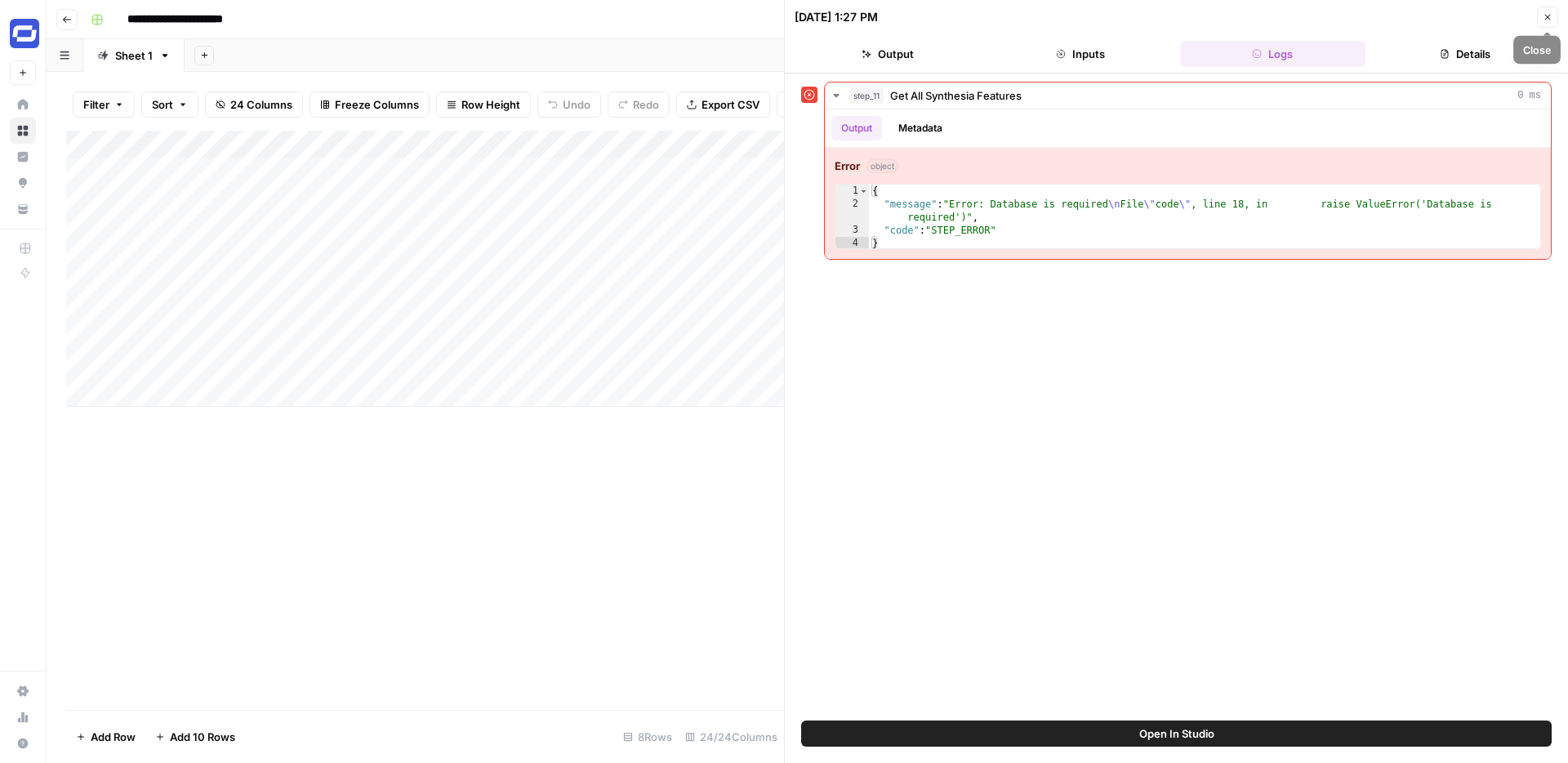
click at [1545, 7] on button "Close" at bounding box center [1548, 17] width 21 height 21
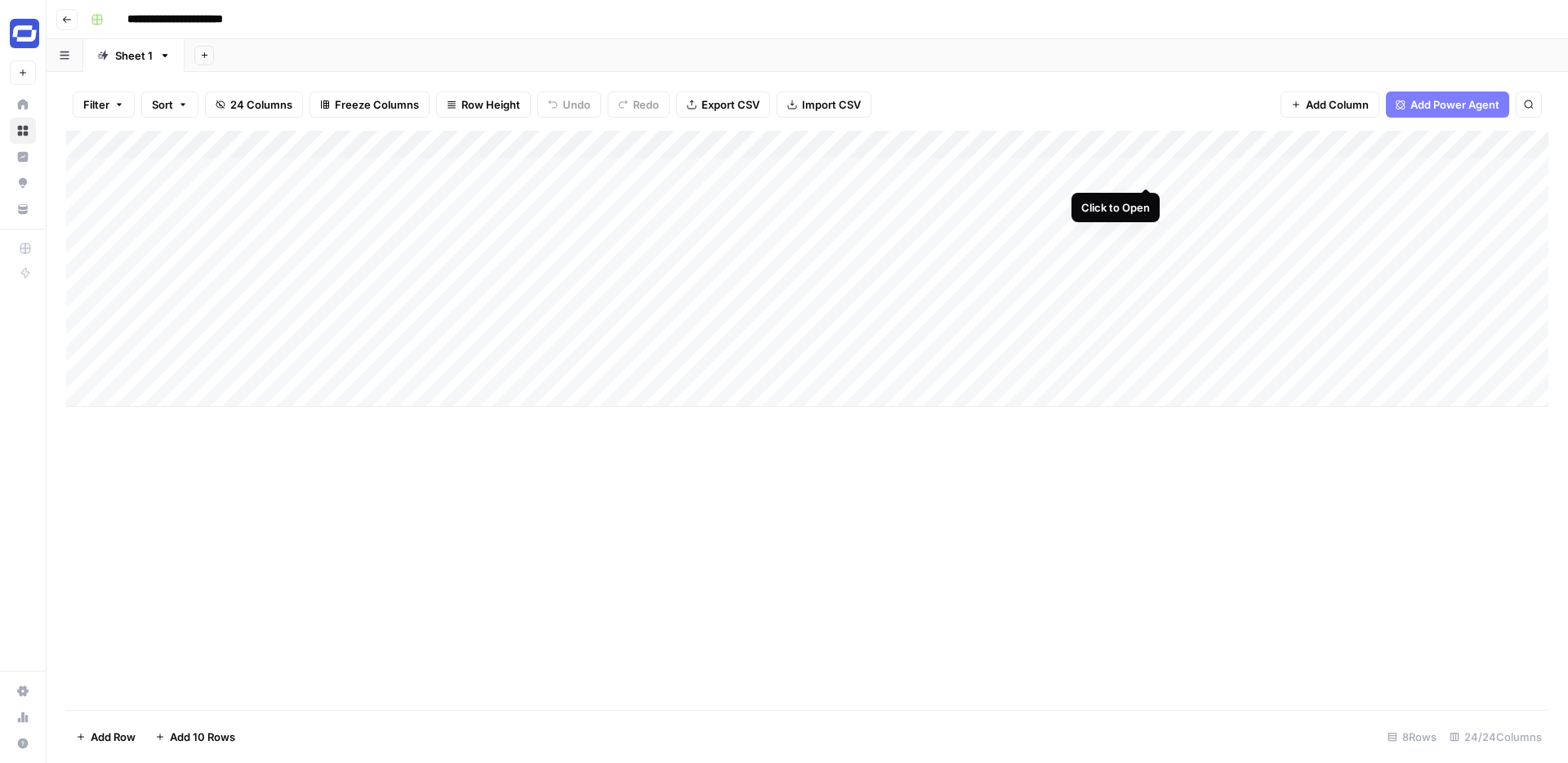
click at [1145, 170] on div "Add Column" at bounding box center [807, 268] width 1482 height 276
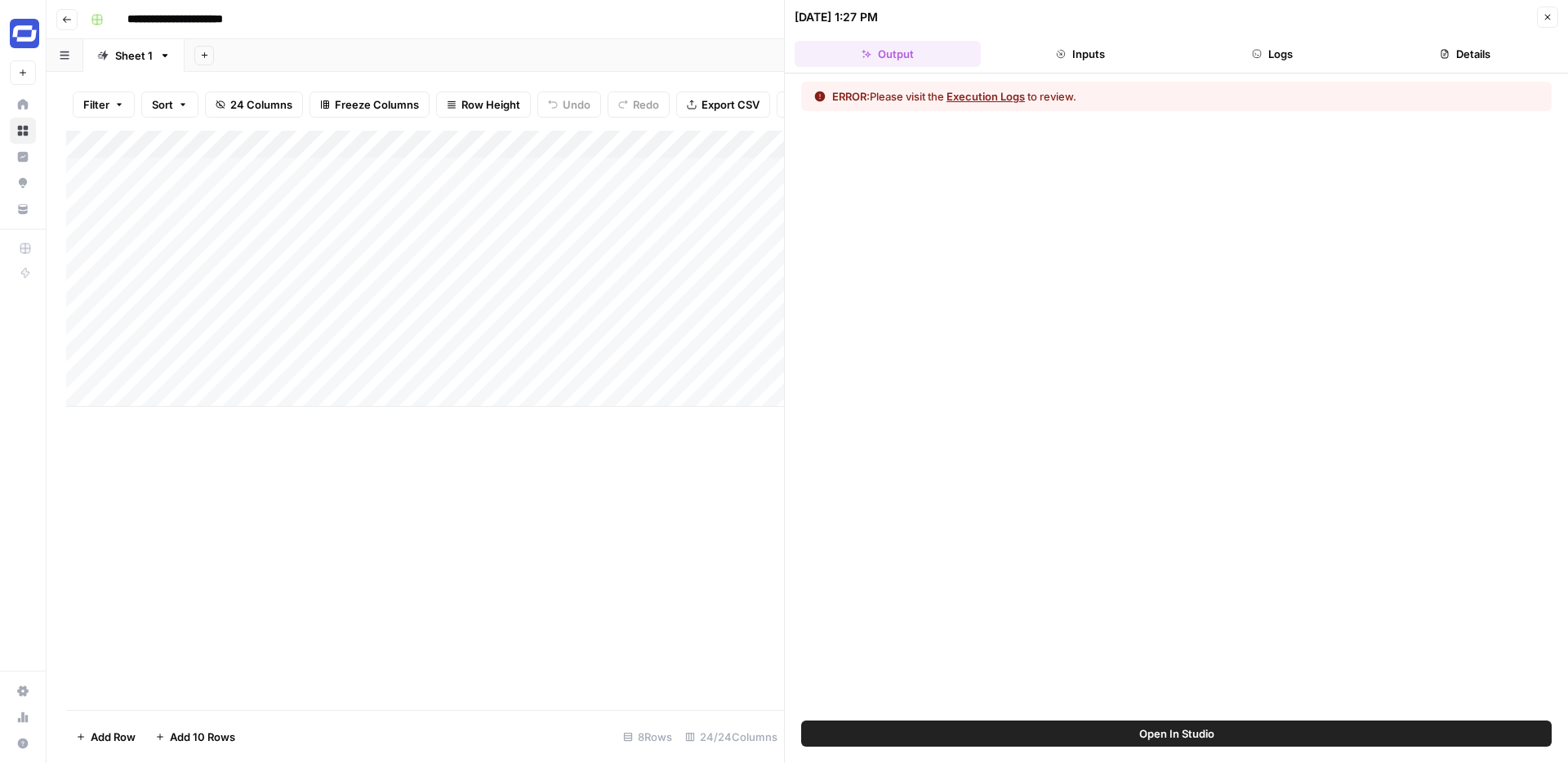
click at [1553, 12] on button "Close" at bounding box center [1548, 17] width 21 height 21
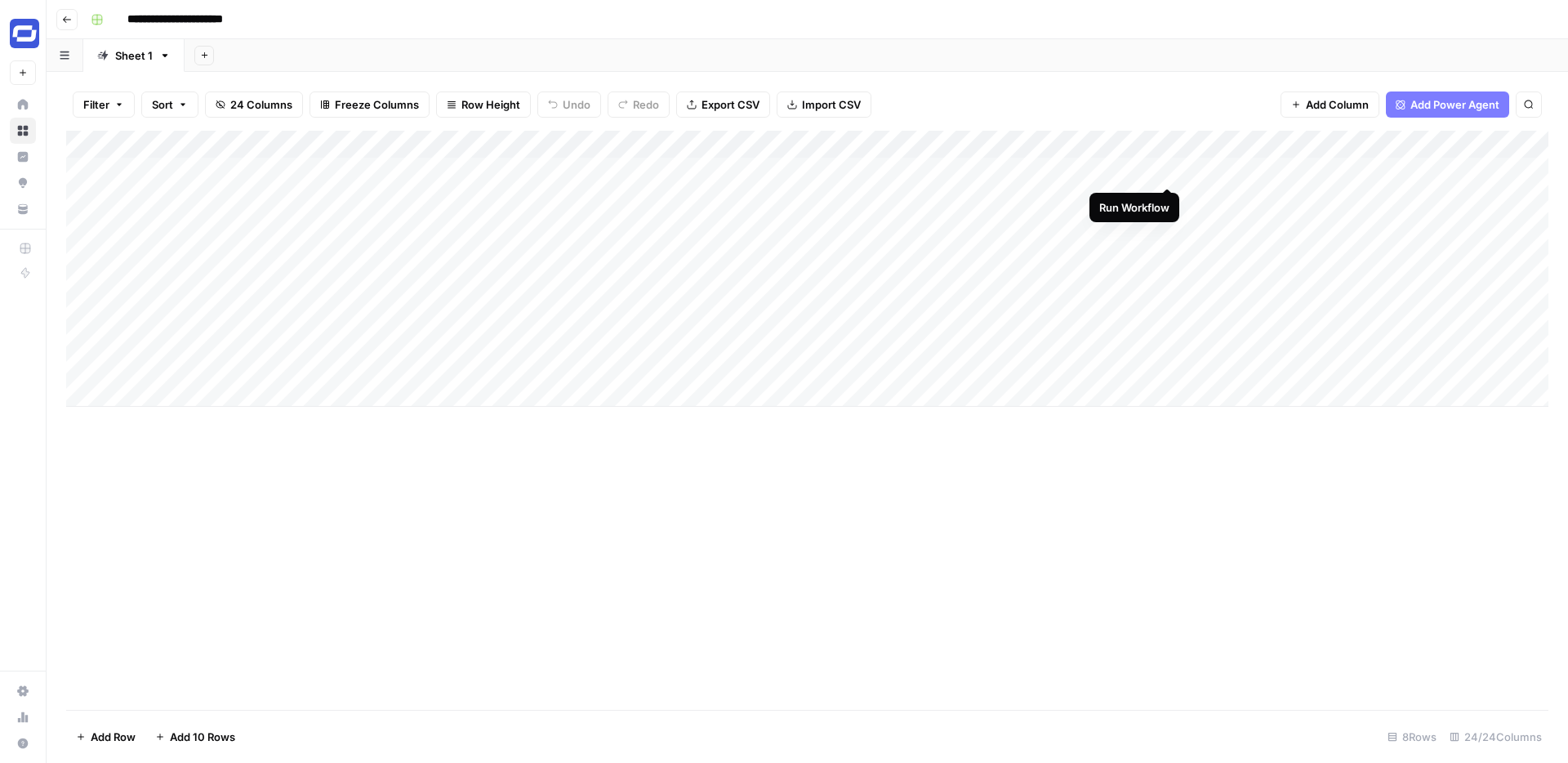
click at [1166, 168] on div "Add Column" at bounding box center [807, 268] width 1482 height 276
click at [1086, 140] on div "Add Column" at bounding box center [807, 268] width 1482 height 276
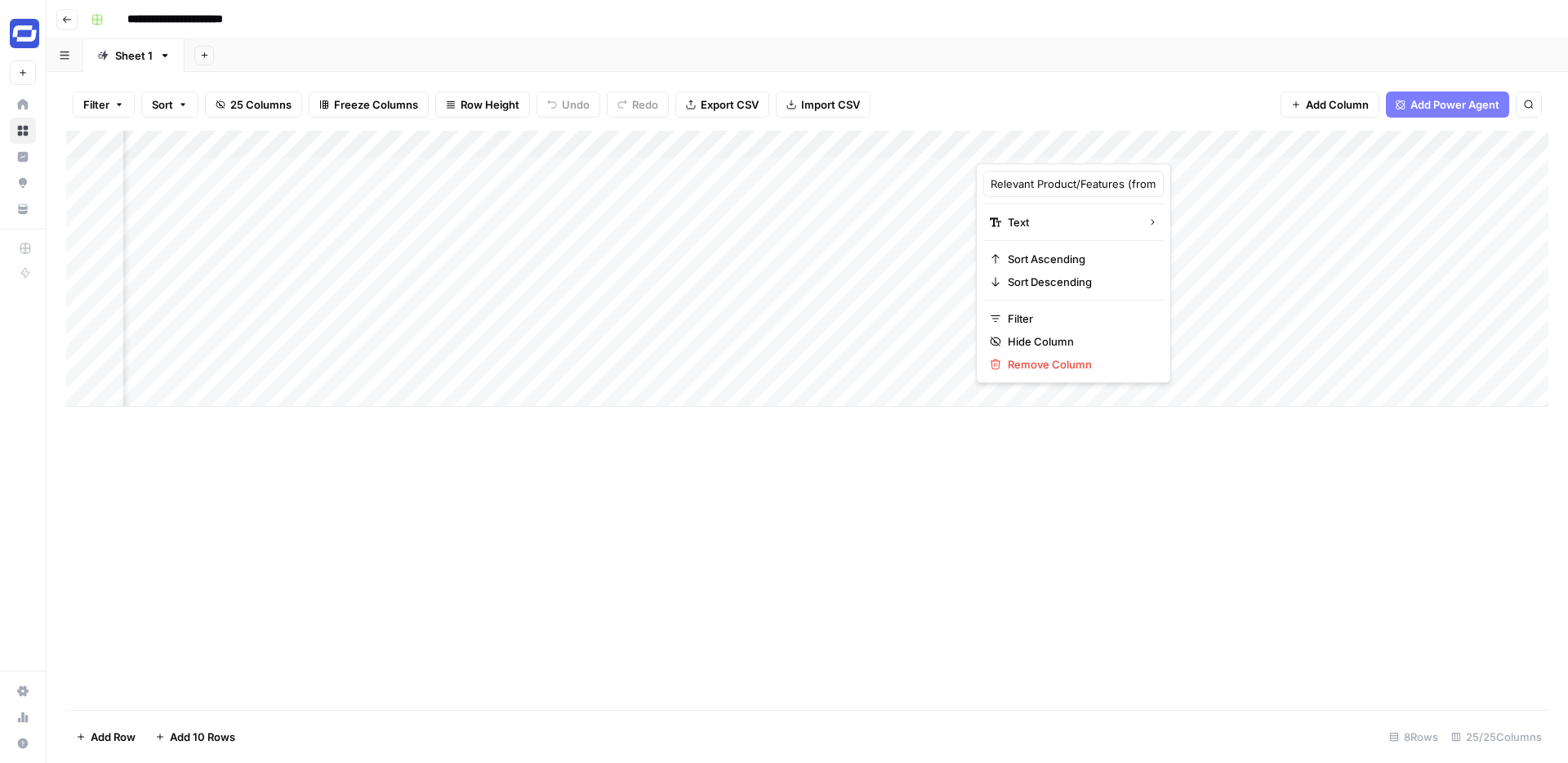
click at [1086, 140] on div at bounding box center [1094, 147] width 236 height 33
click at [1035, 178] on input "Relevant Product/Features (from https://www.notion.so/152c16d22bf1800c9f43cd3e4…" at bounding box center [1073, 184] width 165 height 16
drag, startPoint x: 975, startPoint y: 147, endPoint x: 1193, endPoint y: 149, distance: 218.0
click at [1193, 149] on div "Add Column" at bounding box center [807, 268] width 1482 height 276
drag, startPoint x: 1193, startPoint y: 144, endPoint x: 1449, endPoint y: 153, distance: 256.2
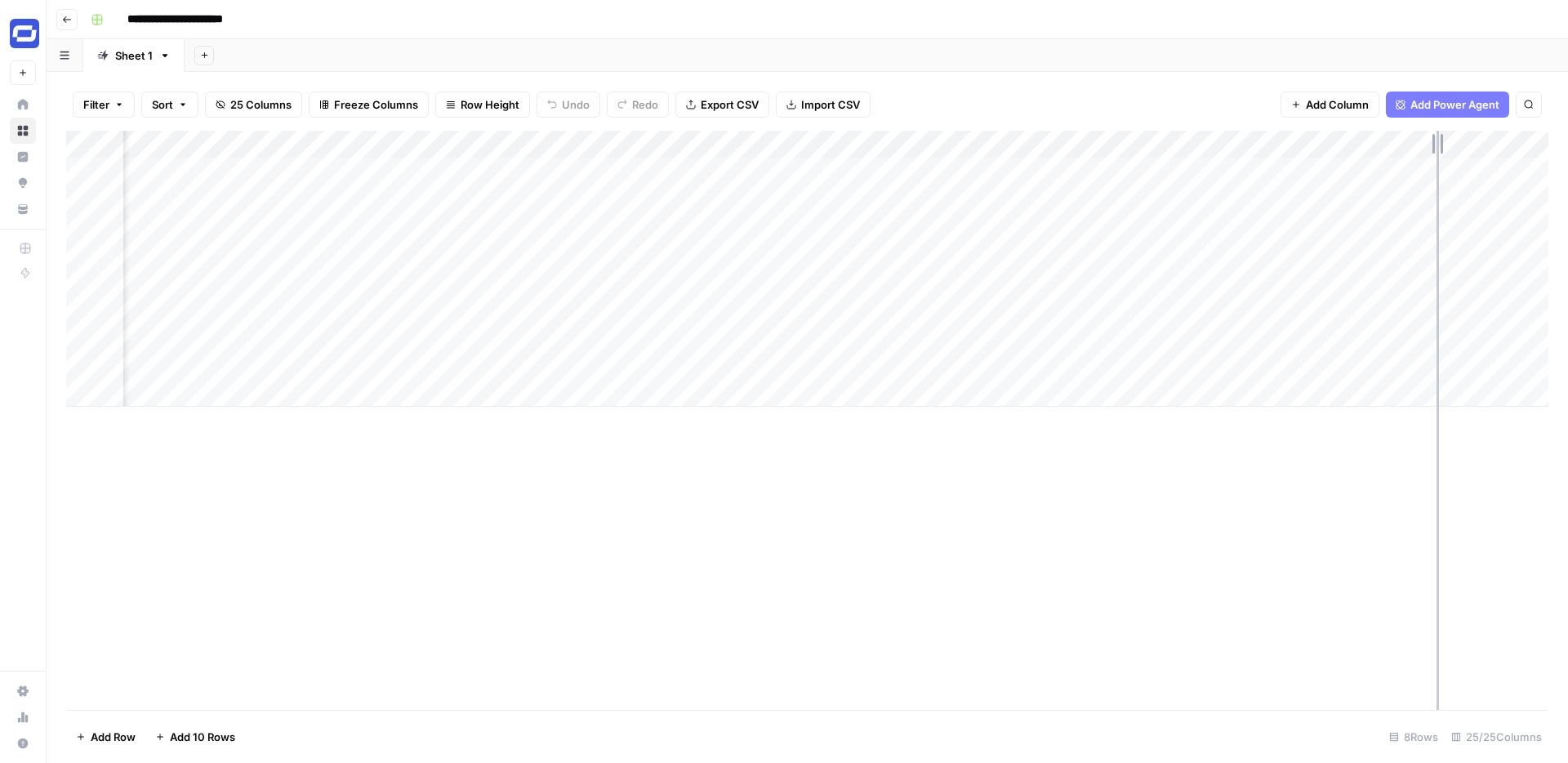
click at [1449, 153] on div "Add Column" at bounding box center [807, 268] width 1482 height 276
click at [1341, 141] on div "Add Column" at bounding box center [807, 268] width 1482 height 276
click at [1341, 141] on div at bounding box center [1139, 147] width 621 height 33
click at [924, 181] on input "Output" at bounding box center [926, 184] width 165 height 16
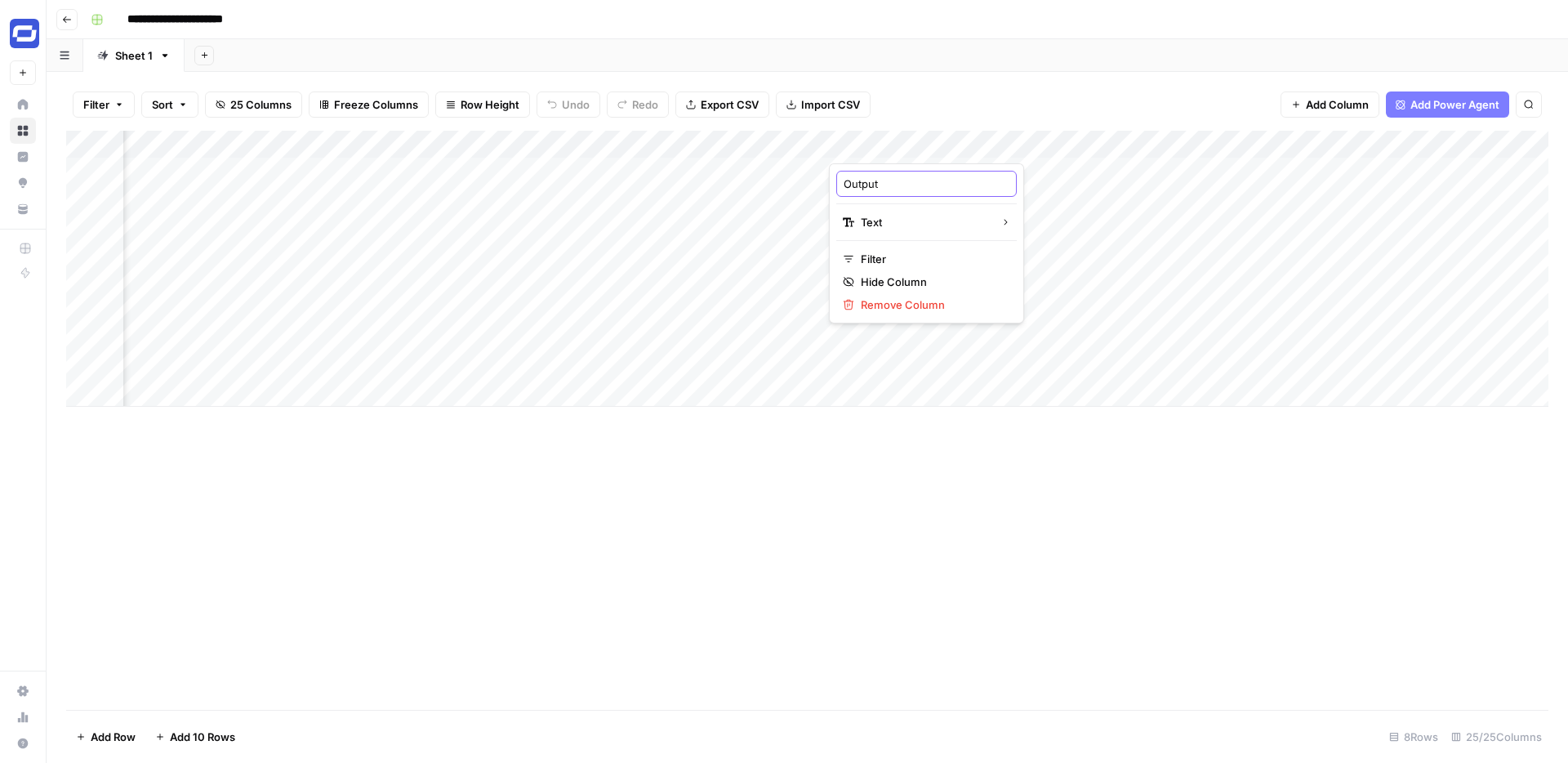
paste input "Relevant Product/Features (from https://www.notion.so/152c16d22bf1800c9f43cd3e4…"
type input "Relevant Product/Features (from https://www.notion.so/152c16d22bf1800c9f43cd3e4…"
click at [1104, 91] on div "Filter Sort 25 Columns Freeze Columns Row Height Undo Redo Export CSV Import CS…" at bounding box center [807, 105] width 1482 height 53
click at [1124, 155] on div "Add Column" at bounding box center [807, 268] width 1482 height 276
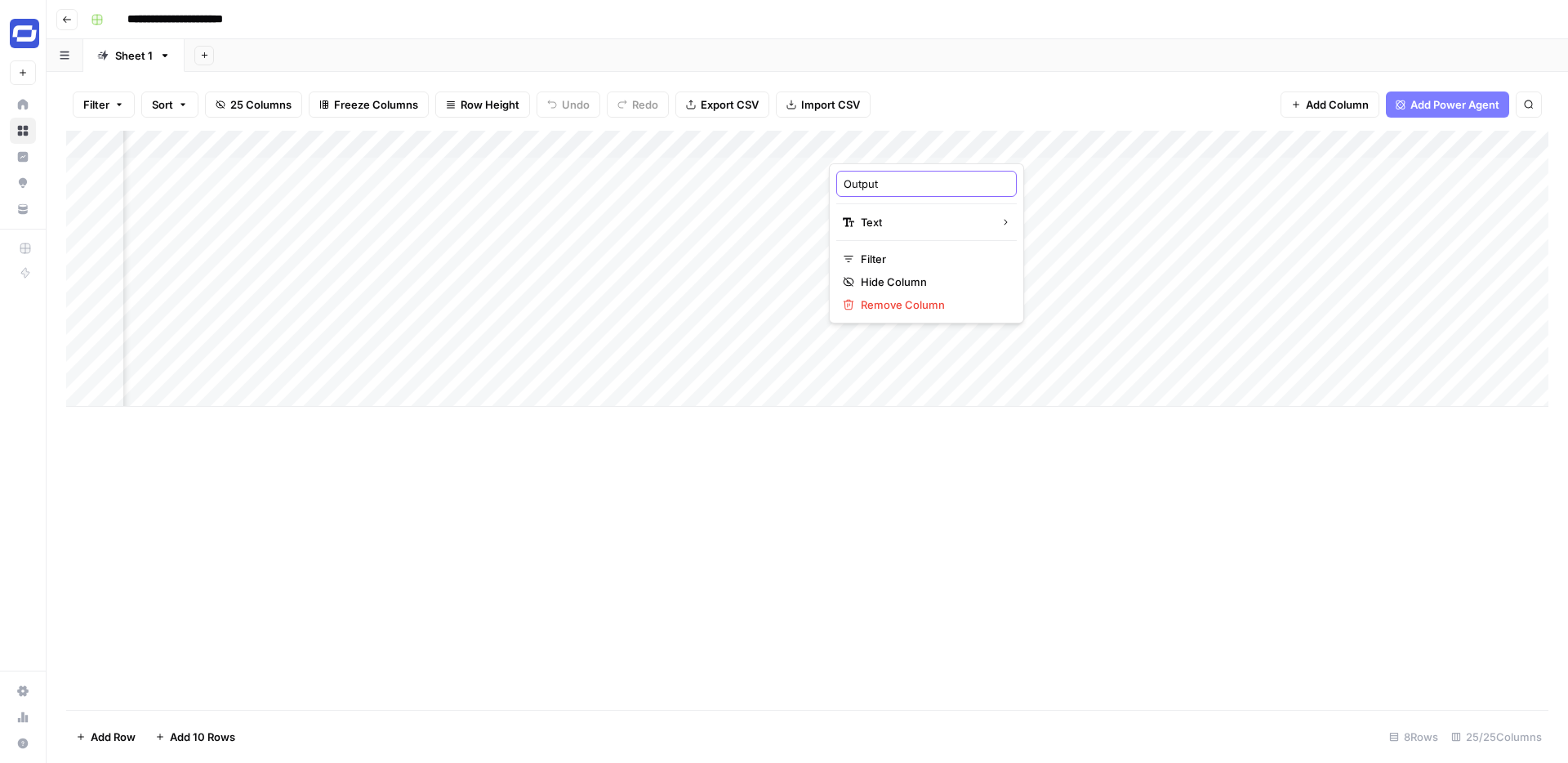
click at [890, 187] on input "Output" at bounding box center [926, 184] width 165 height 16
paste input "Relevant Product/Features (from https://www.notion.so/152c16d22bf1800c9f43cd3e4…"
type input "Relevant Product/Features (from https://www.notion.so/152c16d22bf1800c9f43cd3e4…"
click at [1394, 139] on div "Add Column" at bounding box center [807, 268] width 1482 height 276
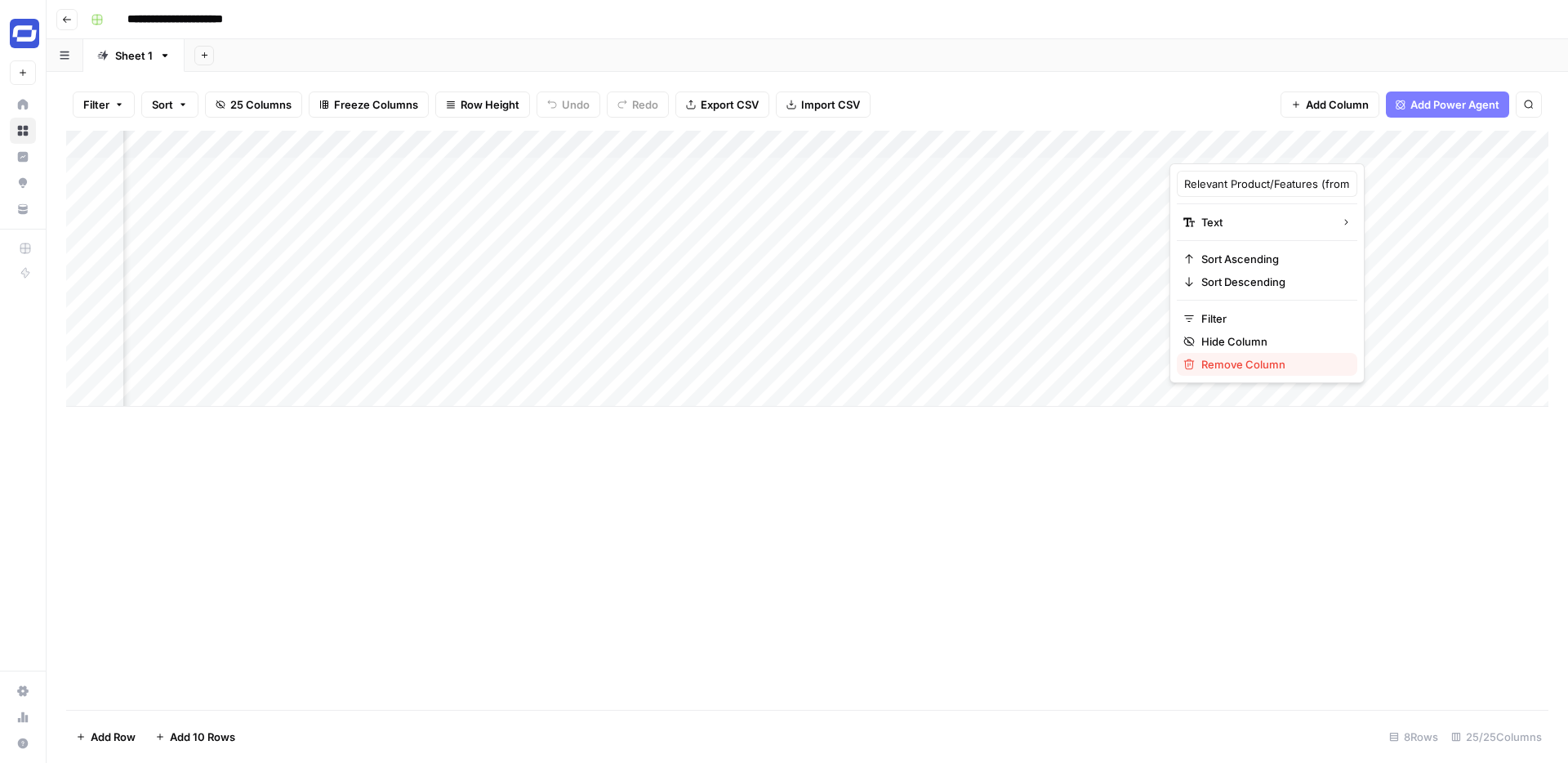
click at [1211, 363] on span "Remove Column" at bounding box center [1273, 365] width 143 height 16
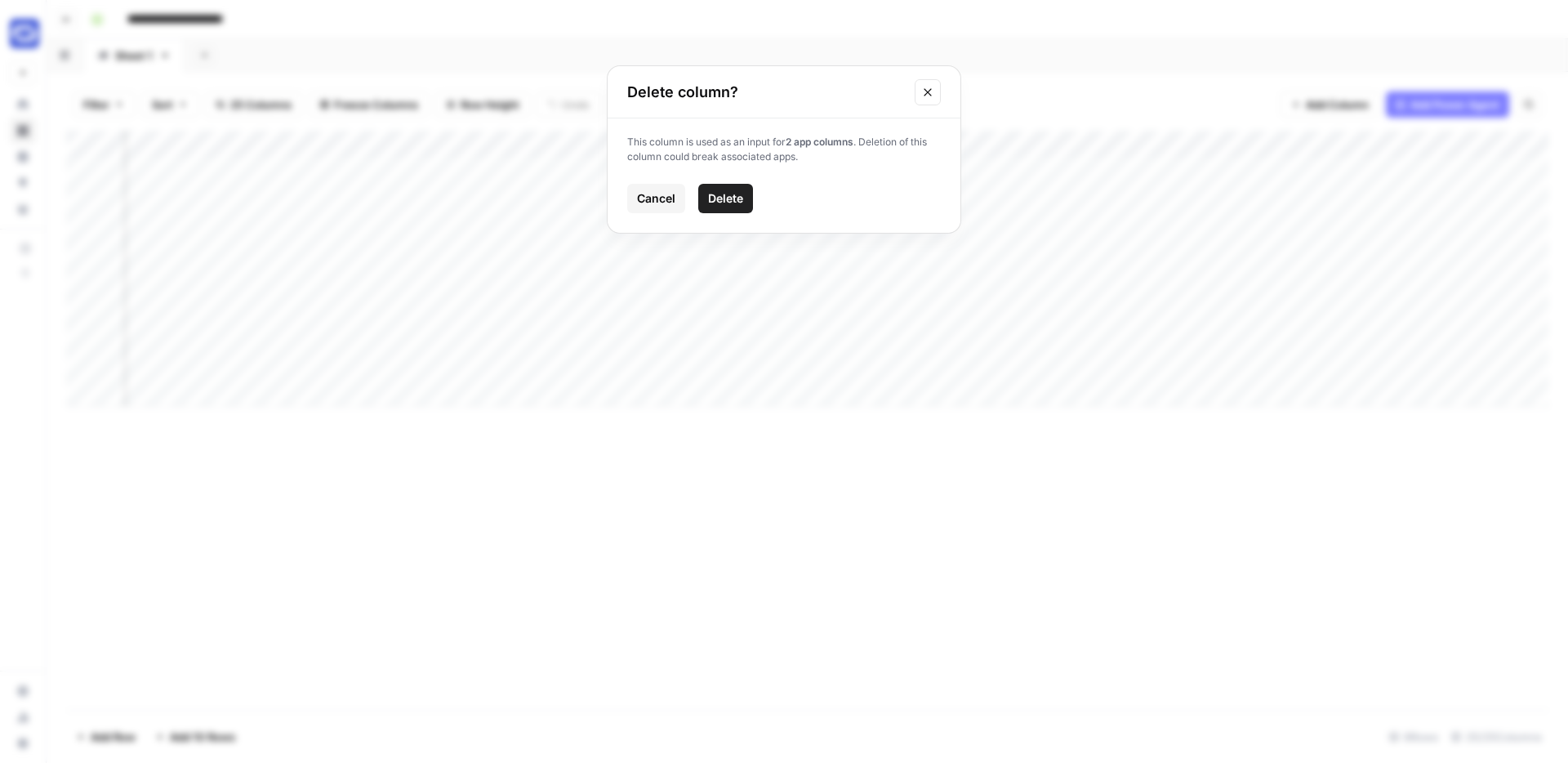
click at [719, 185] on button "Delete" at bounding box center [725, 198] width 54 height 30
click at [1156, 145] on div "Add Column" at bounding box center [807, 268] width 1482 height 276
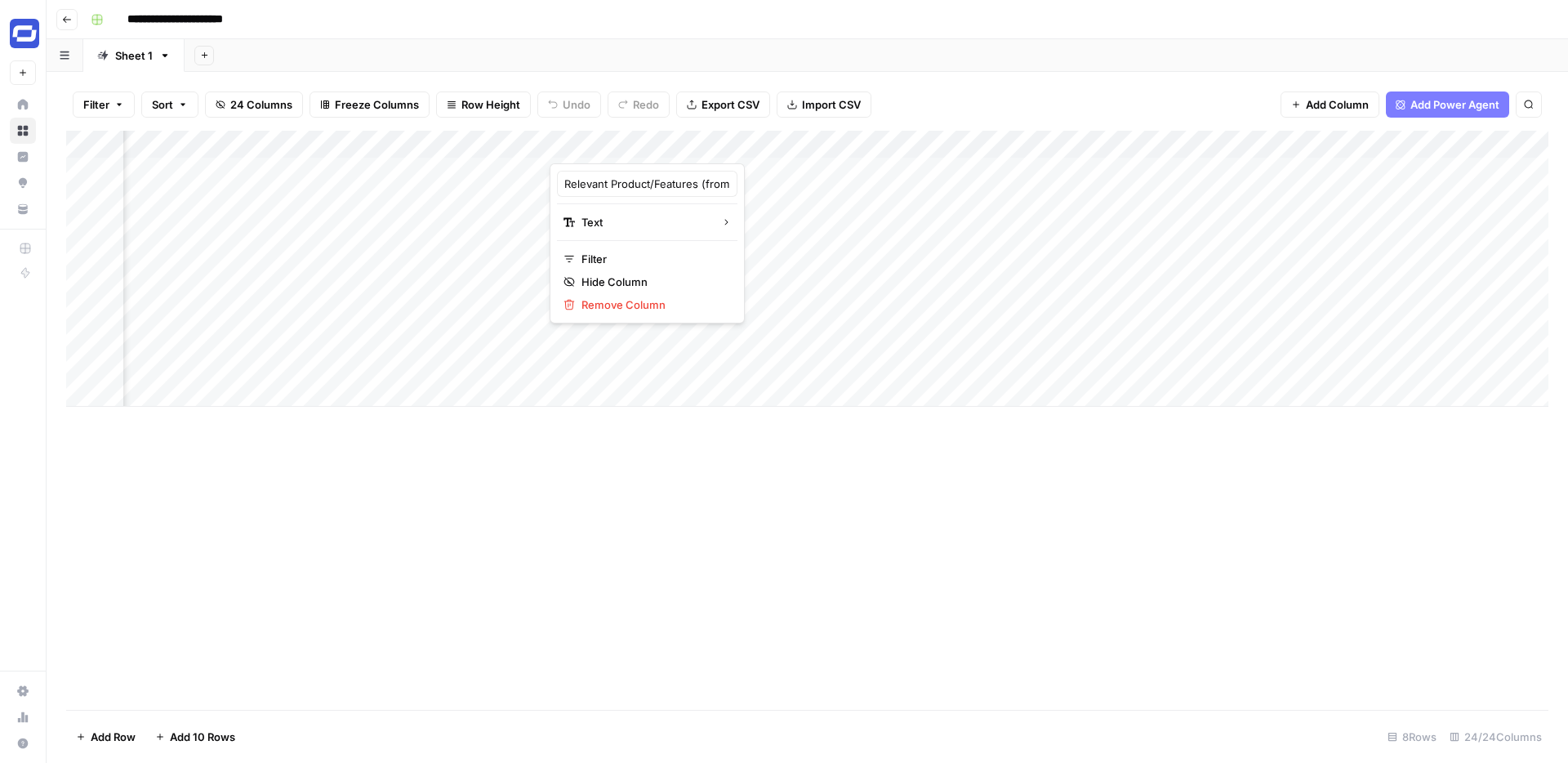
click at [1052, 141] on div at bounding box center [860, 147] width 621 height 33
click at [632, 176] on input "Relevant Product/Features (from https://www.notion.so/152c16d22bf1800c9f43cd3e4…" at bounding box center [647, 184] width 165 height 16
paste input "text"
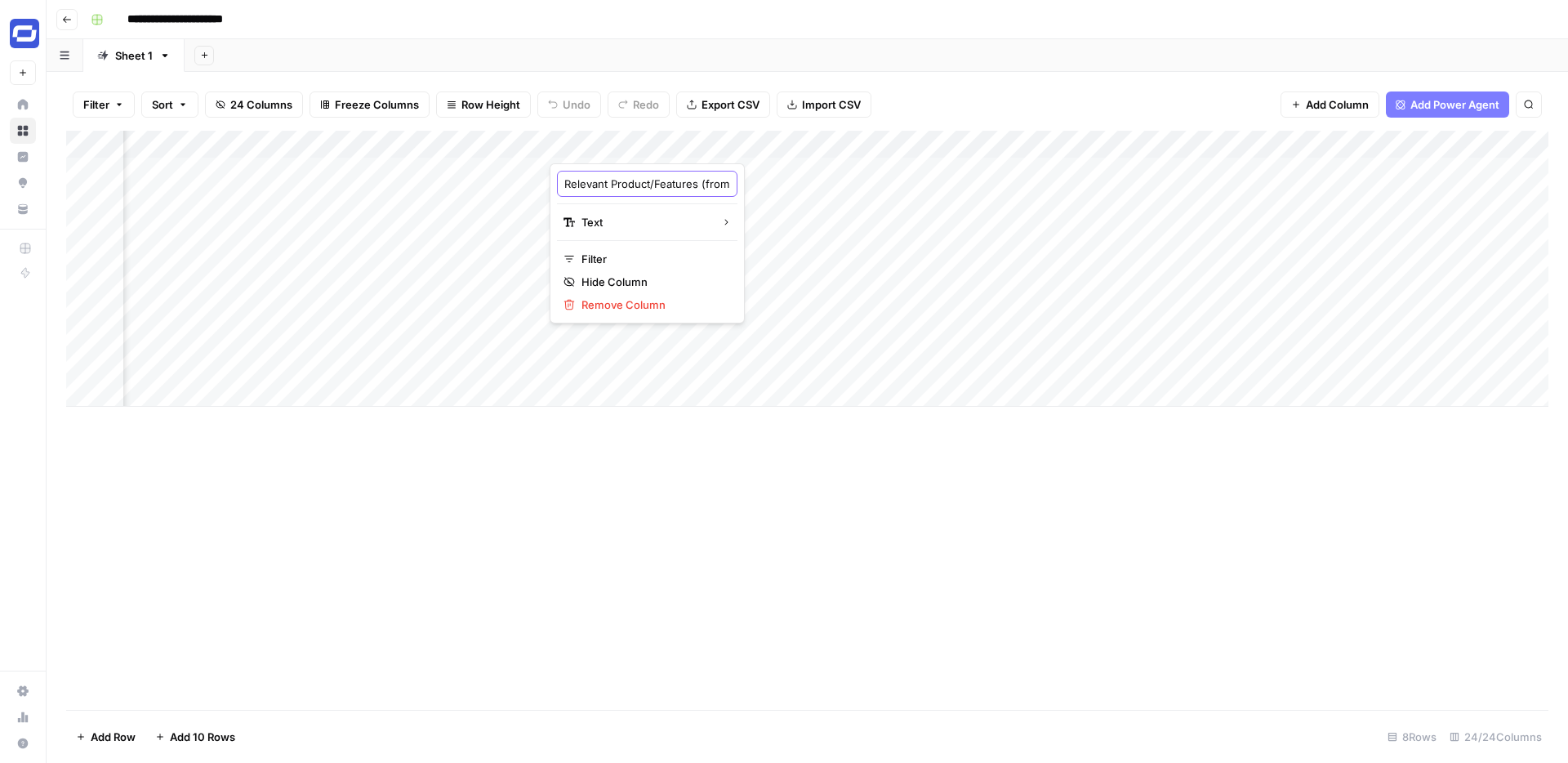
type input "Relevant Product/Features (from https://www.notion.so/152c16d22bf1800c9f43cd3e4…"
click at [1101, 81] on div "Filter Sort 24 Columns Freeze Columns Row Height Undo Redo Export CSV Import CS…" at bounding box center [807, 105] width 1482 height 53
drag, startPoint x: 1170, startPoint y: 142, endPoint x: 712, endPoint y: 147, distance: 458.0
click at [712, 147] on div "Add Column" at bounding box center [807, 268] width 1482 height 276
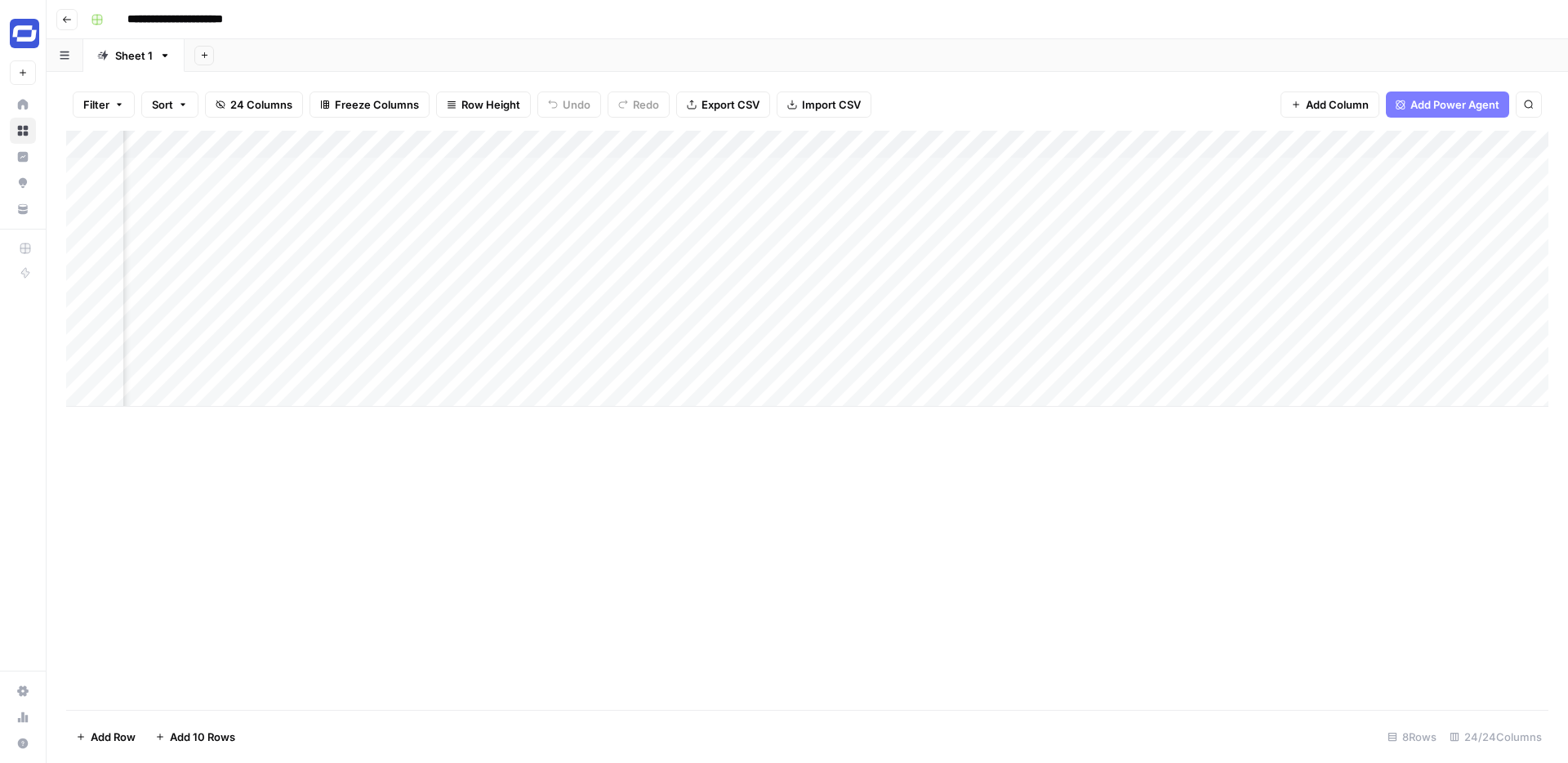
click at [916, 63] on div "Add Sheet" at bounding box center [876, 56] width 1384 height 33
click at [1129, 142] on div "Add Column" at bounding box center [807, 268] width 1482 height 276
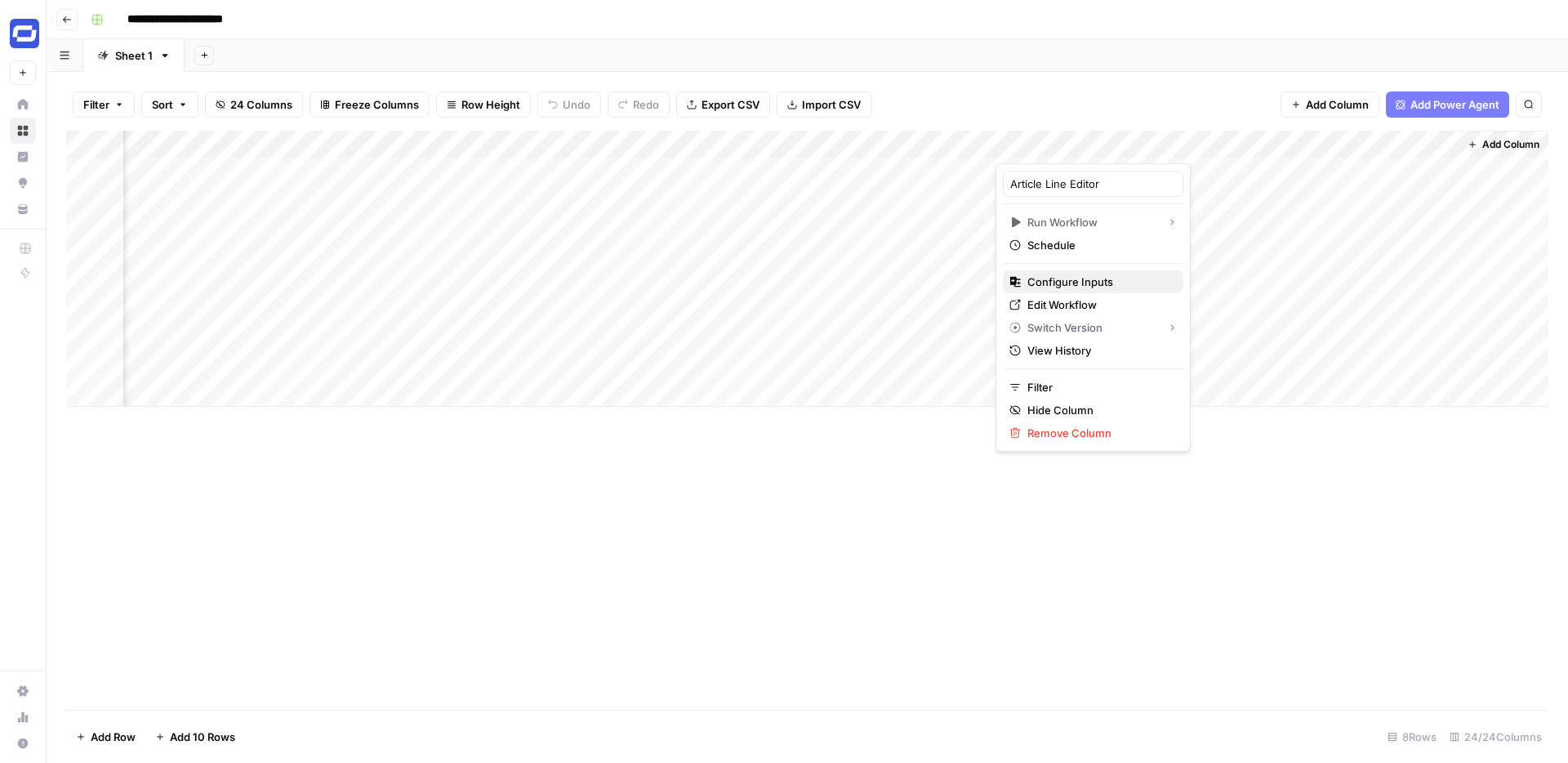
click at [1057, 288] on span "Configure Inputs" at bounding box center [1099, 281] width 143 height 16
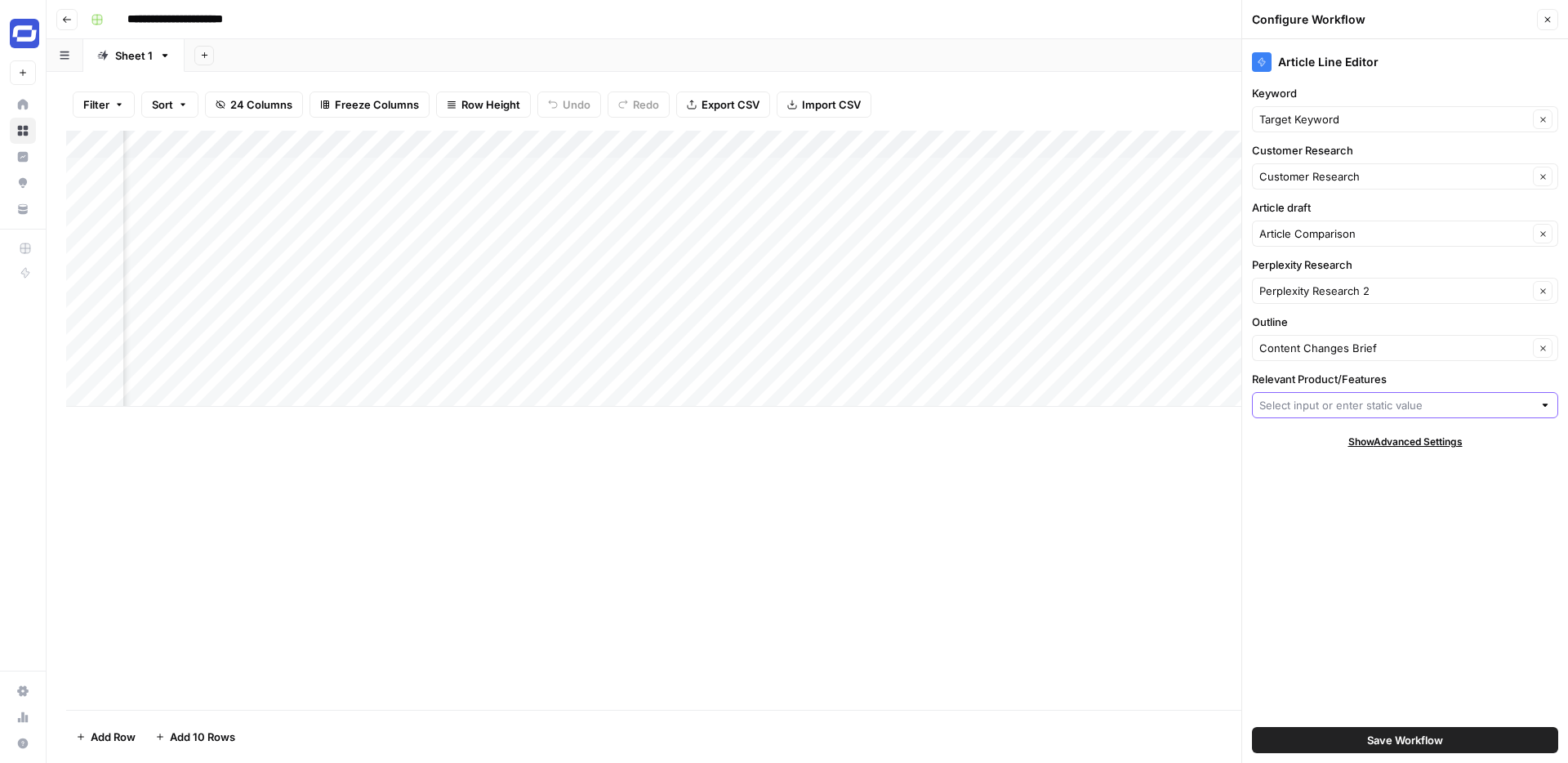
click at [1328, 406] on input "Relevant Product/Features" at bounding box center [1396, 405] width 273 height 16
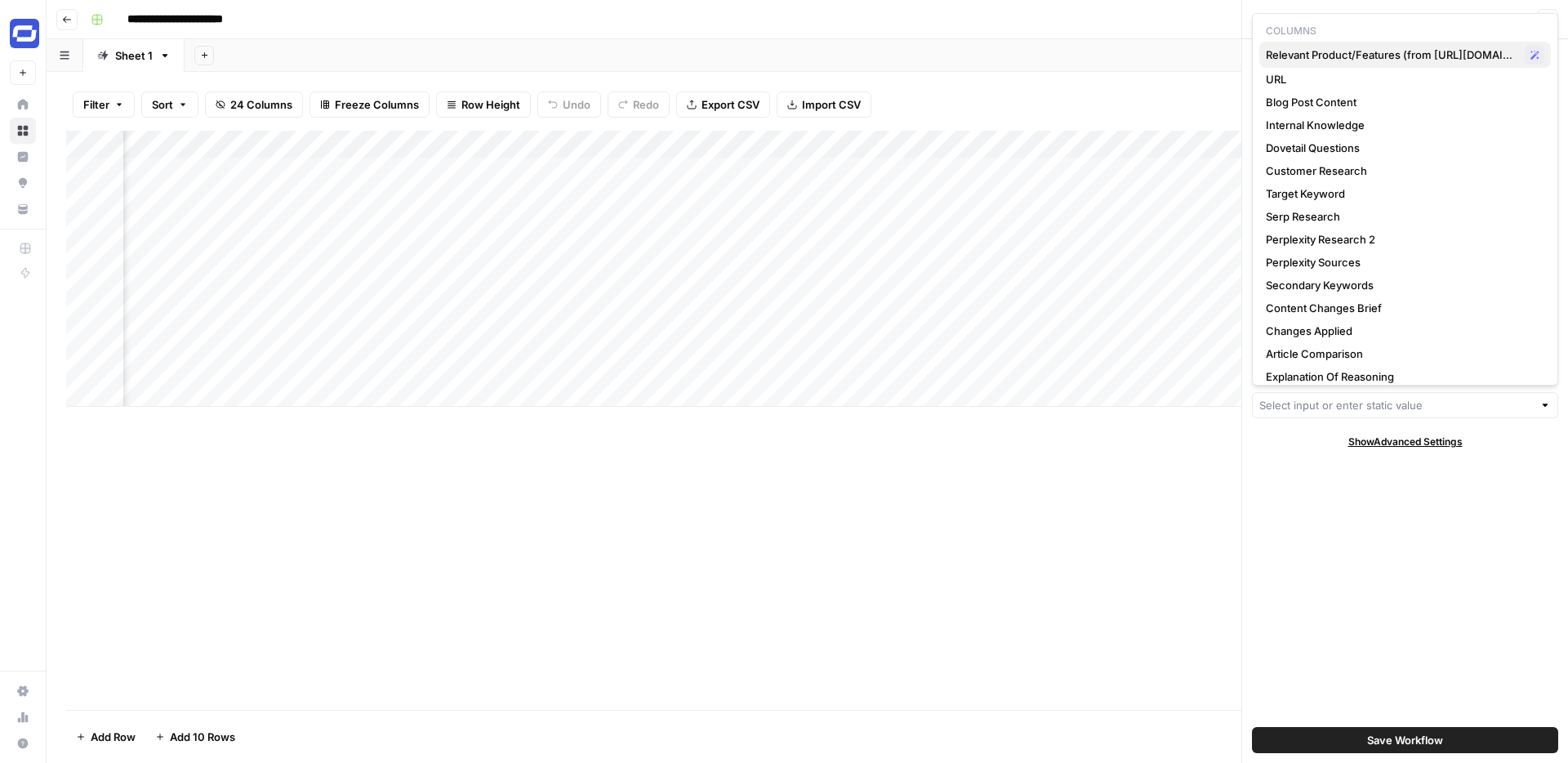
click at [1365, 54] on span "Relevant Product/Features (from https://www.notion.so/152c16d22bf1800c9f43cd3e4…" at bounding box center [1392, 55] width 253 height 16
type input "Relevant Product/Features (from https://www.notion.so/152c16d22bf1800c9f43cd3e4…"
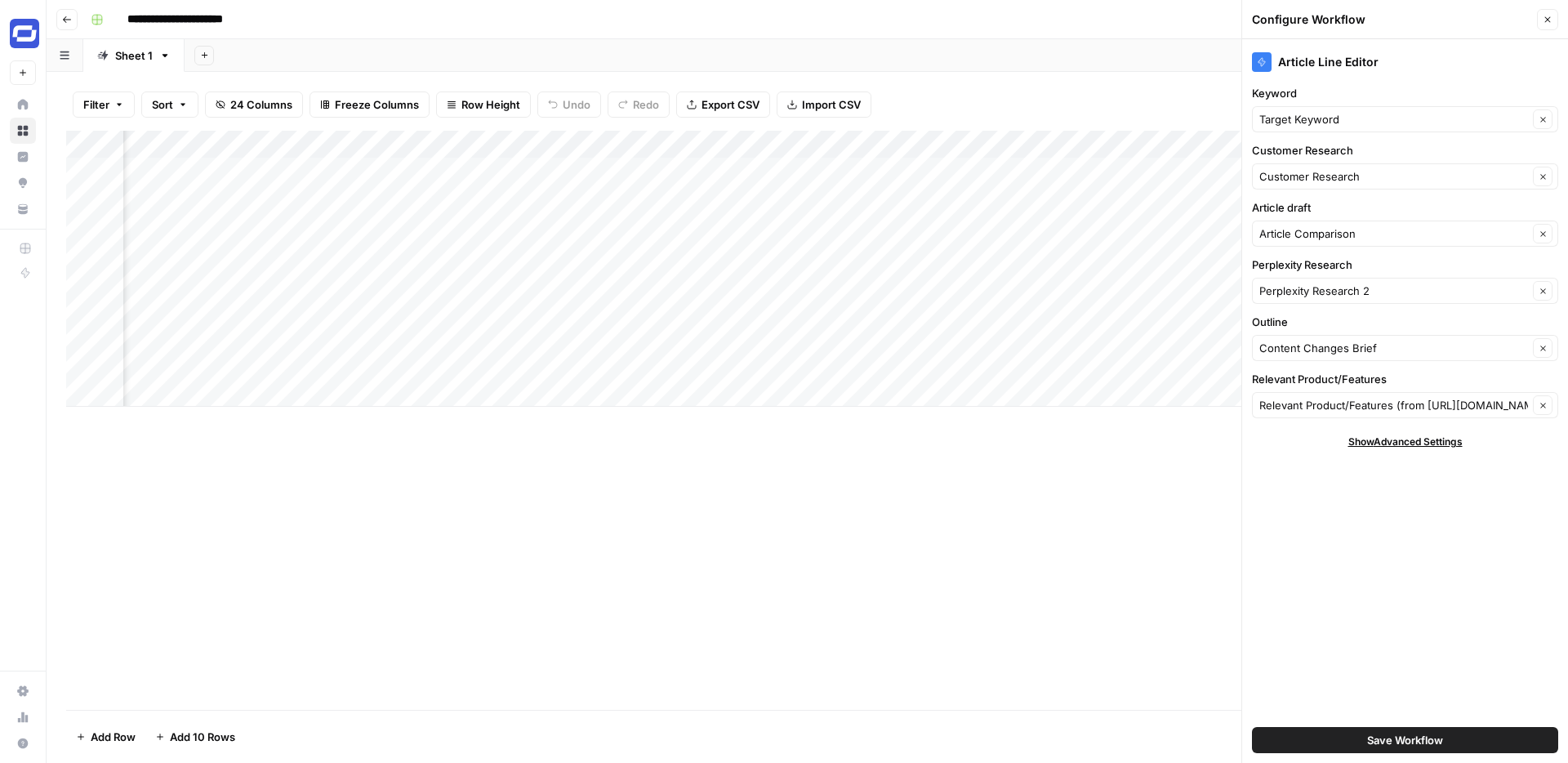
click at [1367, 520] on div "Article Line Editor Keyword Target Keyword Clear Customer Research Customer Res…" at bounding box center [1405, 401] width 326 height 723
click at [1414, 743] on span "Save Workflow" at bounding box center [1405, 740] width 76 height 16
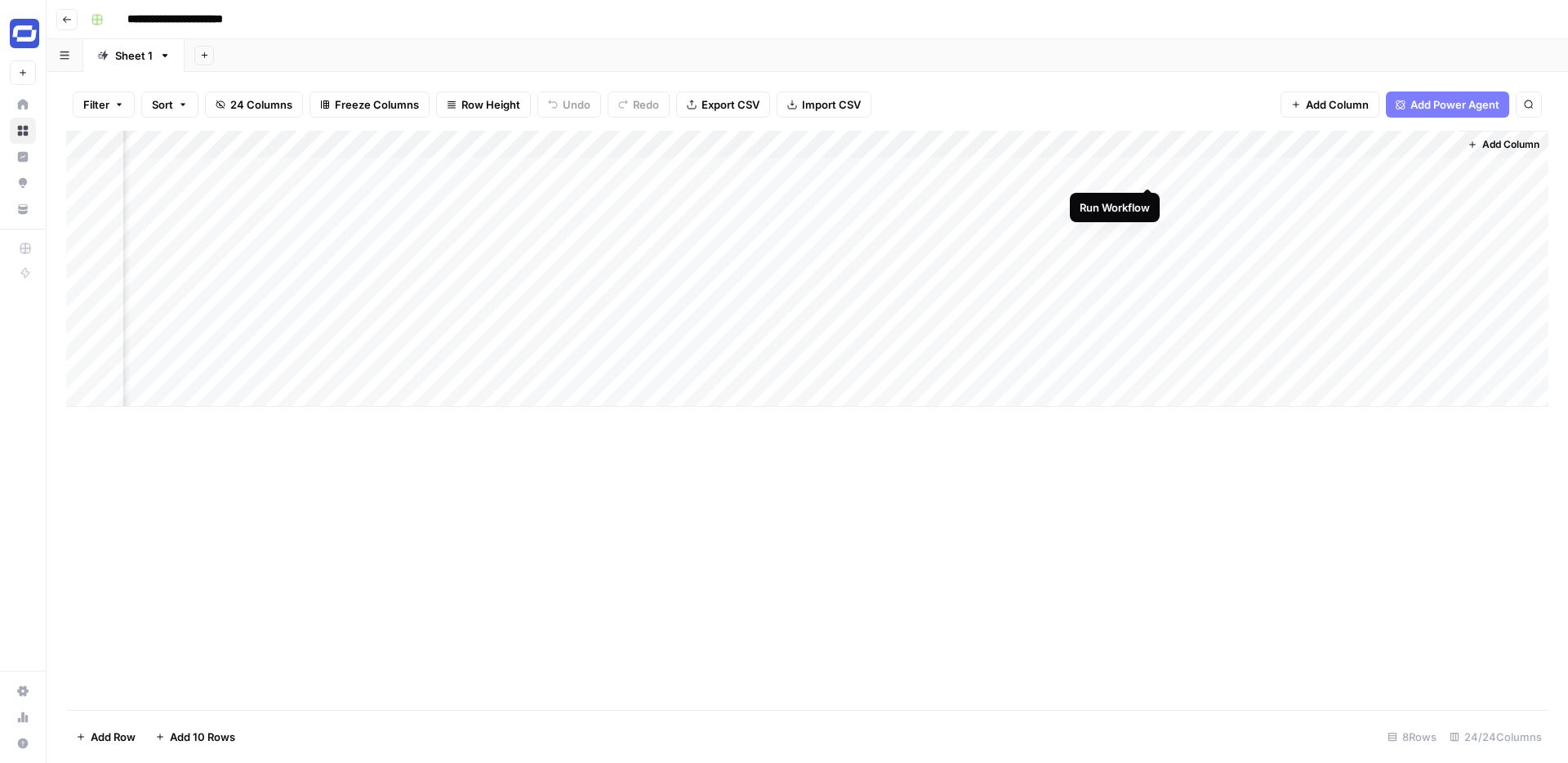
click at [1149, 170] on div "Add Column" at bounding box center [807, 268] width 1482 height 276
click at [1055, 165] on div "Add Column" at bounding box center [807, 268] width 1482 height 276
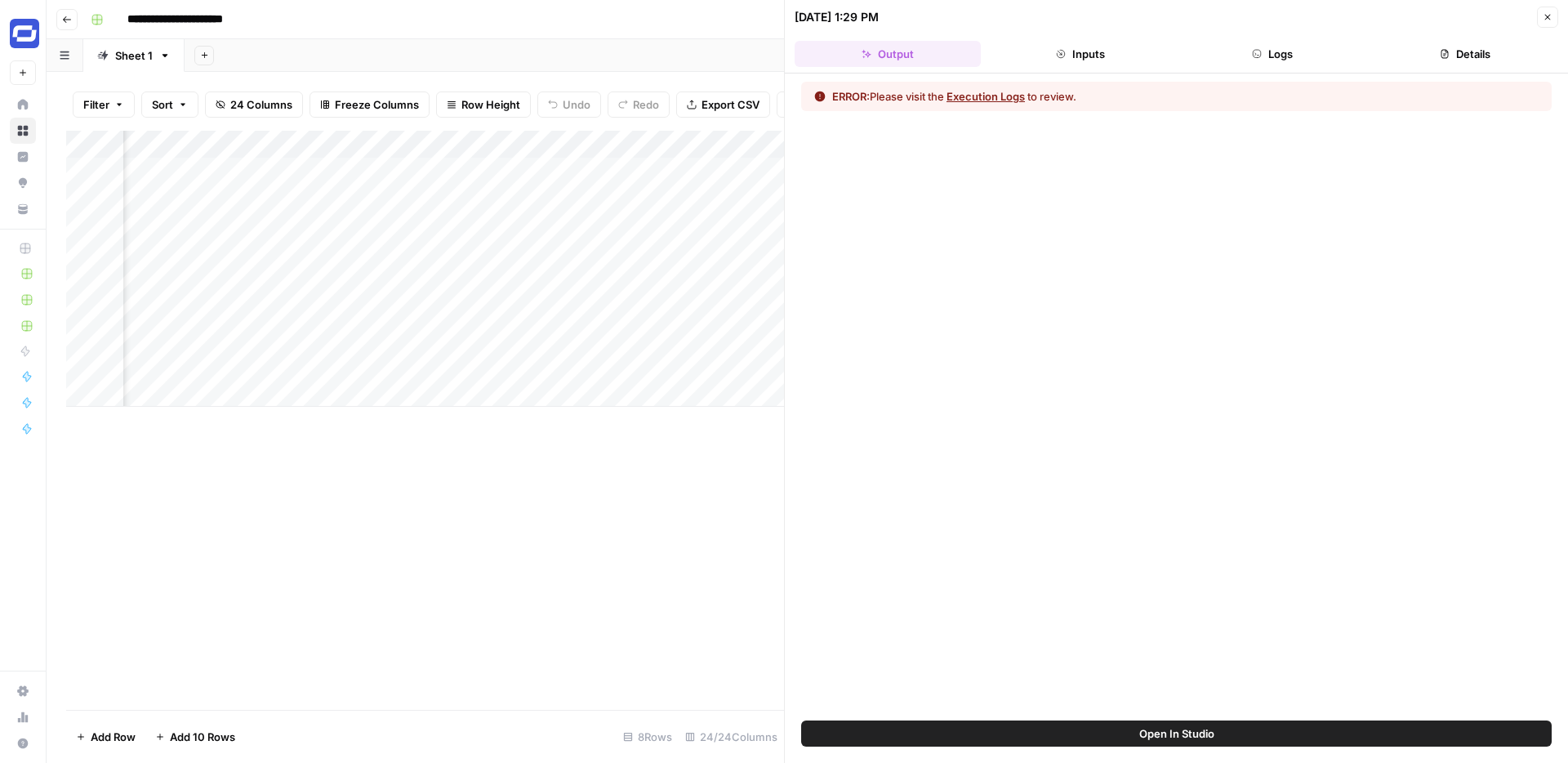
click at [984, 95] on button "Execution Logs" at bounding box center [985, 96] width 78 height 16
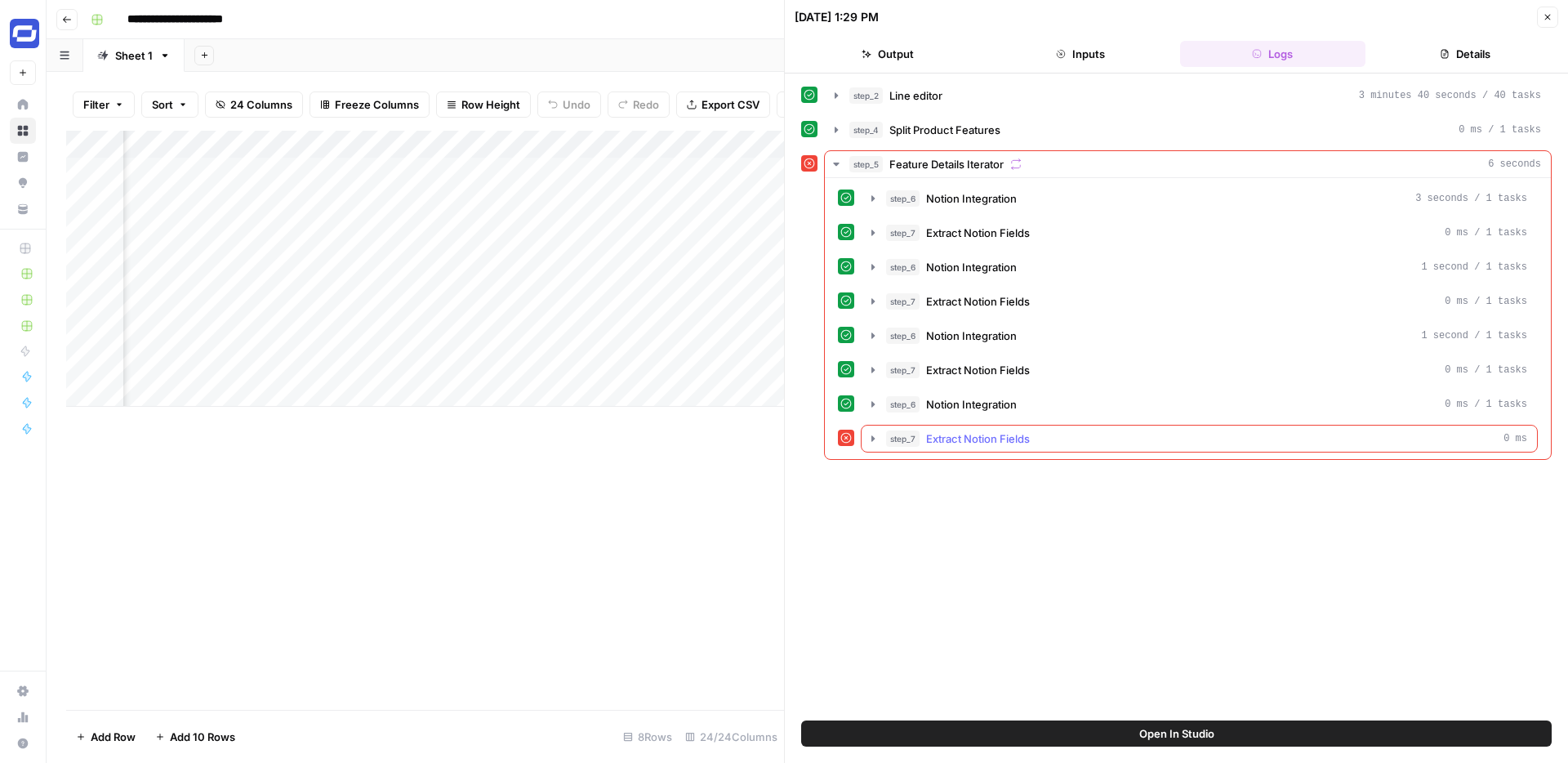
click at [993, 437] on span "Extract Notion Fields" at bounding box center [978, 439] width 104 height 16
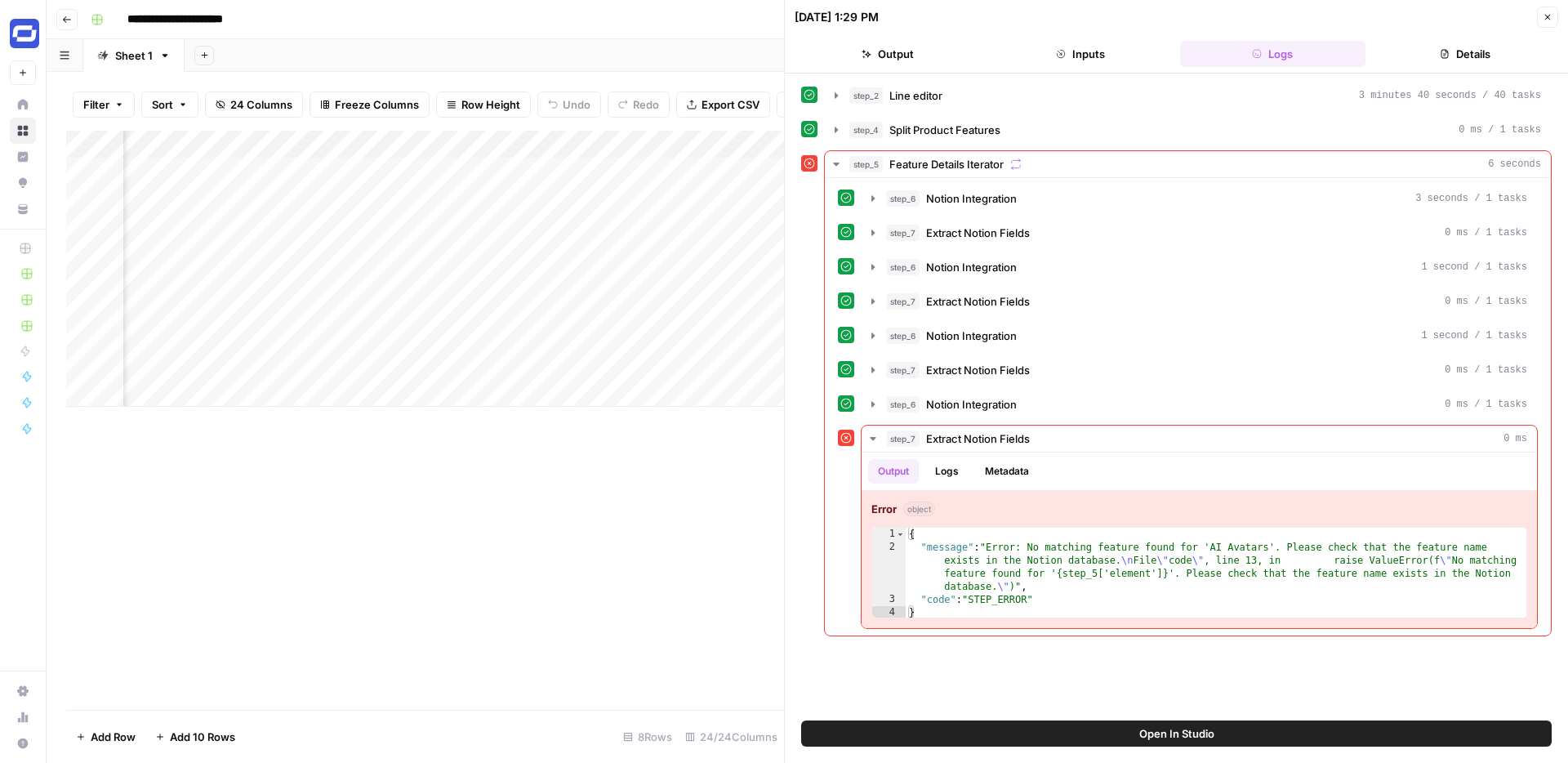
click at [1546, 18] on icon "button" at bounding box center [1547, 17] width 6 height 6
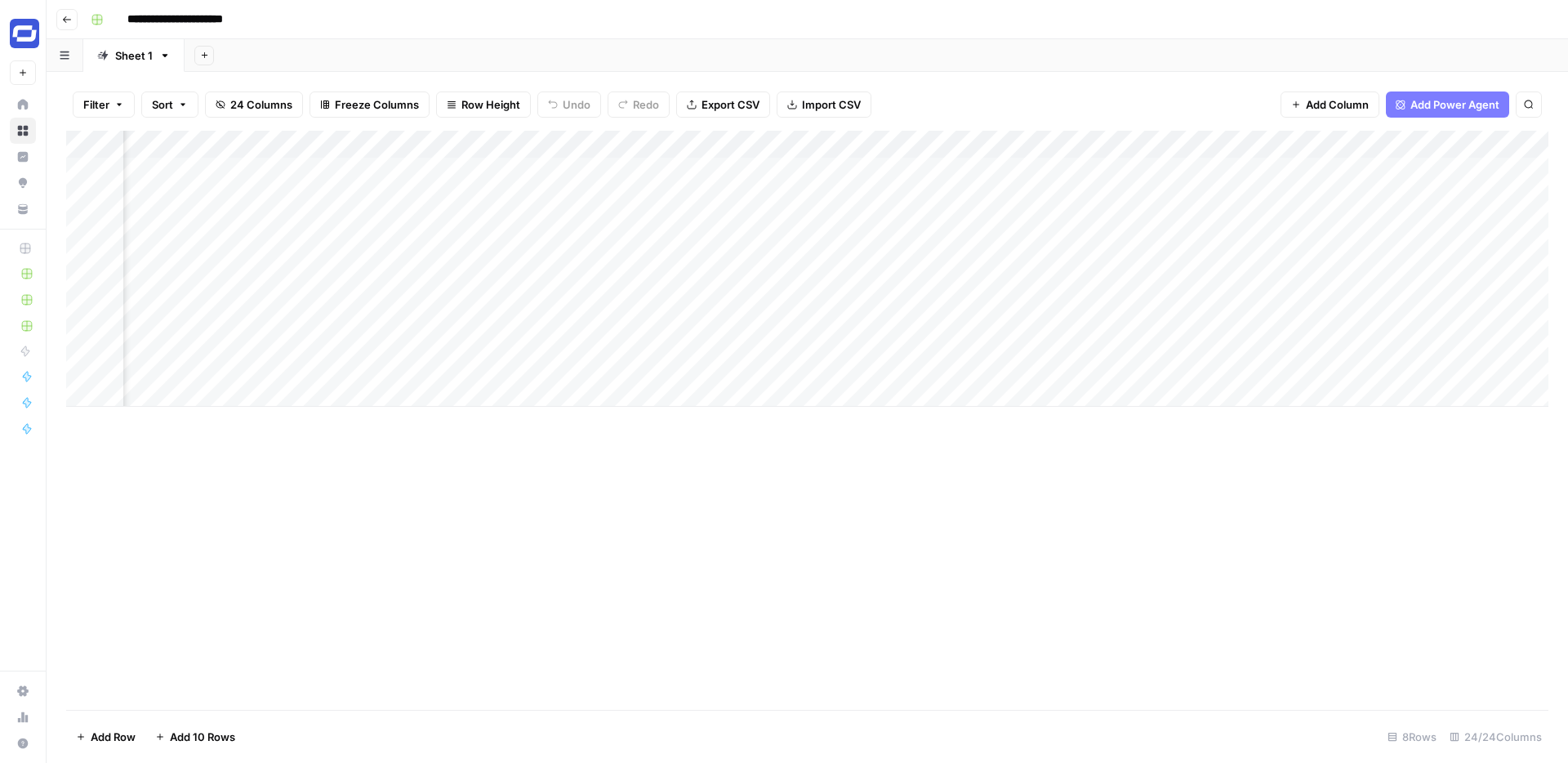
scroll to position [0, 622]
click at [655, 174] on div "Add Column" at bounding box center [807, 268] width 1482 height 276
click at [649, 472] on div "Add Column" at bounding box center [807, 421] width 1482 height 579
click at [648, 169] on div "Add Column" at bounding box center [807, 268] width 1482 height 276
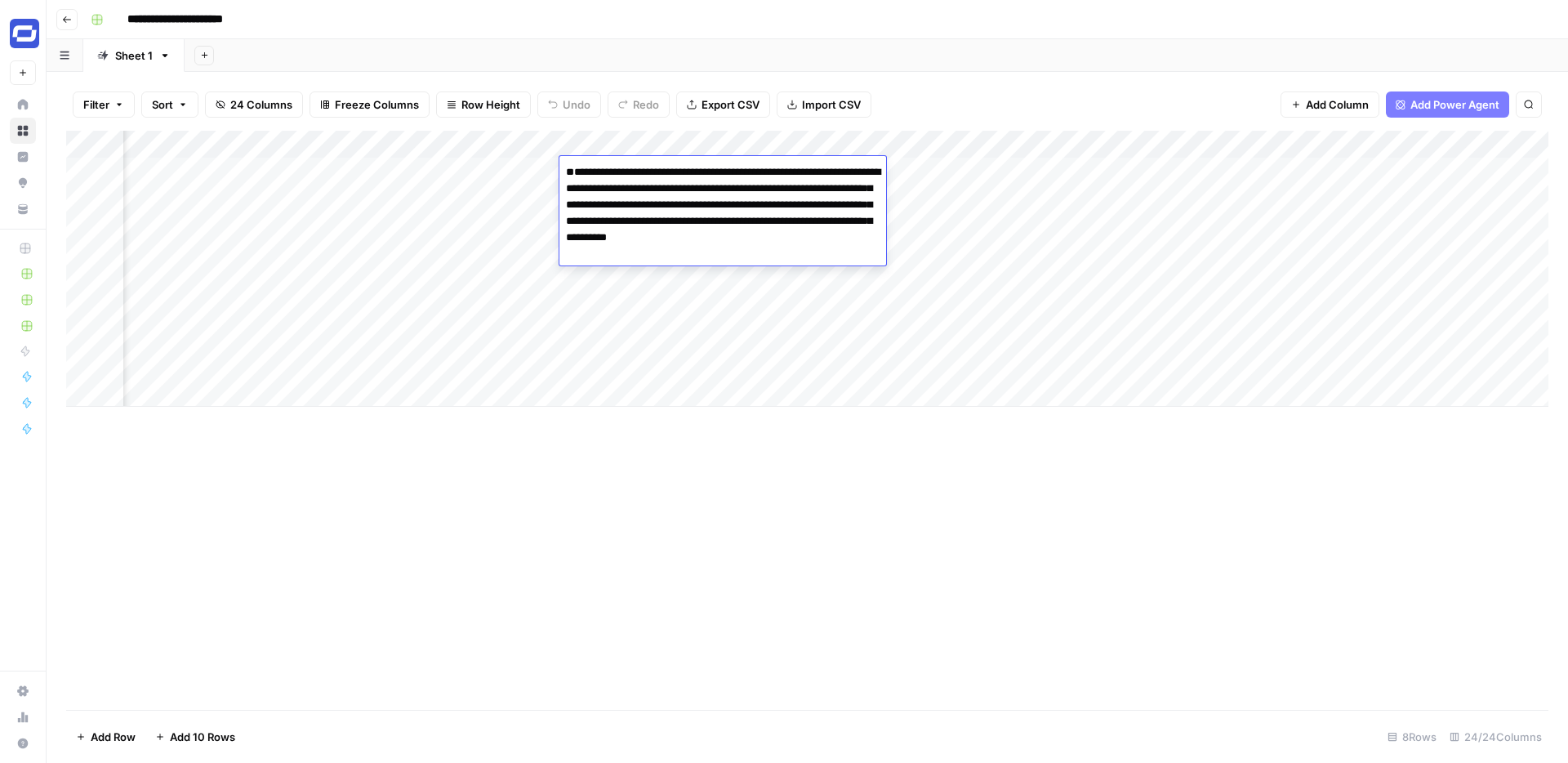
click at [648, 169] on textarea "**********" at bounding box center [723, 237] width 327 height 154
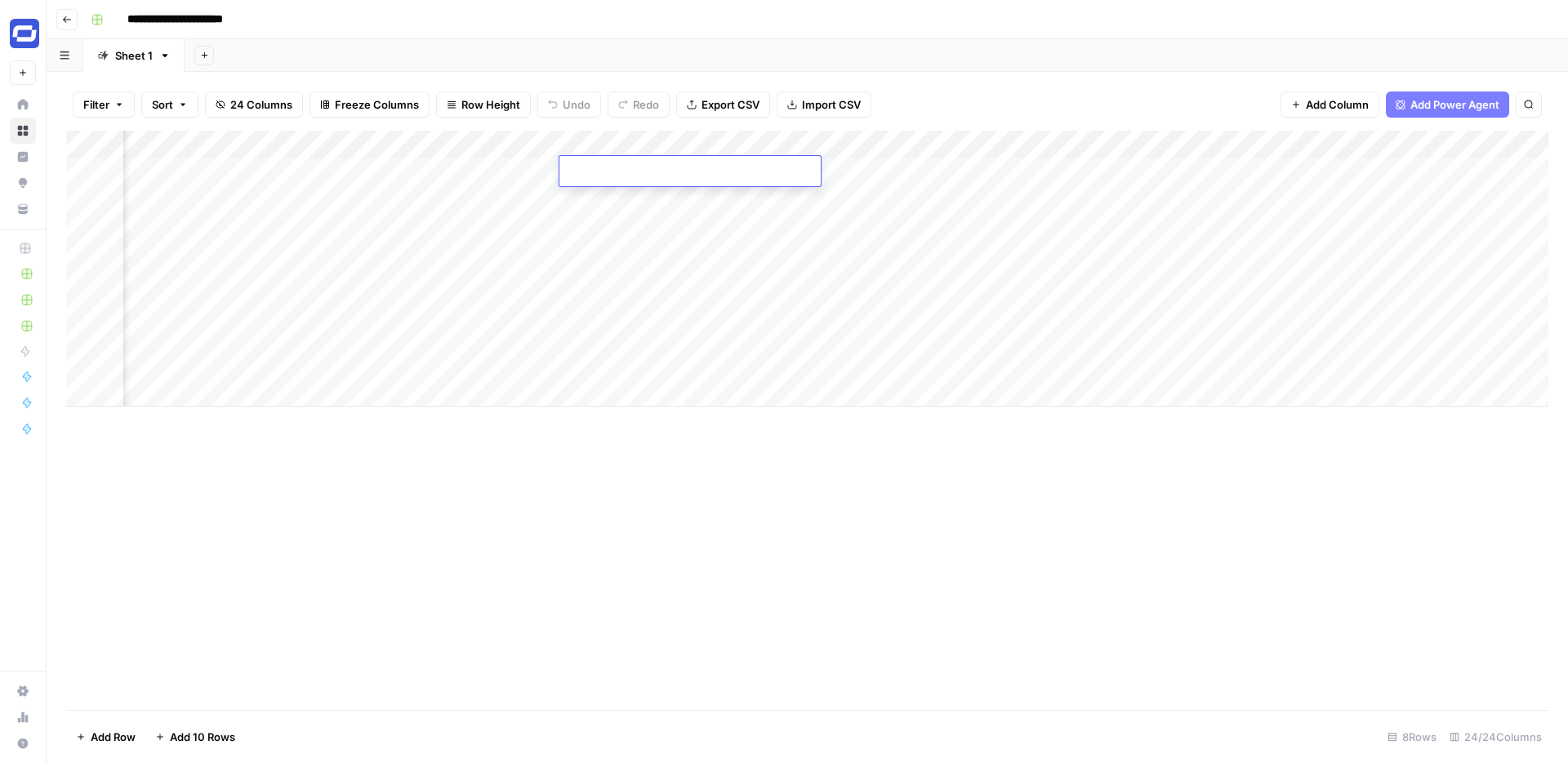
click at [508, 471] on div "Add Column" at bounding box center [807, 421] width 1482 height 579
click at [584, 161] on div "Add Column" at bounding box center [807, 268] width 1482 height 276
click at [617, 172] on div "Add Column" at bounding box center [807, 268] width 1482 height 276
click at [545, 168] on div "Add Column" at bounding box center [807, 268] width 1482 height 276
click at [502, 170] on div "Add Column" at bounding box center [807, 268] width 1482 height 276
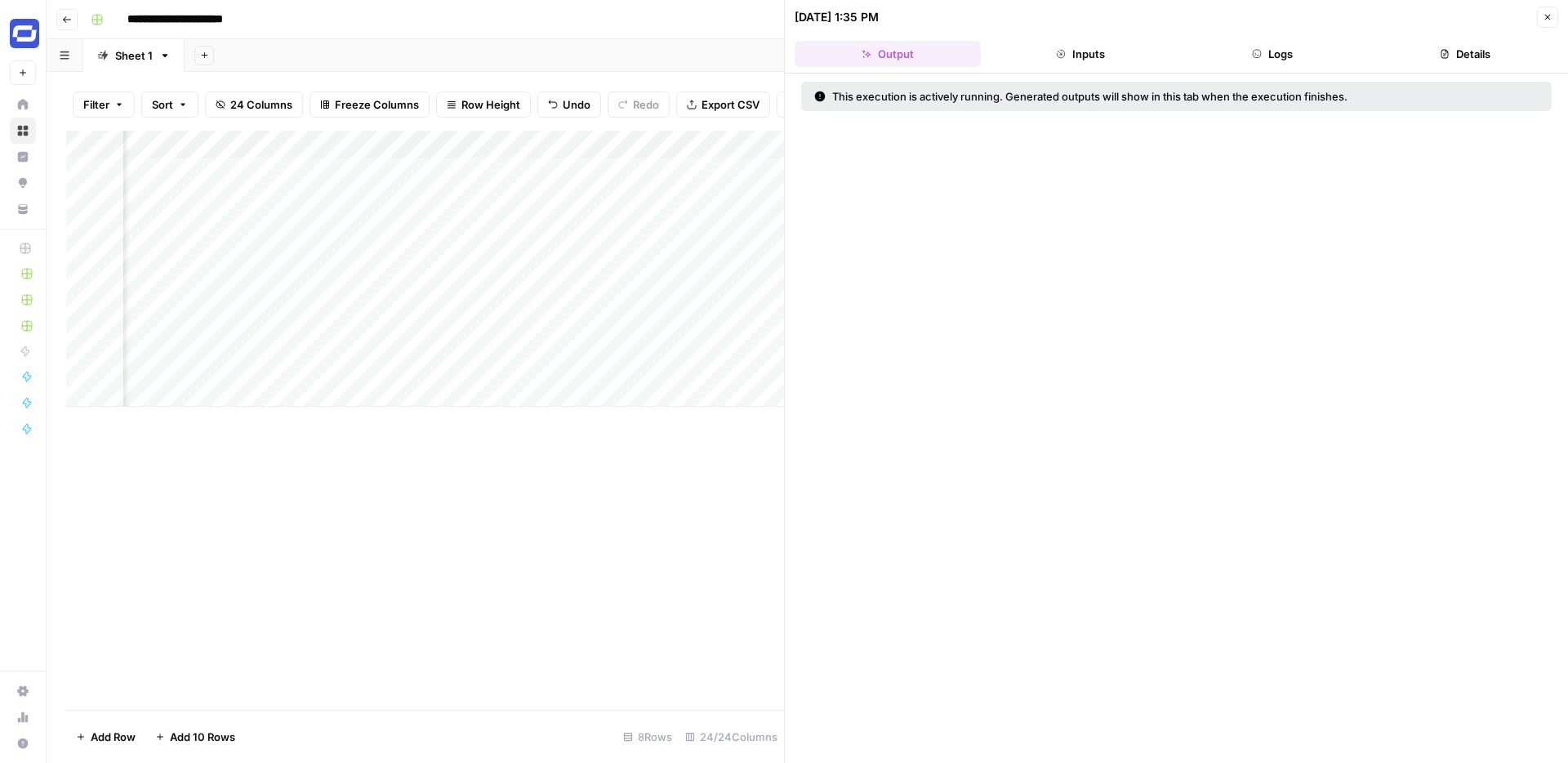
click at [1543, 26] on button "Close" at bounding box center [1548, 17] width 21 height 21
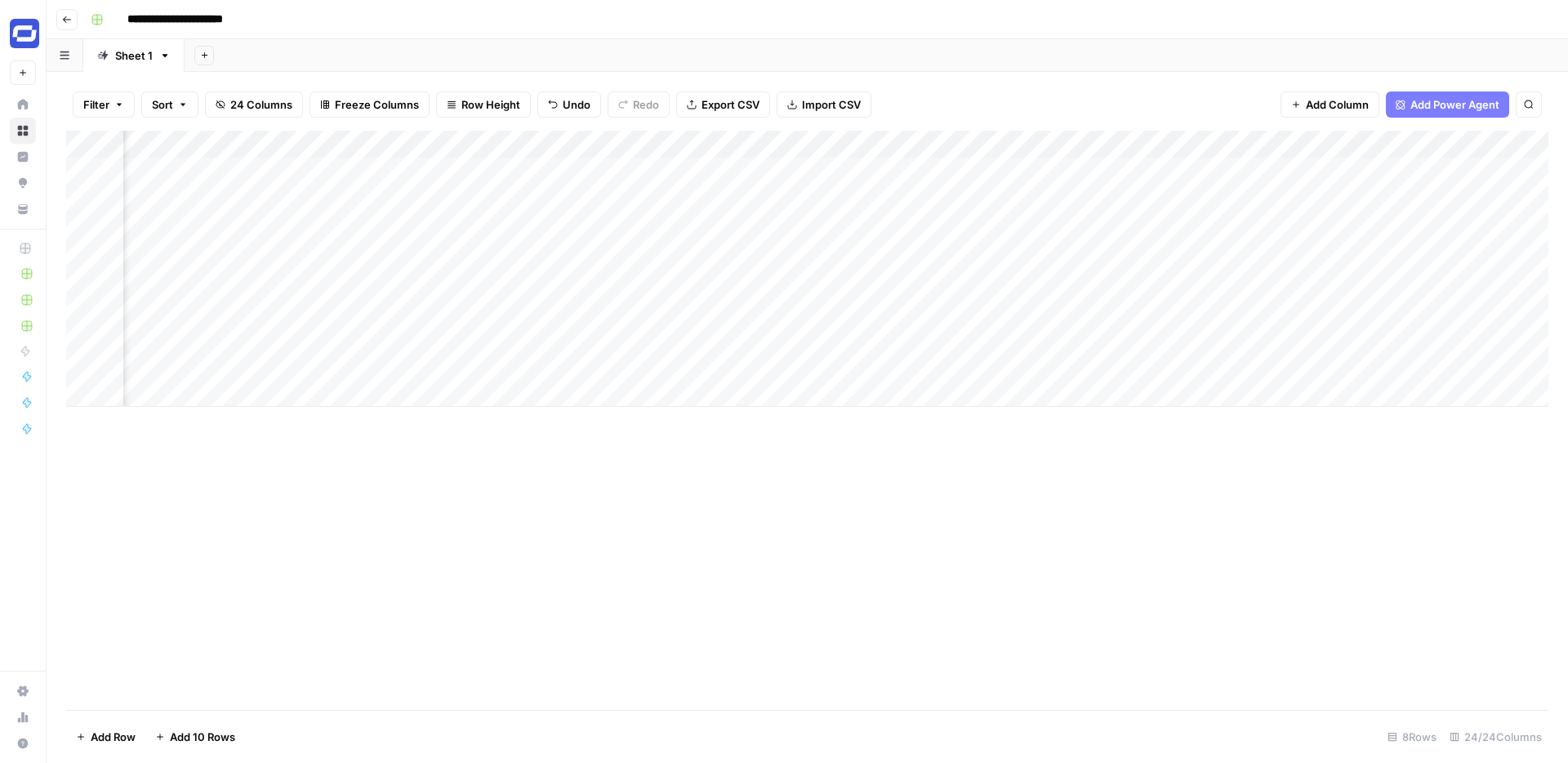
click at [527, 147] on div "Add Column" at bounding box center [807, 268] width 1482 height 276
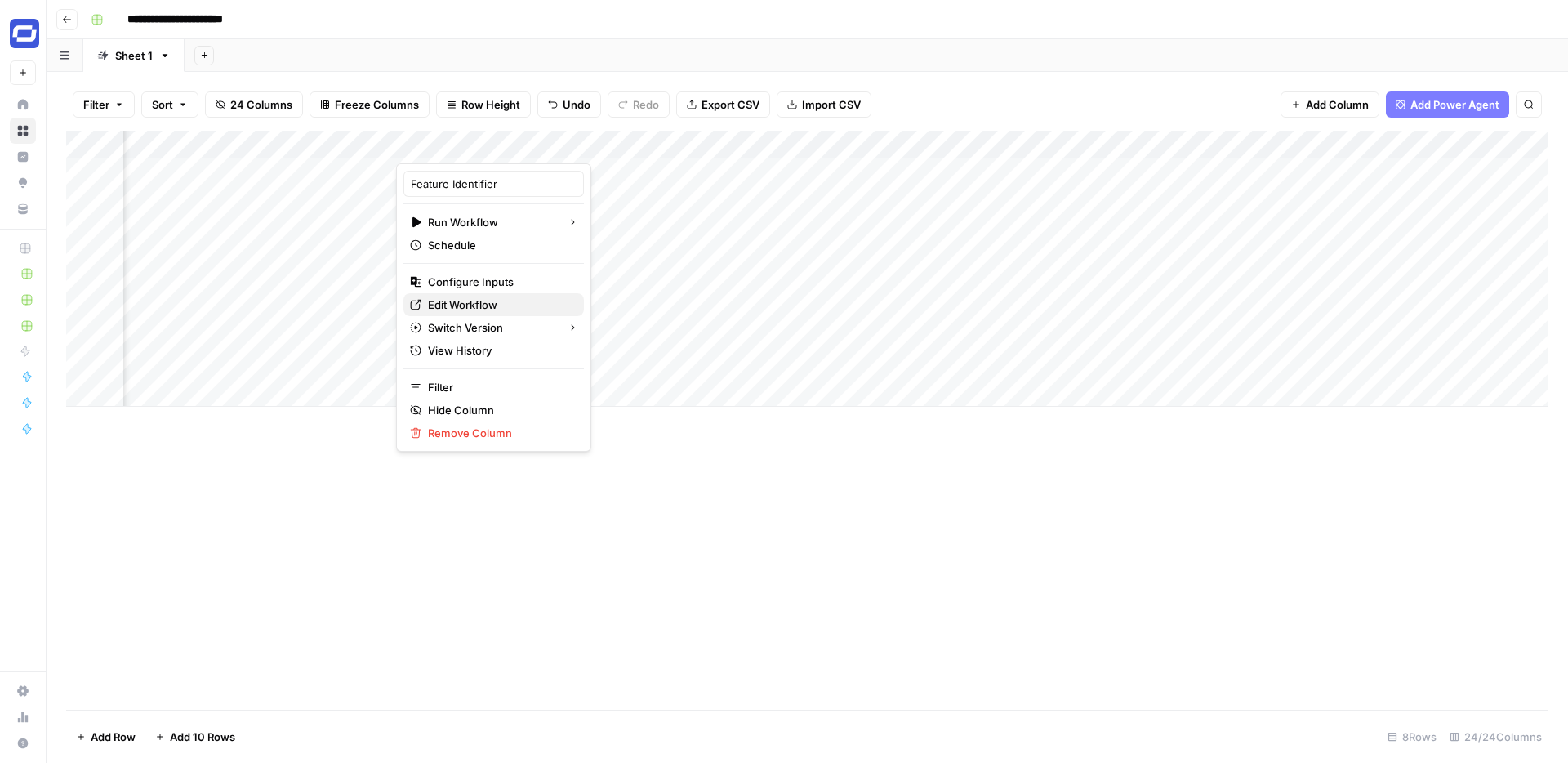
click at [467, 302] on span "Edit Workflow" at bounding box center [500, 305] width 143 height 16
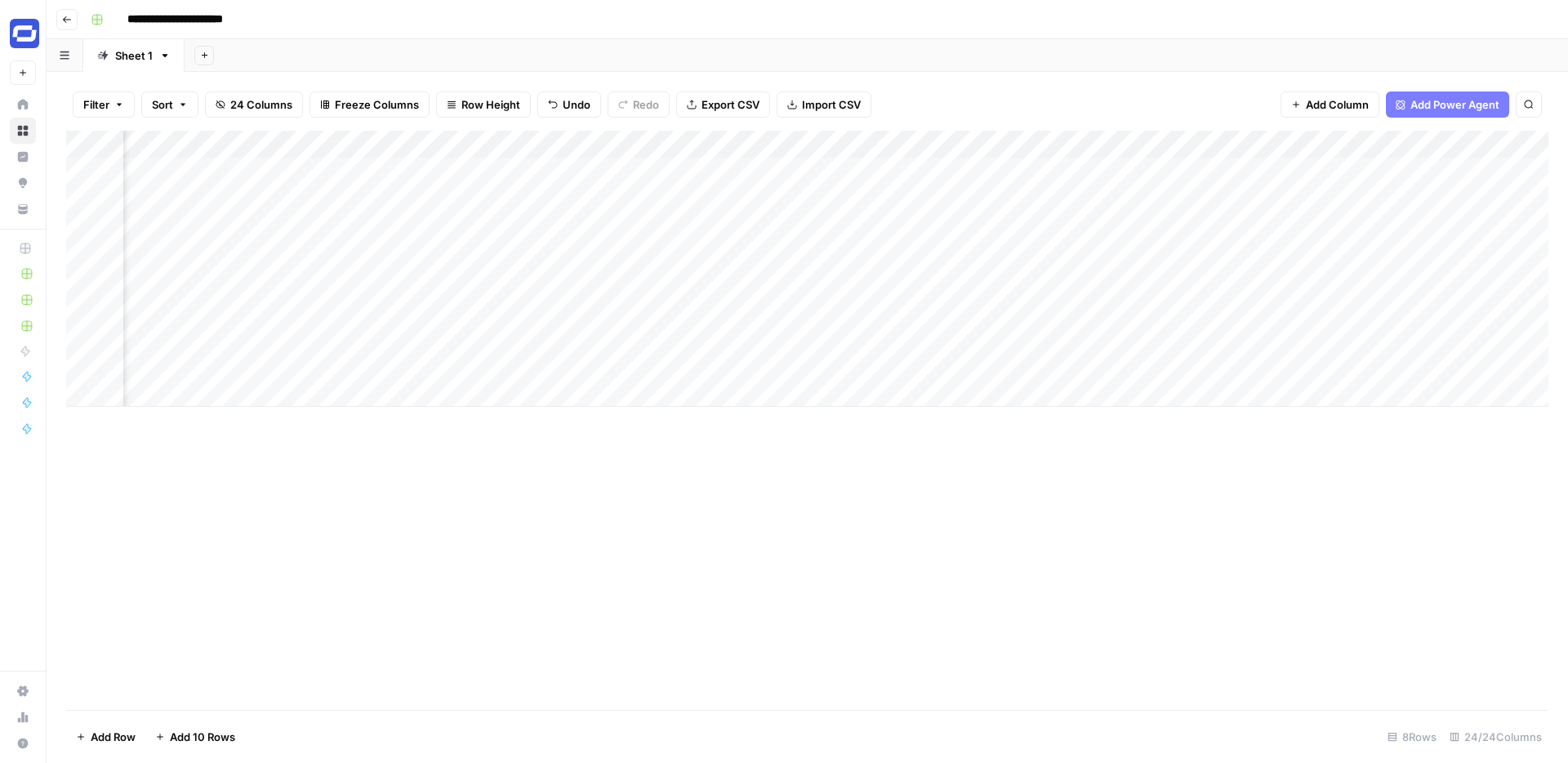
click at [652, 168] on div "Add Column" at bounding box center [807, 268] width 1482 height 276
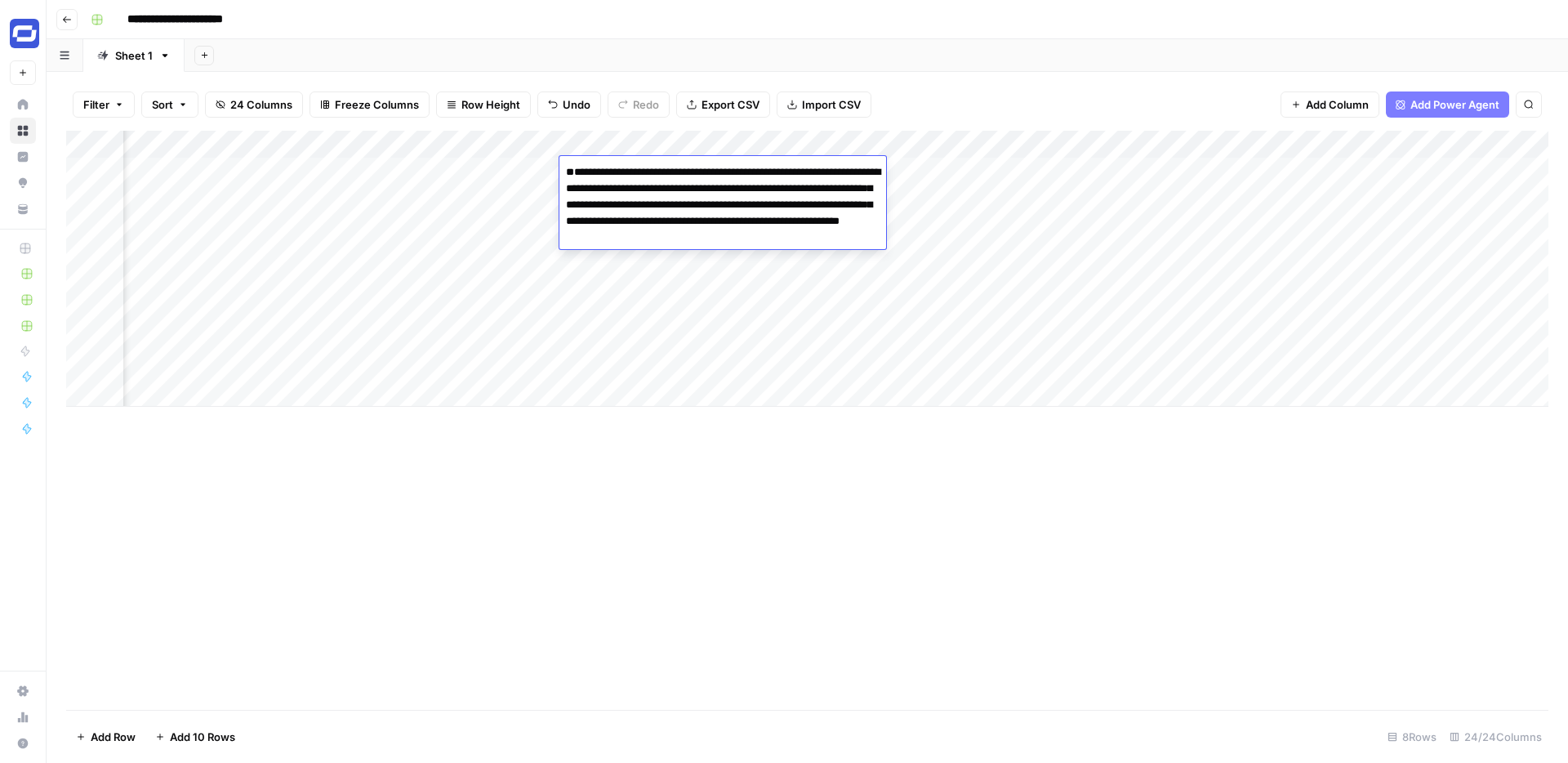
click at [667, 490] on div "Add Column" at bounding box center [807, 421] width 1482 height 579
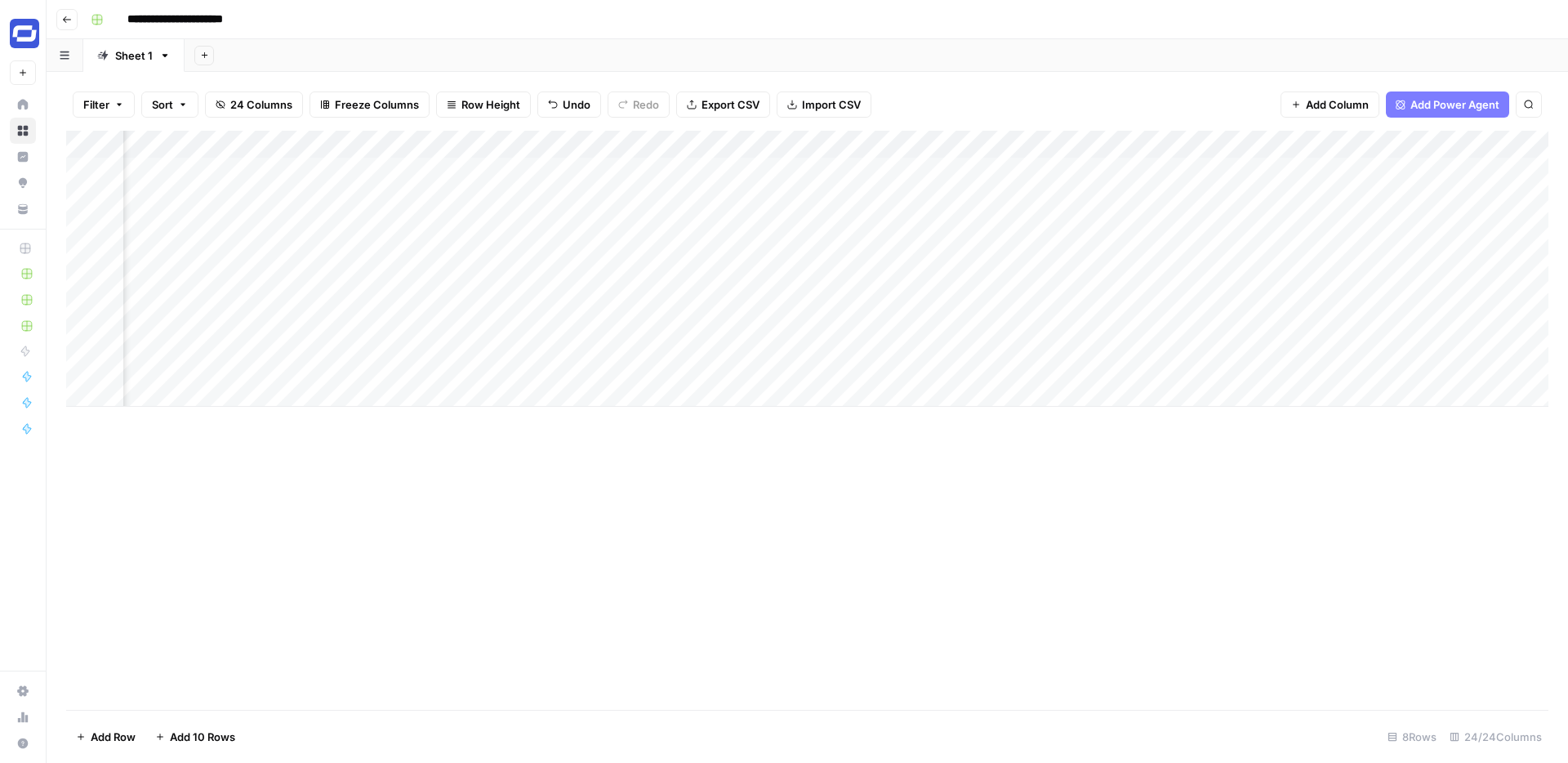
click at [1038, 475] on div "Add Column" at bounding box center [807, 421] width 1482 height 579
click at [1148, 170] on div "Add Column" at bounding box center [807, 268] width 1482 height 276
click at [1439, 171] on div "Add Column" at bounding box center [807, 268] width 1482 height 276
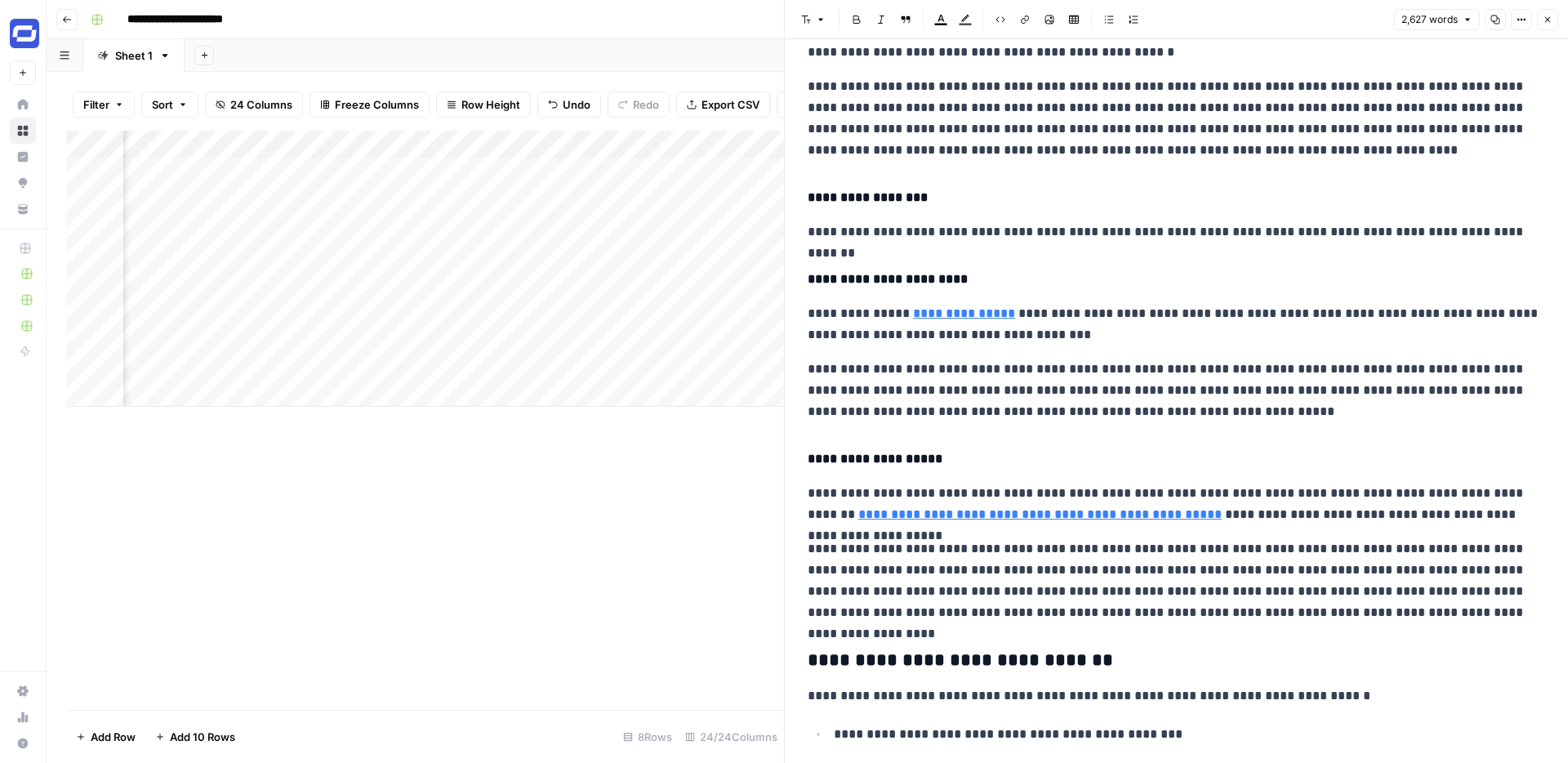
scroll to position [2201, 0]
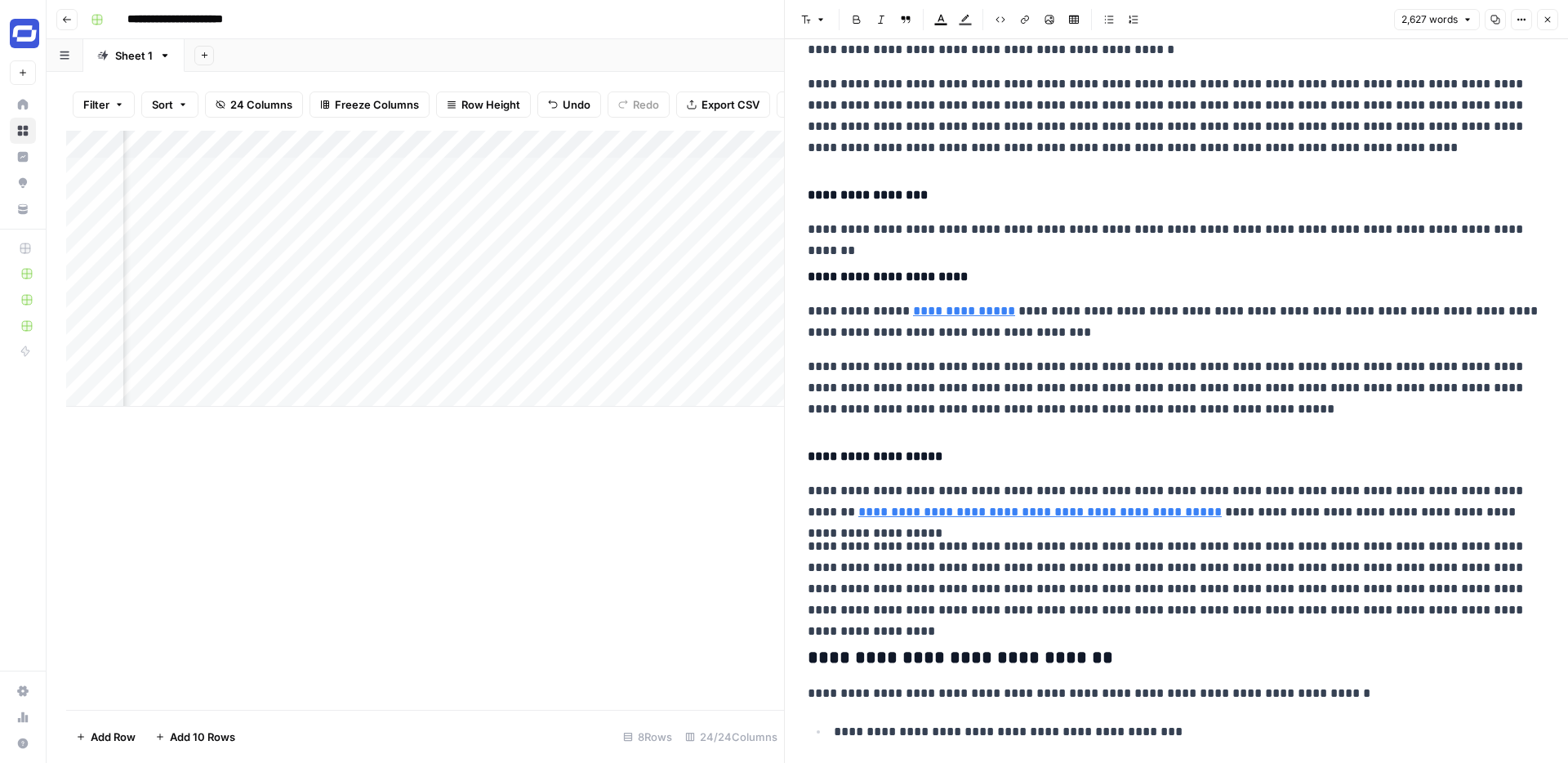
click at [1544, 20] on icon "button" at bounding box center [1547, 20] width 10 height 10
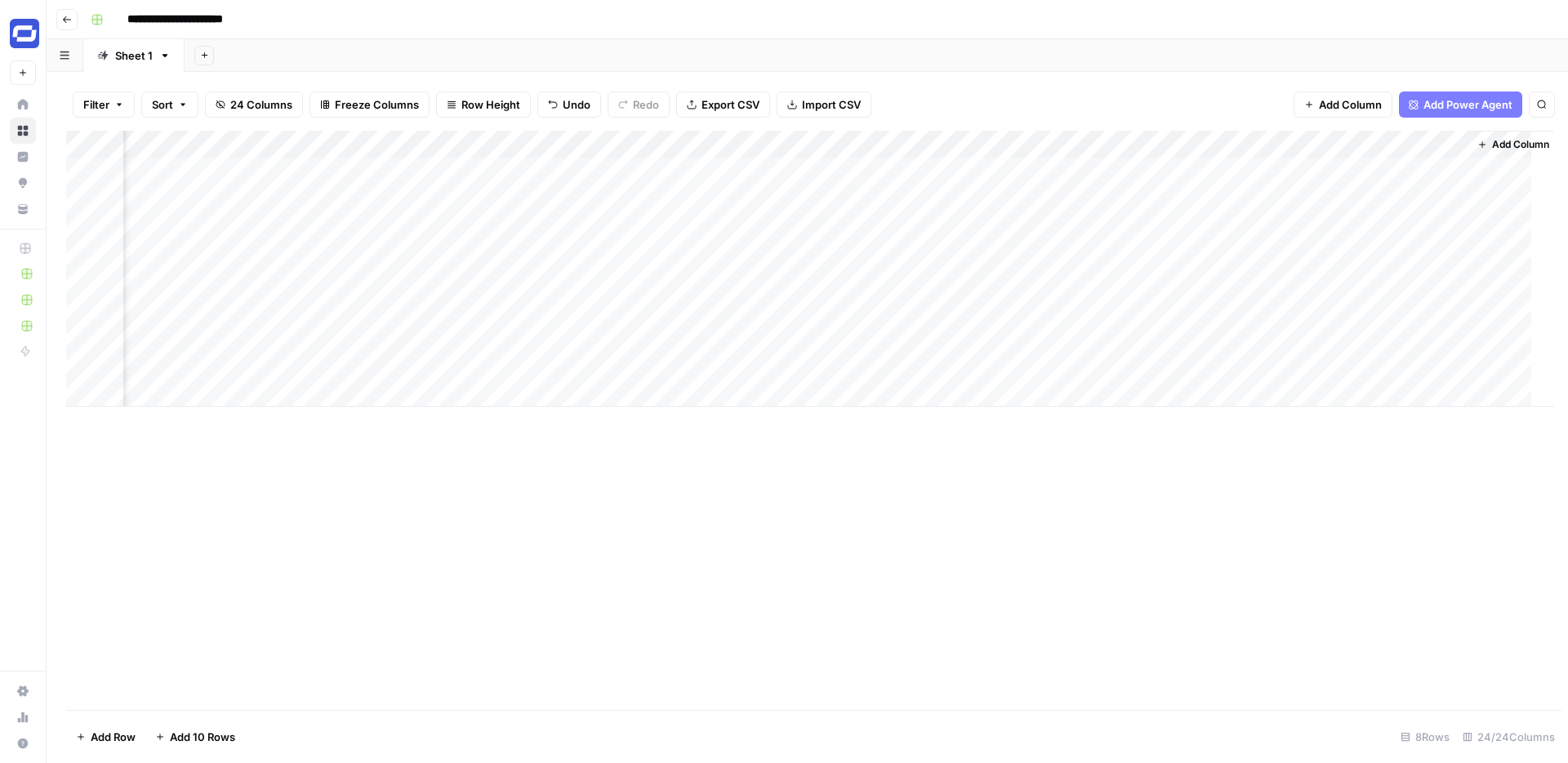
scroll to position [0, 3140]
click at [976, 168] on div "Add Column" at bounding box center [807, 268] width 1482 height 276
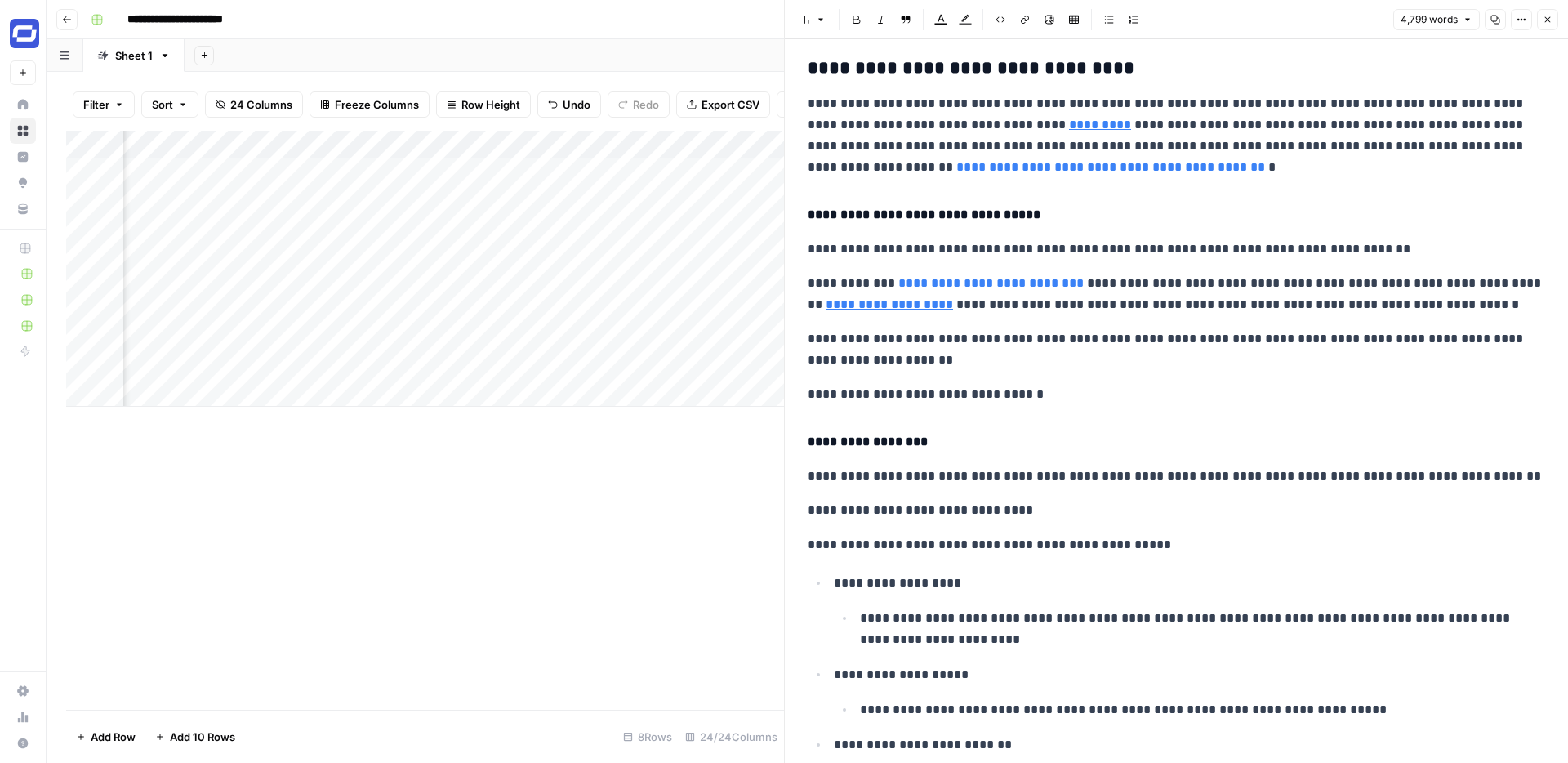
scroll to position [2388, 0]
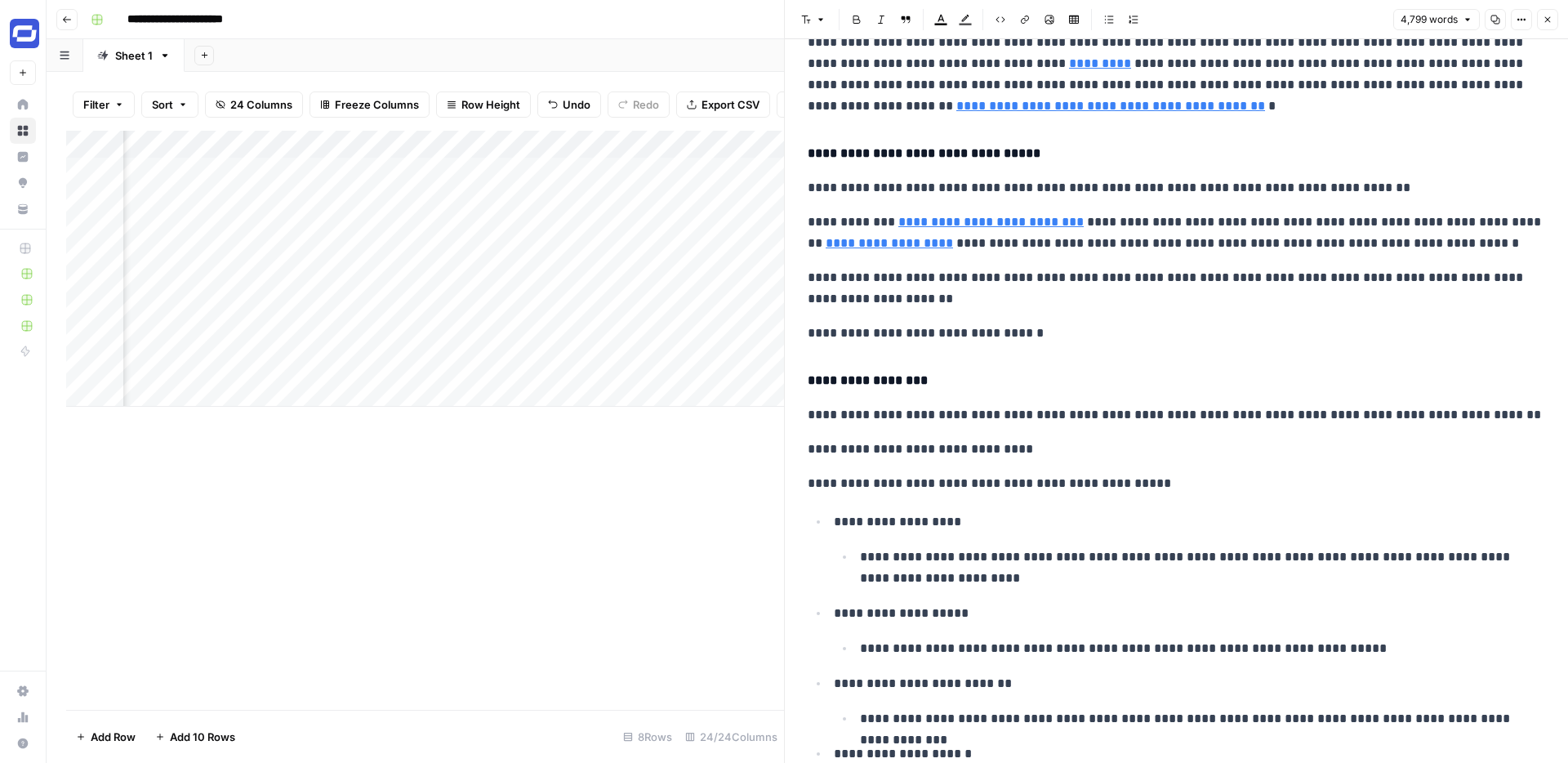
click at [1545, 21] on icon "button" at bounding box center [1547, 20] width 10 height 10
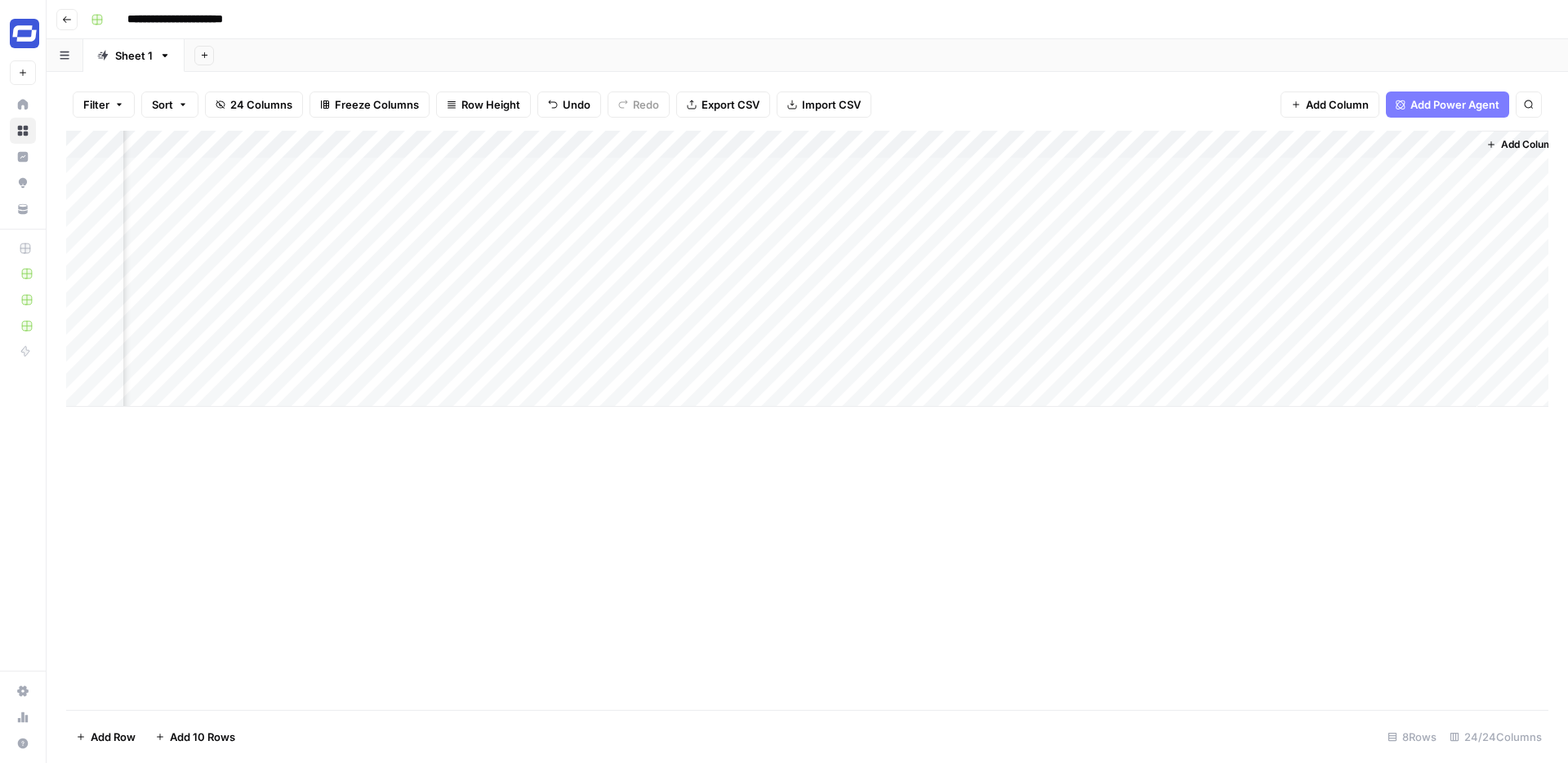
click at [1277, 170] on div "Add Column" at bounding box center [807, 268] width 1482 height 276
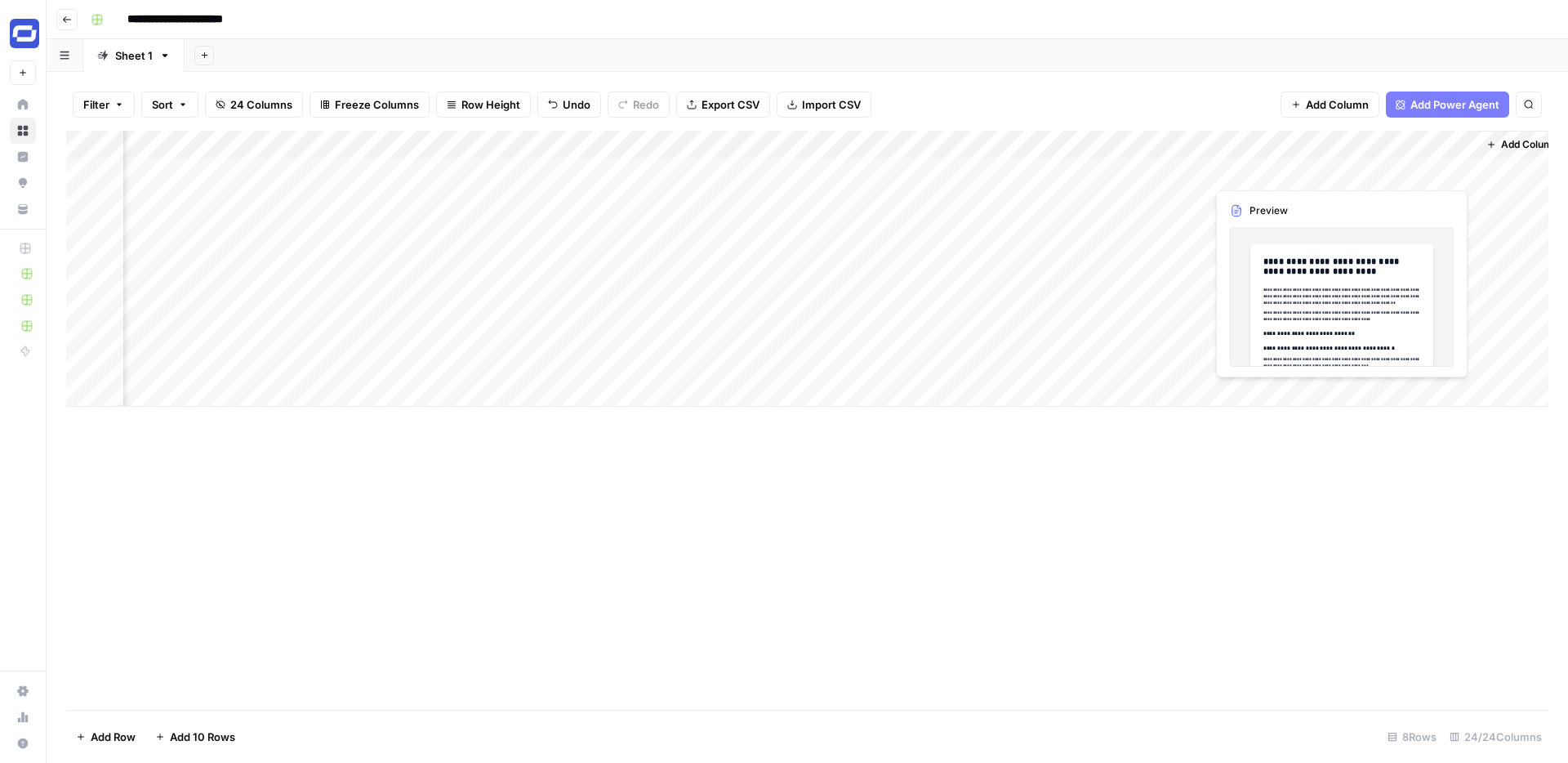
click at [1389, 170] on div "Add Column" at bounding box center [807, 268] width 1482 height 276
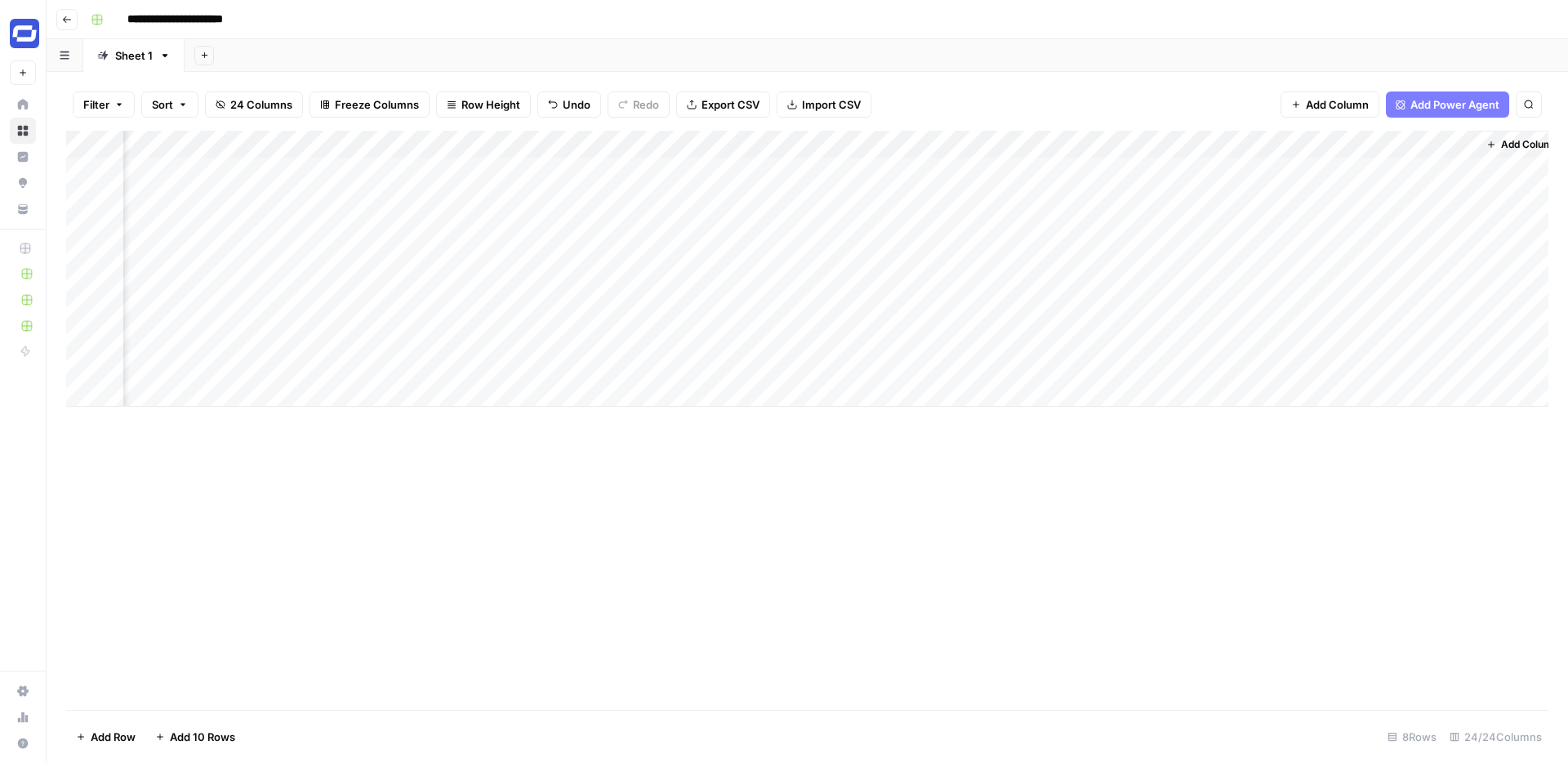
click at [1459, 170] on div "Add Column" at bounding box center [807, 268] width 1482 height 276
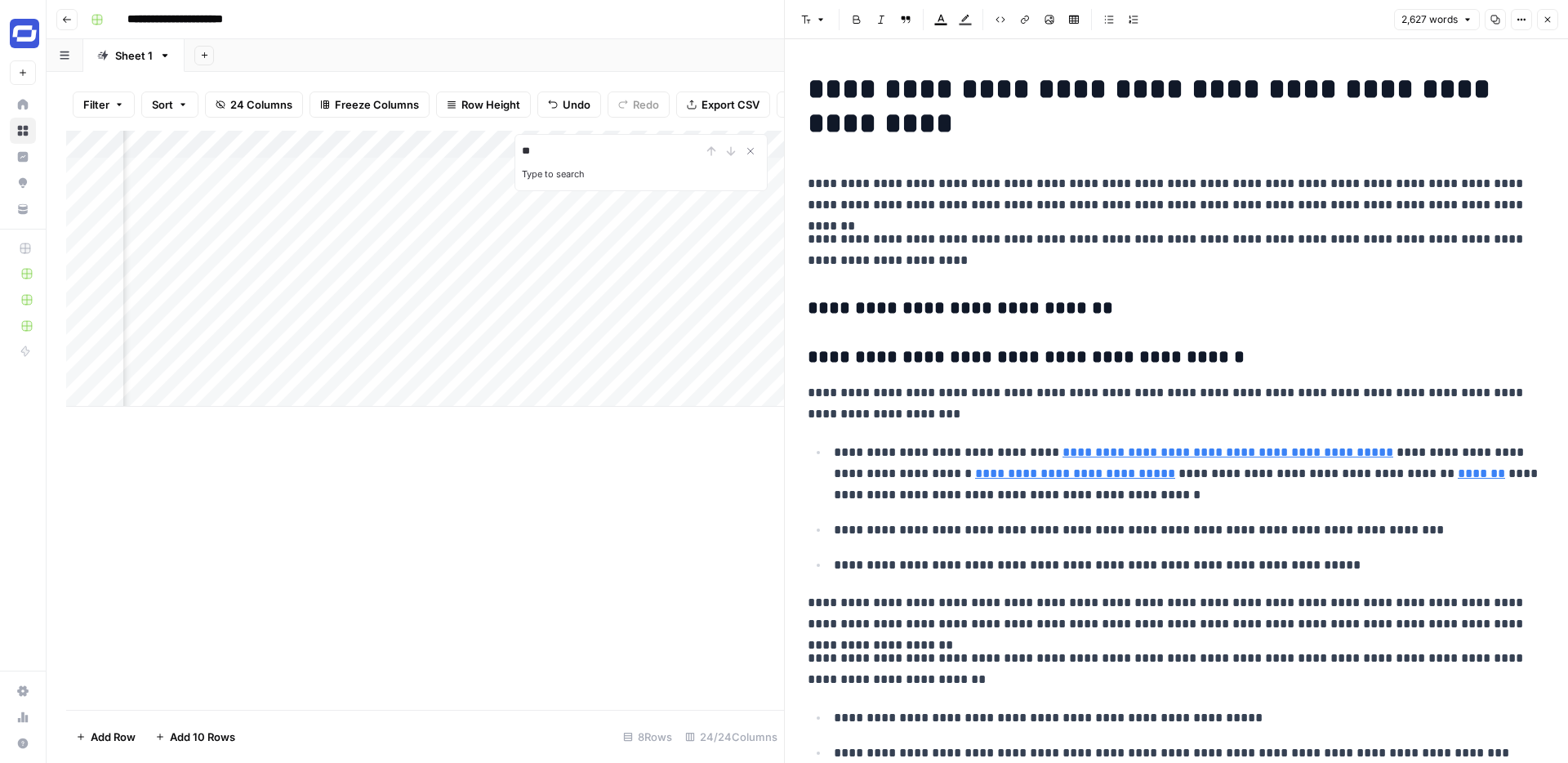
type input "*"
click at [1104, 210] on p "**********" at bounding box center [1176, 194] width 737 height 43
type input "i"
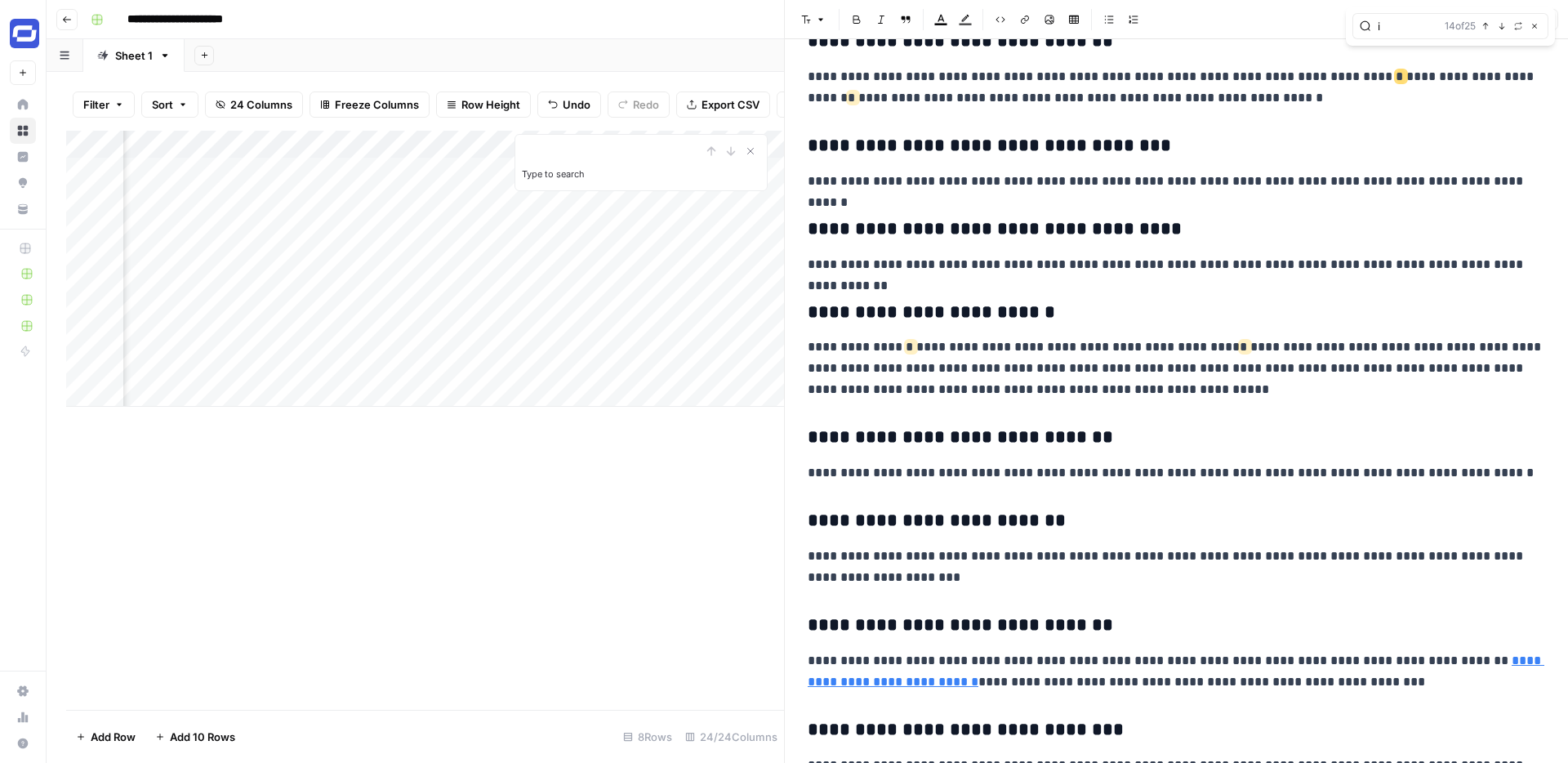
scroll to position [5084, 0]
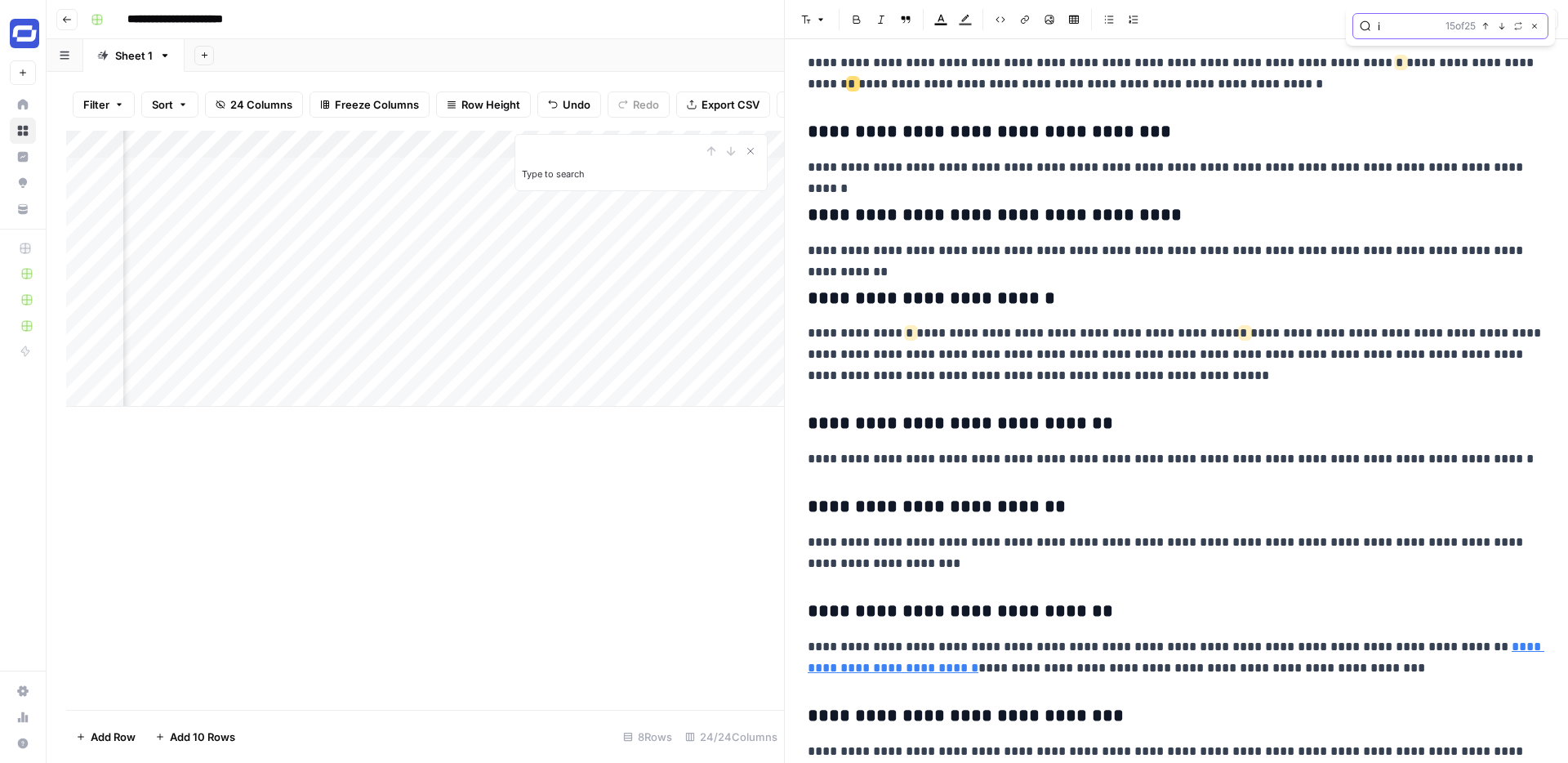
click at [1537, 26] on icon "button" at bounding box center [1535, 26] width 8 height 8
click at [1545, 23] on icon "button" at bounding box center [1547, 20] width 10 height 10
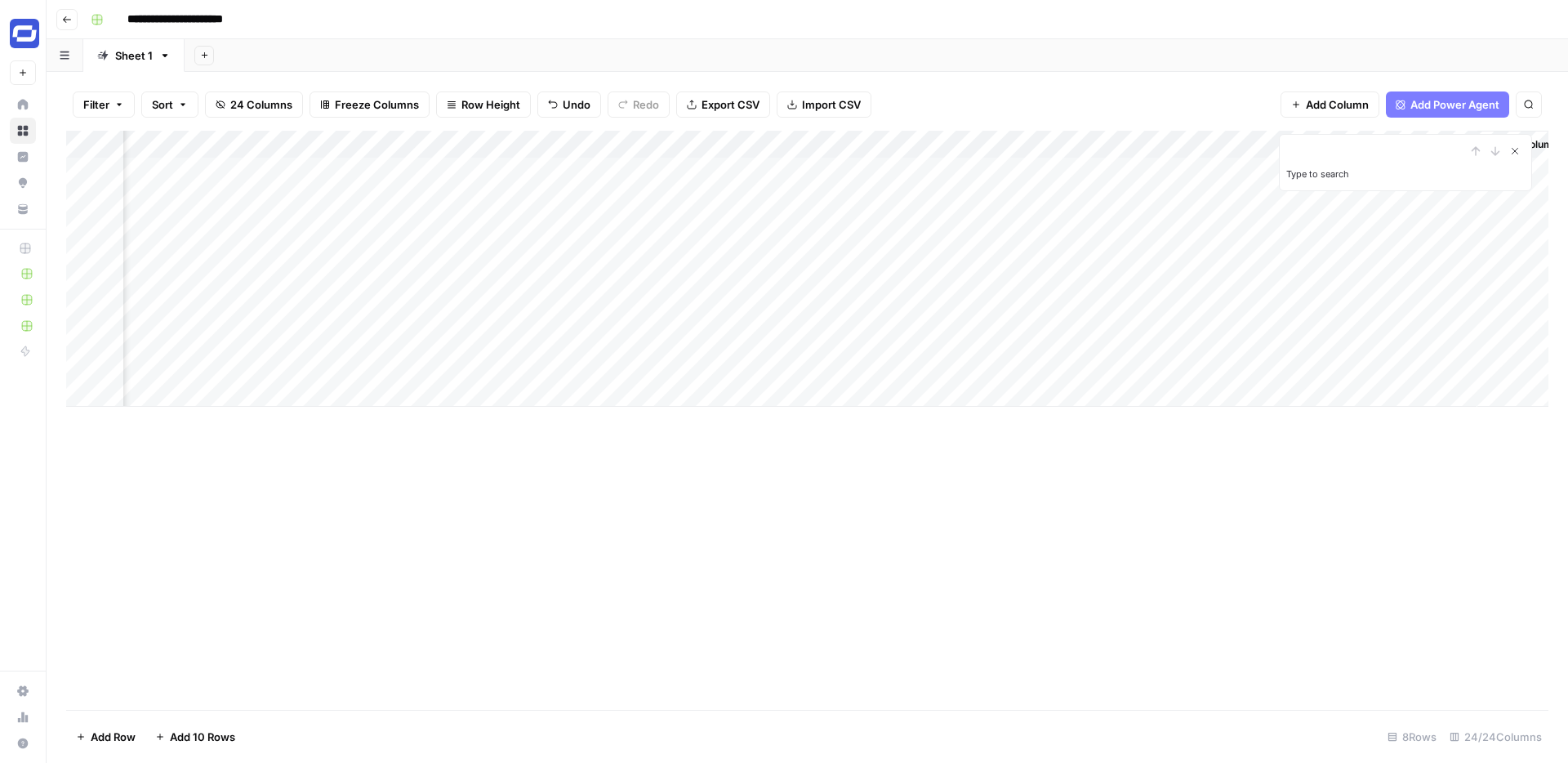
click at [1515, 151] on icon "Close Search" at bounding box center [1515, 151] width 6 height 6
click at [951, 16] on div "**********" at bounding box center [817, 20] width 1468 height 26
click at [178, 146] on div "Add Column" at bounding box center [807, 268] width 1482 height 276
click at [326, 482] on div "Add Column" at bounding box center [807, 421] width 1482 height 579
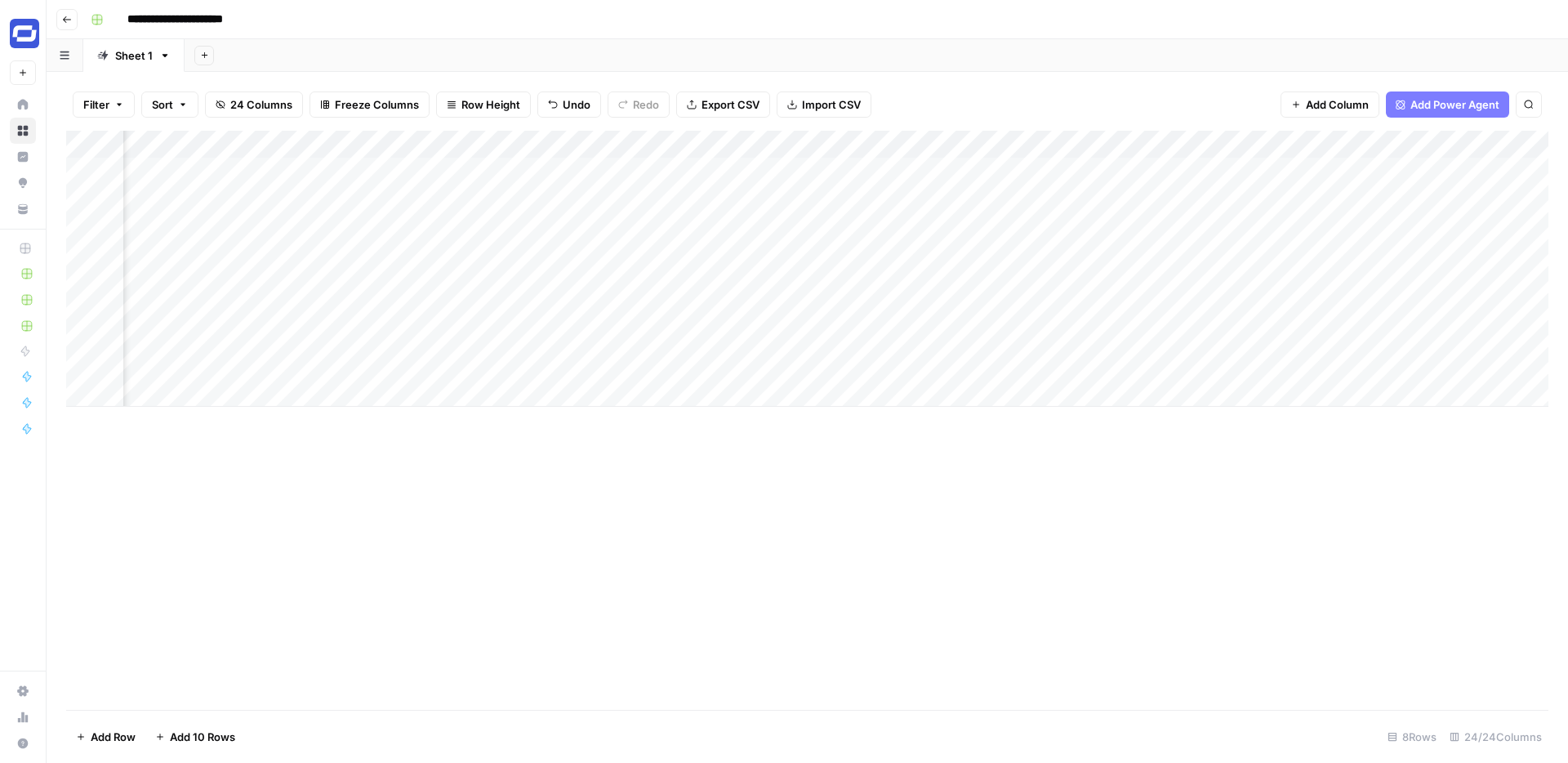
click at [598, 143] on div "Add Column" at bounding box center [807, 268] width 1482 height 276
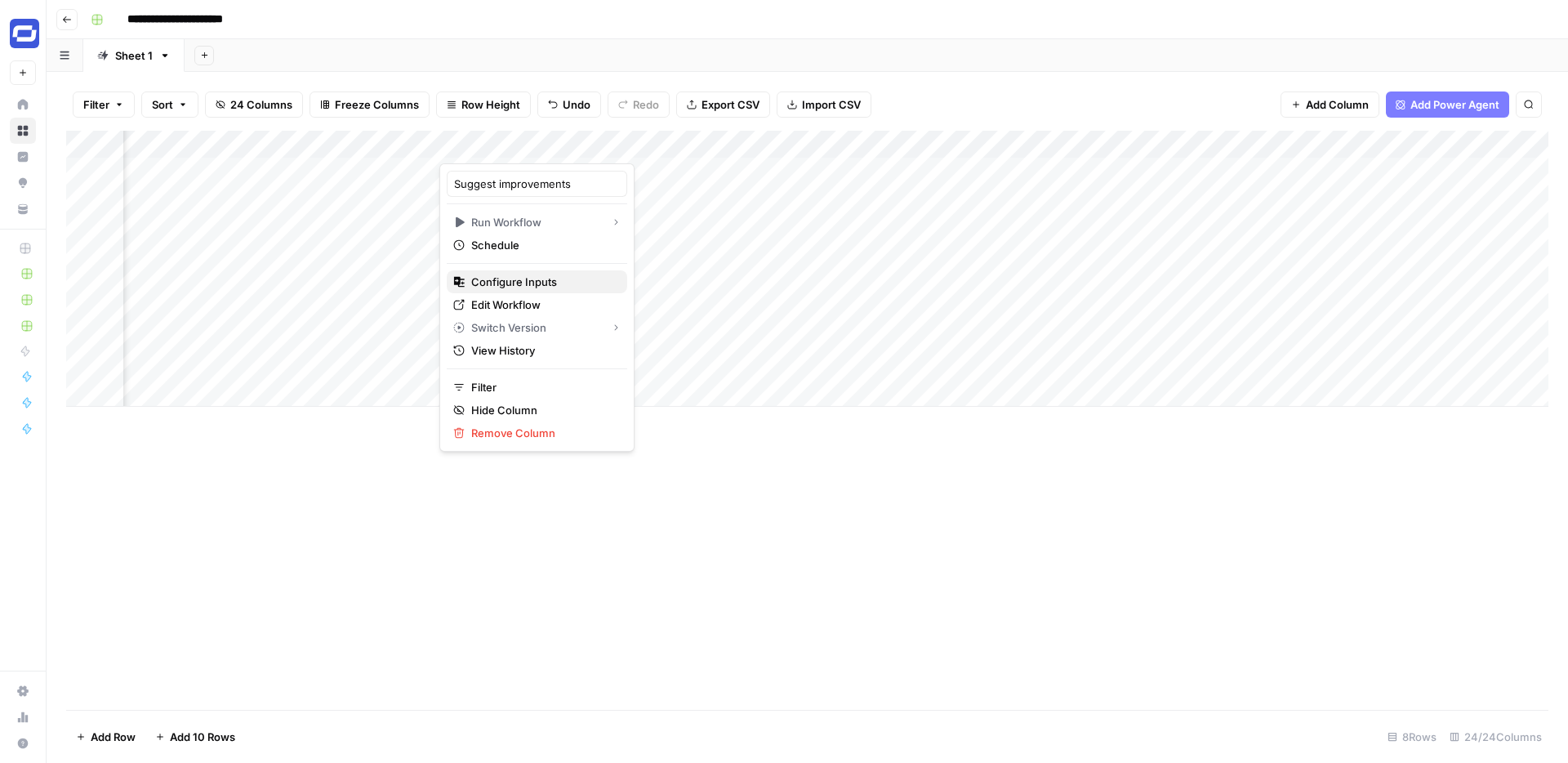
click at [505, 277] on span "Configure Inputs" at bounding box center [543, 281] width 143 height 16
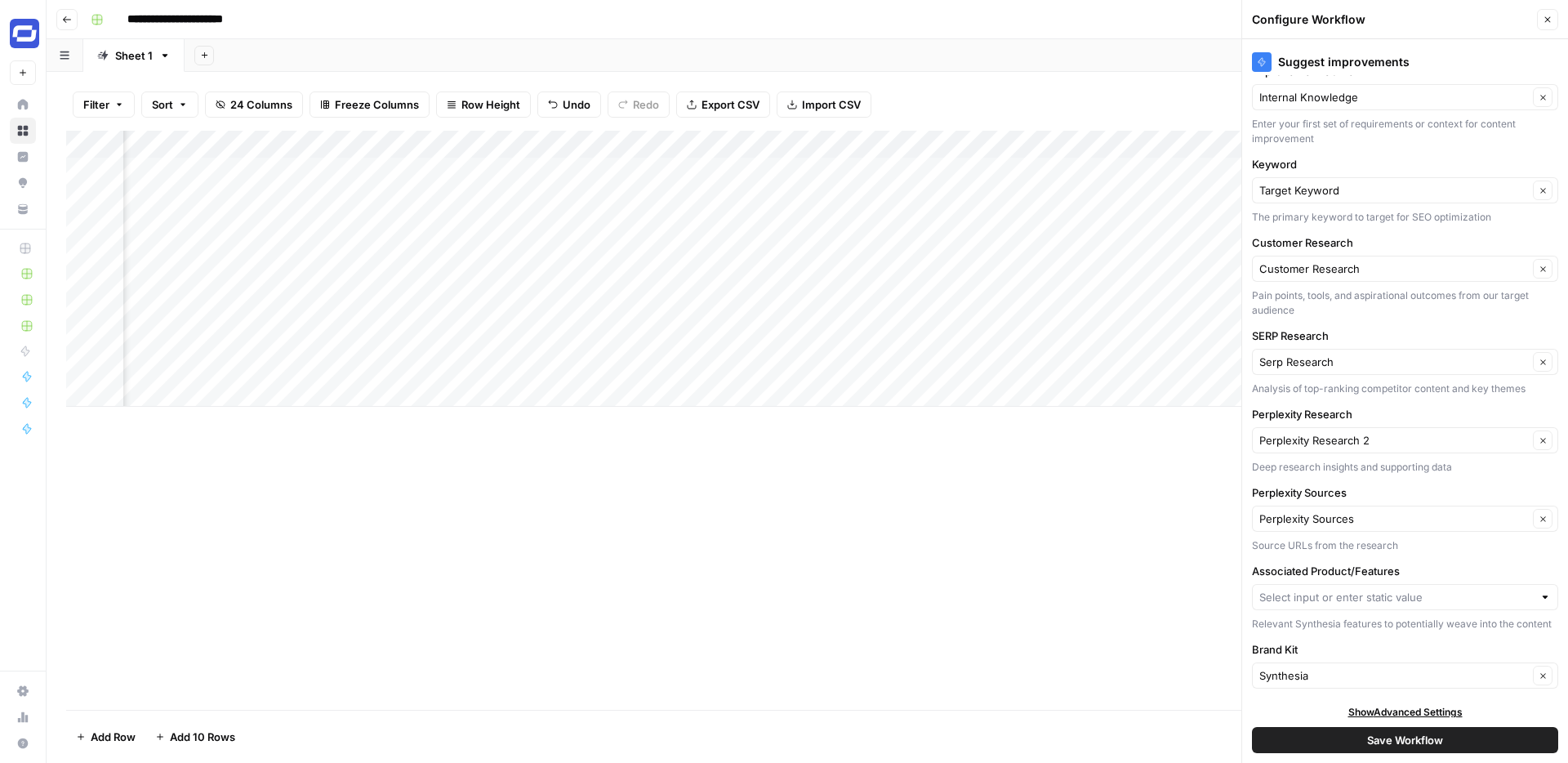
scroll to position [109, 0]
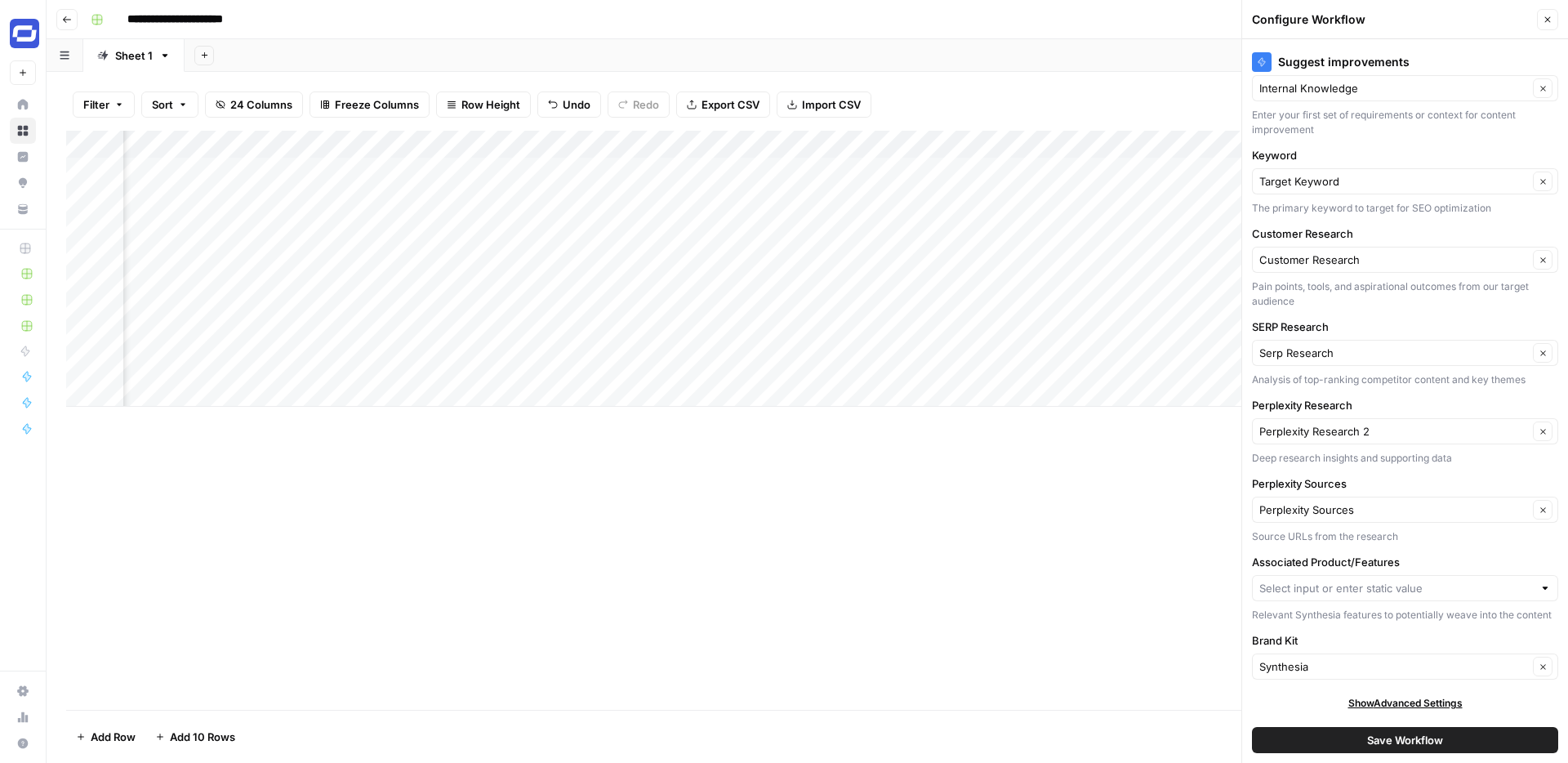
click at [1332, 576] on div at bounding box center [1405, 589] width 306 height 26
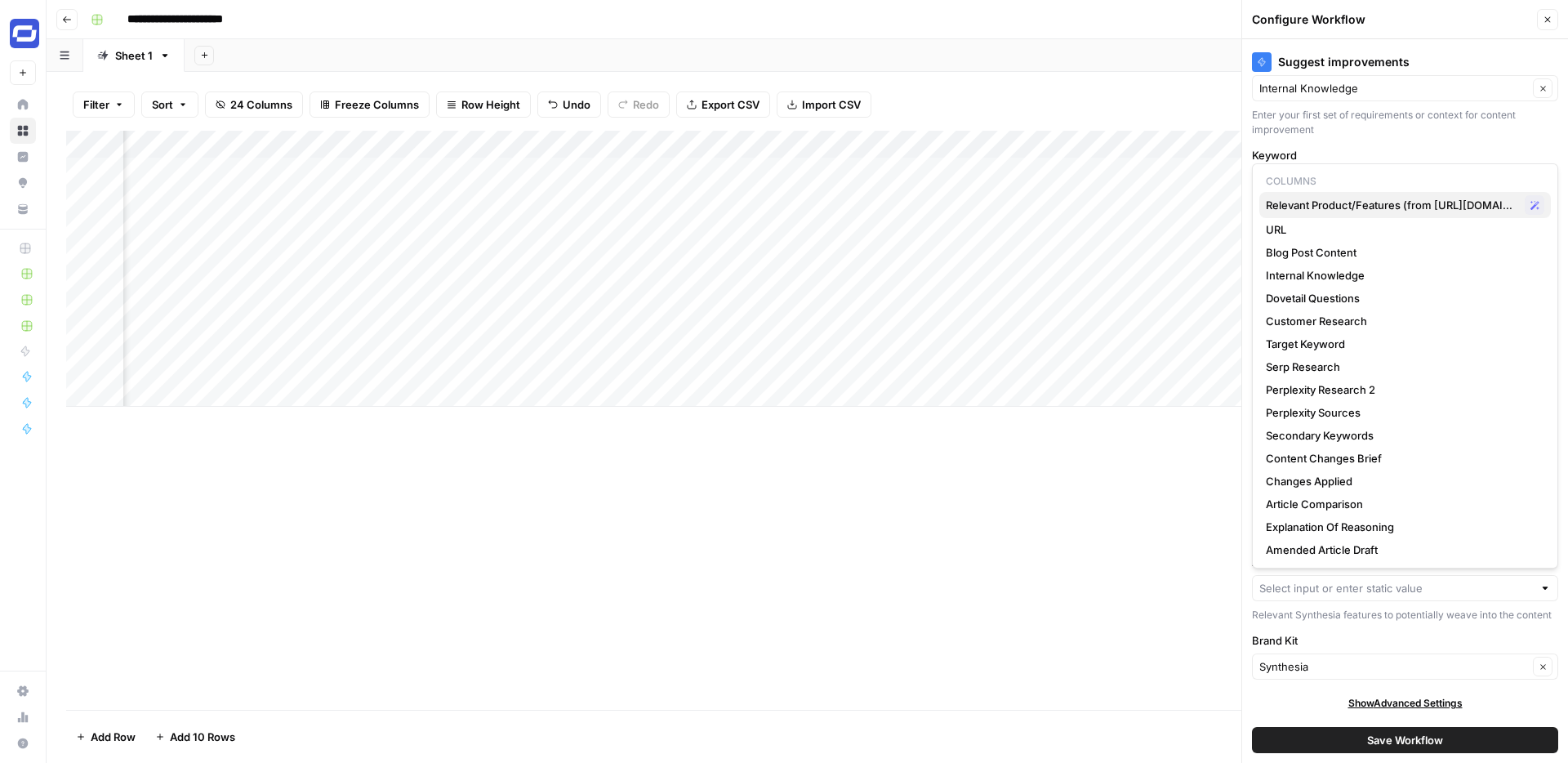
click at [1342, 210] on span "Relevant Product/Features (from https://www.notion.so/152c16d22bf1800c9f43cd3e4…" at bounding box center [1392, 205] width 253 height 16
type input "Relevant Product/Features (from https://www.notion.so/152c16d22bf1800c9f43cd3e4…"
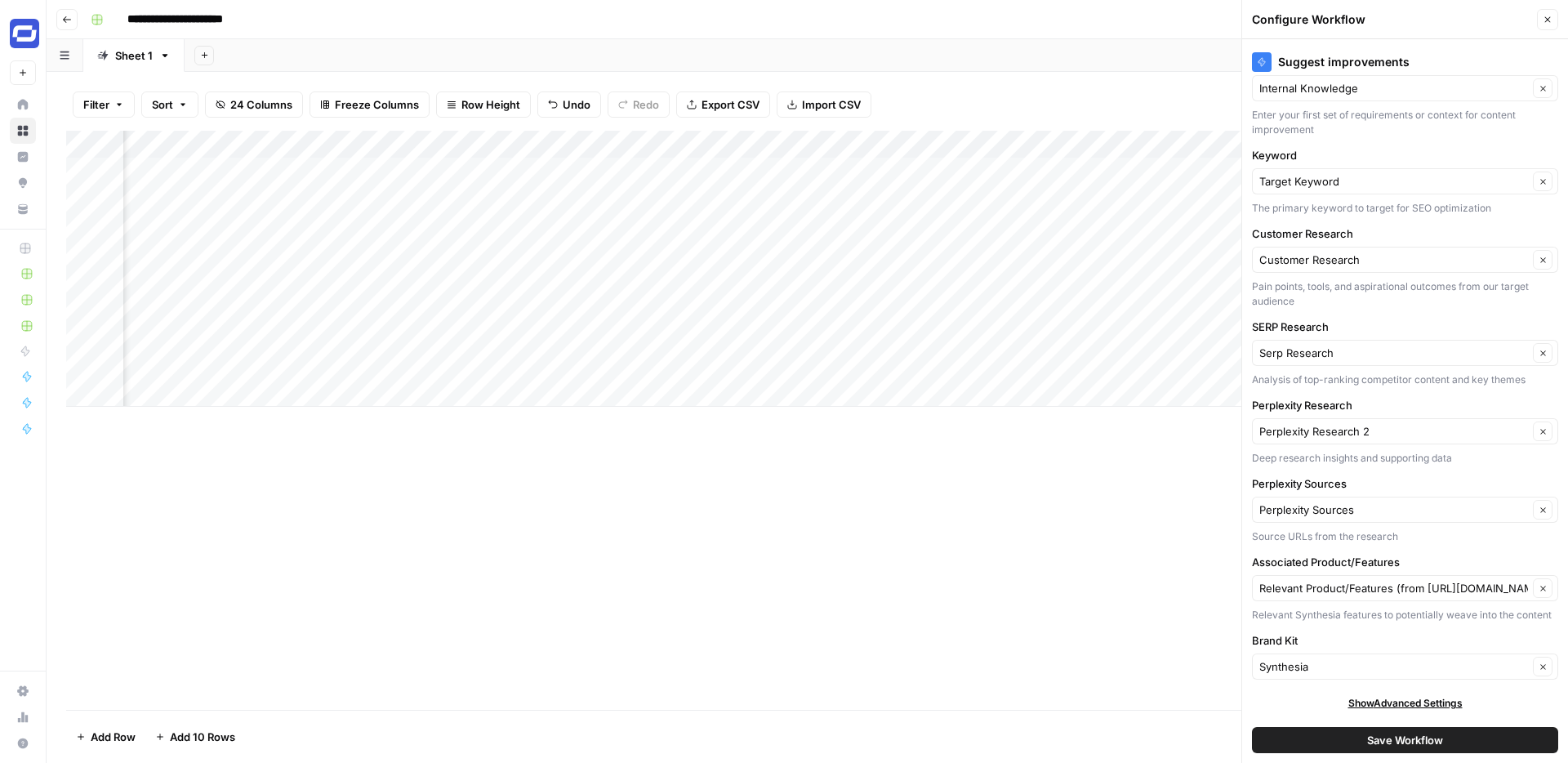
click at [1388, 740] on span "Save Workflow" at bounding box center [1405, 740] width 76 height 16
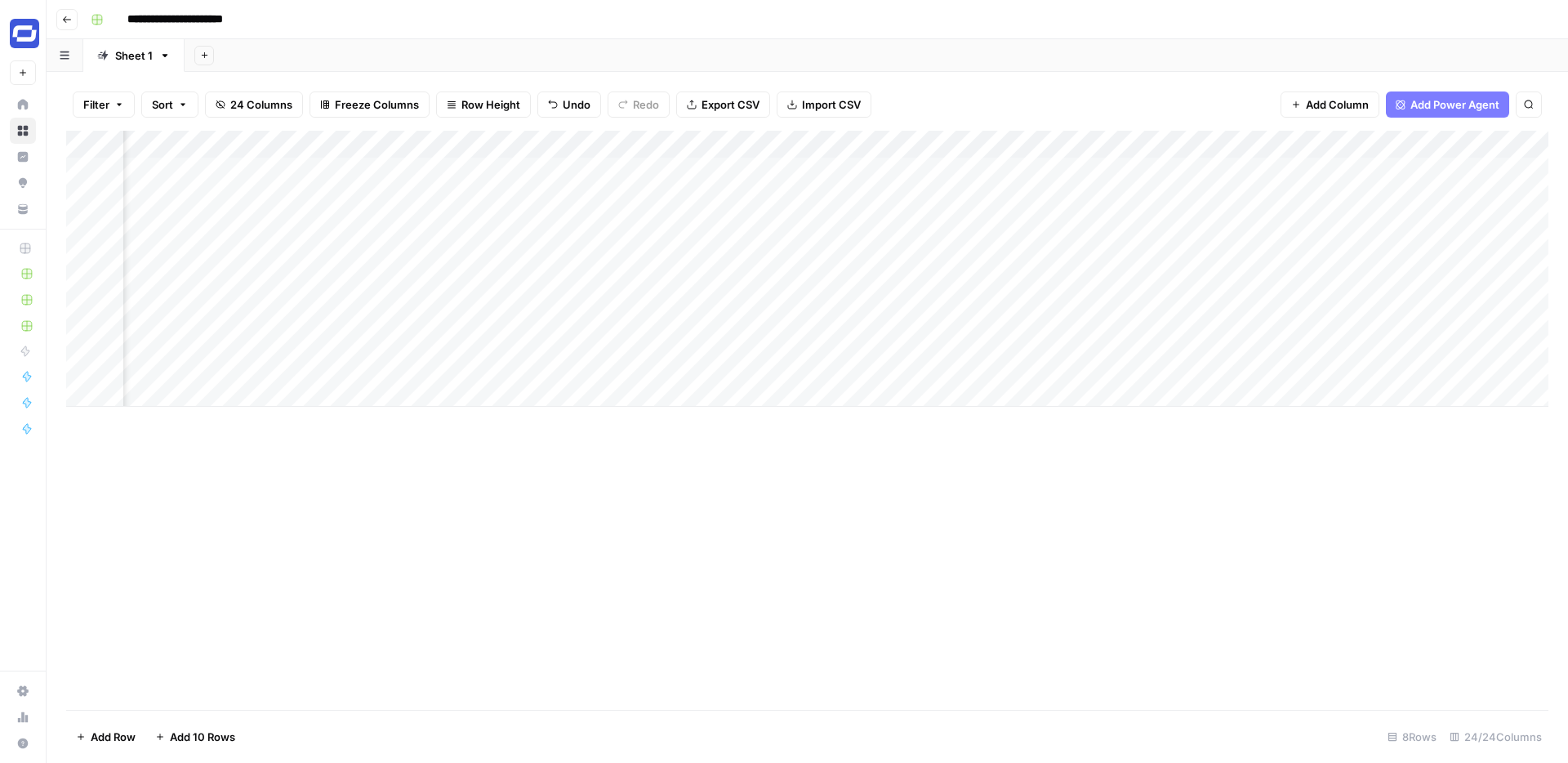
scroll to position [0, 0]
drag, startPoint x: 72, startPoint y: 256, endPoint x: 73, endPoint y: 223, distance: 33.0
click at [73, 223] on div "Add Column" at bounding box center [807, 268] width 1482 height 276
click at [591, 201] on div "Add Column" at bounding box center [807, 268] width 1482 height 276
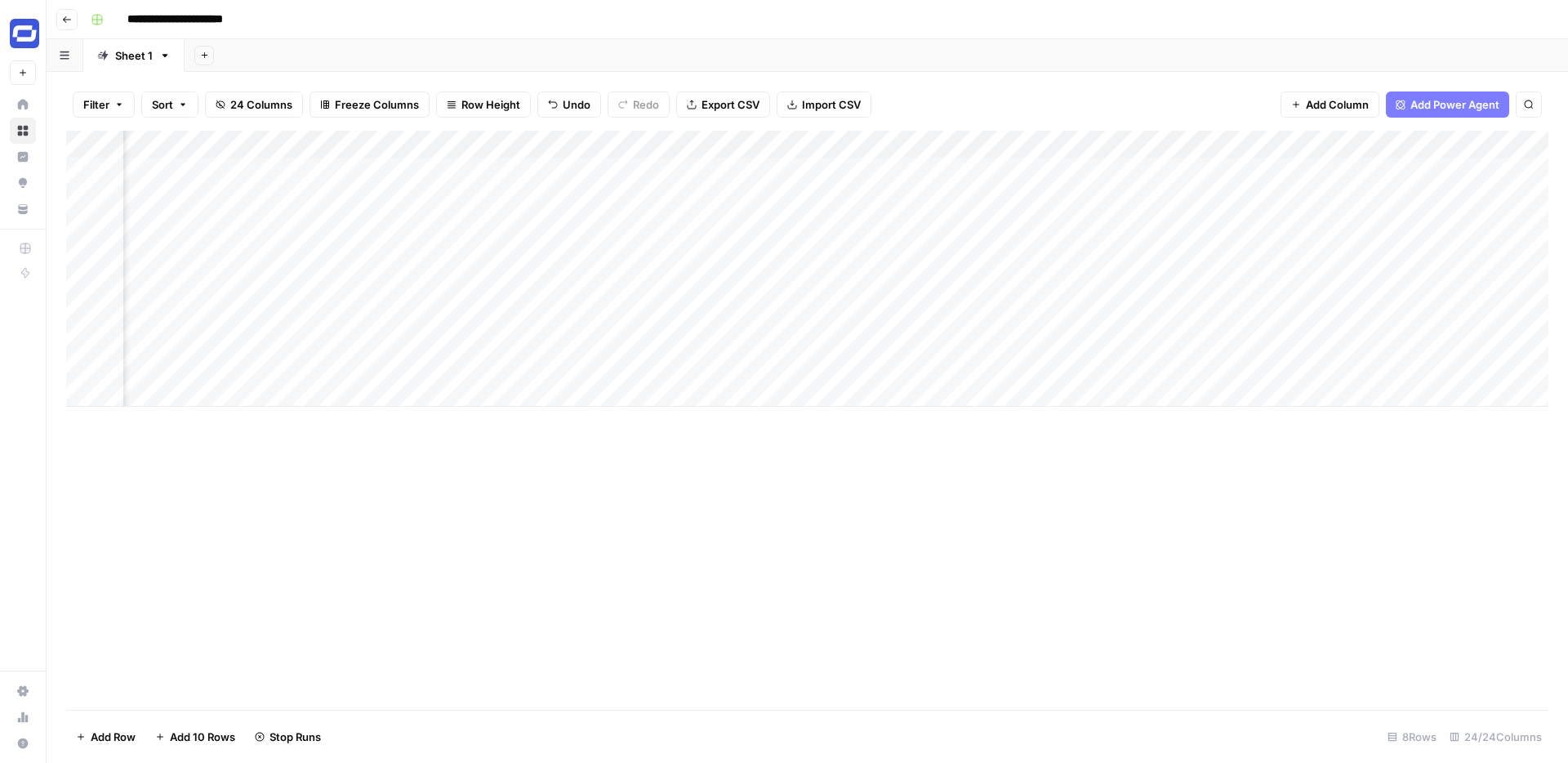
click at [589, 227] on div "Add Column" at bounding box center [807, 268] width 1482 height 276
click at [586, 254] on div "Add Column" at bounding box center [807, 268] width 1482 height 276
click at [827, 224] on div "Add Column" at bounding box center [807, 268] width 1482 height 276
click at [826, 254] on div "Add Column" at bounding box center [807, 268] width 1482 height 276
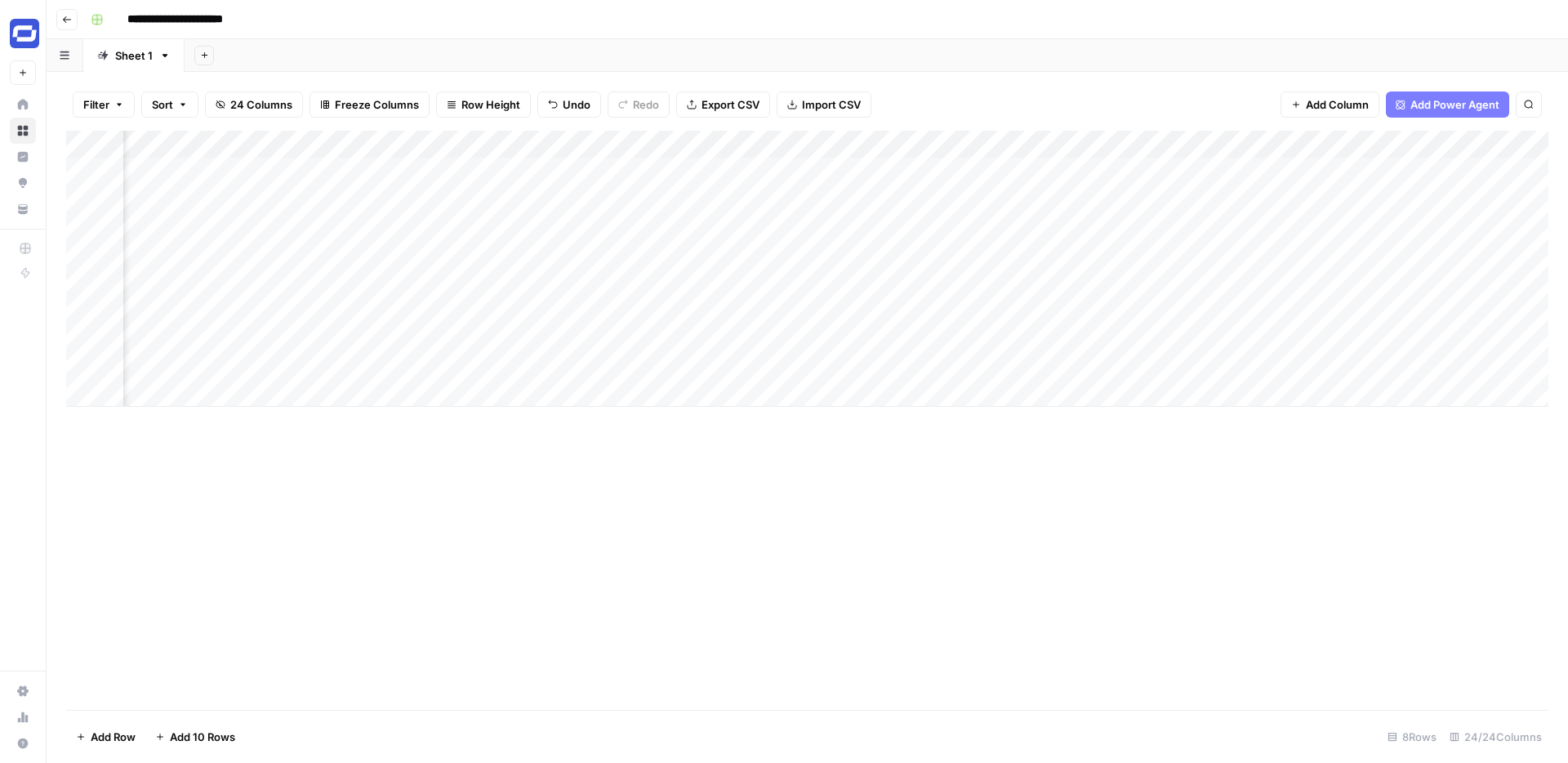
scroll to position [0, 1802]
click at [293, 226] on div "Add Column" at bounding box center [807, 268] width 1482 height 276
click at [292, 254] on div "Add Column" at bounding box center [807, 268] width 1482 height 276
click at [1440, 167] on div "Add Column" at bounding box center [807, 268] width 1482 height 276
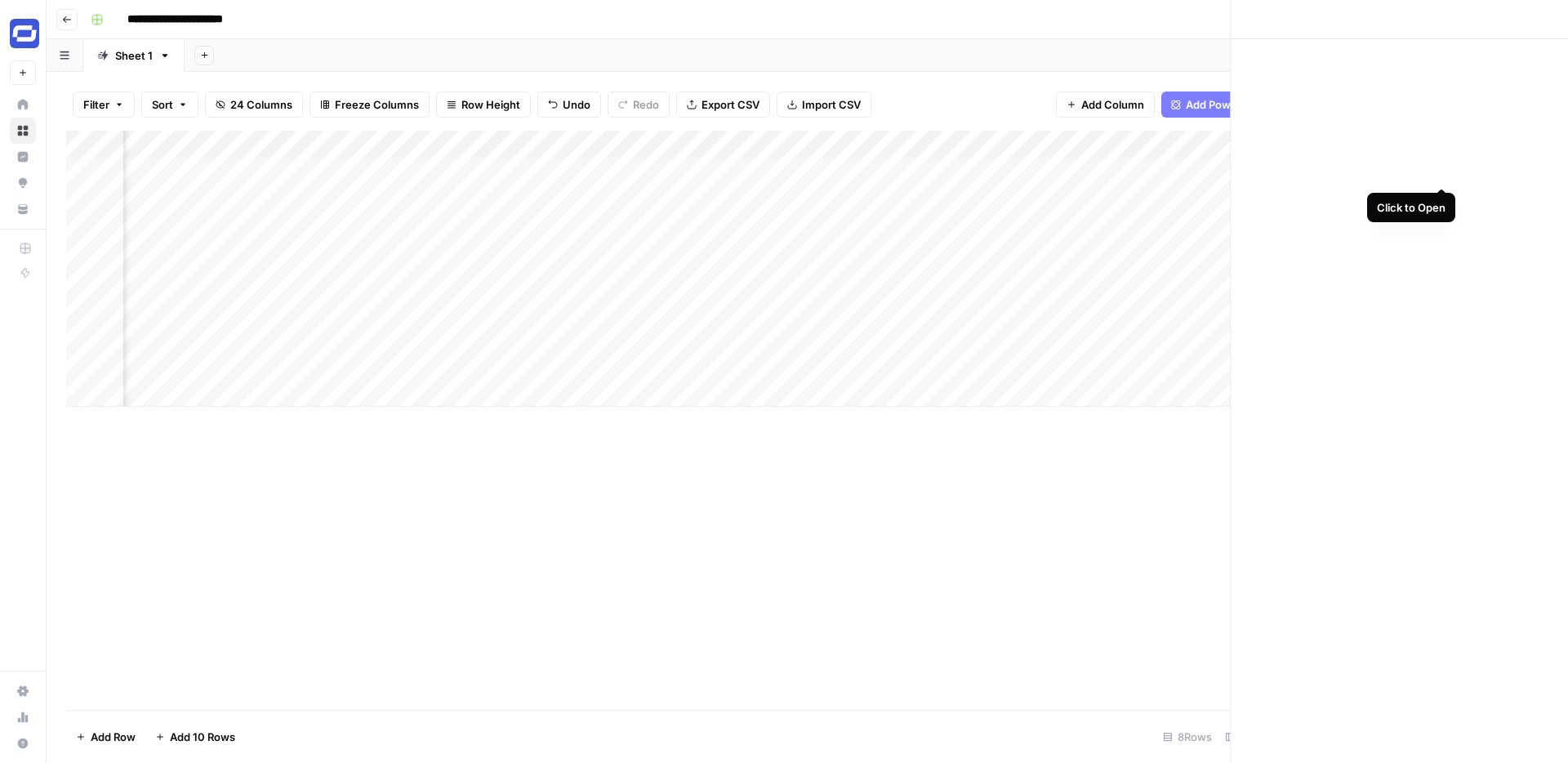
scroll to position [0, 3148]
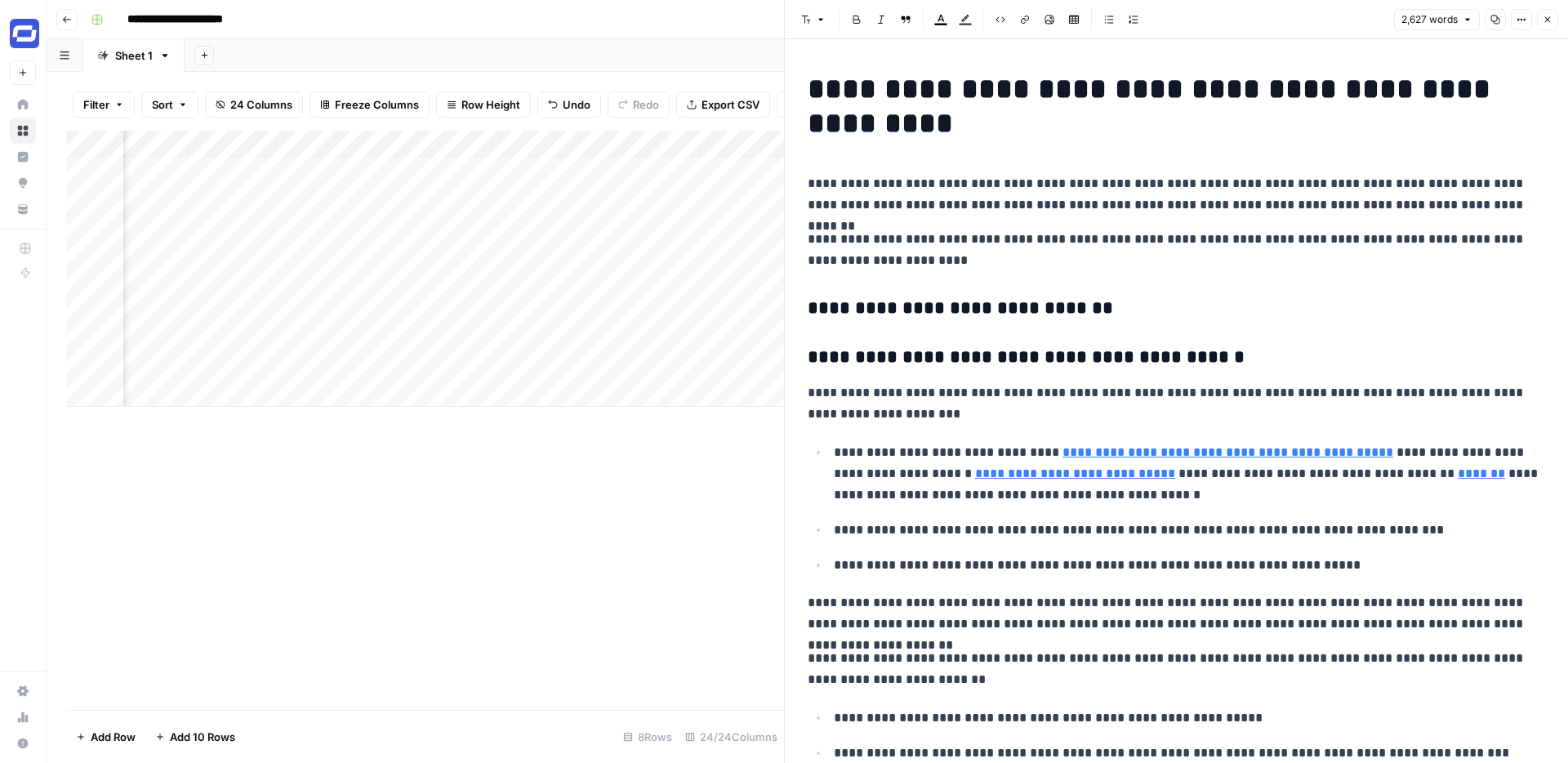
click at [1556, 15] on button "Close" at bounding box center [1548, 20] width 21 height 21
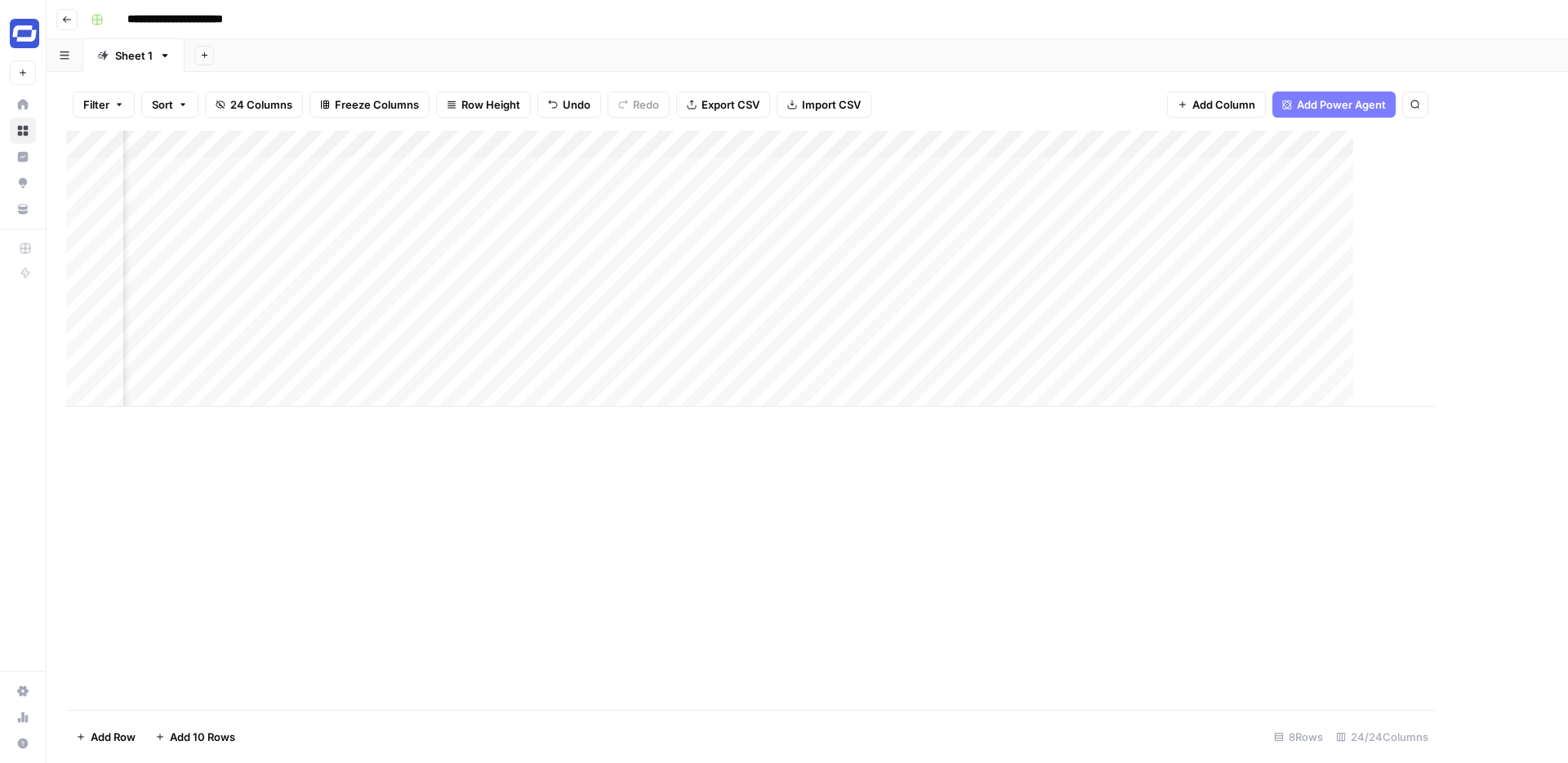
scroll to position [0, 3140]
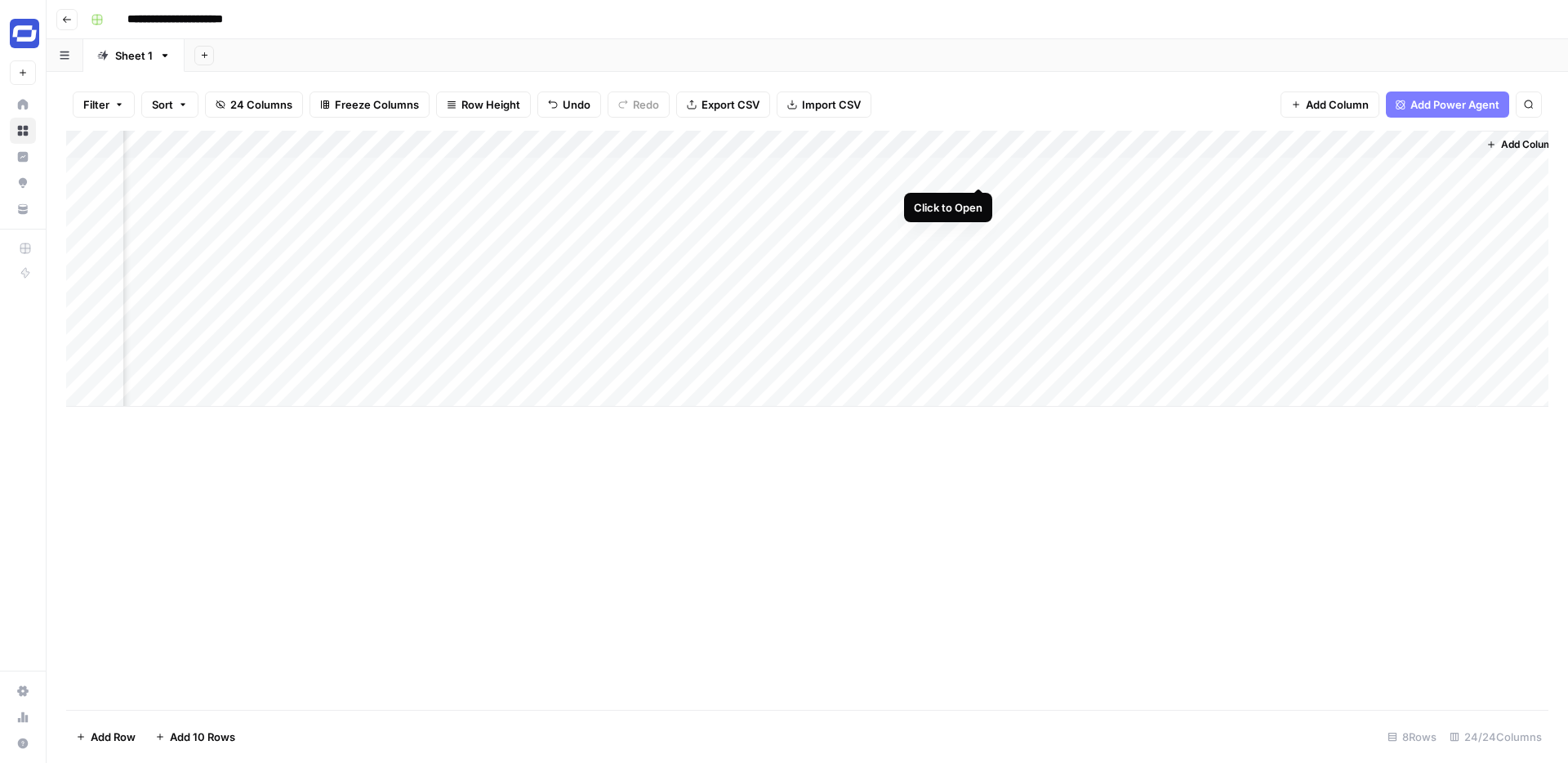
click at [982, 168] on div "Add Column" at bounding box center [807, 268] width 1482 height 276
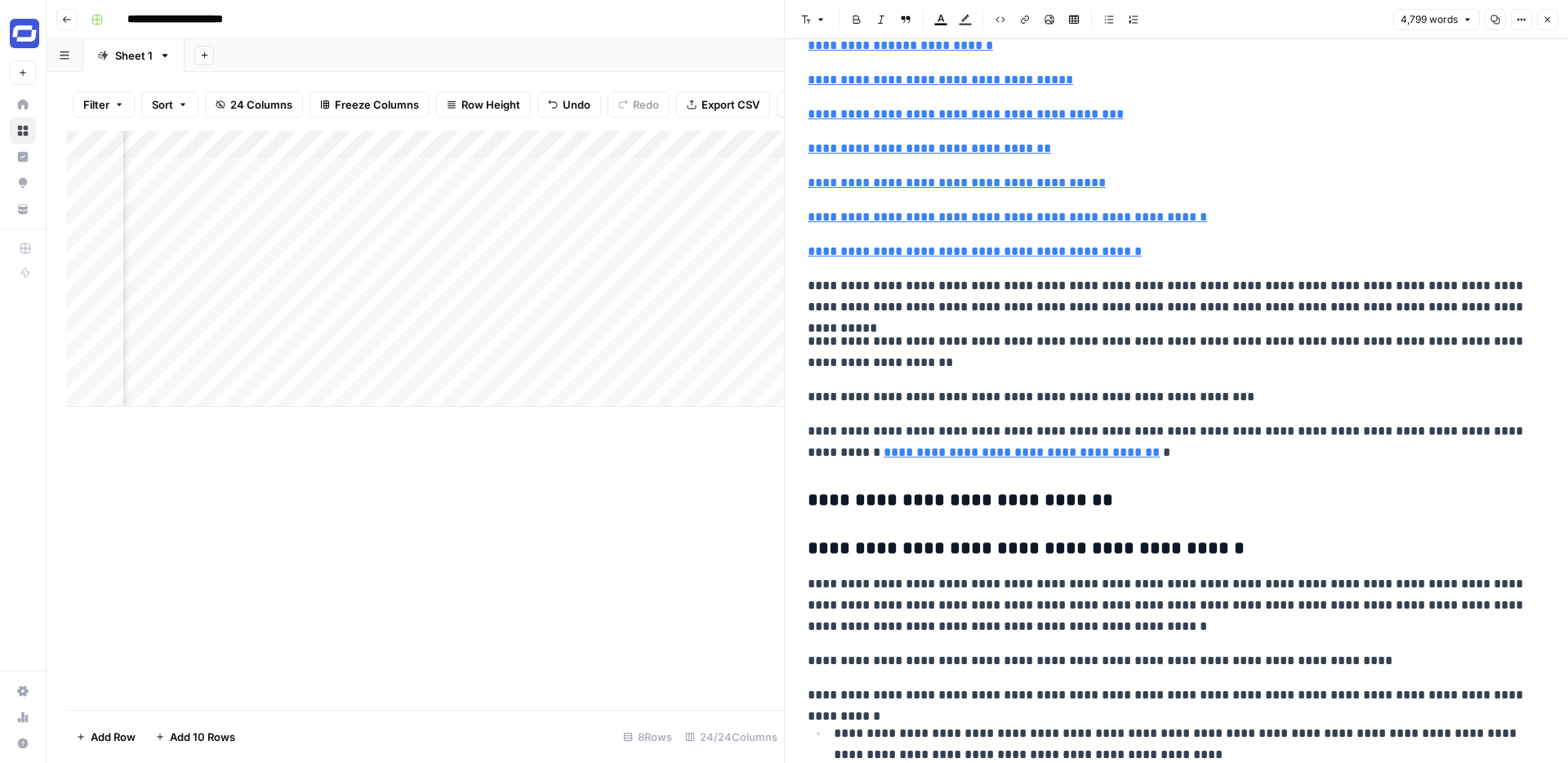
scroll to position [359, 0]
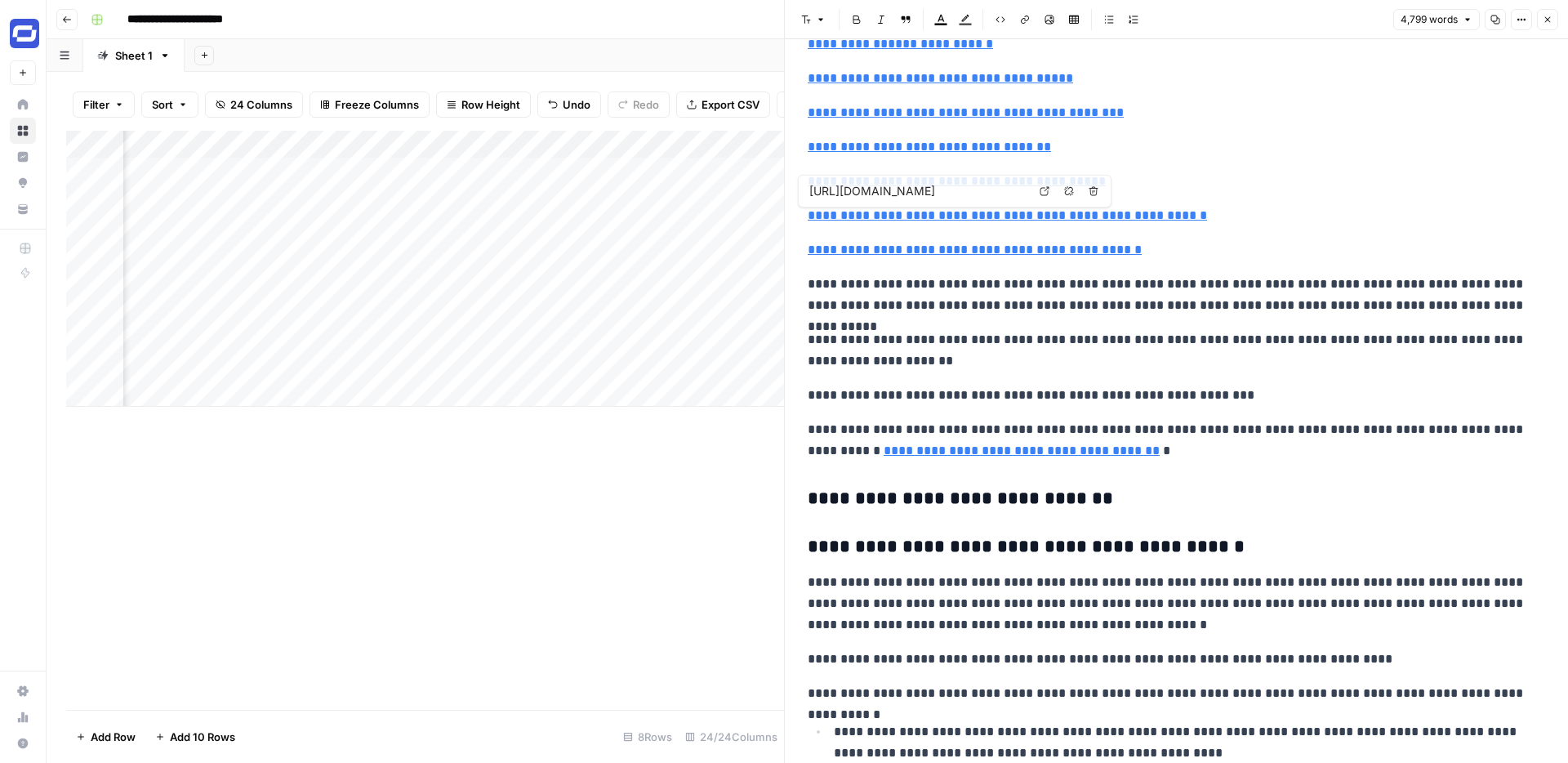
type input "https://www.synthesia.io/learn/#real-world-examples-of-training-videos-made-wit…"
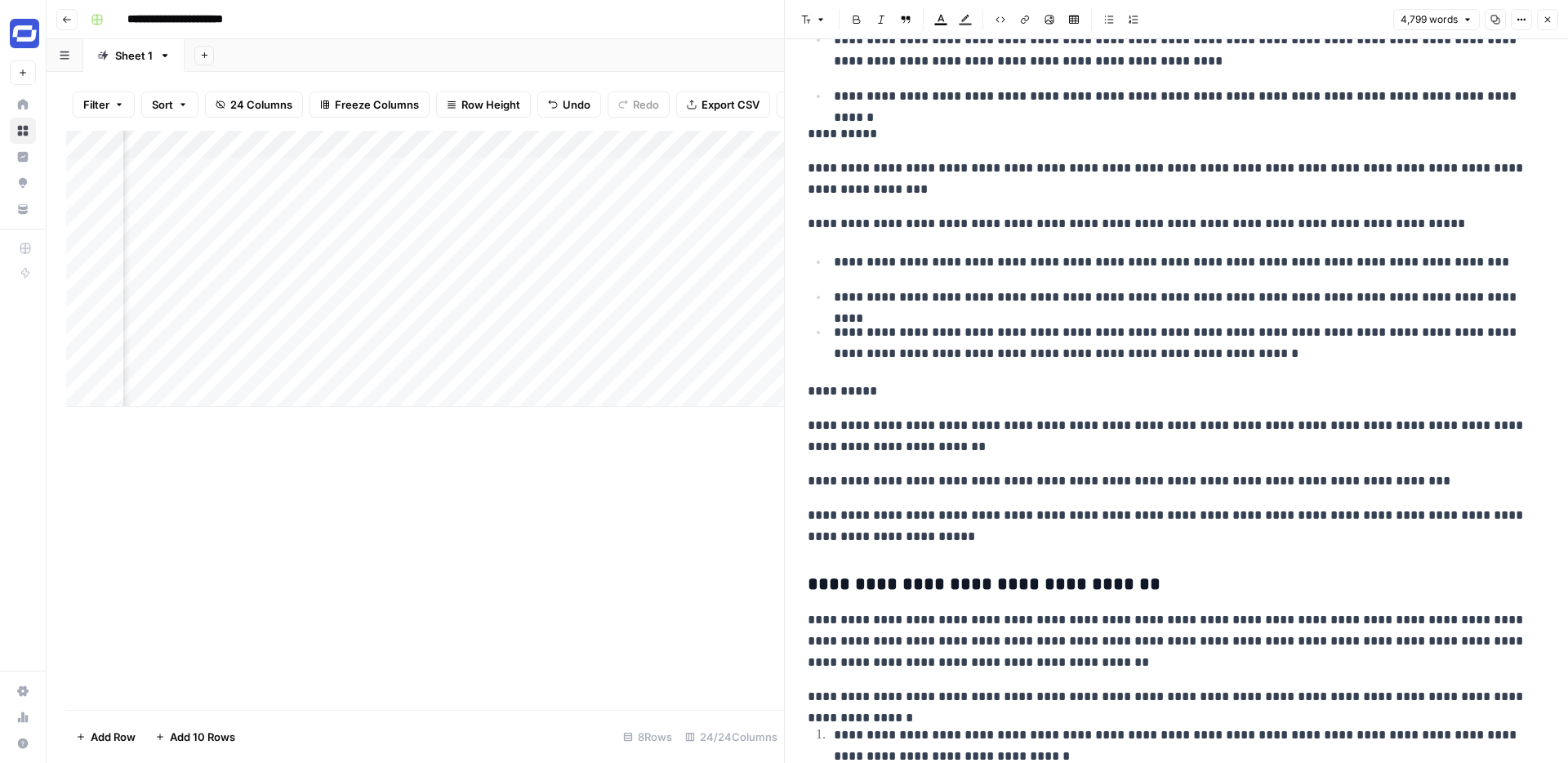
scroll to position [1054, 0]
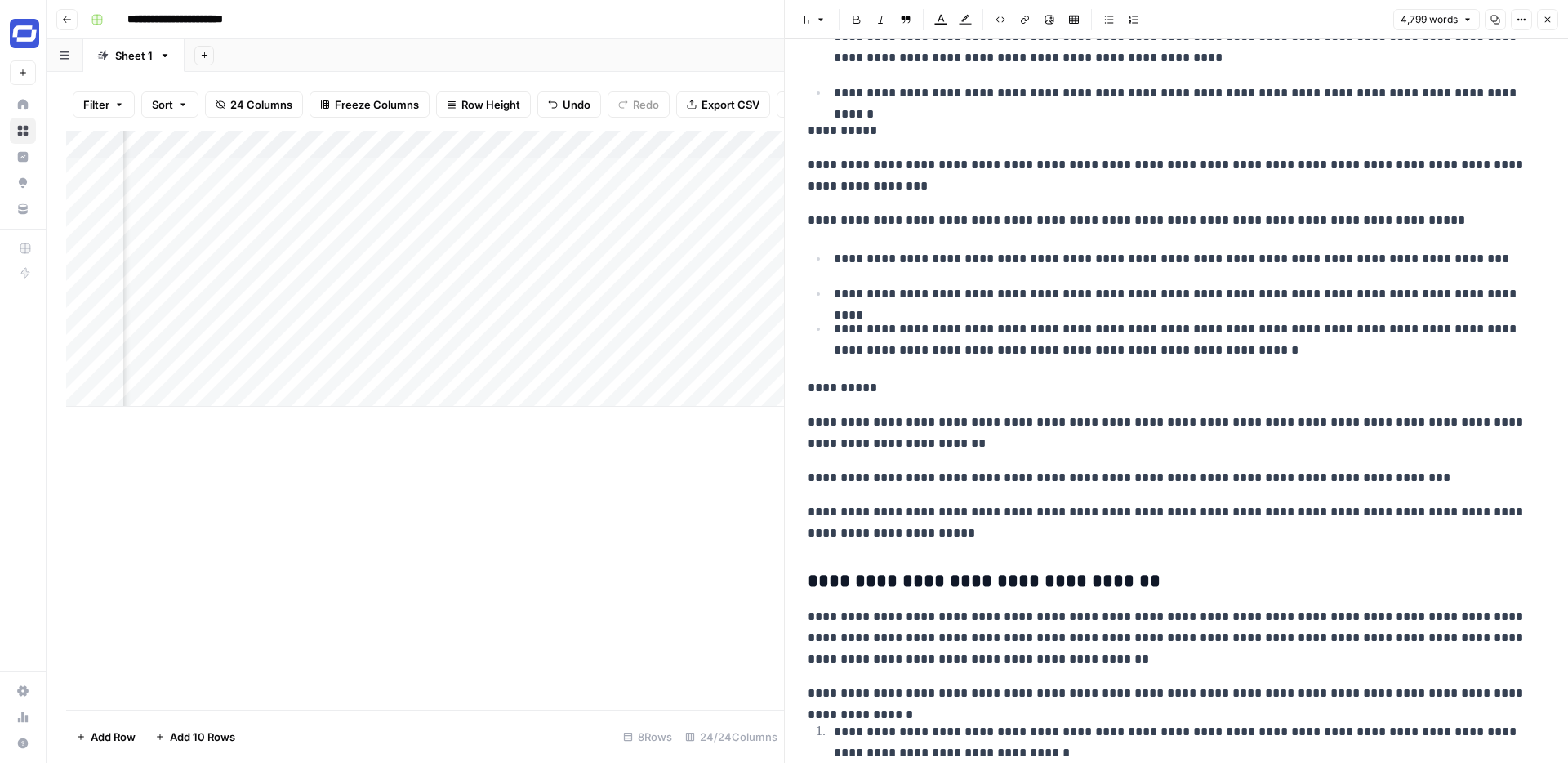
click at [1119, 297] on p "**********" at bounding box center [1189, 294] width 711 height 21
type input "I"
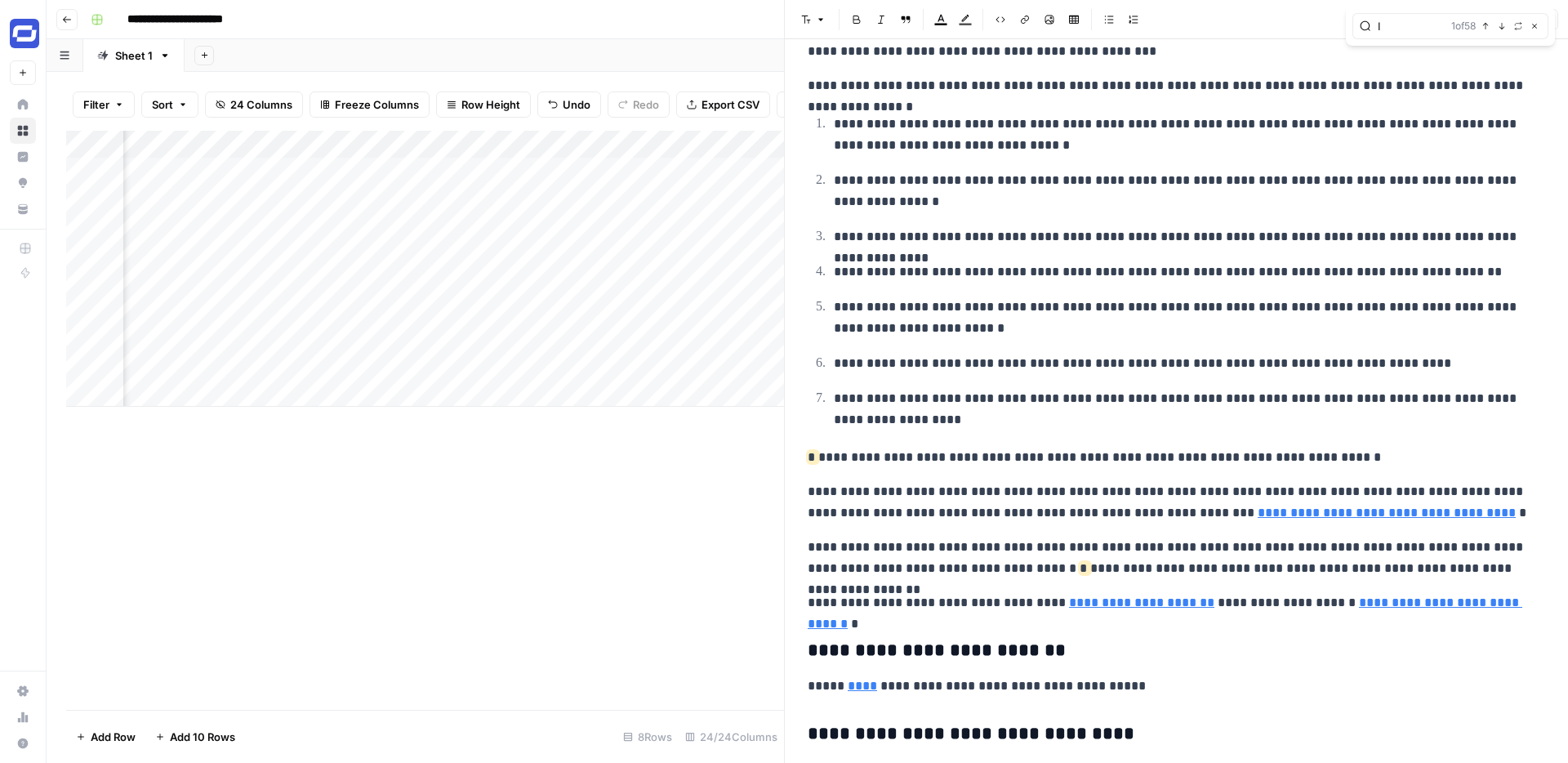
scroll to position [1673, 0]
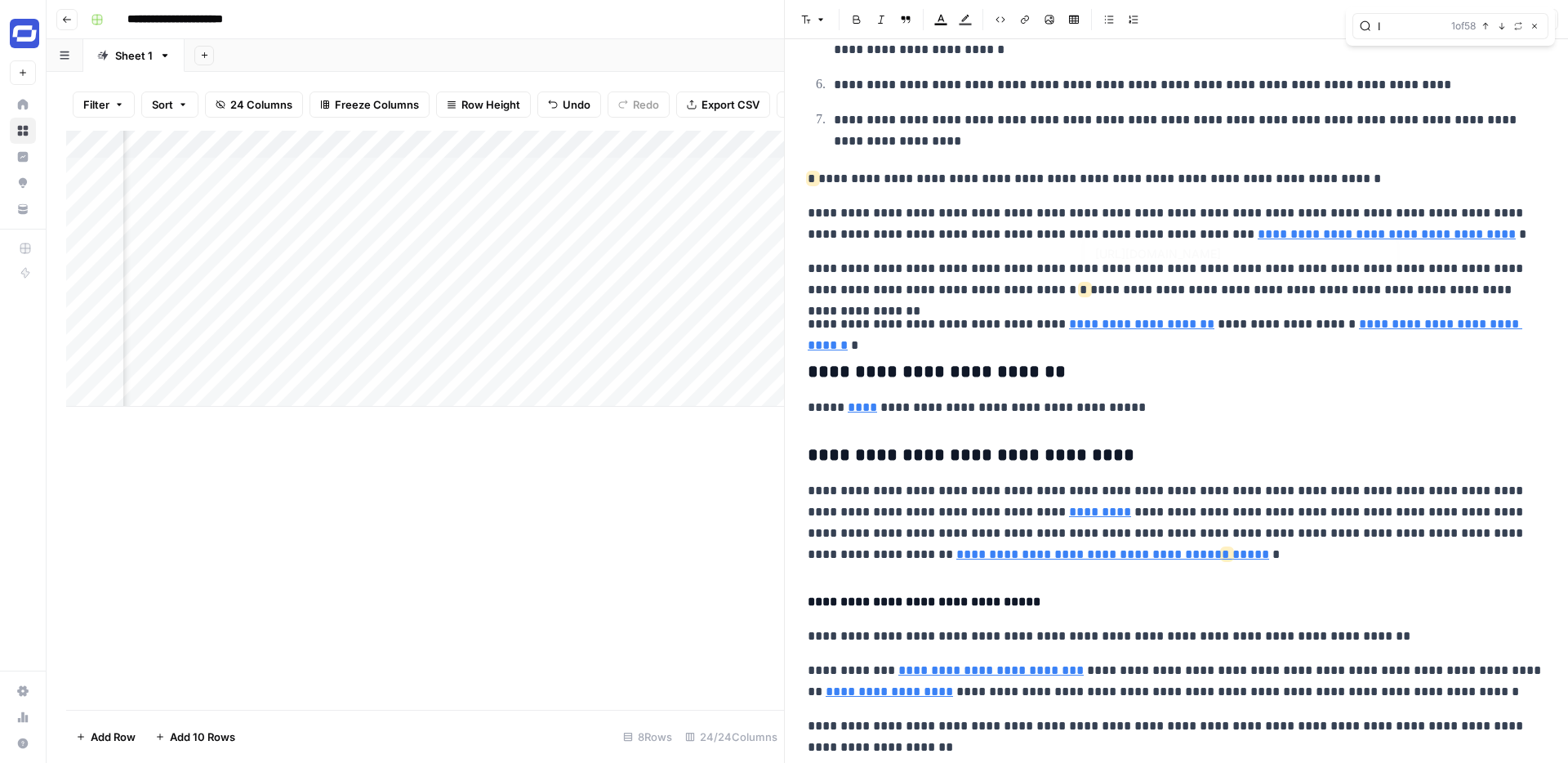
type input "https://www.synthesia.io/post/how-to-write-a-video-script"
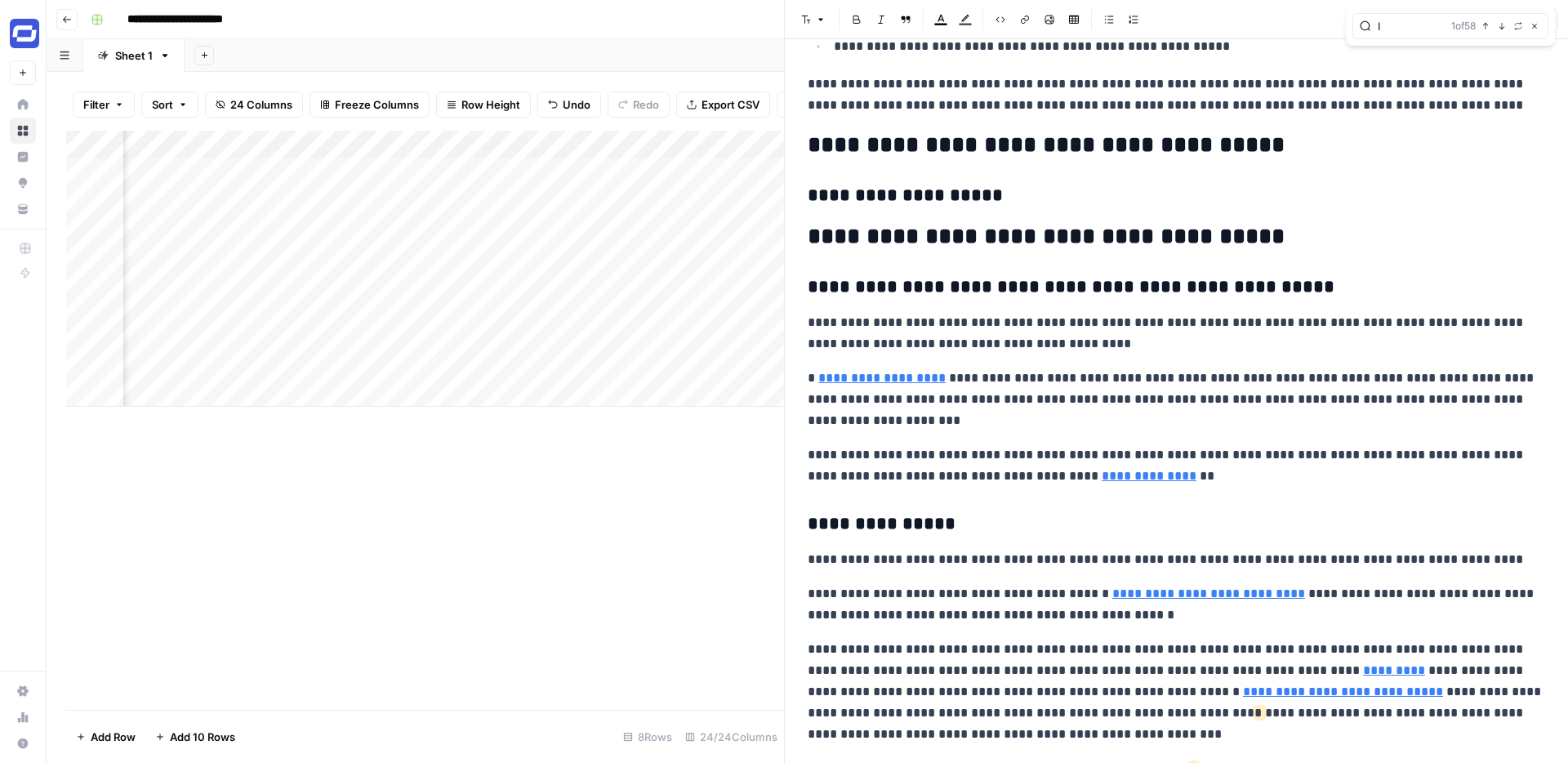
scroll to position [5389, 0]
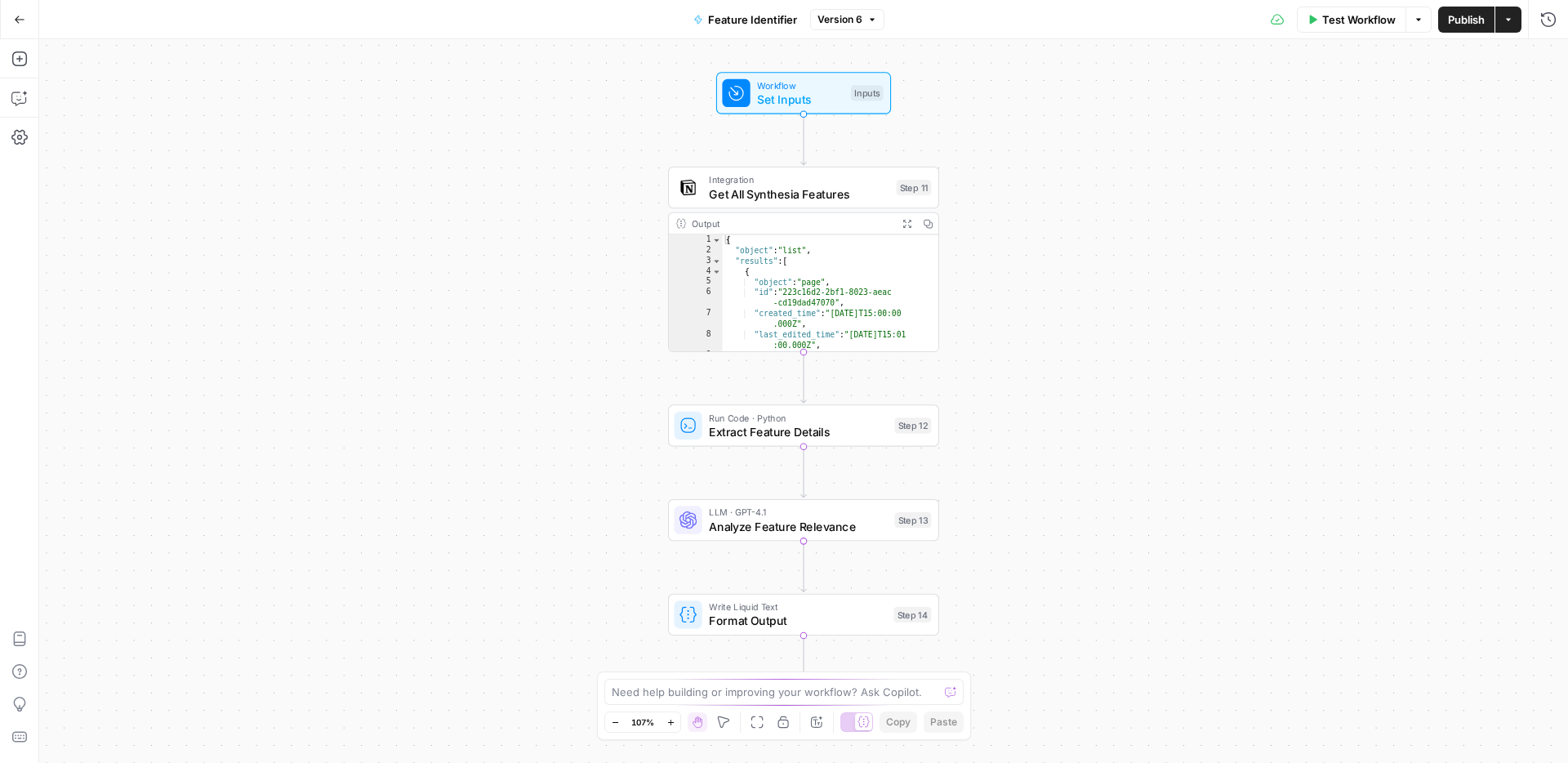
click at [1373, 27] on span "Test Workflow" at bounding box center [1359, 20] width 73 height 16
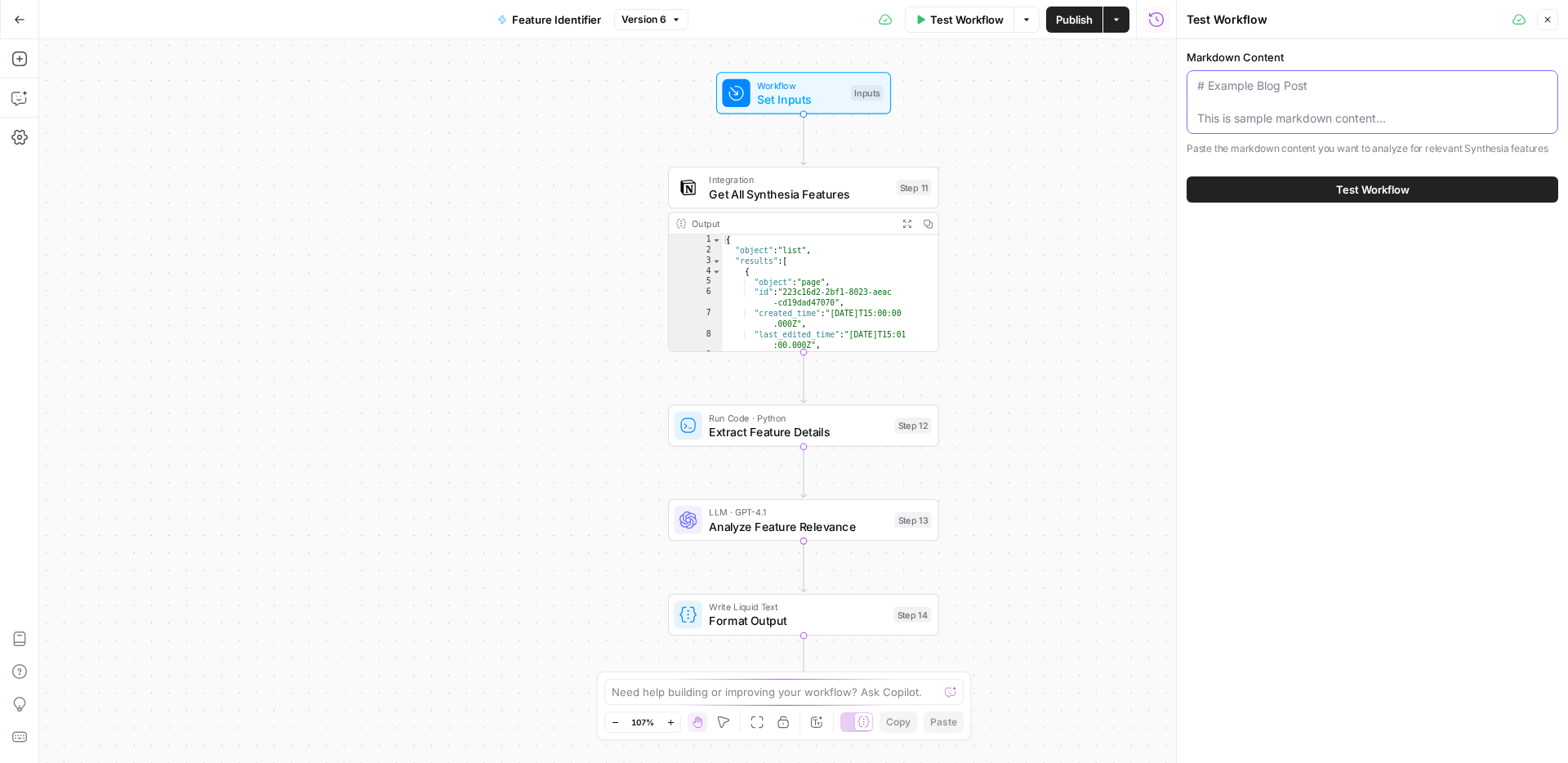
click at [1298, 93] on textarea "Markdown Content" at bounding box center [1373, 102] width 351 height 49
paste textarea "Loremipsu Dolo Sitamet Consectetu Adi el Sedd eius Tem incidid Utla / Etdolore …"
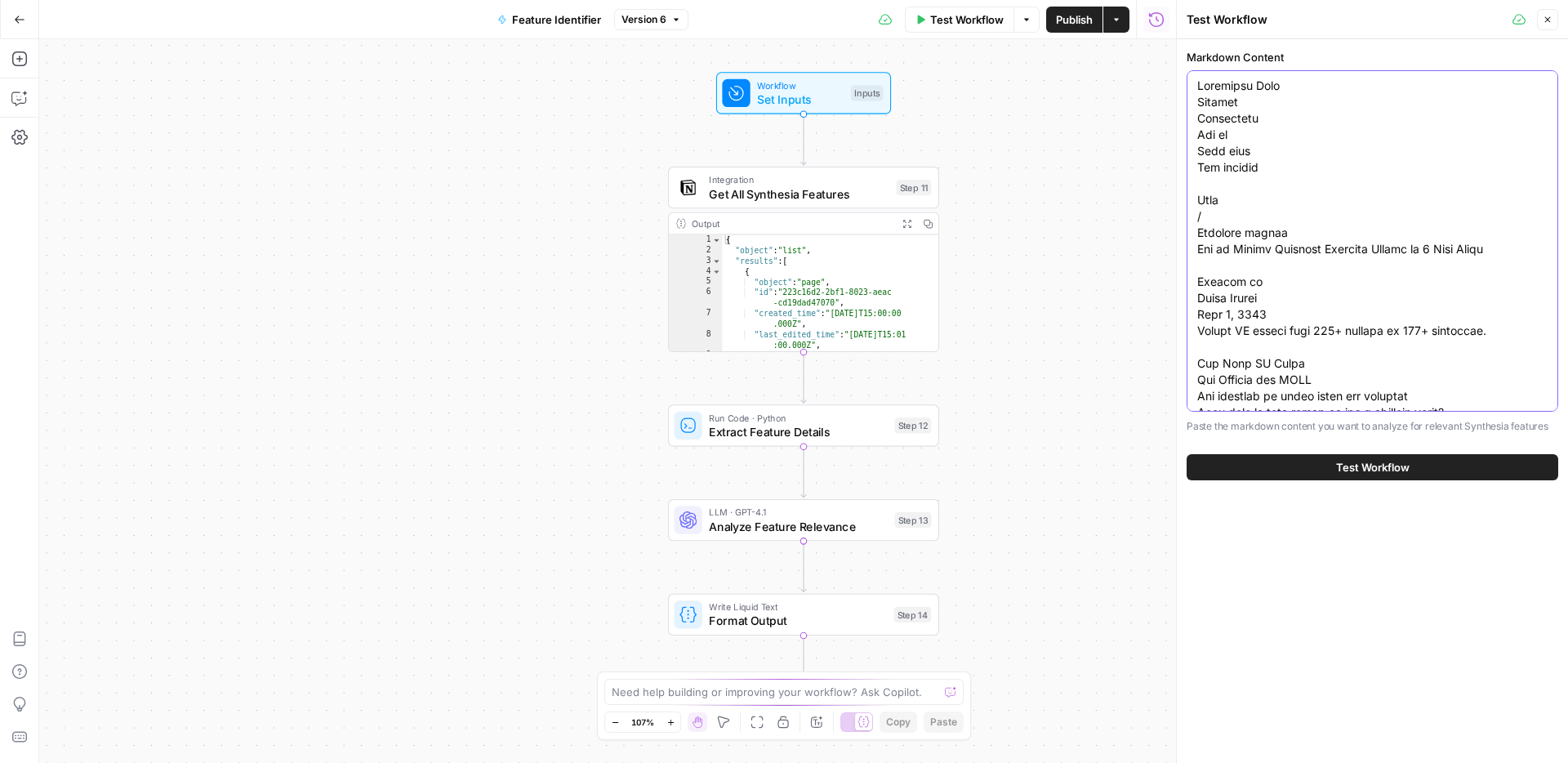
scroll to position [12235, 0]
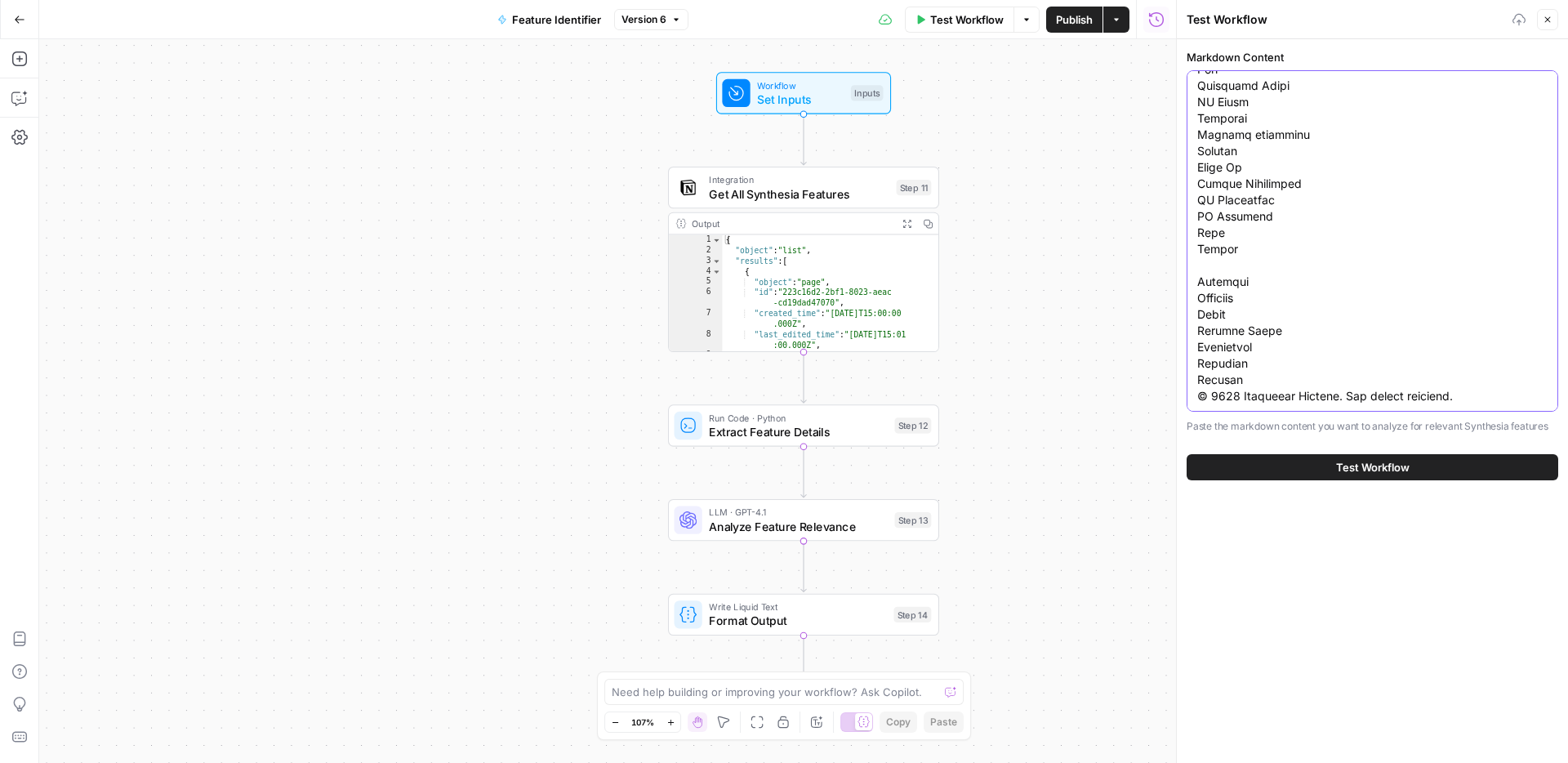
type textarea "Loremipsu Dolo Sitamet Consectetu Adi el Sedd eius Tem incidid Utla / Etdolore …"
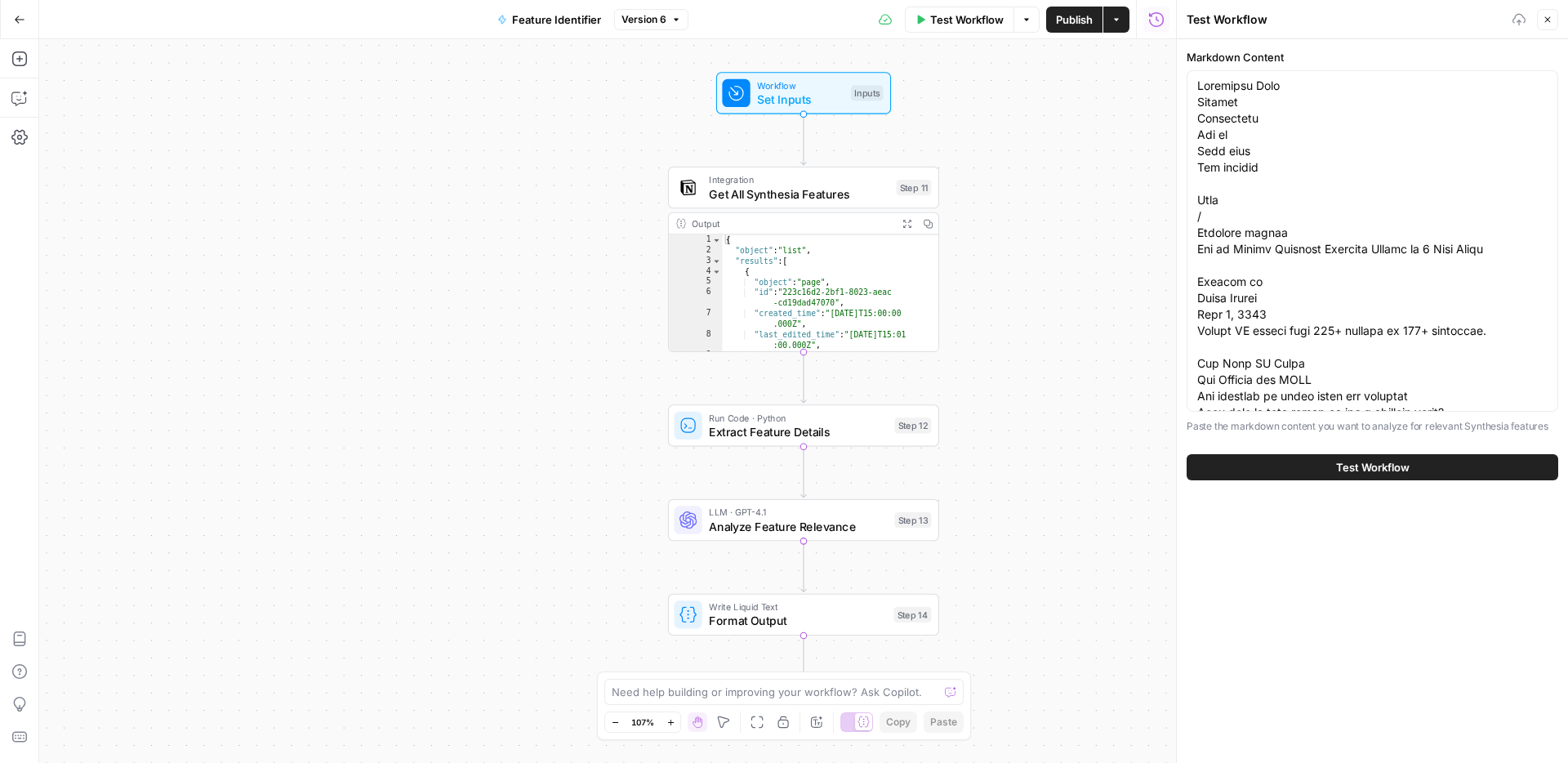
click at [1330, 457] on button "Test Workflow" at bounding box center [1372, 468] width 371 height 26
click at [1329, 463] on button "Test Workflow" at bounding box center [1372, 468] width 371 height 26
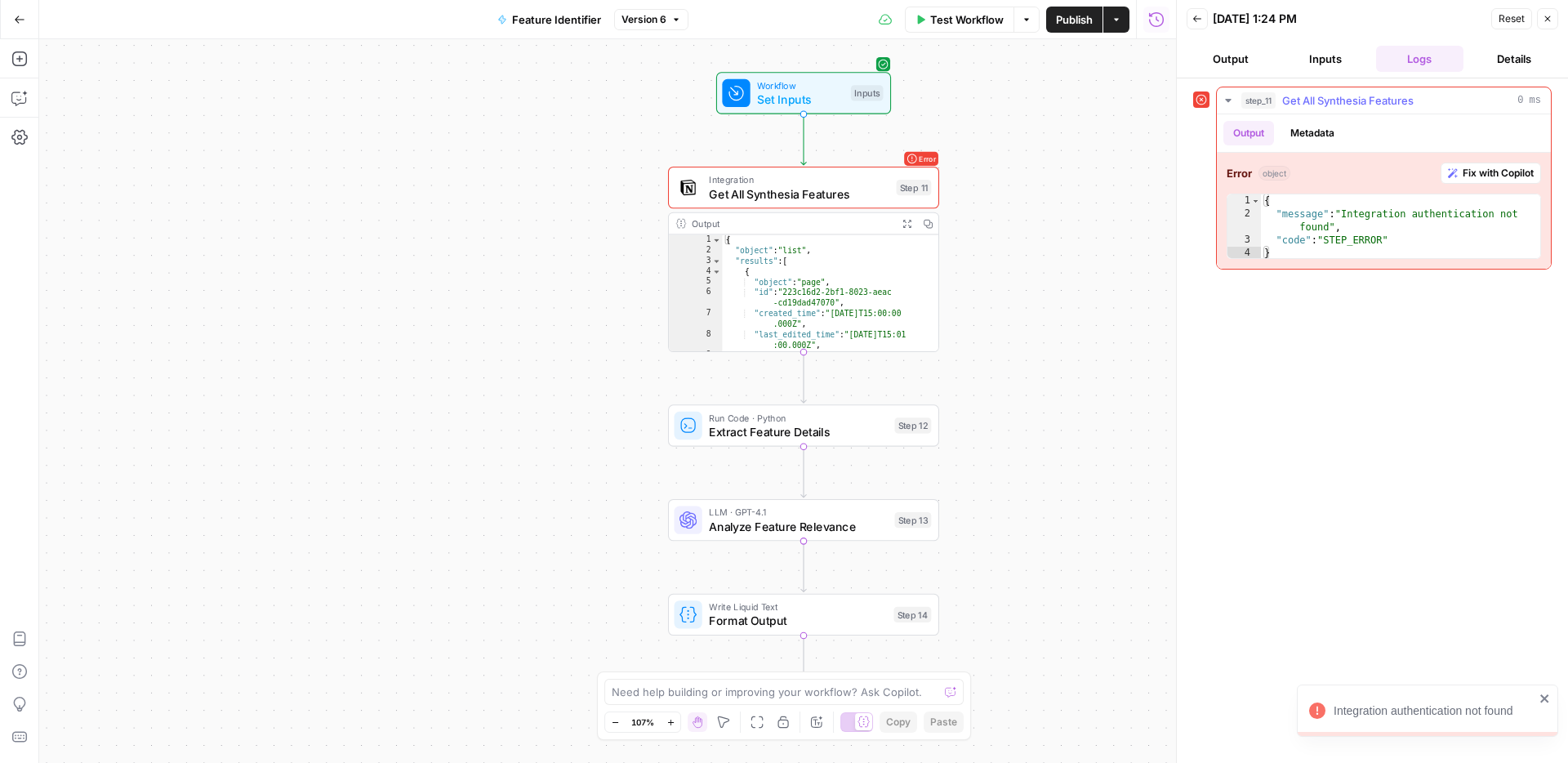
click at [1482, 170] on span "Fix with Copilot" at bounding box center [1498, 173] width 71 height 15
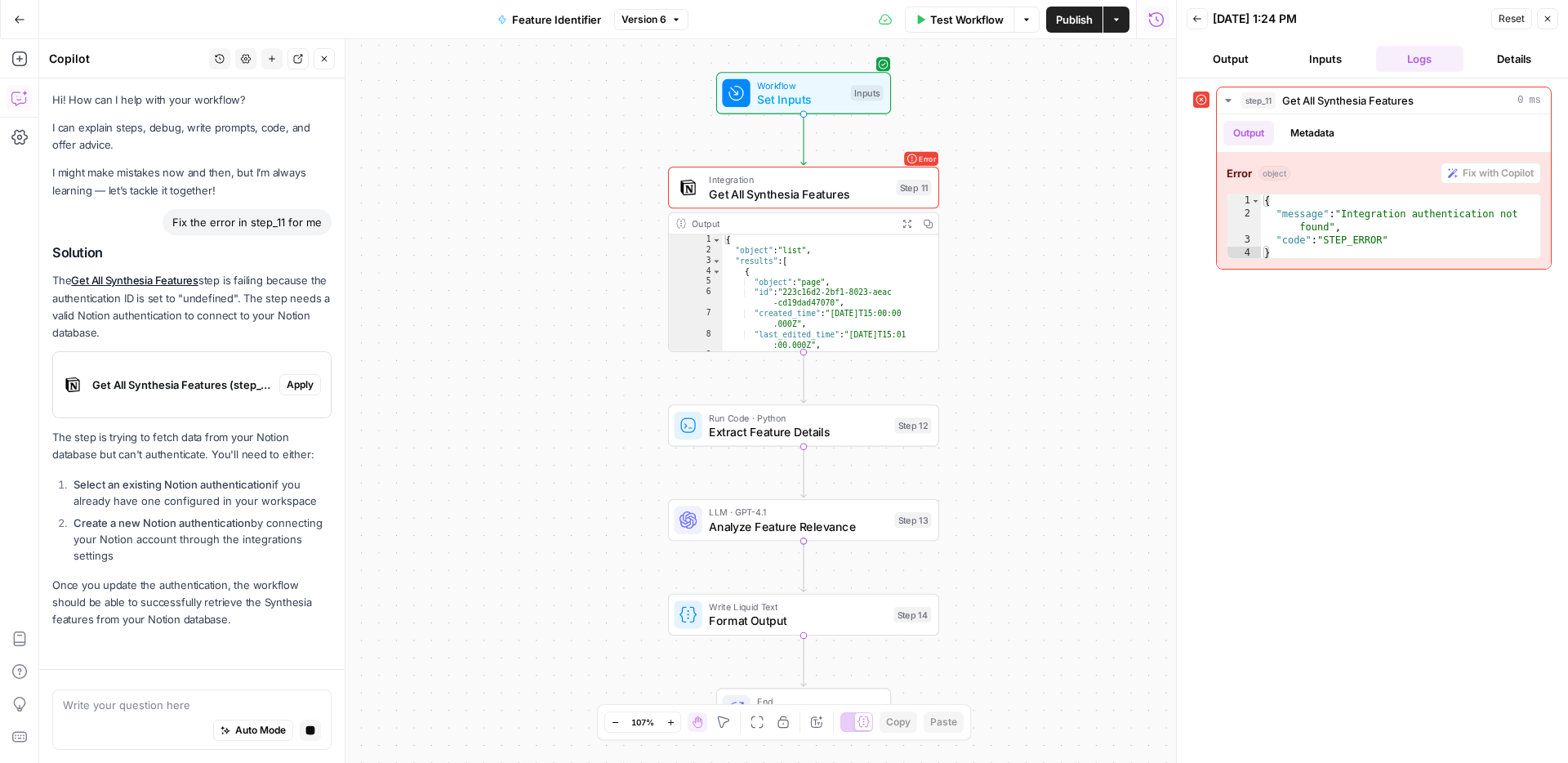
scroll to position [21, 0]
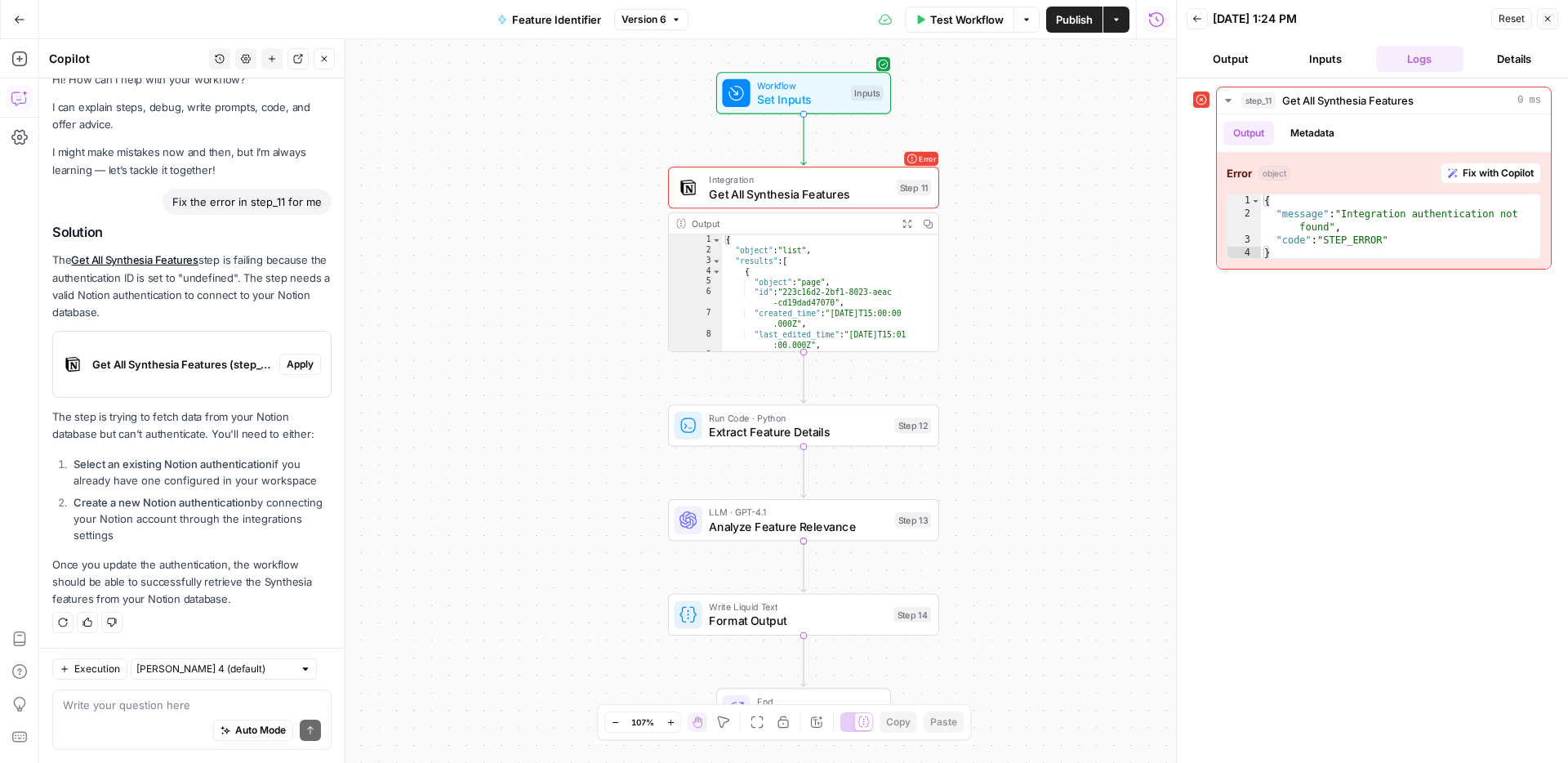
click at [1314, 62] on button "Inputs" at bounding box center [1325, 59] width 88 height 26
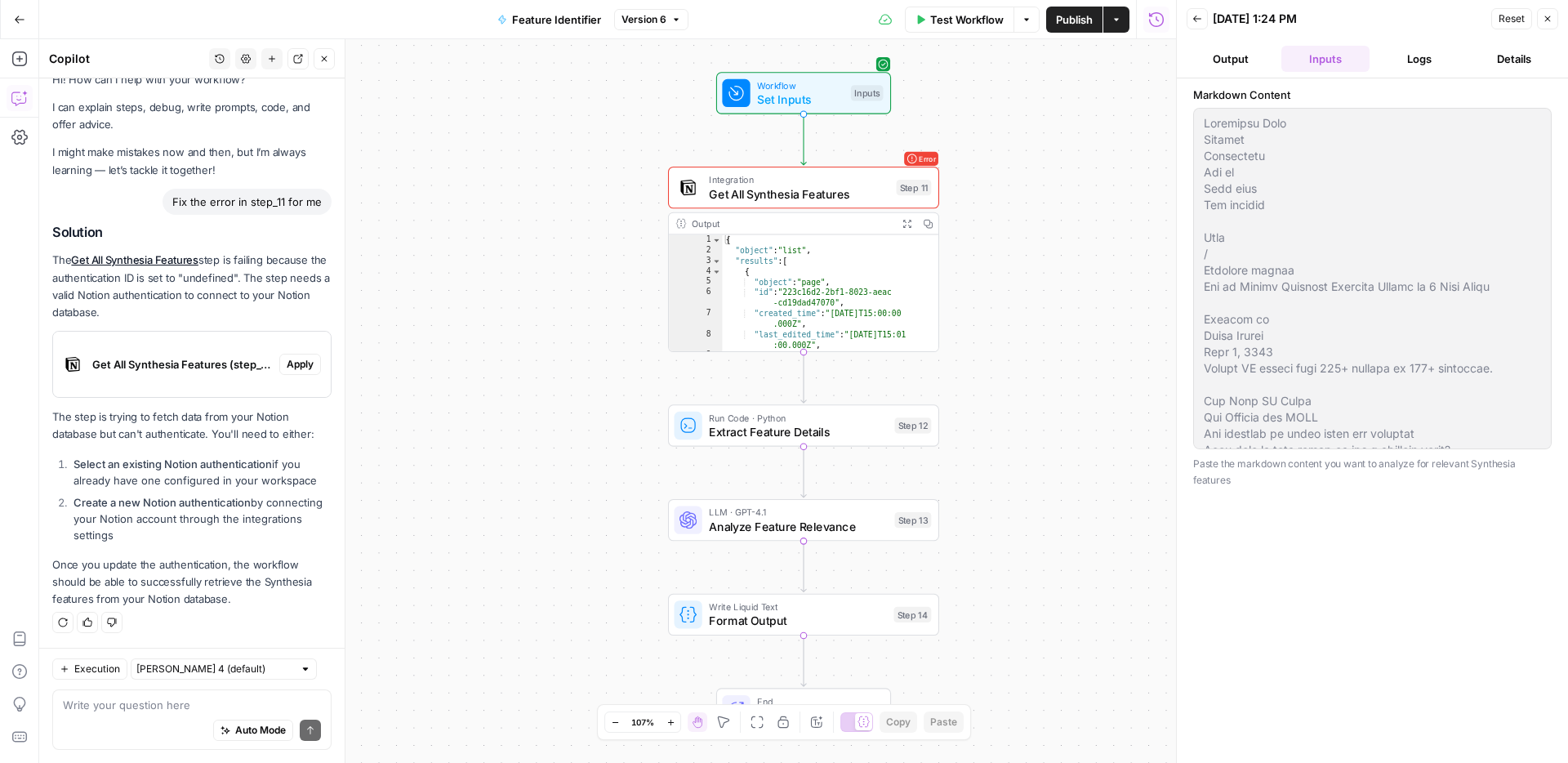
click at [211, 494] on li "Create a new Notion authentication by connecting your Notion account through th…" at bounding box center [200, 519] width 263 height 49
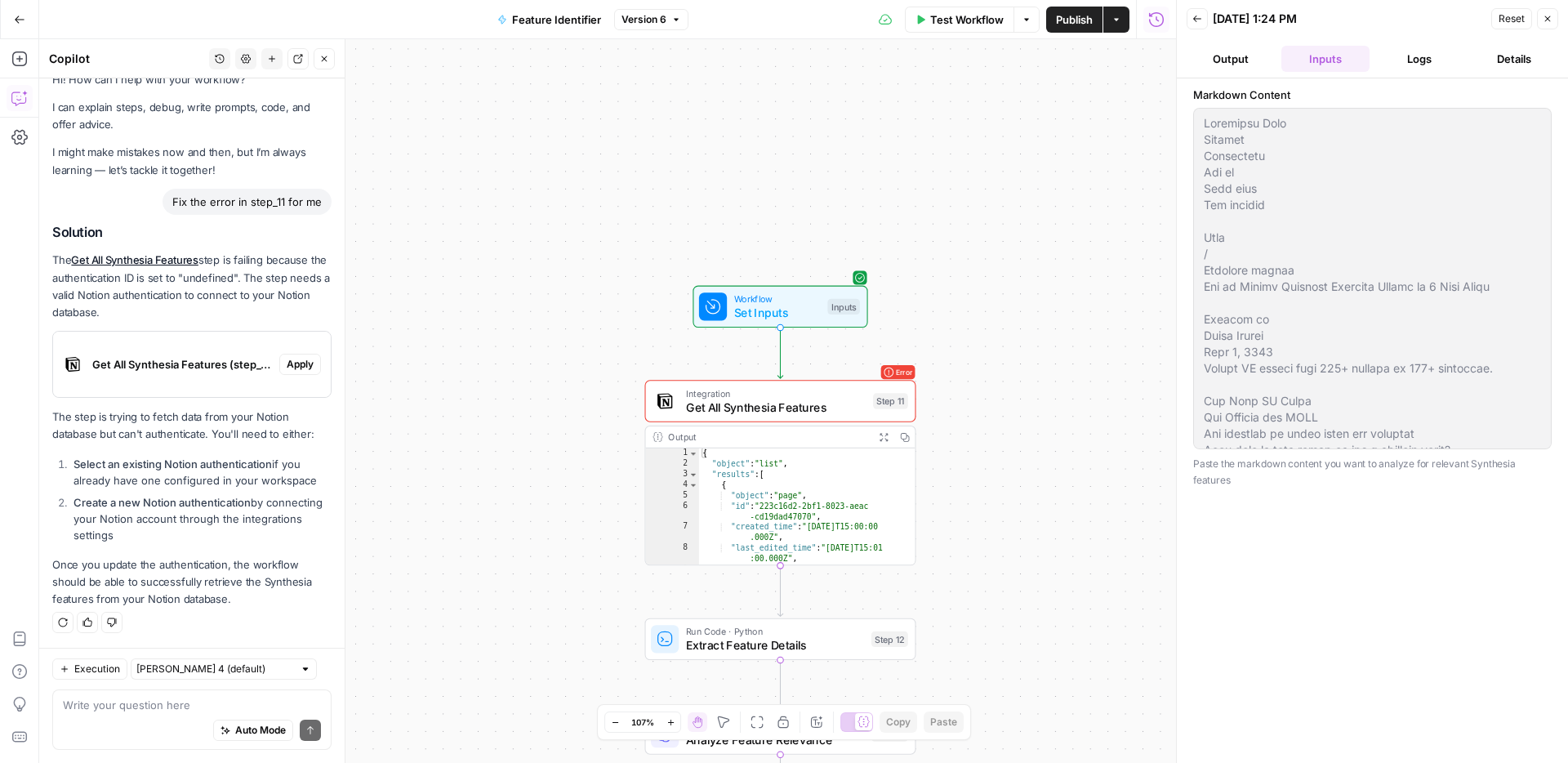
click at [822, 384] on div "Error Integration Get All Synthesia Features Step 11 Copy step Delete step Add …" at bounding box center [779, 400] width 271 height 42
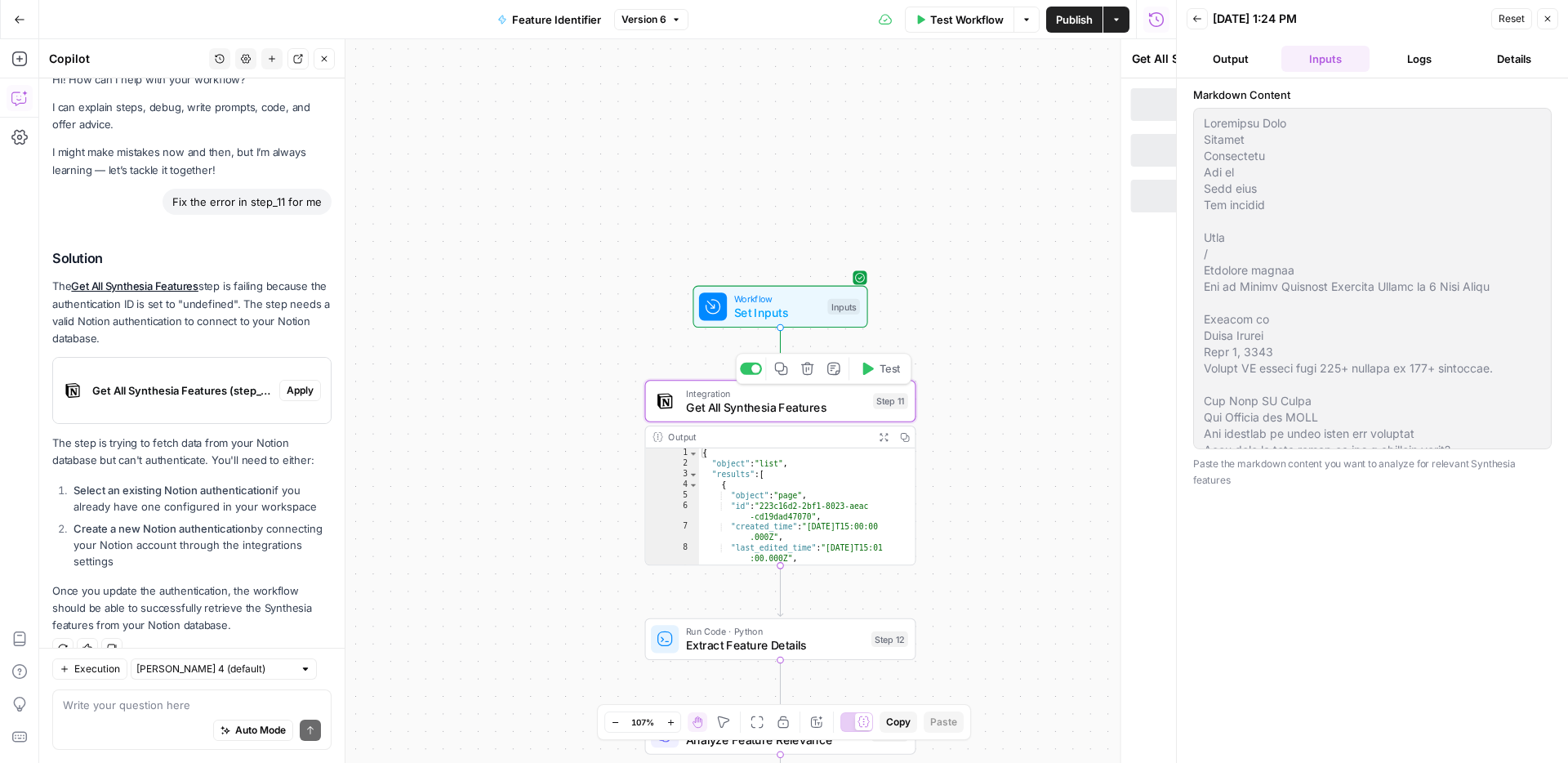
scroll to position [47, 0]
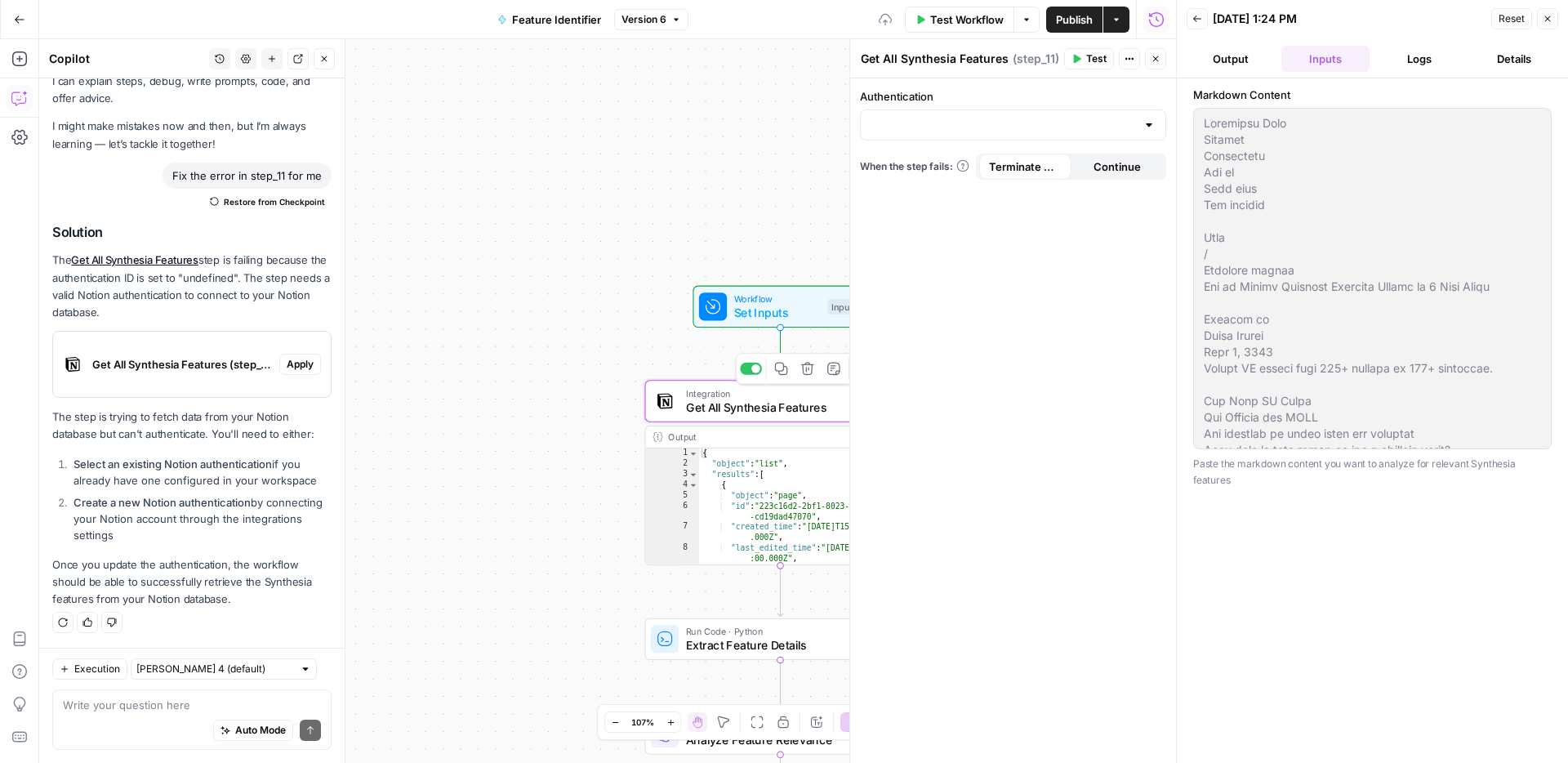
click at [811, 407] on span "Get All Synthesia Features" at bounding box center [776, 407] width 180 height 17
click at [956, 125] on div "If you terminate a workflow, your execution will stop. If you continue, the ste…" at bounding box center [962, 112] width 222 height 60
click at [1152, 133] on div at bounding box center [1149, 125] width 13 height 16
click at [1076, 162] on span "Marketing Notion Space" at bounding box center [1010, 166] width 272 height 16
type input "Marketing Notion Space"
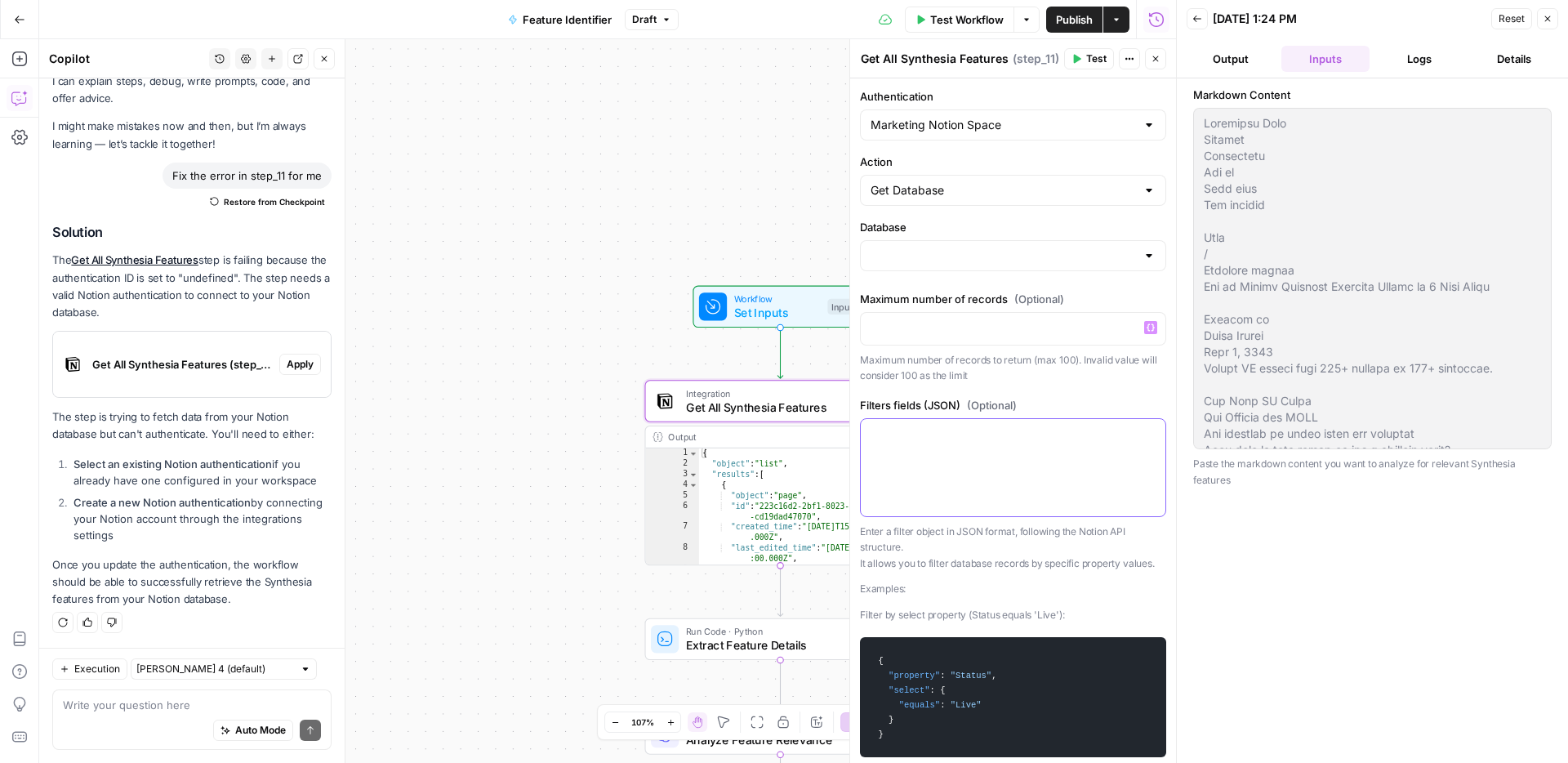
click at [961, 443] on div at bounding box center [1013, 468] width 305 height 97
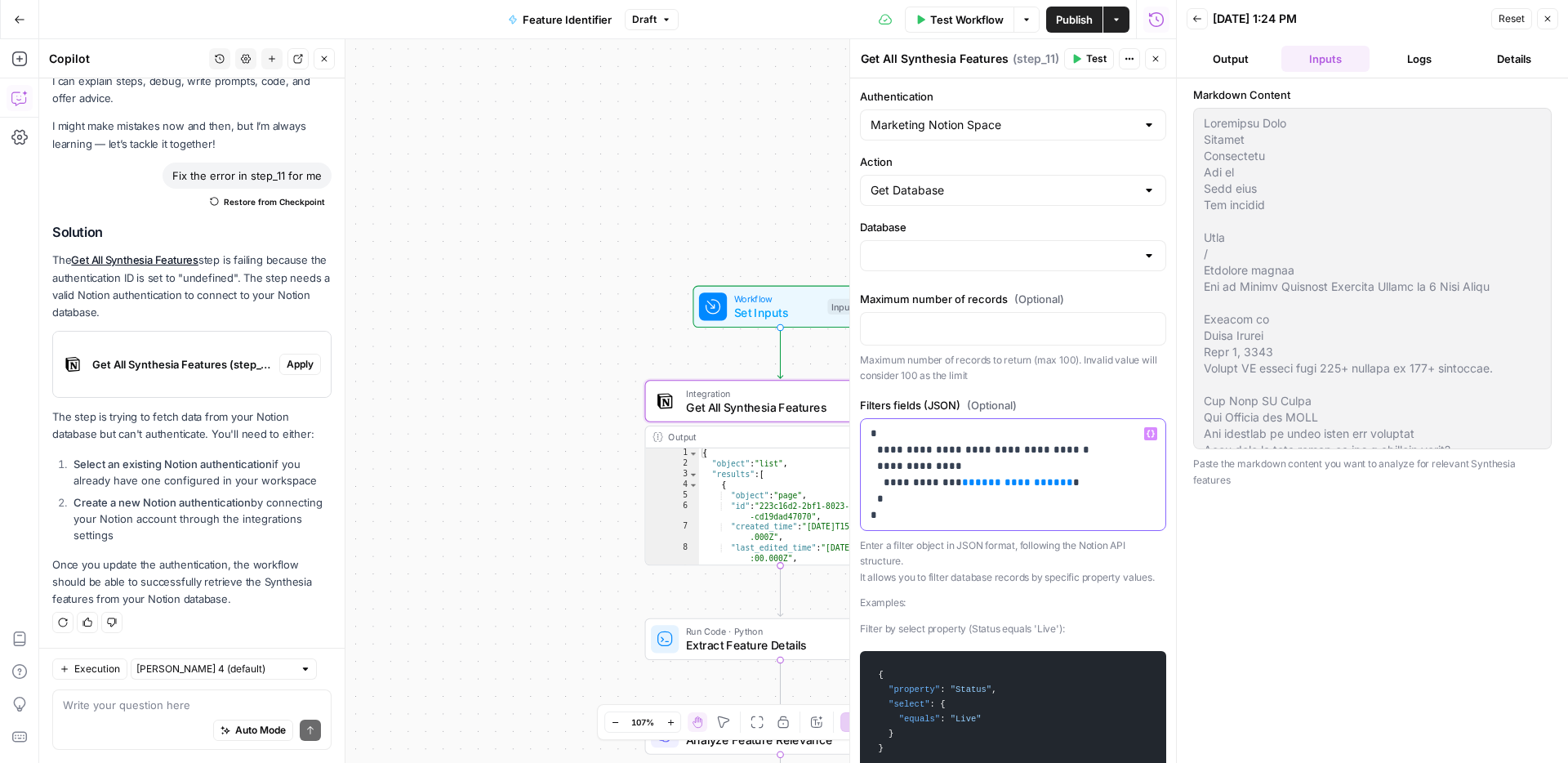
click at [975, 479] on span "**********" at bounding box center [1017, 482] width 85 height 11
click at [1150, 430] on icon "button" at bounding box center [1151, 434] width 8 height 8
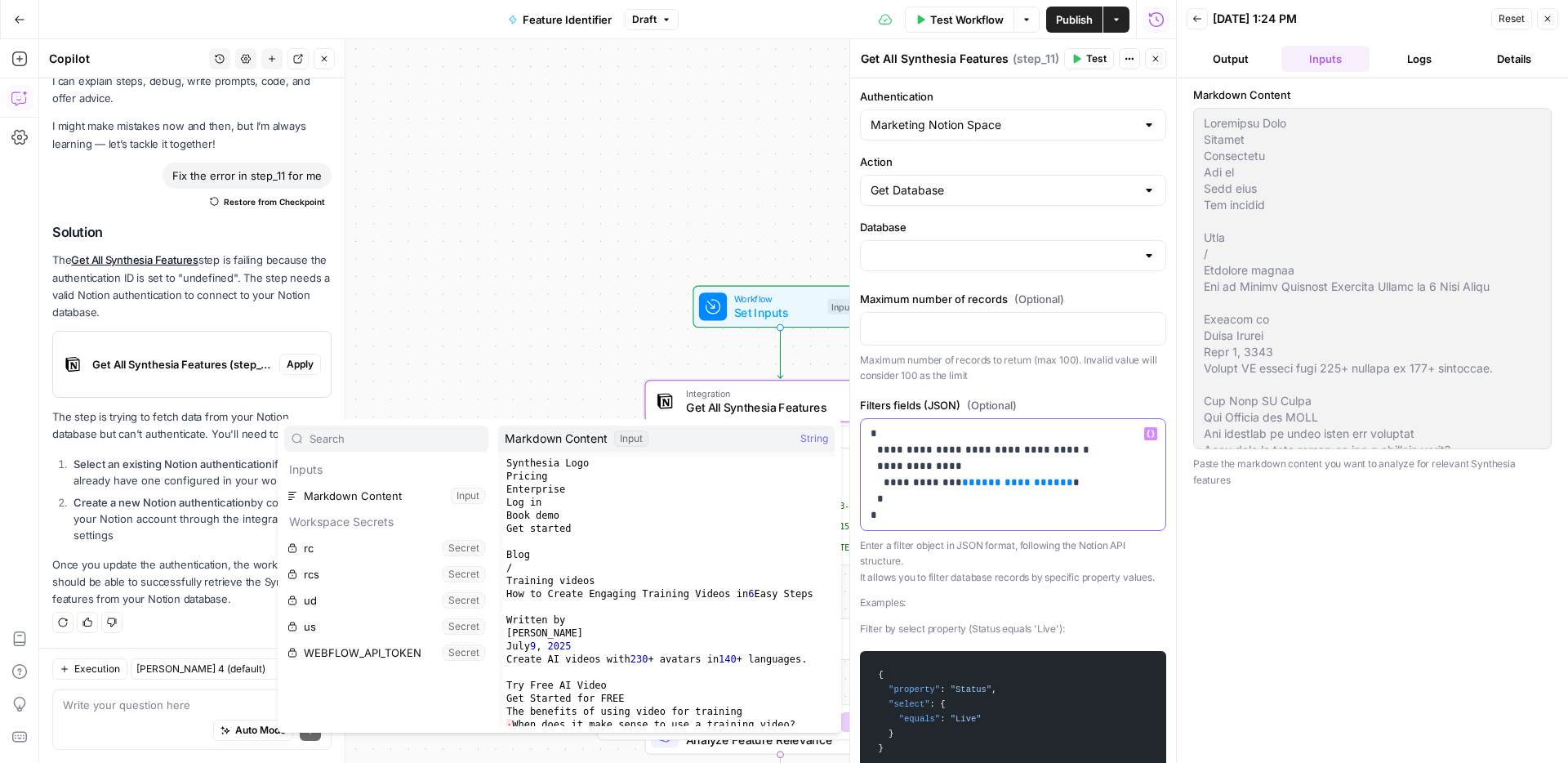
click at [938, 483] on p "**********" at bounding box center [1013, 474] width 285 height 98
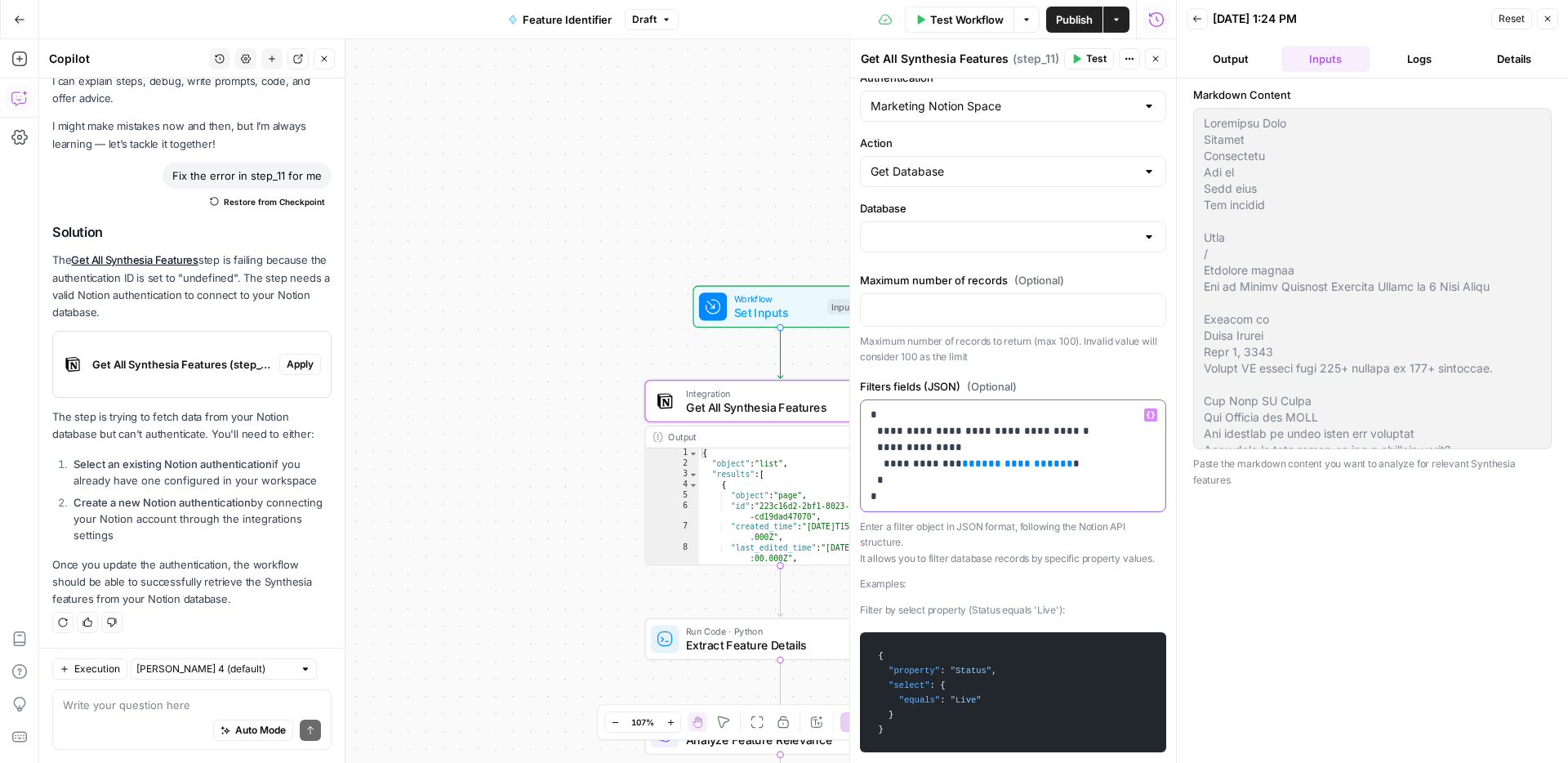
scroll to position [7, 0]
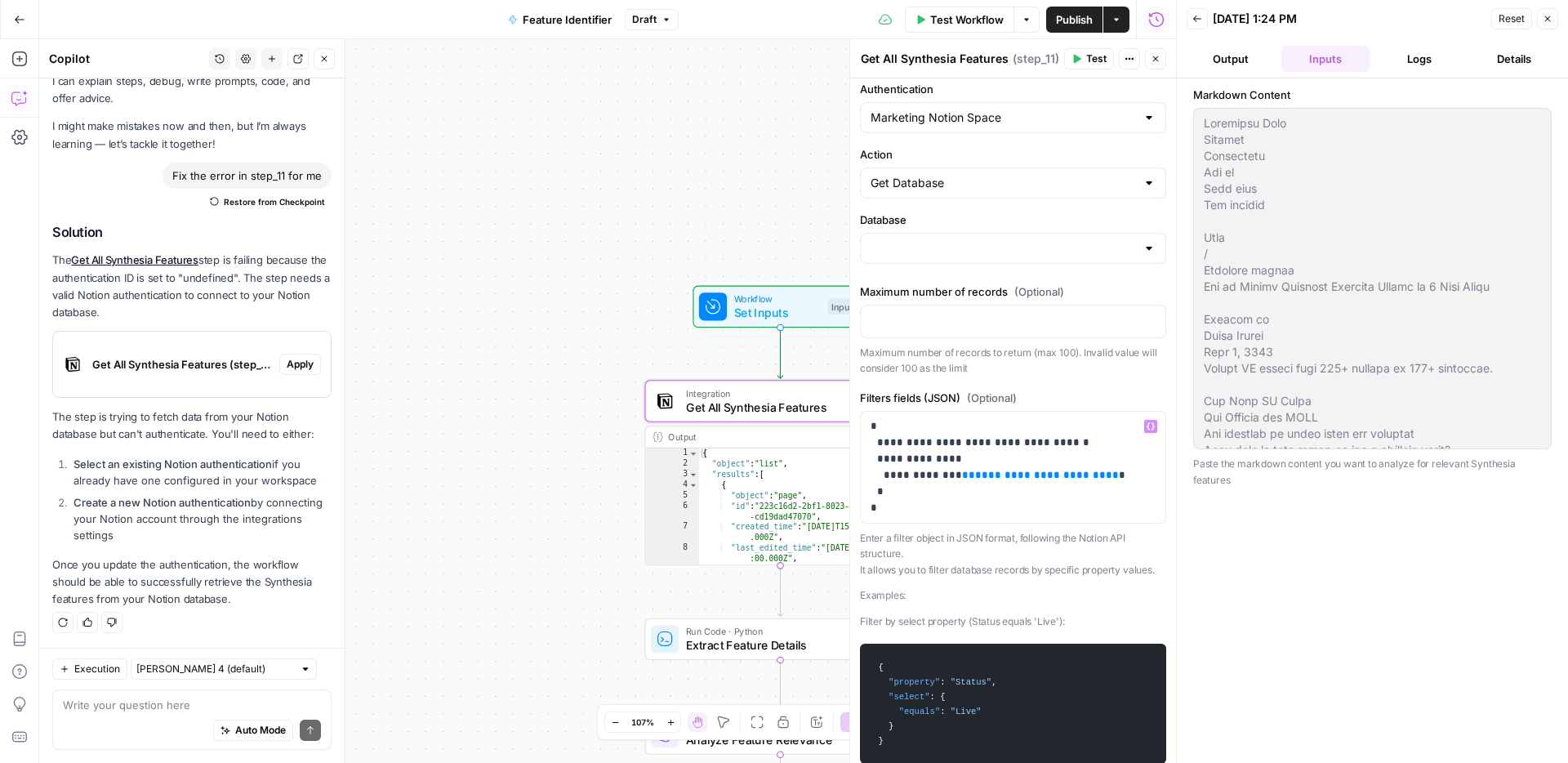
click at [1547, 21] on icon "button" at bounding box center [1547, 19] width 10 height 10
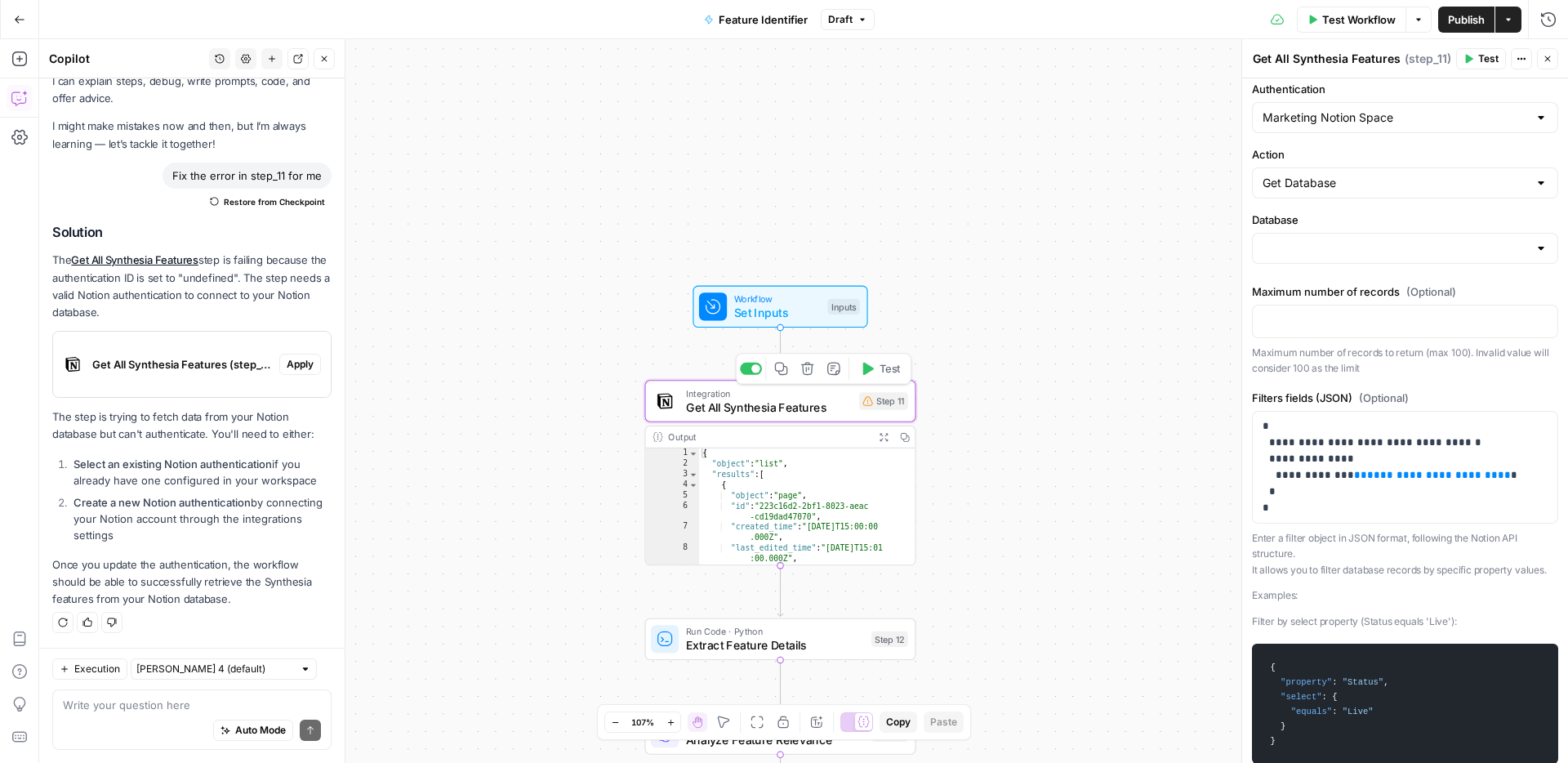
click at [812, 391] on span "Integration" at bounding box center [770, 393] width 166 height 14
click at [877, 402] on div "Step 11" at bounding box center [884, 400] width 49 height 17
click at [704, 398] on span "Get All Synthesia Features" at bounding box center [770, 407] width 166 height 17
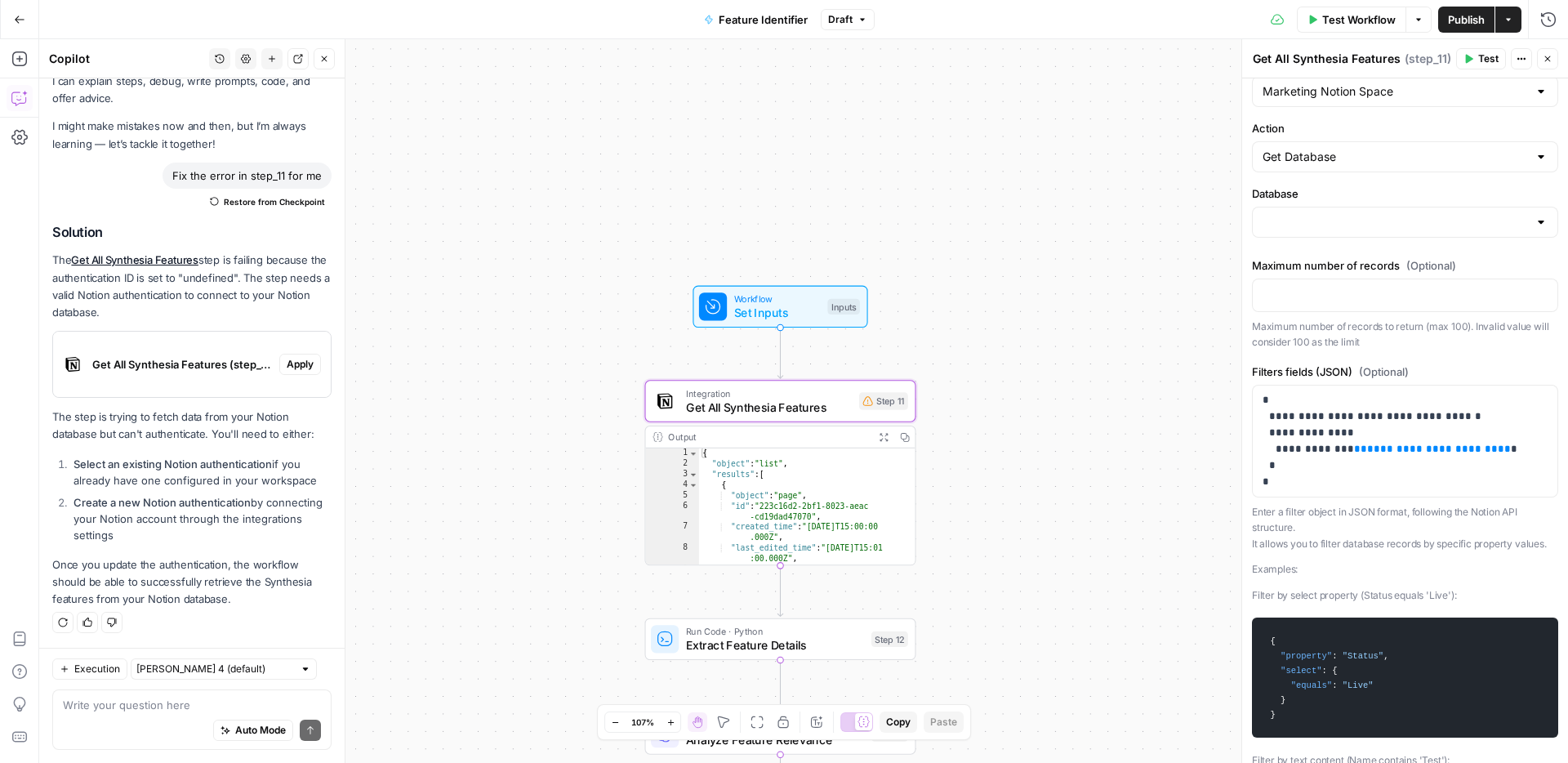
scroll to position [40, 0]
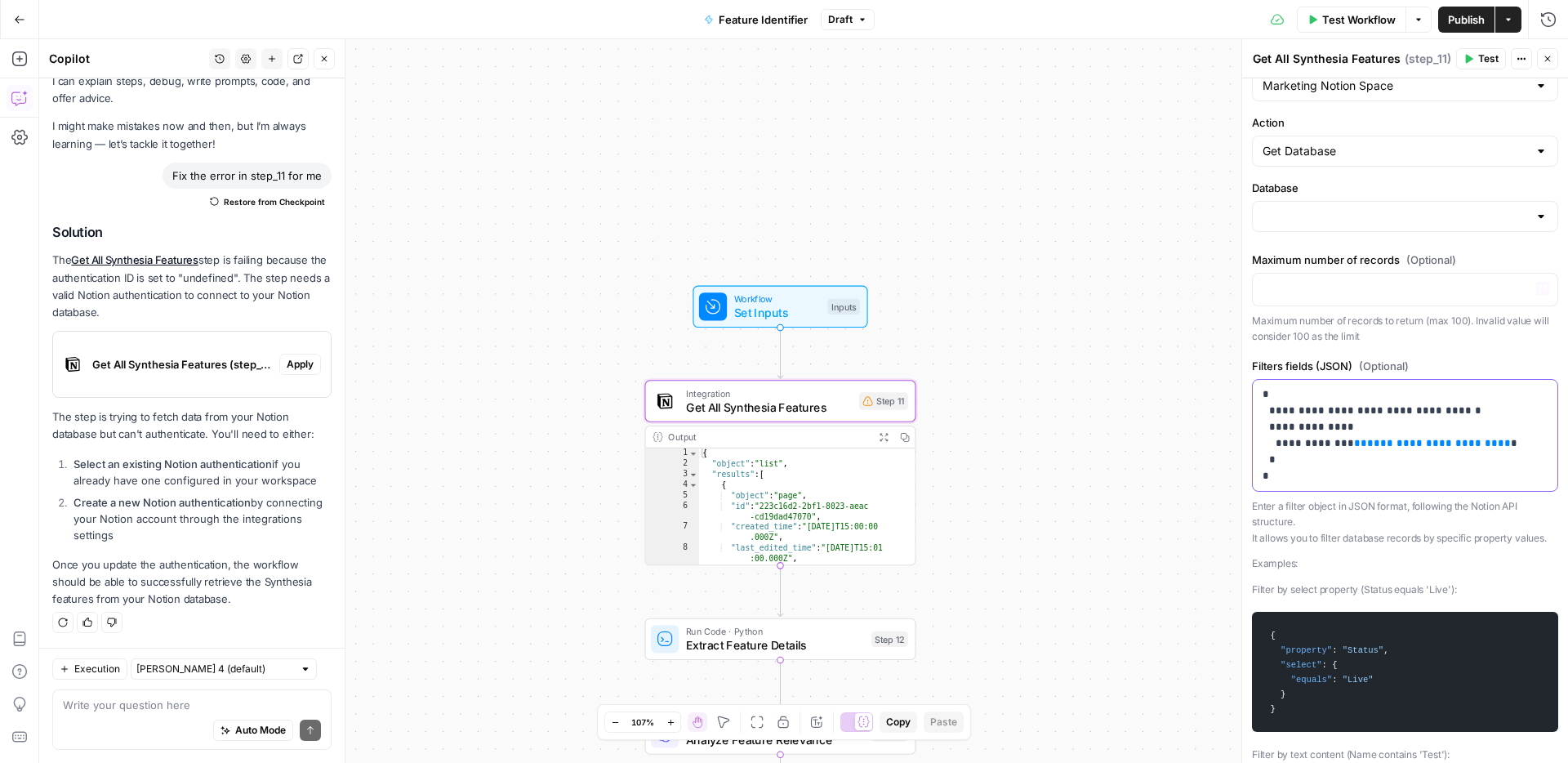
click at [1321, 404] on p "**********" at bounding box center [1405, 435] width 285 height 98
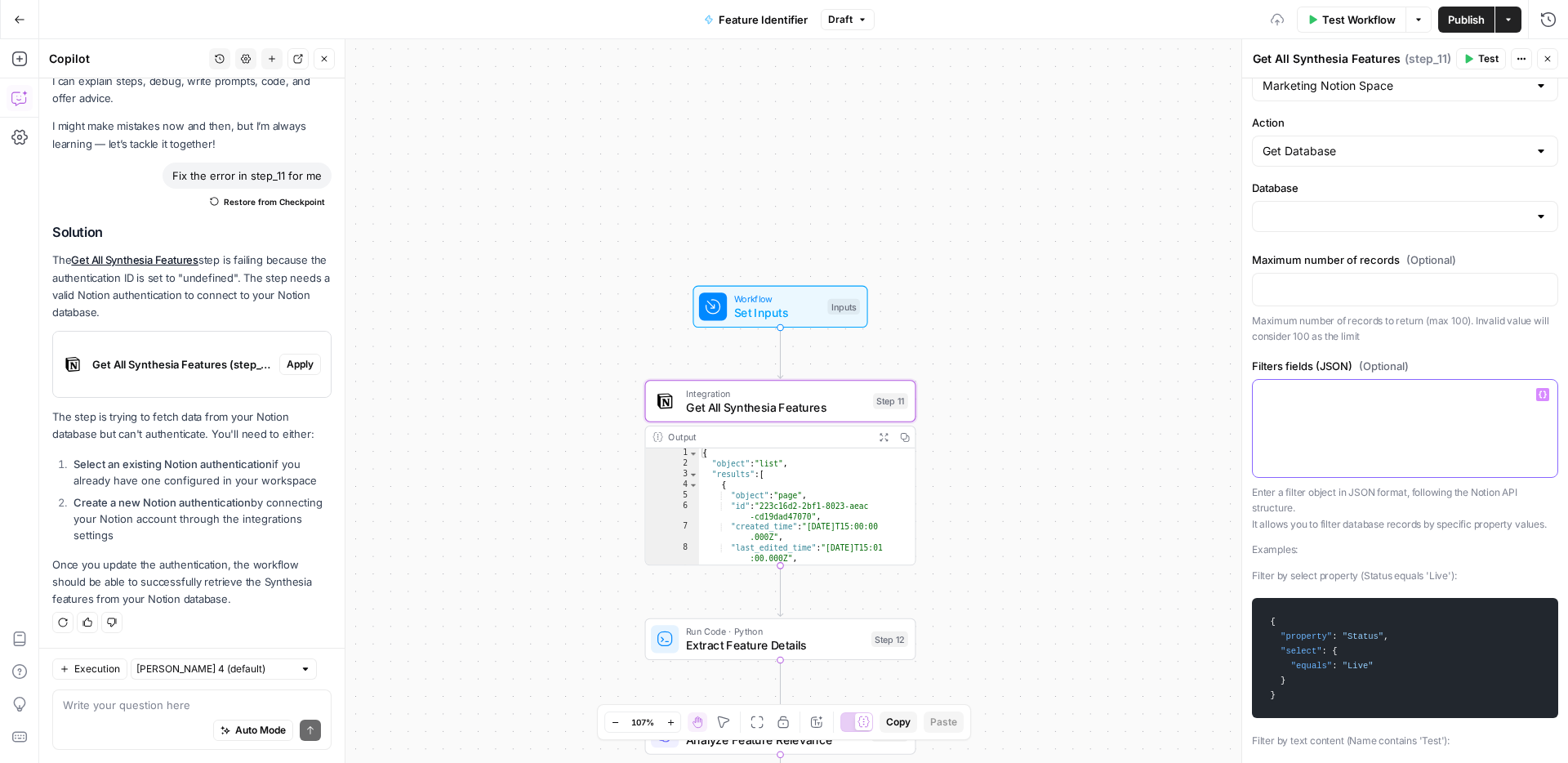
scroll to position [0, 0]
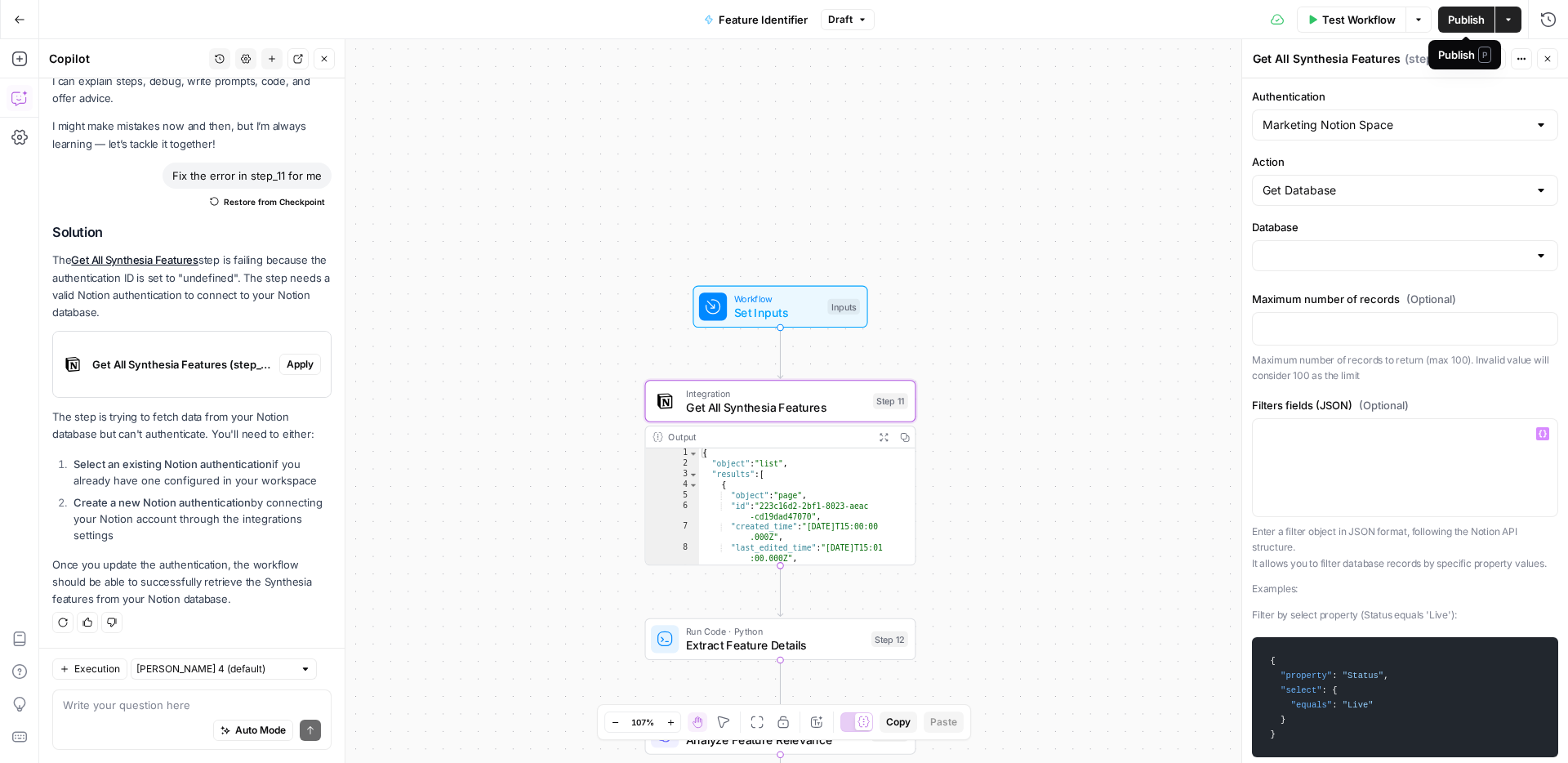
click at [1463, 19] on span "Publish" at bounding box center [1466, 20] width 37 height 16
click at [1351, 261] on input "Database" at bounding box center [1395, 256] width 265 height 16
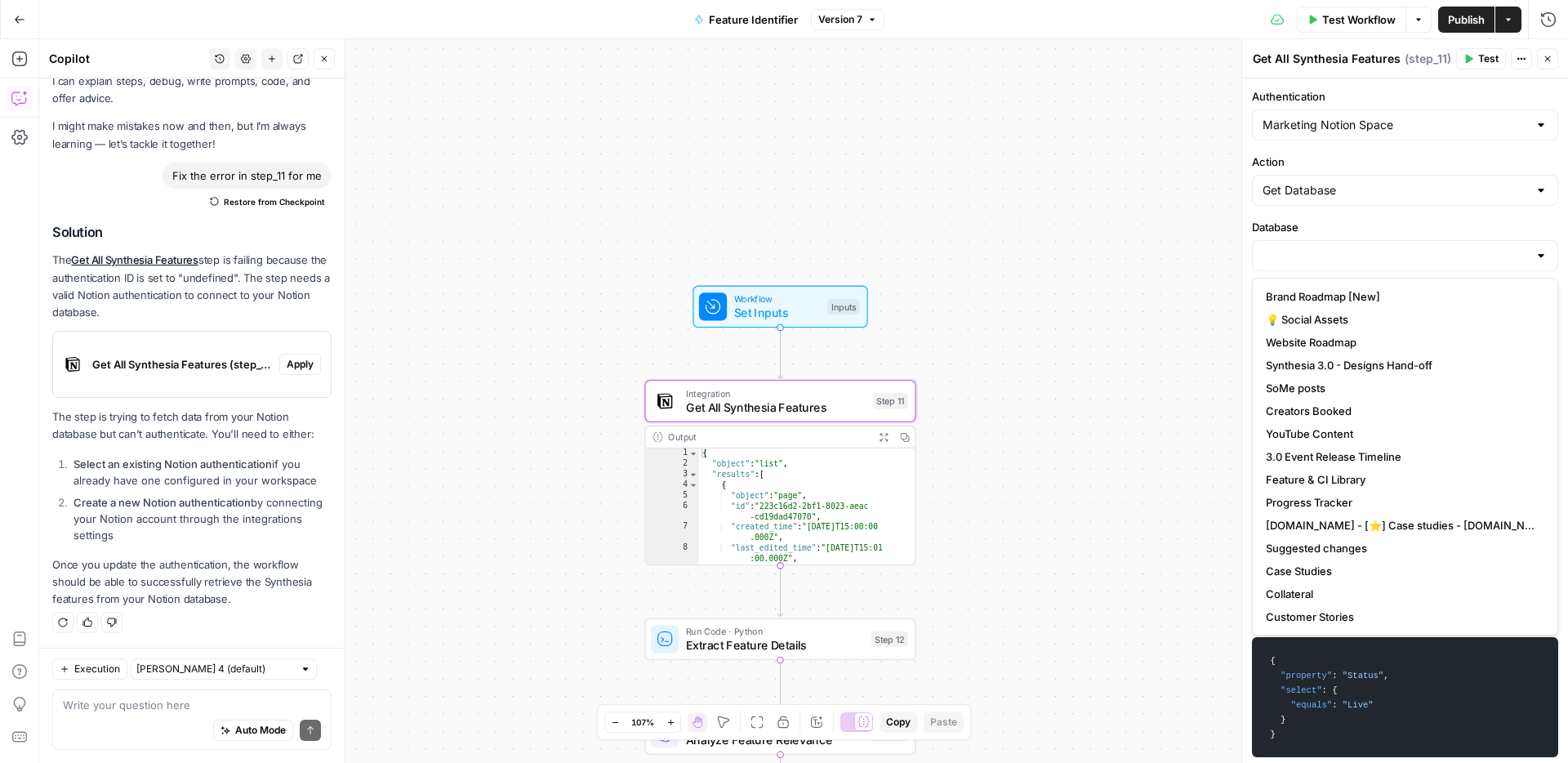
click at [1374, 246] on div at bounding box center [1405, 256] width 306 height 31
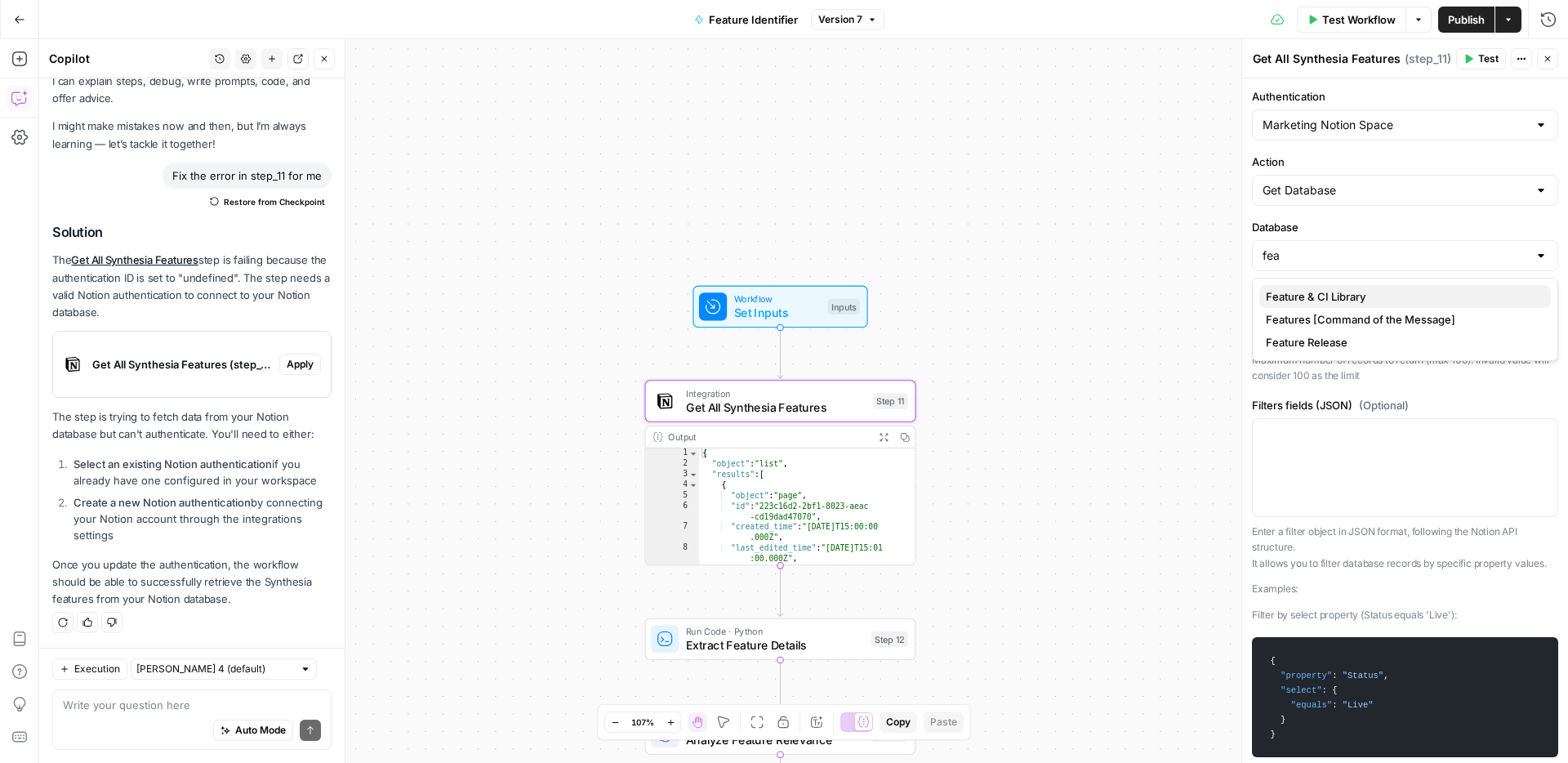
click at [1358, 289] on span "Feature & CI Library" at bounding box center [1402, 296] width 272 height 16
type input "Feature & CI Library"
click at [1461, 8] on button "Publish" at bounding box center [1466, 20] width 56 height 26
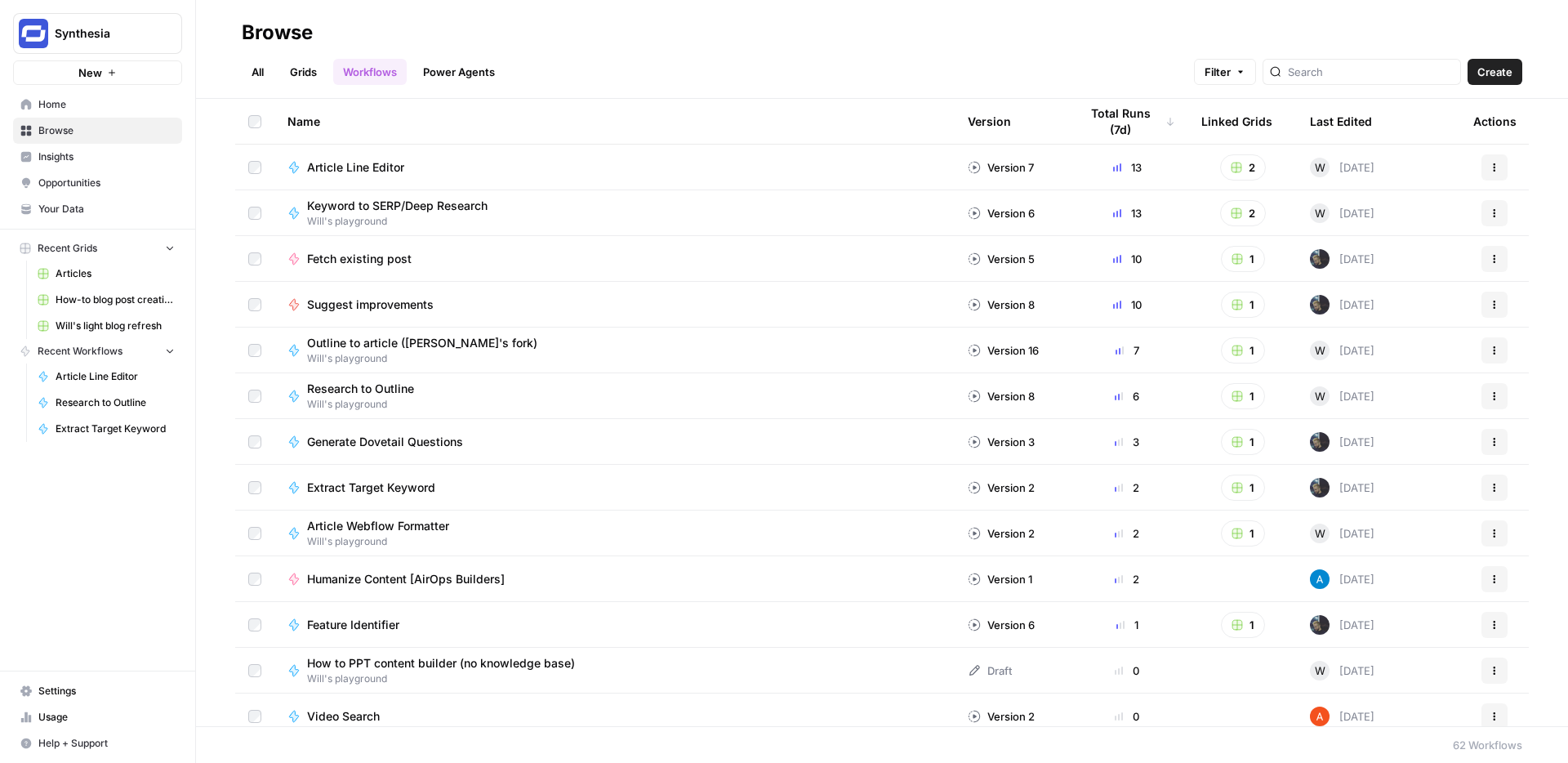
click at [372, 163] on span "Article Line Editor" at bounding box center [356, 167] width 97 height 16
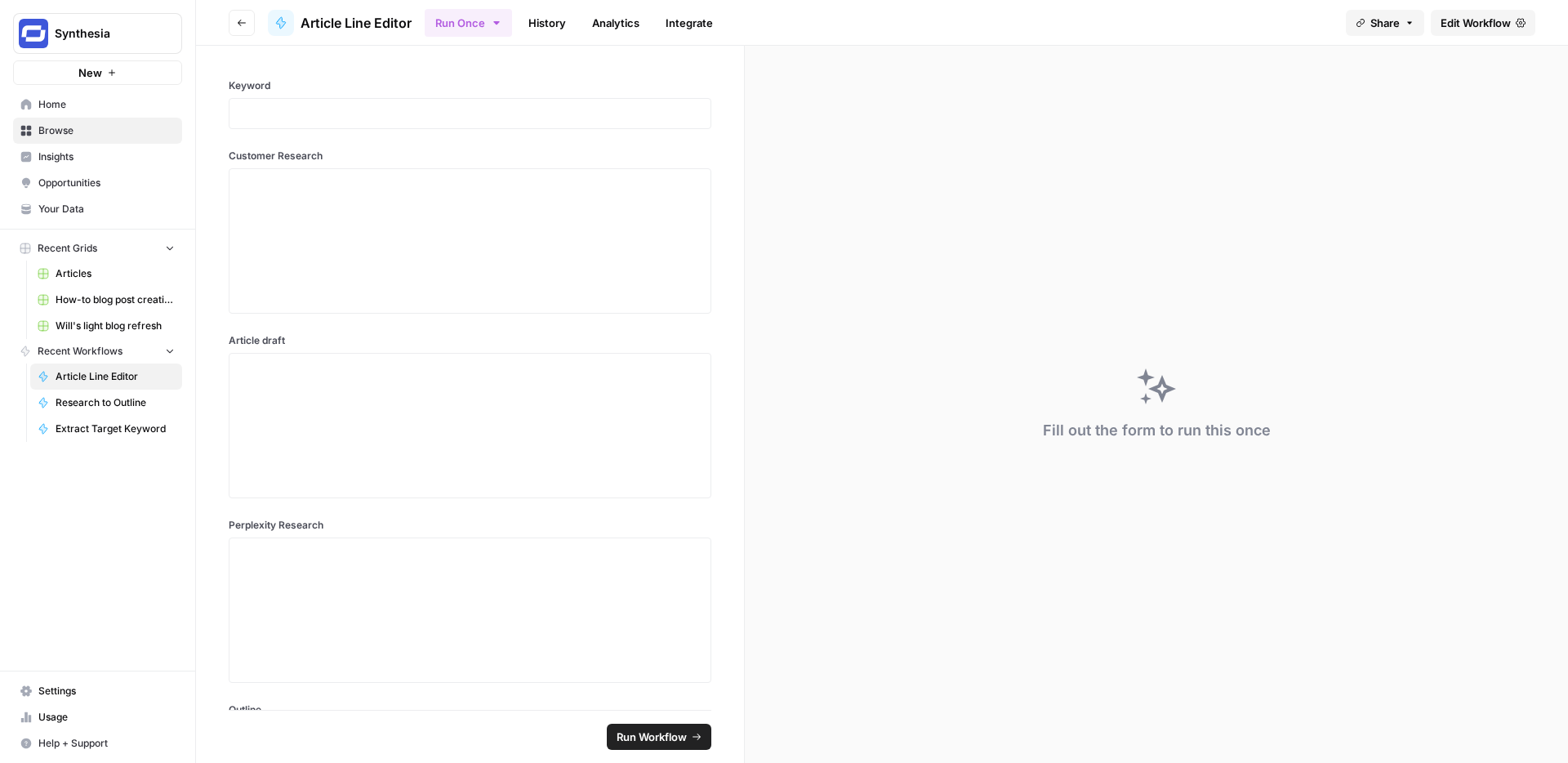
click at [242, 22] on icon "button" at bounding box center [242, 23] width 8 height 7
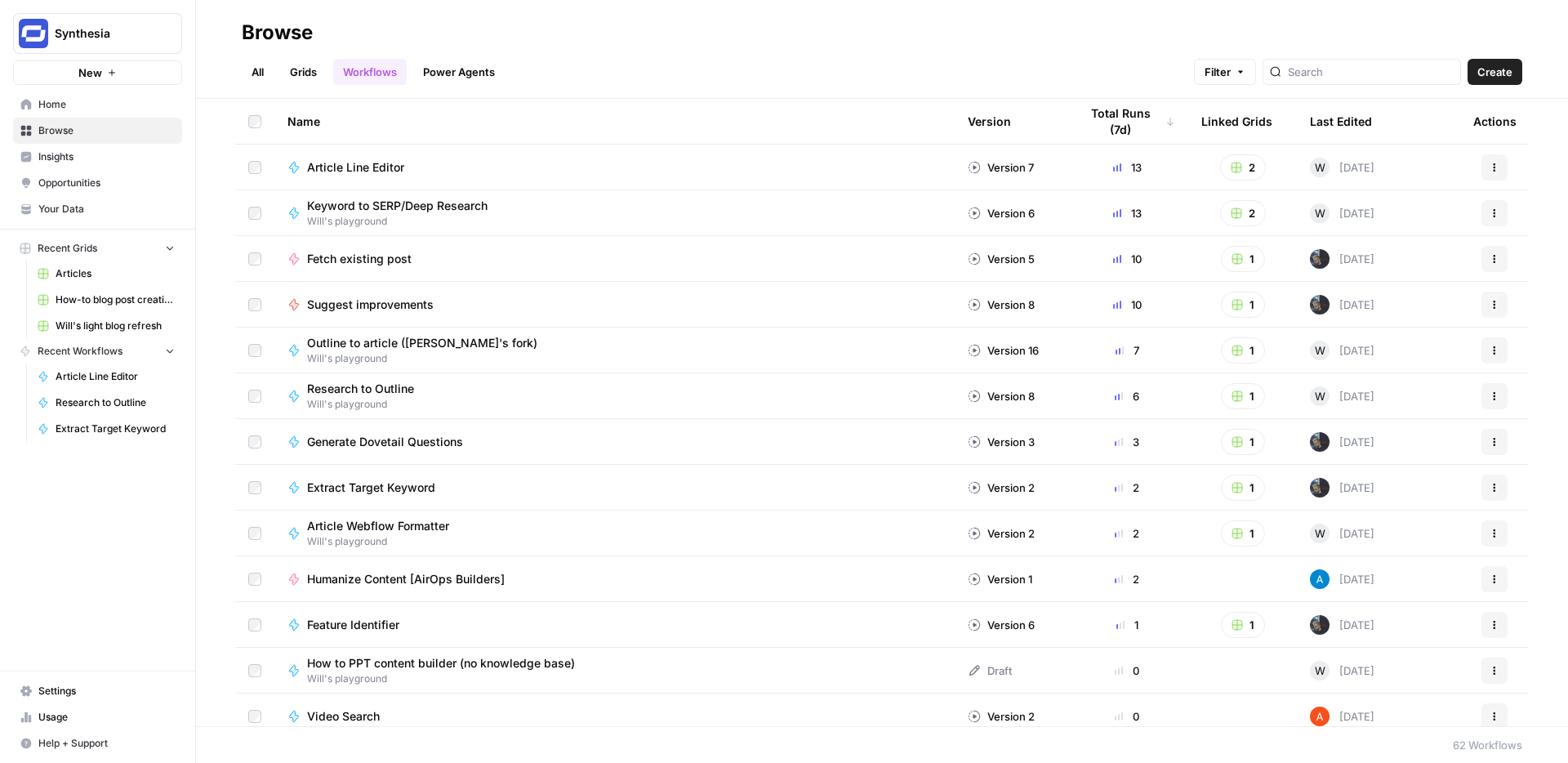
click at [1496, 171] on icon "button" at bounding box center [1495, 167] width 10 height 10
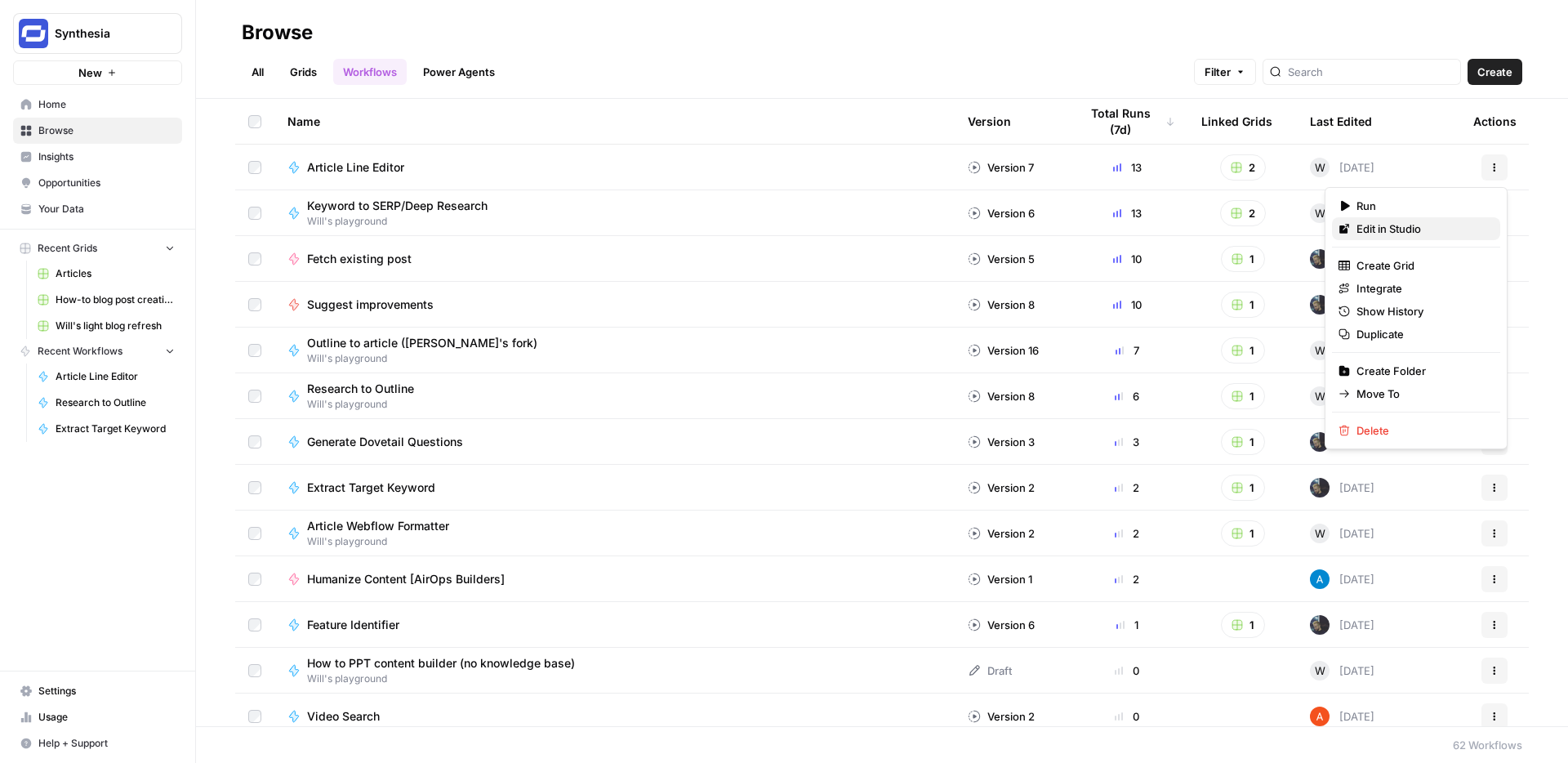
click at [1375, 224] on span "Edit in Studio" at bounding box center [1421, 229] width 131 height 16
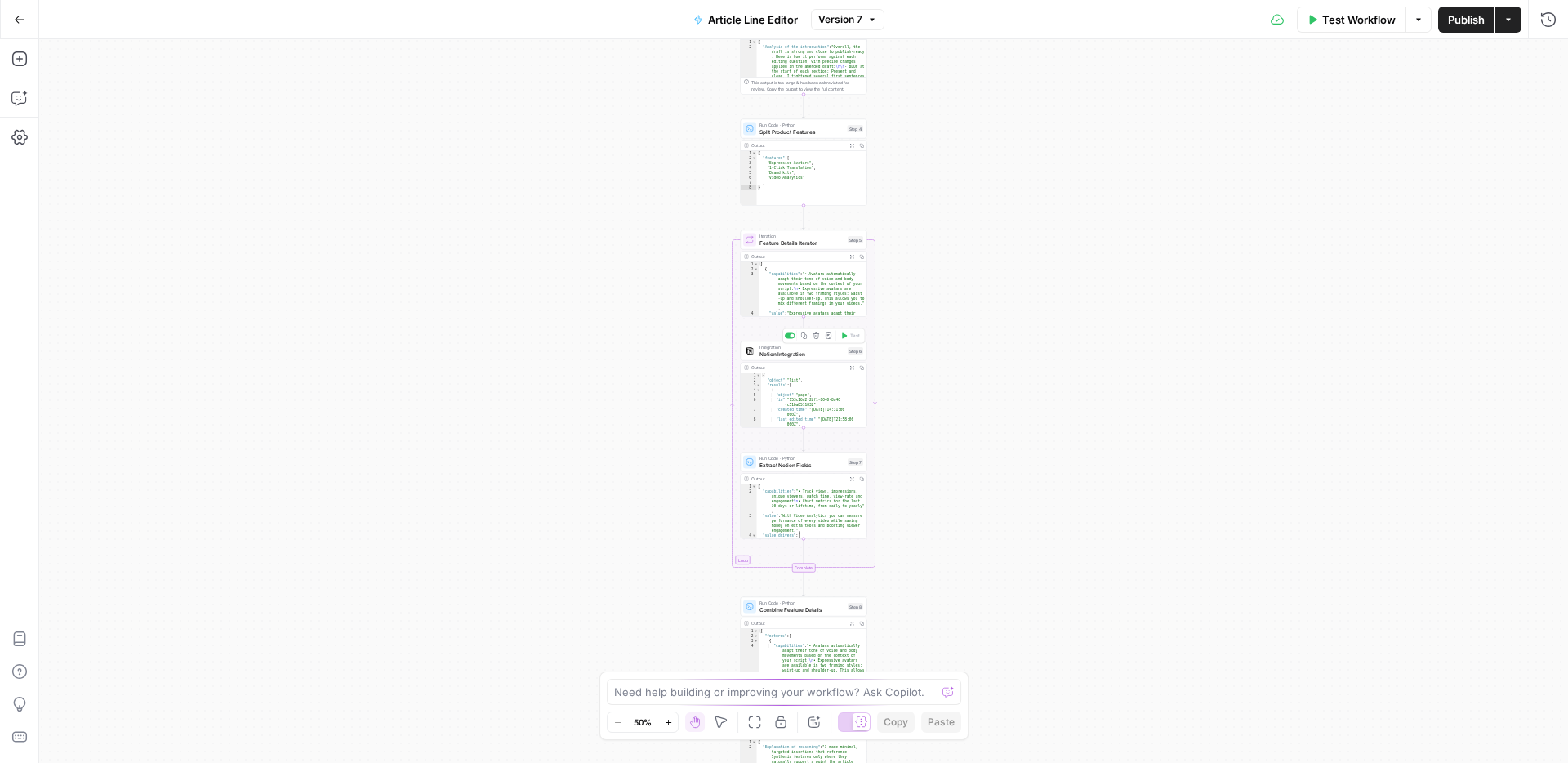
click at [819, 357] on span "Notion Integration" at bounding box center [802, 354] width 85 height 8
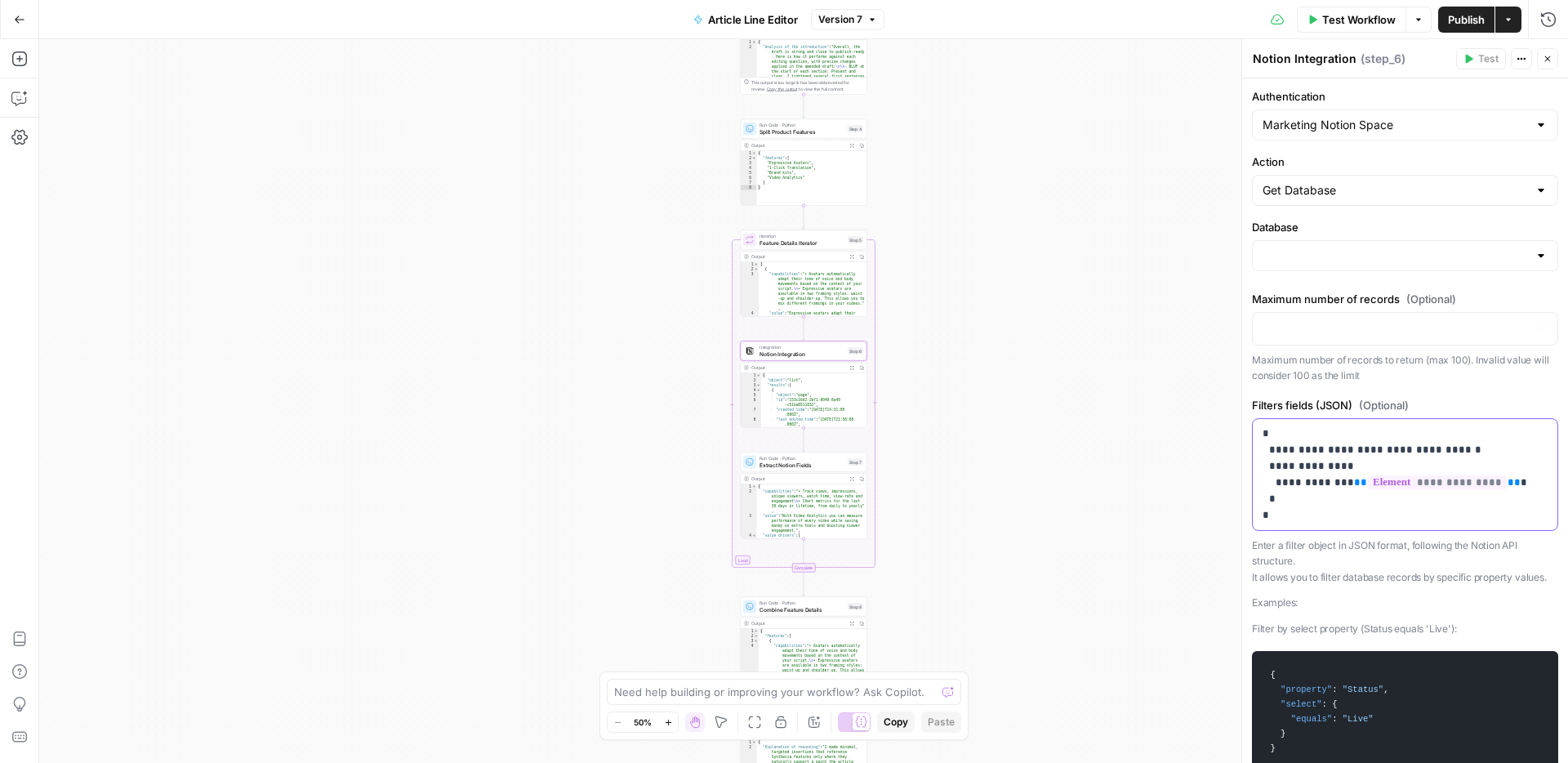
click at [1317, 434] on p "**********" at bounding box center [1405, 474] width 285 height 98
type input "Feature & CI Library"
click at [1355, 519] on p "**********" at bounding box center [1405, 474] width 285 height 98
click at [1541, 430] on icon "button" at bounding box center [1543, 433] width 8 height 7
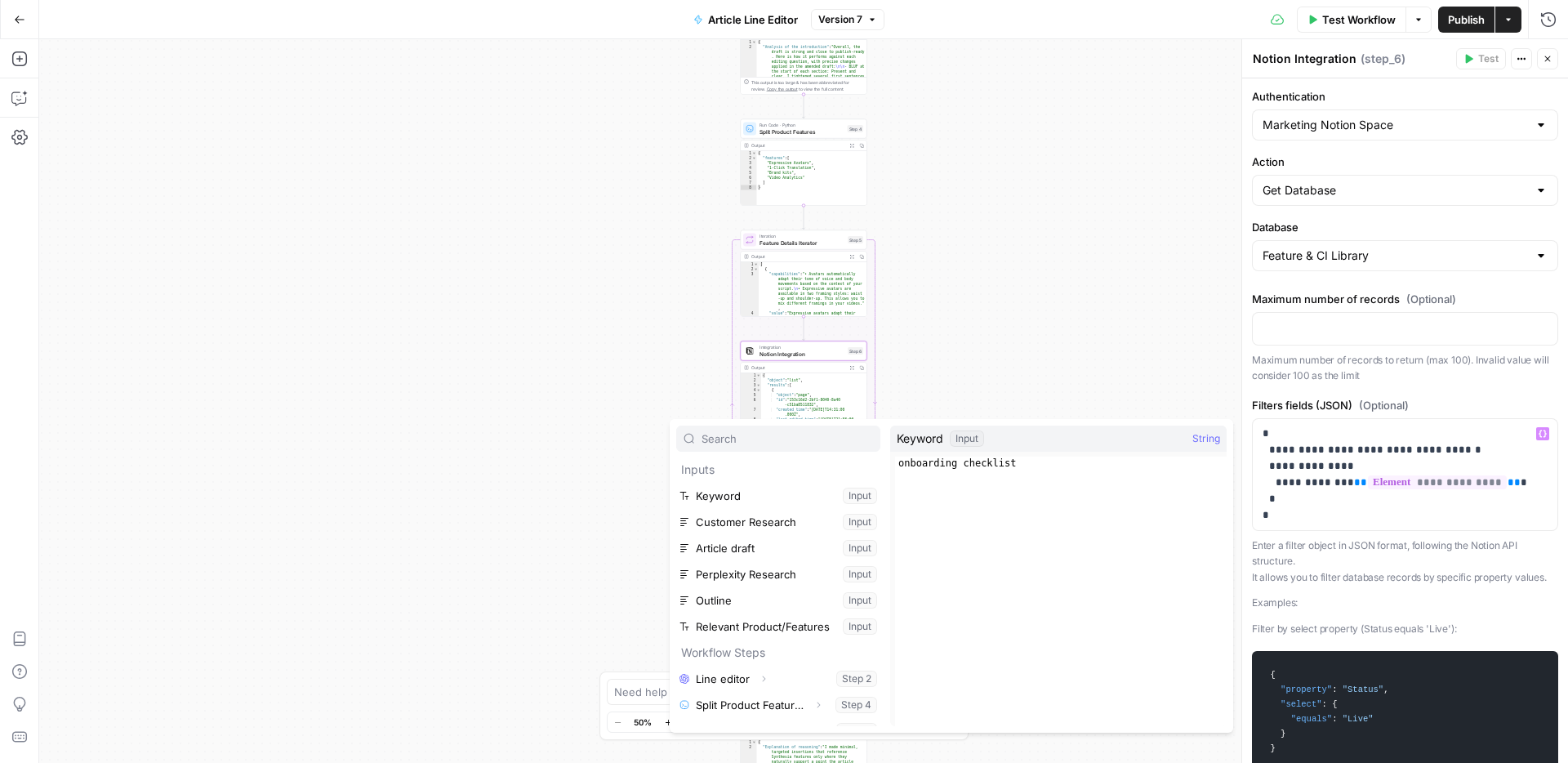
click at [1155, 351] on div "Workflow Set Inputs Inputs LLM · GPT-5 Line editor Step 2 Output Expand Output …" at bounding box center [804, 401] width 1529 height 723
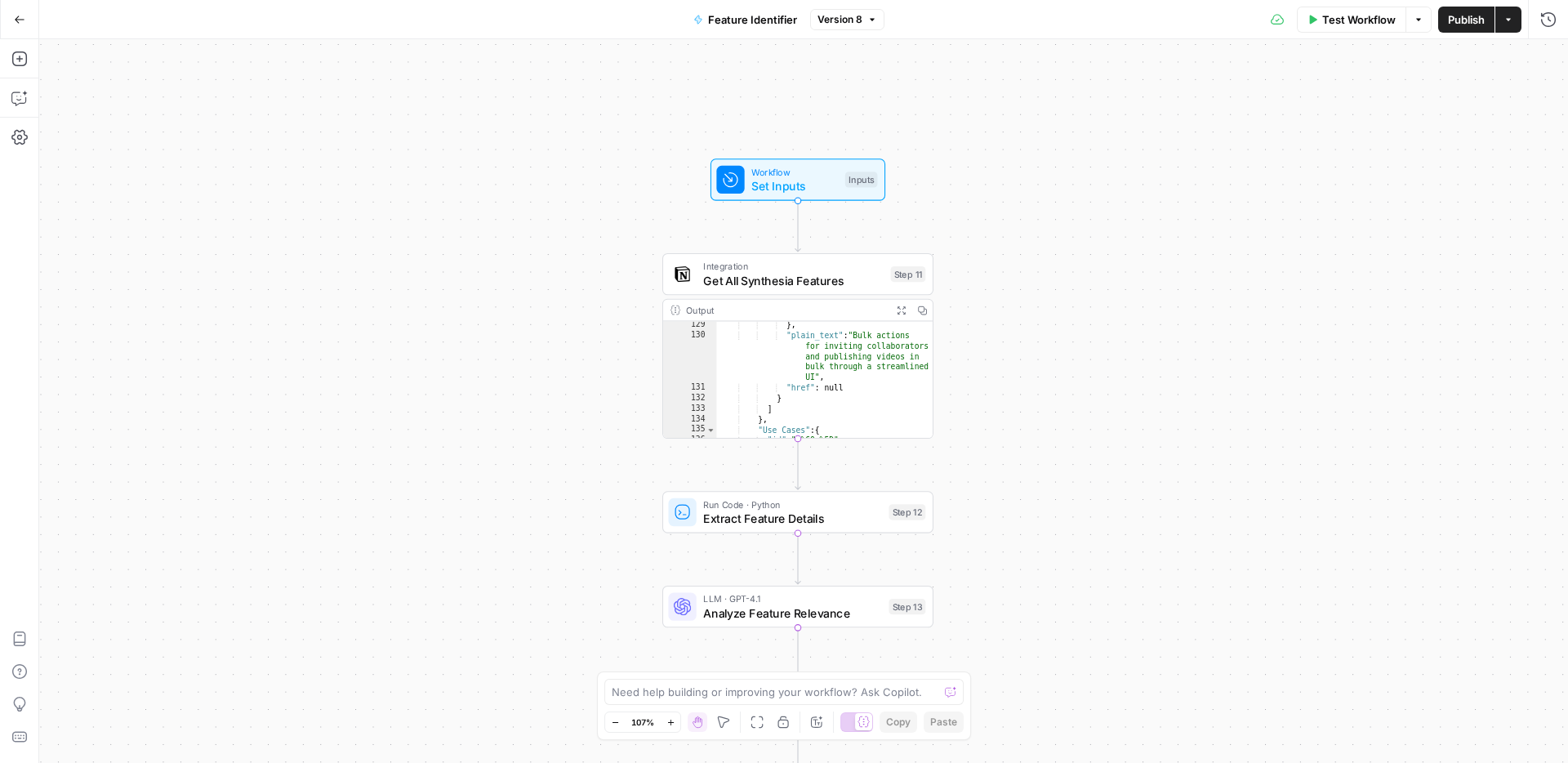
scroll to position [165, 0]
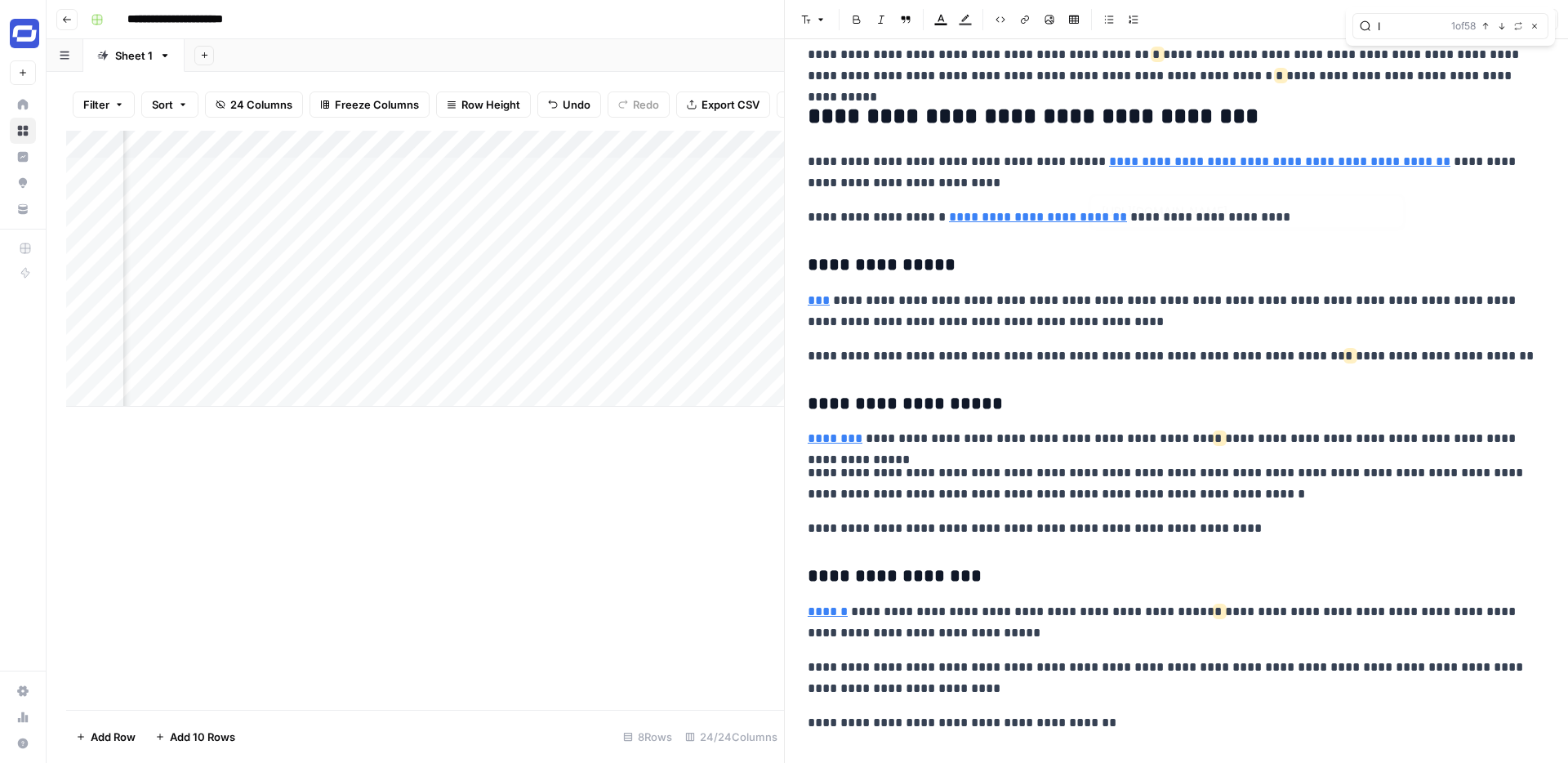
scroll to position [11369, 0]
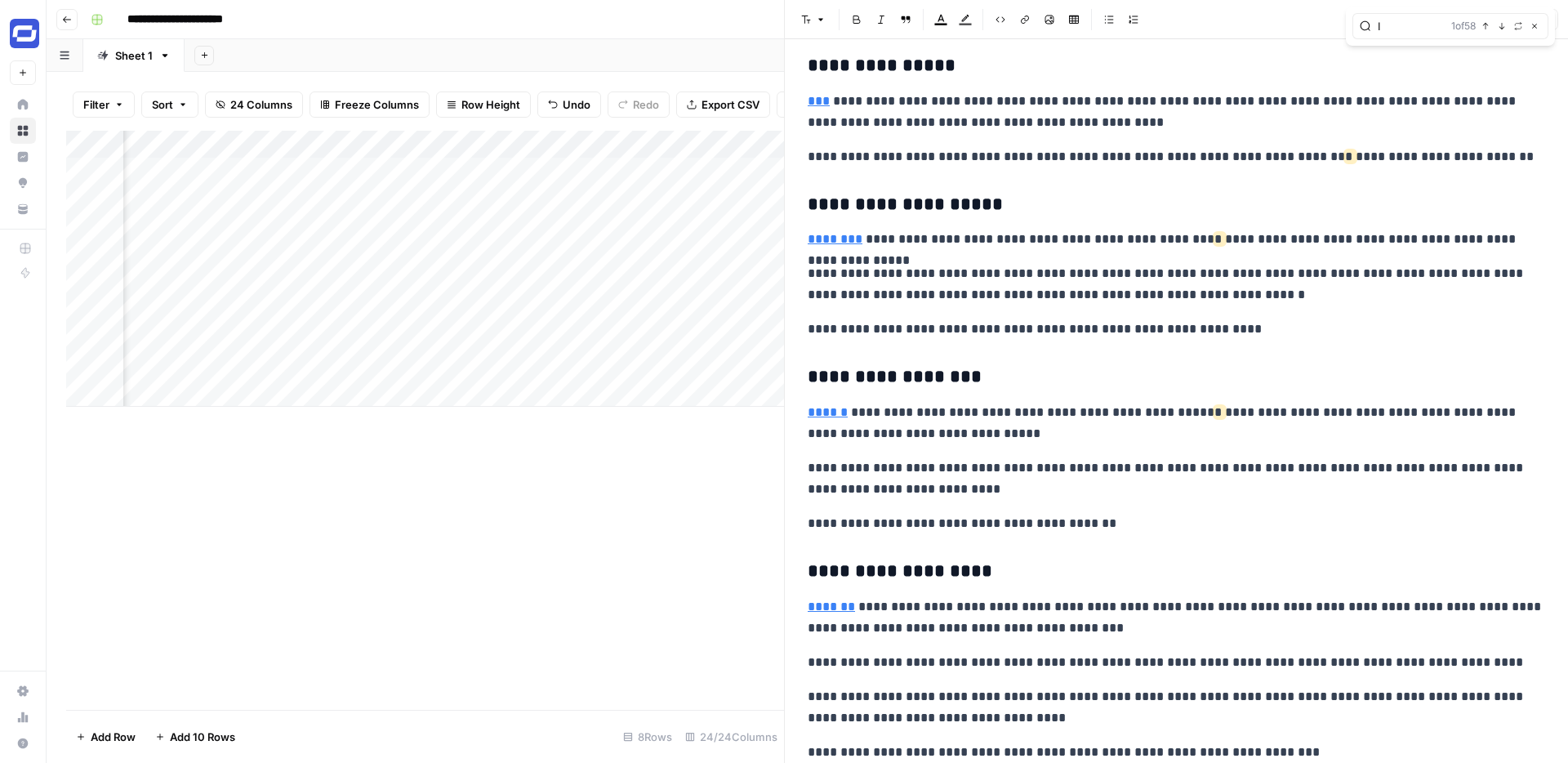
type input "I"
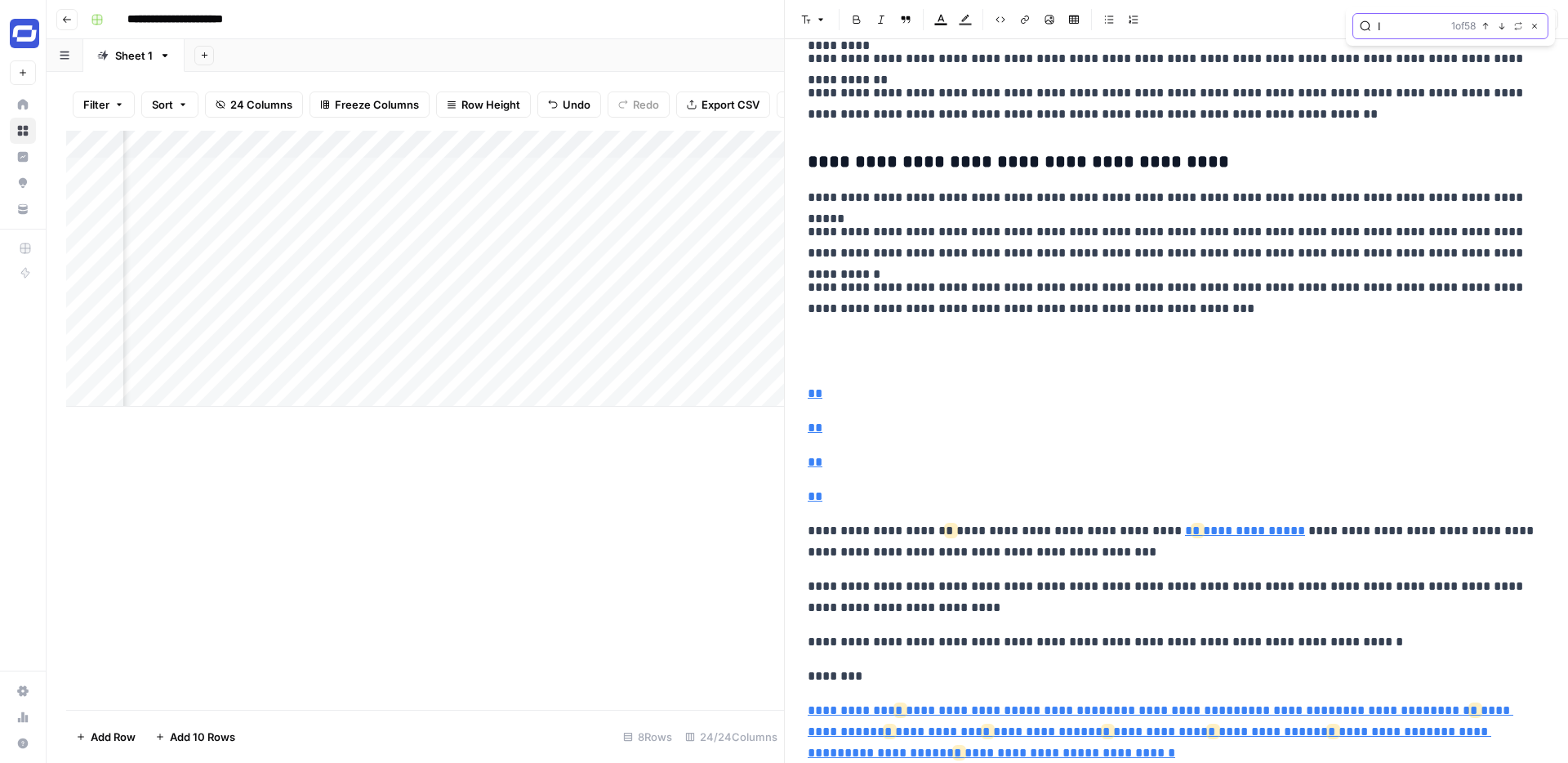
scroll to position [13698, 0]
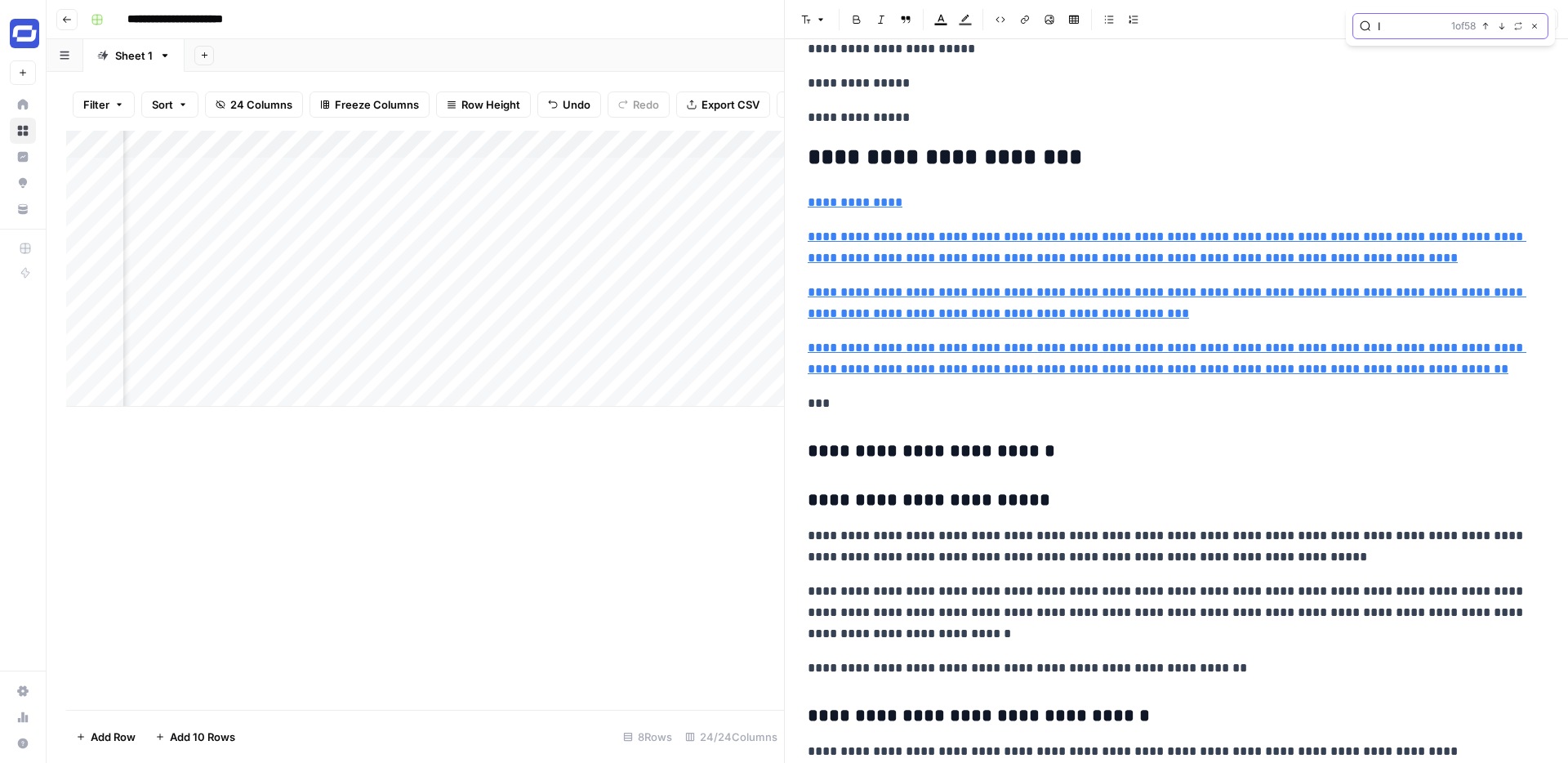
type input "[URL][DOMAIN_NAME]"
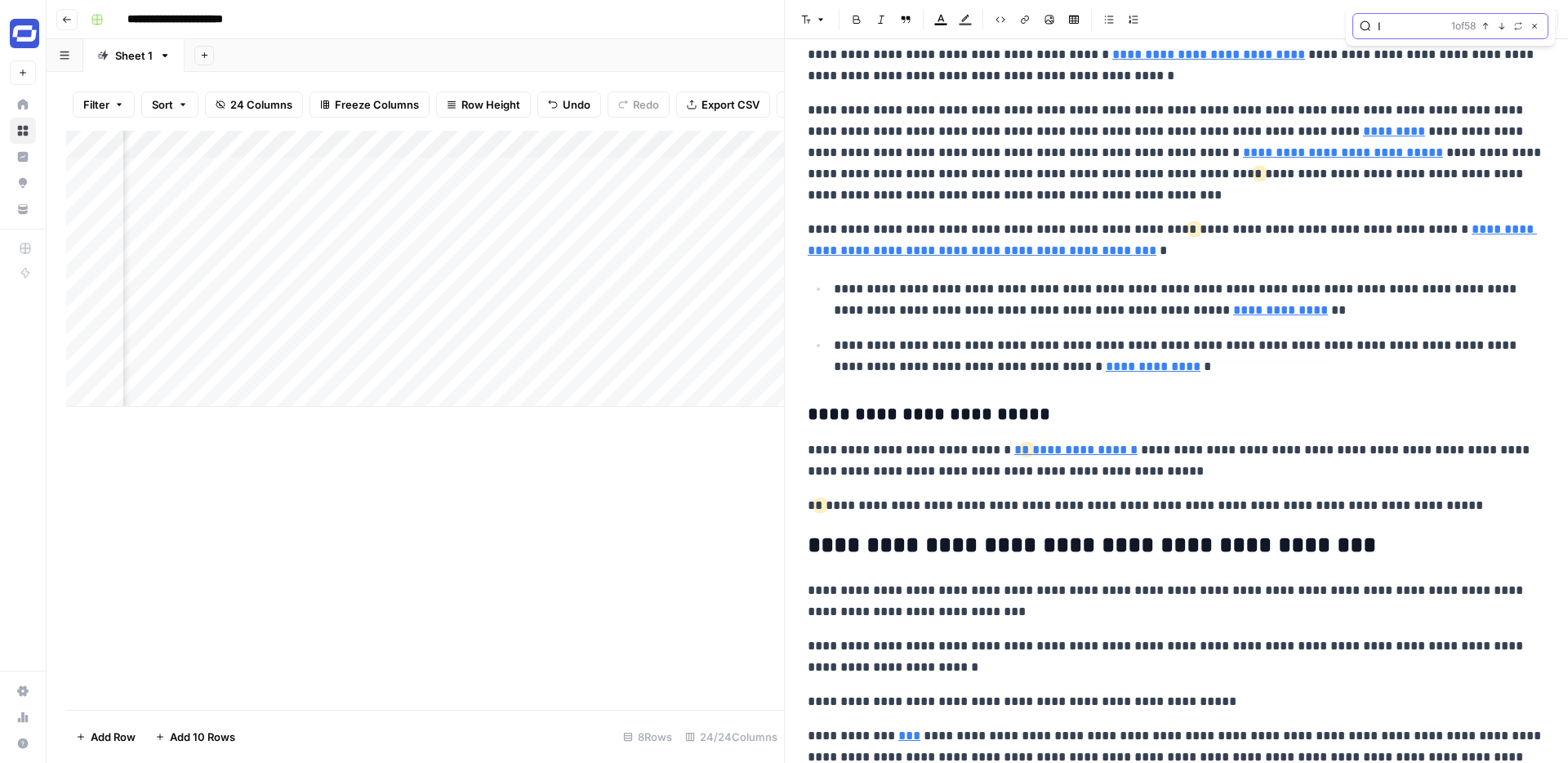
type input "[URL][DOMAIN_NAME]"
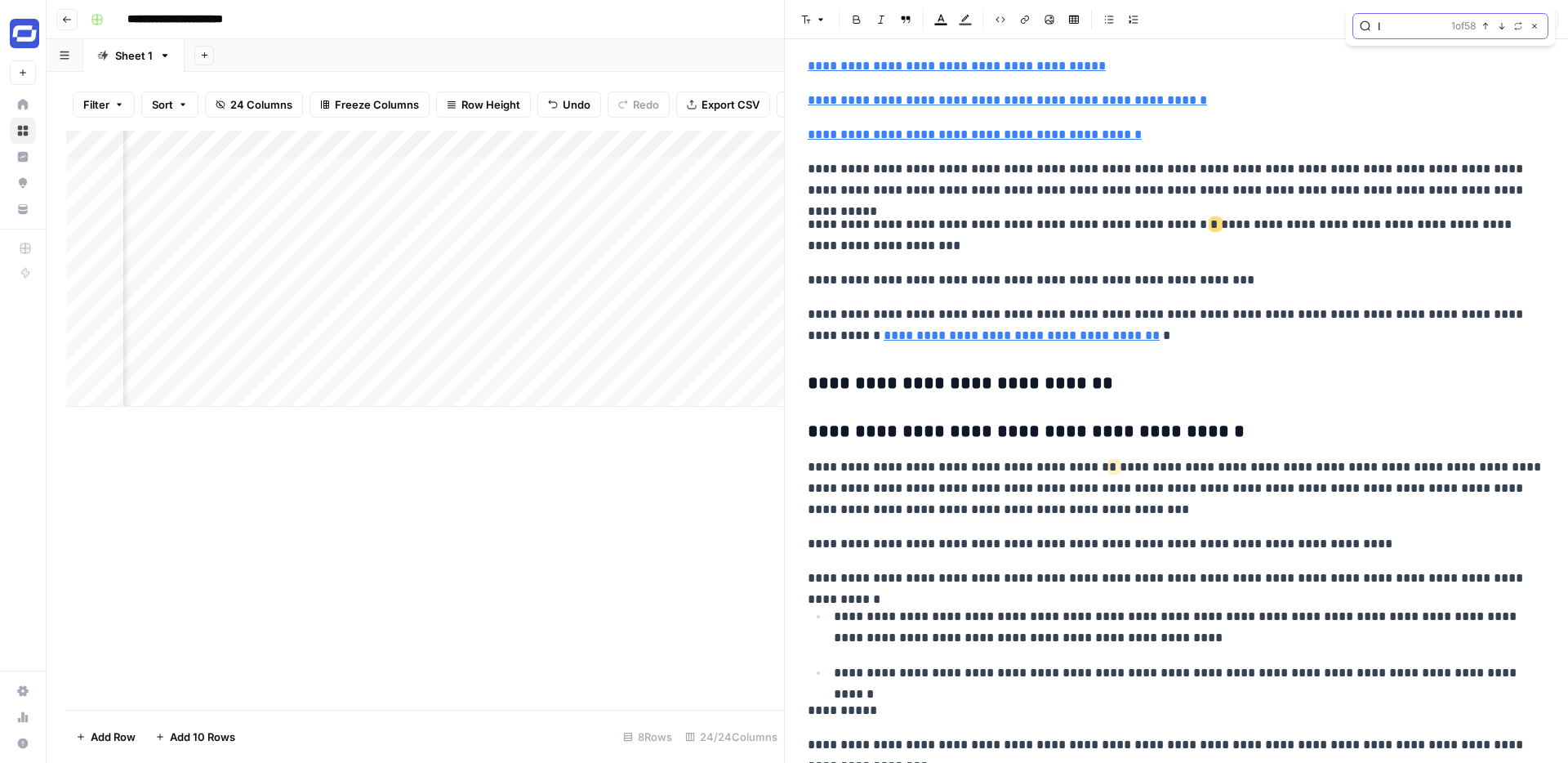
scroll to position [0, 0]
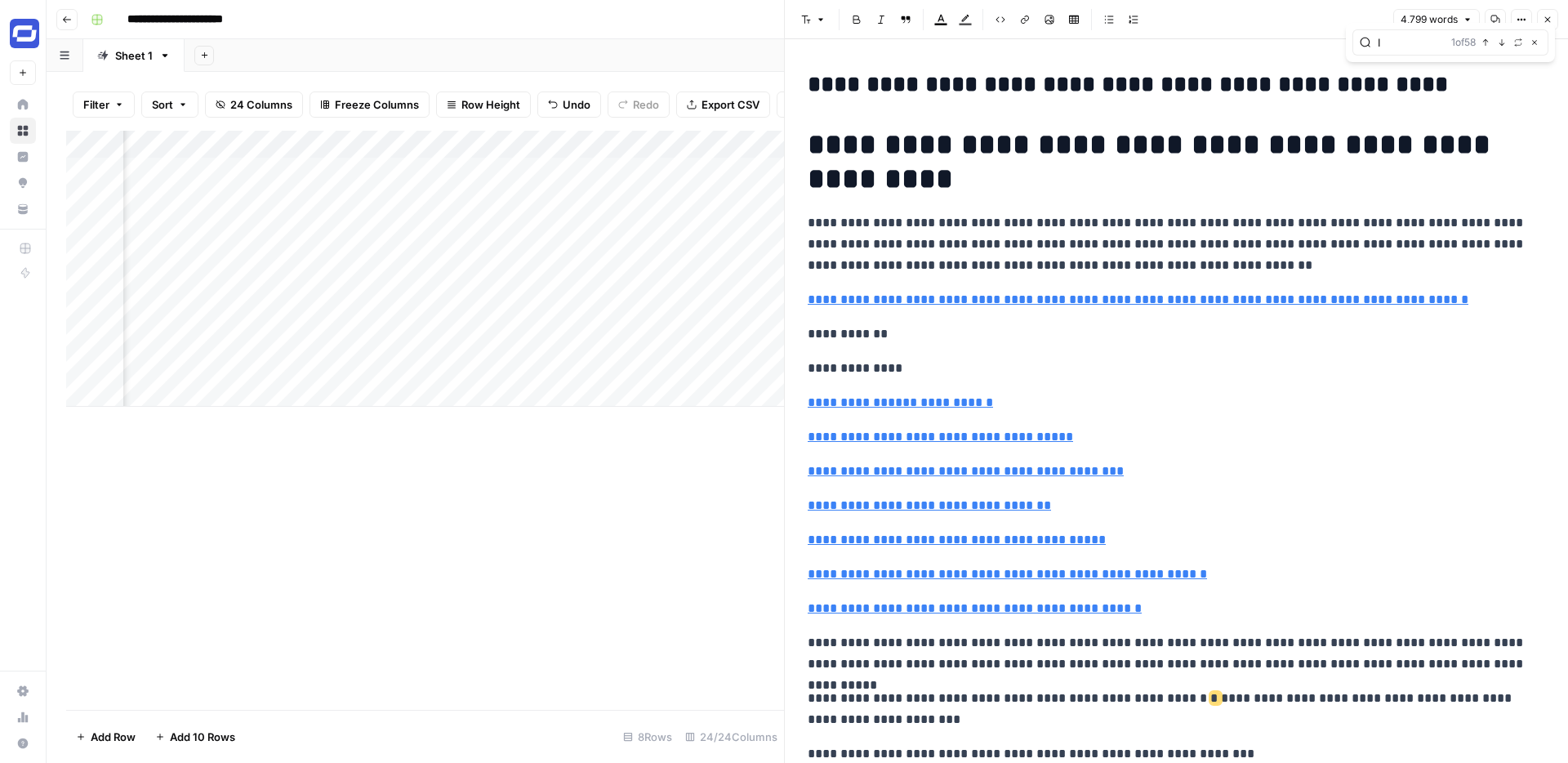
click at [1544, 21] on icon "button" at bounding box center [1547, 20] width 10 height 10
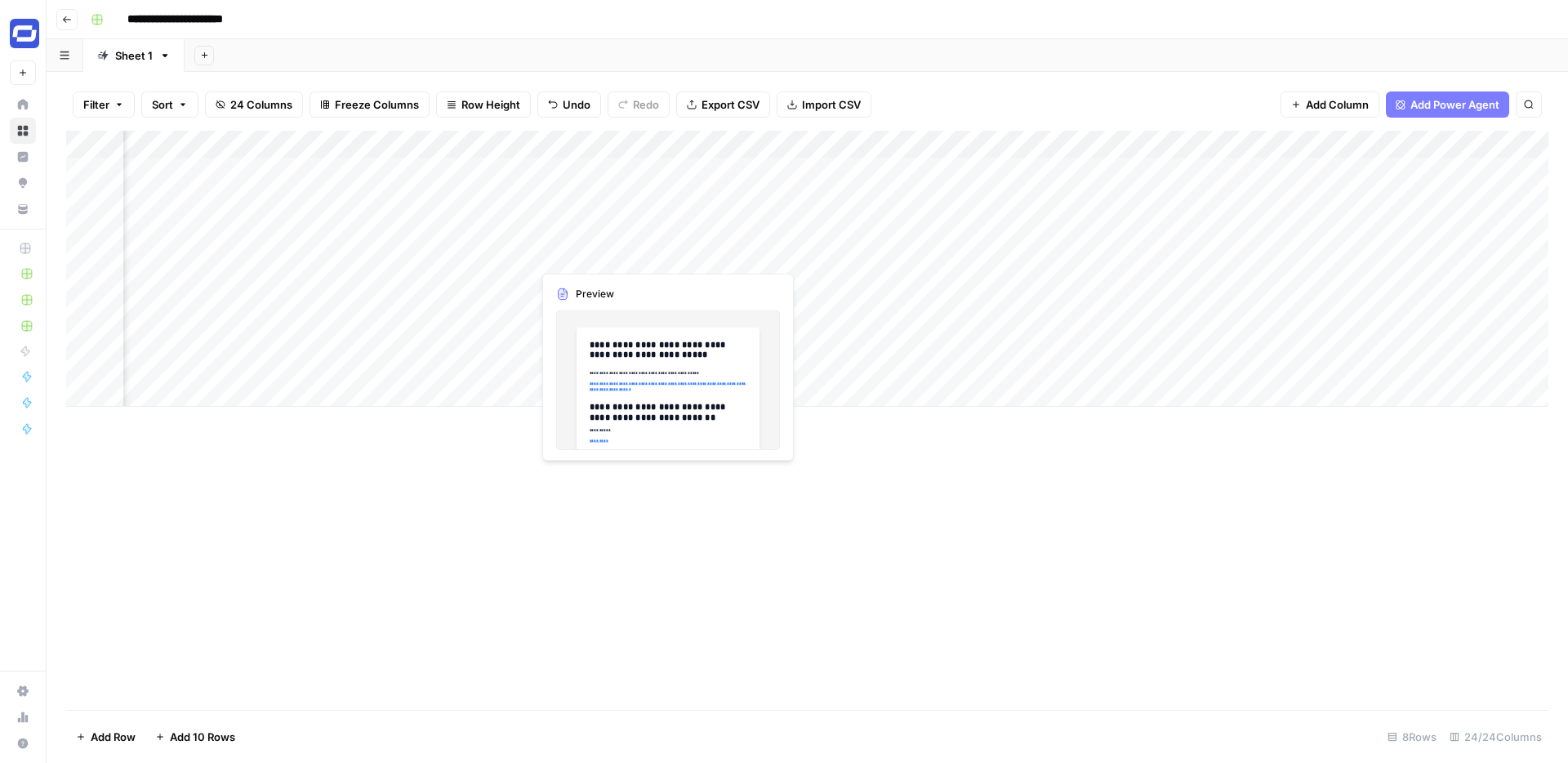
scroll to position [0, 492]
